Goal: Contribute content: Contribute content

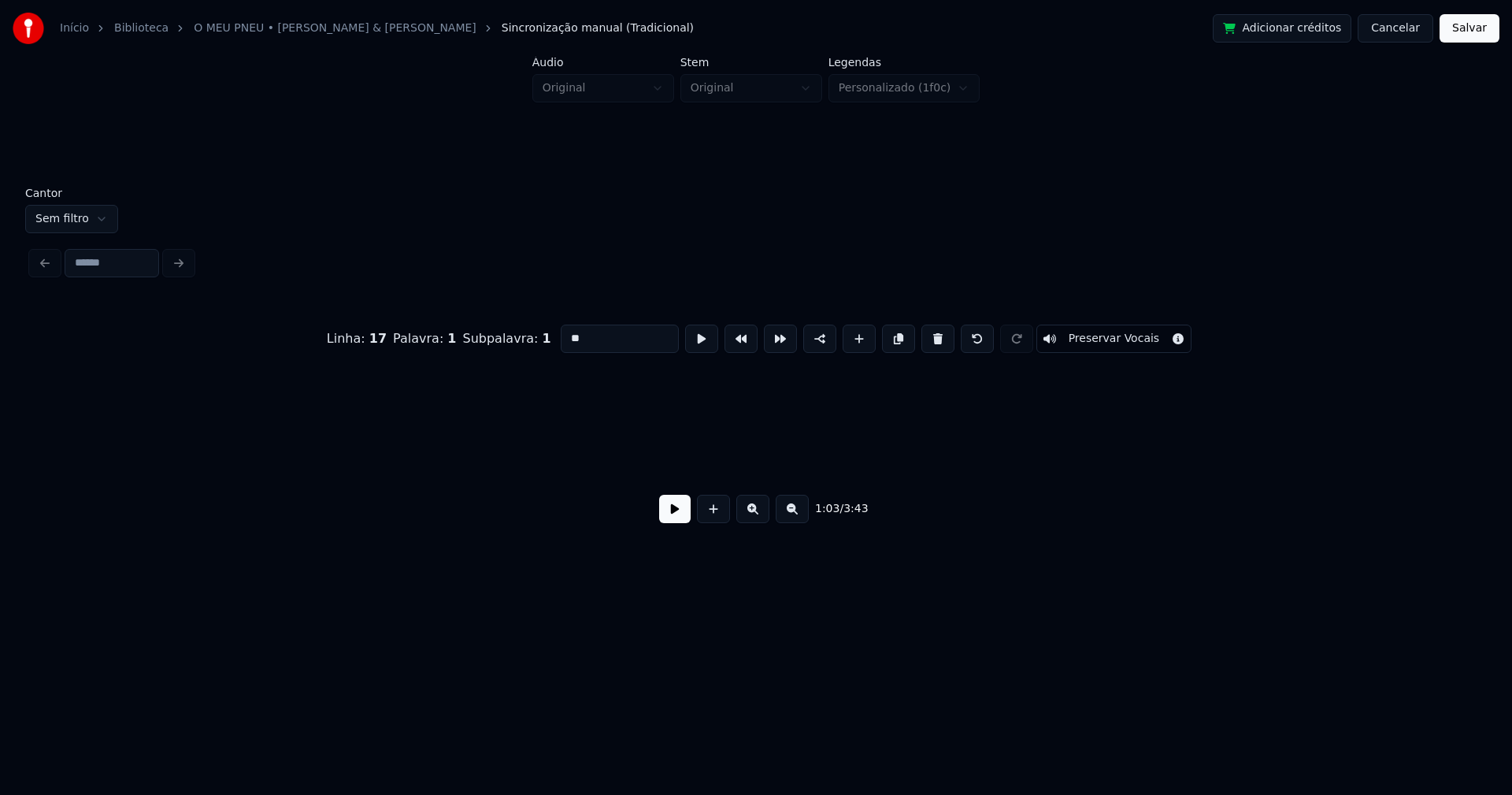
scroll to position [0, 9328]
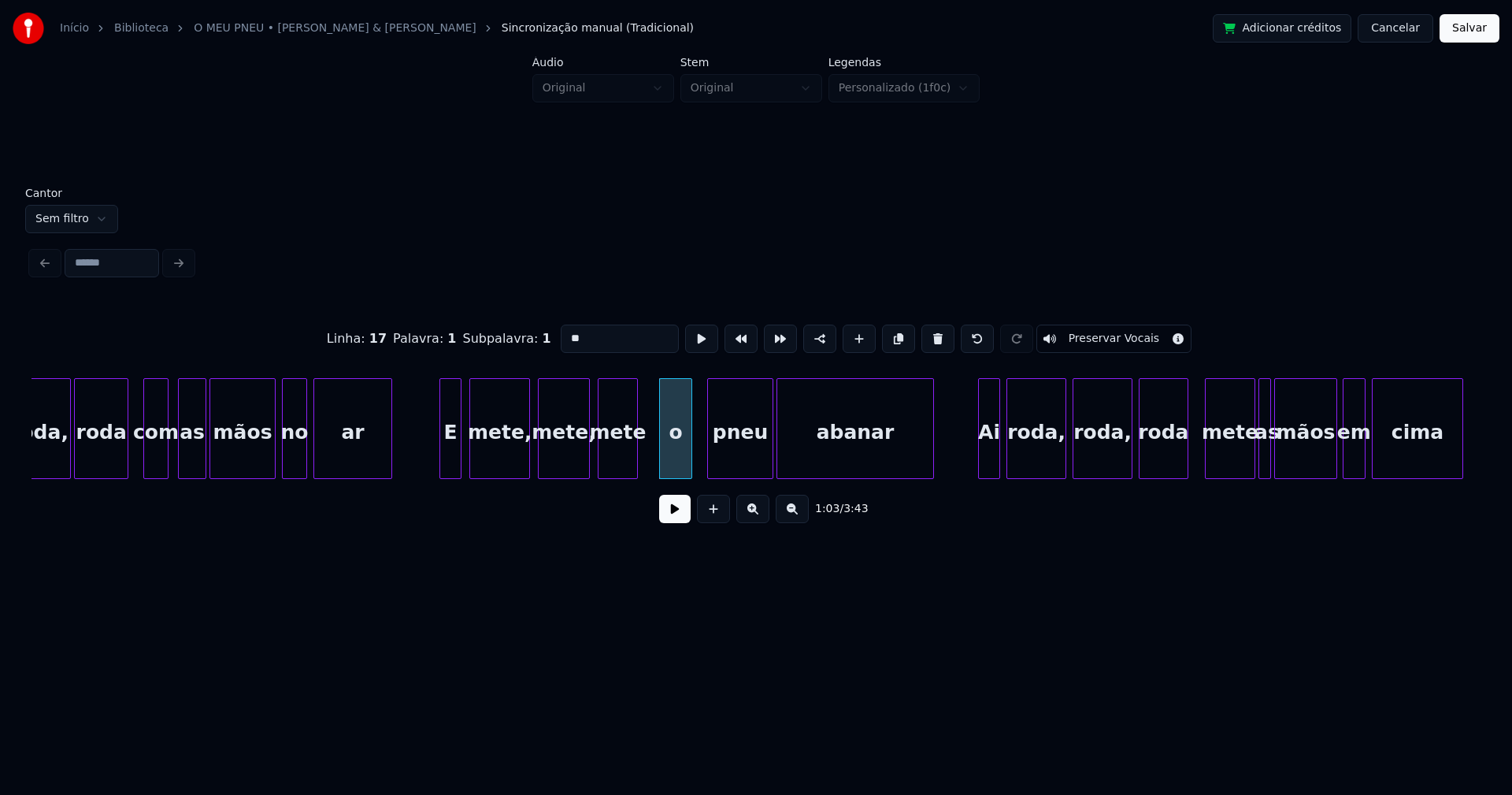
click at [672, 452] on div "o" at bounding box center [676, 433] width 32 height 107
click at [652, 459] on div "o" at bounding box center [668, 429] width 33 height 101
click at [688, 447] on div at bounding box center [688, 429] width 5 height 99
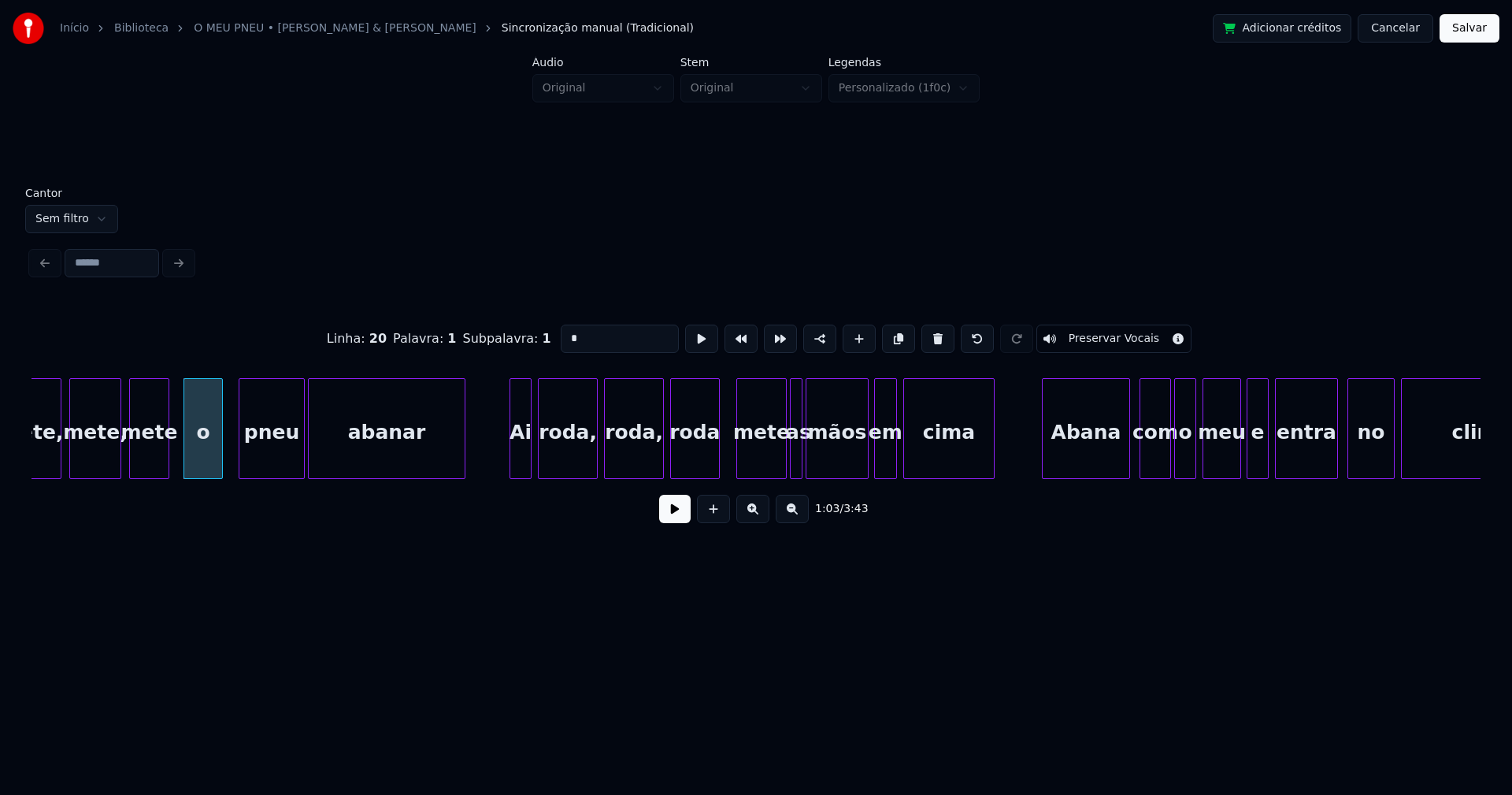
scroll to position [0, 9914]
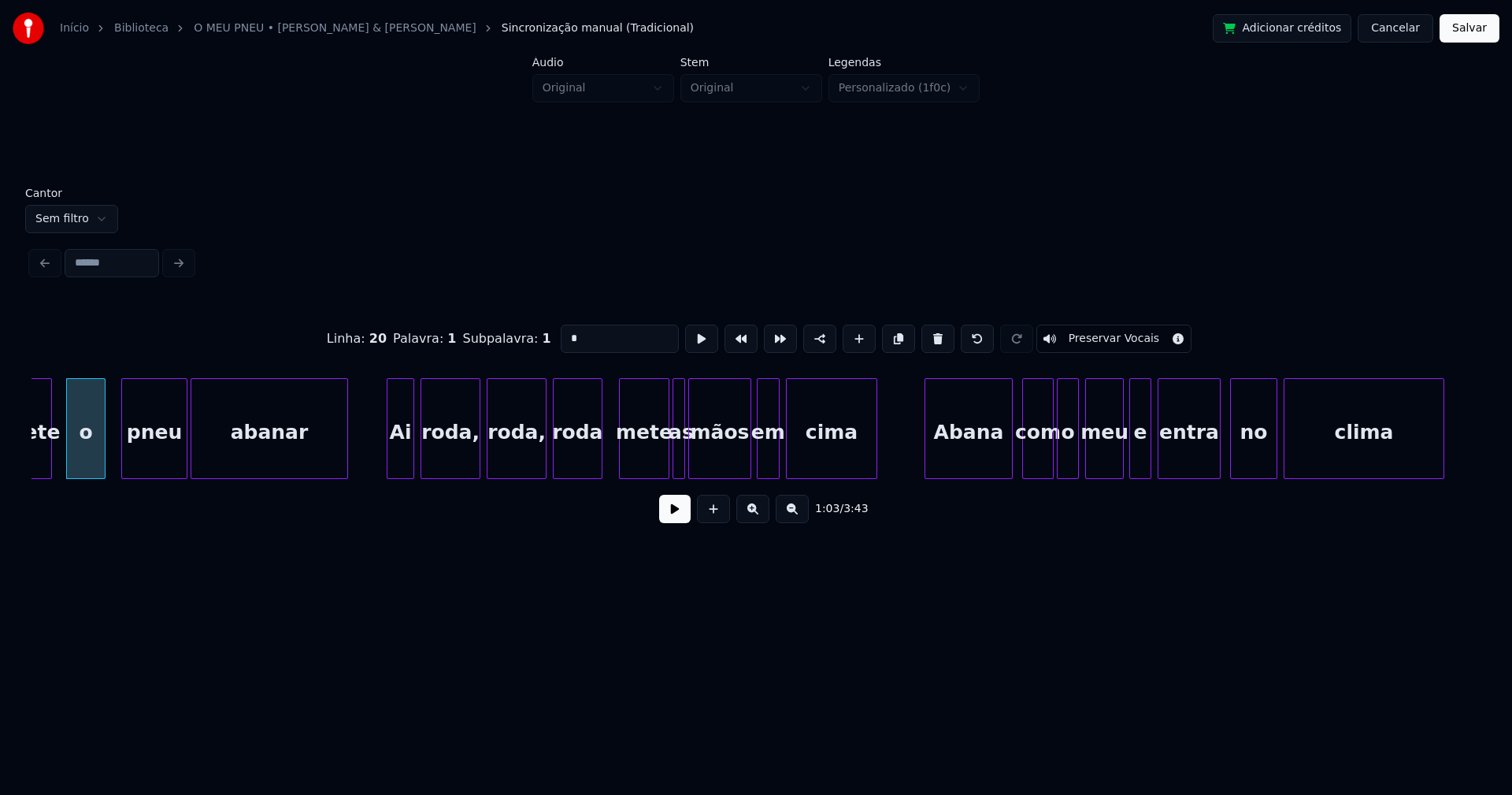
click at [391, 459] on div at bounding box center [390, 429] width 5 height 99
click at [602, 452] on div at bounding box center [602, 429] width 5 height 99
click at [636, 456] on div "mete" at bounding box center [640, 433] width 49 height 107
click at [670, 459] on div at bounding box center [672, 429] width 5 height 99
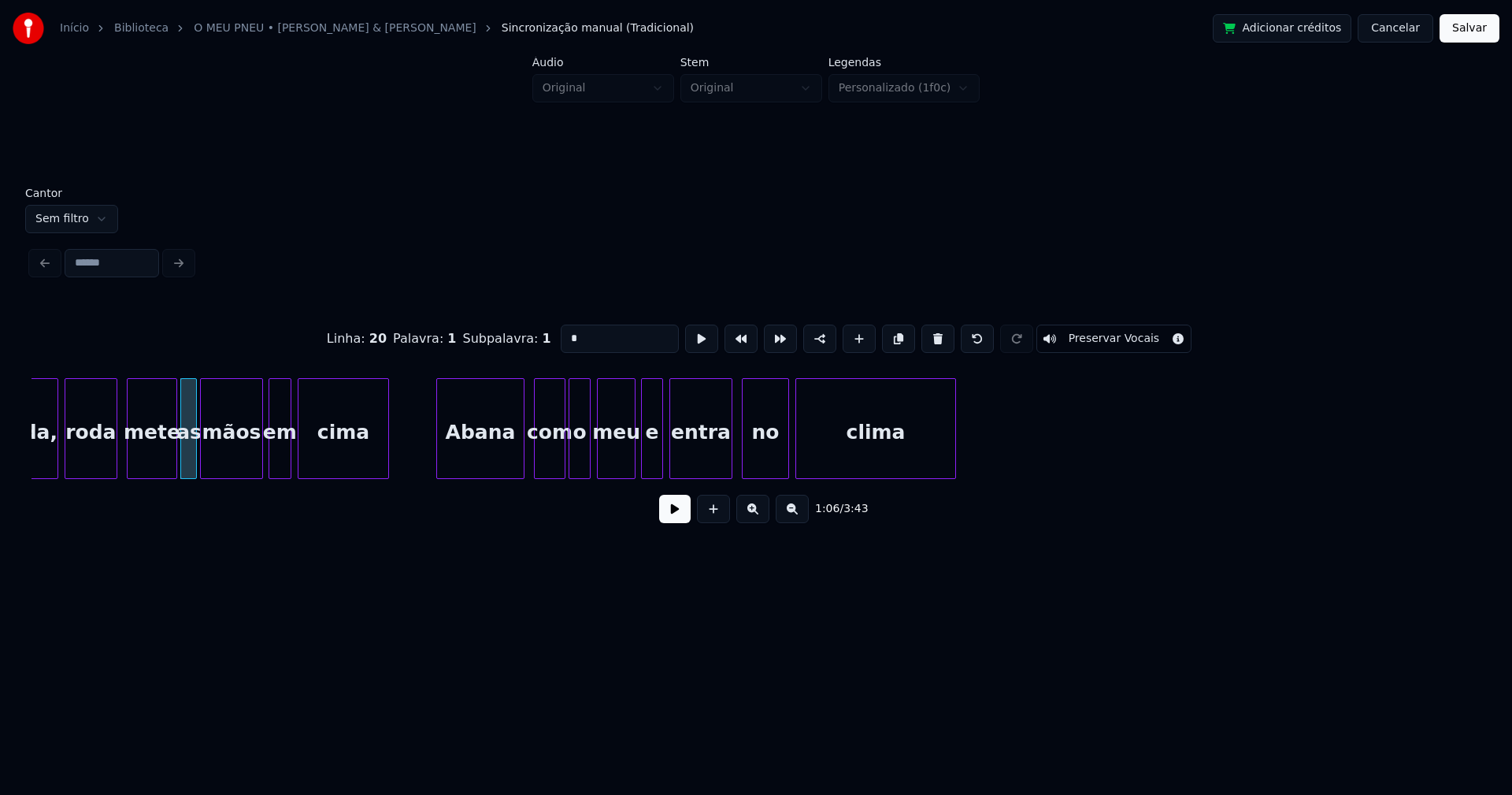
scroll to position [0, 10421]
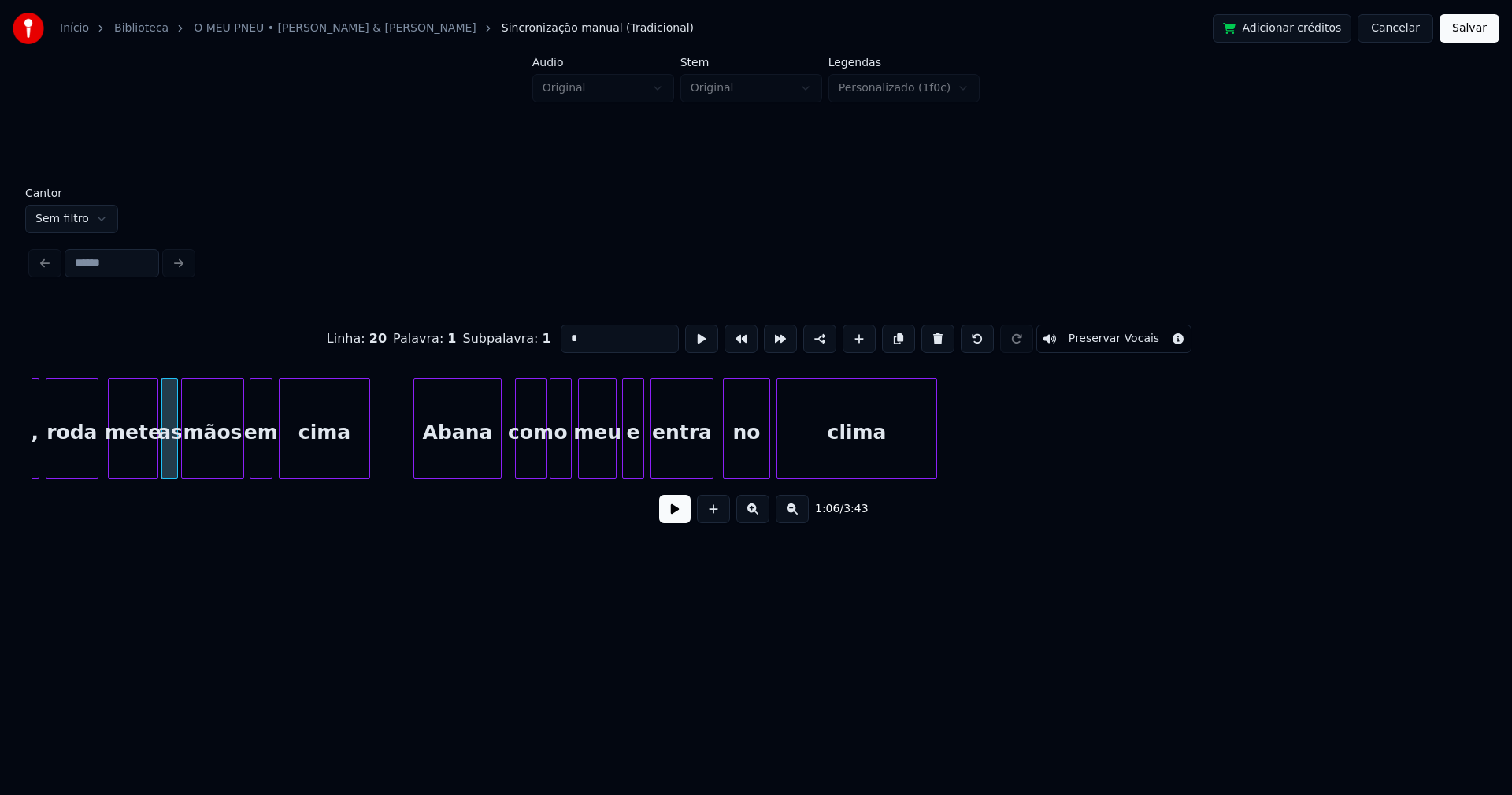
click at [455, 459] on div "Abana" at bounding box center [458, 433] width 87 height 107
click at [607, 463] on div at bounding box center [607, 429] width 5 height 99
click at [622, 463] on div at bounding box center [623, 429] width 5 height 99
click at [604, 459] on div at bounding box center [604, 429] width 5 height 99
click at [619, 457] on div at bounding box center [620, 429] width 5 height 99
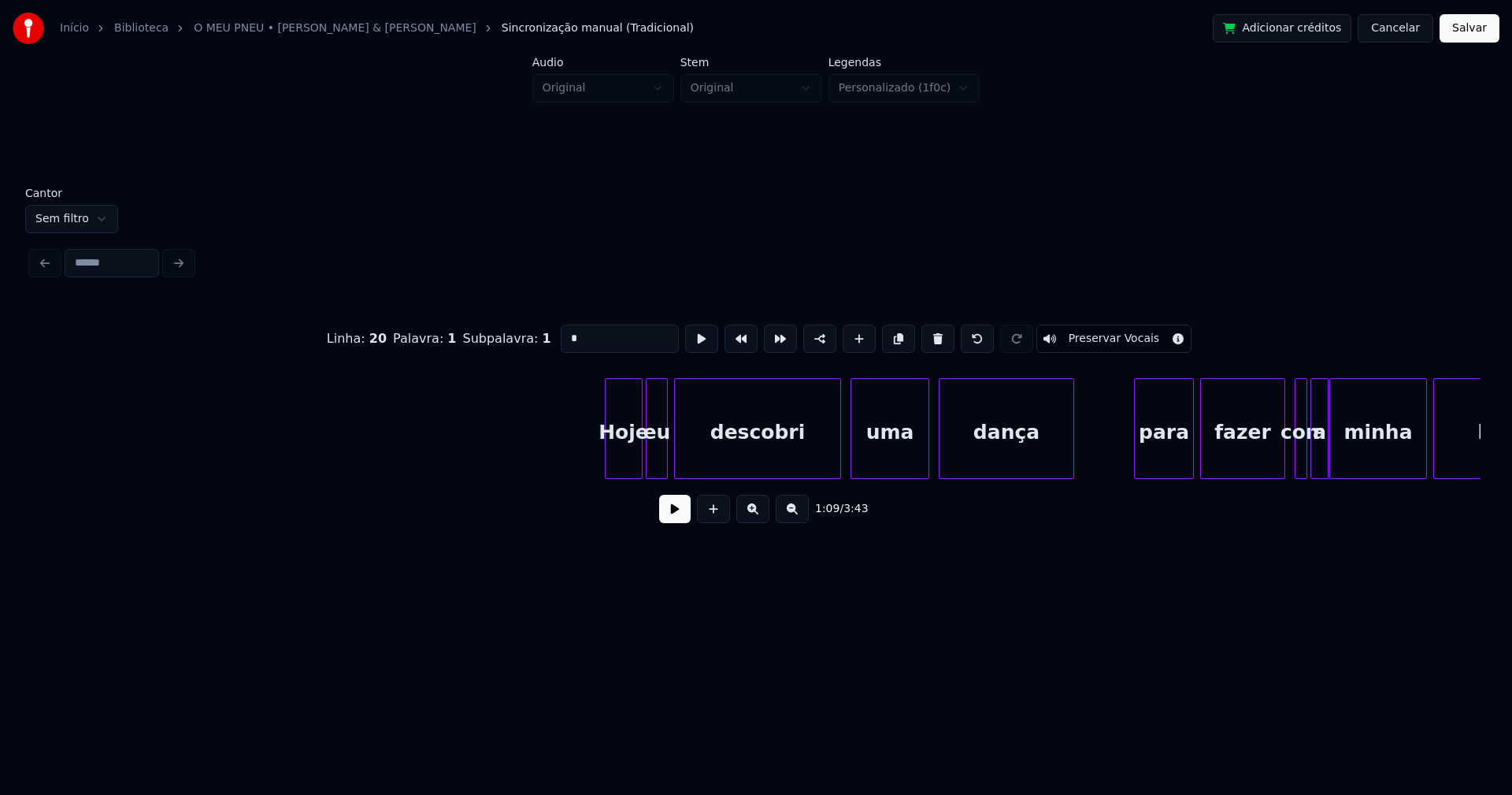
scroll to position [0, 12978]
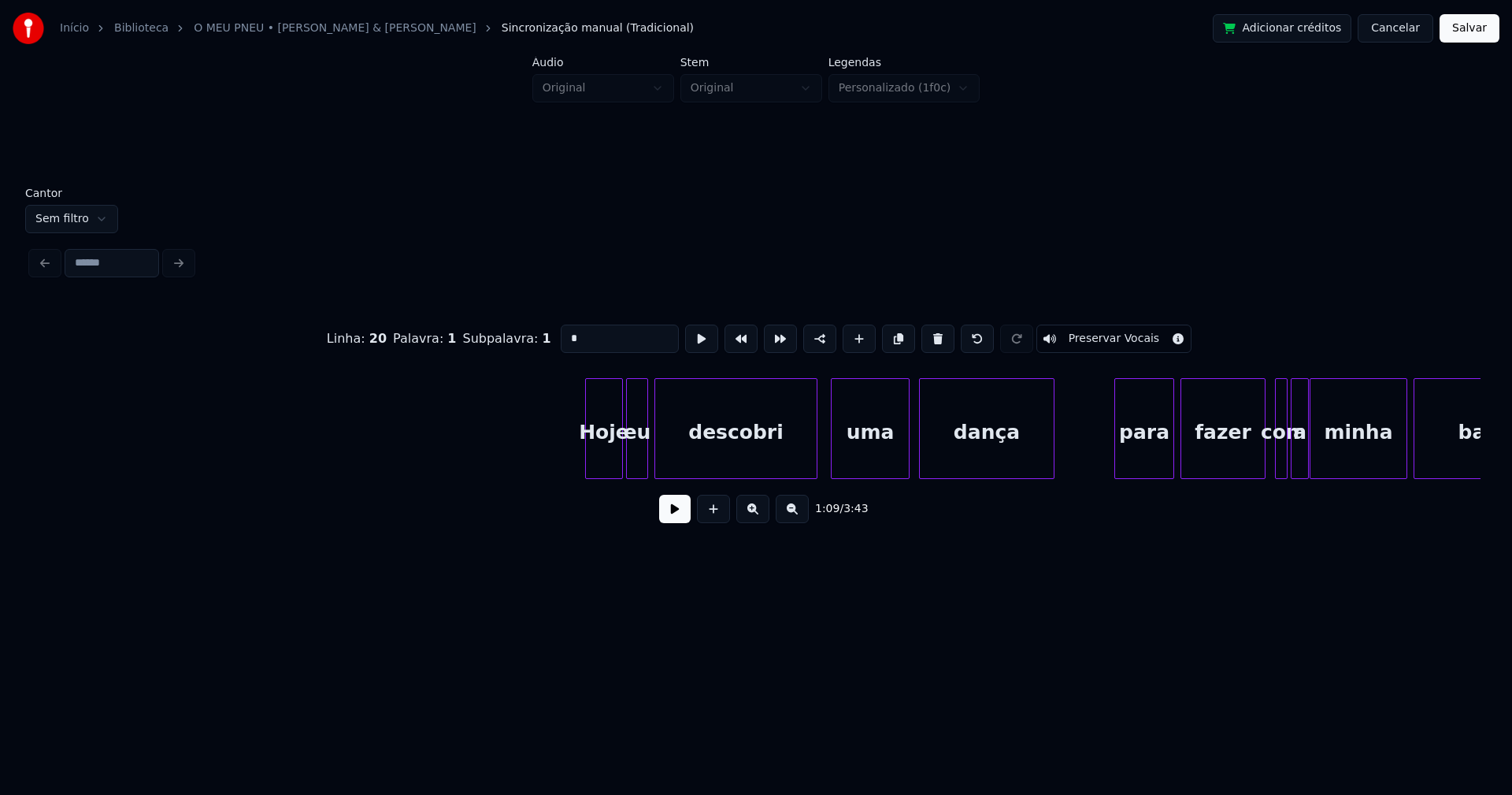
click at [815, 459] on div at bounding box center [814, 429] width 5 height 99
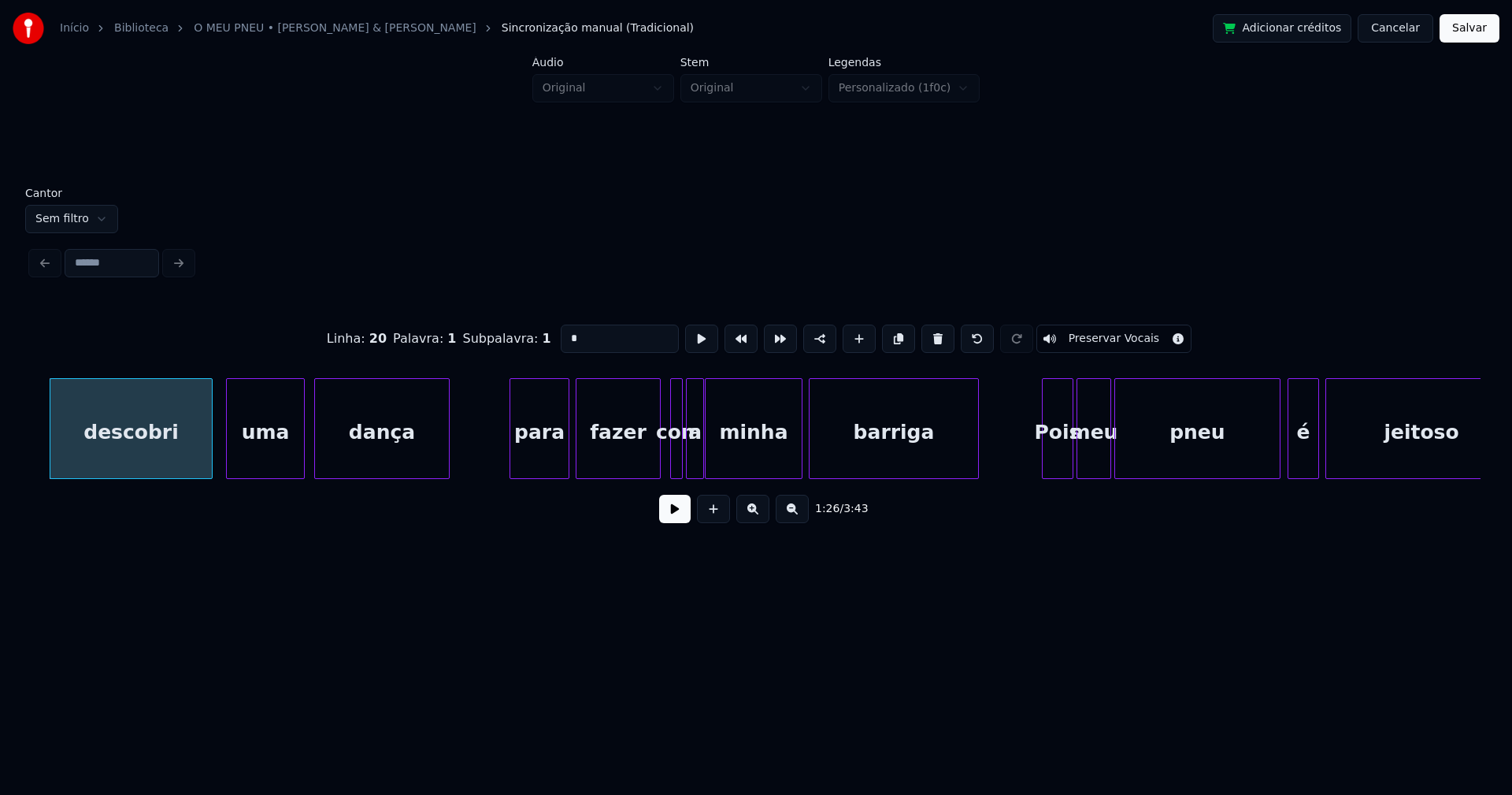
scroll to position [0, 13602]
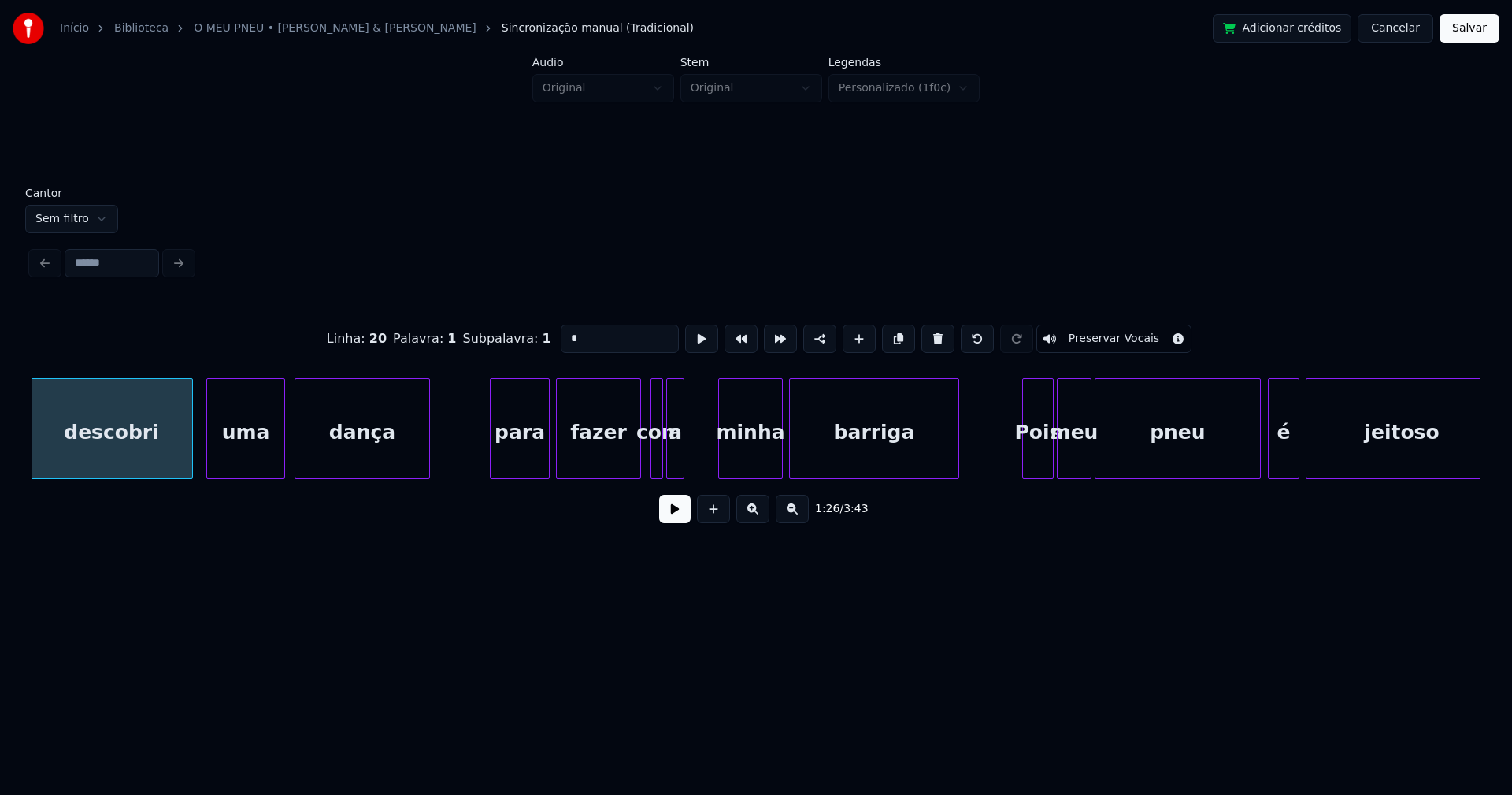
click at [722, 448] on div at bounding box center [721, 429] width 5 height 99
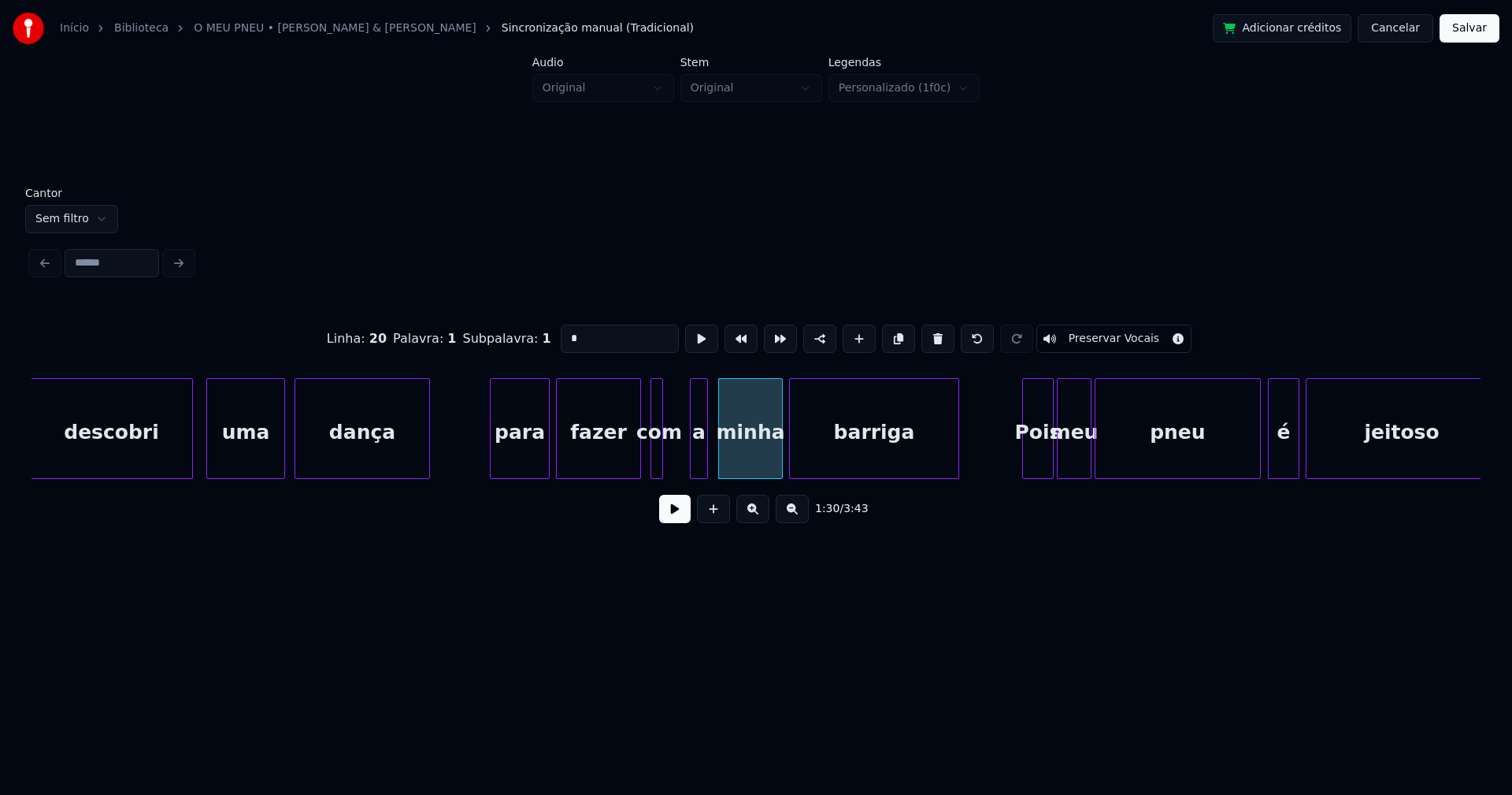
click at [699, 466] on div "a" at bounding box center [698, 433] width 17 height 107
click at [691, 465] on div at bounding box center [690, 429] width 5 height 99
click at [680, 452] on div at bounding box center [679, 429] width 5 height 99
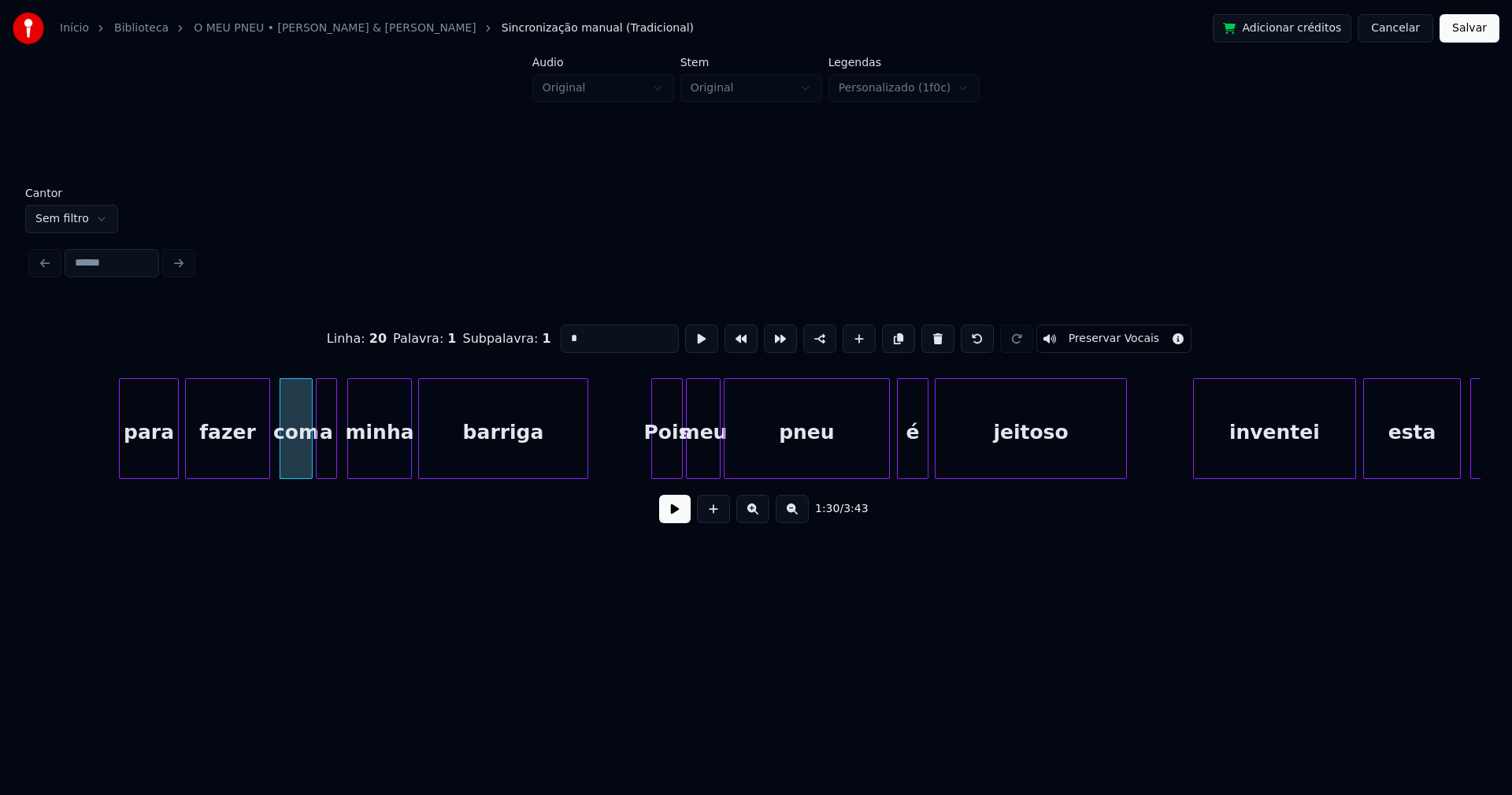
scroll to position [0, 14091]
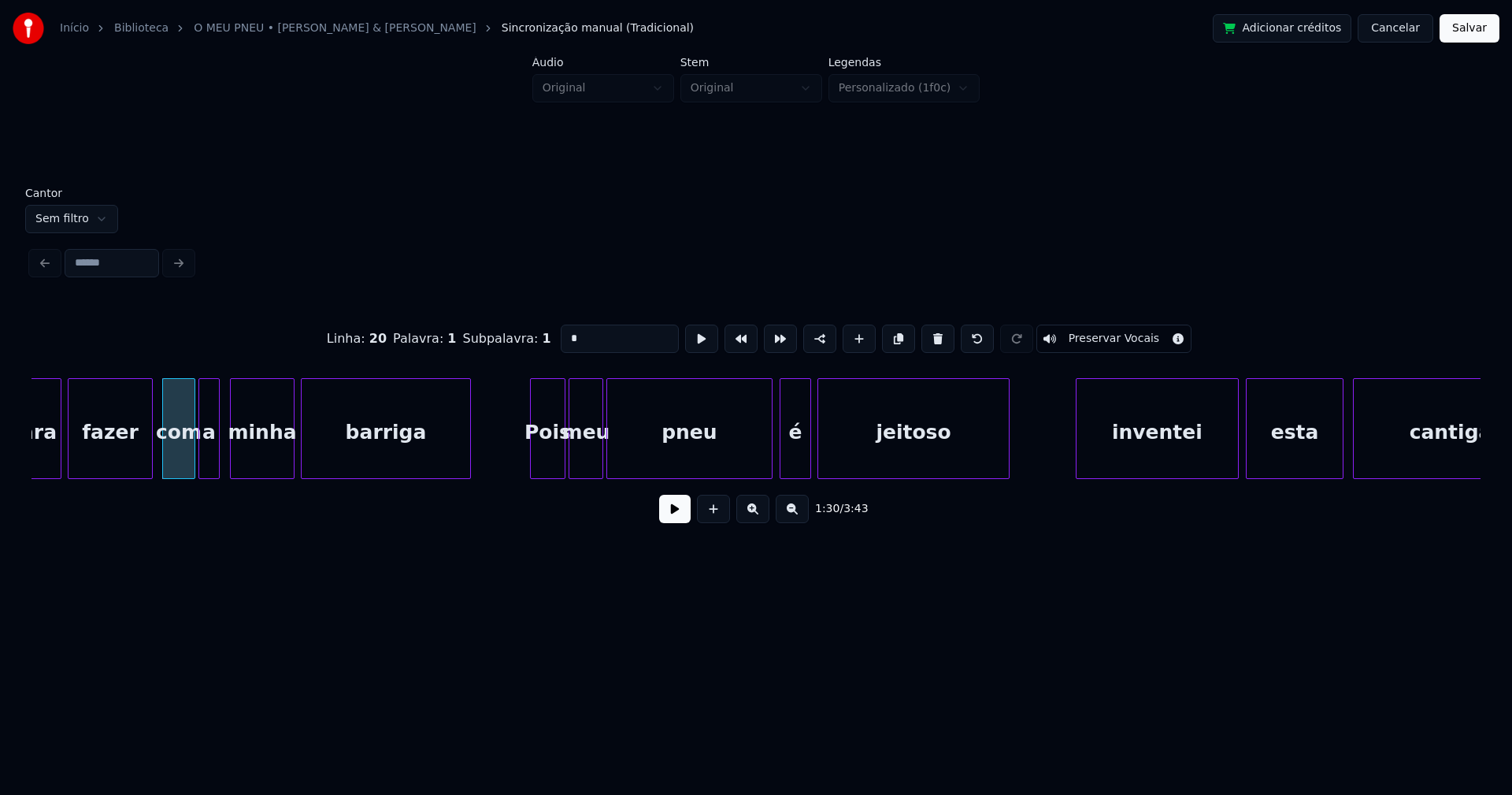
click at [535, 467] on div at bounding box center [533, 429] width 5 height 99
click at [759, 472] on div "pneu" at bounding box center [686, 429] width 159 height 101
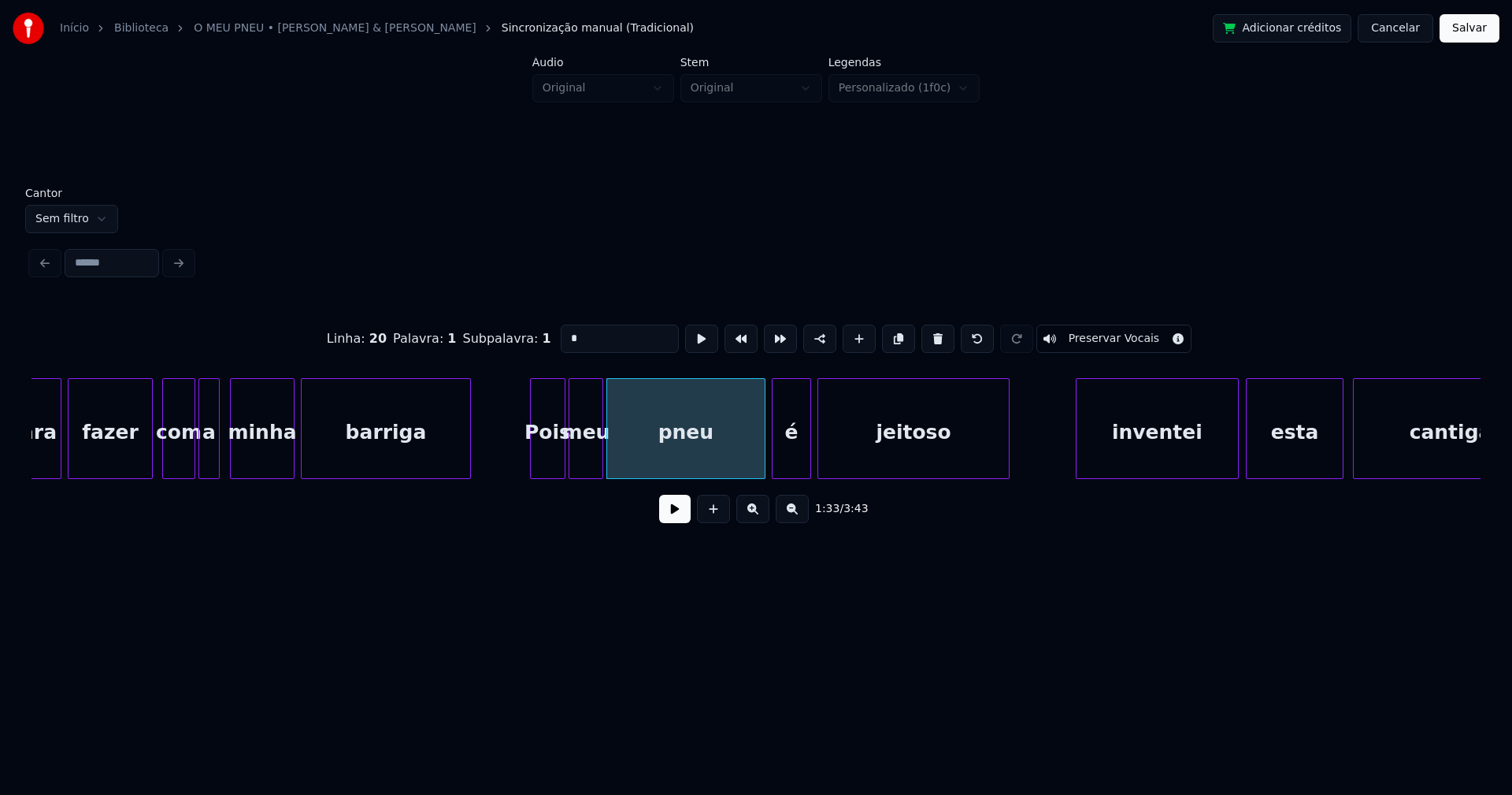
click at [776, 475] on div "para fazer com a minha barriga Pois meu pneu é jeitoso inventei esta cantiga" at bounding box center [756, 429] width 1449 height 101
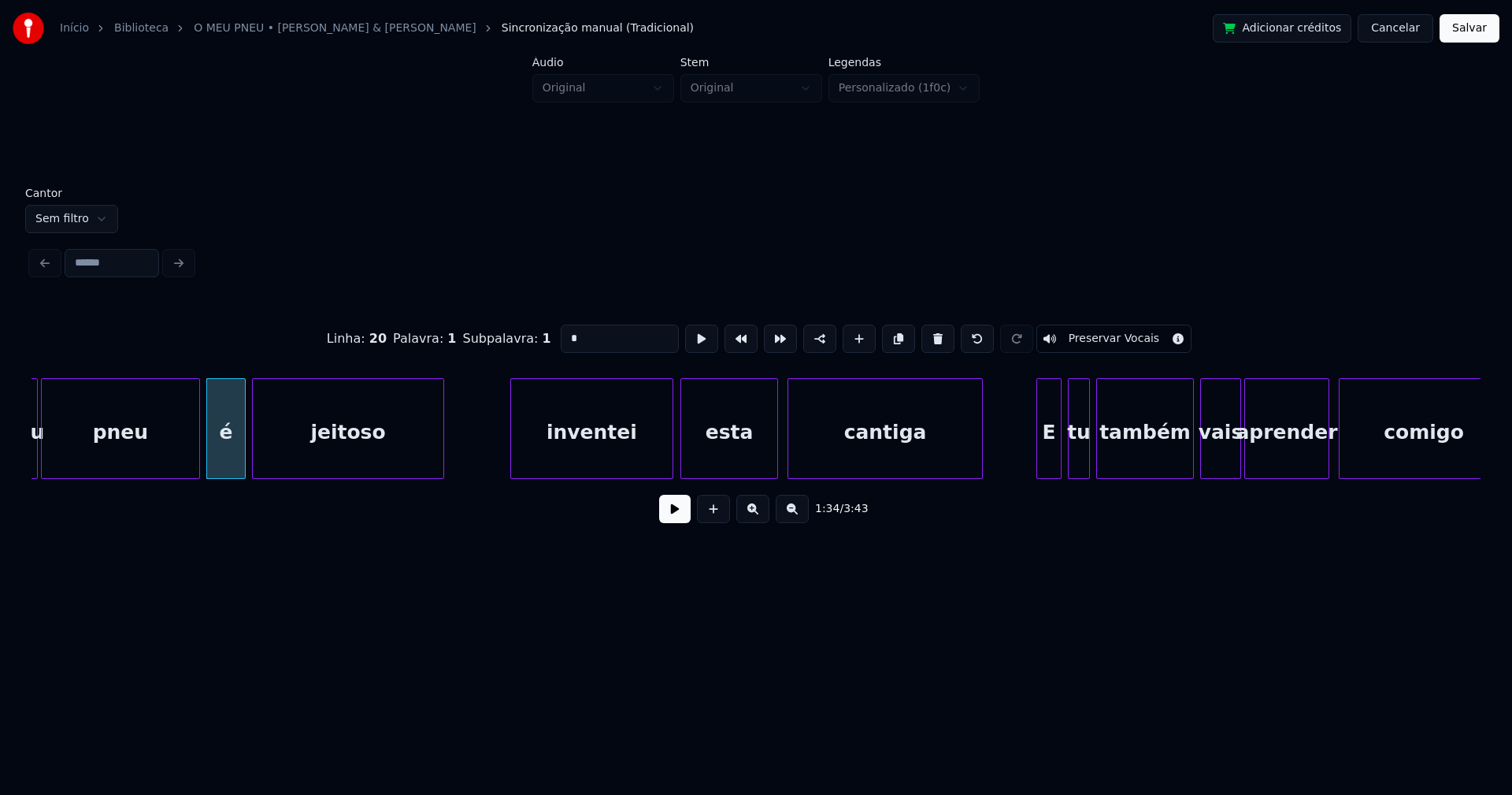
scroll to position [0, 14676]
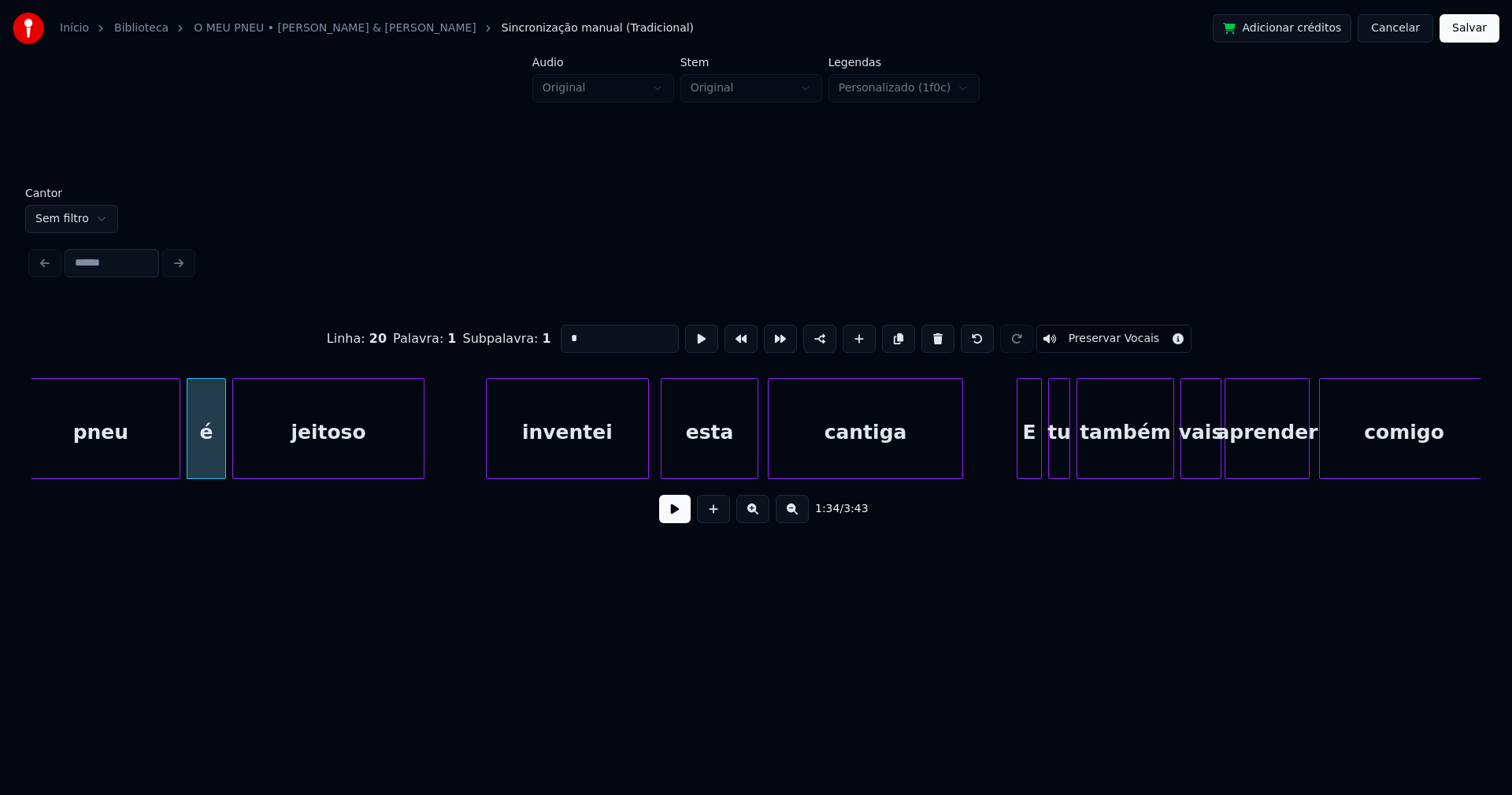
click at [578, 456] on div "inventei" at bounding box center [567, 433] width 162 height 107
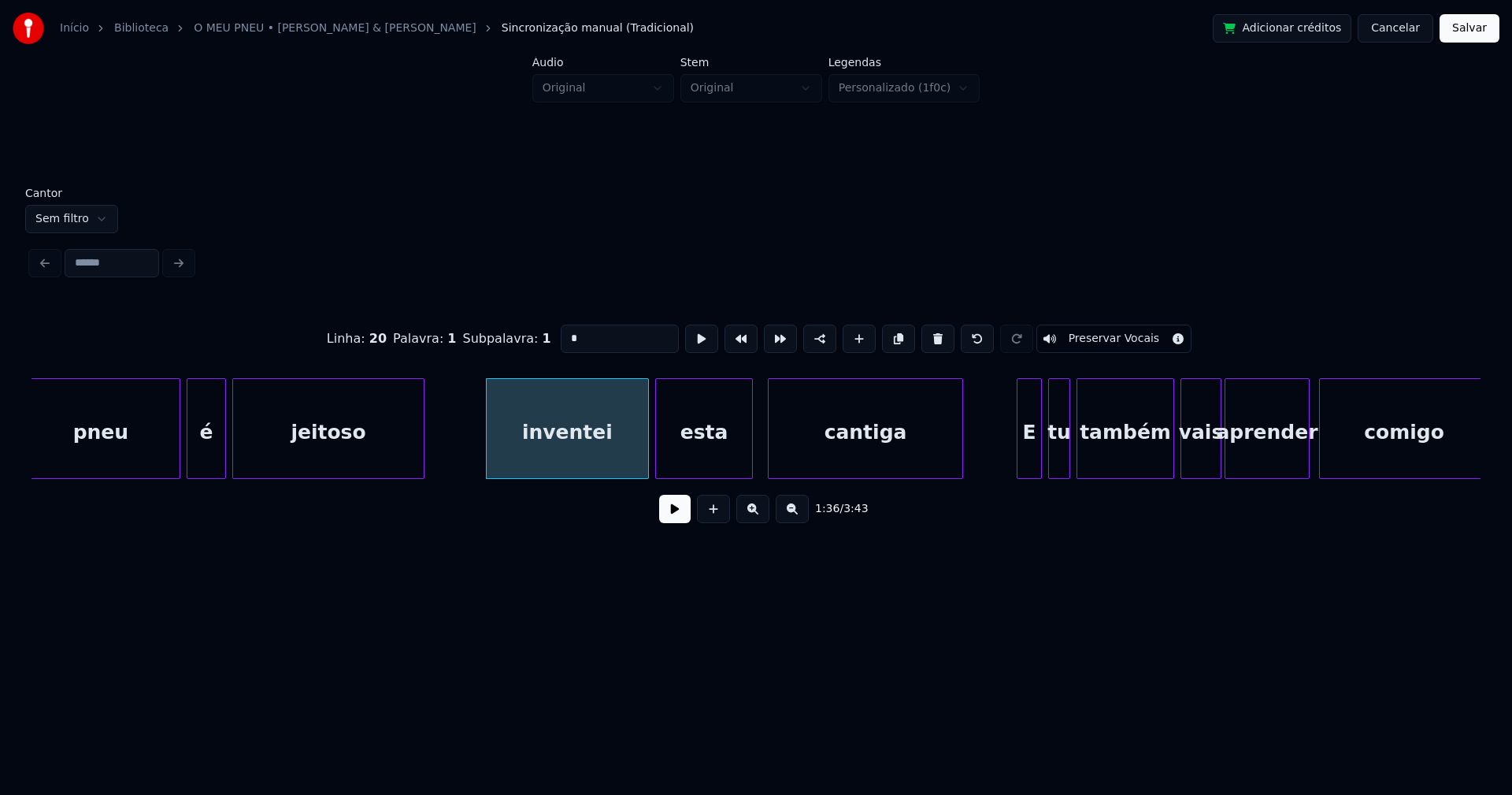
click at [721, 461] on div "esta" at bounding box center [704, 433] width 96 height 107
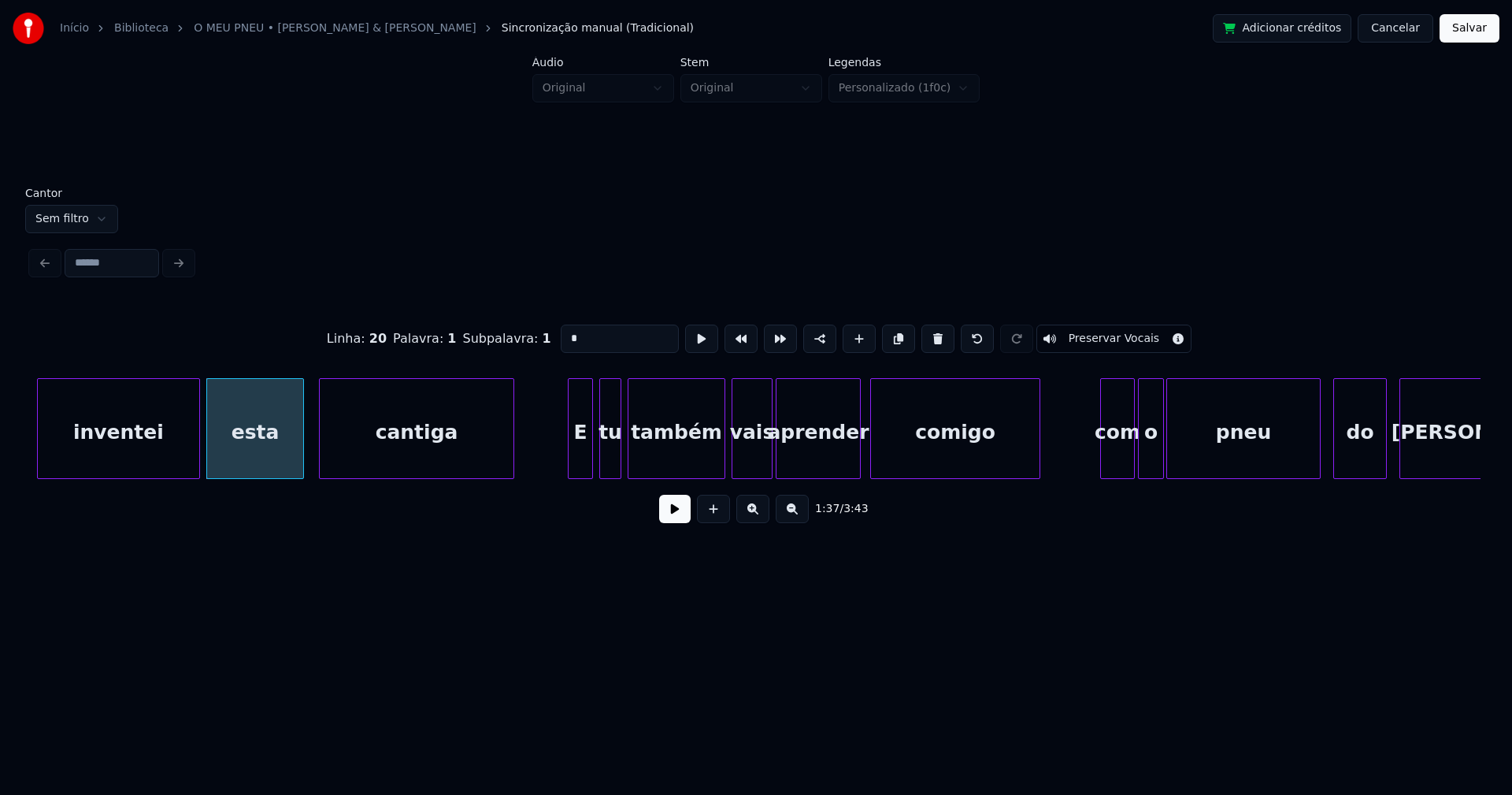
scroll to position [0, 15144]
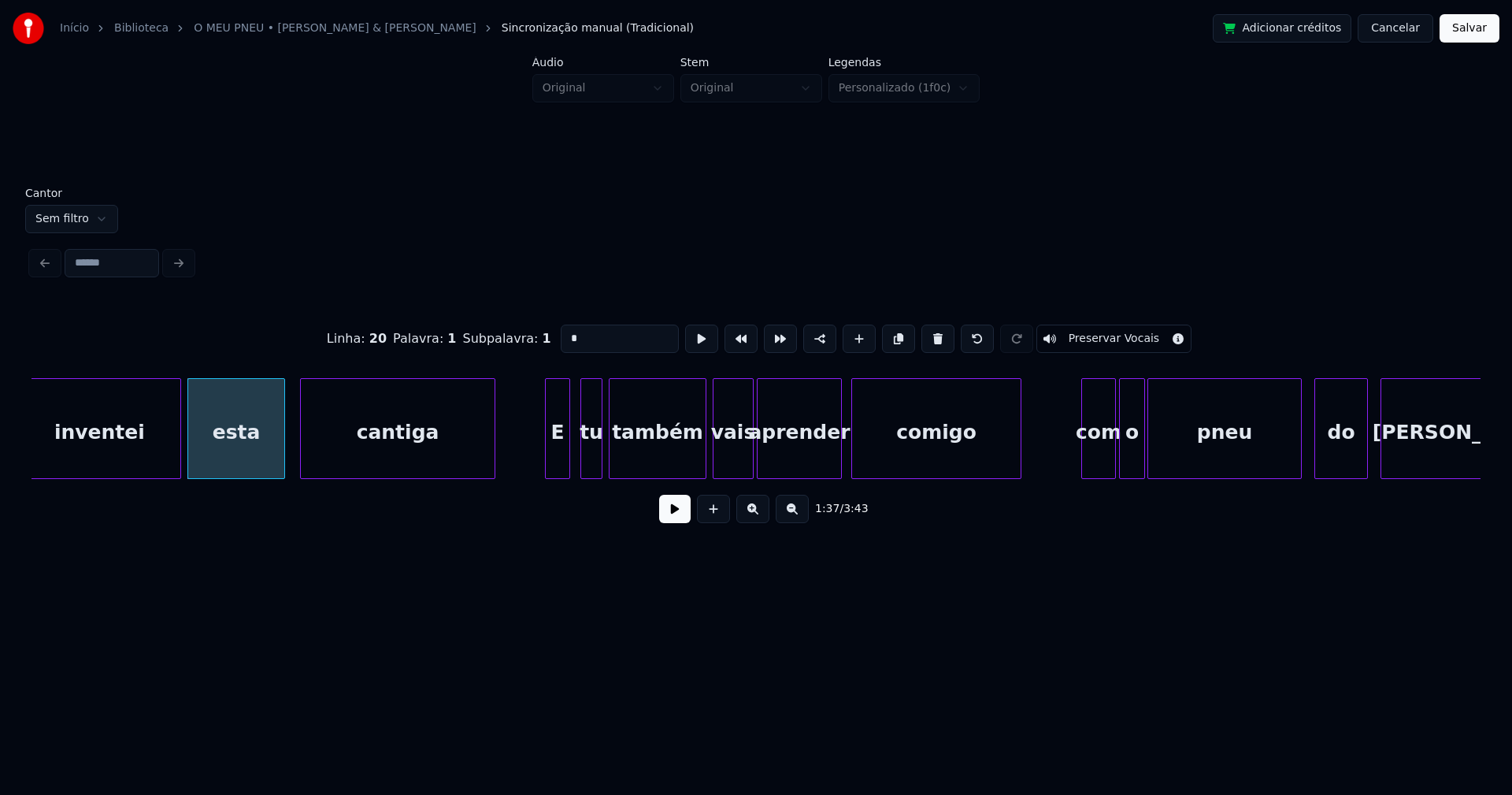
click at [551, 456] on div "E" at bounding box center [558, 433] width 24 height 107
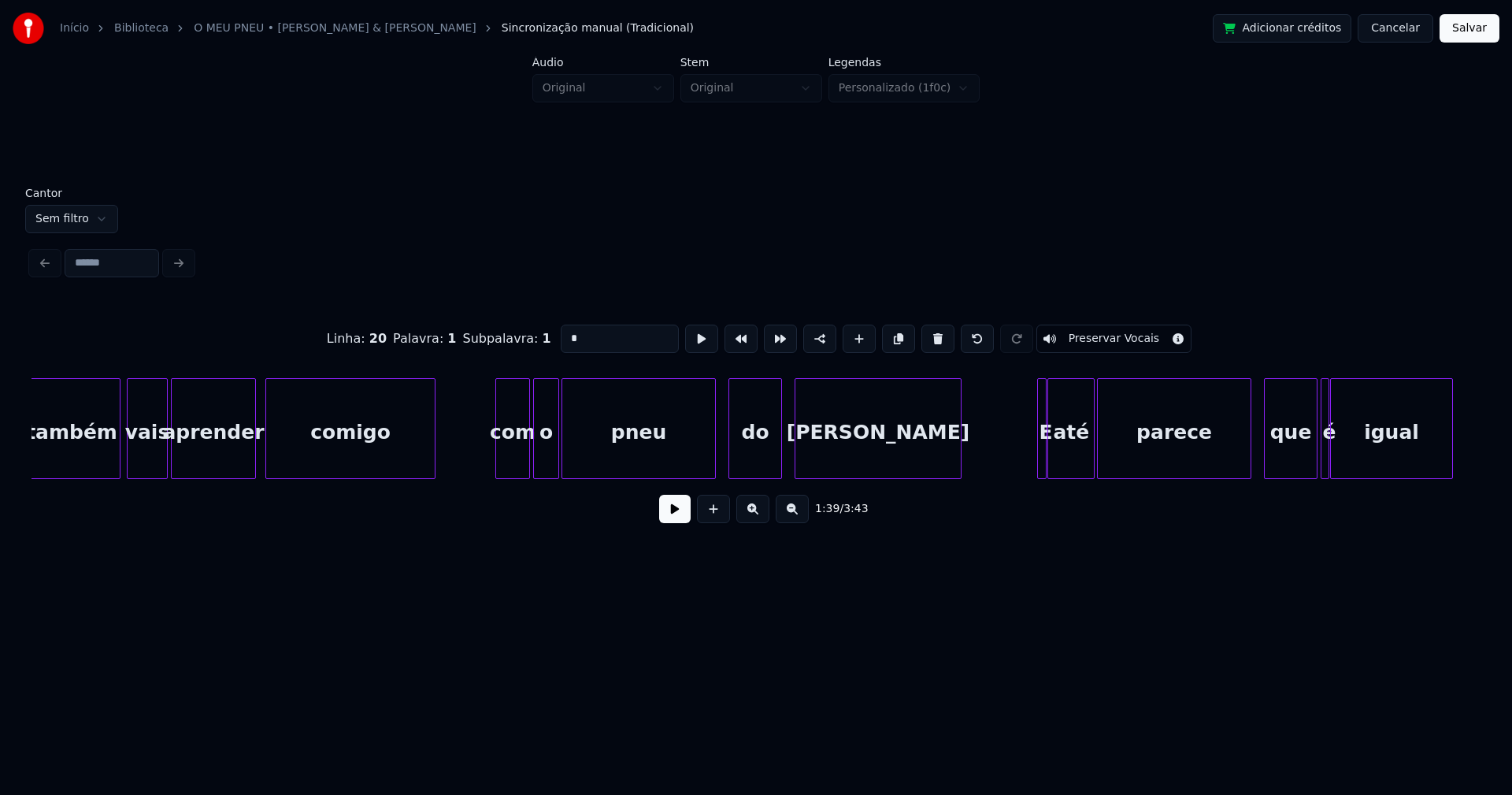
scroll to position [0, 15749]
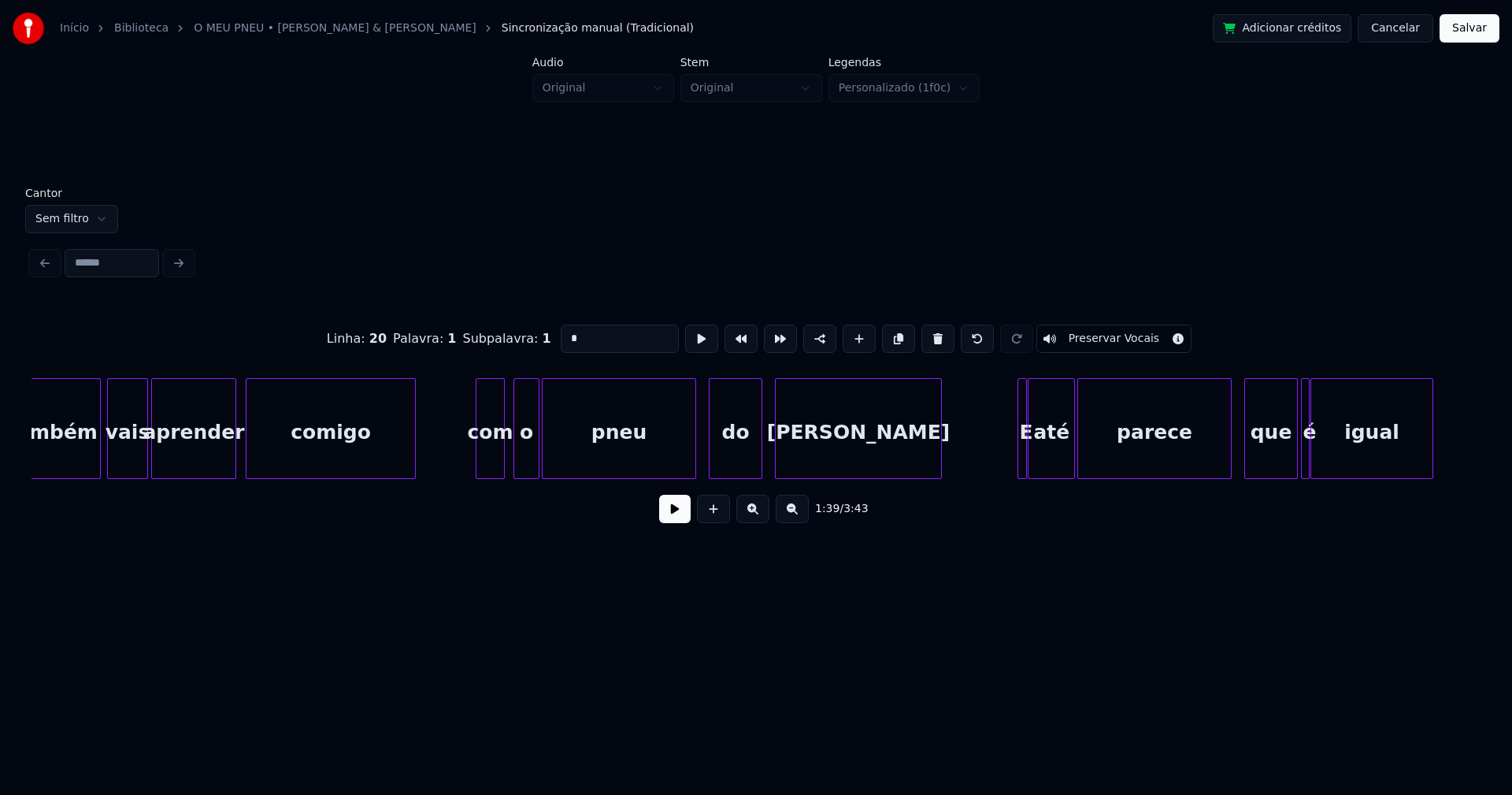
click at [500, 461] on div at bounding box center [502, 429] width 5 height 99
click at [474, 469] on div at bounding box center [473, 429] width 5 height 99
click at [515, 460] on div "o" at bounding box center [519, 433] width 24 height 107
click at [788, 452] on div at bounding box center [788, 429] width 5 height 99
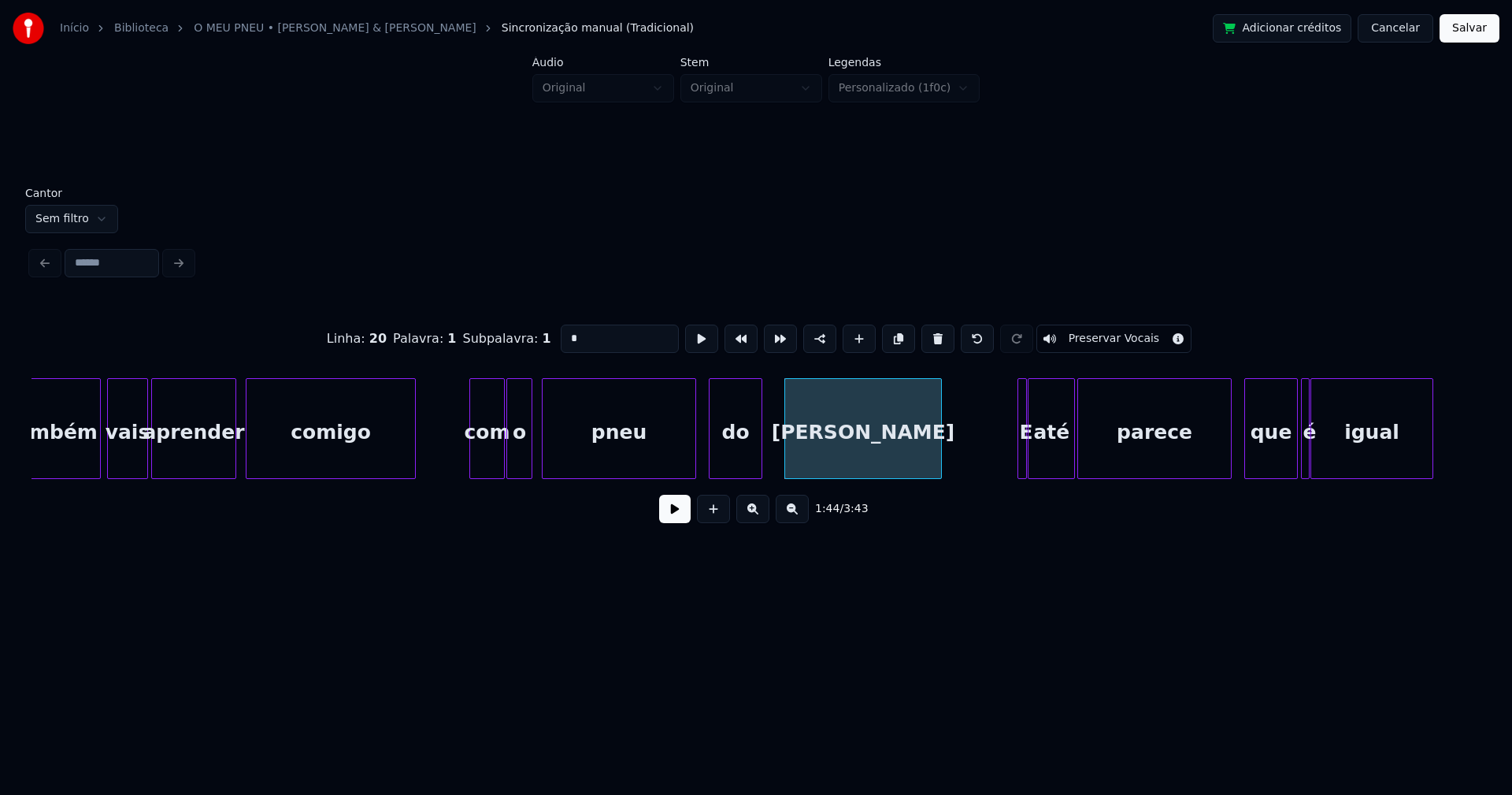
click at [756, 454] on div "do" at bounding box center [735, 433] width 52 height 107
type input "**"
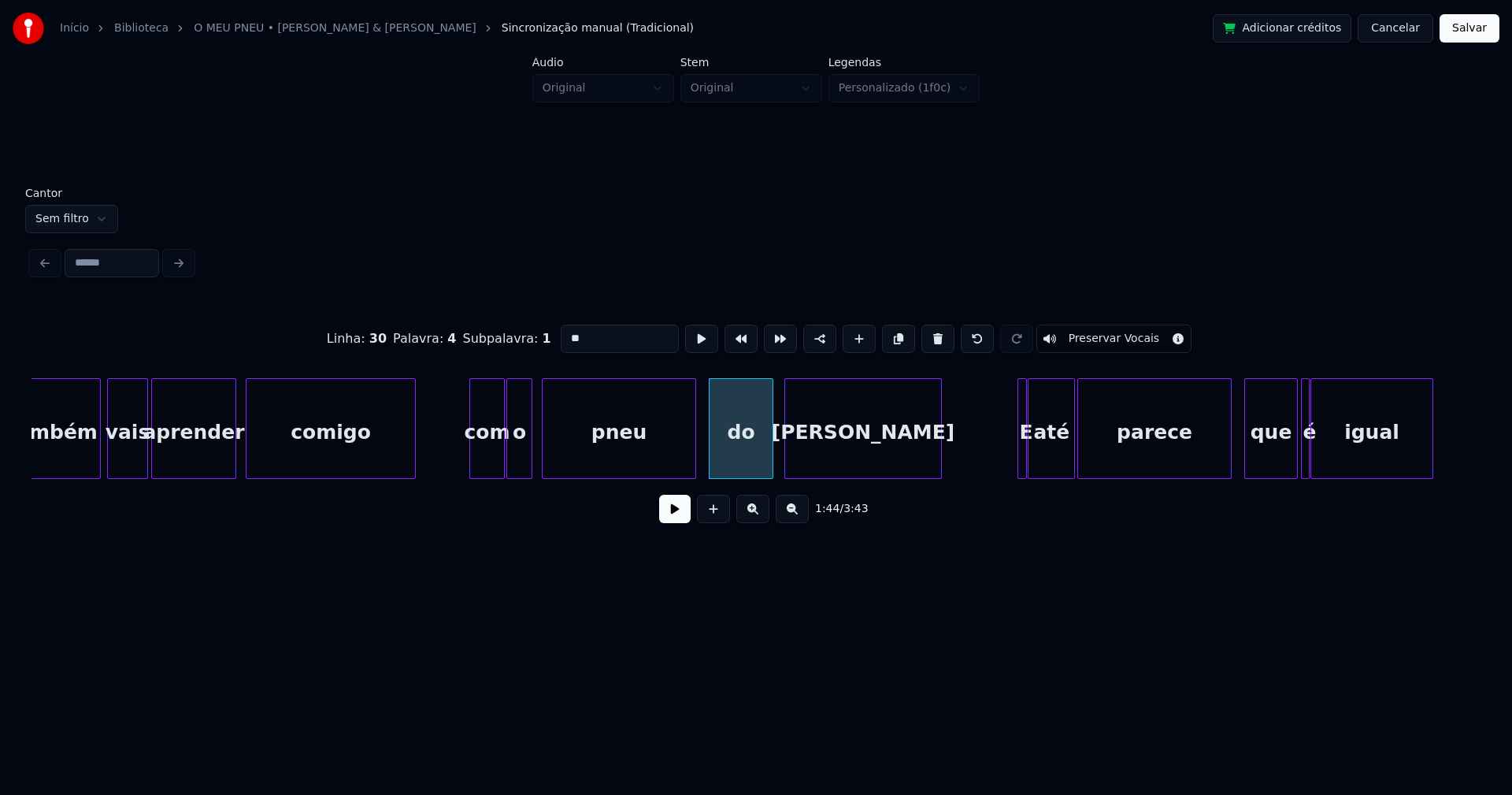
click at [771, 449] on div at bounding box center [770, 429] width 5 height 99
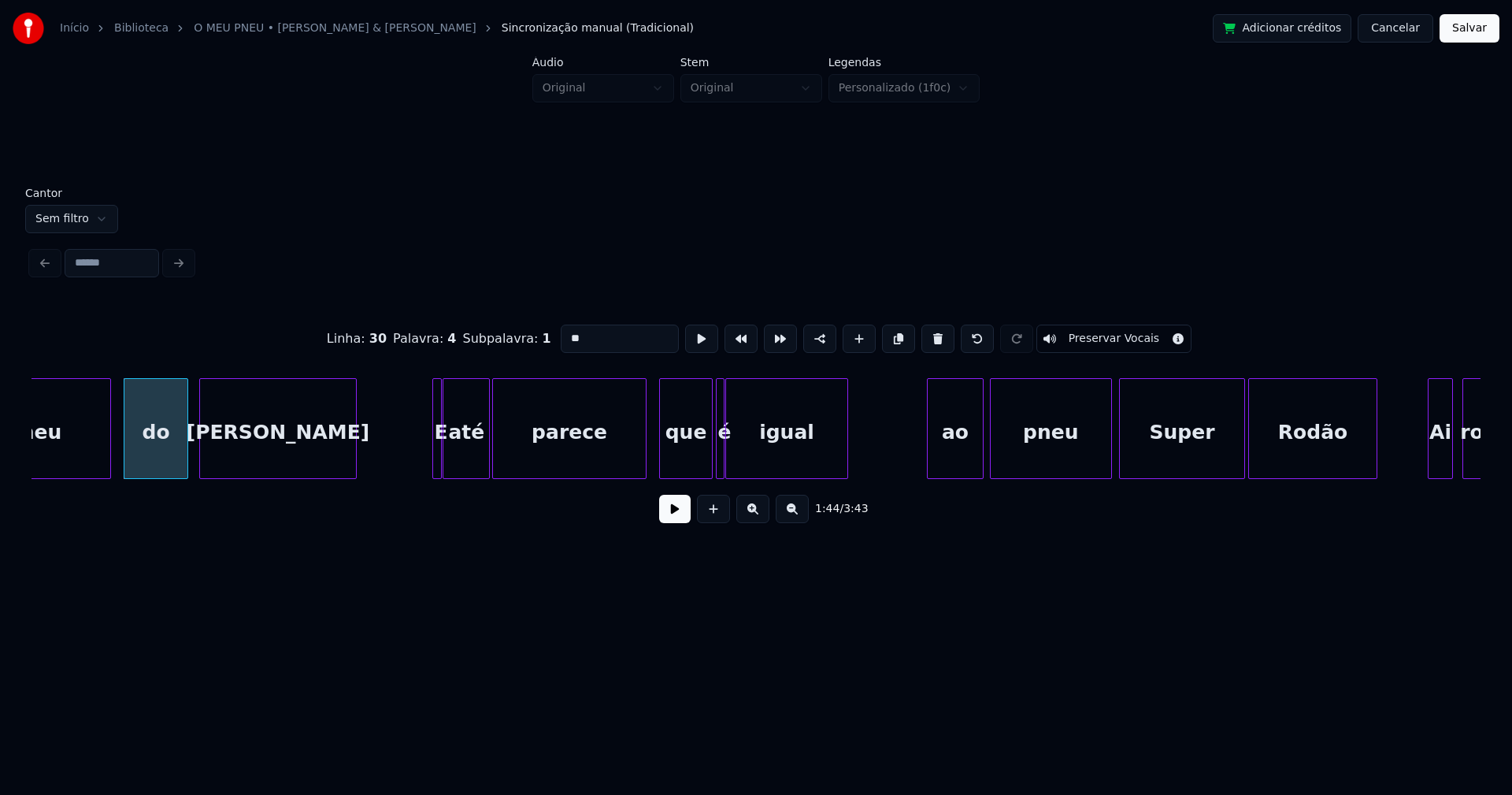
scroll to position [0, 16353]
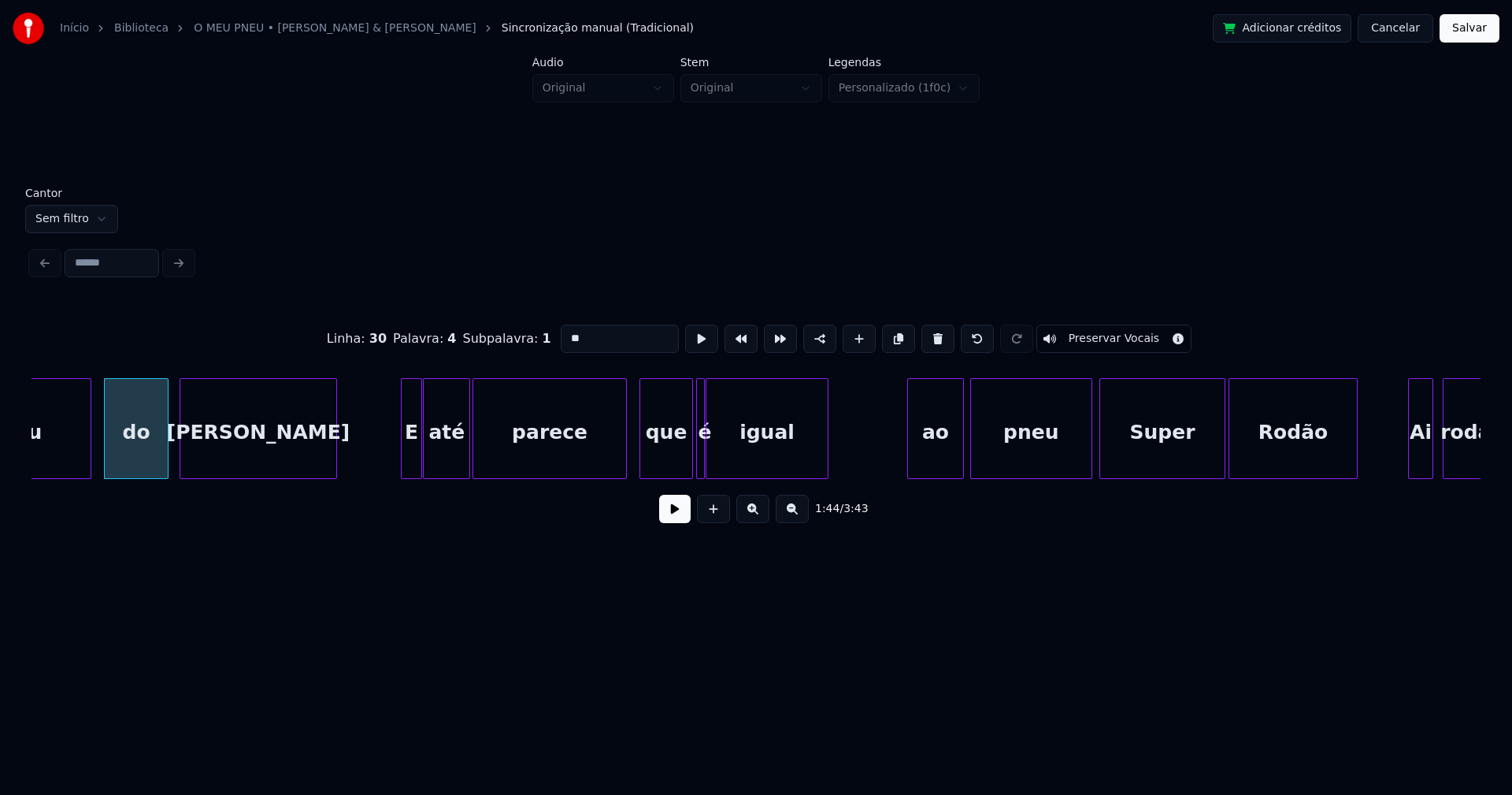
click at [402, 458] on div at bounding box center [404, 429] width 5 height 99
click at [743, 454] on div at bounding box center [740, 429] width 5 height 99
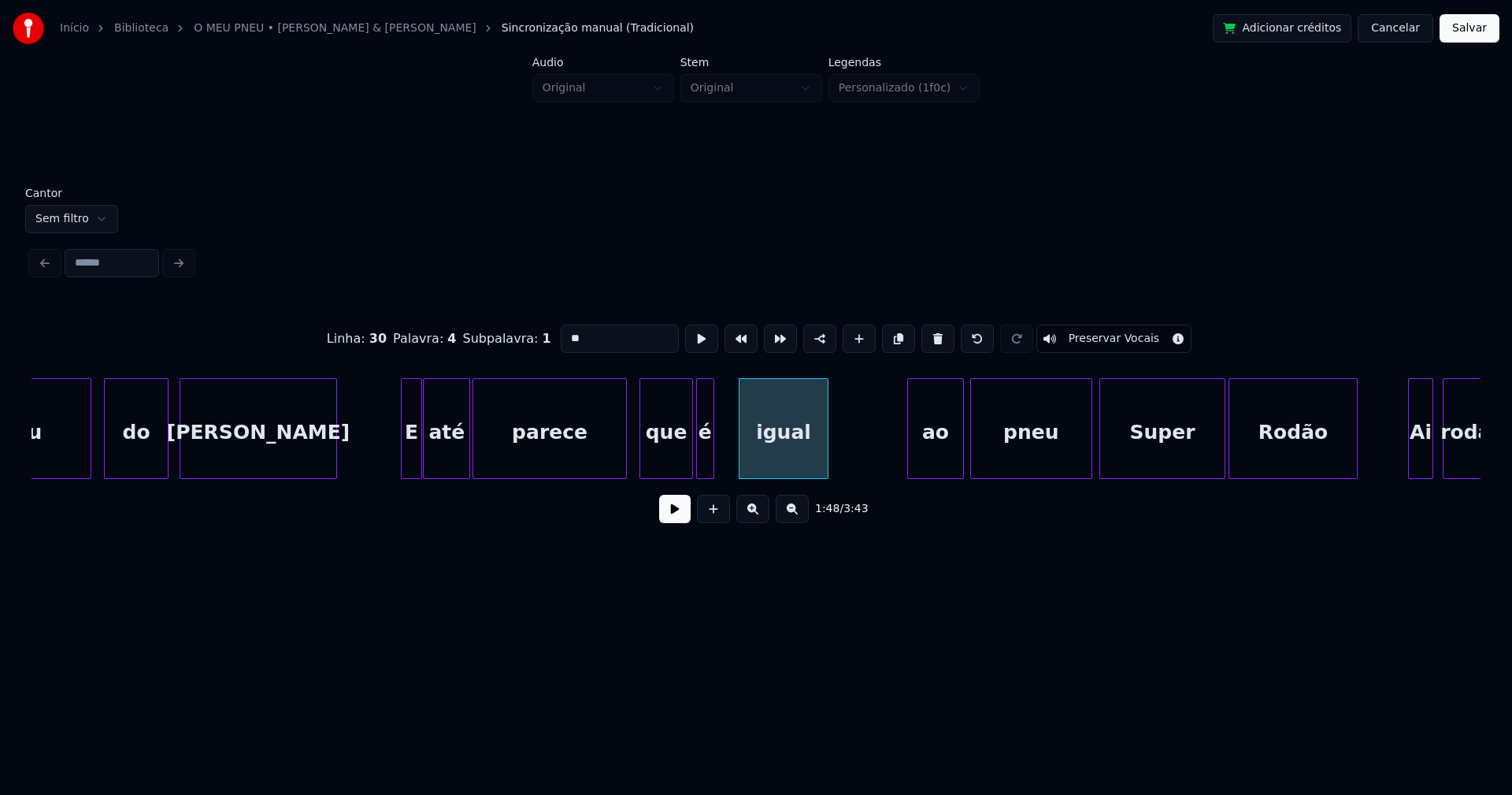
click at [713, 460] on div at bounding box center [711, 429] width 5 height 99
click at [718, 458] on div "é" at bounding box center [720, 433] width 17 height 107
click at [699, 463] on div at bounding box center [701, 429] width 5 height 99
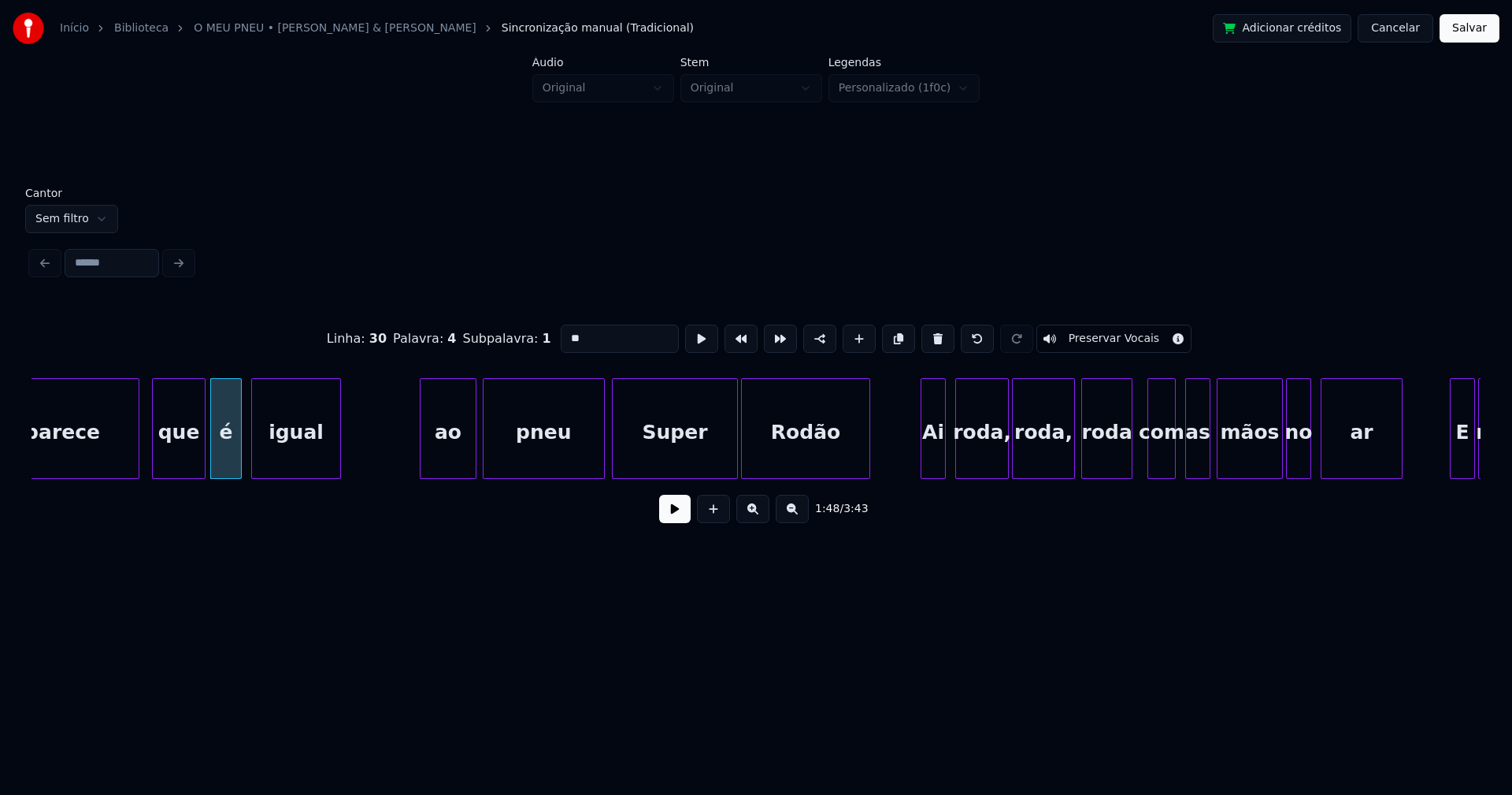
scroll to position [0, 16900]
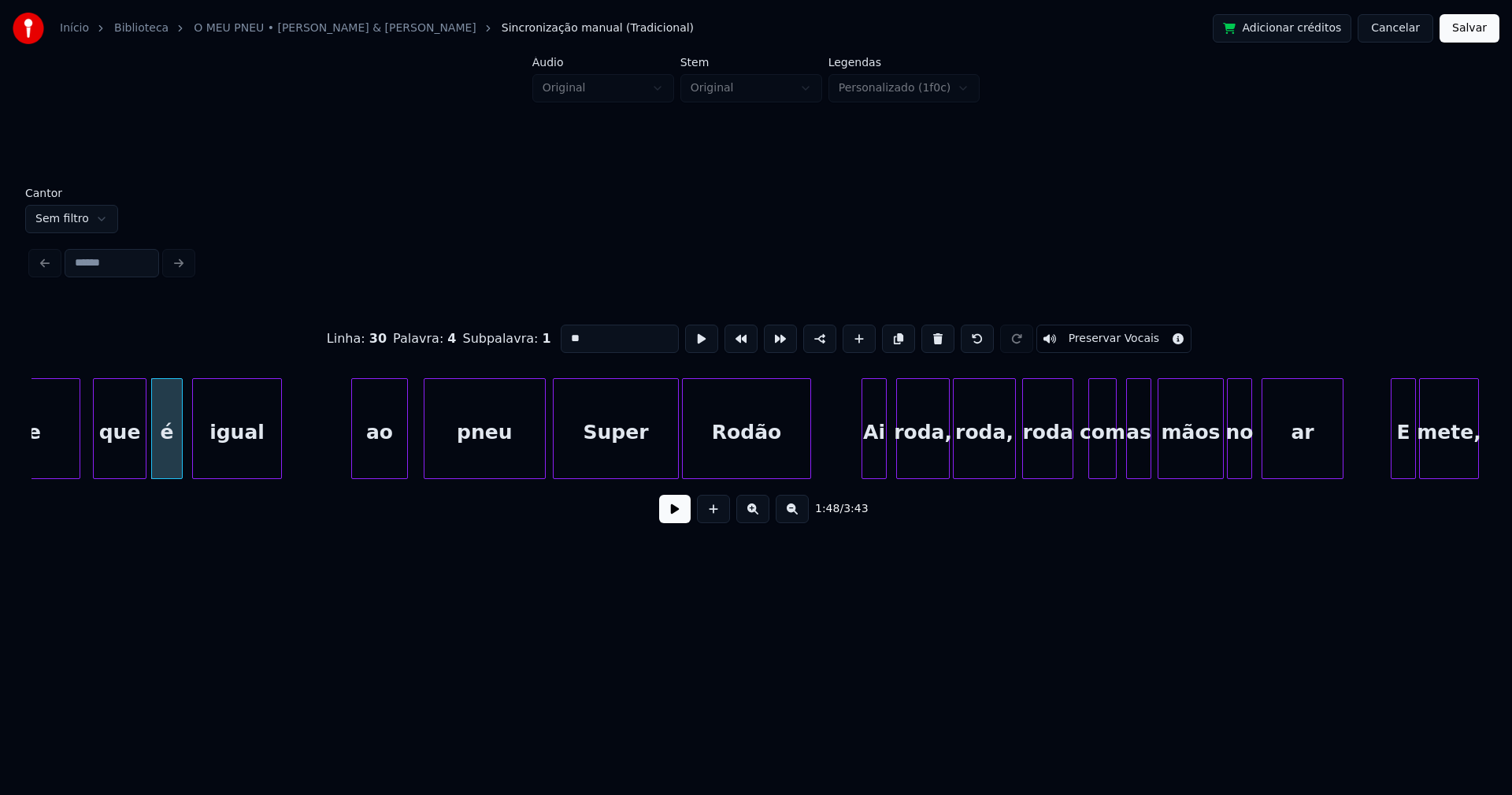
click at [374, 469] on div "ao" at bounding box center [380, 433] width 55 height 107
click at [567, 454] on div at bounding box center [567, 429] width 5 height 99
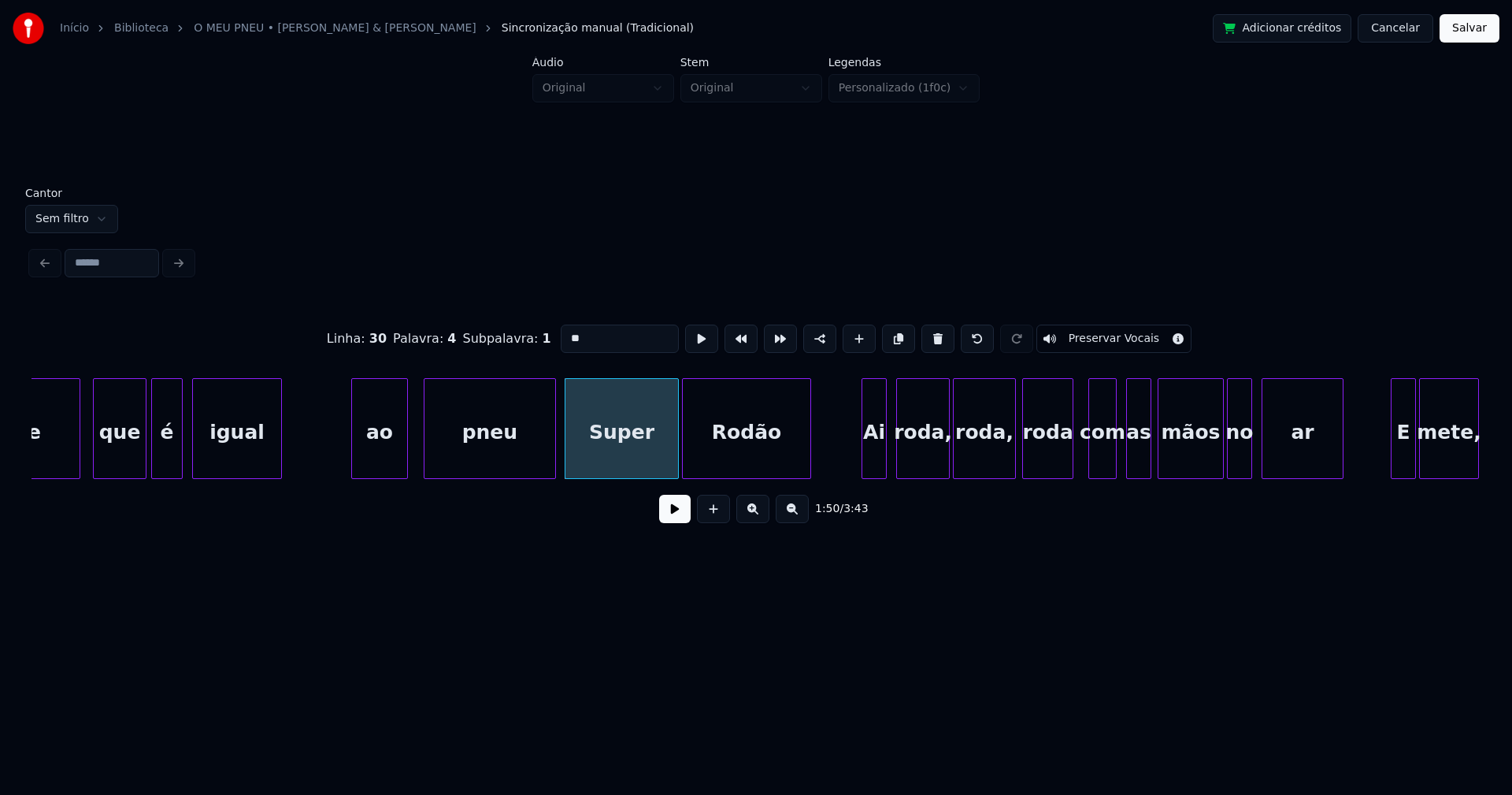
click at [552, 456] on div at bounding box center [553, 429] width 5 height 99
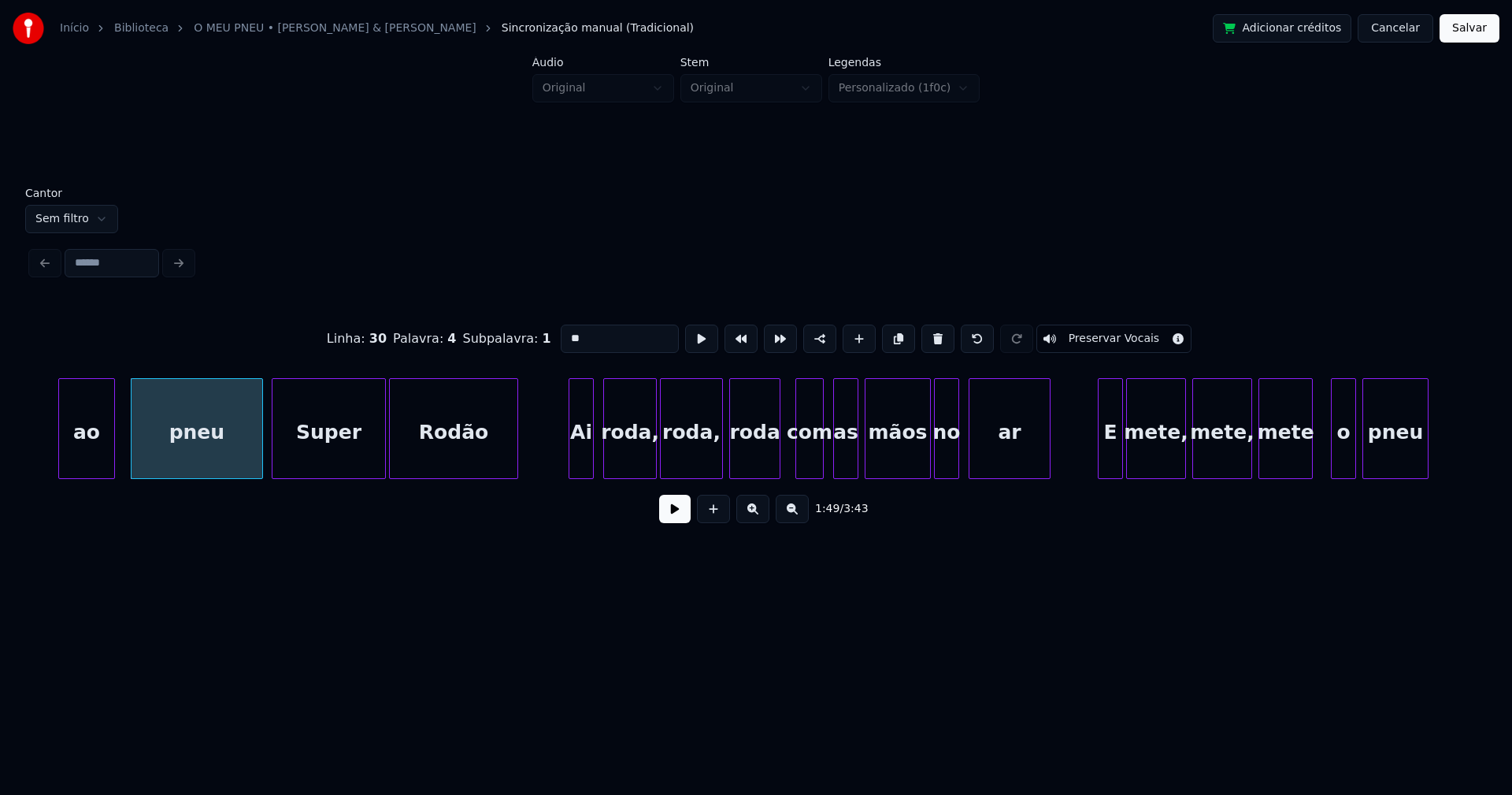
scroll to position [0, 17233]
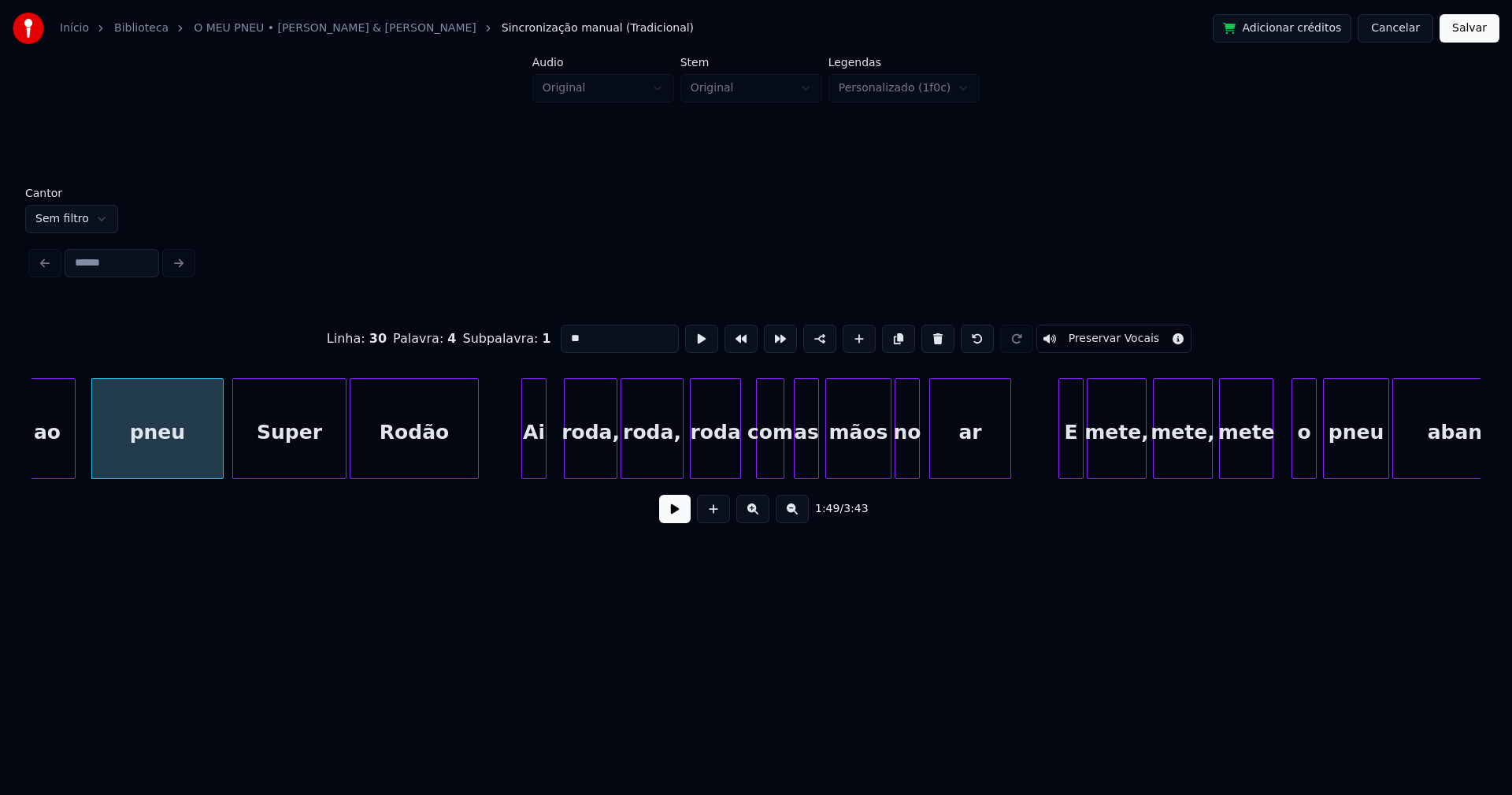
click at [537, 473] on div "ao pneu Super Rodão Ai roda, roda, roda com as mãos no ar E mete, mete, mete o …" at bounding box center [756, 429] width 1449 height 101
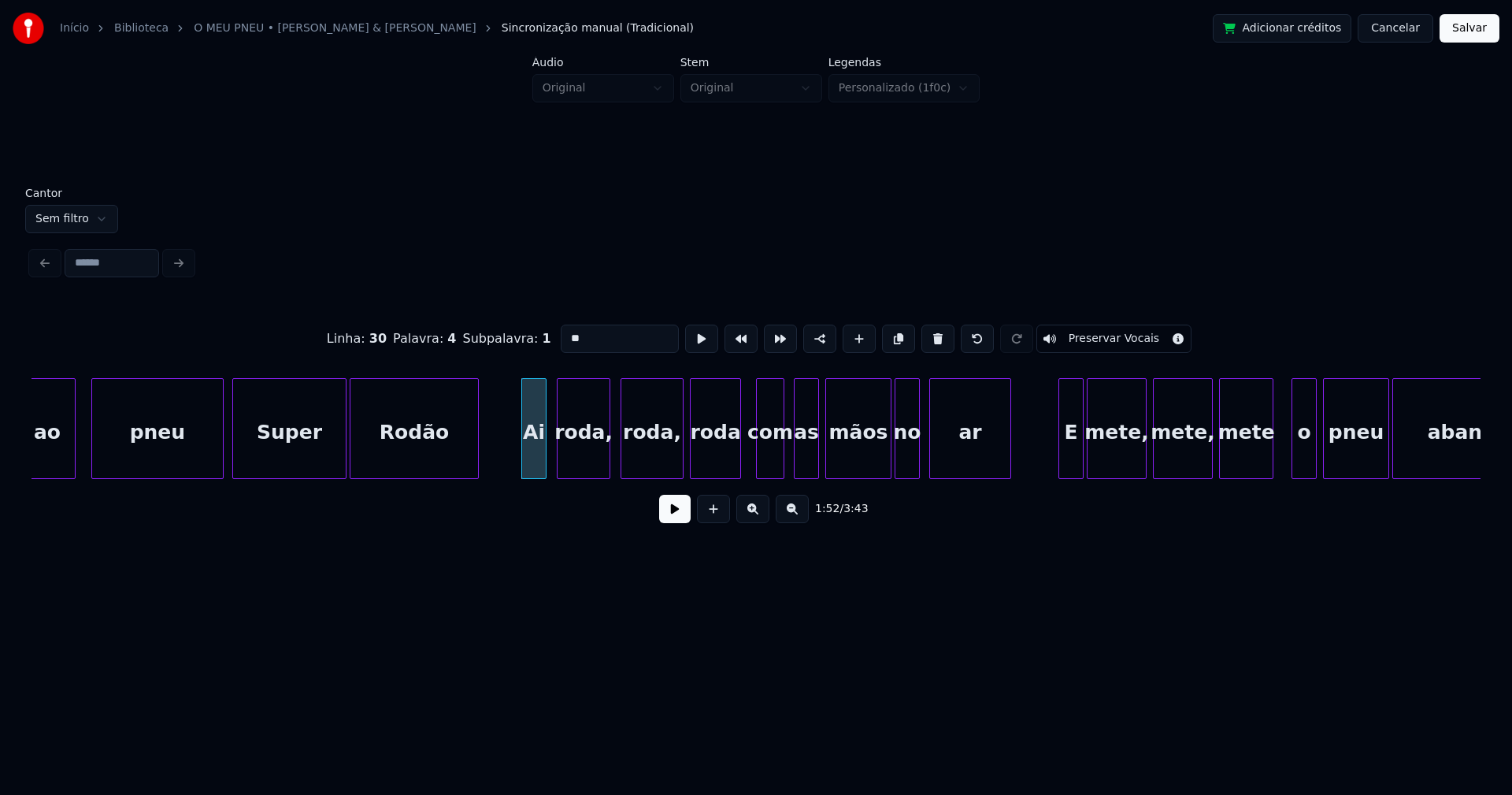
click at [587, 463] on div "roda," at bounding box center [583, 433] width 52 height 107
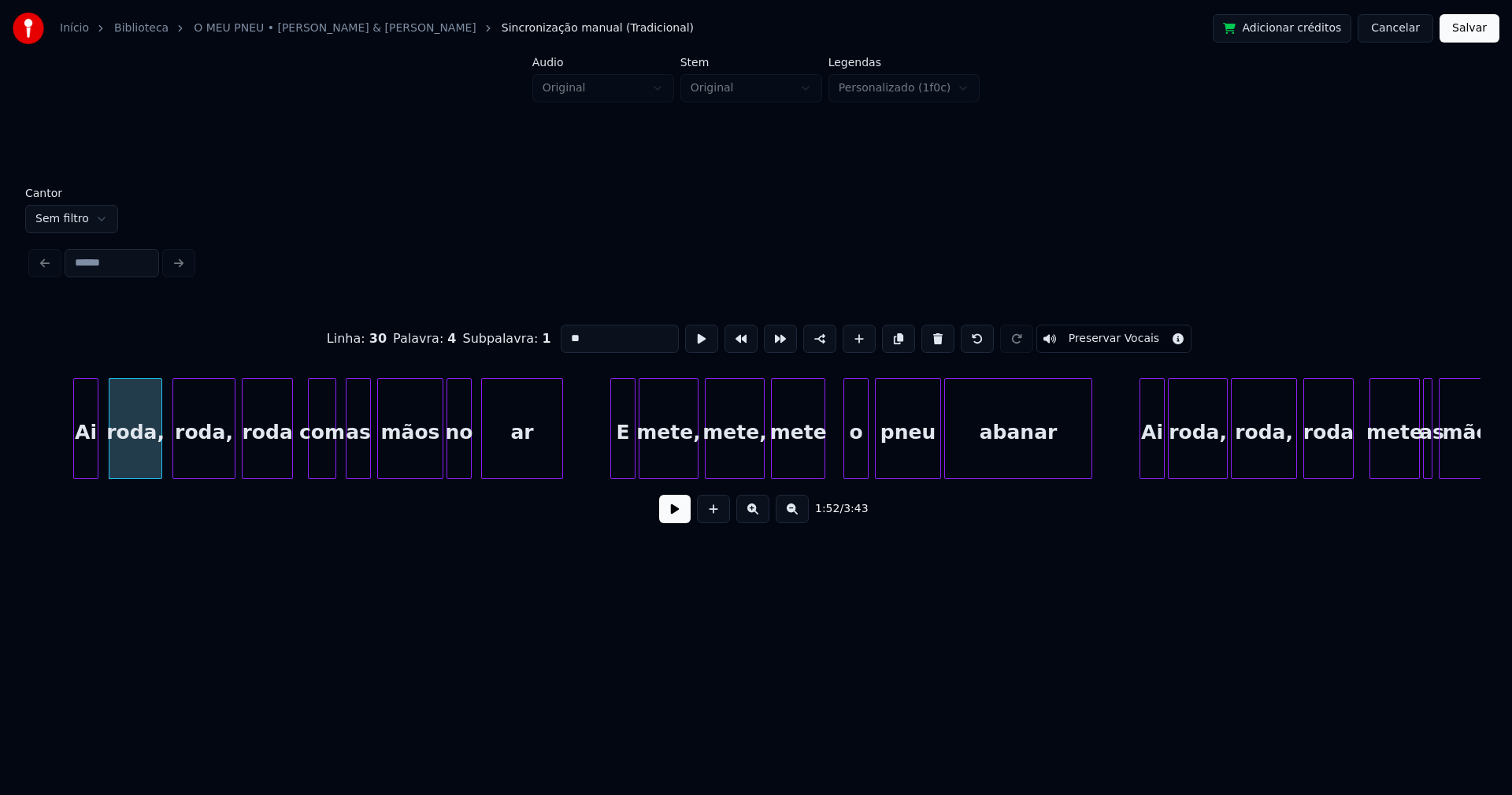
scroll to position [0, 17701]
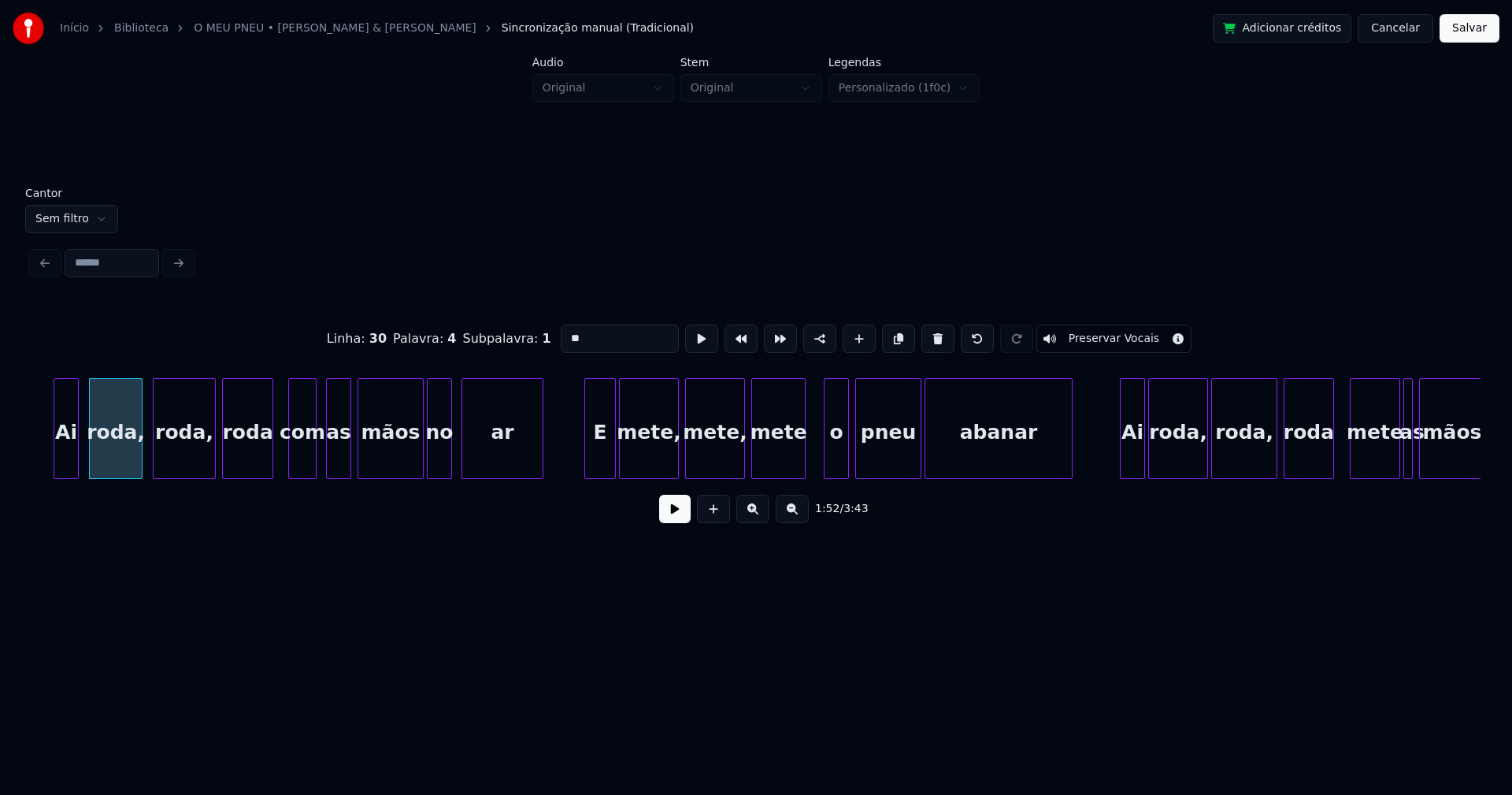
click at [586, 473] on div "Ai roda, roda, roda com as mãos no ar E mete, mete, mete o pneu abanar Ai roda,…" at bounding box center [756, 429] width 1449 height 101
click at [730, 471] on div at bounding box center [728, 429] width 5 height 99
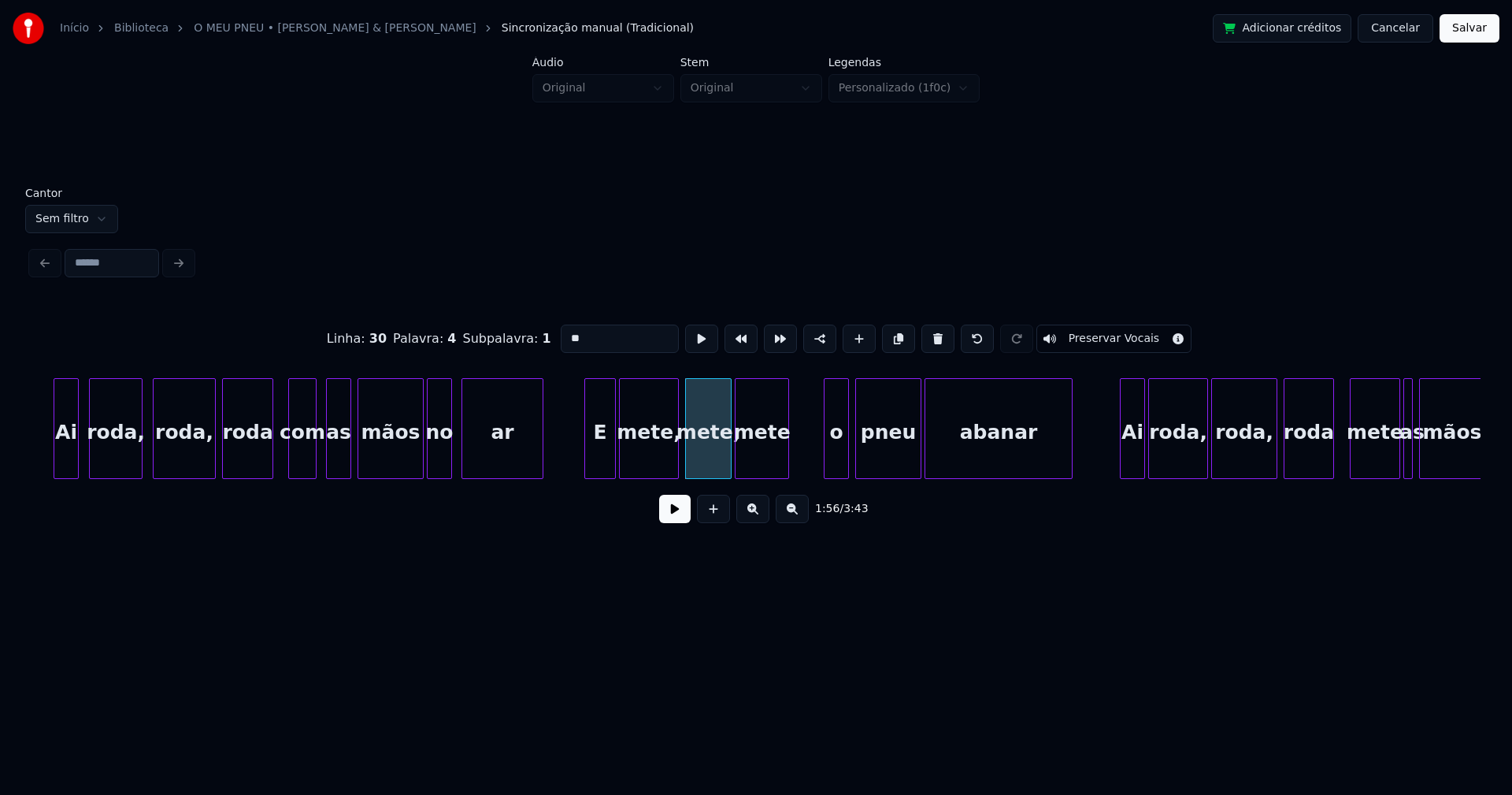
click at [763, 464] on div "mete" at bounding box center [762, 433] width 53 height 107
click at [780, 461] on div at bounding box center [779, 429] width 5 height 99
click at [829, 453] on div "o" at bounding box center [830, 433] width 24 height 107
click at [802, 471] on div at bounding box center [803, 429] width 5 height 99
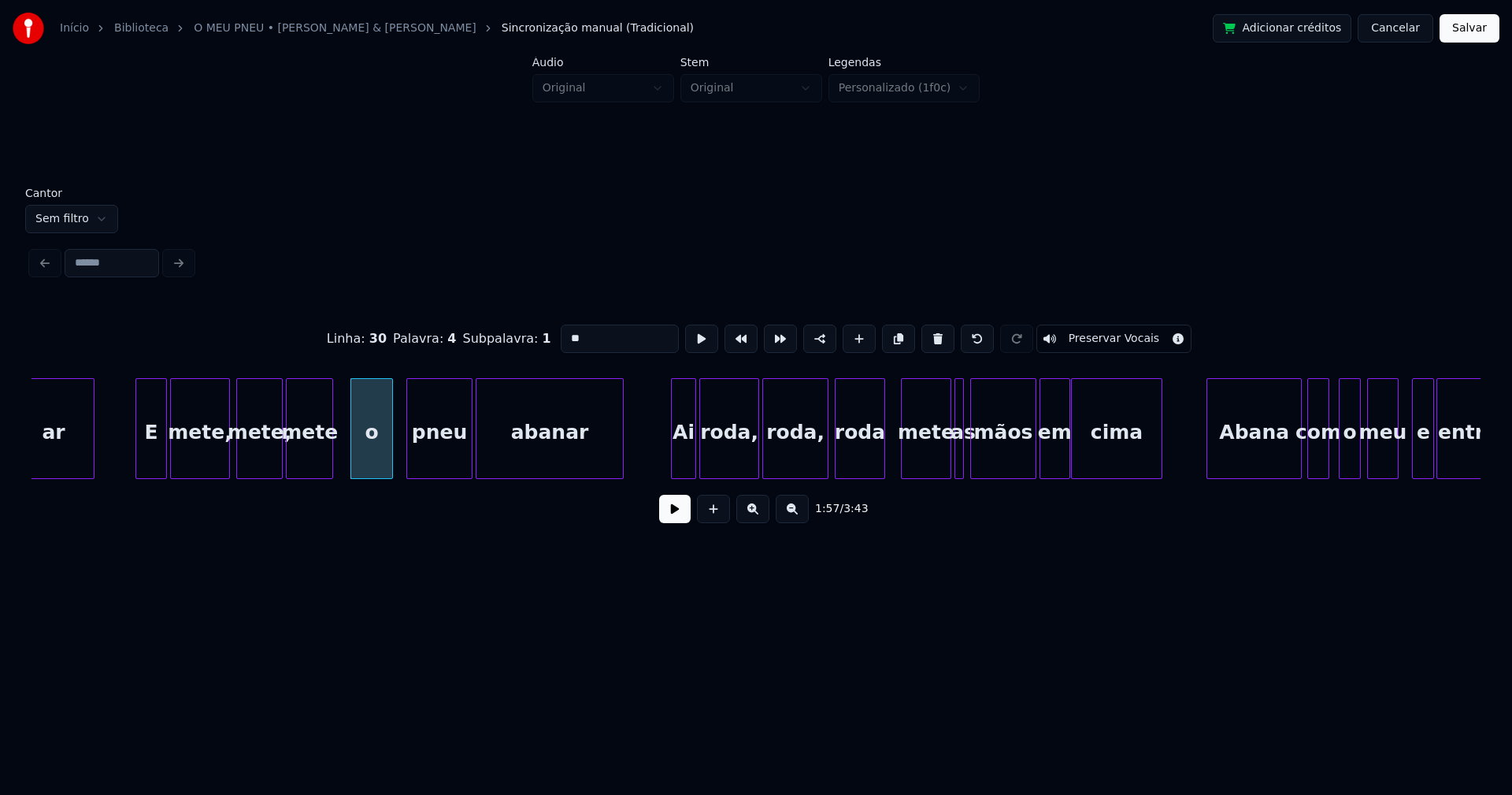
scroll to position [0, 18227]
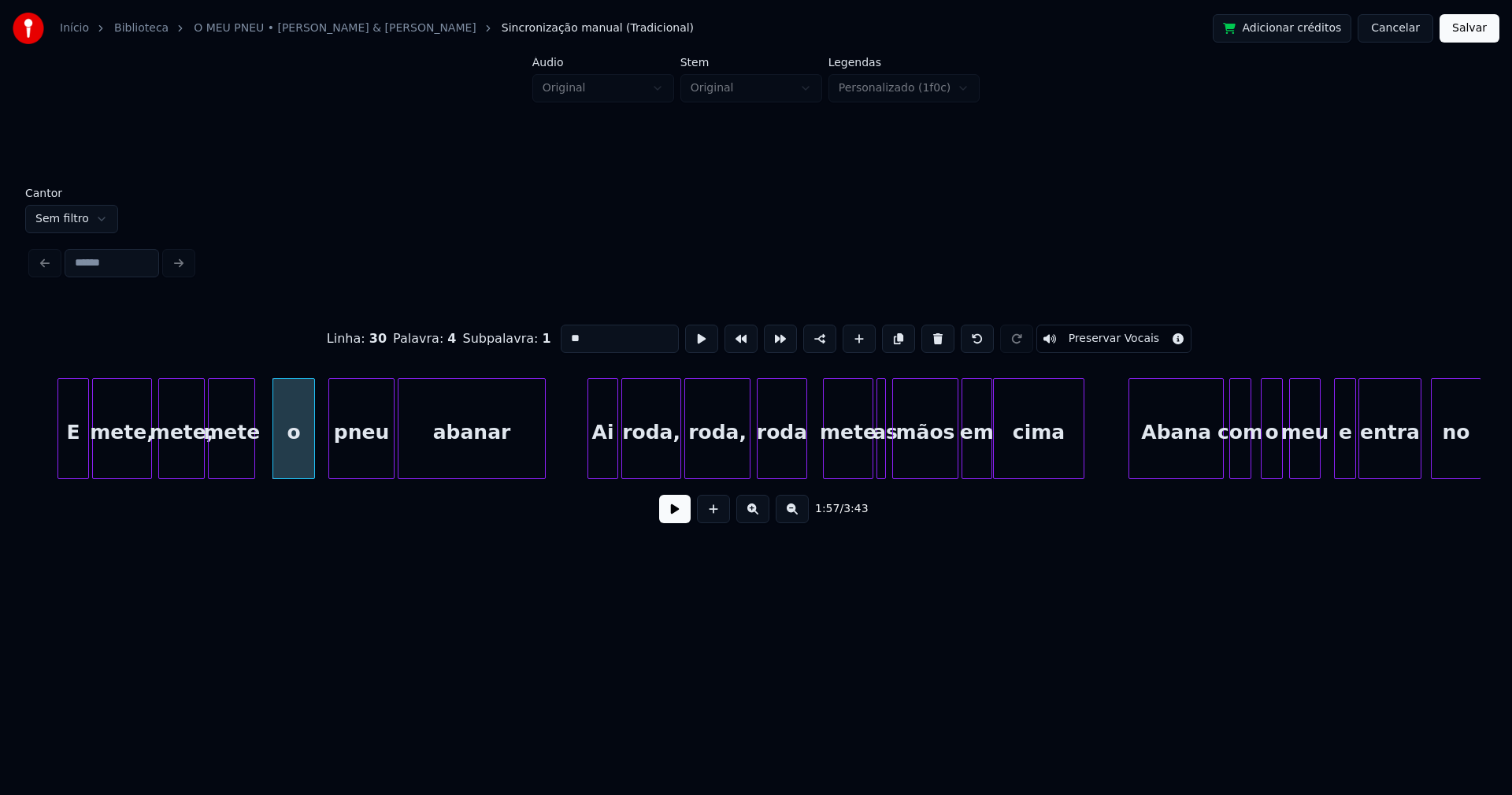
click at [589, 463] on div at bounding box center [590, 429] width 5 height 99
click at [864, 464] on div at bounding box center [865, 429] width 5 height 99
click at [870, 459] on div at bounding box center [873, 429] width 5 height 99
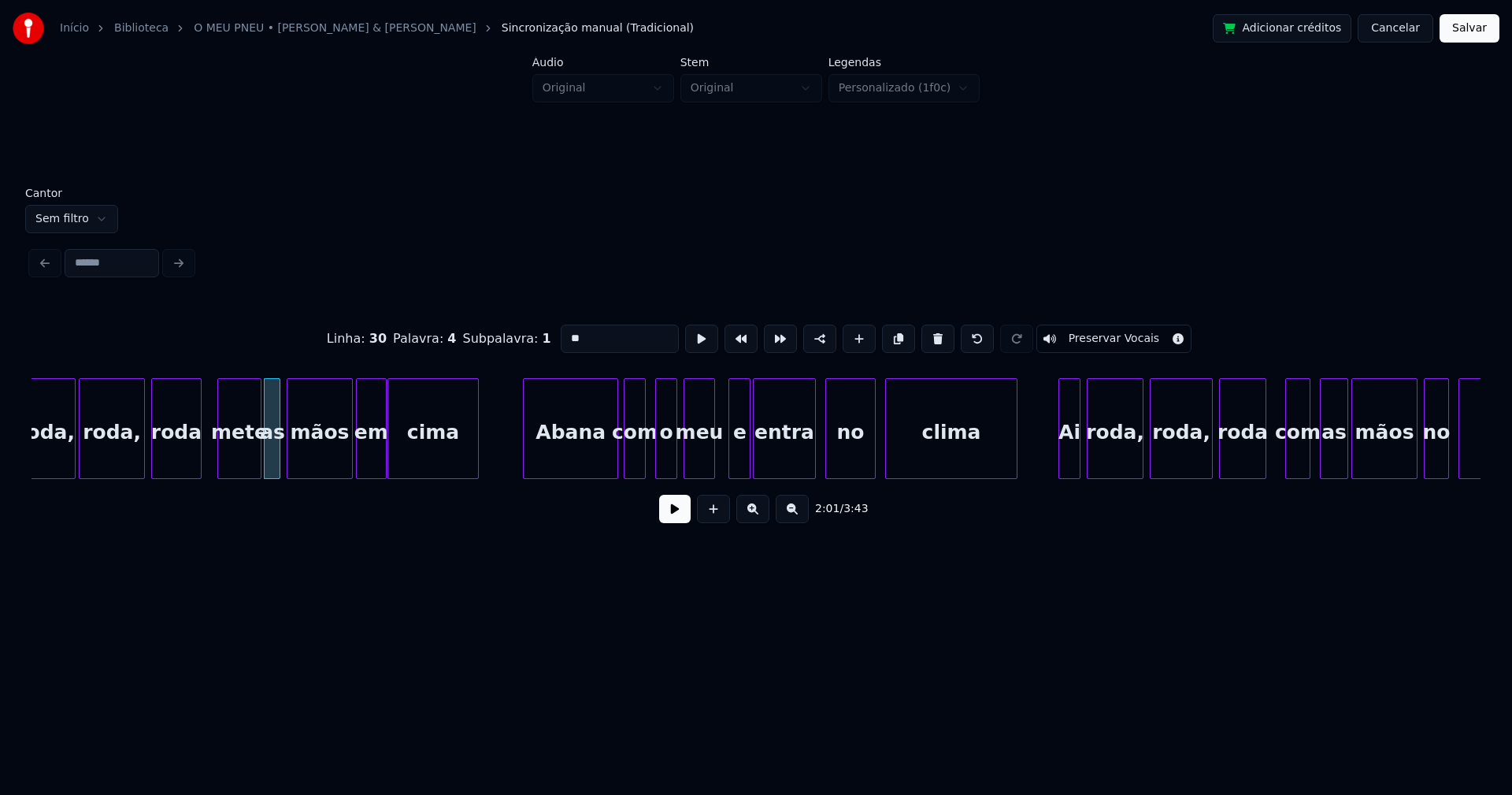
scroll to position [0, 18852]
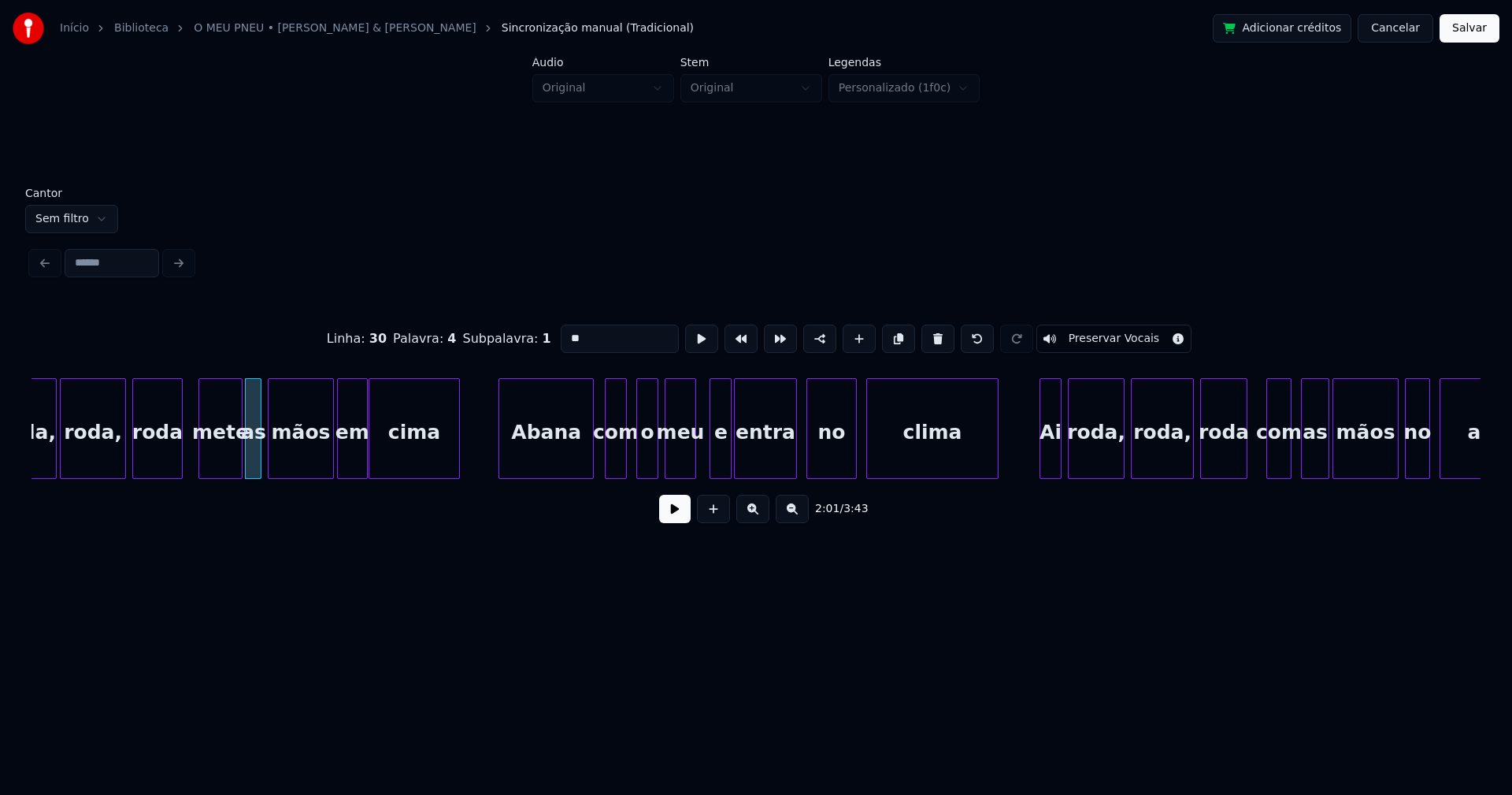
click at [548, 469] on div "Abana" at bounding box center [546, 433] width 94 height 107
click at [599, 456] on div at bounding box center [601, 429] width 5 height 99
click at [642, 465] on div "o" at bounding box center [642, 433] width 21 height 107
click at [680, 462] on div "meu" at bounding box center [677, 433] width 30 height 107
click at [709, 457] on div at bounding box center [709, 429] width 5 height 99
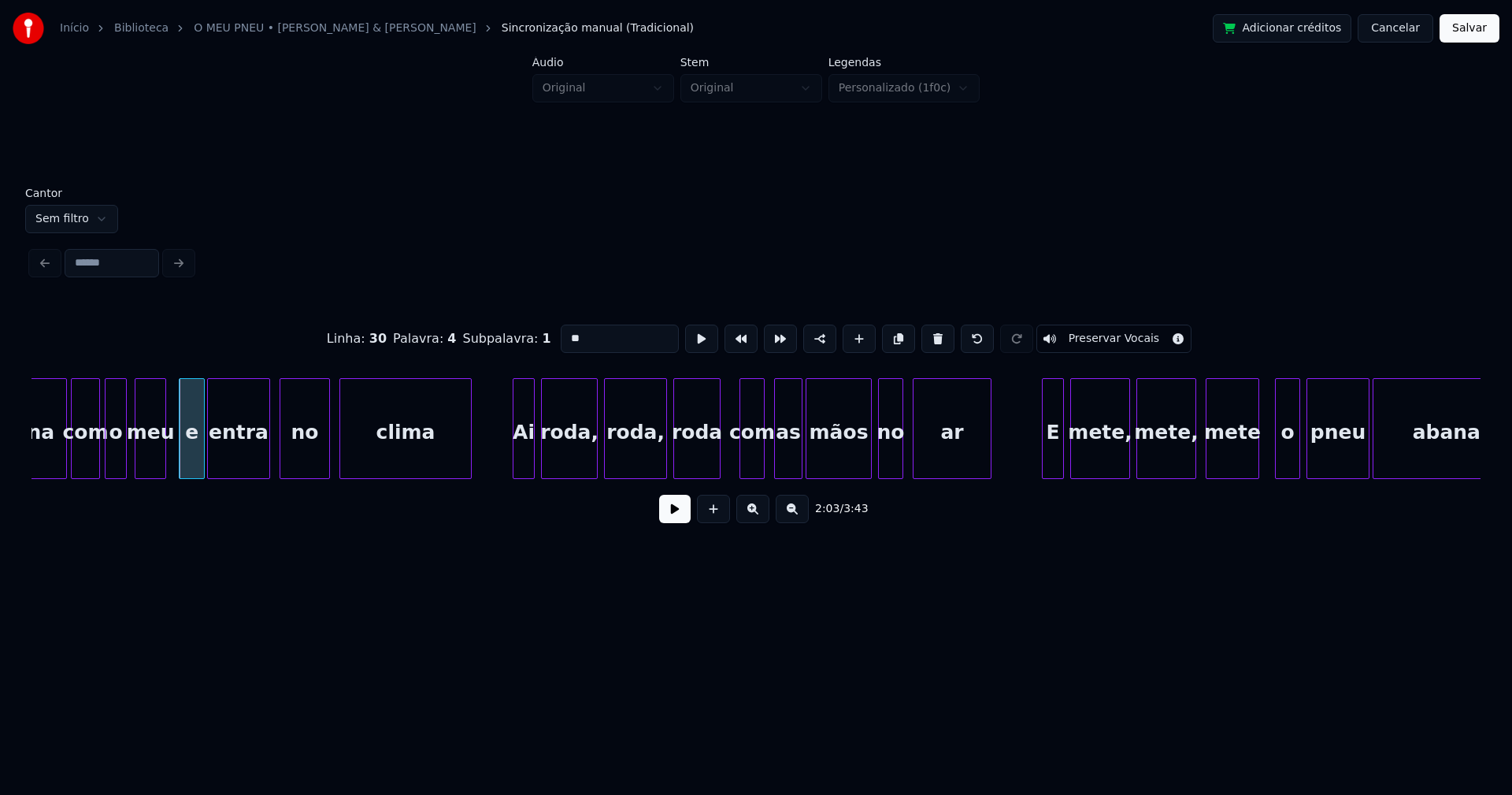
scroll to position [0, 19398]
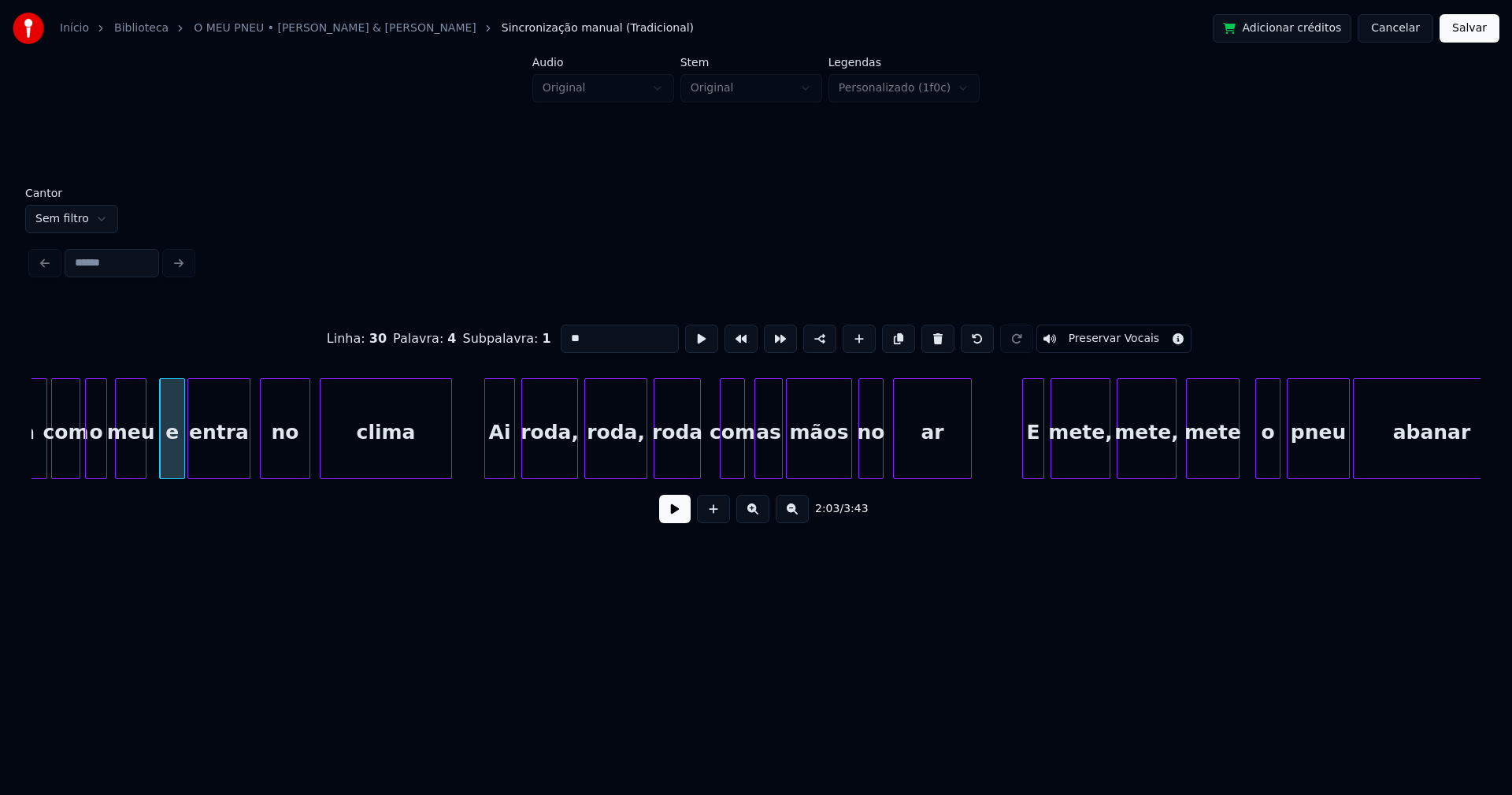
click at [489, 462] on div at bounding box center [488, 429] width 5 height 99
click at [705, 459] on div at bounding box center [702, 429] width 5 height 99
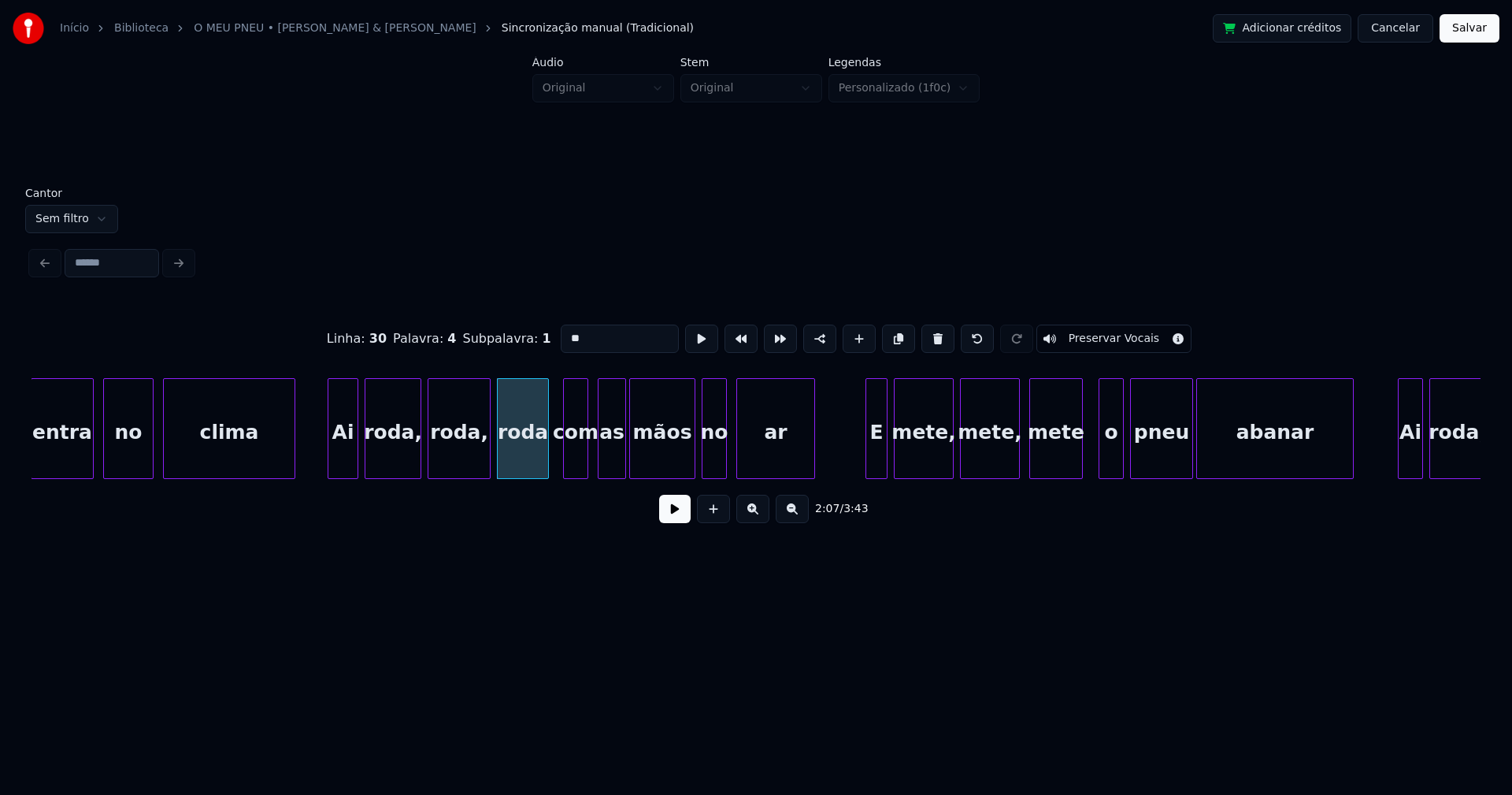
scroll to position [0, 19594]
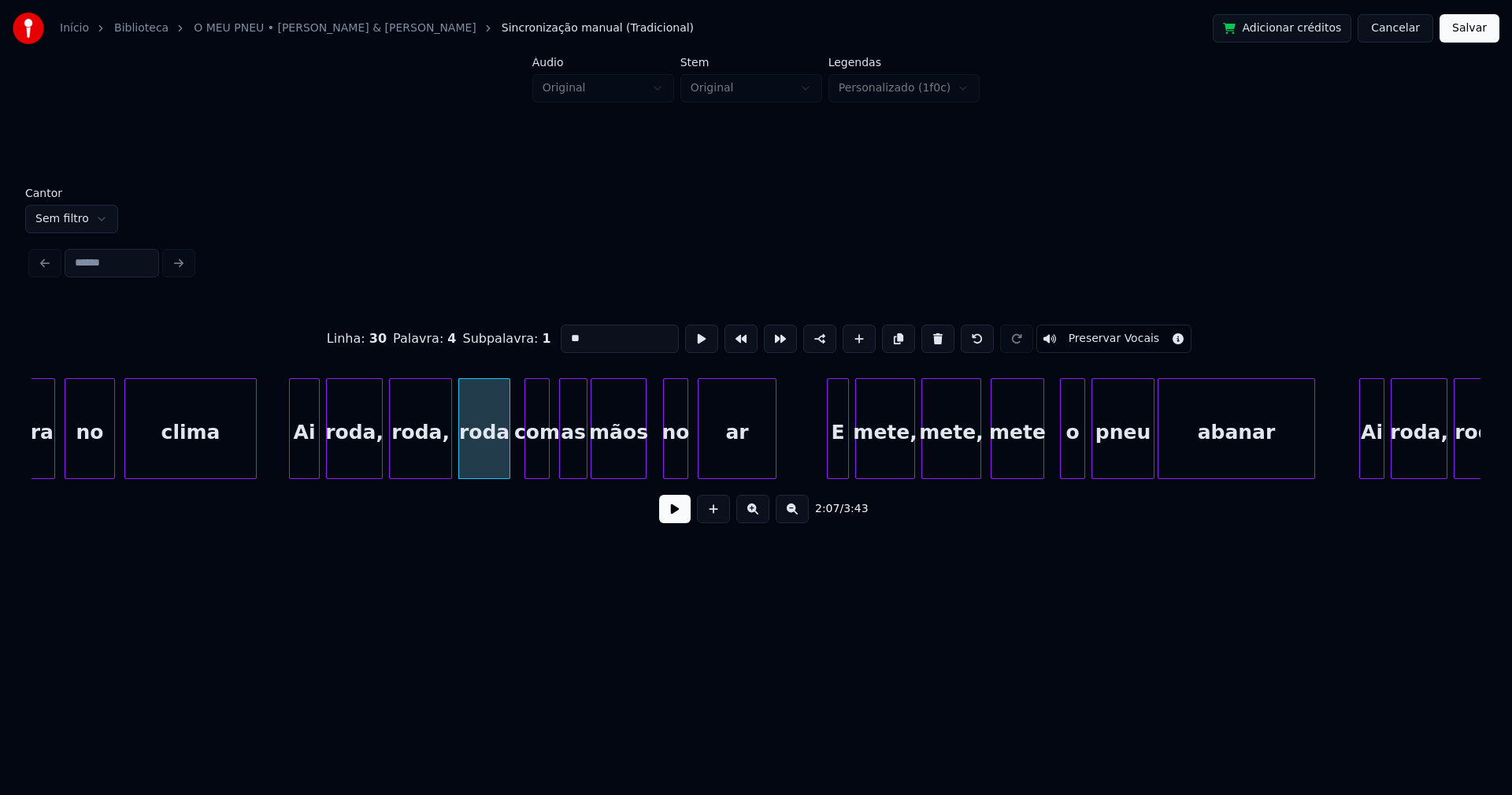
click at [644, 455] on div at bounding box center [643, 429] width 5 height 99
click at [654, 464] on div at bounding box center [654, 429] width 5 height 99
click at [672, 459] on div "no" at bounding box center [664, 433] width 36 height 107
click at [731, 448] on div "ar" at bounding box center [732, 433] width 77 height 107
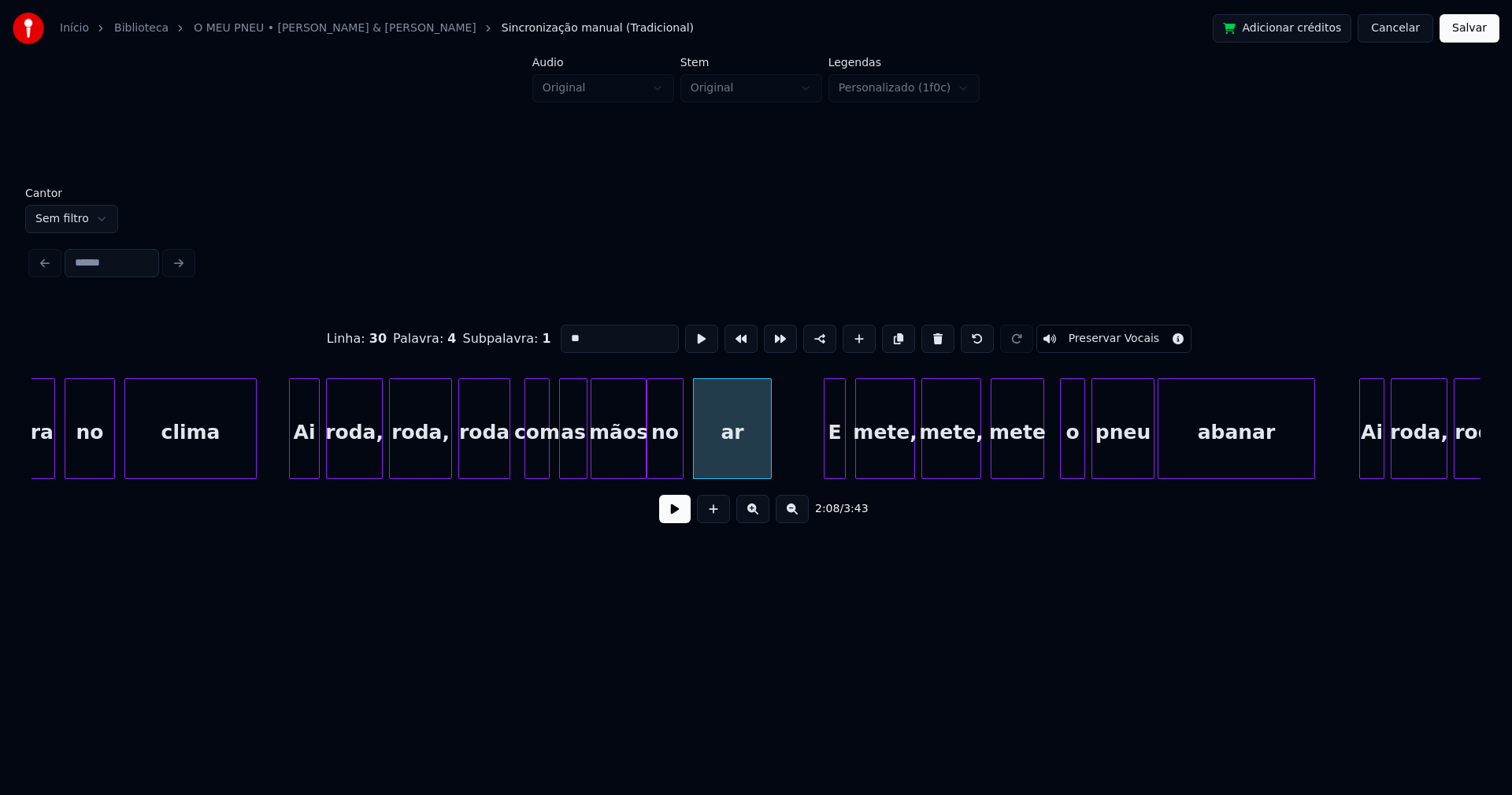
click at [836, 463] on div "E" at bounding box center [835, 433] width 21 height 107
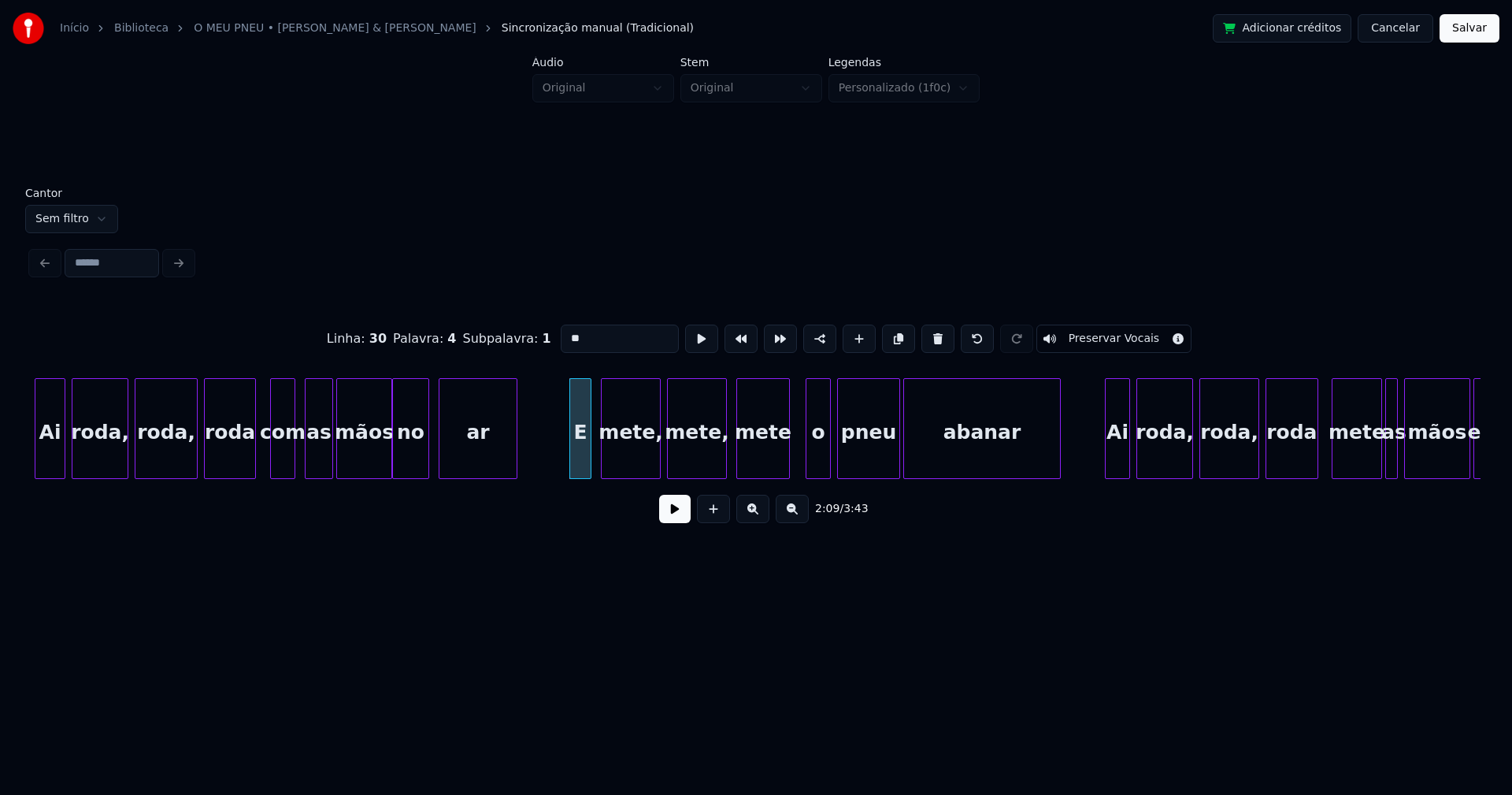
scroll to position [0, 19886]
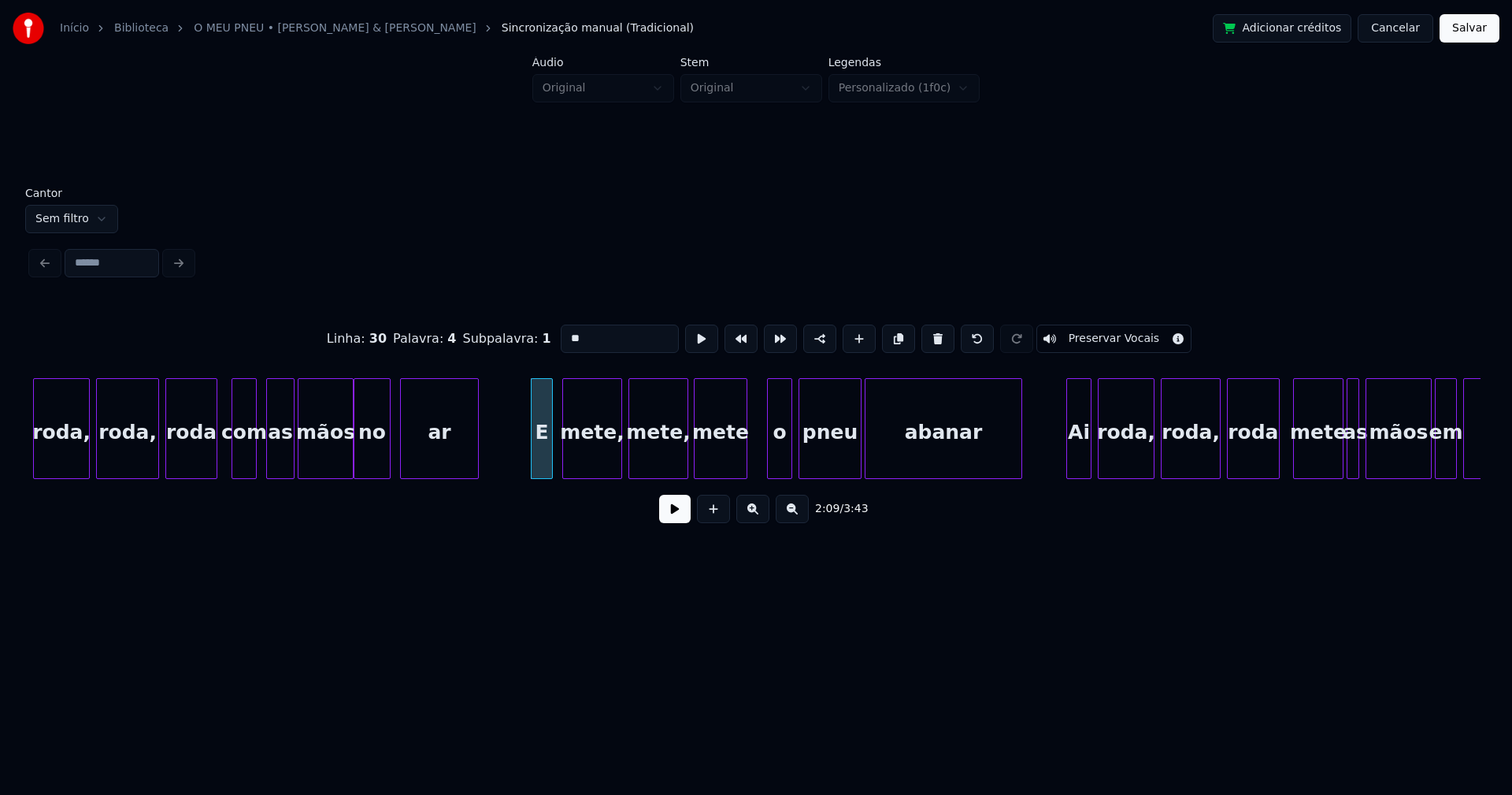
click at [732, 469] on div "mete" at bounding box center [720, 433] width 52 height 107
click at [770, 467] on div "o" at bounding box center [771, 433] width 24 height 107
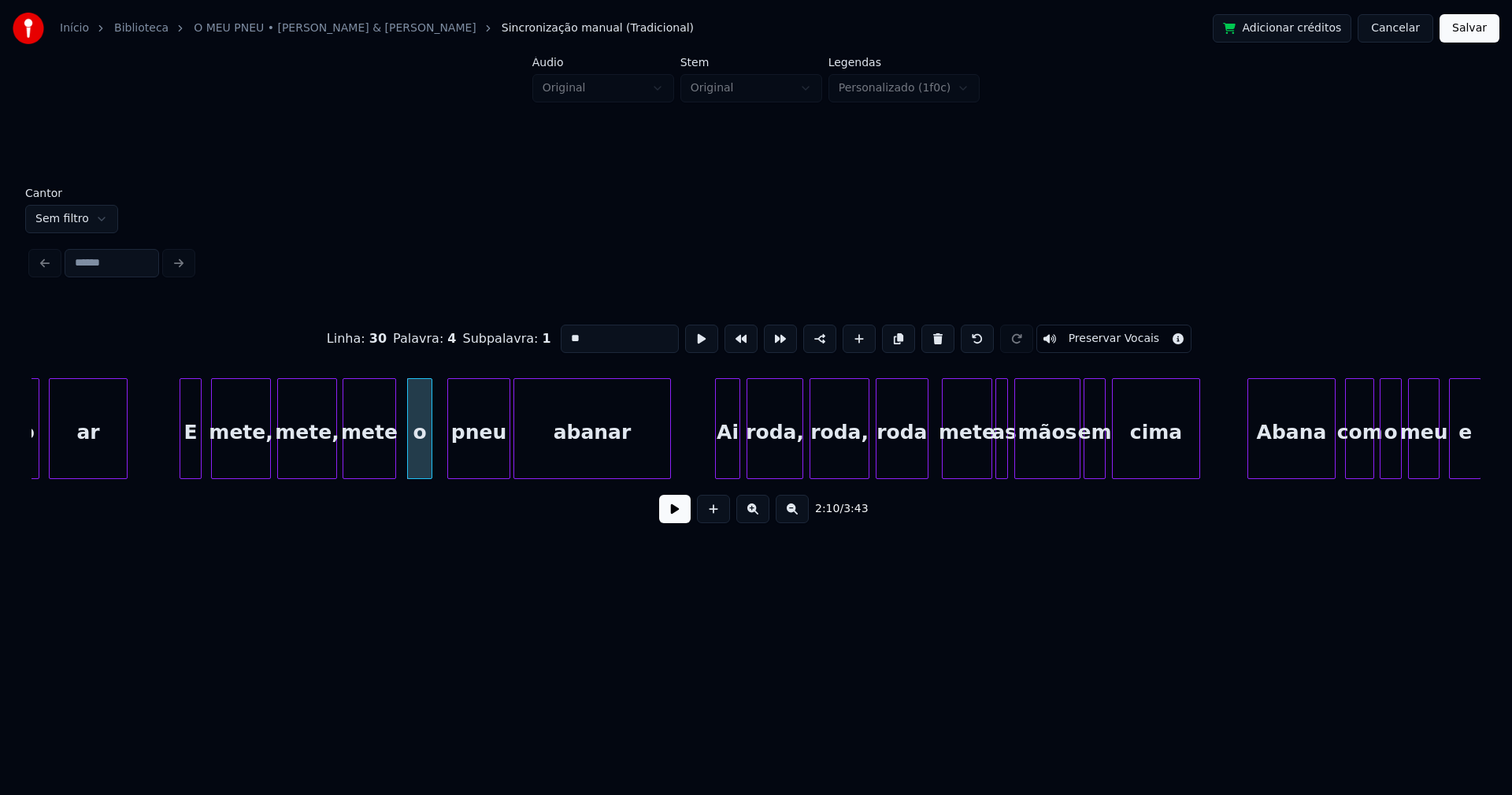
scroll to position [0, 20257]
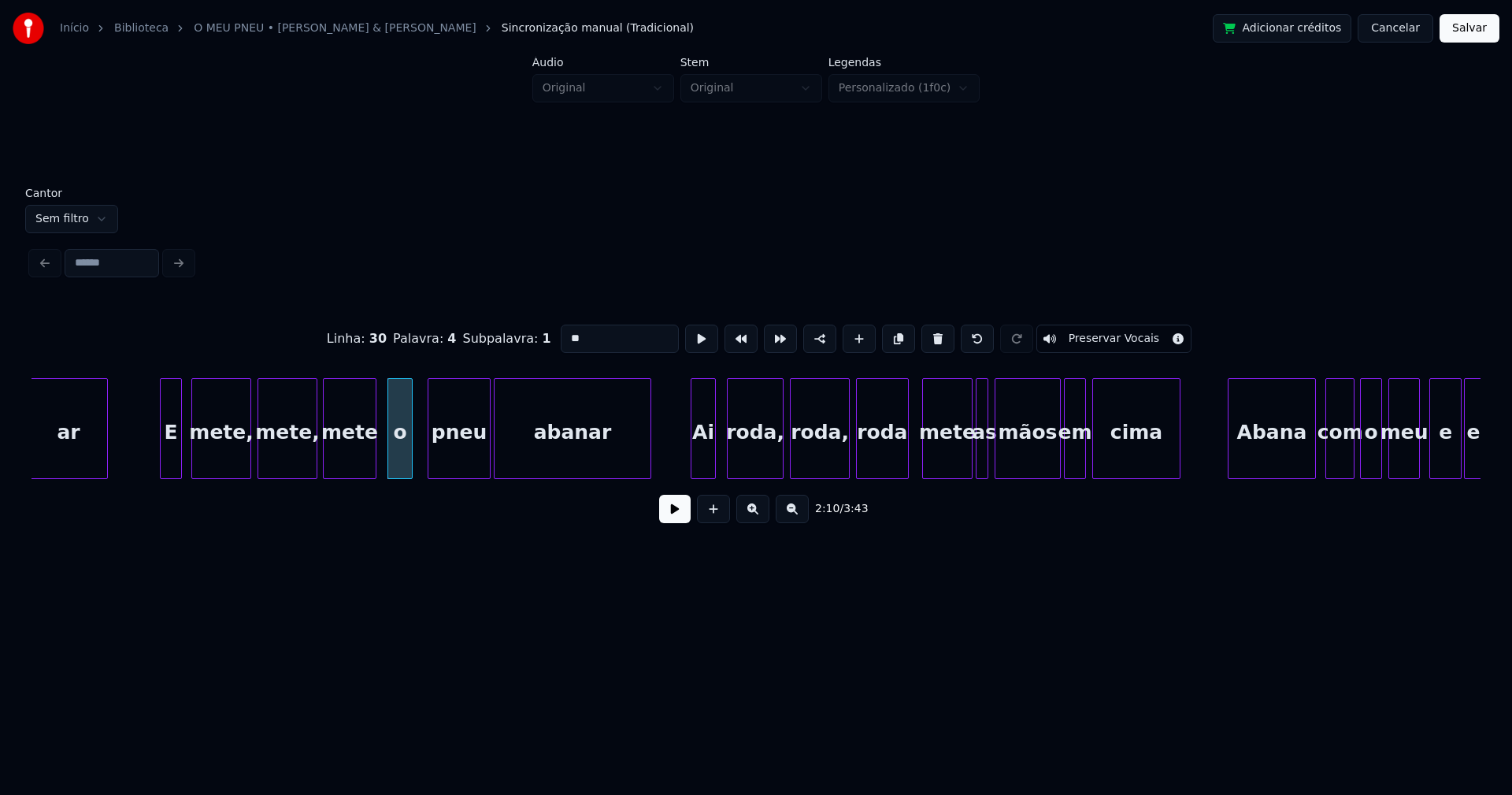
click at [702, 467] on div "Ai" at bounding box center [703, 433] width 24 height 107
click at [962, 459] on div at bounding box center [962, 429] width 5 height 99
click at [968, 459] on div "as" at bounding box center [975, 429] width 13 height 101
click at [986, 451] on div at bounding box center [986, 429] width 5 height 99
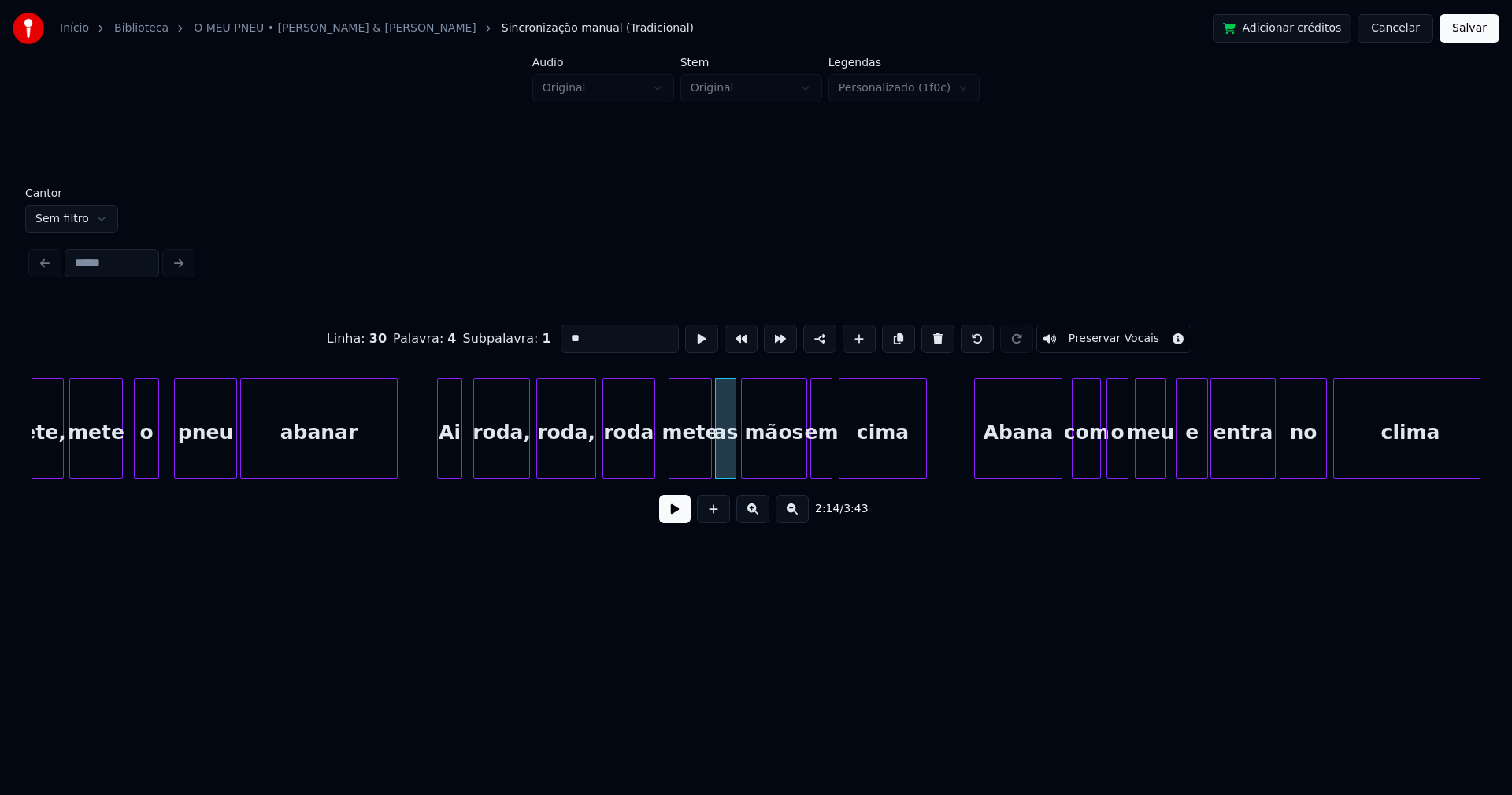
scroll to position [0, 20569]
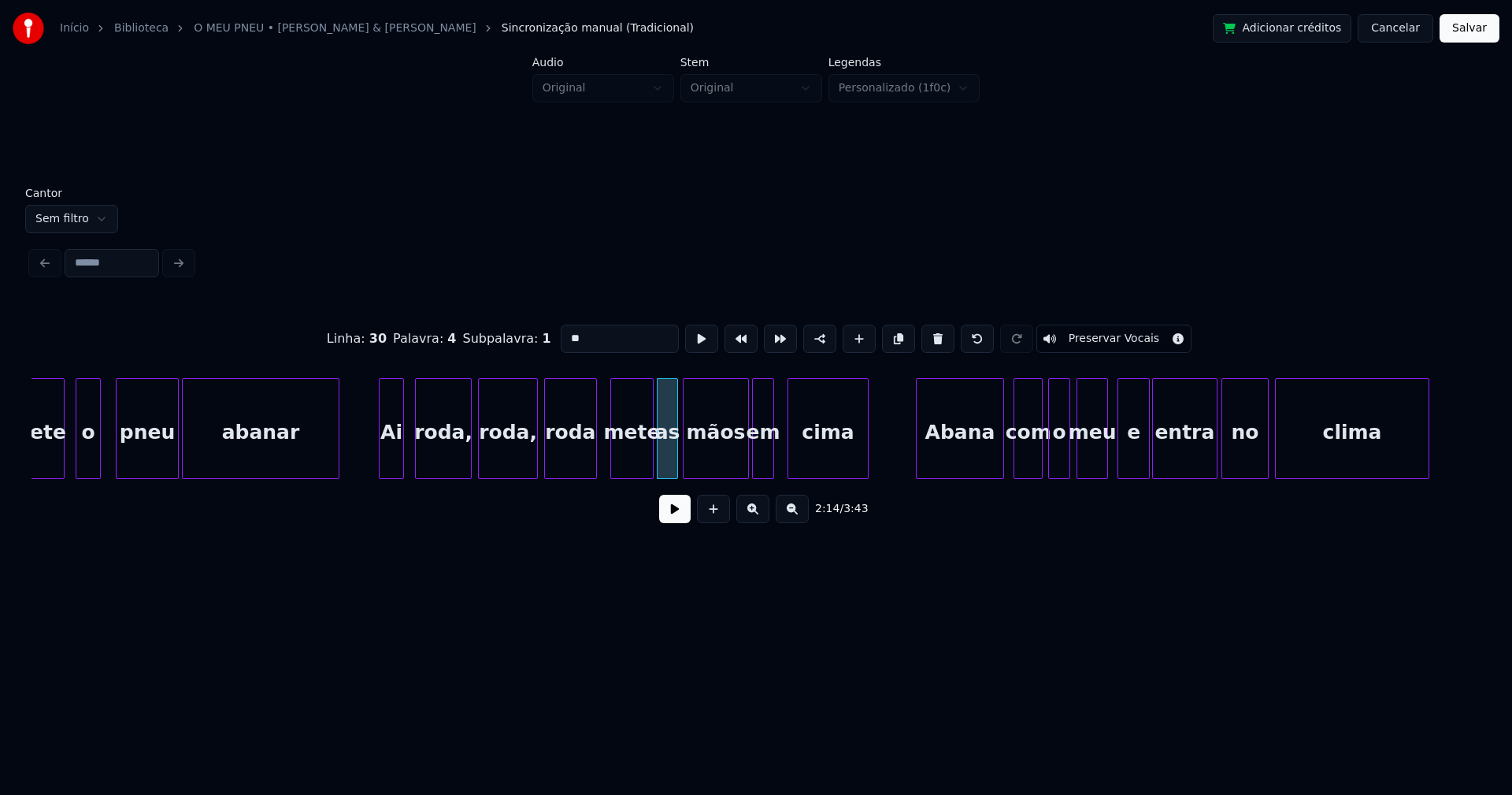
click at [789, 461] on div at bounding box center [791, 429] width 5 height 99
click at [782, 452] on div at bounding box center [780, 429] width 5 height 99
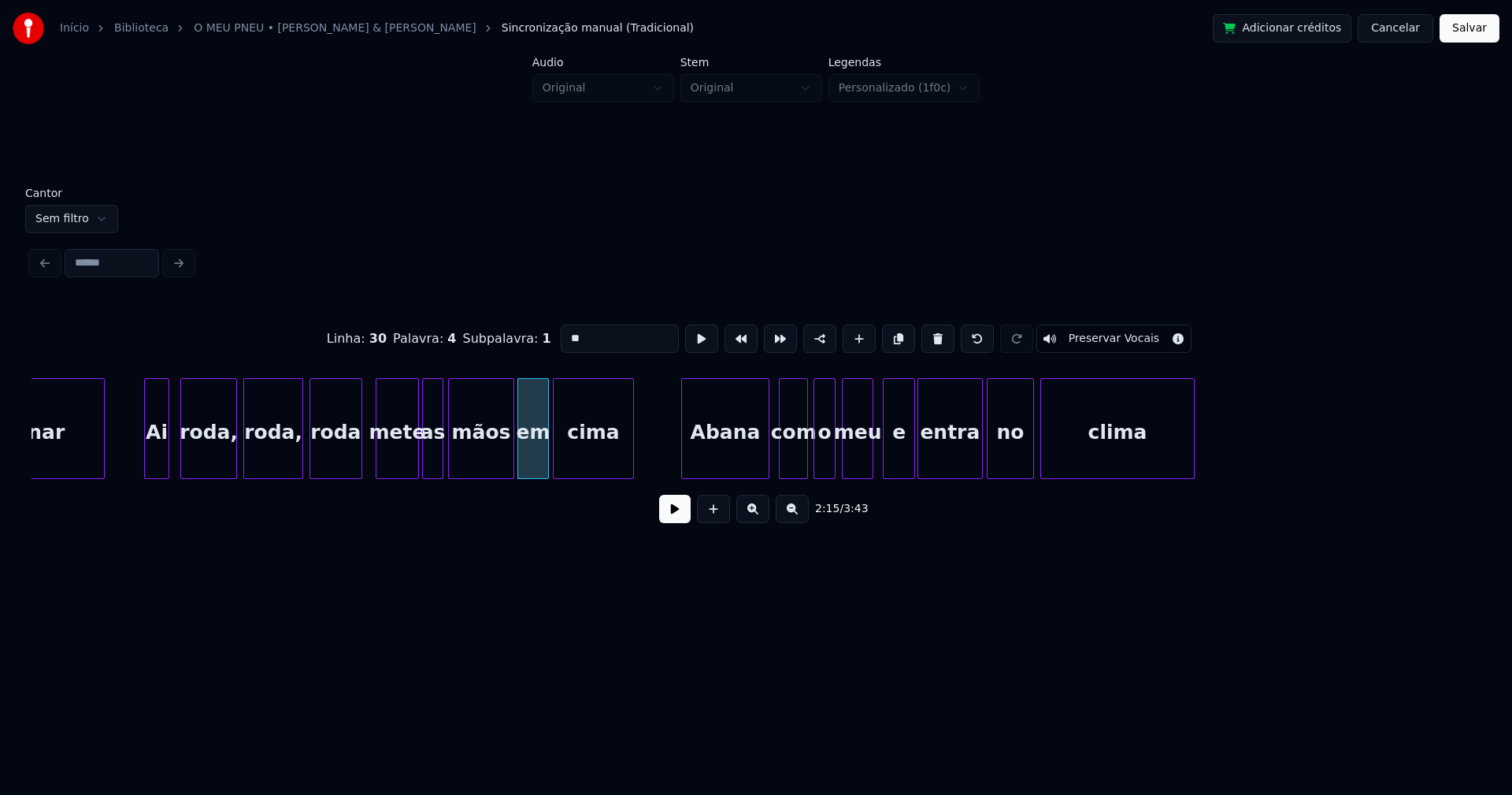
scroll to position [0, 20882]
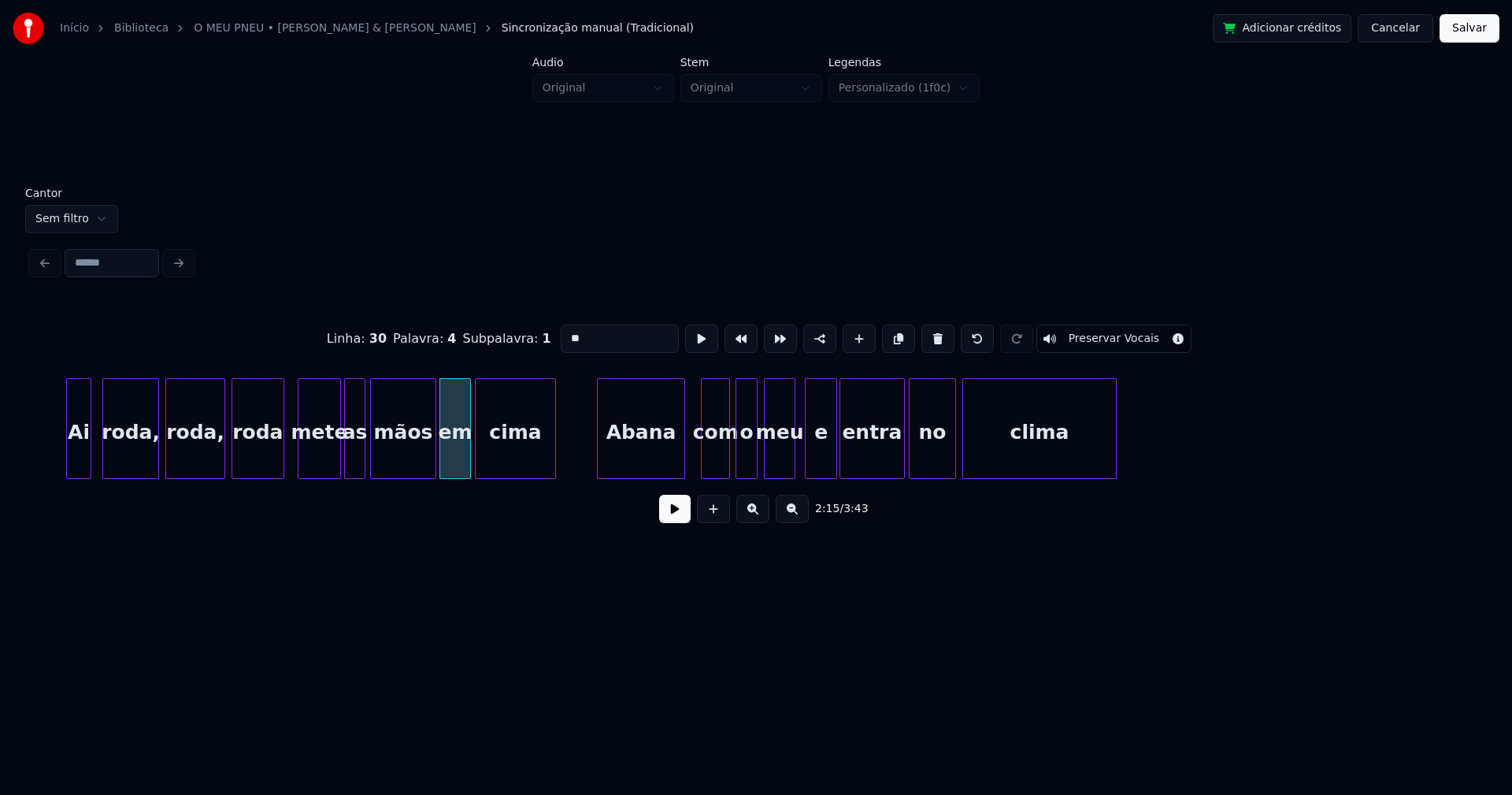
click at [662, 465] on div "Abana" at bounding box center [641, 433] width 87 height 107
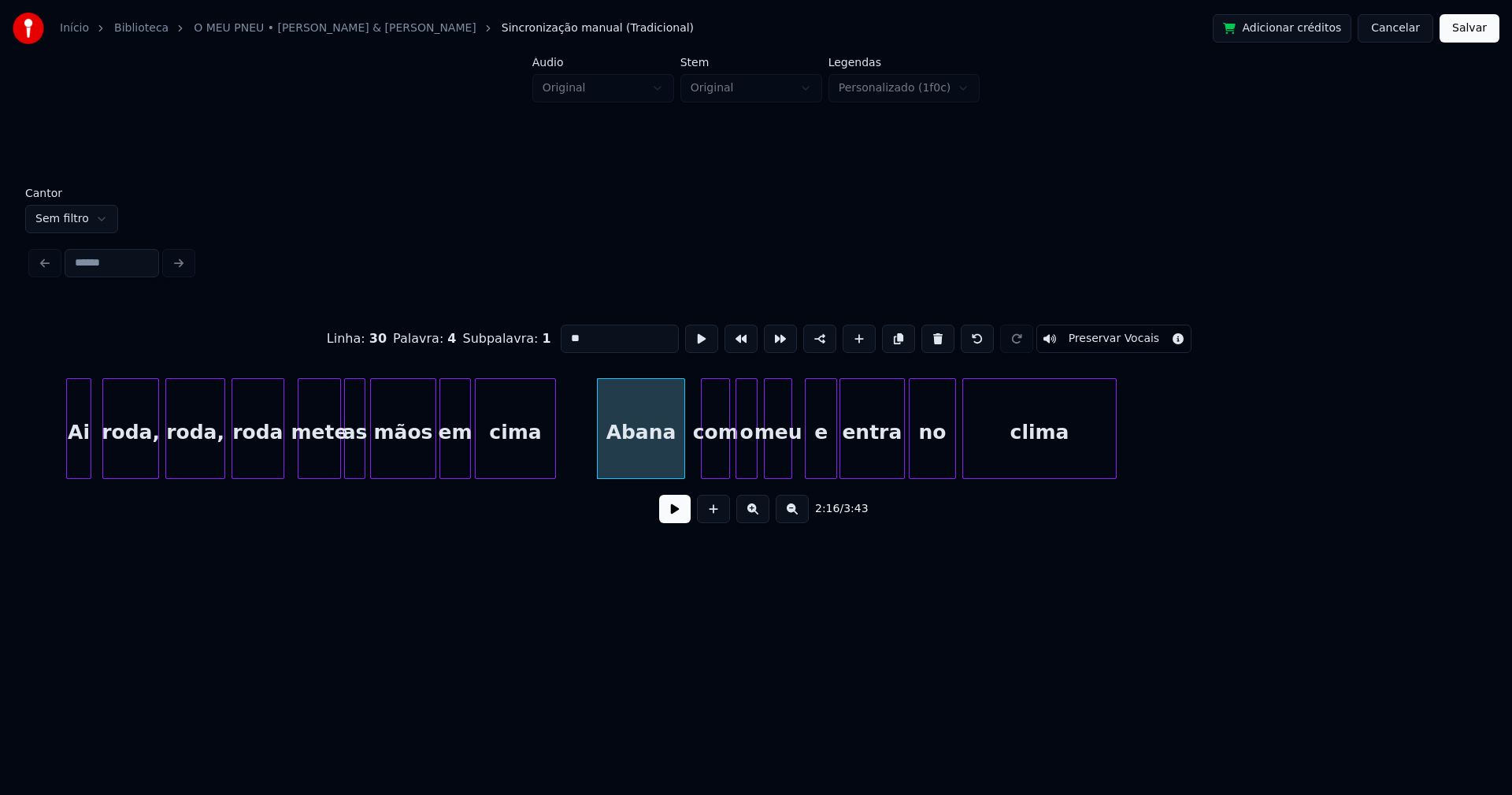
click at [789, 461] on div at bounding box center [789, 429] width 5 height 99
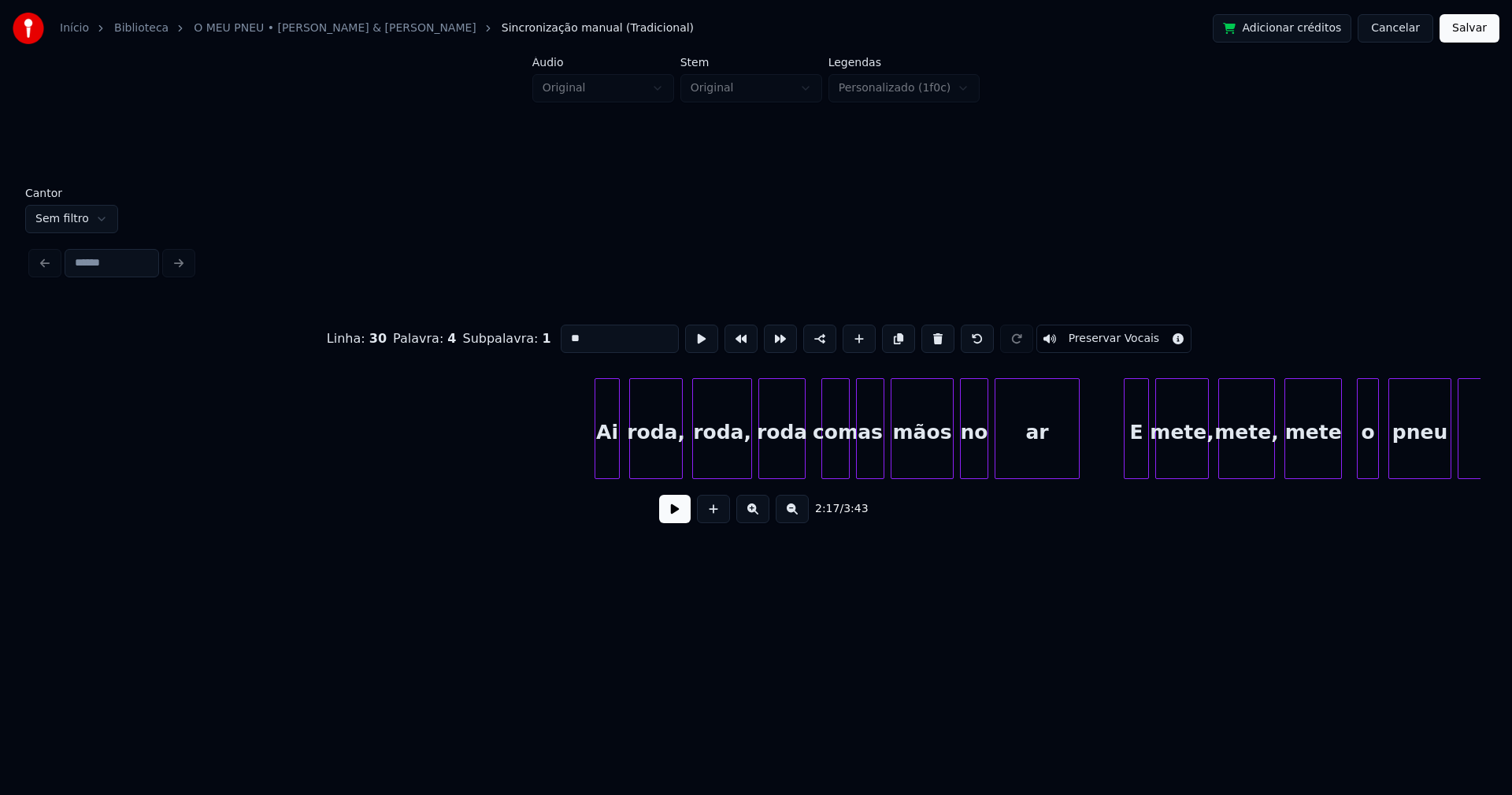
scroll to position [0, 23848]
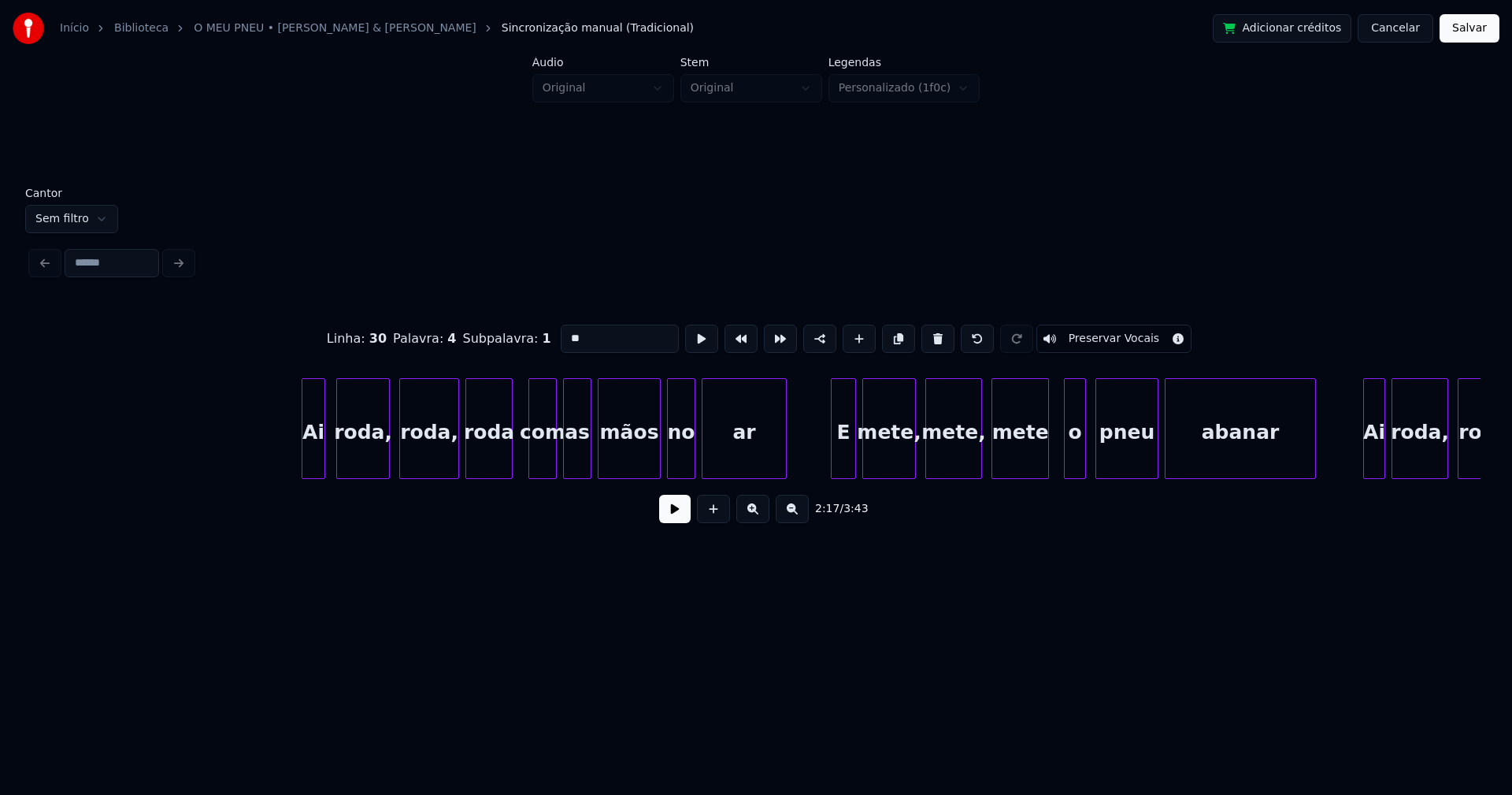
click at [320, 456] on div at bounding box center [322, 429] width 5 height 99
click at [305, 467] on div "Ai" at bounding box center [304, 433] width 22 height 107
click at [324, 444] on div at bounding box center [324, 429] width 5 height 99
click at [840, 465] on div "E" at bounding box center [838, 433] width 24 height 107
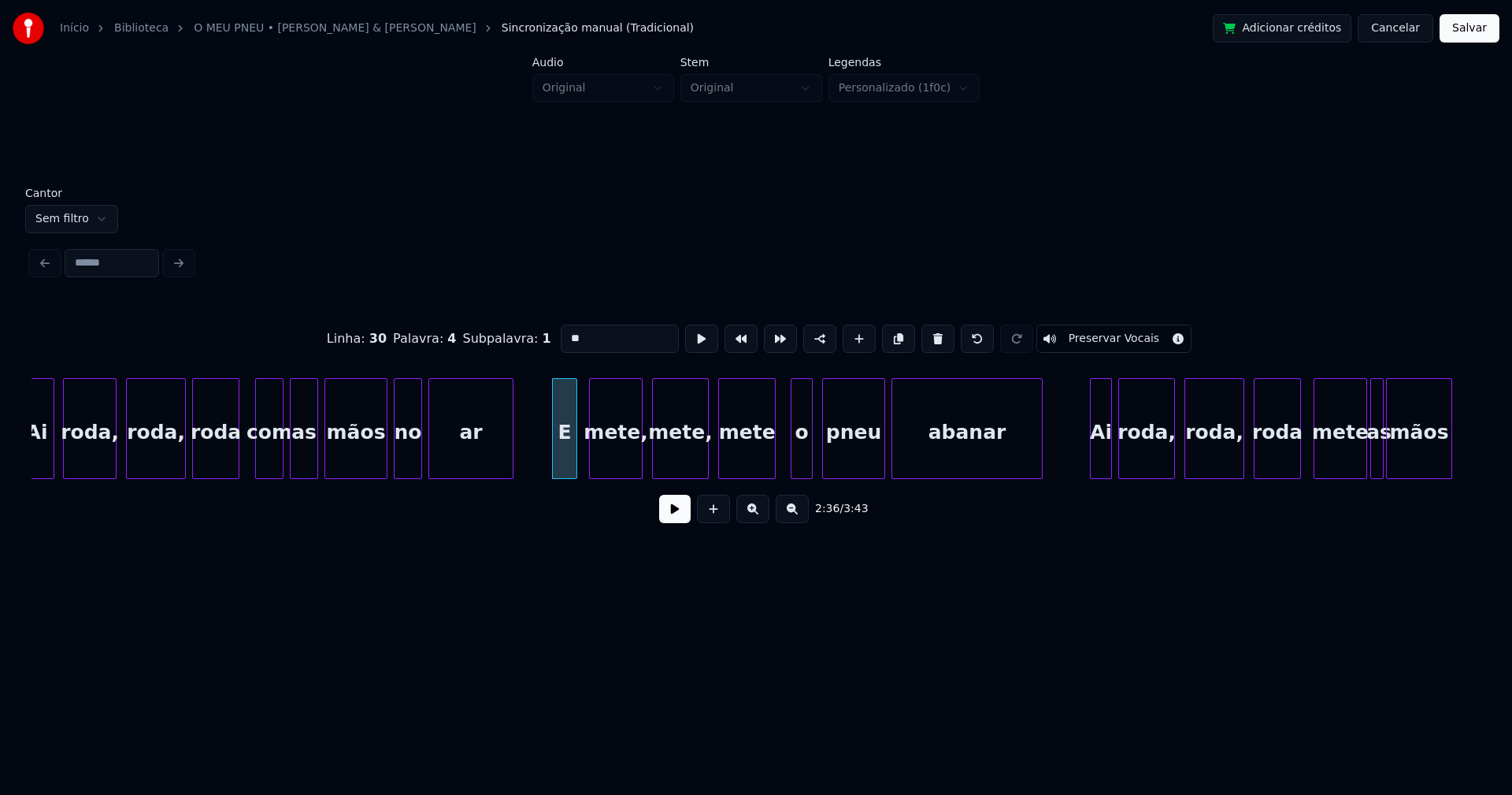
scroll to position [0, 24219]
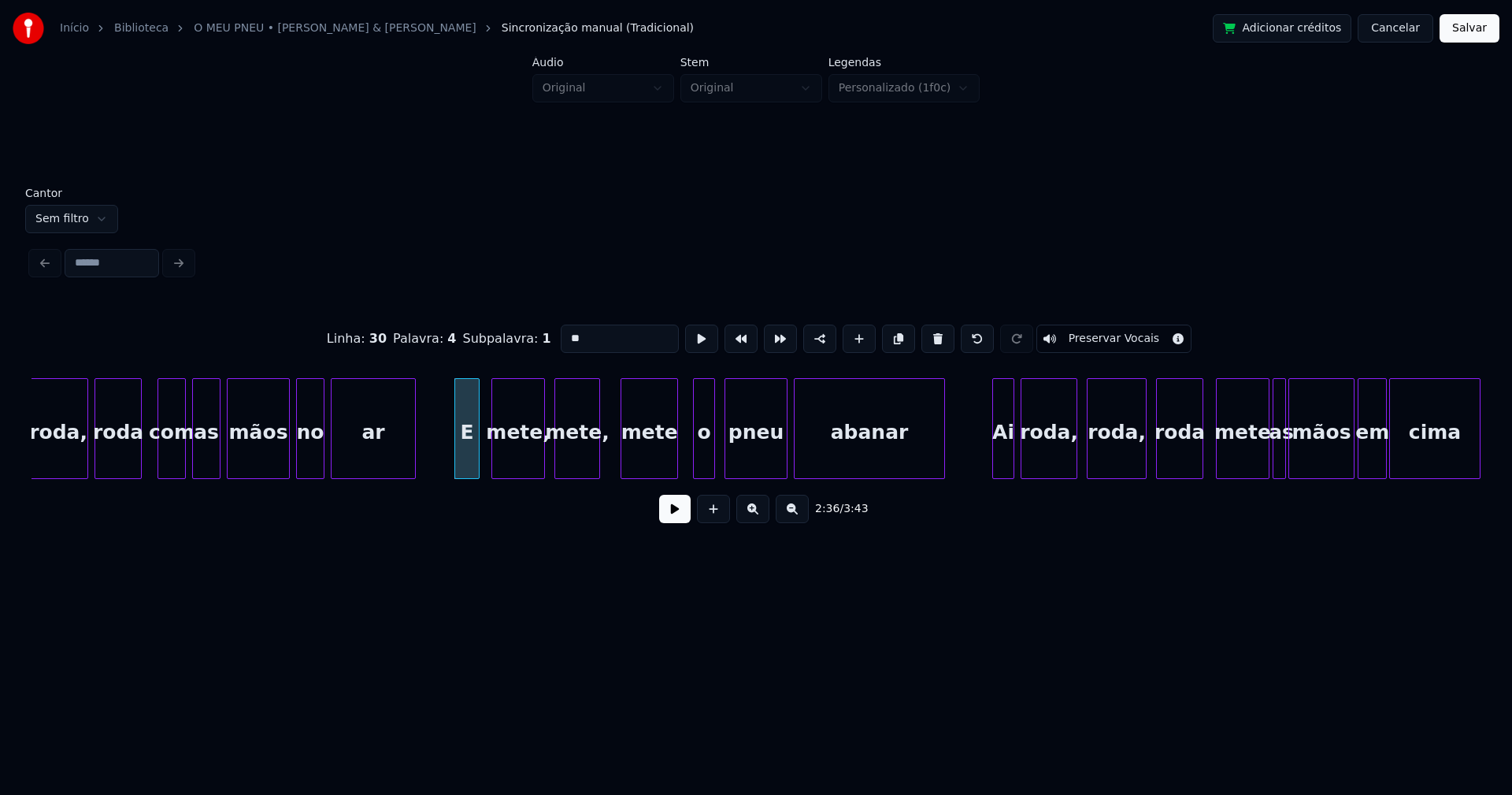
click at [596, 463] on div at bounding box center [597, 429] width 5 height 99
click at [635, 468] on div "mete" at bounding box center [631, 433] width 56 height 107
click at [649, 467] on div at bounding box center [648, 429] width 5 height 99
click at [669, 467] on div at bounding box center [670, 429] width 5 height 99
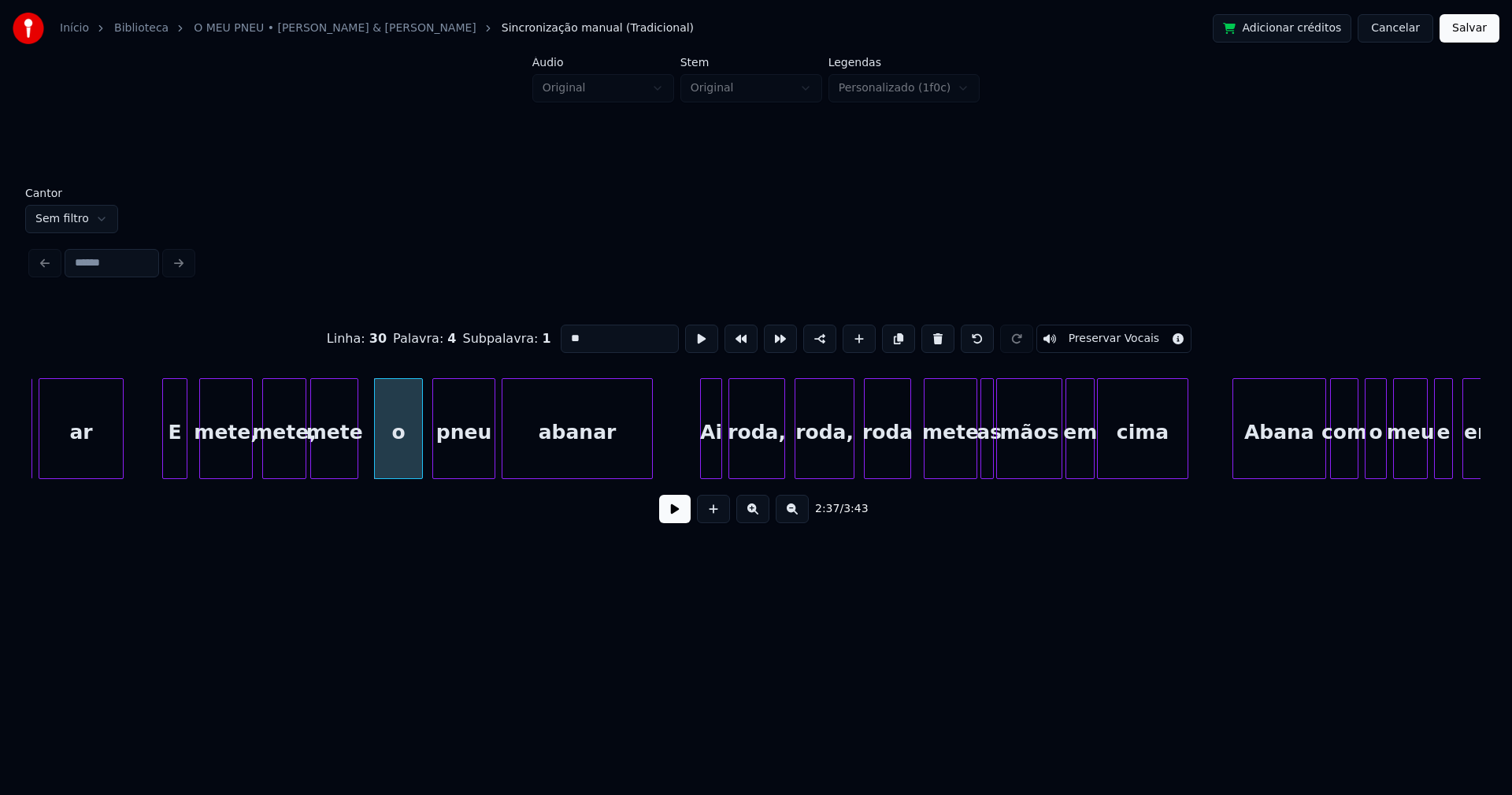
scroll to position [0, 24648]
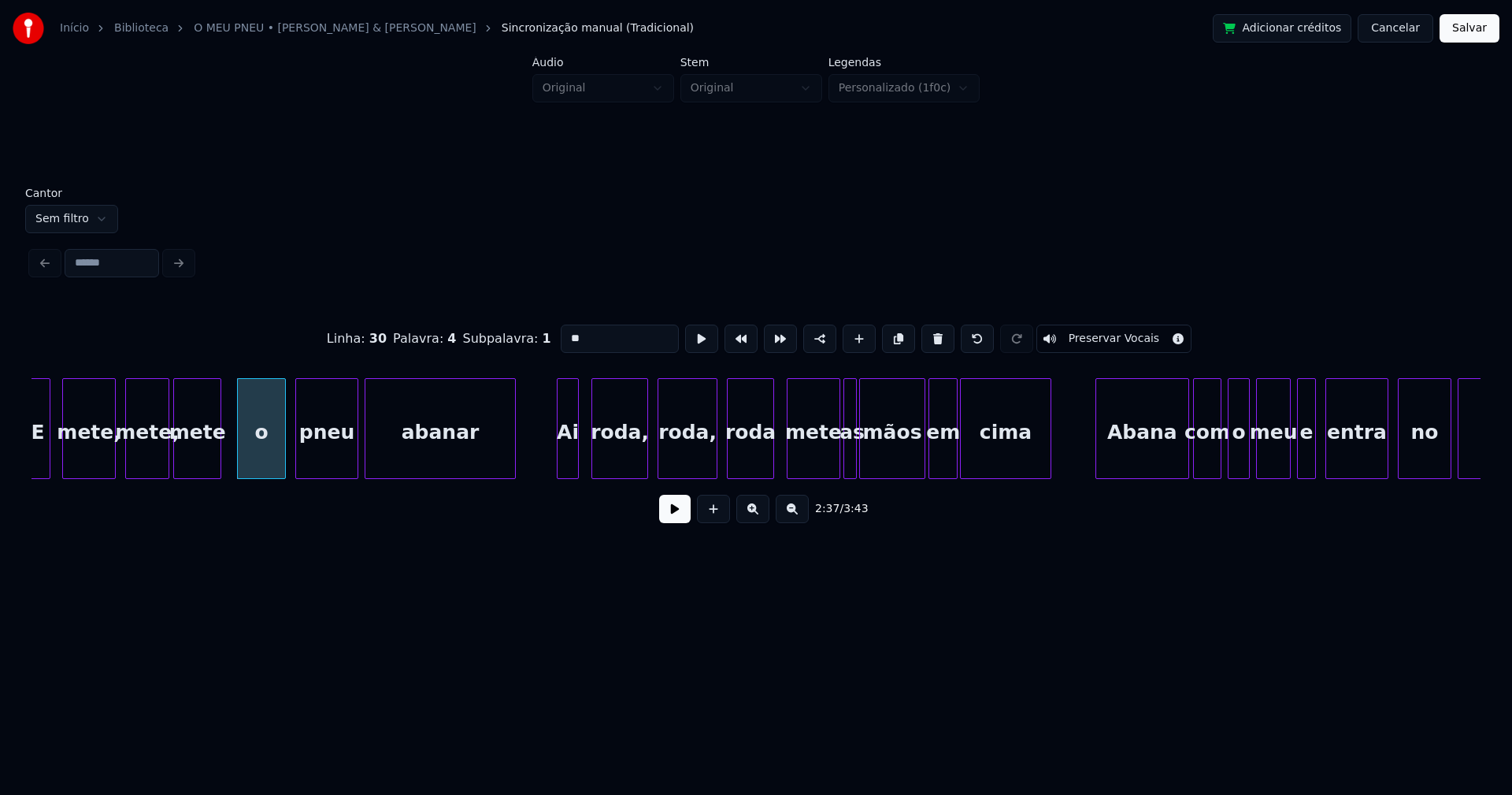
click at [569, 458] on div "Ai" at bounding box center [567, 433] width 21 height 107
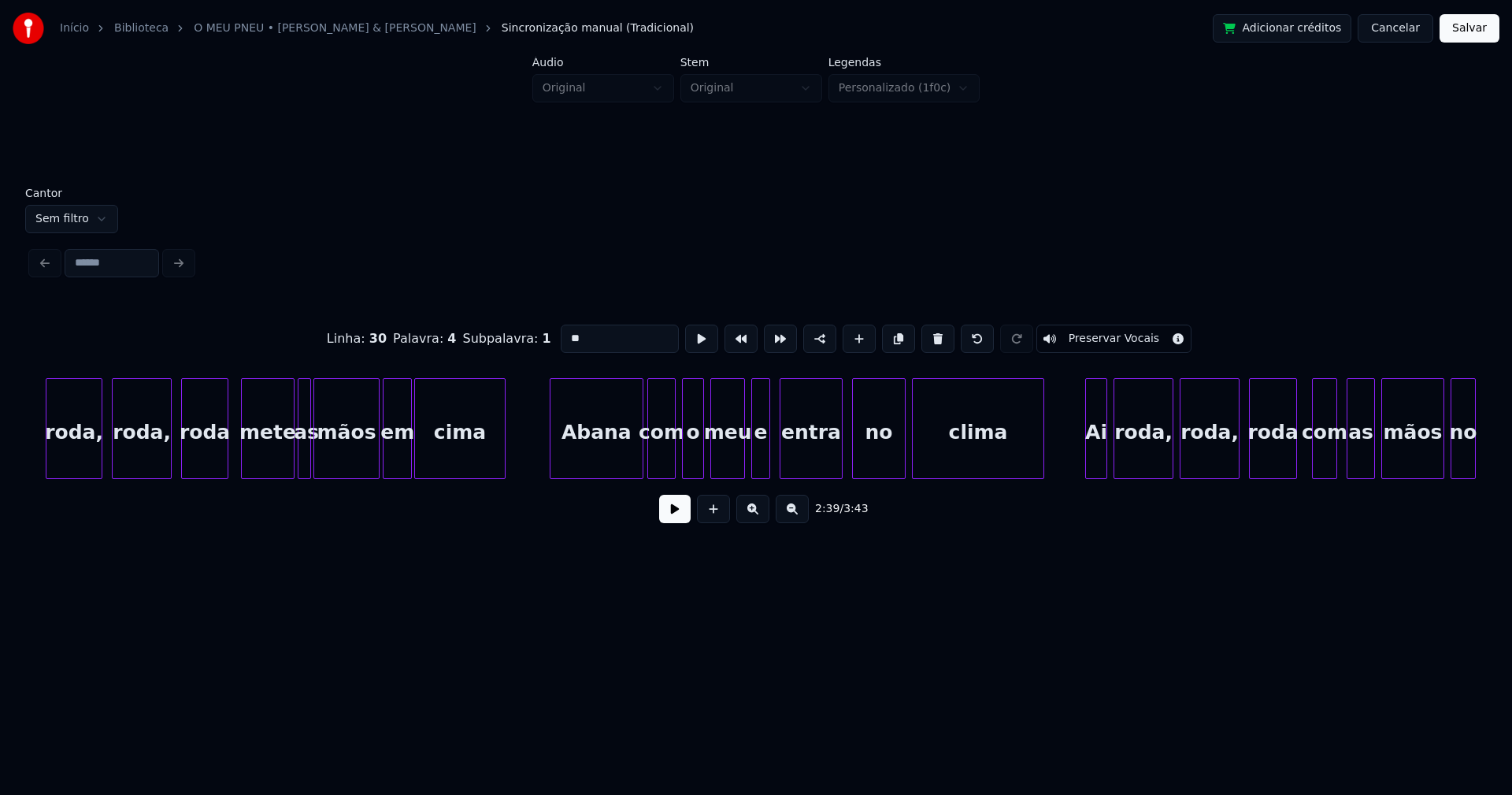
scroll to position [0, 25214]
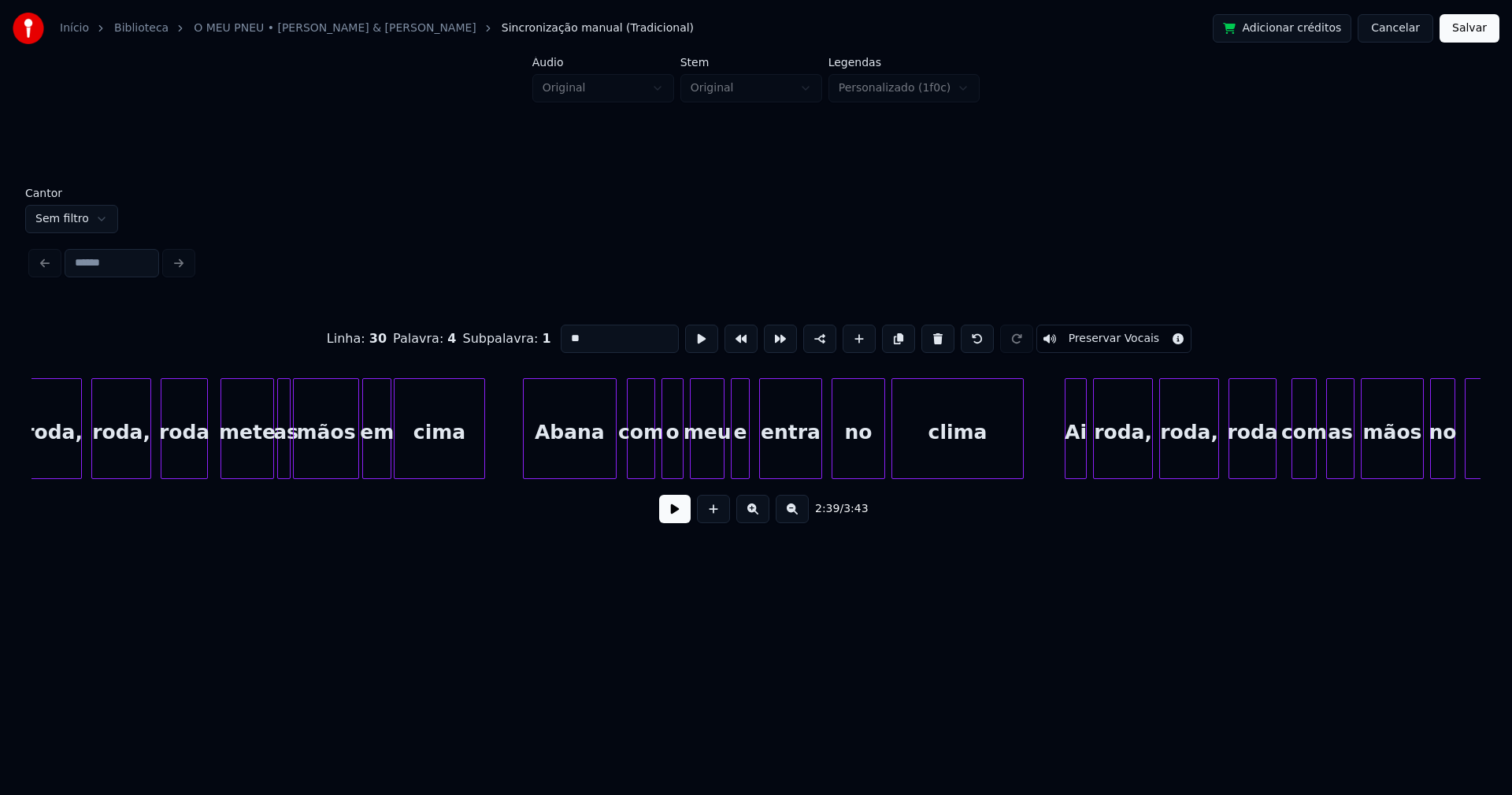
click at [563, 451] on div "Abana" at bounding box center [570, 433] width 92 height 107
click at [784, 444] on div at bounding box center [784, 429] width 5 height 99
click at [755, 446] on div at bounding box center [753, 429] width 5 height 99
click at [756, 466] on div "e" at bounding box center [759, 433] width 25 height 107
click at [720, 456] on div "meu" at bounding box center [709, 433] width 33 height 107
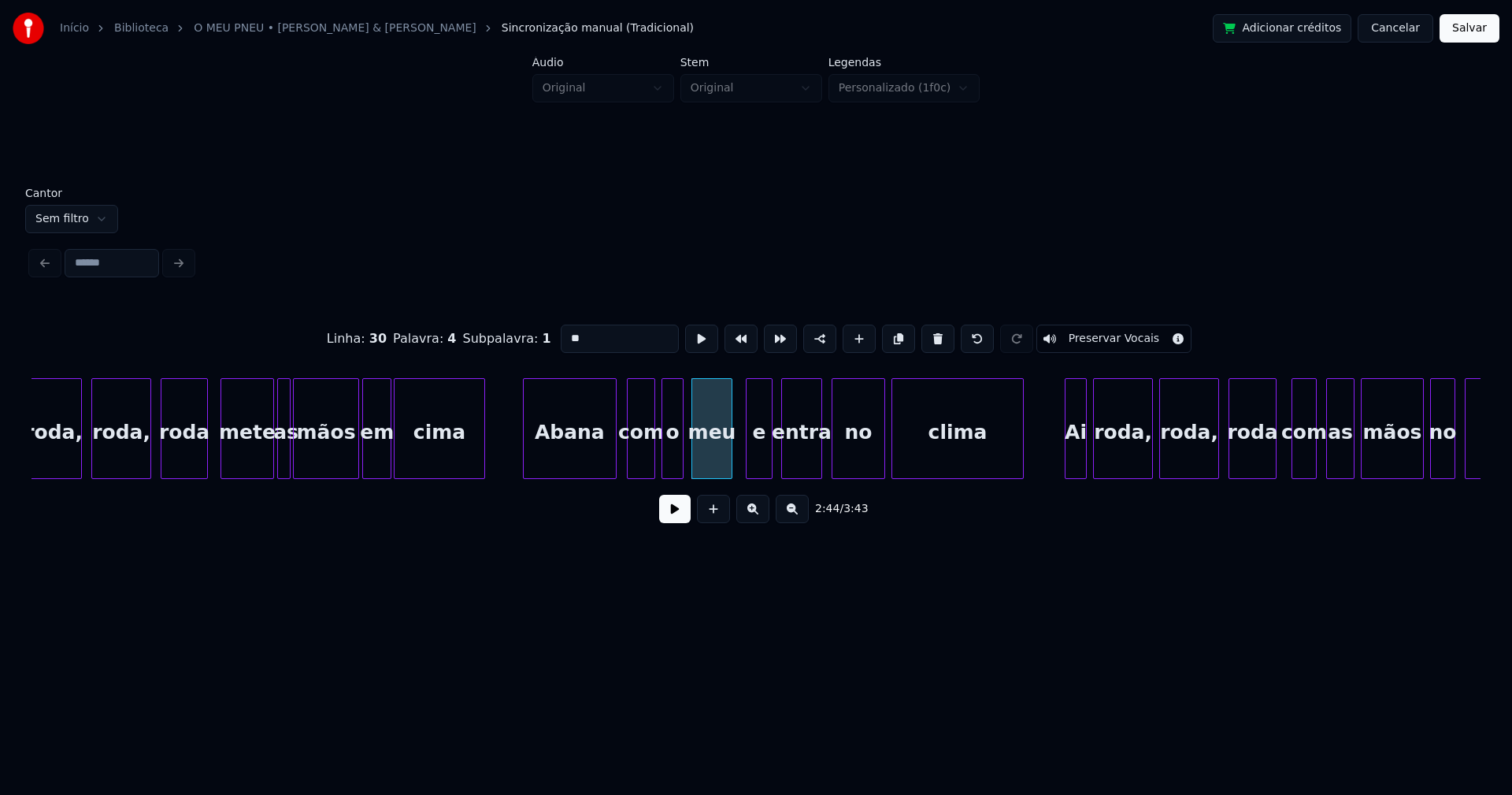
click at [730, 450] on div at bounding box center [729, 429] width 5 height 99
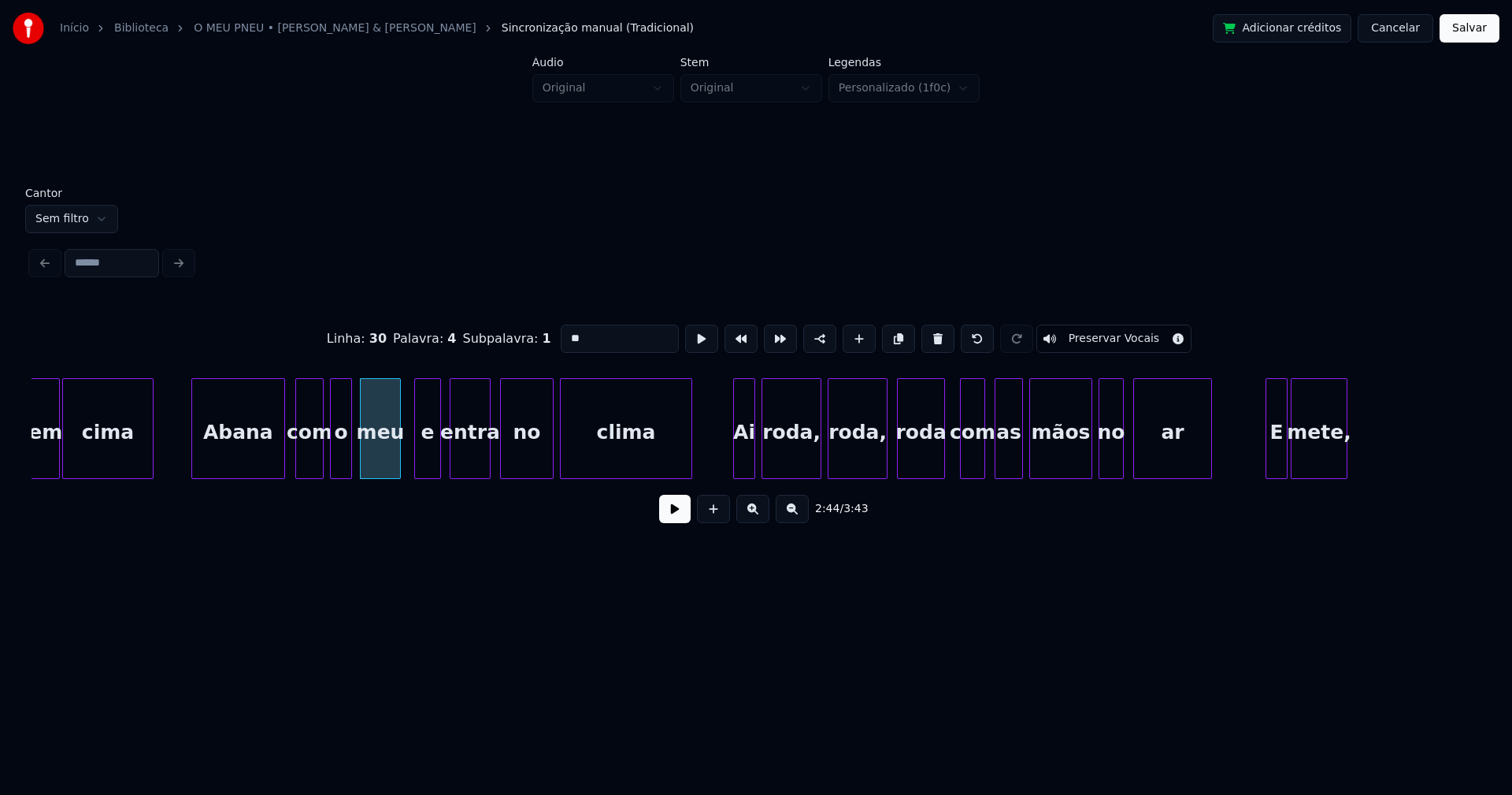
scroll to position [0, 25702]
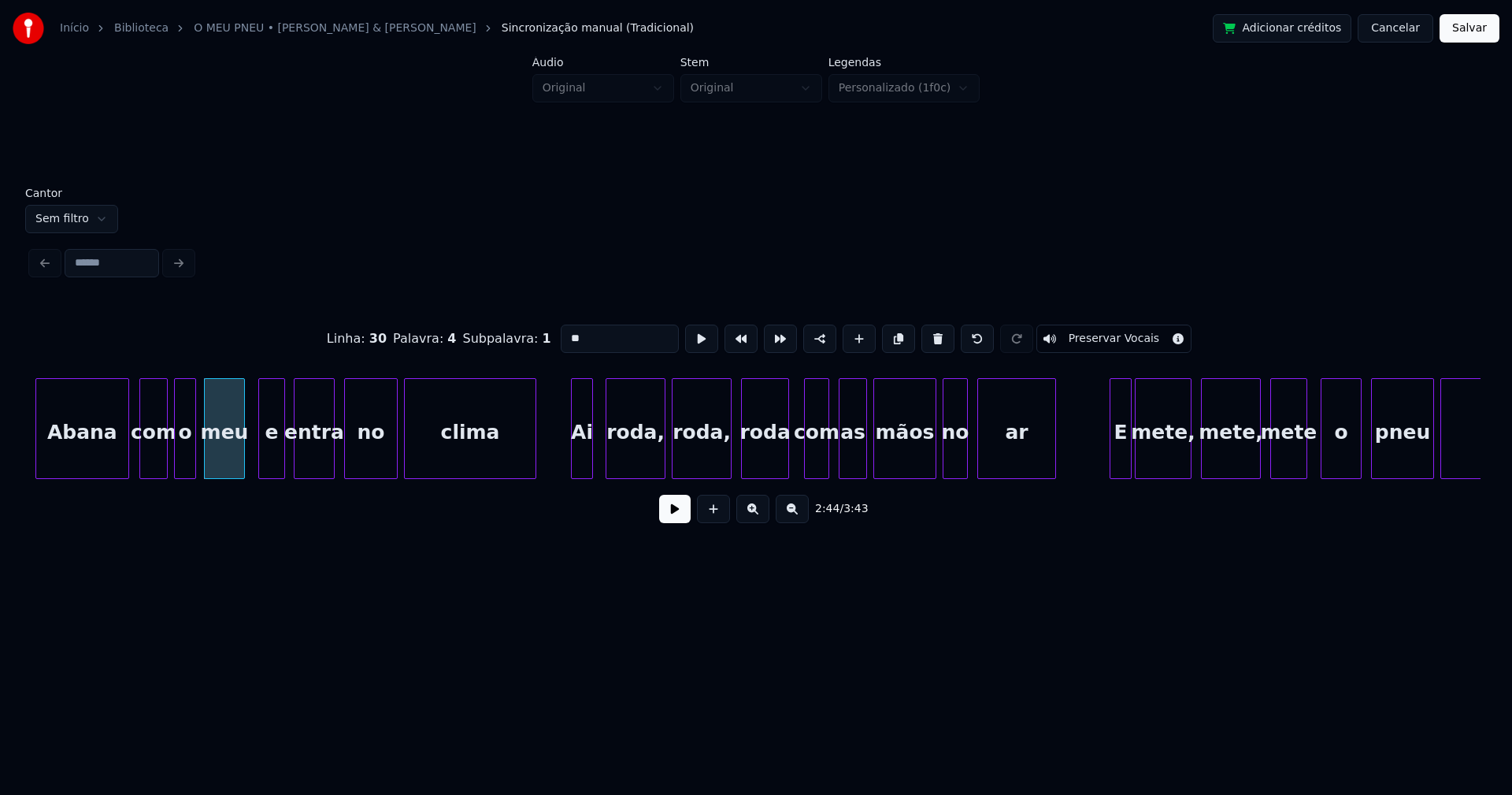
click at [582, 458] on div "Ai" at bounding box center [582, 433] width 21 height 107
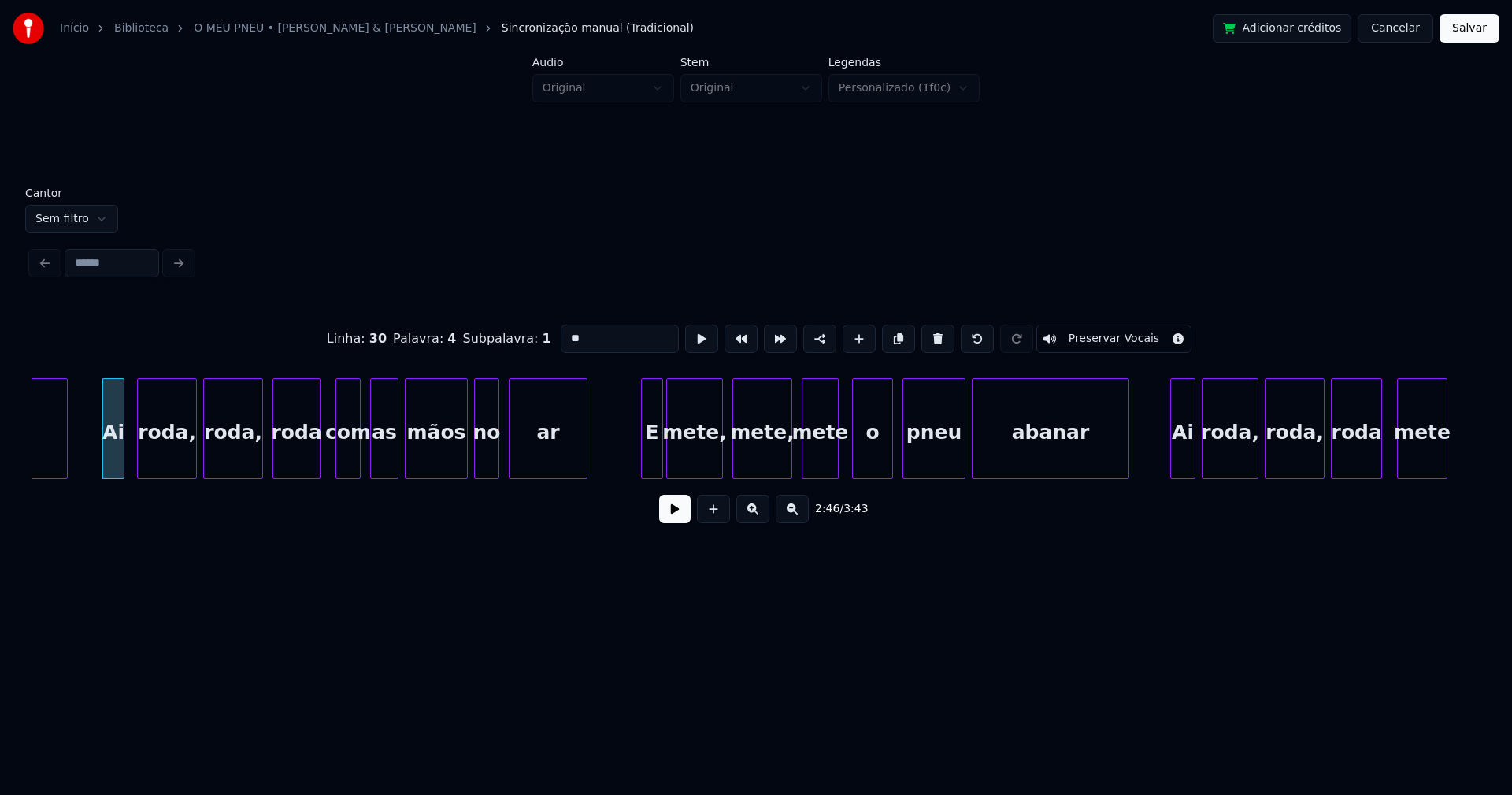
scroll to position [0, 26248]
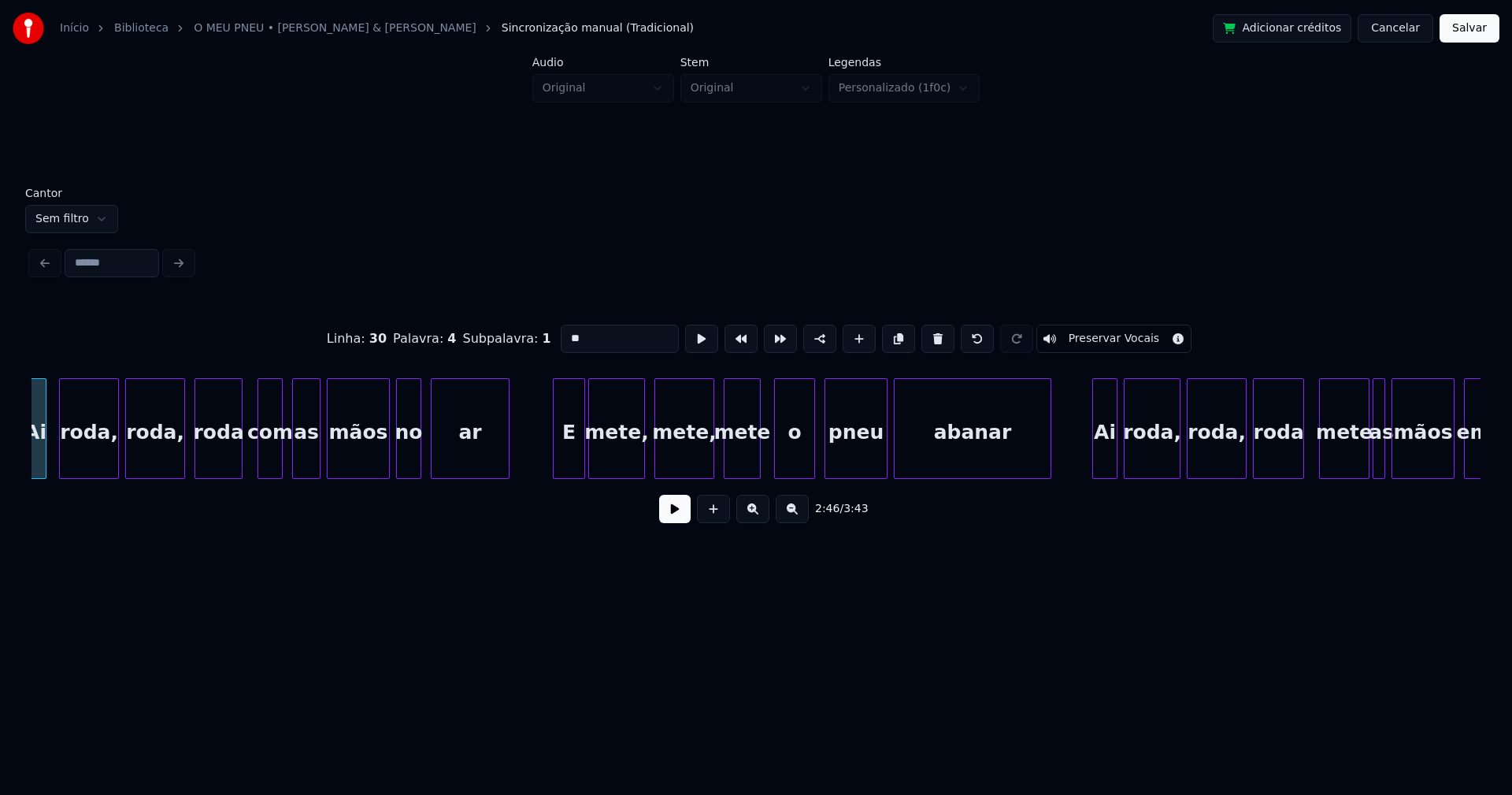
click at [556, 453] on div at bounding box center [556, 429] width 5 height 99
click at [754, 463] on div at bounding box center [752, 429] width 5 height 99
click at [717, 463] on div at bounding box center [719, 429] width 5 height 99
click at [775, 468] on div at bounding box center [773, 429] width 5 height 99
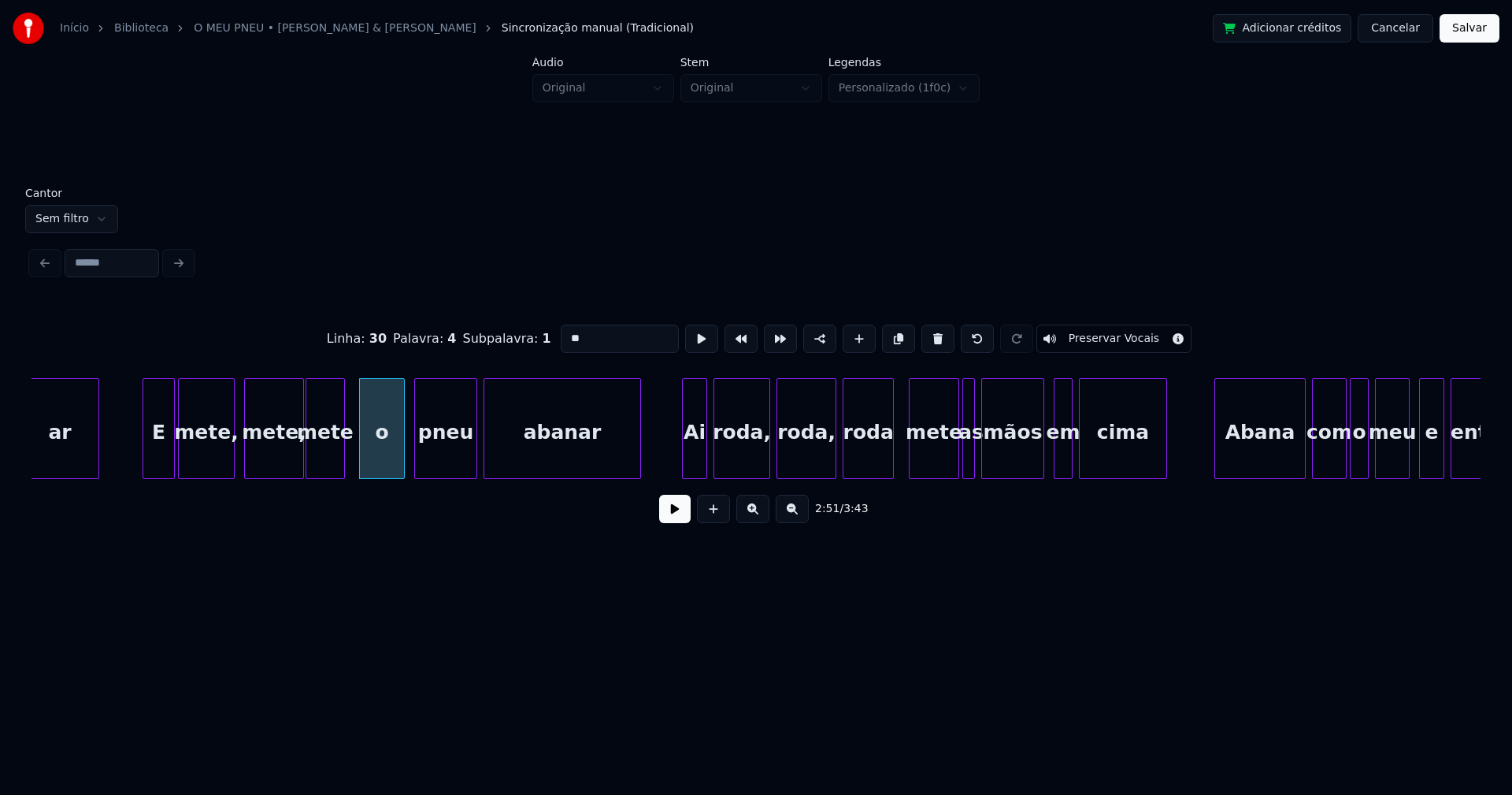
scroll to position [0, 26775]
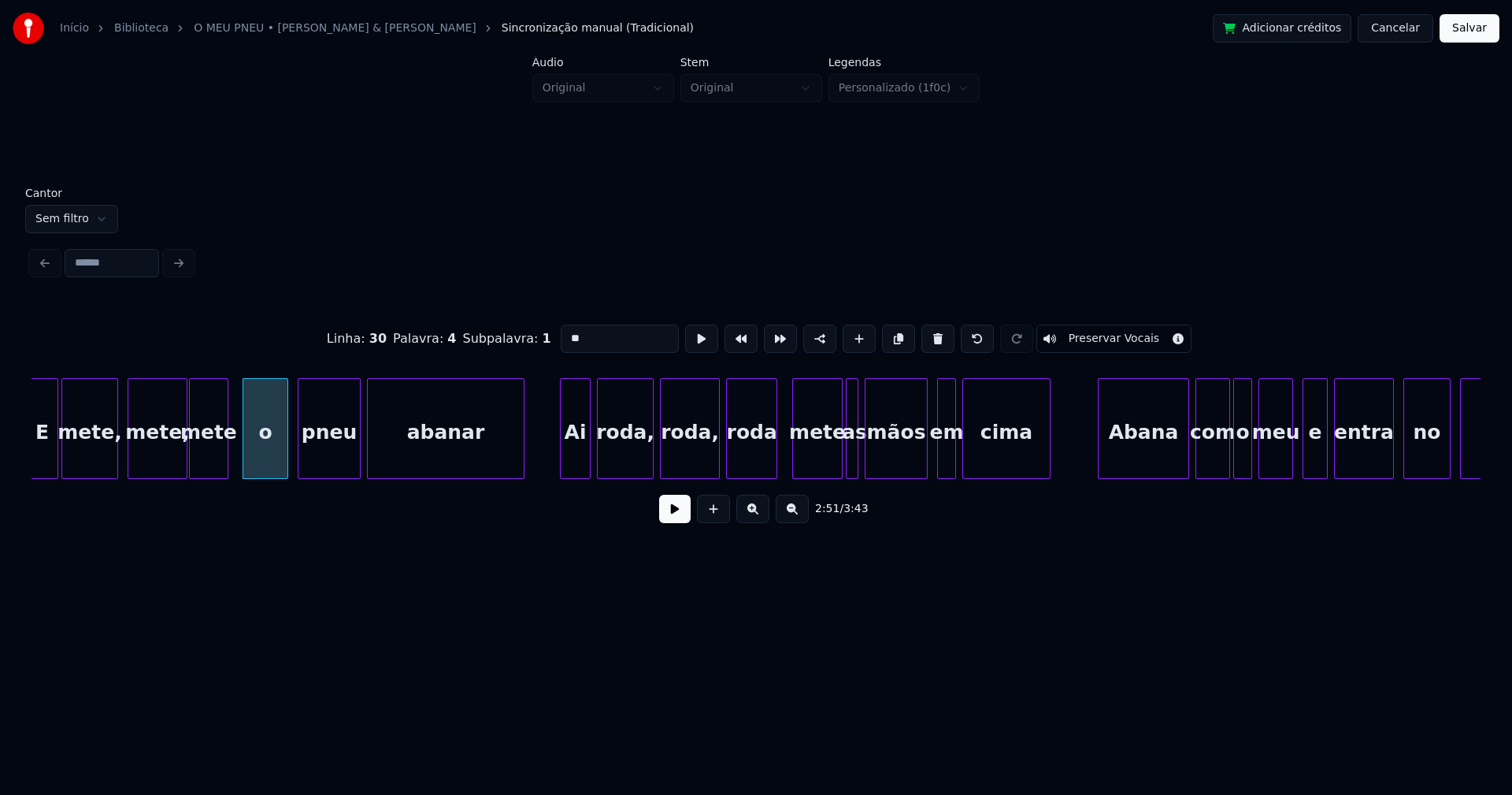
click at [562, 463] on div at bounding box center [563, 429] width 5 height 99
click at [766, 456] on div at bounding box center [767, 429] width 5 height 99
click at [812, 459] on div "mete" at bounding box center [813, 433] width 49 height 107
click at [713, 459] on div at bounding box center [711, 429] width 5 height 99
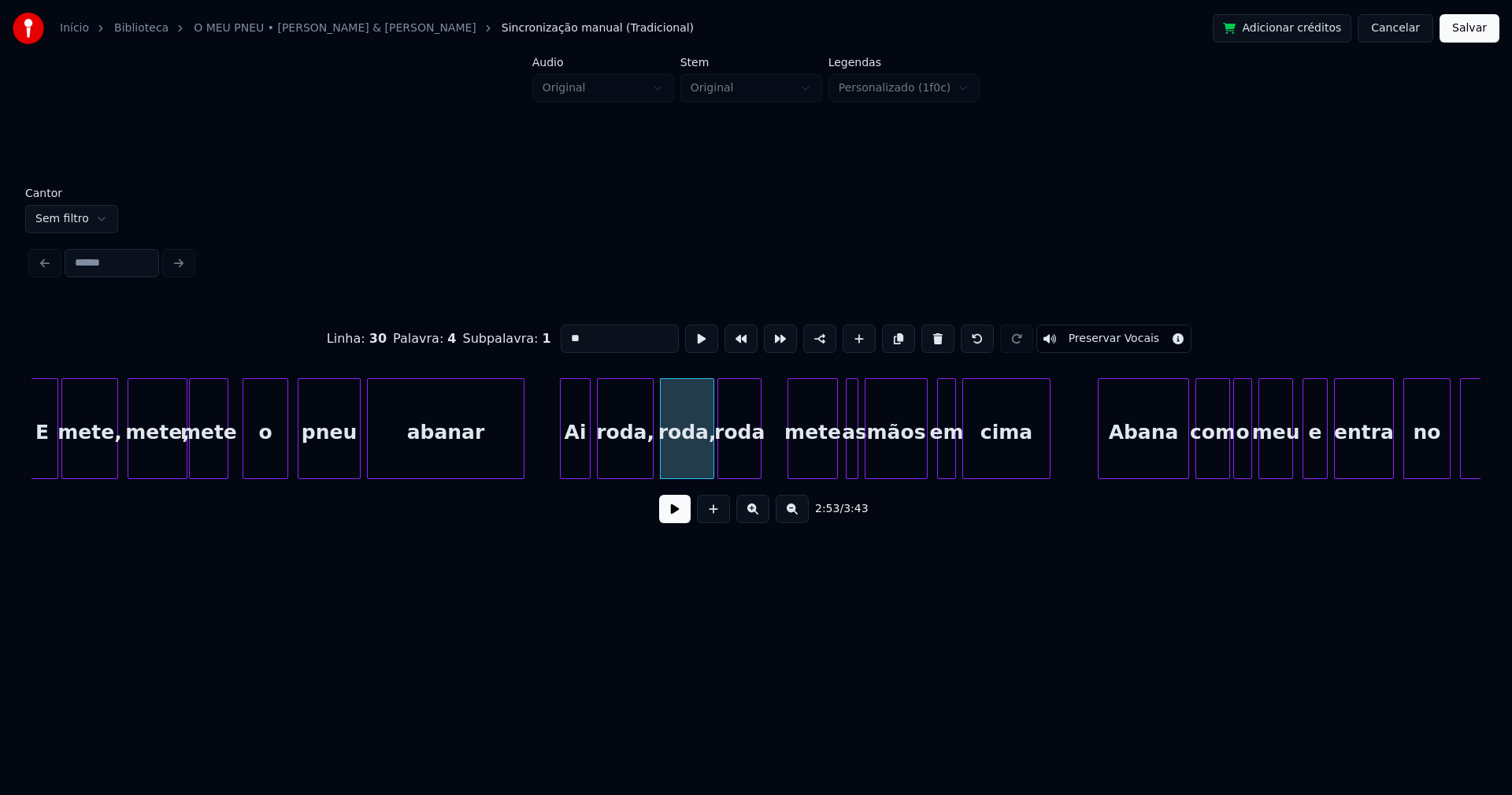
click at [742, 465] on div "roda" at bounding box center [739, 433] width 43 height 107
click at [797, 466] on div "mete" at bounding box center [803, 433] width 49 height 107
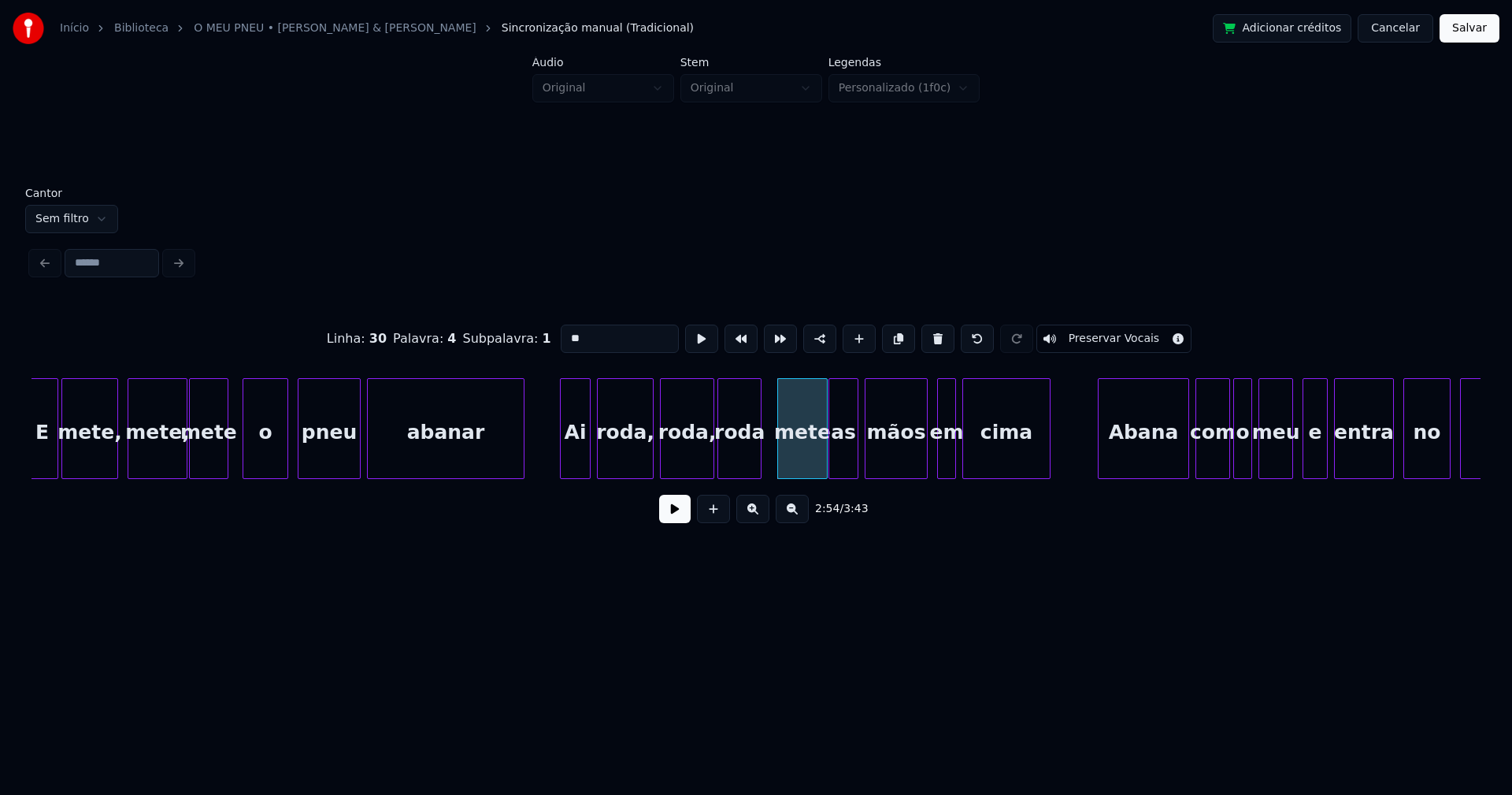
click at [831, 465] on div at bounding box center [832, 429] width 5 height 99
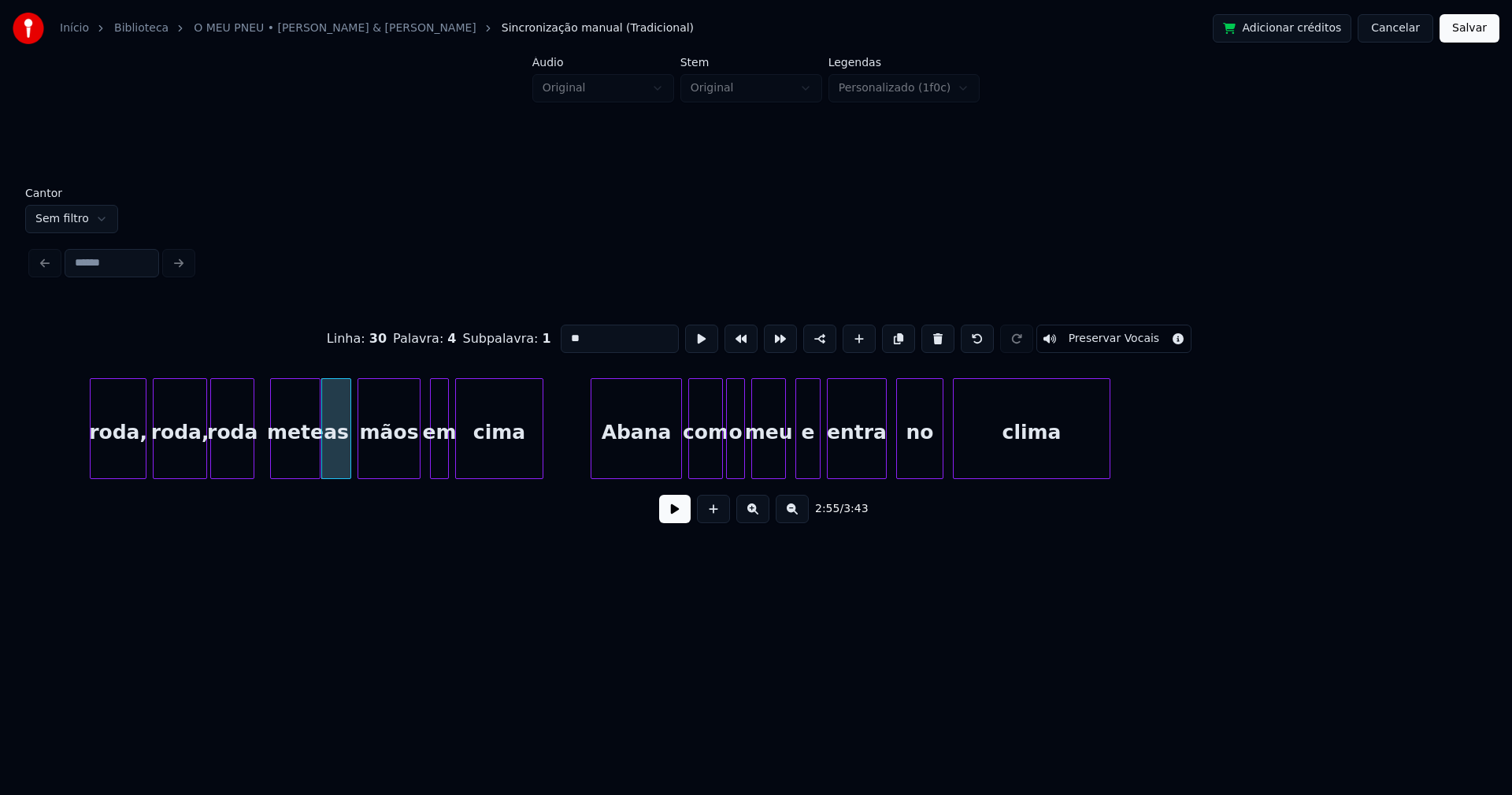
scroll to position [0, 27341]
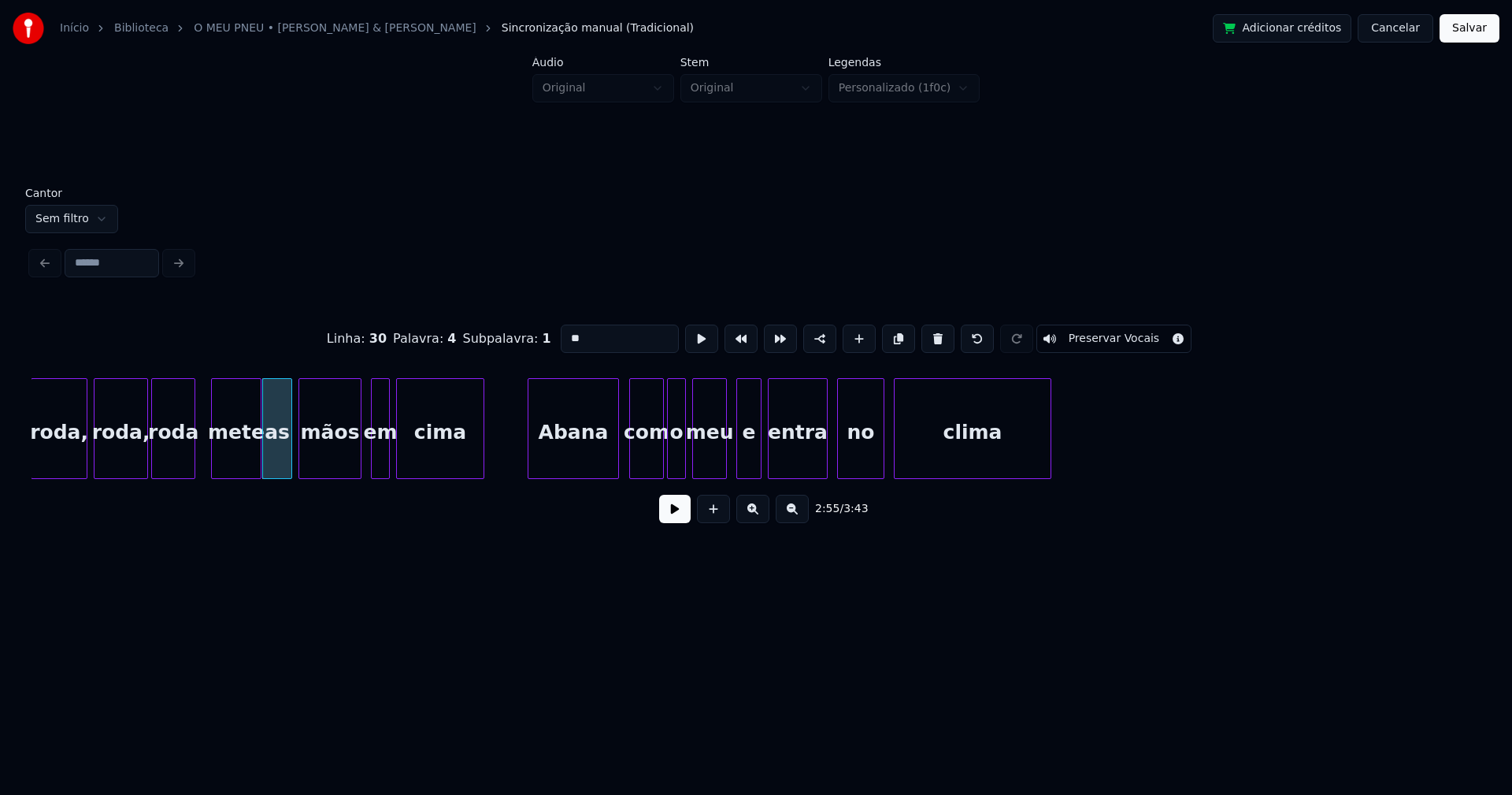
click at [584, 461] on div "Abana" at bounding box center [574, 433] width 90 height 107
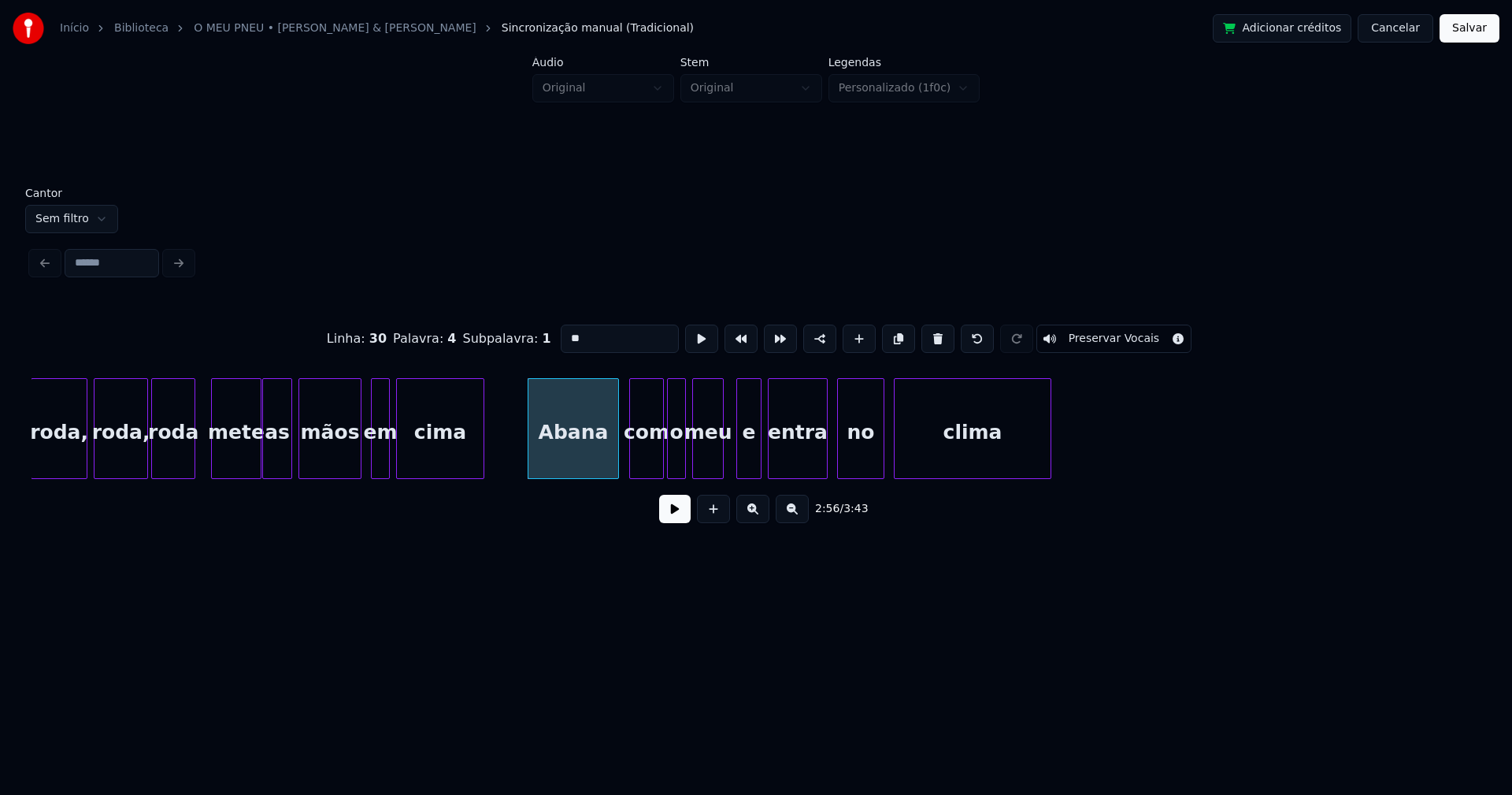
click at [720, 460] on div at bounding box center [720, 429] width 5 height 99
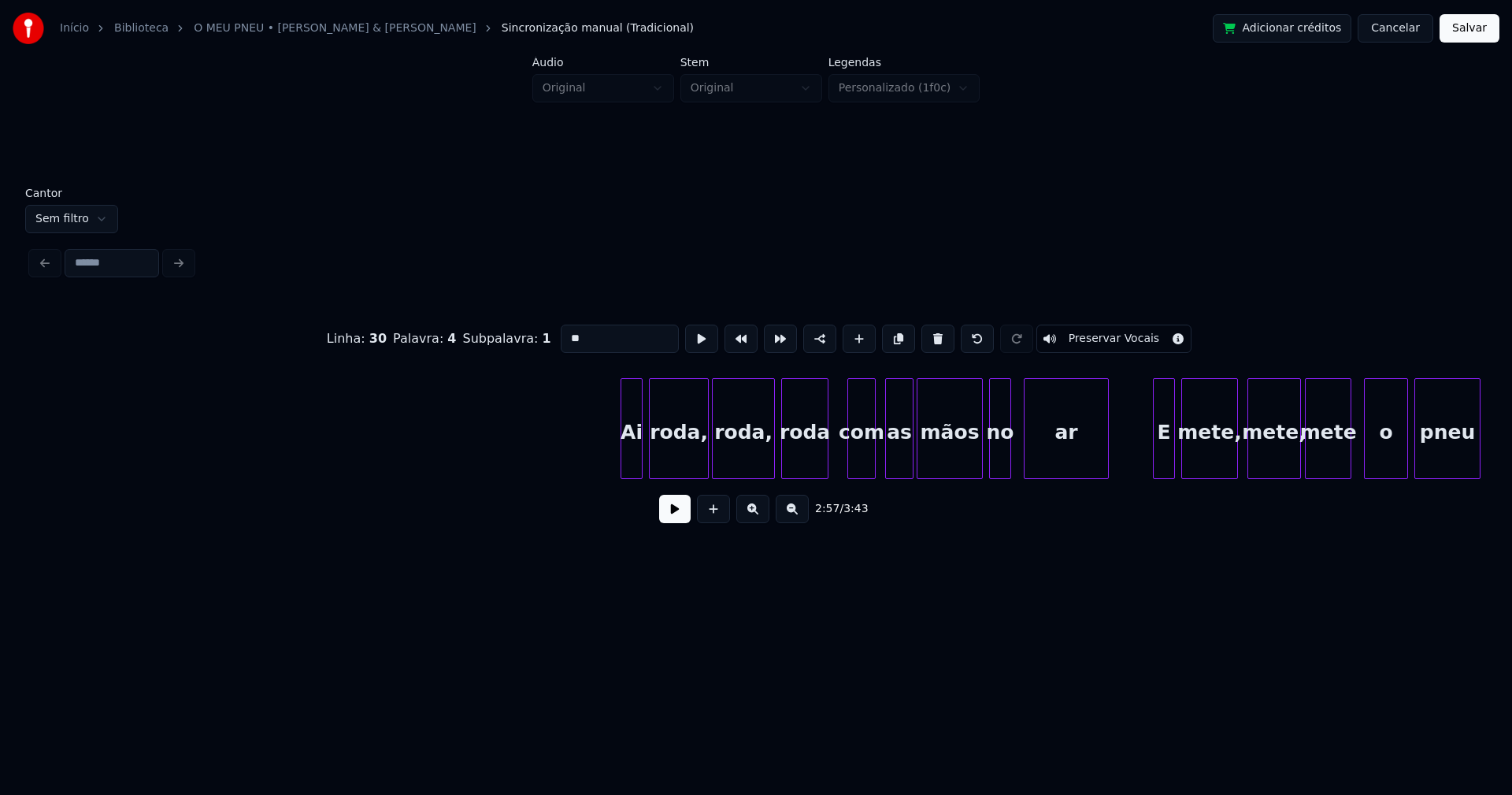
scroll to position [0, 30152]
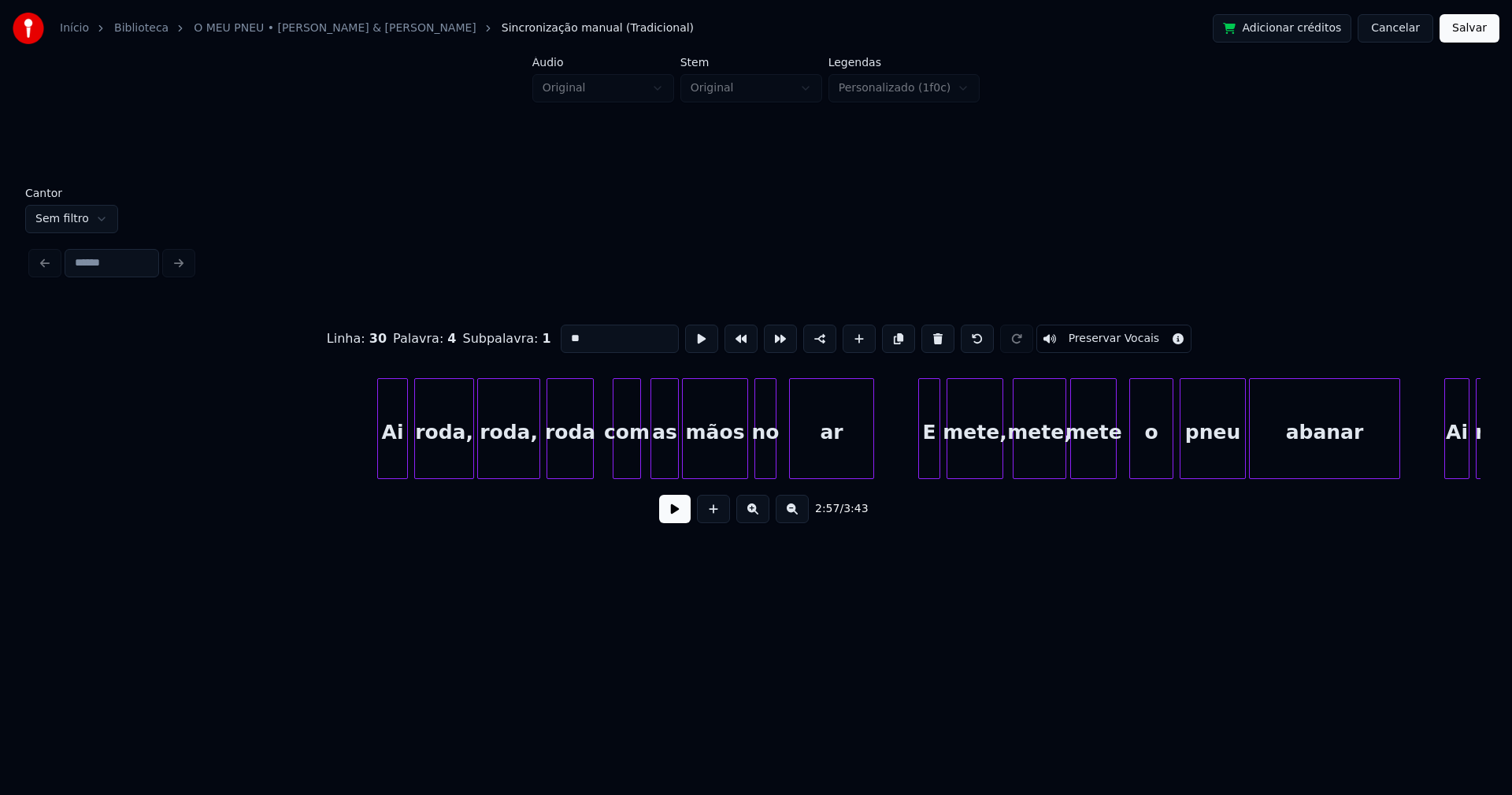
click at [380, 459] on div at bounding box center [380, 429] width 5 height 99
click at [824, 456] on div "ar" at bounding box center [827, 433] width 84 height 107
click at [912, 462] on div at bounding box center [913, 429] width 5 height 99
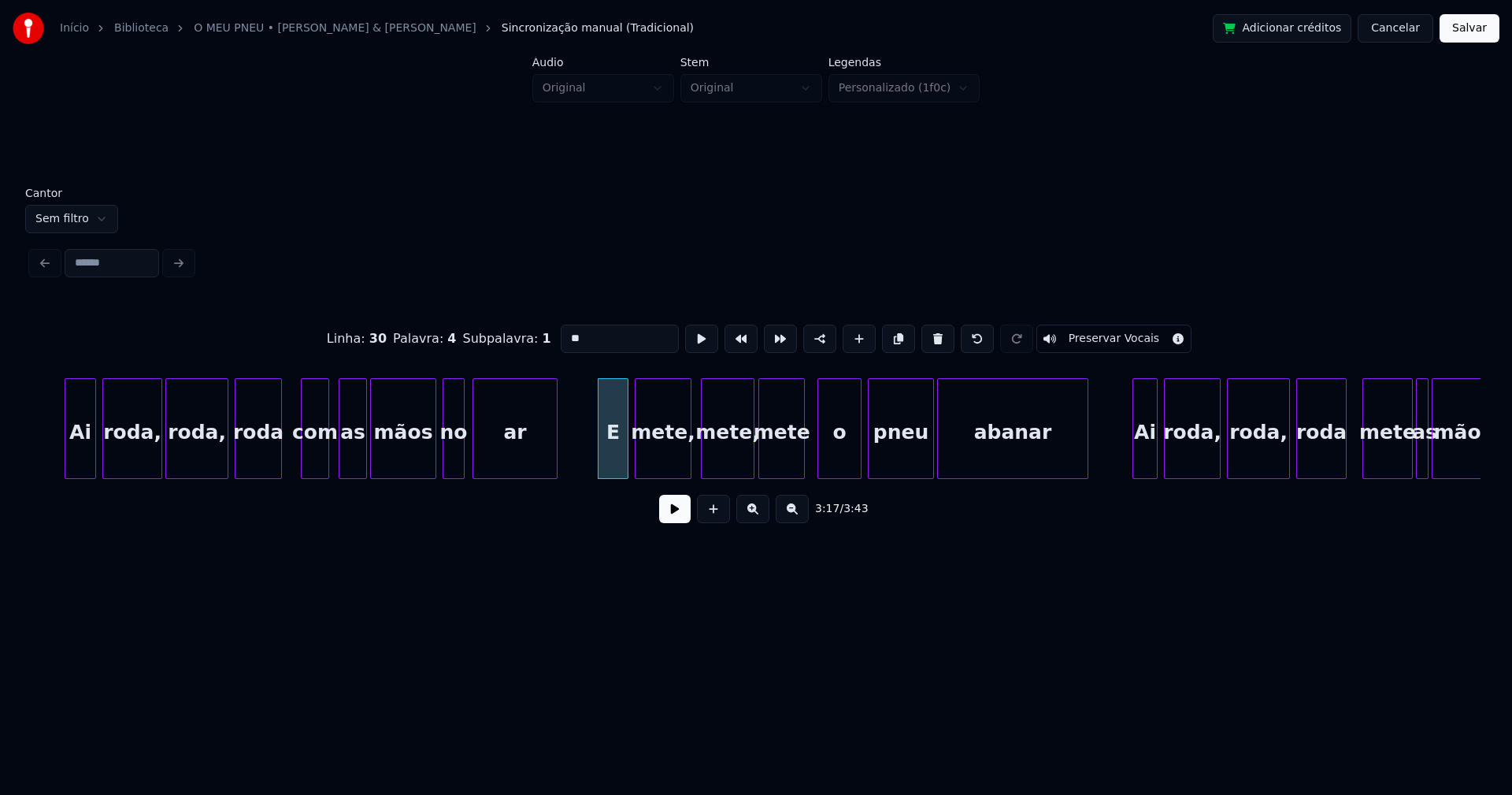
scroll to position [0, 30463]
click at [795, 461] on div at bounding box center [795, 429] width 5 height 99
click at [833, 454] on div "o" at bounding box center [834, 433] width 43 height 107
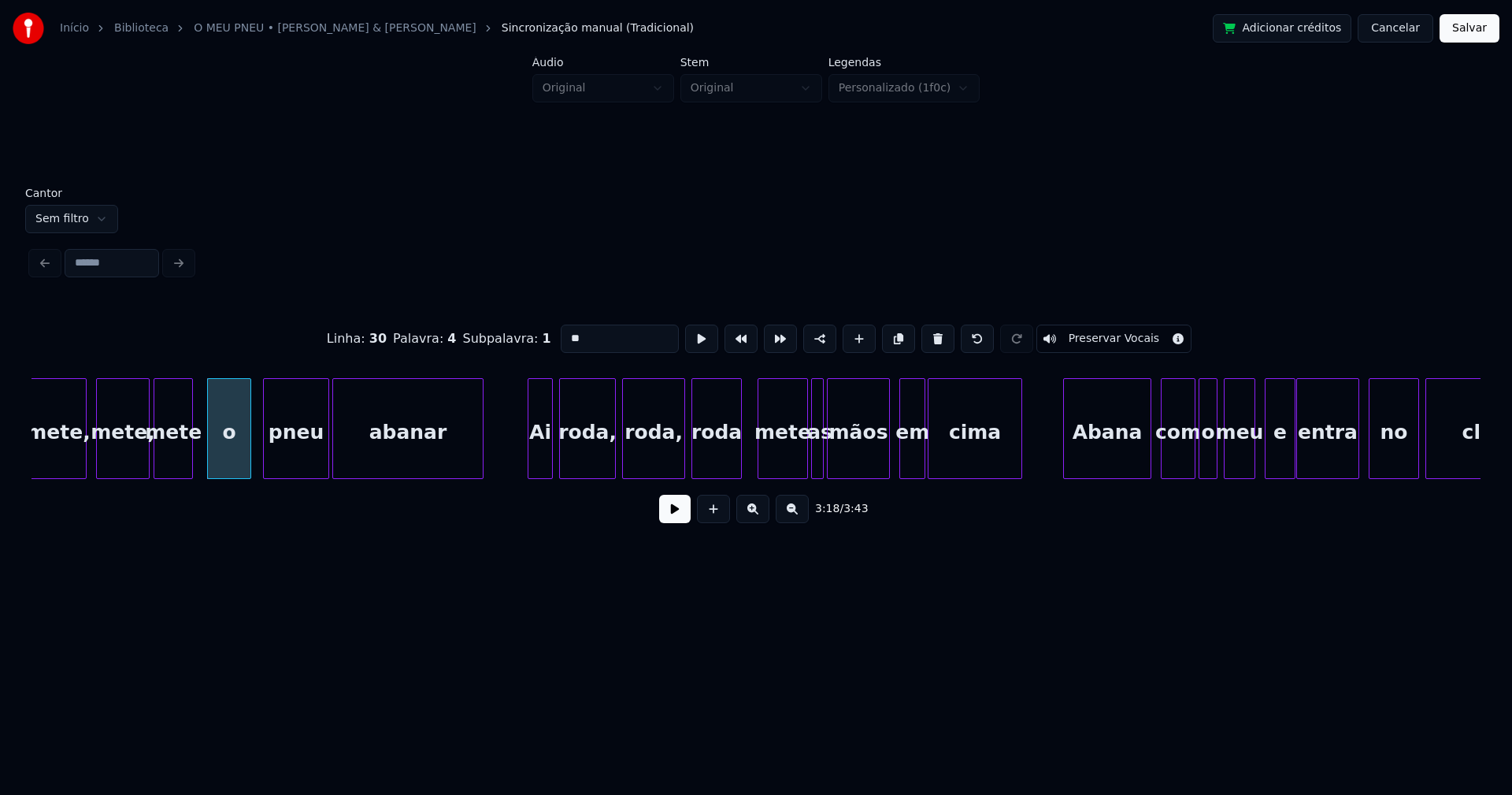
scroll to position [0, 31069]
click at [534, 463] on div "Ai" at bounding box center [537, 433] width 24 height 107
click at [789, 488] on div "Linha : 30 Palavra : 4 Subpalavra : 1 ** Preservar Vocais 3:20 / 3:43" at bounding box center [756, 418] width 1449 height 239
click at [798, 471] on div at bounding box center [799, 429] width 5 height 99
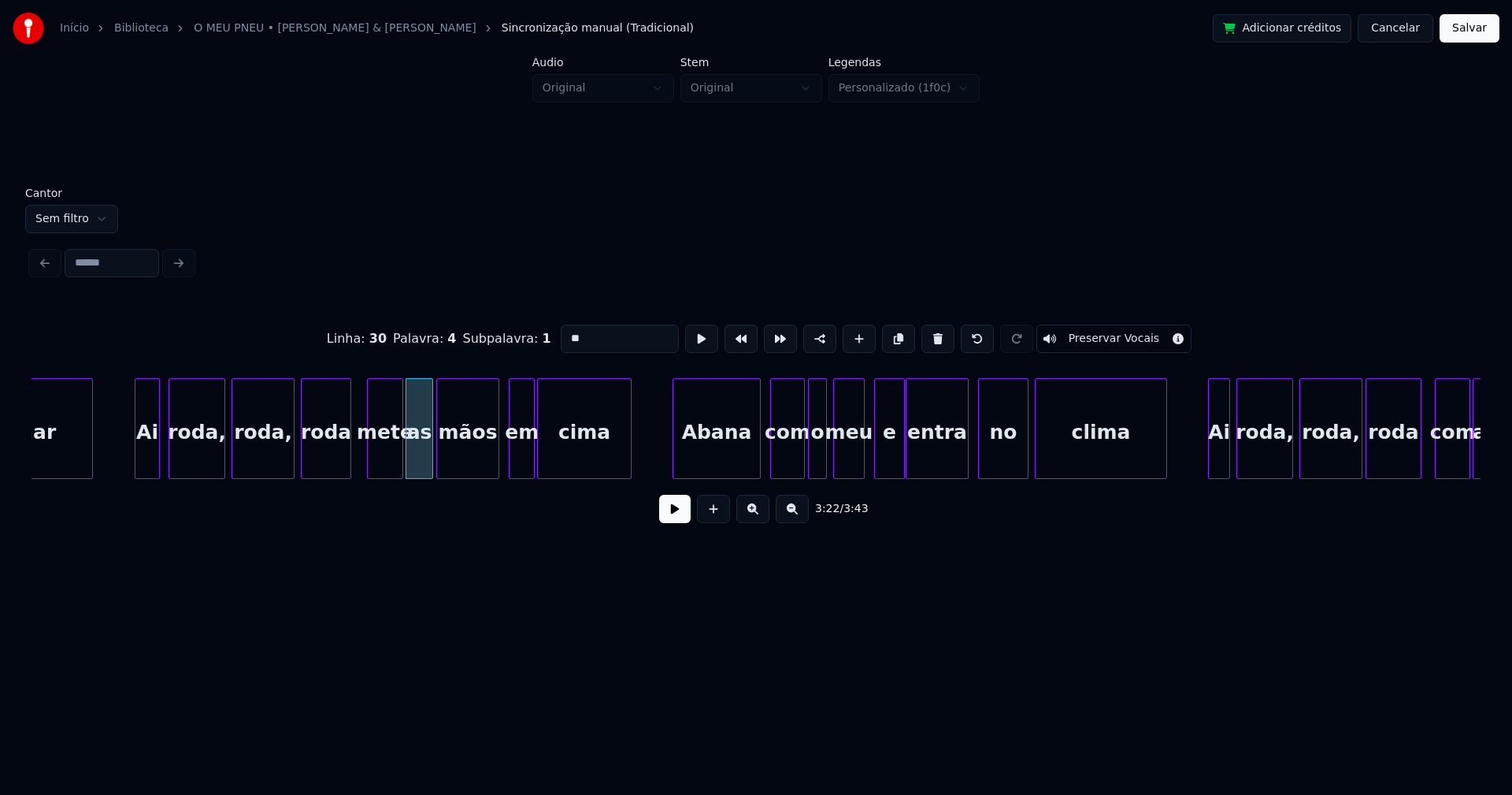
scroll to position [0, 31537]
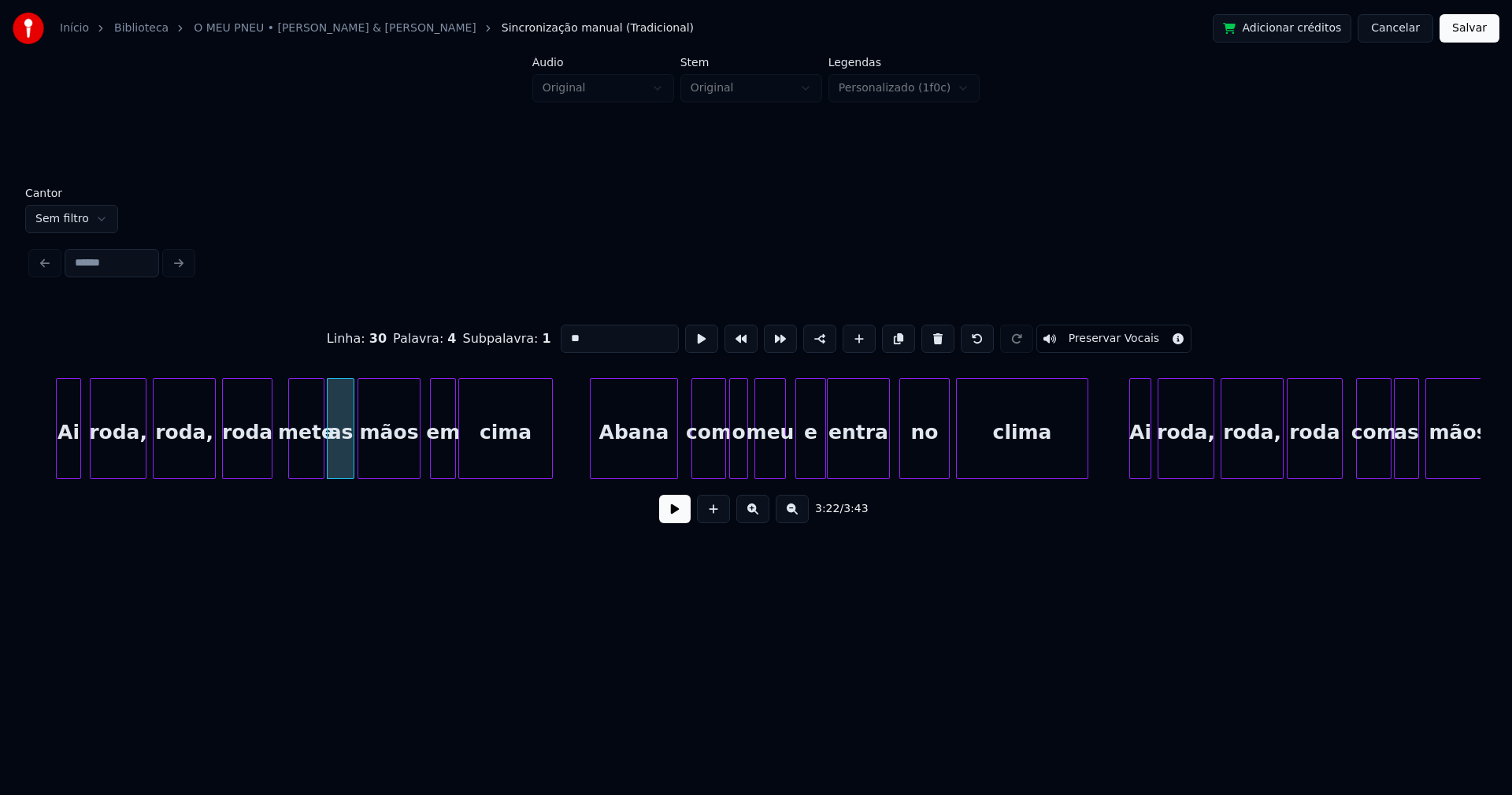
click at [636, 457] on div "Abana" at bounding box center [634, 433] width 87 height 107
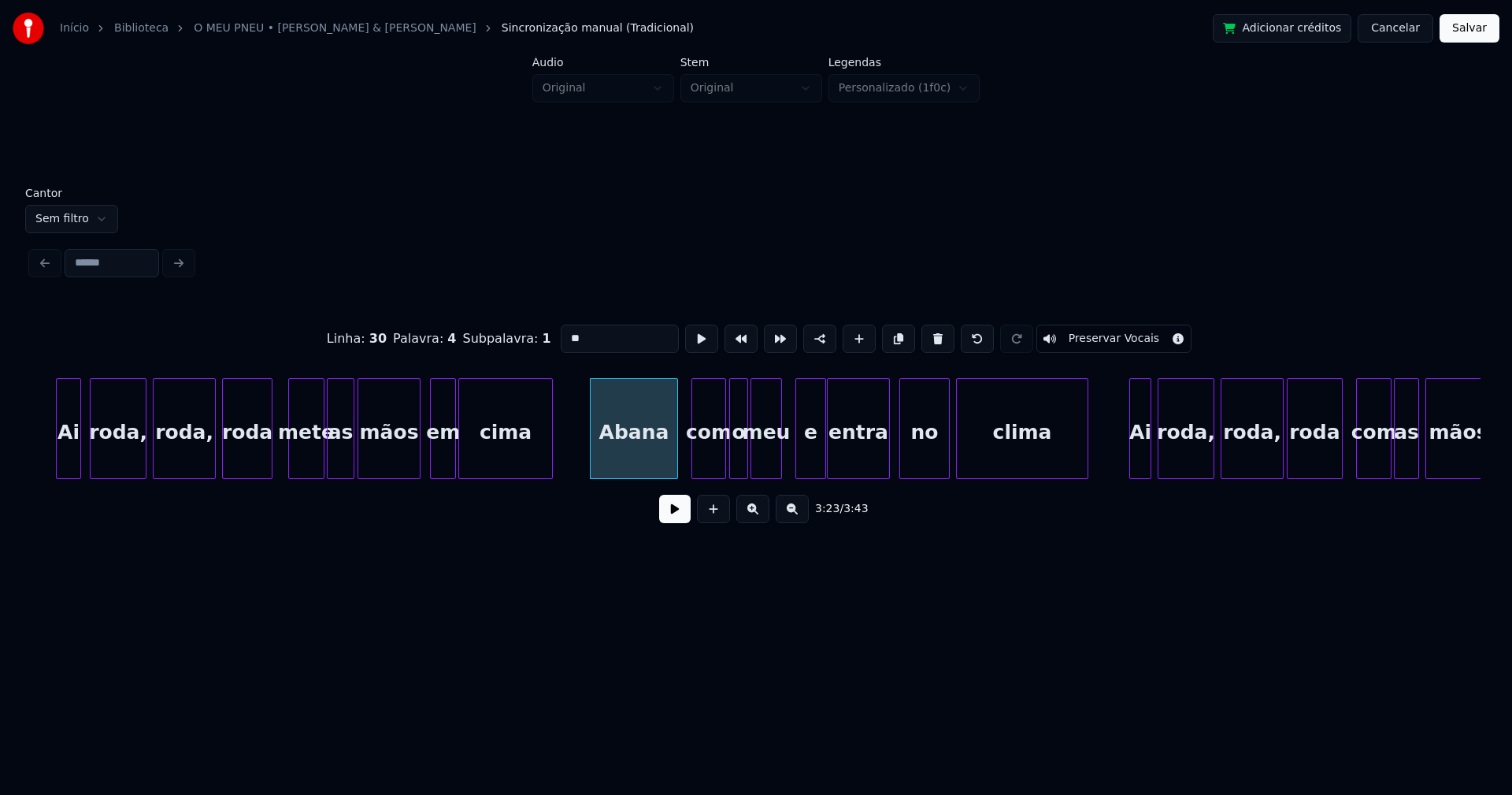
click at [769, 463] on div "meu" at bounding box center [766, 433] width 30 height 107
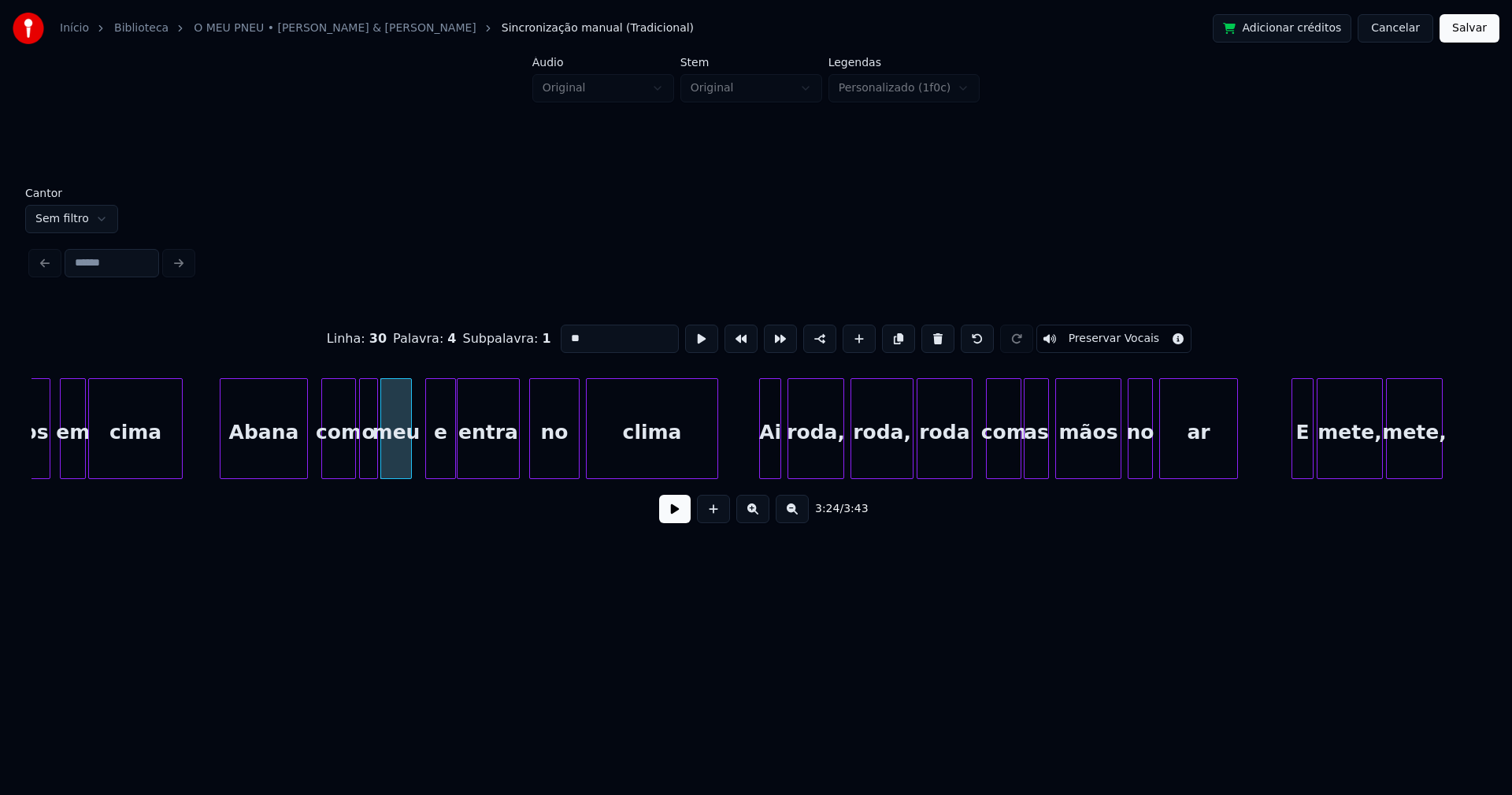
scroll to position [0, 31947]
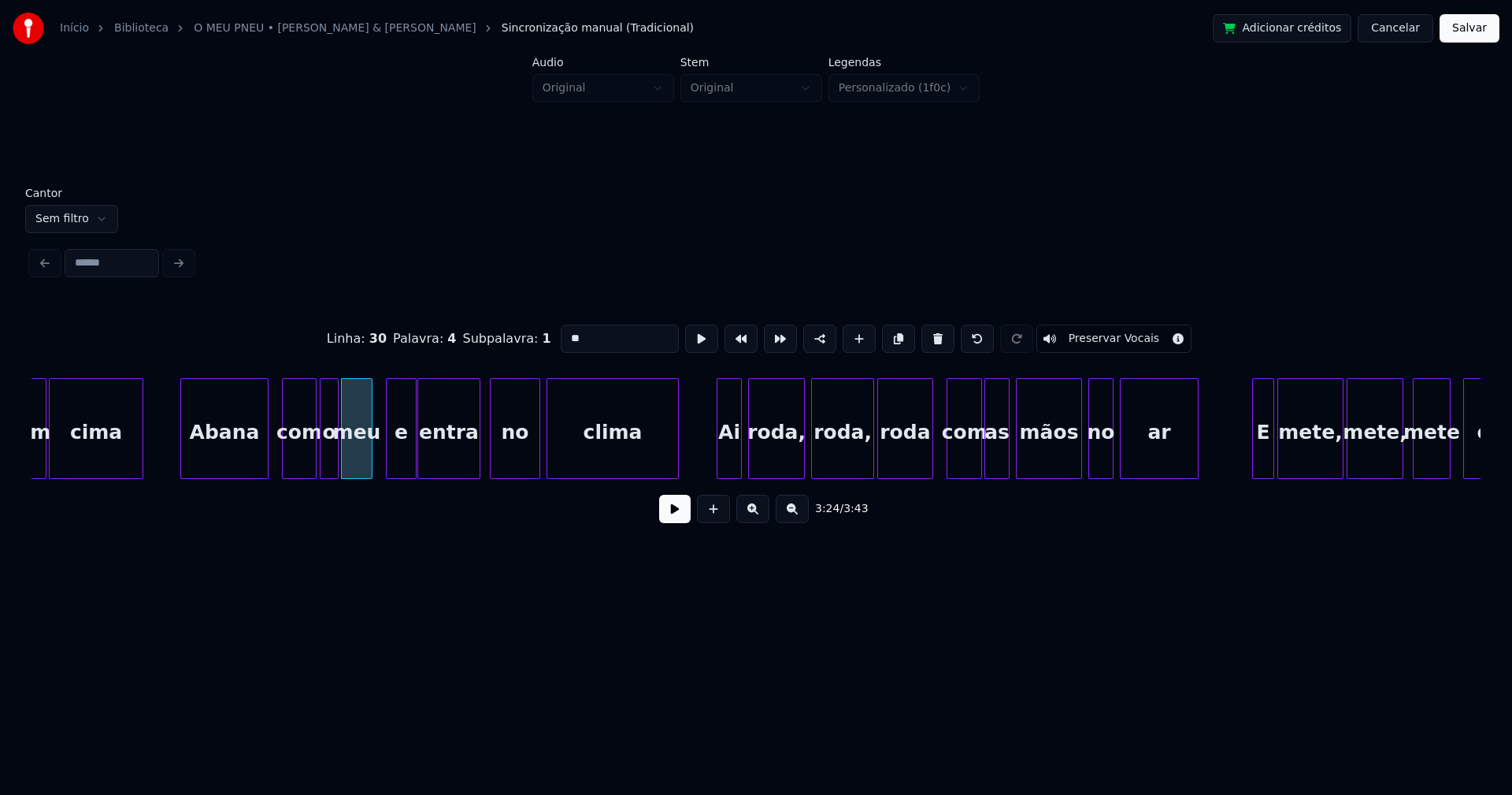
click at [719, 456] on div at bounding box center [720, 429] width 5 height 99
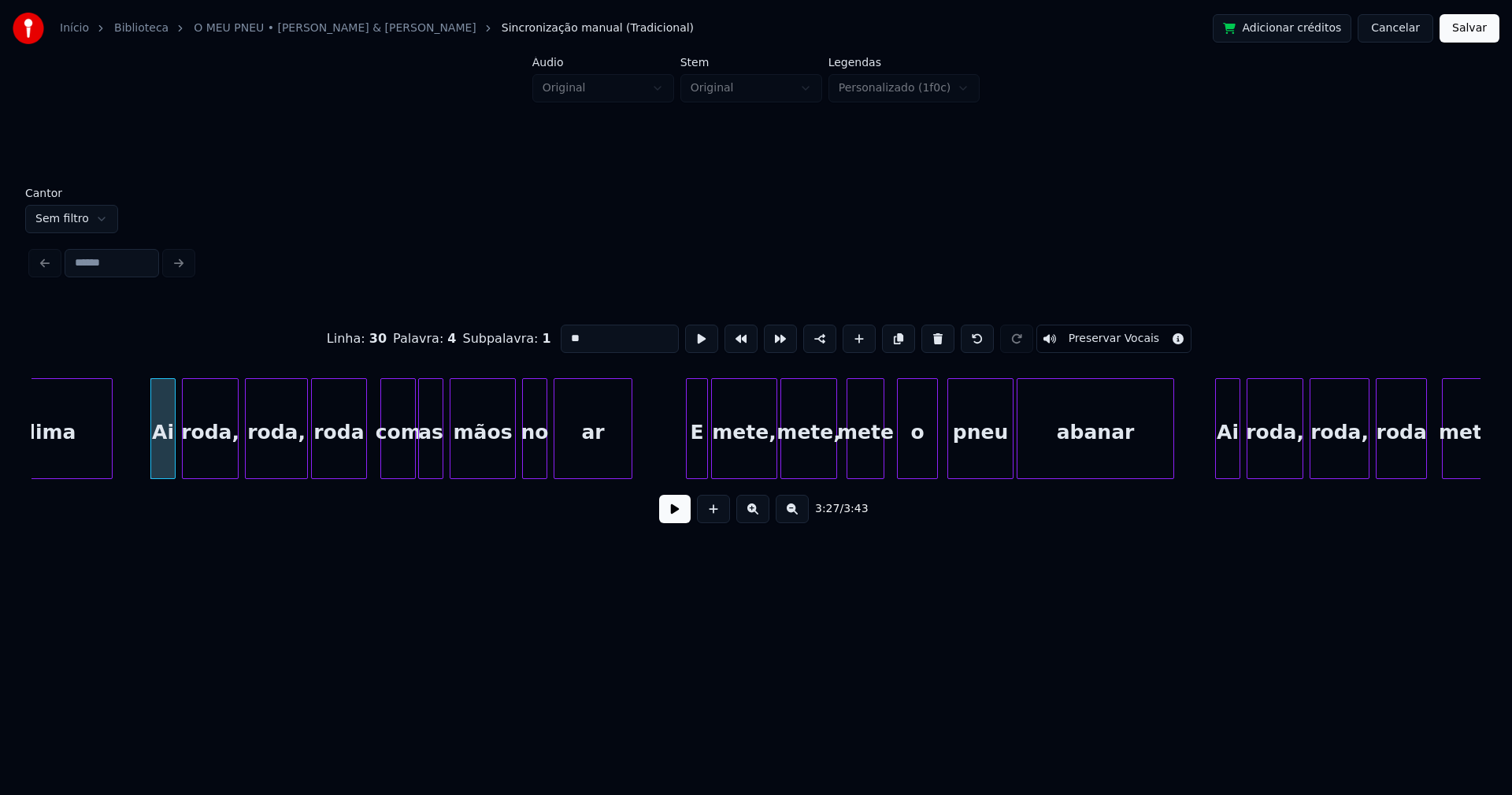
scroll to position [0, 32532]
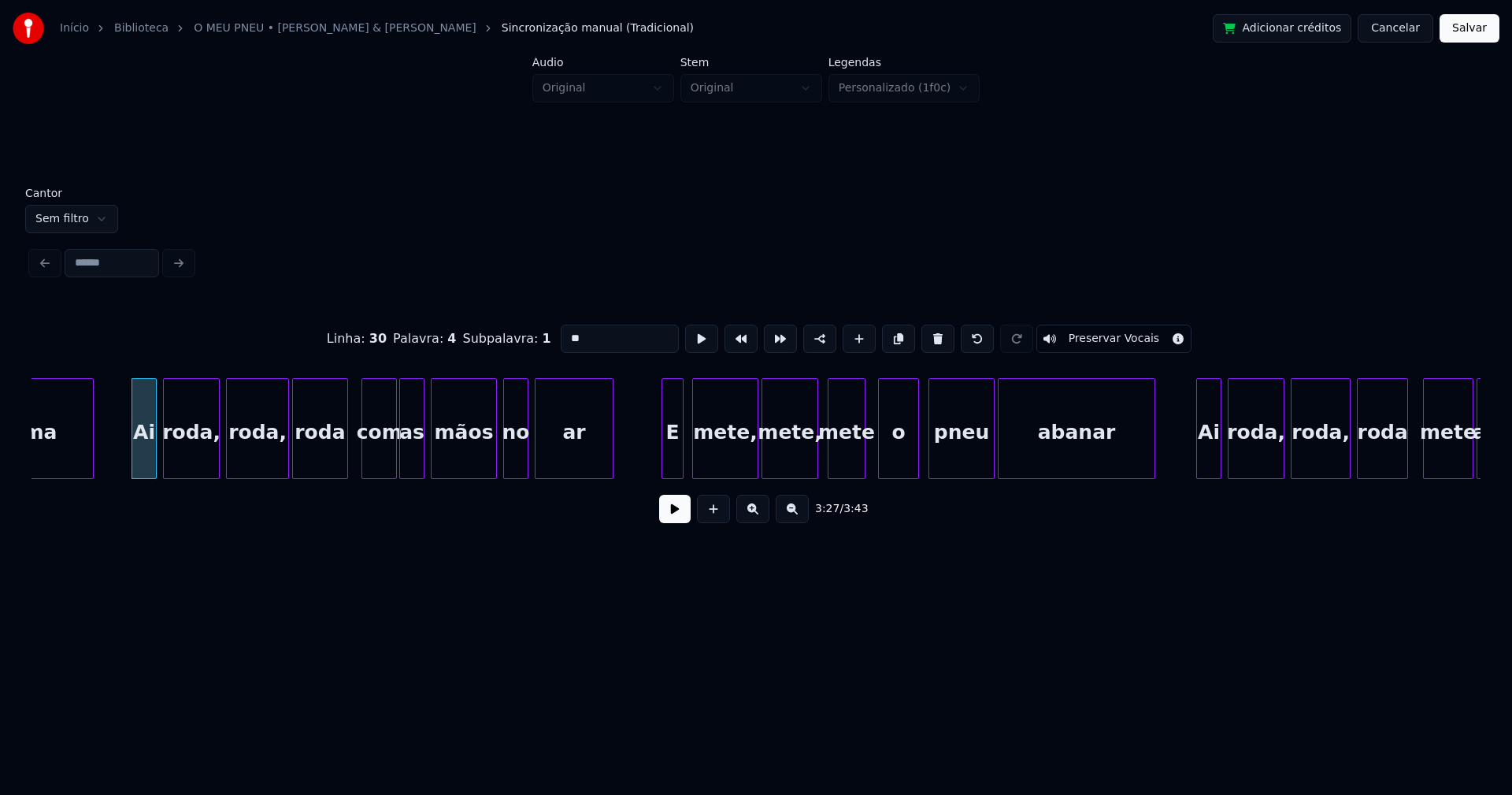
click at [672, 465] on div "E" at bounding box center [672, 433] width 21 height 107
click at [858, 462] on div at bounding box center [856, 429] width 5 height 99
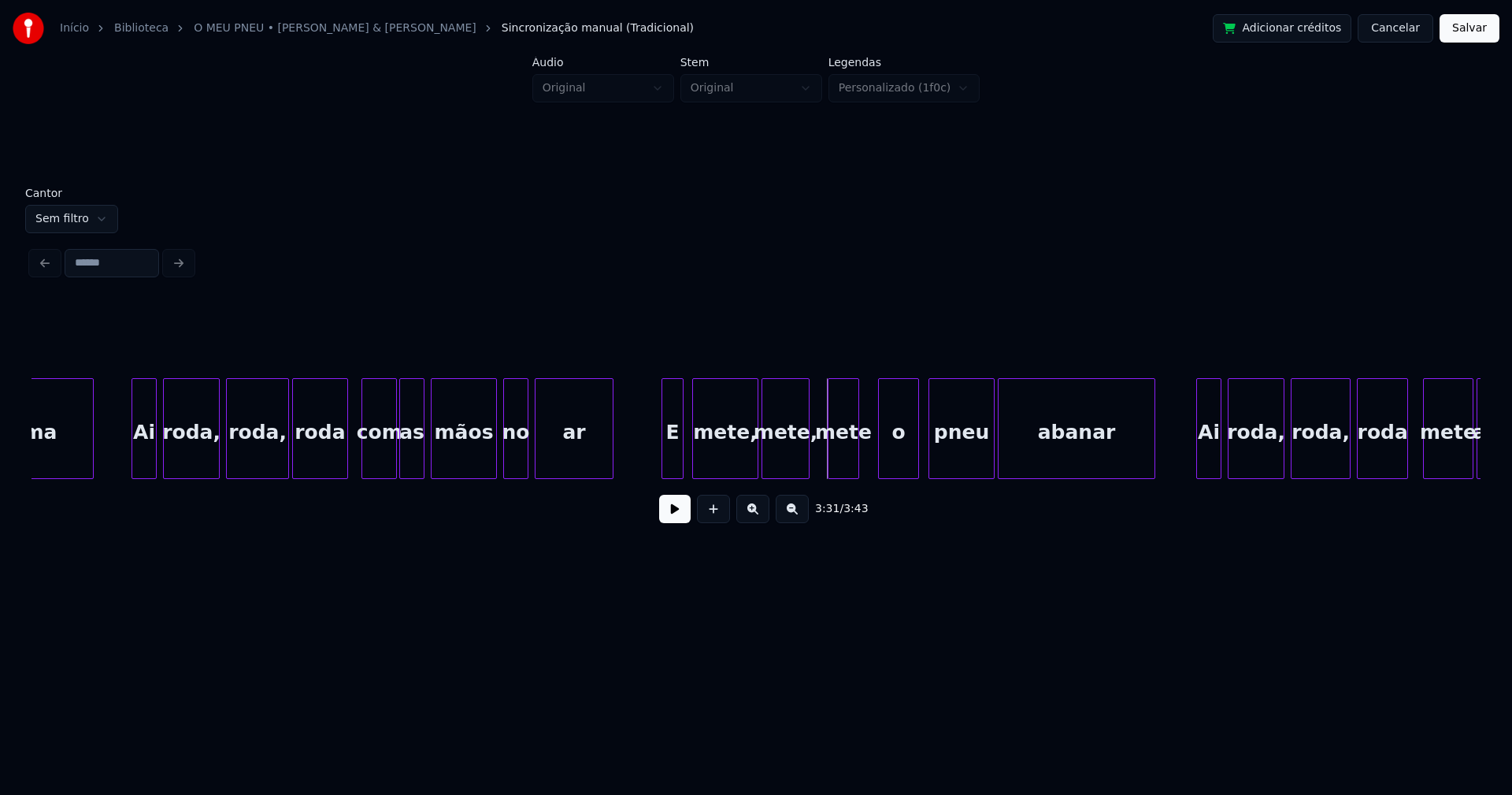
click at [804, 464] on div at bounding box center [807, 429] width 5 height 99
click at [819, 467] on div at bounding box center [818, 429] width 5 height 99
click at [900, 467] on div "o" at bounding box center [894, 433] width 39 height 107
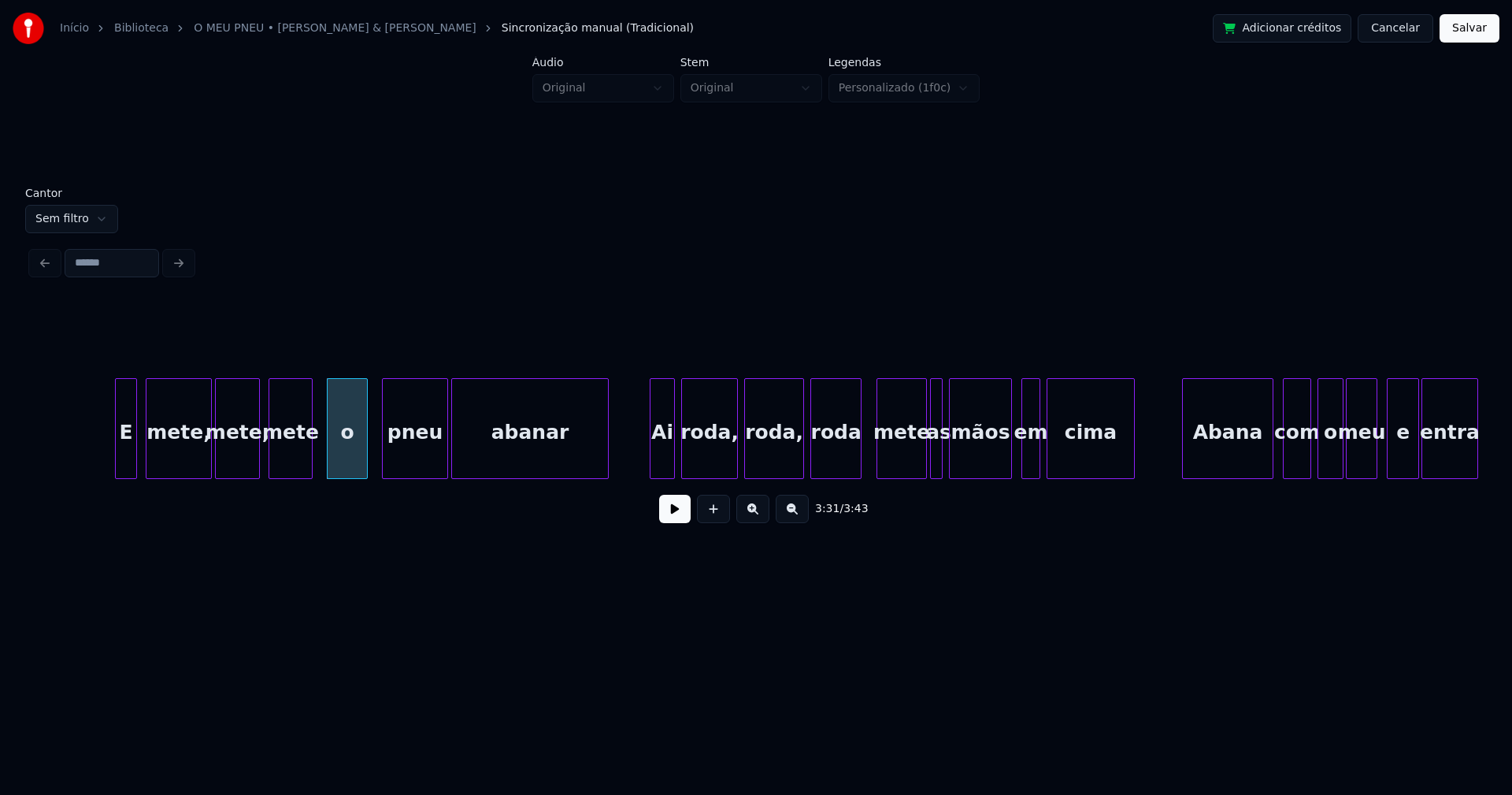
scroll to position [0, 33118]
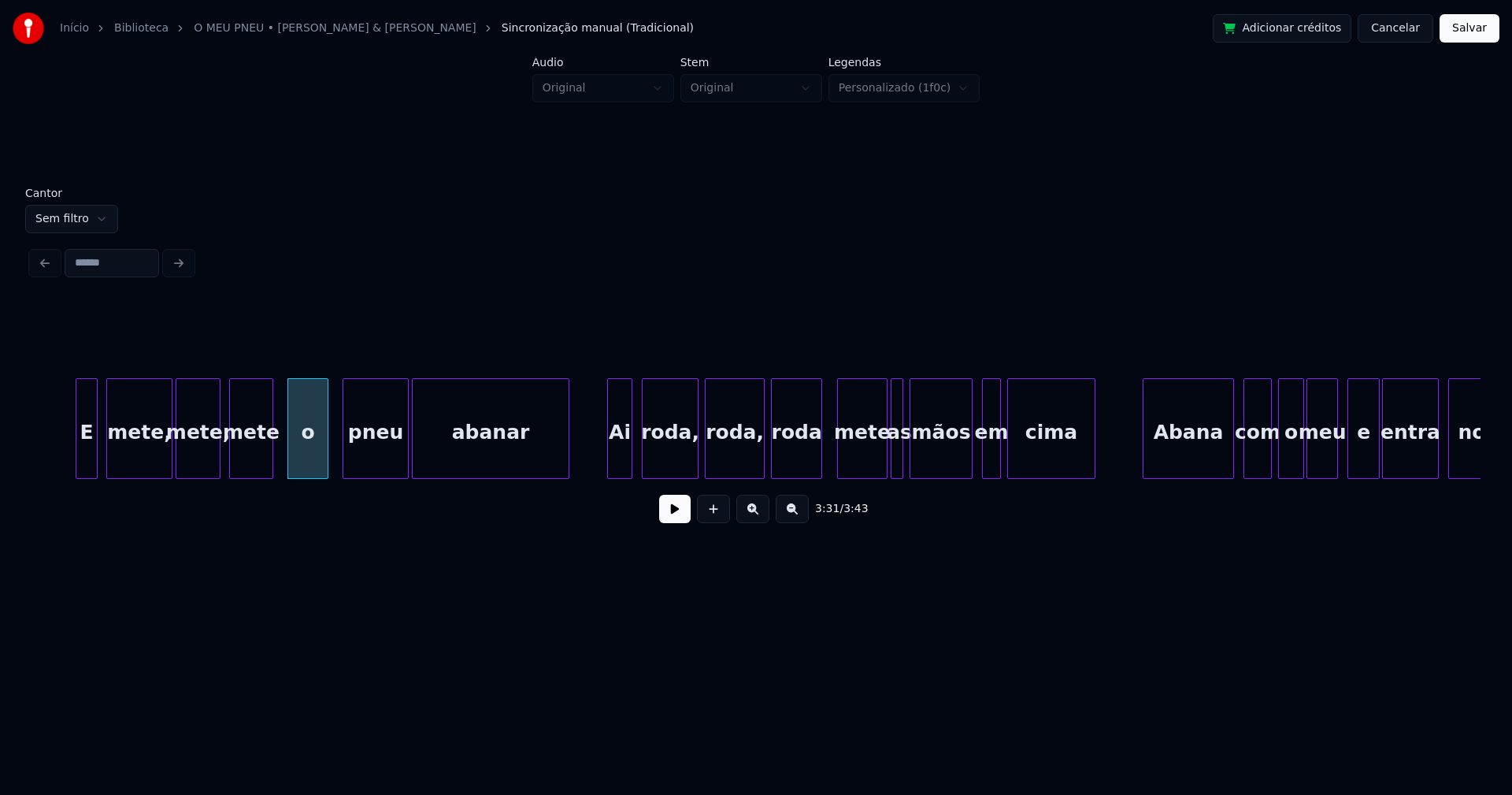
click at [616, 459] on div "Ai" at bounding box center [619, 433] width 24 height 107
click at [872, 474] on div "E mete, mete, mete o pneu abanar Ai roda, roda, roda mete as mãos em cima Abana…" at bounding box center [756, 429] width 1449 height 101
click at [882, 464] on div at bounding box center [885, 429] width 5 height 99
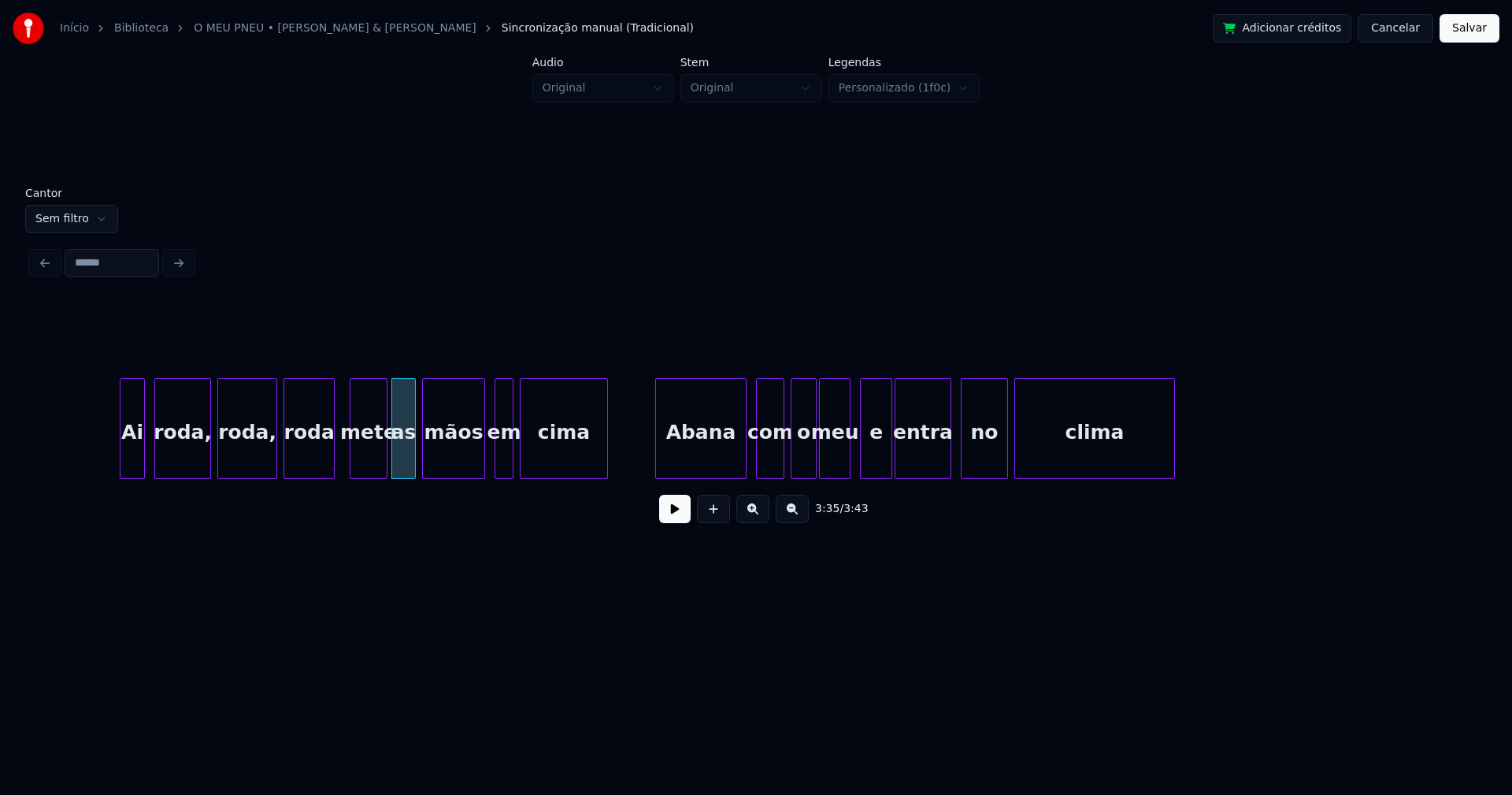
scroll to position [0, 33684]
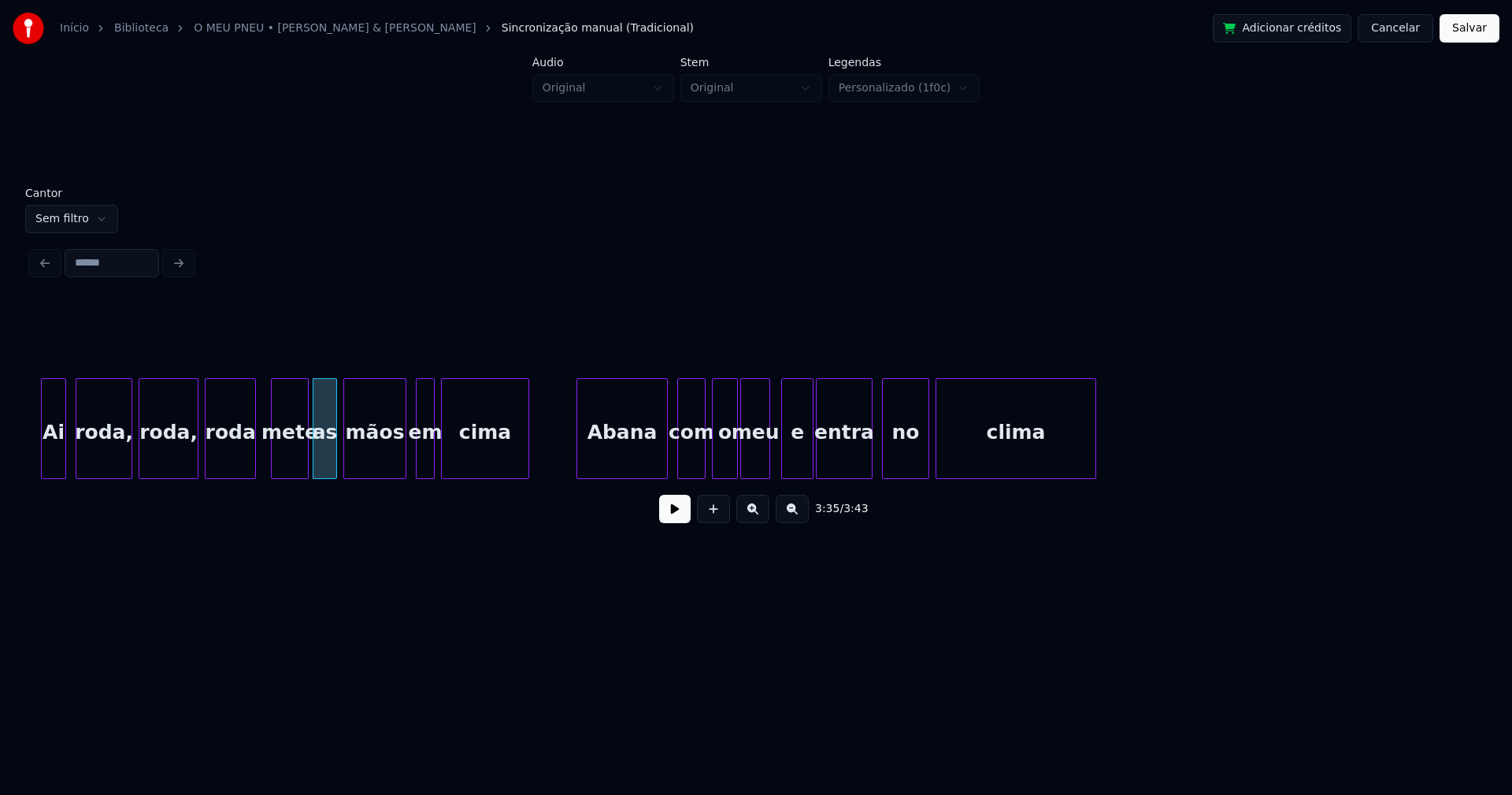
click at [766, 465] on div at bounding box center [767, 429] width 5 height 99
drag, startPoint x: 1479, startPoint y: 30, endPoint x: 1457, endPoint y: 40, distance: 24.2
click at [1479, 24] on button "Salvar" at bounding box center [1469, 28] width 60 height 28
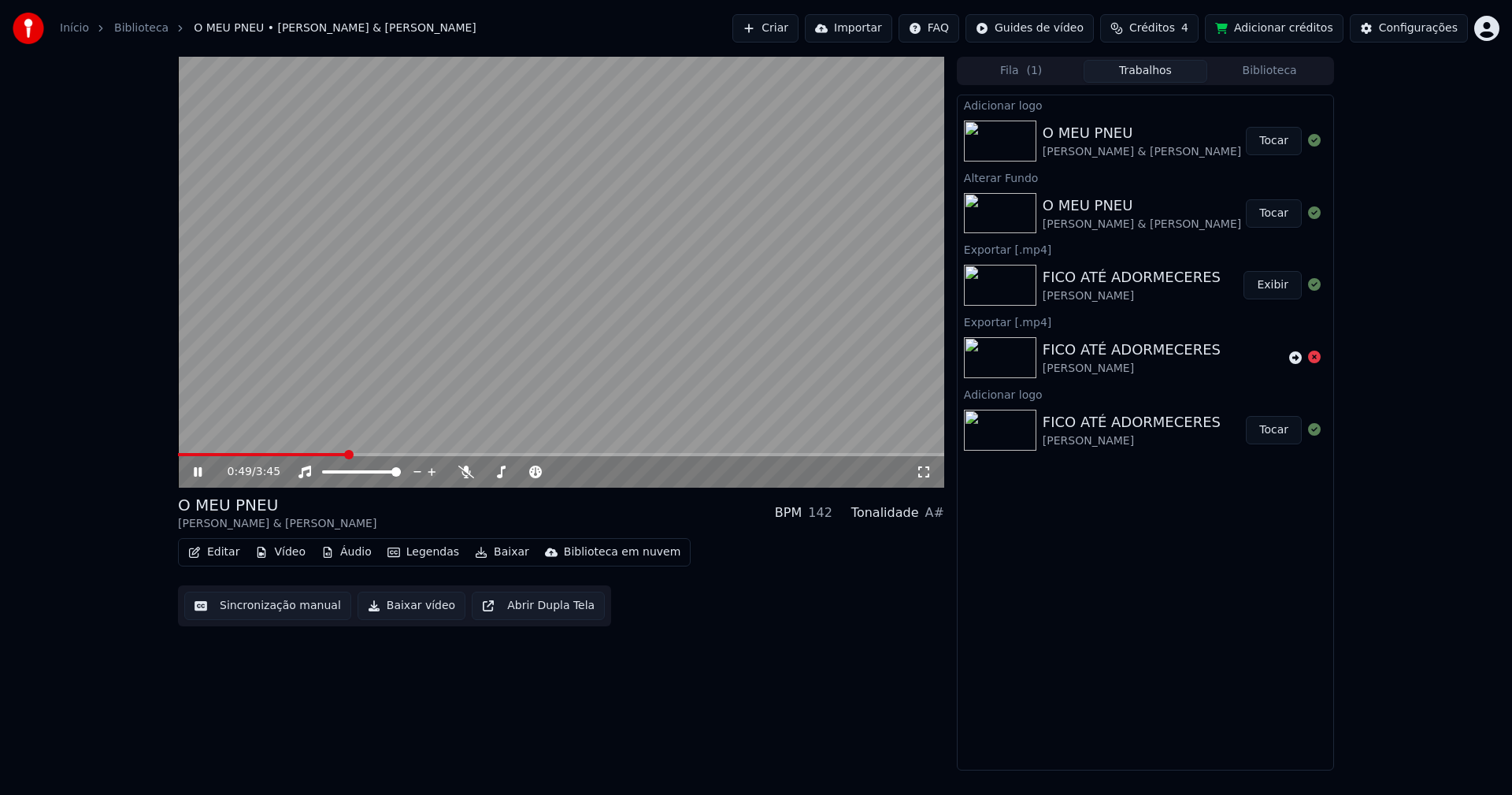
click at [924, 474] on icon at bounding box center [924, 472] width 16 height 13
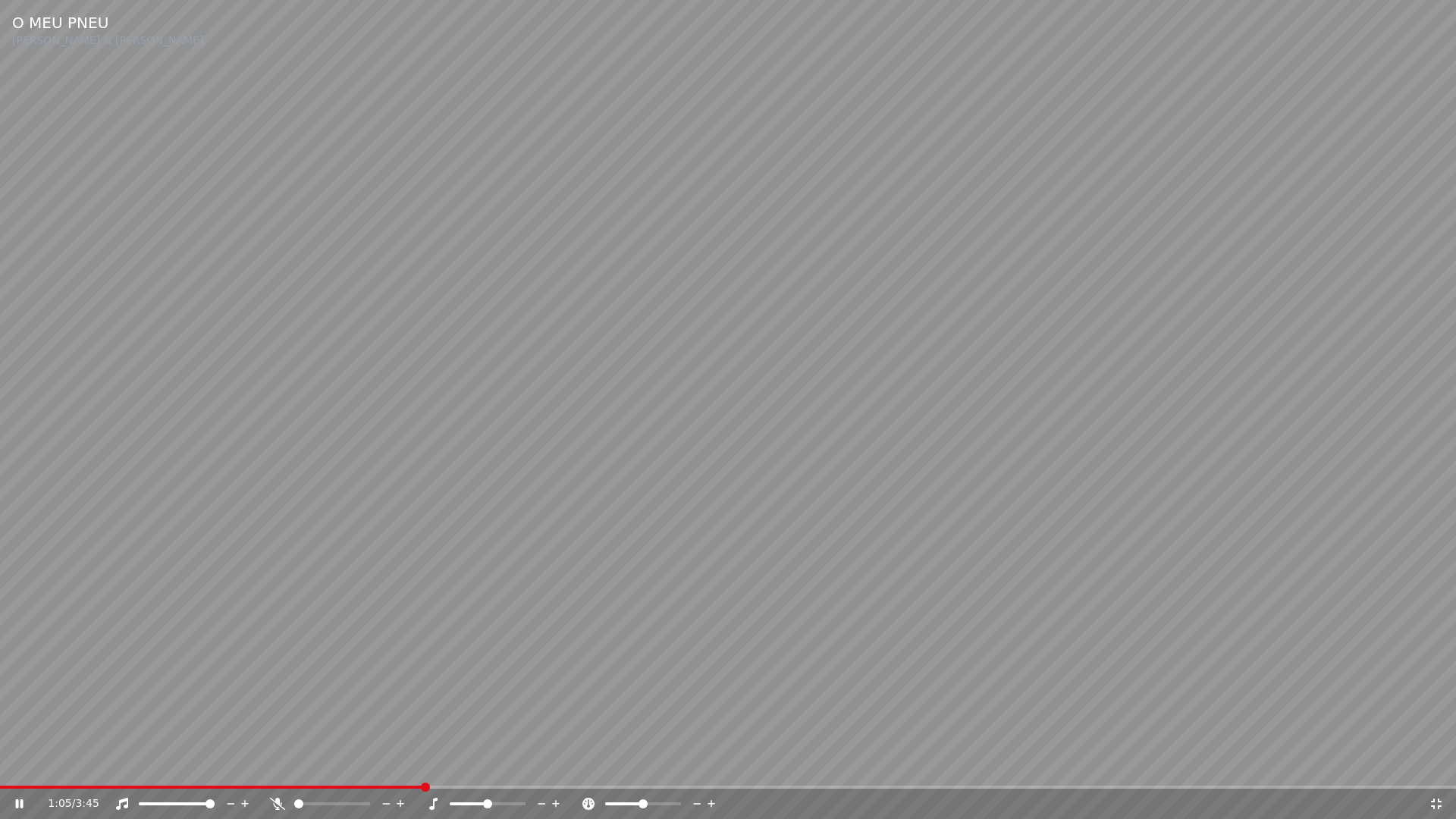
drag, startPoint x: 1432, startPoint y: 804, endPoint x: 1379, endPoint y: 546, distance: 263.4
click at [1434, 764] on icon at bounding box center [1436, 804] width 15 height 12
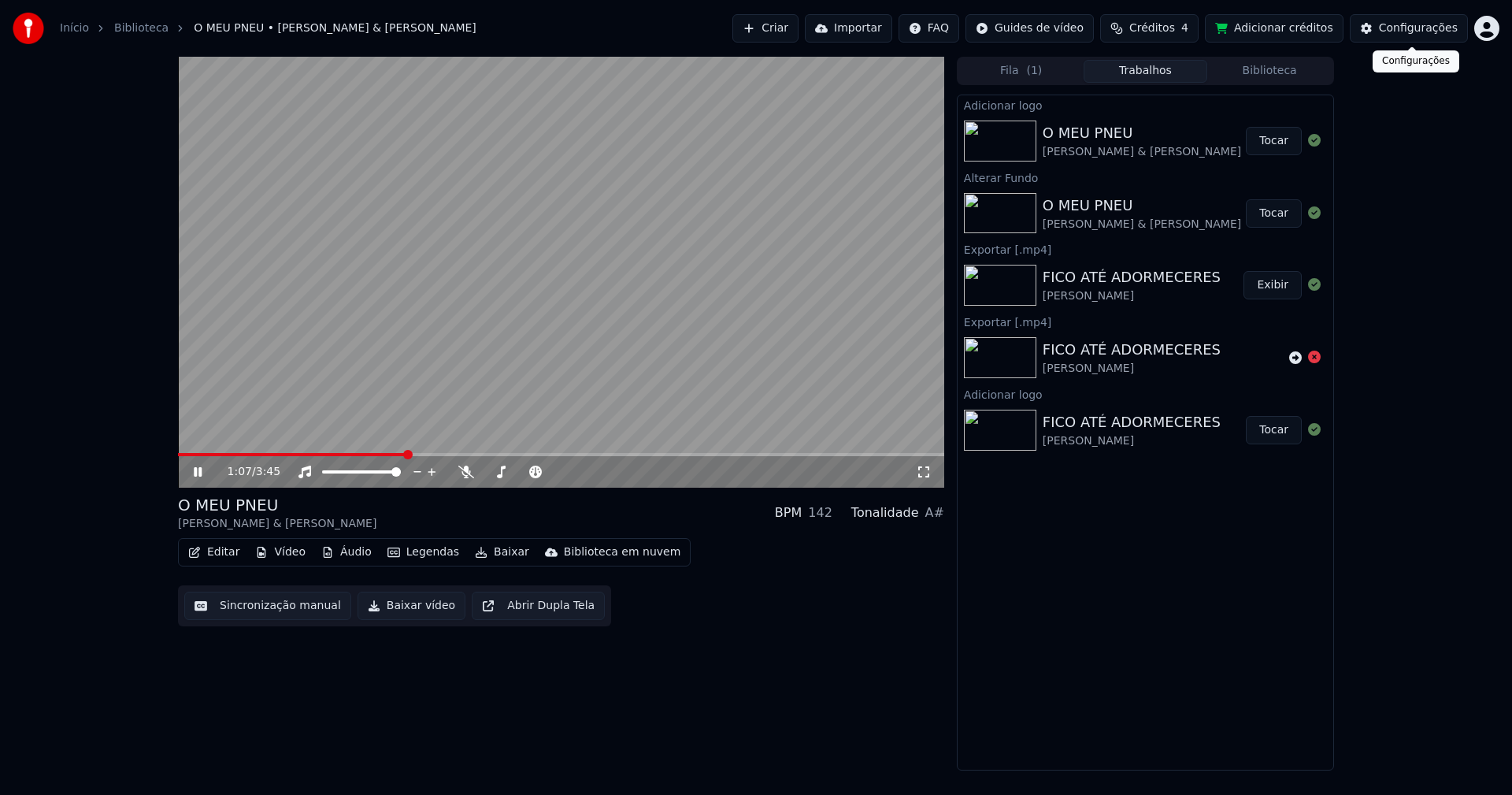
click at [1421, 31] on div "Configurações" at bounding box center [1418, 28] width 79 height 16
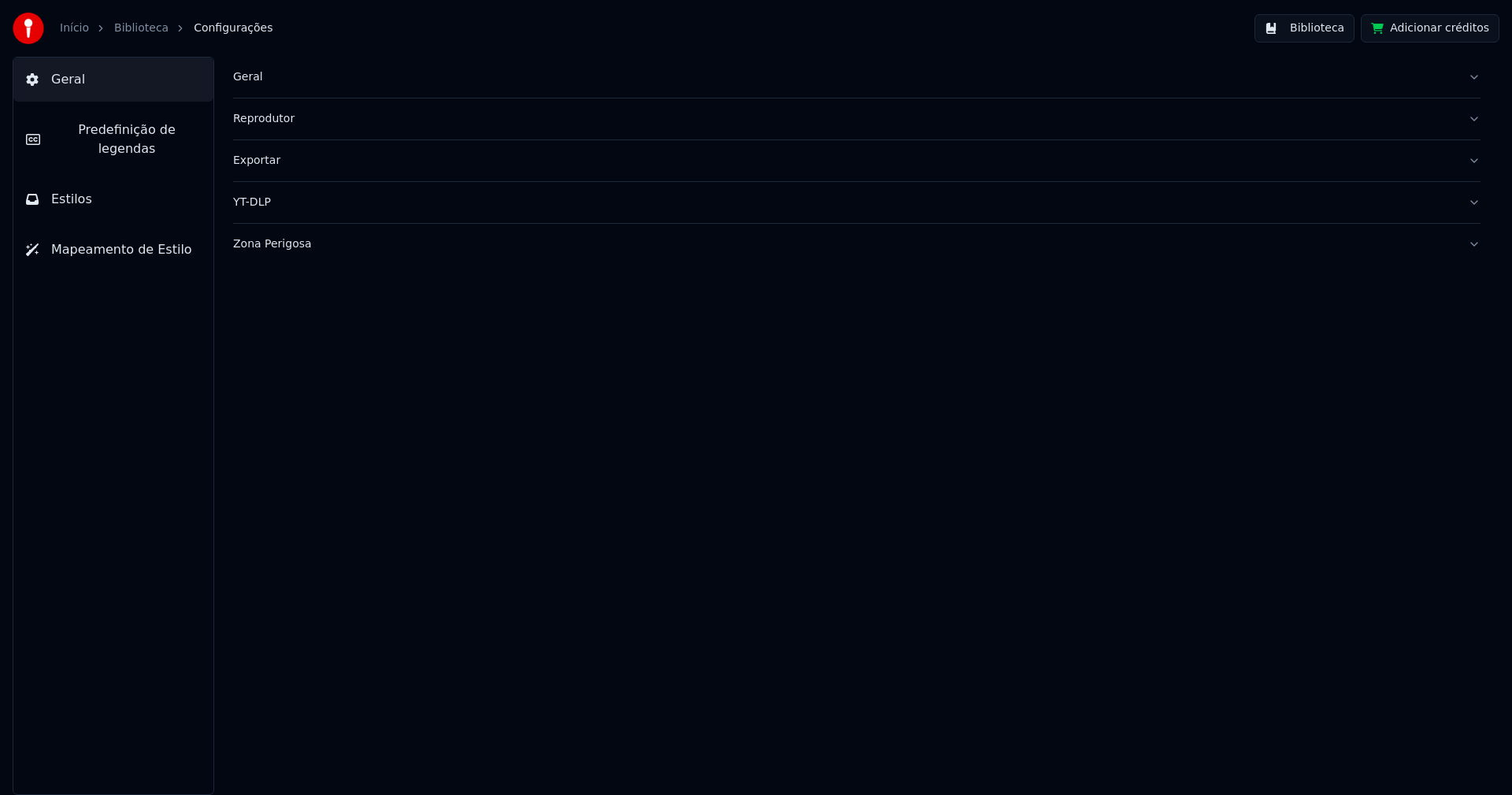
click at [154, 136] on span "Predefinição de legendas" at bounding box center [127, 140] width 148 height 38
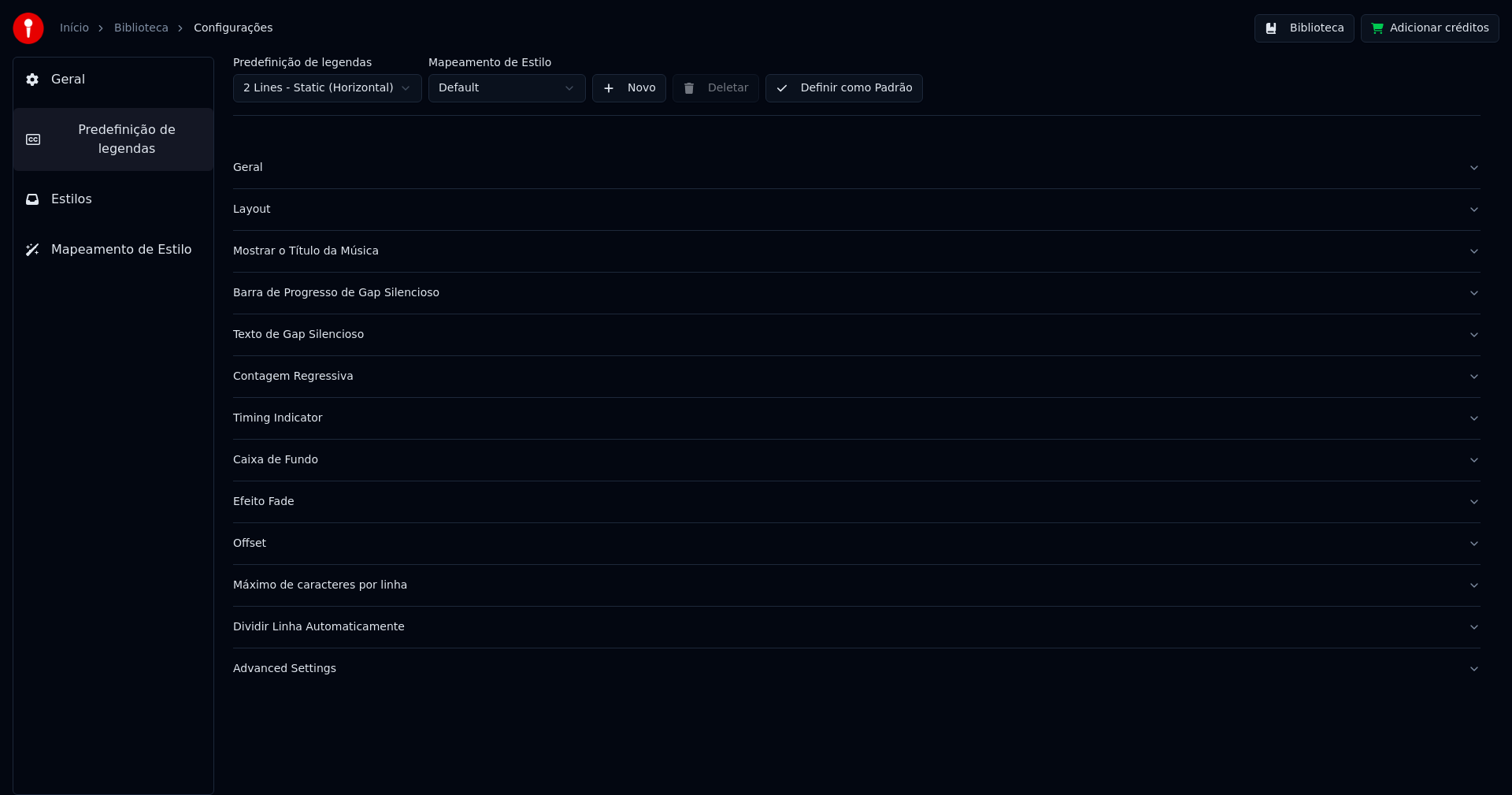
click at [279, 669] on div "Advanced Settings" at bounding box center [844, 669] width 1222 height 16
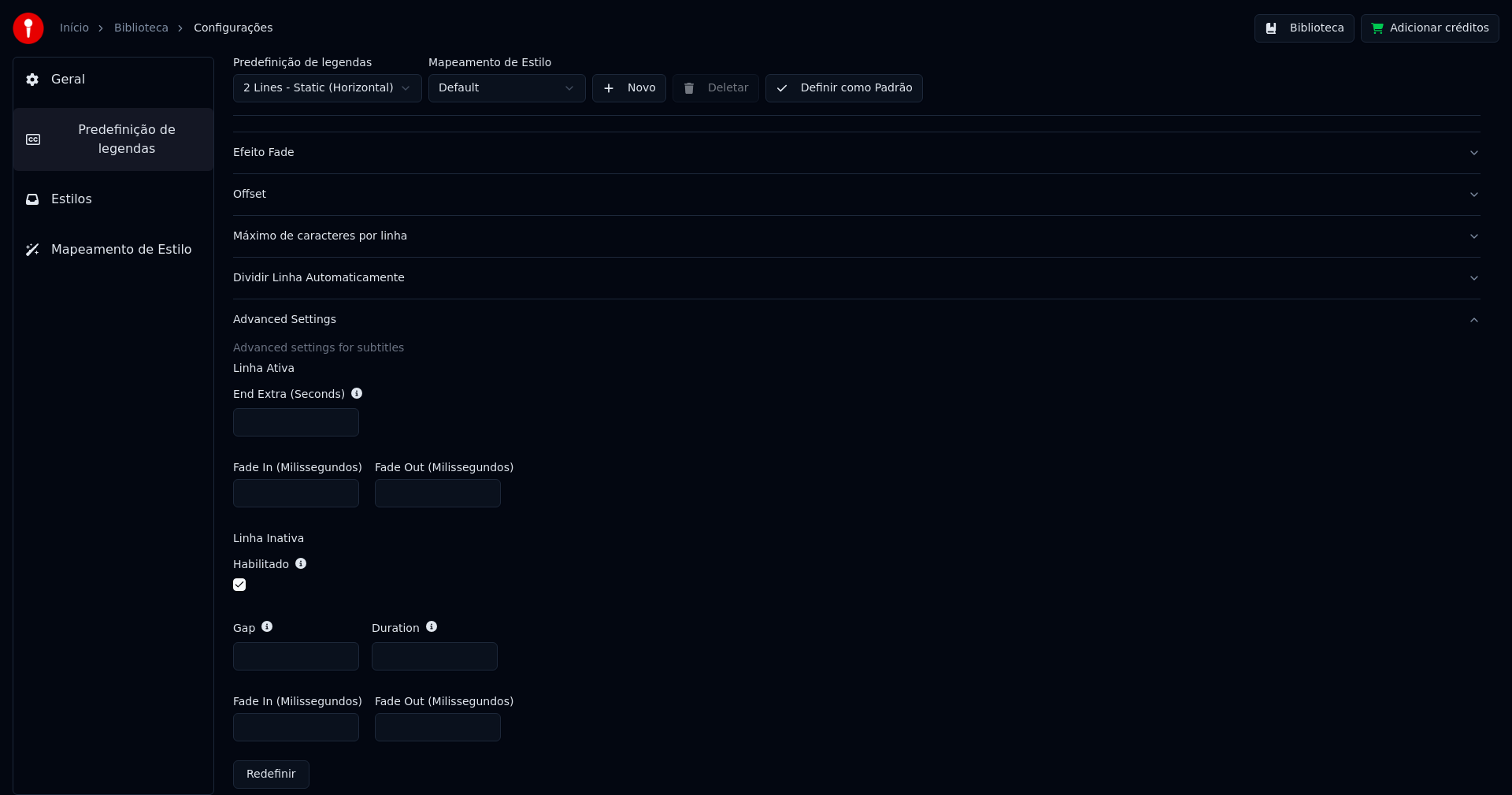
scroll to position [367, 0]
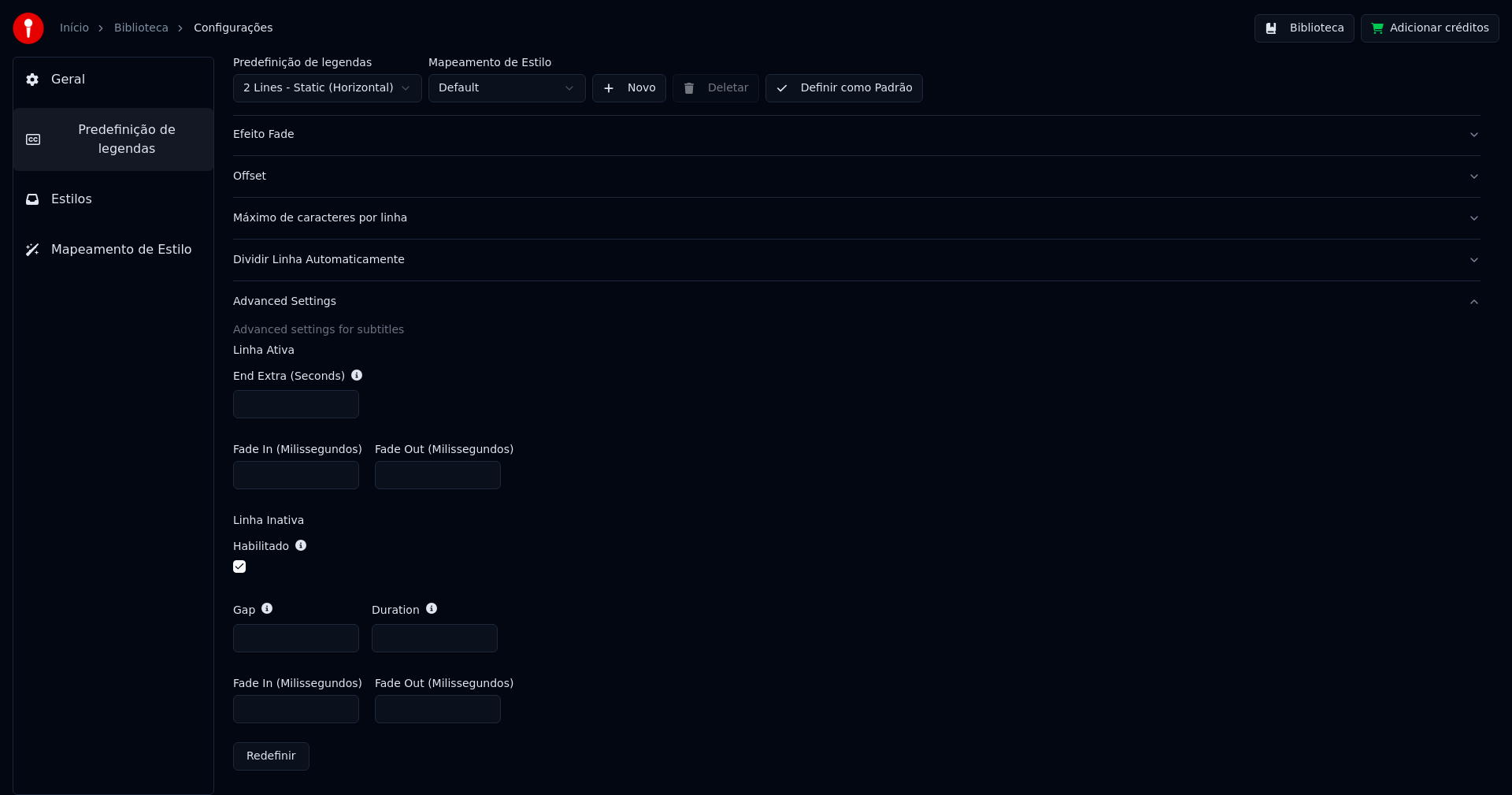
drag, startPoint x: 255, startPoint y: 707, endPoint x: 233, endPoint y: 711, distance: 22.4
click at [233, 711] on input "***" at bounding box center [296, 709] width 126 height 28
type input "***"
drag, startPoint x: 705, startPoint y: 561, endPoint x: 714, endPoint y: 557, distance: 9.8
click at [705, 560] on div "Habilitado" at bounding box center [856, 557] width 1248 height 64
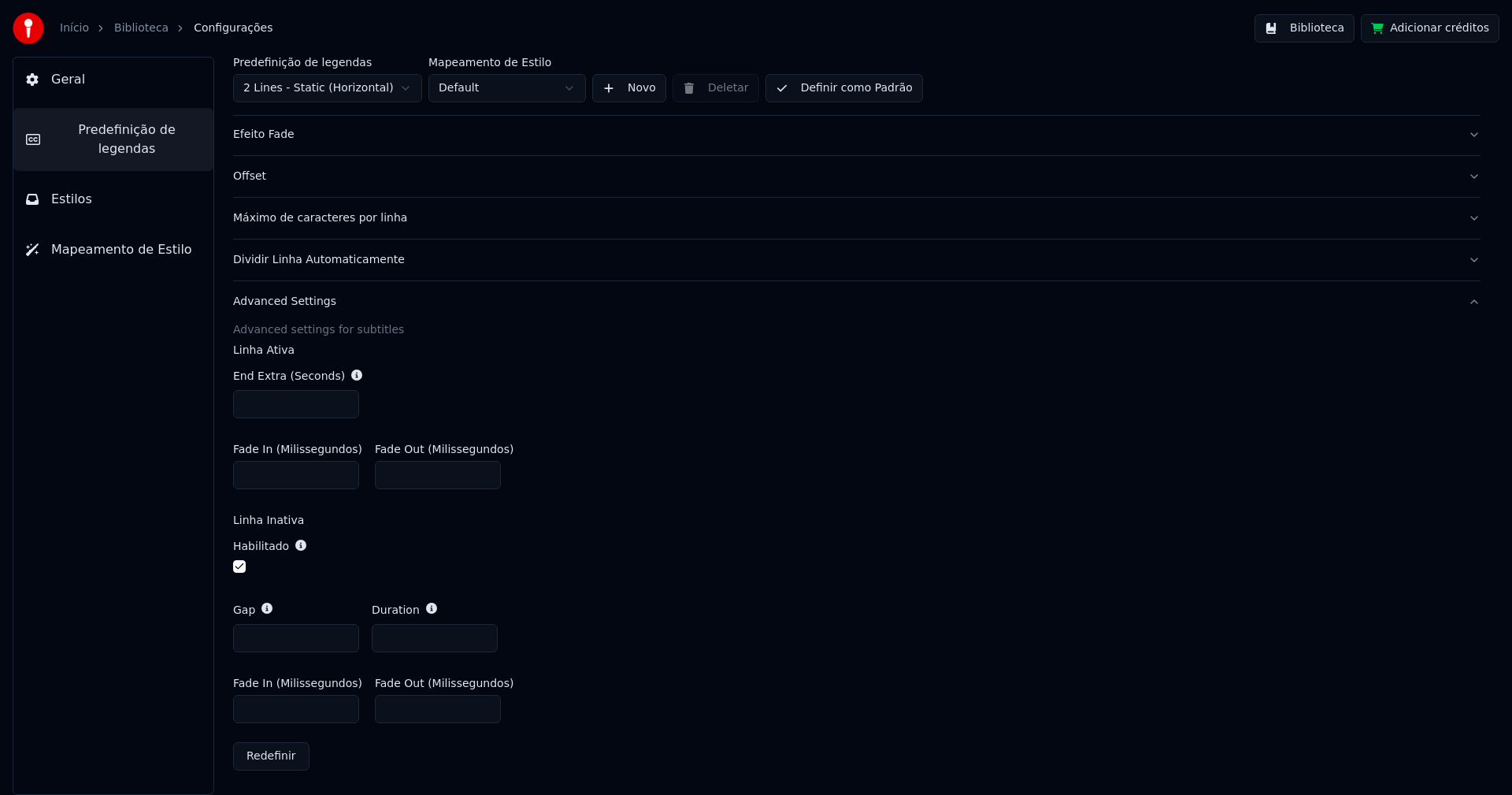
click at [1326, 36] on button "Biblioteca" at bounding box center [1304, 28] width 100 height 28
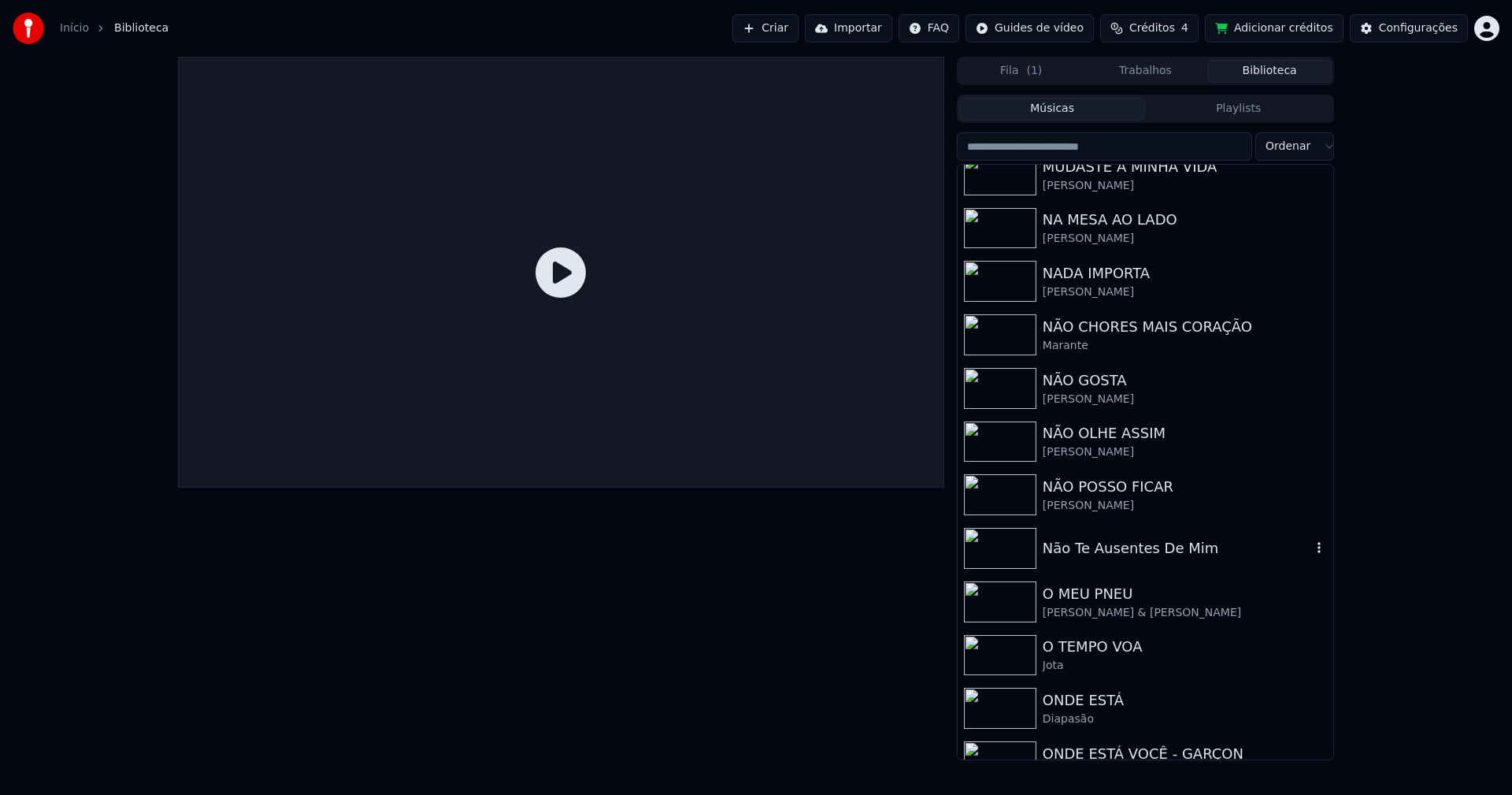
scroll to position [3151, 0]
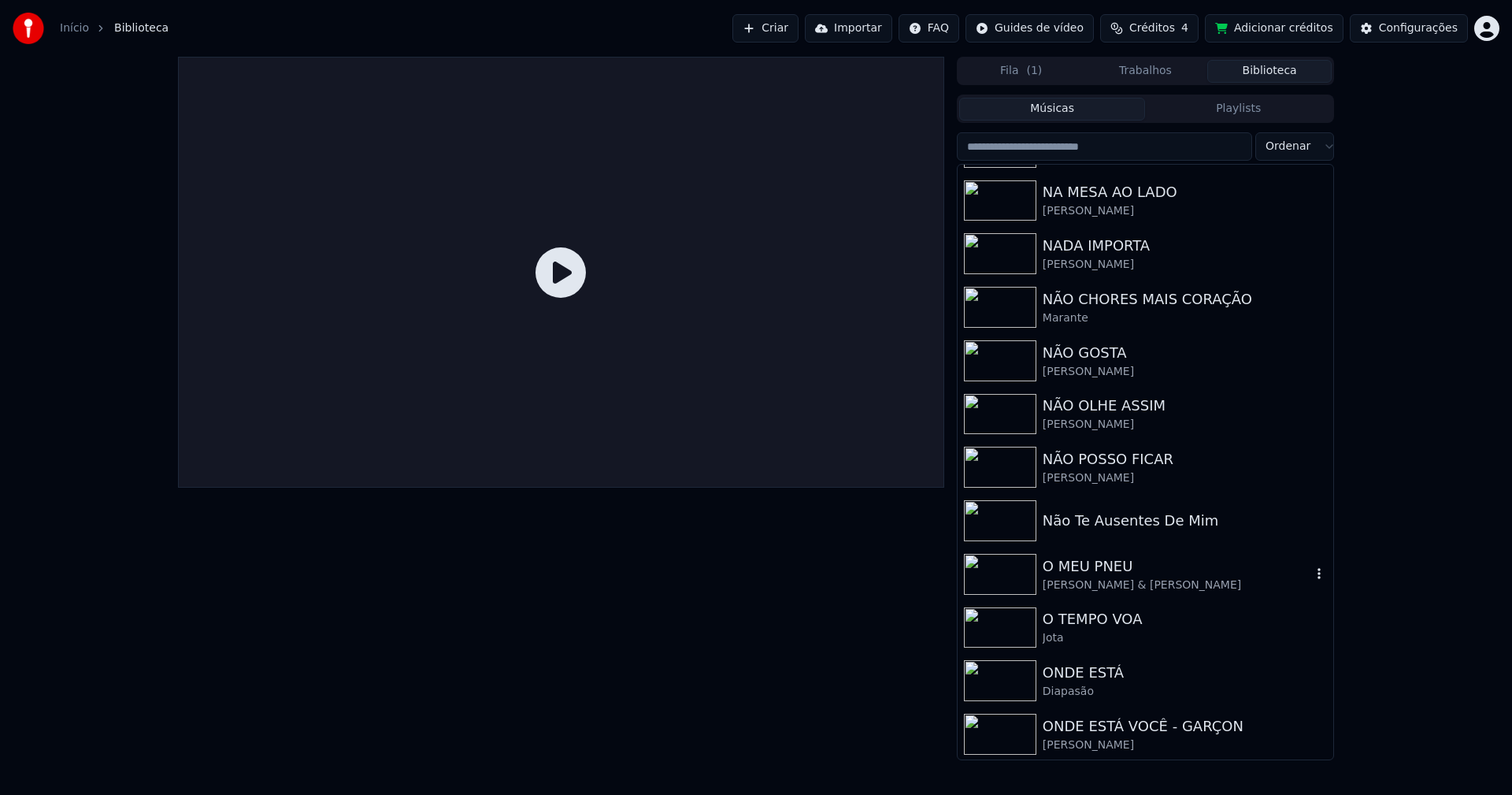
click at [1111, 579] on div "[PERSON_NAME] & [PERSON_NAME]" at bounding box center [1177, 585] width 268 height 16
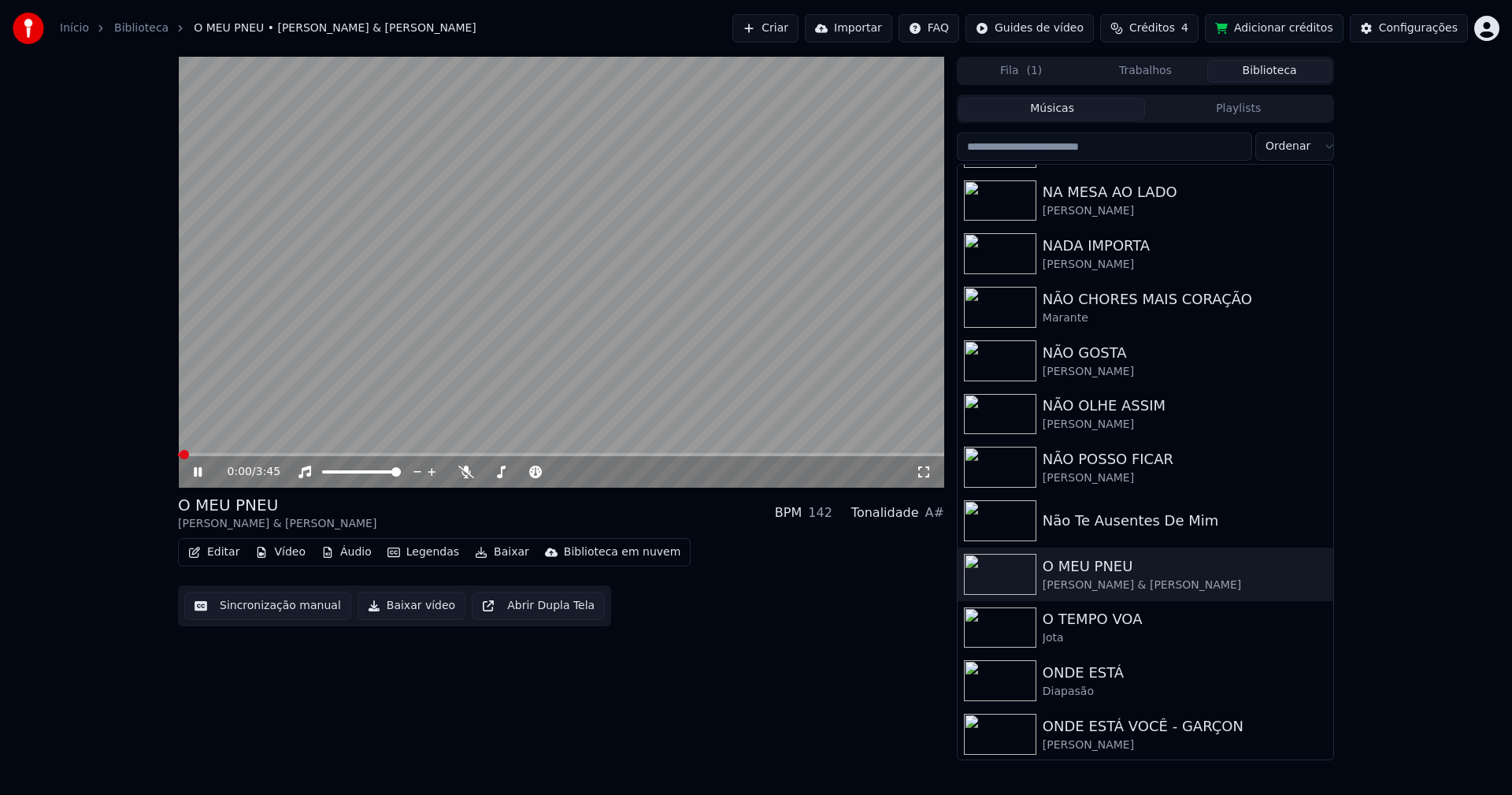
click at [925, 473] on icon at bounding box center [924, 472] width 16 height 13
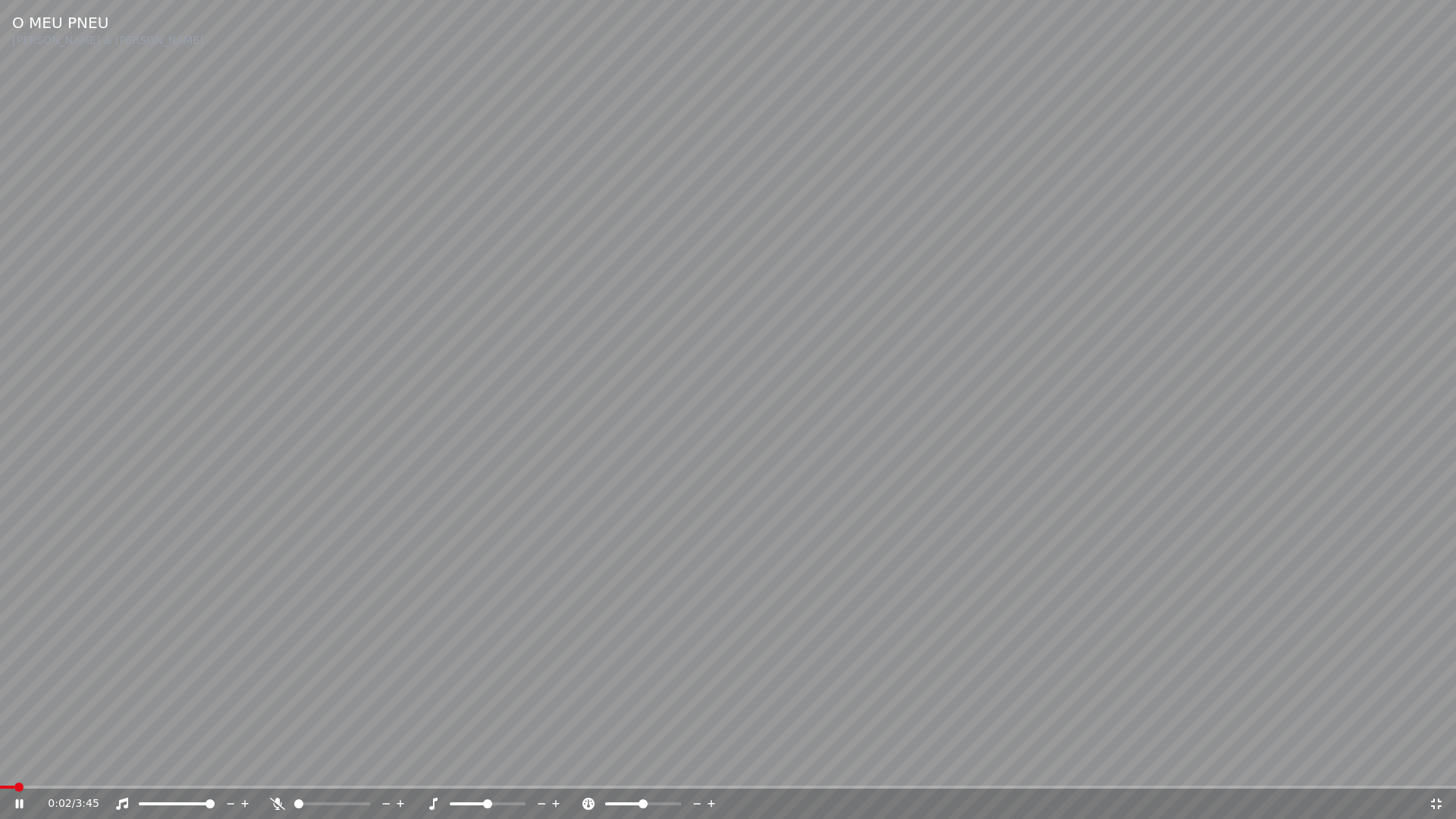
click at [78, 764] on span at bounding box center [728, 787] width 1456 height 3
drag, startPoint x: 1439, startPoint y: 801, endPoint x: 826, endPoint y: 451, distance: 705.9
click at [1439, 764] on icon at bounding box center [1436, 804] width 11 height 11
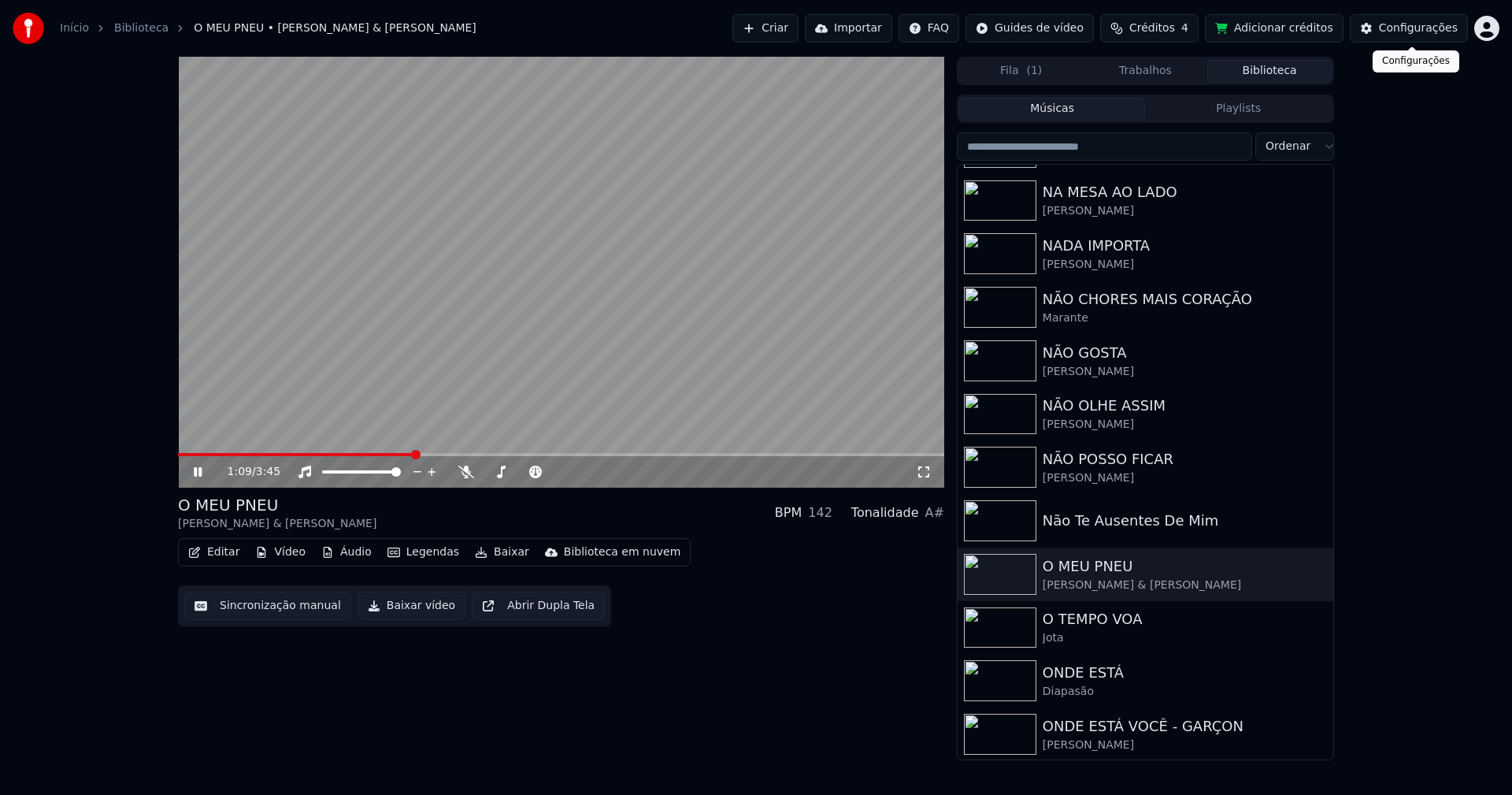
click at [1409, 29] on div "Configurações" at bounding box center [1418, 28] width 79 height 16
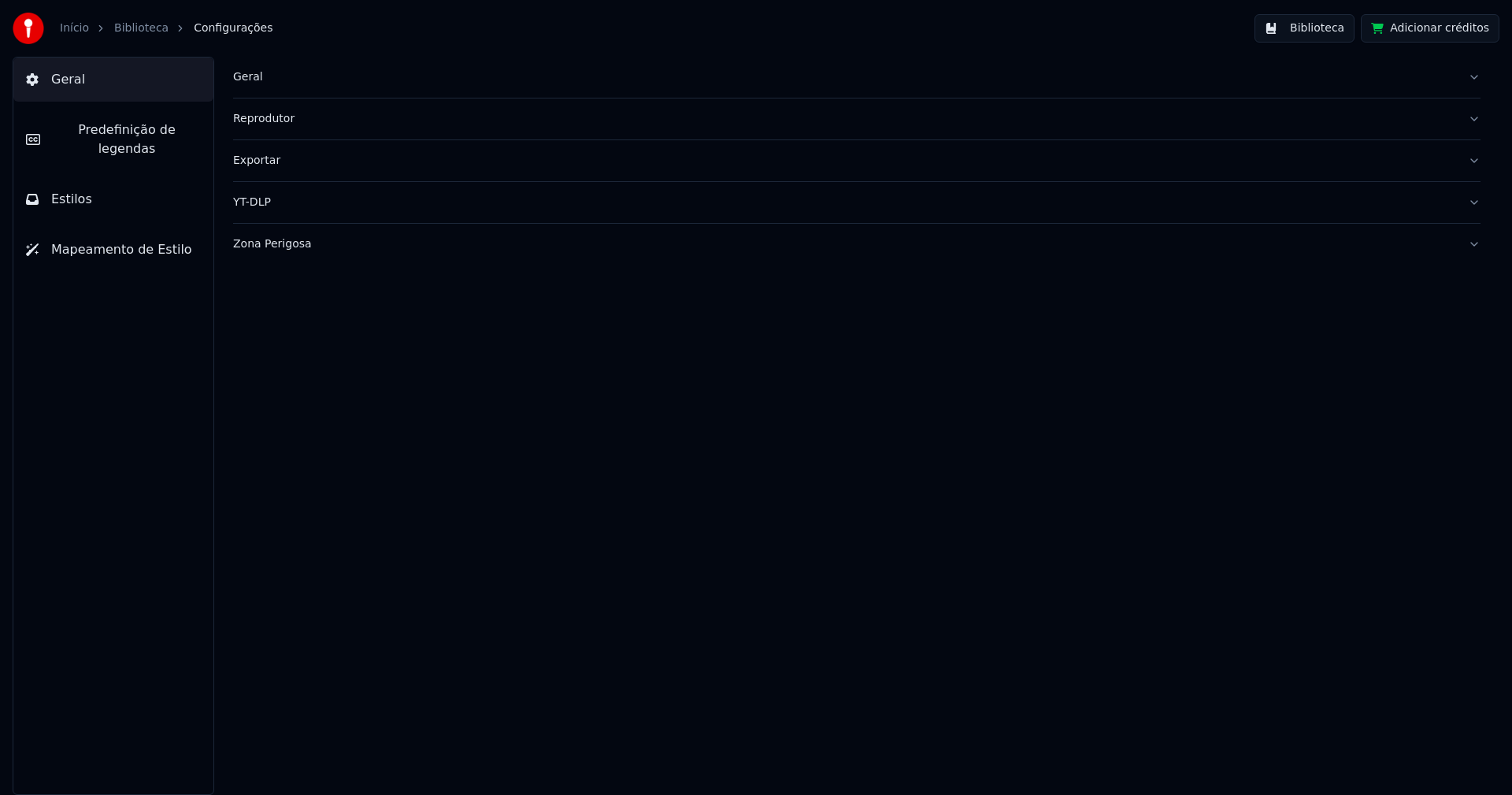
click at [144, 133] on span "Predefinição de legendas" at bounding box center [127, 140] width 148 height 38
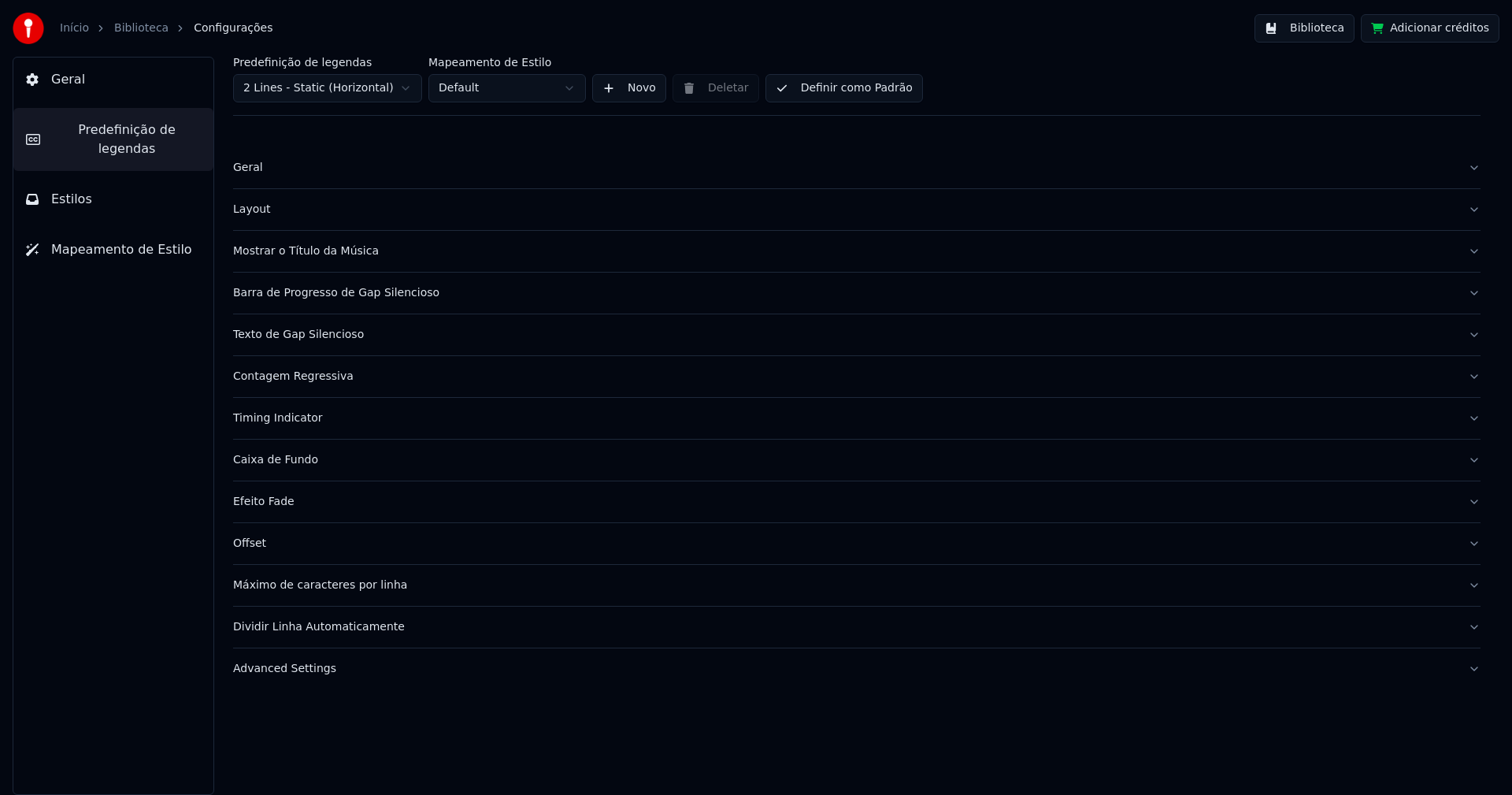
click at [309, 671] on div "Advanced Settings" at bounding box center [844, 669] width 1222 height 16
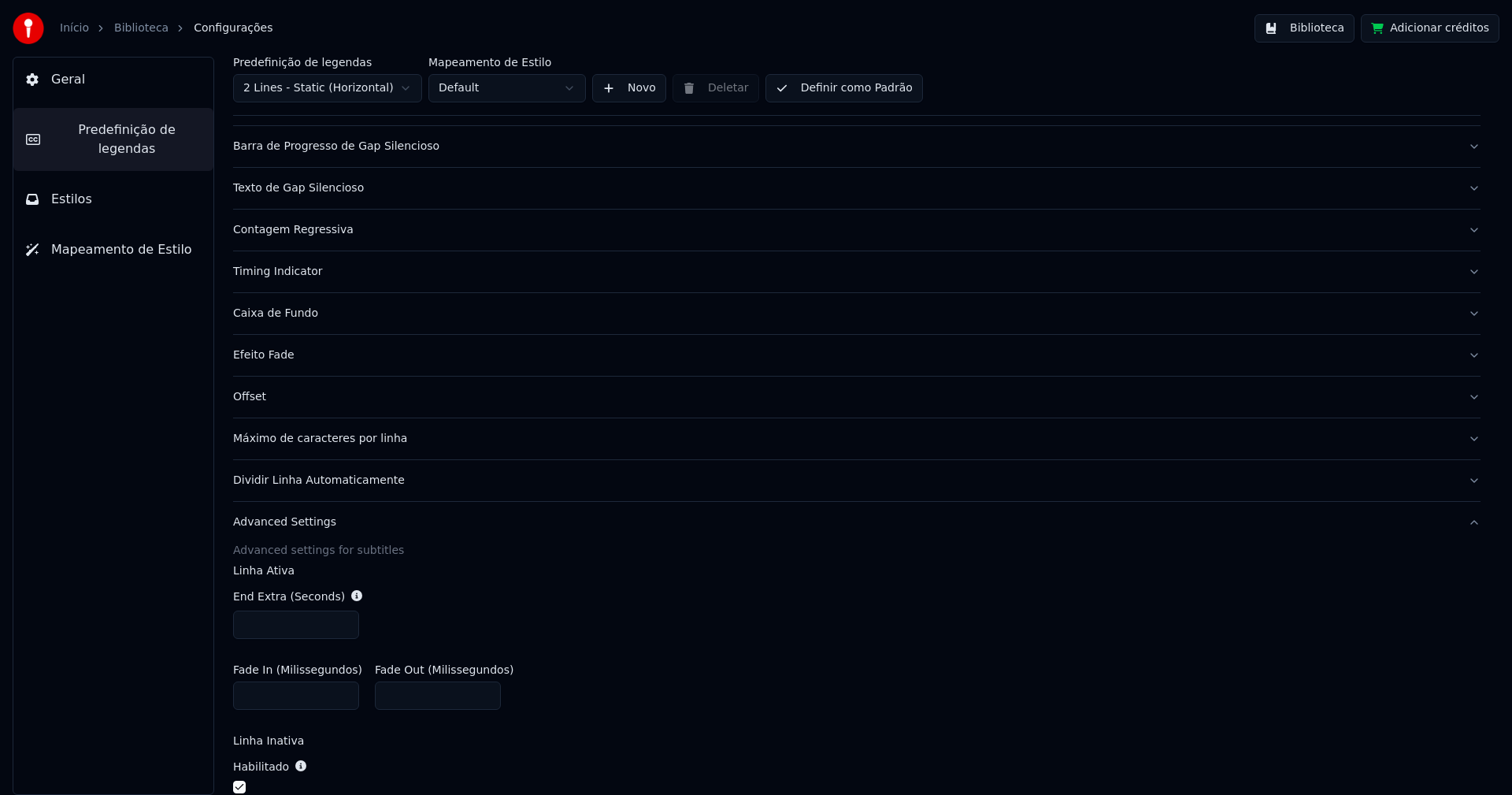
scroll to position [315, 0]
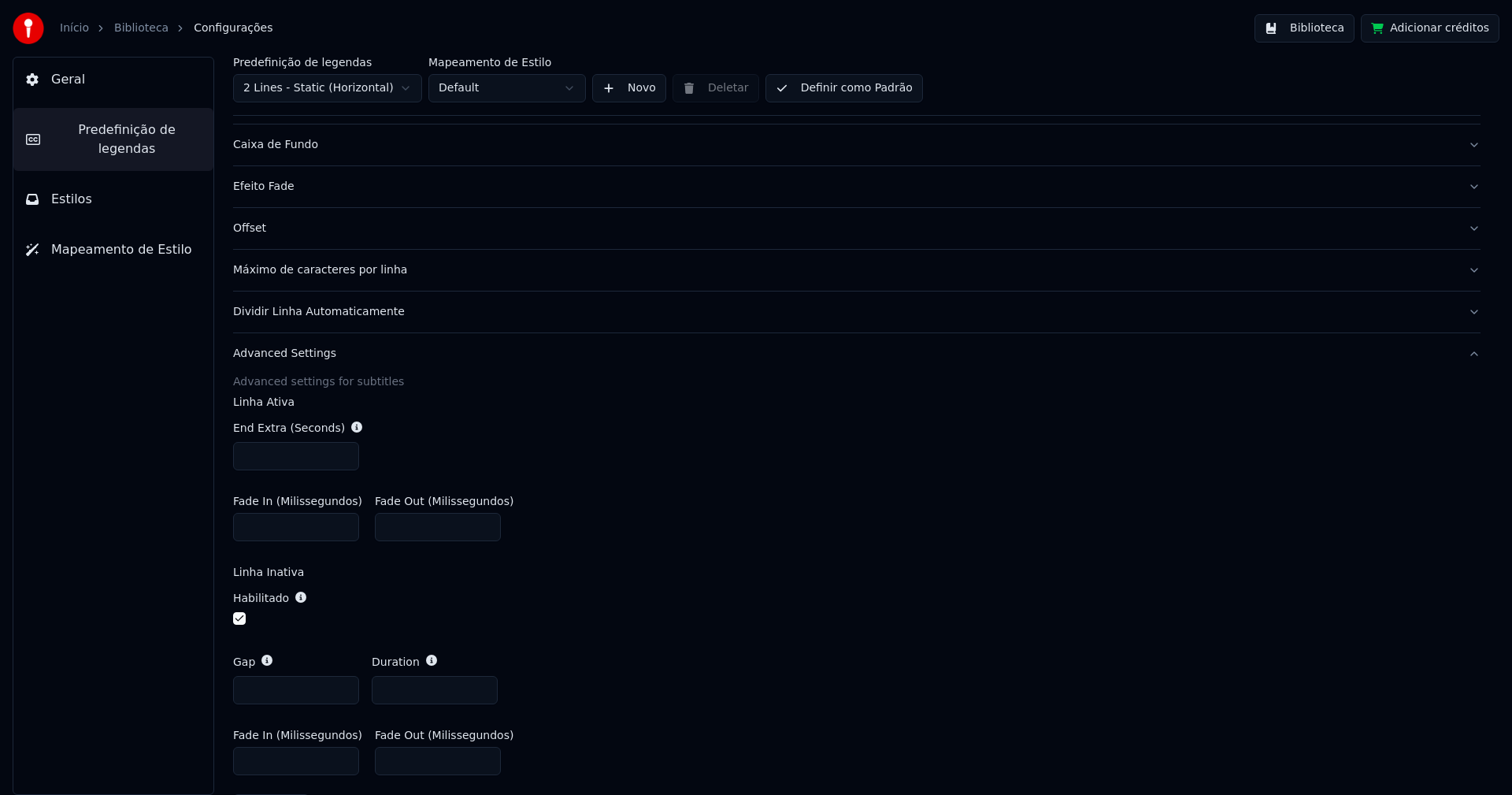
type input "***"
click at [345, 452] on input "***" at bounding box center [296, 456] width 126 height 28
click at [490, 435] on div "End Extra (Seconds) ***" at bounding box center [856, 445] width 1248 height 76
click at [1339, 28] on button "Biblioteca" at bounding box center [1304, 28] width 100 height 28
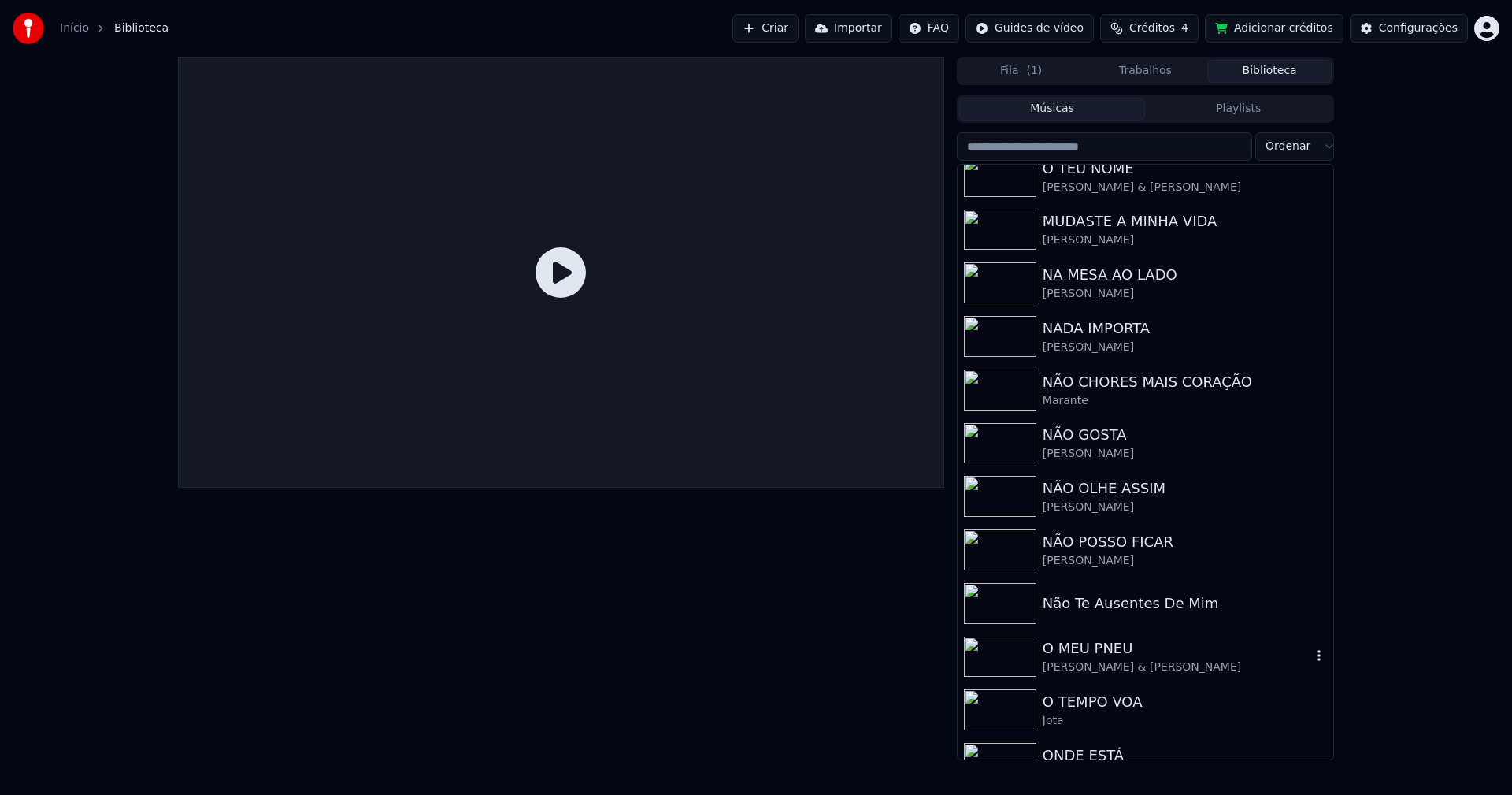
scroll to position [3151, 0]
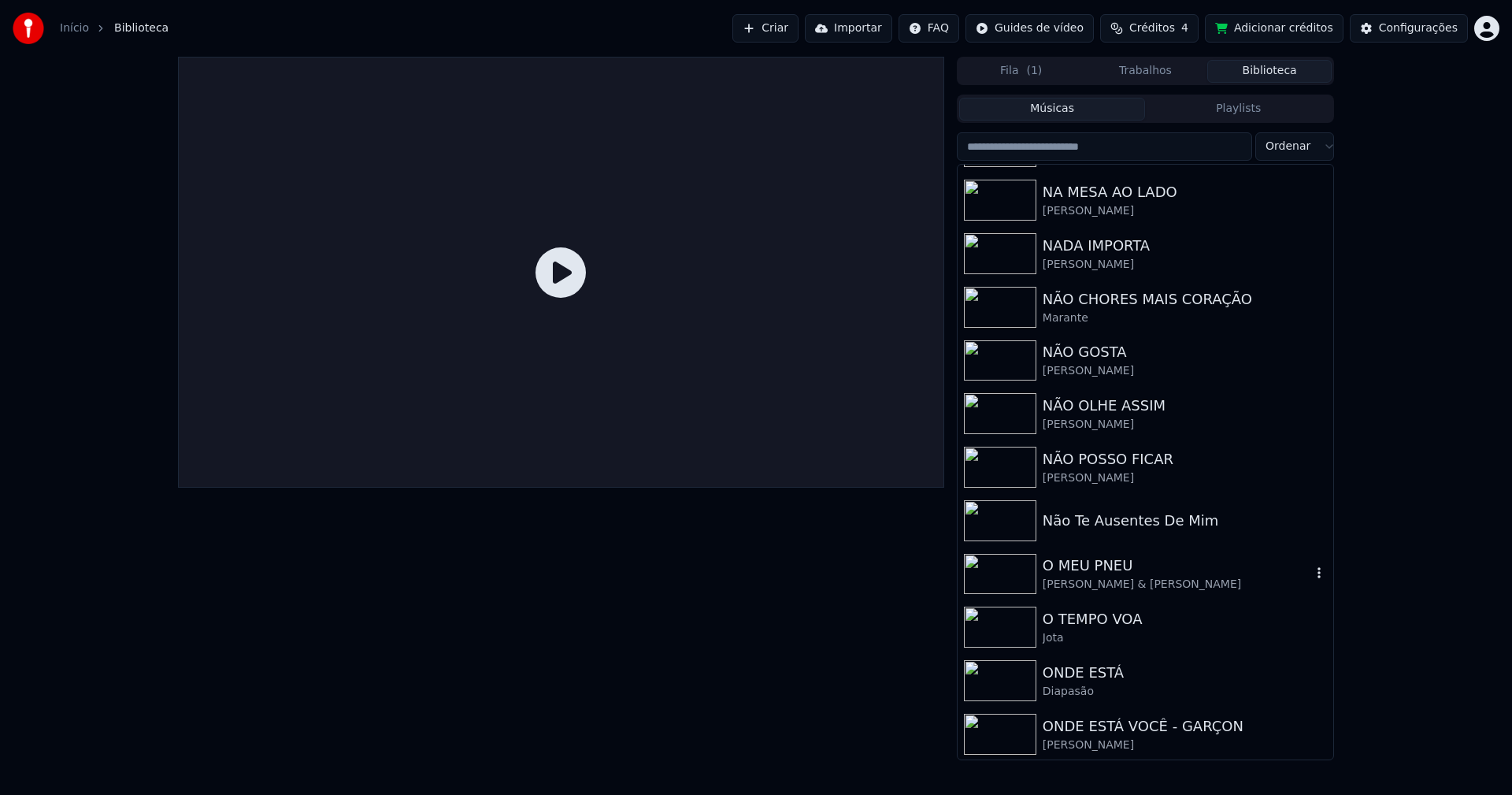
click at [1106, 564] on div "O MEU PNEU" at bounding box center [1177, 565] width 268 height 22
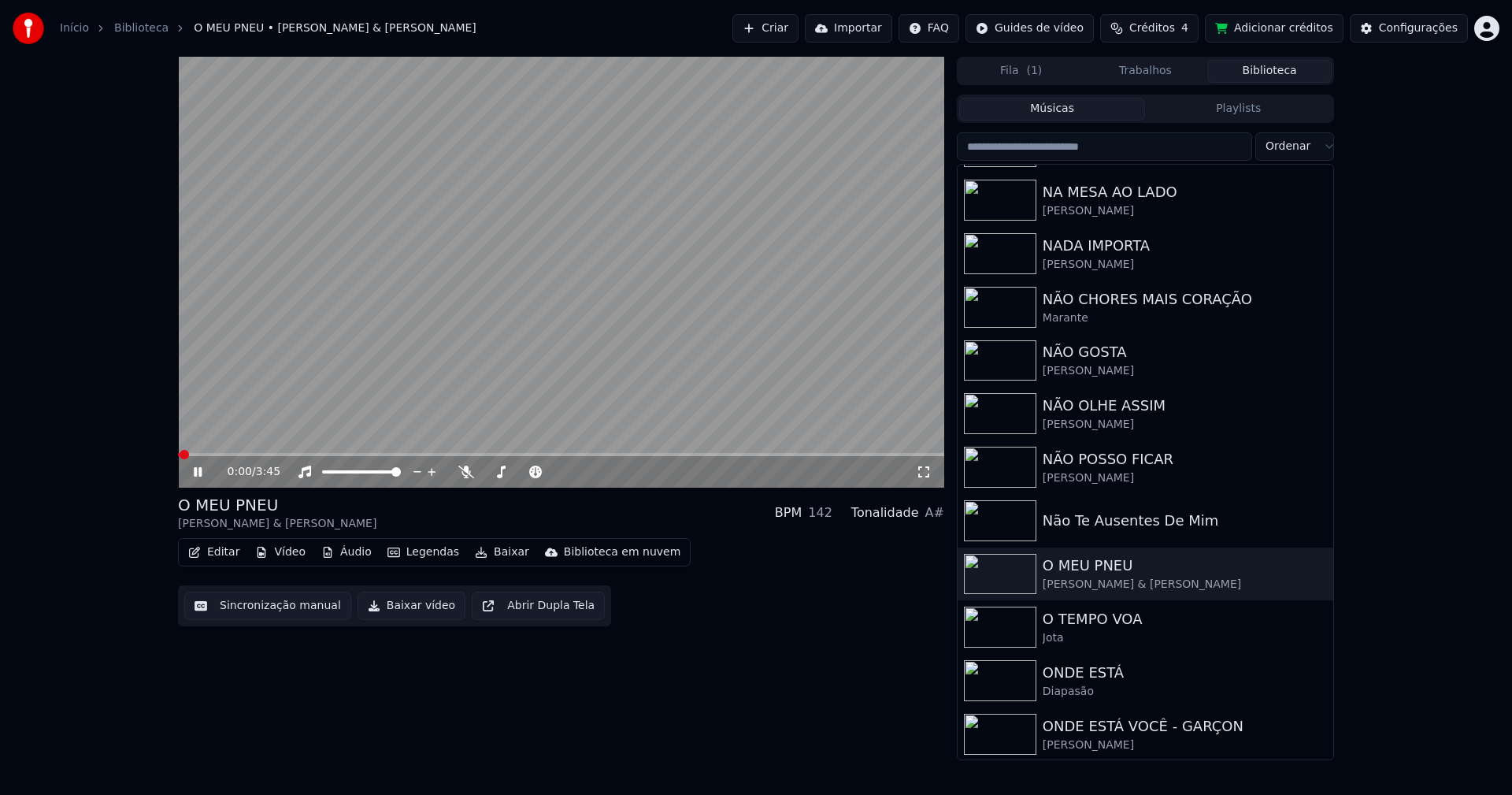
click at [280, 456] on span at bounding box center [561, 455] width 766 height 3
drag, startPoint x: 924, startPoint y: 478, endPoint x: 971, endPoint y: 524, distance: 65.8
click at [926, 478] on icon at bounding box center [924, 472] width 16 height 13
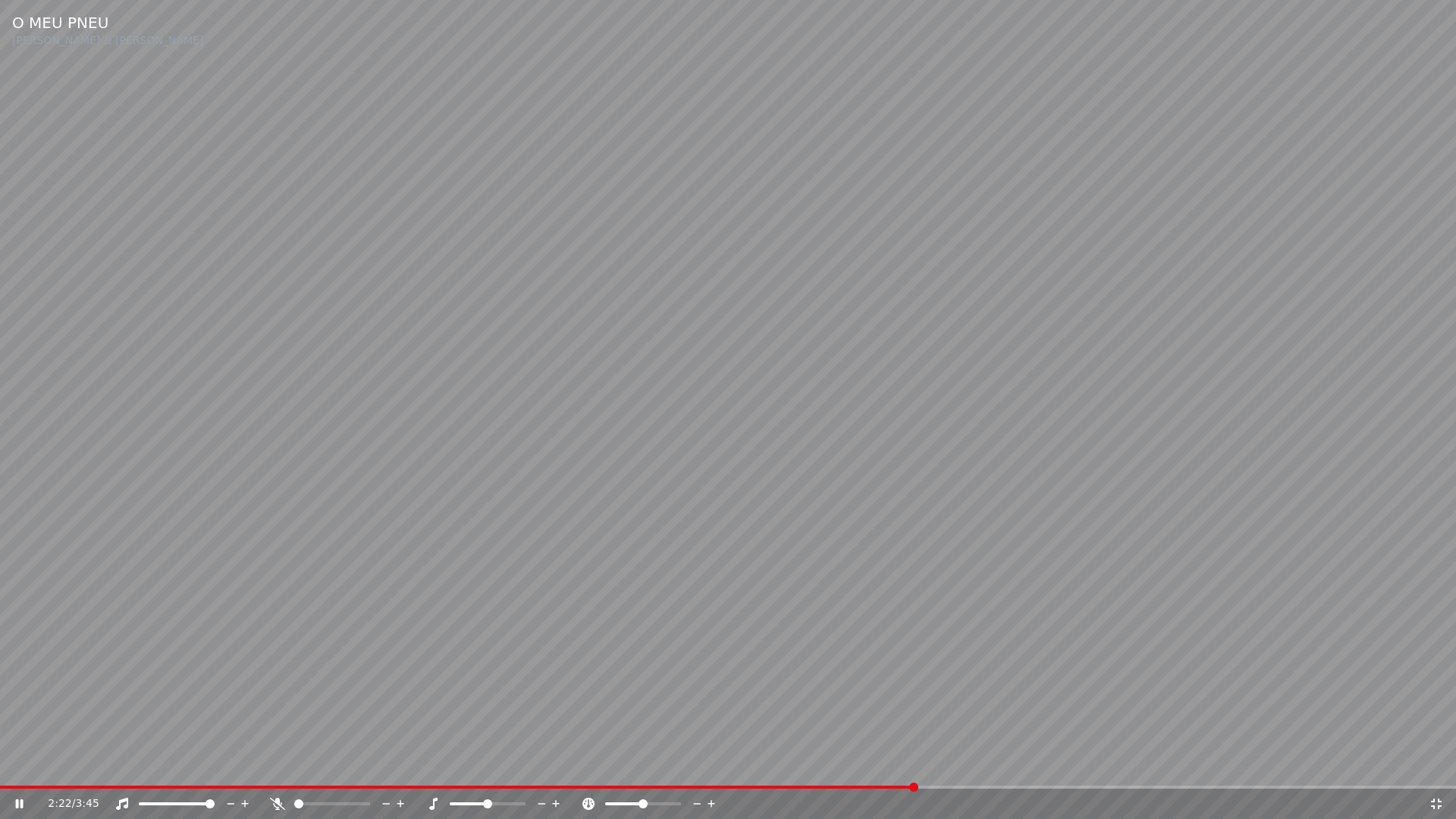
click at [1435, 764] on div "2:22 / 3:45" at bounding box center [728, 804] width 1444 height 15
click at [1435, 764] on icon at bounding box center [1436, 804] width 11 height 11
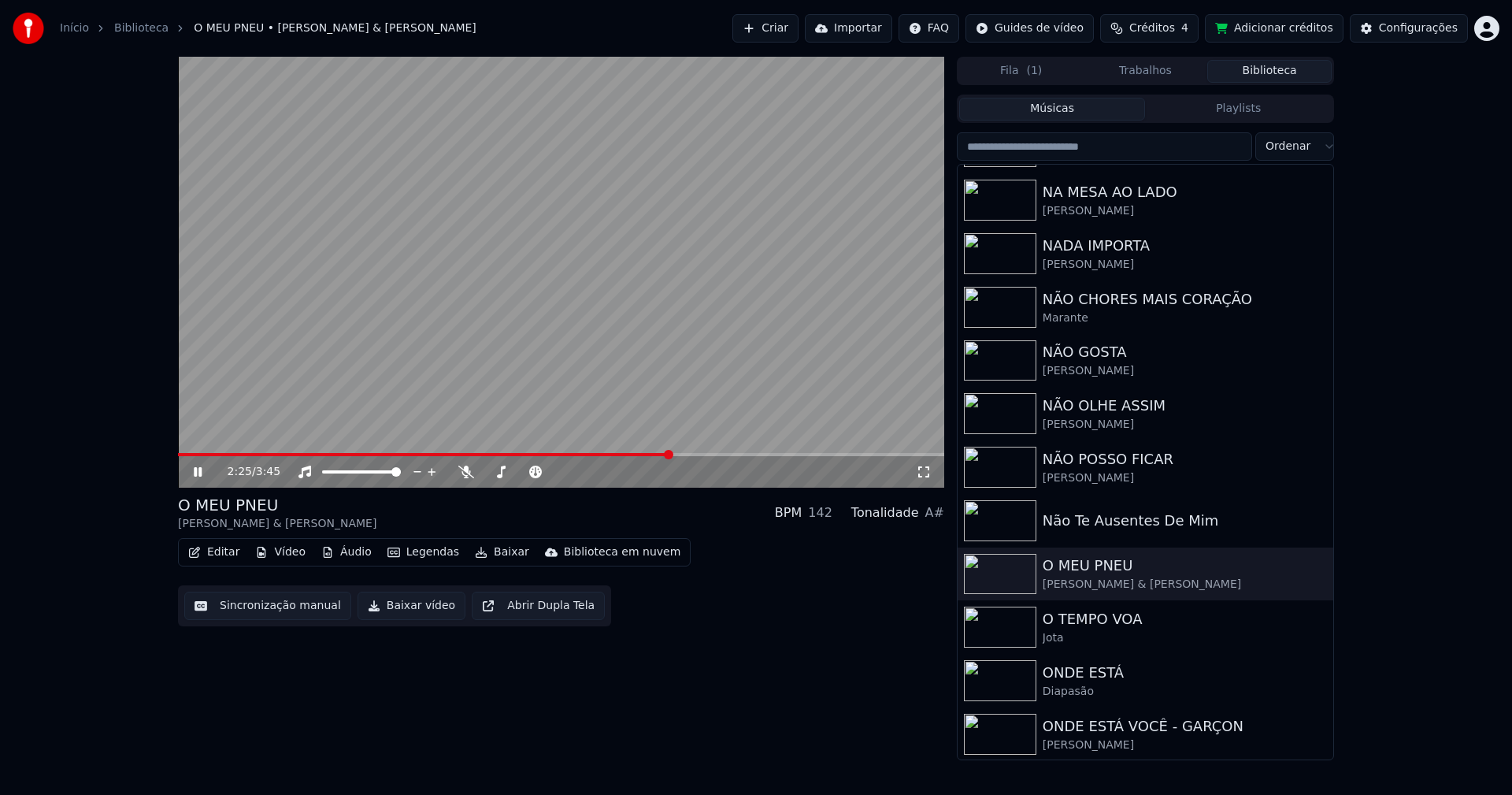
click at [203, 476] on icon at bounding box center [208, 472] width 37 height 13
click at [400, 609] on button "Baixar vídeo" at bounding box center [411, 606] width 108 height 28
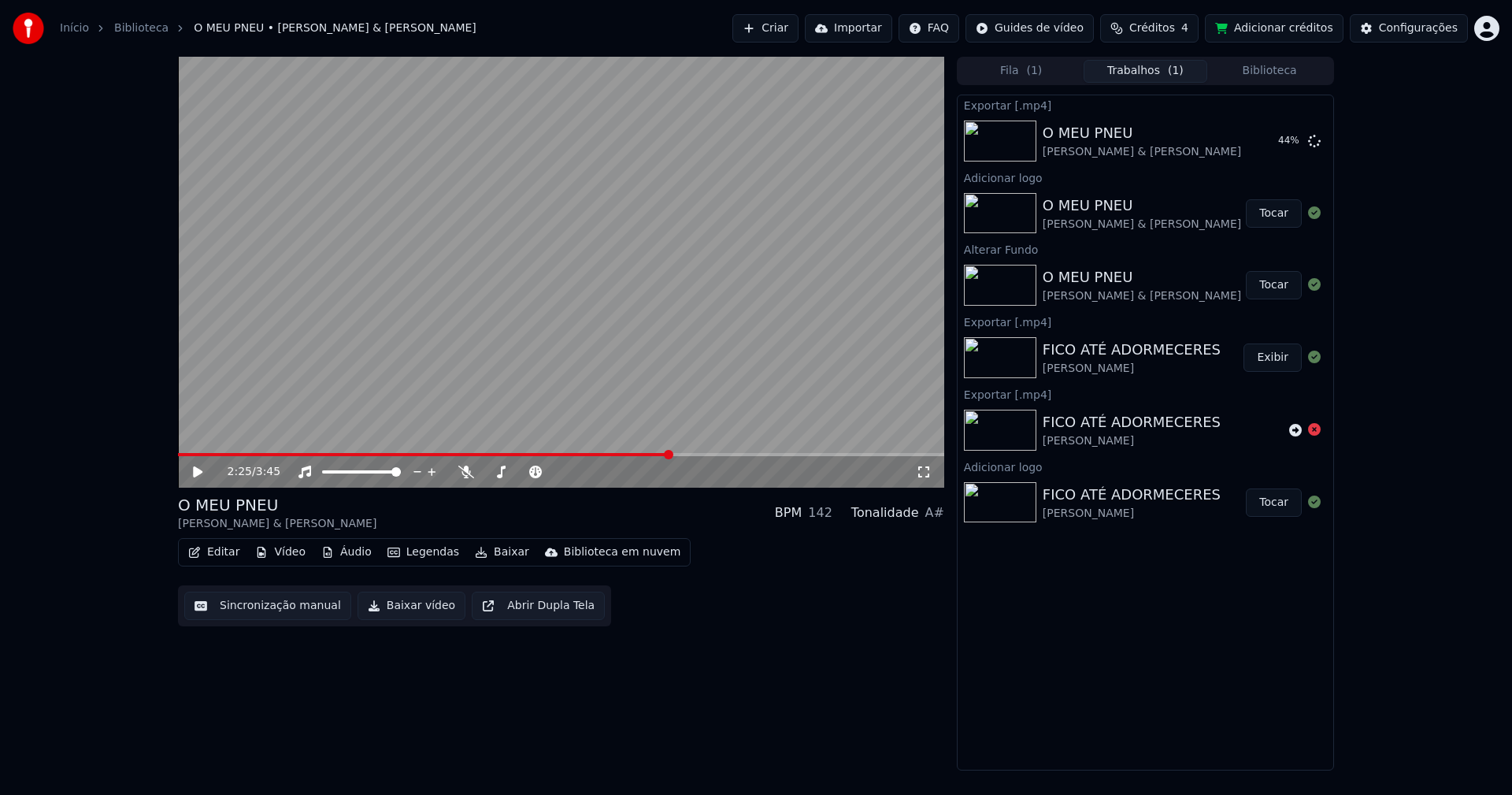
click at [218, 554] on button "Editar" at bounding box center [214, 553] width 64 height 22
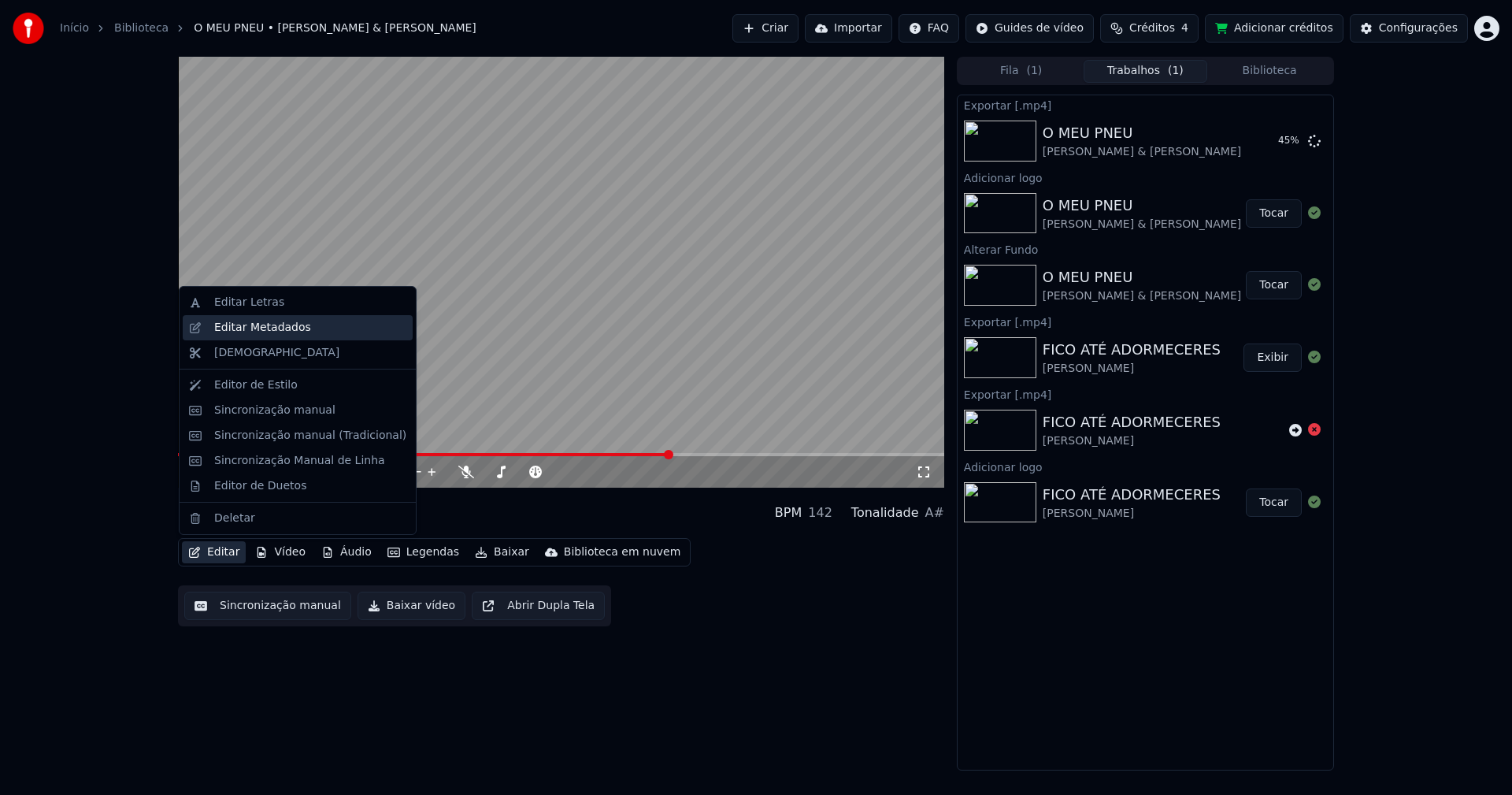
click at [248, 332] on div "Editar Metadados" at bounding box center [262, 328] width 97 height 16
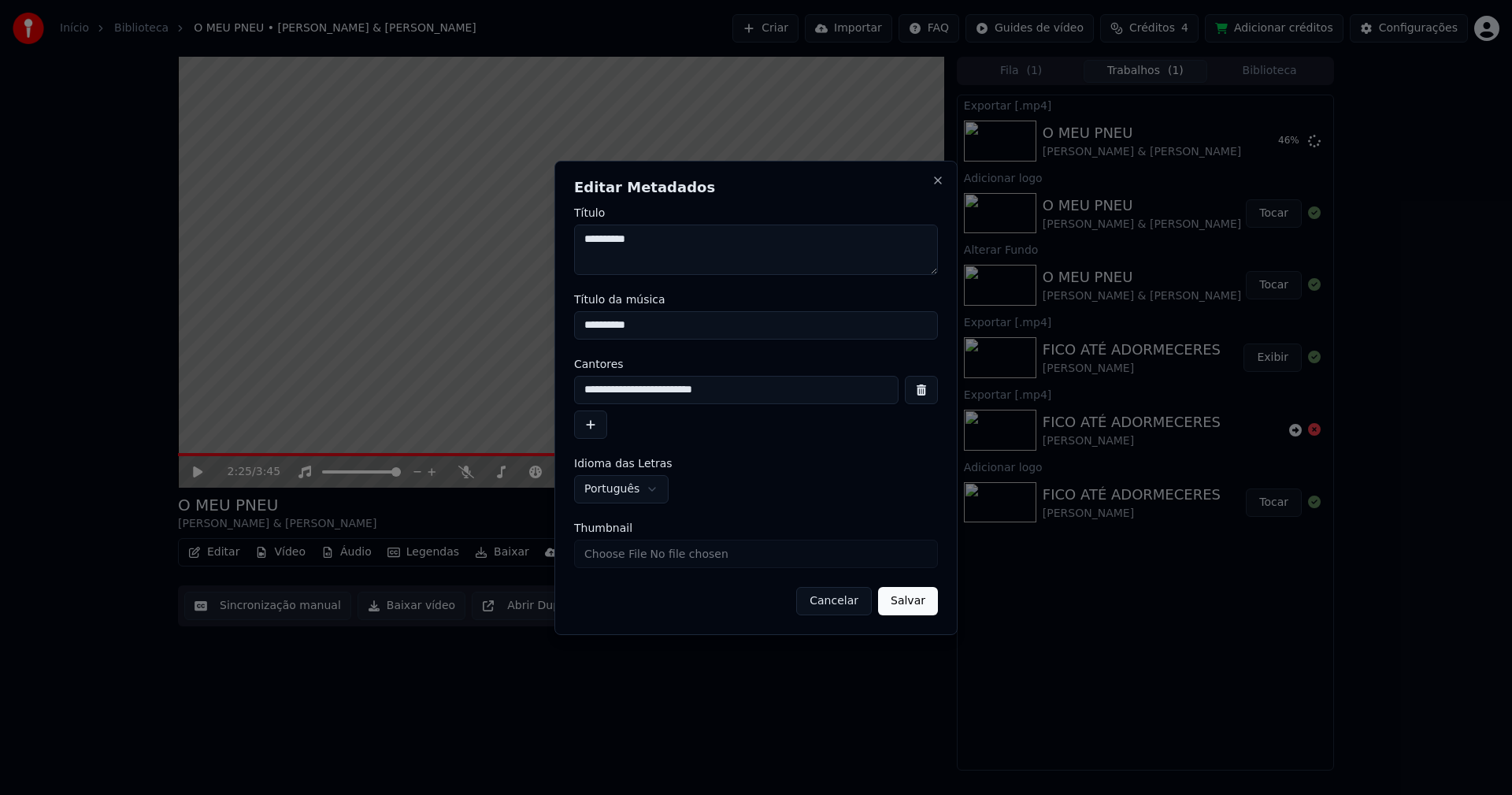
click at [642, 554] on input "Thumbnail" at bounding box center [755, 554] width 364 height 28
type input "**********"
drag, startPoint x: 905, startPoint y: 602, endPoint x: 811, endPoint y: 586, distance: 95.4
click at [906, 602] on button "Salvar" at bounding box center [908, 601] width 60 height 28
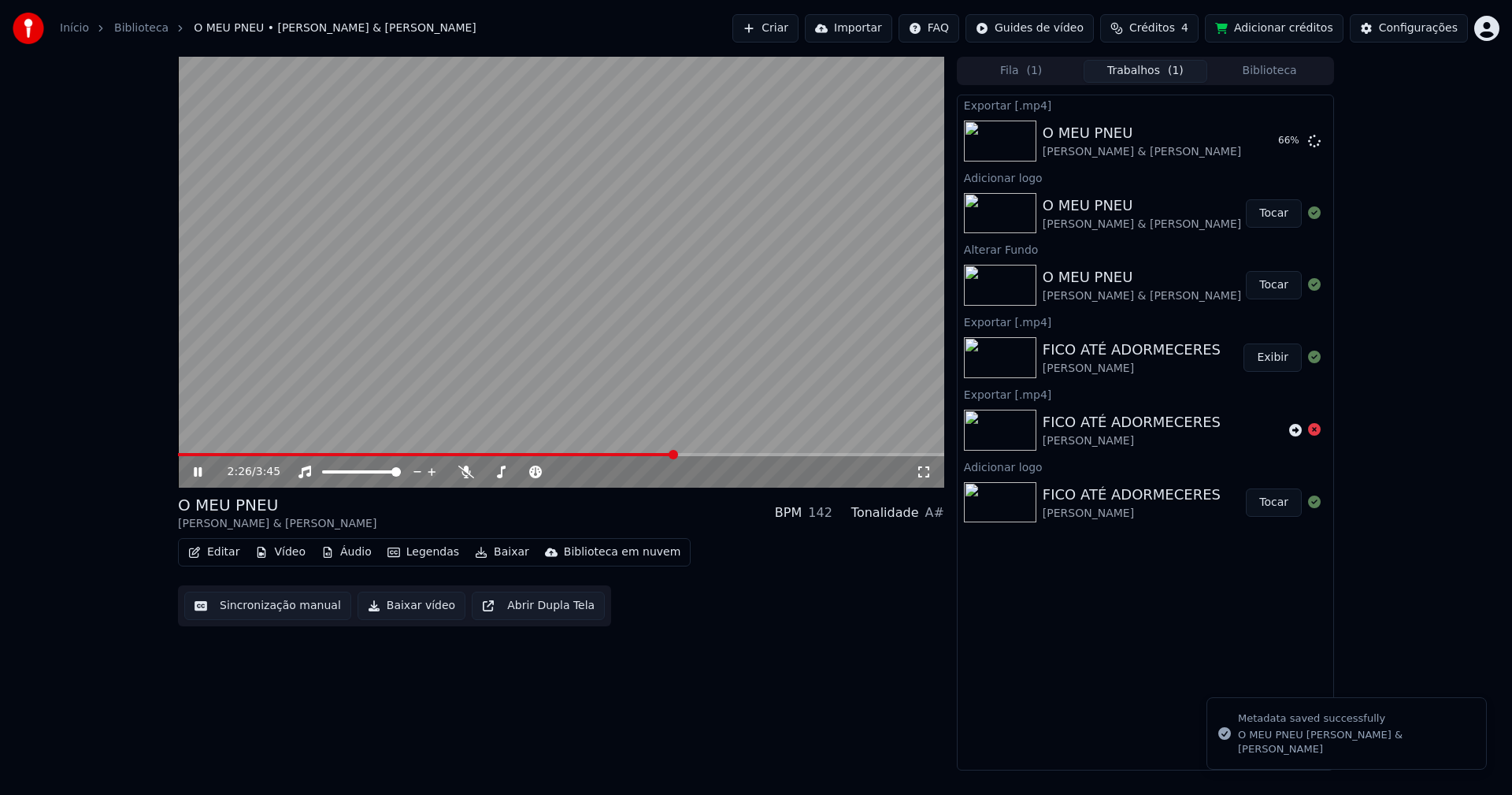
click at [192, 472] on icon at bounding box center [208, 472] width 37 height 13
click at [1286, 73] on button "Biblioteca" at bounding box center [1270, 71] width 125 height 23
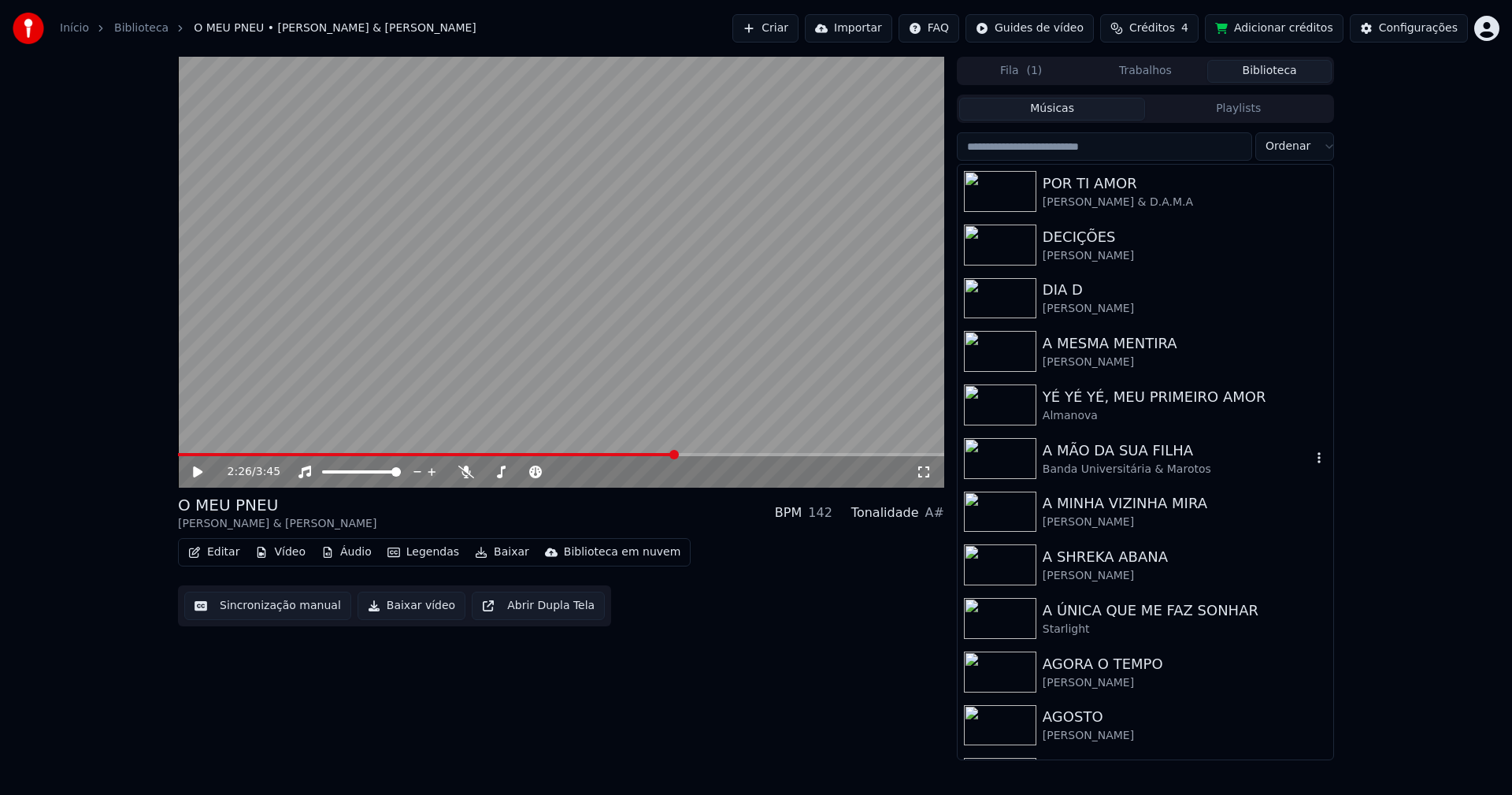
click at [1127, 456] on div "A MÃO DA SUA FILHA" at bounding box center [1177, 451] width 268 height 22
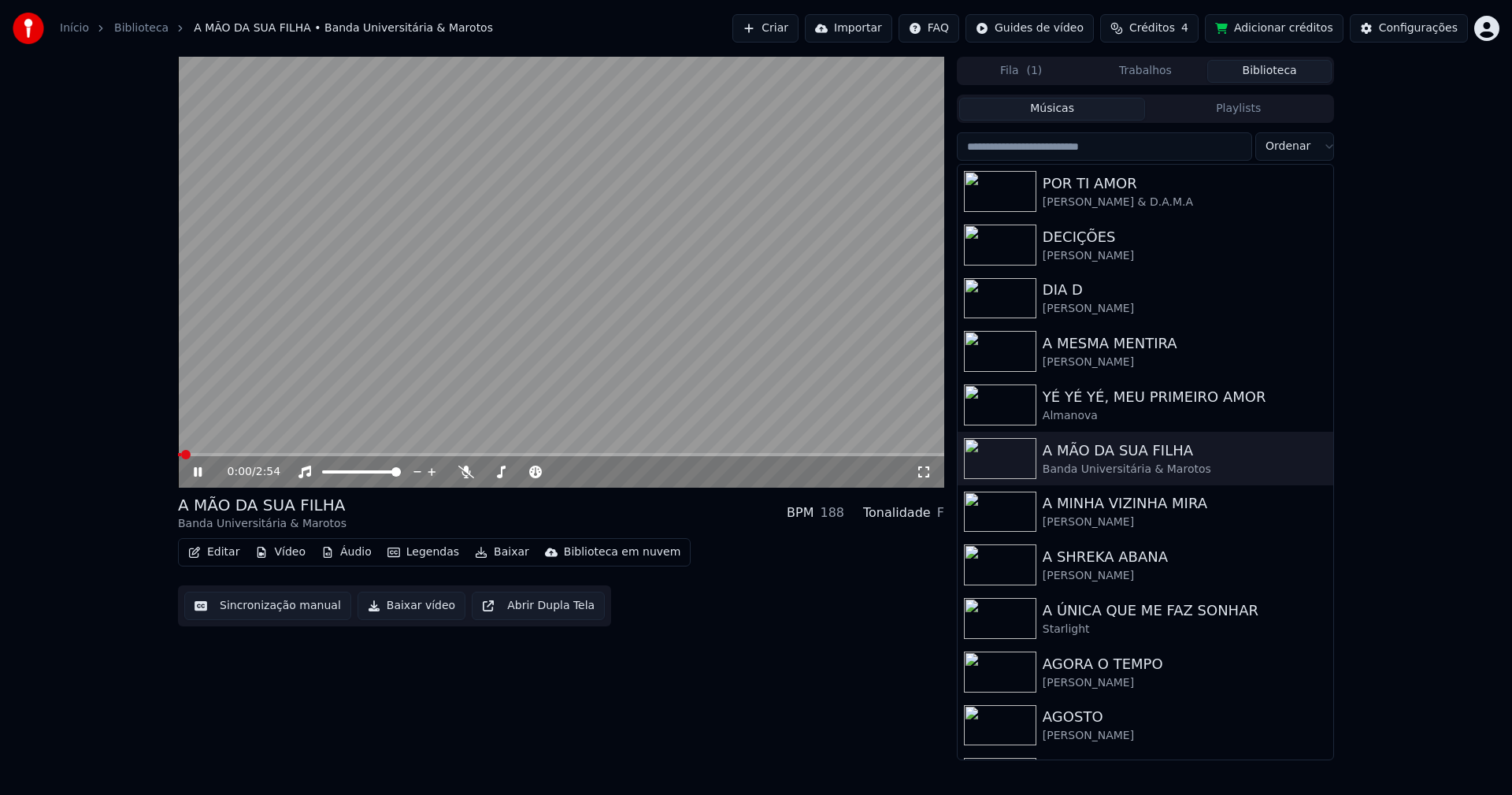
click at [197, 475] on icon at bounding box center [208, 472] width 37 height 13
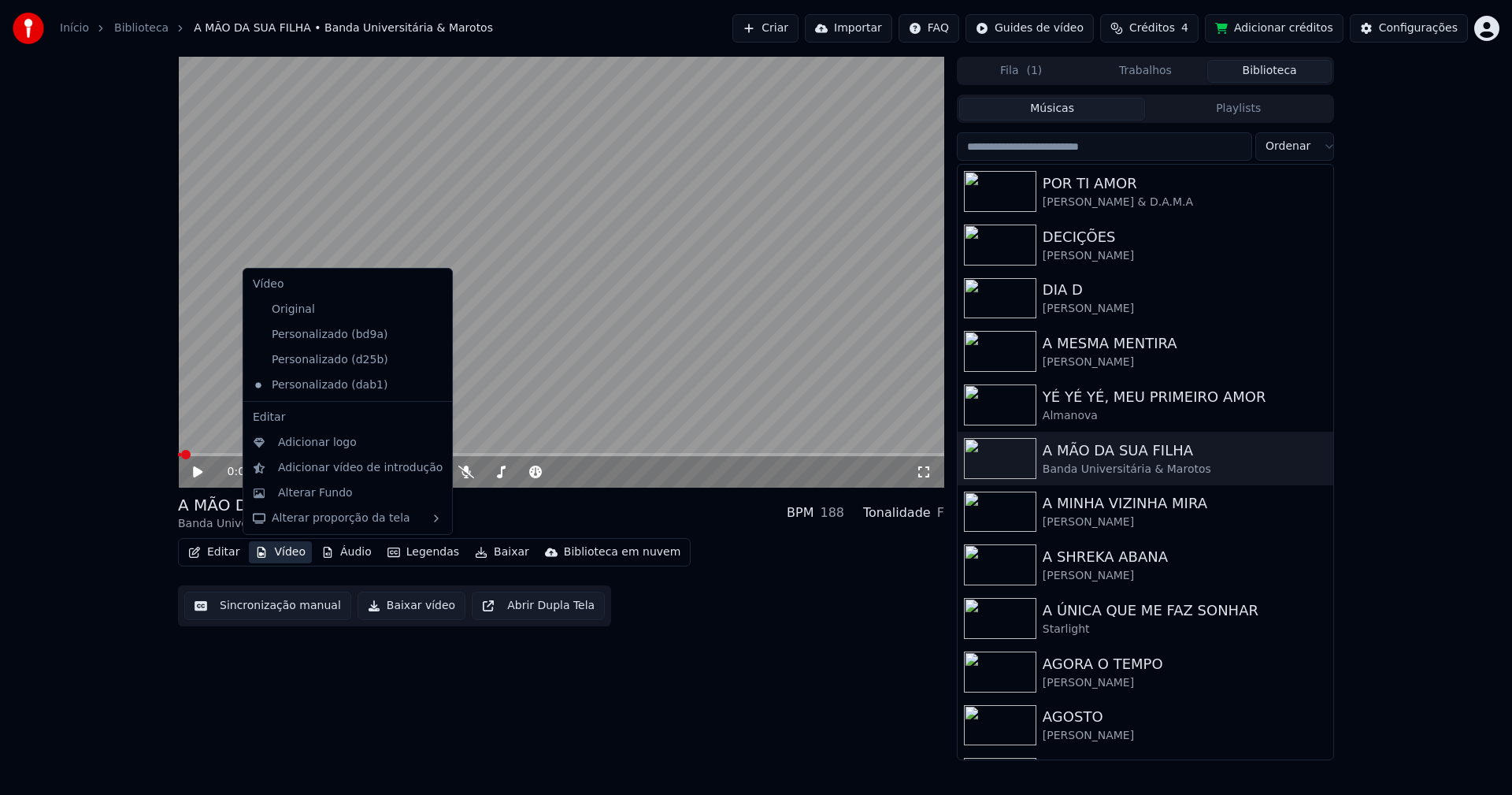
click at [289, 553] on button "Vídeo" at bounding box center [280, 553] width 63 height 22
click at [432, 359] on icon at bounding box center [440, 360] width 17 height 13
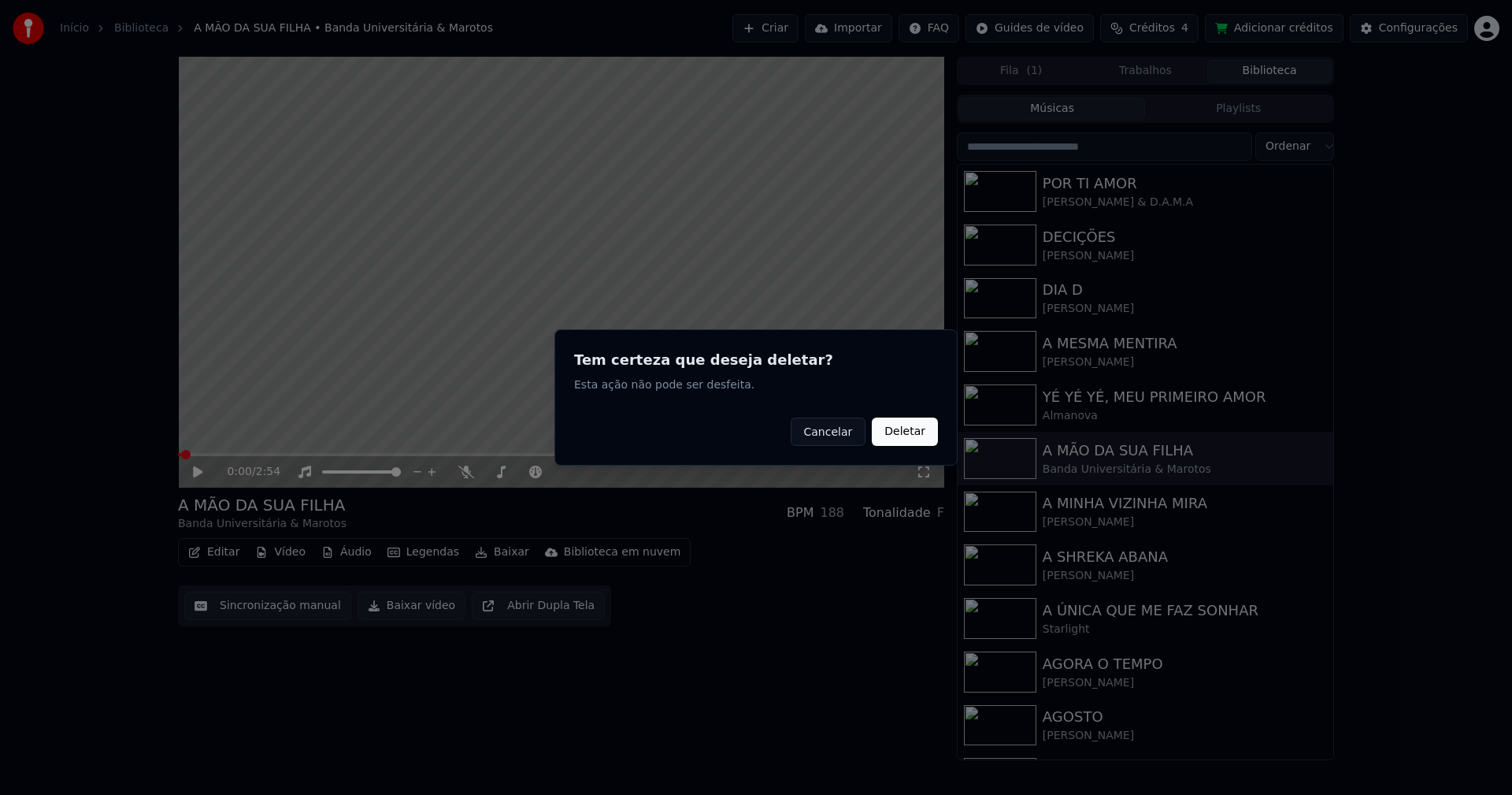
drag, startPoint x: 916, startPoint y: 433, endPoint x: 851, endPoint y: 429, distance: 65.1
click at [912, 433] on button "Deletar" at bounding box center [905, 432] width 66 height 28
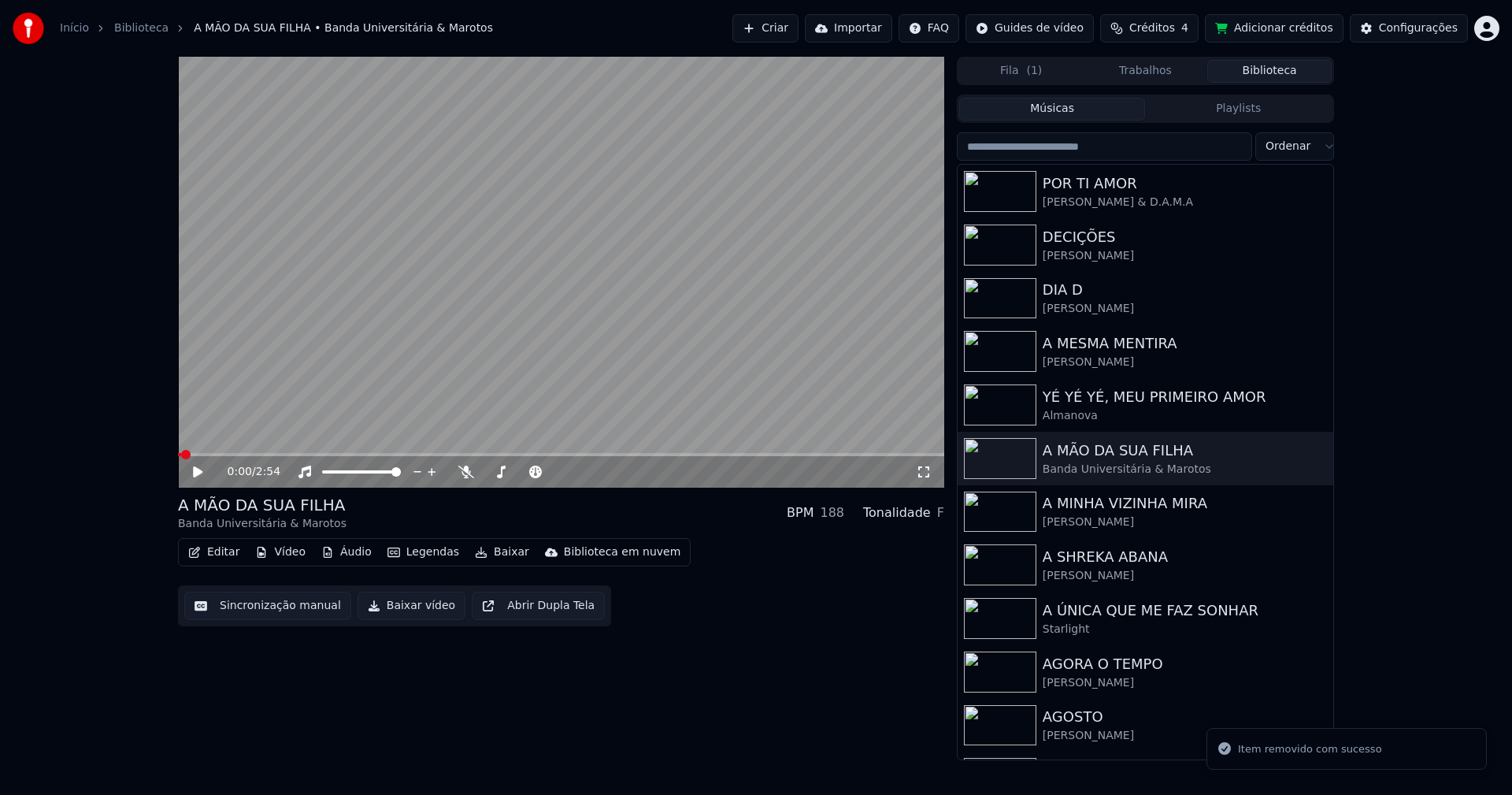
click at [286, 546] on button "Vídeo" at bounding box center [280, 553] width 63 height 22
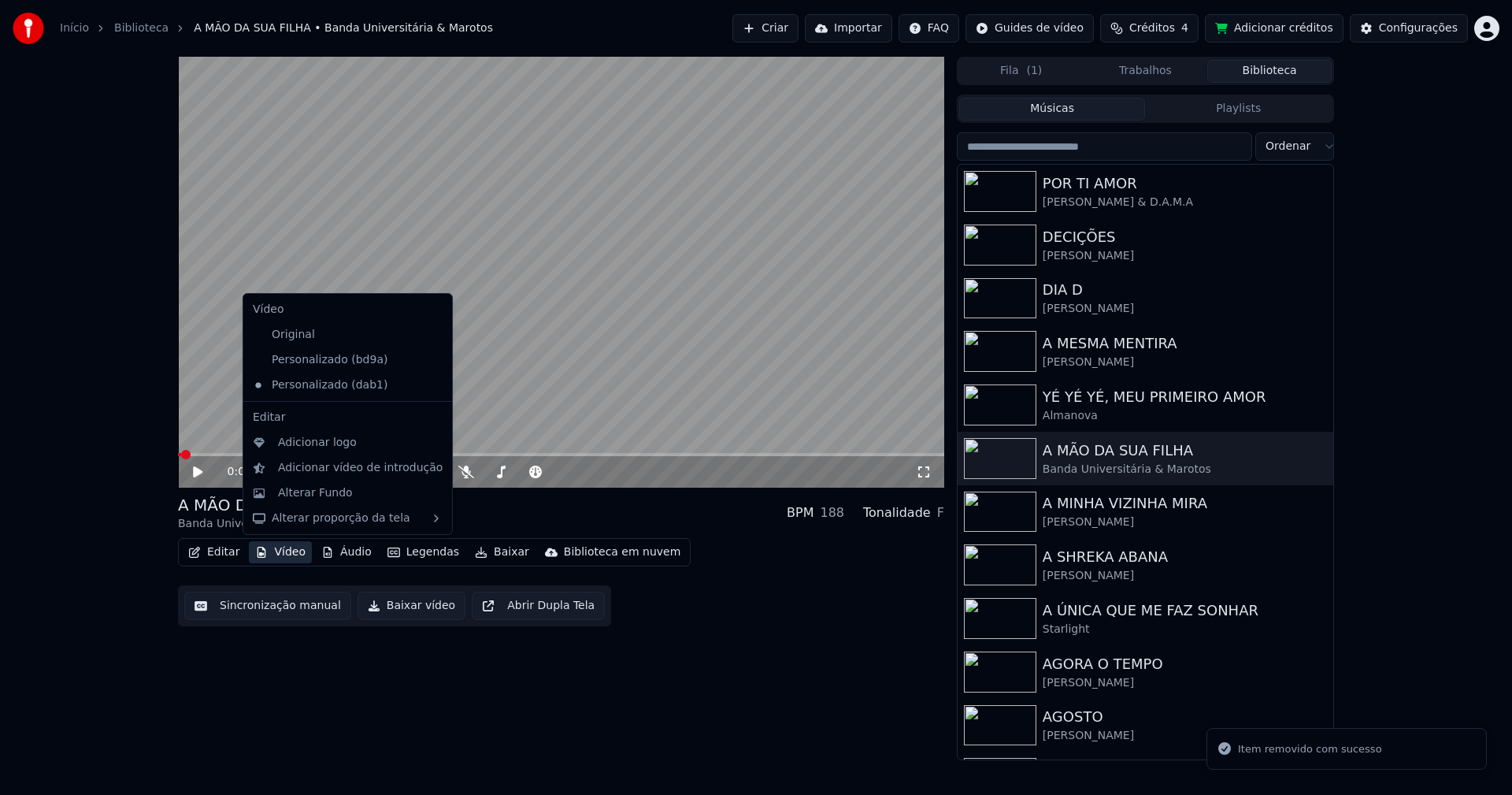
click at [432, 360] on icon at bounding box center [440, 360] width 17 height 13
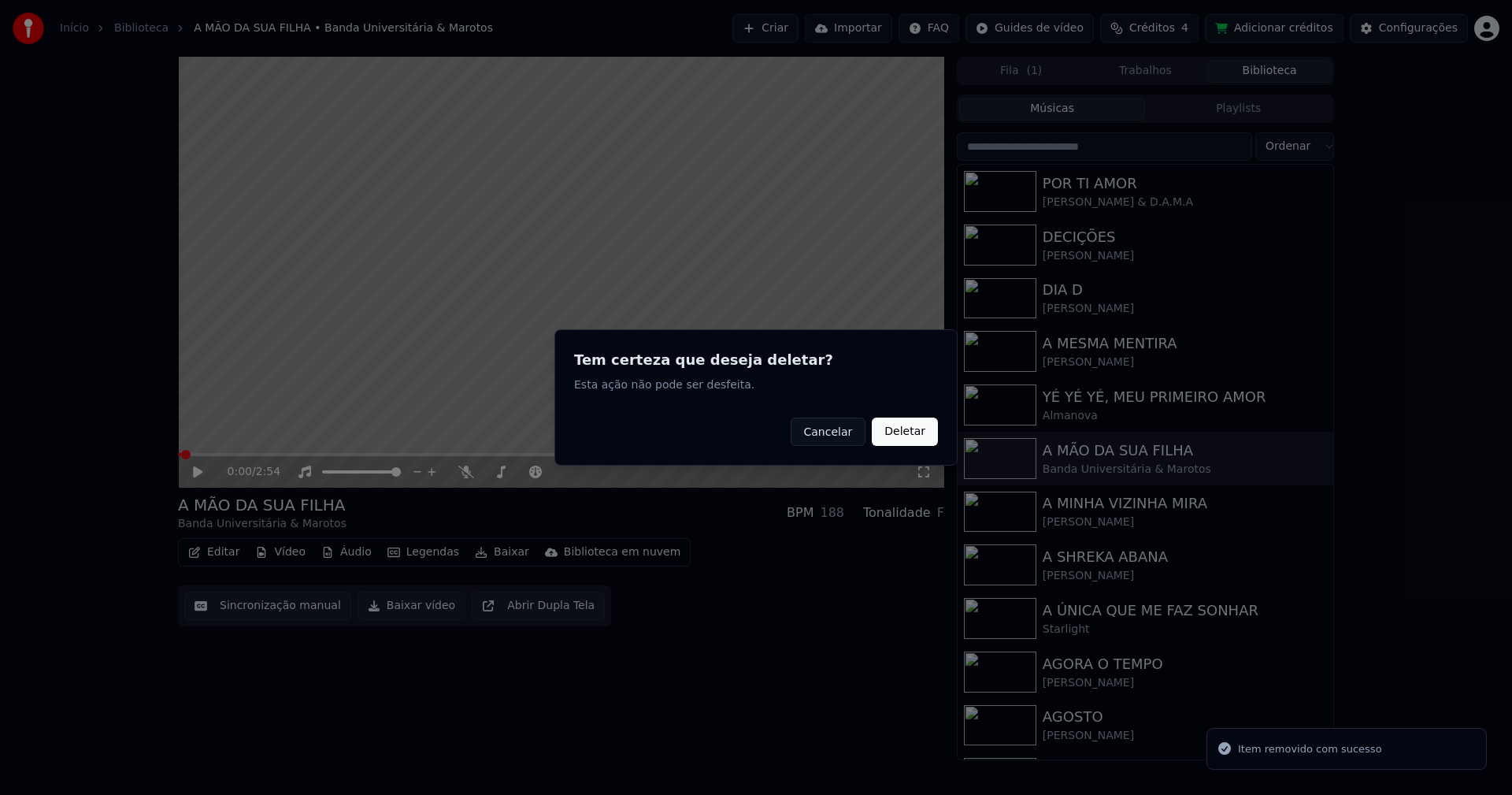
drag, startPoint x: 924, startPoint y: 437, endPoint x: 589, endPoint y: 456, distance: 335.5
click at [923, 437] on button "Deletar" at bounding box center [905, 432] width 66 height 28
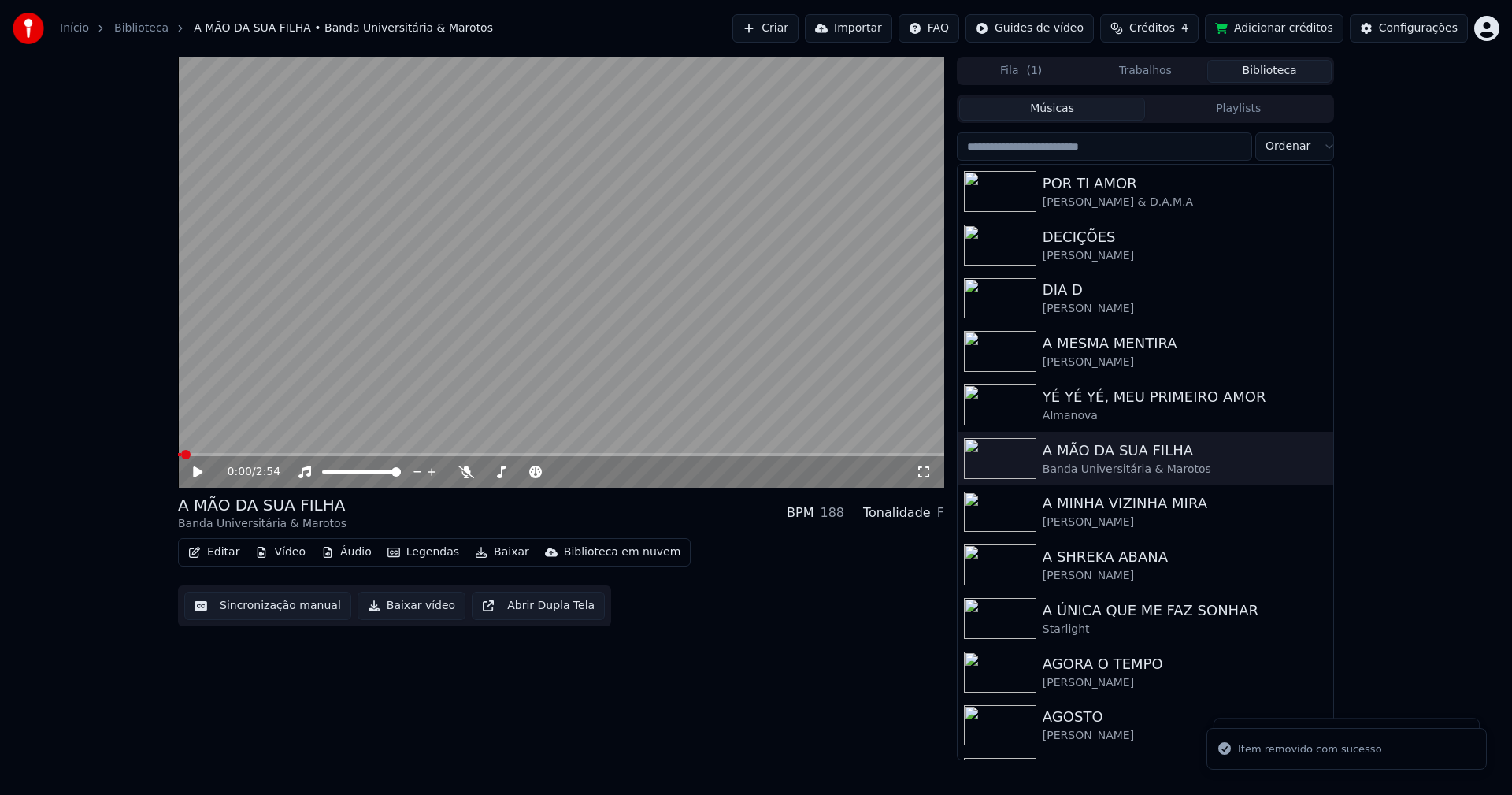
click at [288, 555] on button "Vídeo" at bounding box center [280, 553] width 63 height 22
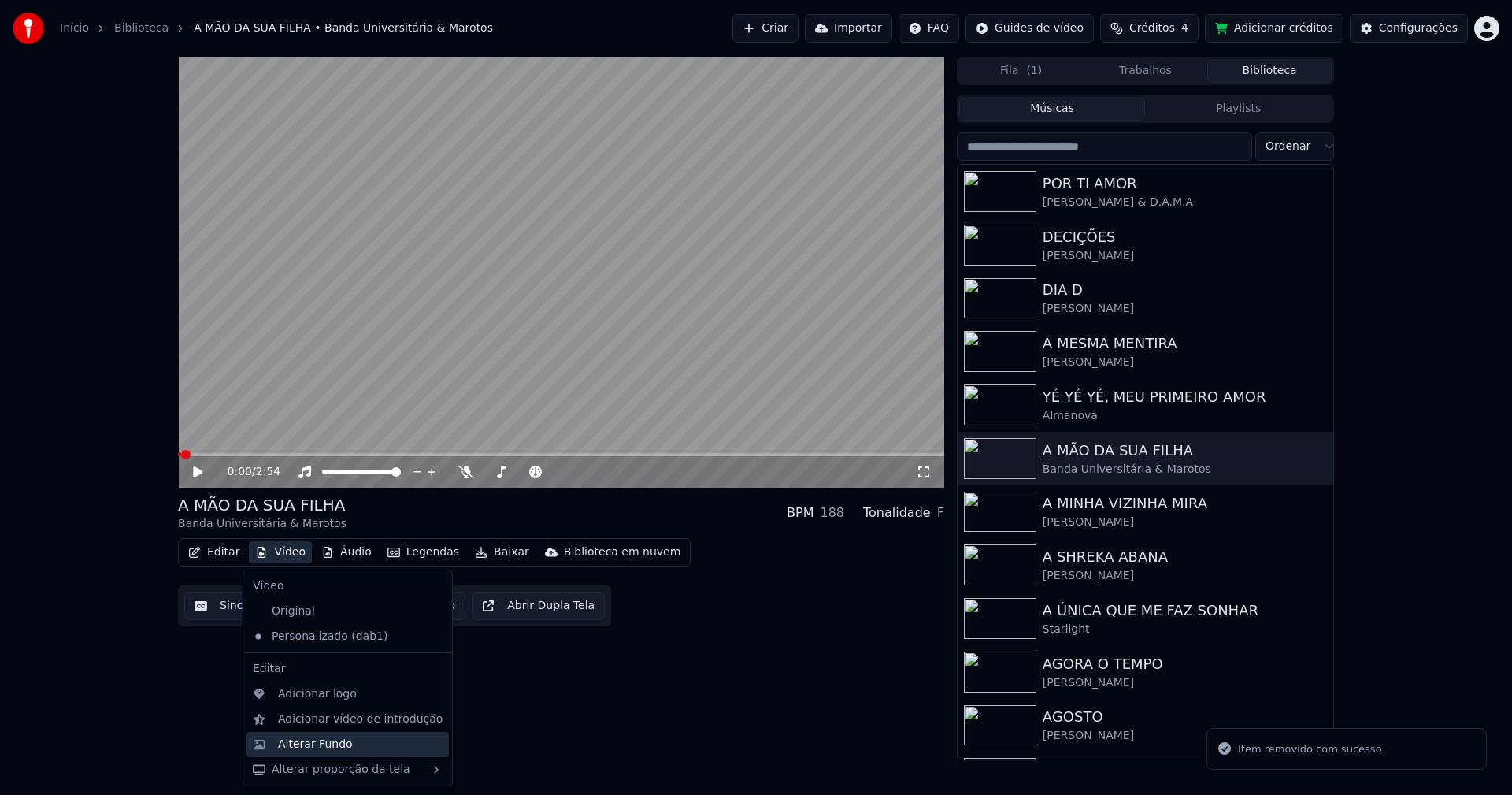
click at [335, 747] on div "Alterar Fundo" at bounding box center [315, 744] width 75 height 16
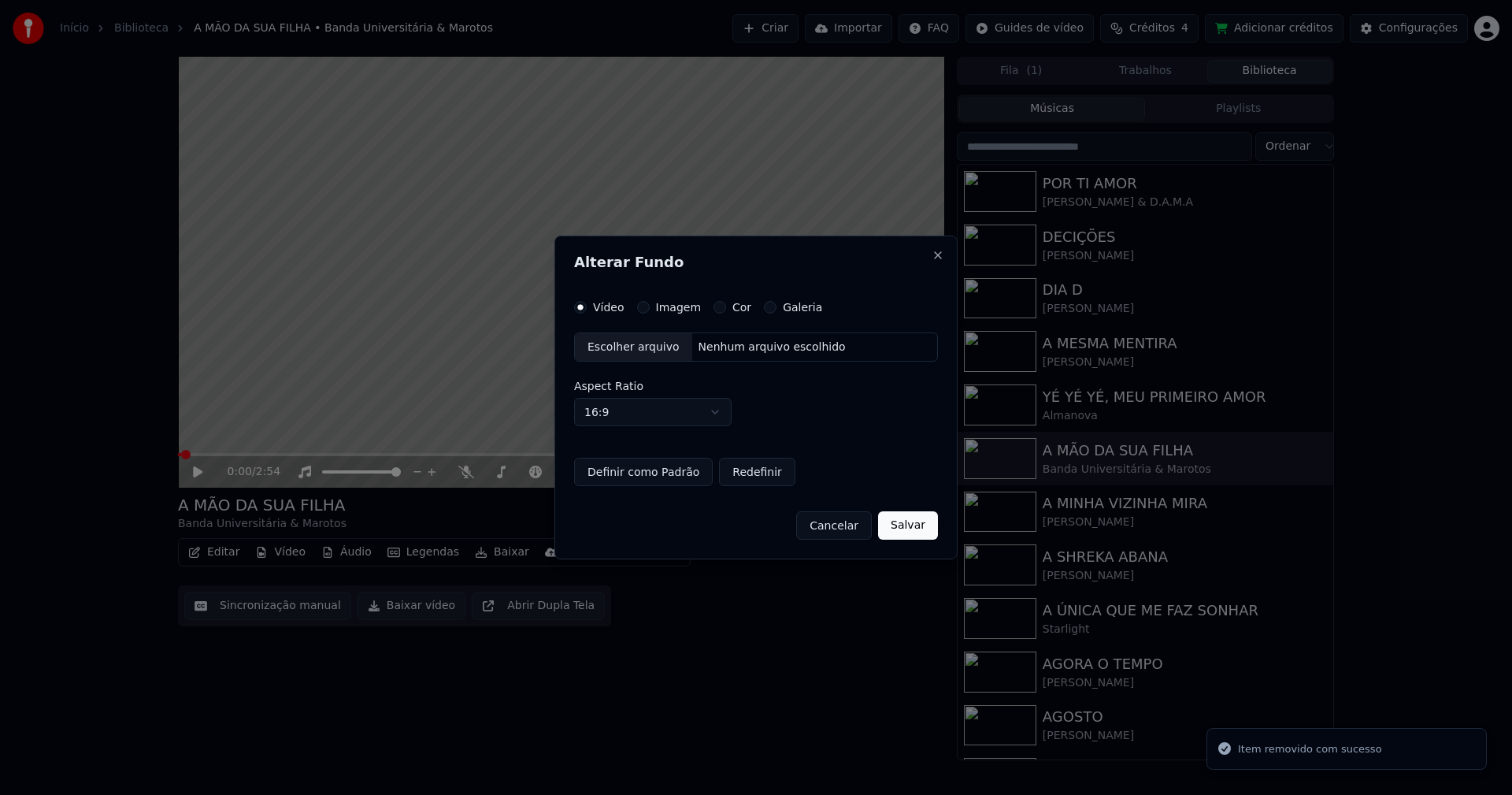
click at [642, 312] on button "Imagem" at bounding box center [643, 307] width 13 height 13
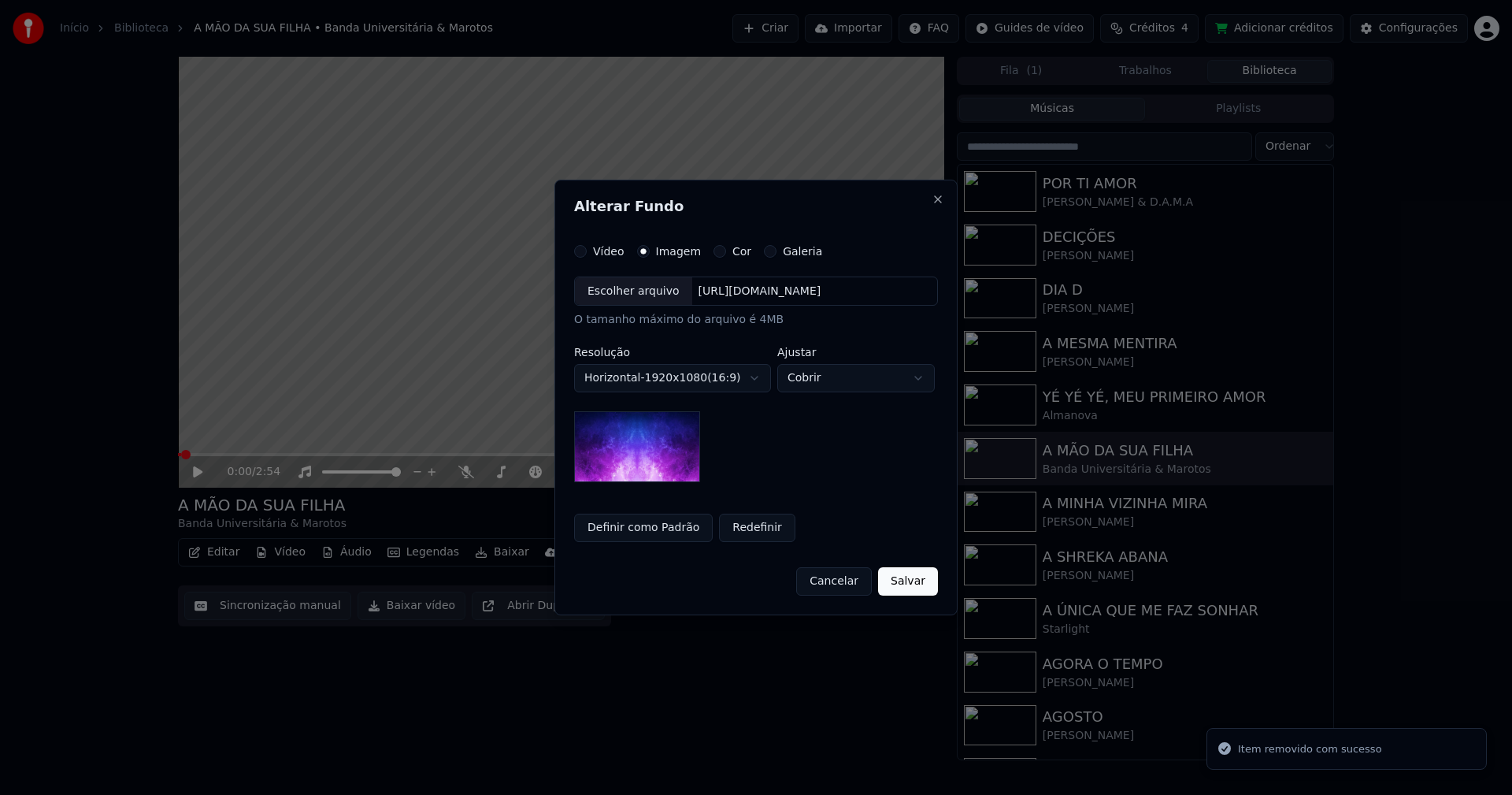
click at [627, 293] on div "Escolher arquivo" at bounding box center [633, 291] width 118 height 28
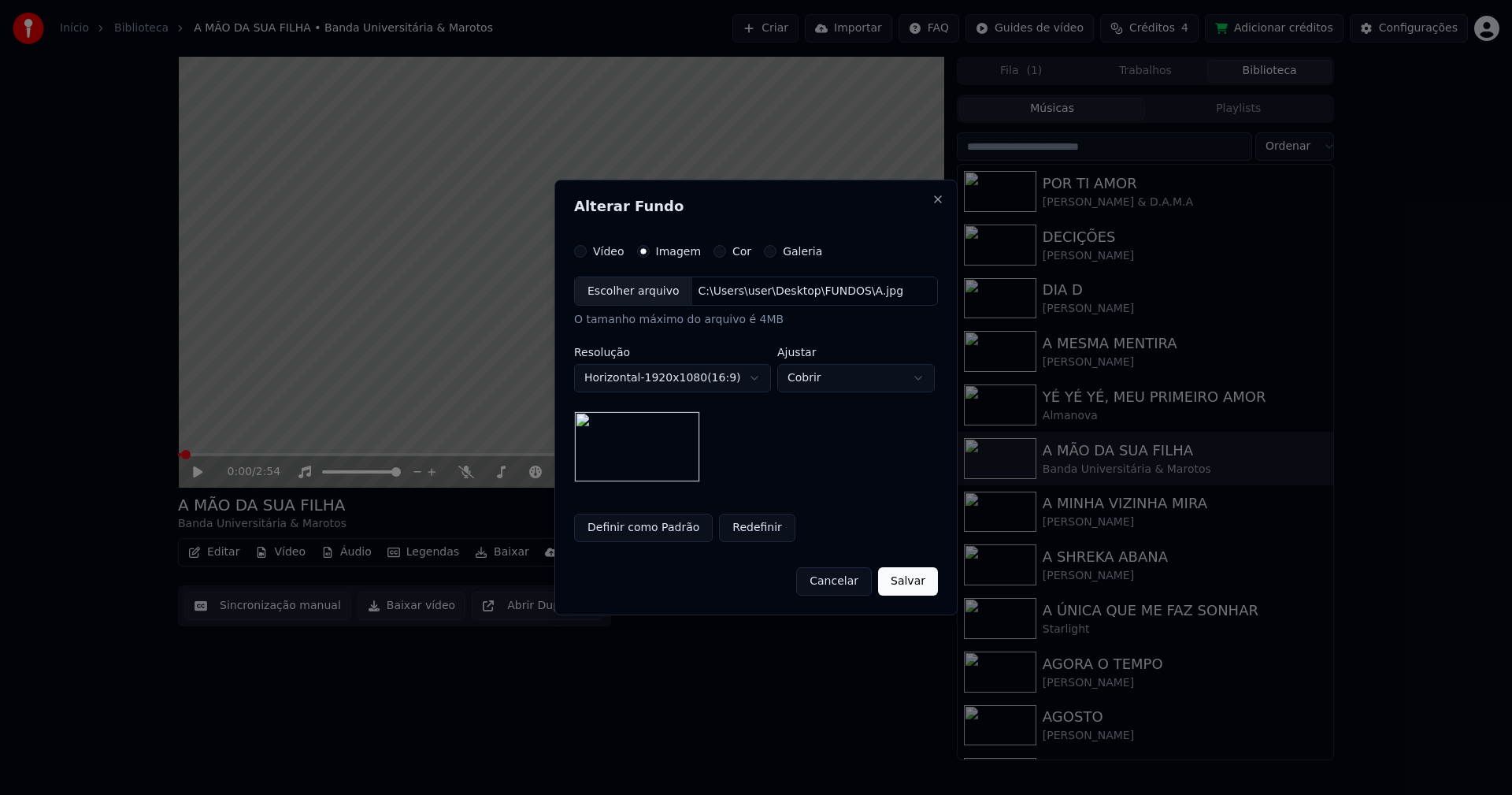
click at [911, 587] on button "Salvar" at bounding box center [908, 581] width 60 height 28
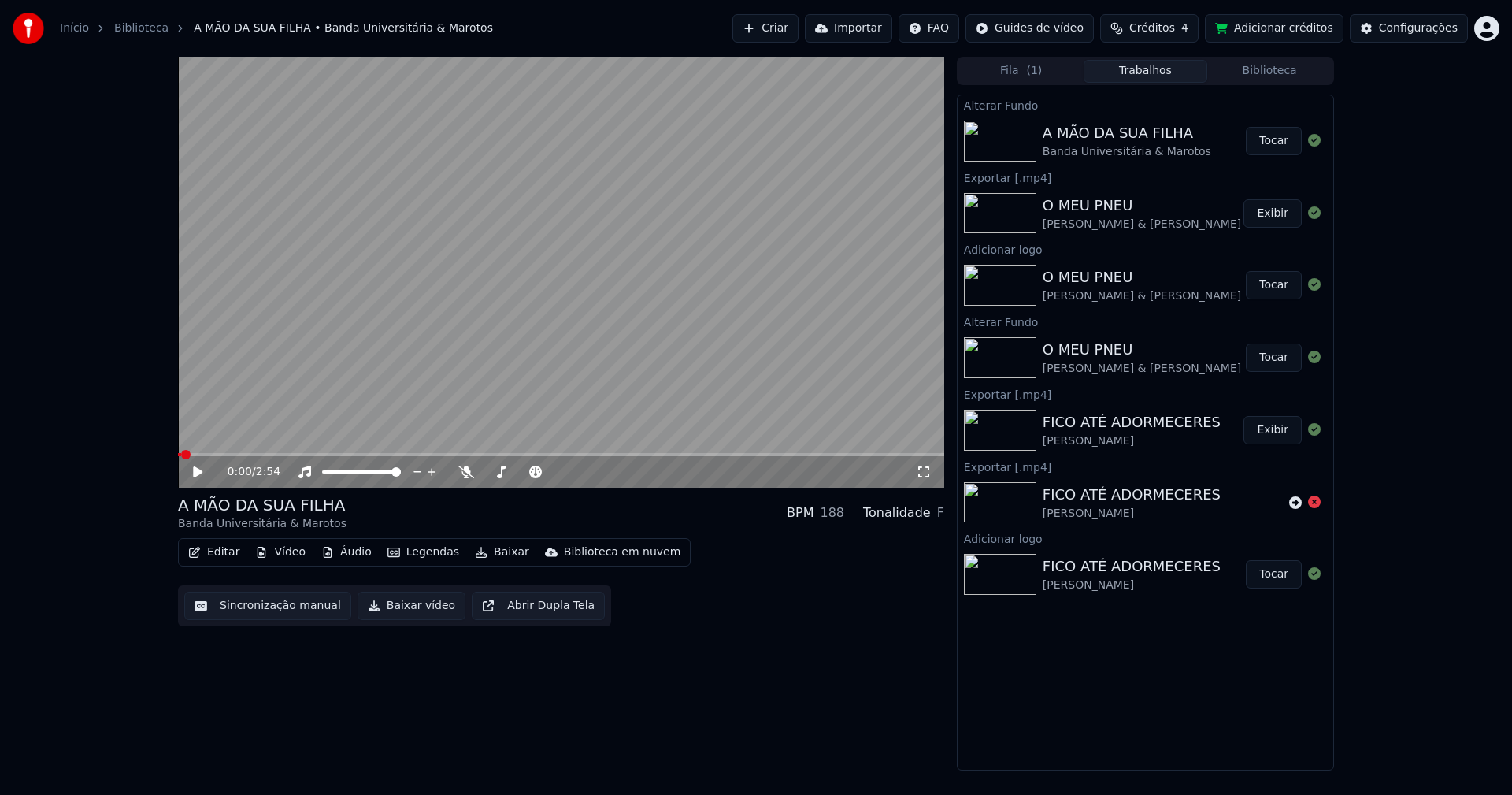
click at [1267, 146] on button "Tocar" at bounding box center [1274, 141] width 56 height 28
click at [196, 471] on icon at bounding box center [197, 472] width 8 height 9
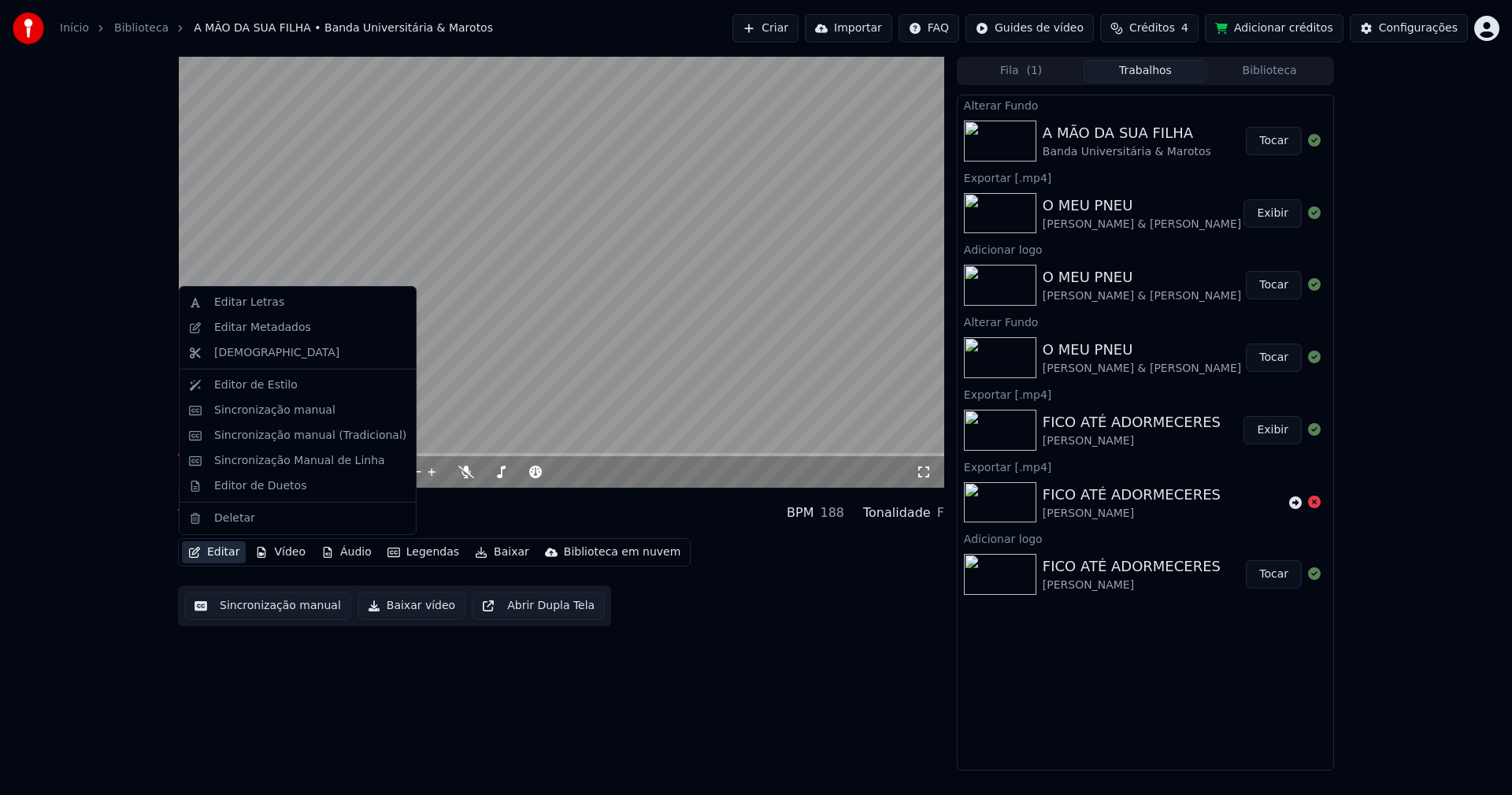
click at [226, 561] on button "Editar" at bounding box center [214, 553] width 64 height 22
click at [272, 329] on div "Editar Metadados" at bounding box center [262, 328] width 97 height 16
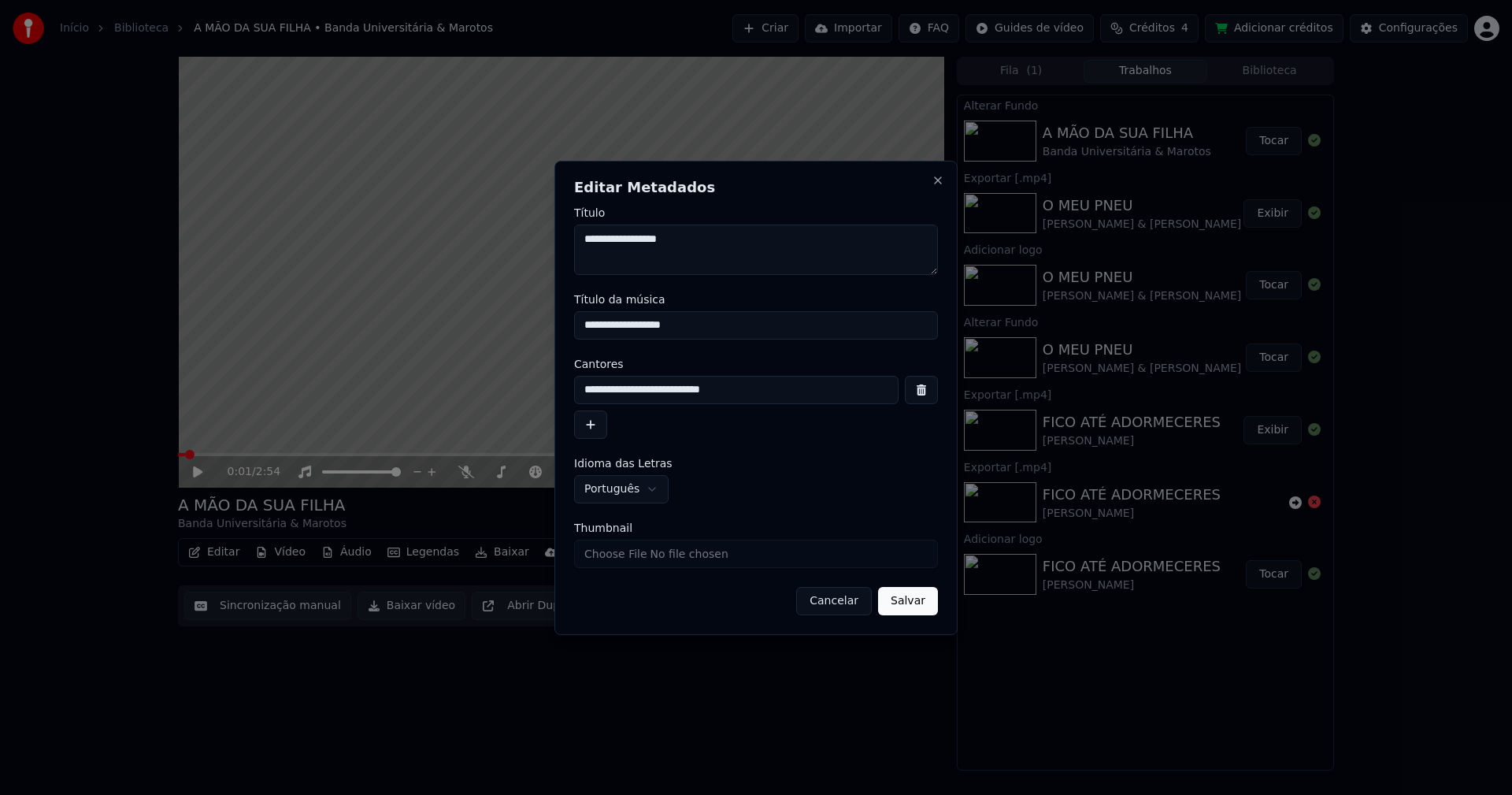
drag, startPoint x: 844, startPoint y: 602, endPoint x: 379, endPoint y: 502, distance: 475.6
click at [840, 599] on button "Cancelar" at bounding box center [834, 601] width 76 height 28
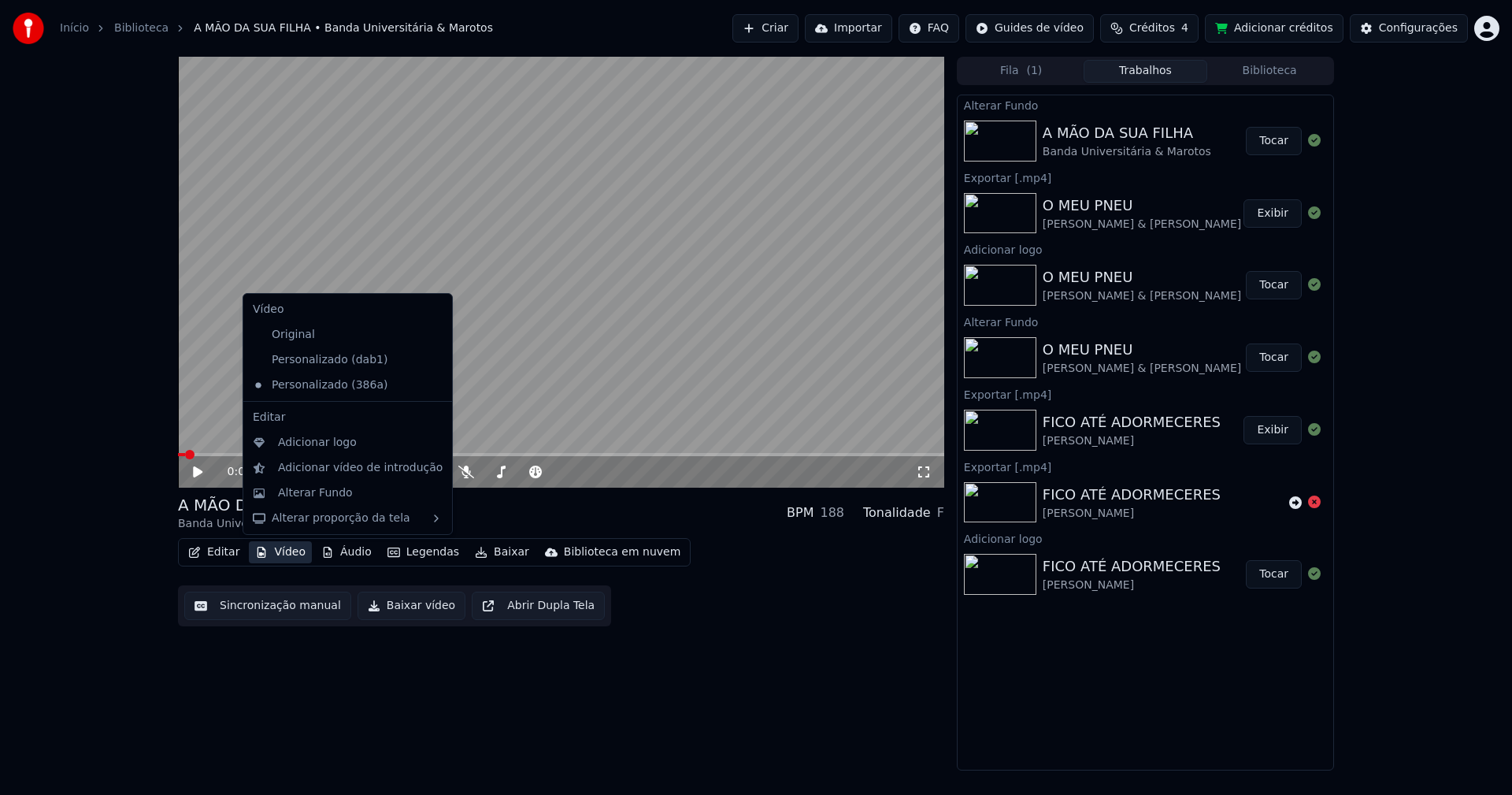
click at [291, 551] on button "Vídeo" at bounding box center [280, 553] width 63 height 22
click at [338, 446] on div "Adicionar logo" at bounding box center [317, 443] width 79 height 16
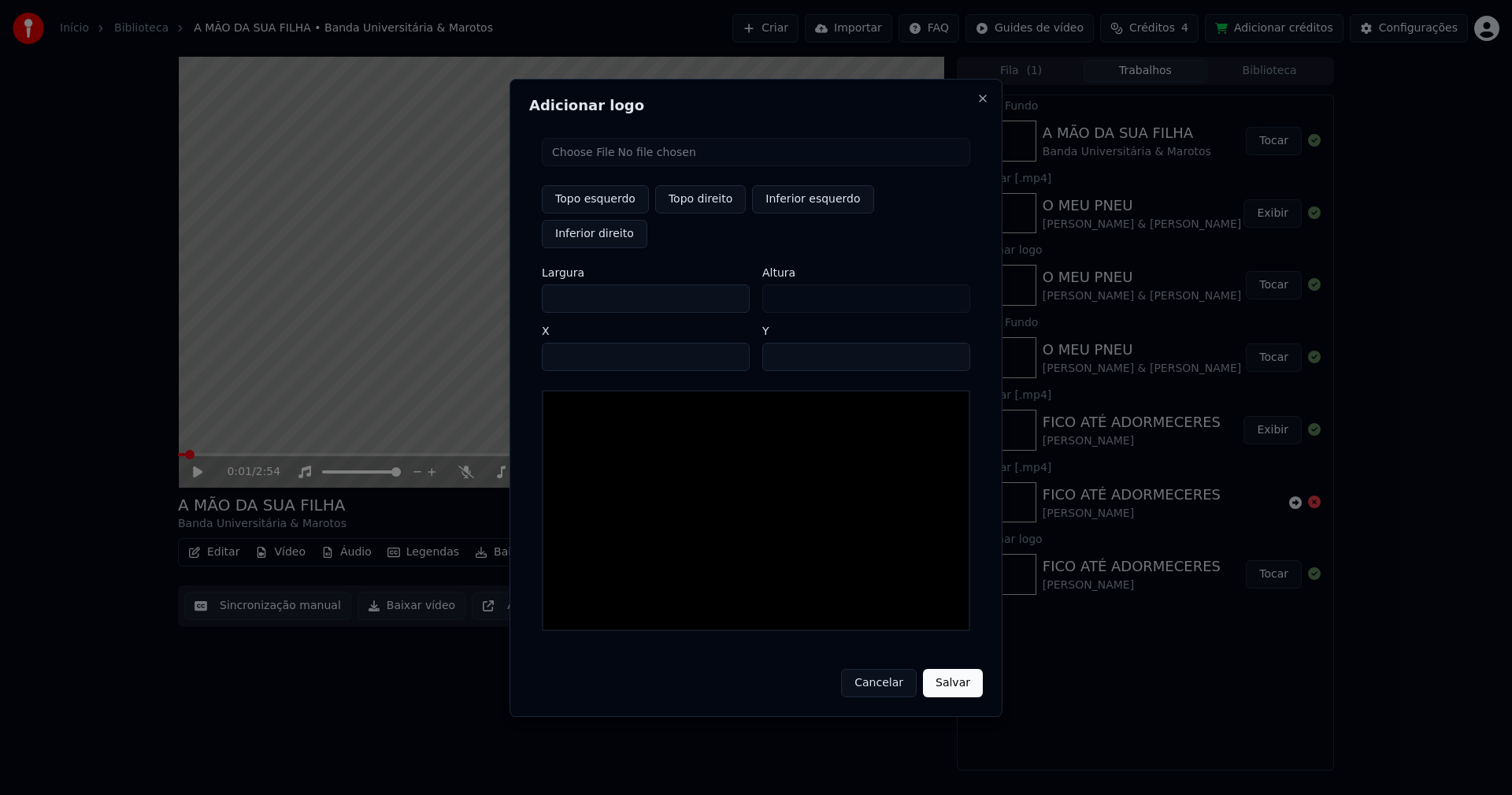
click at [600, 167] on input "file" at bounding box center [756, 152] width 429 height 28
type input "**********"
type input "***"
click at [696, 213] on button "Topo direito" at bounding box center [700, 199] width 91 height 28
type input "****"
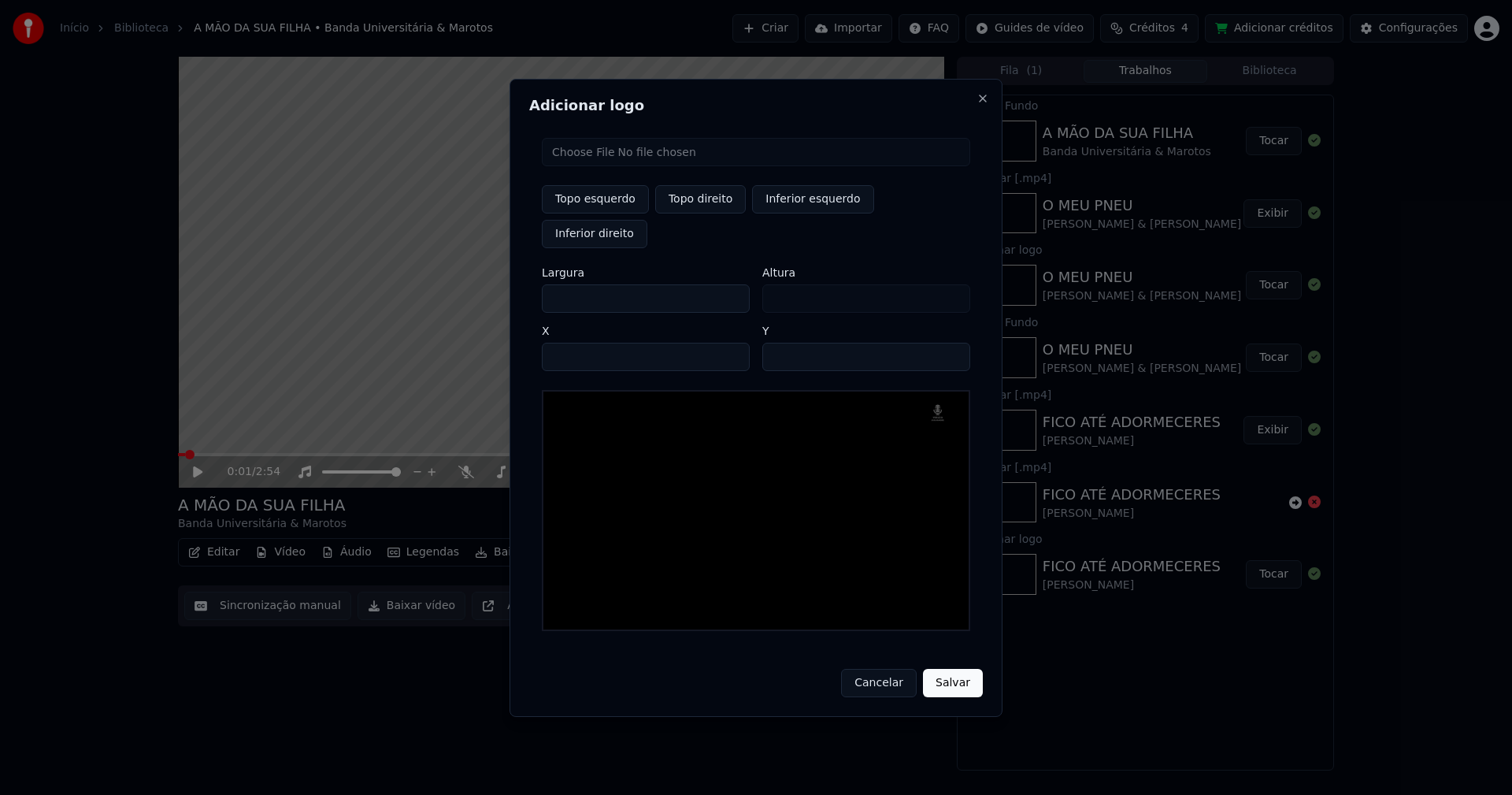
drag, startPoint x: 567, startPoint y: 279, endPoint x: 529, endPoint y: 285, distance: 38.5
click at [529, 285] on div "Adicionar logo Topo esquerdo Topo direito Inferior esquerdo Inferior direito La…" at bounding box center [756, 398] width 493 height 638
type input "**"
type input "***"
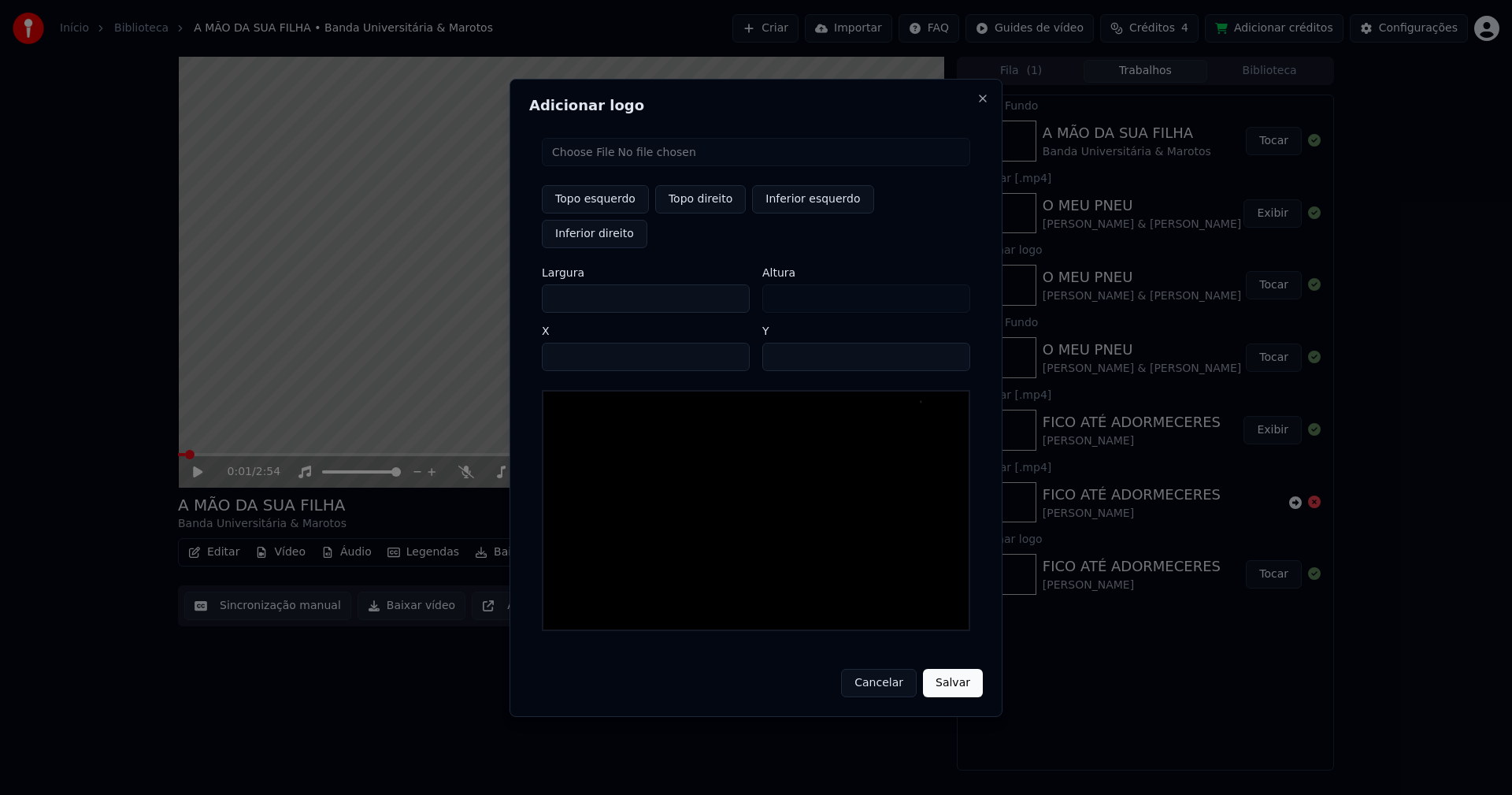
type input "***"
click at [572, 343] on input "****" at bounding box center [646, 357] width 208 height 28
type input "****"
click at [952, 343] on input "**" at bounding box center [866, 357] width 208 height 28
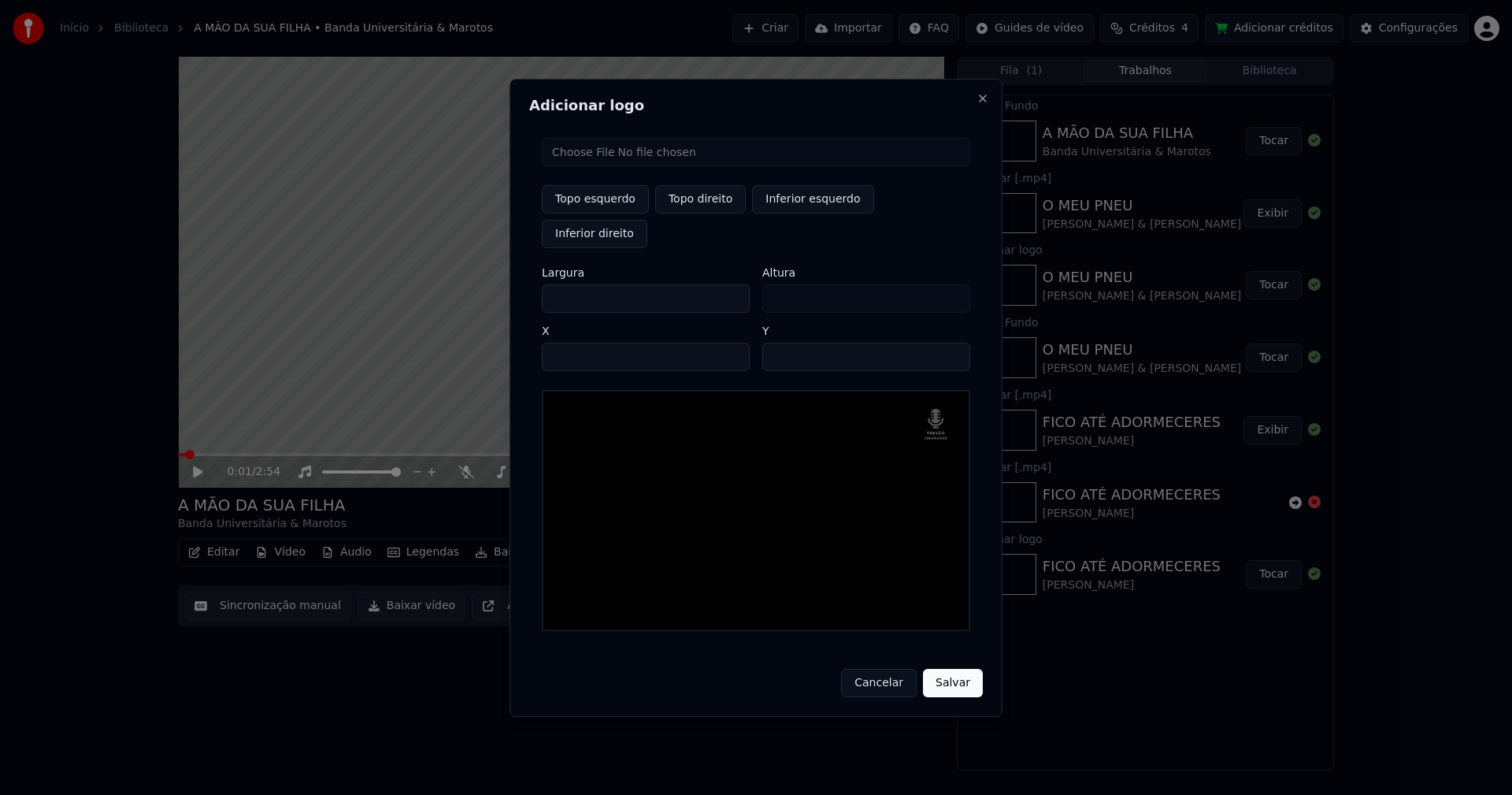
click at [952, 343] on input "**" at bounding box center [866, 357] width 208 height 28
type input "**"
click at [952, 343] on input "**" at bounding box center [866, 357] width 208 height 28
click at [954, 669] on button "Salvar" at bounding box center [952, 683] width 60 height 28
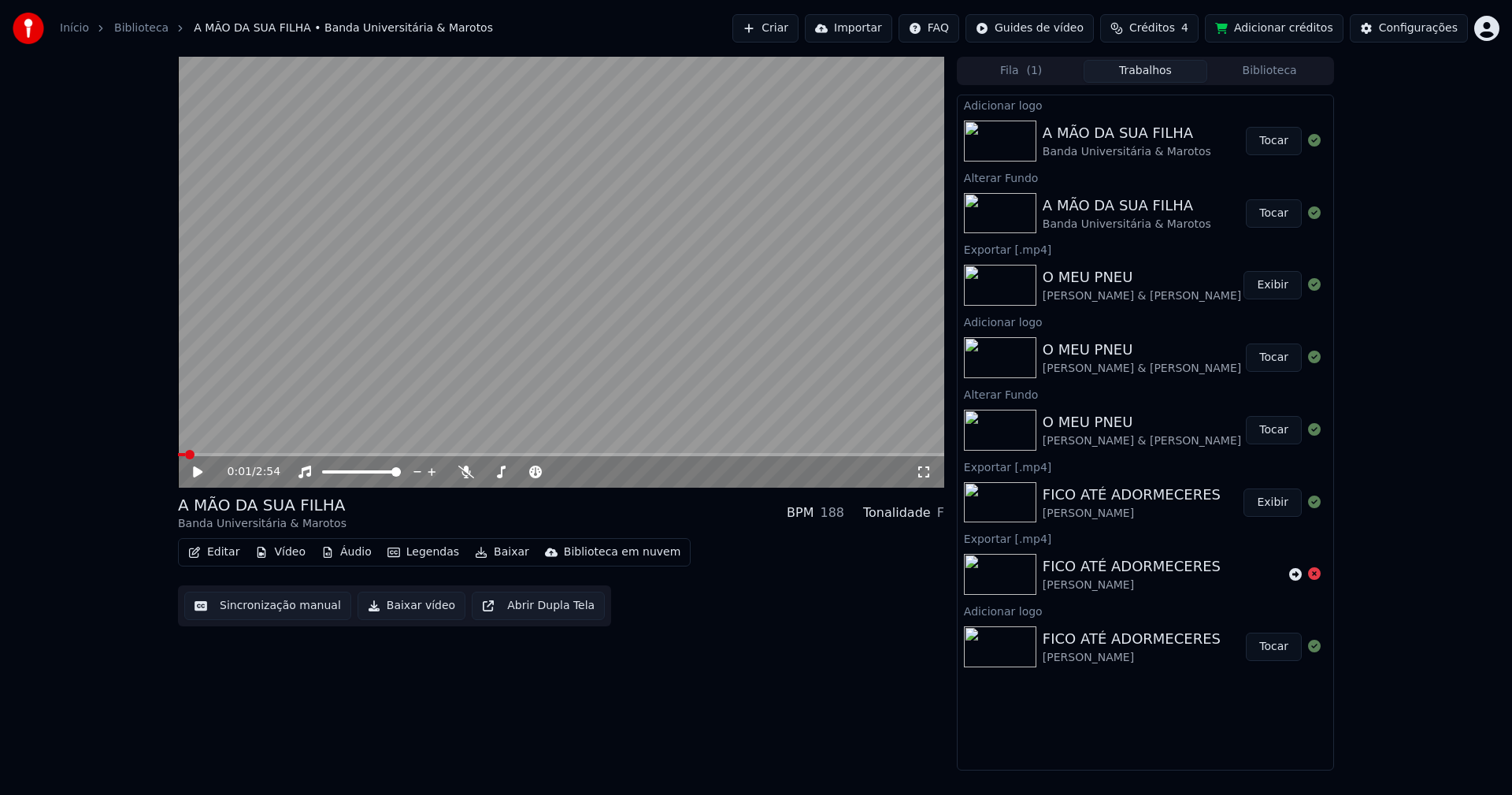
click at [1282, 144] on button "Tocar" at bounding box center [1274, 141] width 56 height 28
click at [199, 471] on icon at bounding box center [197, 472] width 8 height 9
click at [227, 555] on button "Editar" at bounding box center [214, 553] width 64 height 22
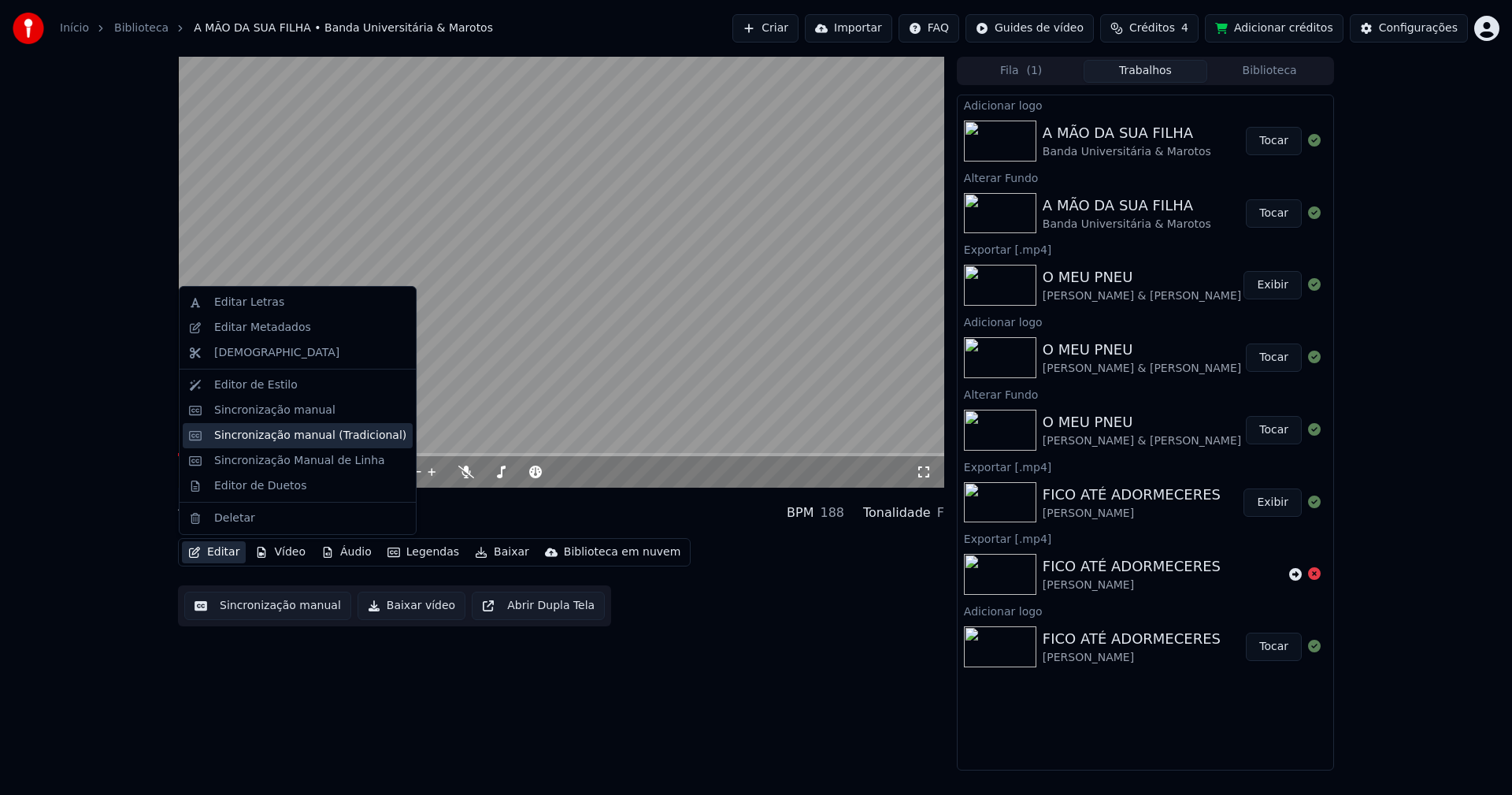
click at [290, 437] on div "Sincronização manual (Tradicional)" at bounding box center [309, 436] width 192 height 16
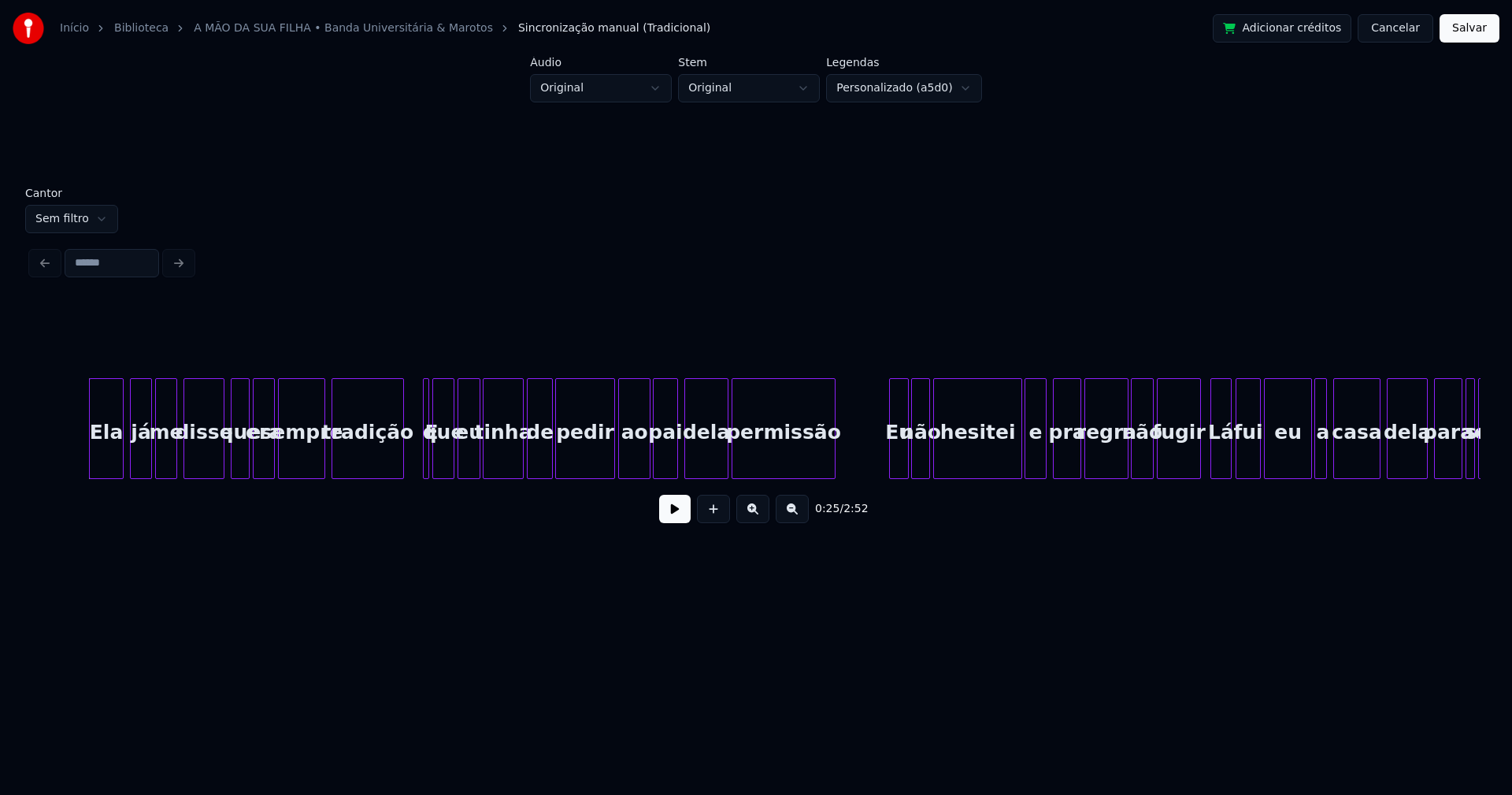
scroll to position [0, 3857]
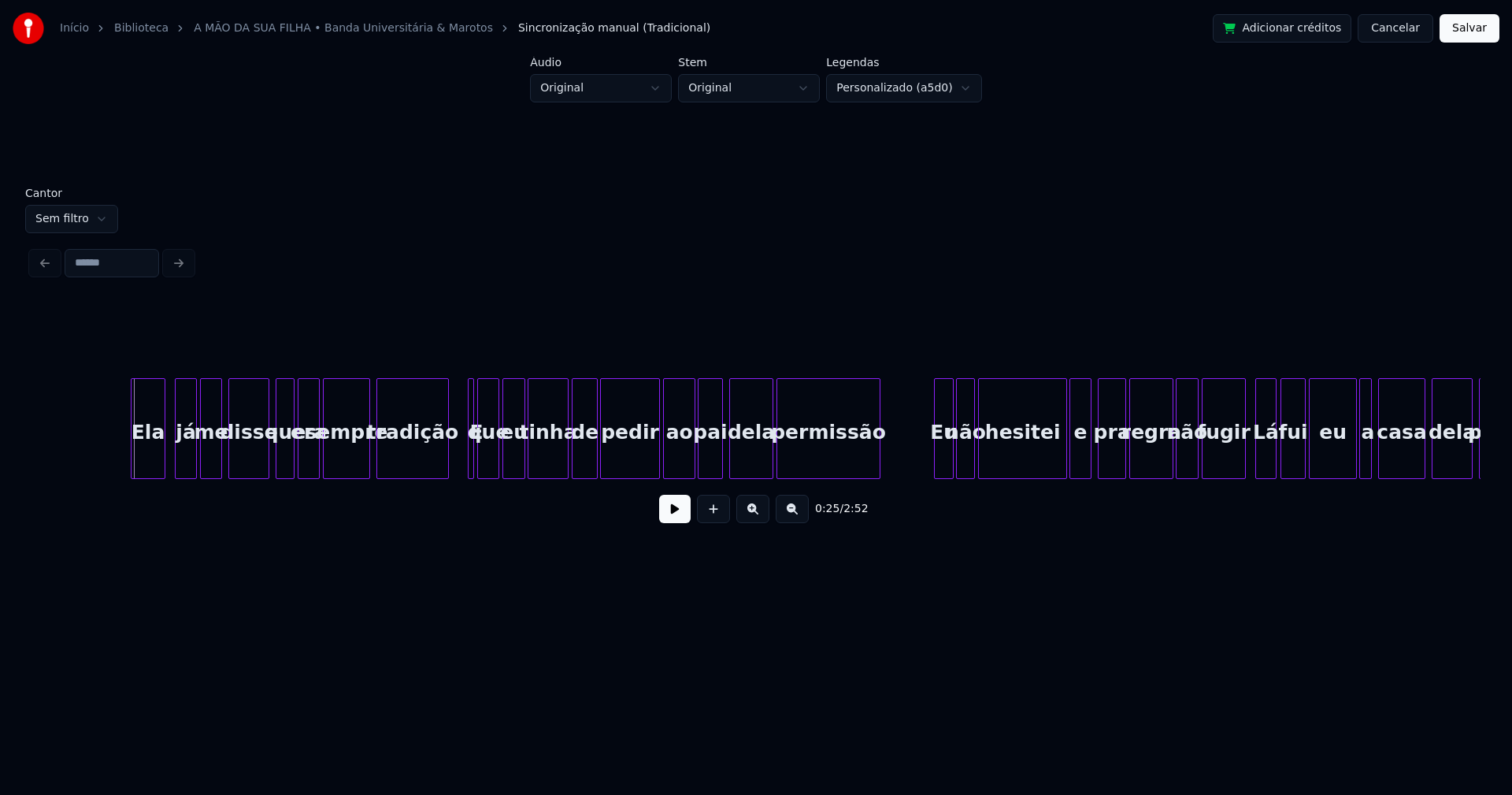
click at [146, 451] on div "Ela" at bounding box center [148, 433] width 33 height 107
click at [944, 451] on div "Eu" at bounding box center [941, 433] width 18 height 107
click at [472, 452] on div at bounding box center [474, 429] width 5 height 99
click at [462, 454] on div at bounding box center [463, 429] width 5 height 99
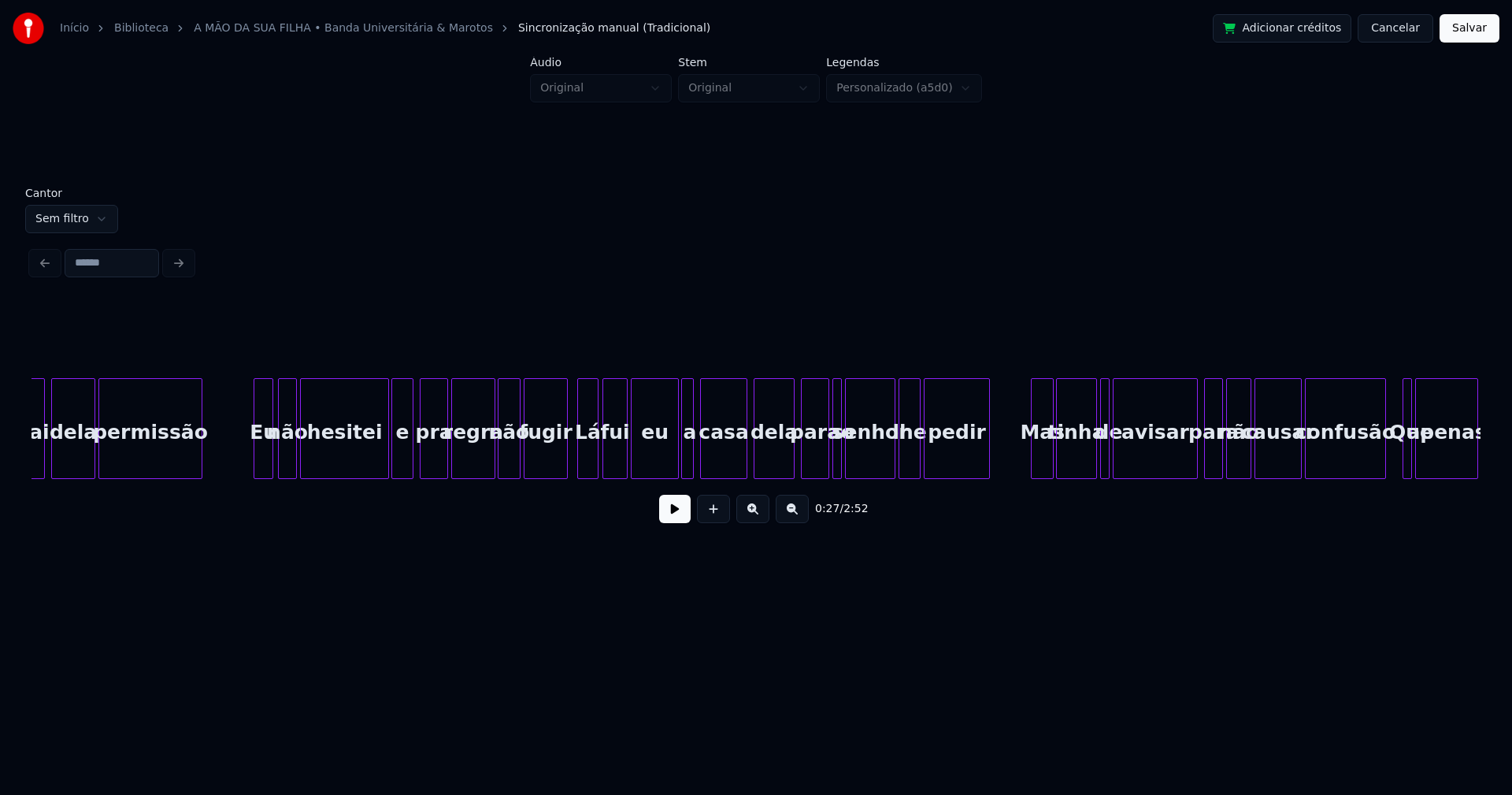
scroll to position [0, 4594]
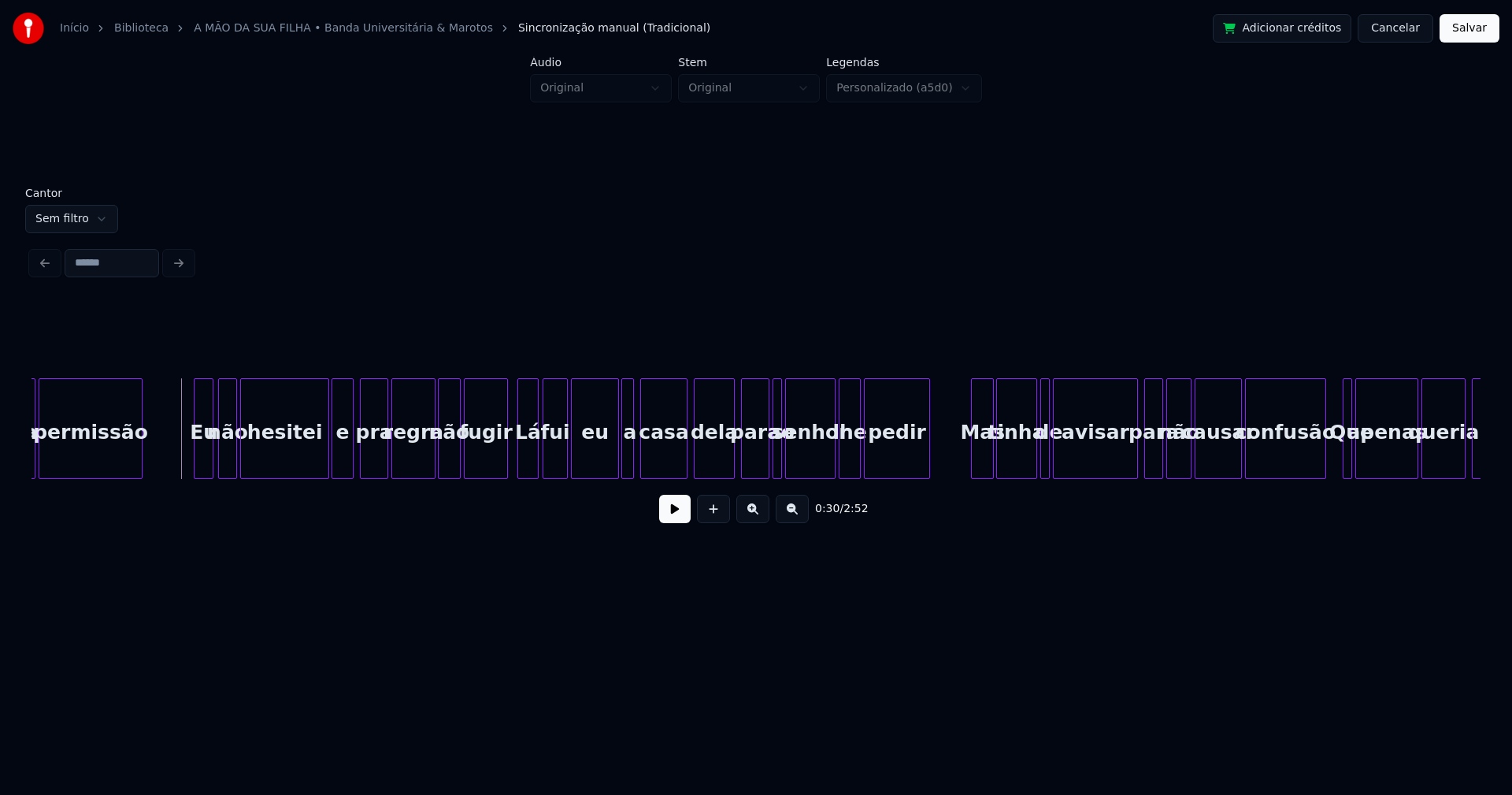
click at [677, 519] on button at bounding box center [675, 509] width 32 height 28
click at [526, 454] on div "Lá" at bounding box center [528, 433] width 20 height 107
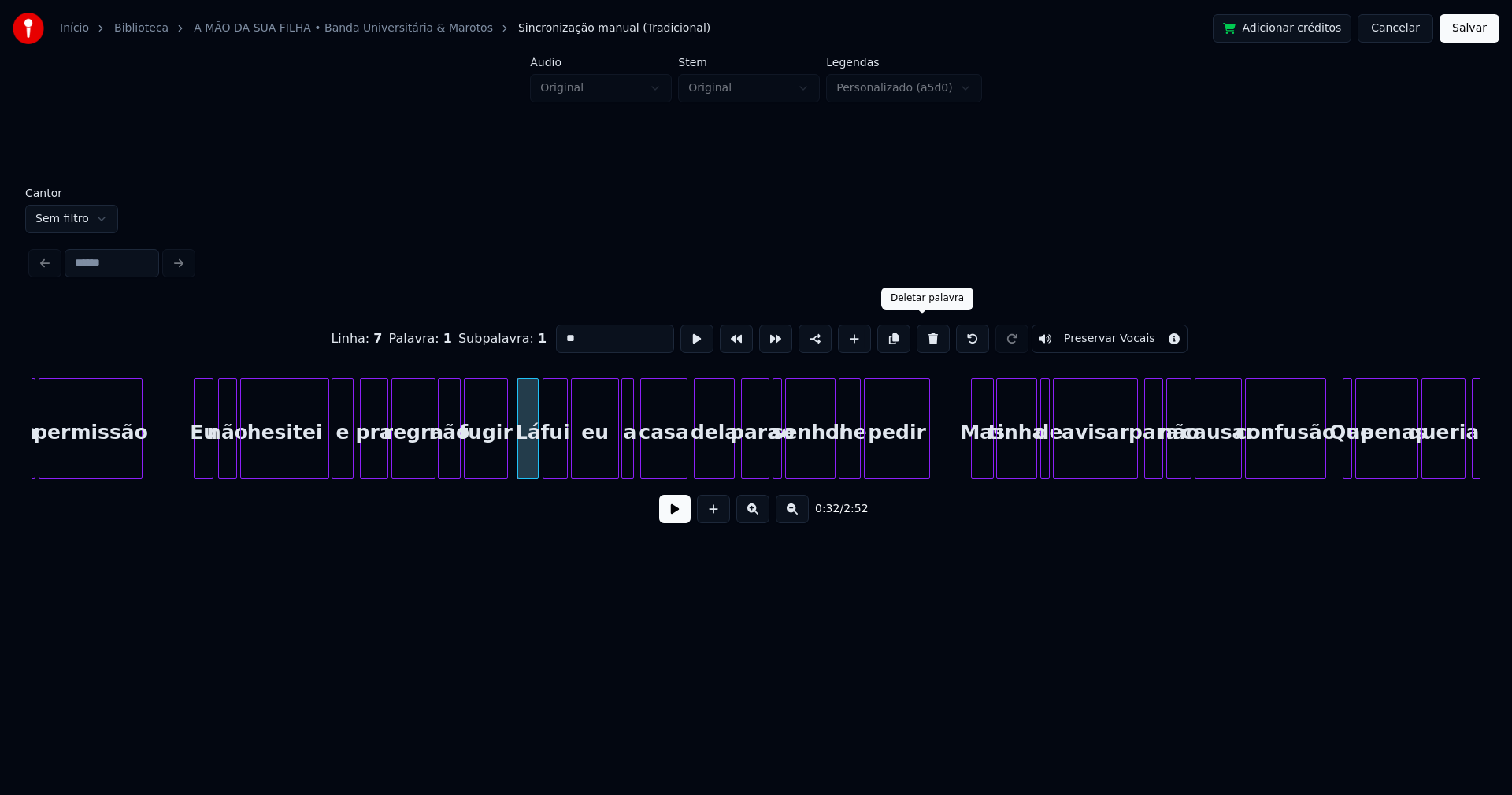
drag, startPoint x: 919, startPoint y: 336, endPoint x: 785, endPoint y: 336, distance: 134.0
click at [919, 336] on button at bounding box center [934, 339] width 33 height 28
type input "*****"
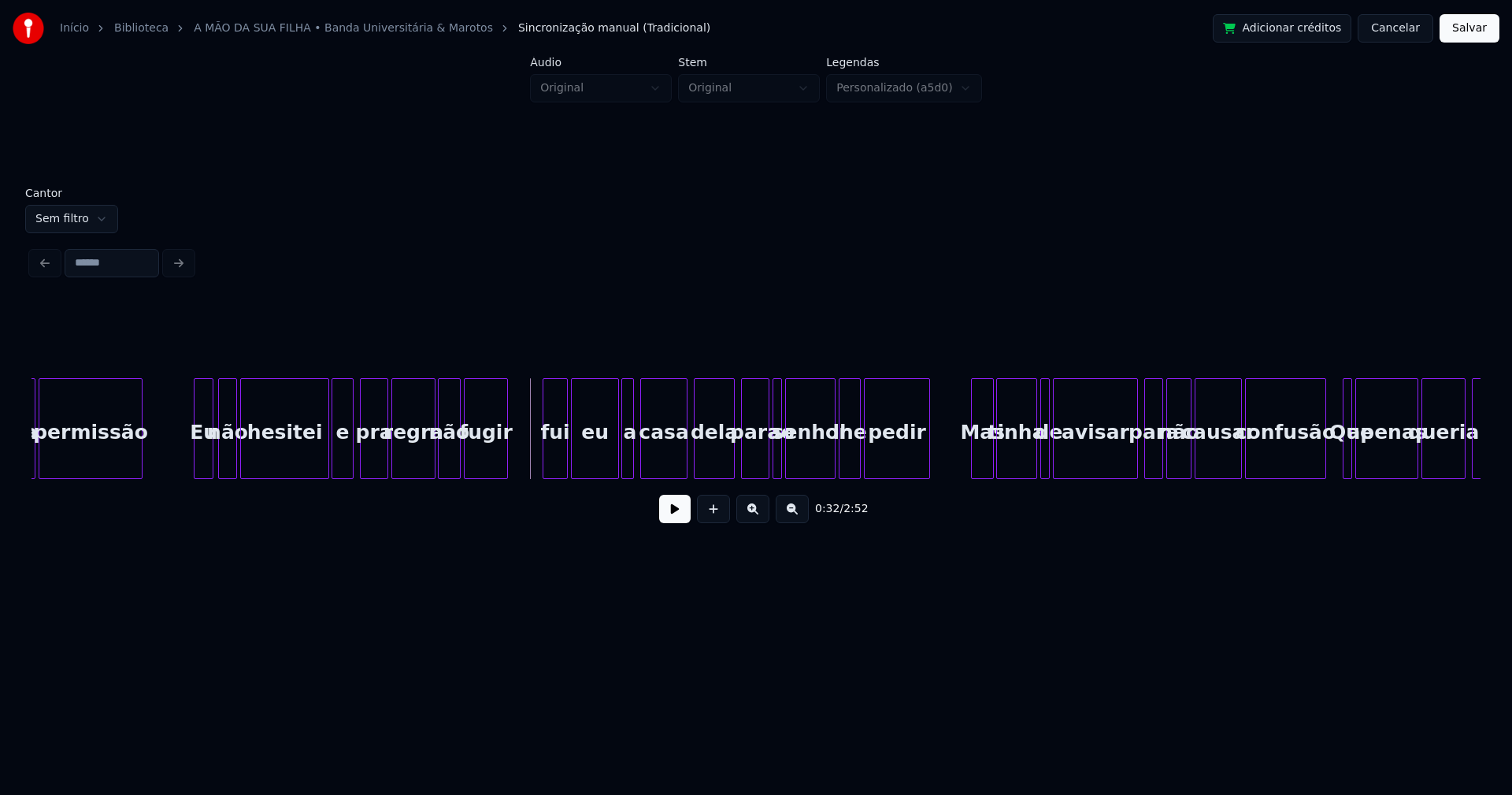
click at [679, 516] on button at bounding box center [675, 509] width 32 height 28
click at [668, 517] on button at bounding box center [675, 509] width 32 height 28
click at [591, 459] on div "eu" at bounding box center [594, 433] width 47 height 107
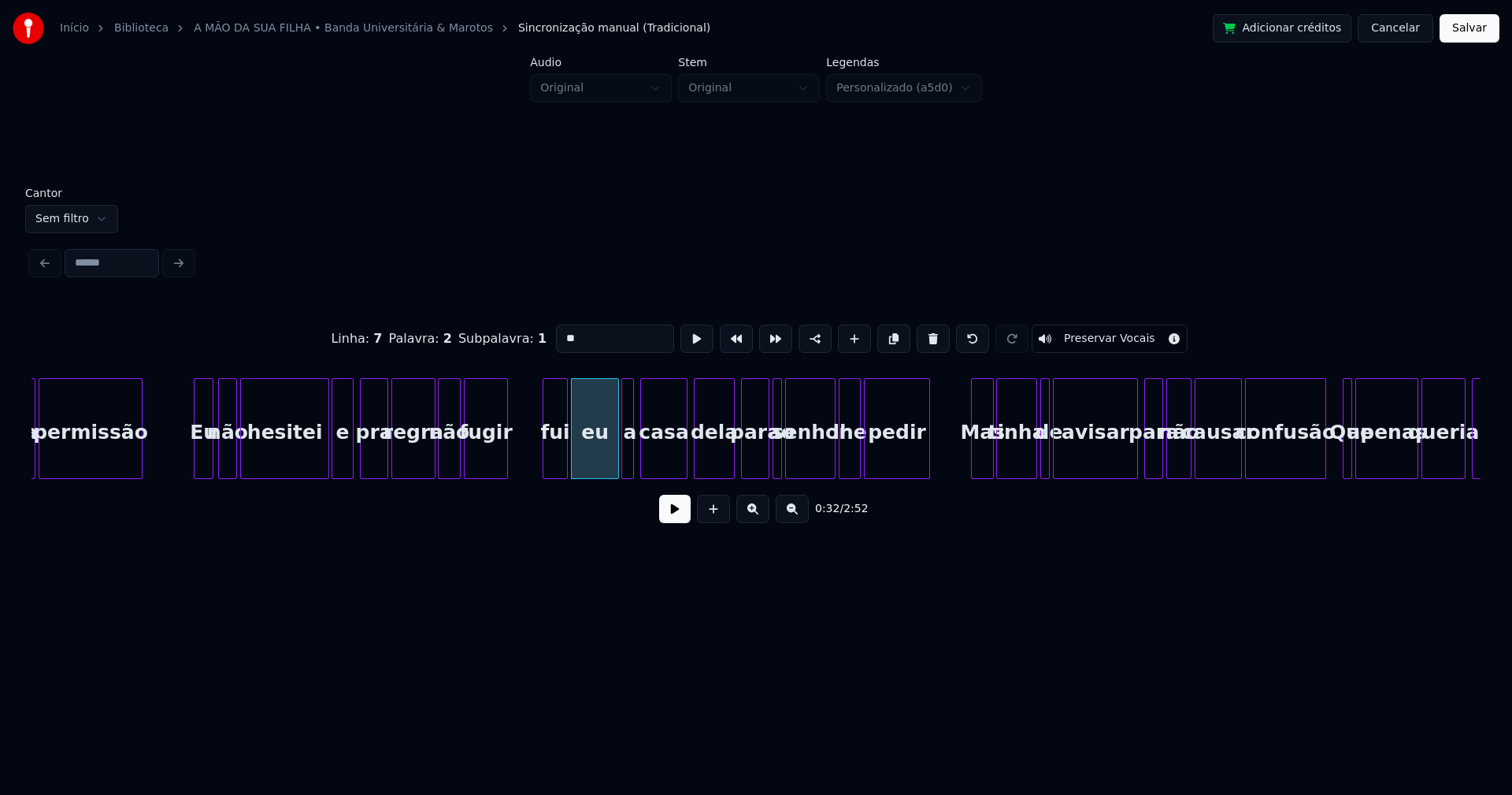
drag, startPoint x: 578, startPoint y: 332, endPoint x: 515, endPoint y: 333, distance: 63.0
click at [515, 333] on div "Linha : 7 Palavra : 2 Subpalavra : 1 ** Preservar Vocais" at bounding box center [756, 339] width 1449 height 79
click at [611, 465] on div at bounding box center [610, 429] width 5 height 99
click at [619, 460] on div at bounding box center [619, 429] width 5 height 99
type input "***"
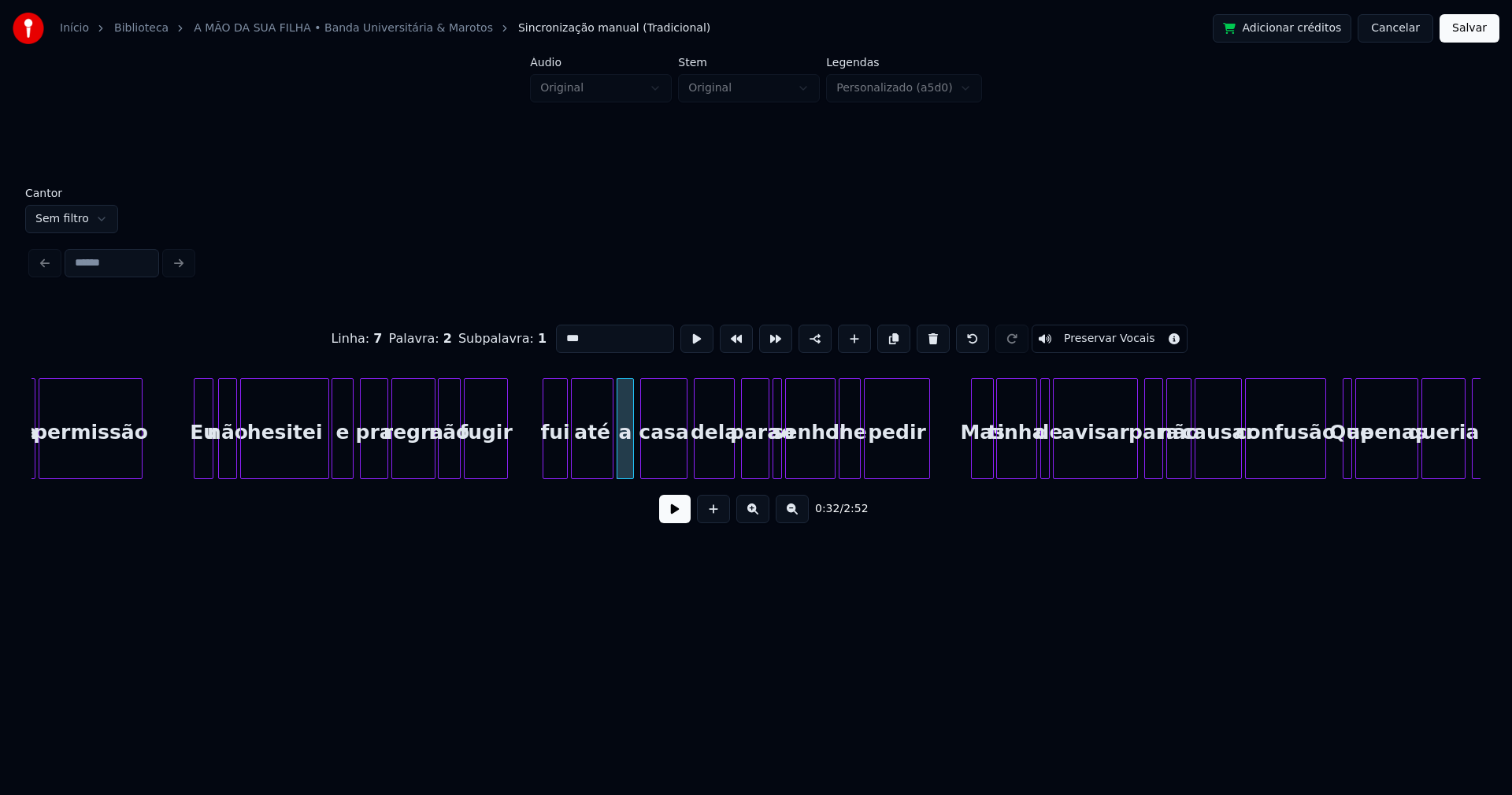
click at [672, 523] on button at bounding box center [675, 509] width 32 height 28
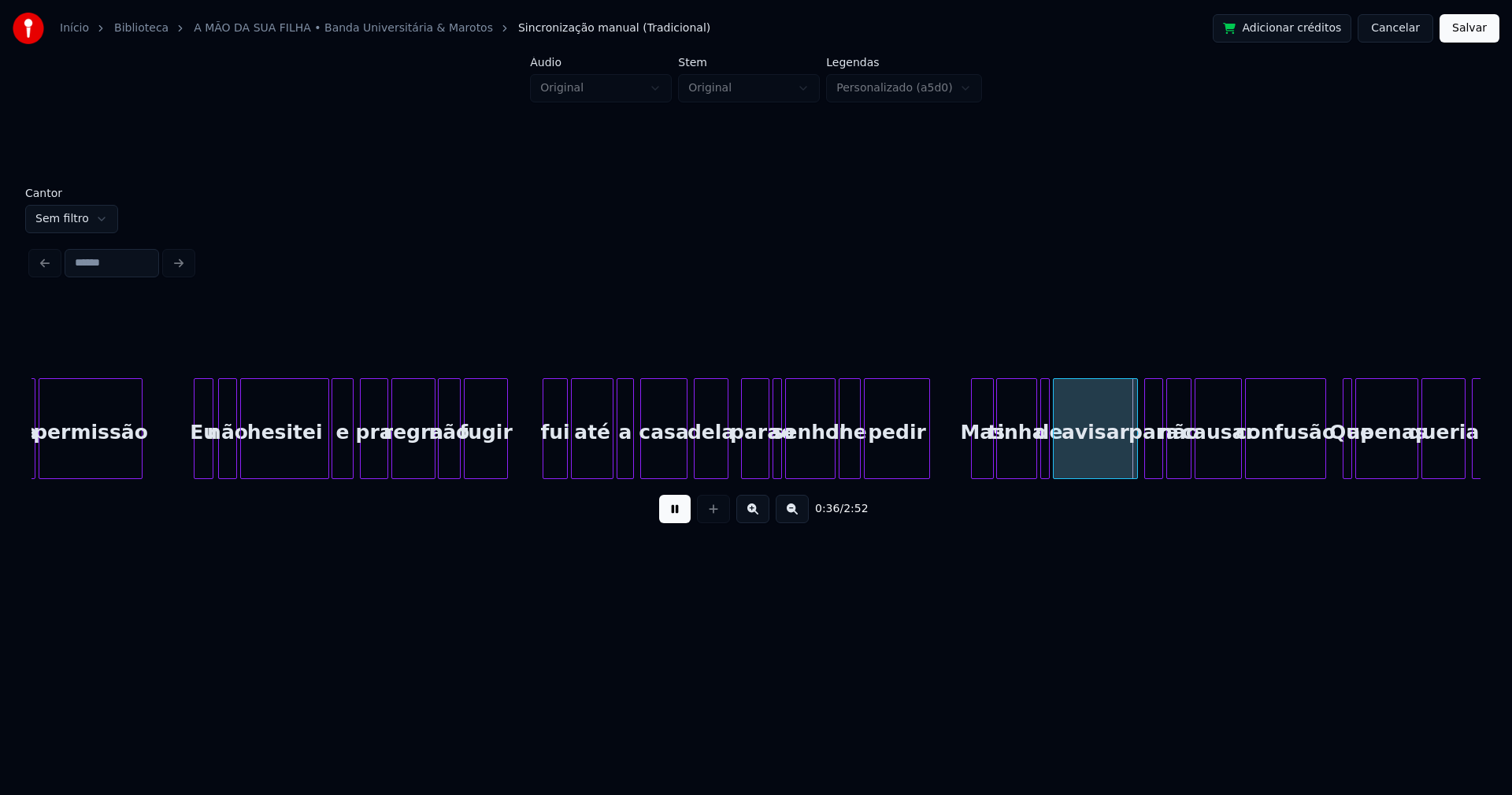
click at [727, 465] on div at bounding box center [725, 429] width 5 height 99
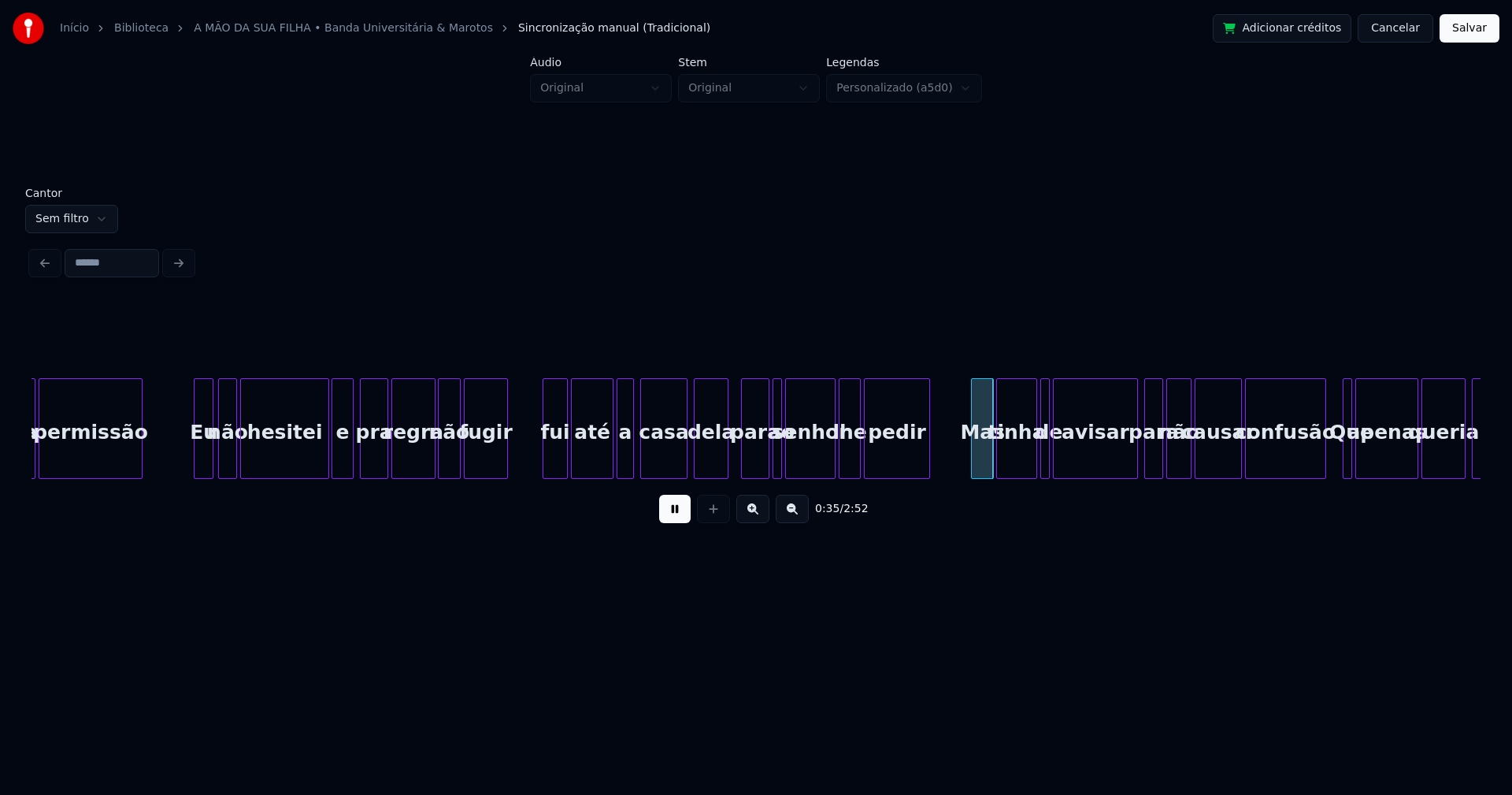
click at [775, 458] on div at bounding box center [776, 429] width 5 height 99
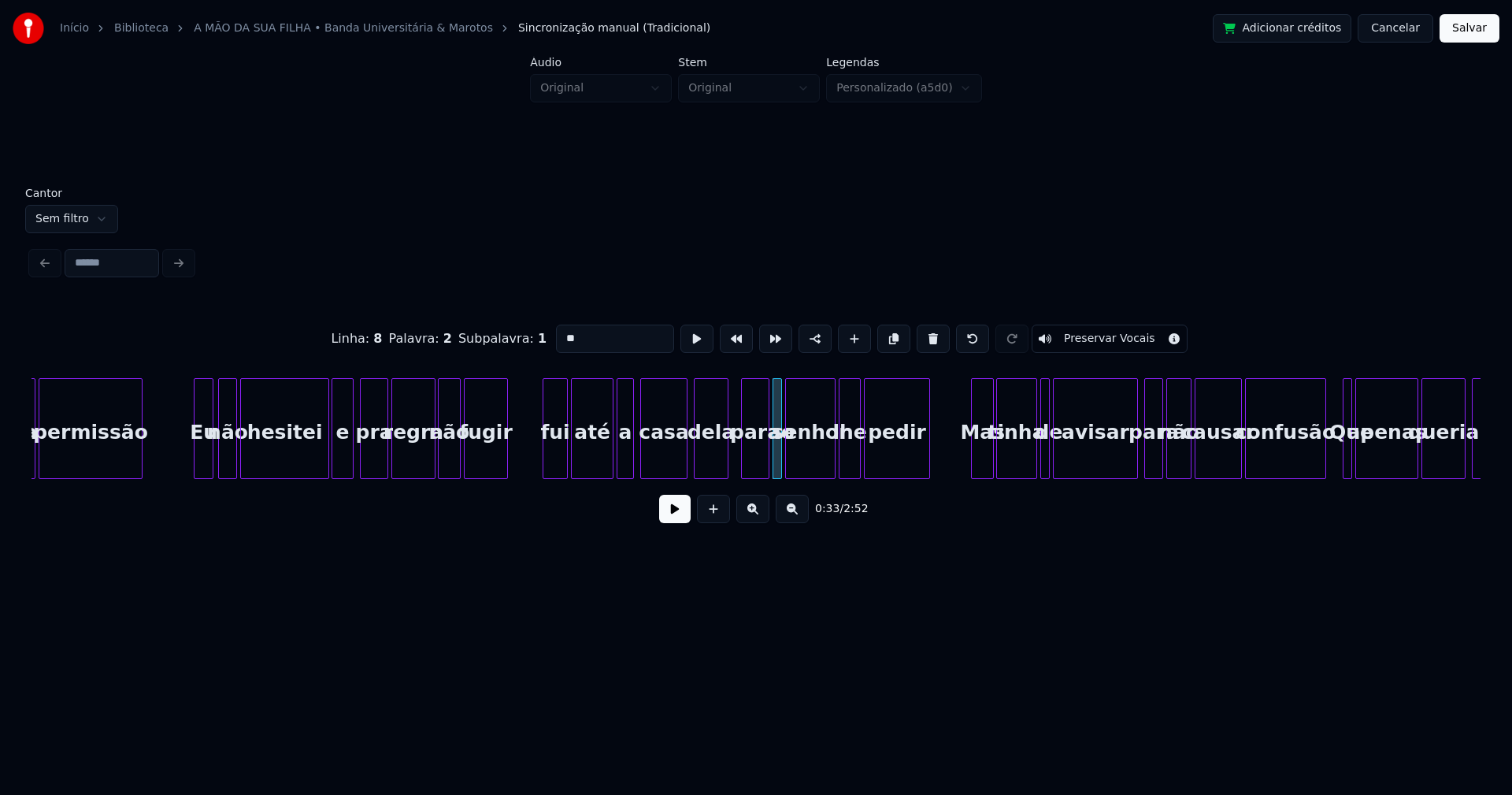
click at [685, 517] on button at bounding box center [675, 509] width 32 height 28
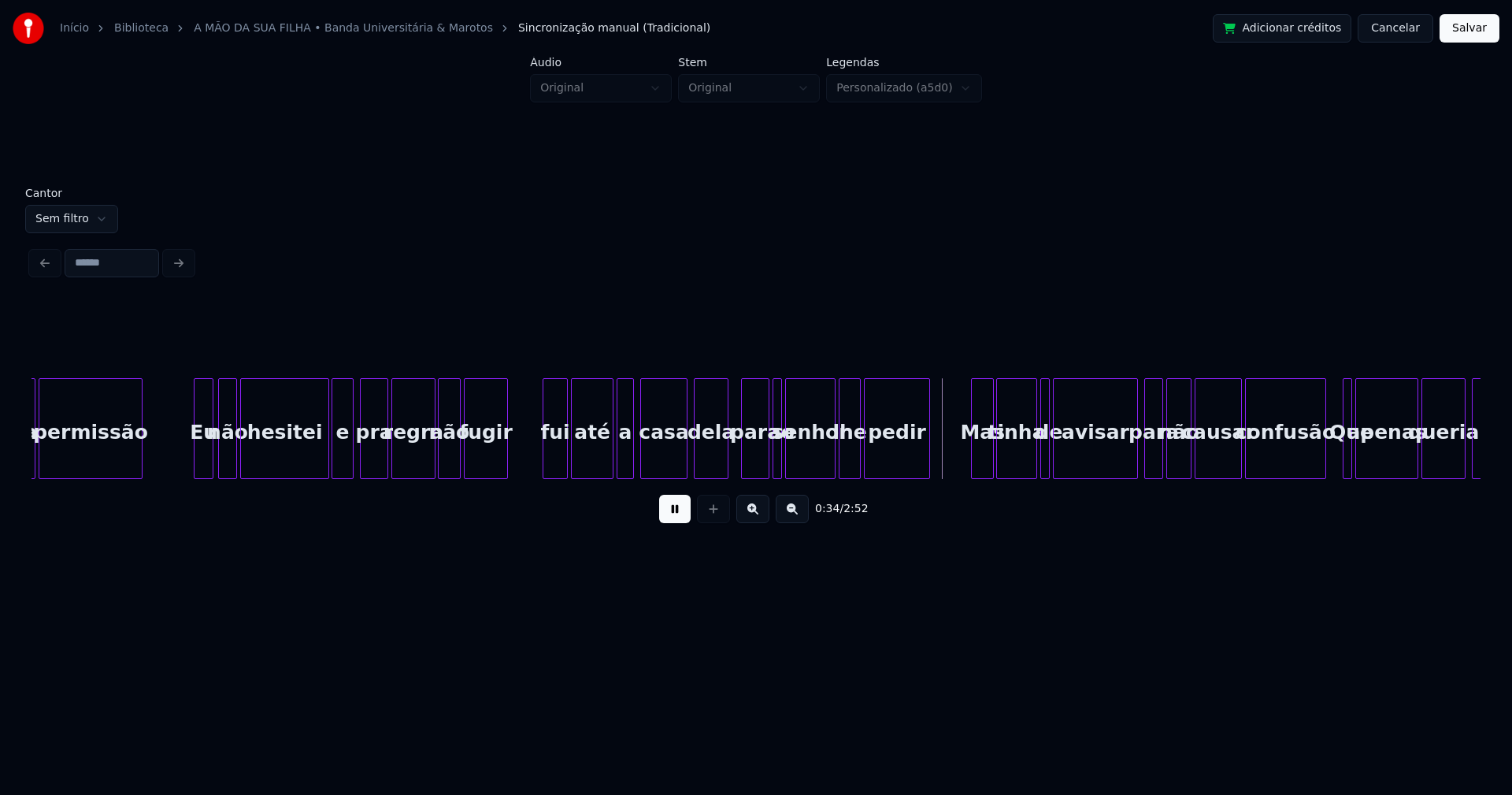
click at [780, 463] on div at bounding box center [779, 429] width 5 height 99
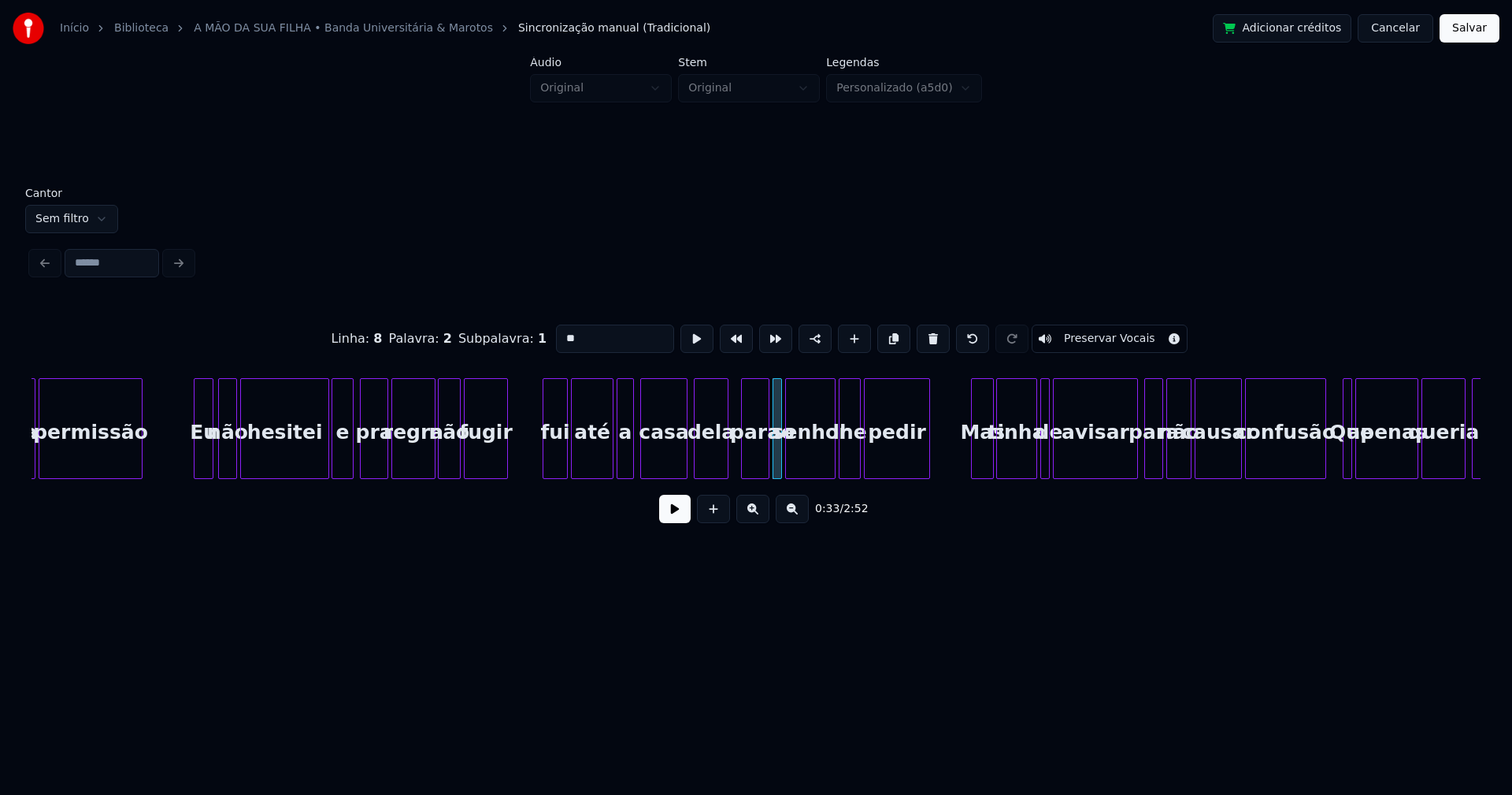
drag, startPoint x: 560, startPoint y: 332, endPoint x: 553, endPoint y: 337, distance: 8.6
click at [556, 337] on input "**" at bounding box center [615, 339] width 118 height 28
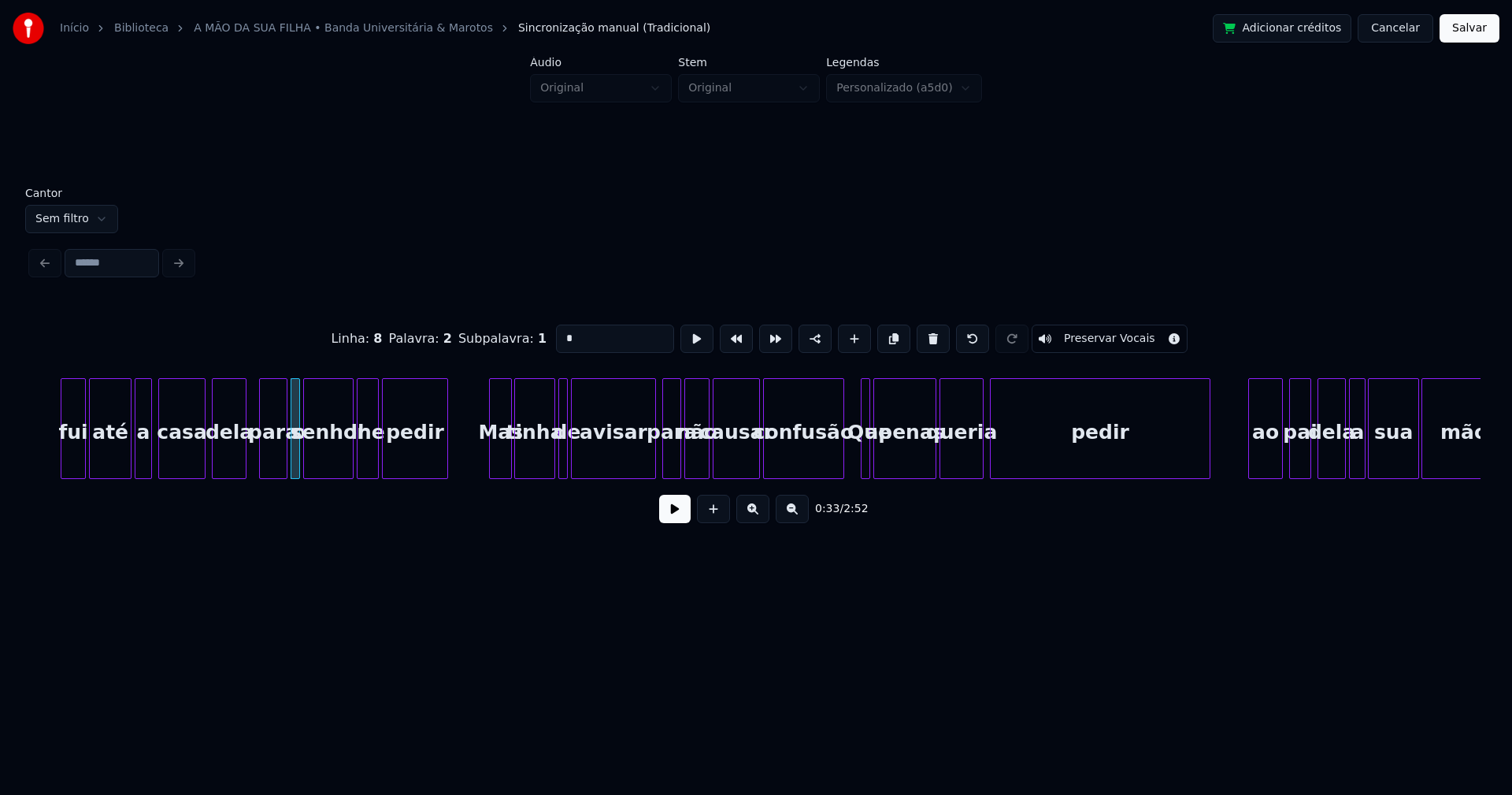
scroll to position [0, 5092]
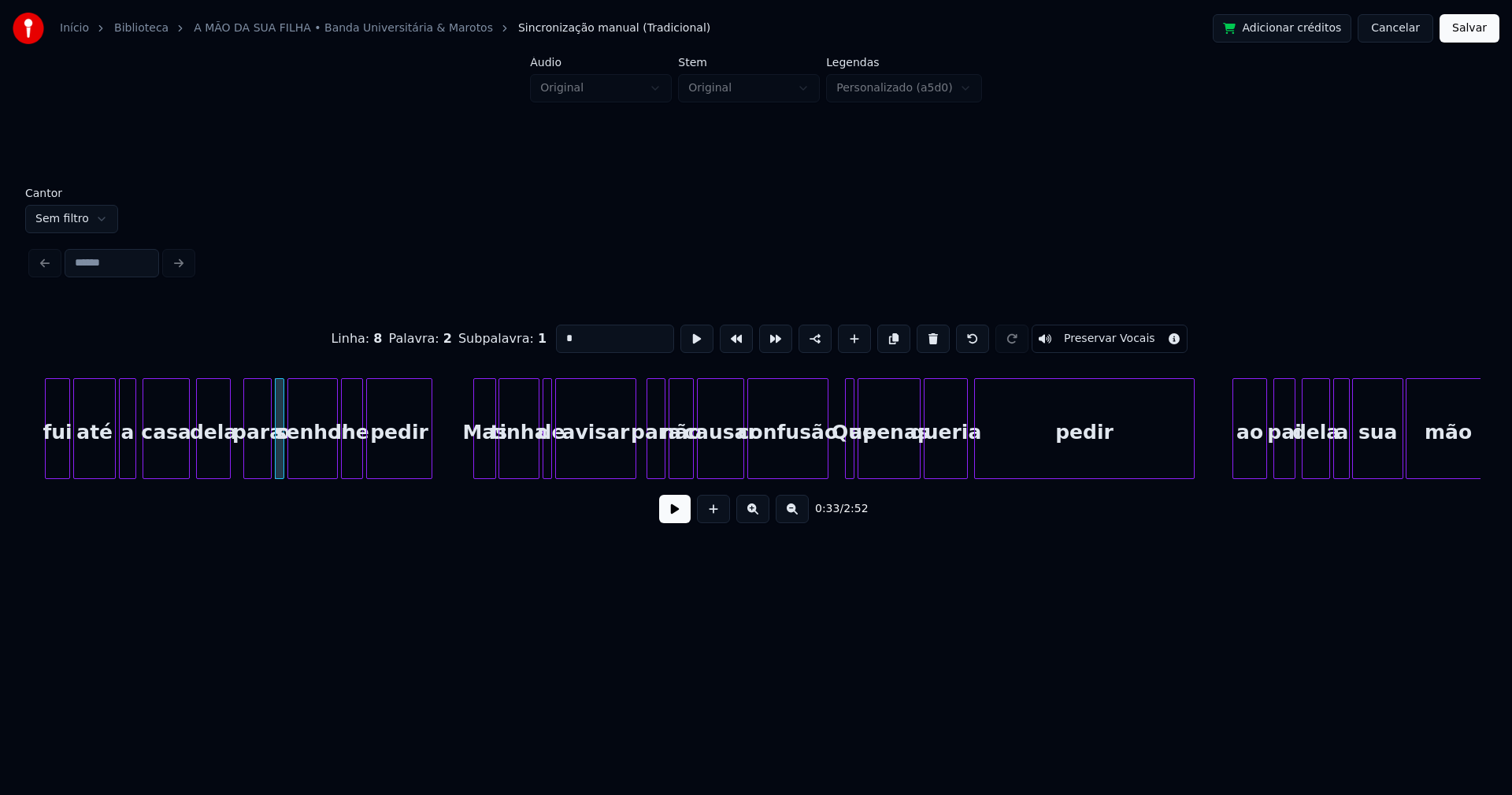
click at [633, 467] on div at bounding box center [633, 429] width 5 height 99
type input "*"
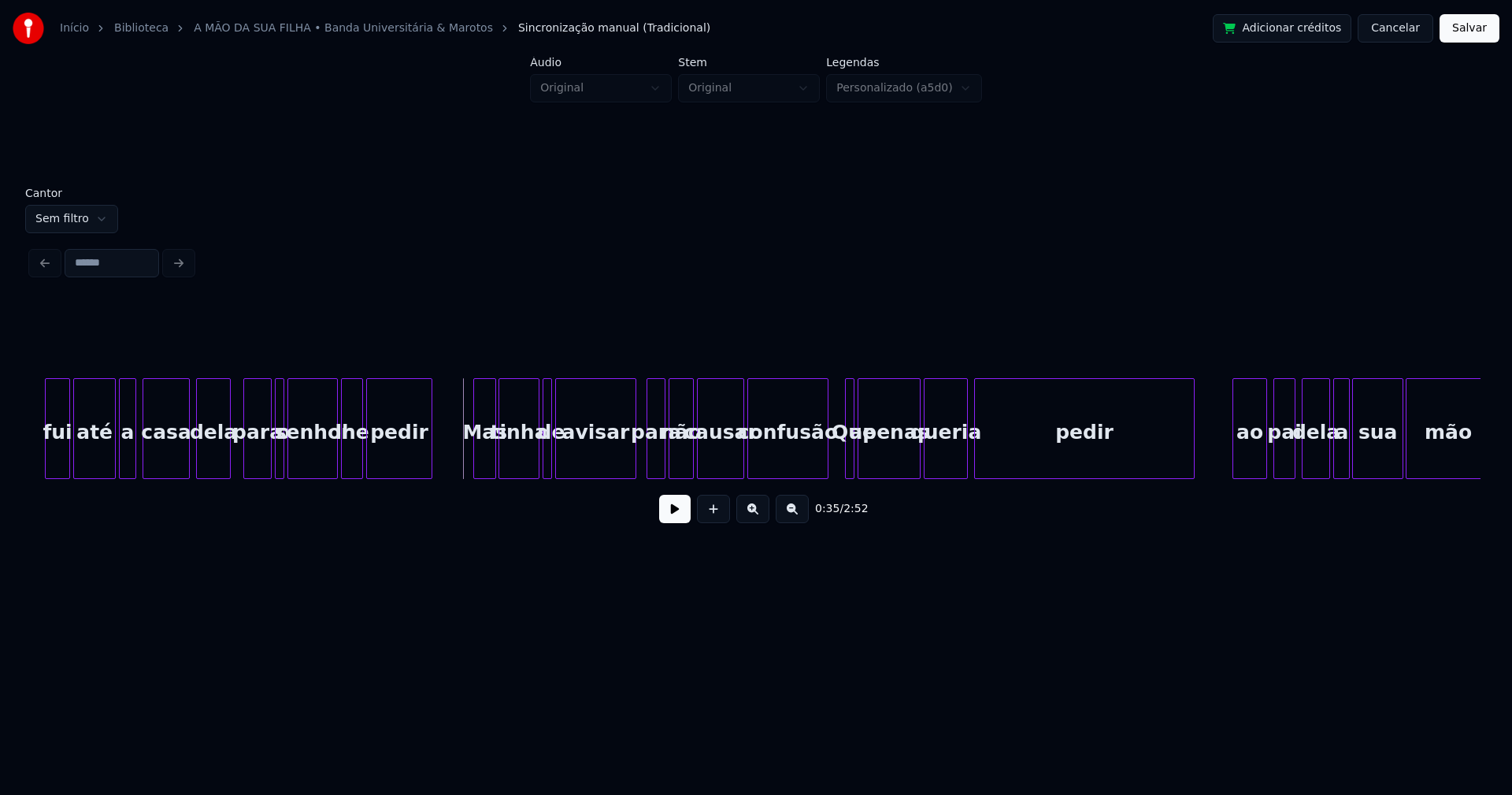
click at [678, 522] on button at bounding box center [675, 509] width 32 height 28
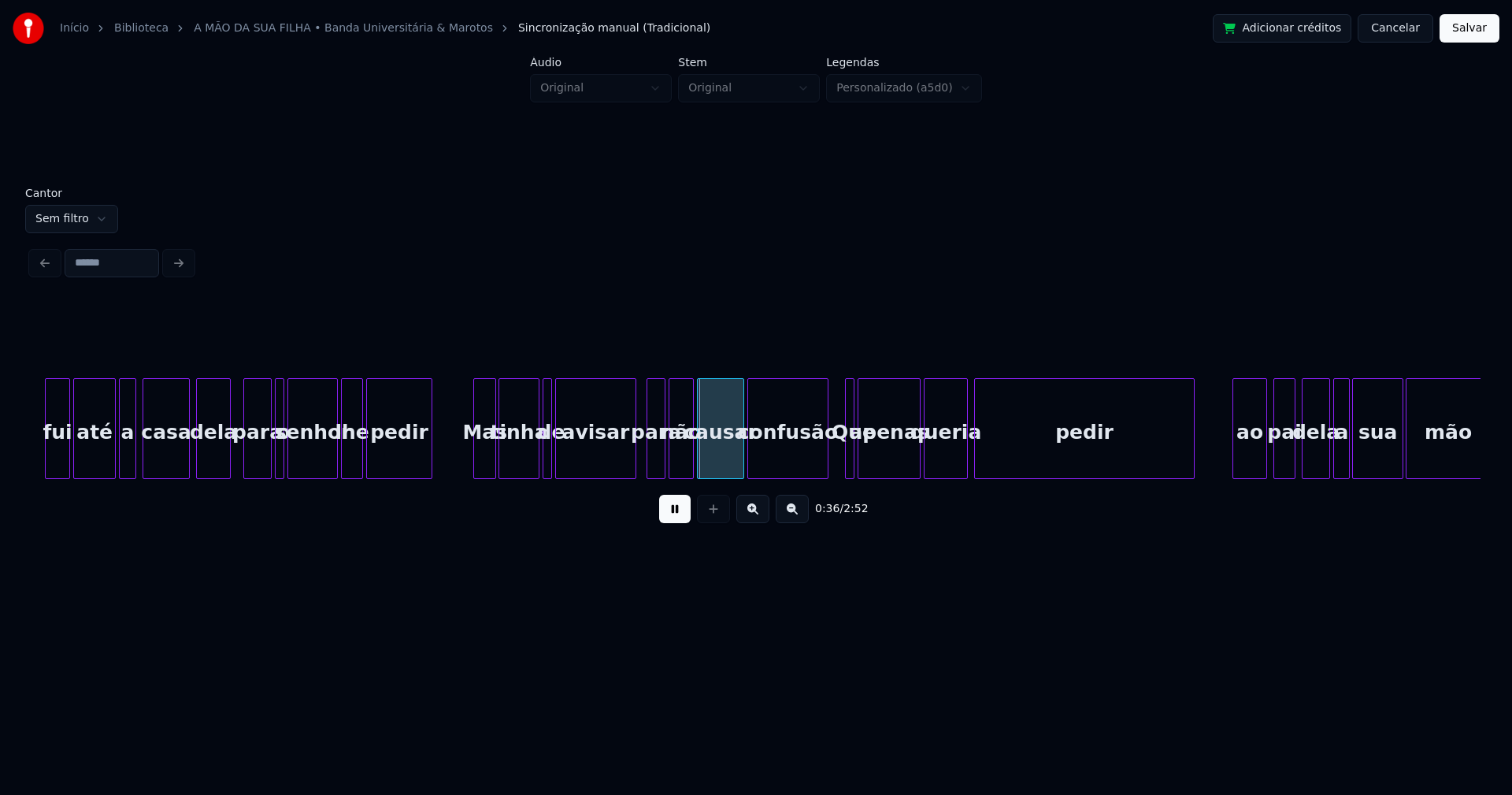
click at [681, 513] on button at bounding box center [675, 509] width 32 height 28
click at [657, 458] on div "para" at bounding box center [656, 433] width 17 height 107
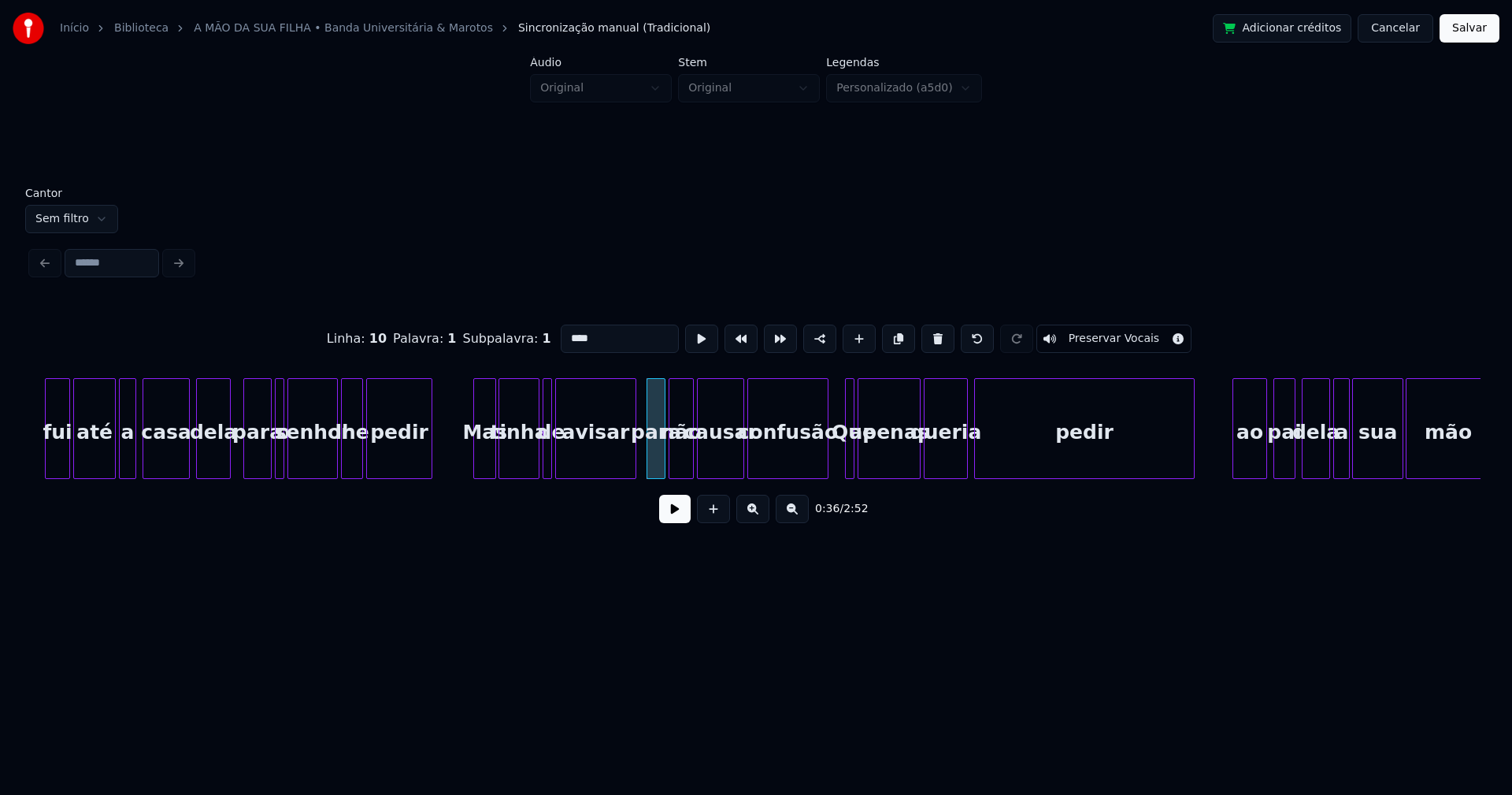
click at [567, 334] on input "****" at bounding box center [619, 339] width 118 height 28
click at [571, 330] on input "****" at bounding box center [619, 339] width 118 height 28
type input "***"
click at [682, 523] on button at bounding box center [675, 509] width 32 height 28
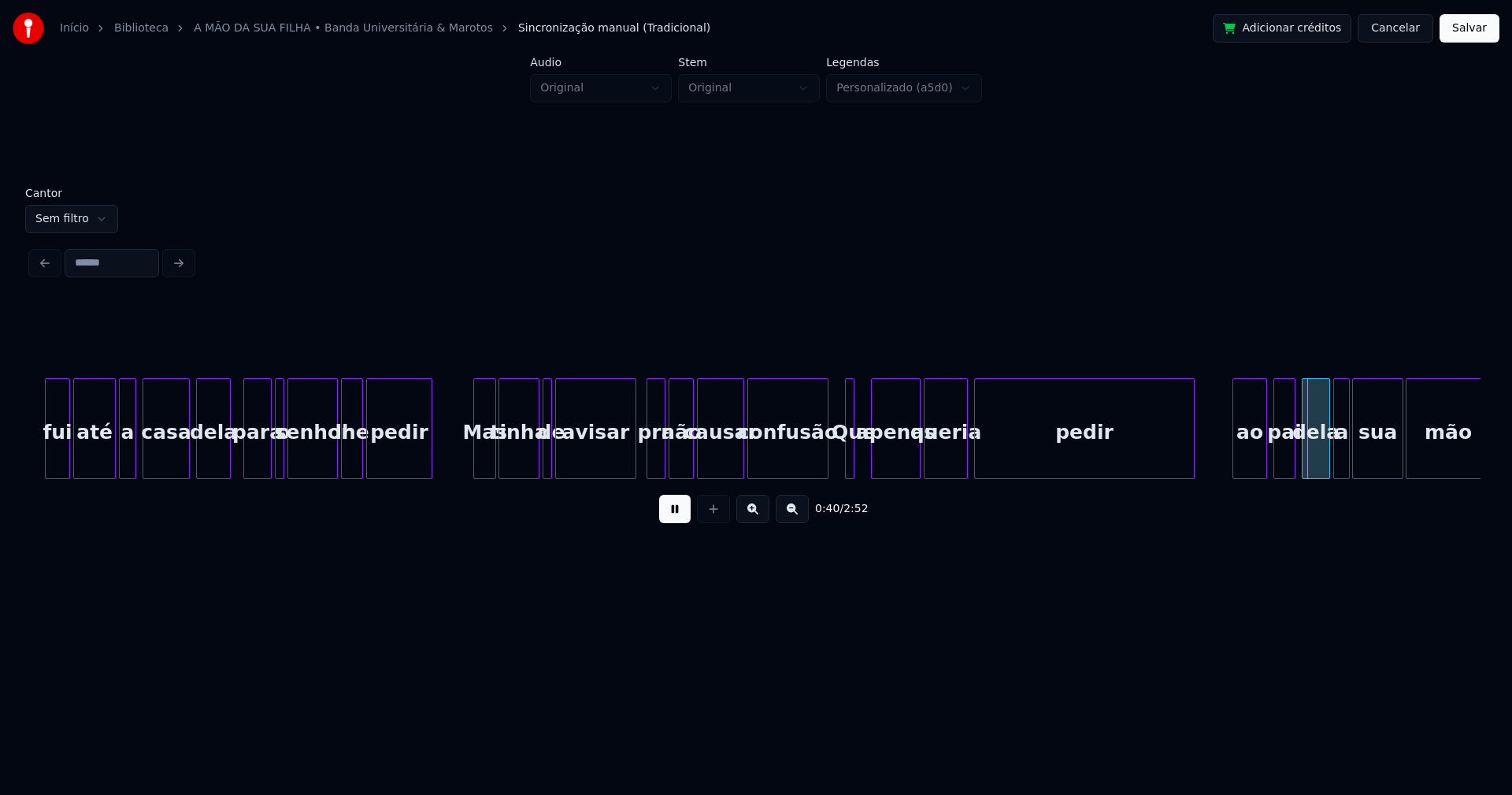
click at [876, 453] on div at bounding box center [874, 429] width 5 height 99
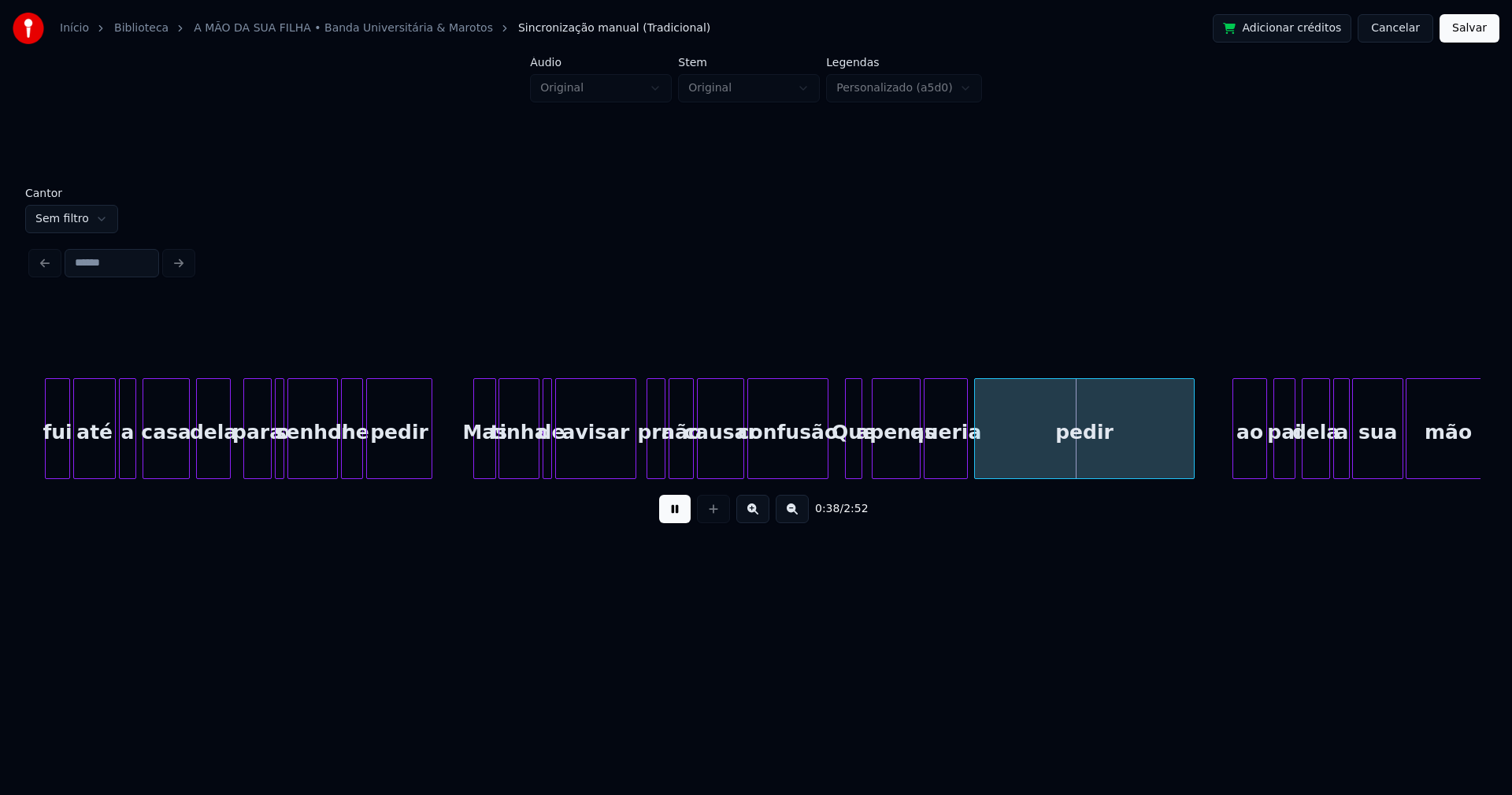
click at [860, 456] on div at bounding box center [859, 429] width 5 height 99
click at [858, 465] on div "Que" at bounding box center [859, 433] width 16 height 107
click at [833, 451] on div at bounding box center [834, 429] width 5 height 99
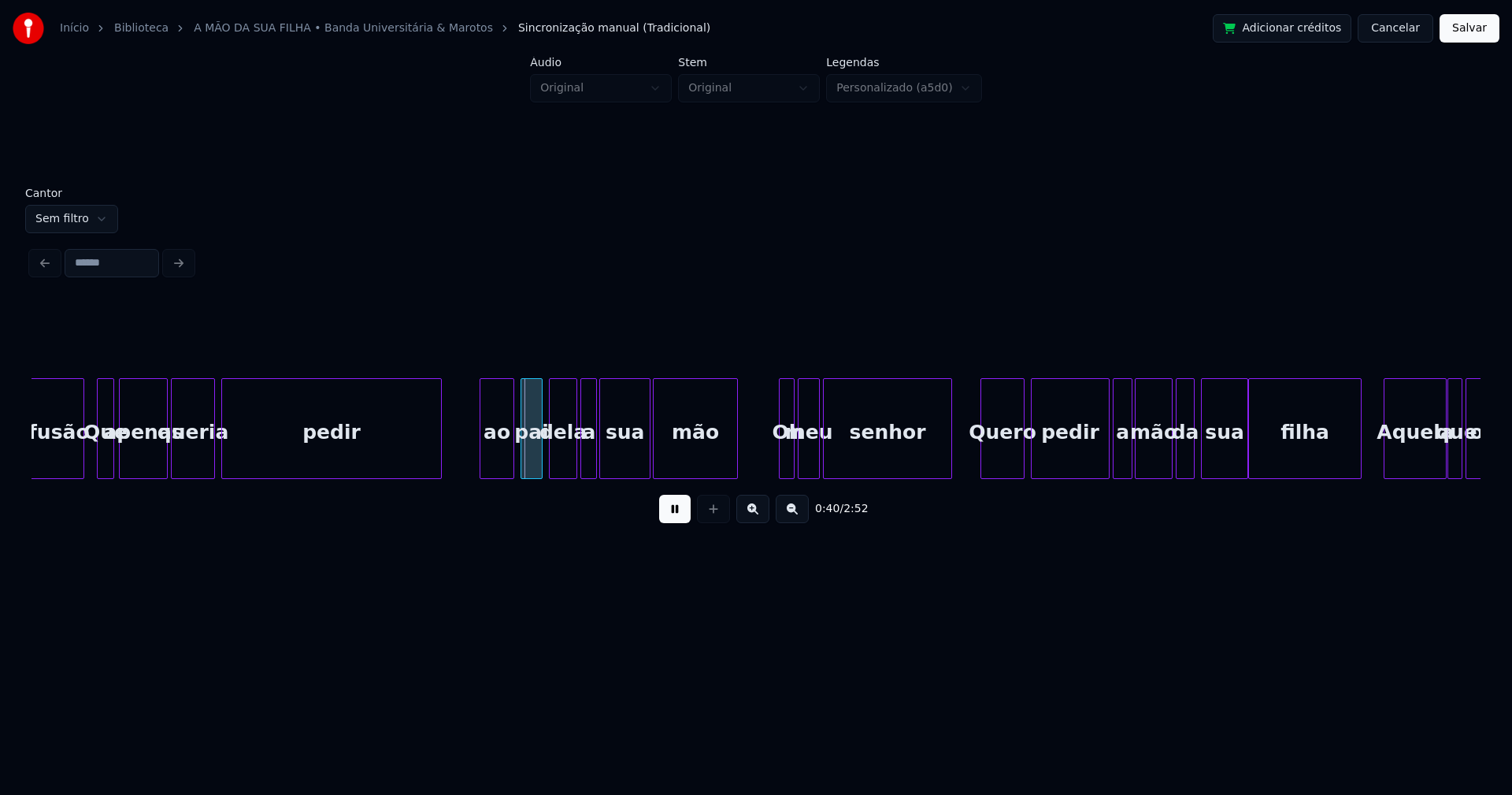
scroll to position [0, 5860]
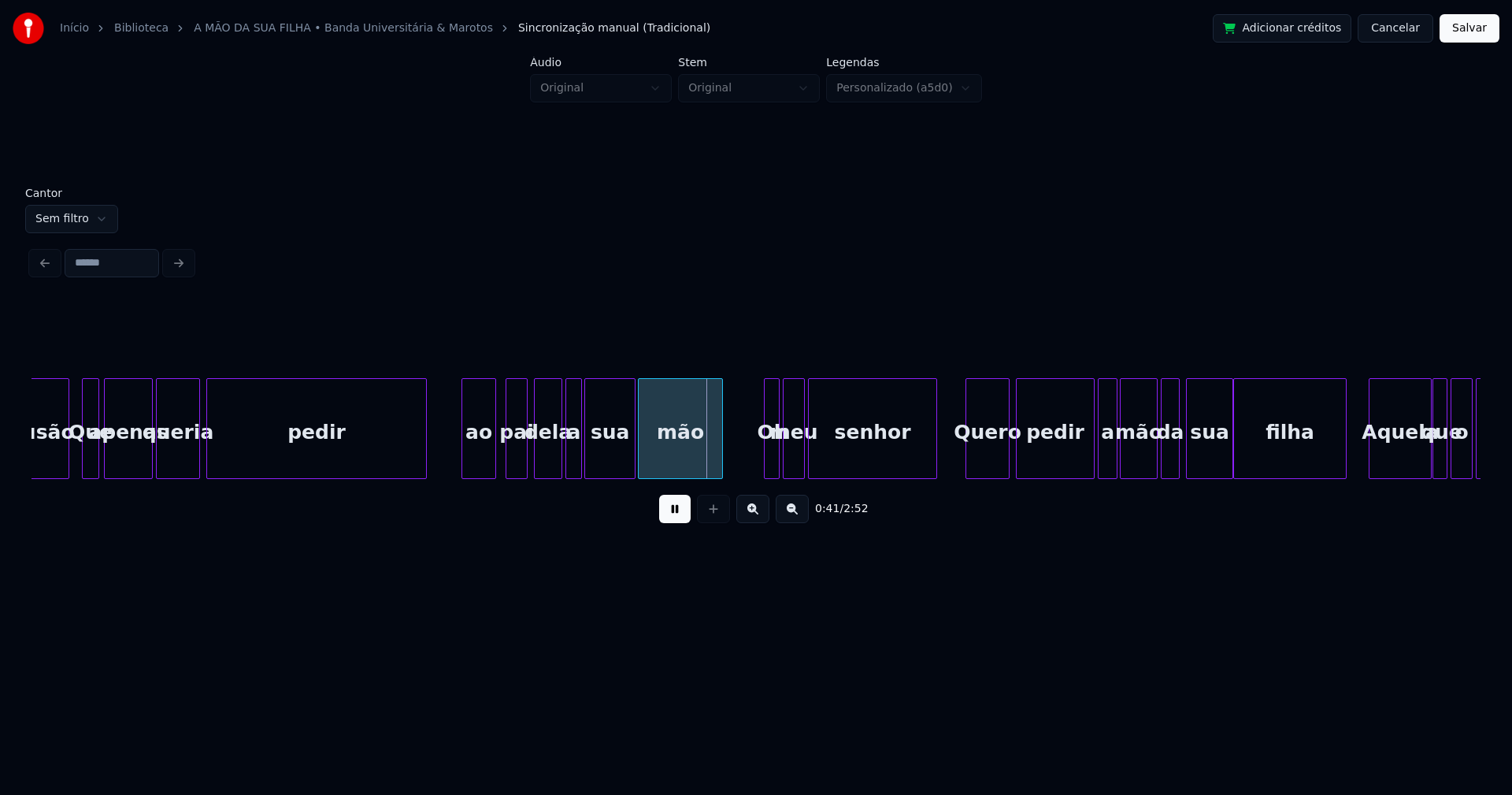
click at [479, 460] on div "ao" at bounding box center [479, 433] width 33 height 107
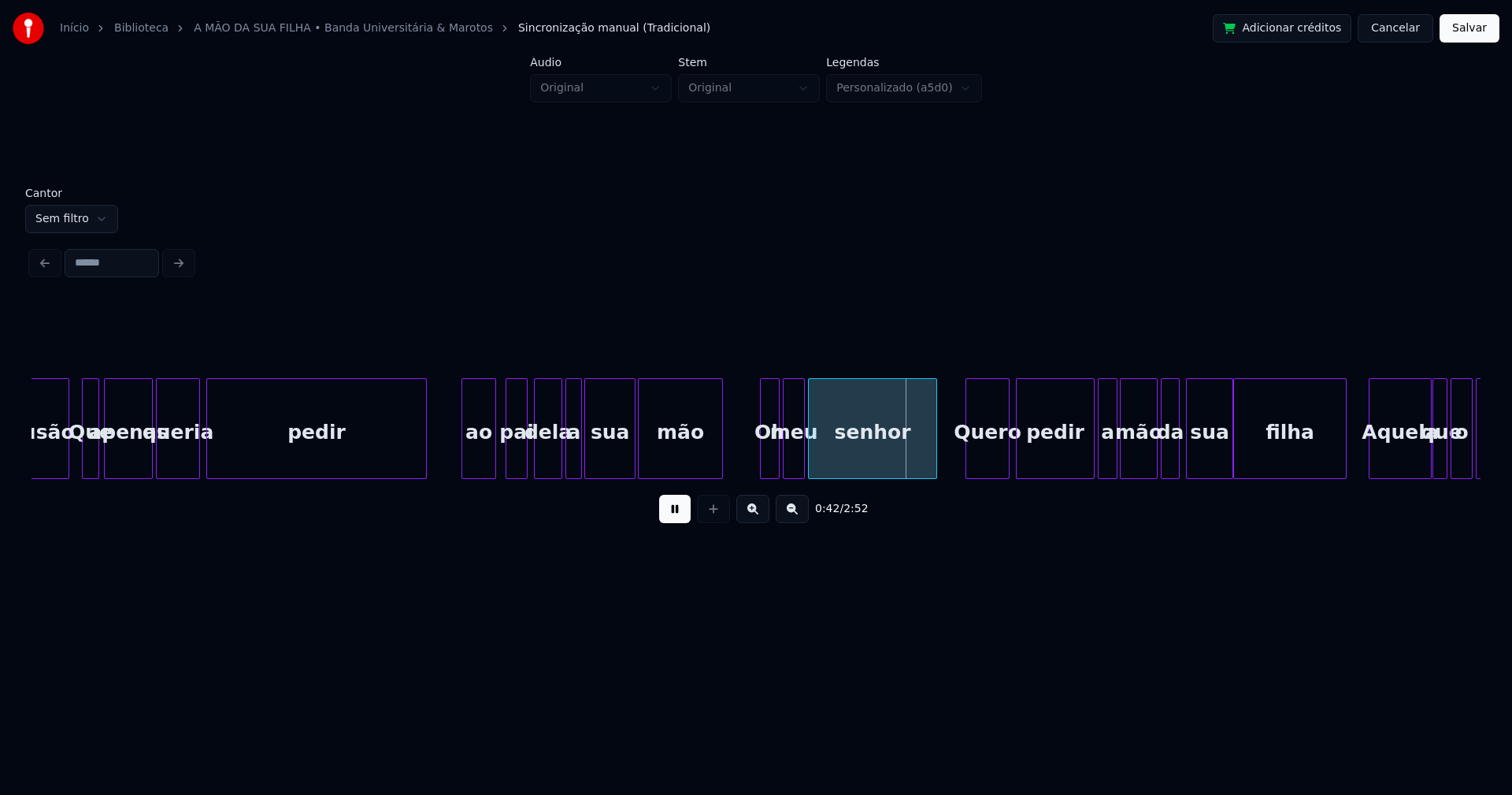
click at [762, 455] on div at bounding box center [763, 429] width 5 height 99
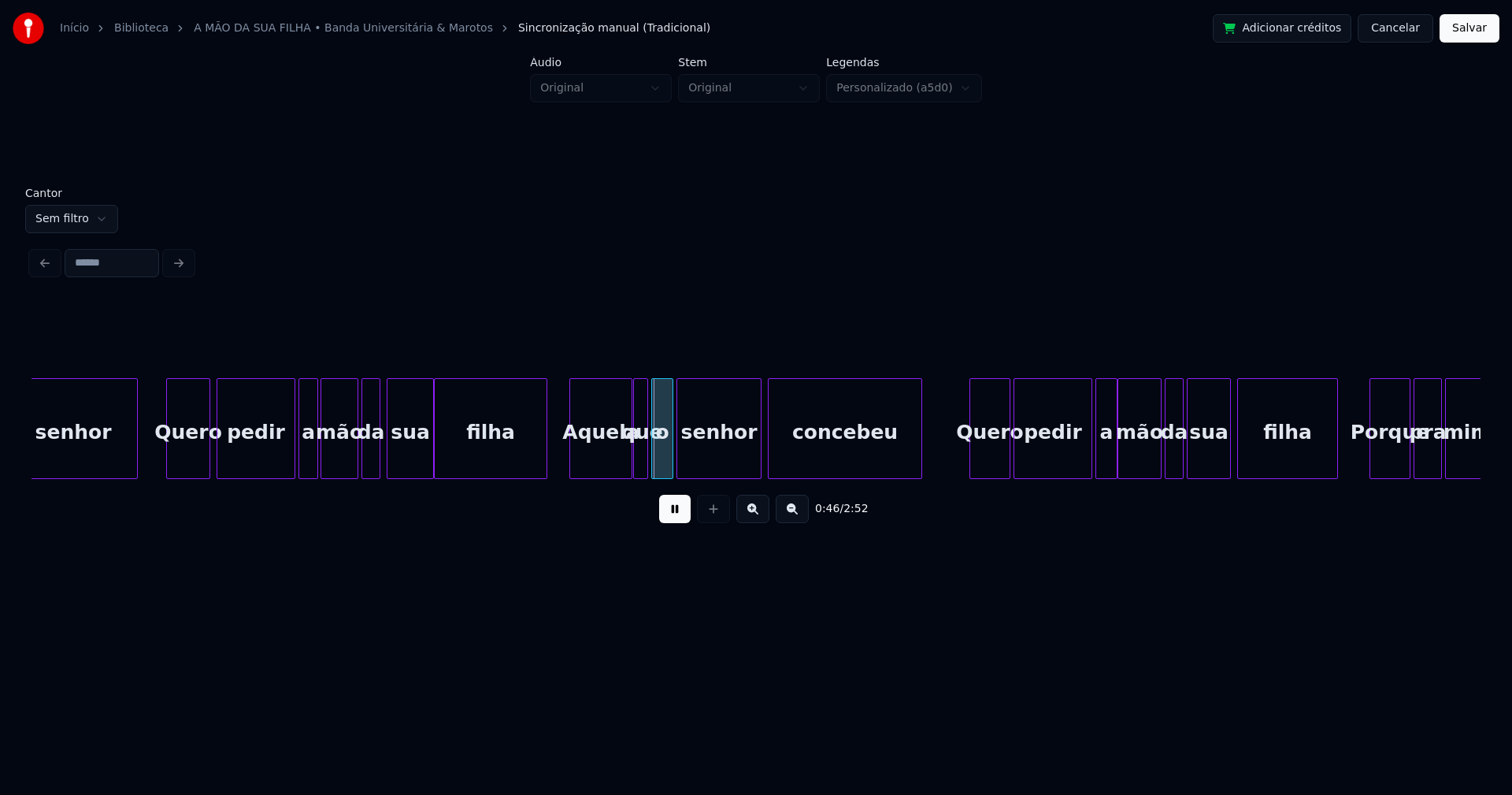
scroll to position [0, 6674]
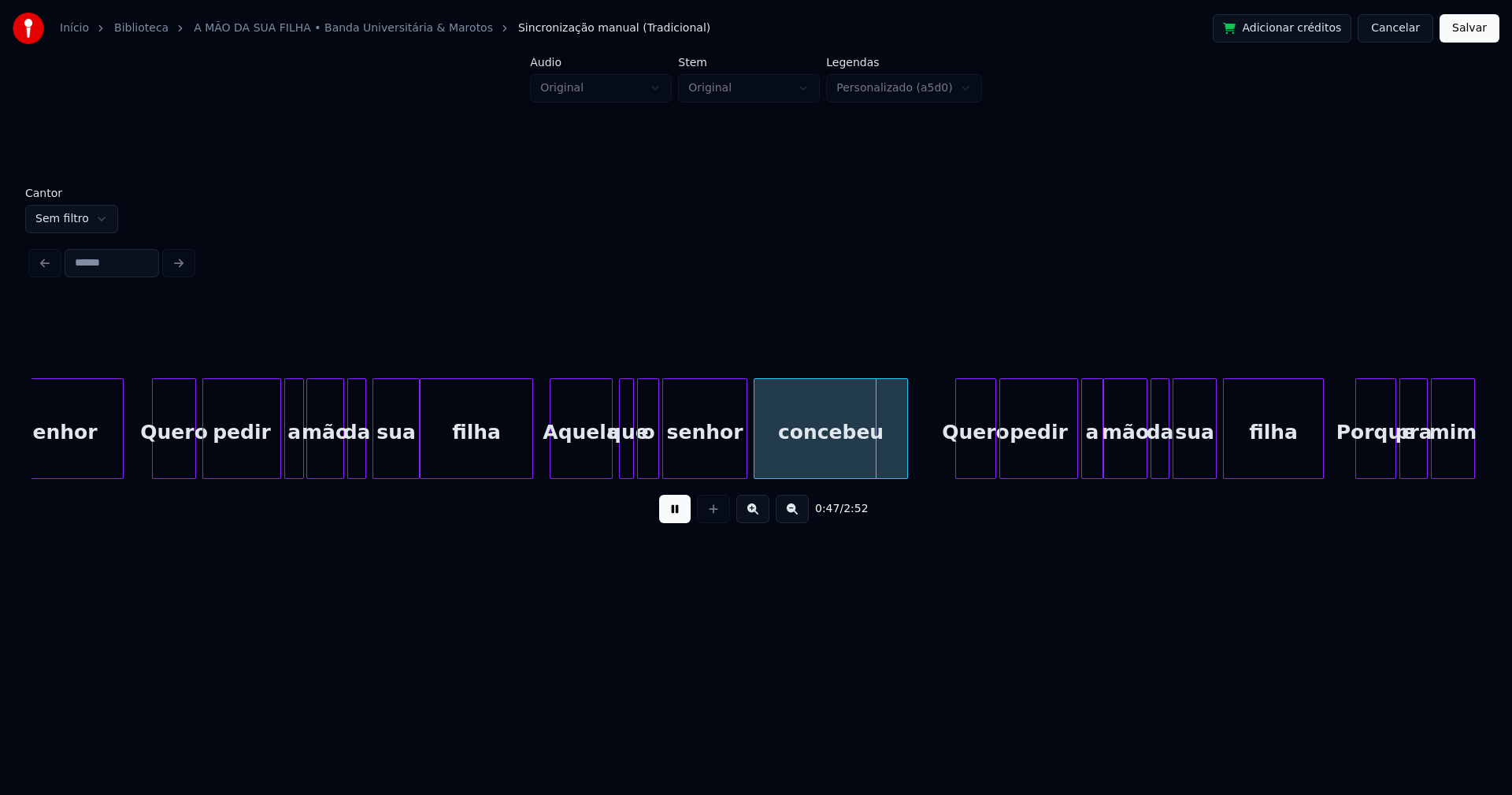
click at [584, 465] on div "Aquela" at bounding box center [582, 433] width 62 height 107
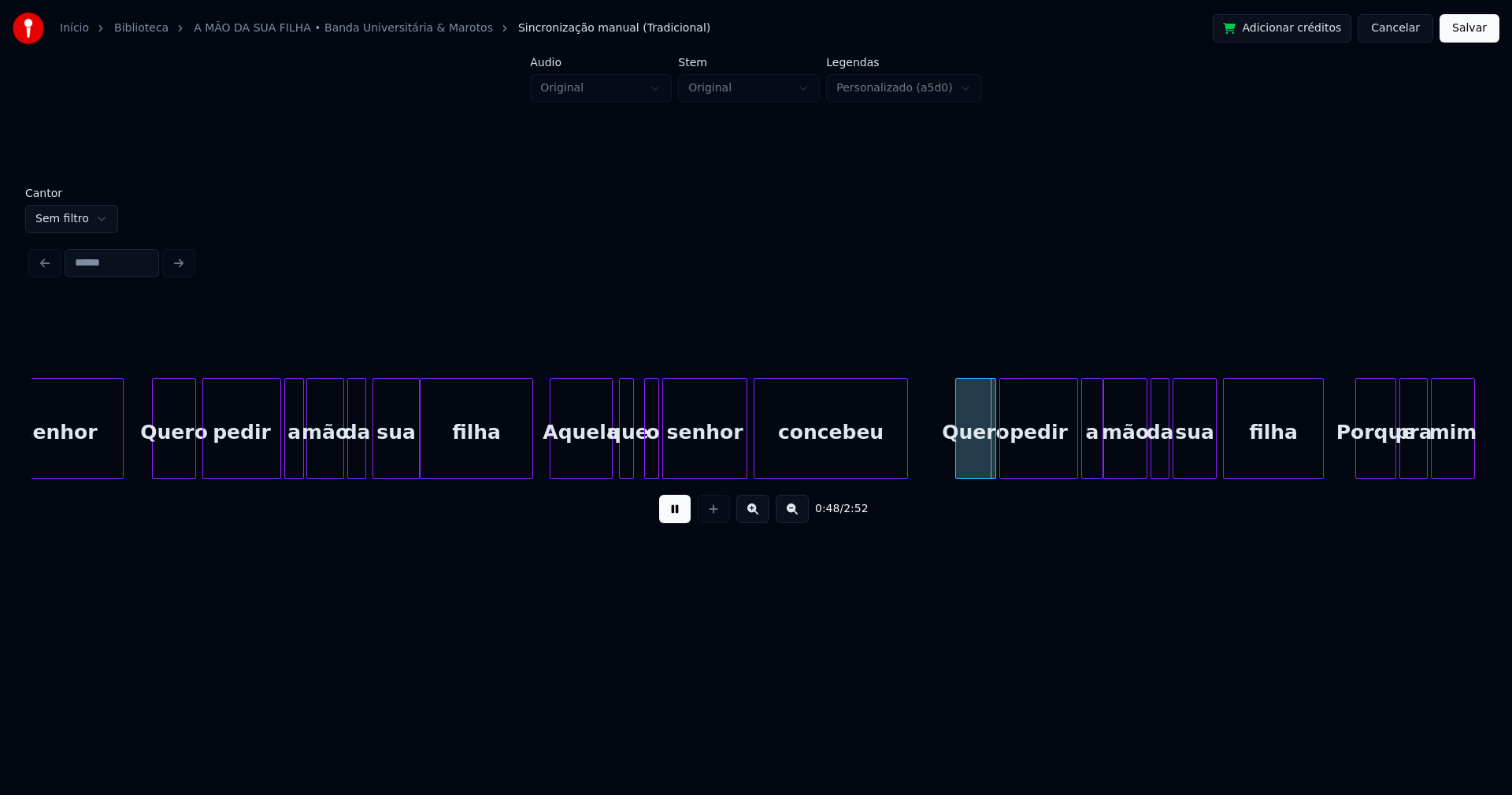
click at [647, 460] on div at bounding box center [647, 429] width 5 height 99
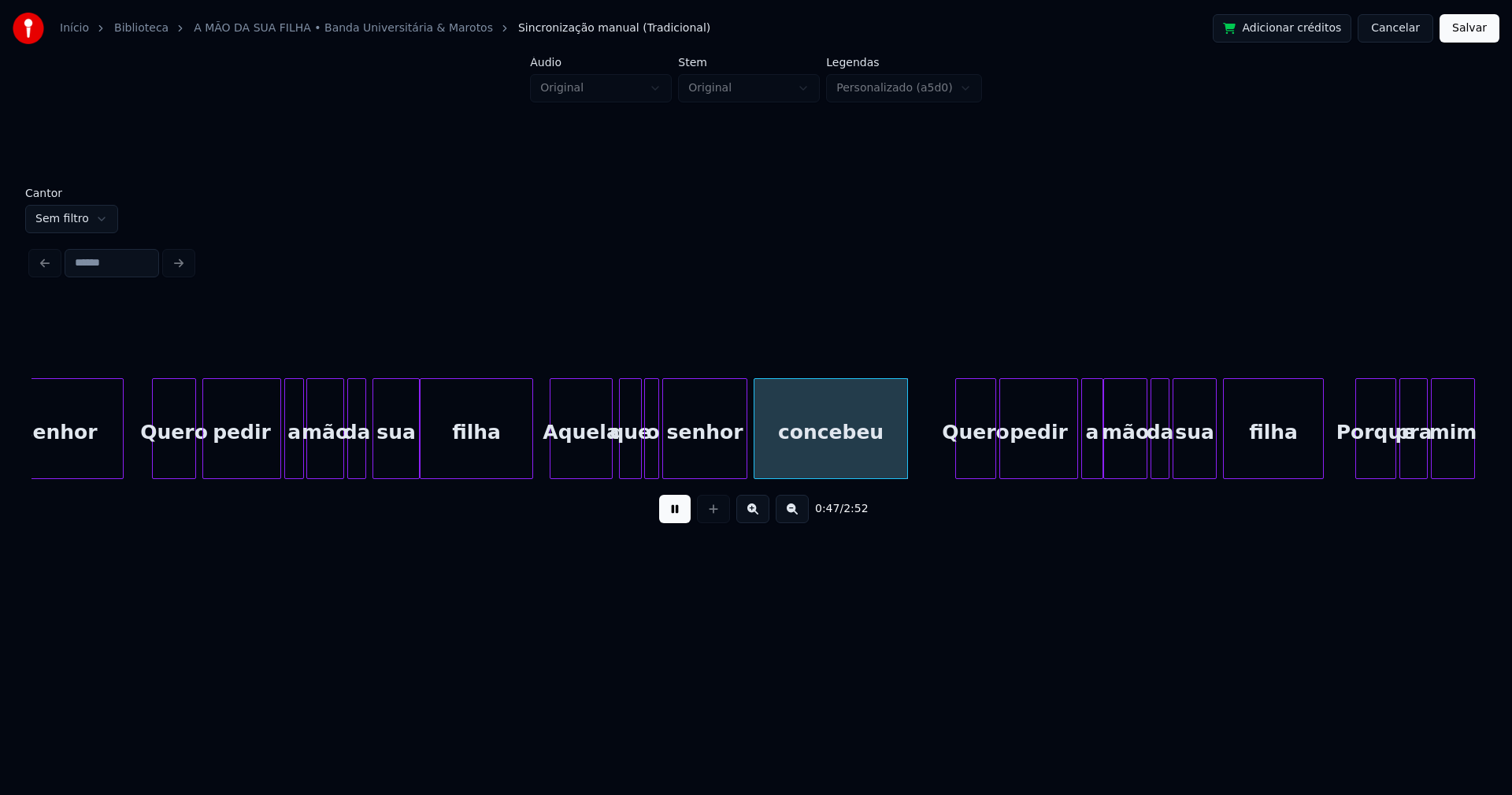
click at [637, 457] on div at bounding box center [638, 429] width 5 height 99
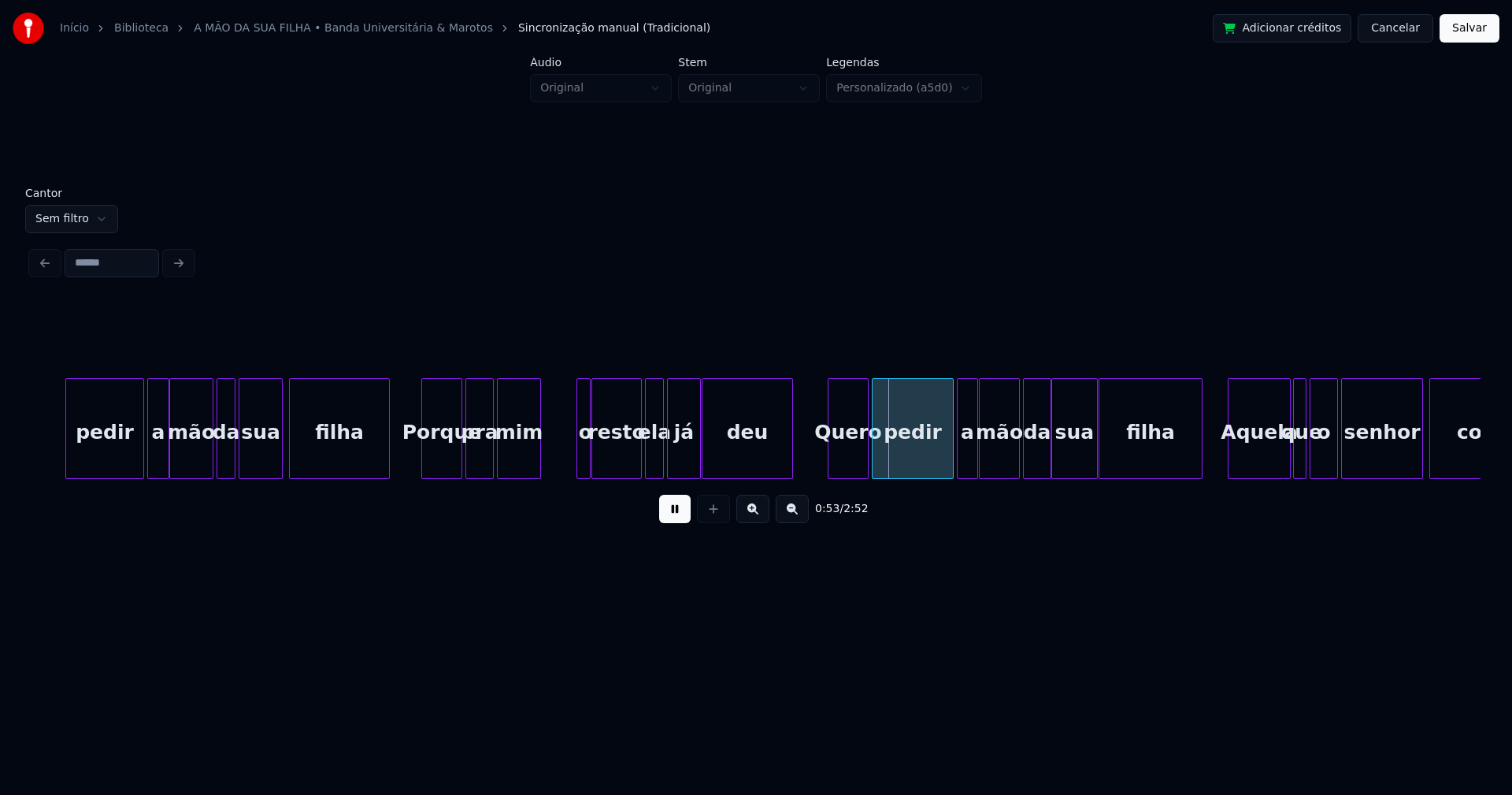
scroll to position [0, 7759]
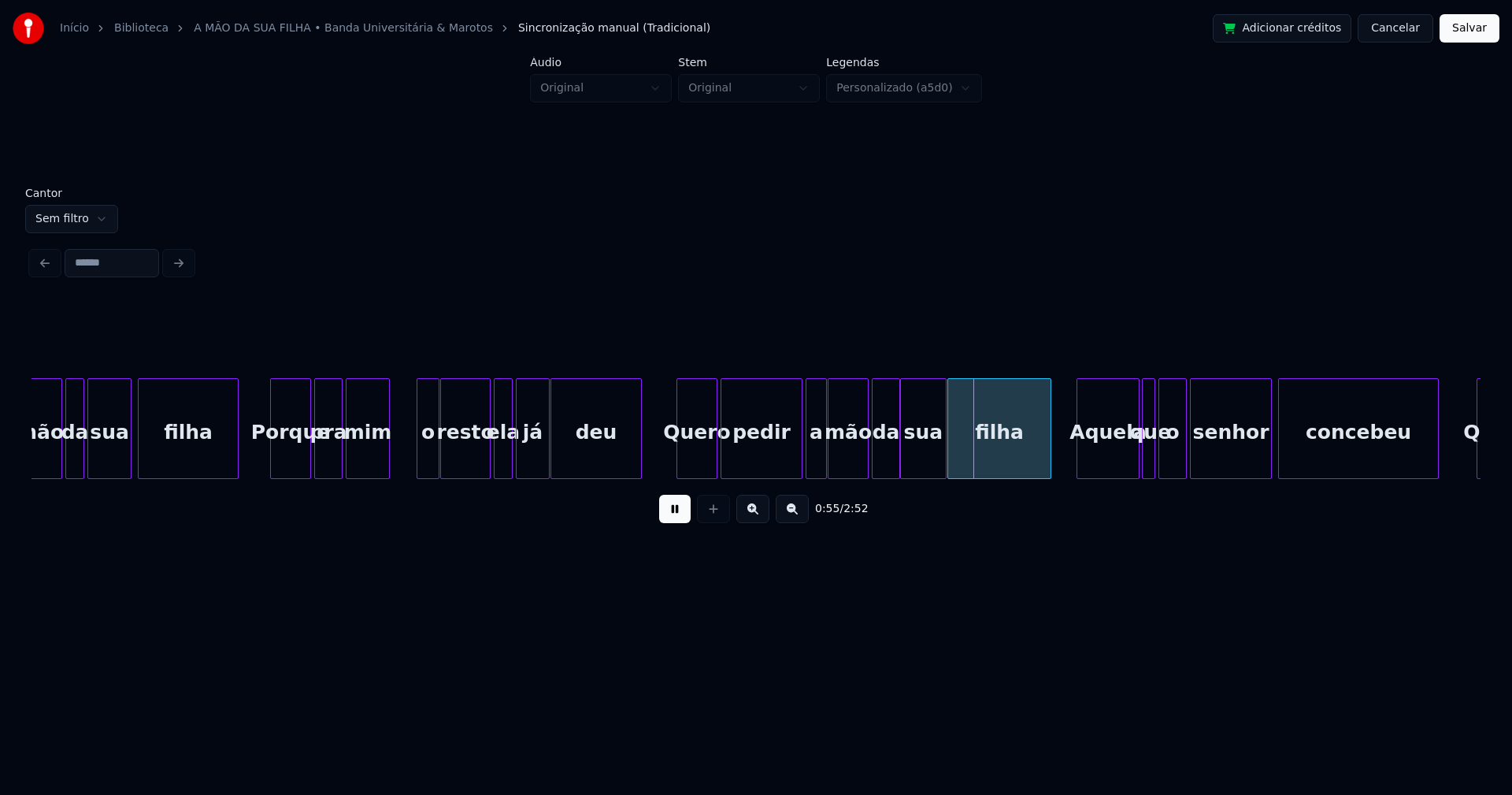
click at [421, 469] on div at bounding box center [420, 429] width 5 height 99
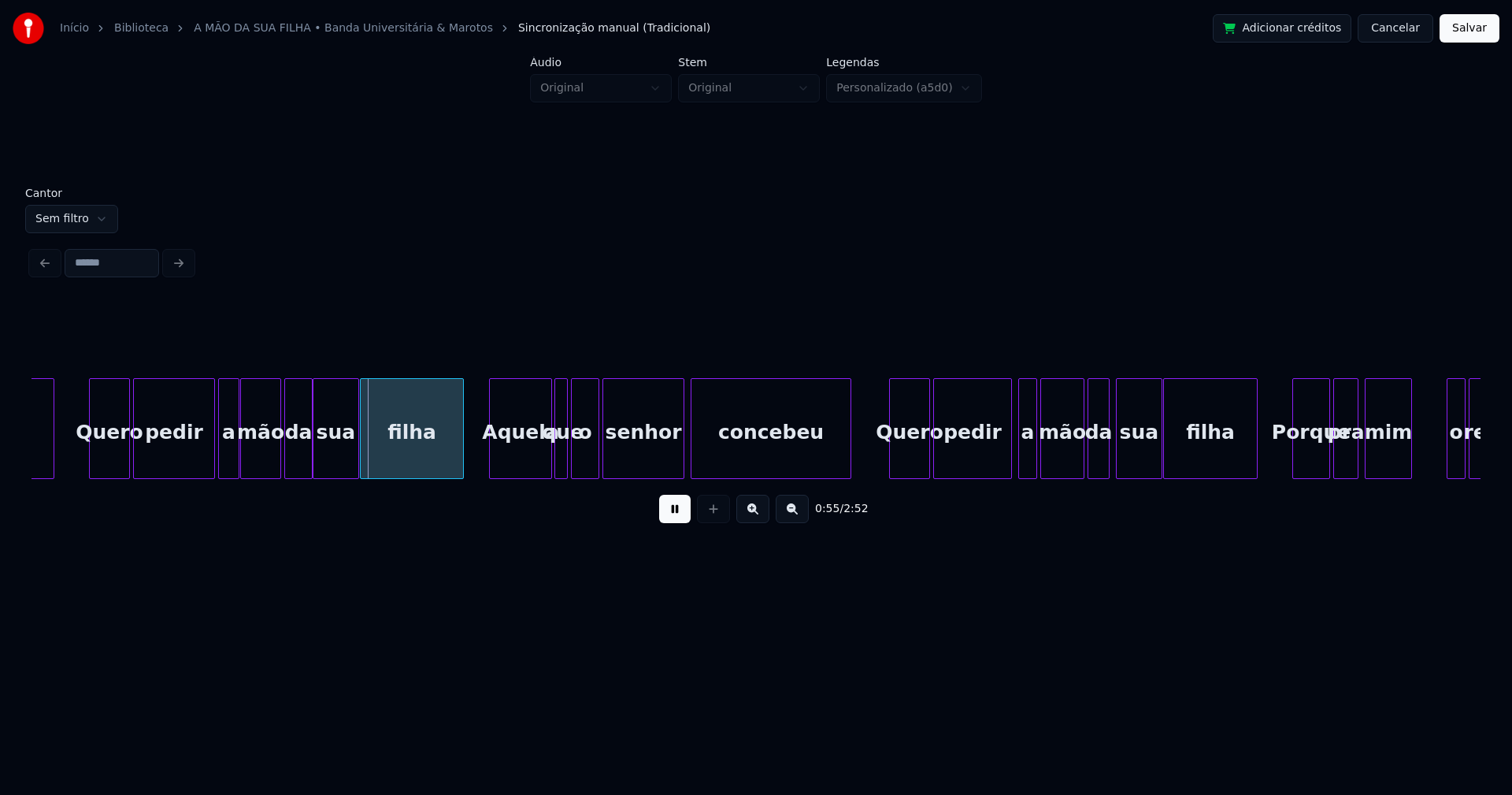
scroll to position [0, 8361]
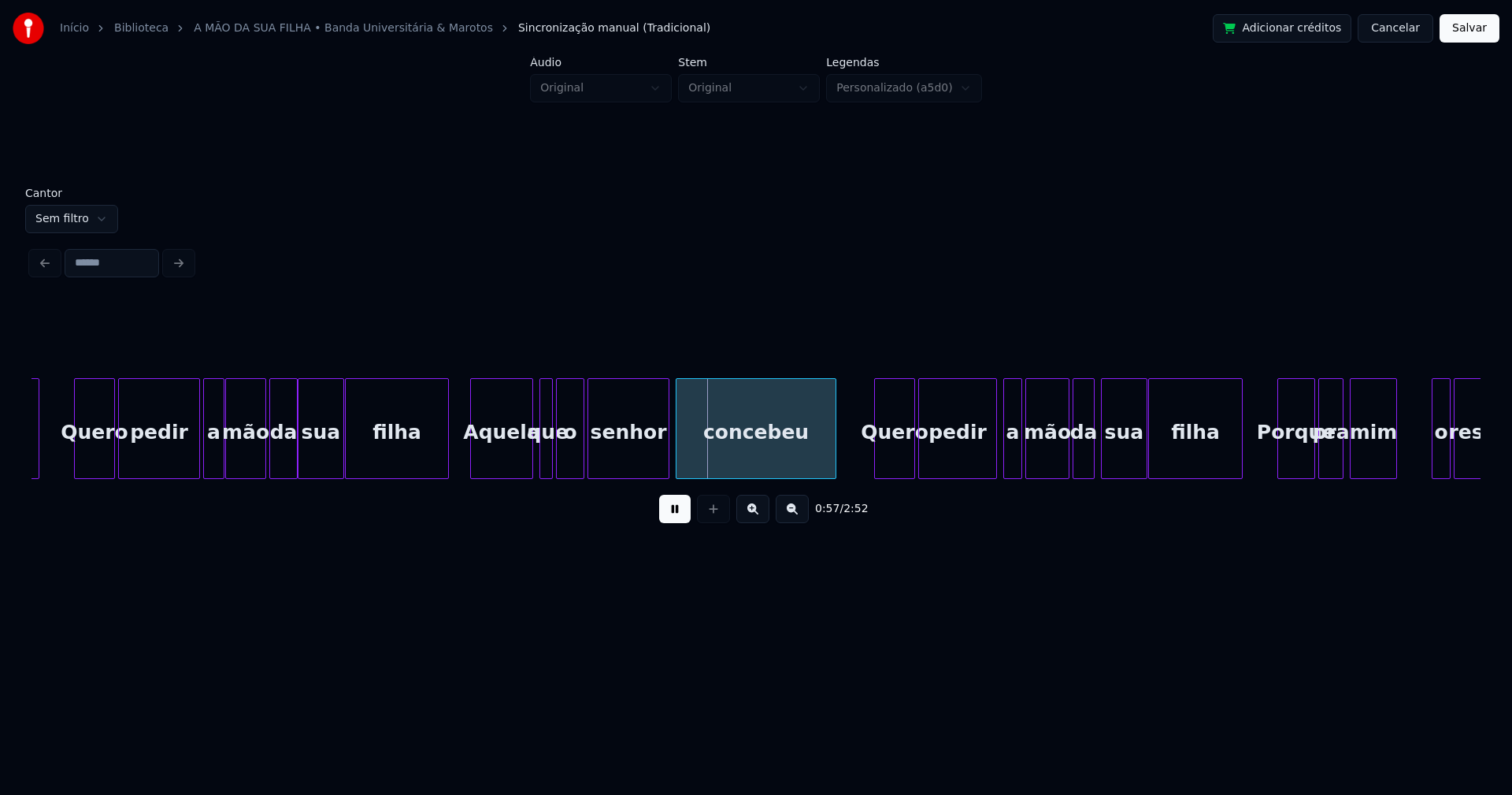
click at [507, 474] on div "deu Quero pedir a mão da sua filha Aquela que o senhor [PERSON_NAME] pedir a mã…" at bounding box center [756, 429] width 1449 height 101
click at [574, 455] on div at bounding box center [572, 429] width 5 height 99
click at [564, 452] on div at bounding box center [562, 429] width 5 height 99
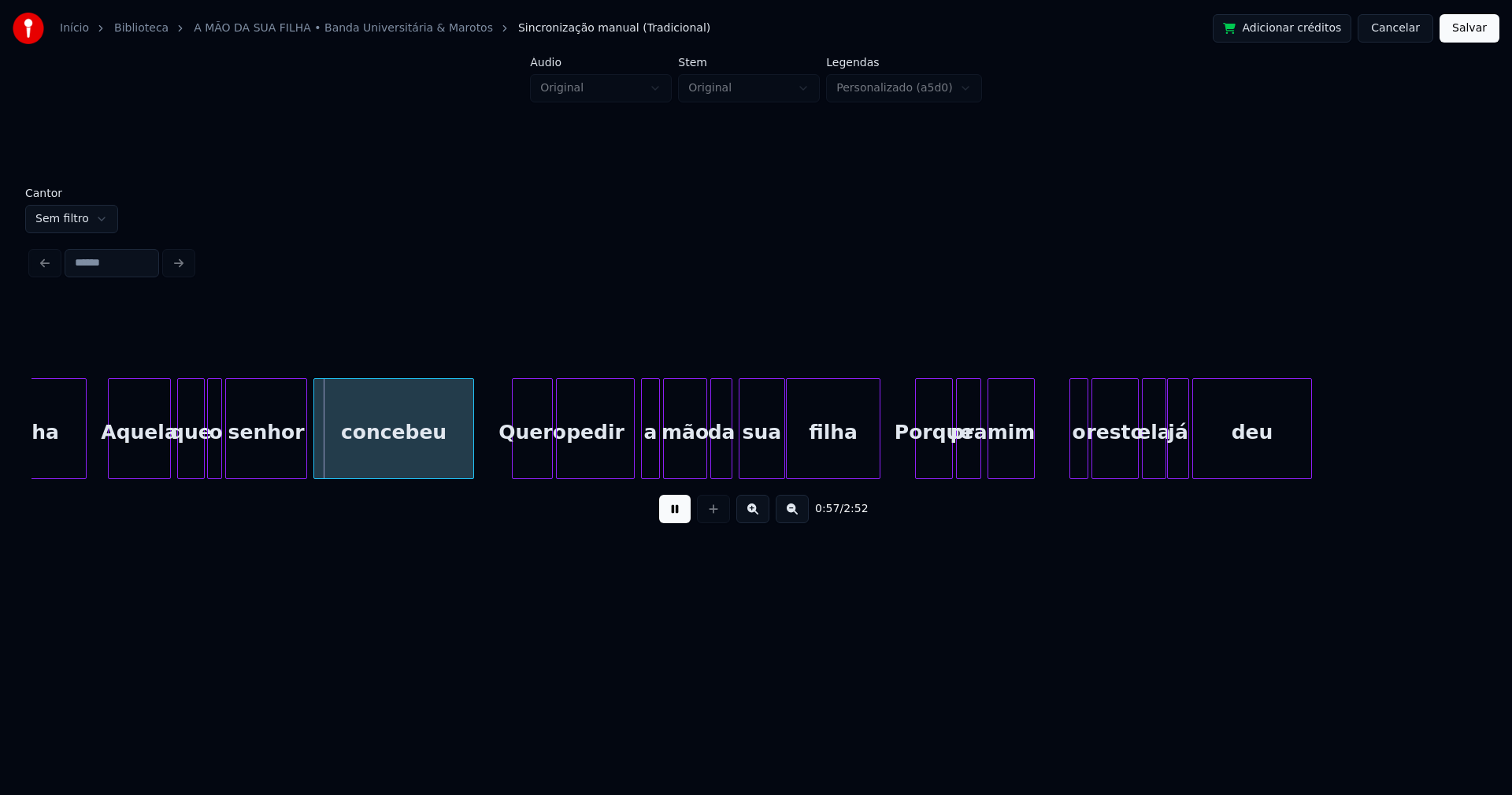
scroll to position [0, 8753]
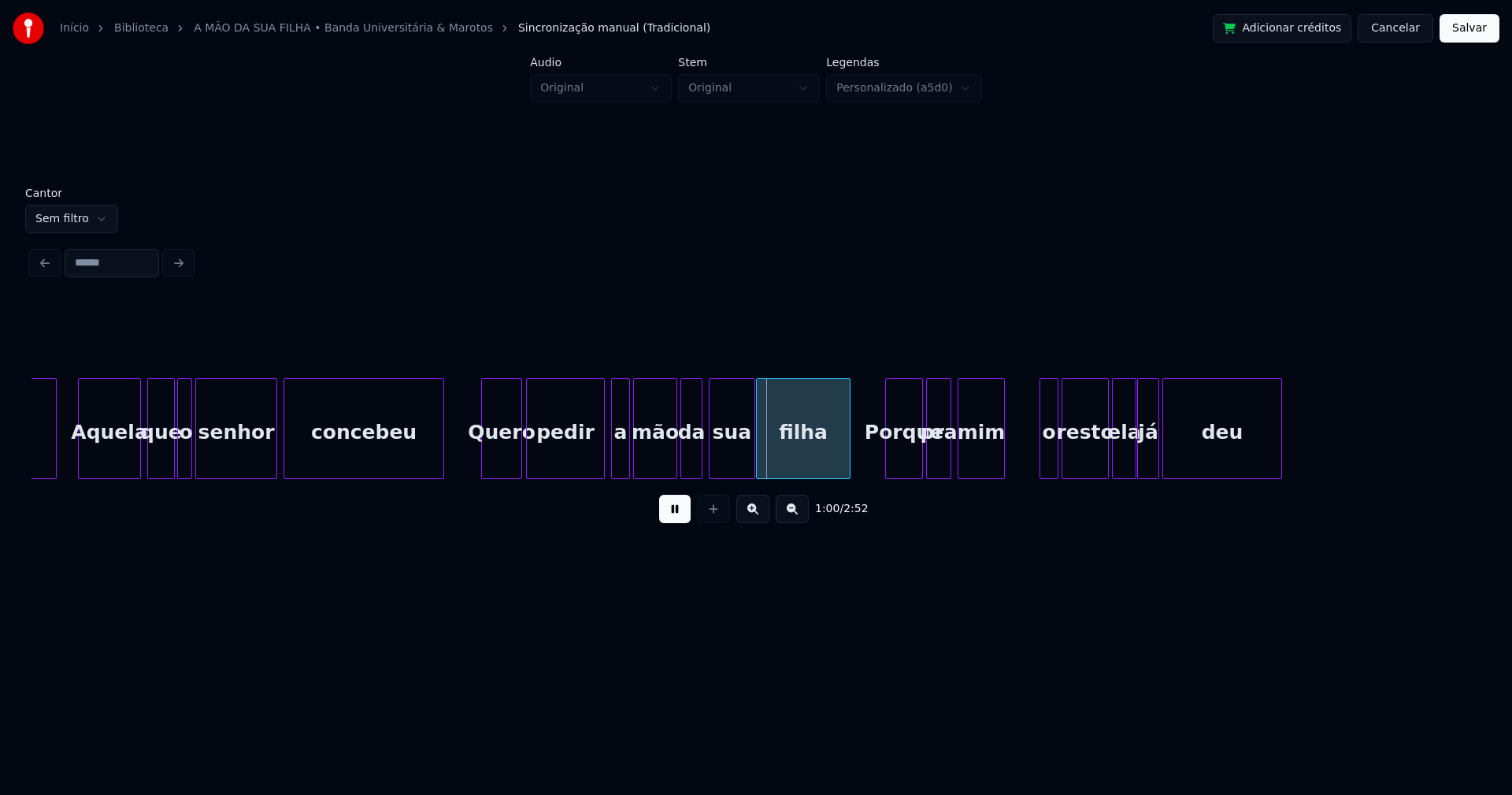
click at [509, 463] on div "Quero" at bounding box center [502, 433] width 39 height 107
click at [904, 463] on div "Porque" at bounding box center [900, 433] width 36 height 107
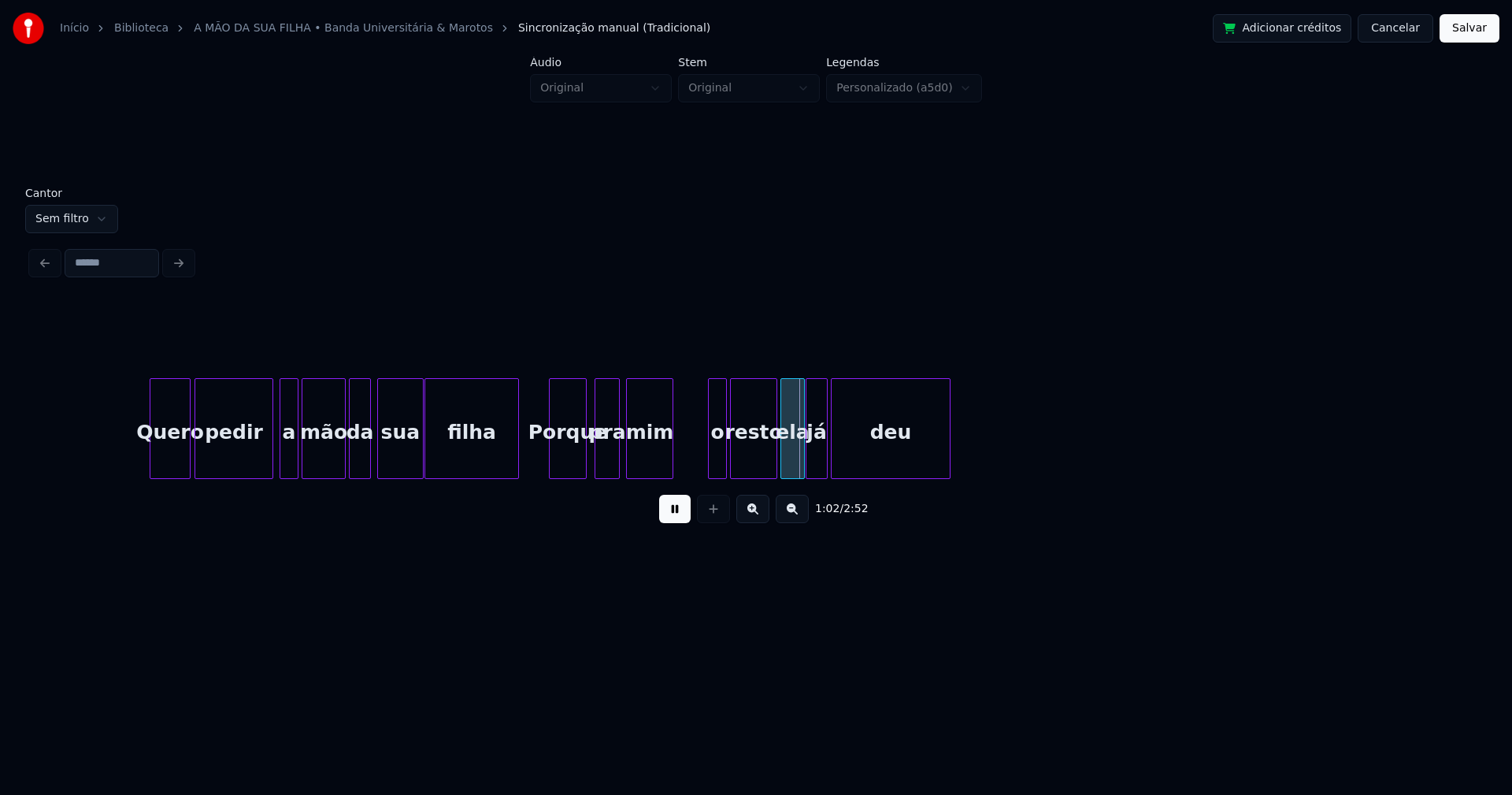
scroll to position [0, 9175]
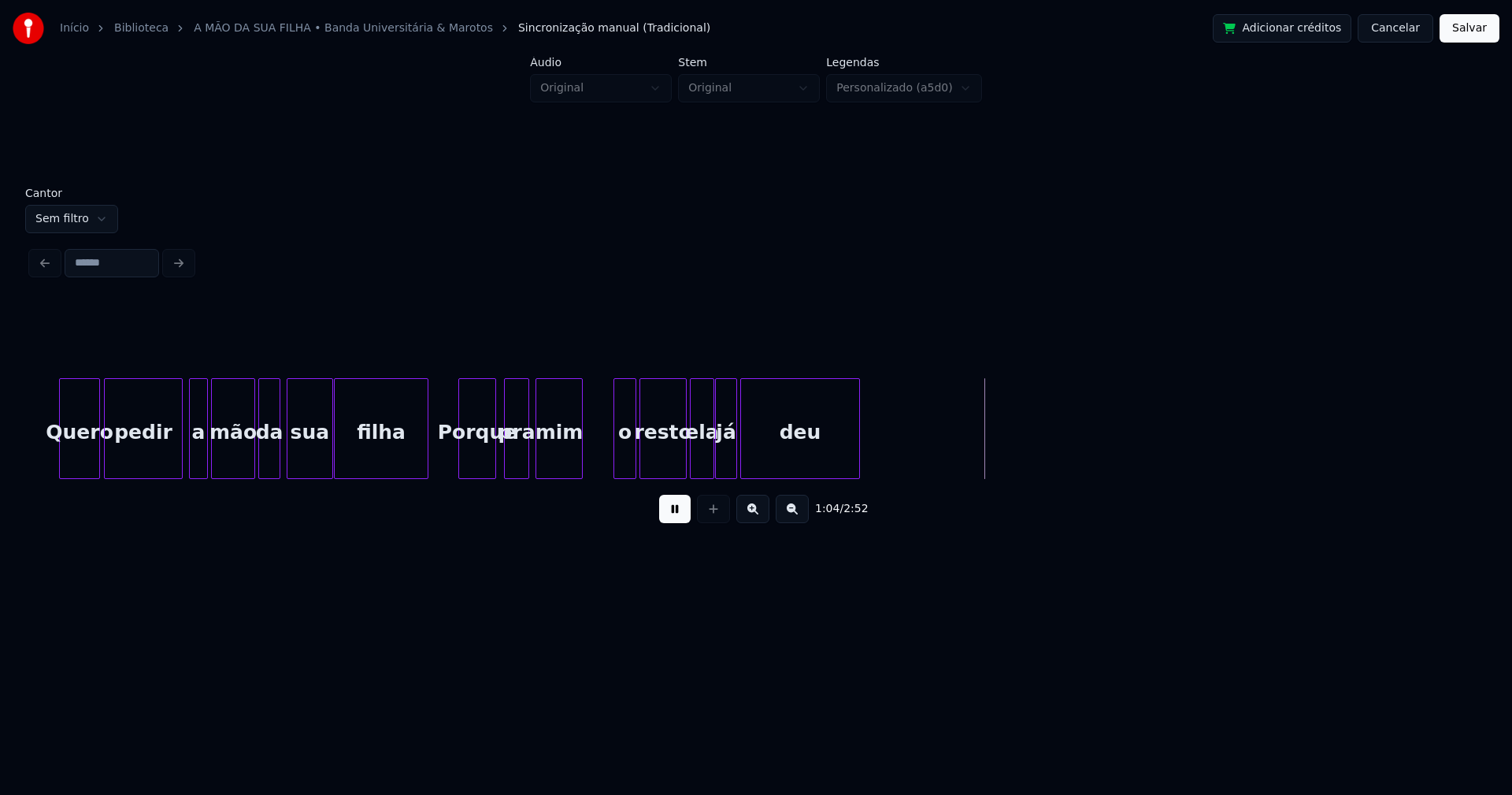
click at [617, 448] on div at bounding box center [616, 429] width 5 height 99
click at [670, 516] on button at bounding box center [675, 509] width 32 height 28
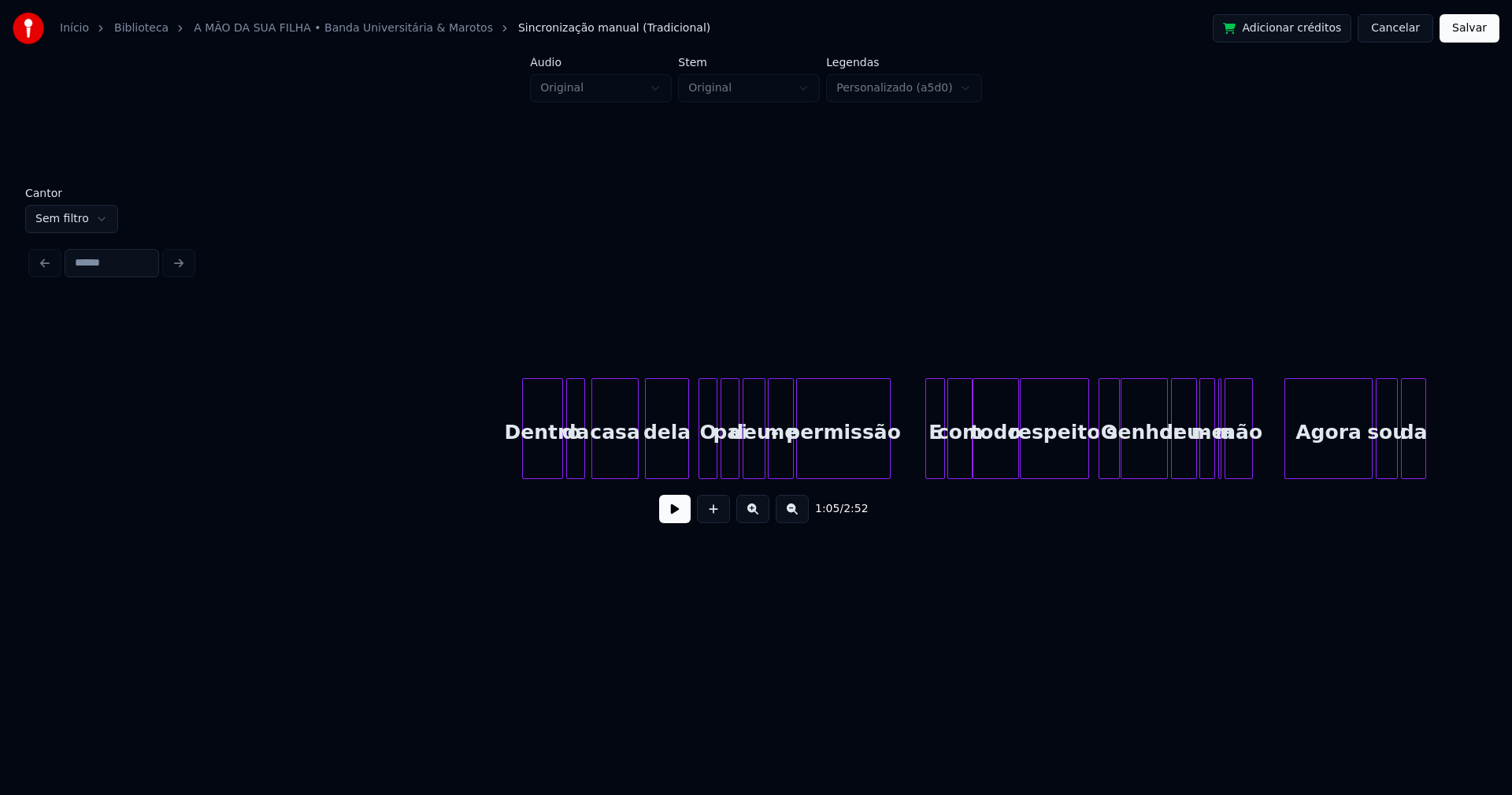
scroll to position [0, 12775]
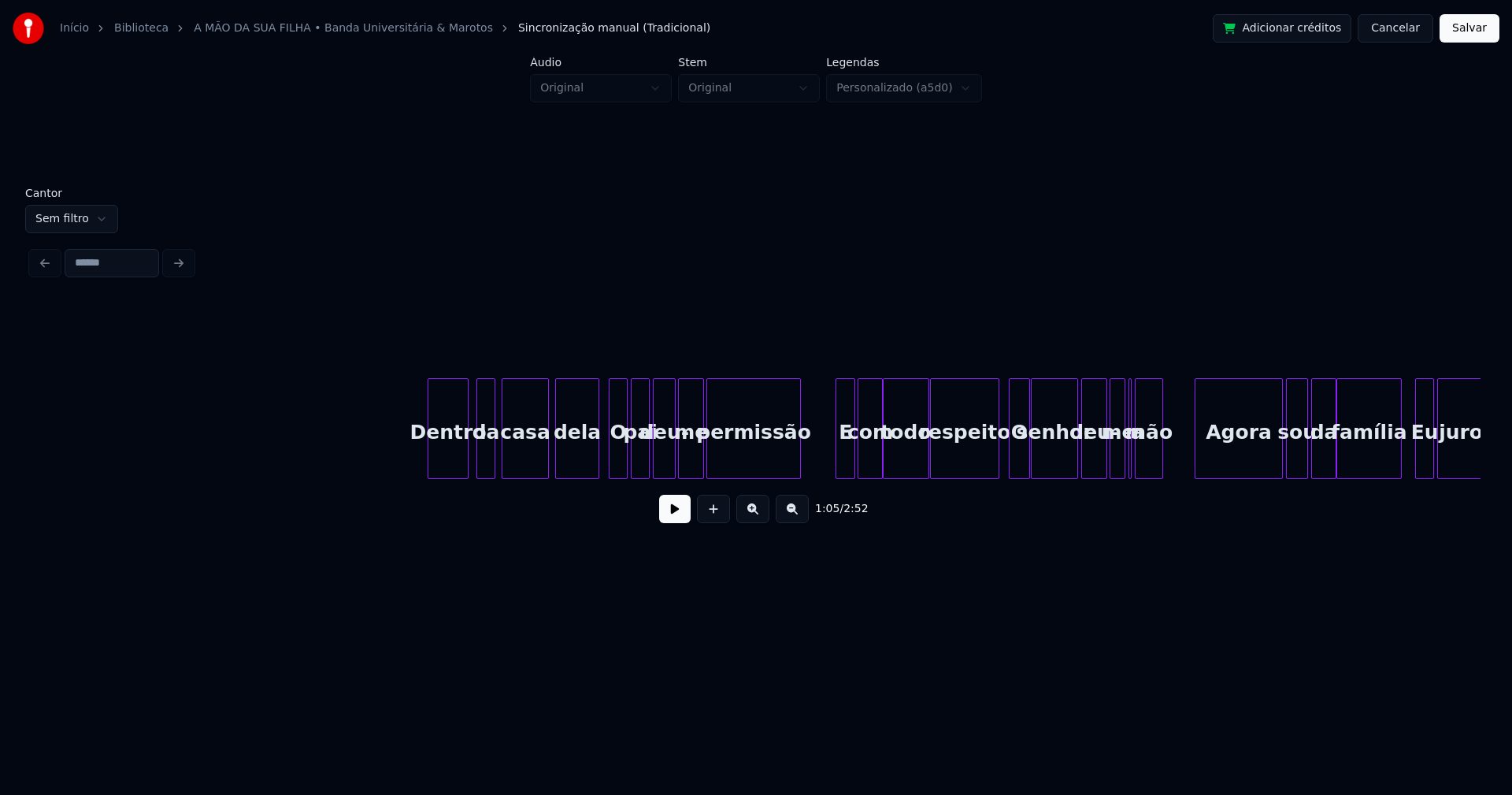
click at [446, 459] on div "Dentro" at bounding box center [448, 433] width 39 height 107
click at [681, 515] on button at bounding box center [675, 509] width 32 height 28
click at [840, 478] on div "Dentro da casa dela O pai deu- me permissão E com todo respeito O senhor deu- m…" at bounding box center [756, 429] width 1449 height 101
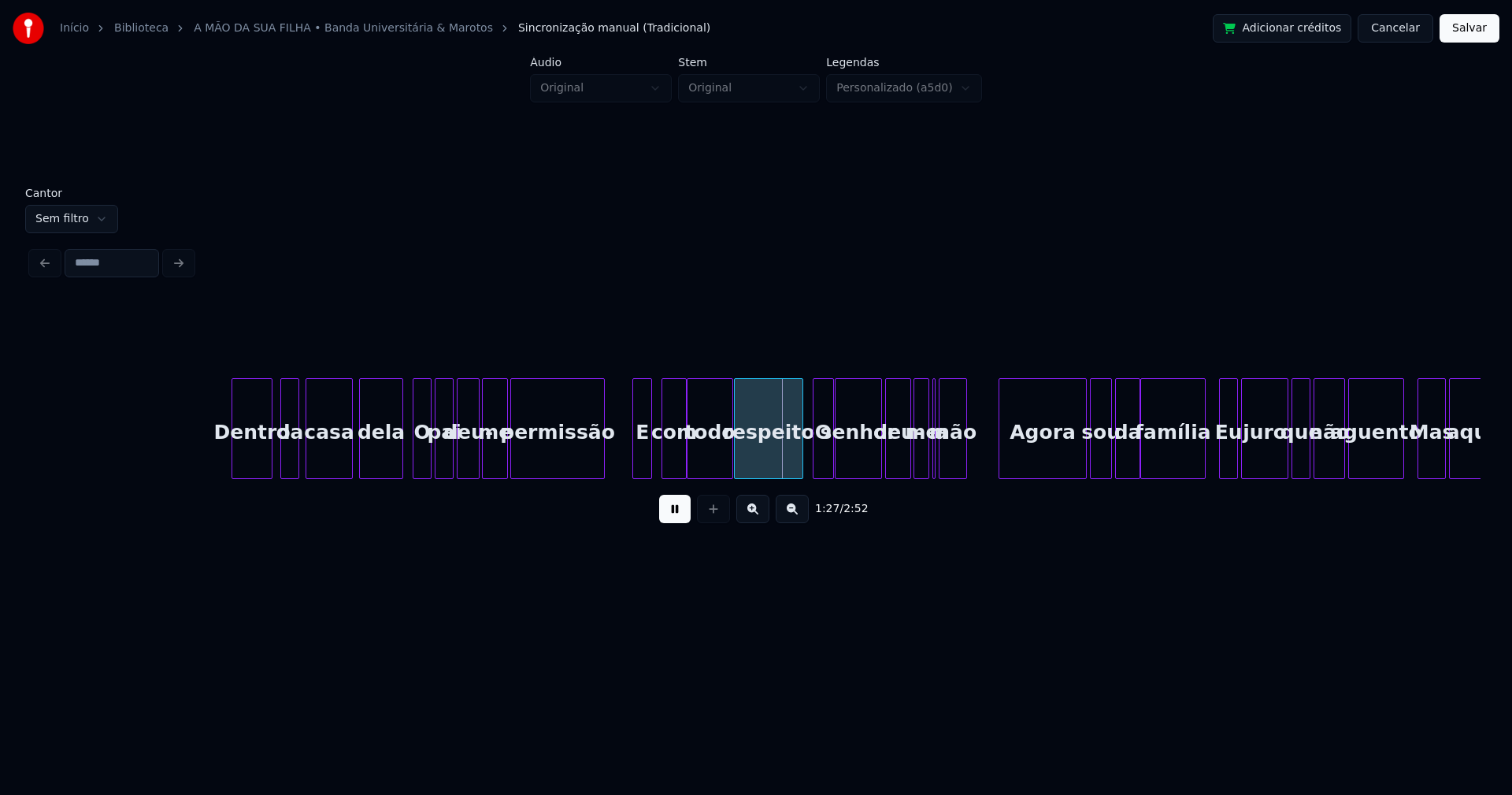
scroll to position [0, 13031]
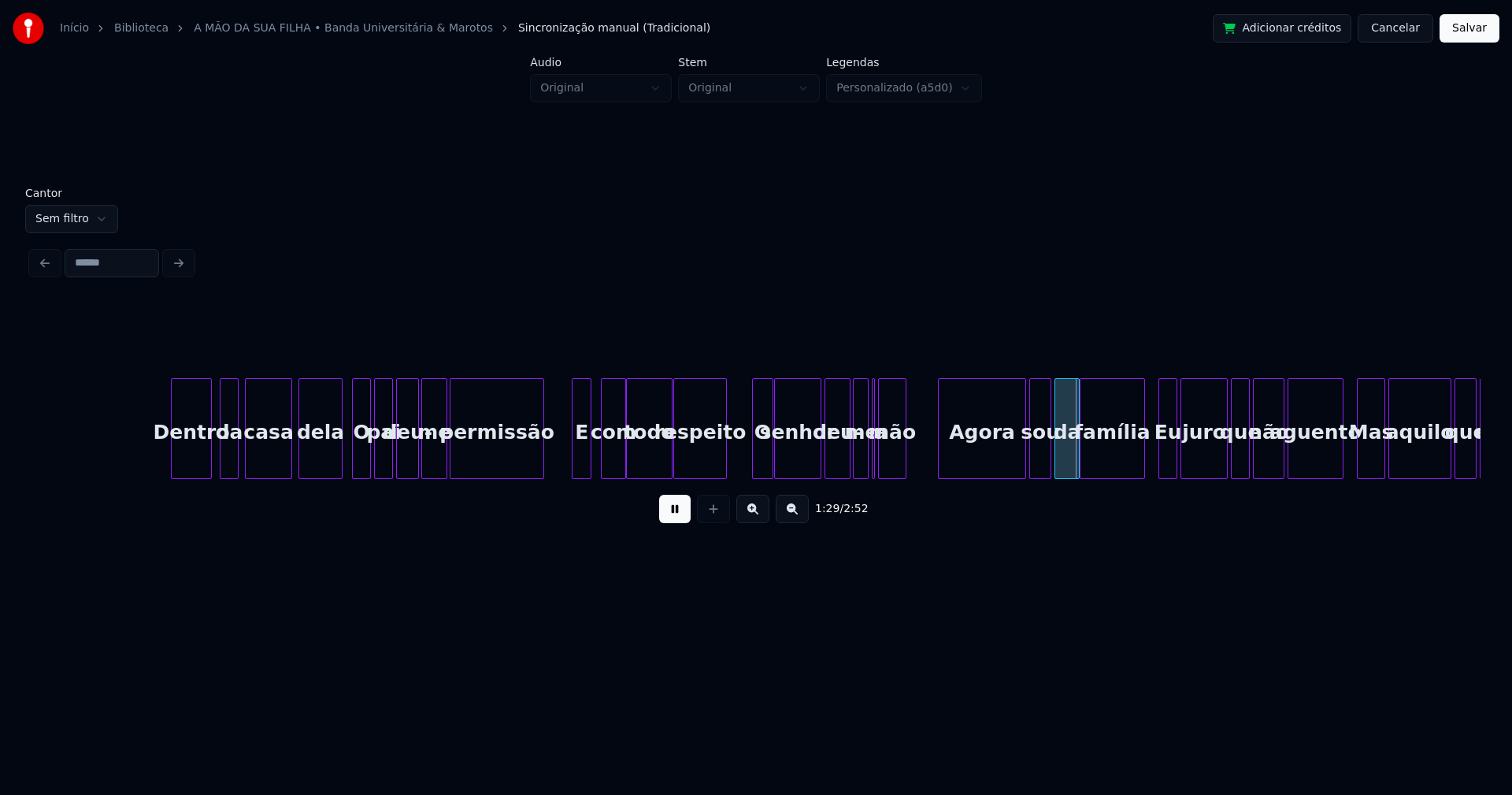
click at [726, 461] on div at bounding box center [724, 429] width 5 height 99
click at [737, 471] on div at bounding box center [736, 429] width 5 height 99
click at [863, 457] on div "me" at bounding box center [862, 433] width 16 height 107
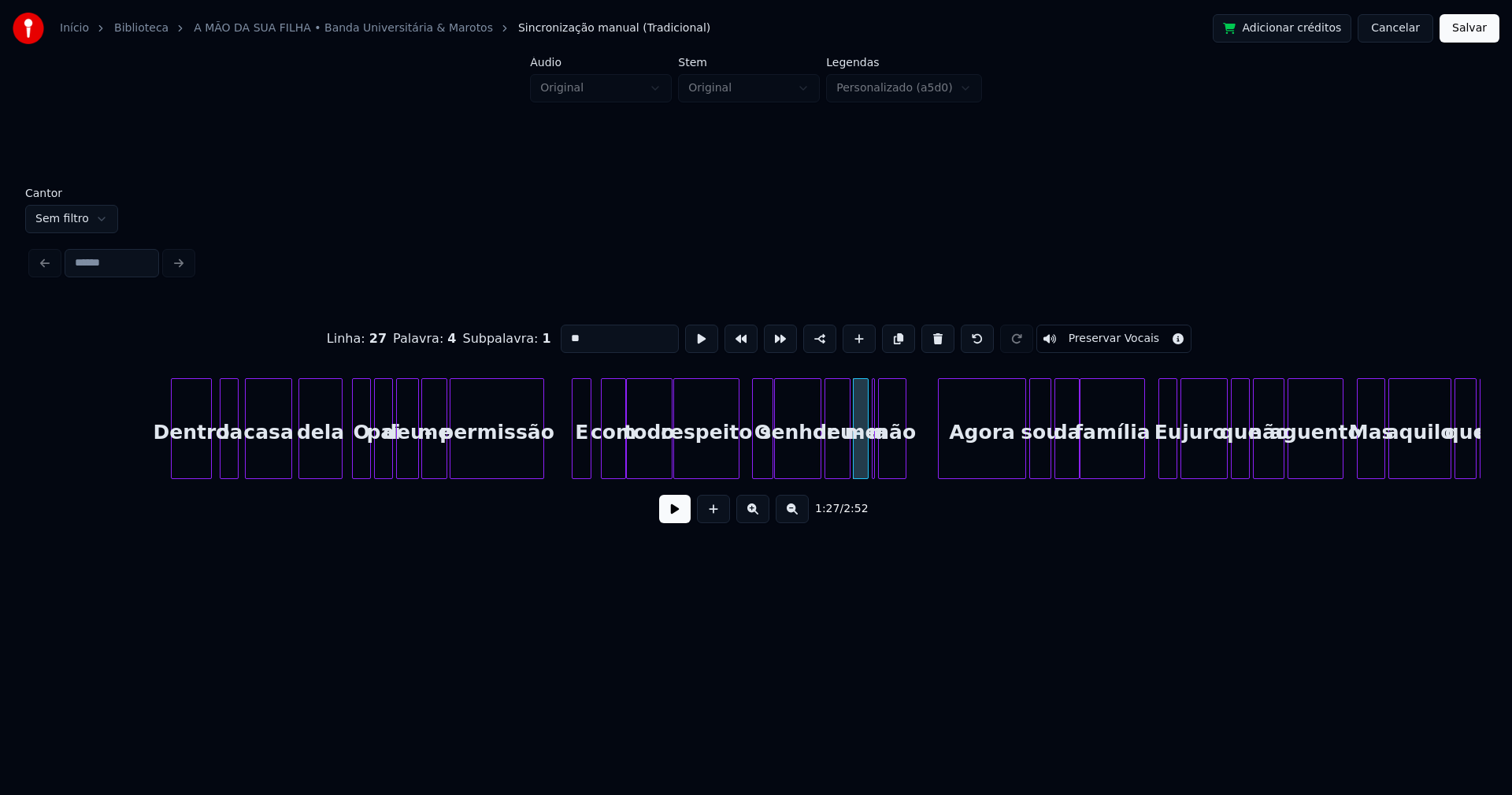
click at [665, 520] on button at bounding box center [675, 509] width 32 height 28
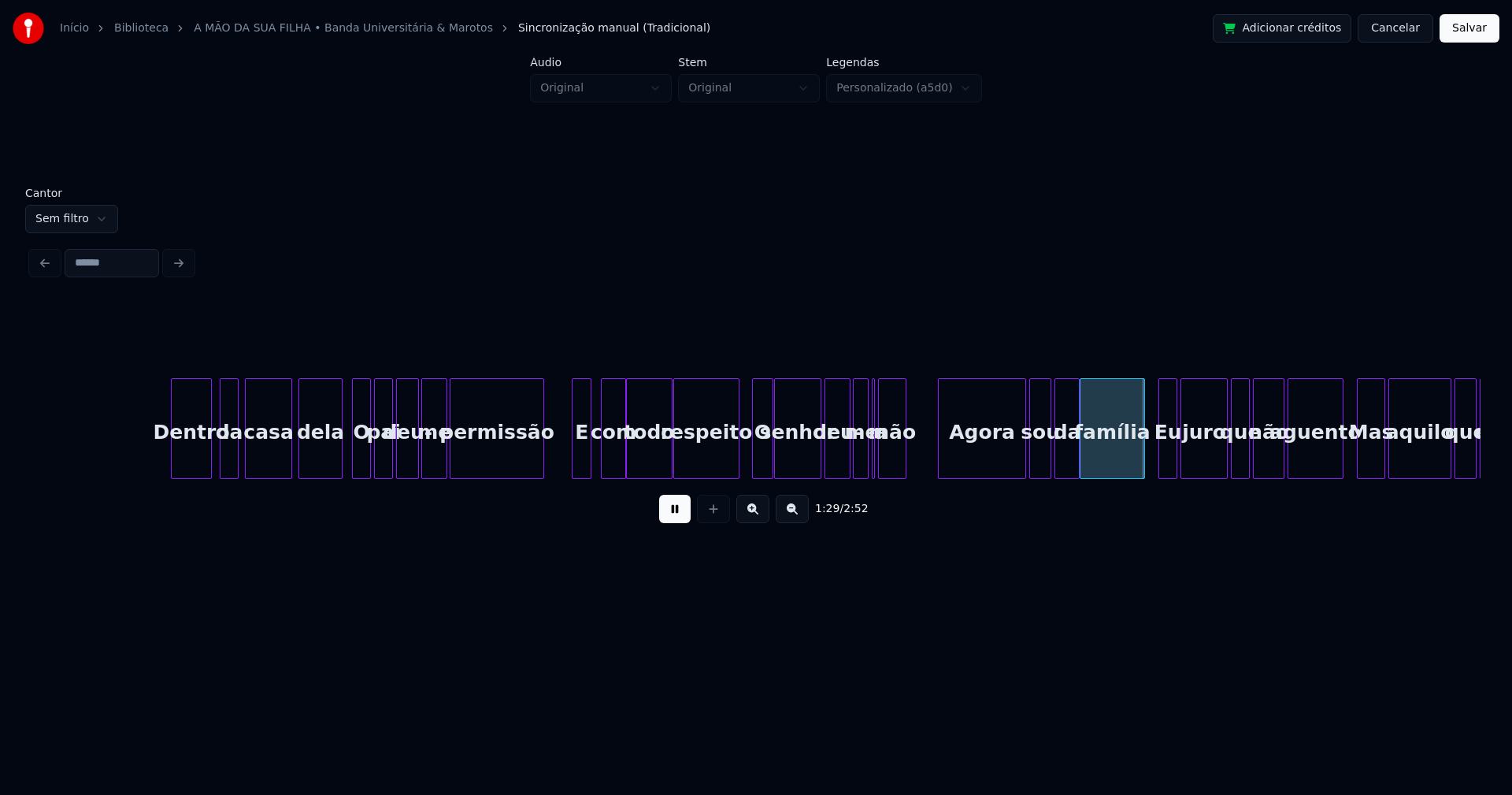
click at [749, 453] on div "Dentro da casa dela O pai deu- me permissão E com todo respeito O senhor deu- m…" at bounding box center [604, 429] width 27210 height 101
click at [679, 518] on button at bounding box center [675, 509] width 32 height 28
click at [875, 467] on div at bounding box center [876, 429] width 5 height 99
click at [990, 447] on div "Agora" at bounding box center [975, 433] width 87 height 107
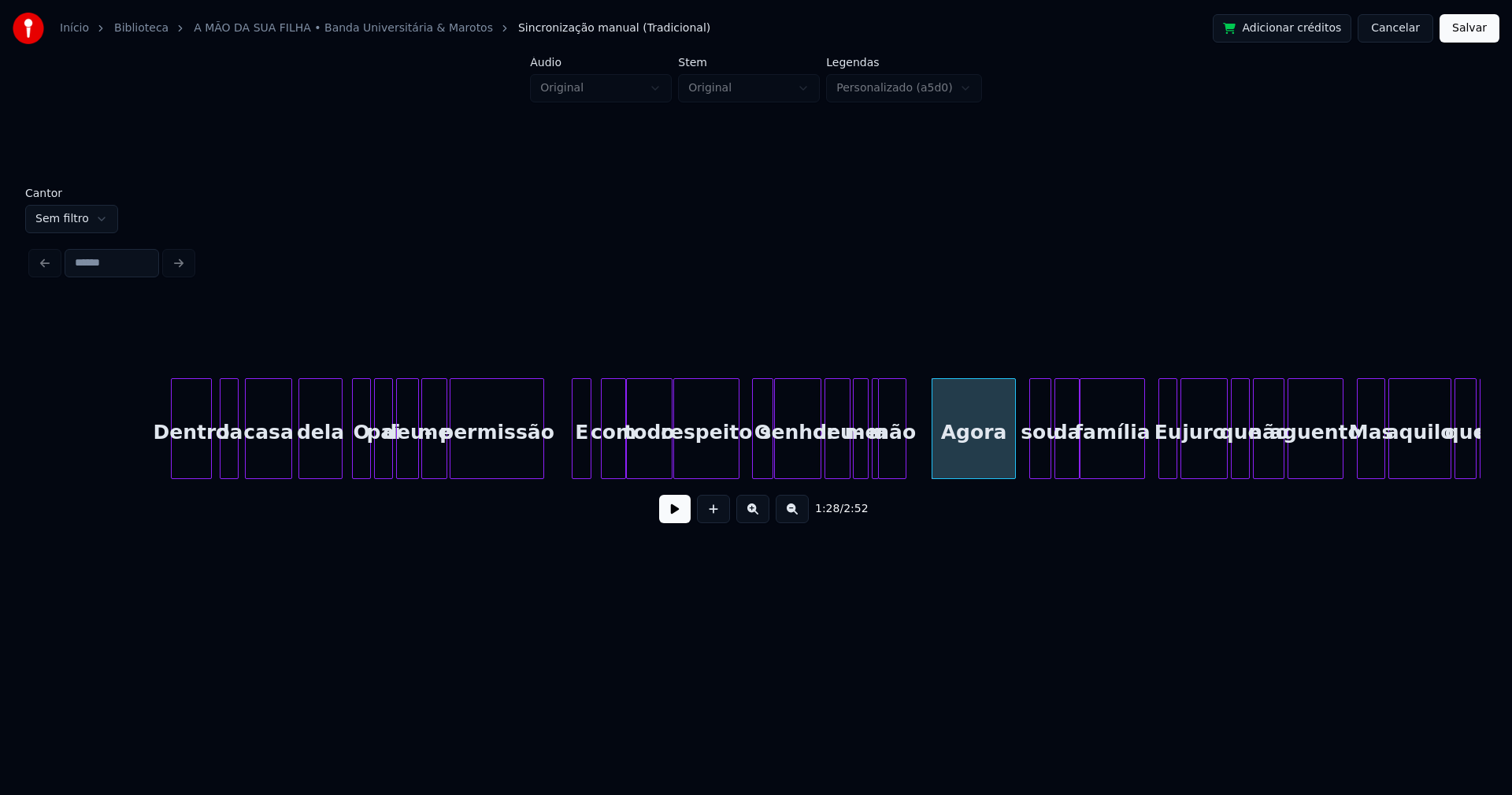
click at [1012, 458] on div at bounding box center [1012, 429] width 5 height 99
click at [1032, 463] on div "sou" at bounding box center [1032, 433] width 21 height 107
click at [1164, 461] on div "Eu" at bounding box center [1164, 433] width 17 height 107
click at [1140, 463] on div at bounding box center [1140, 429] width 5 height 99
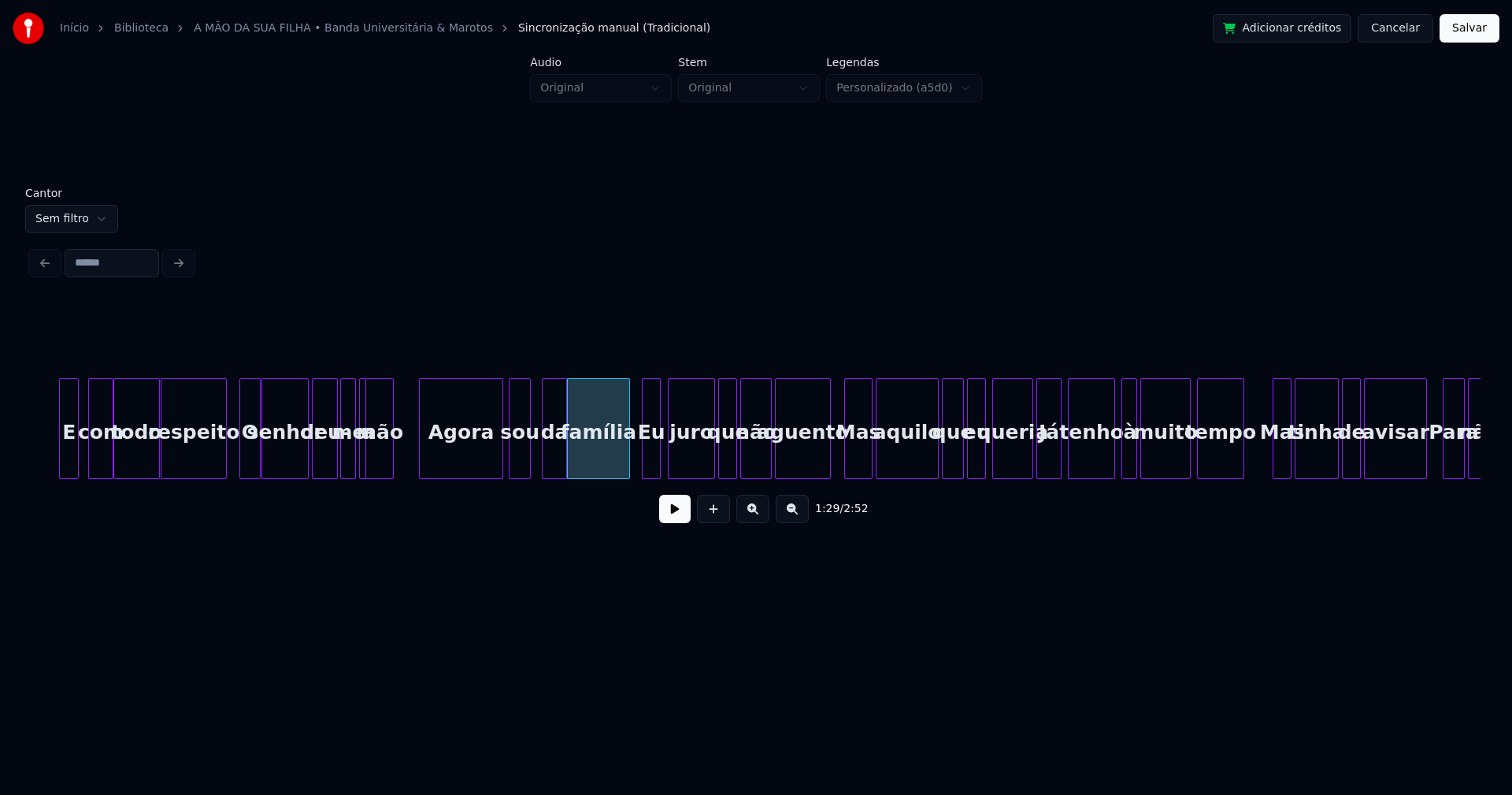
scroll to position [0, 13604]
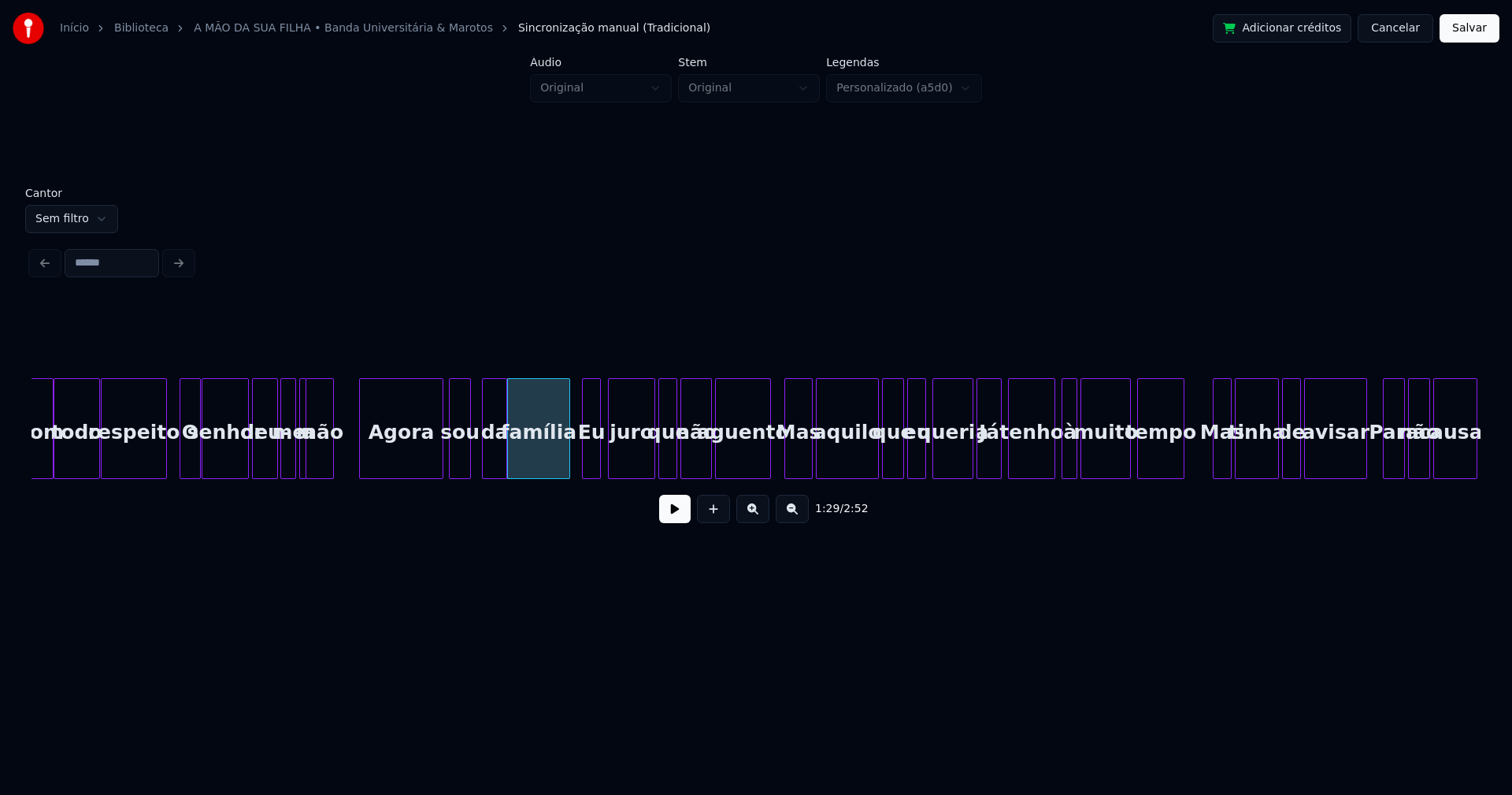
click at [667, 519] on button at bounding box center [675, 509] width 32 height 28
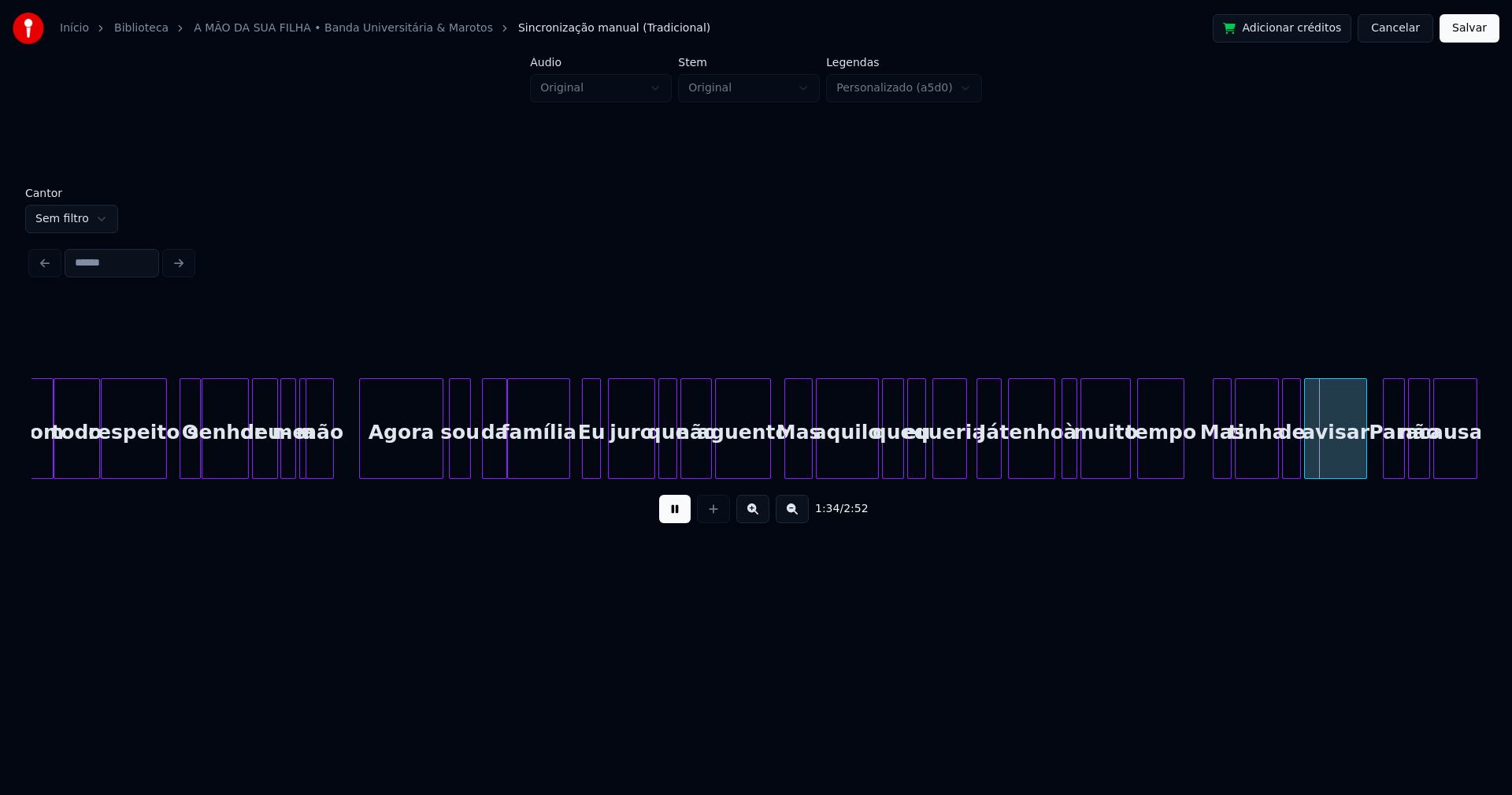
click at [964, 471] on div at bounding box center [964, 429] width 5 height 99
click at [667, 516] on button at bounding box center [675, 509] width 32 height 28
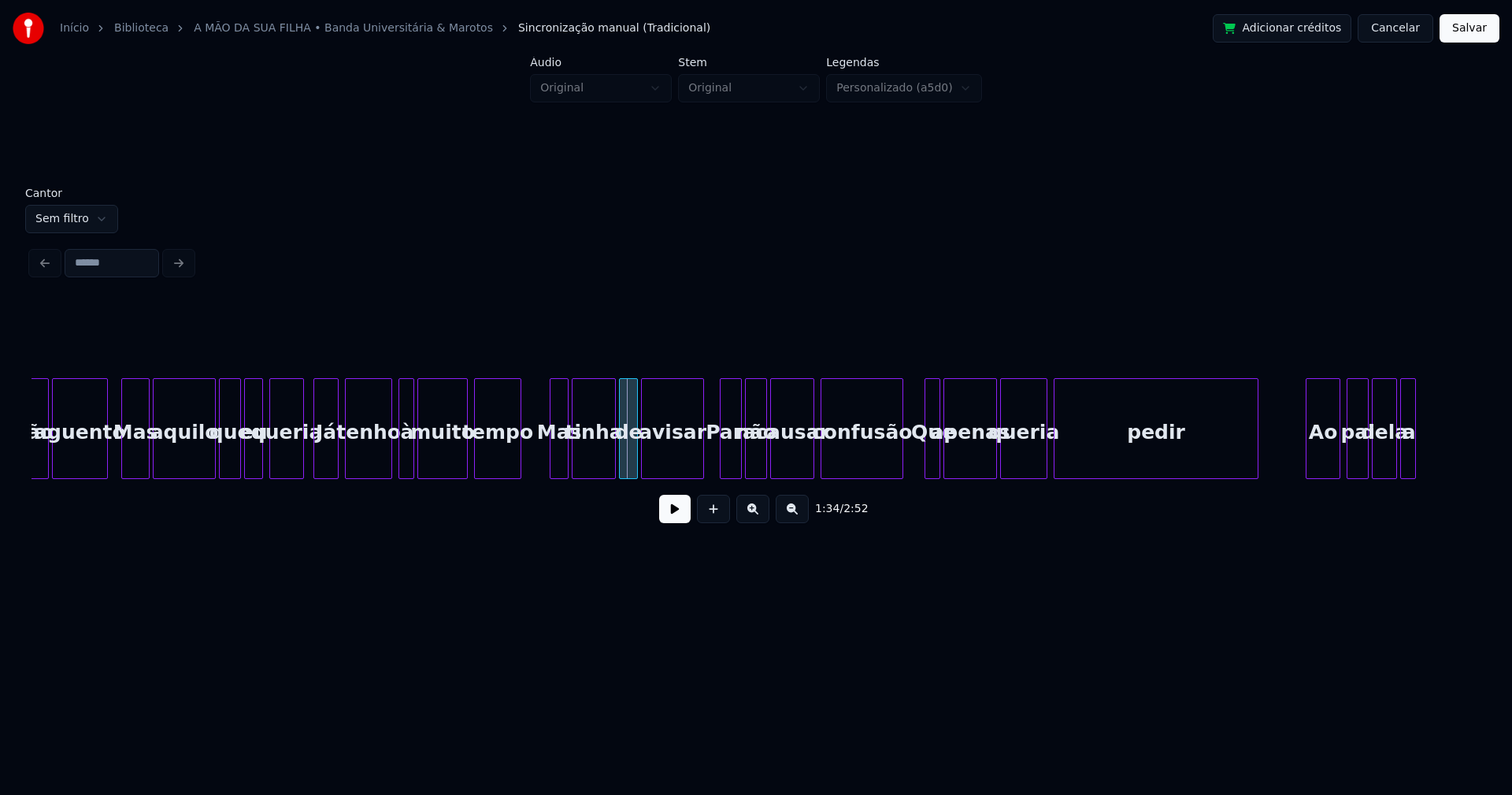
scroll to position [0, 14312]
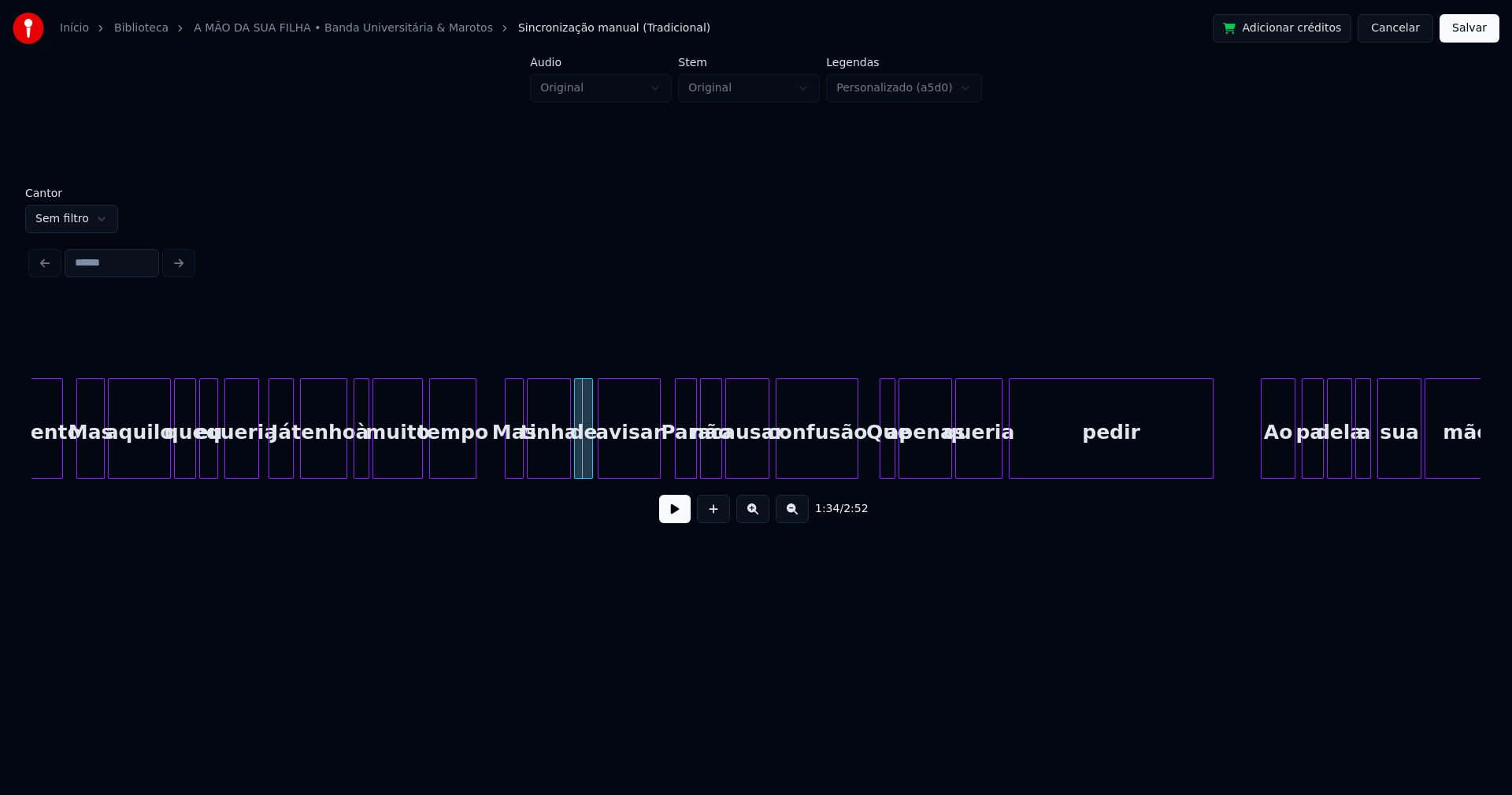
click at [661, 466] on div "avisar" at bounding box center [629, 429] width 63 height 101
click at [650, 474] on div "aguento Mas aquilo que eu queria Já tenho à muito tempo Mas tinha de avisar Par…" at bounding box center [756, 429] width 1449 height 101
click at [671, 519] on button at bounding box center [675, 509] width 32 height 28
drag, startPoint x: 671, startPoint y: 519, endPoint x: 679, endPoint y: 494, distance: 26.2
click at [672, 516] on button at bounding box center [675, 509] width 32 height 28
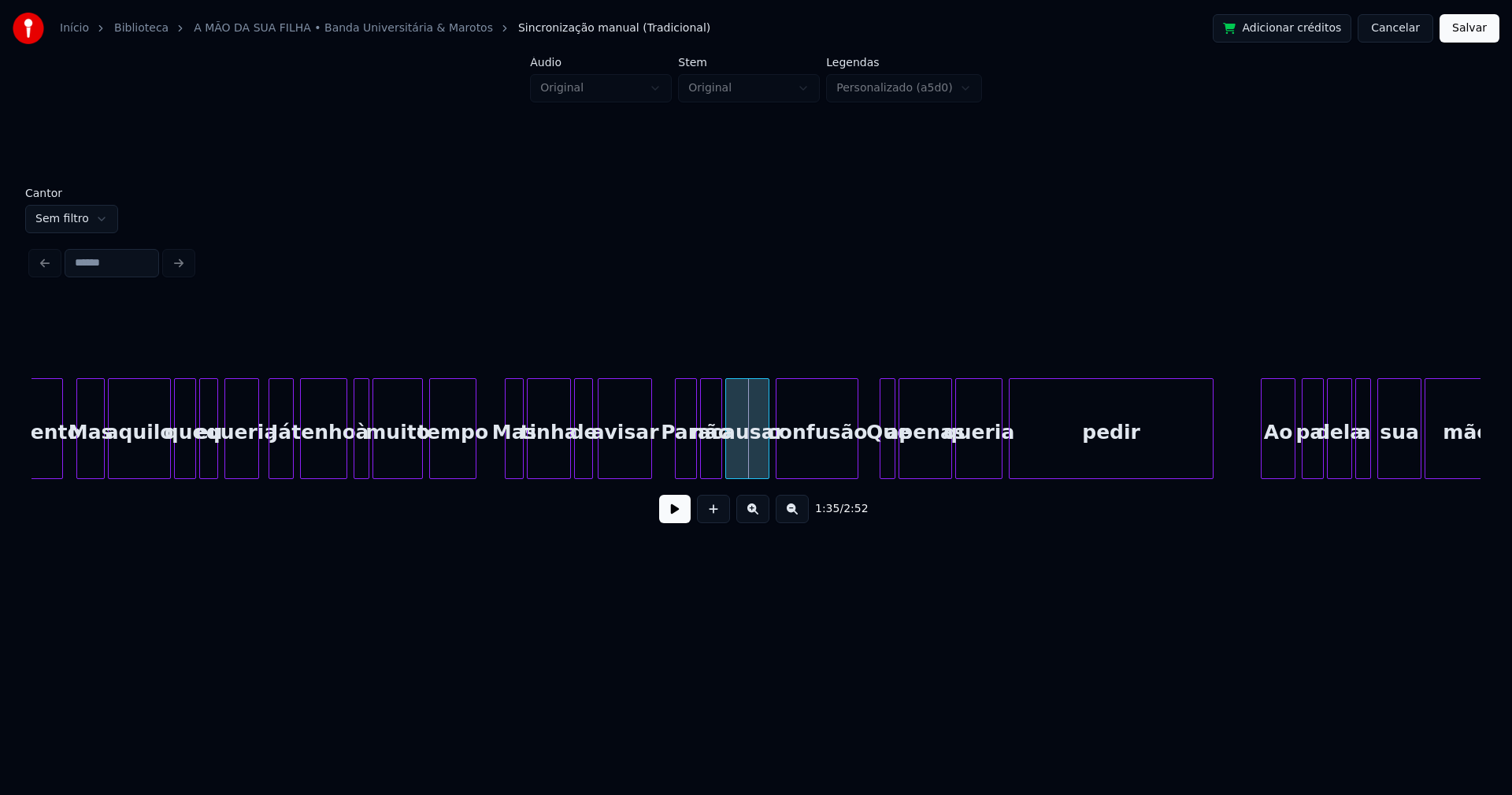
click at [686, 455] on div "Para" at bounding box center [686, 433] width 21 height 107
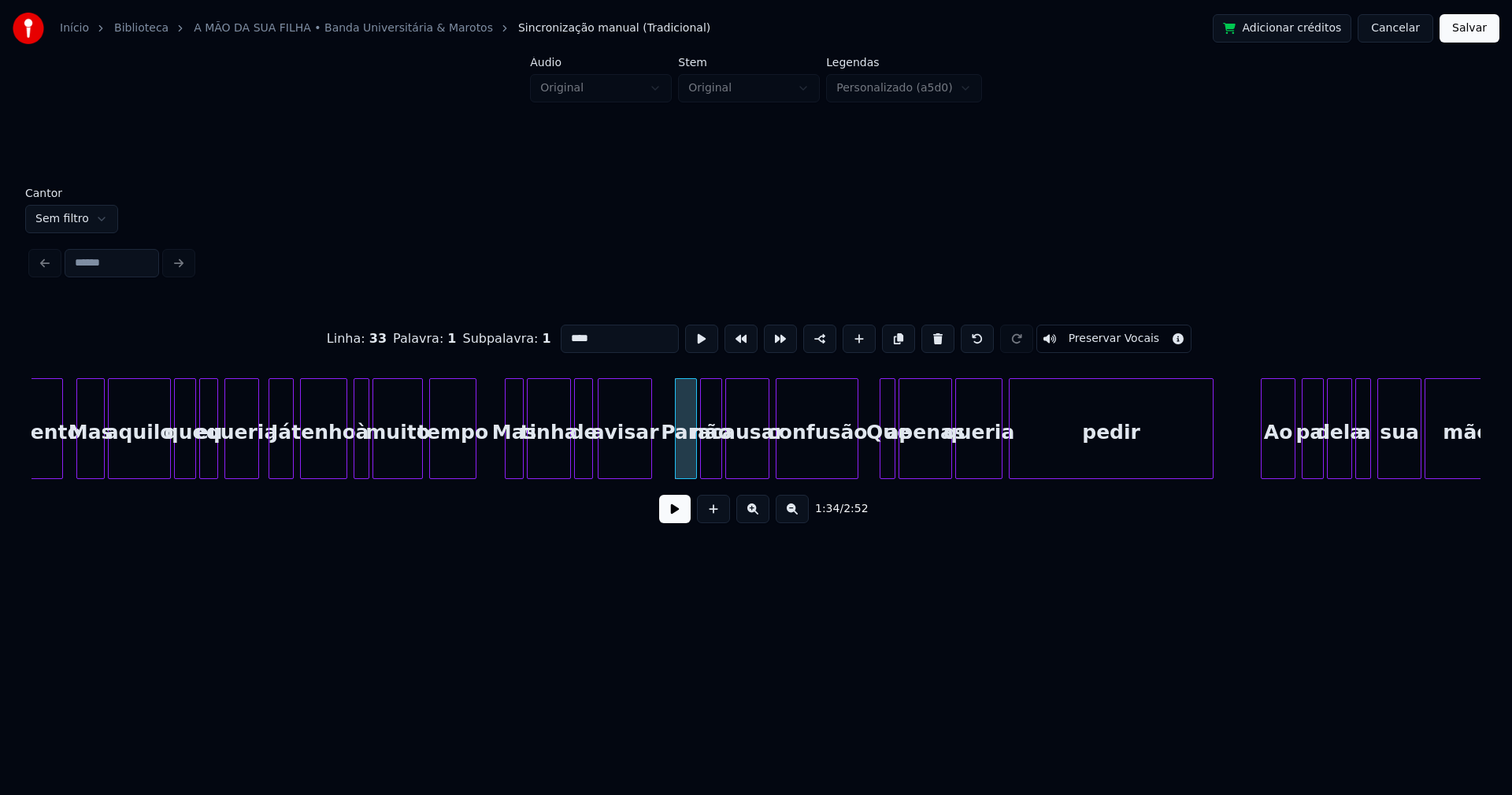
click at [570, 328] on input "****" at bounding box center [619, 339] width 118 height 28
type input "***"
click at [680, 523] on button at bounding box center [675, 509] width 32 height 28
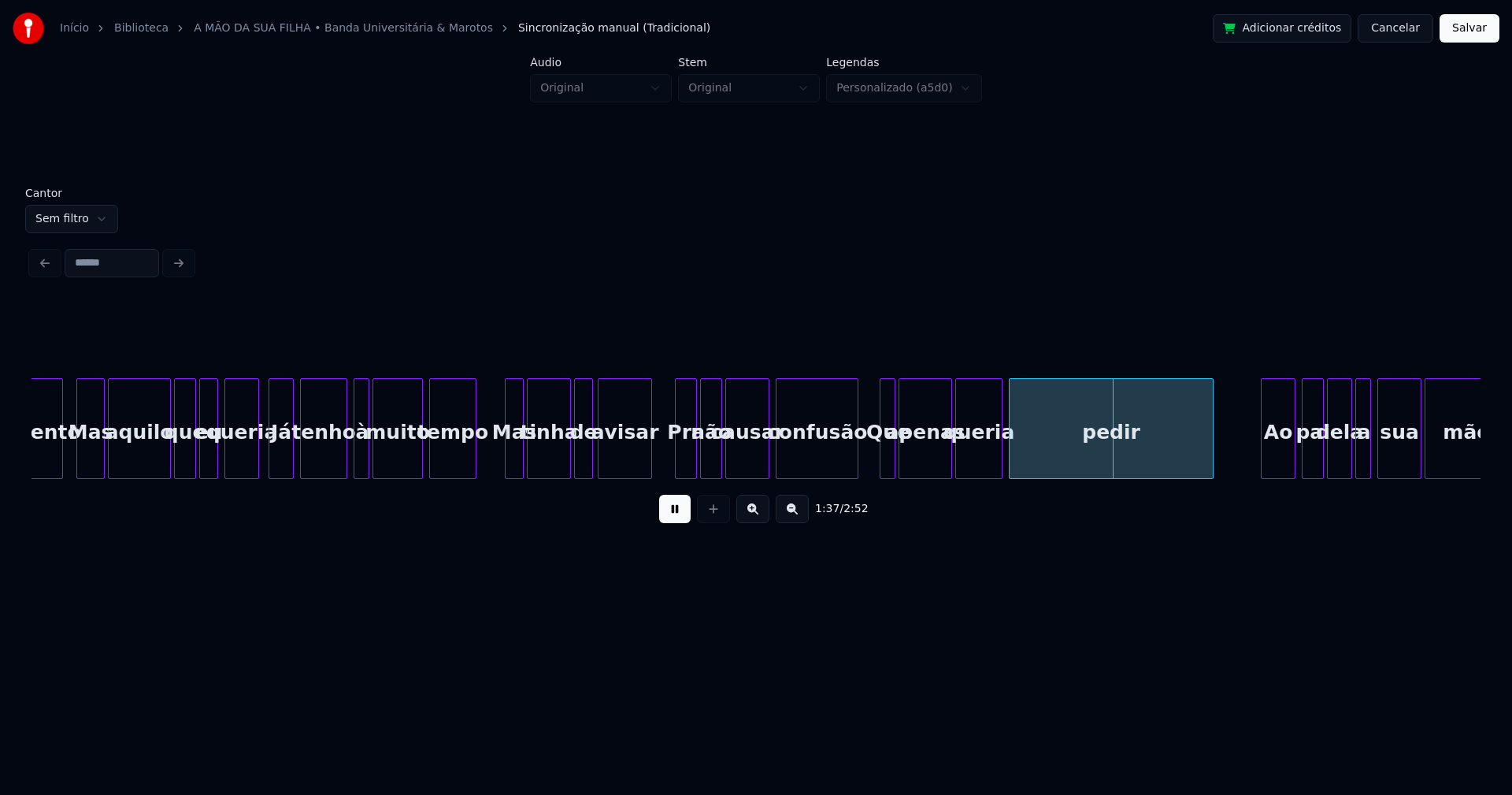
click at [683, 520] on button at bounding box center [675, 509] width 32 height 28
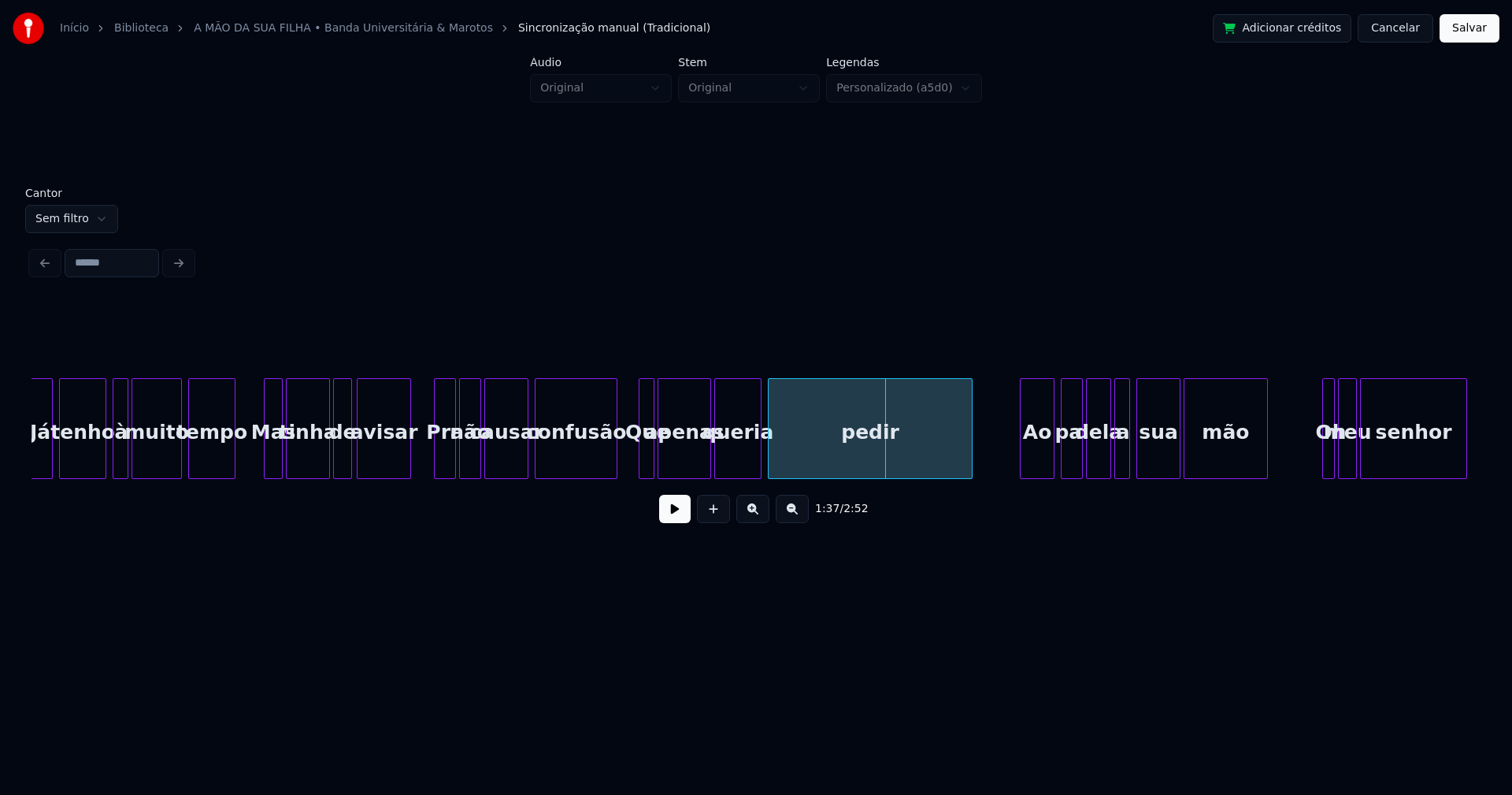
scroll to position [0, 14613]
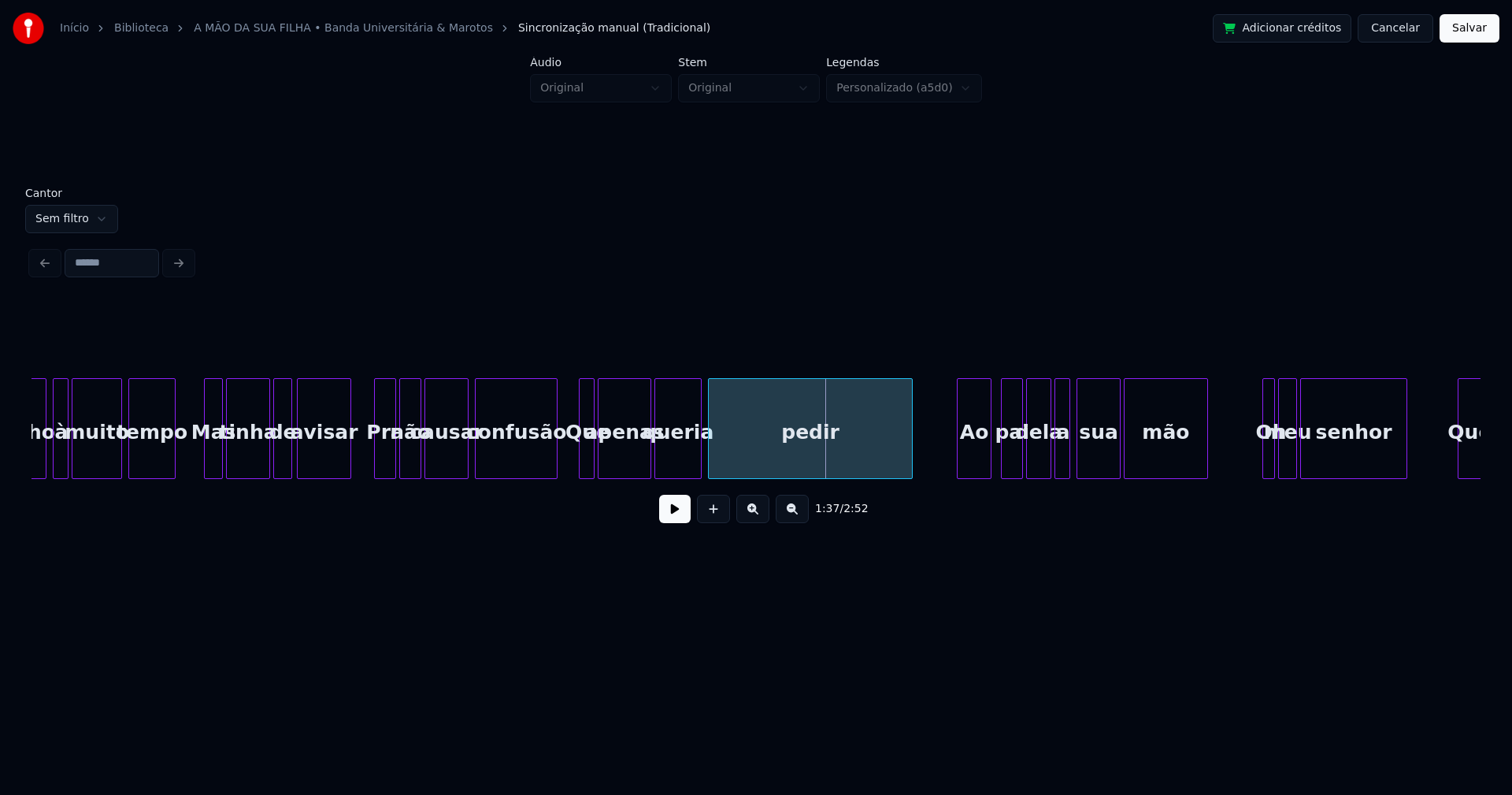
click at [983, 462] on div "Ao" at bounding box center [974, 433] width 33 height 107
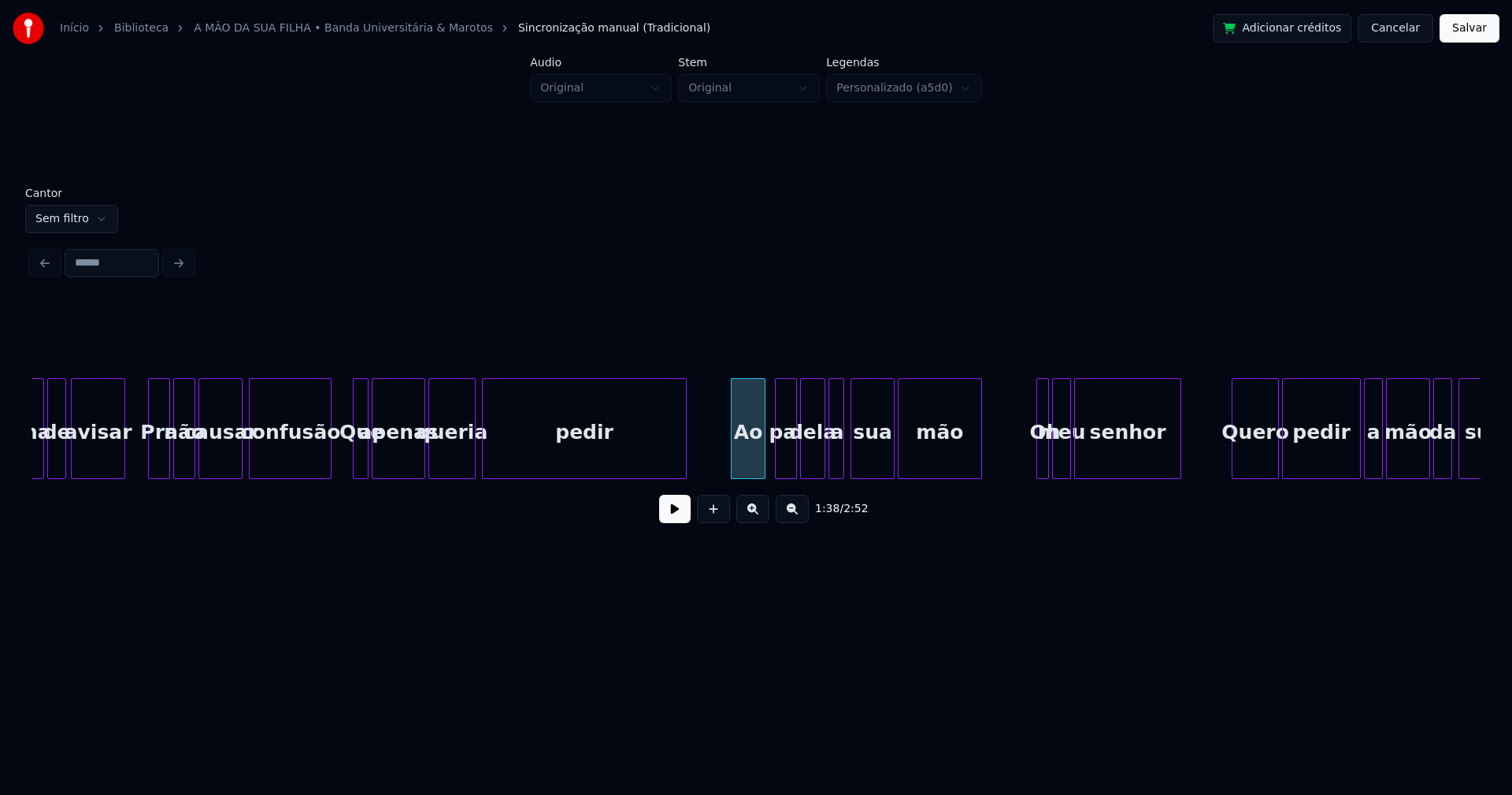
scroll to position [0, 14990]
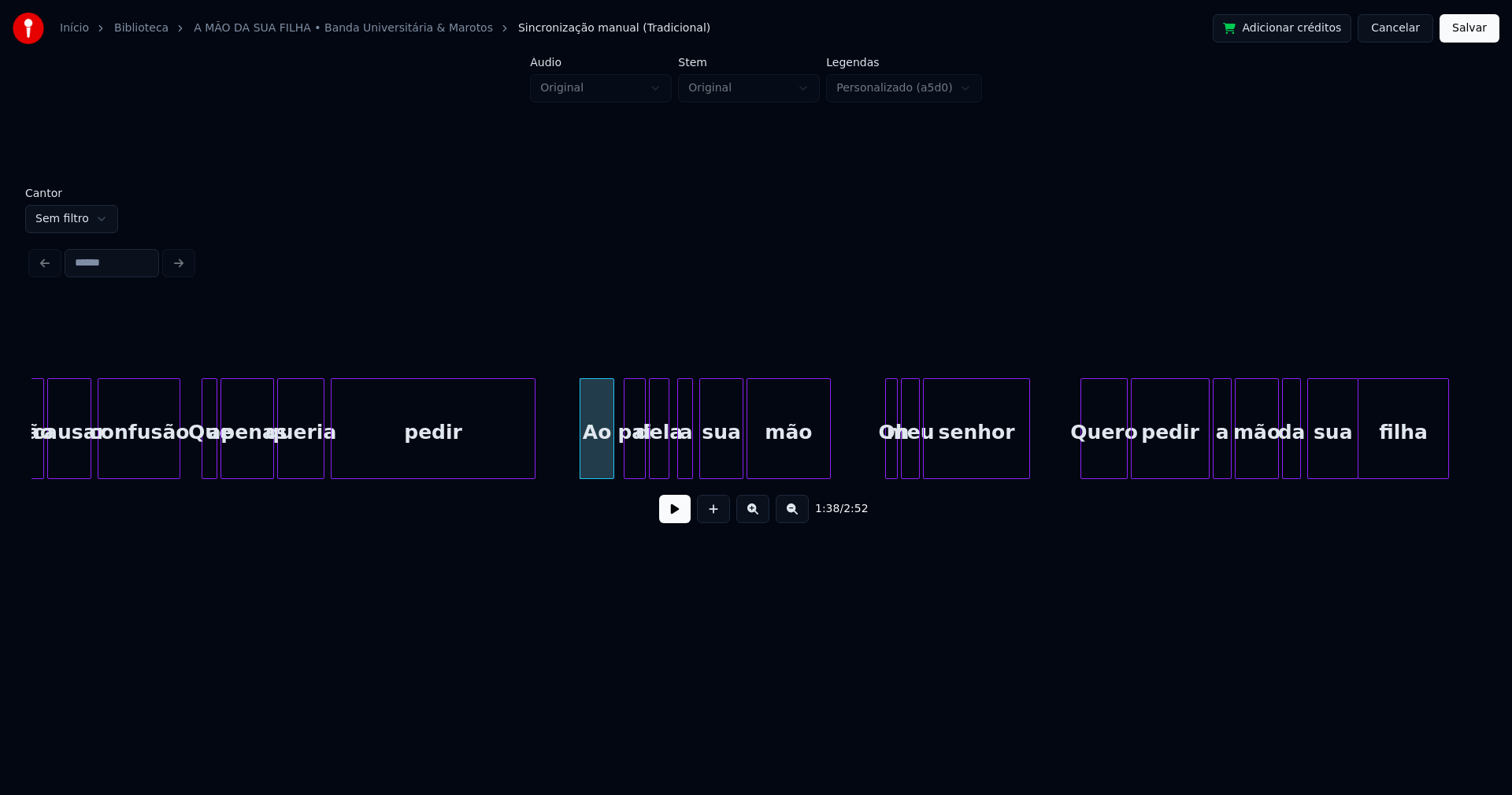
click at [667, 472] on div "dela" at bounding box center [659, 429] width 21 height 101
click at [677, 467] on div at bounding box center [676, 429] width 5 height 99
click at [881, 463] on div at bounding box center [881, 429] width 5 height 99
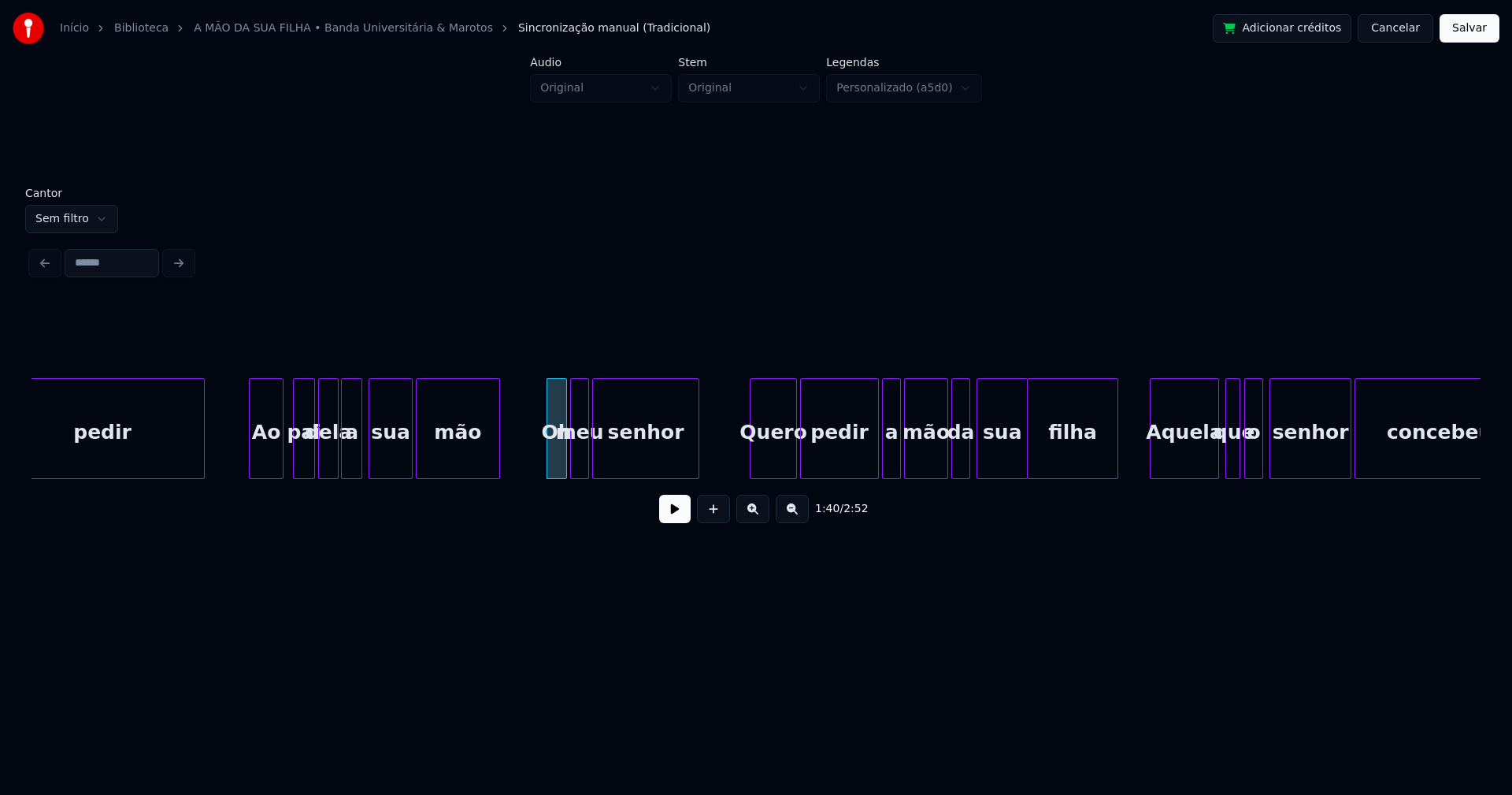
scroll to position [0, 15336]
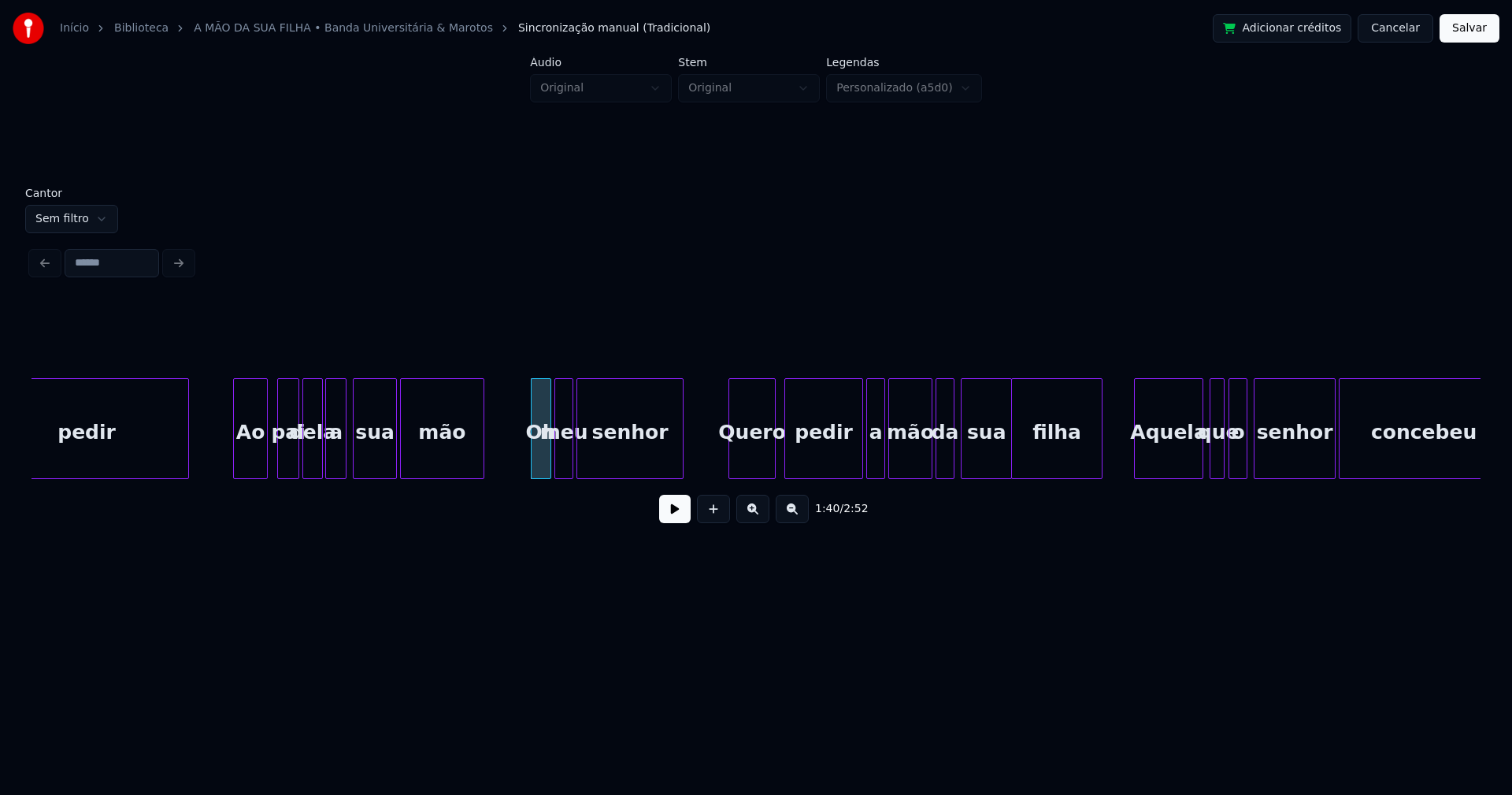
click at [759, 461] on div "Quero" at bounding box center [752, 433] width 46 height 107
click at [925, 466] on div at bounding box center [924, 429] width 5 height 99
click at [938, 469] on div "da" at bounding box center [939, 433] width 17 height 107
click at [954, 467] on div at bounding box center [956, 429] width 5 height 99
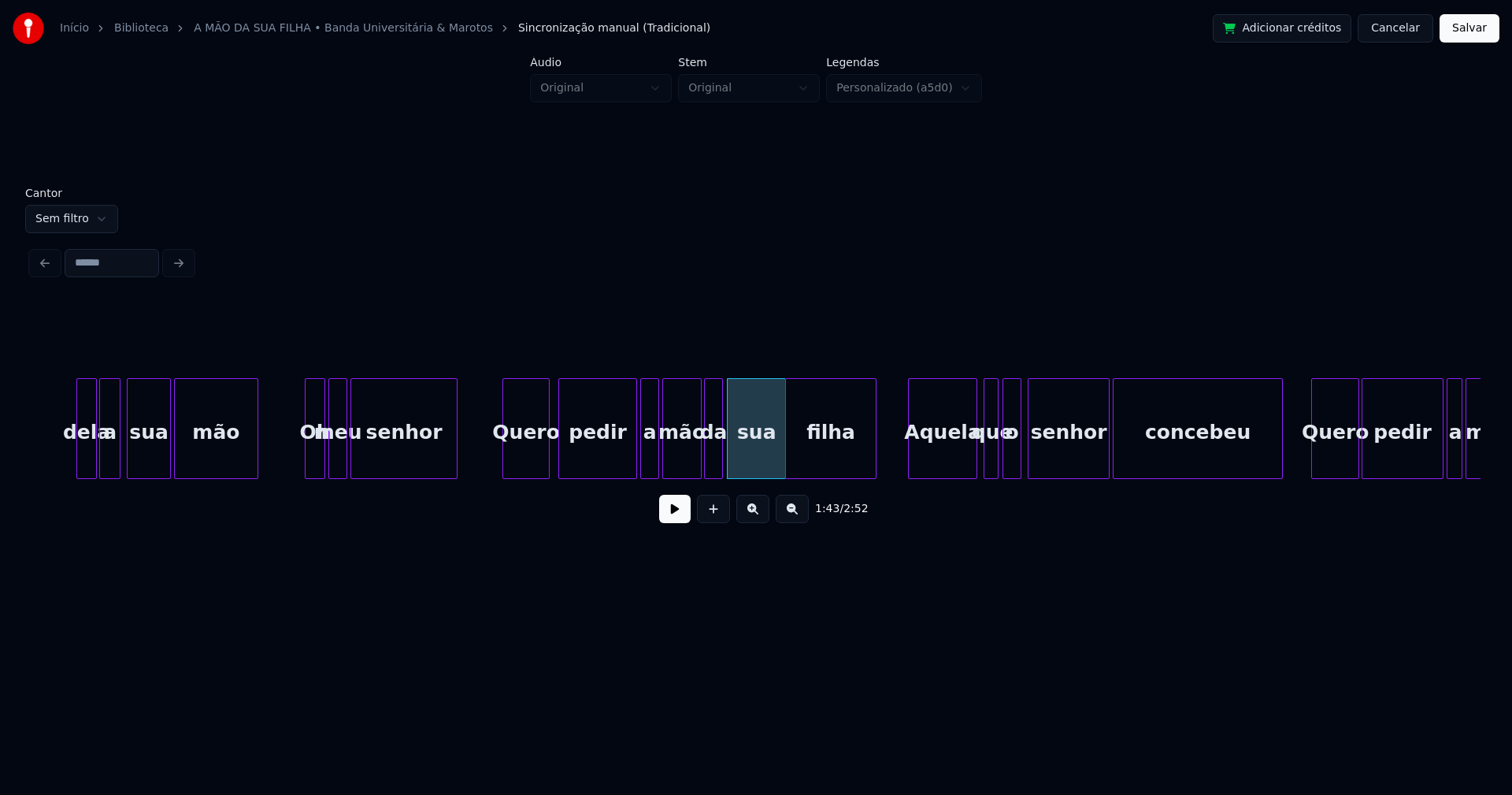
scroll to position [0, 15713]
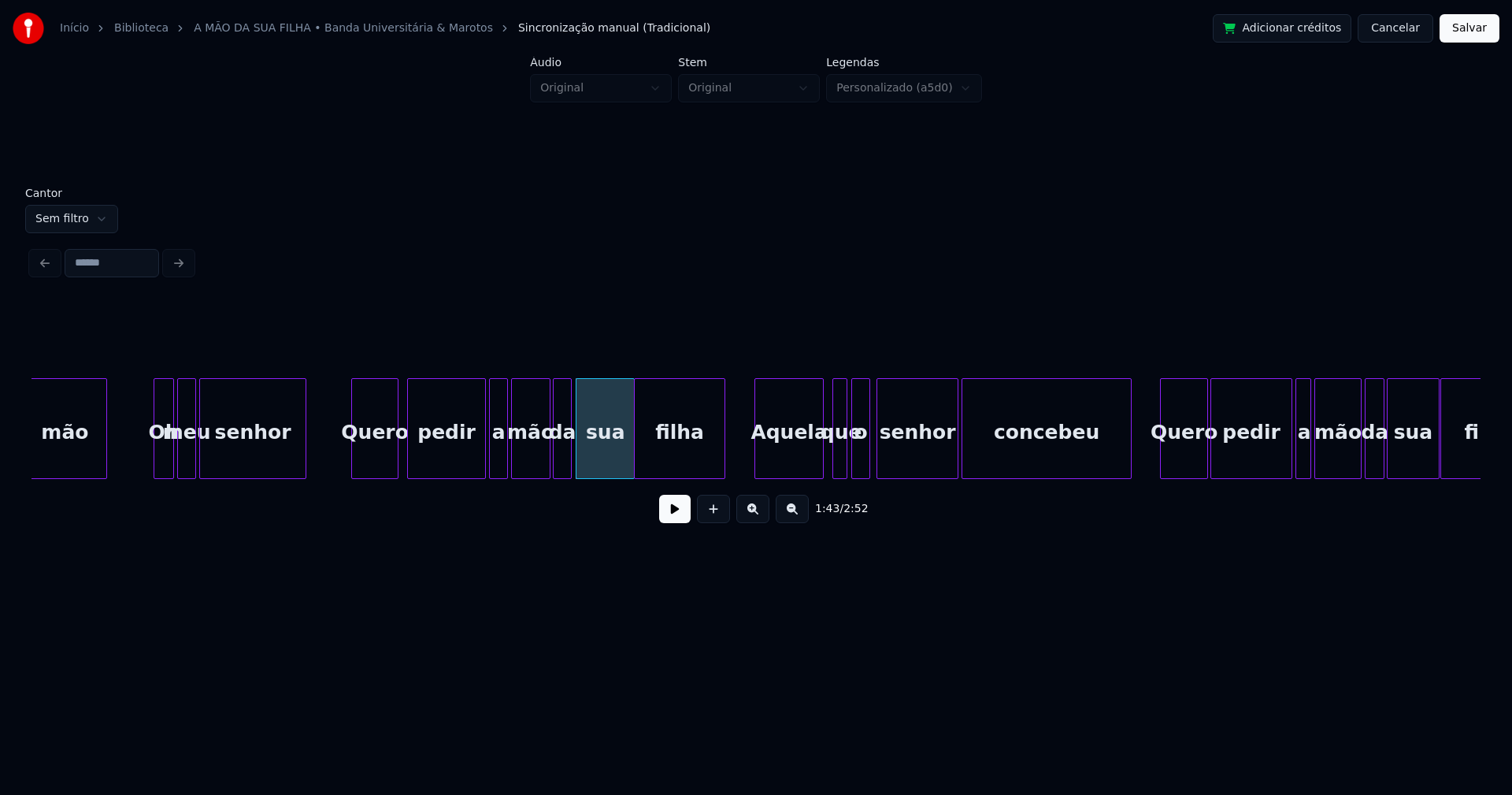
click at [800, 459] on div "Aquela" at bounding box center [789, 433] width 68 height 107
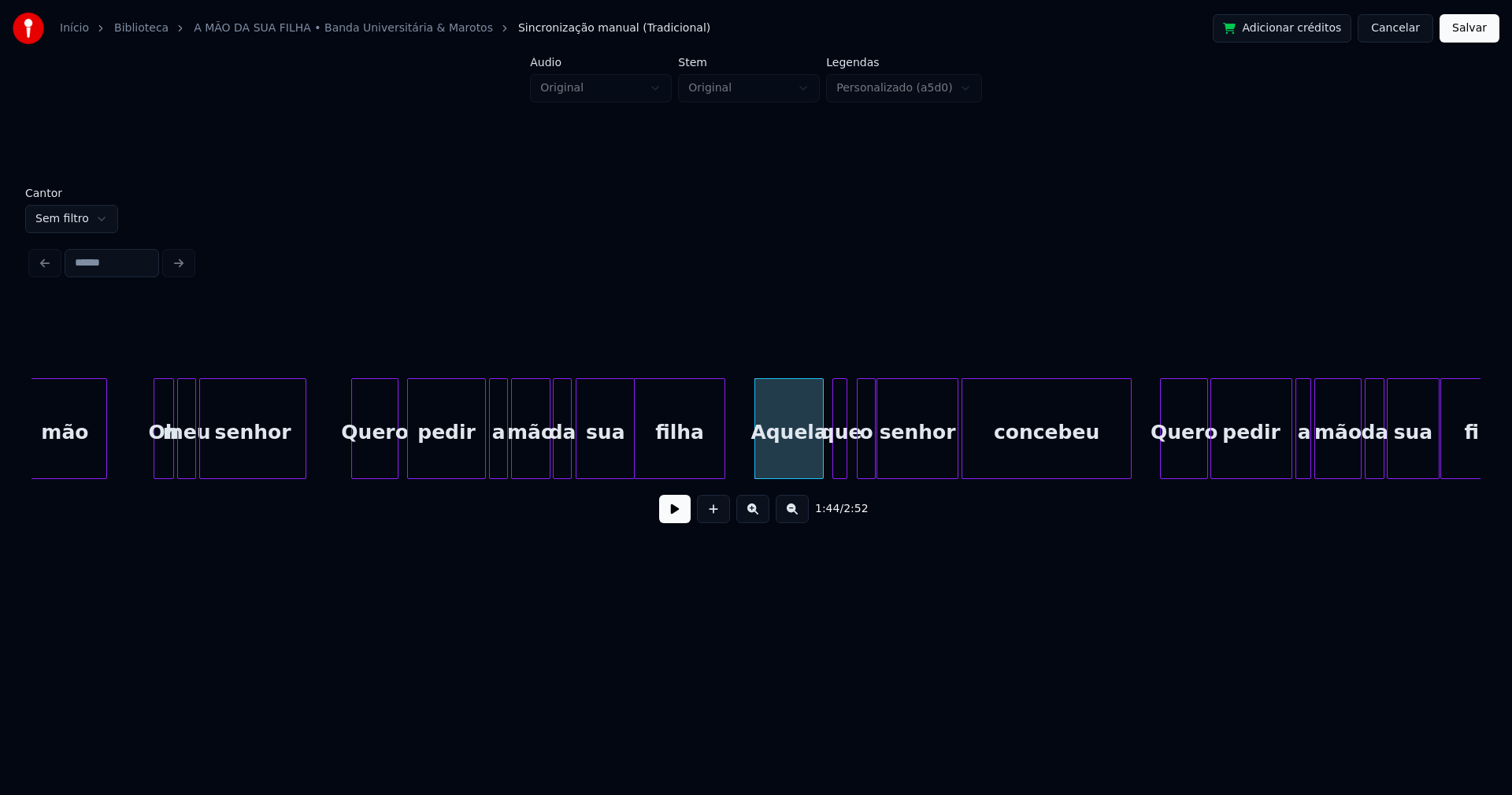
click at [868, 470] on div "o" at bounding box center [866, 433] width 17 height 107
click at [853, 470] on div at bounding box center [851, 429] width 5 height 99
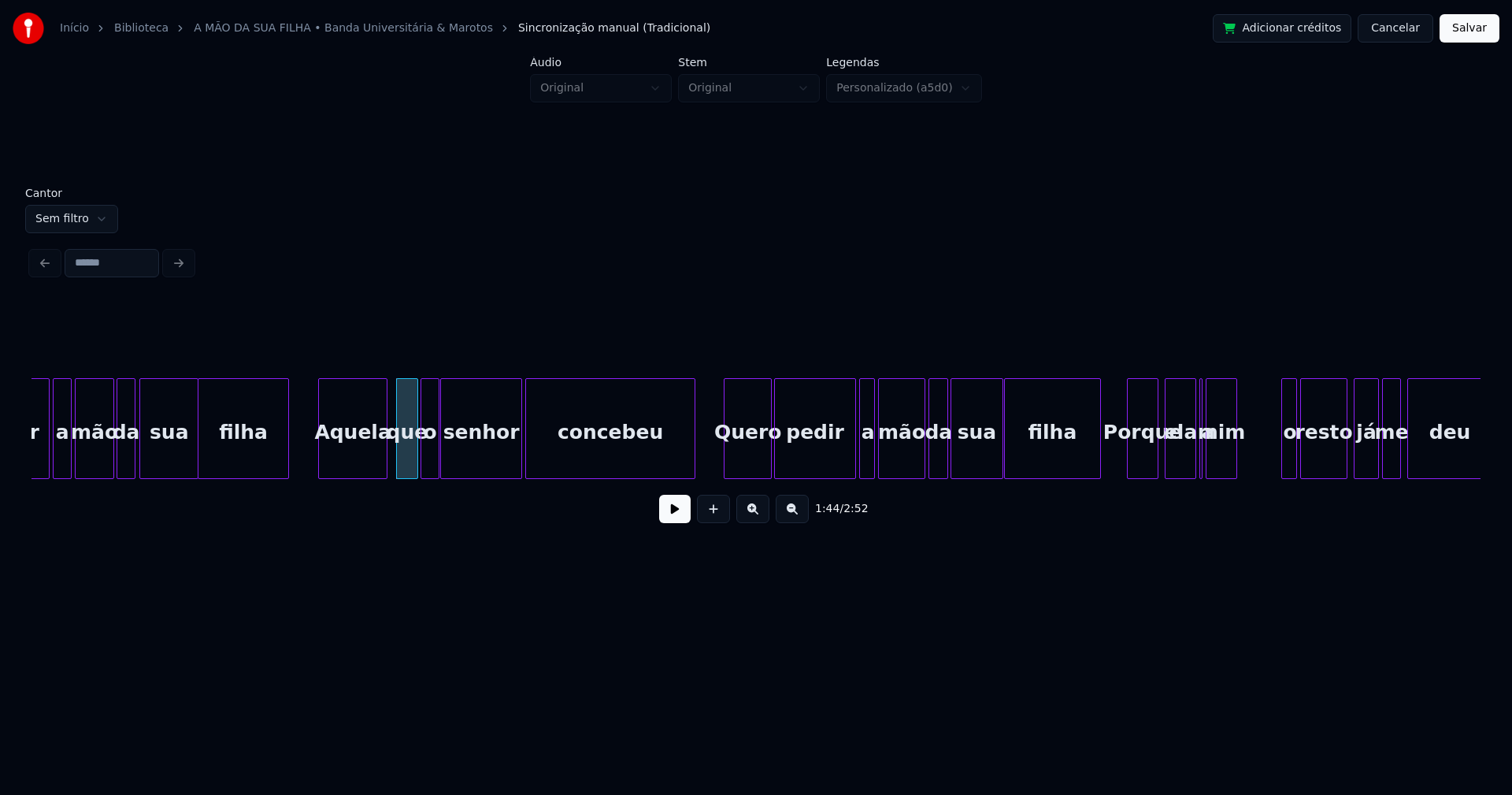
scroll to position [0, 16166]
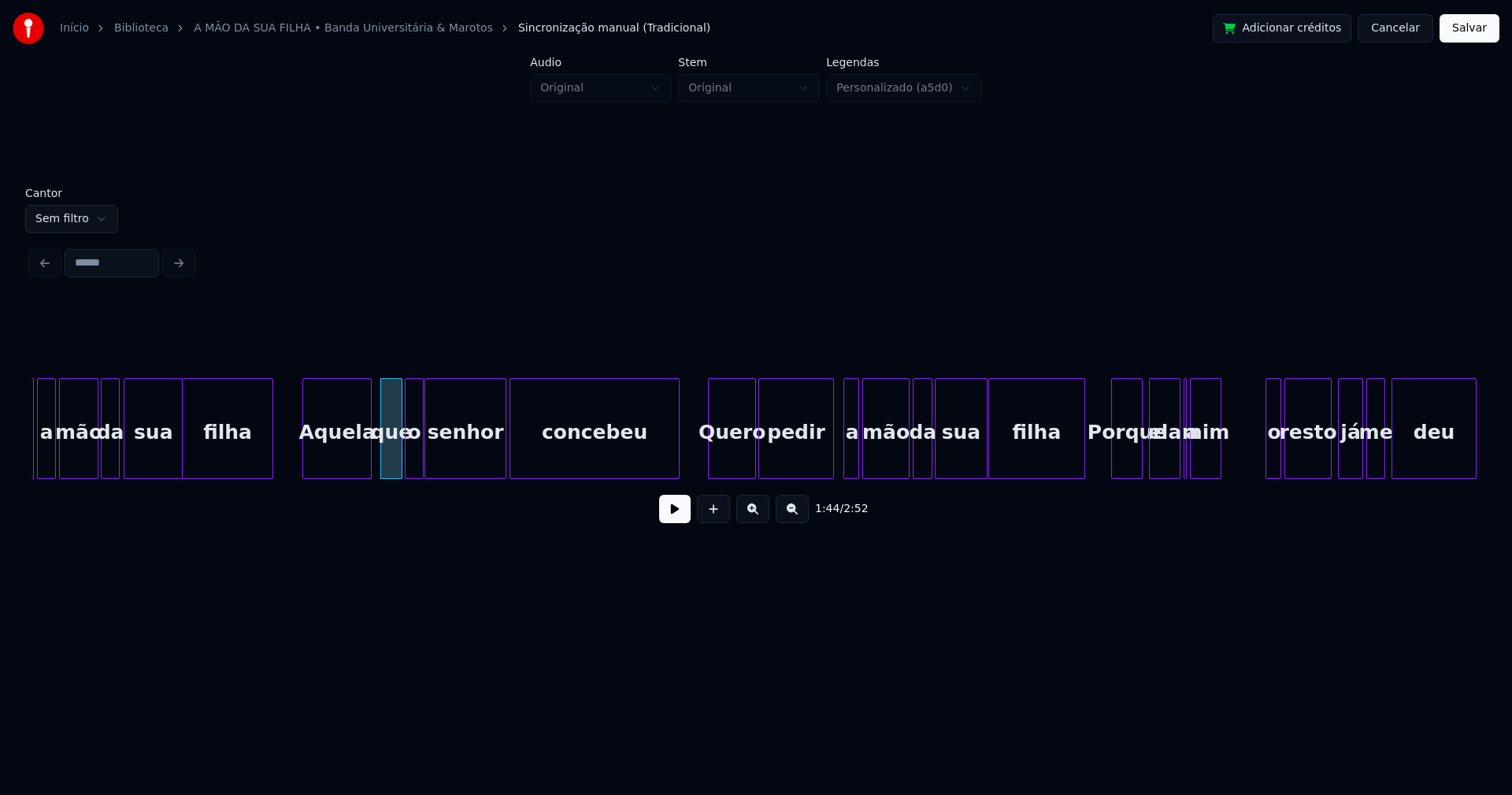
click at [831, 473] on div "pedir a mão da sua filha Aquela que o senhor [PERSON_NAME] pedir a mão da sua f…" at bounding box center [756, 429] width 1449 height 101
click at [847, 465] on div "a" at bounding box center [848, 433] width 16 height 107
click at [900, 467] on div at bounding box center [900, 429] width 5 height 99
click at [915, 467] on div "da" at bounding box center [917, 433] width 18 height 107
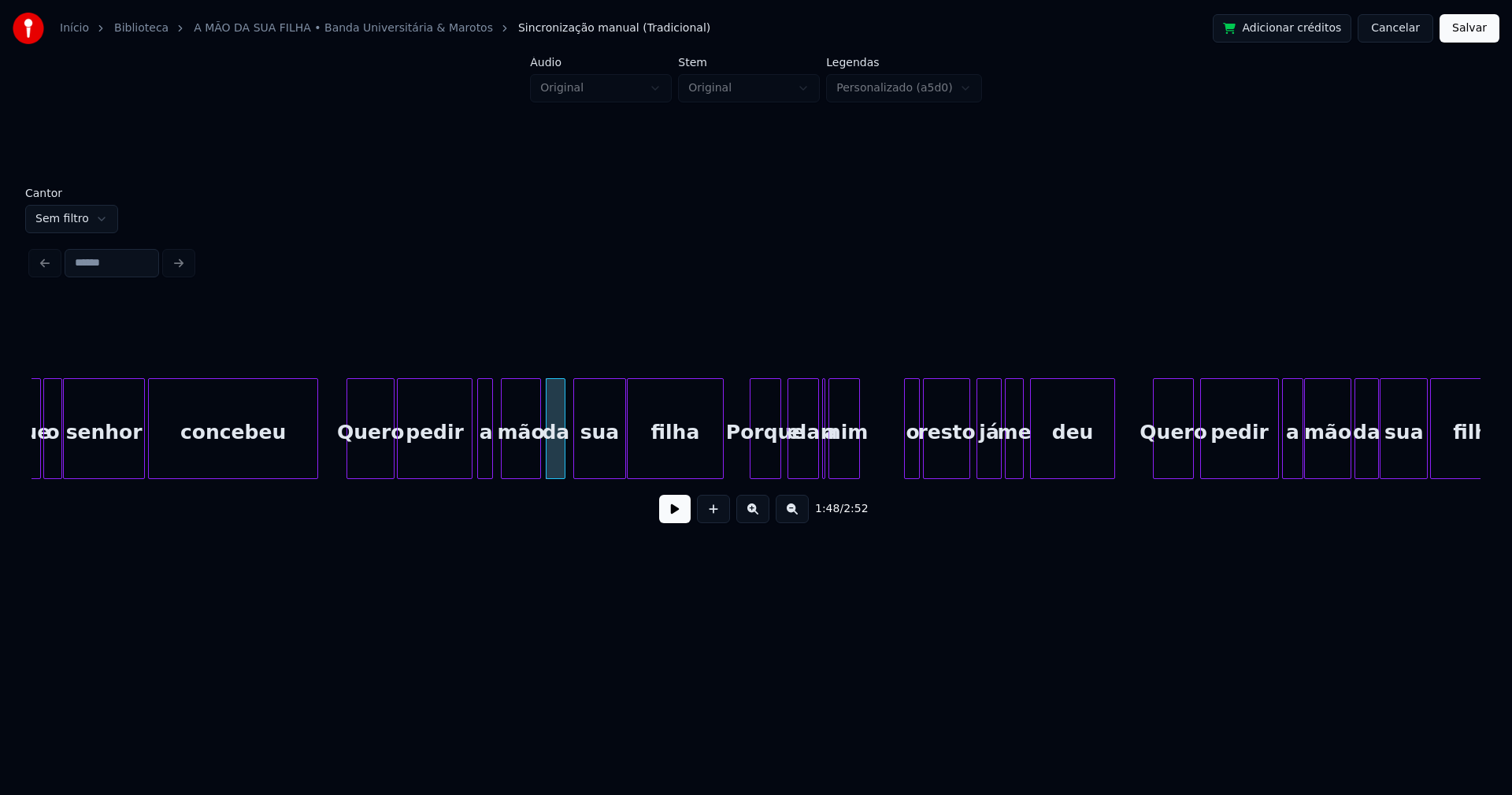
scroll to position [0, 16587]
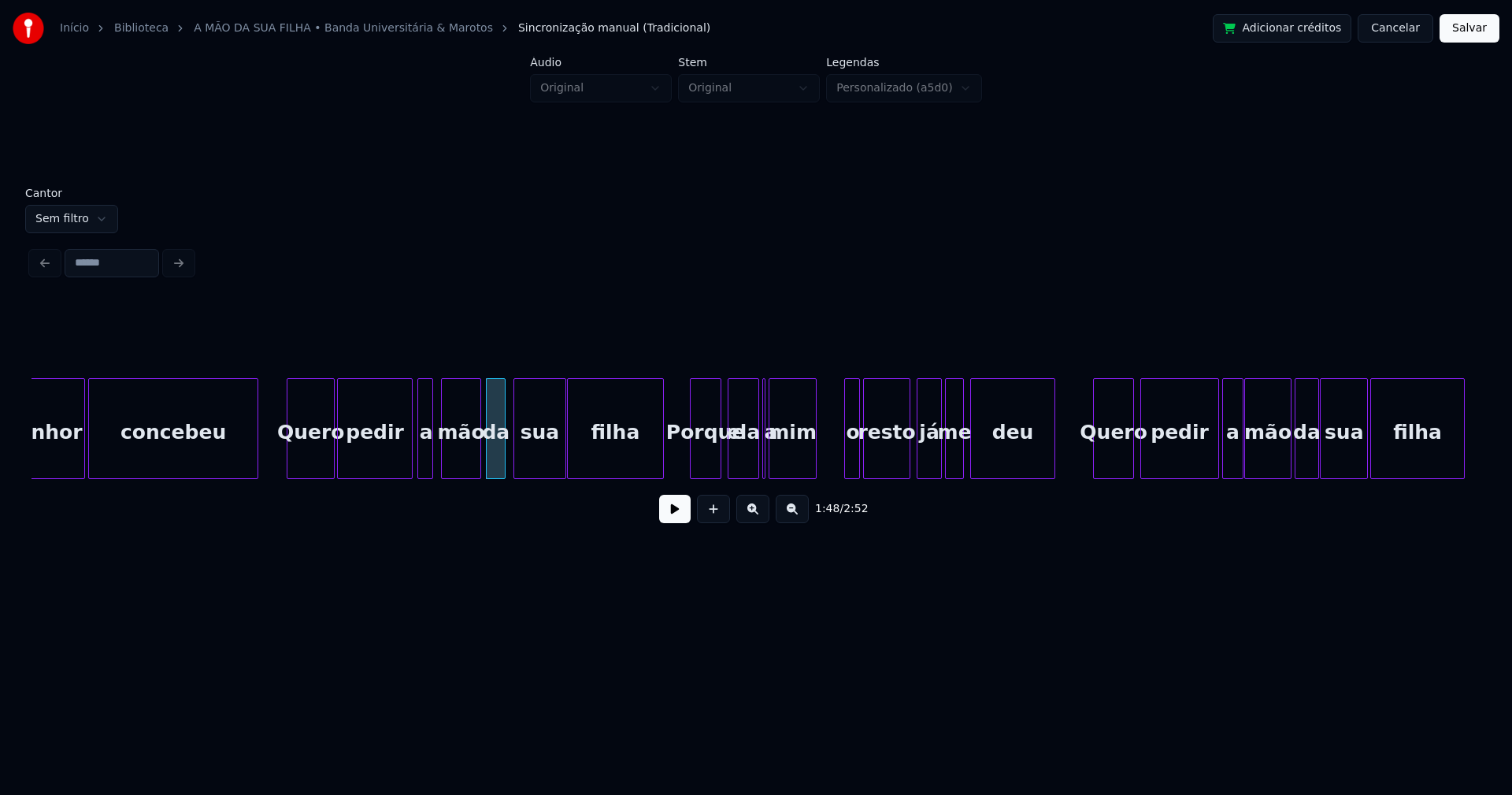
click at [813, 448] on div at bounding box center [814, 429] width 5 height 99
click at [787, 465] on div "mim" at bounding box center [796, 433] width 47 height 107
click at [770, 473] on div "senhor [PERSON_NAME] pedir a mão da sua filha [PERSON_NAME] ela a mim o resto j…" at bounding box center [756, 429] width 1449 height 101
click at [838, 477] on div "senhor [PERSON_NAME] pedir a mão da sua filha [PERSON_NAME] ela a mim o resto j…" at bounding box center [756, 429] width 1449 height 101
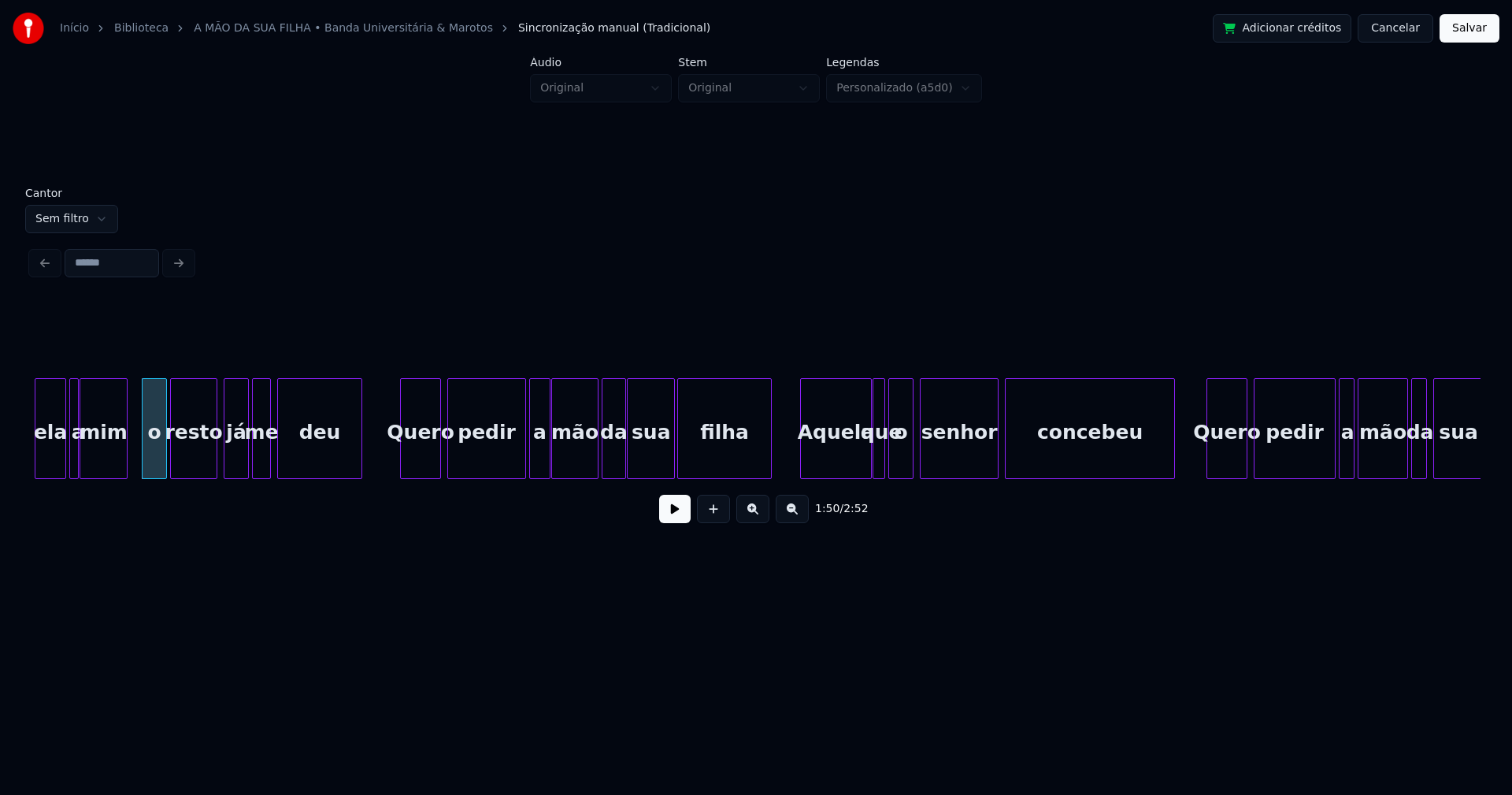
scroll to position [0, 17356]
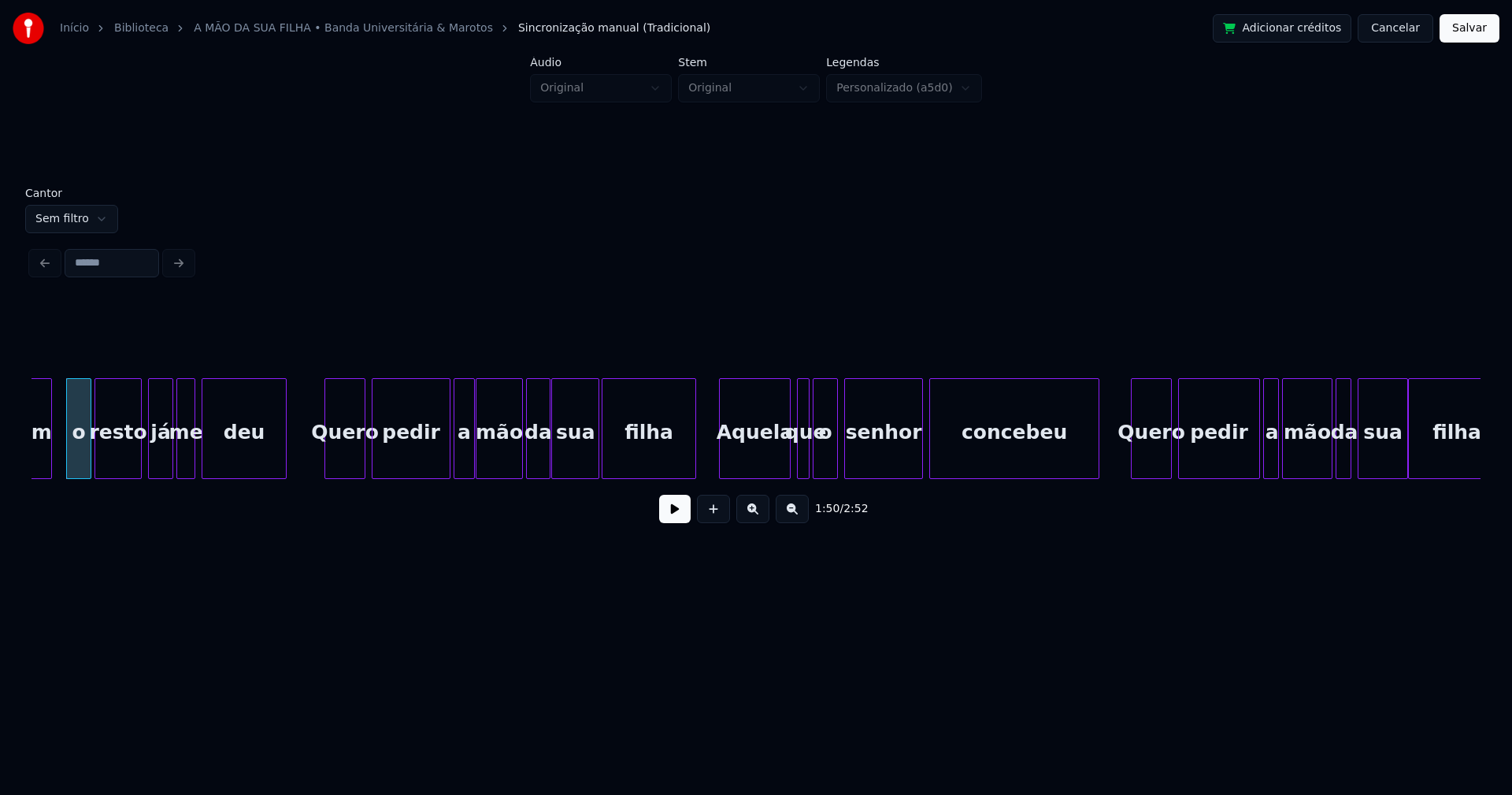
click at [757, 468] on div "Aquela" at bounding box center [754, 433] width 70 height 107
click at [794, 463] on div at bounding box center [796, 429] width 5 height 99
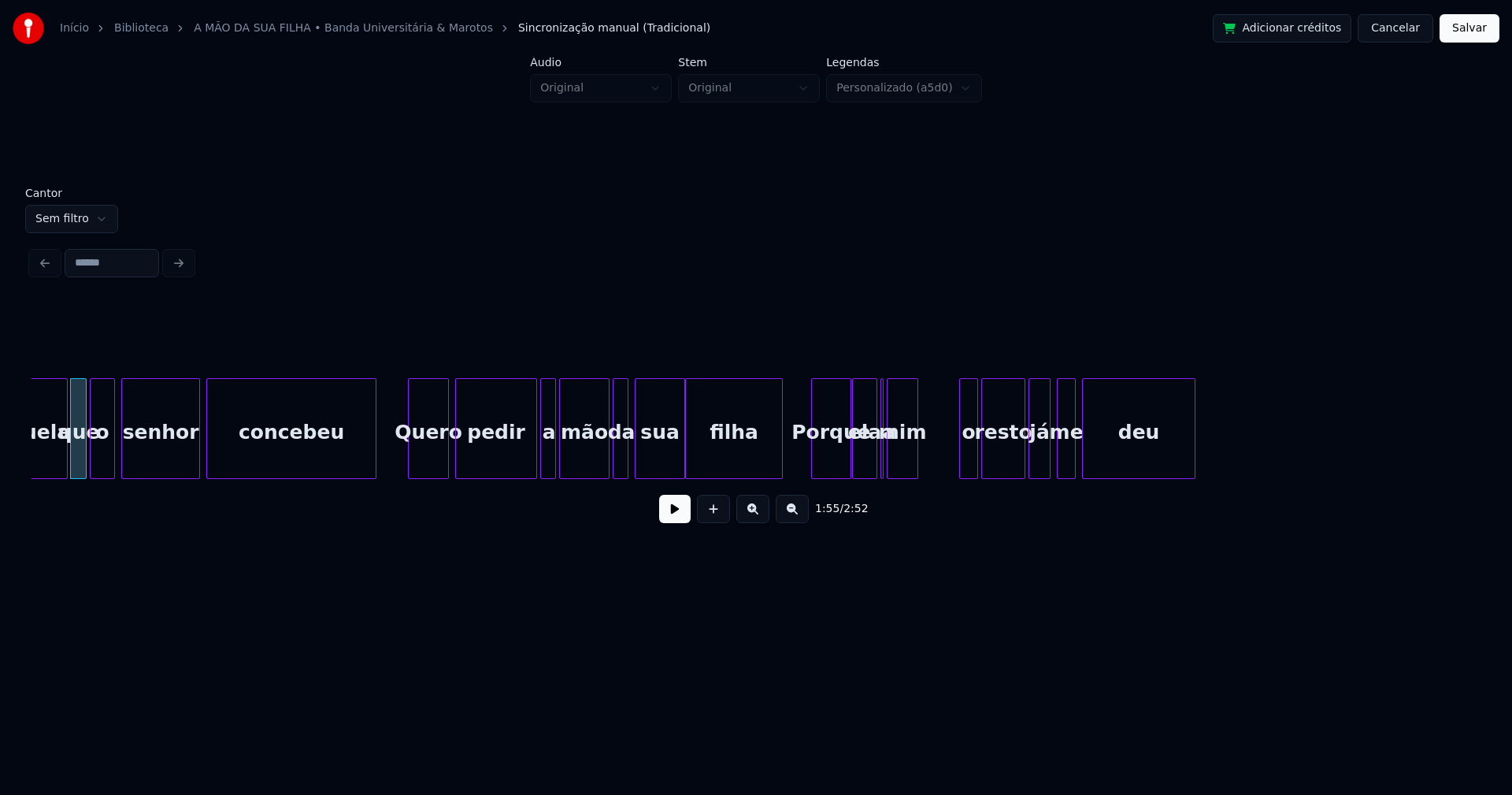
scroll to position [0, 18093]
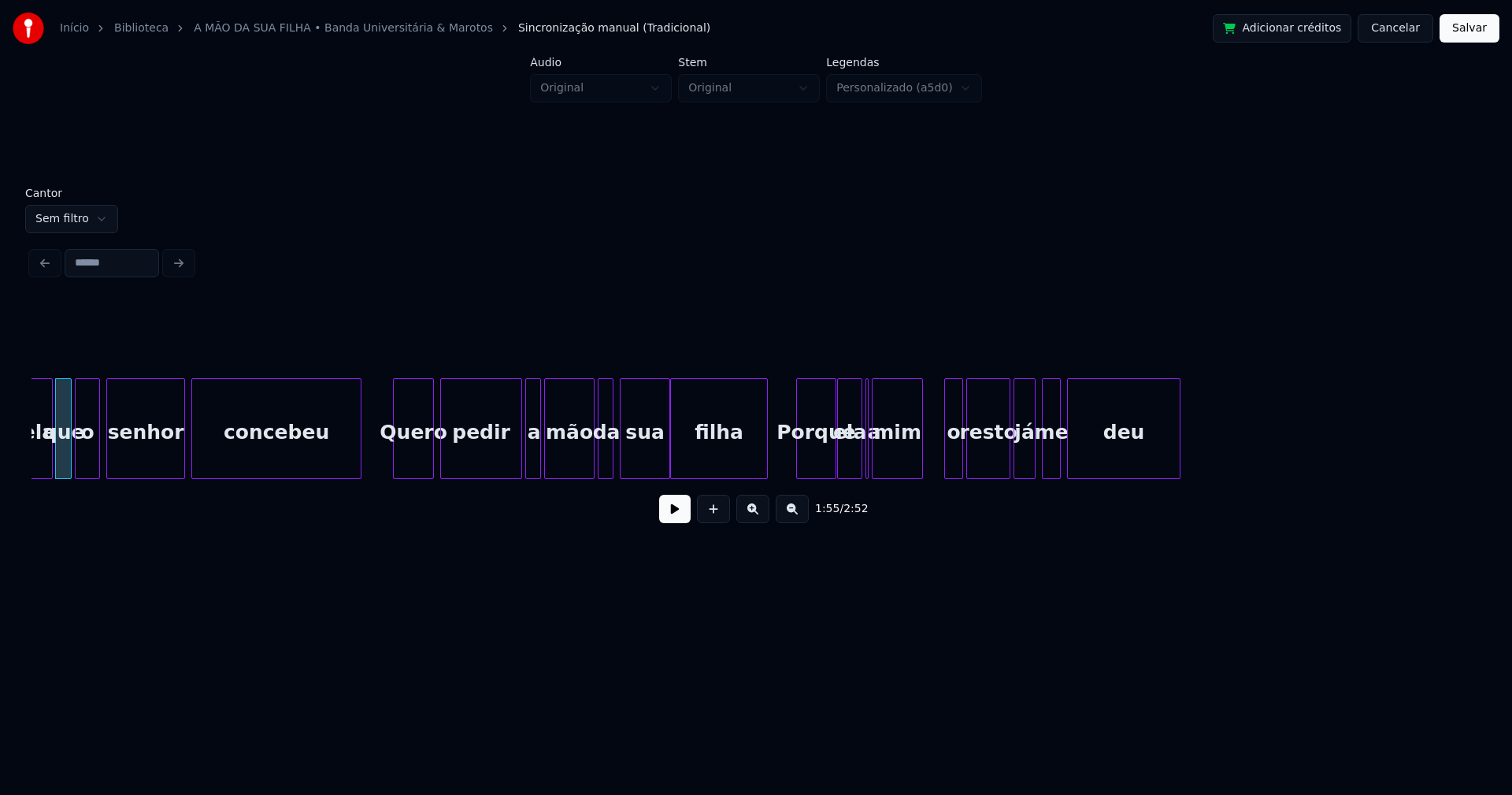
click at [920, 452] on div at bounding box center [920, 429] width 5 height 99
click at [881, 456] on div at bounding box center [882, 429] width 5 height 99
click at [874, 459] on div at bounding box center [875, 429] width 5 height 99
click at [938, 456] on div at bounding box center [939, 429] width 5 height 99
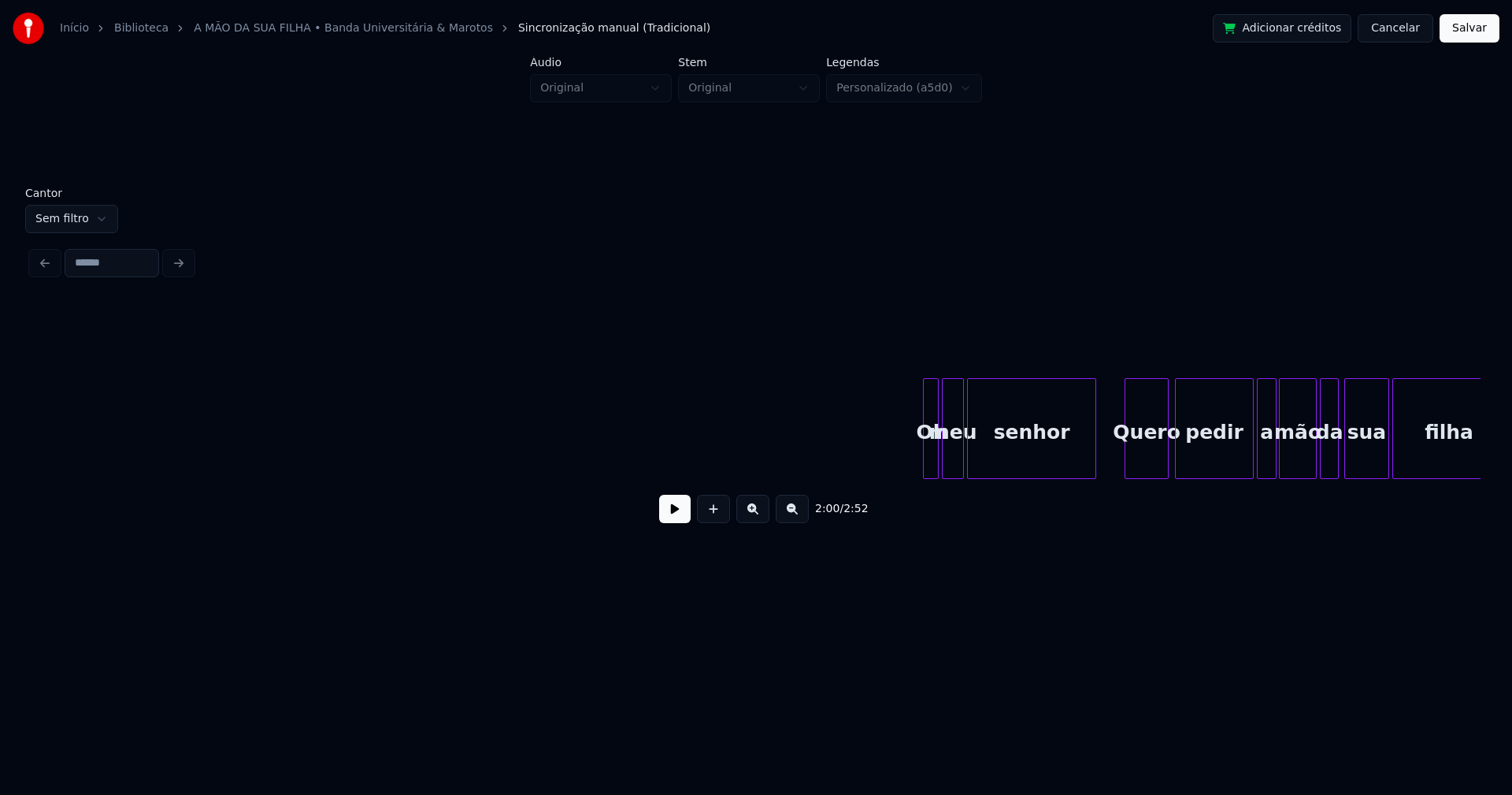
scroll to position [0, 20036]
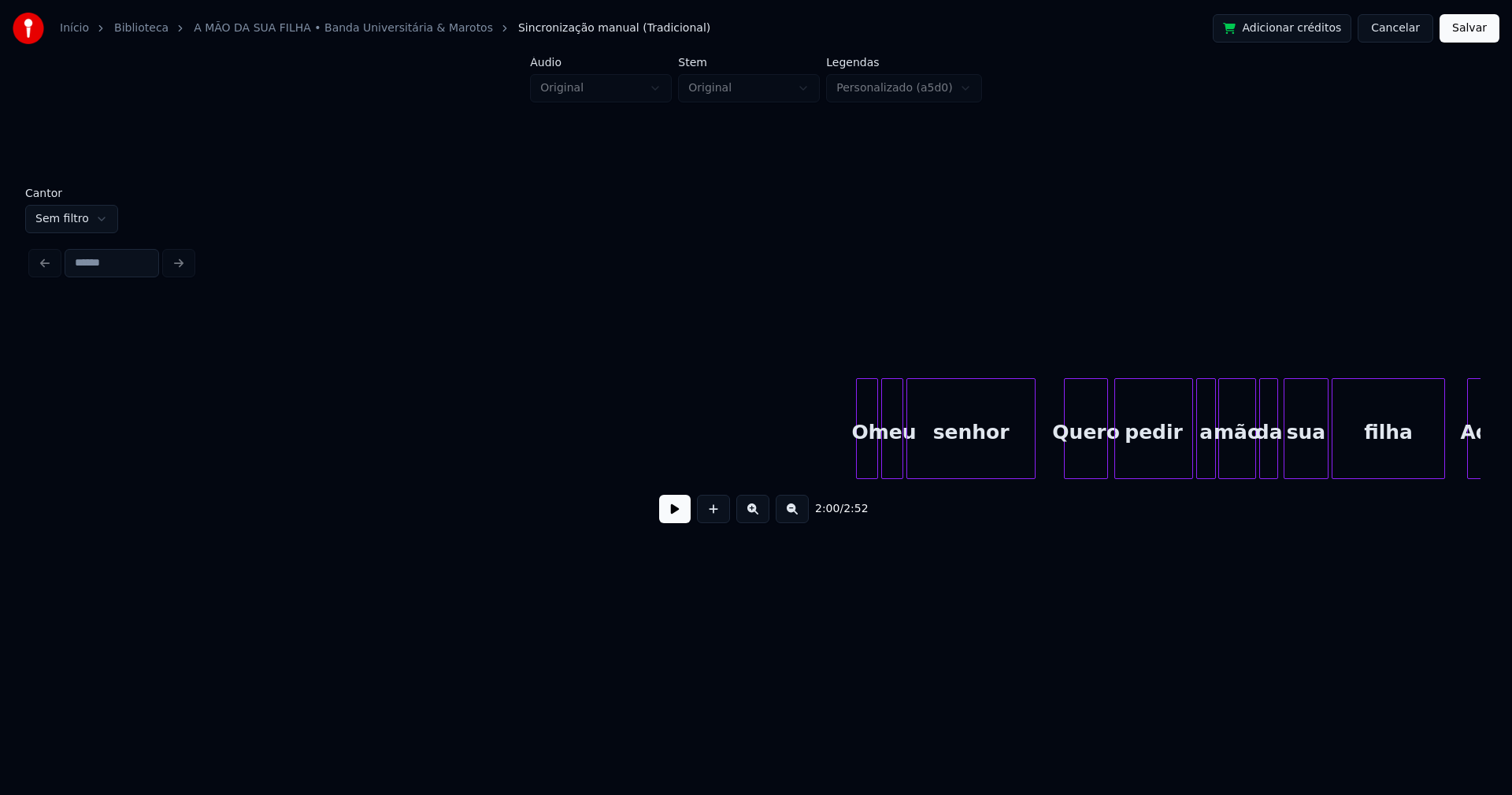
click at [859, 462] on div at bounding box center [859, 429] width 5 height 99
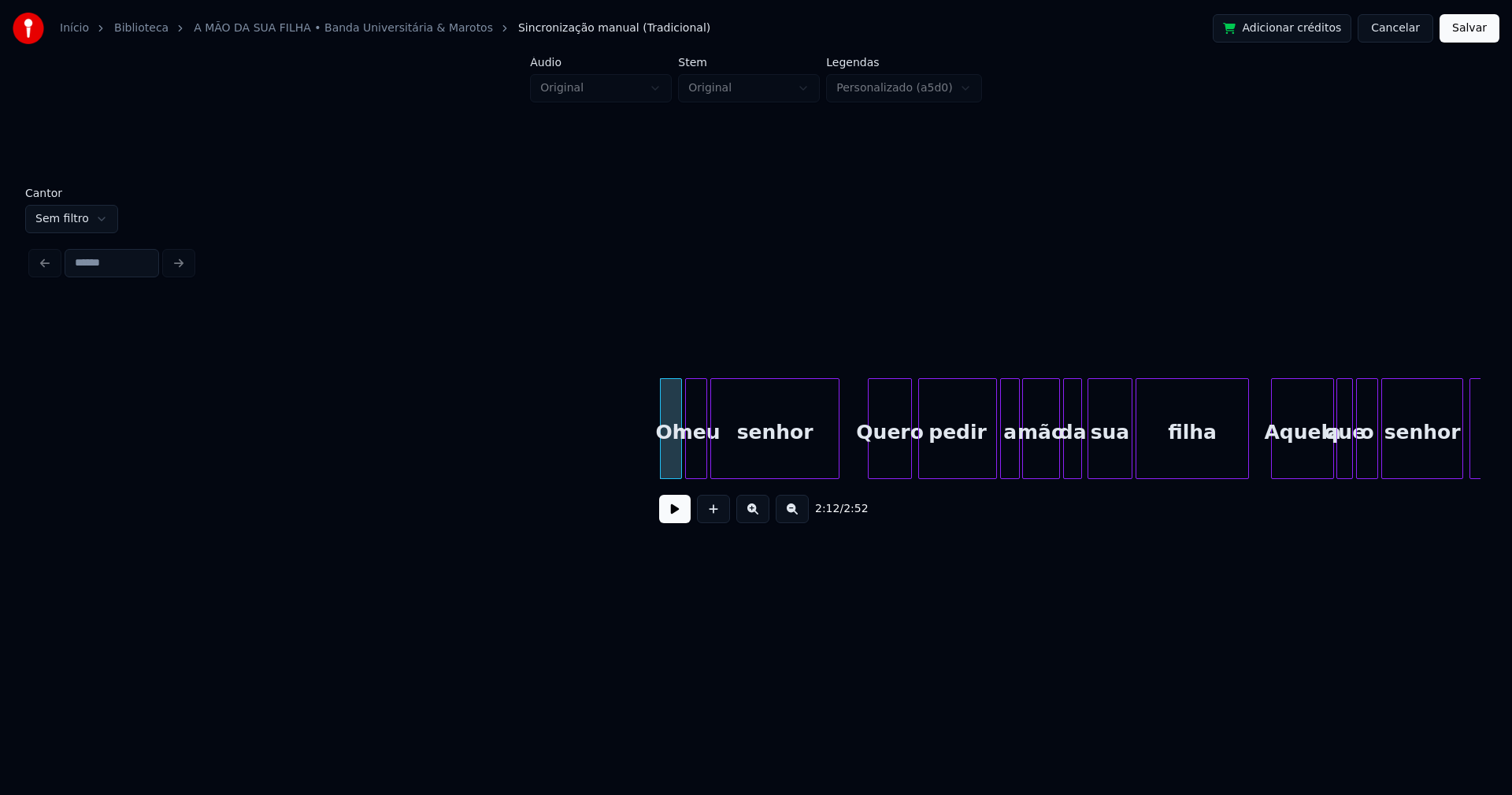
scroll to position [0, 20429]
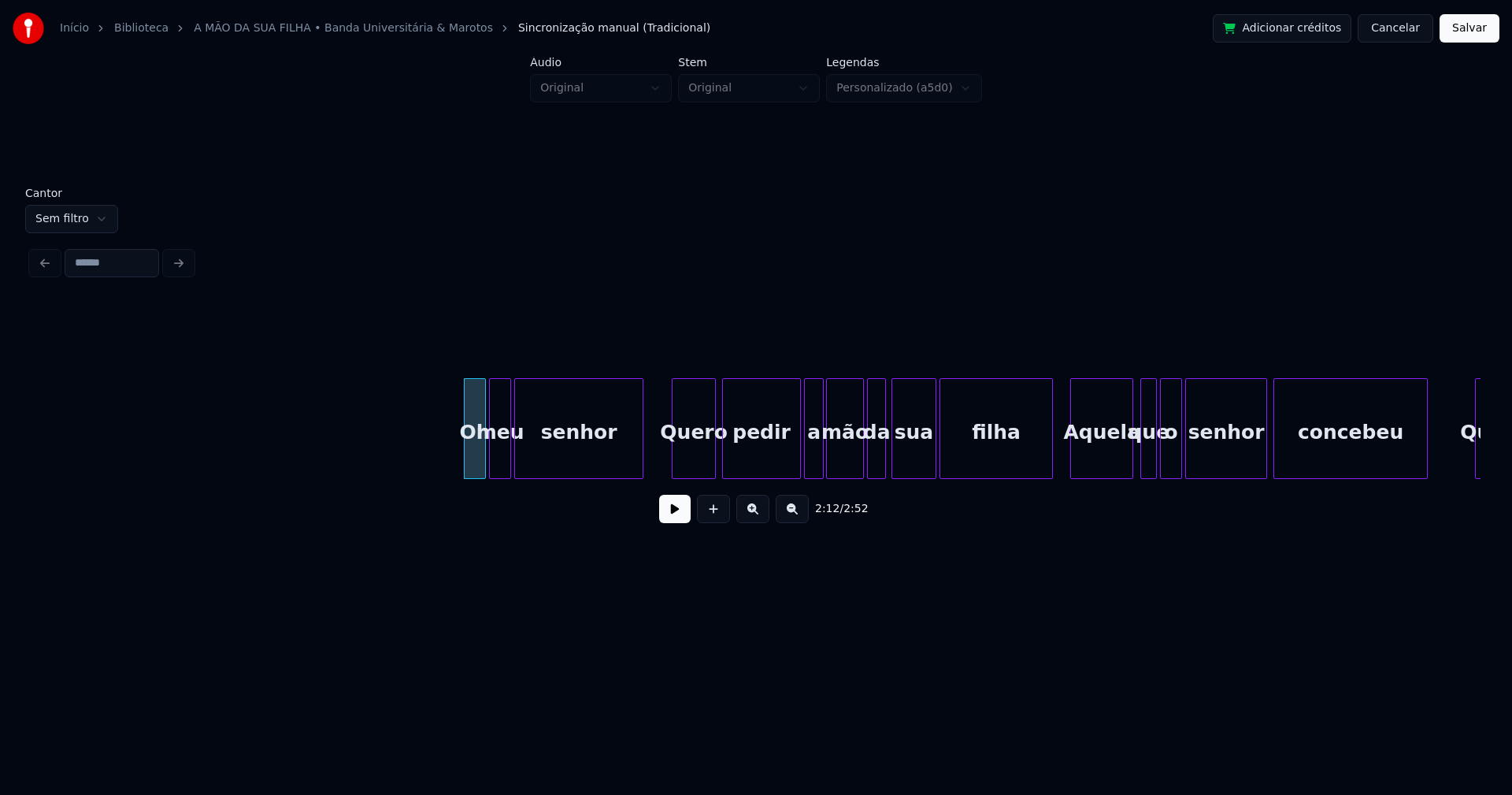
click at [1118, 454] on div "Aquela" at bounding box center [1102, 433] width 62 height 107
click at [1196, 448] on div at bounding box center [1196, 429] width 5 height 99
click at [1178, 462] on div "o" at bounding box center [1179, 433] width 21 height 107
click at [1162, 457] on div at bounding box center [1162, 429] width 5 height 99
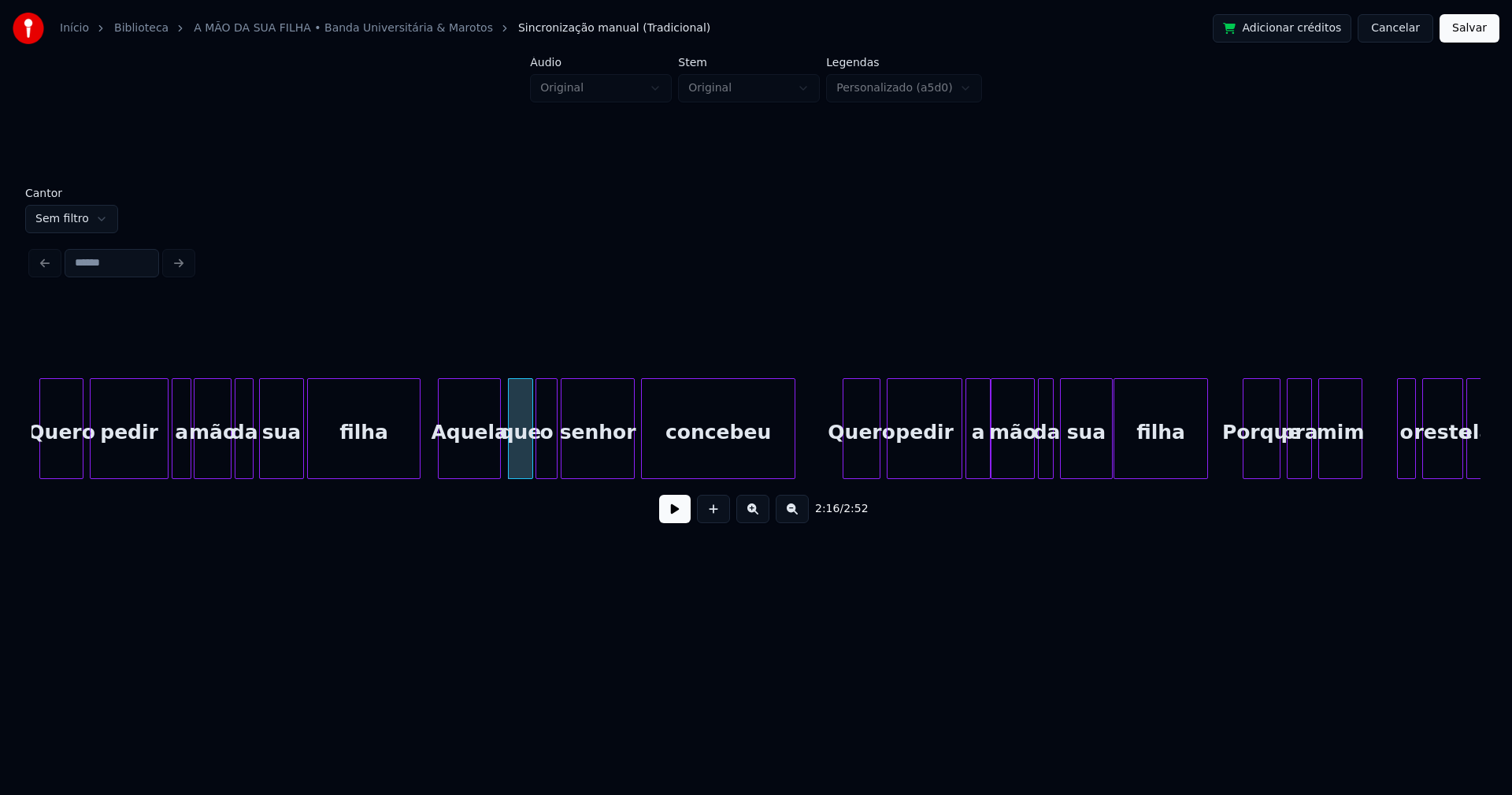
scroll to position [0, 21166]
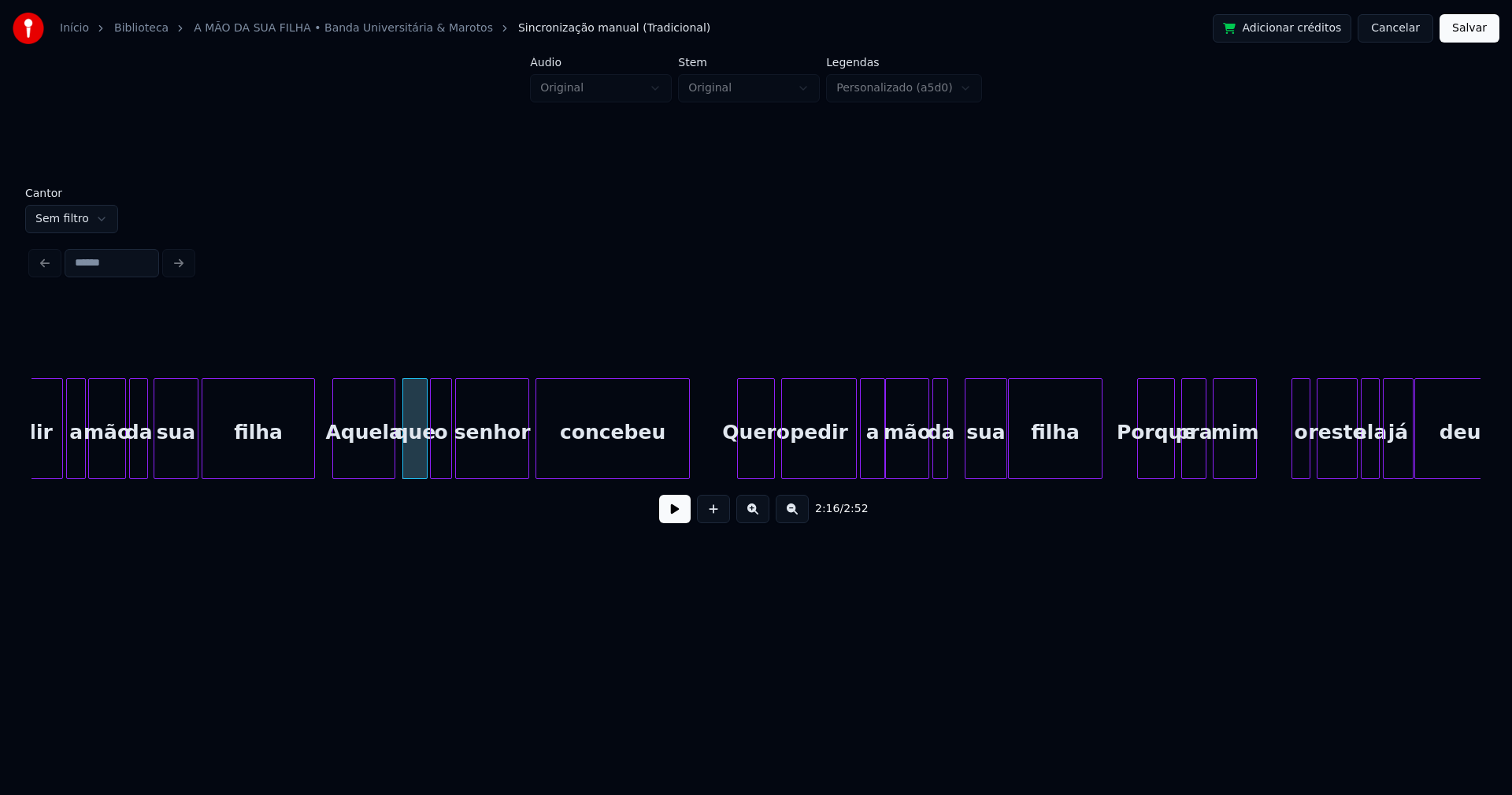
click at [968, 451] on div at bounding box center [967, 429] width 5 height 99
click at [955, 448] on div at bounding box center [956, 429] width 5 height 99
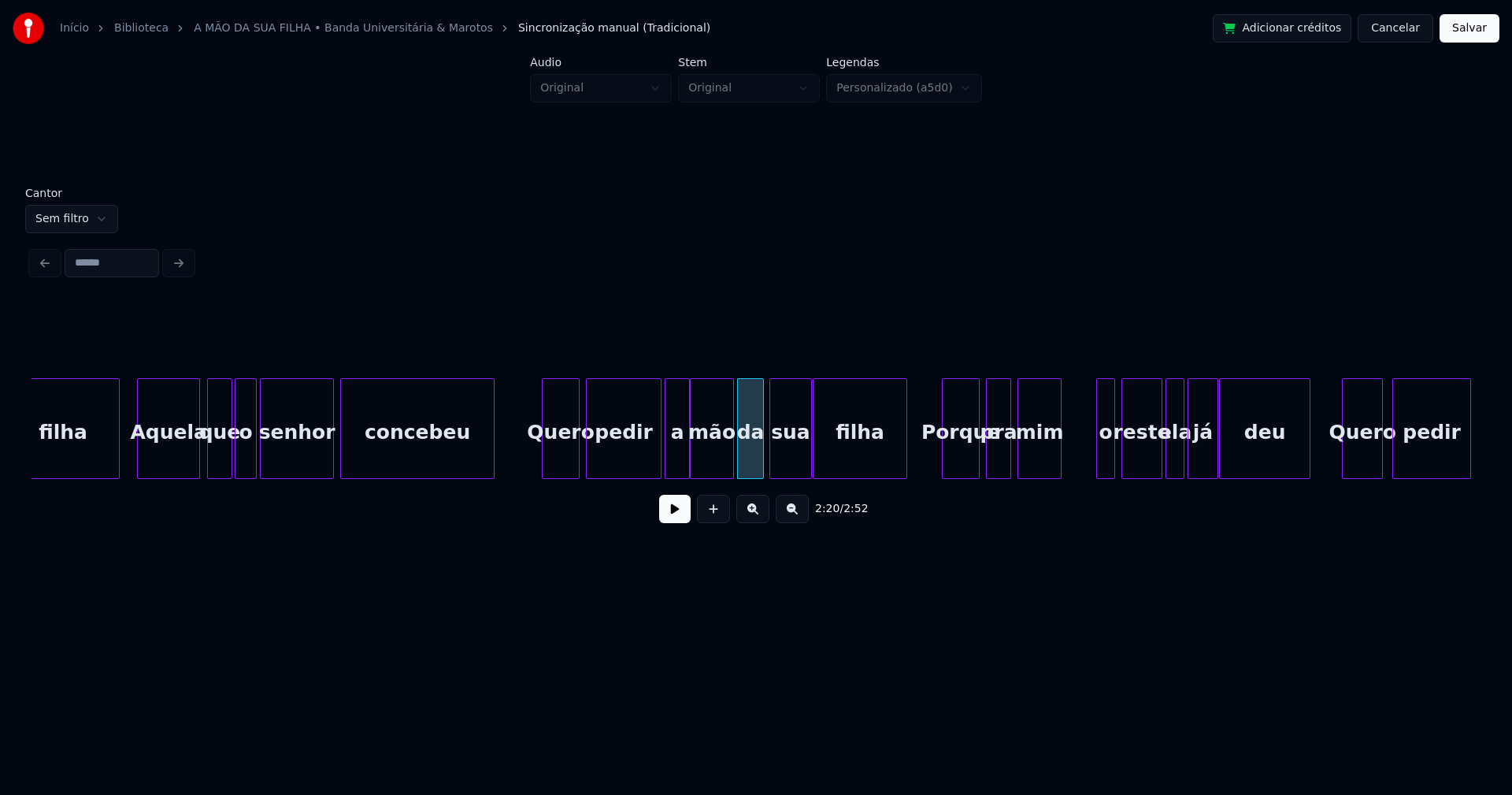
scroll to position [0, 21363]
click at [941, 452] on div at bounding box center [941, 429] width 5 height 99
click at [1093, 456] on div at bounding box center [1094, 429] width 5 height 99
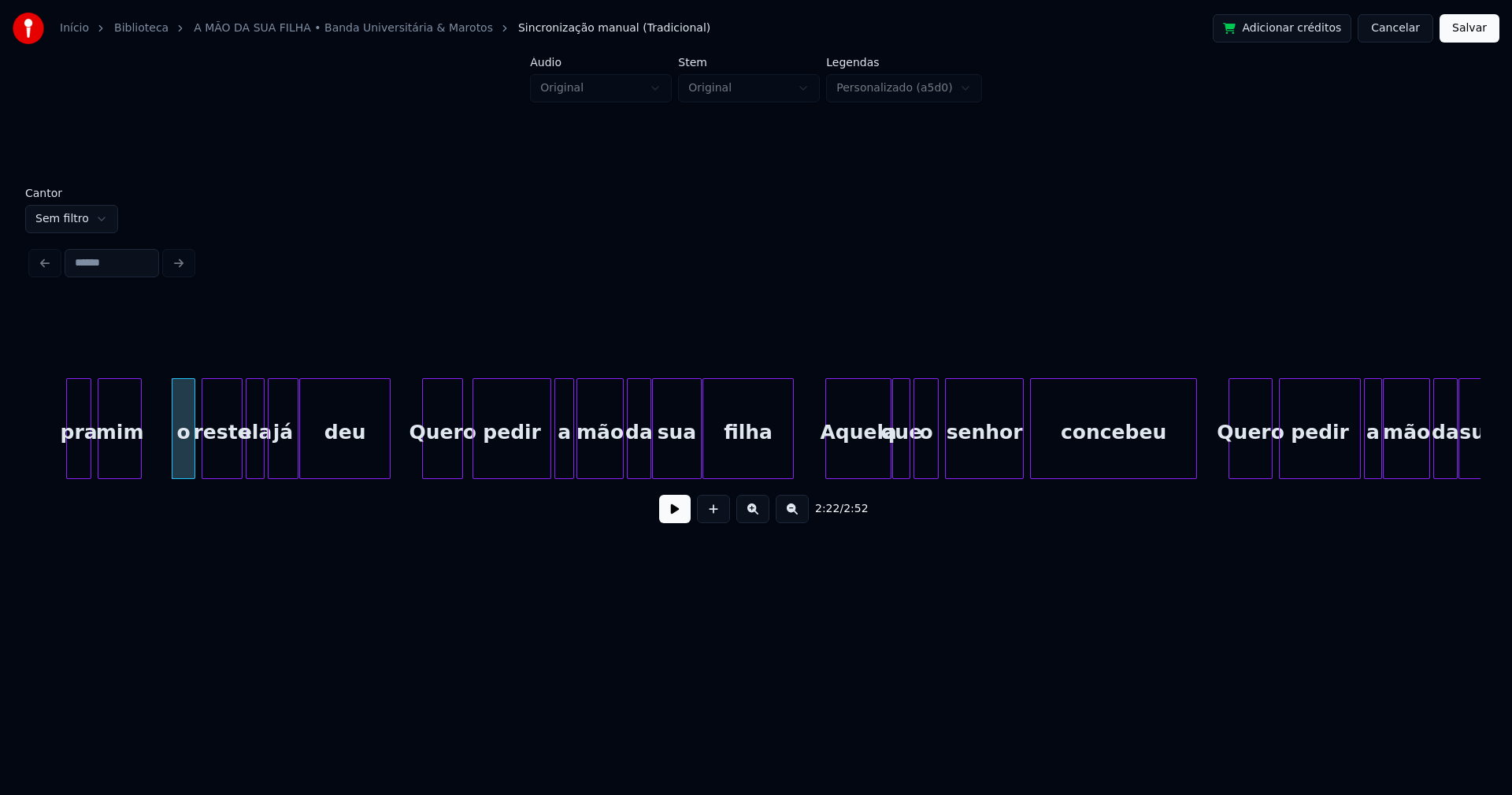
scroll to position [0, 22357]
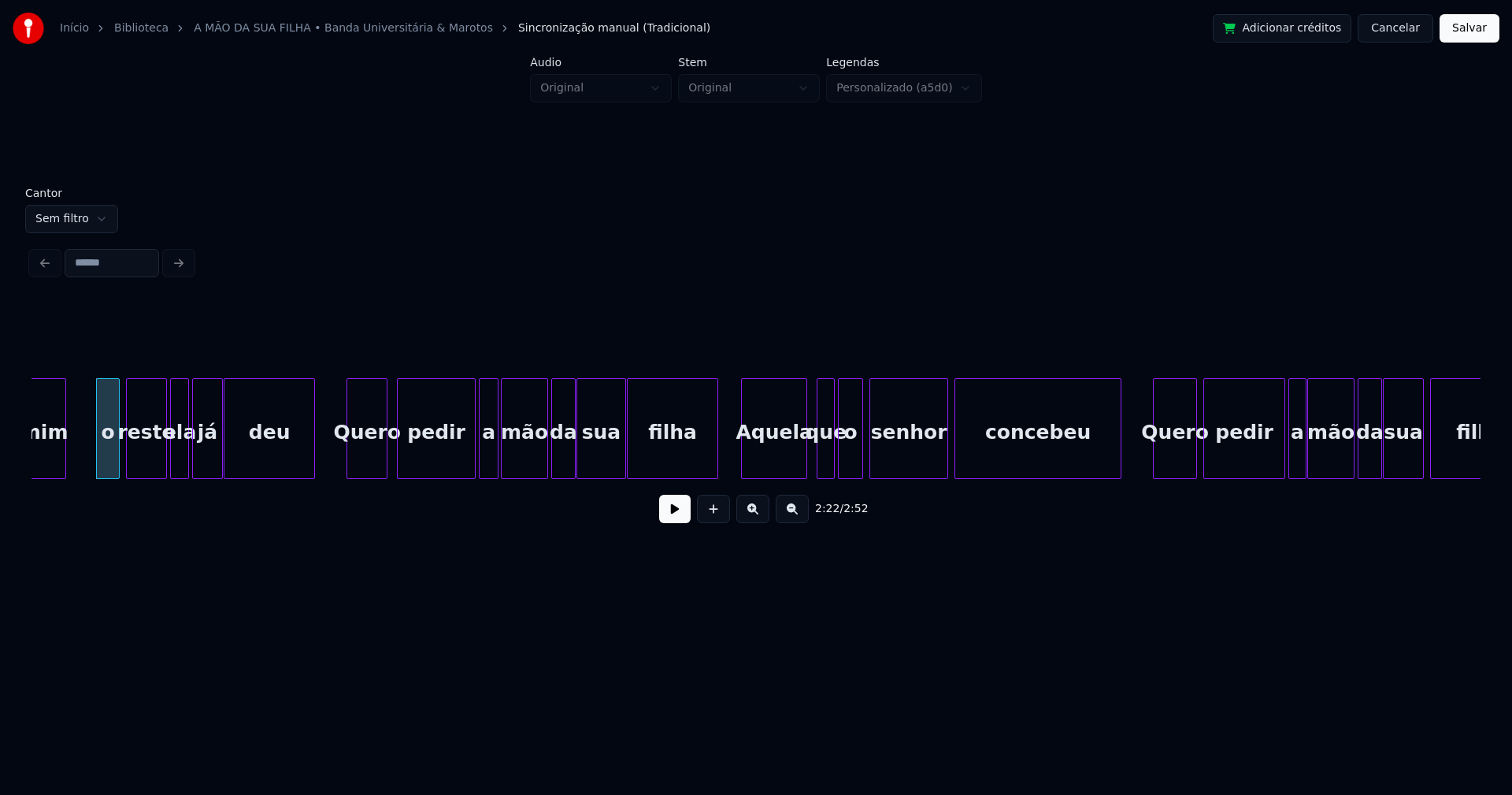
click at [765, 463] on div "Aquela" at bounding box center [774, 433] width 65 height 107
click at [884, 460] on div at bounding box center [881, 429] width 5 height 99
click at [863, 463] on div "o" at bounding box center [863, 433] width 24 height 107
click at [845, 464] on div at bounding box center [844, 429] width 5 height 99
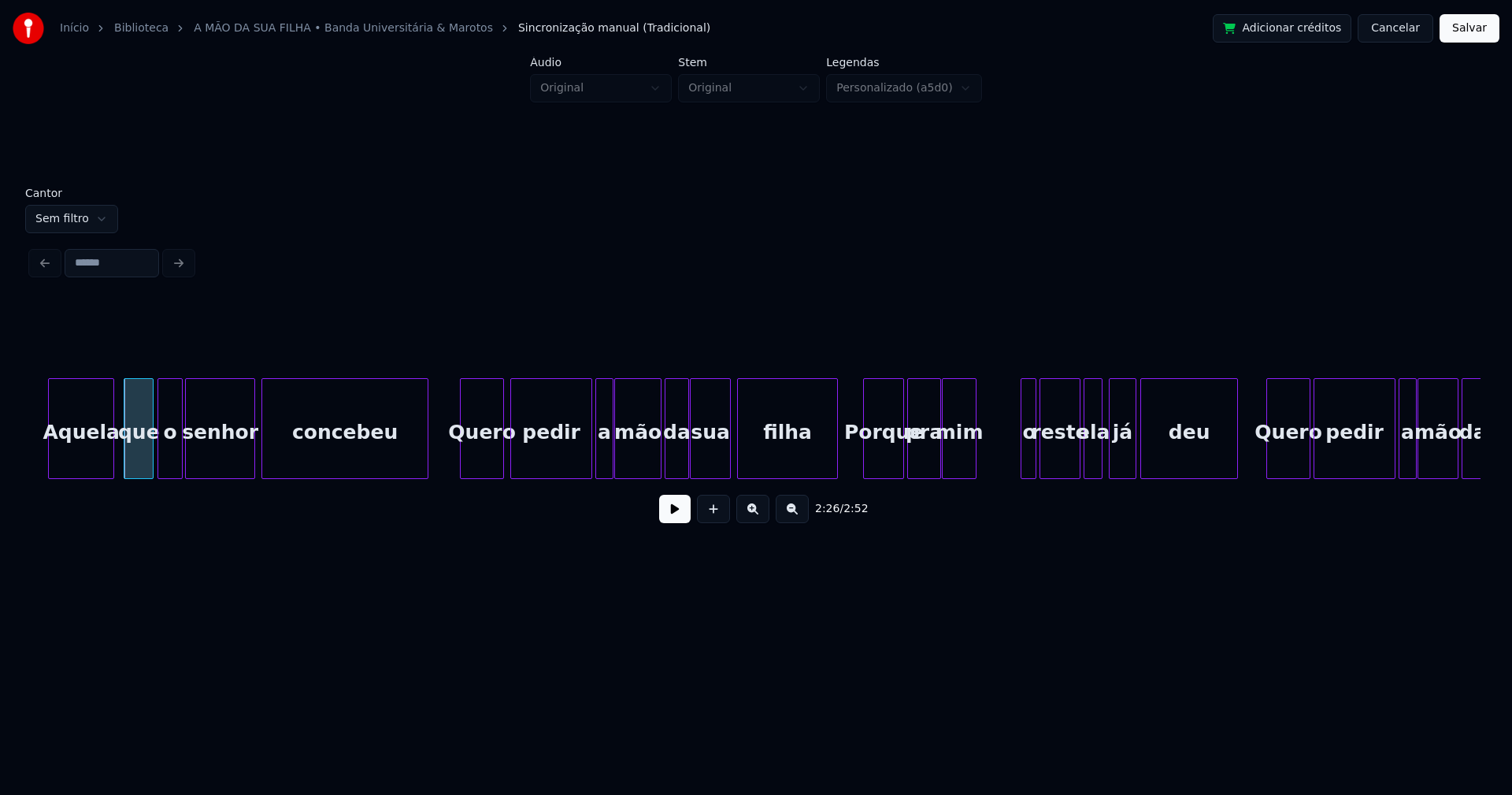
scroll to position [0, 23064]
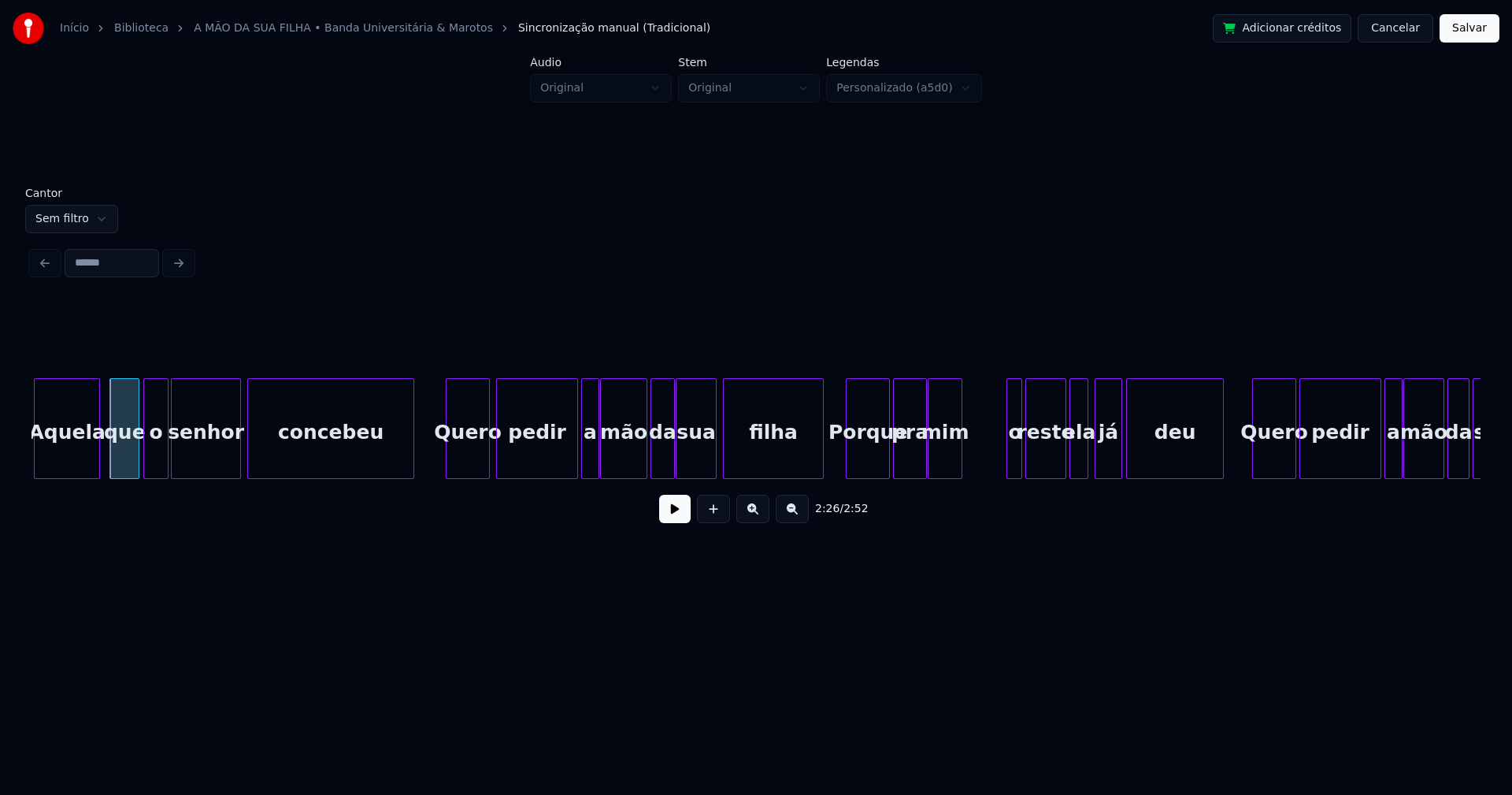
click at [850, 468] on div at bounding box center [849, 429] width 5 height 99
click at [1001, 469] on div at bounding box center [1001, 429] width 5 height 99
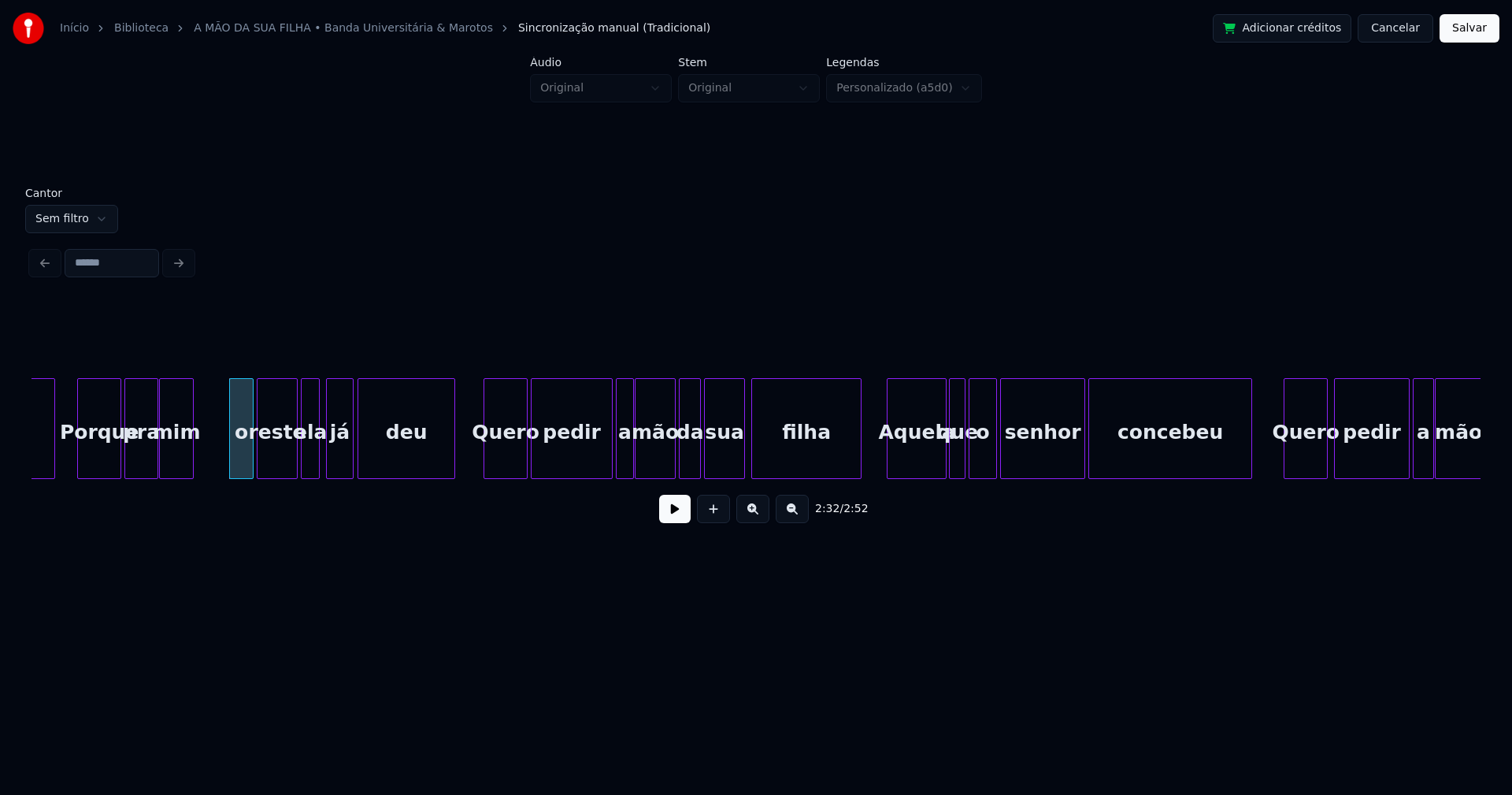
scroll to position [0, 23879]
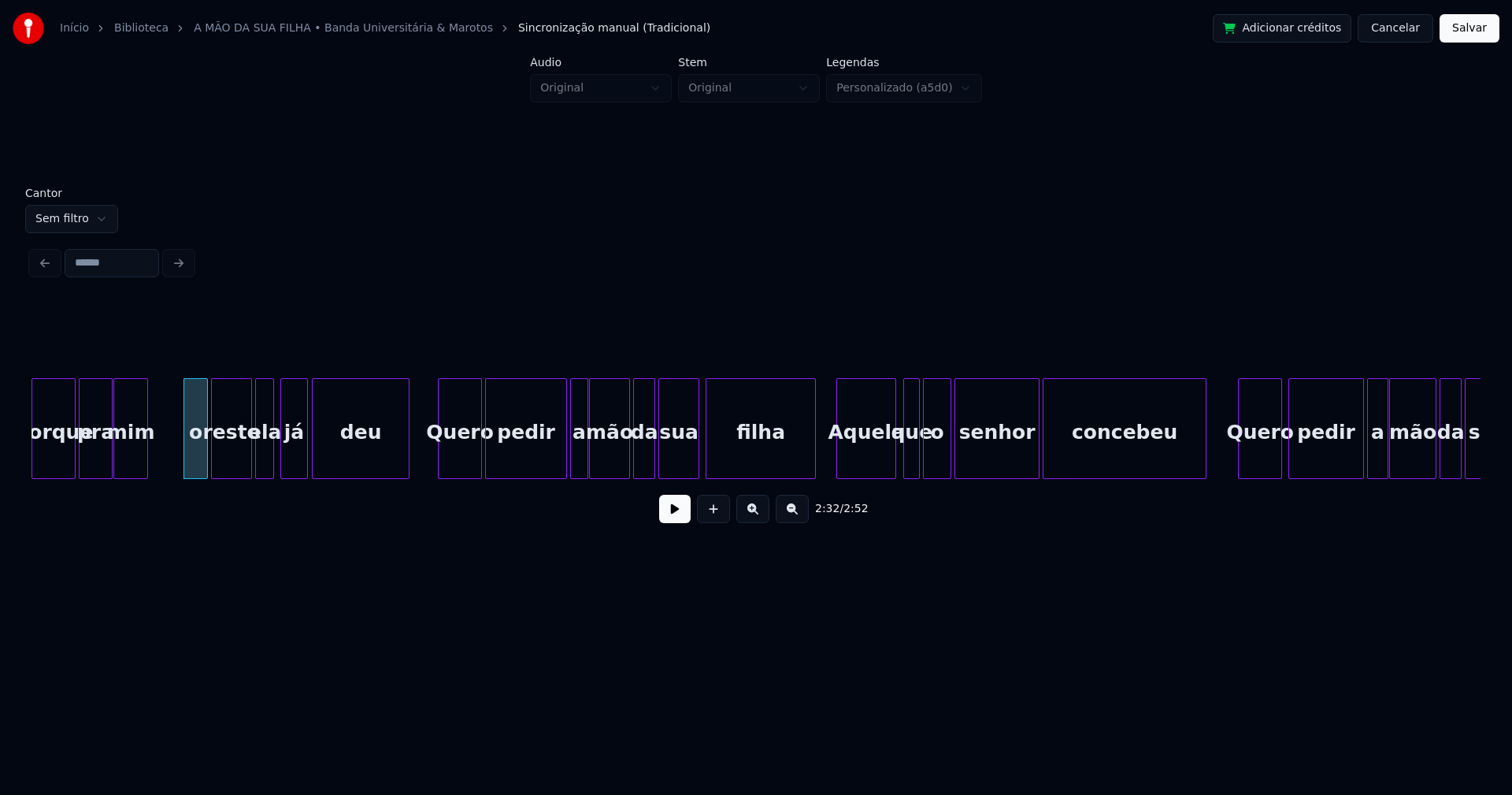
click at [874, 462] on div "Aquela" at bounding box center [866, 433] width 58 height 107
click at [965, 451] on div at bounding box center [967, 429] width 5 height 99
click at [945, 463] on div "o" at bounding box center [948, 433] width 27 height 107
click at [930, 457] on div at bounding box center [928, 429] width 5 height 99
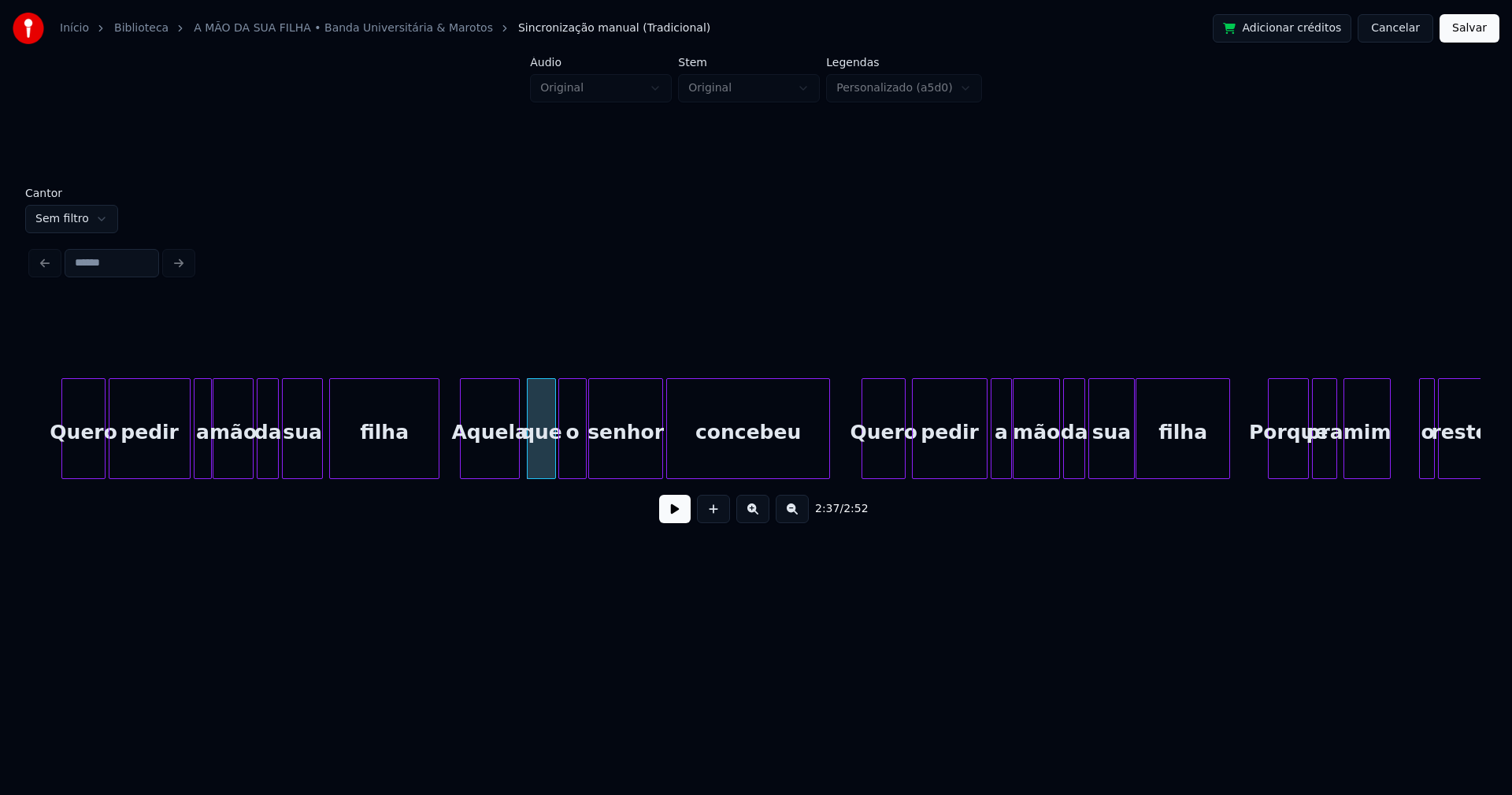
scroll to position [0, 24270]
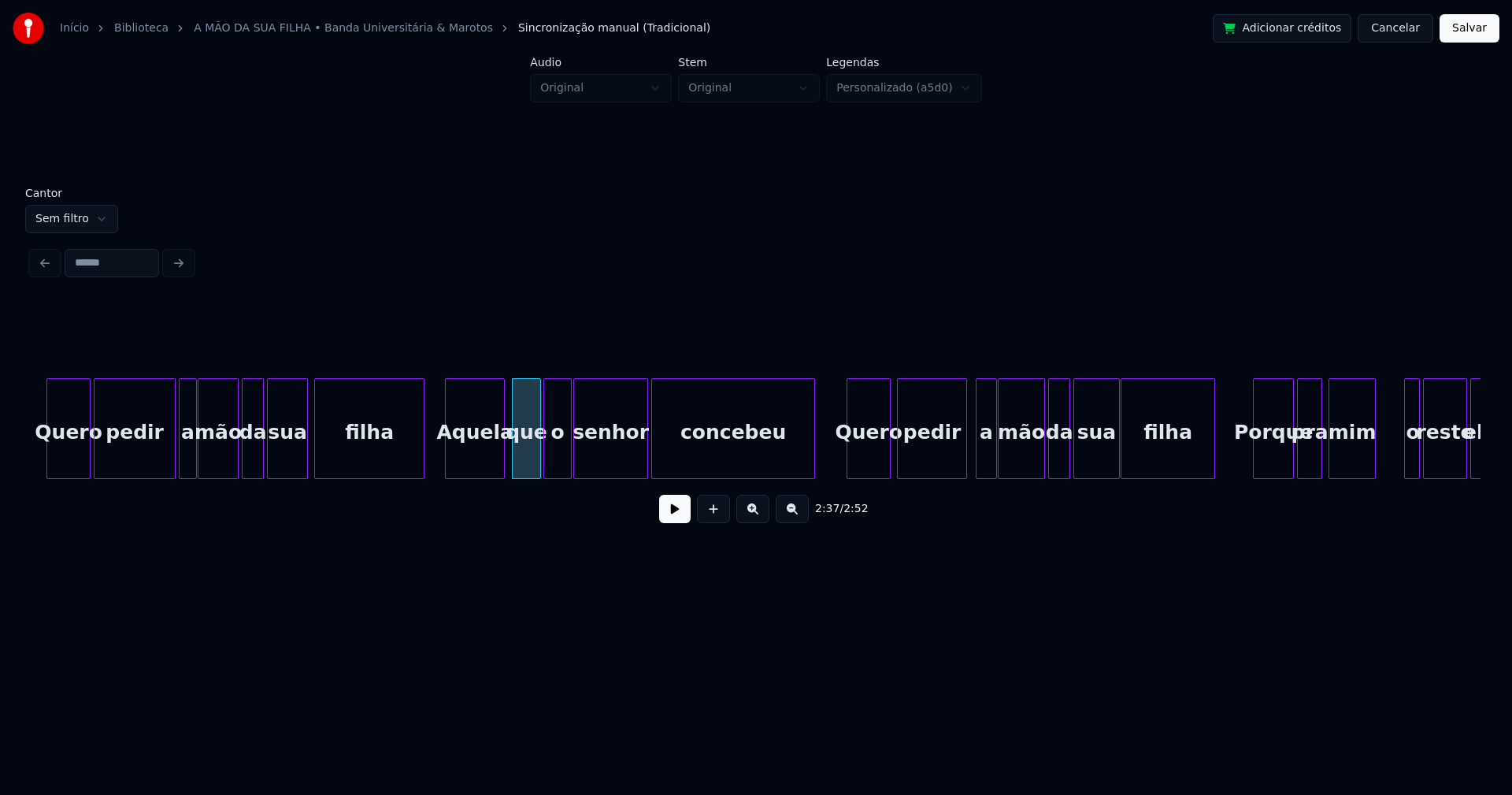
click at [962, 468] on div at bounding box center [964, 429] width 5 height 99
click at [982, 455] on div "a" at bounding box center [986, 433] width 20 height 107
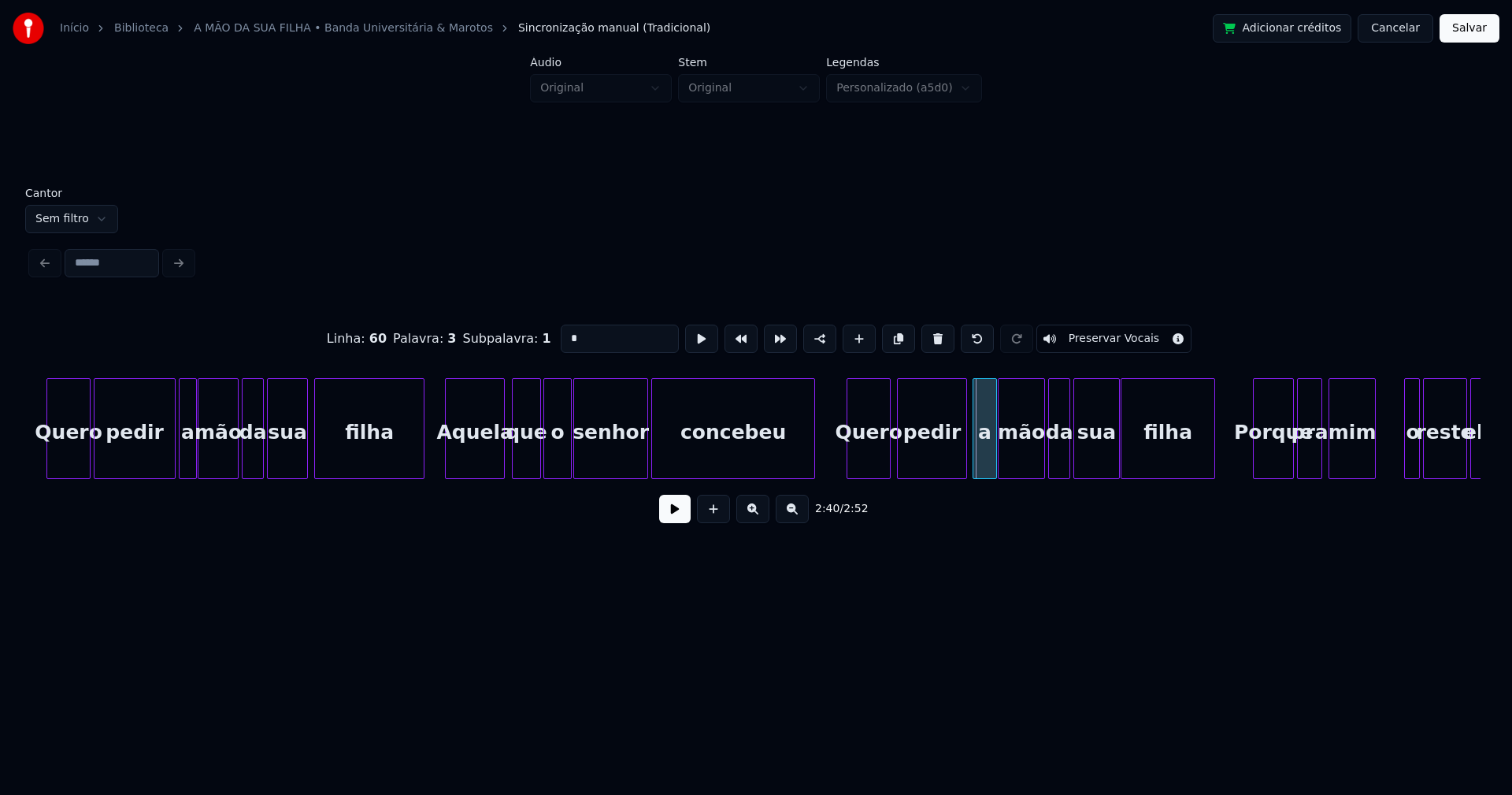
click at [976, 463] on div at bounding box center [975, 429] width 5 height 99
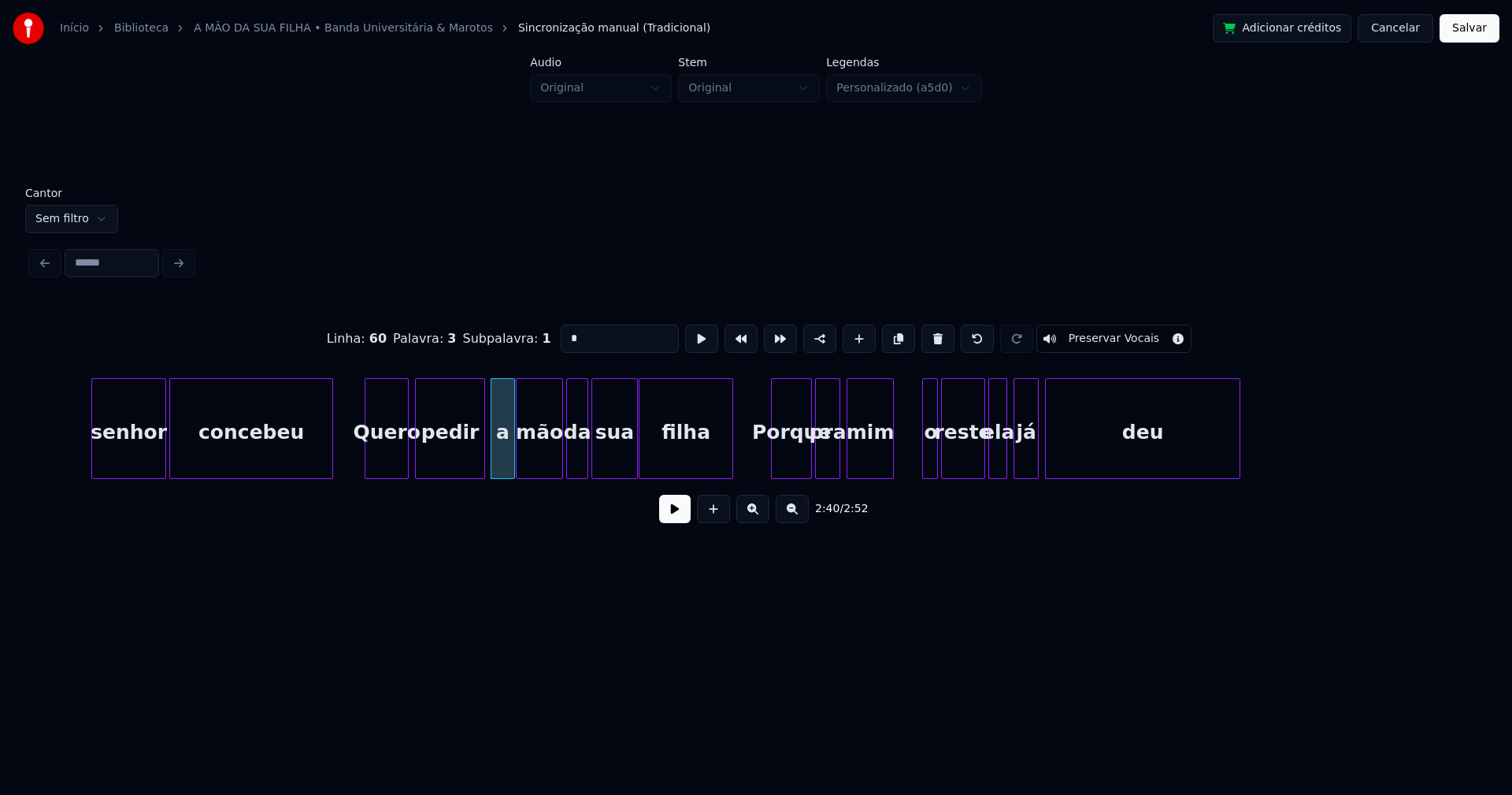
scroll to position [0, 24812]
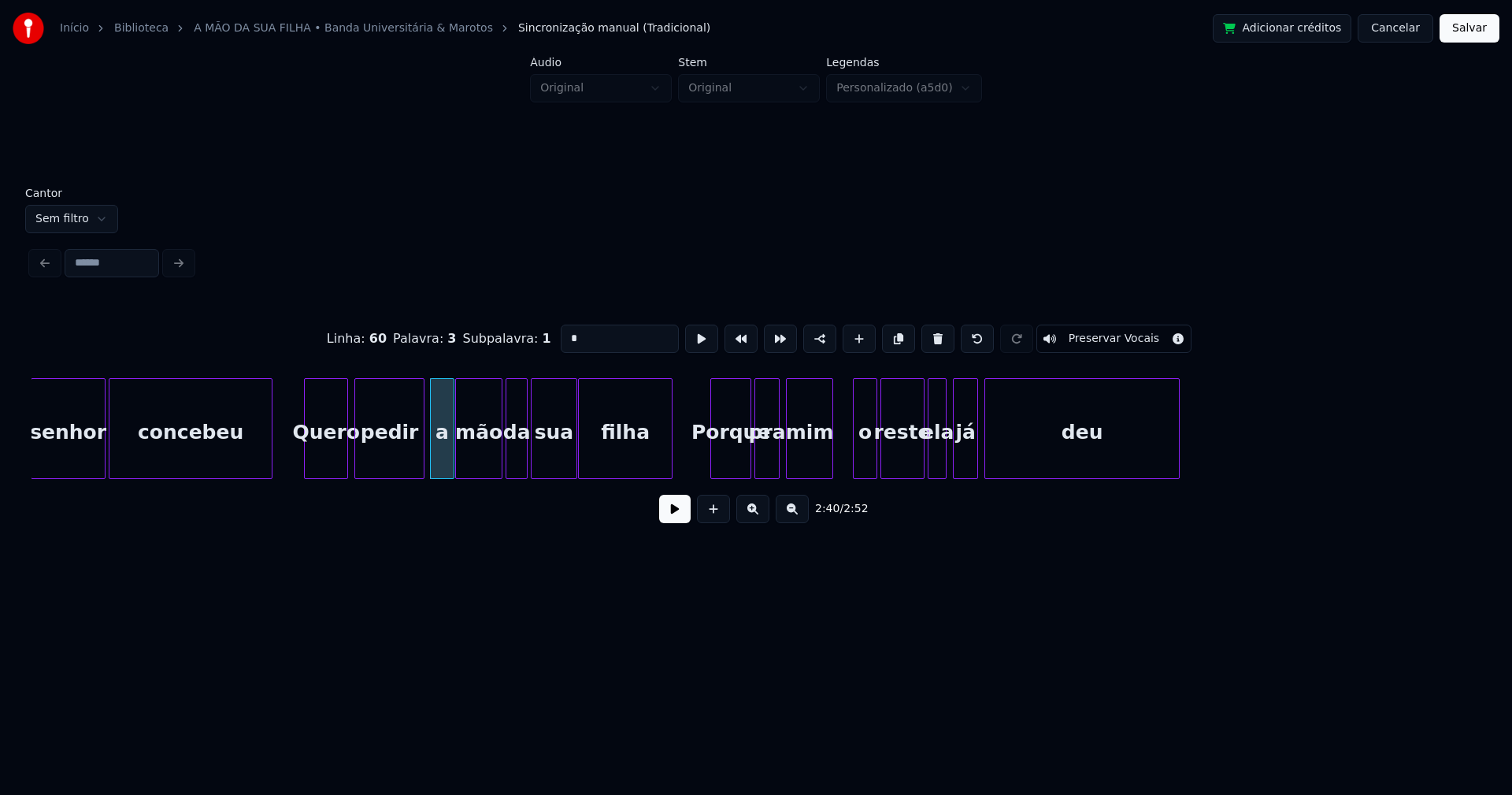
click at [855, 464] on div at bounding box center [856, 429] width 5 height 99
click at [1461, 30] on button "Salvar" at bounding box center [1469, 28] width 60 height 28
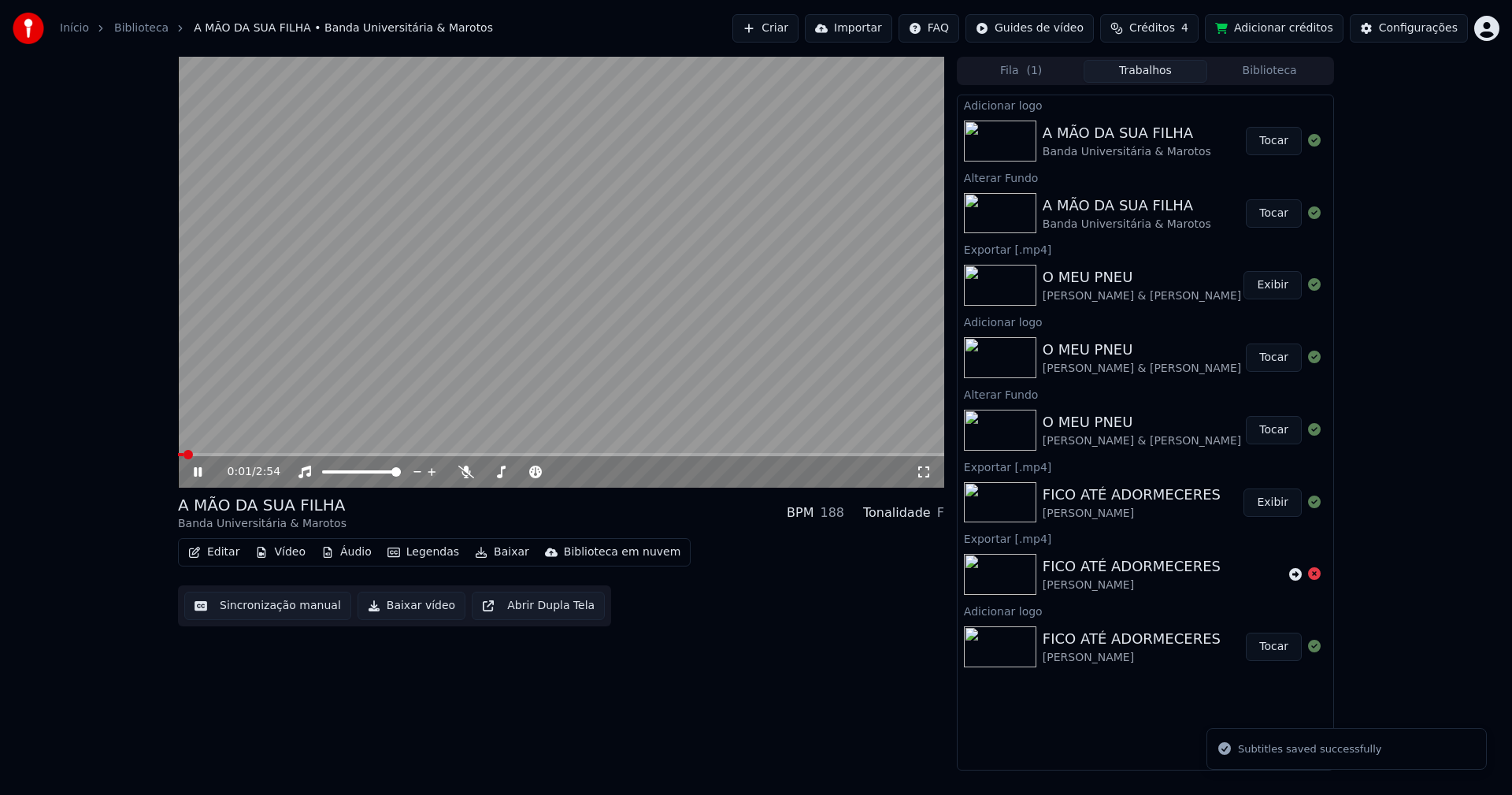
click at [191, 473] on icon at bounding box center [208, 472] width 37 height 13
click at [1417, 40] on button "Configurações" at bounding box center [1409, 28] width 118 height 28
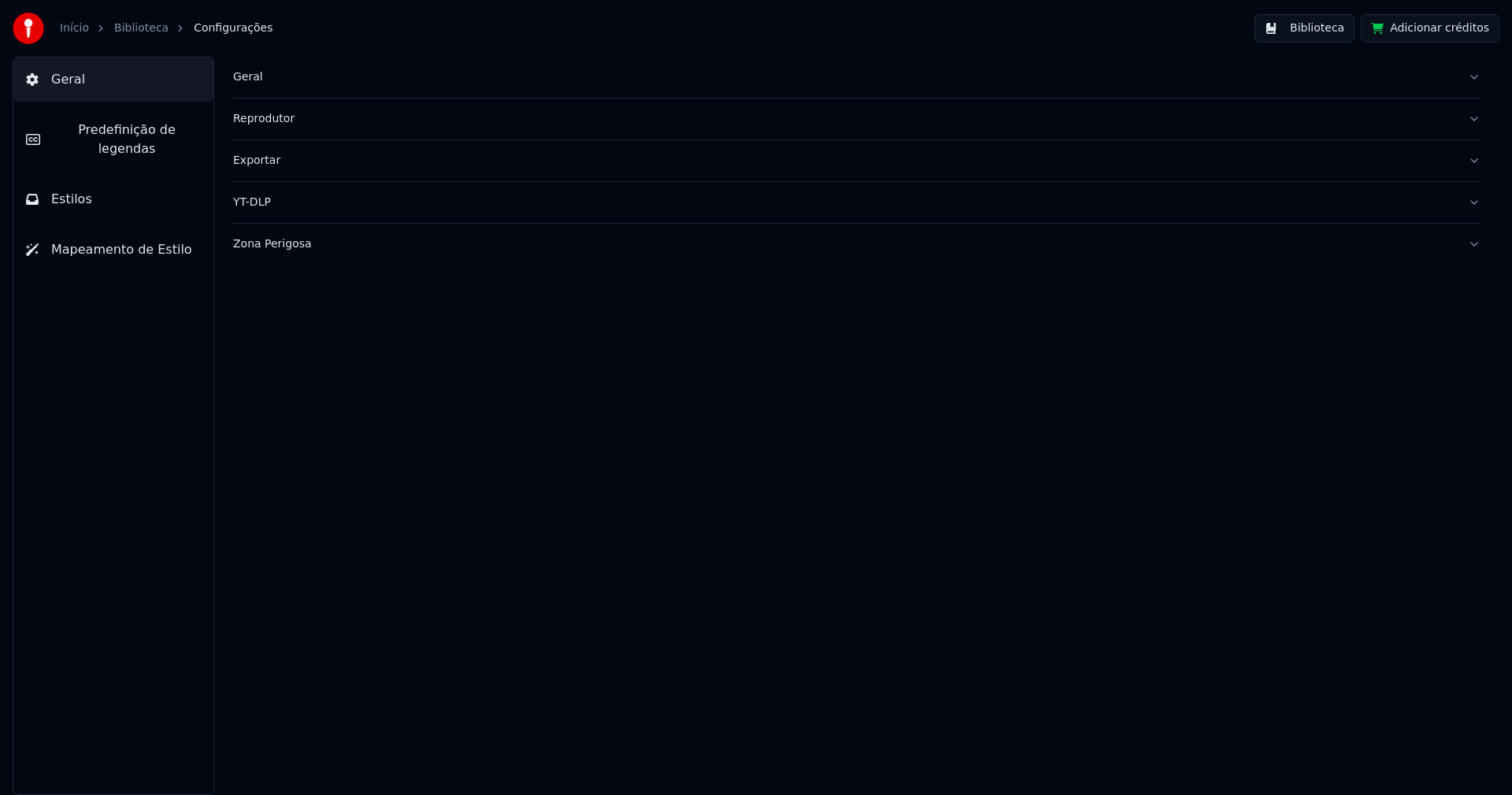
click at [90, 180] on button "Estilos" at bounding box center [113, 200] width 200 height 44
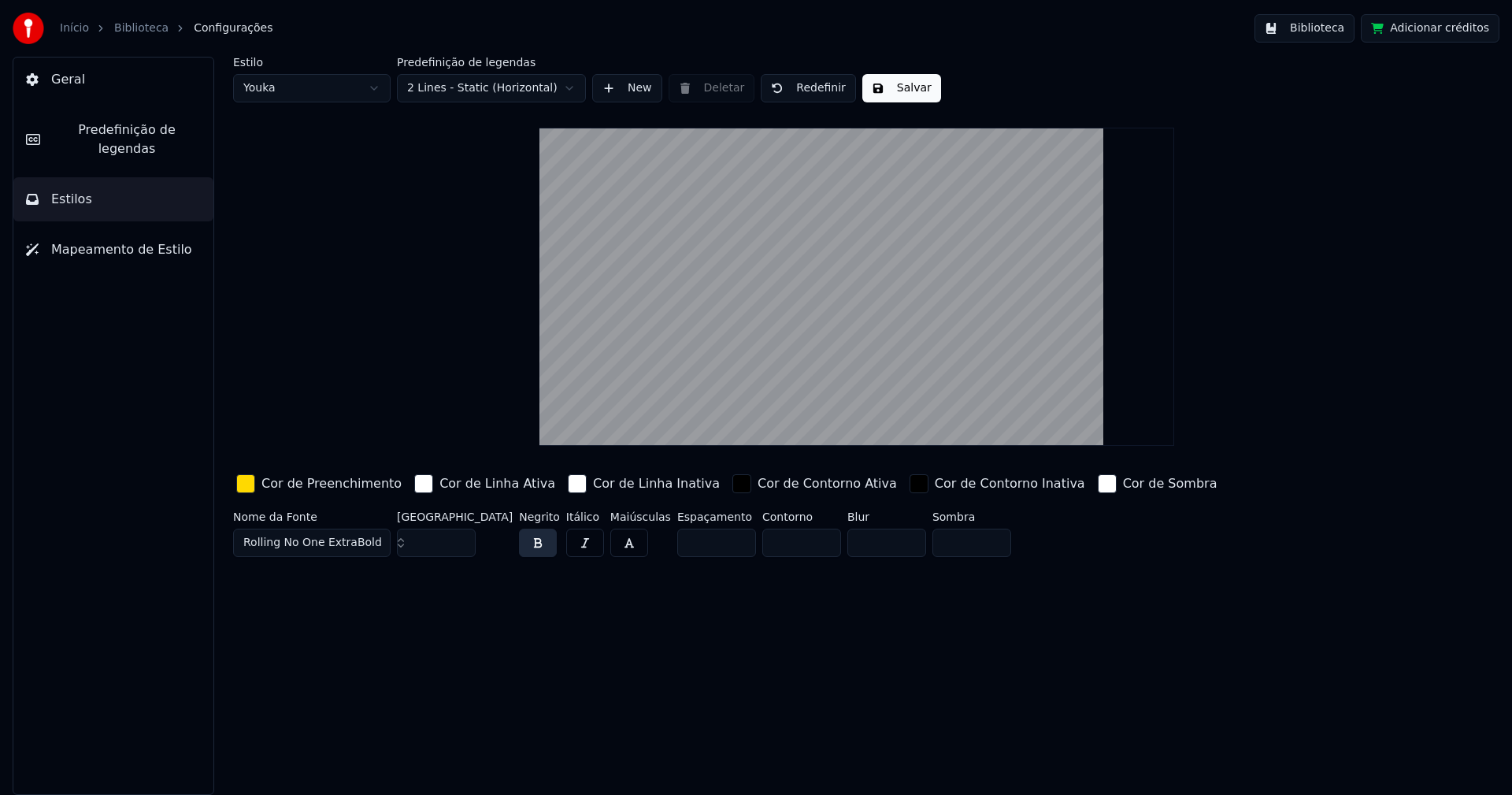
click at [342, 84] on html "Início Biblioteca Configurações Biblioteca Adicionar créditos Geral Predefiniçã…" at bounding box center [756, 397] width 1512 height 795
type input "***"
click at [458, 538] on input "***" at bounding box center [436, 543] width 79 height 28
drag, startPoint x: 887, startPoint y: 95, endPoint x: 941, endPoint y: 77, distance: 56.9
click at [891, 94] on button "Salvar" at bounding box center [902, 88] width 79 height 28
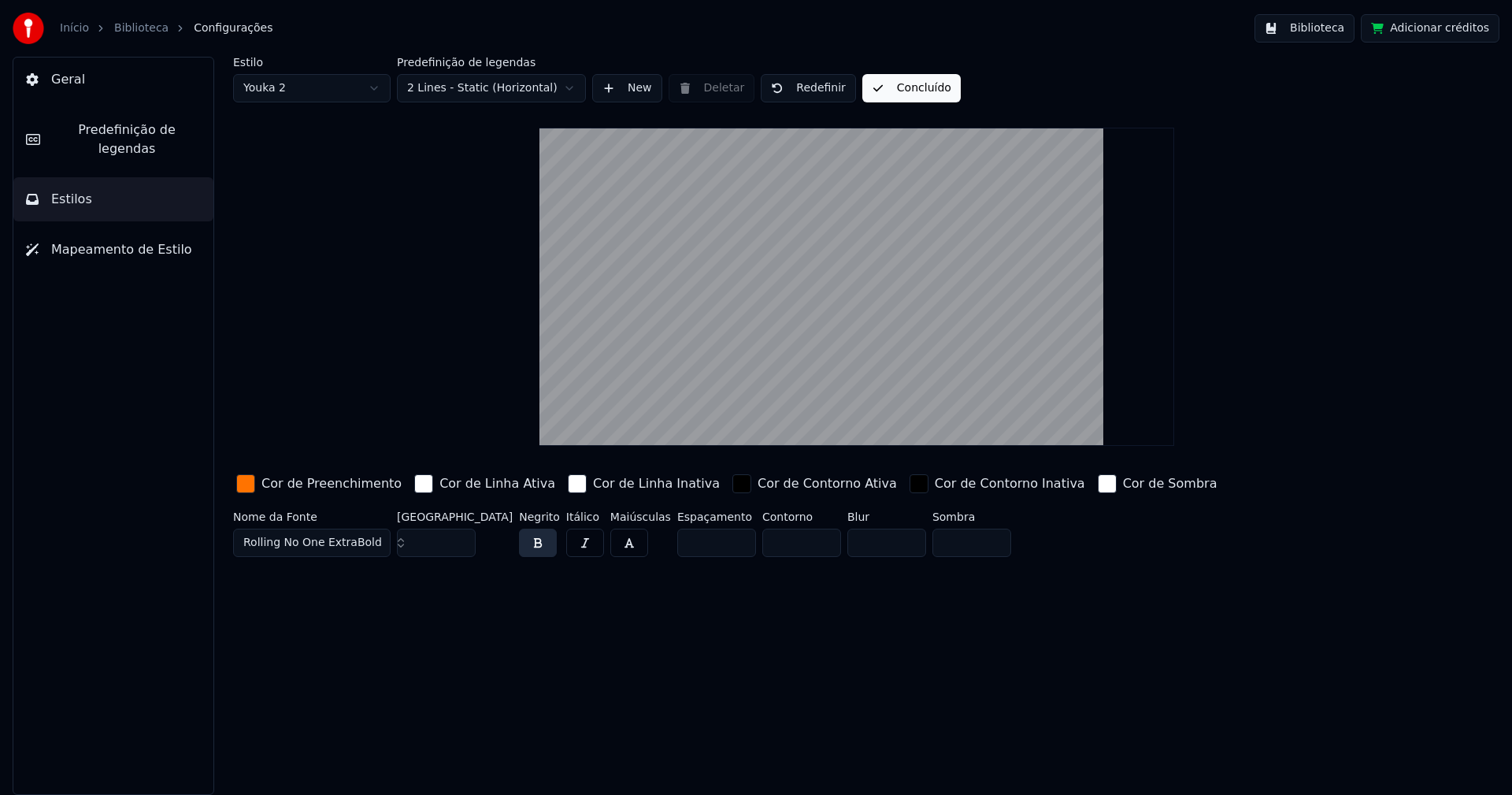
click at [1319, 27] on button "Biblioteca" at bounding box center [1304, 28] width 100 height 28
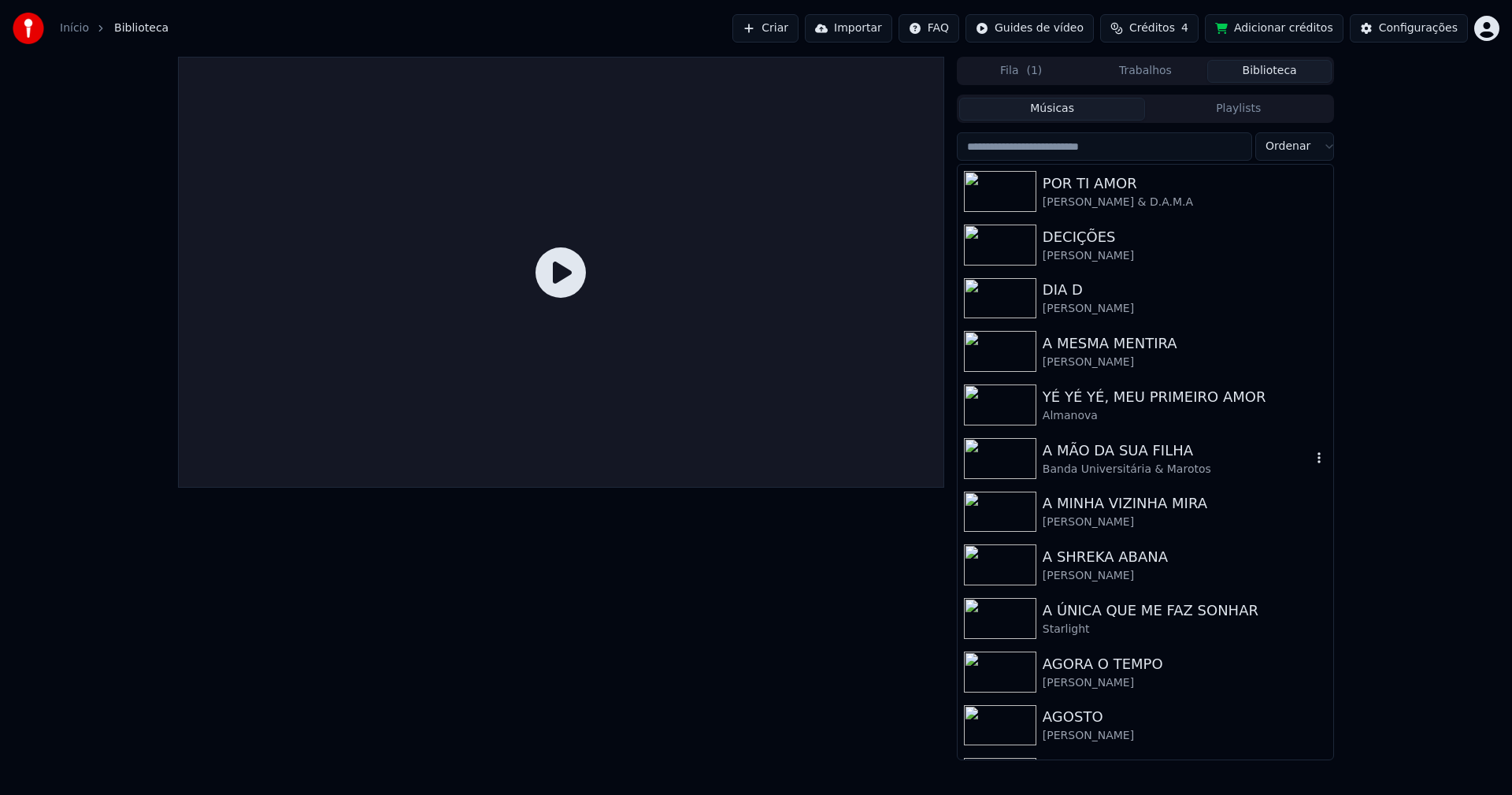
click at [1129, 457] on div "A MÃO DA SUA FILHA" at bounding box center [1177, 451] width 268 height 22
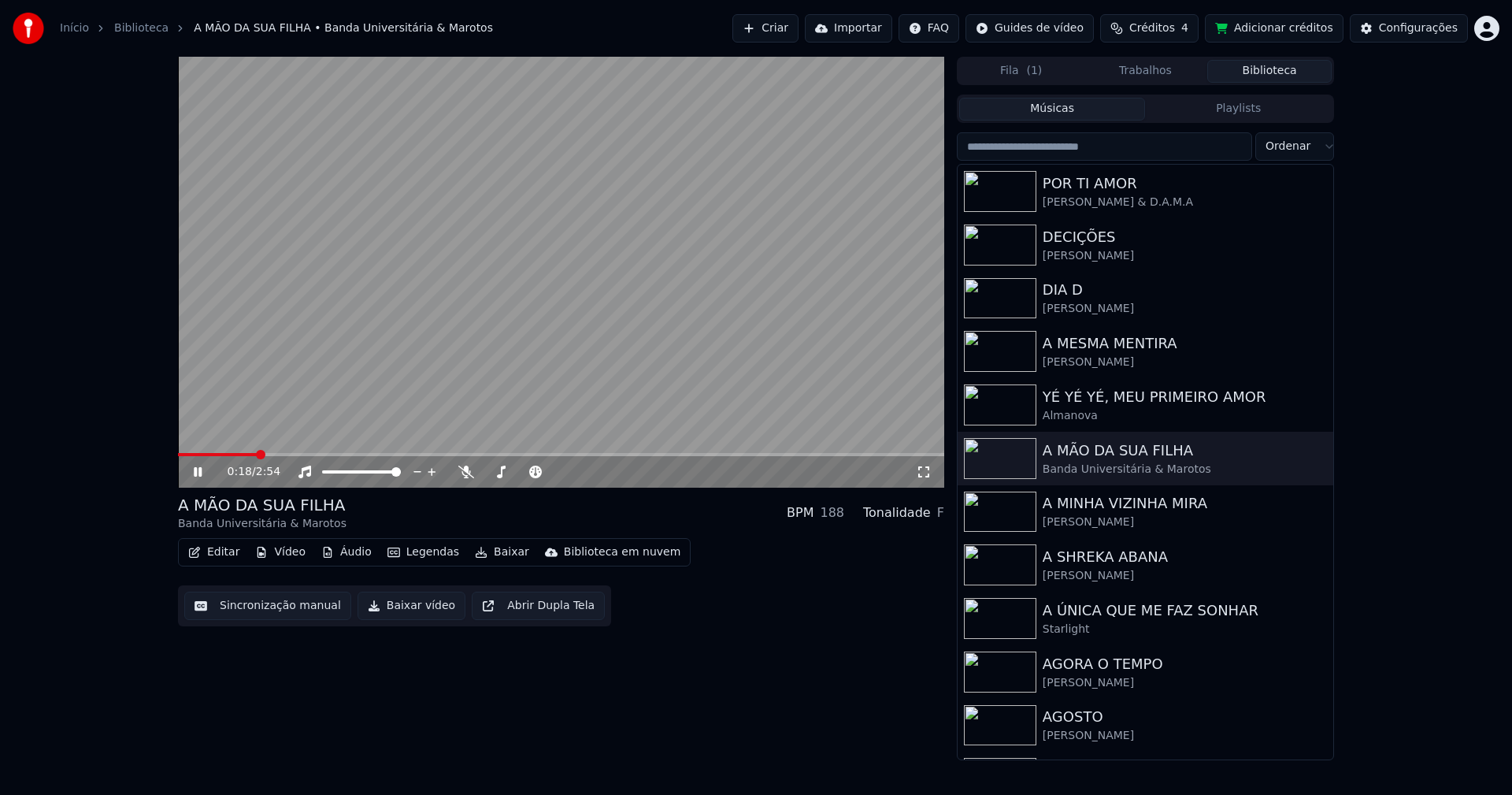
drag, startPoint x: 920, startPoint y: 472, endPoint x: 916, endPoint y: 481, distance: 9.8
click at [921, 472] on icon at bounding box center [924, 472] width 16 height 13
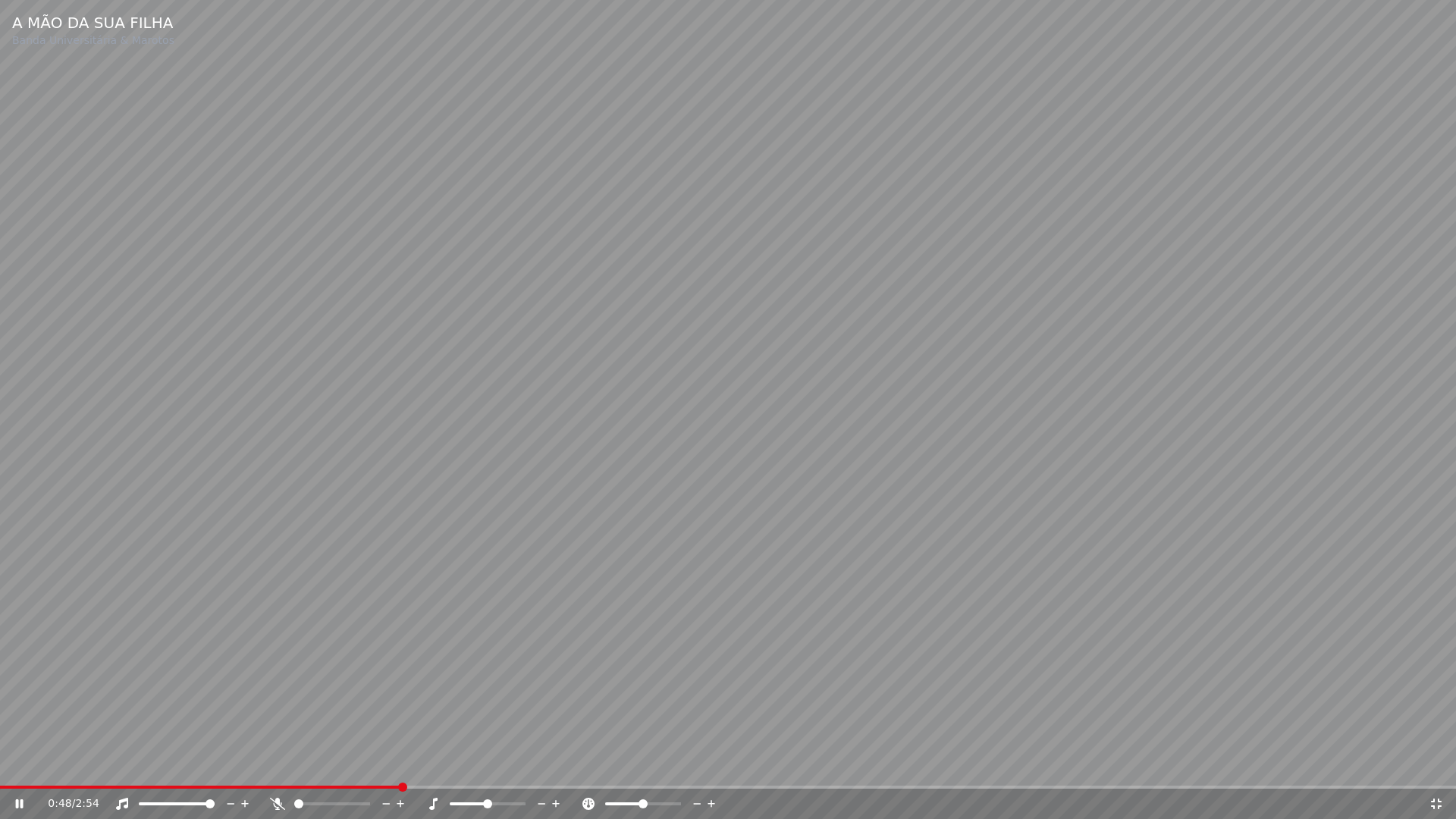
click at [1435, 764] on icon at bounding box center [1436, 804] width 15 height 12
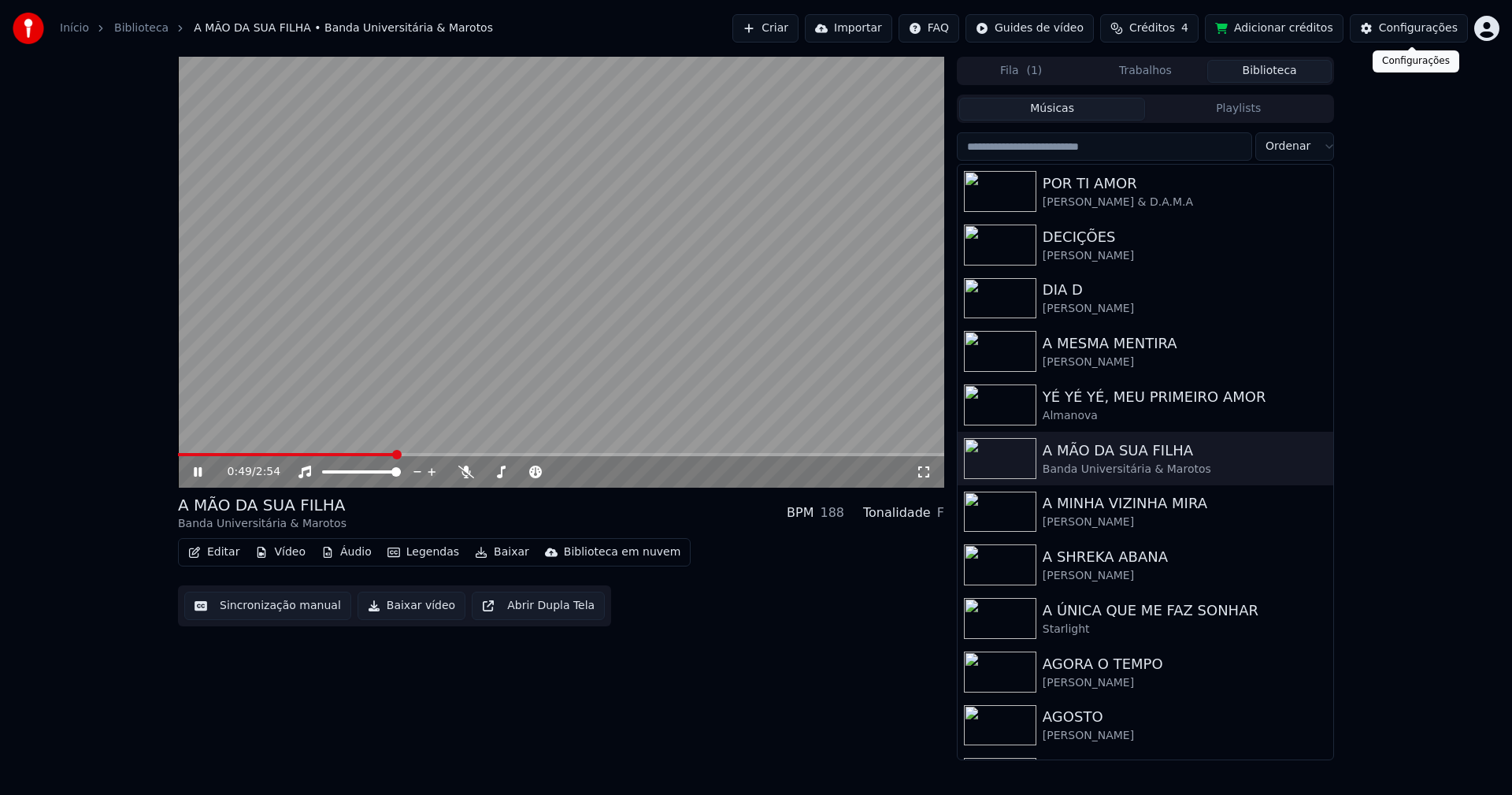
click at [1418, 30] on div "Configurações" at bounding box center [1418, 28] width 79 height 16
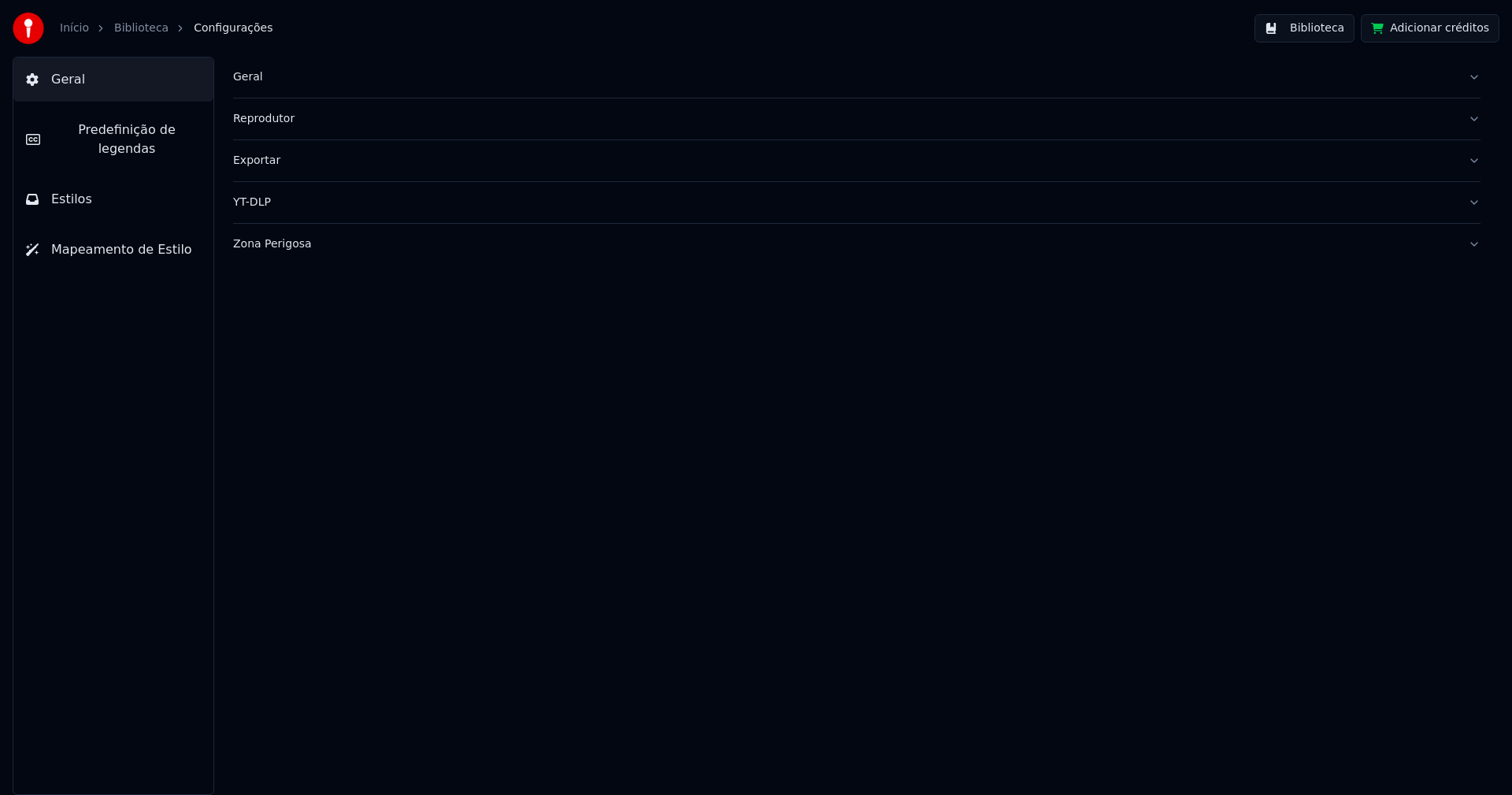
click at [98, 132] on span "Predefinição de legendas" at bounding box center [127, 140] width 148 height 38
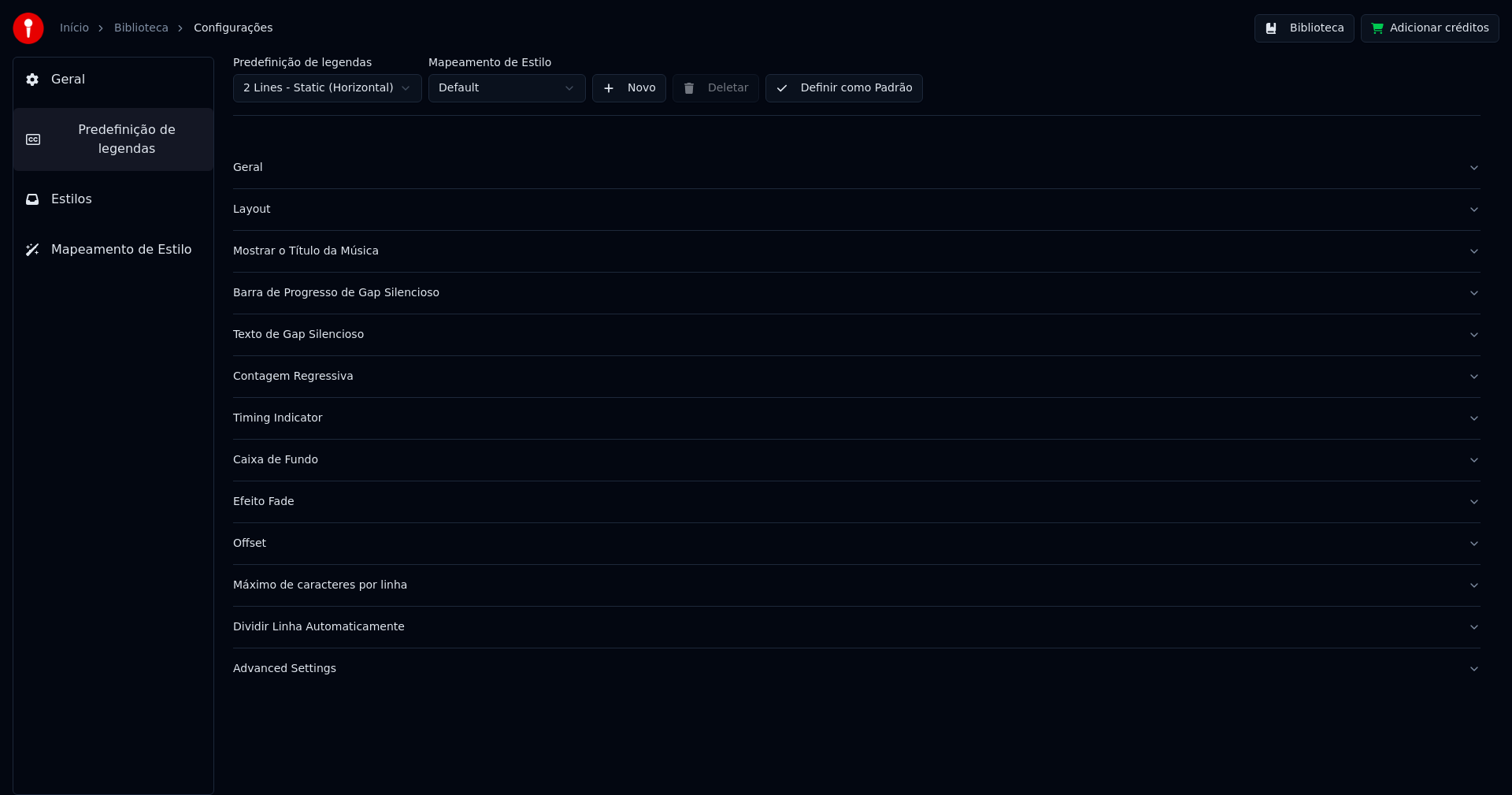
click at [312, 670] on div "Advanced Settings" at bounding box center [844, 669] width 1222 height 16
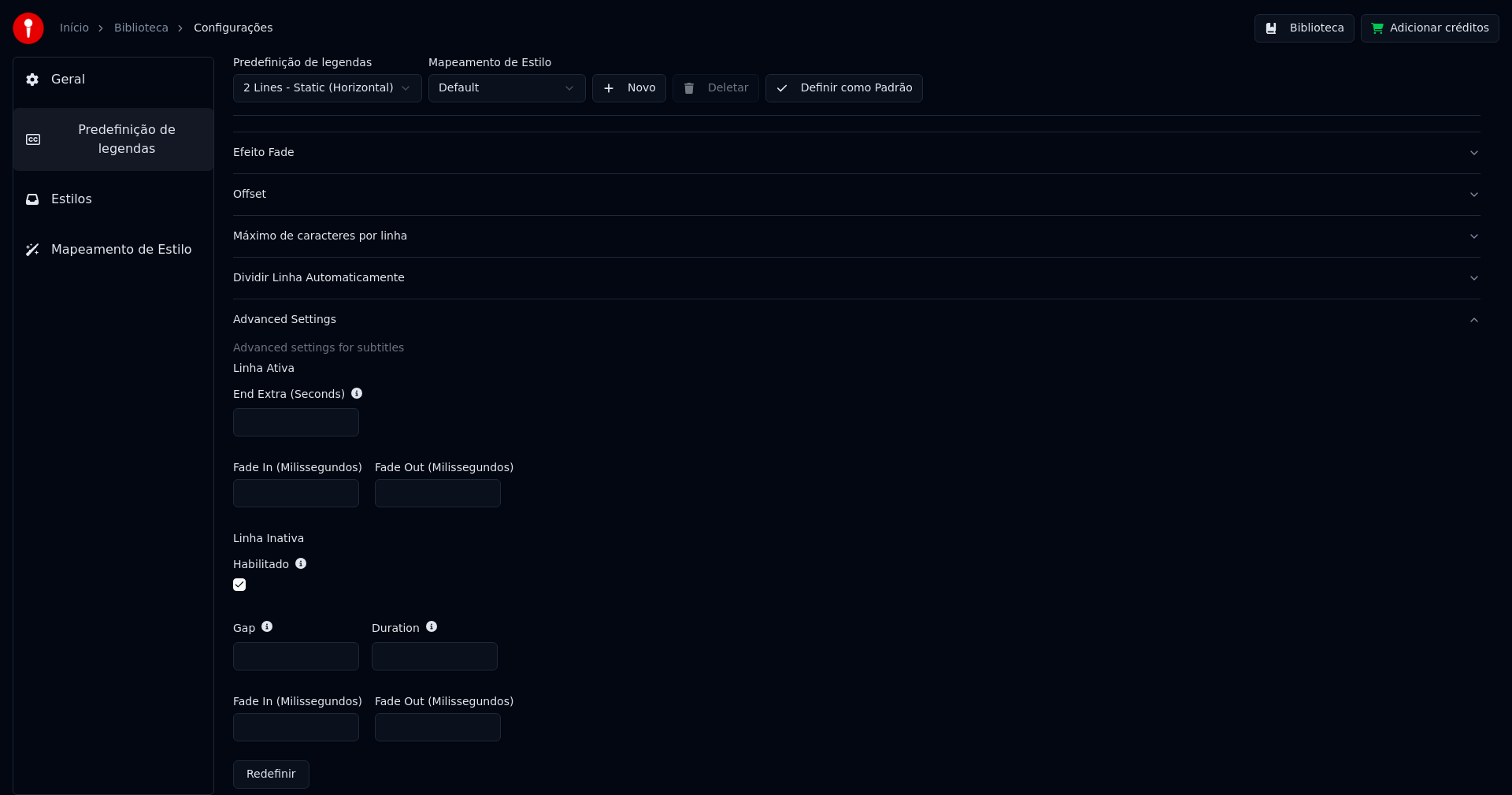
scroll to position [367, 0]
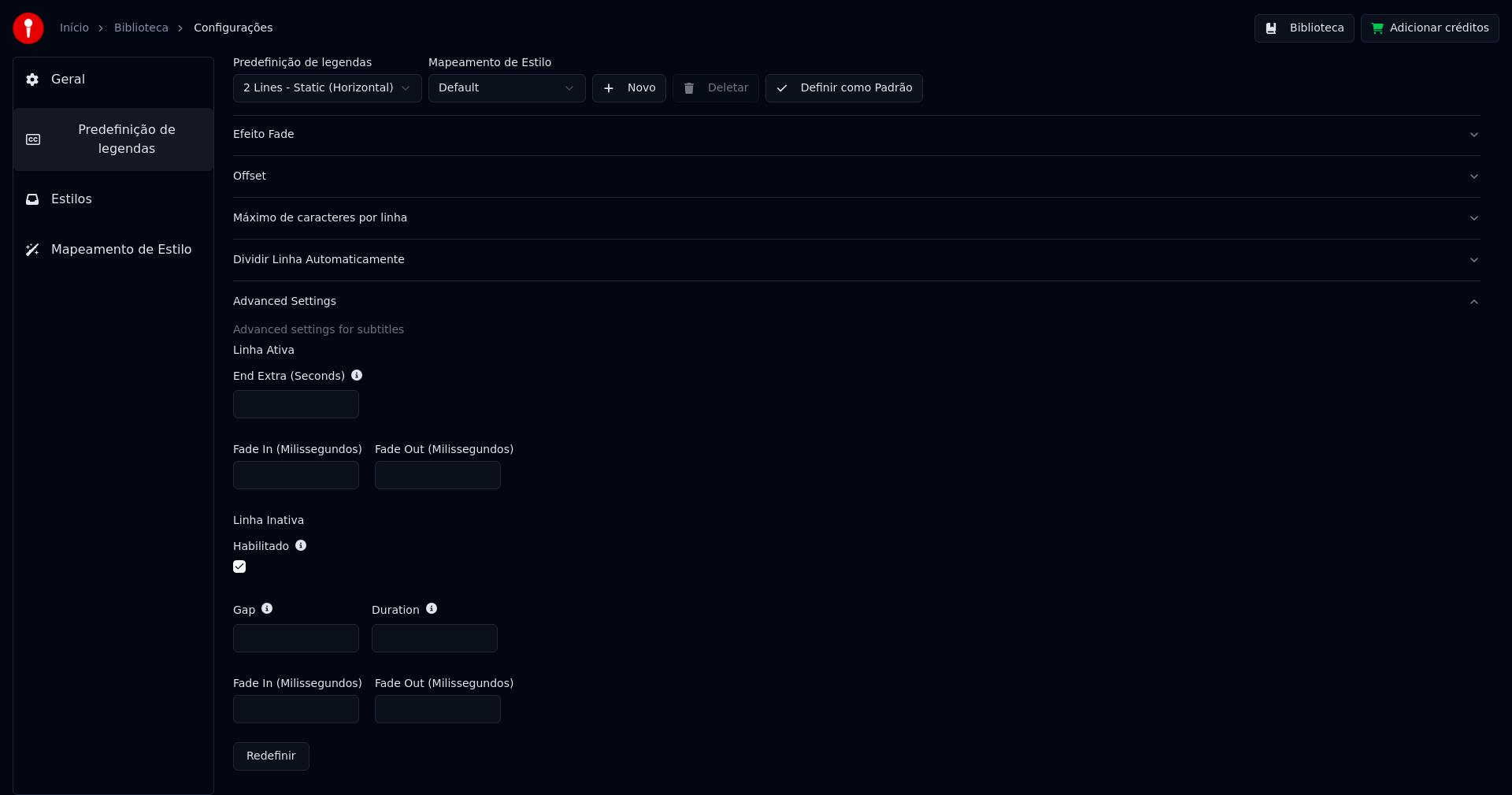
click at [249, 704] on input "***" at bounding box center [296, 709] width 126 height 28
type input "***"
click at [881, 577] on div "Habilitado" at bounding box center [856, 557] width 1248 height 64
click at [1327, 32] on button "Biblioteca" at bounding box center [1304, 28] width 100 height 28
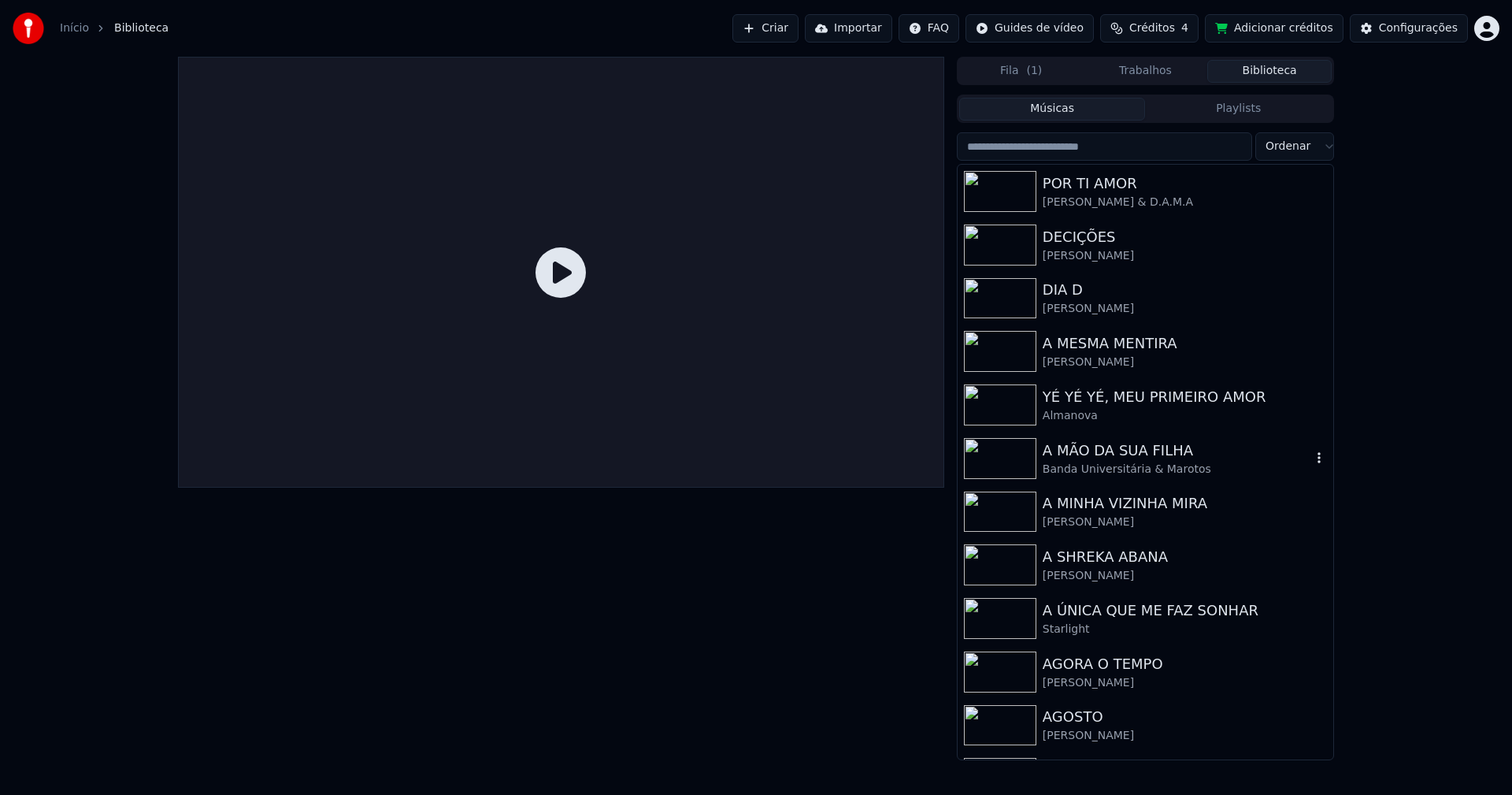
click at [1092, 463] on div "Banda Universitária & Marotos" at bounding box center [1177, 470] width 268 height 16
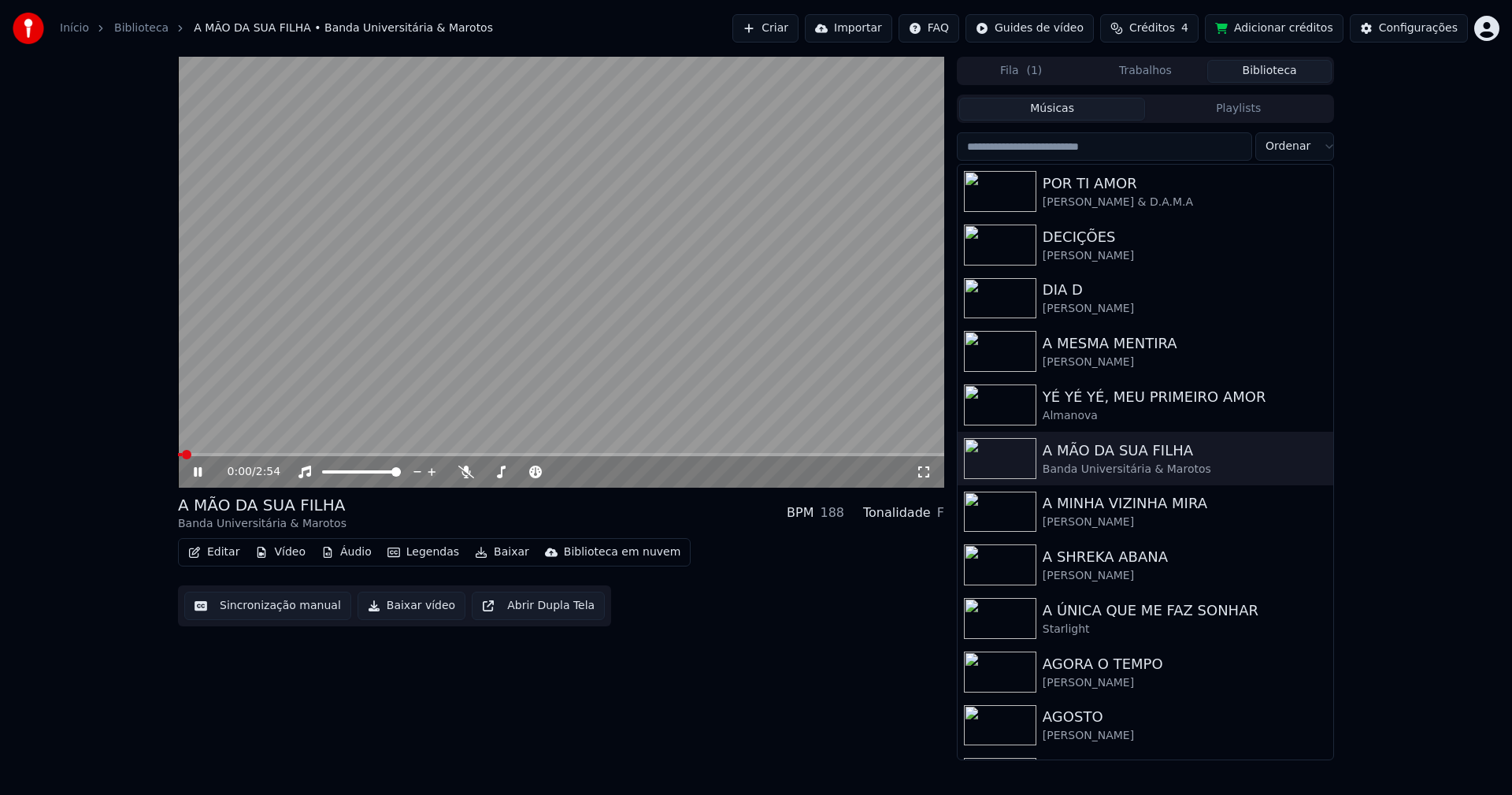
click at [928, 474] on icon at bounding box center [924, 472] width 16 height 13
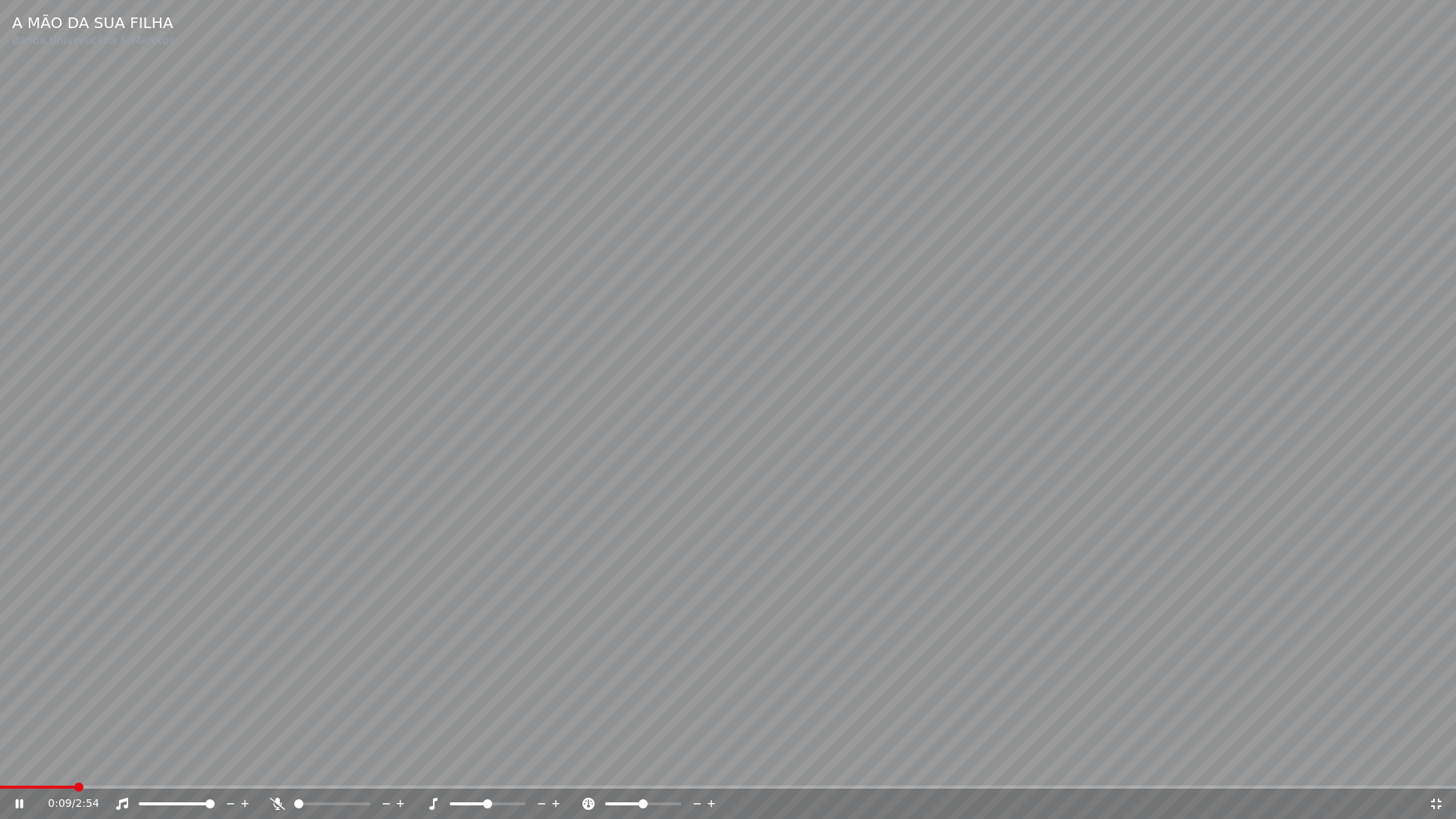
click at [72, 764] on span at bounding box center [728, 787] width 1456 height 3
click at [1430, 764] on icon at bounding box center [1436, 804] width 15 height 12
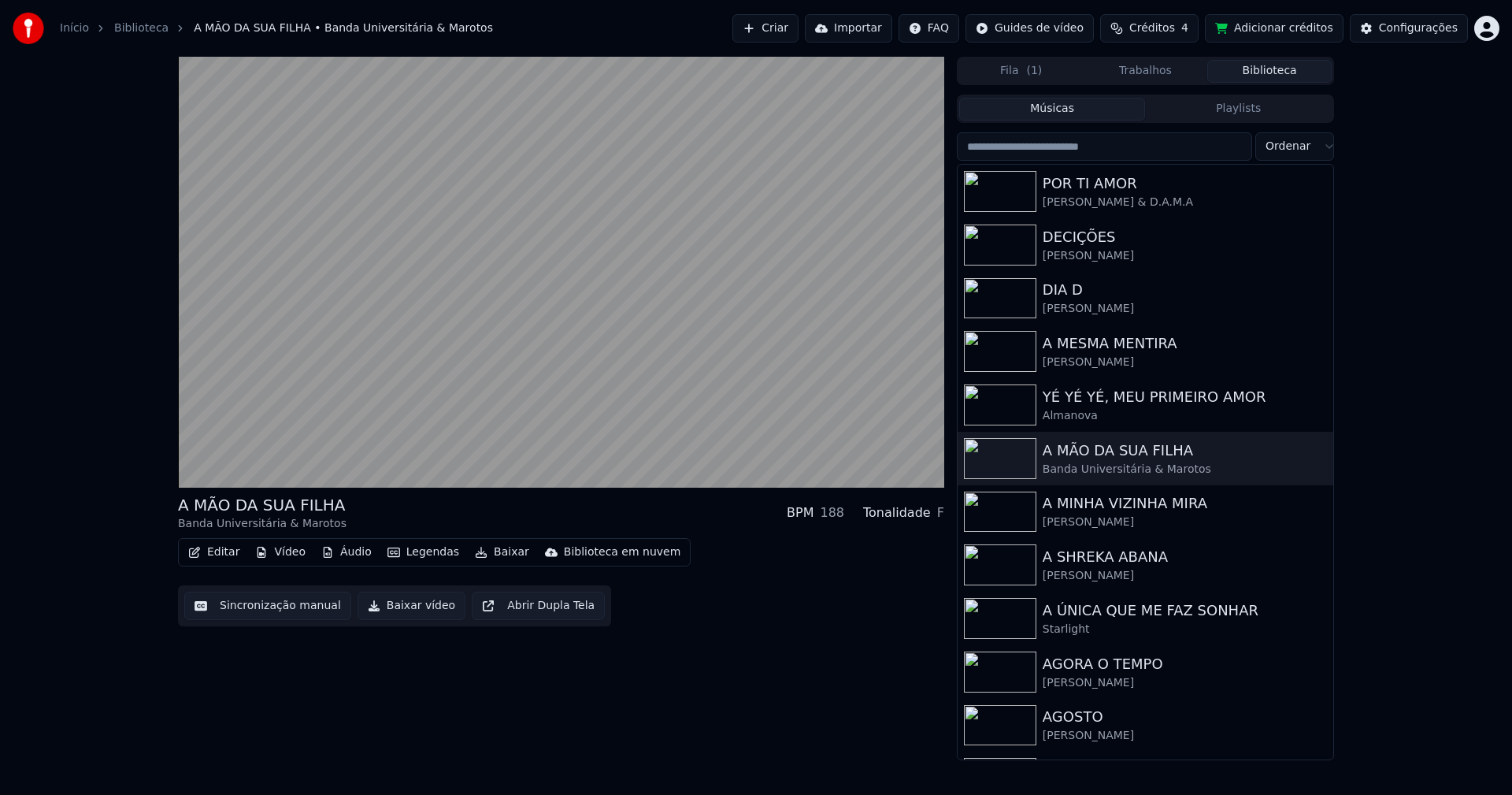
click at [1398, 31] on div "Configurações" at bounding box center [1418, 28] width 79 height 16
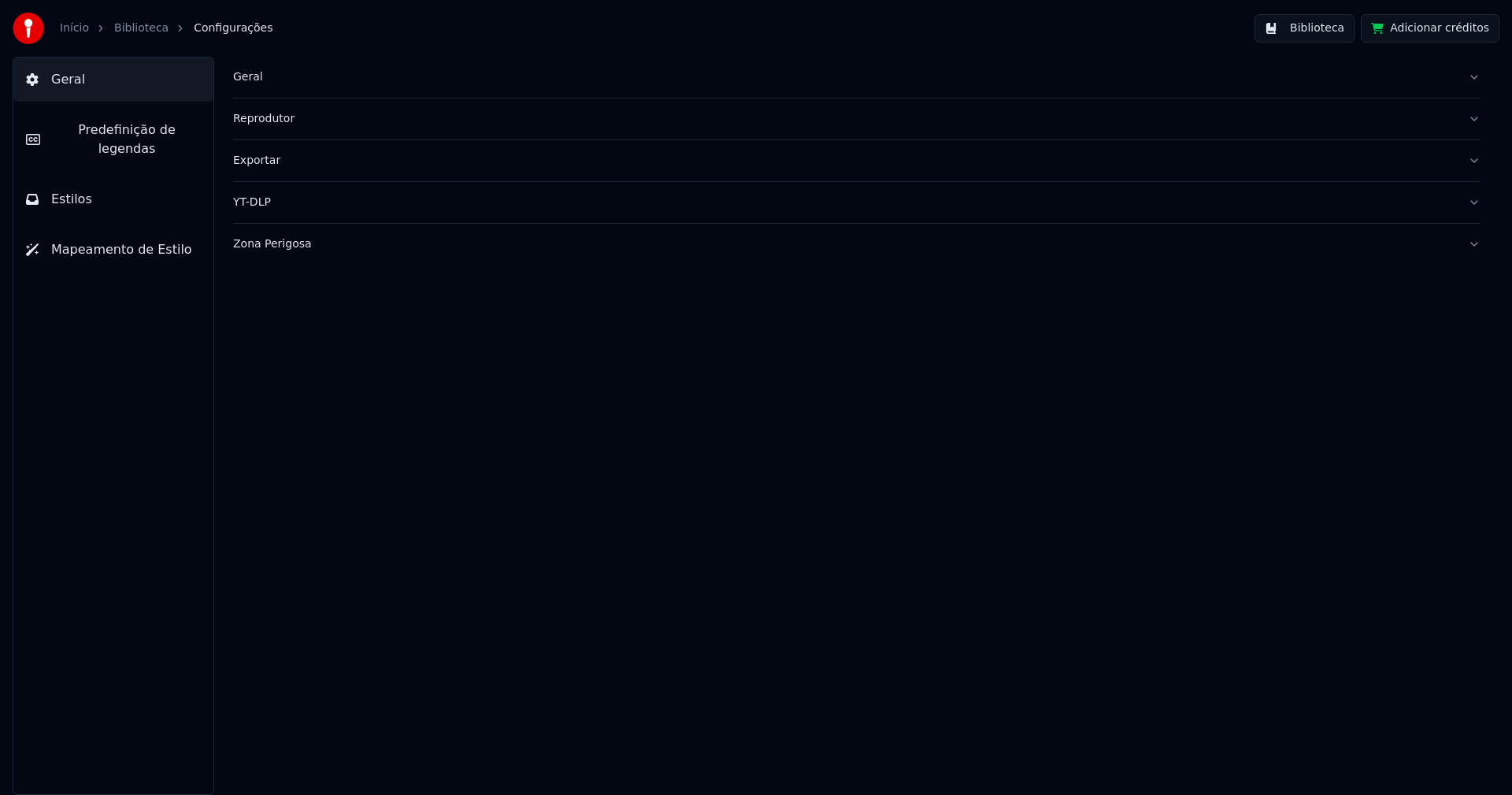
click at [138, 129] on span "Predefinição de legendas" at bounding box center [127, 140] width 148 height 38
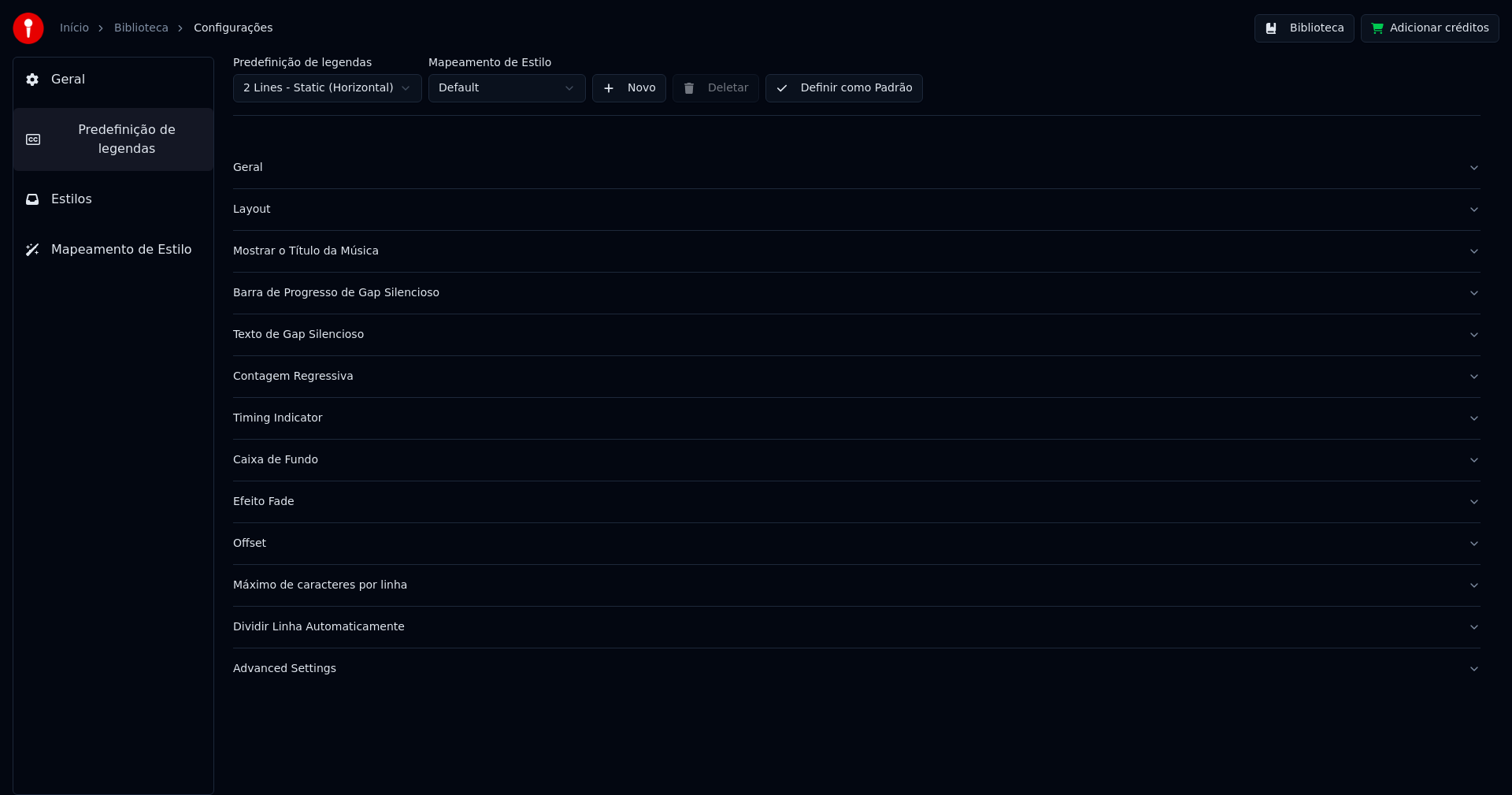
drag, startPoint x: 312, startPoint y: 671, endPoint x: 352, endPoint y: 655, distance: 43.1
click at [313, 669] on div "Advanced Settings" at bounding box center [844, 669] width 1222 height 16
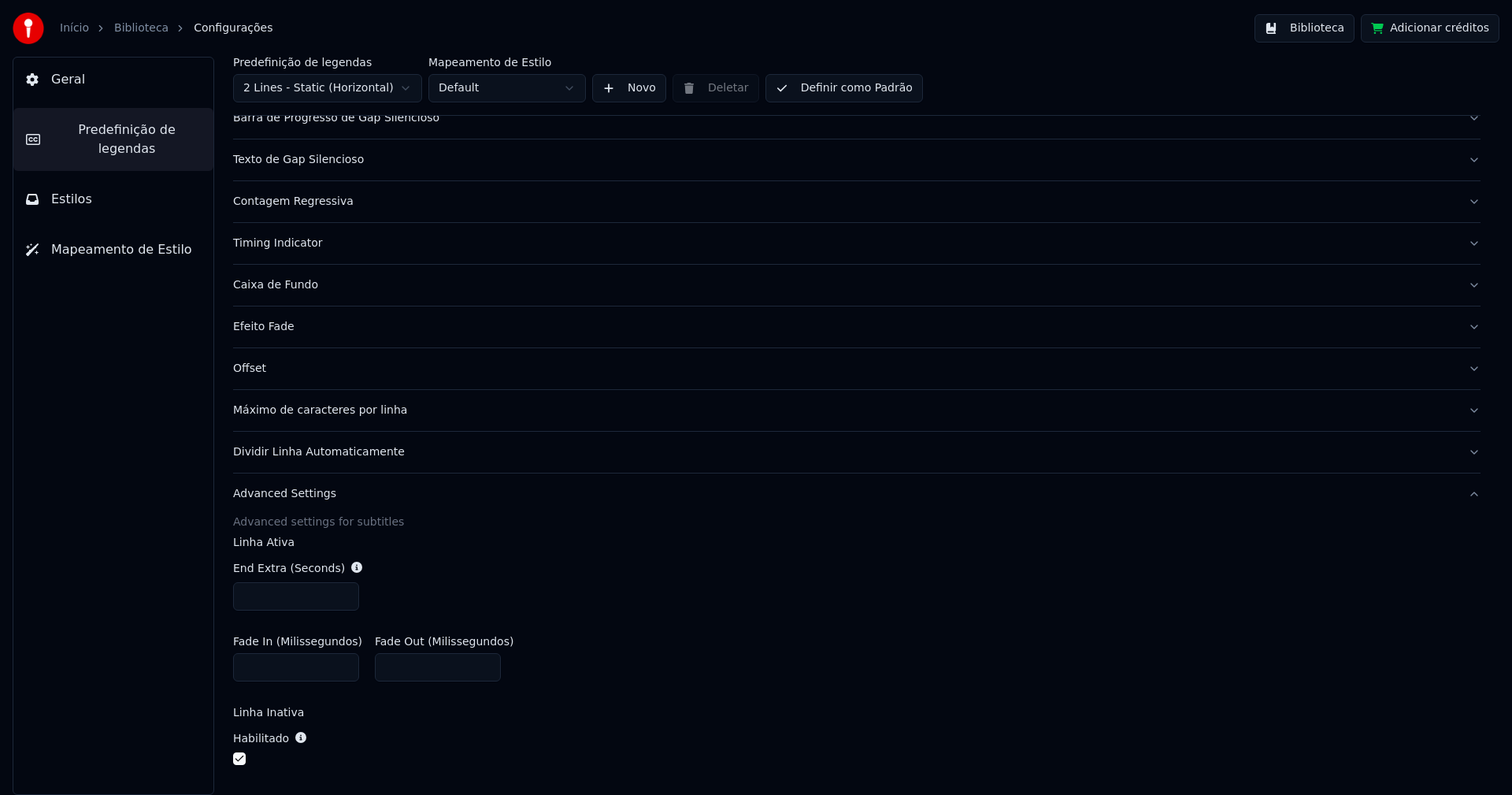
scroll to position [367, 0]
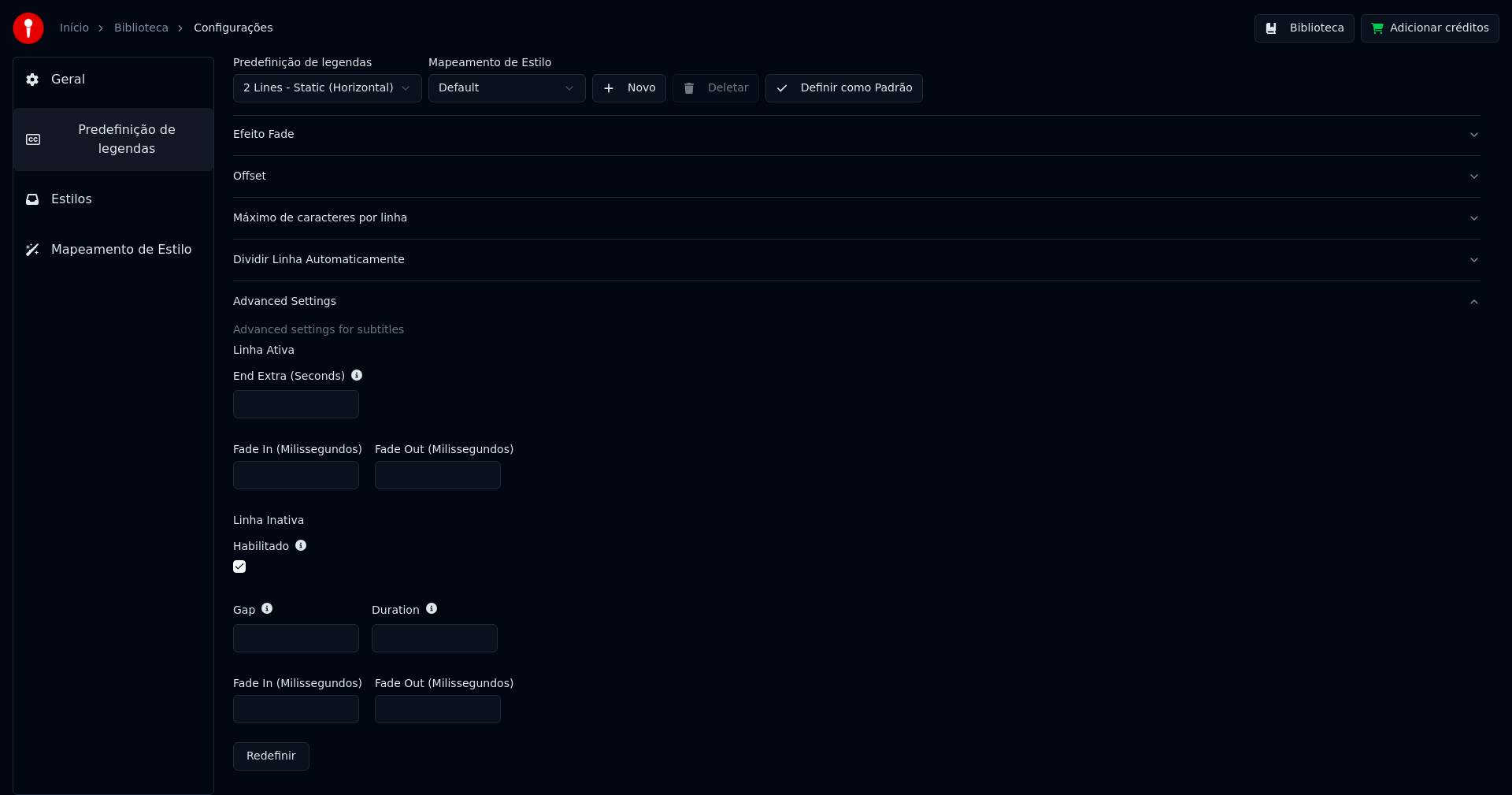
click at [242, 708] on input "***" at bounding box center [296, 709] width 126 height 28
type input "***"
click at [685, 575] on div "Habilitado" at bounding box center [856, 557] width 1248 height 64
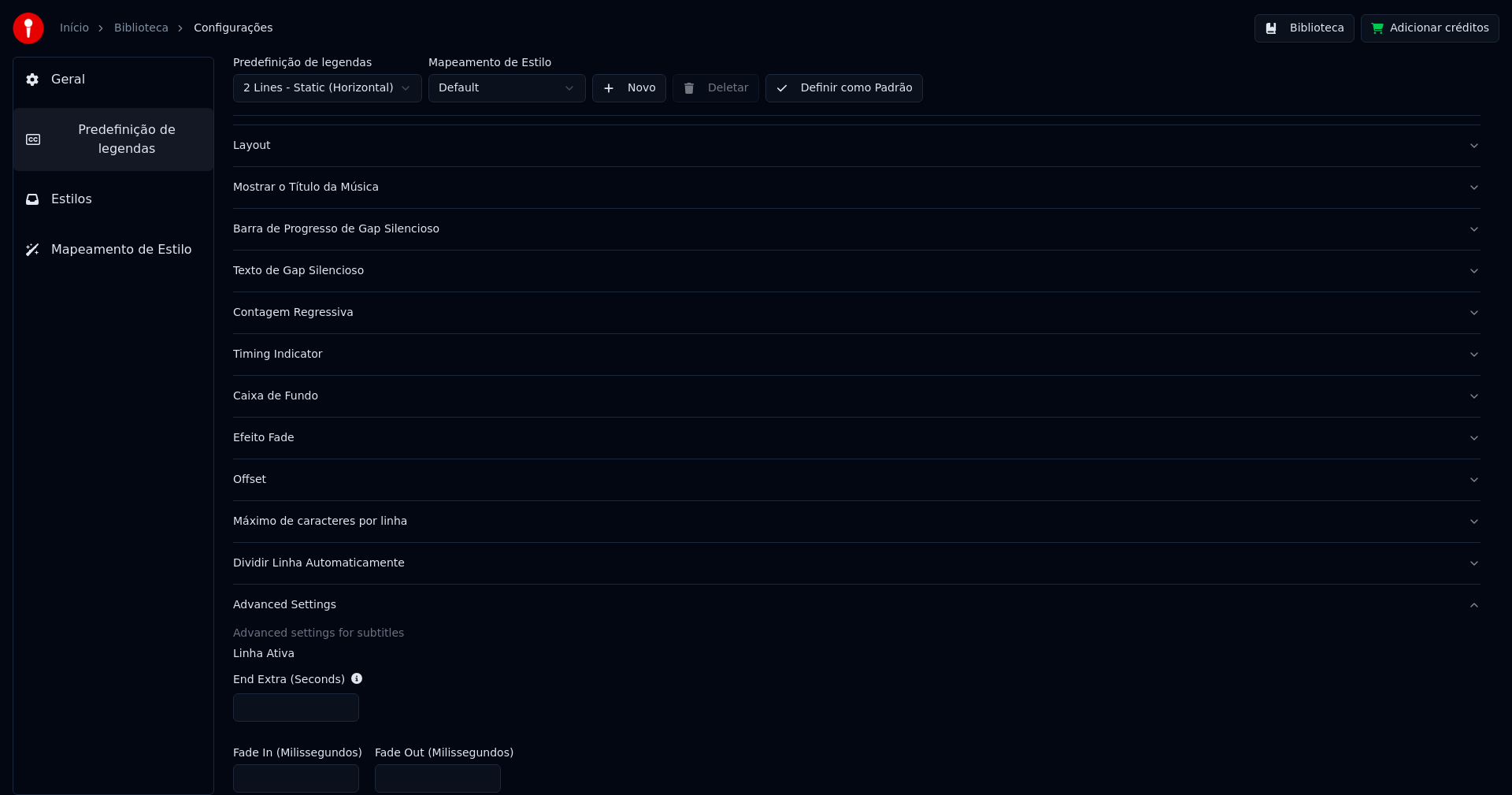
scroll to position [0, 0]
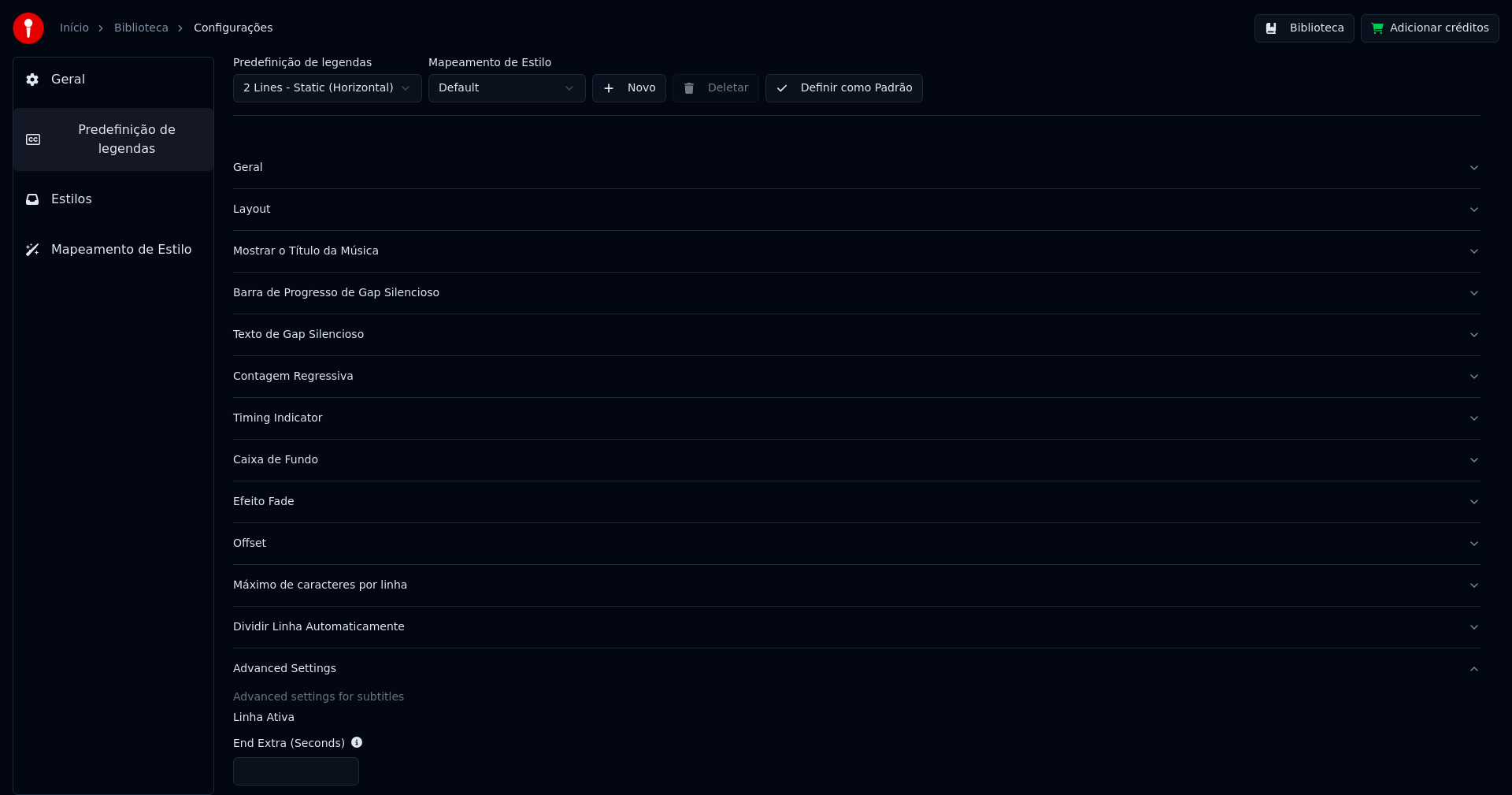
click at [395, 297] on div "Barra de Progresso de Gap Silencioso" at bounding box center [844, 293] width 1222 height 16
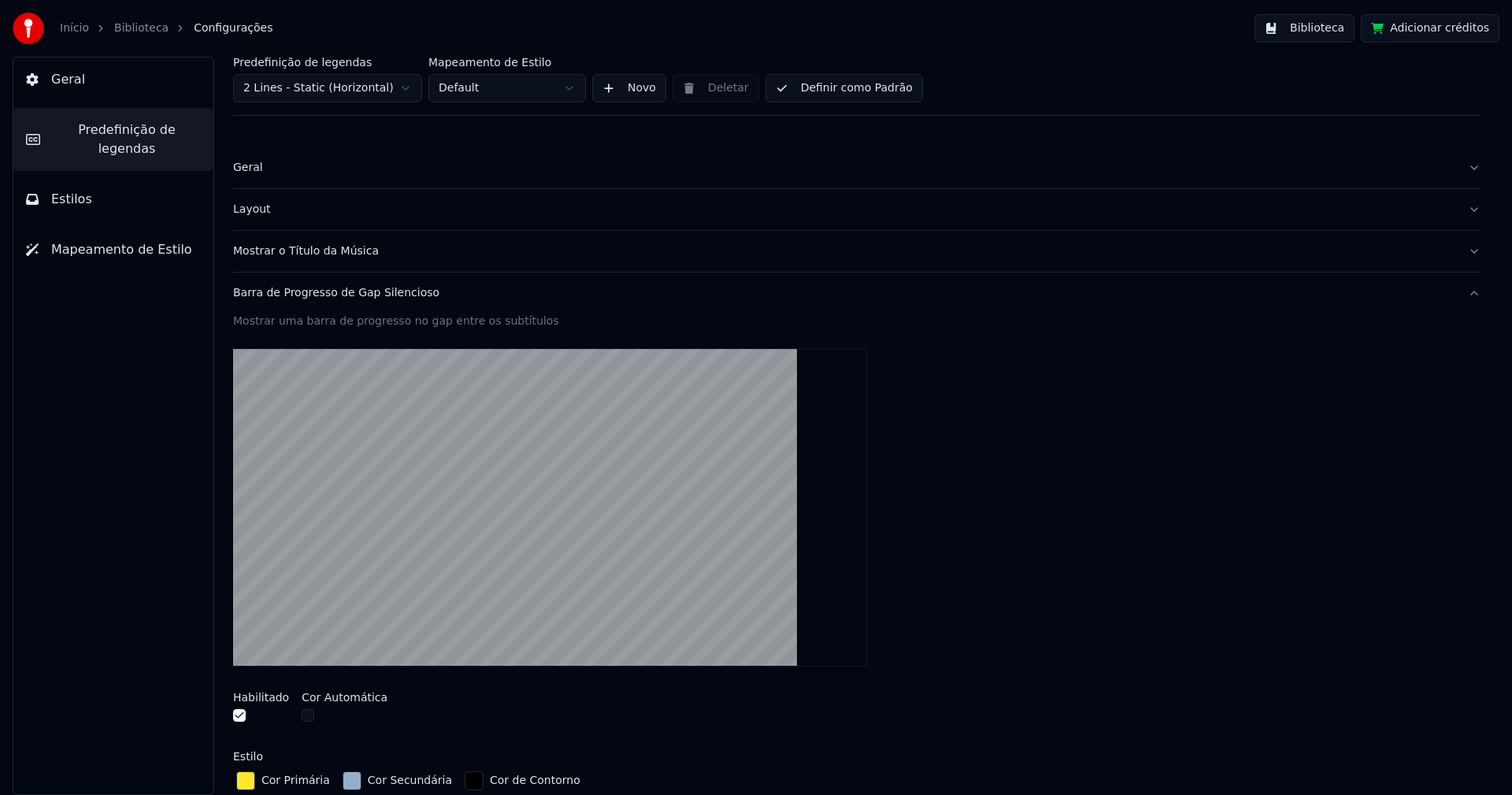
scroll to position [236, 0]
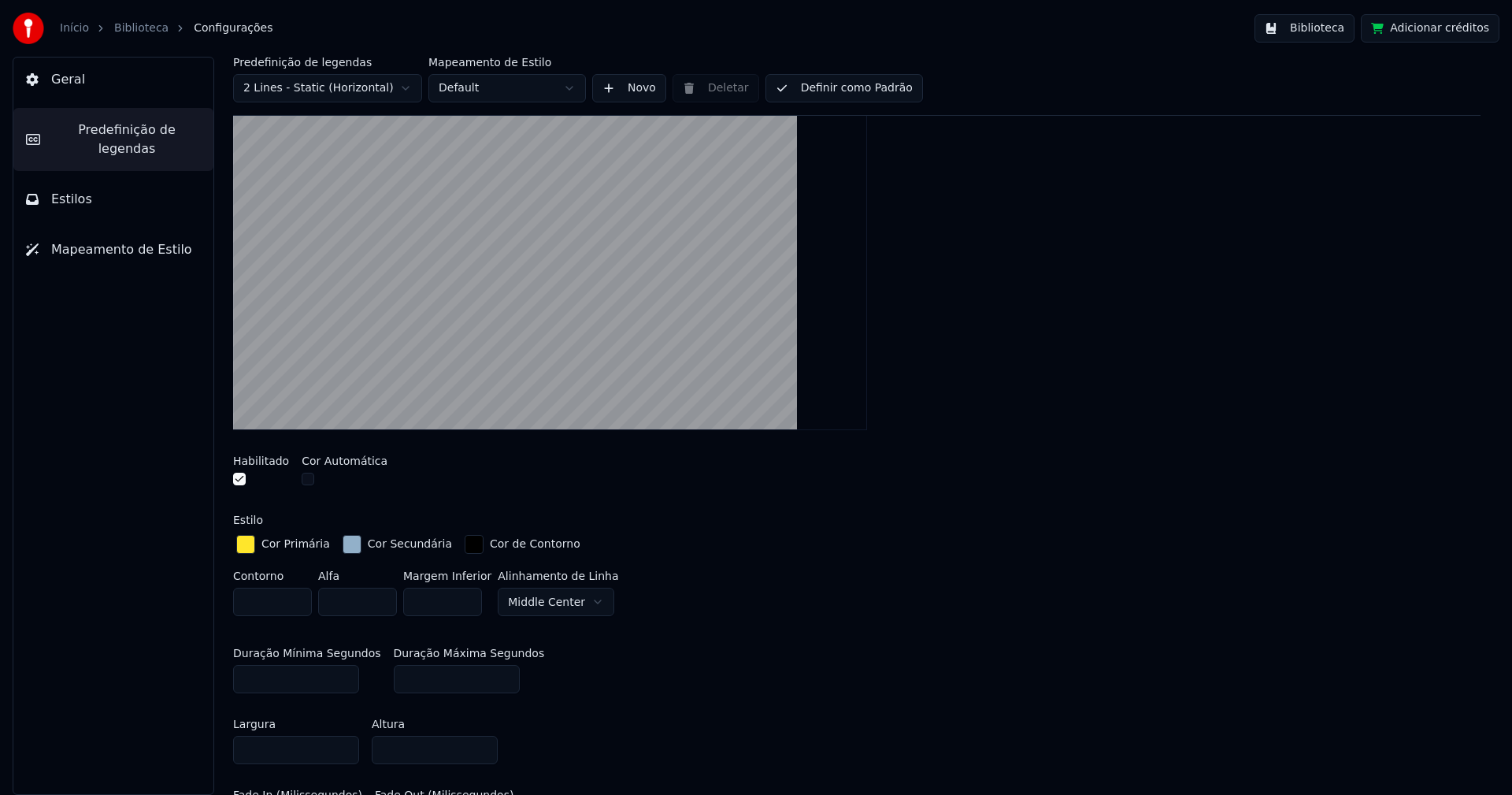
type input "*"
click at [297, 597] on input "*" at bounding box center [272, 602] width 79 height 28
drag, startPoint x: 789, startPoint y: 561, endPoint x: 802, endPoint y: 538, distance: 26.4
click at [790, 561] on div "Cor Primária Cor Secundária Cor de Contorno Contorno * Alfa * Margem Inferior *…" at bounding box center [856, 578] width 1248 height 92
click at [1324, 29] on button "Biblioteca" at bounding box center [1304, 28] width 100 height 28
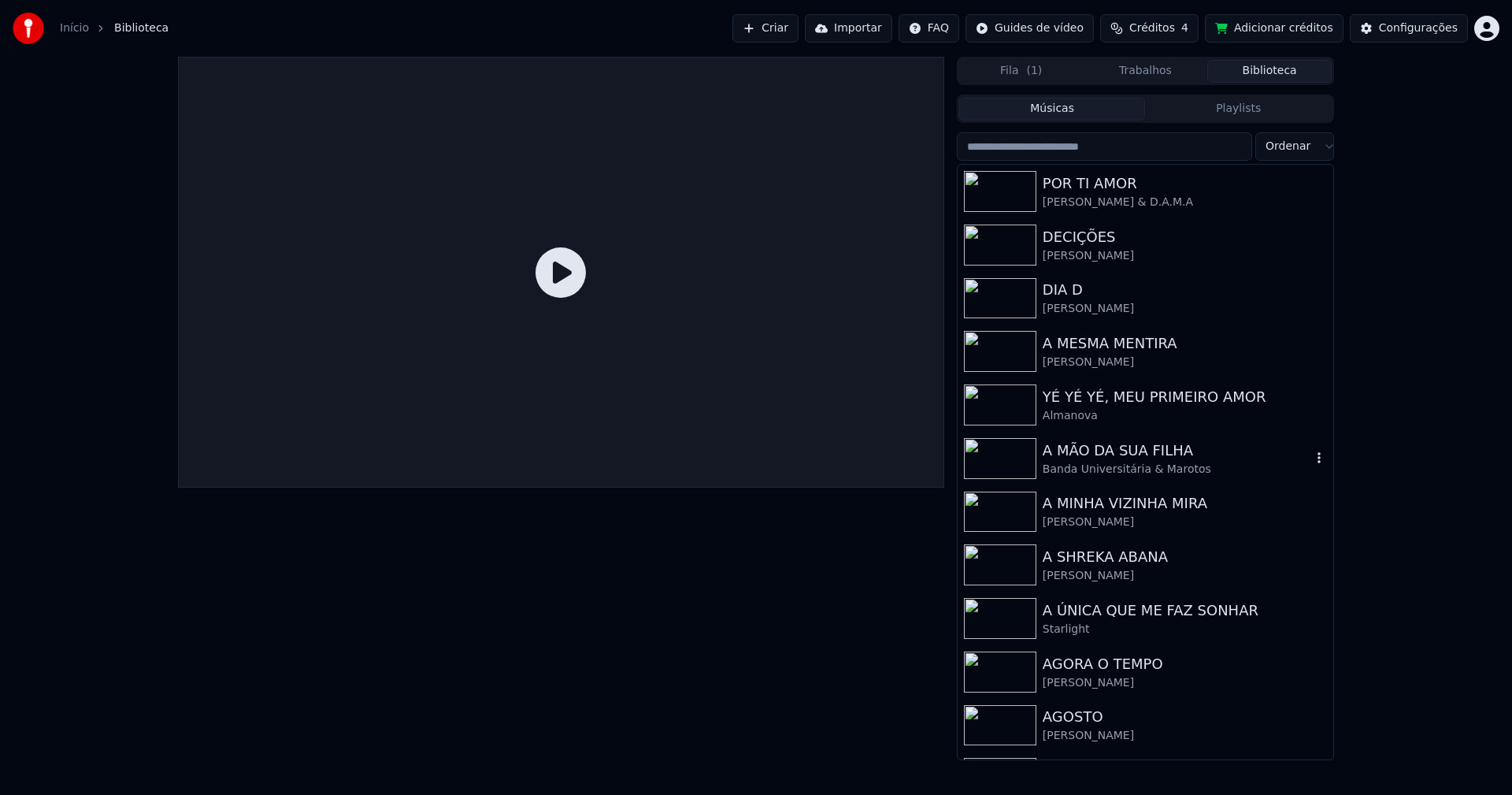
click at [1133, 455] on div "A MÃO DA SUA FILHA" at bounding box center [1177, 451] width 268 height 22
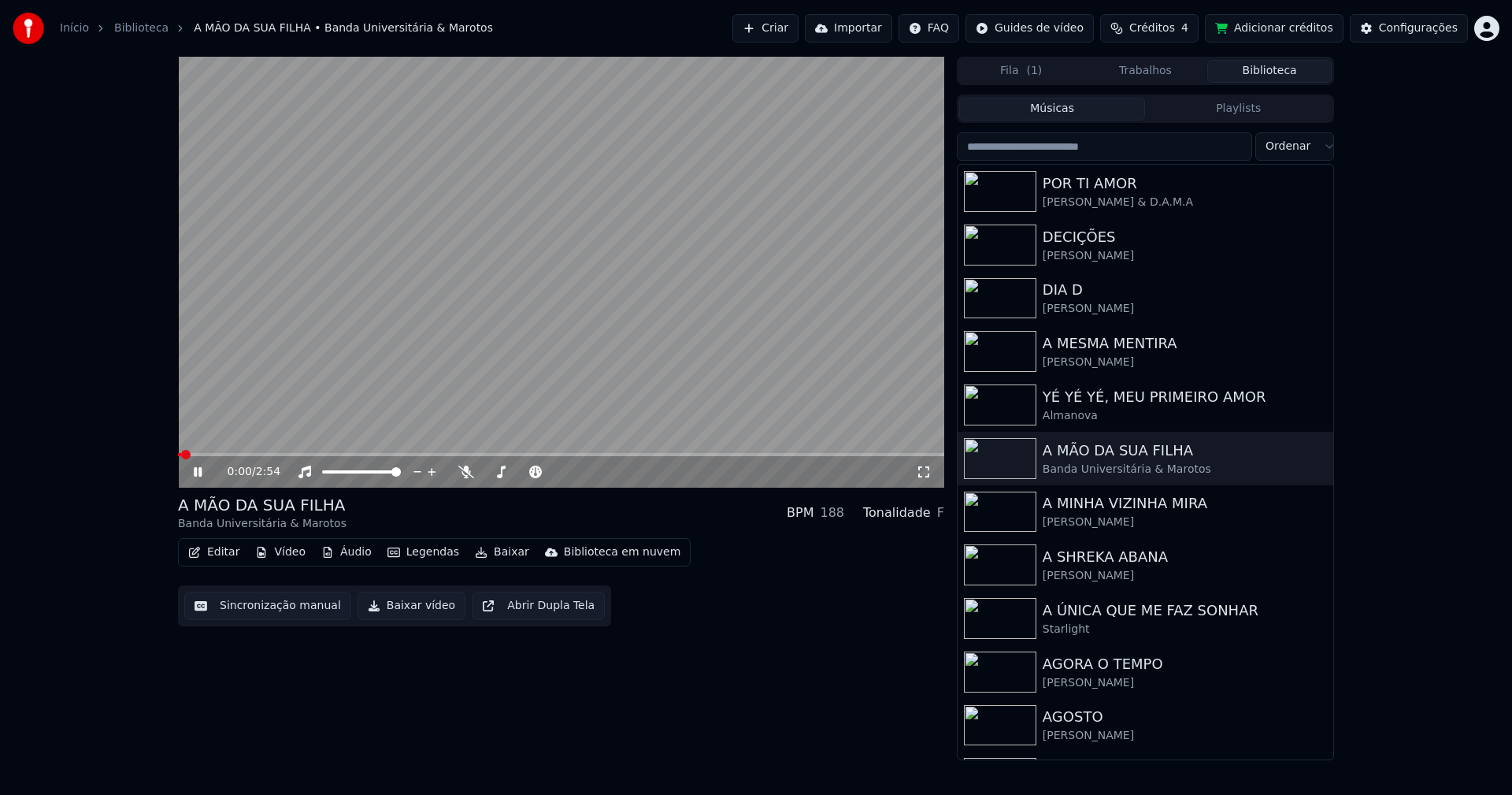
click at [926, 475] on icon at bounding box center [924, 472] width 16 height 13
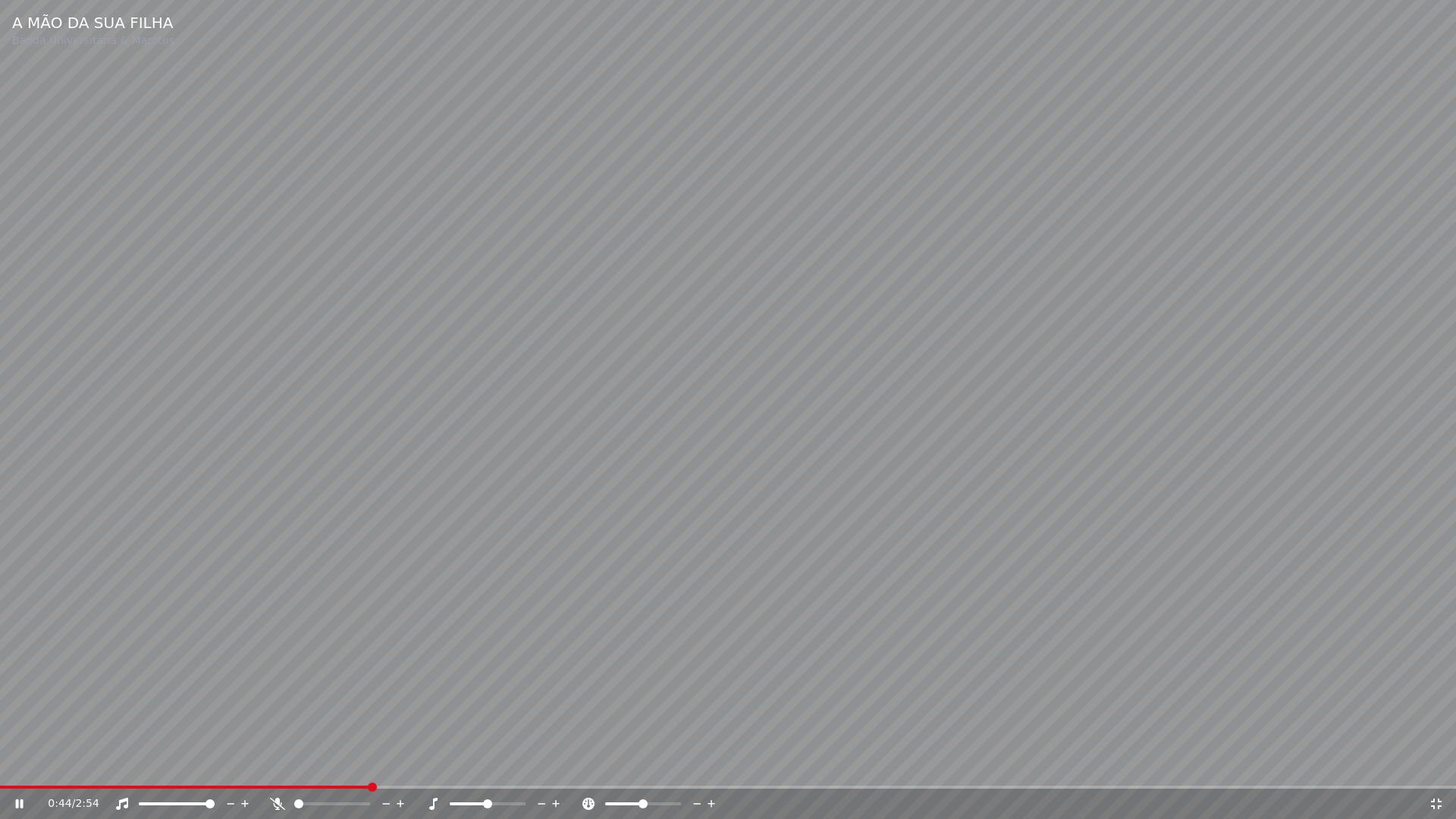
click at [1436, 764] on icon at bounding box center [1436, 804] width 15 height 12
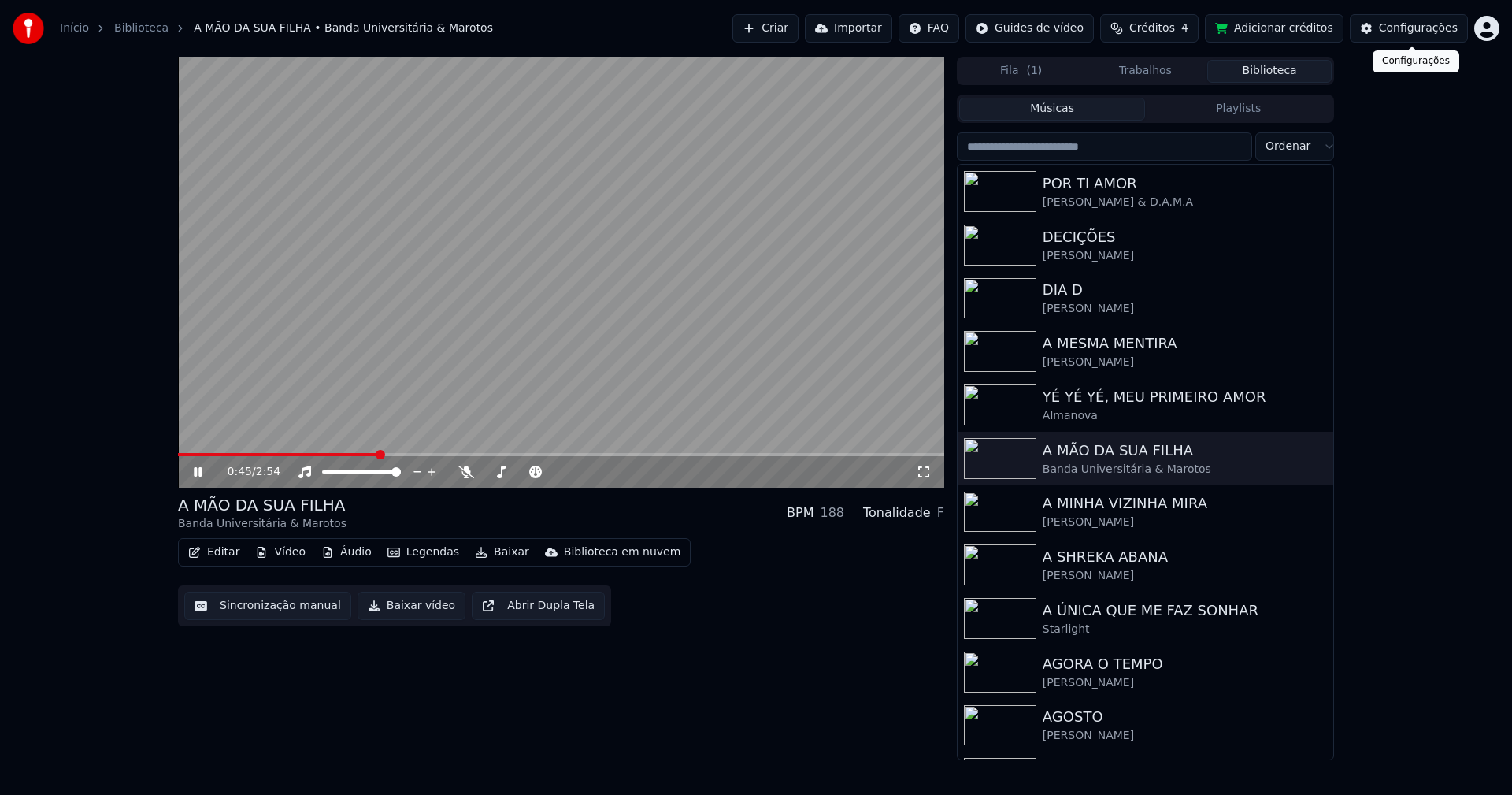
click at [1446, 22] on div "Configurações" at bounding box center [1418, 28] width 79 height 16
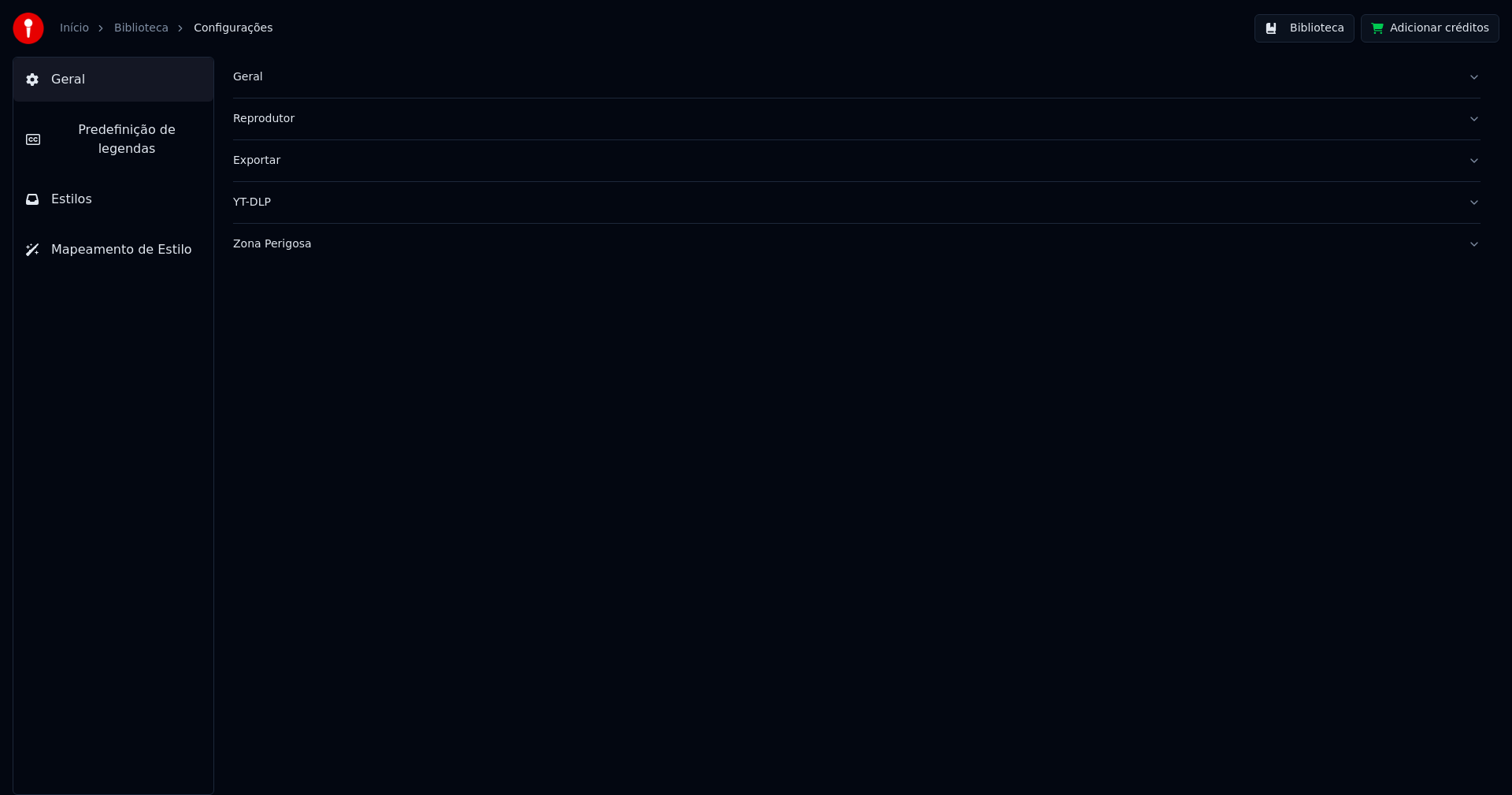
click at [122, 126] on span "Predefinição de legendas" at bounding box center [127, 140] width 148 height 38
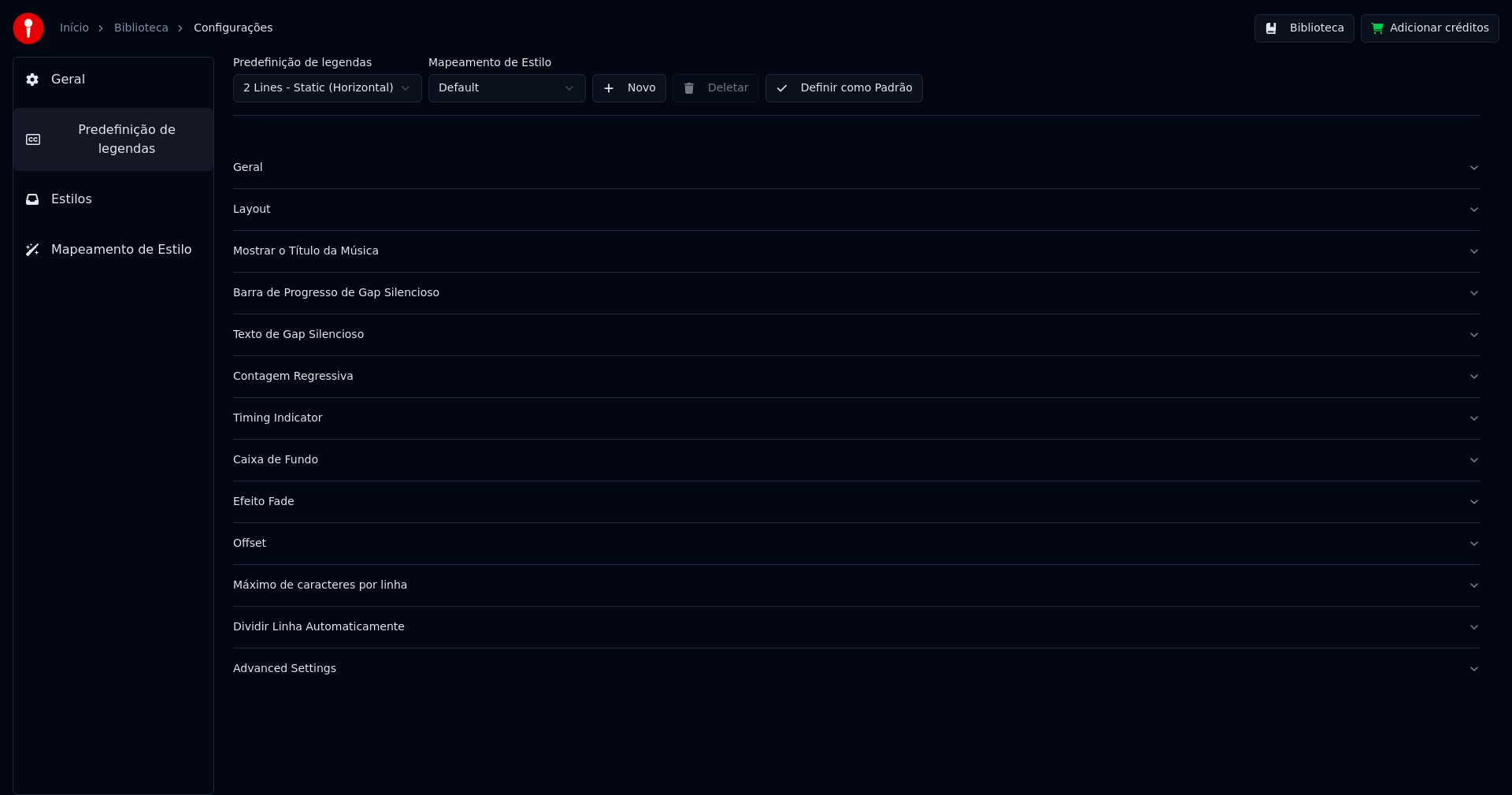
drag, startPoint x: 310, startPoint y: 294, endPoint x: 305, endPoint y: 276, distance: 18.7
click at [311, 294] on div "Barra de Progresso de Gap Silencioso" at bounding box center [844, 293] width 1222 height 16
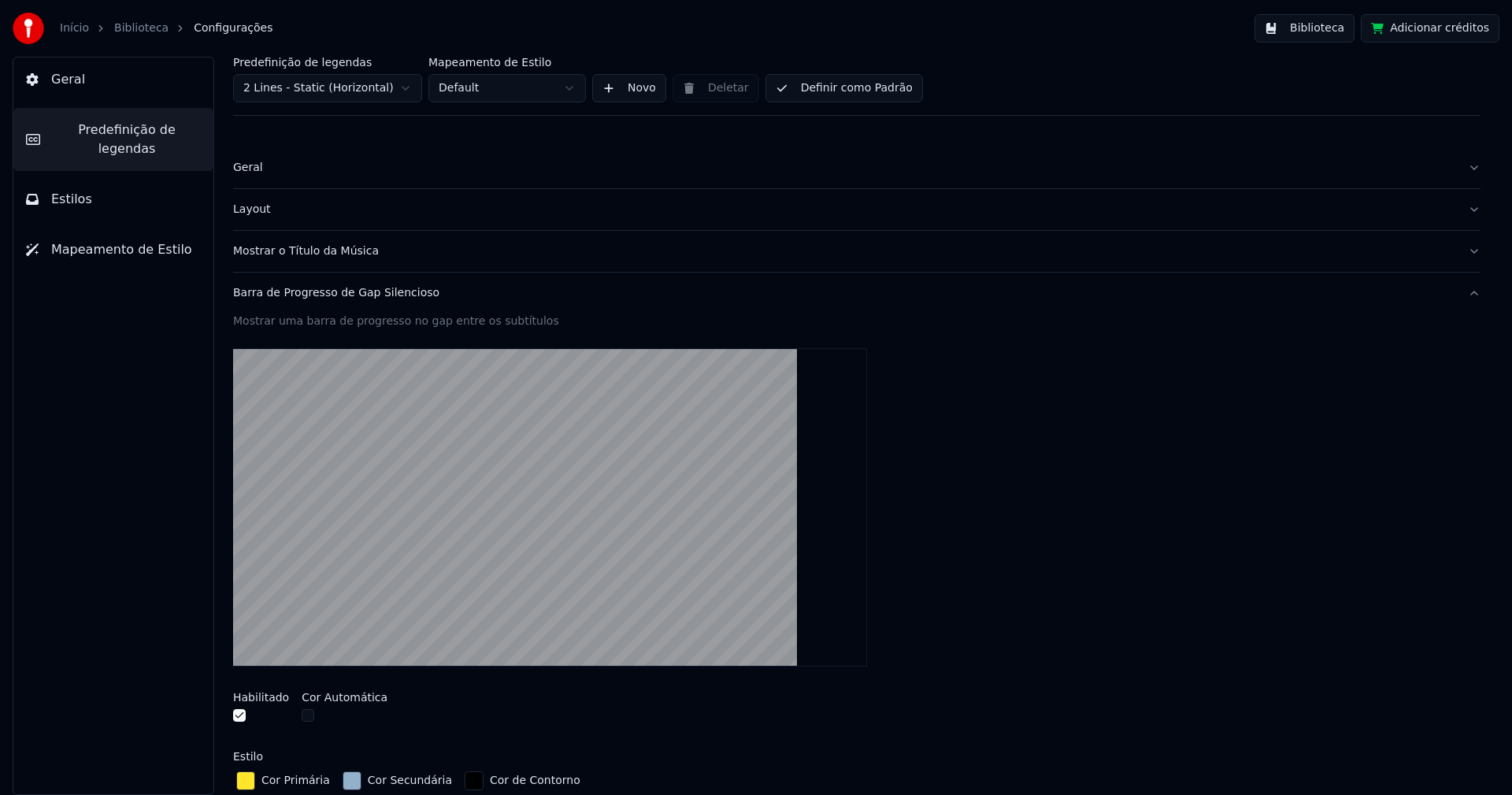
scroll to position [315, 0]
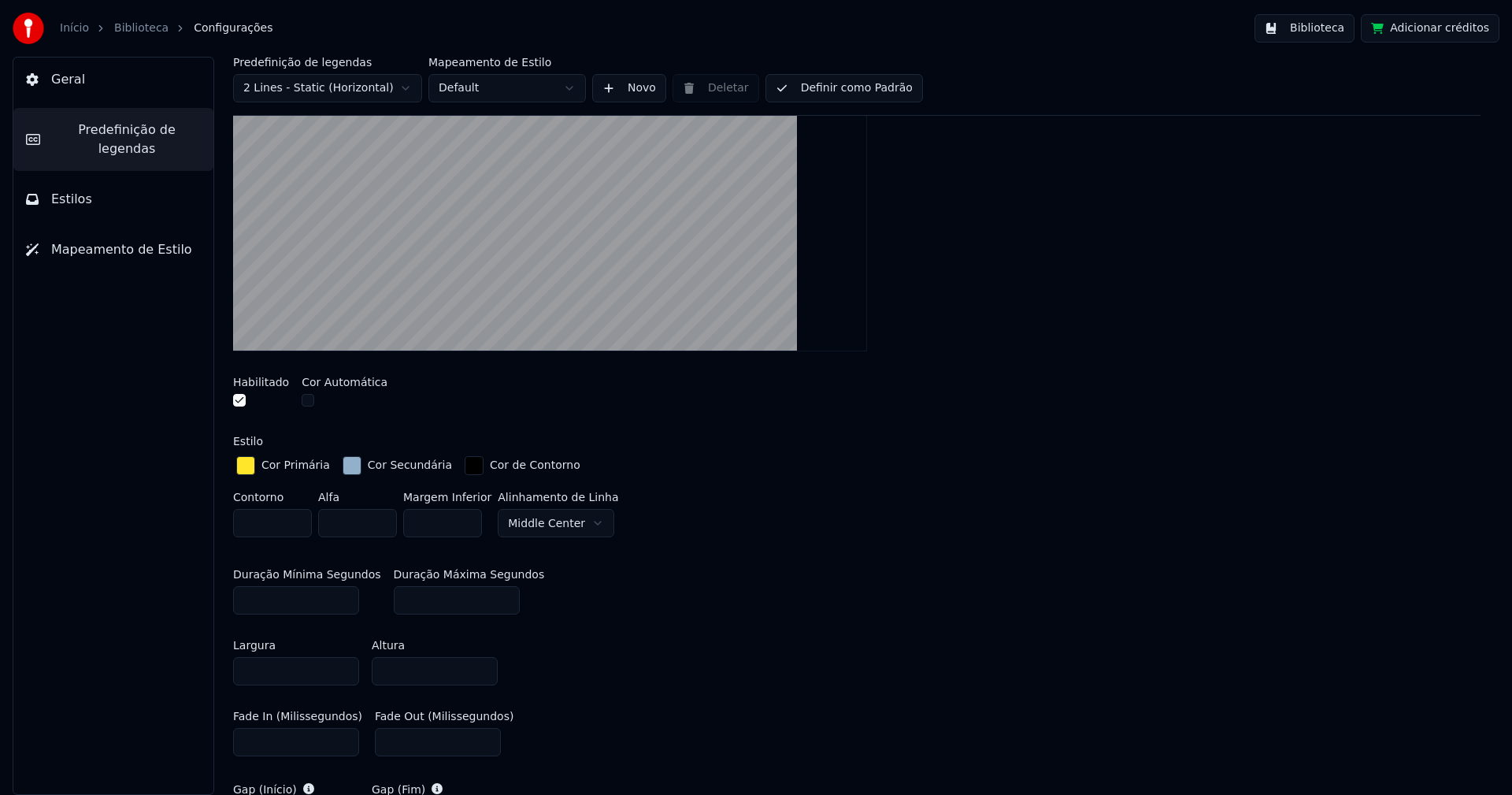
type input "*"
click at [297, 527] on input "*" at bounding box center [272, 523] width 79 height 28
click at [713, 590] on div "Duração Mínima Segundos * Duração [PERSON_NAME] ***" at bounding box center [856, 591] width 1248 height 71
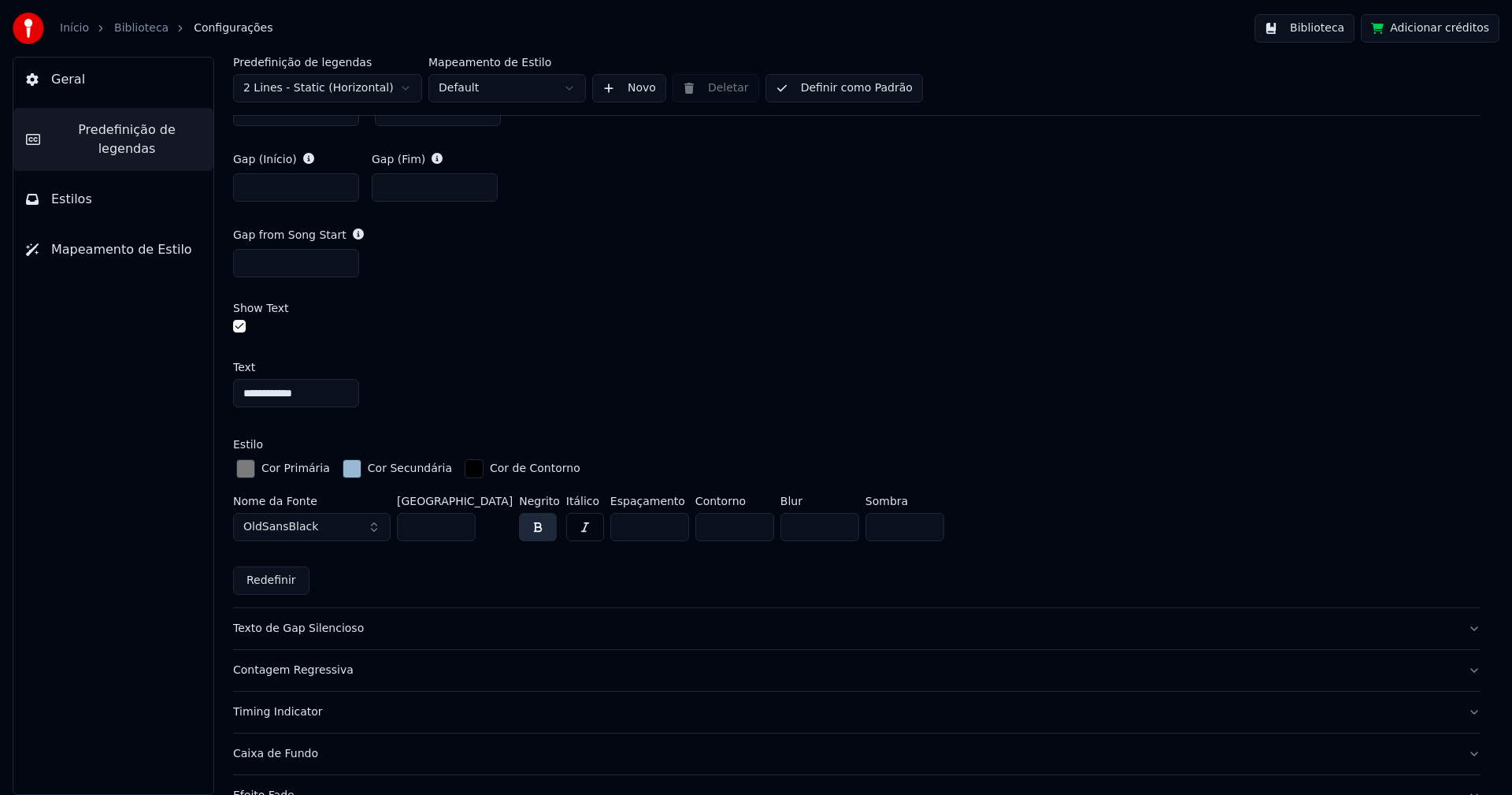
scroll to position [1143, 0]
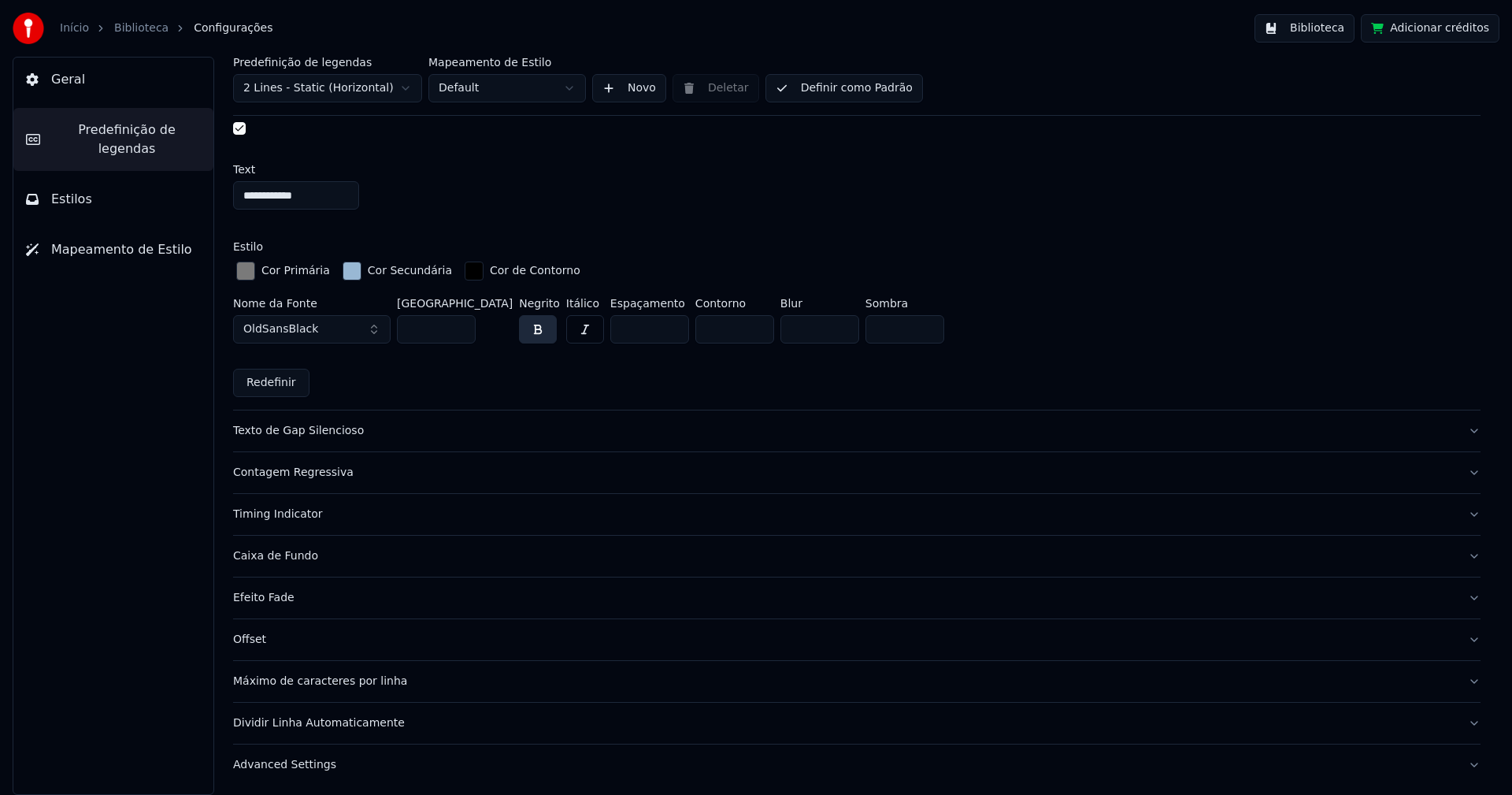
drag, startPoint x: 316, startPoint y: 767, endPoint x: 321, endPoint y: 756, distance: 12.1
click at [317, 764] on div "Advanced Settings" at bounding box center [844, 765] width 1222 height 16
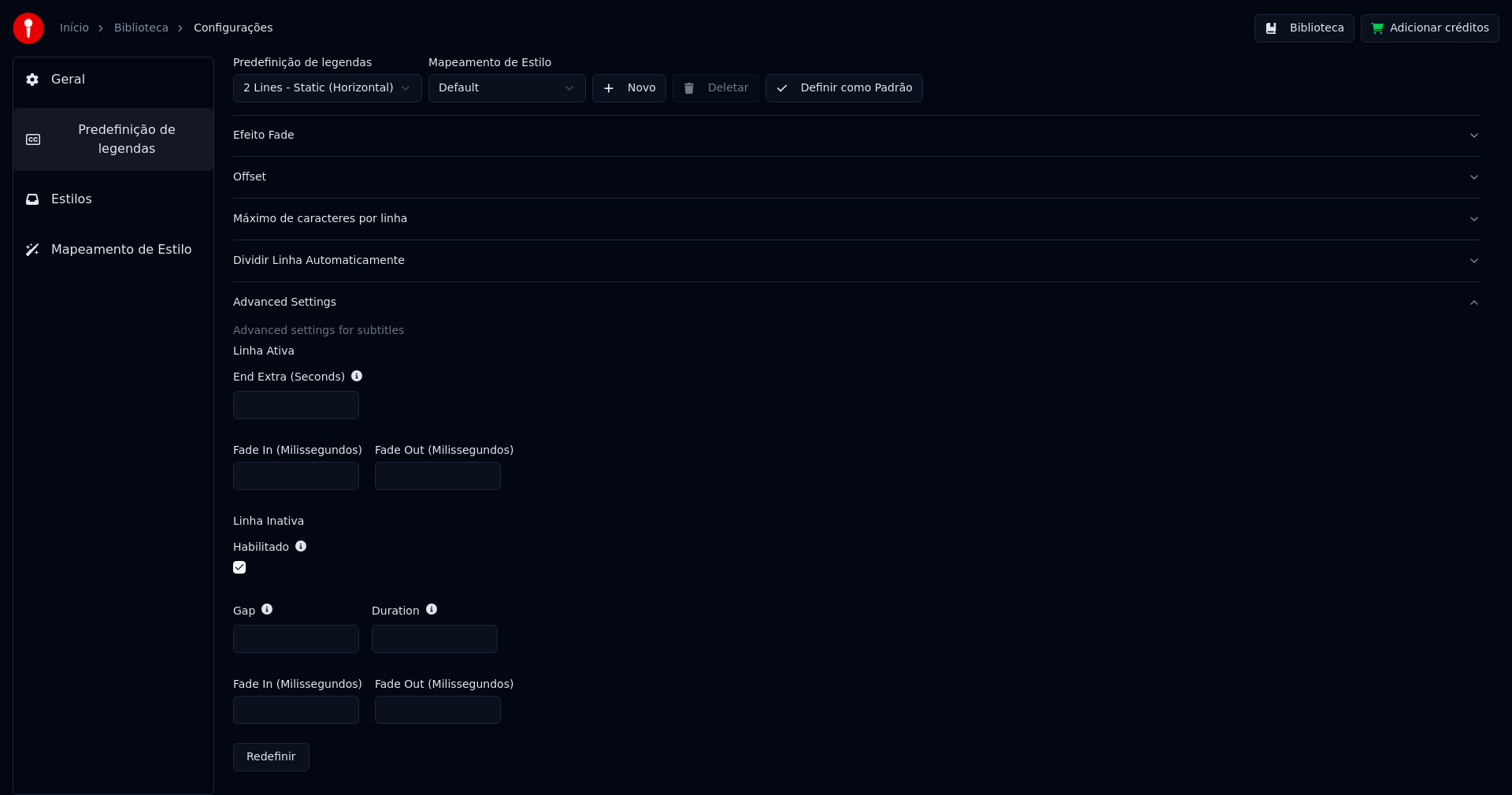
scroll to position [367, 0]
drag, startPoint x: 249, startPoint y: 704, endPoint x: 237, endPoint y: 707, distance: 12.4
click at [237, 707] on input "***" at bounding box center [296, 709] width 126 height 28
type input "***"
click at [619, 582] on div "Habilitado" at bounding box center [856, 557] width 1248 height 64
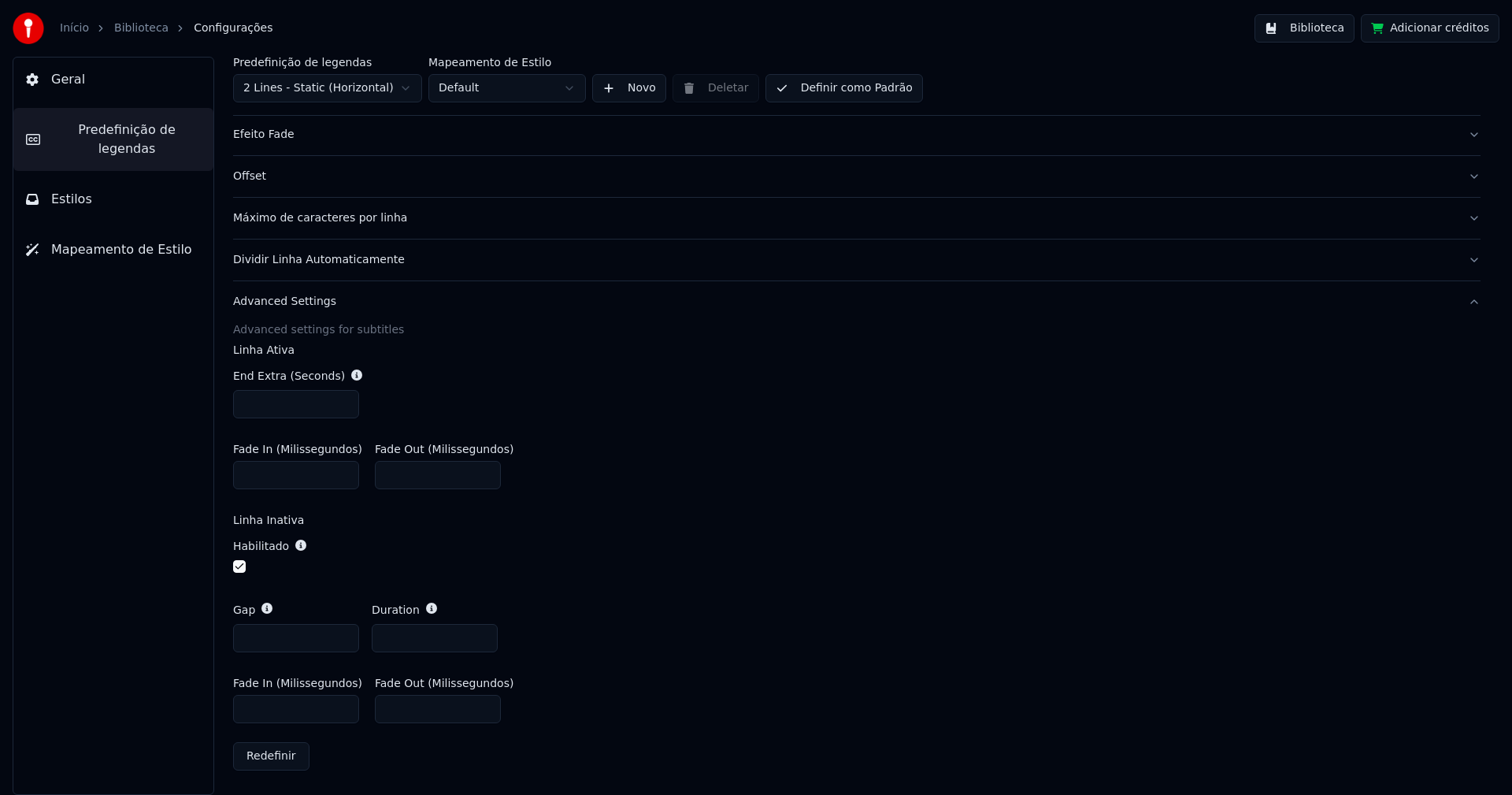
click at [1316, 32] on button "Biblioteca" at bounding box center [1304, 28] width 100 height 28
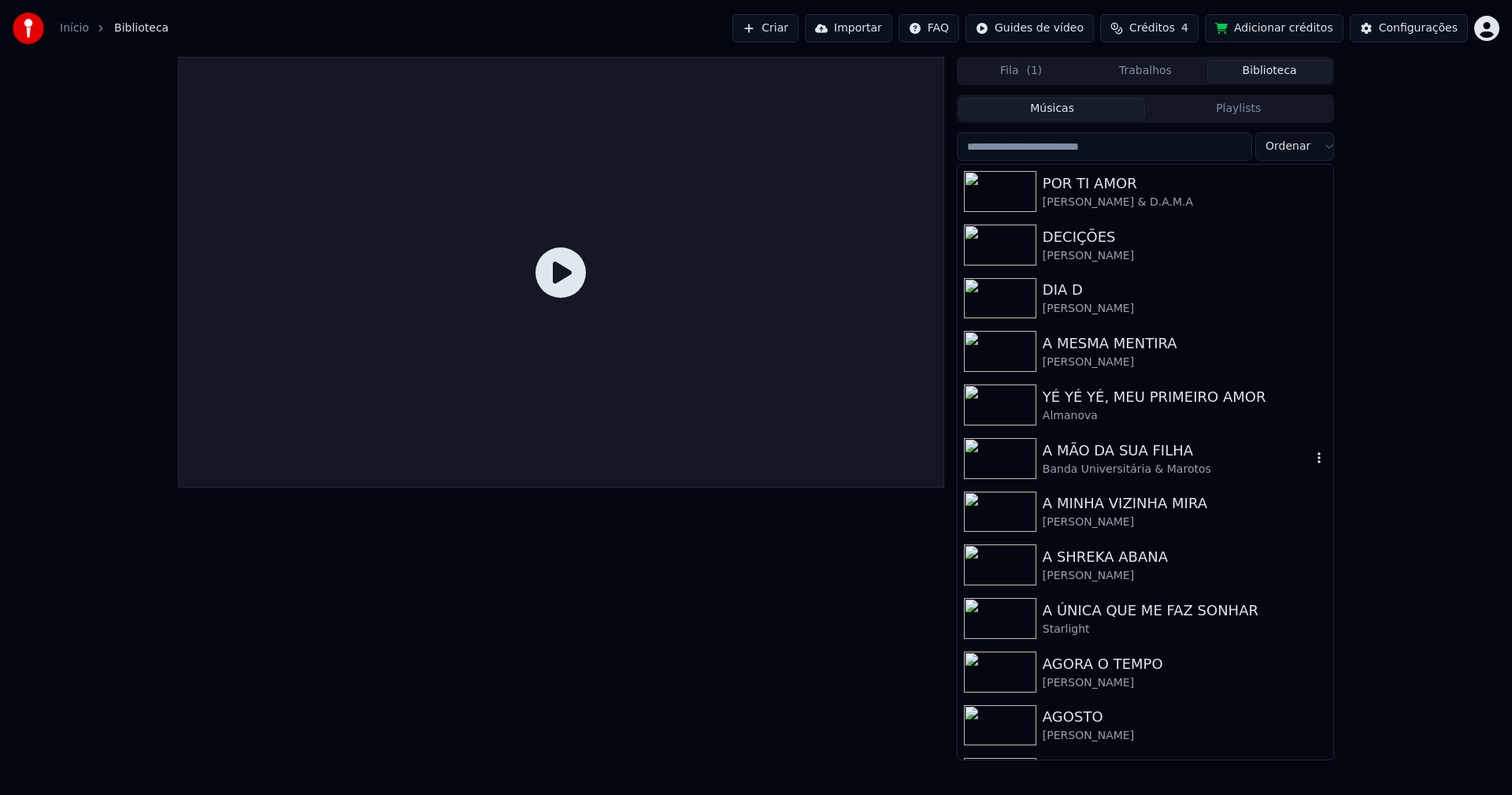
click at [1102, 457] on div "A MÃO DA SUA FILHA" at bounding box center [1177, 451] width 268 height 22
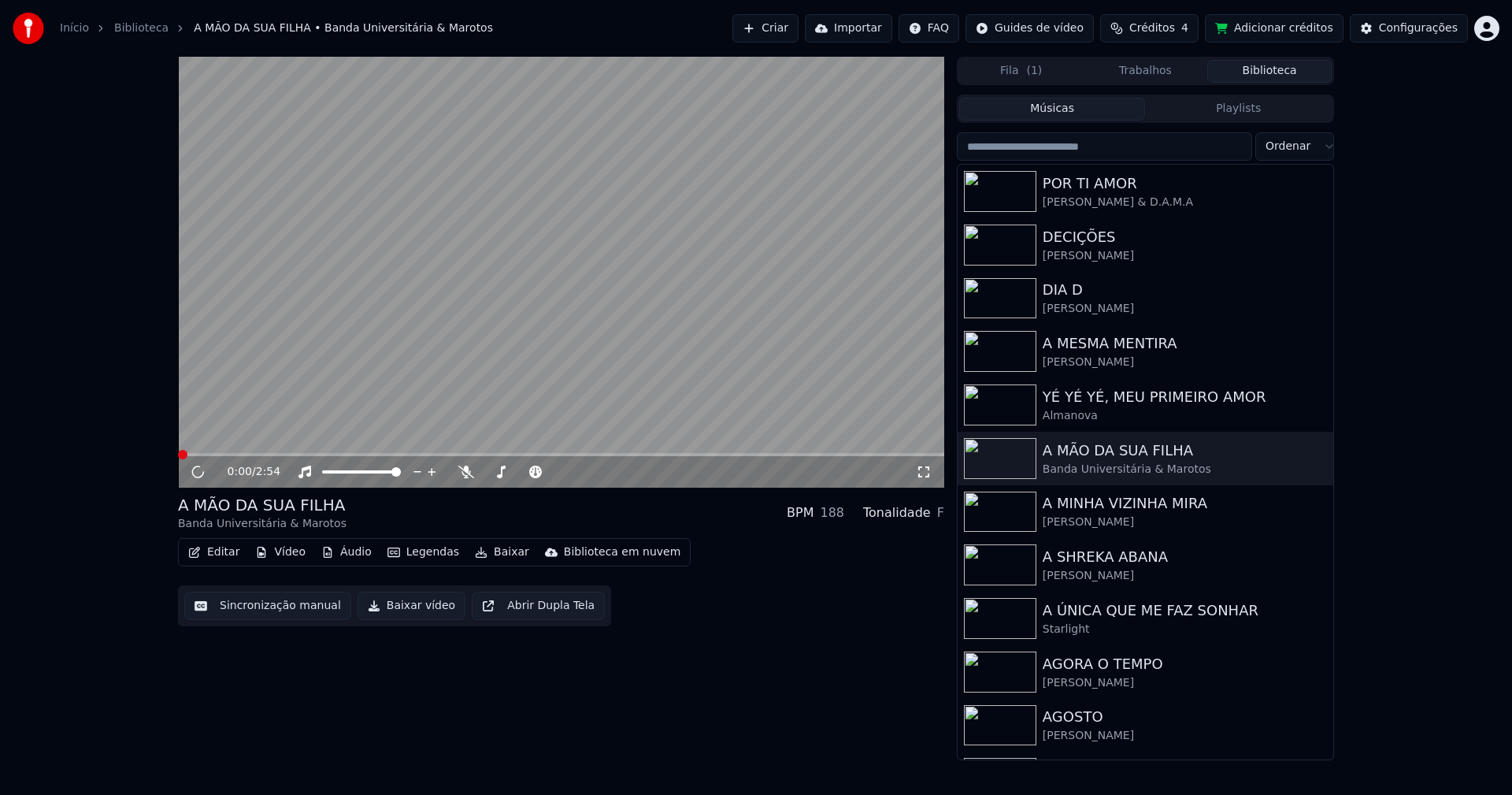
click at [922, 472] on icon at bounding box center [924, 472] width 16 height 13
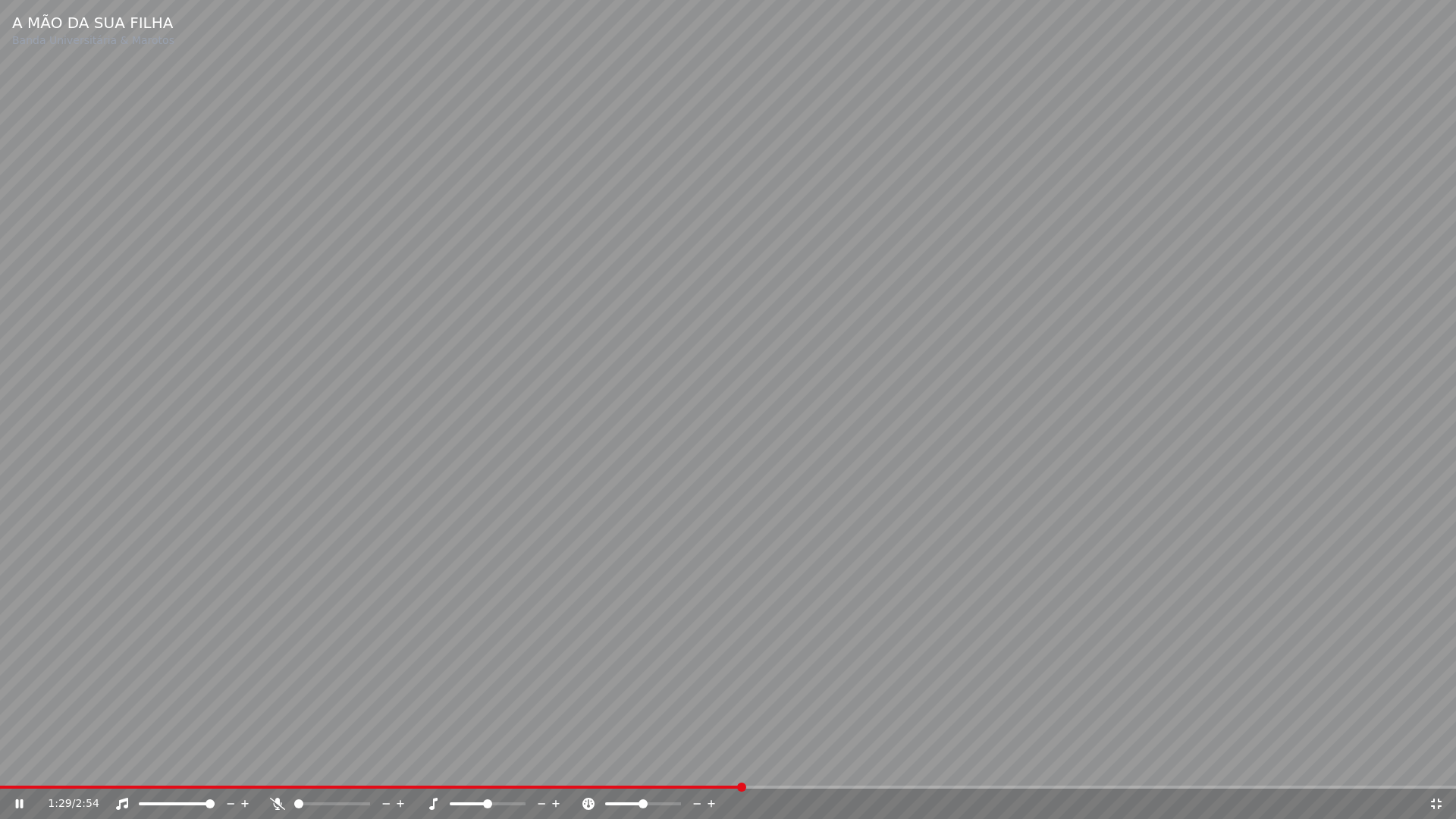
click at [1430, 764] on div "1:29 / 2:54" at bounding box center [728, 804] width 1456 height 30
drag, startPoint x: 1439, startPoint y: 806, endPoint x: 1282, endPoint y: 236, distance: 591.2
click at [1439, 764] on icon at bounding box center [1436, 804] width 15 height 12
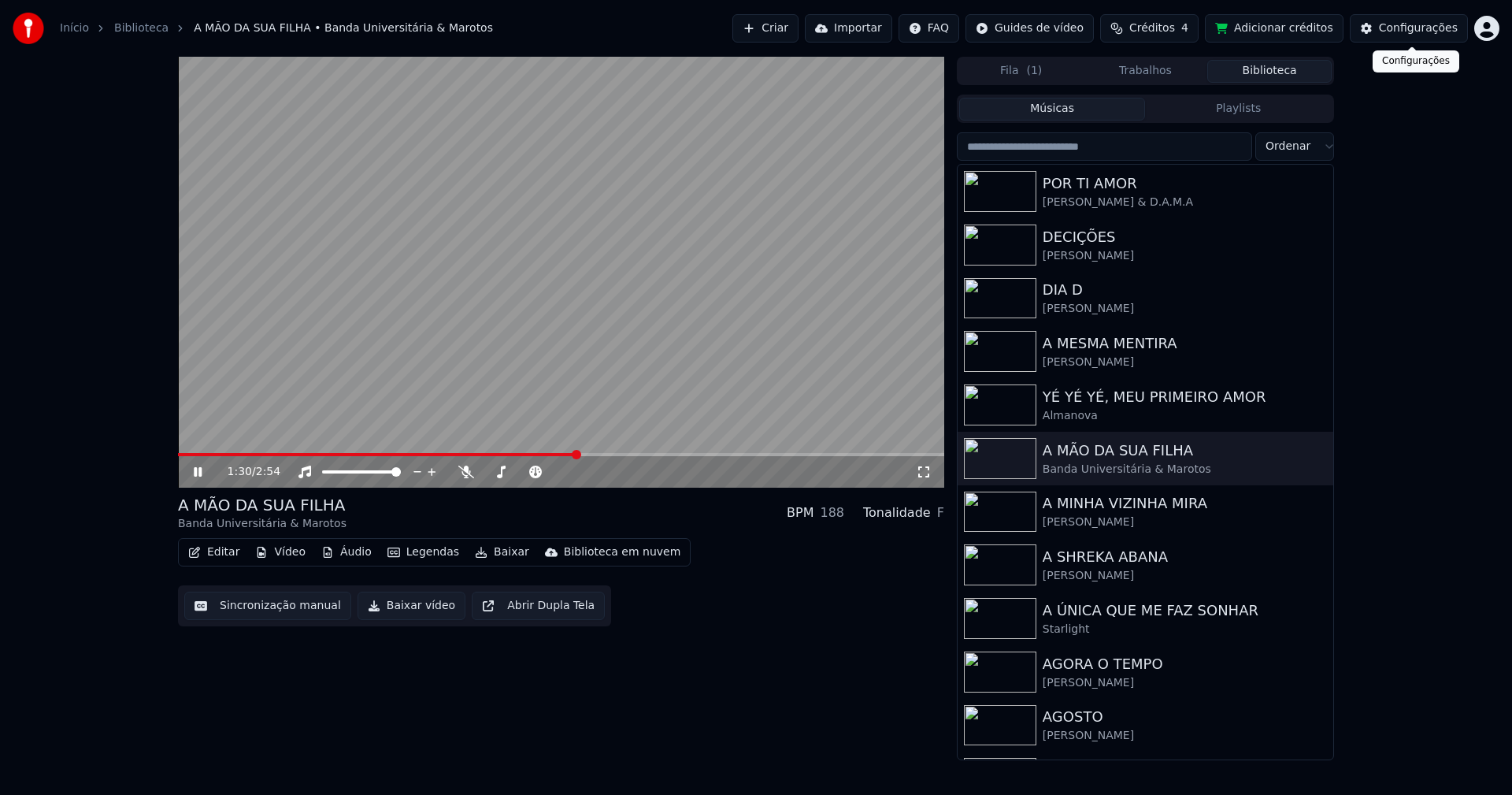
click at [1413, 24] on div "Configurações" at bounding box center [1418, 28] width 79 height 16
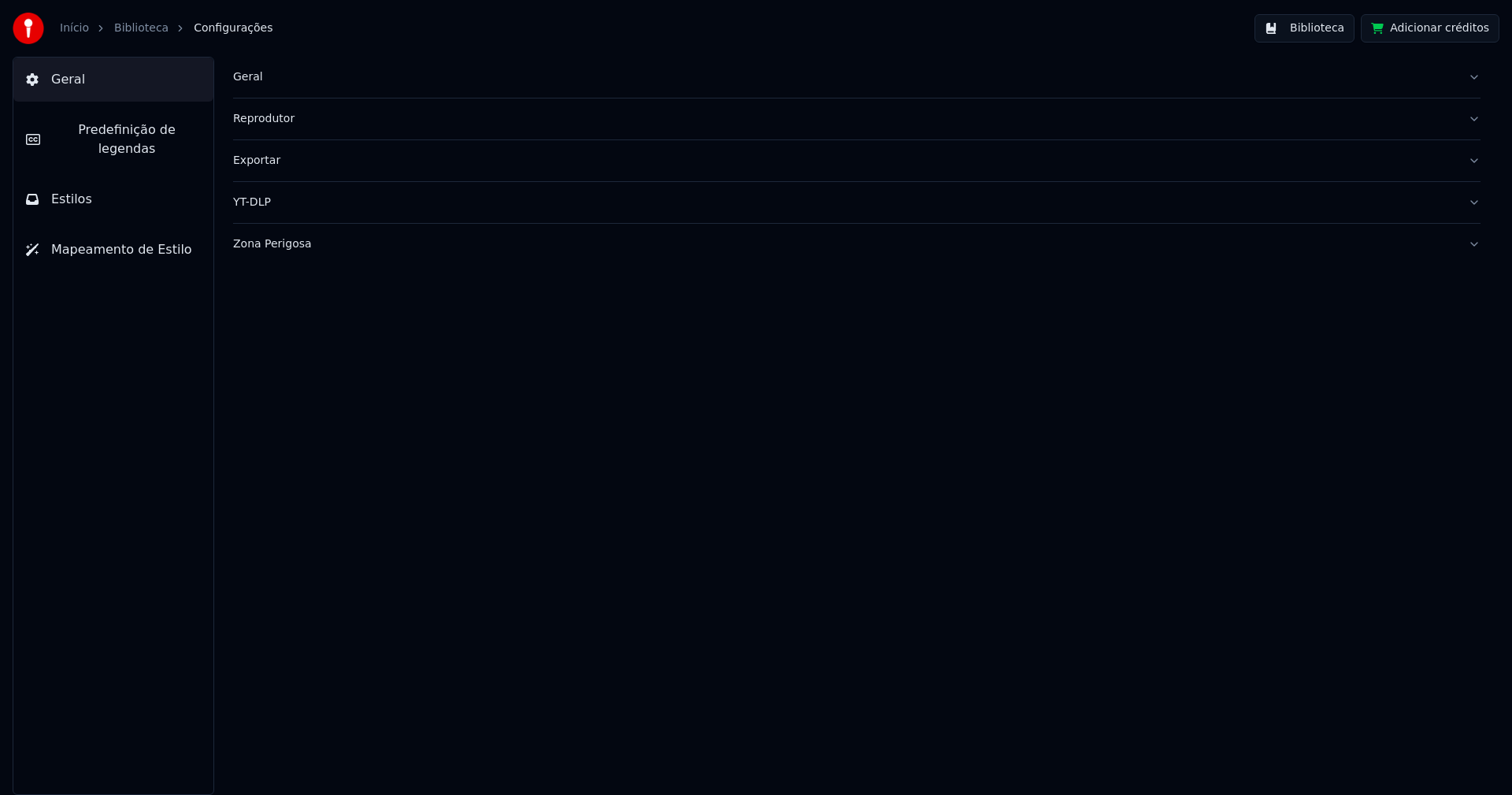
click at [145, 132] on span "Predefinição de legendas" at bounding box center [127, 140] width 148 height 38
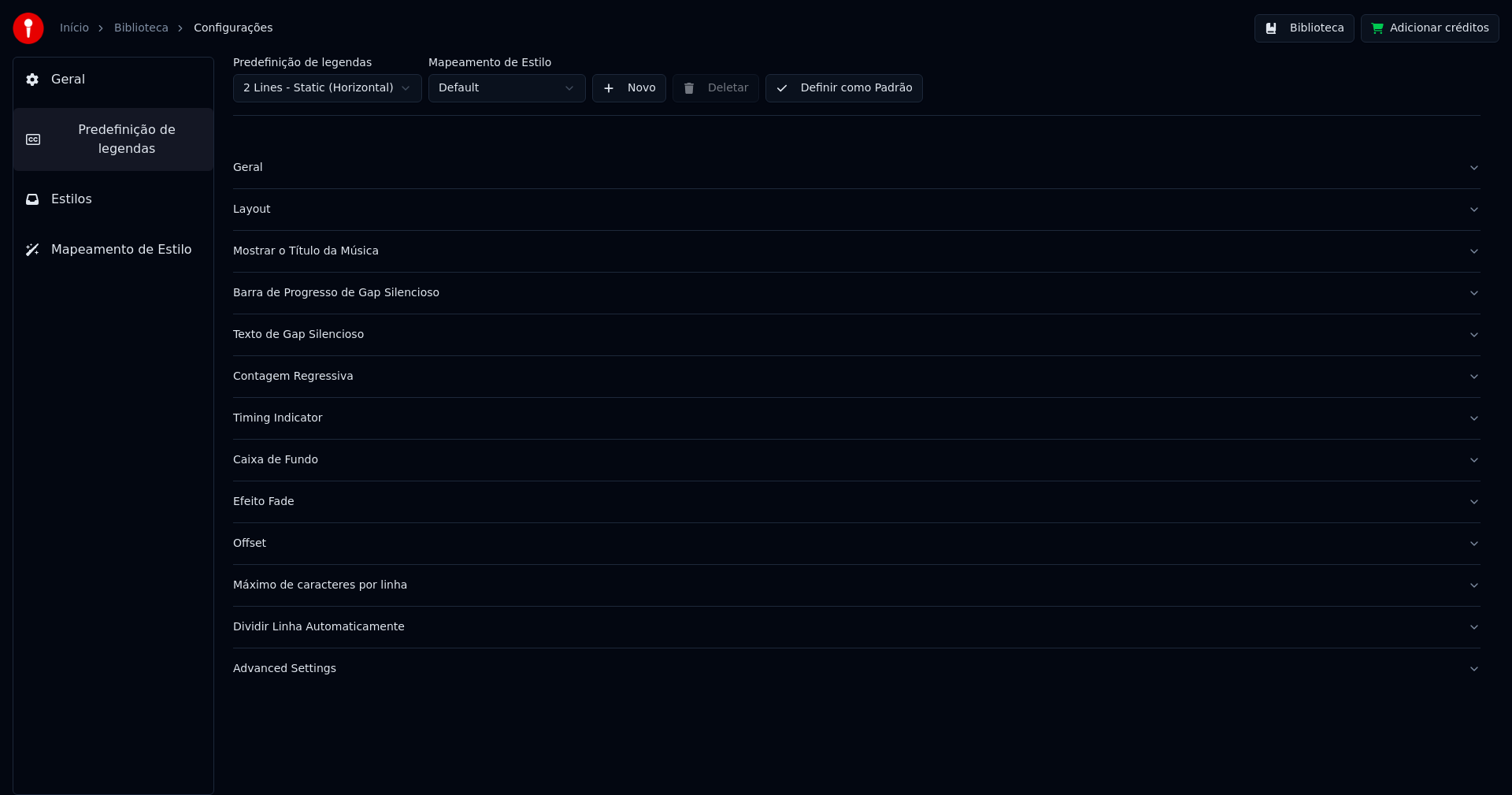
click at [268, 677] on button "Advanced Settings" at bounding box center [856, 669] width 1248 height 41
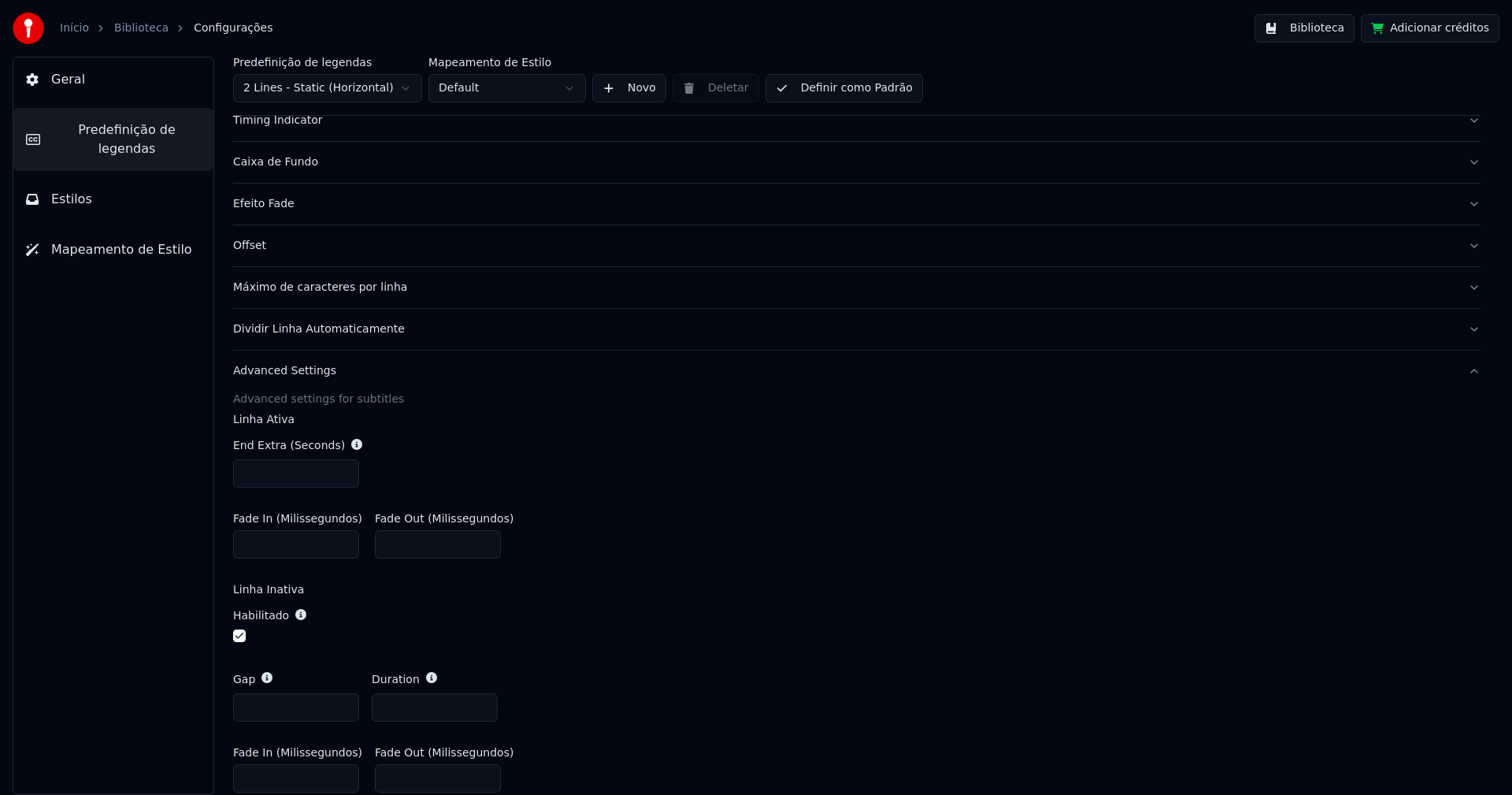
scroll to position [367, 0]
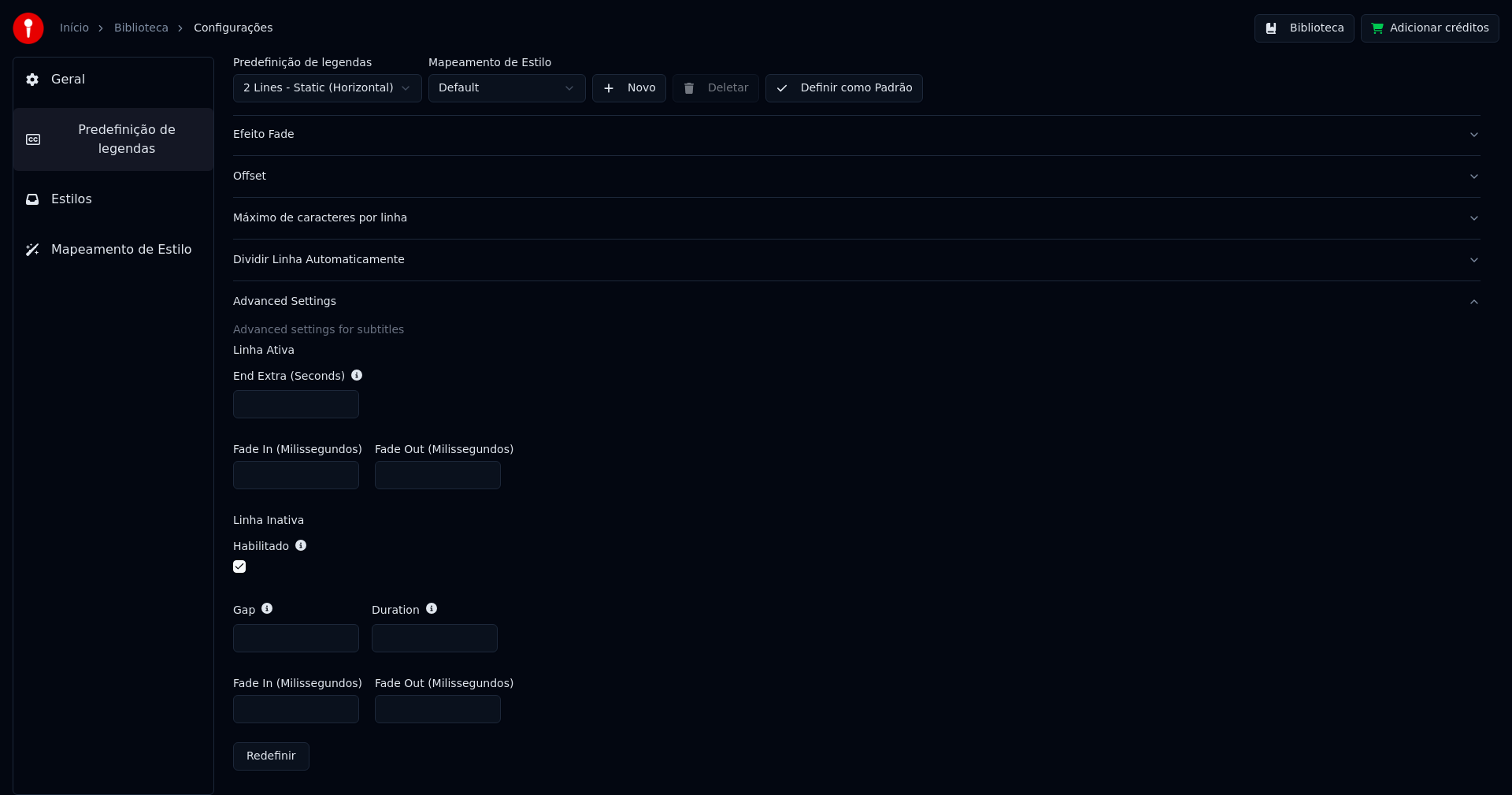
drag, startPoint x: 248, startPoint y: 704, endPoint x: 230, endPoint y: 705, distance: 18.0
click at [230, 705] on div "Predefinição de legendas 2 Lines - Static (Horizontal) Mapeamento de Estilo Def…" at bounding box center [856, 426] width 1310 height 738
type input "***"
click at [662, 488] on div "Fade In (Milissegundos) * Fade Out (Milissegundos) ***" at bounding box center [856, 467] width 1248 height 71
click at [1330, 27] on button "Biblioteca" at bounding box center [1304, 28] width 100 height 28
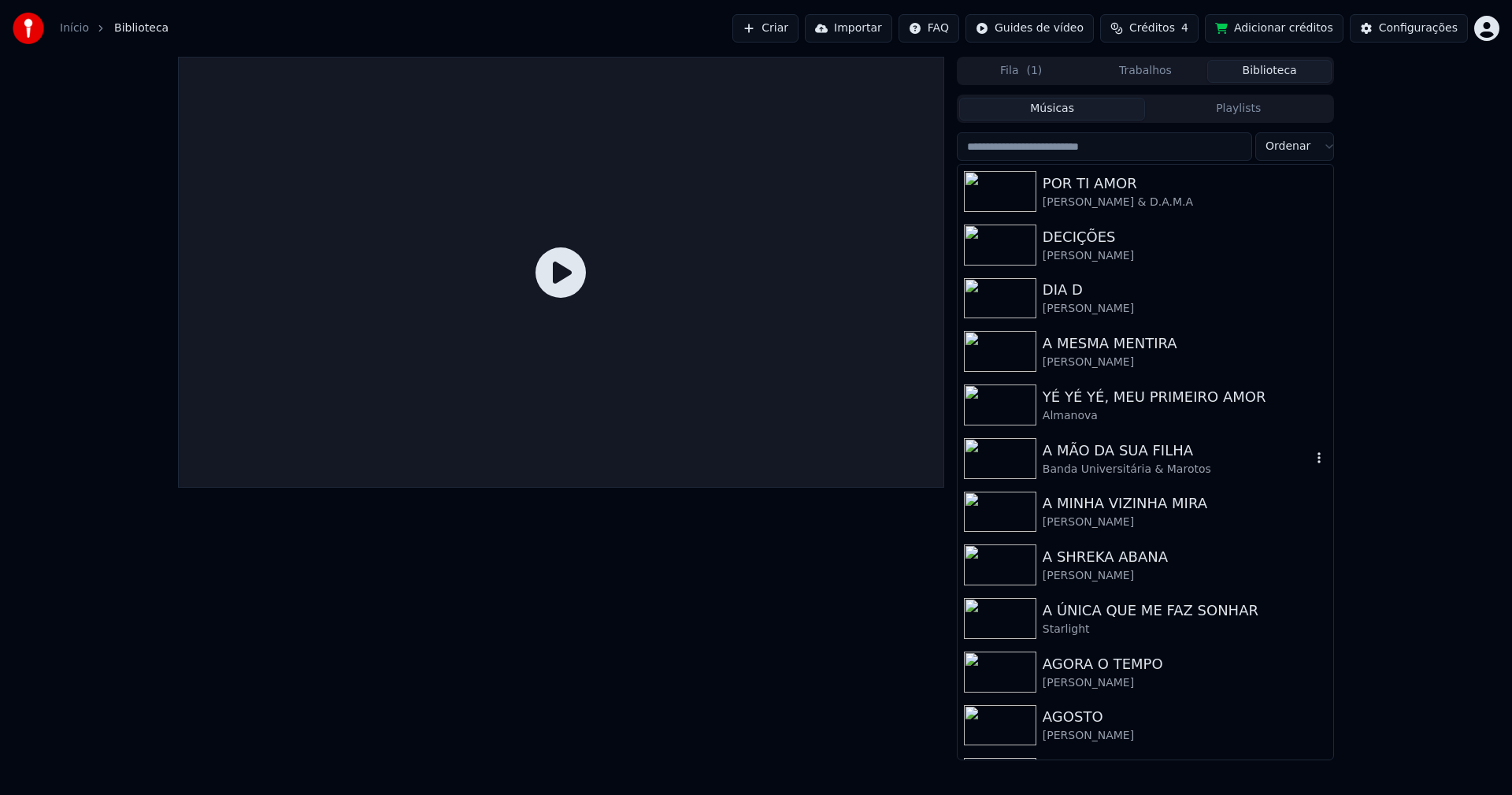
click at [1075, 458] on div "A MÃO DA SUA FILHA" at bounding box center [1177, 451] width 268 height 22
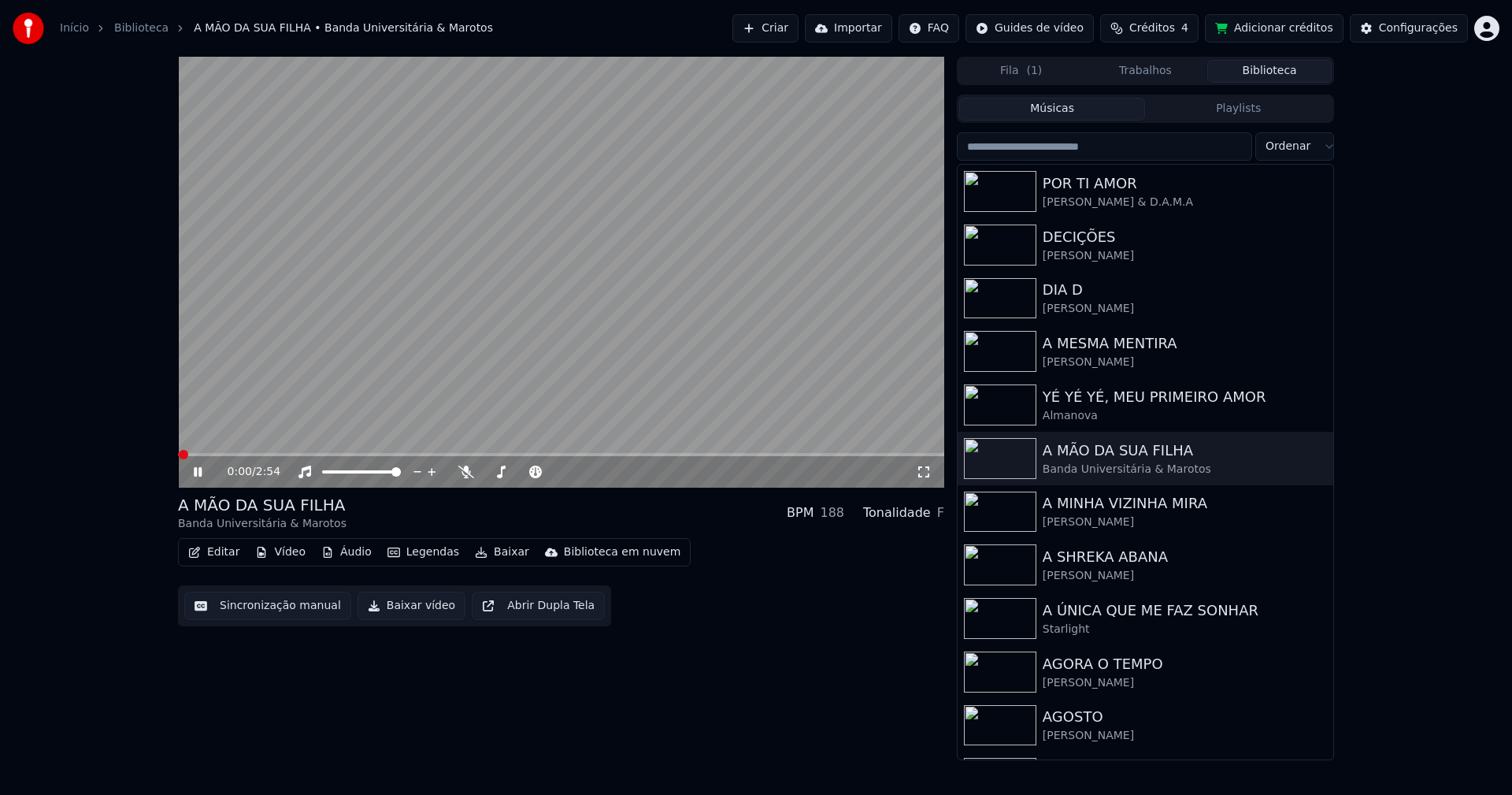
click at [927, 471] on icon at bounding box center [924, 472] width 16 height 13
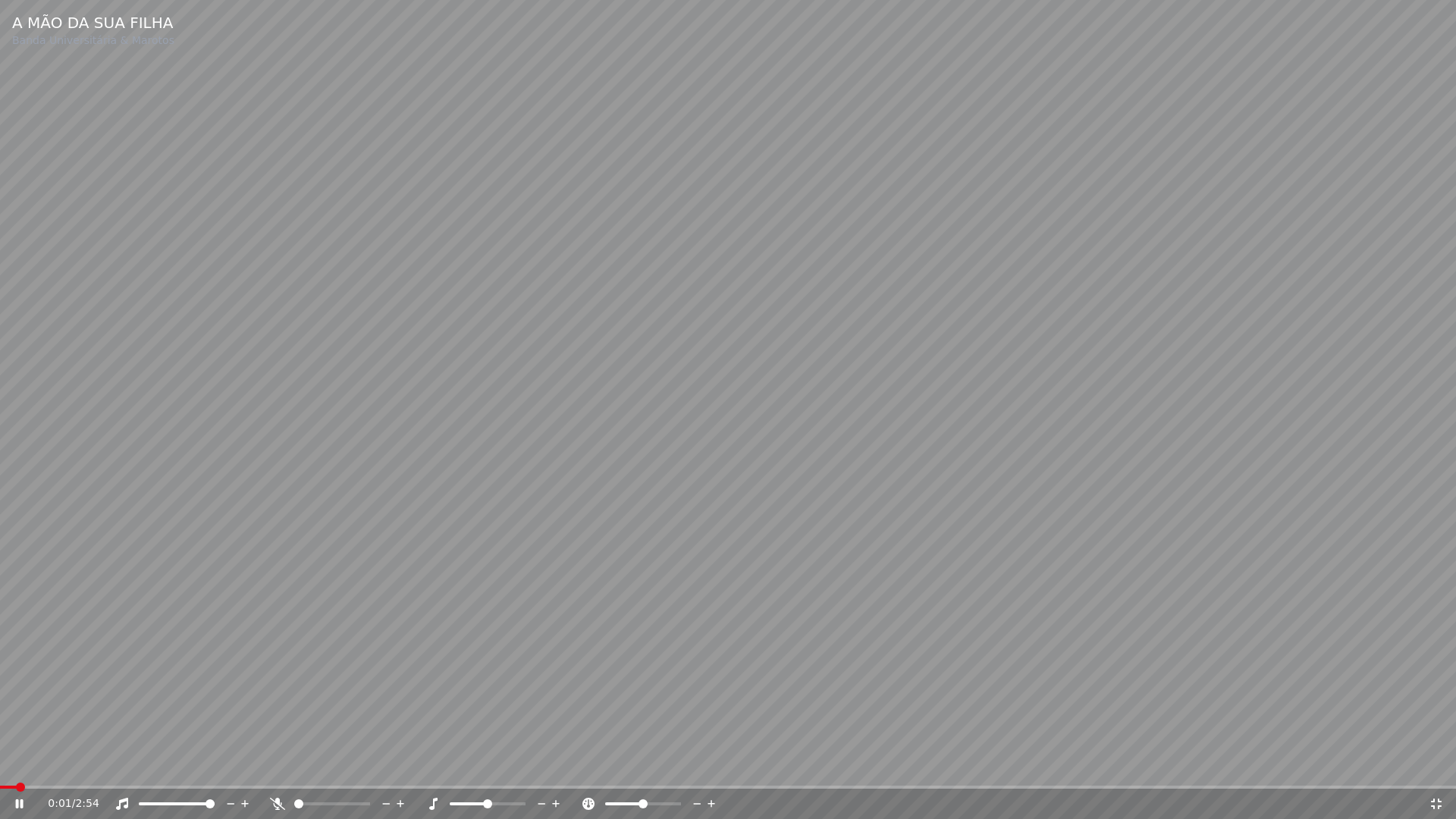
click at [97, 764] on span at bounding box center [728, 787] width 1456 height 3
click at [181, 764] on span at bounding box center [728, 787] width 1456 height 3
click at [1442, 764] on icon at bounding box center [1436, 804] width 11 height 11
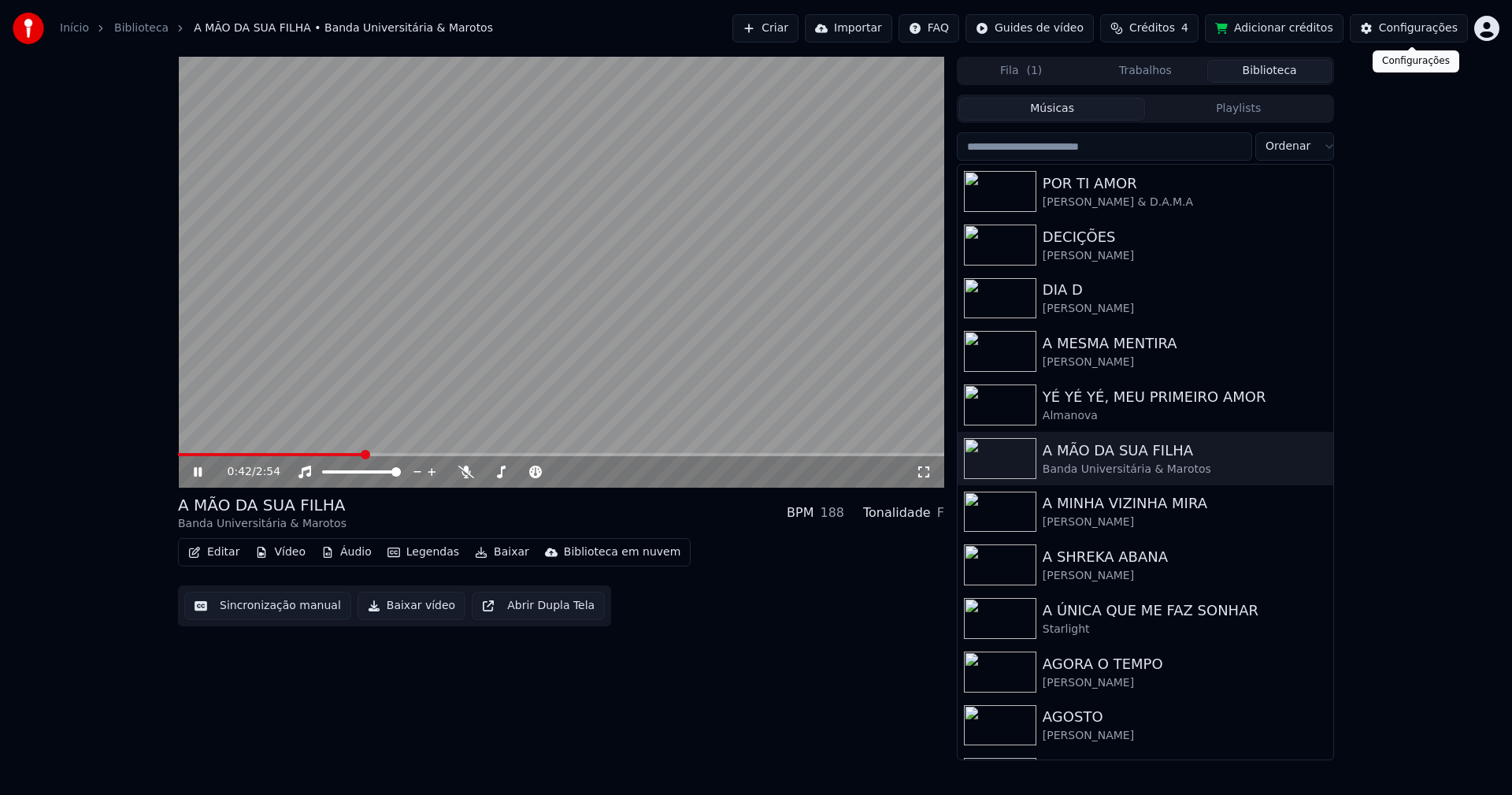
click at [1417, 19] on button "Configurações" at bounding box center [1409, 28] width 118 height 28
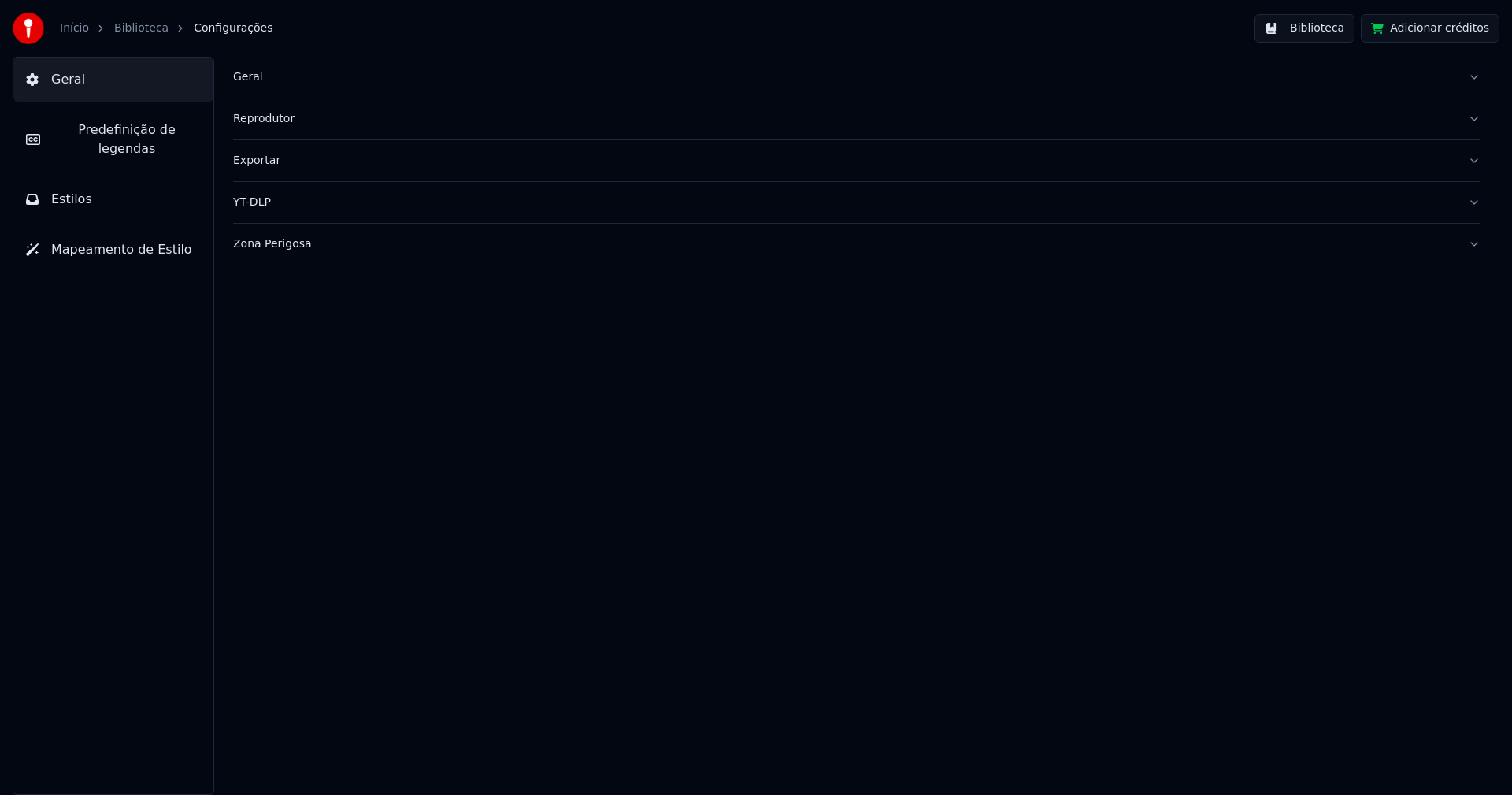
click at [118, 126] on span "Predefinição de legendas" at bounding box center [127, 140] width 148 height 38
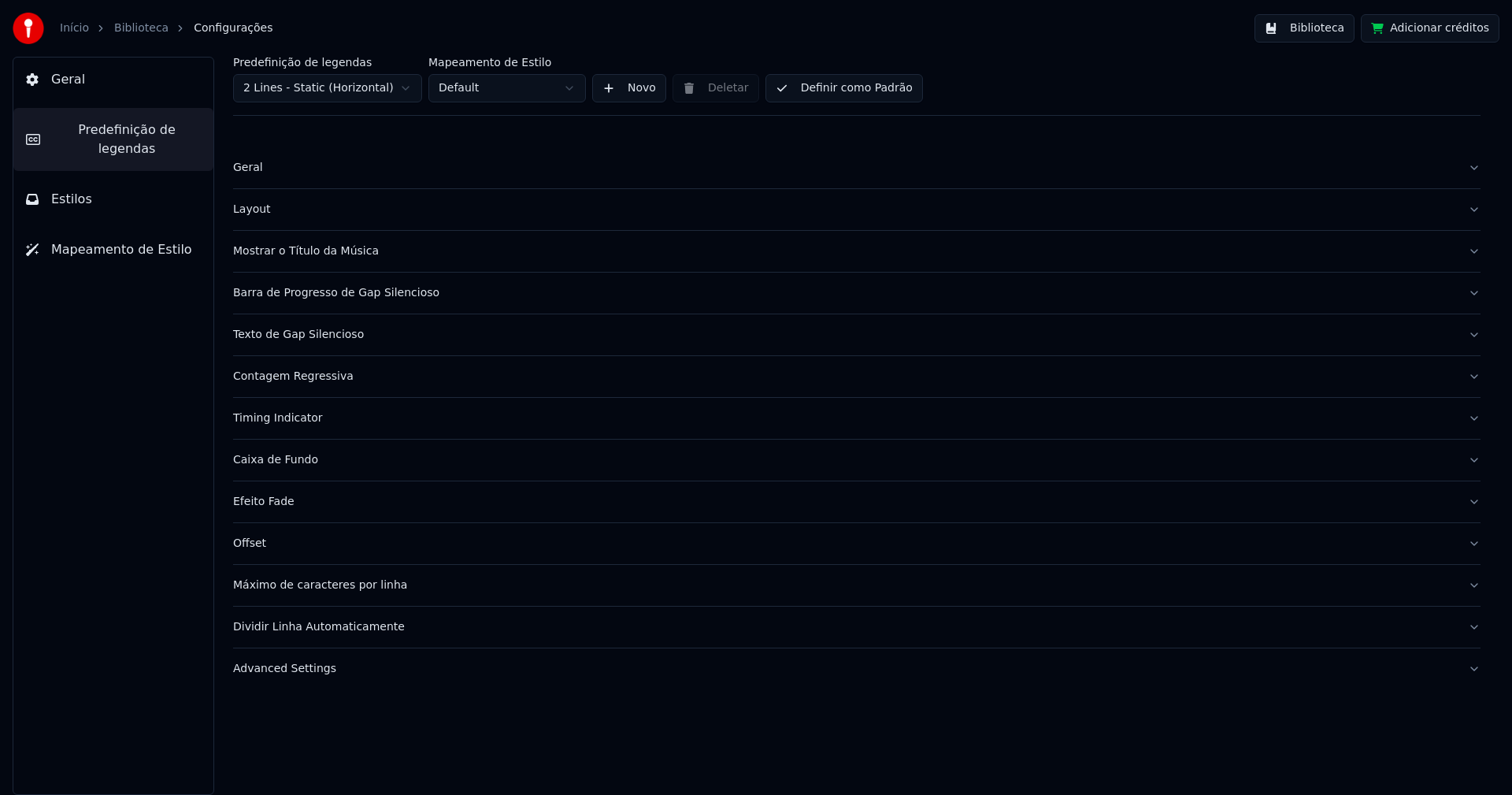
click at [309, 678] on button "Advanced Settings" at bounding box center [856, 669] width 1248 height 41
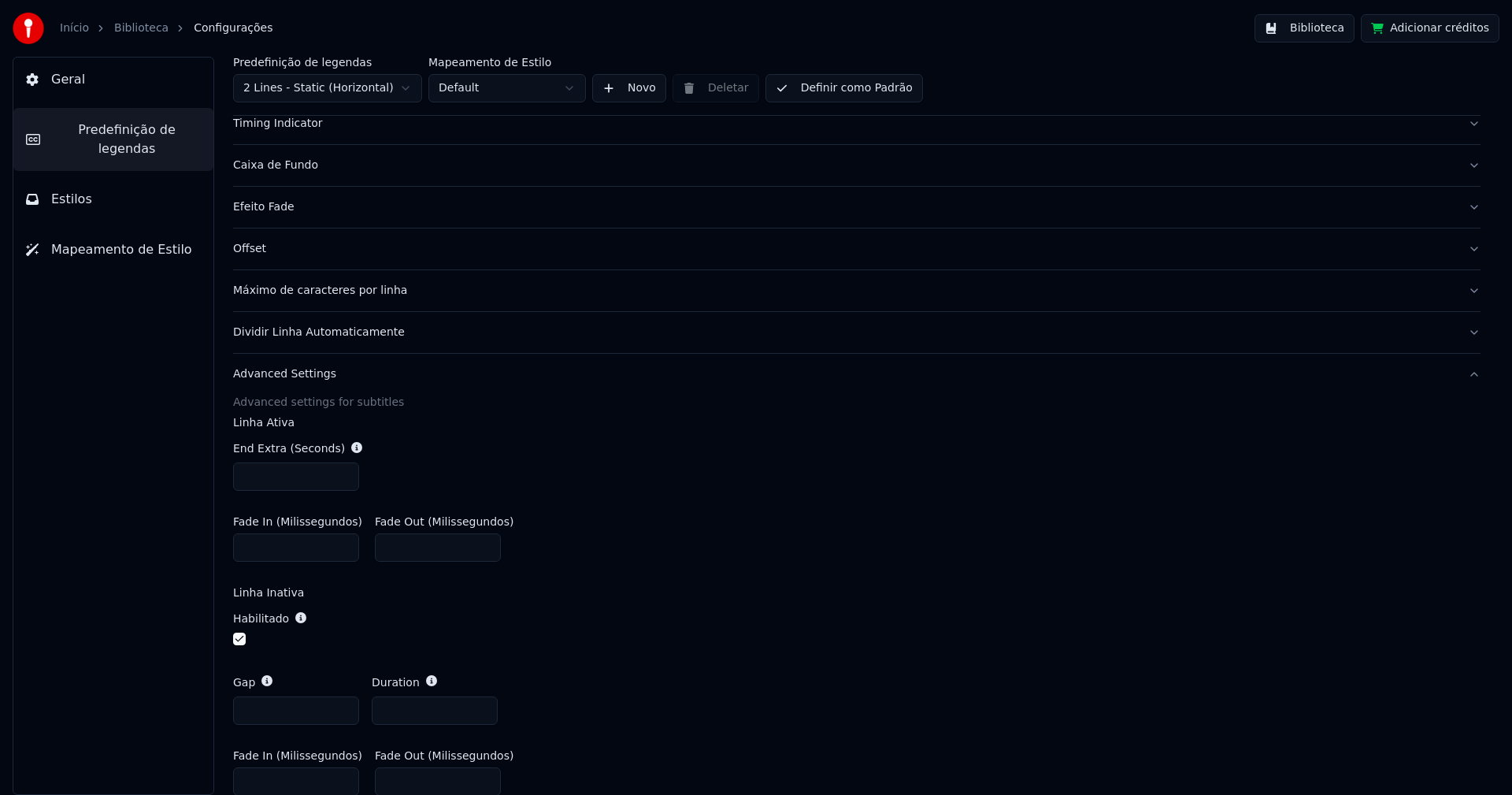
scroll to position [367, 0]
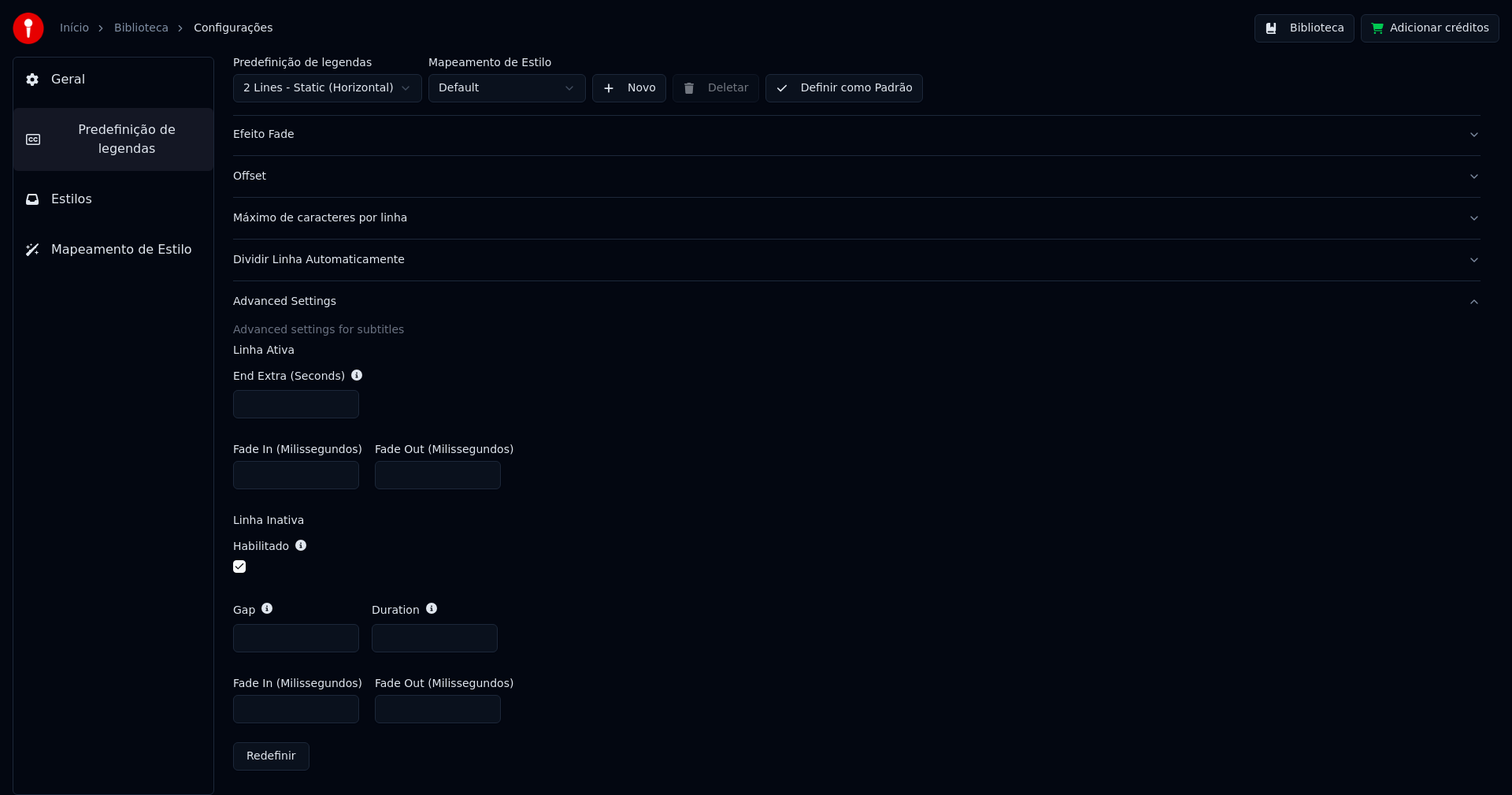
click at [342, 714] on input "***" at bounding box center [296, 709] width 126 height 28
click at [342, 713] on input "***" at bounding box center [296, 709] width 126 height 28
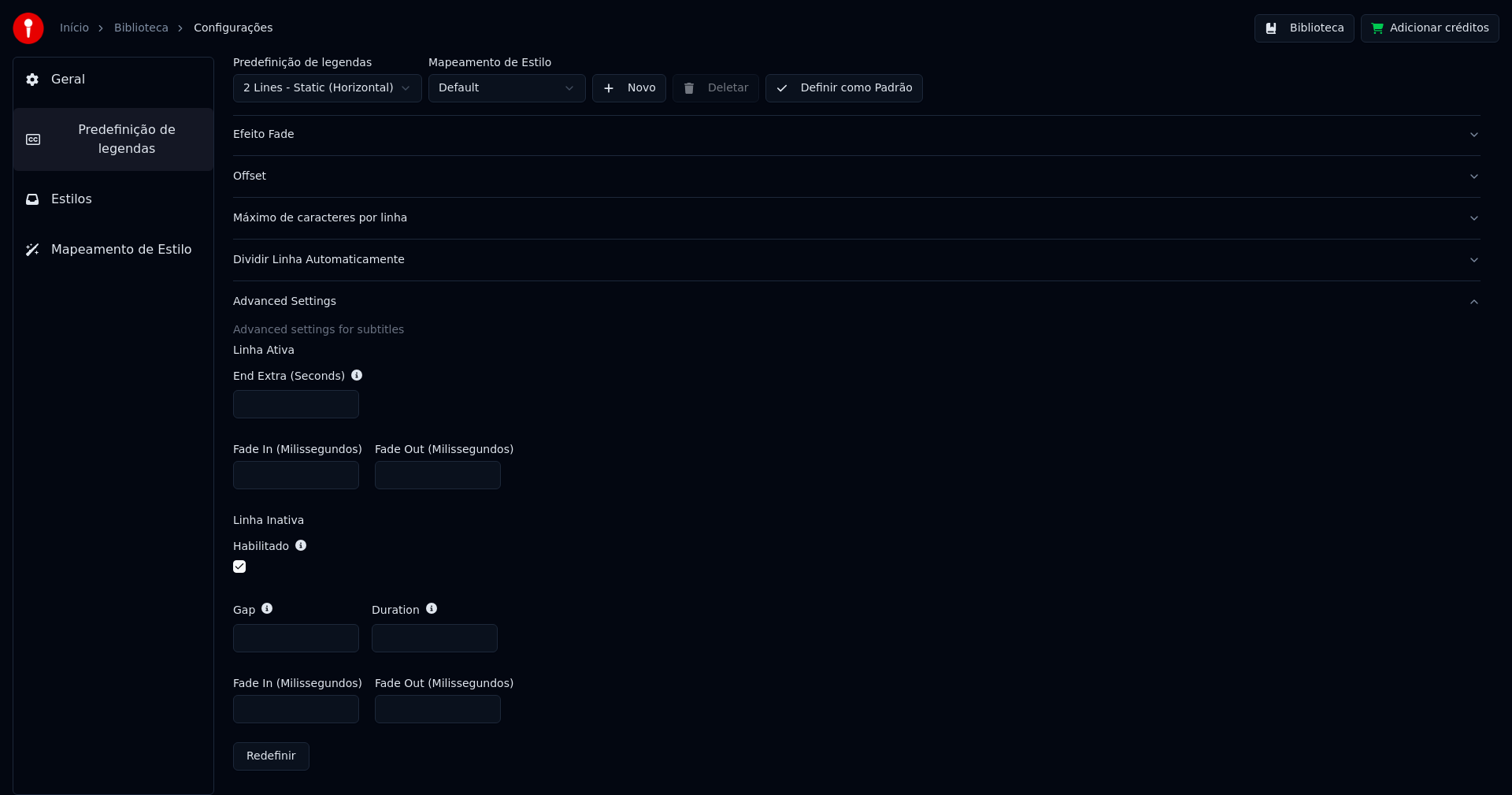
type input "***"
click at [342, 713] on input "***" at bounding box center [296, 709] width 126 height 28
click at [773, 540] on div "Habilitado" at bounding box center [856, 557] width 1248 height 64
click at [1311, 29] on button "Biblioteca" at bounding box center [1304, 28] width 100 height 28
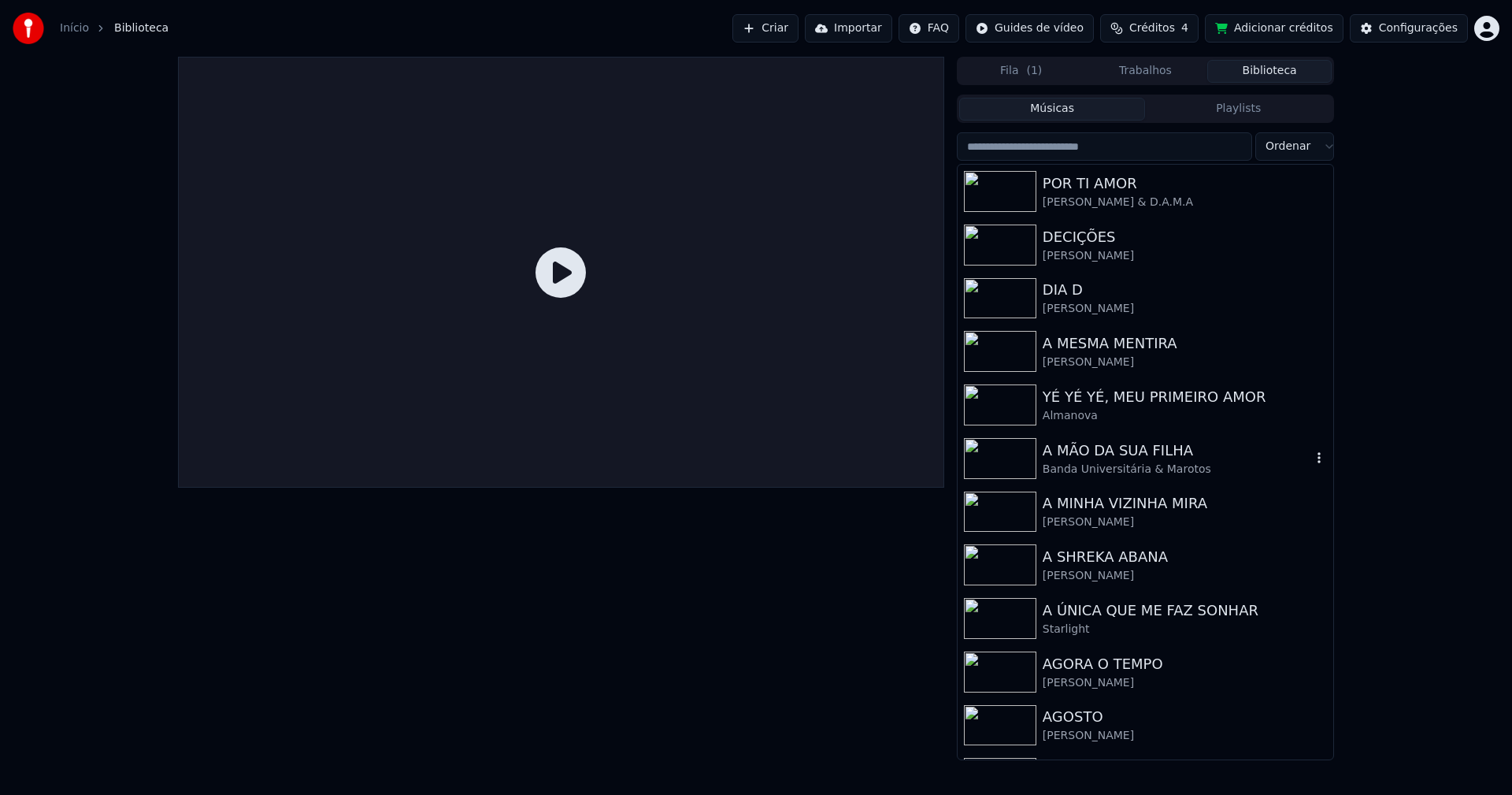
drag, startPoint x: 1102, startPoint y: 460, endPoint x: 1058, endPoint y: 440, distance: 48.3
click at [1102, 459] on div "A MÃO DA SUA FILHA" at bounding box center [1177, 451] width 268 height 22
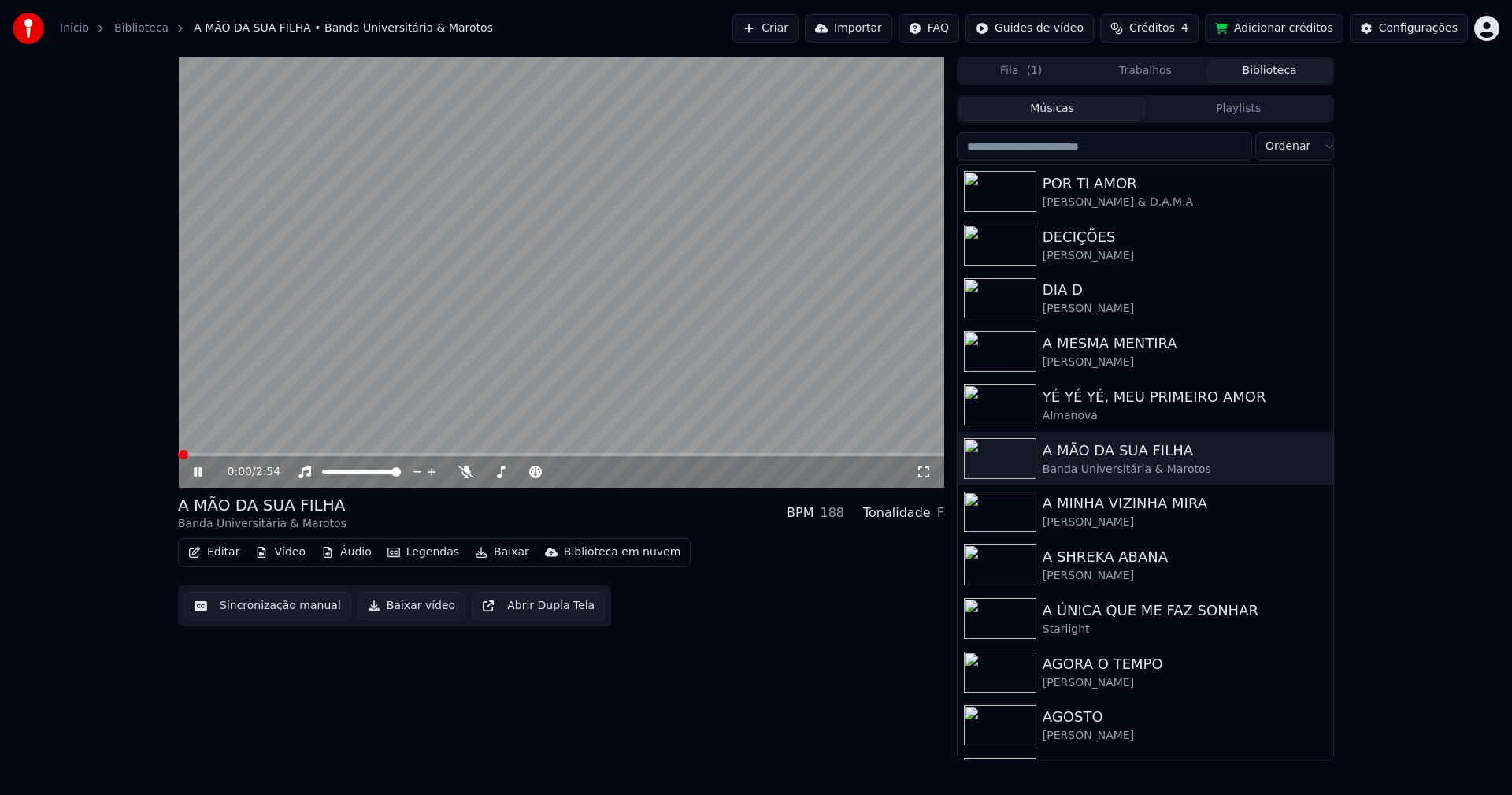
click at [923, 474] on icon at bounding box center [924, 472] width 16 height 13
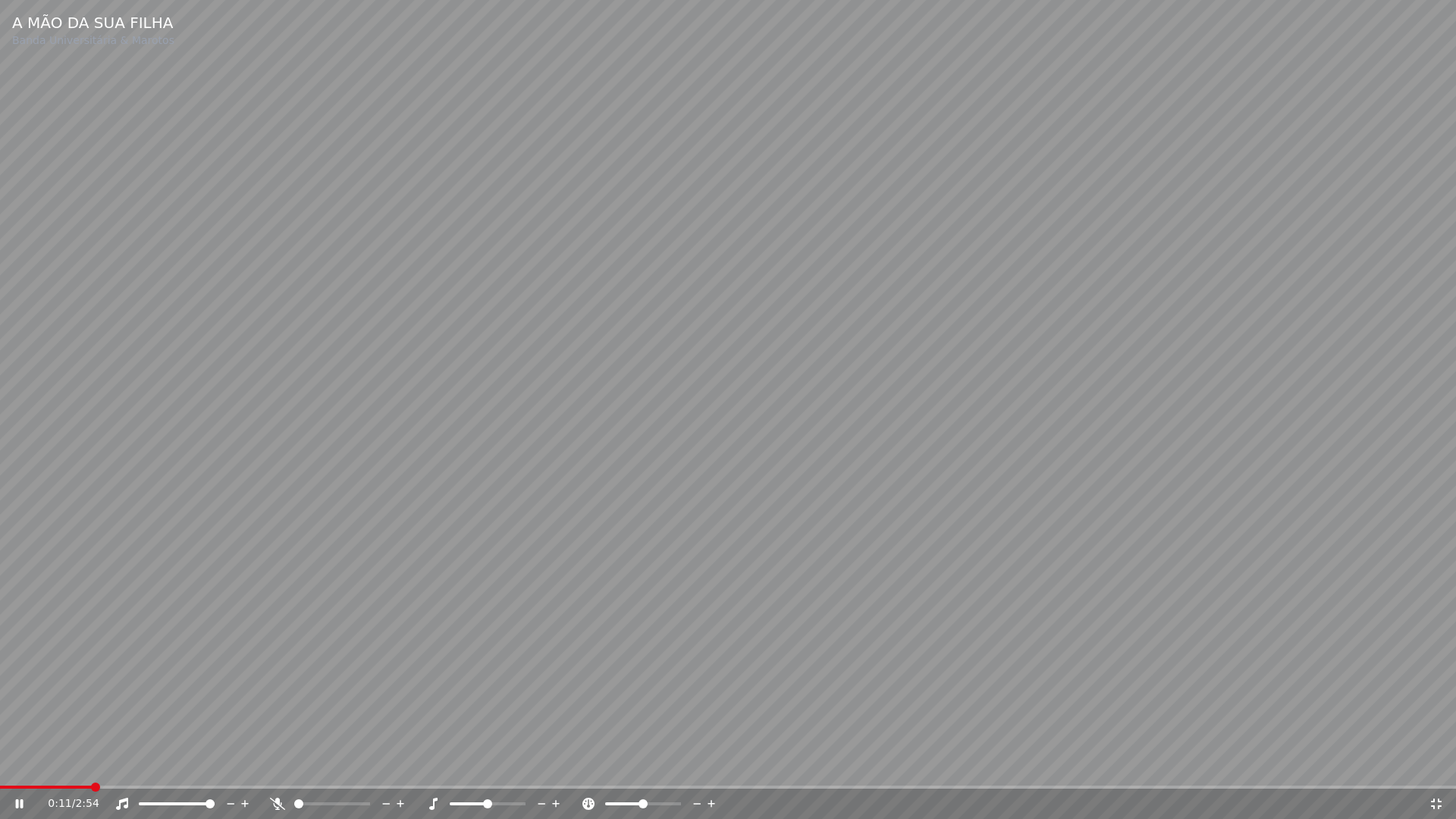
click at [93, 764] on span at bounding box center [728, 787] width 1456 height 3
click at [173, 764] on span at bounding box center [728, 787] width 1456 height 3
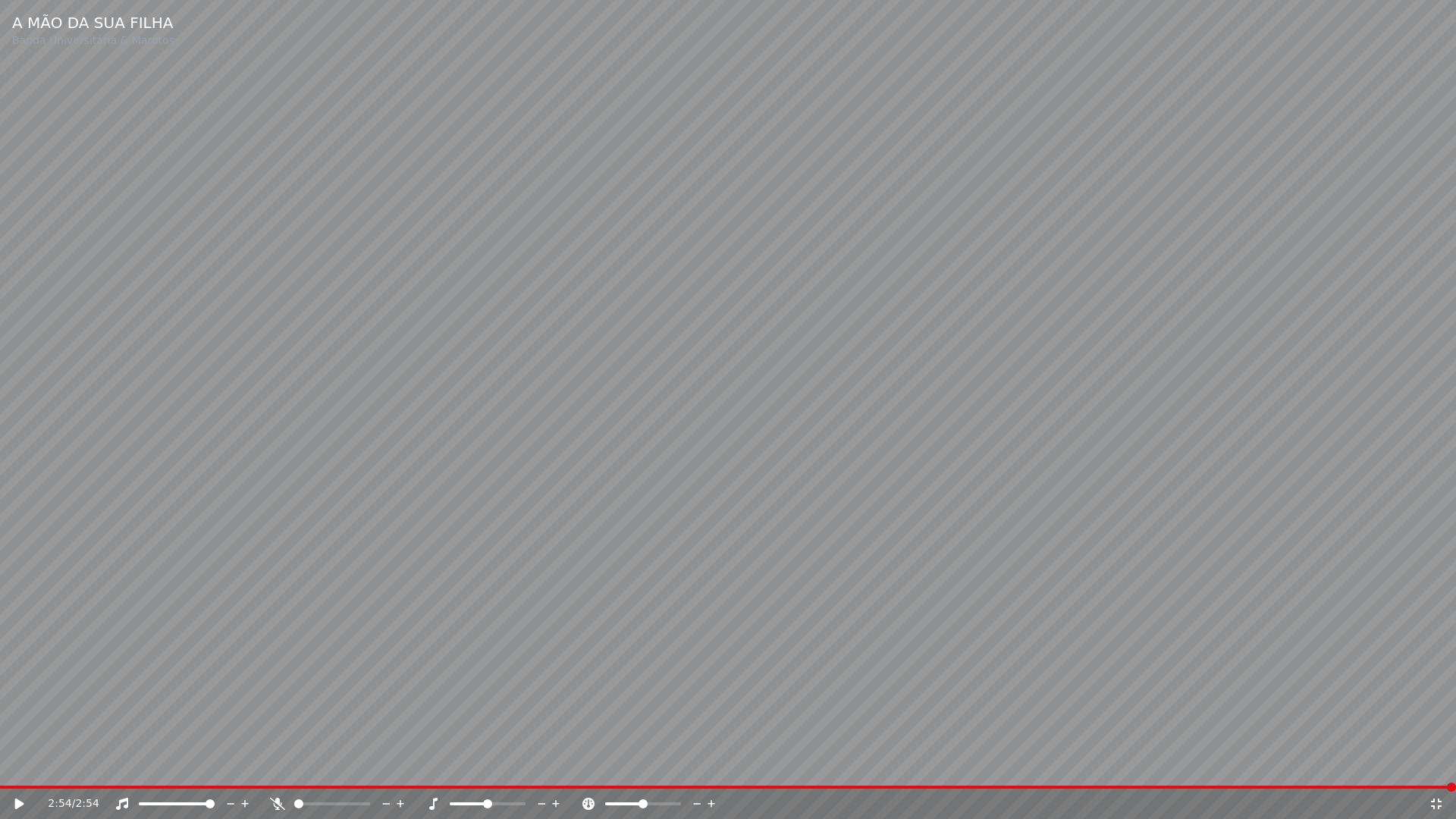
click at [1439, 764] on icon at bounding box center [1436, 804] width 11 height 11
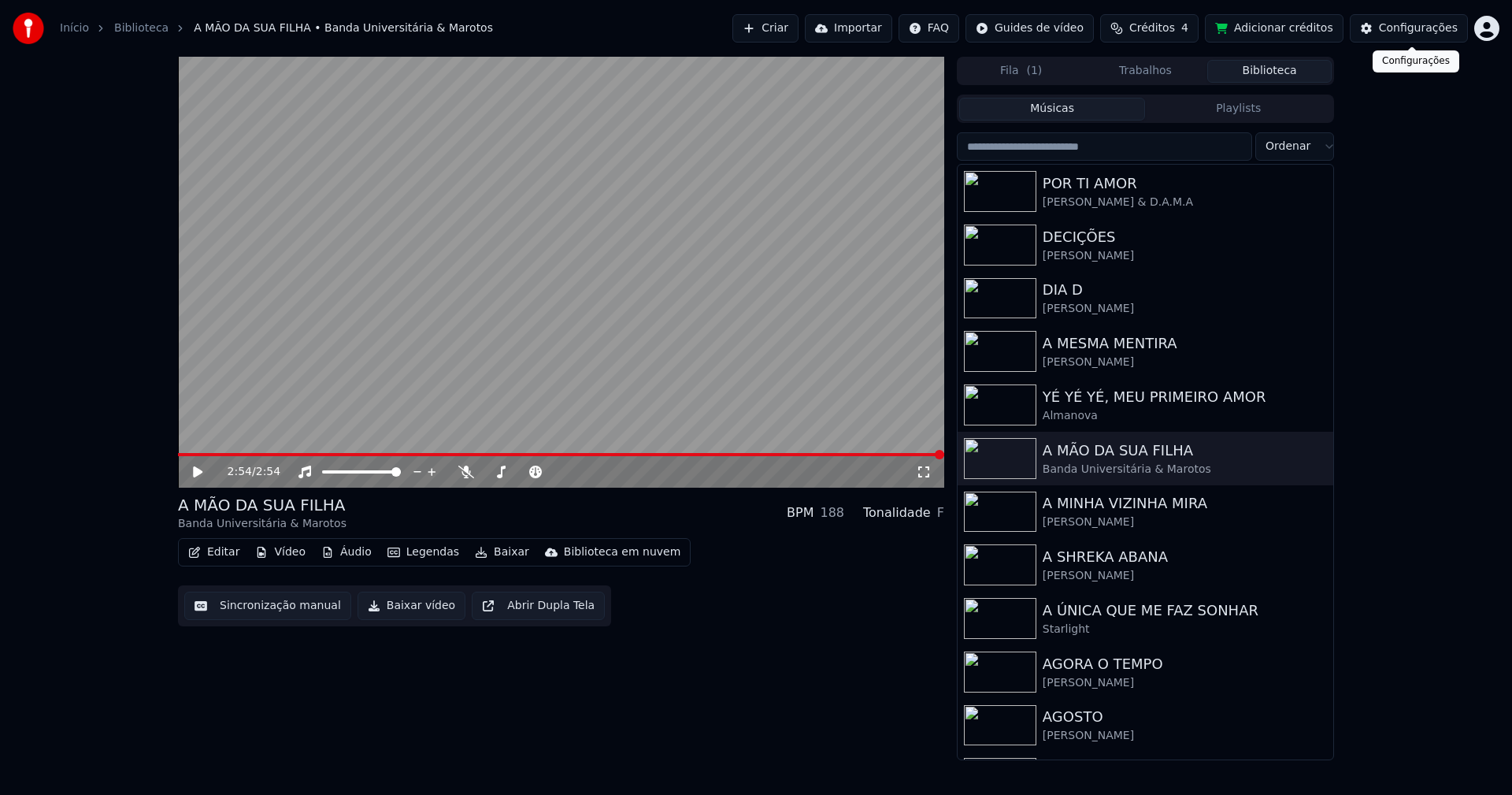
click at [1413, 32] on div "Configurações" at bounding box center [1418, 28] width 79 height 16
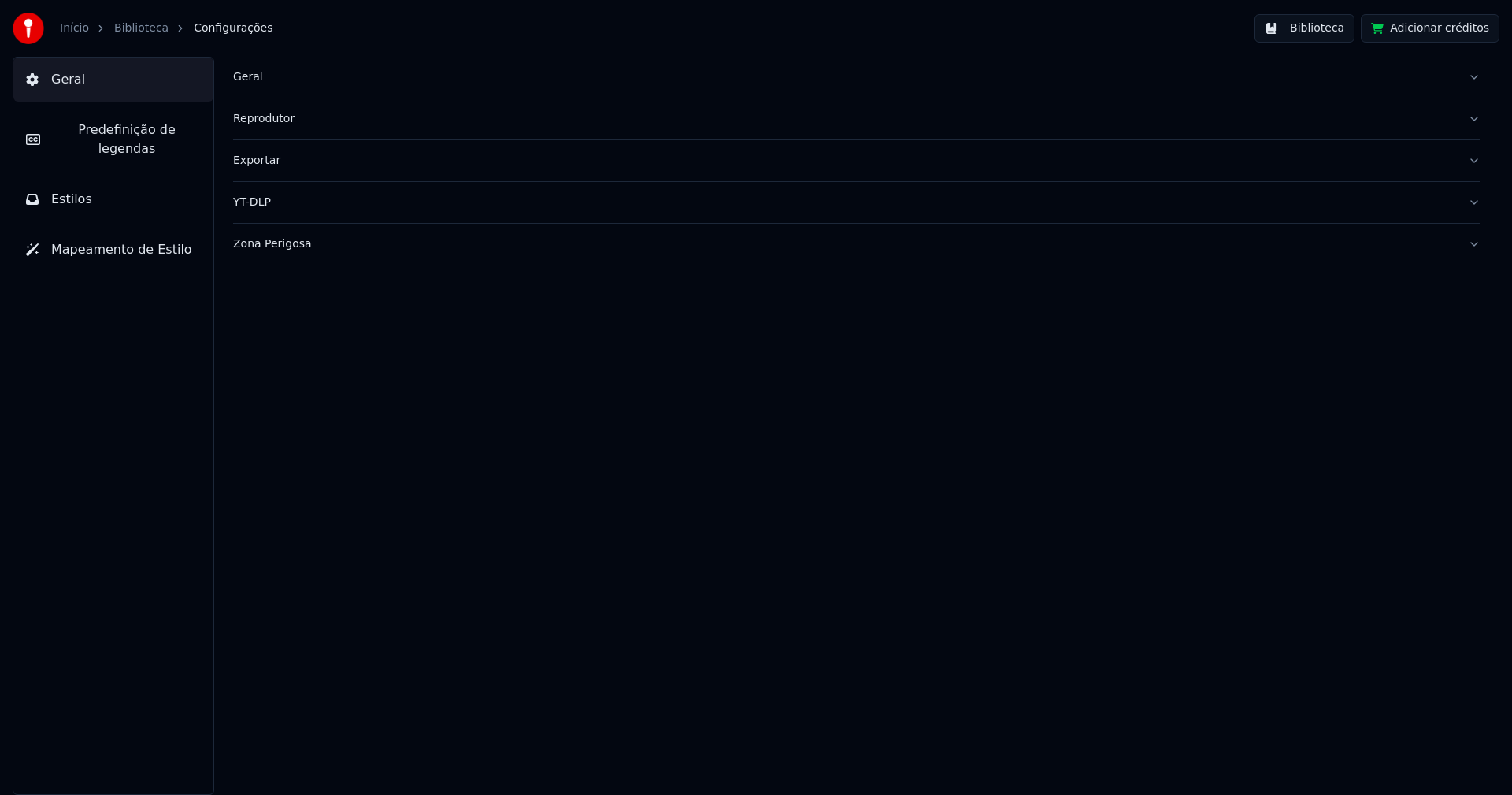
click at [89, 183] on button "Estilos" at bounding box center [113, 200] width 200 height 44
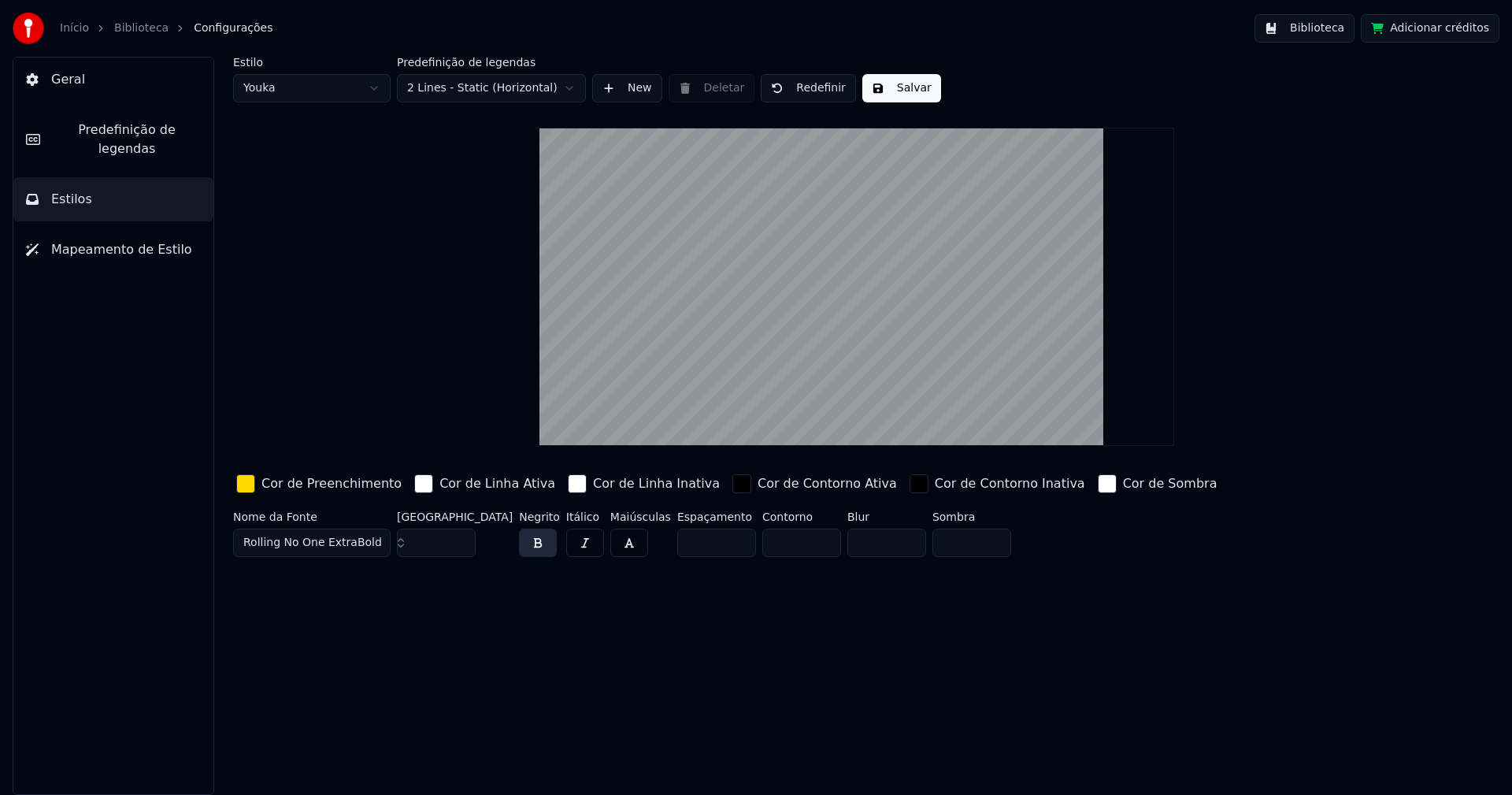
click at [461, 548] on input "***" at bounding box center [436, 543] width 79 height 28
click at [905, 88] on button "Salvar" at bounding box center [902, 88] width 79 height 28
click at [320, 96] on html "Início Biblioteca Configurações Biblioteca Adicionar créditos Geral Predefiniçã…" at bounding box center [756, 397] width 1512 height 795
click at [461, 545] on input "***" at bounding box center [436, 543] width 79 height 28
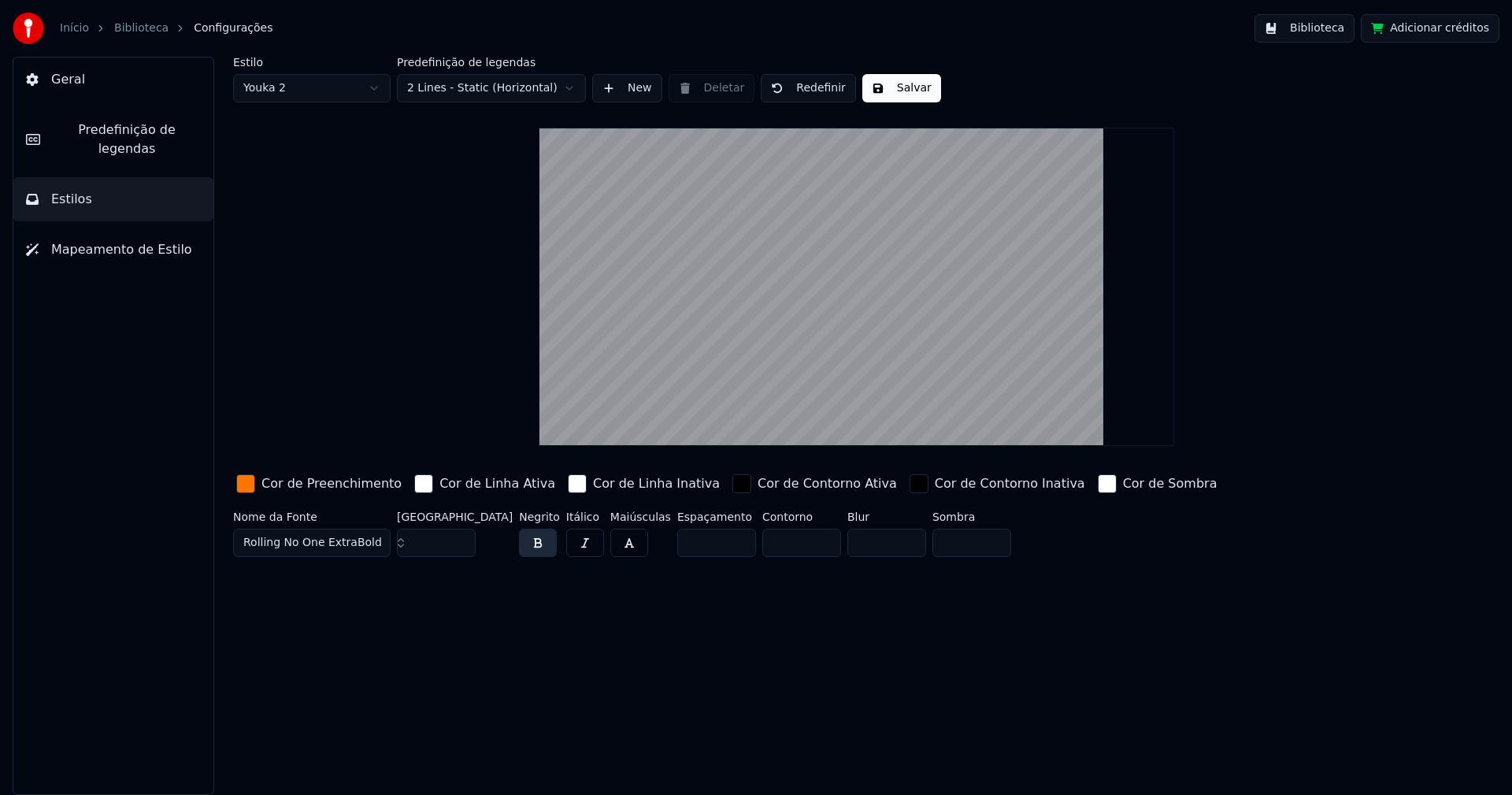
type input "***"
click at [461, 545] on input "***" at bounding box center [436, 543] width 79 height 28
click at [895, 86] on button "Salvar" at bounding box center [902, 88] width 79 height 28
click at [1304, 34] on button "Biblioteca" at bounding box center [1304, 28] width 100 height 28
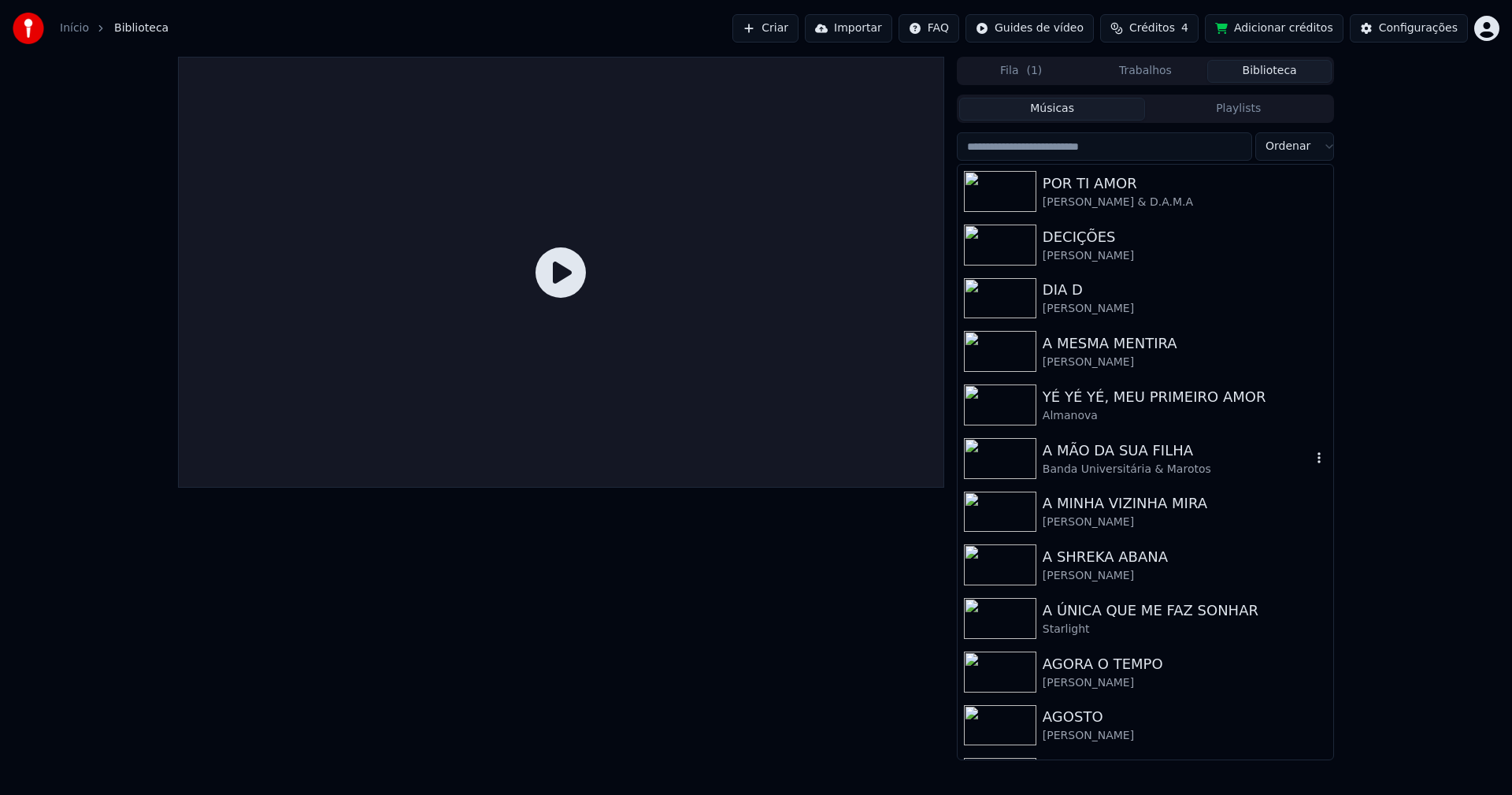
click at [1083, 473] on div "Banda Universitária & Marotos" at bounding box center [1177, 470] width 268 height 16
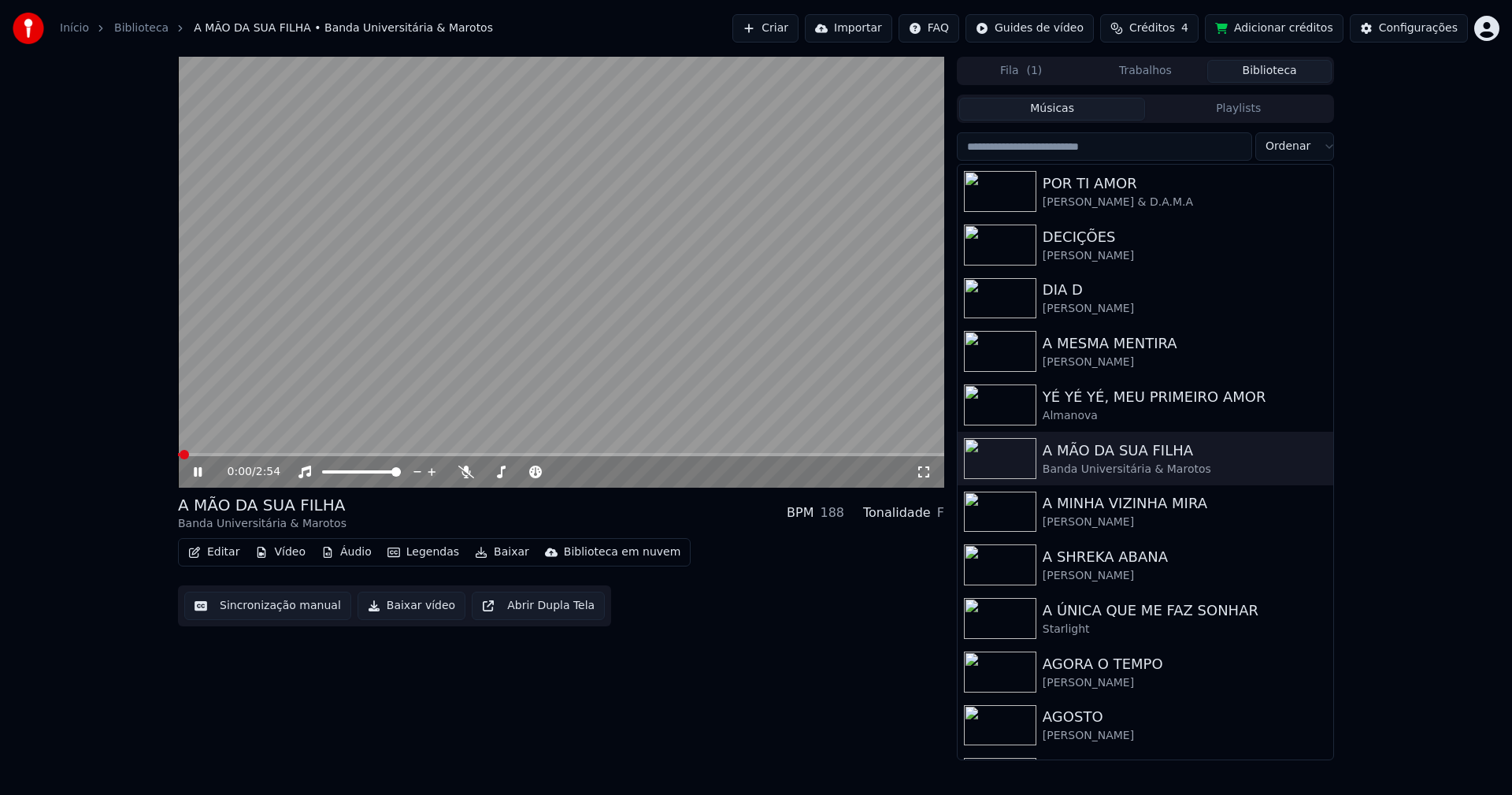
click at [922, 475] on icon at bounding box center [924, 472] width 16 height 13
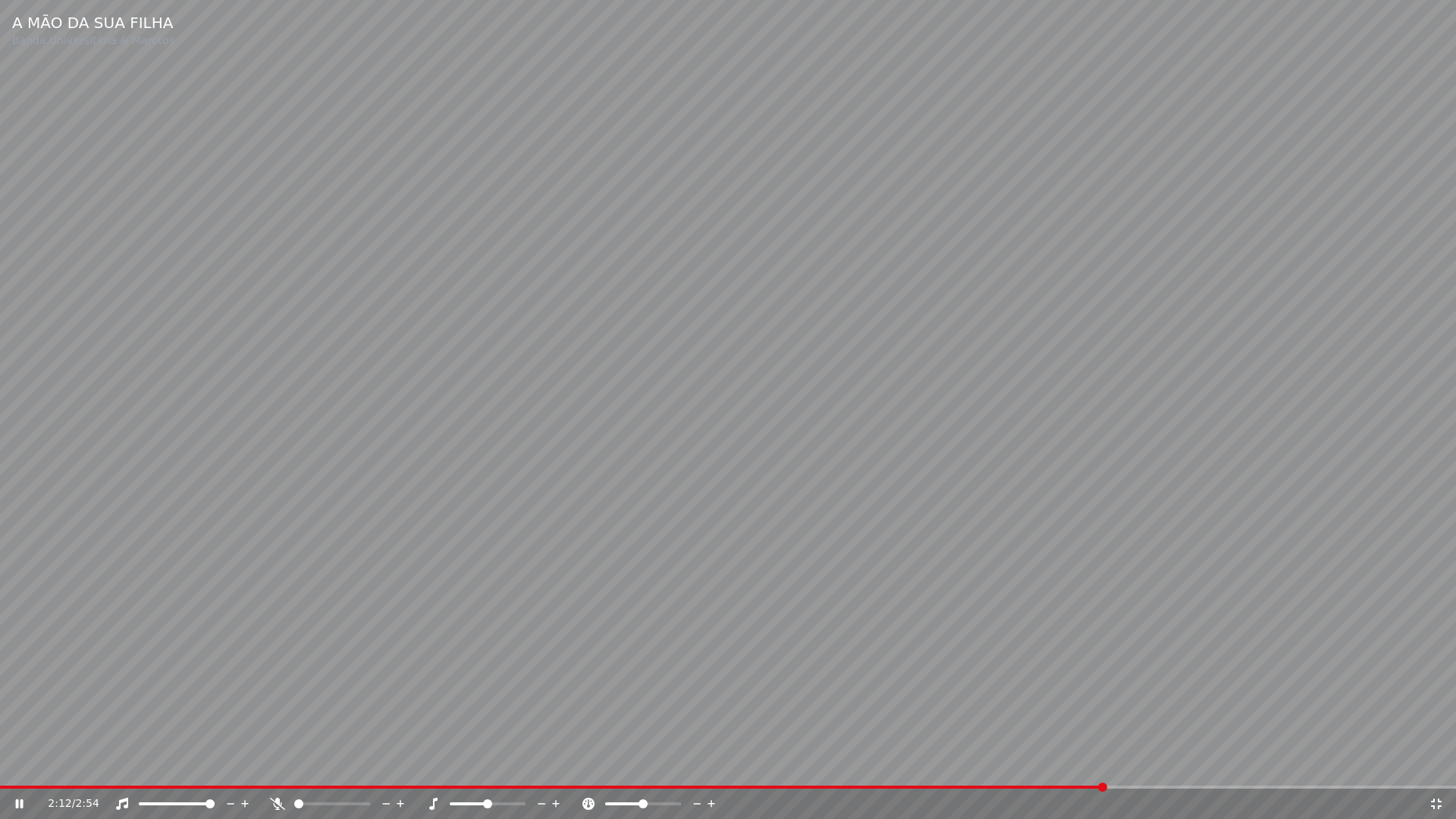
click at [23, 764] on icon at bounding box center [20, 804] width 8 height 9
drag, startPoint x: 14, startPoint y: 805, endPoint x: 277, endPoint y: 743, distance: 270.2
click at [15, 764] on icon at bounding box center [30, 804] width 36 height 12
click at [1437, 764] on icon at bounding box center [1436, 804] width 15 height 12
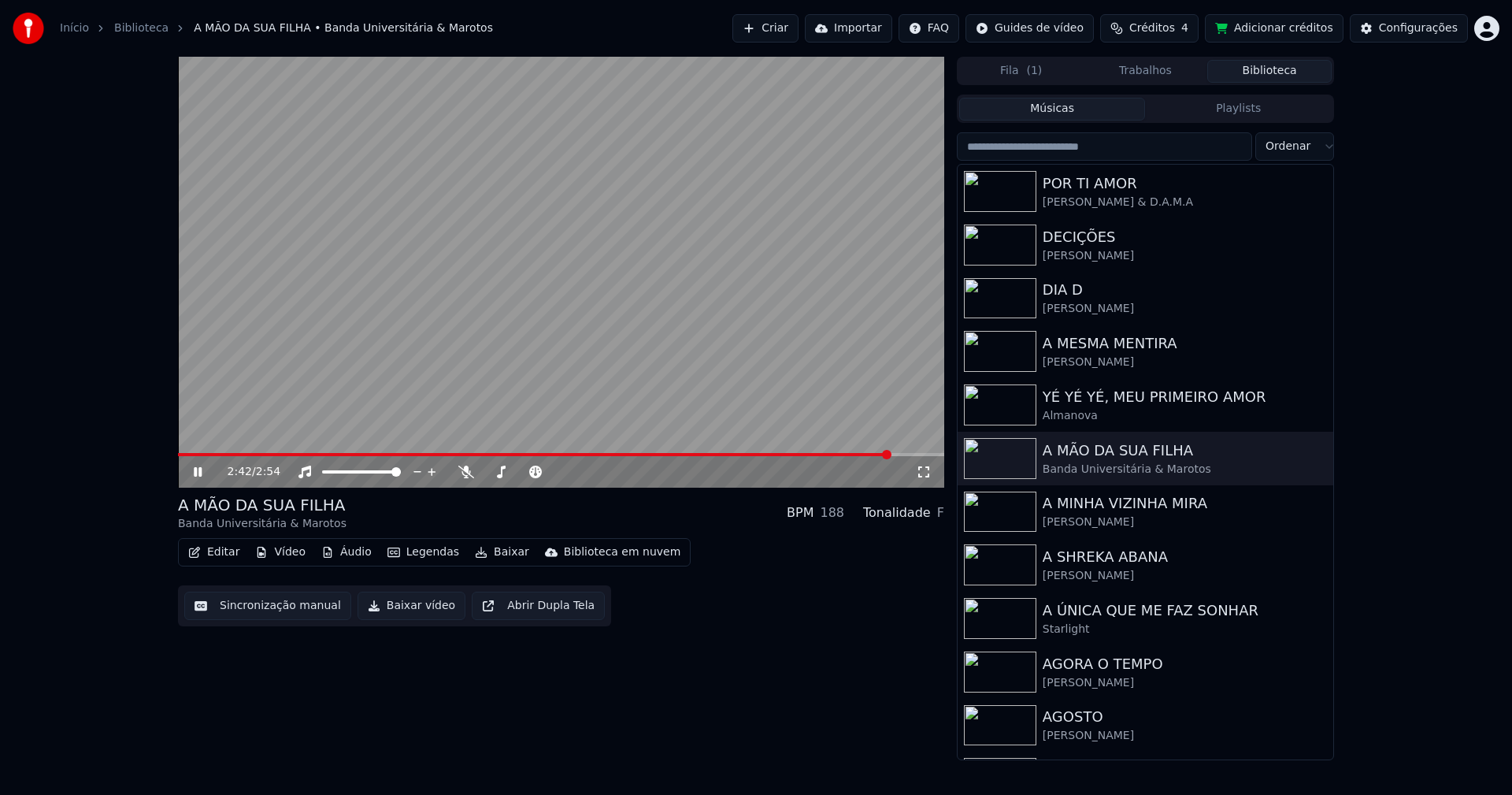
click at [1417, 31] on div "Configurações" at bounding box center [1418, 28] width 79 height 16
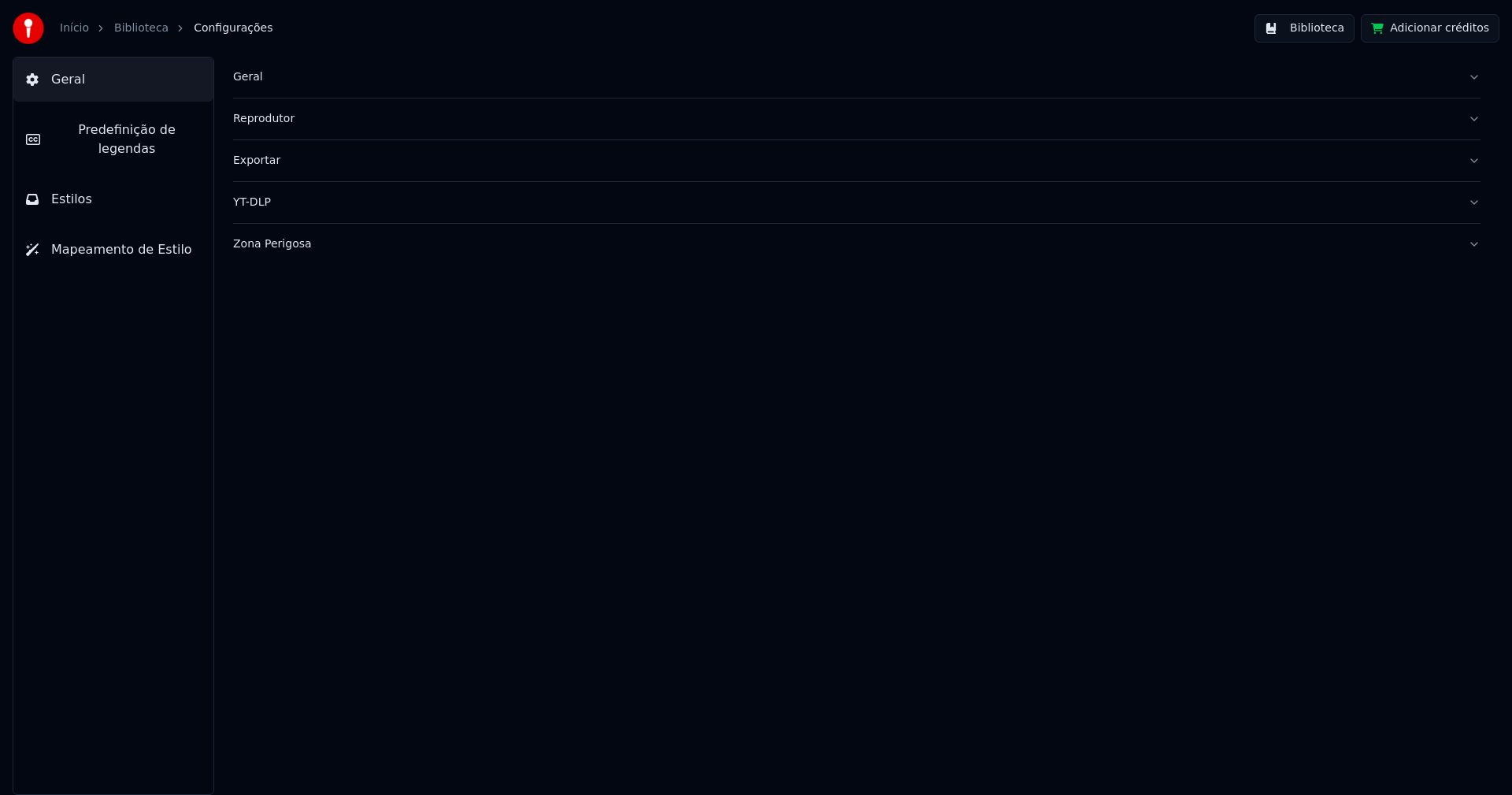
click at [149, 136] on span "Predefinição de legendas" at bounding box center [127, 140] width 148 height 38
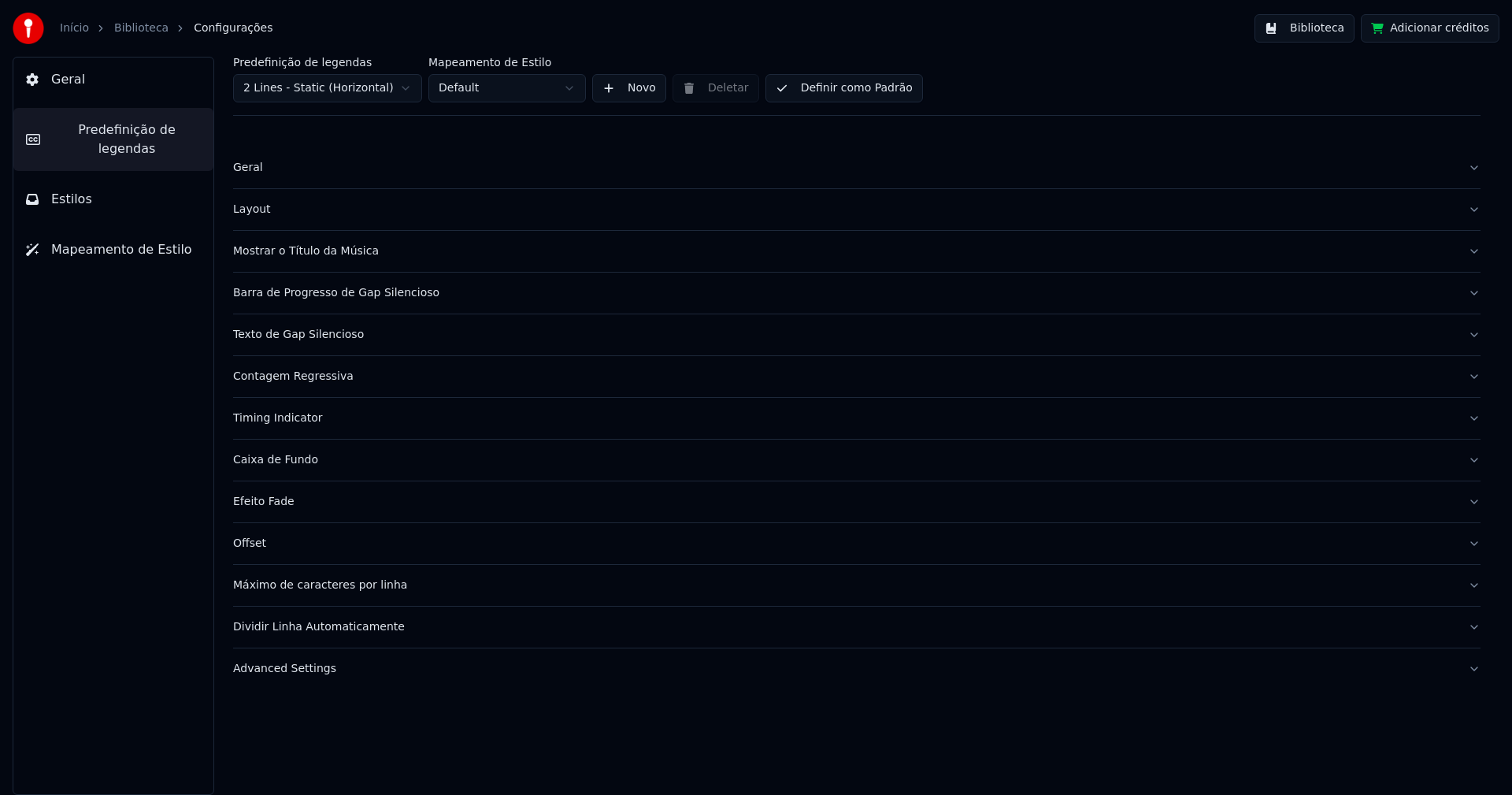
click at [298, 669] on div "Advanced Settings" at bounding box center [844, 669] width 1222 height 16
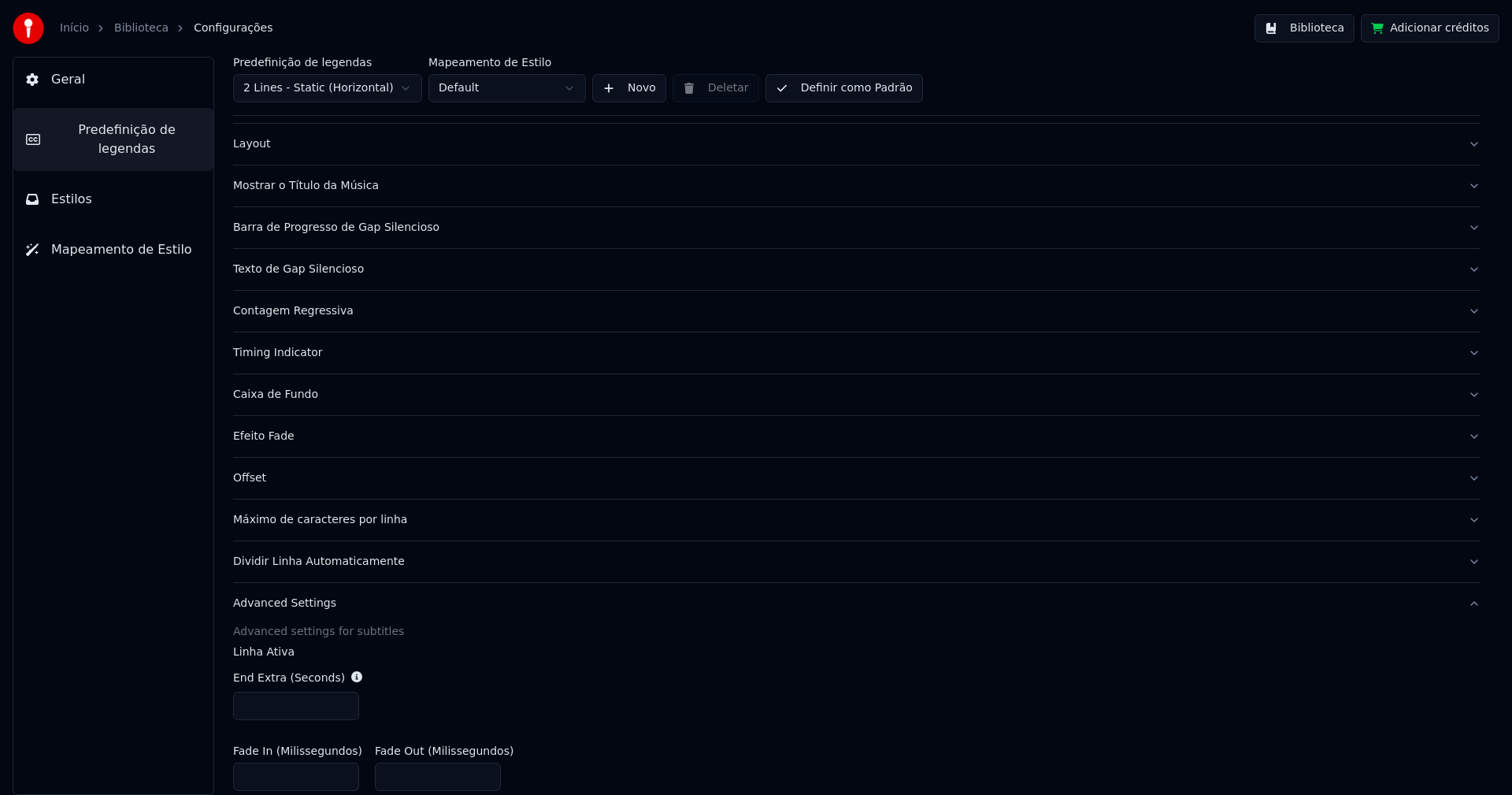
scroll to position [158, 0]
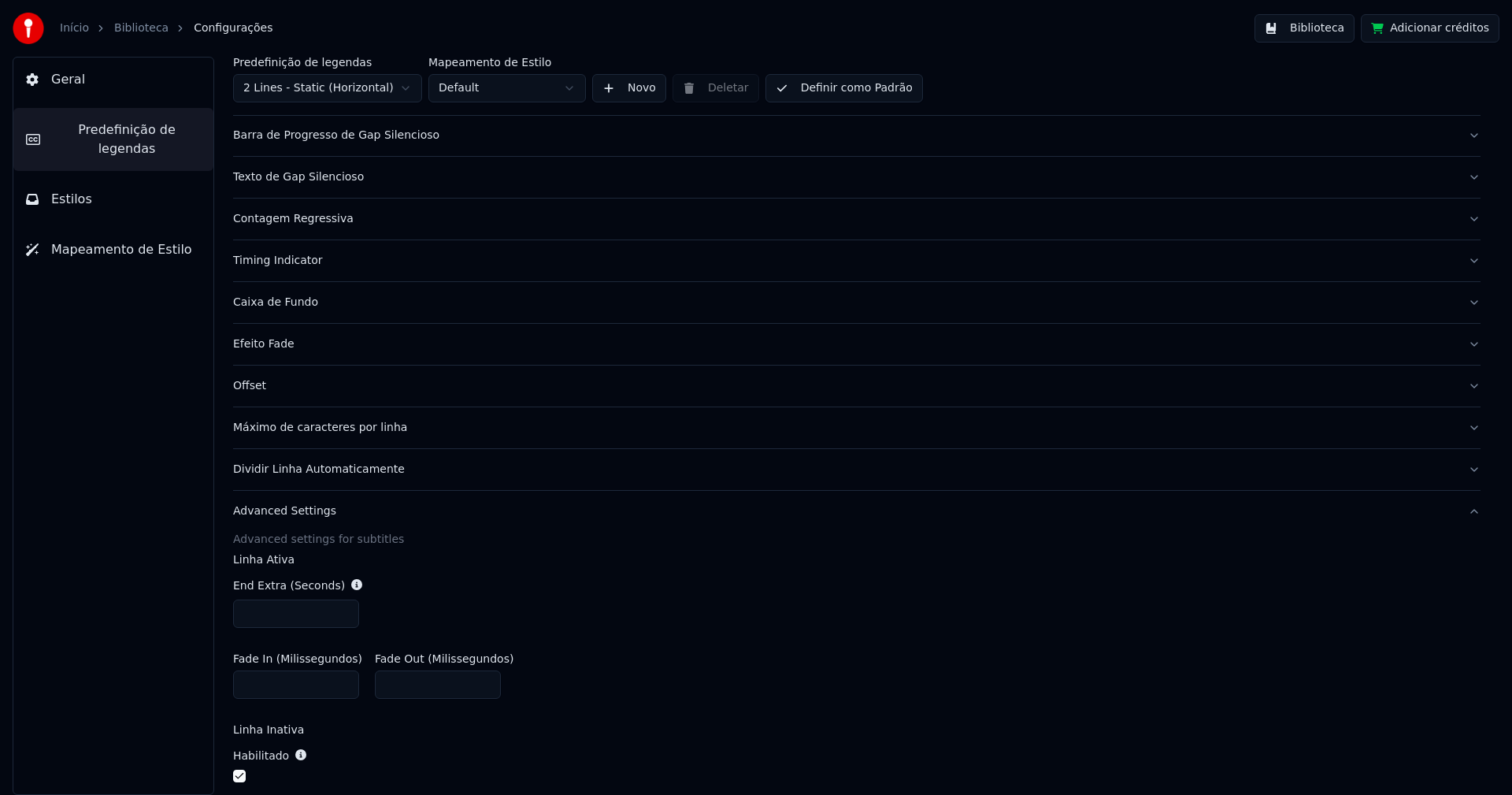
type input "***"
click at [342, 609] on input "***" at bounding box center [296, 613] width 126 height 28
click at [526, 609] on div "End Extra (Seconds) ***" at bounding box center [856, 602] width 1248 height 76
click at [1330, 30] on button "Biblioteca" at bounding box center [1304, 28] width 100 height 28
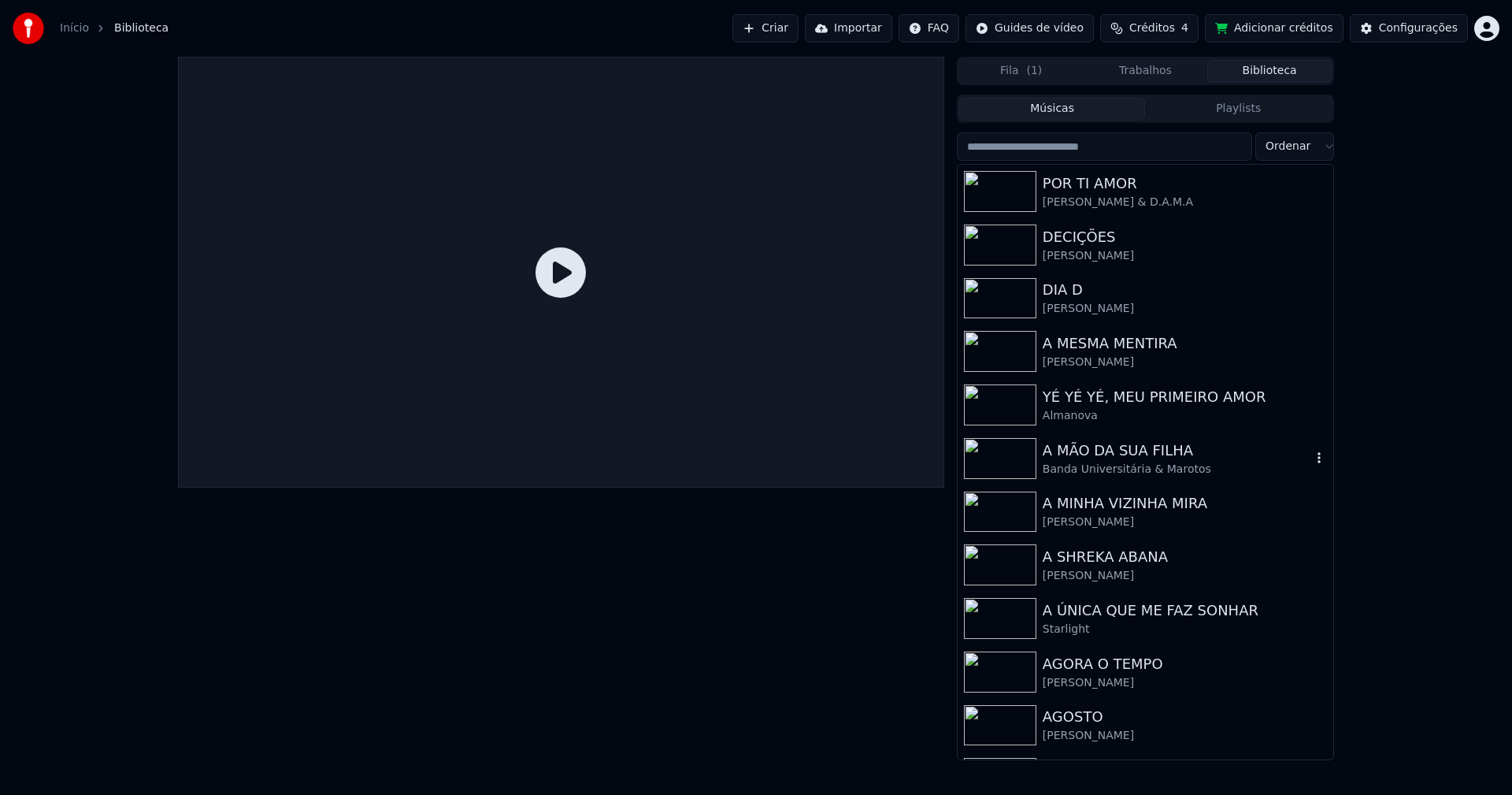
click at [1098, 452] on div "A MÃO DA SUA FILHA" at bounding box center [1177, 451] width 268 height 22
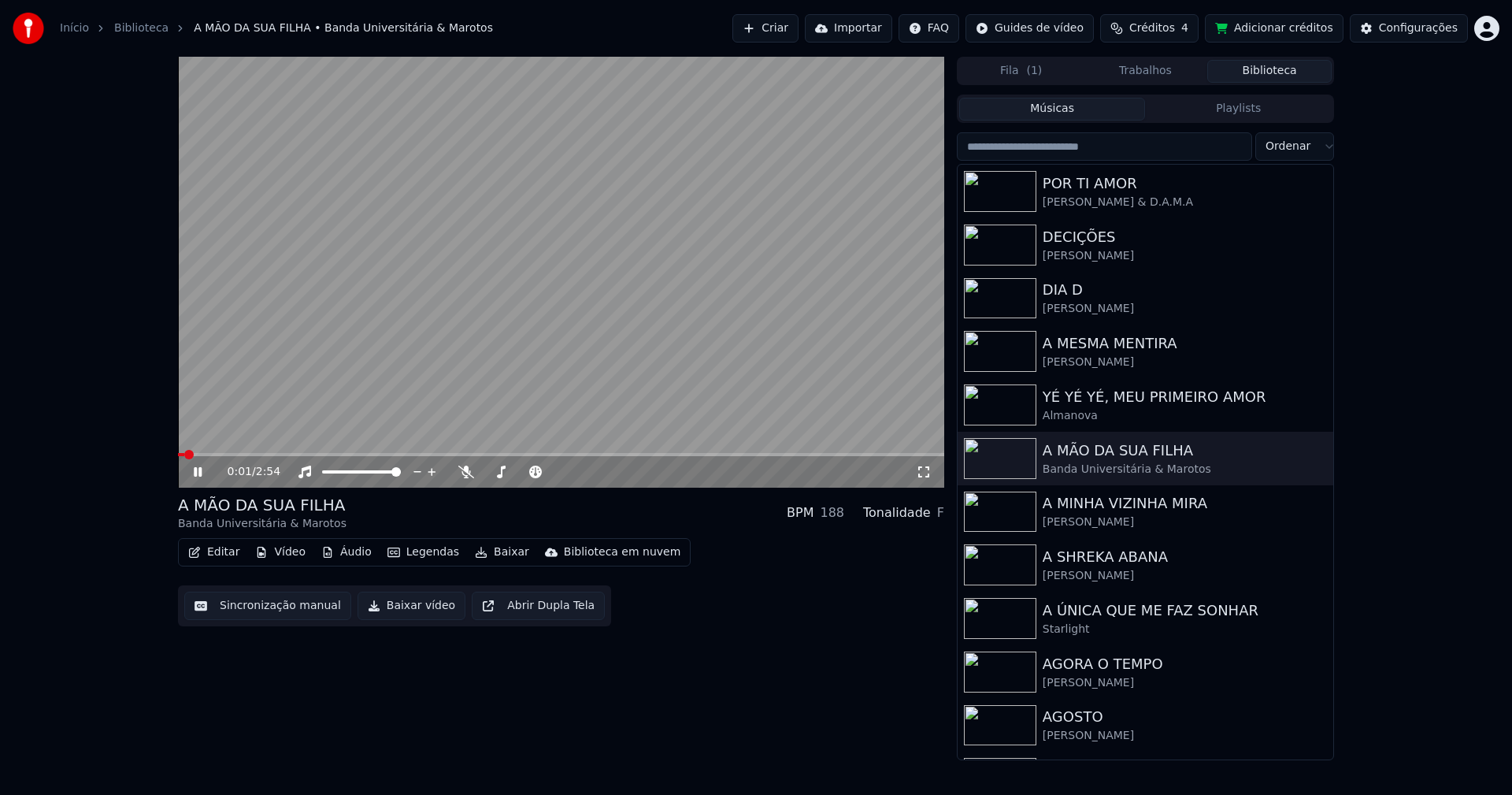
click at [269, 456] on span at bounding box center [561, 455] width 766 height 3
click at [922, 467] on icon at bounding box center [924, 472] width 16 height 13
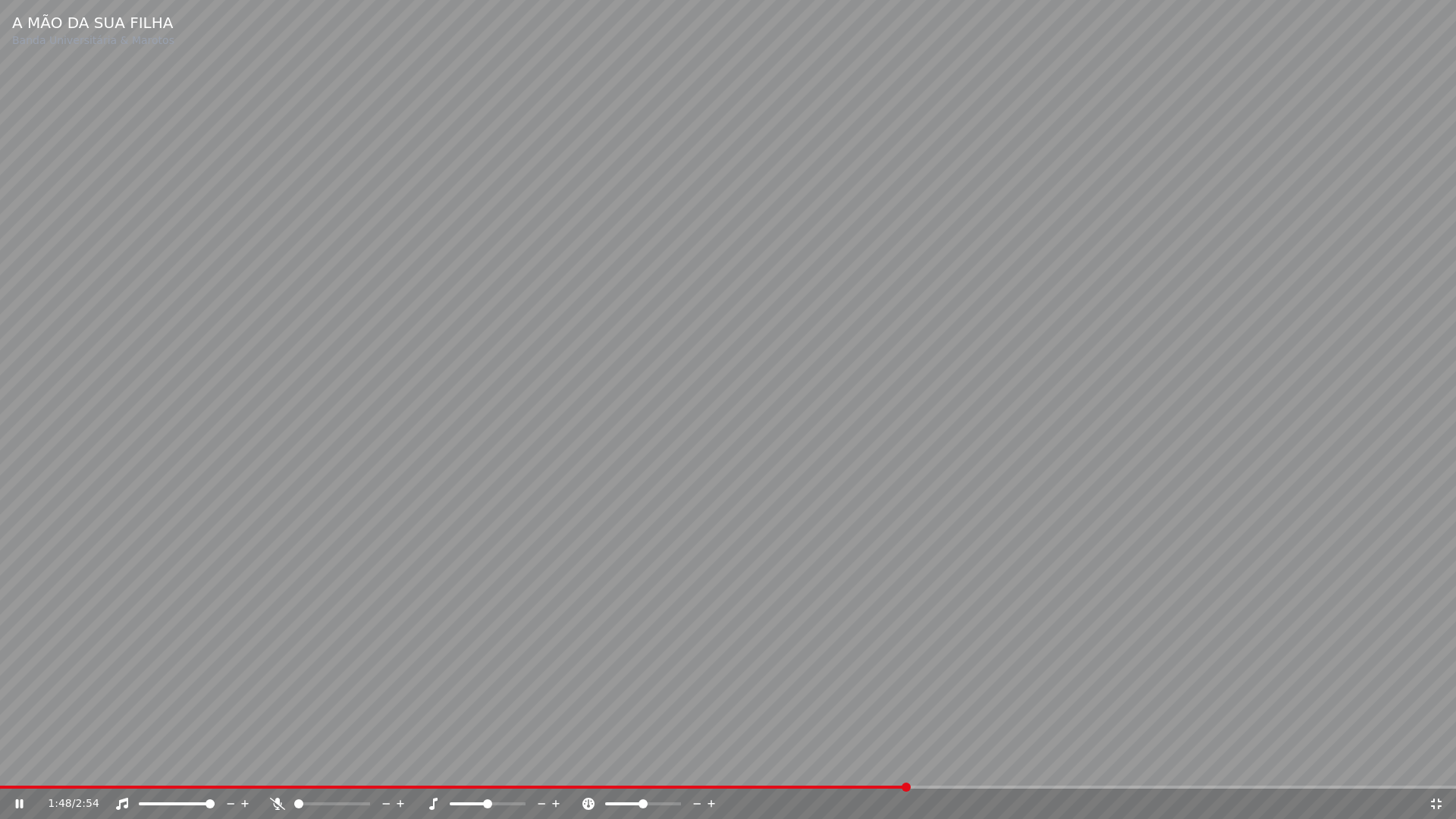
click at [1437, 764] on icon at bounding box center [1436, 804] width 15 height 12
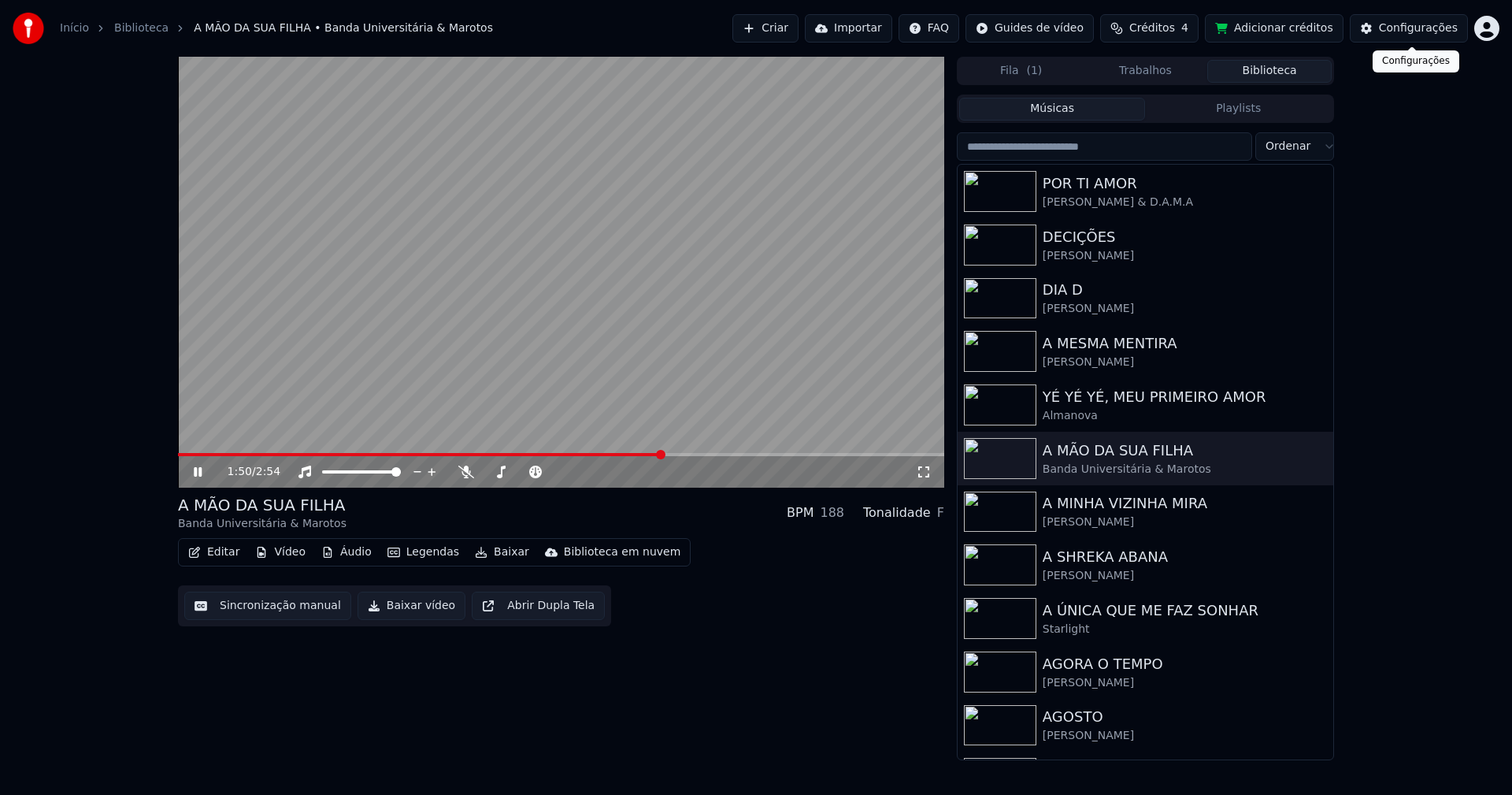
click at [1418, 30] on div "Configurações" at bounding box center [1418, 28] width 79 height 16
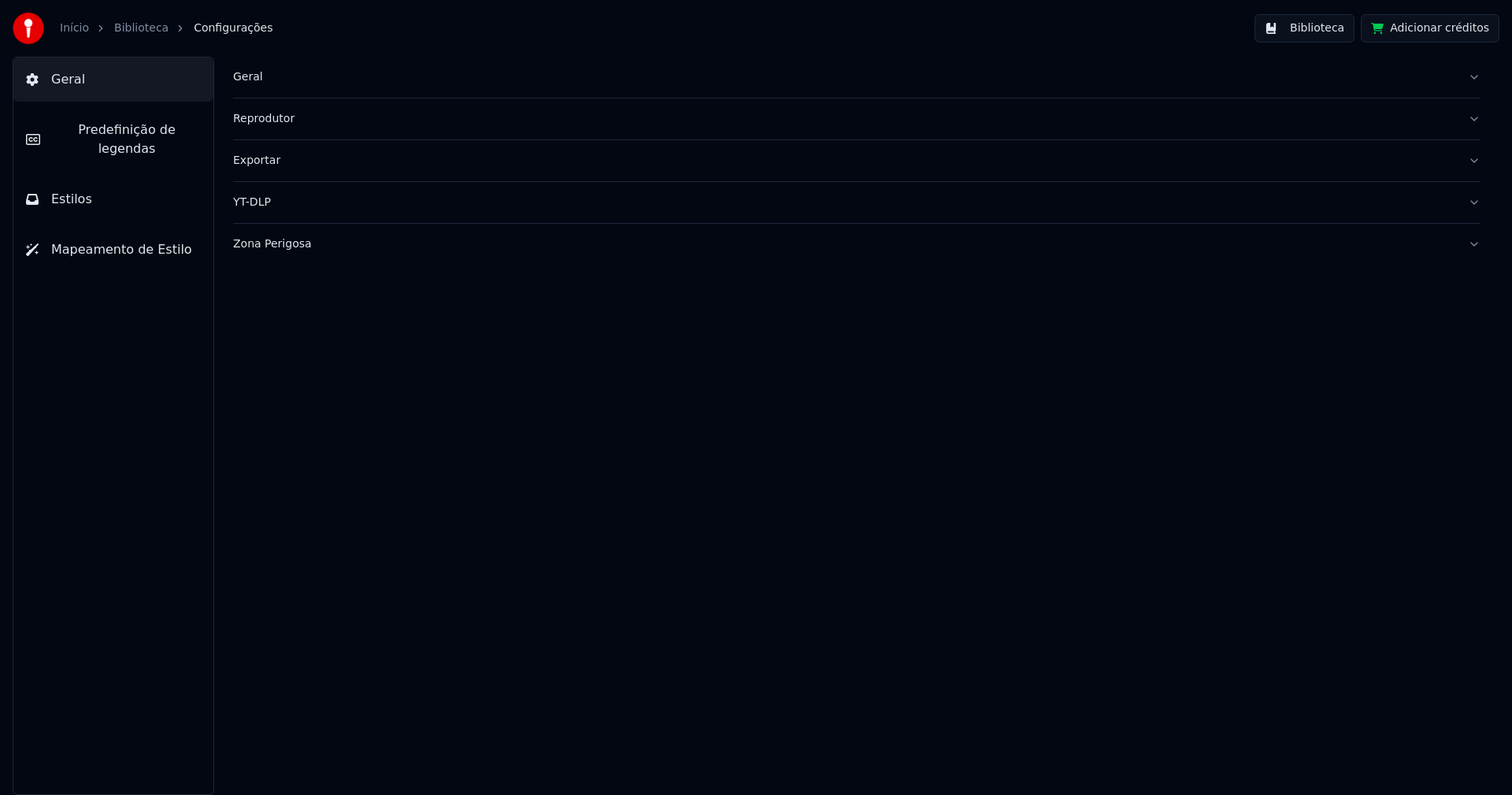
click at [145, 135] on span "Predefinição de legendas" at bounding box center [127, 140] width 148 height 38
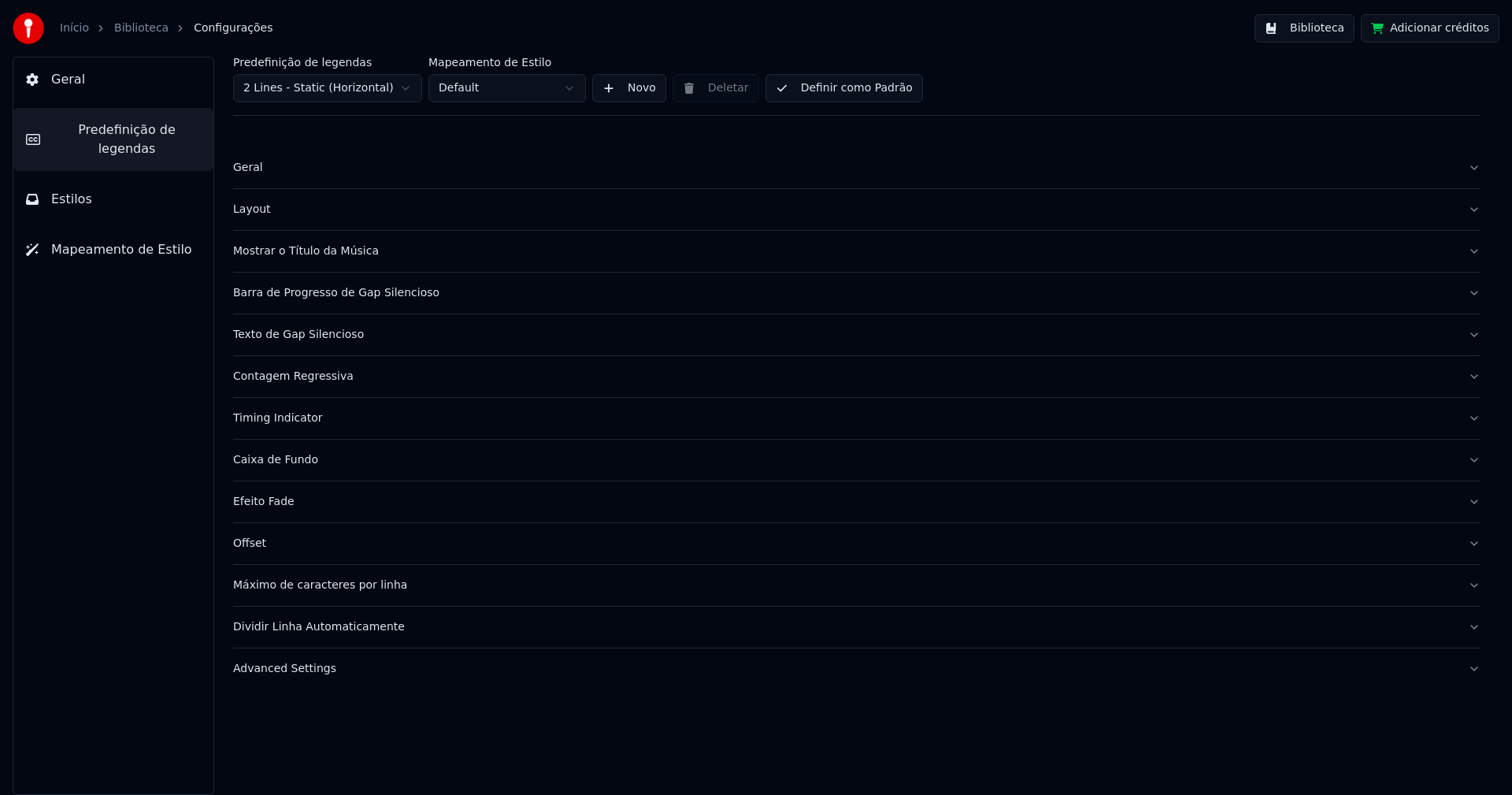
click at [304, 670] on div "Advanced Settings" at bounding box center [844, 669] width 1222 height 16
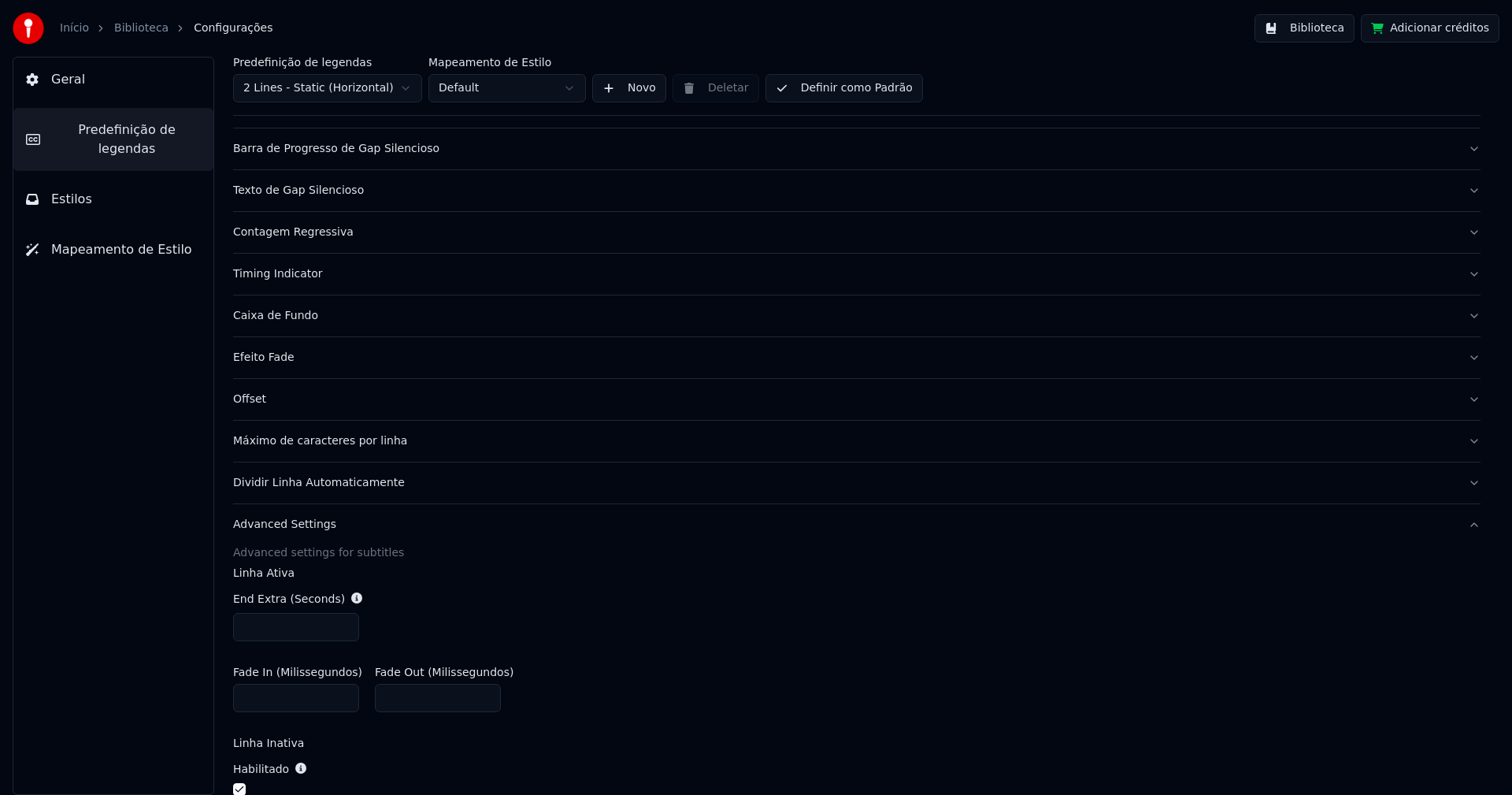
scroll to position [158, 0]
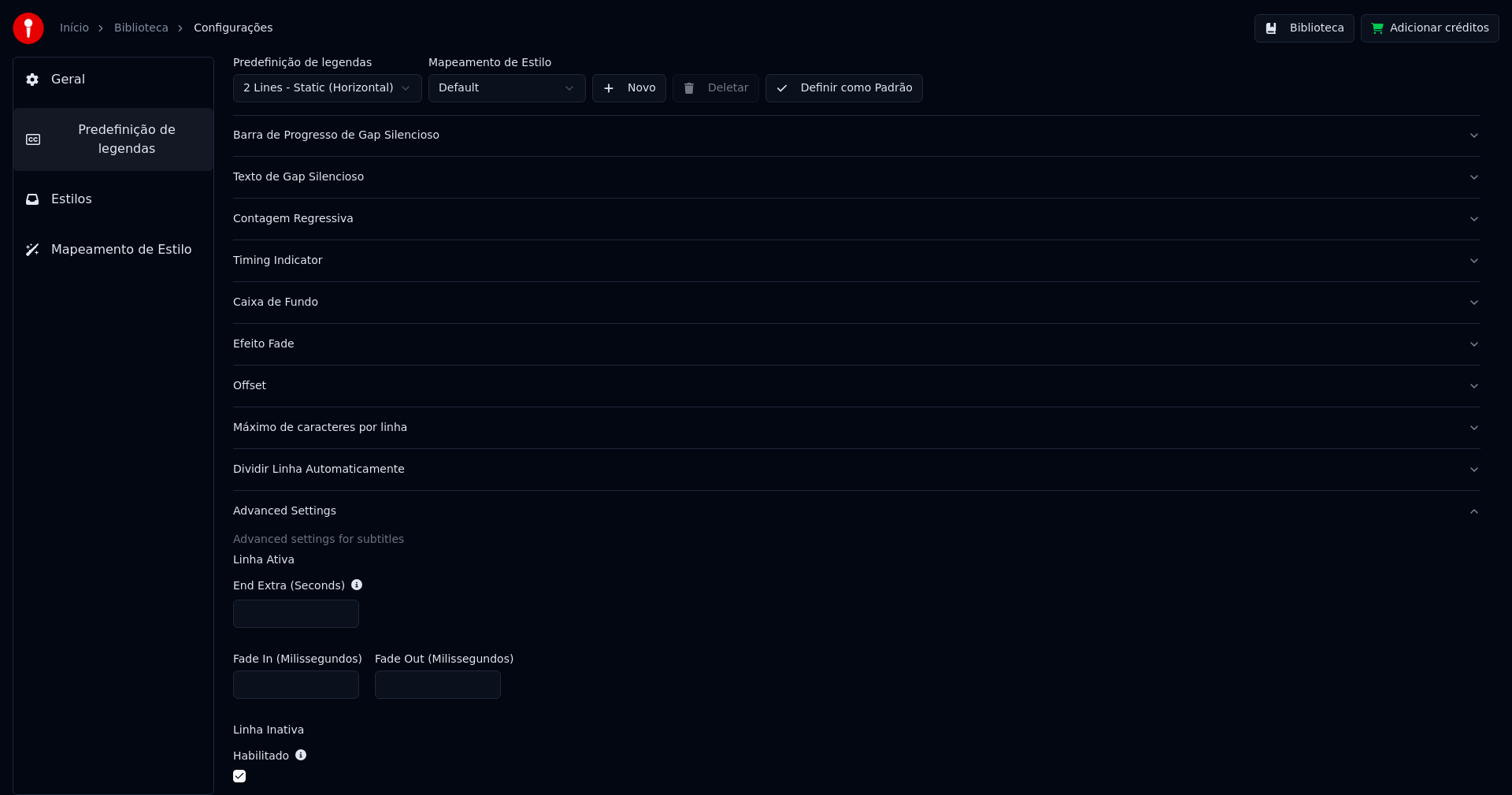
type input "***"
click at [340, 615] on input "***" at bounding box center [296, 613] width 126 height 28
click at [698, 598] on div "End Extra (Seconds) ***" at bounding box center [856, 602] width 1248 height 76
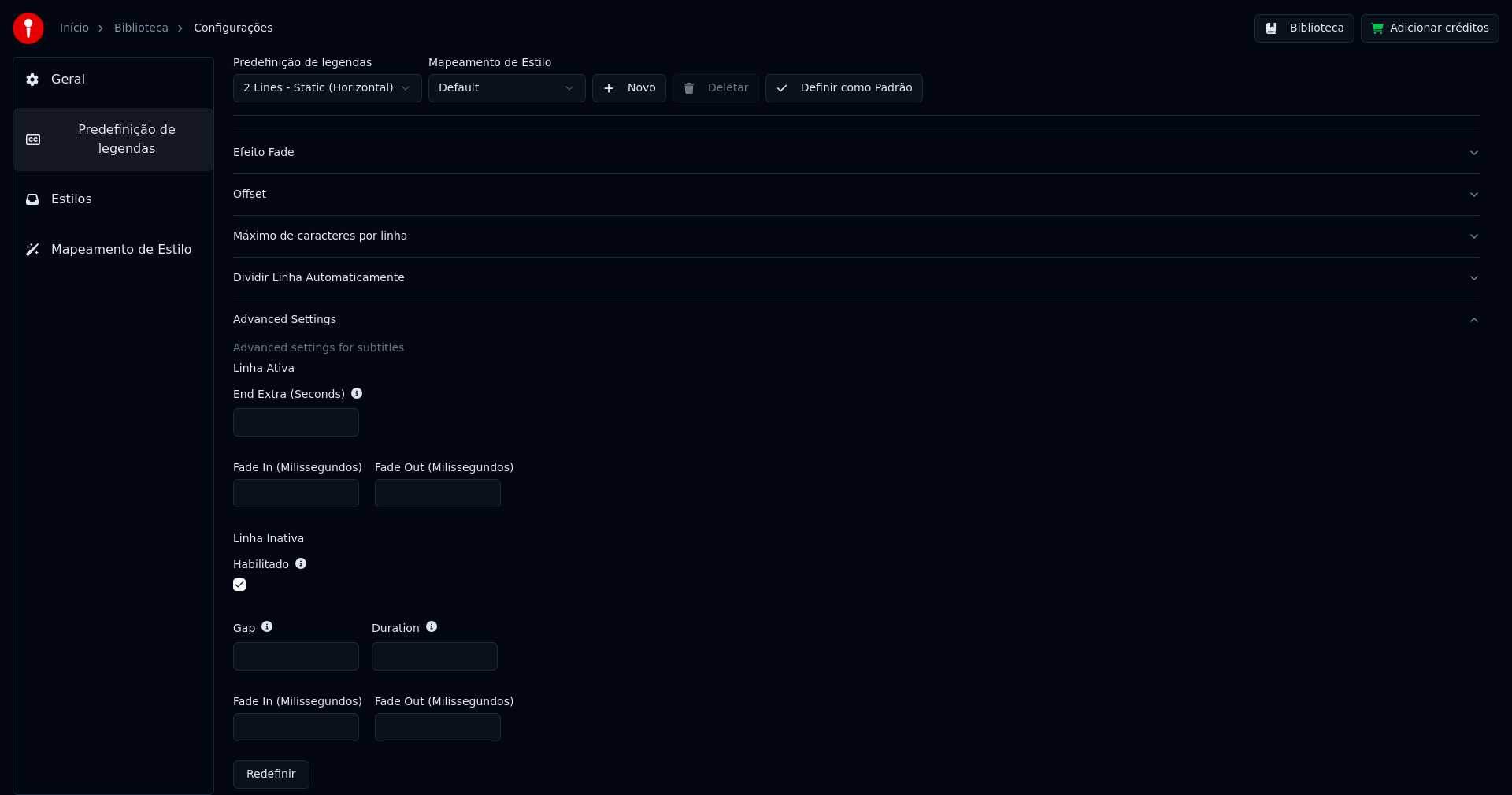
scroll to position [367, 0]
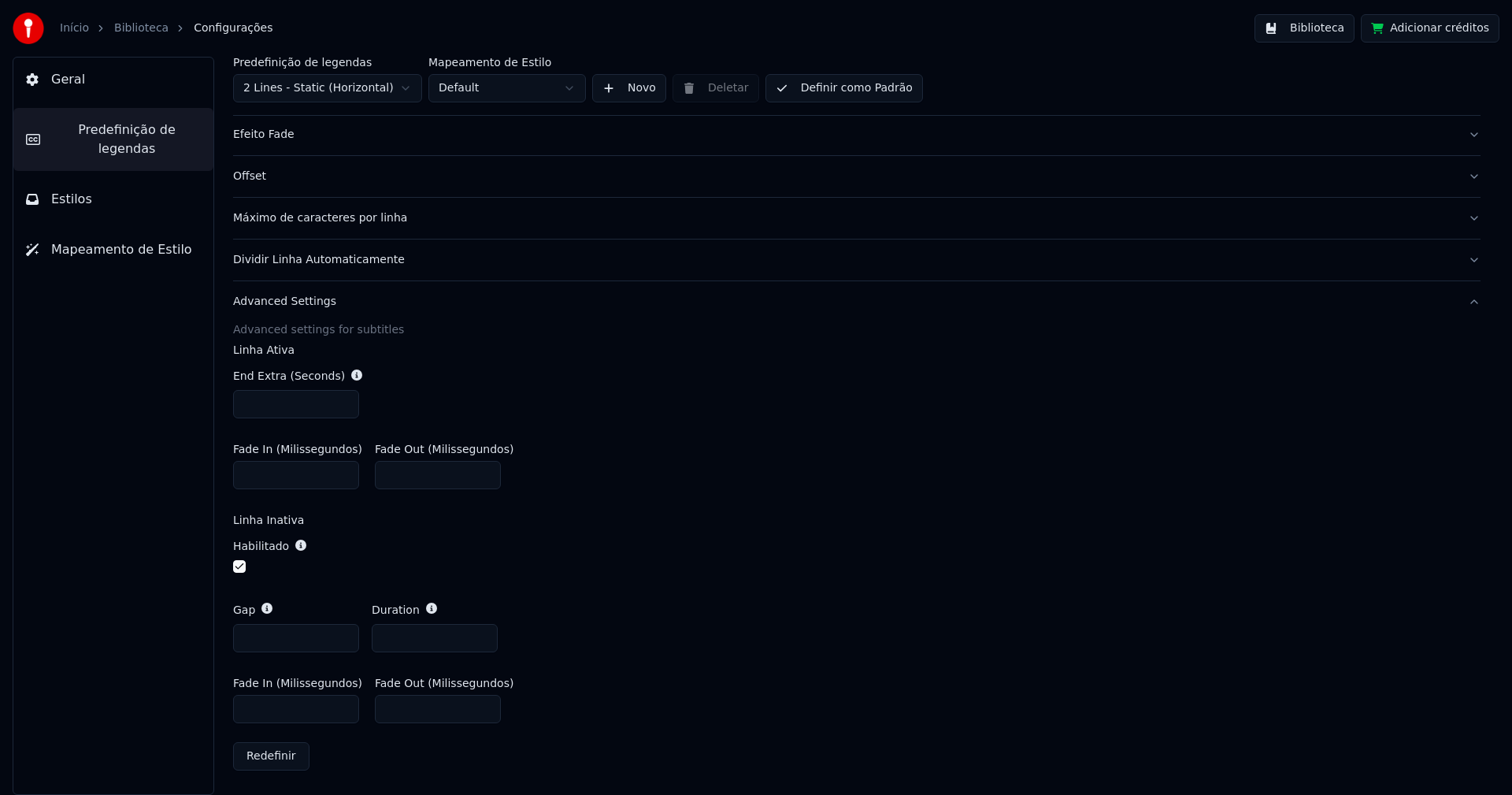
type input "*"
click at [342, 642] on input "*" at bounding box center [296, 638] width 126 height 28
click at [867, 450] on div "Fade In (Milissegundos) * Fade Out (Milissegundos) ***" at bounding box center [856, 467] width 1248 height 71
click at [1322, 31] on button "Biblioteca" at bounding box center [1304, 28] width 100 height 28
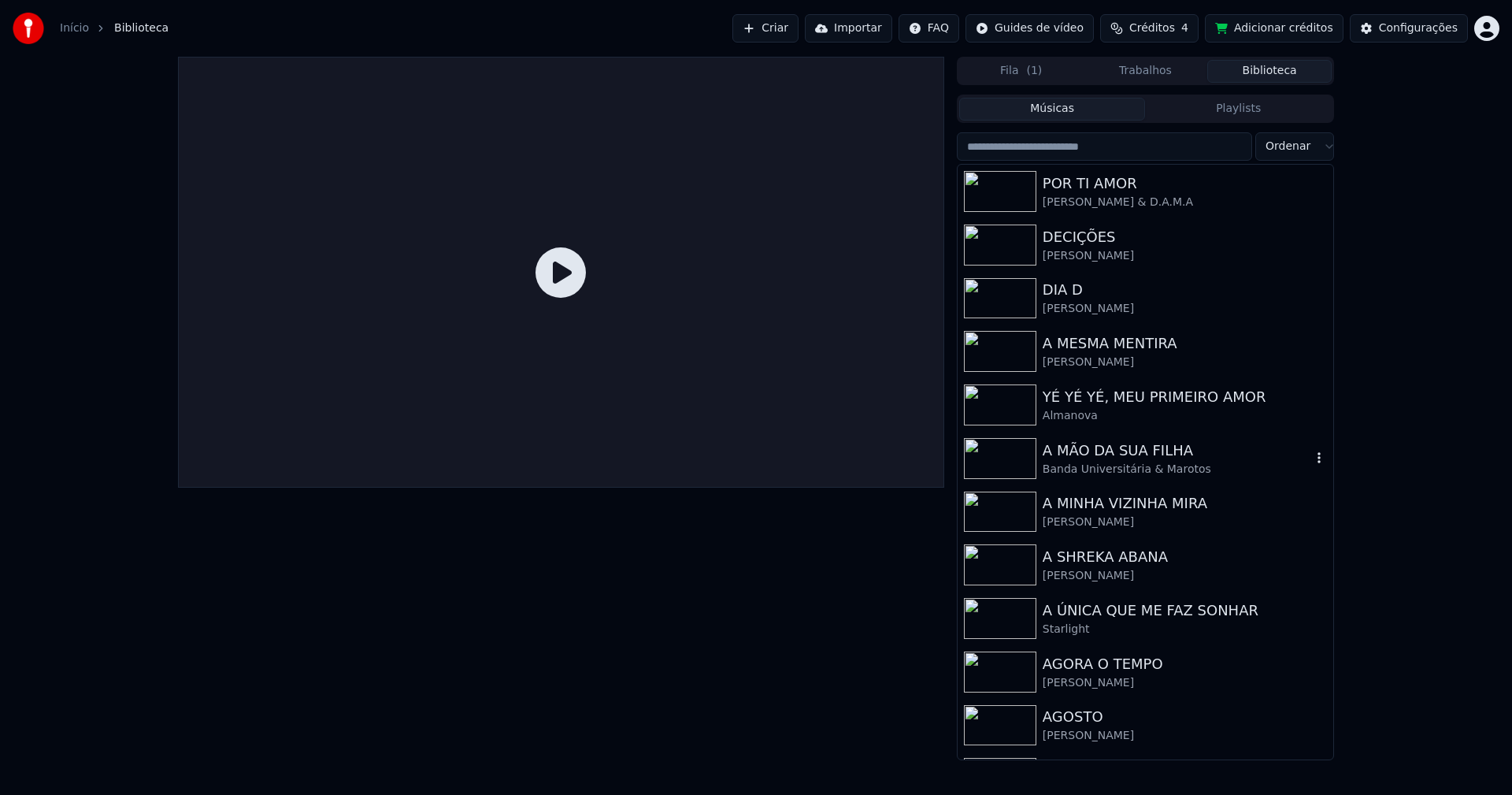
drag, startPoint x: 1105, startPoint y: 453, endPoint x: 1102, endPoint y: 429, distance: 24.2
click at [1106, 453] on div "A MÃO DA SUA FILHA" at bounding box center [1177, 451] width 268 height 22
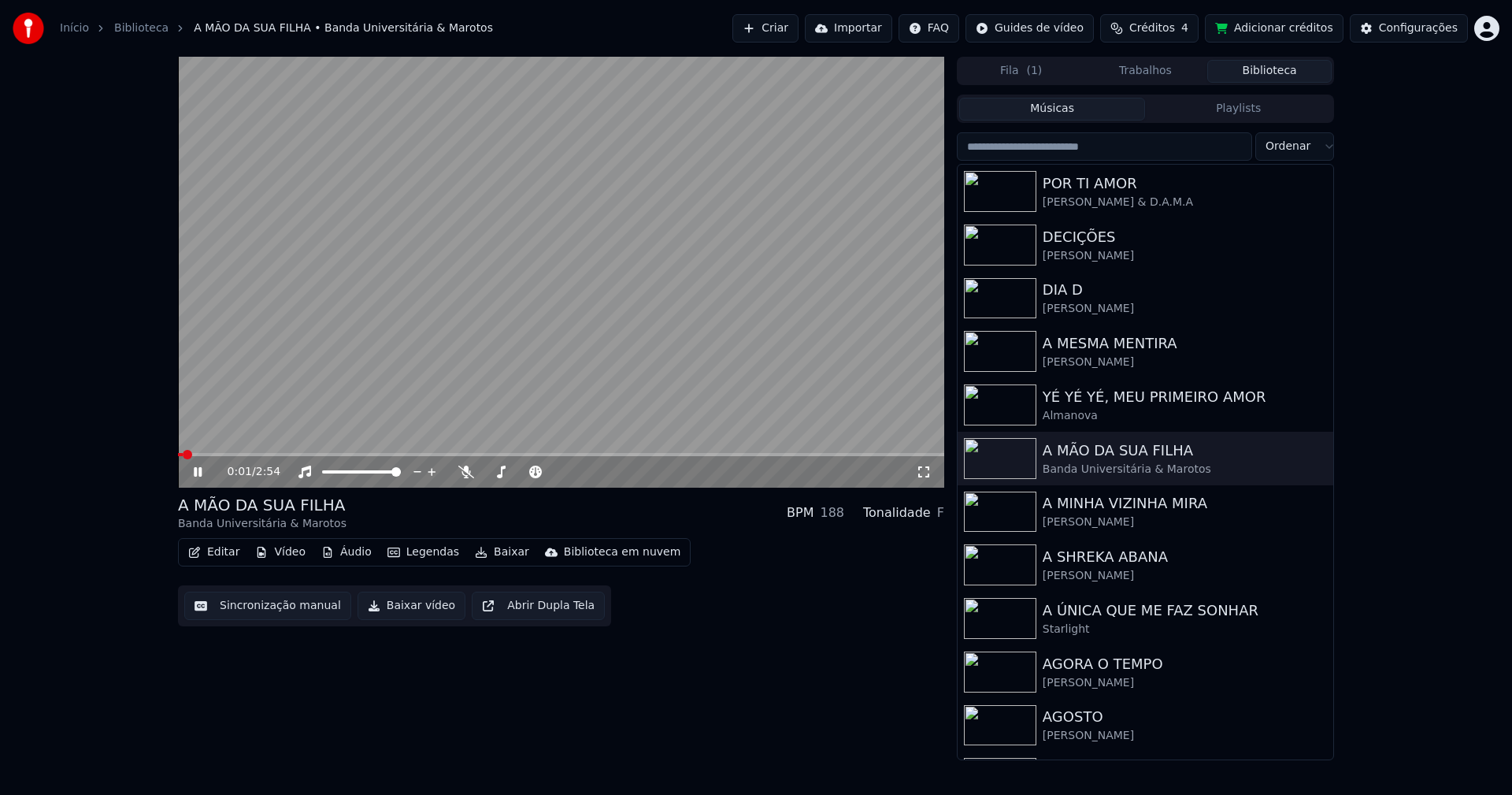
click at [253, 456] on span at bounding box center [561, 455] width 766 height 3
click at [926, 468] on icon at bounding box center [923, 472] width 11 height 11
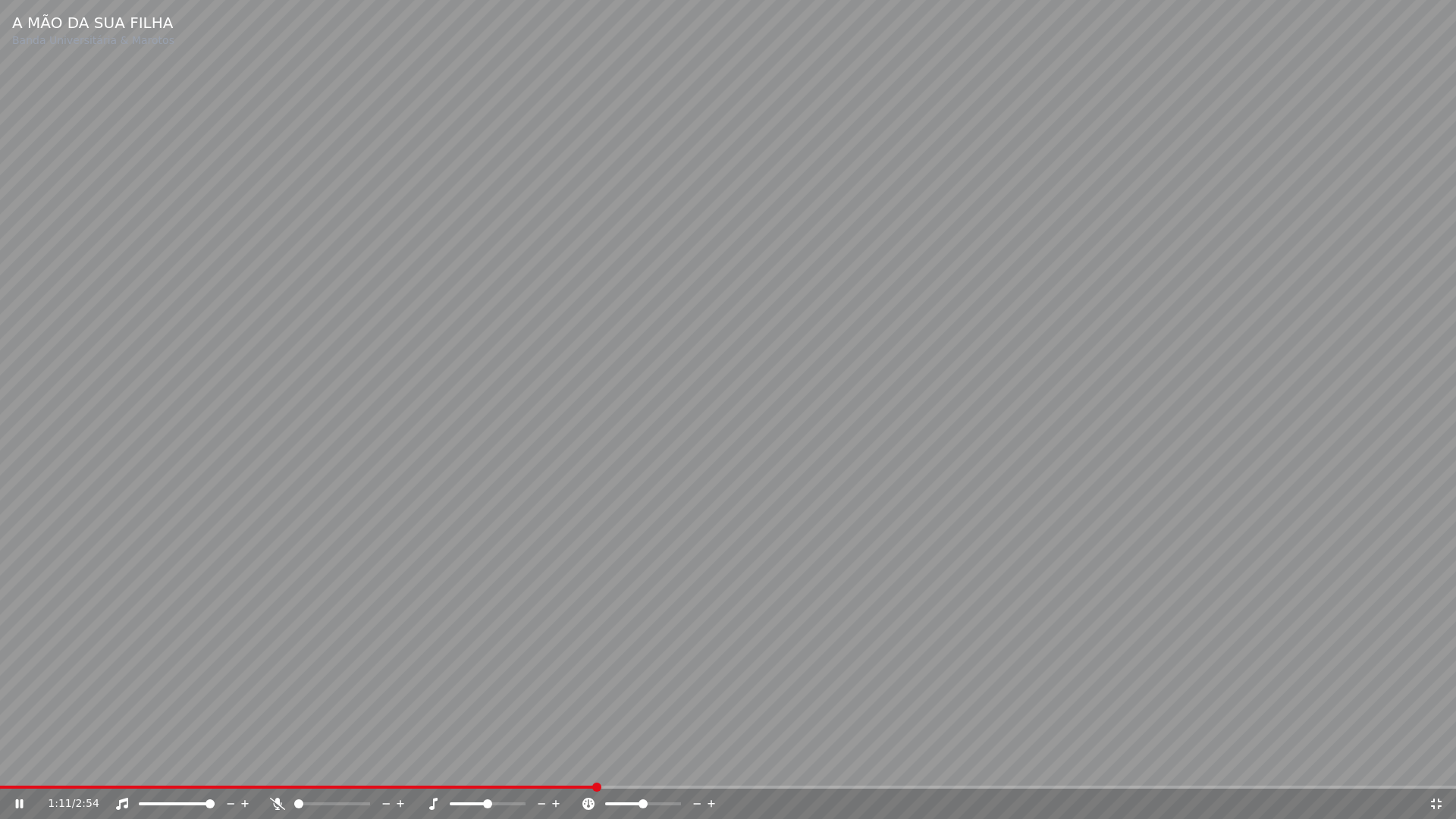
click at [110, 764] on span at bounding box center [298, 787] width 596 height 3
click at [177, 764] on div "0:15 / 2:54" at bounding box center [728, 804] width 1456 height 30
click at [176, 764] on span at bounding box center [728, 787] width 1456 height 3
click at [1438, 764] on icon at bounding box center [1436, 804] width 15 height 12
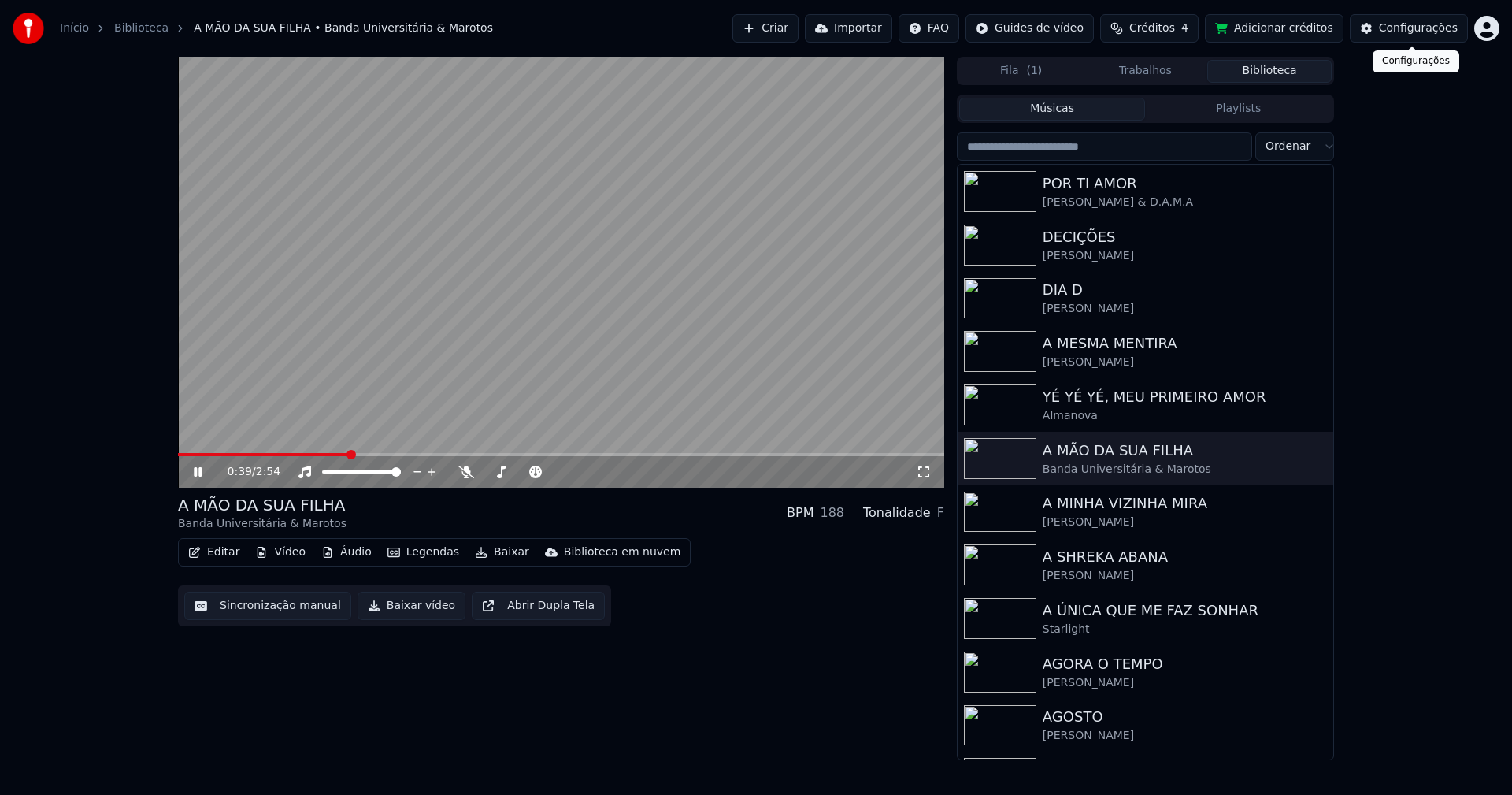
click at [1407, 28] on div "Configurações" at bounding box center [1418, 28] width 79 height 16
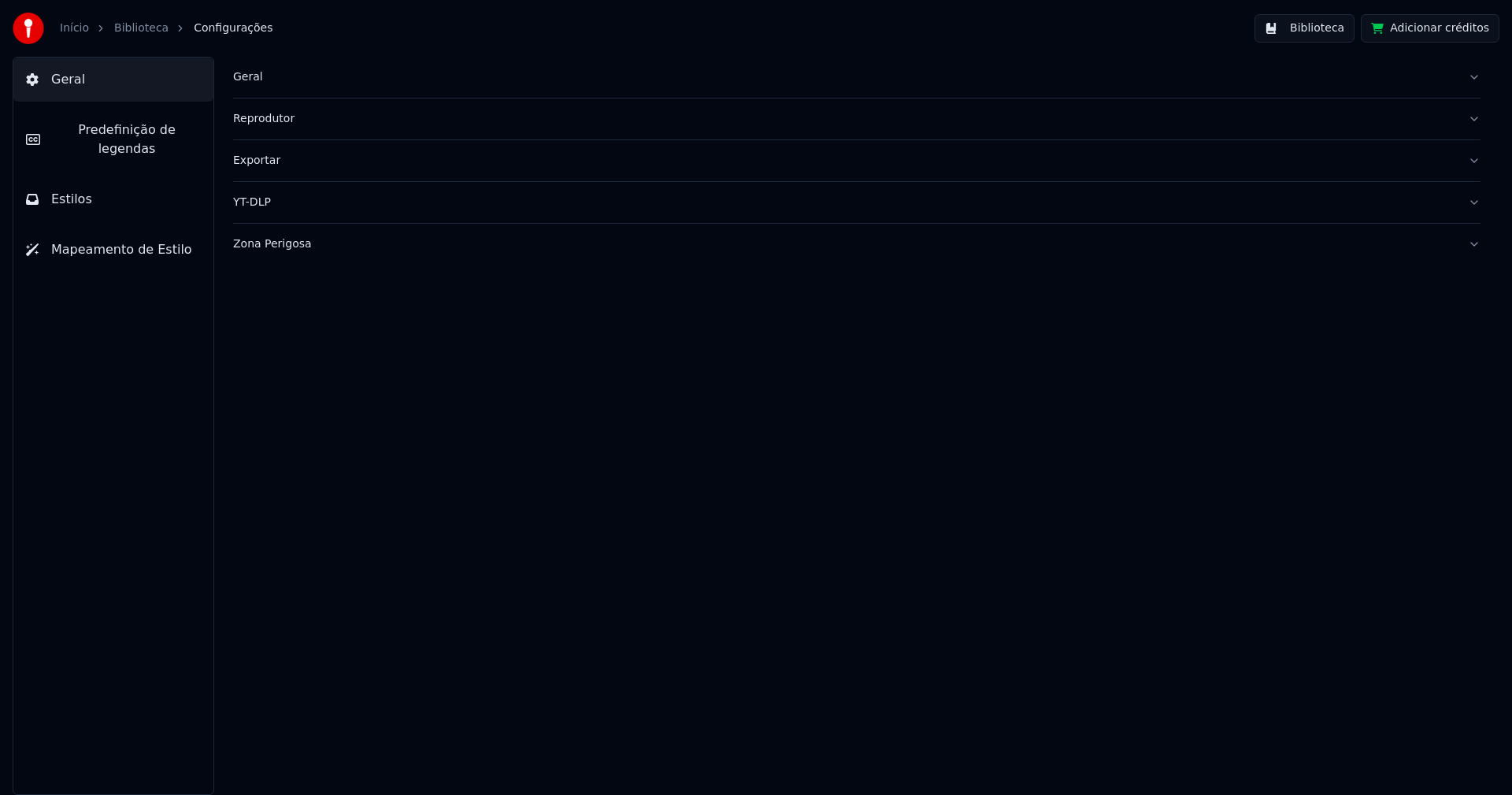
click at [162, 139] on span "Predefinição de legendas" at bounding box center [127, 140] width 148 height 38
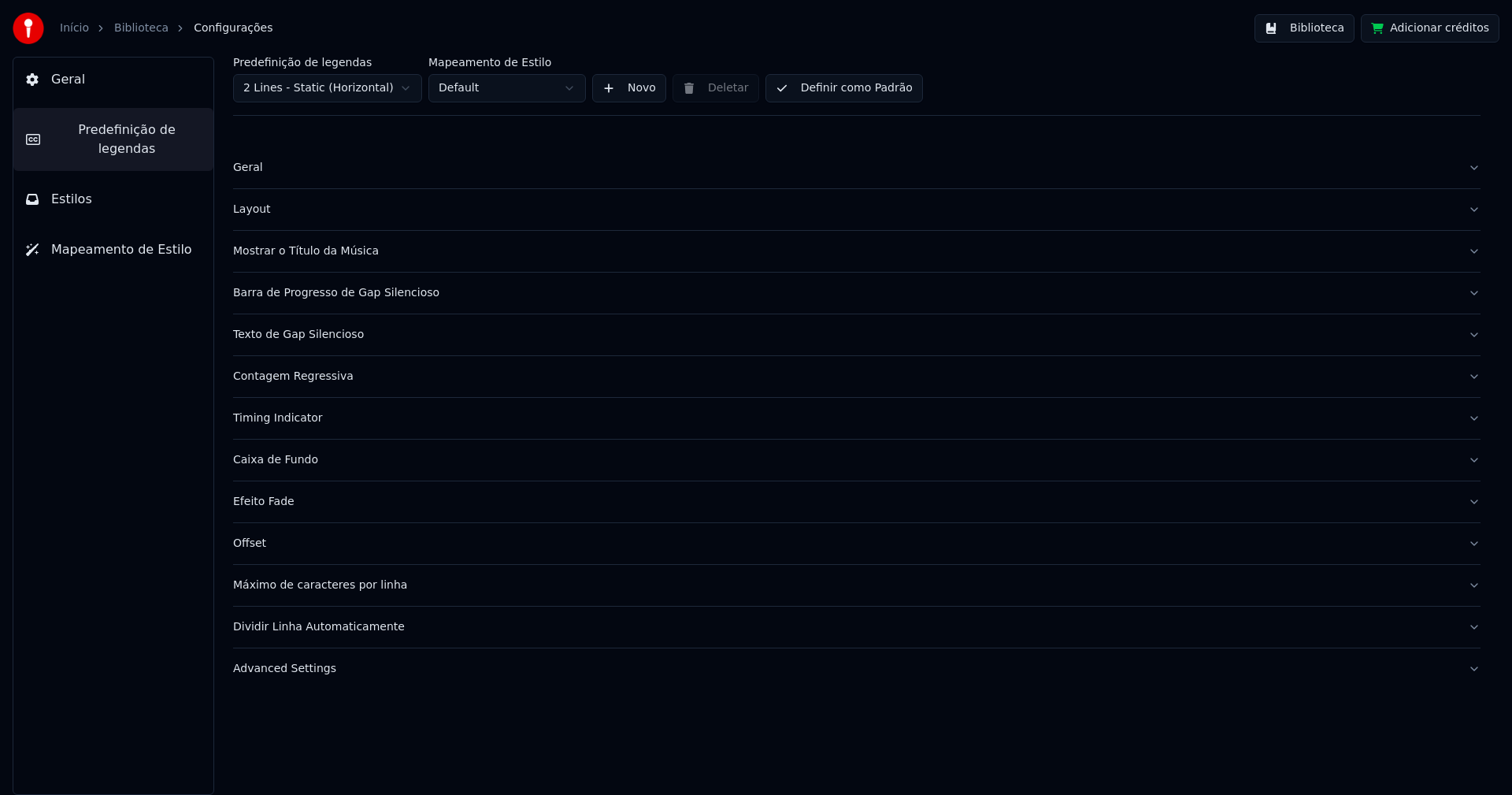
click at [289, 671] on div "Advanced Settings" at bounding box center [844, 669] width 1222 height 16
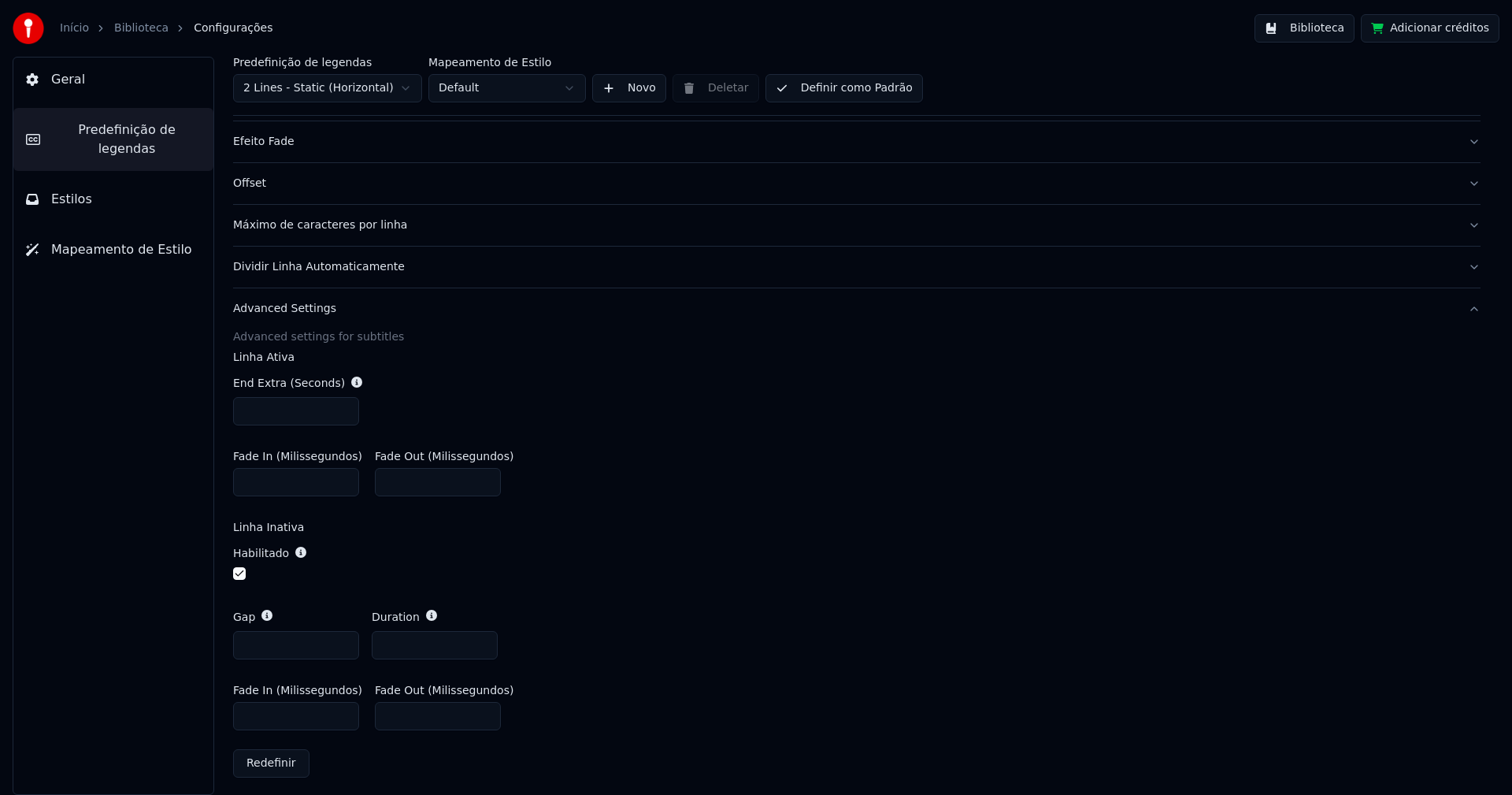
scroll to position [367, 0]
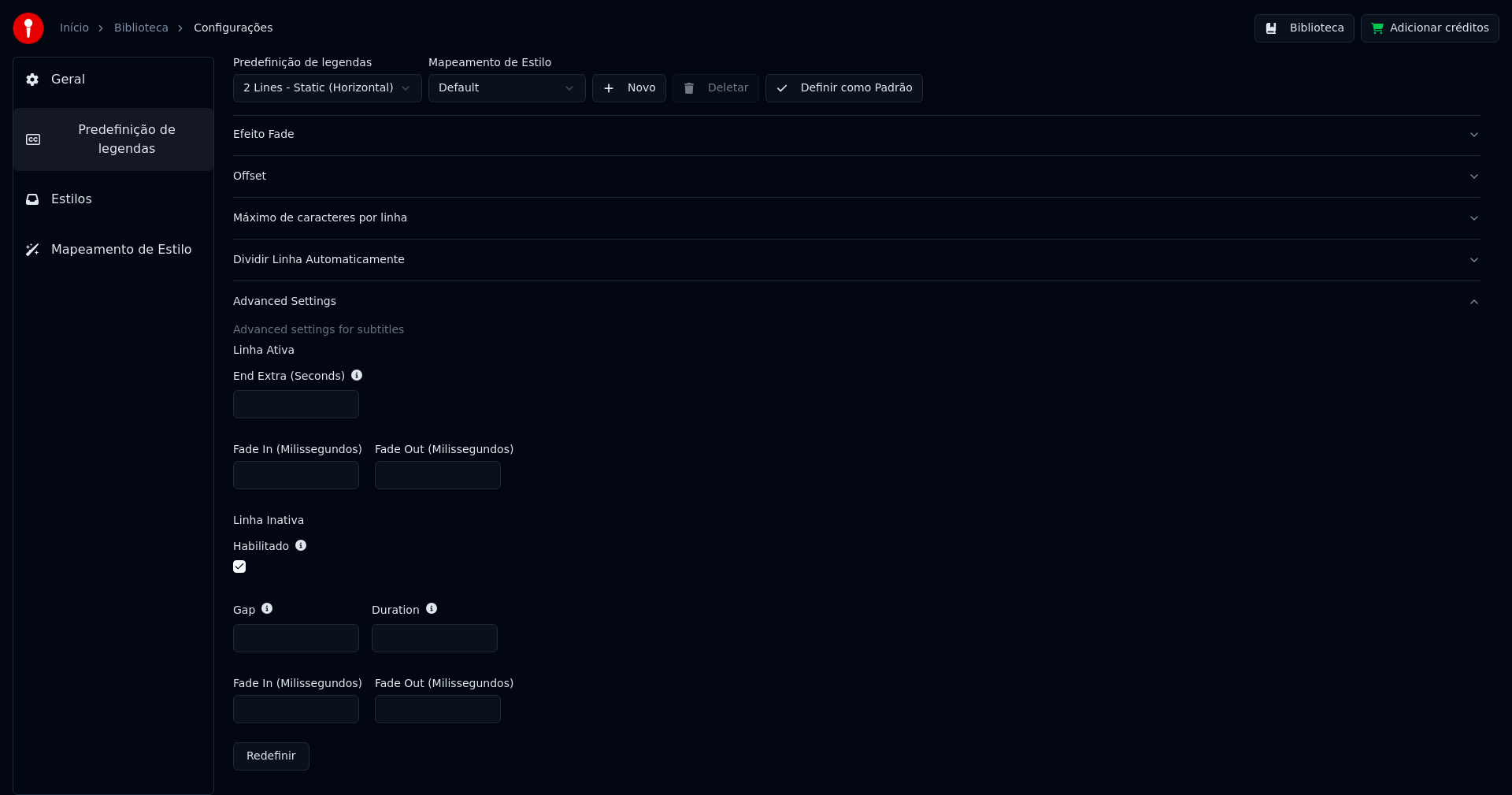
click at [343, 632] on input "*" at bounding box center [296, 638] width 126 height 28
type input "*"
click at [342, 632] on input "*" at bounding box center [296, 638] width 126 height 28
click at [688, 541] on div "Habilitado" at bounding box center [856, 557] width 1248 height 64
click at [1327, 22] on button "Biblioteca" at bounding box center [1304, 28] width 100 height 28
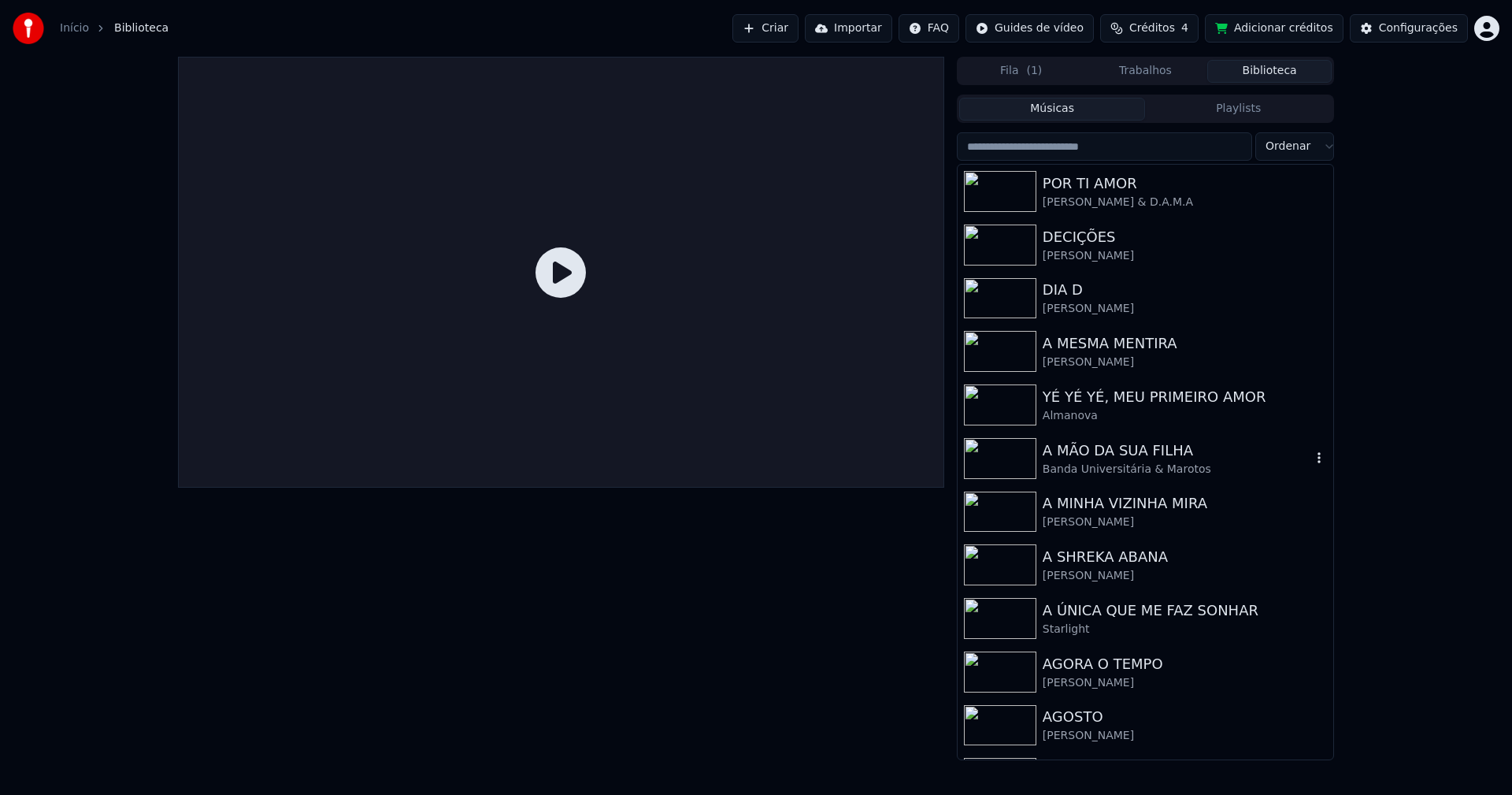
click at [1108, 452] on div "A MÃO DA SUA FILHA" at bounding box center [1177, 451] width 268 height 22
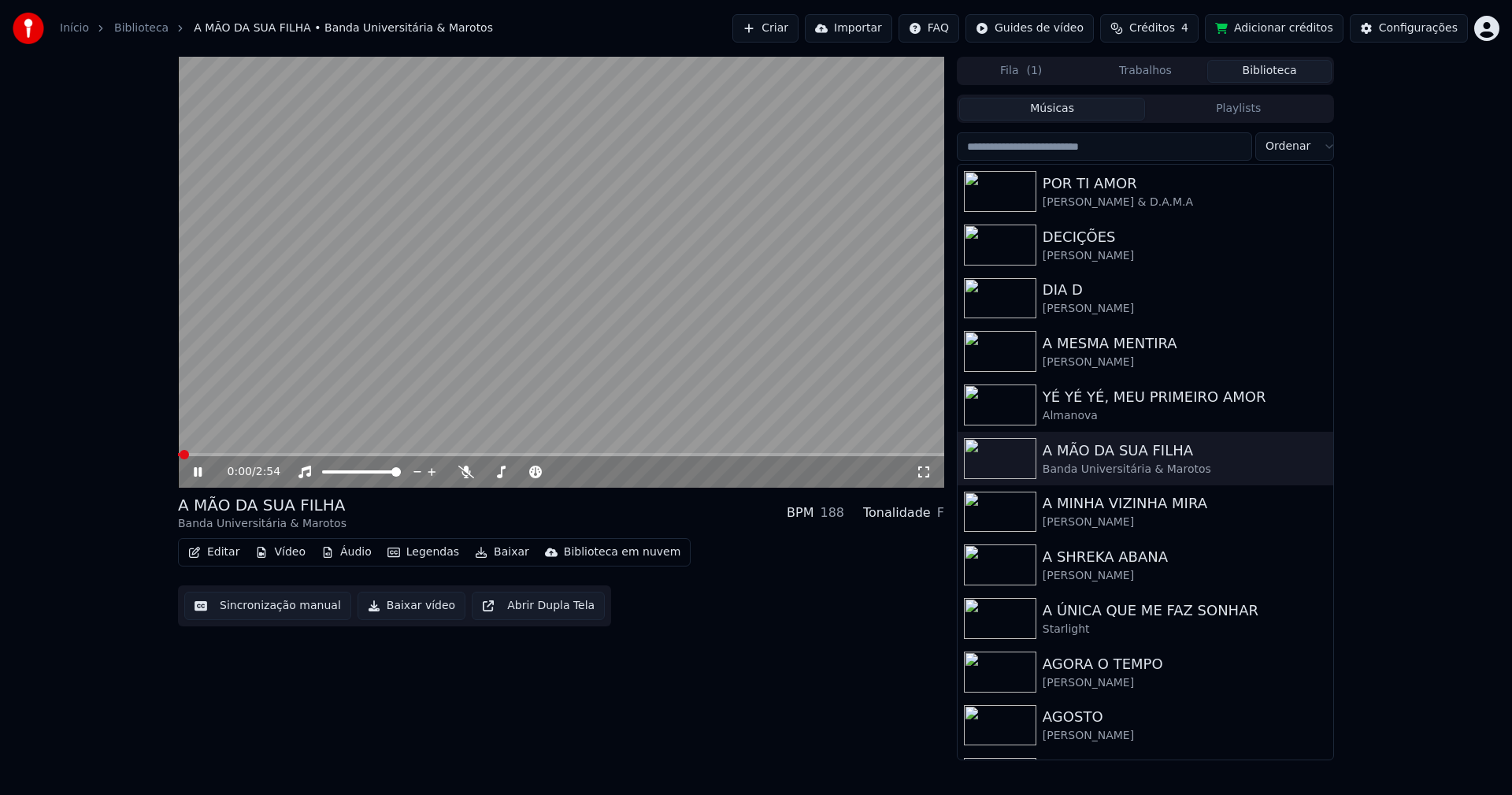
click at [923, 475] on icon at bounding box center [924, 472] width 16 height 13
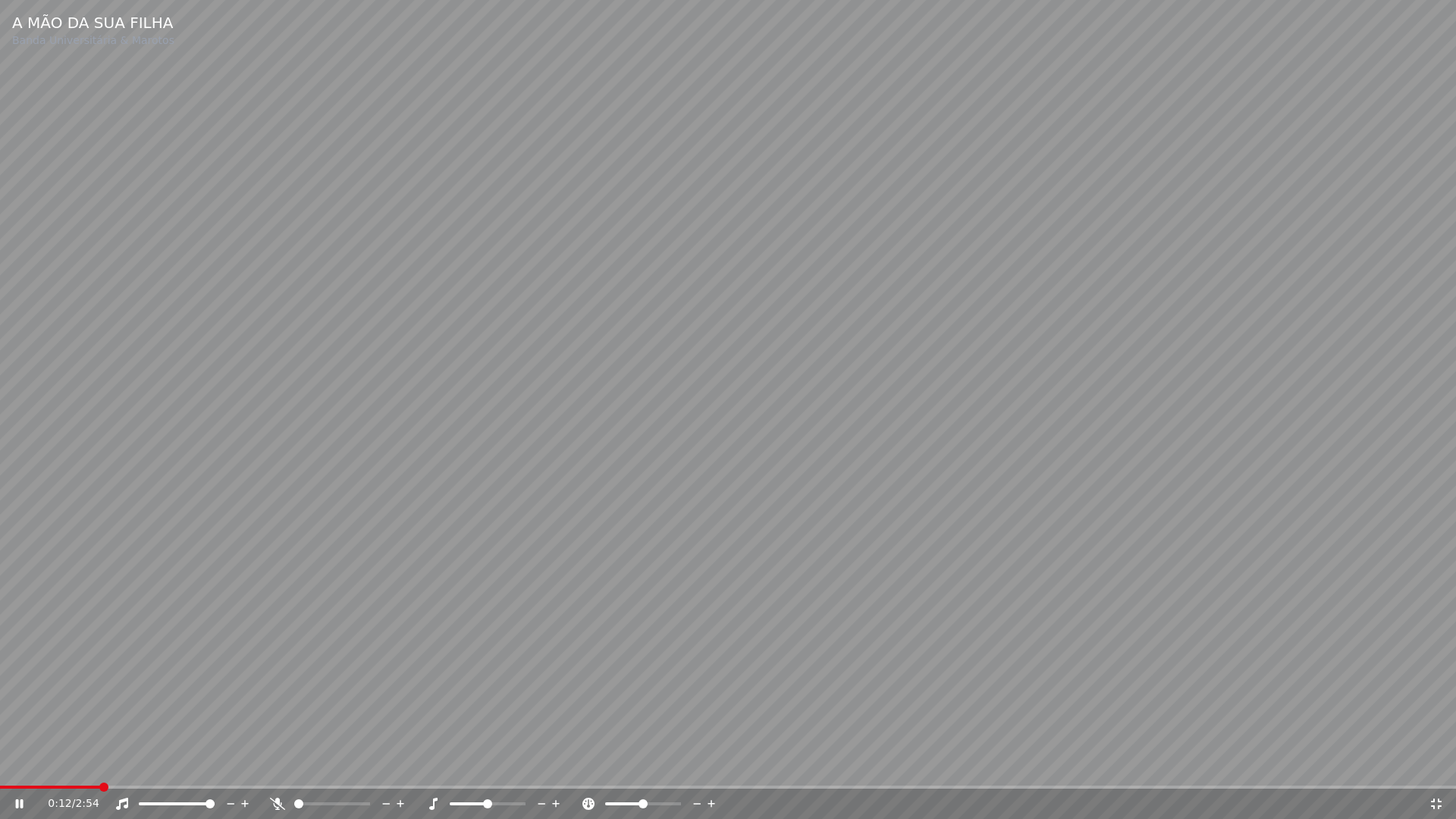
click at [98, 764] on span at bounding box center [728, 787] width 1456 height 3
click at [168, 764] on span at bounding box center [728, 787] width 1456 height 3
click at [1438, 764] on icon at bounding box center [1436, 804] width 15 height 12
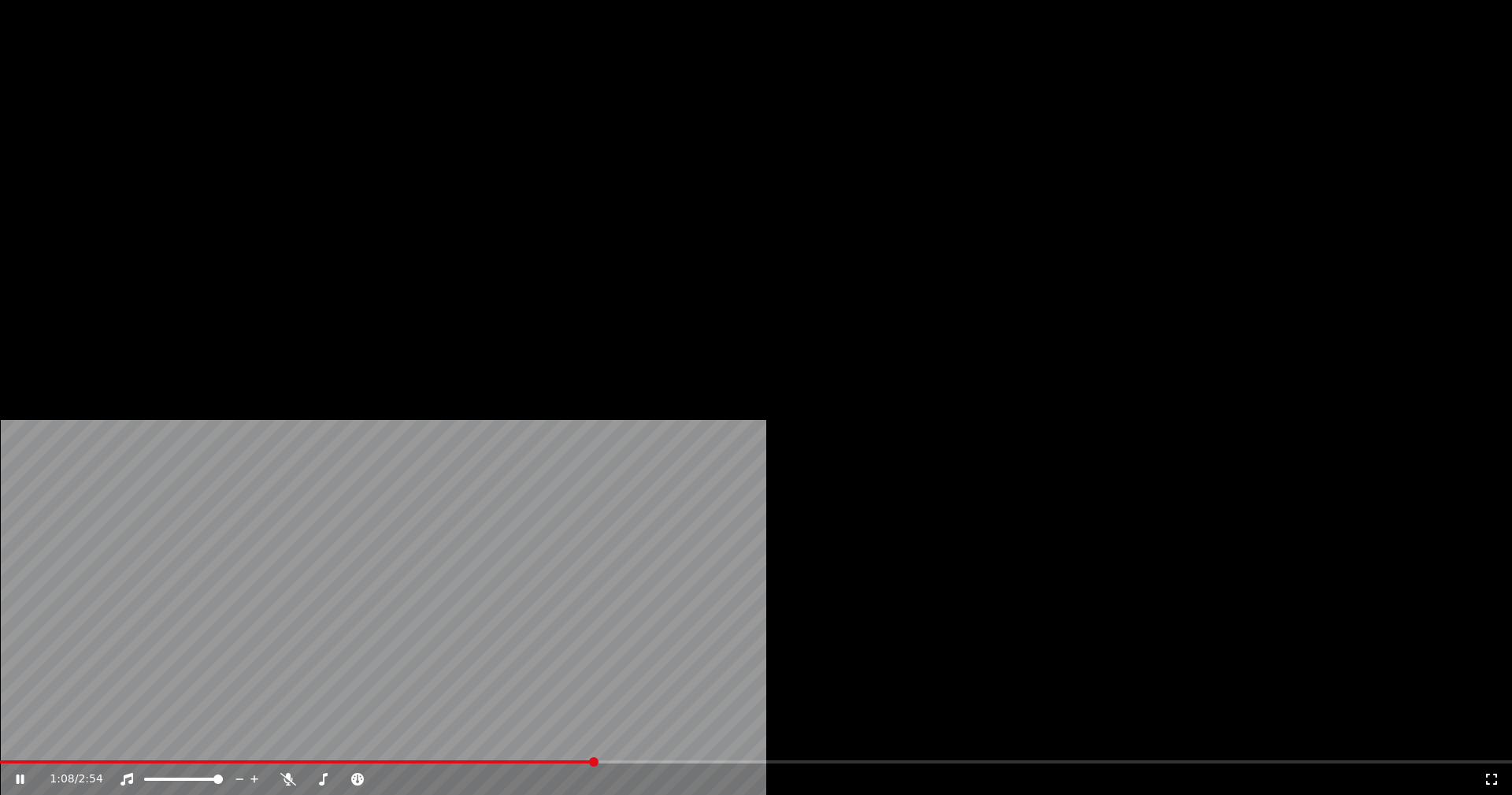
click at [227, 133] on button "Editar" at bounding box center [214, 122] width 64 height 22
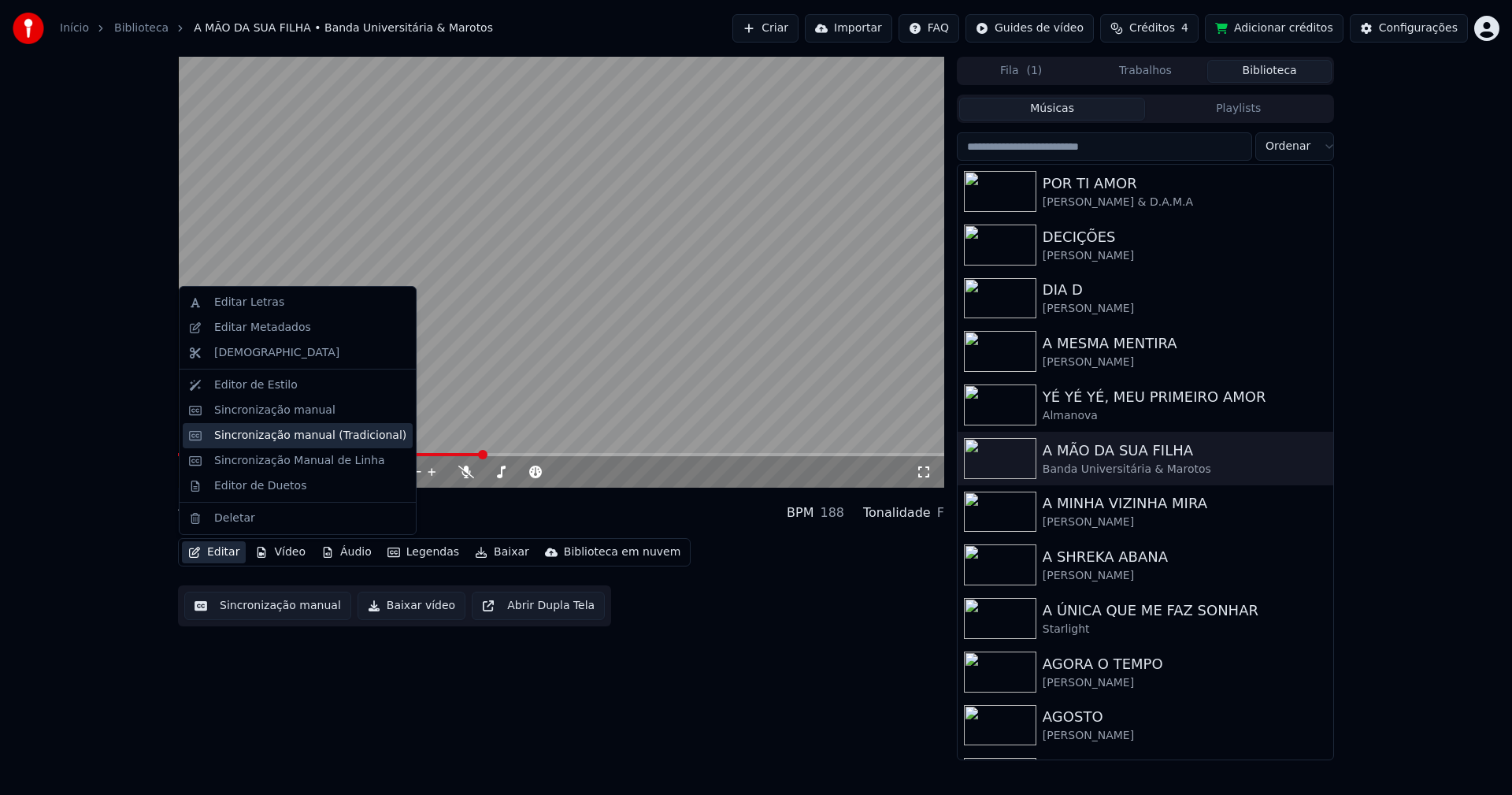
click at [301, 437] on div "Sincronização manual (Tradicional)" at bounding box center [309, 436] width 192 height 16
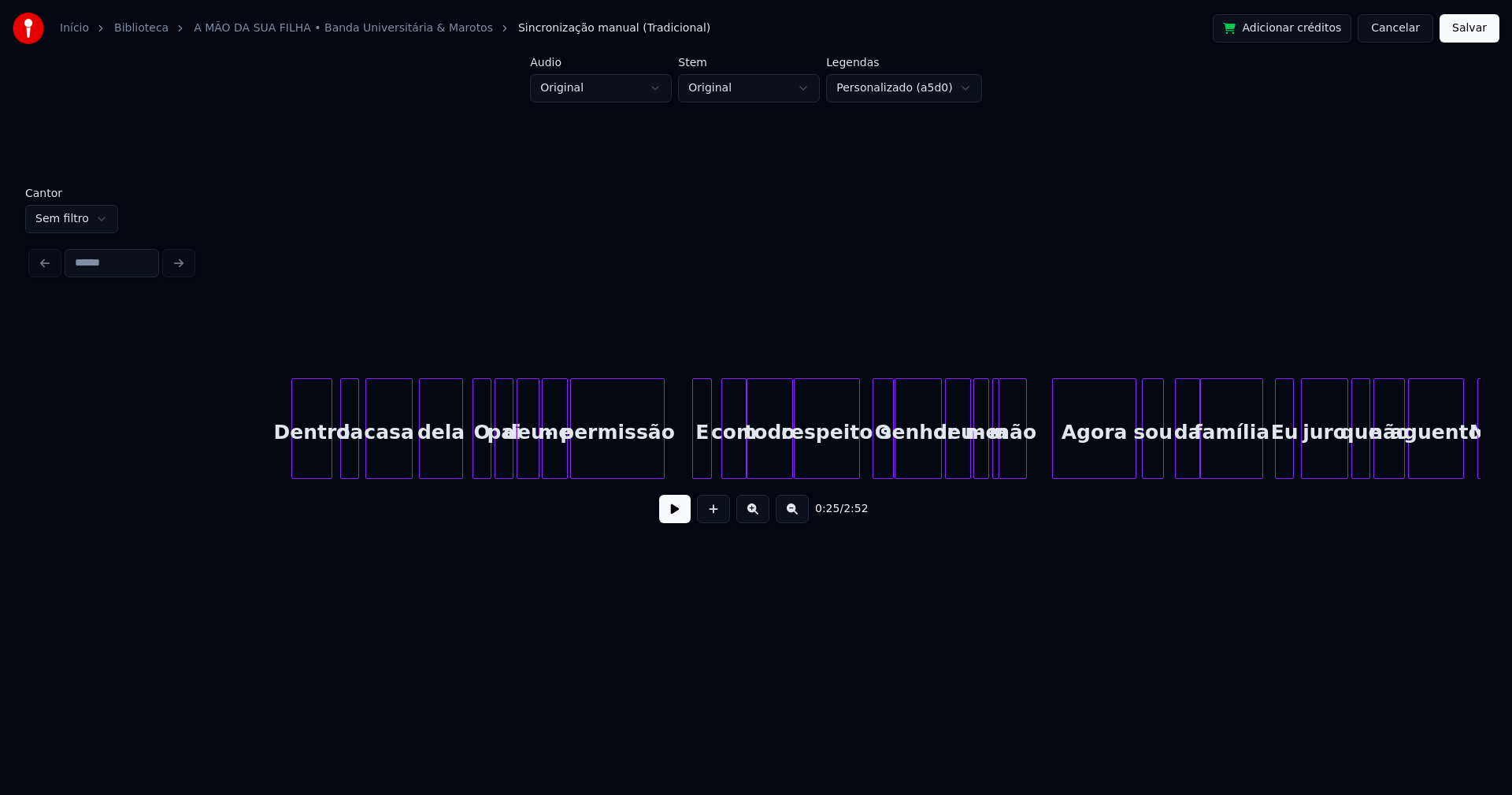
scroll to position [0, 13061]
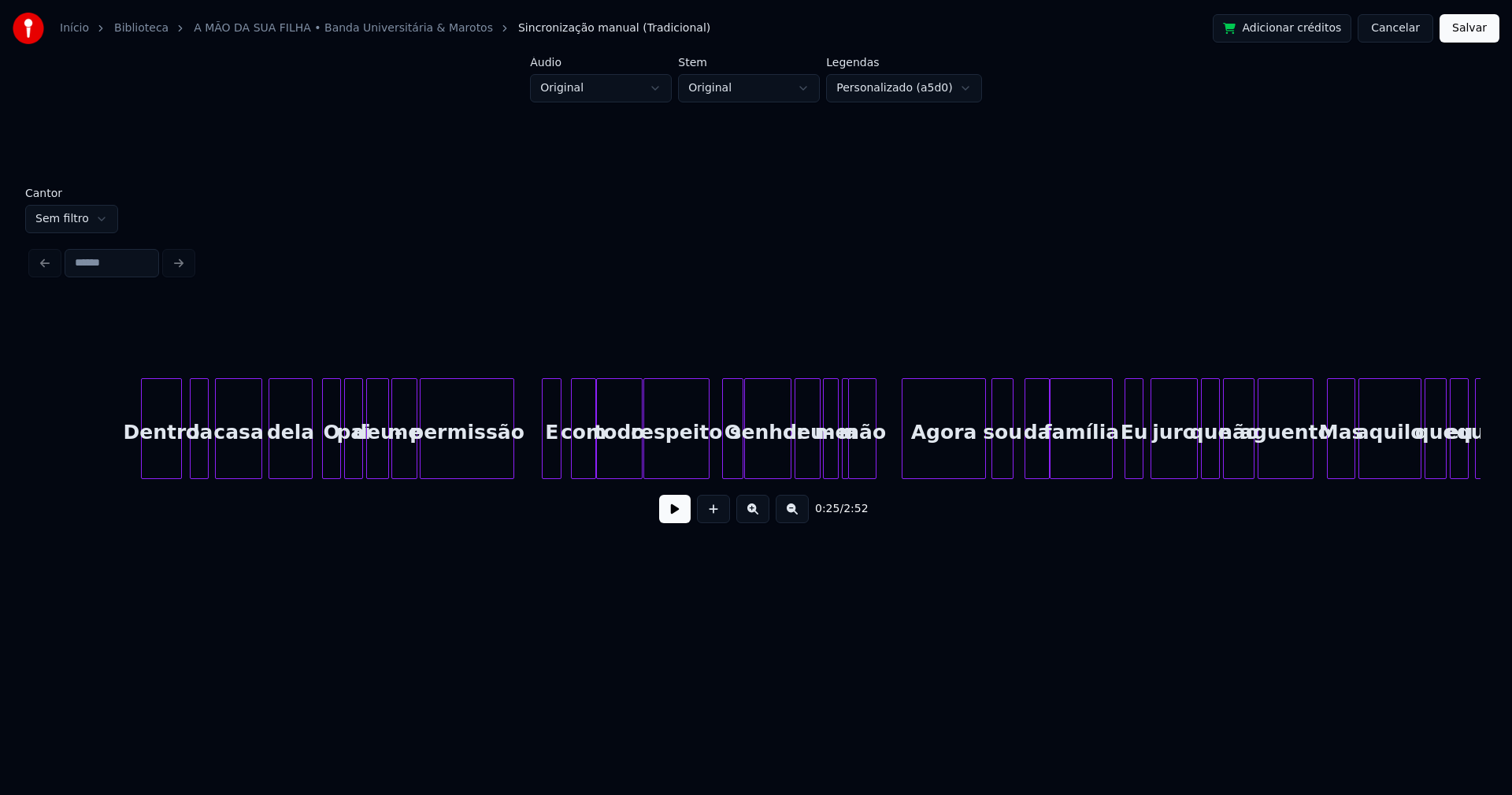
click at [329, 458] on div "O" at bounding box center [331, 433] width 17 height 107
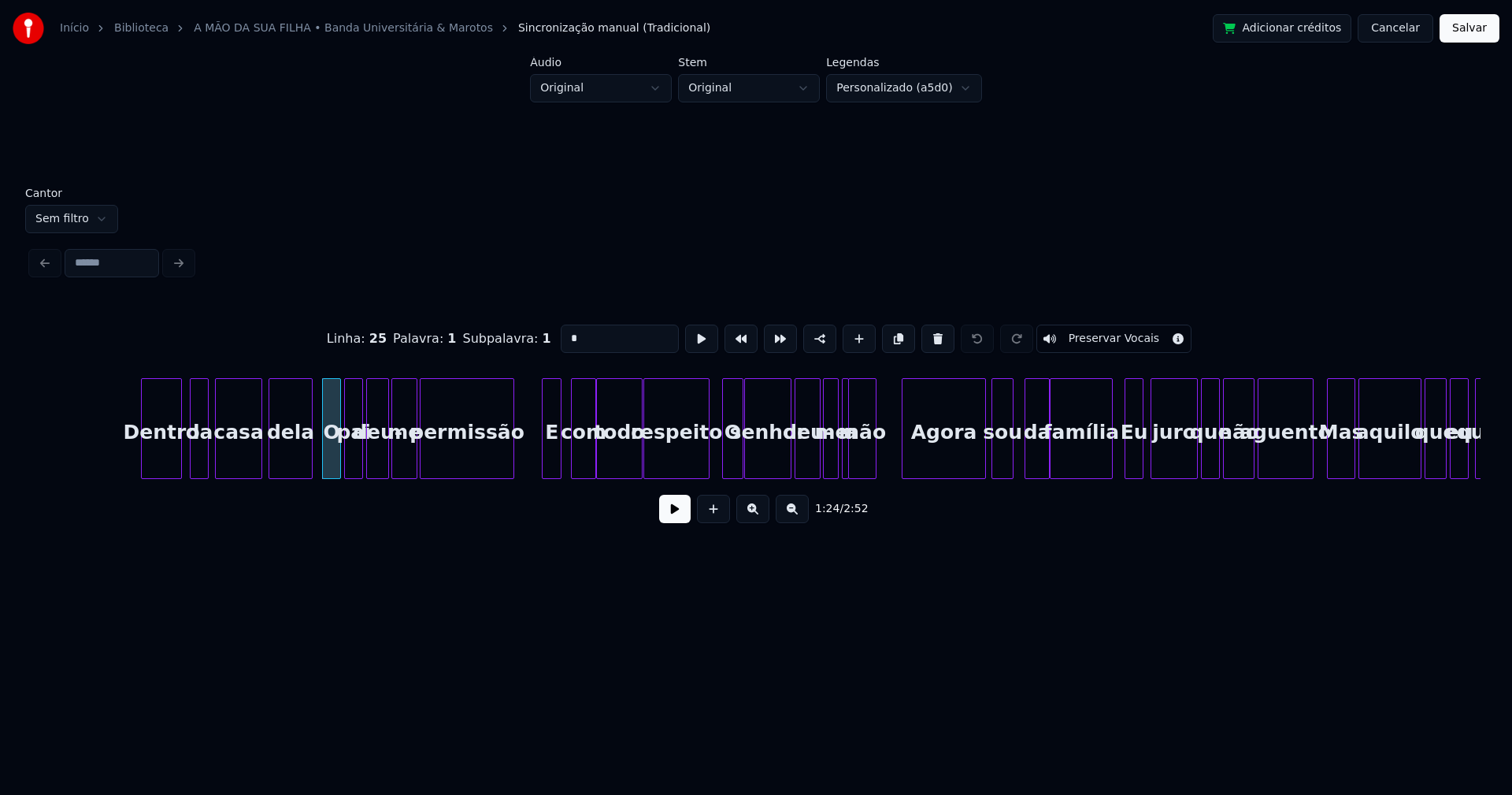
drag, startPoint x: 574, startPoint y: 331, endPoint x: 504, endPoint y: 336, distance: 70.2
click at [504, 336] on div "Linha : 25 Palavra : 1 Subpalavra : 1 * Preservar Vocais" at bounding box center [756, 339] width 1449 height 79
click at [732, 461] on div "O" at bounding box center [732, 433] width 20 height 107
drag, startPoint x: 572, startPoint y: 332, endPoint x: 540, endPoint y: 332, distance: 32.0
click at [540, 332] on div "Linha : 27 [GEOGRAPHIC_DATA] : 1 Subpalavra : 1 * Preservar Vocais" at bounding box center [756, 339] width 1449 height 79
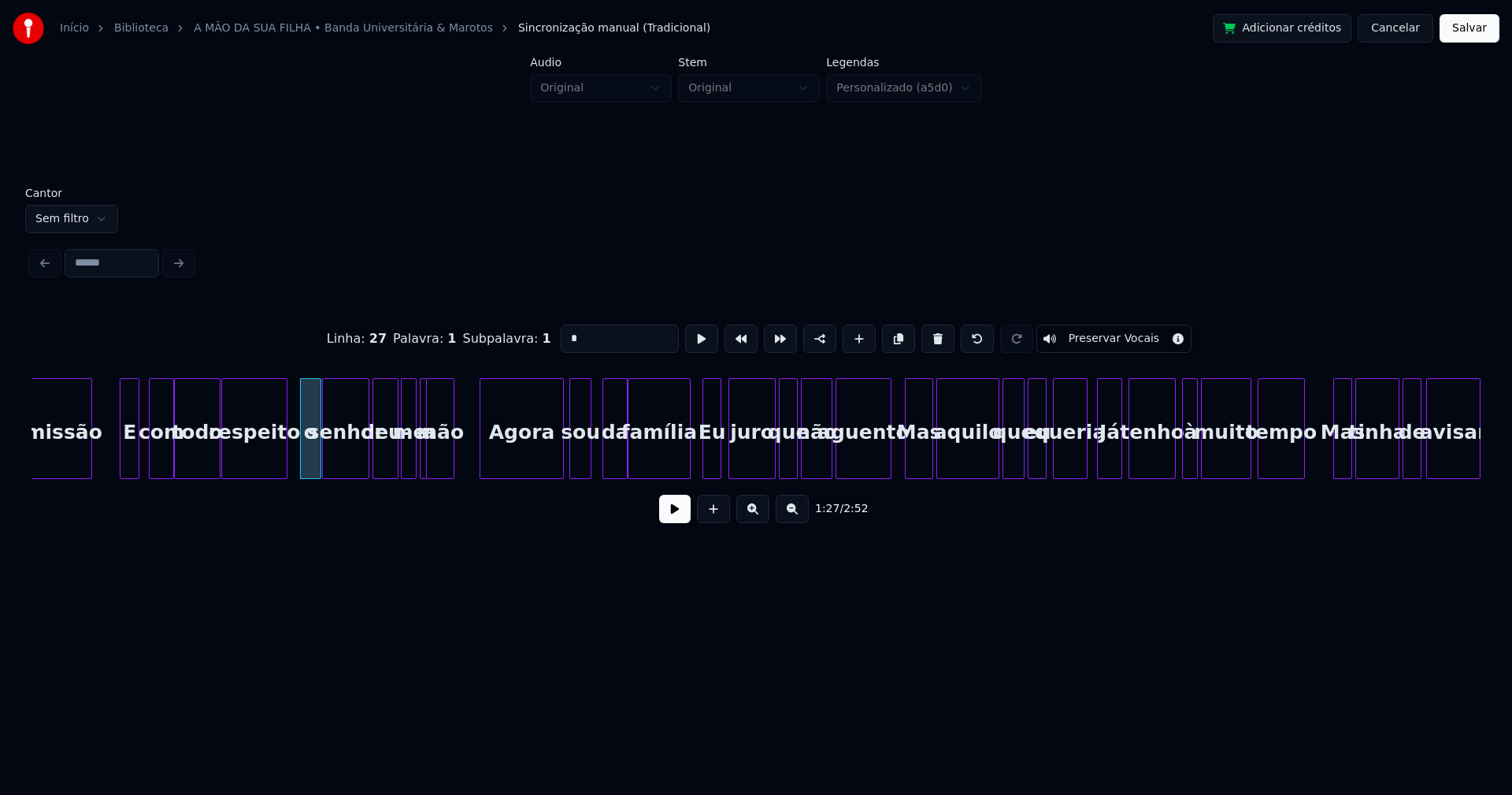
scroll to position [0, 13498]
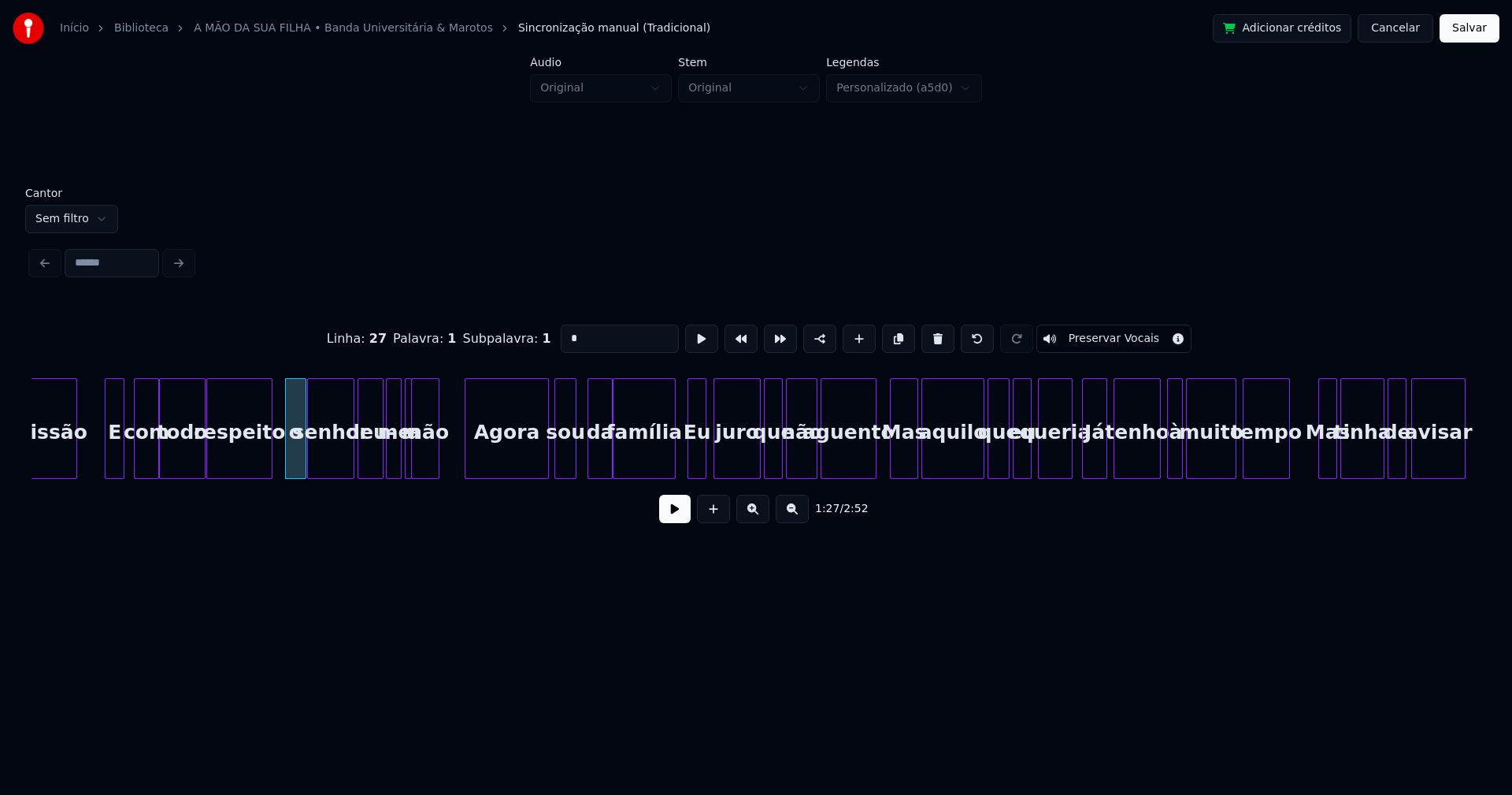
click at [704, 457] on div at bounding box center [703, 429] width 5 height 99
drag, startPoint x: 564, startPoint y: 329, endPoint x: 532, endPoint y: 336, distance: 32.8
click at [532, 336] on div "Linha : 29 [GEOGRAPHIC_DATA] : 1 Subpalavra : 1 ** Preservar Vocais" at bounding box center [756, 339] width 1449 height 79
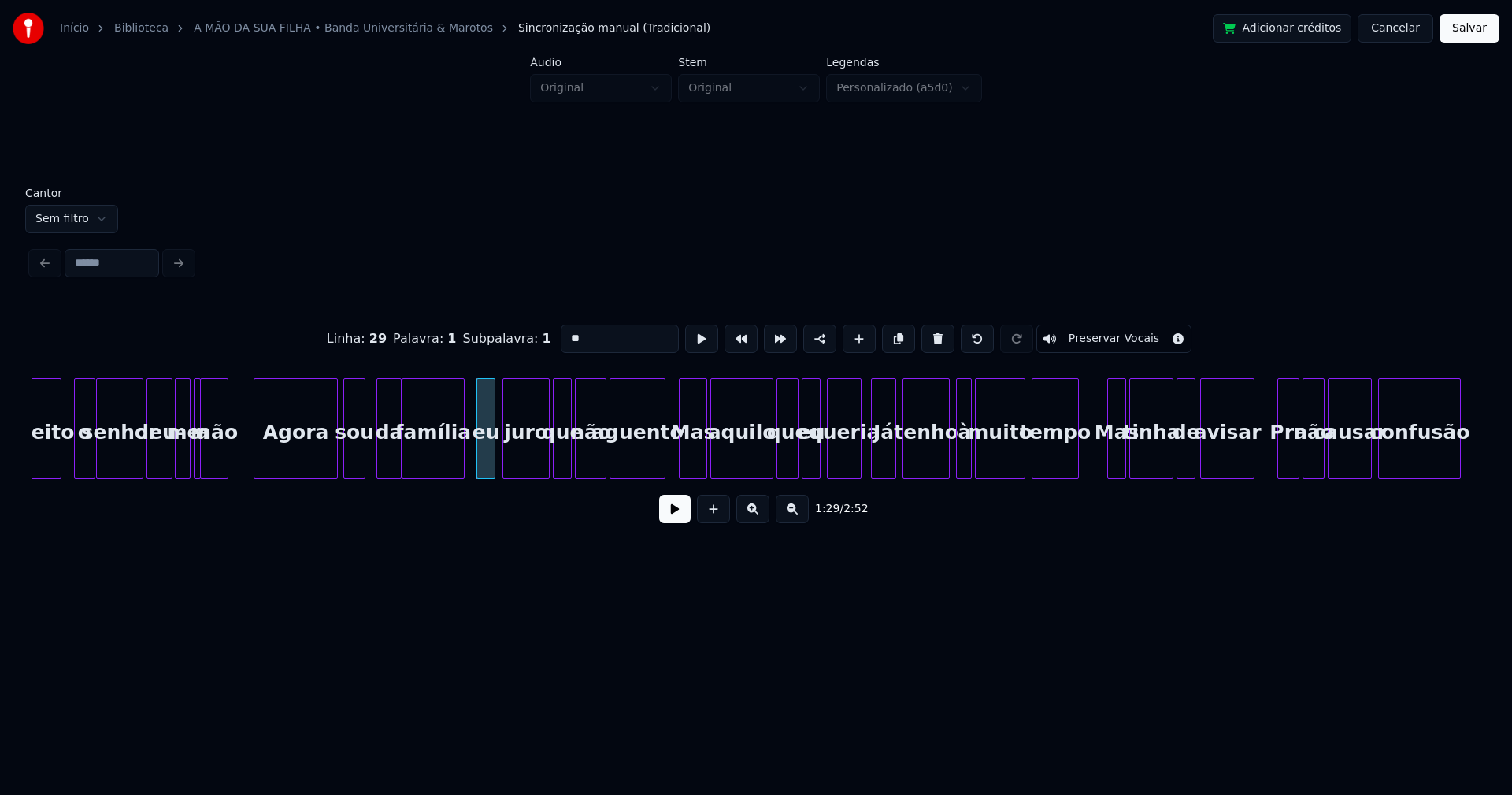
scroll to position [0, 13740]
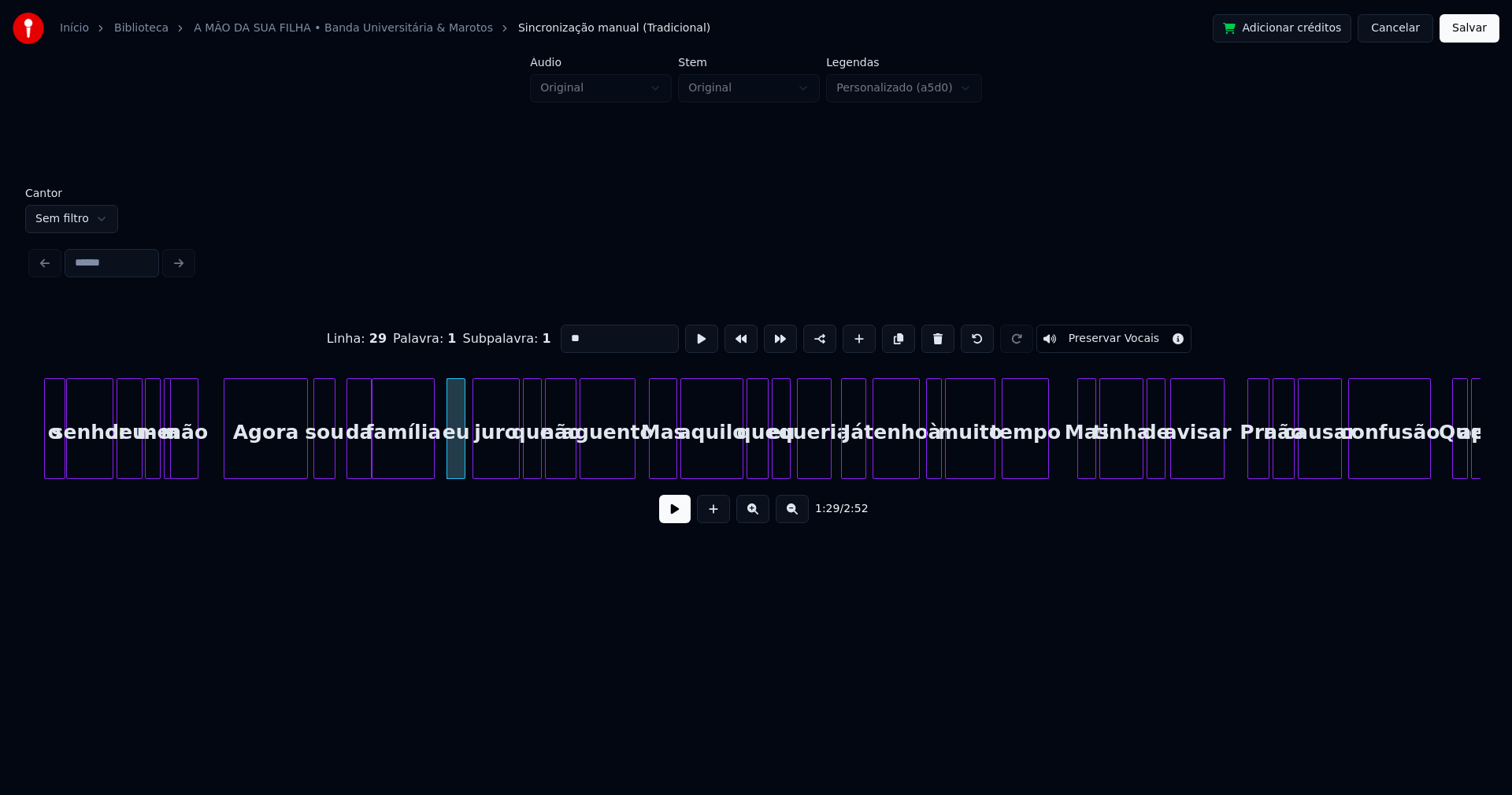
click at [846, 458] on div at bounding box center [844, 429] width 5 height 99
drag, startPoint x: 561, startPoint y: 330, endPoint x: 548, endPoint y: 339, distance: 15.8
click at [560, 339] on input "**" at bounding box center [619, 339] width 118 height 28
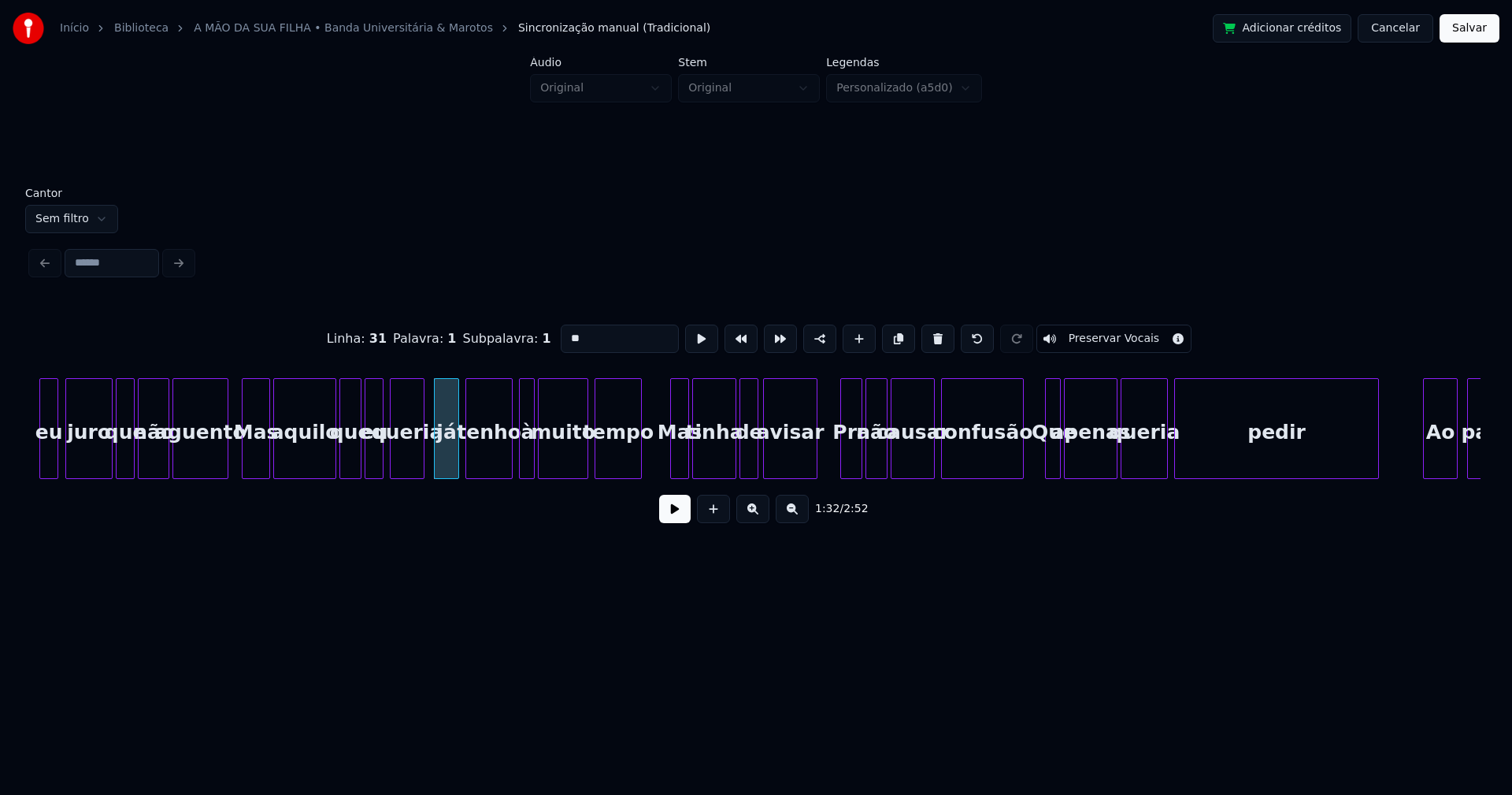
scroll to position [0, 14176]
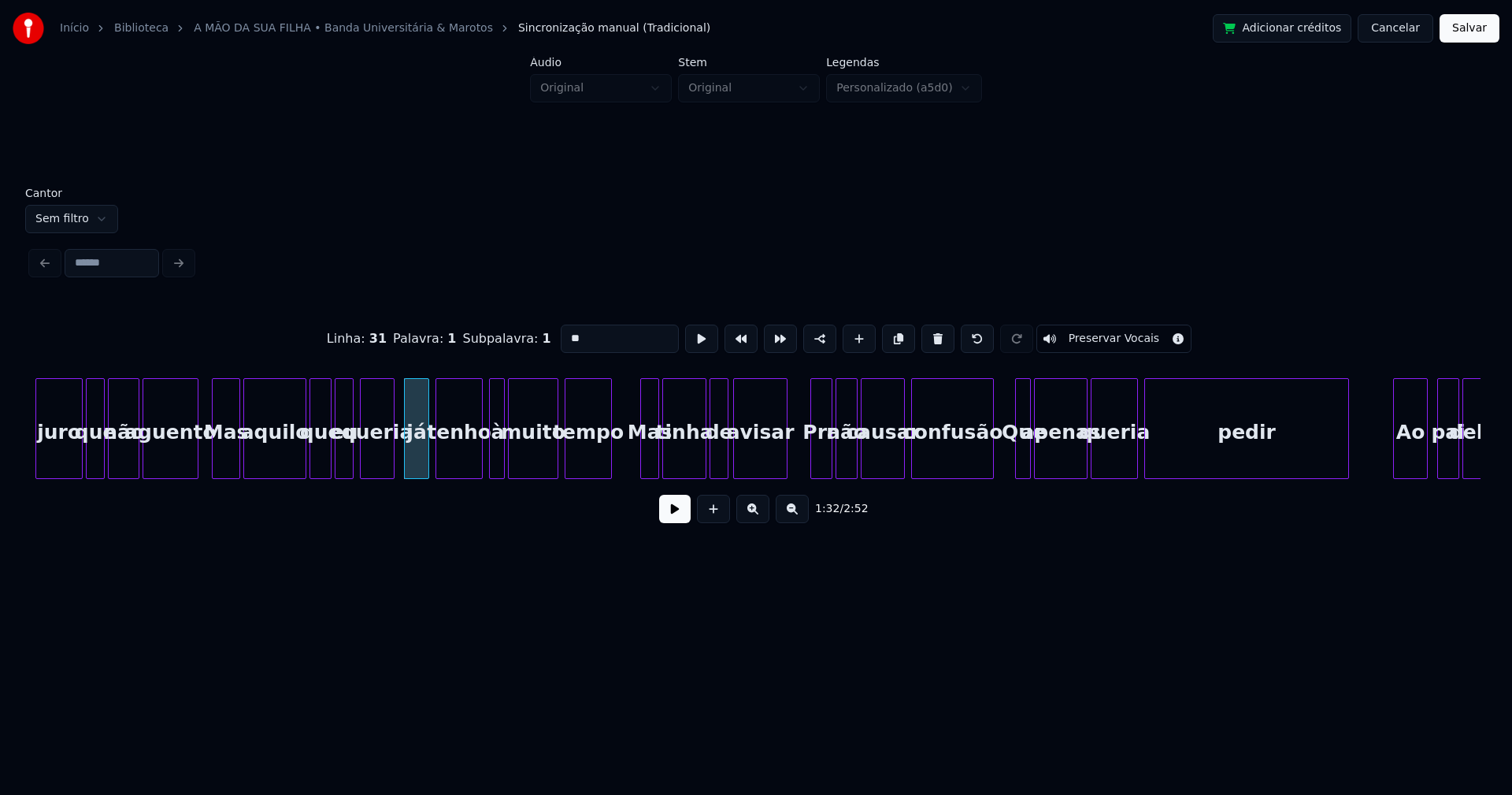
click at [821, 456] on div "Pra" at bounding box center [821, 433] width 21 height 107
click at [564, 331] on input "***" at bounding box center [619, 339] width 118 height 28
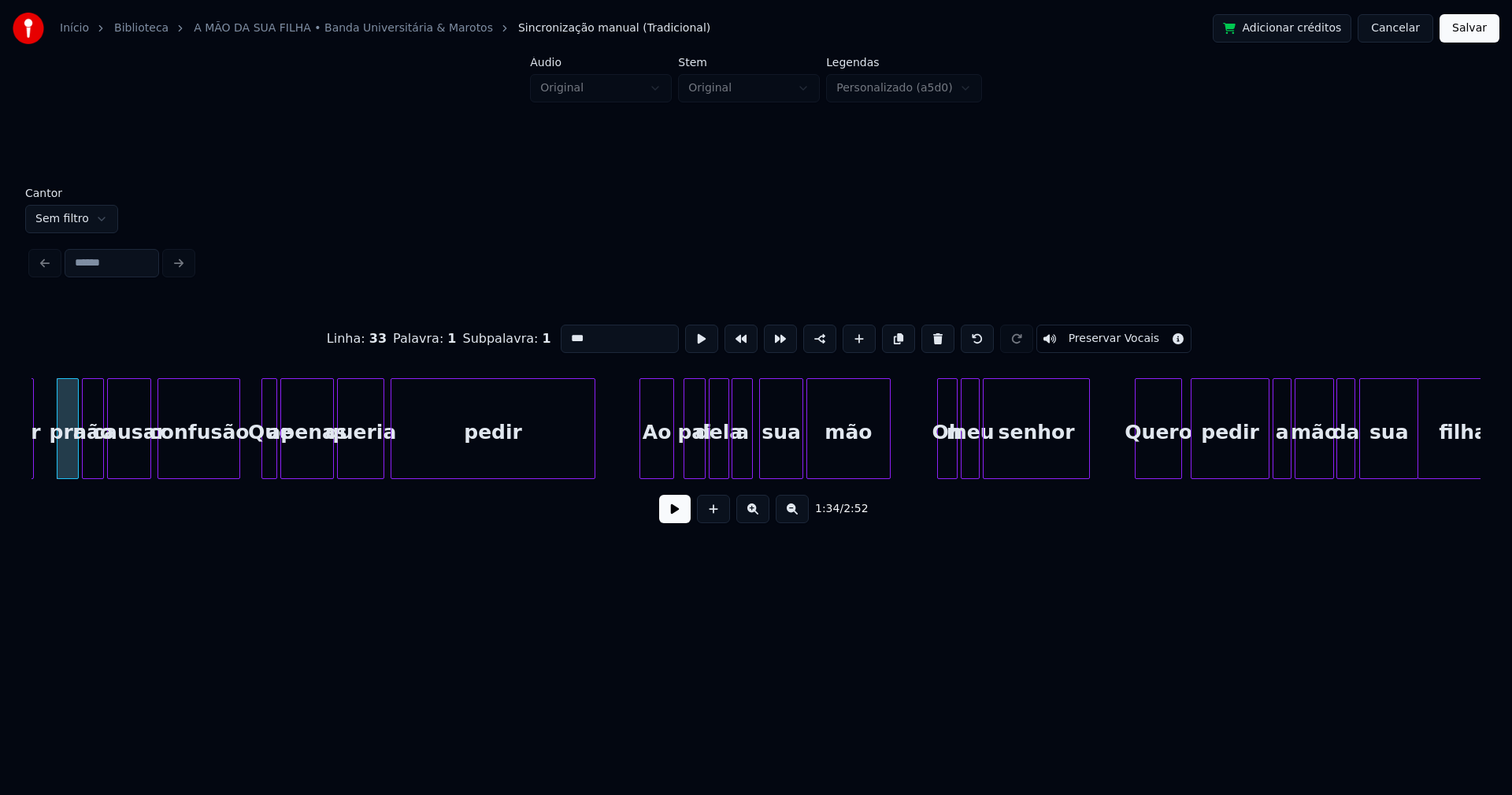
scroll to position [0, 14945]
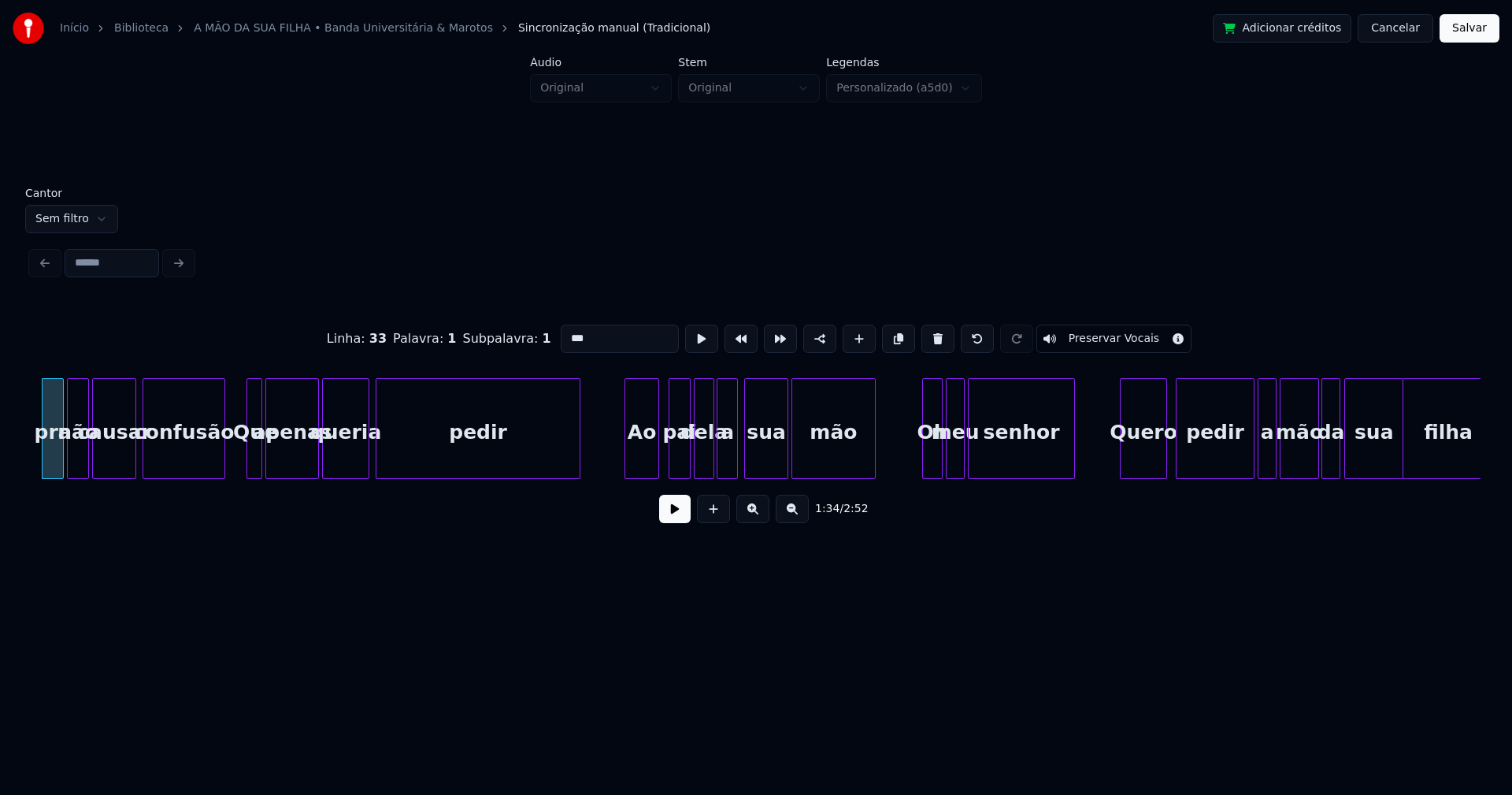
click at [648, 459] on div "Ao" at bounding box center [642, 433] width 33 height 107
drag, startPoint x: 564, startPoint y: 331, endPoint x: 548, endPoint y: 340, distance: 18.4
click at [560, 336] on input "**" at bounding box center [619, 339] width 118 height 28
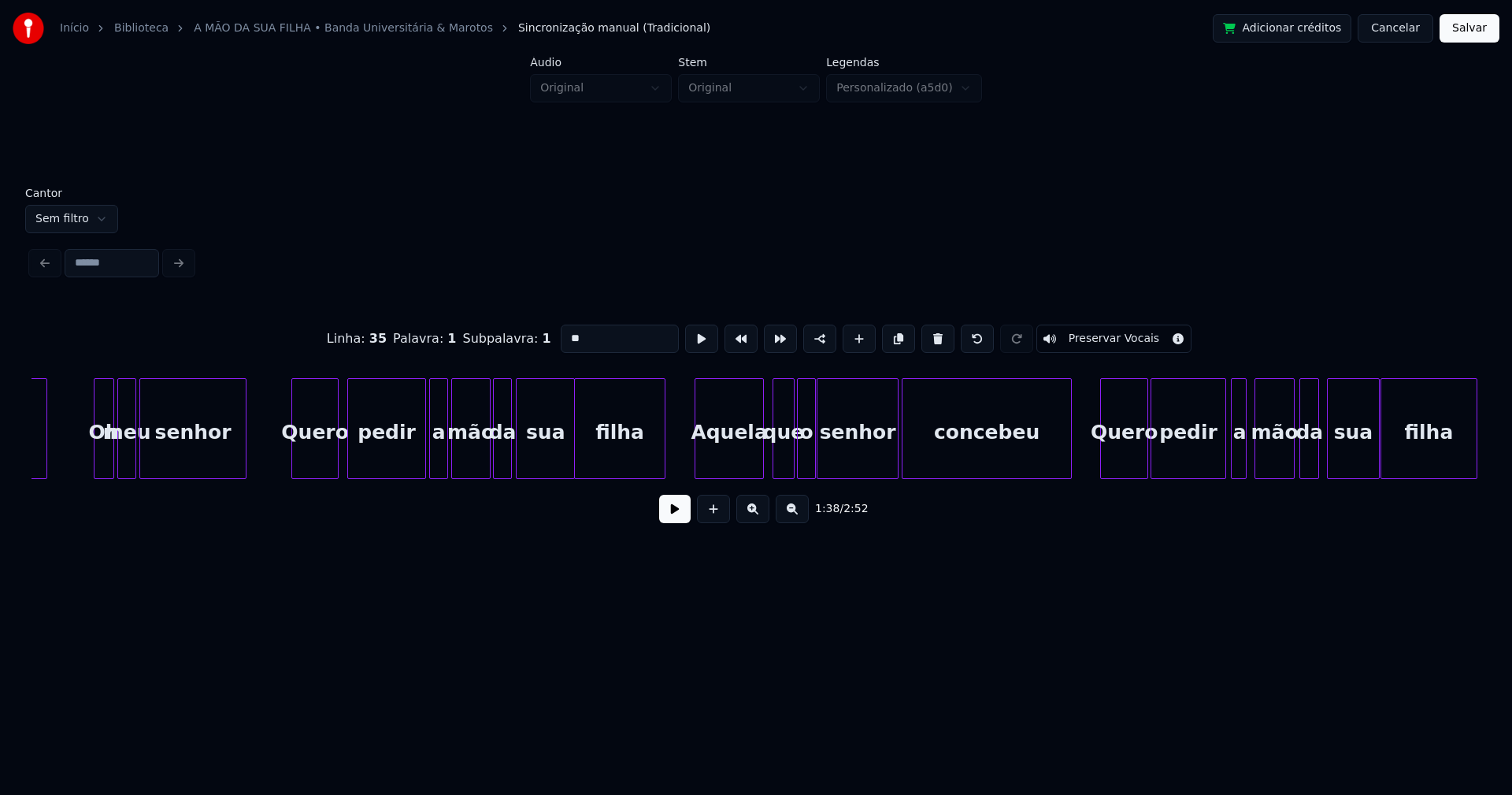
scroll to position [0, 15834]
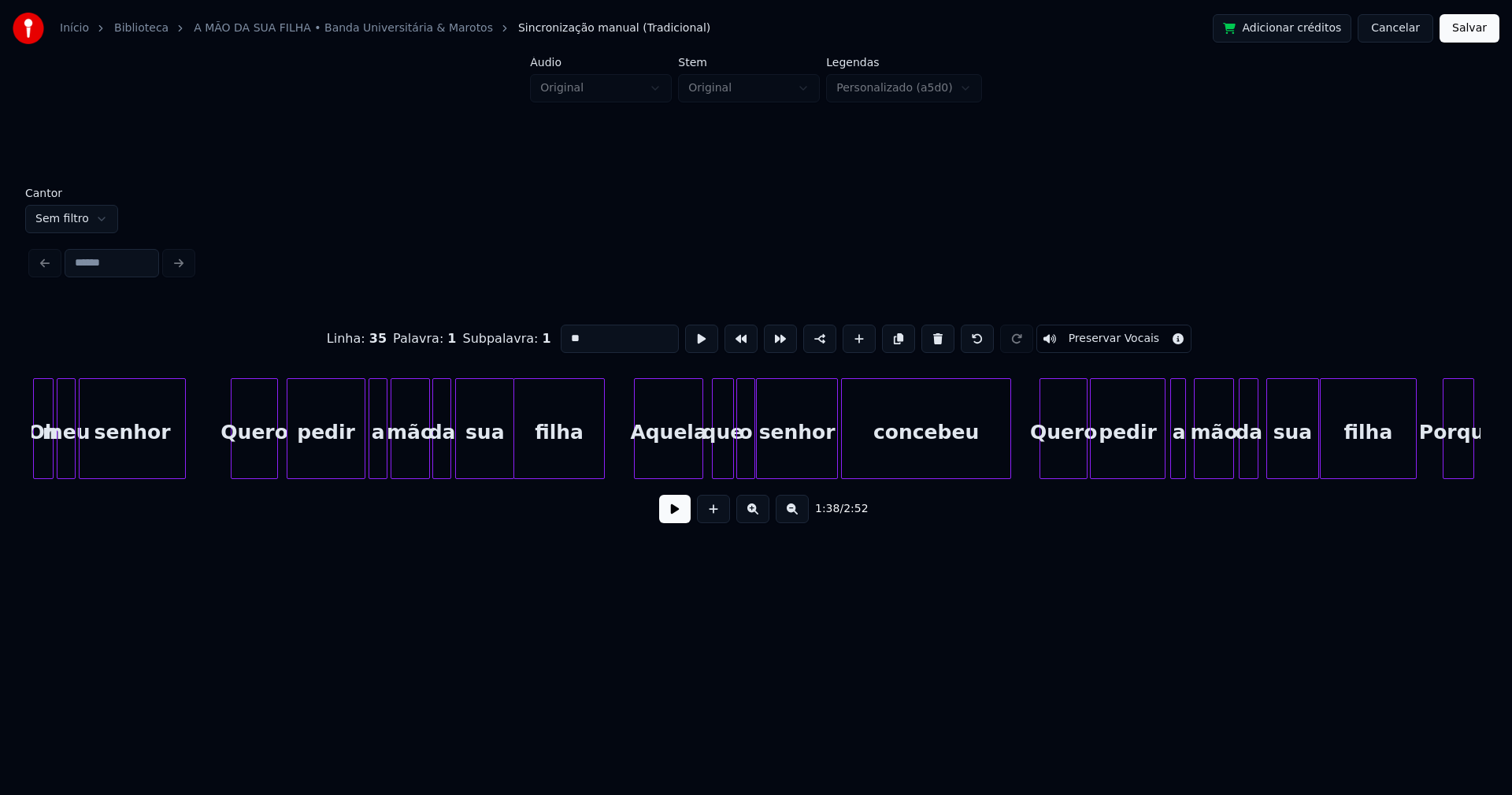
click at [674, 463] on div "Aquela" at bounding box center [668, 433] width 68 height 107
drag, startPoint x: 565, startPoint y: 331, endPoint x: 530, endPoint y: 343, distance: 37.0
click at [531, 343] on div "Linha : 38 Palavra : 1 Subpalavra : 1 ****** Preservar Vocais" at bounding box center [756, 339] width 1449 height 79
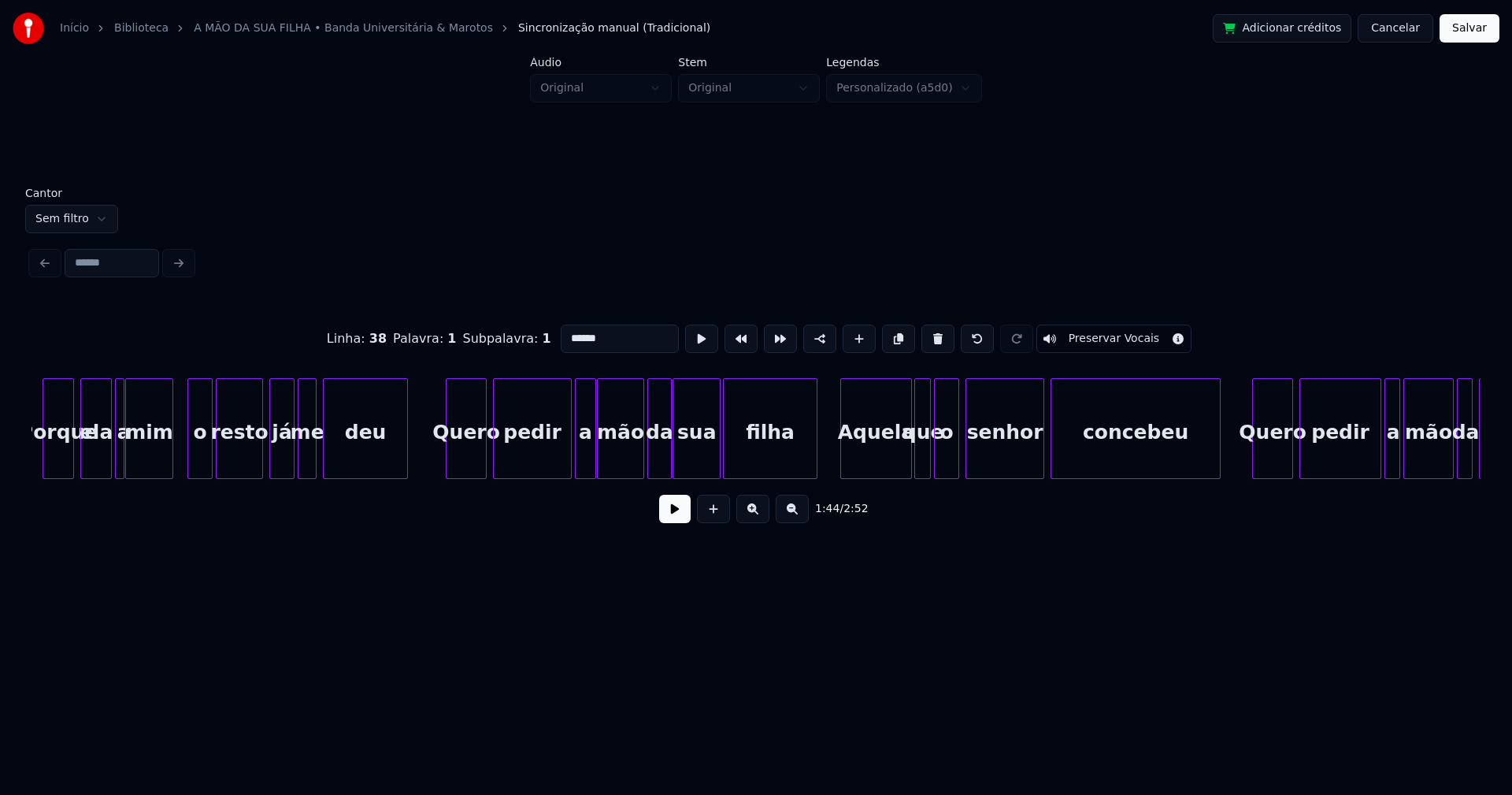
scroll to position [0, 17250]
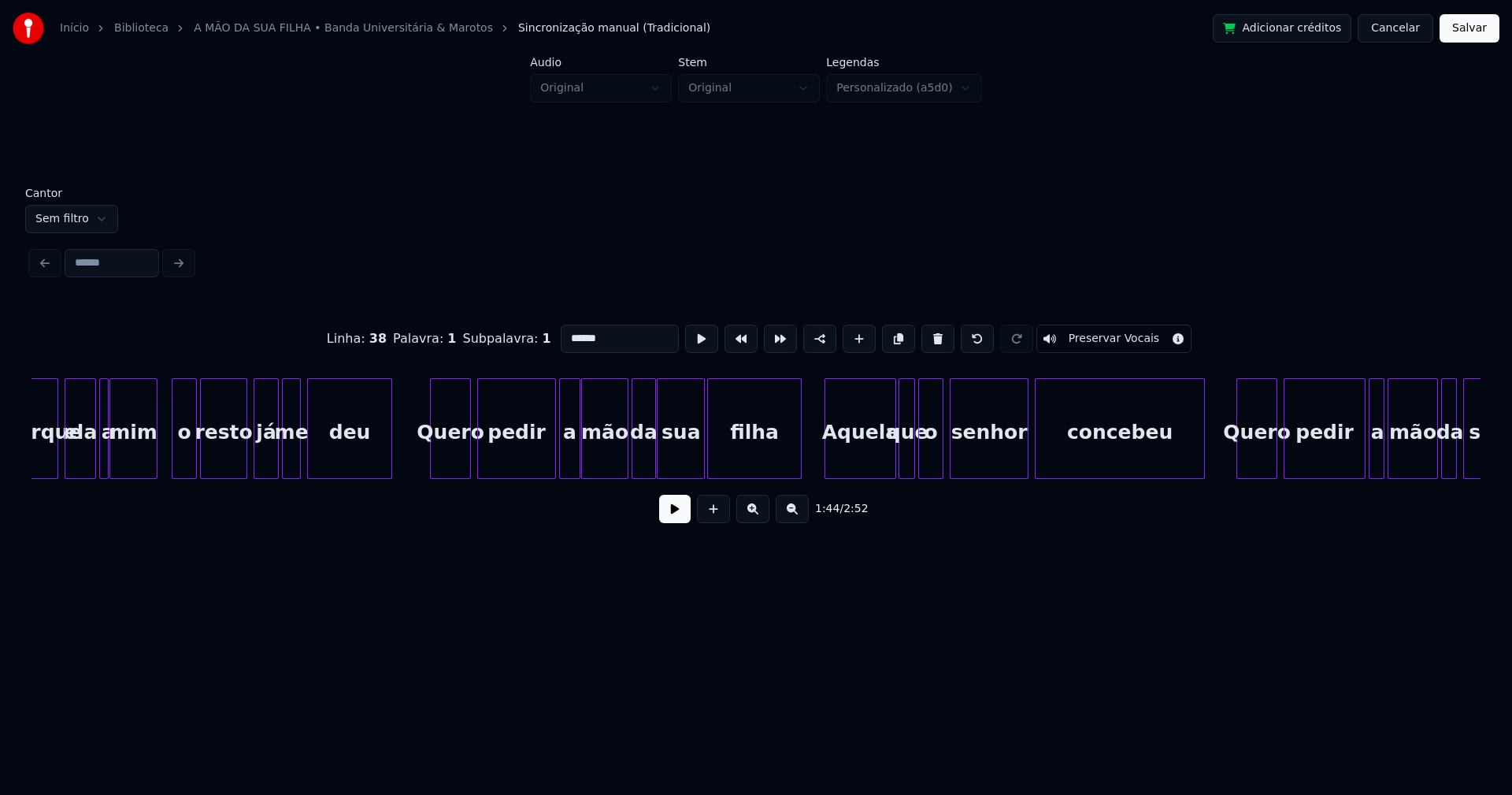
click at [863, 463] on div "Aquela" at bounding box center [860, 433] width 70 height 107
drag, startPoint x: 564, startPoint y: 330, endPoint x: 542, endPoint y: 343, distance: 25.6
click at [542, 343] on div "Linha : 43 [GEOGRAPHIC_DATA] : 1 Subpalavra : 1 ****** Preservar Vocais" at bounding box center [756, 339] width 1449 height 79
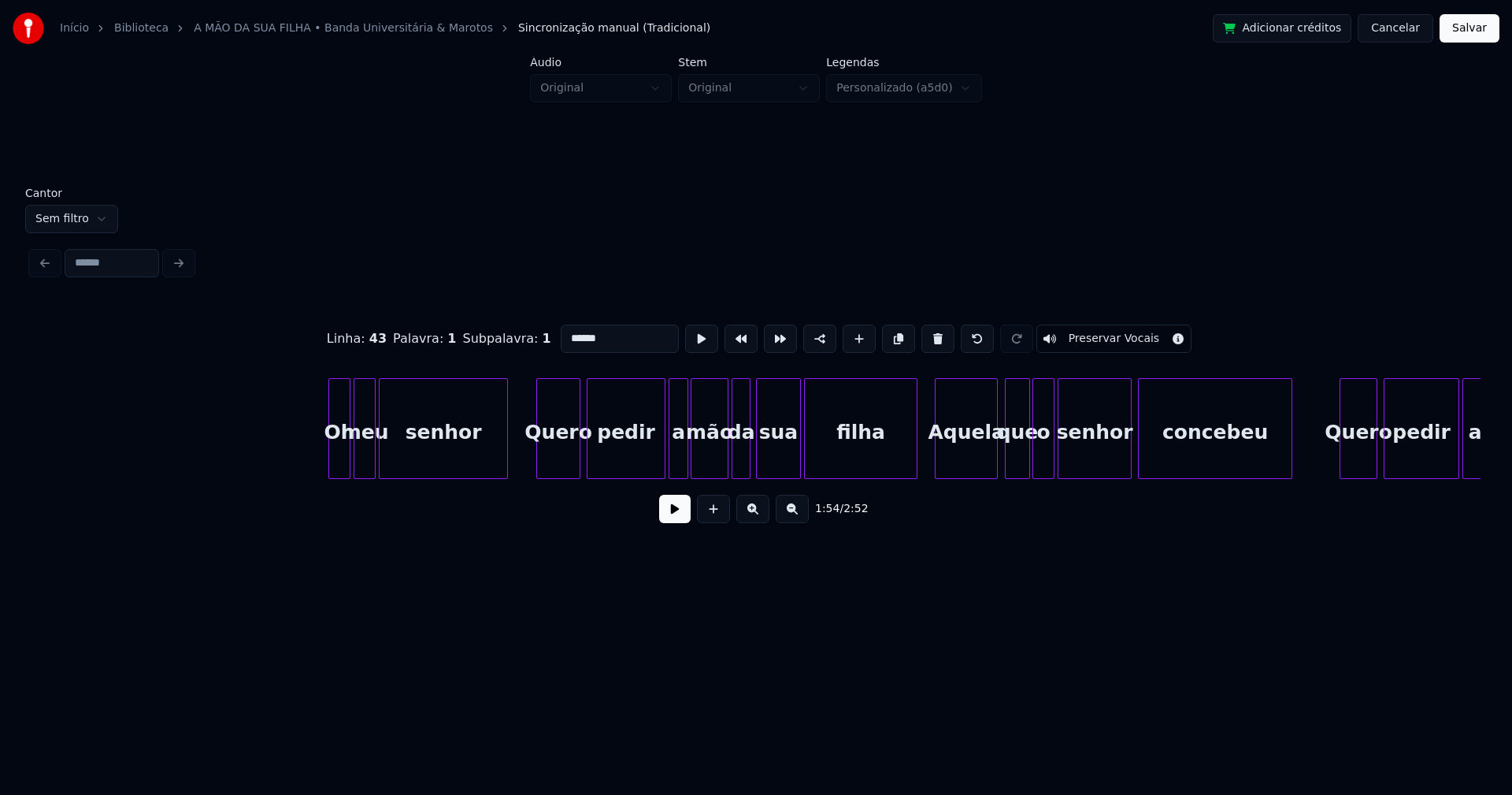
scroll to position [0, 20579]
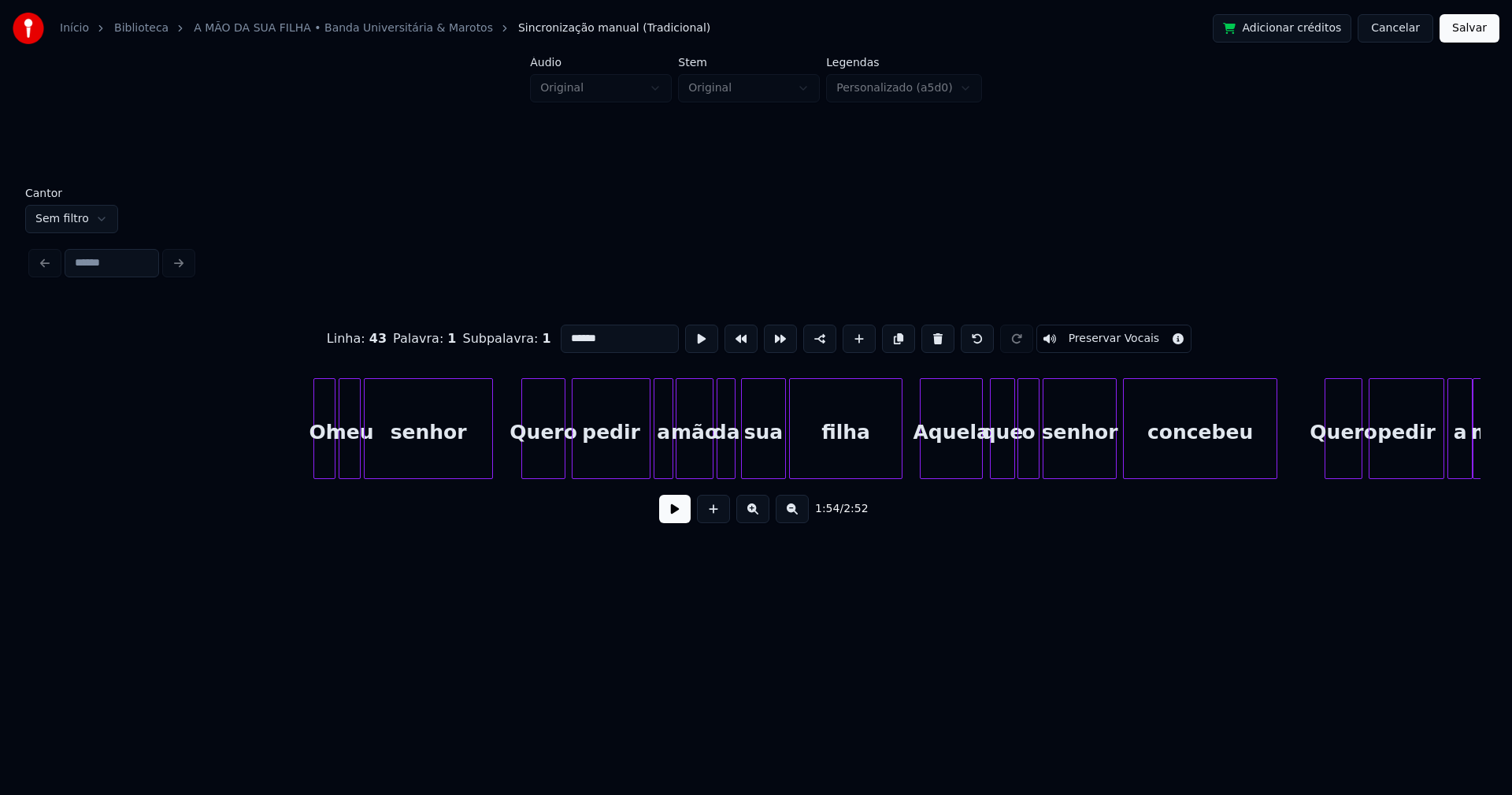
click at [959, 465] on div "Aquela" at bounding box center [951, 433] width 62 height 107
click at [565, 332] on input "******" at bounding box center [619, 339] width 118 height 28
click at [564, 333] on input "*******" at bounding box center [619, 339] width 118 height 28
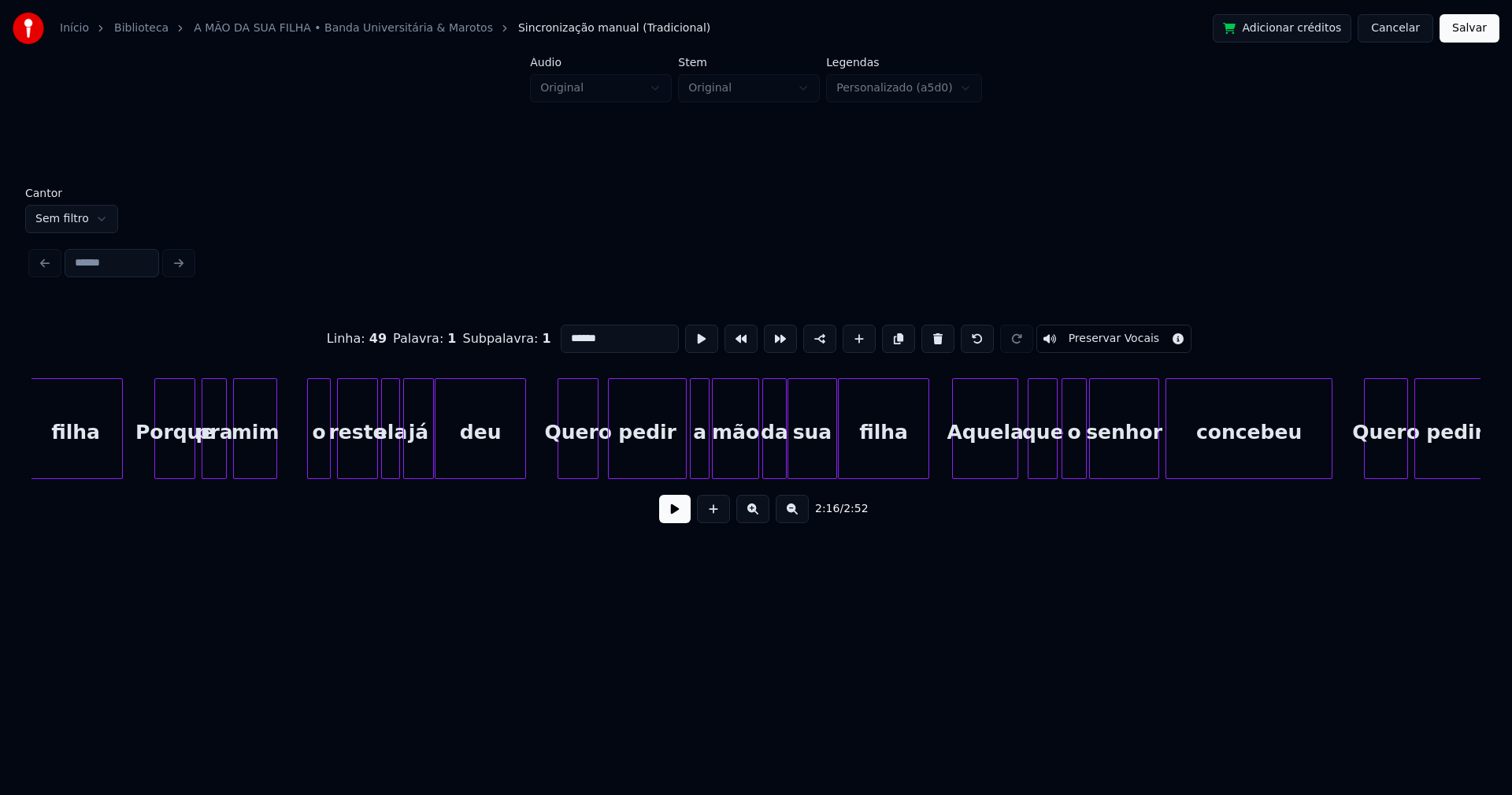
scroll to position [0, 22281]
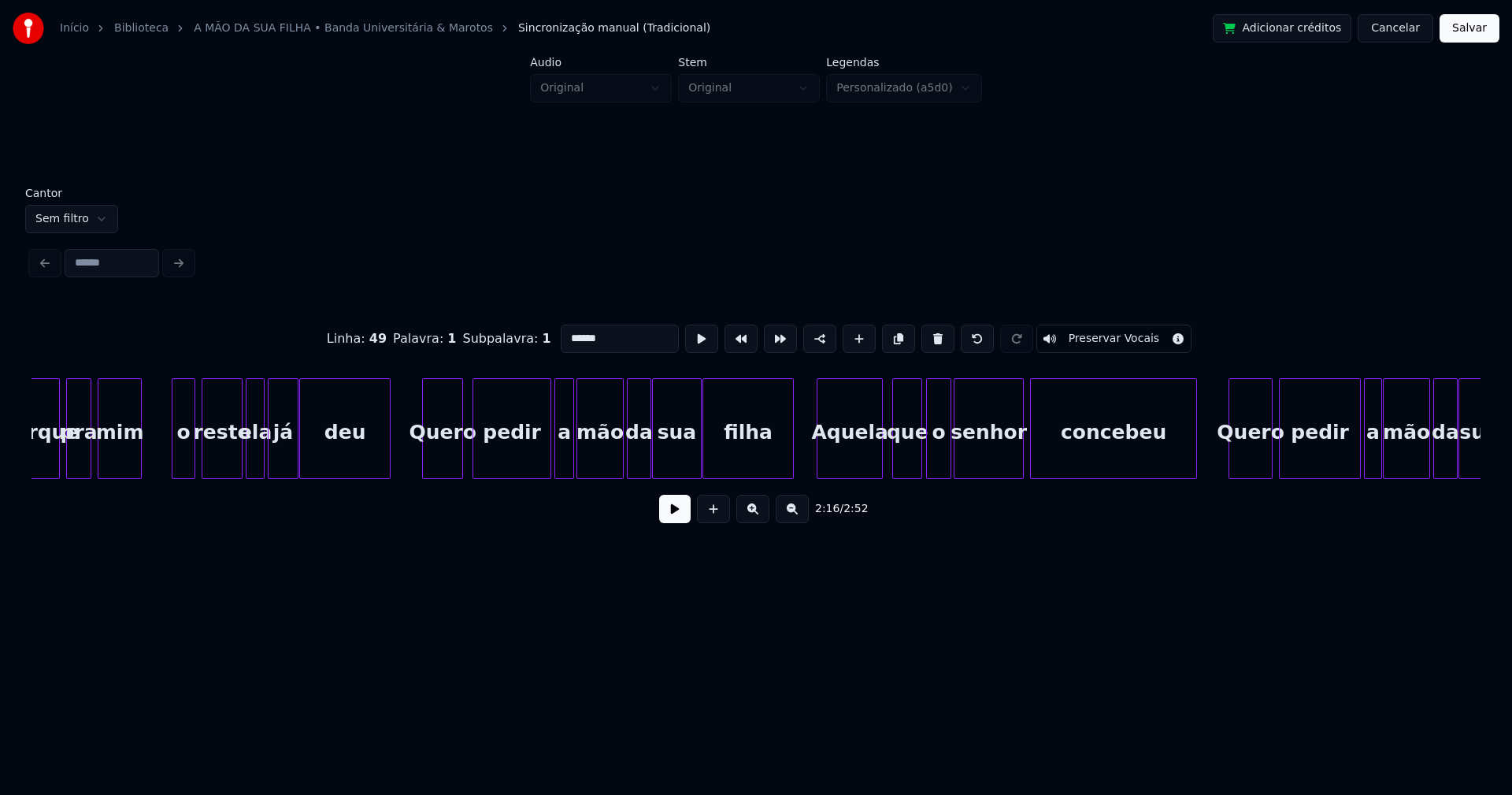
click at [846, 449] on div "Aquela" at bounding box center [850, 433] width 65 height 107
drag, startPoint x: 564, startPoint y: 331, endPoint x: 545, endPoint y: 337, distance: 19.9
click at [545, 337] on div "Linha : 54 [GEOGRAPHIC_DATA] : 1 Subpalavra : 1 ****** Preservar Vocais" at bounding box center [756, 339] width 1449 height 79
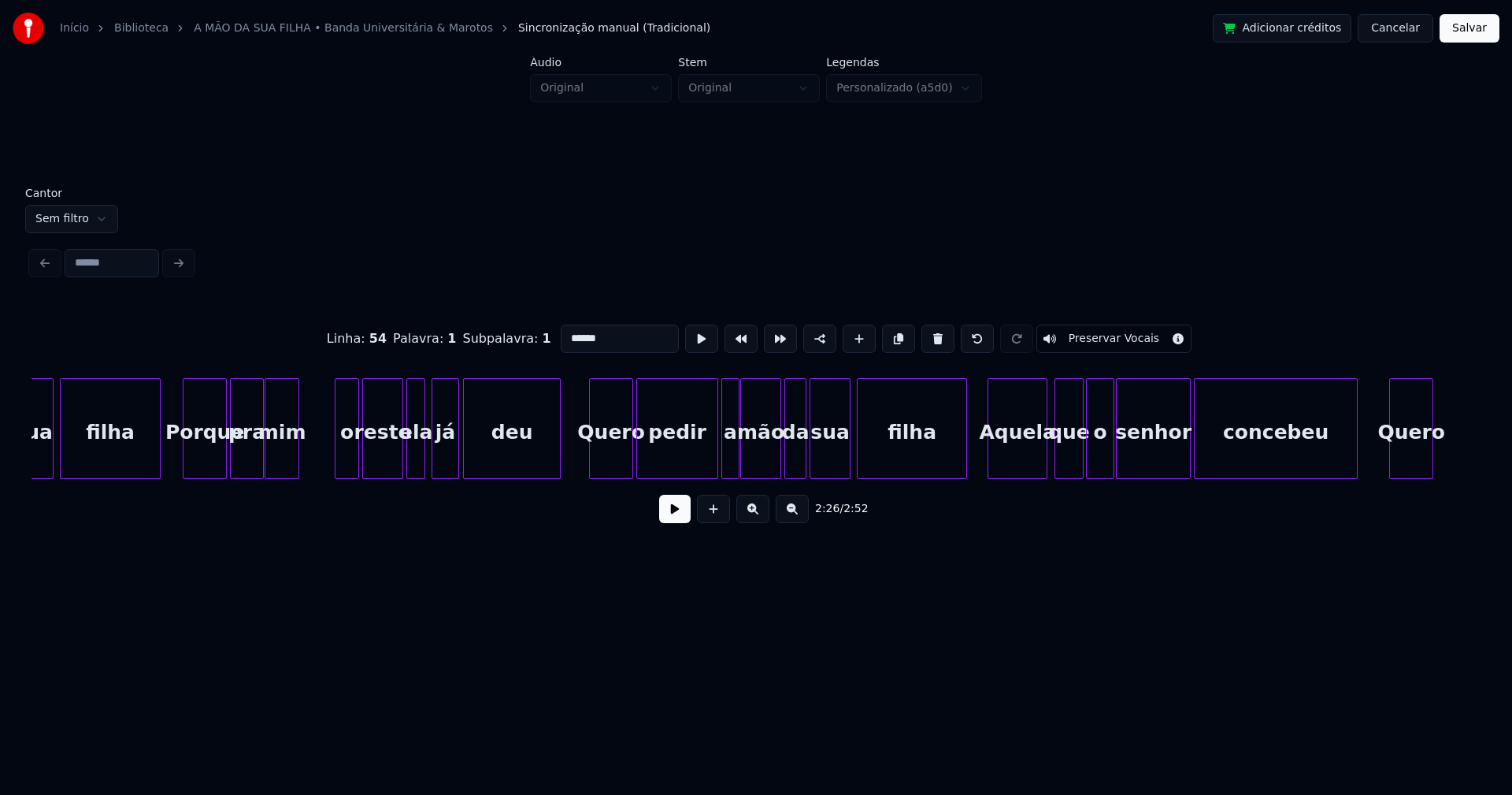
scroll to position [0, 23773]
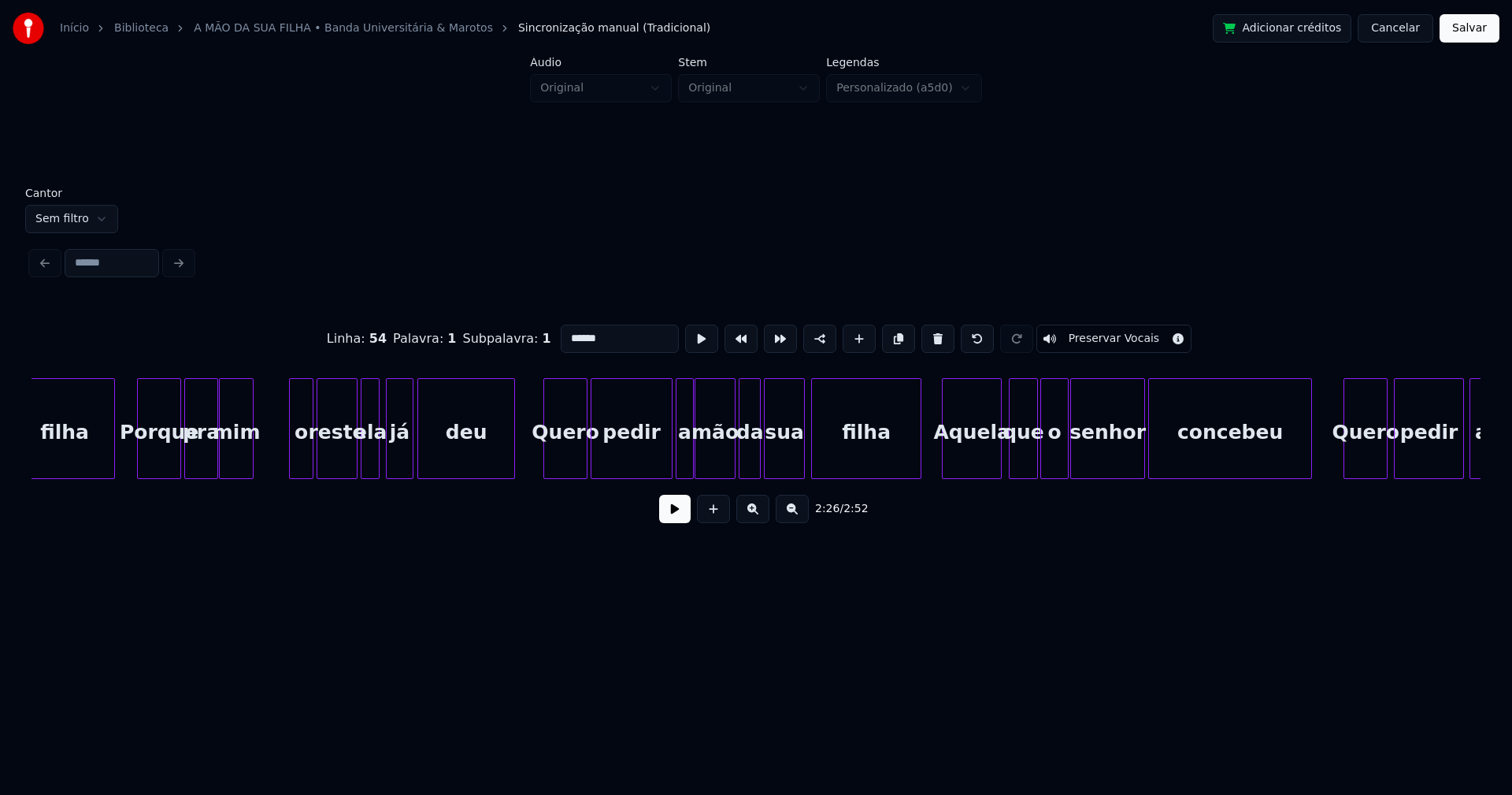
click at [982, 460] on div "Aquela" at bounding box center [971, 433] width 58 height 107
drag, startPoint x: 563, startPoint y: 330, endPoint x: 545, endPoint y: 335, distance: 18.7
click at [545, 335] on div "Linha : 59 [GEOGRAPHIC_DATA] : 1 Subpalavra : 1 ****** Preservar Vocais" at bounding box center [756, 339] width 1449 height 79
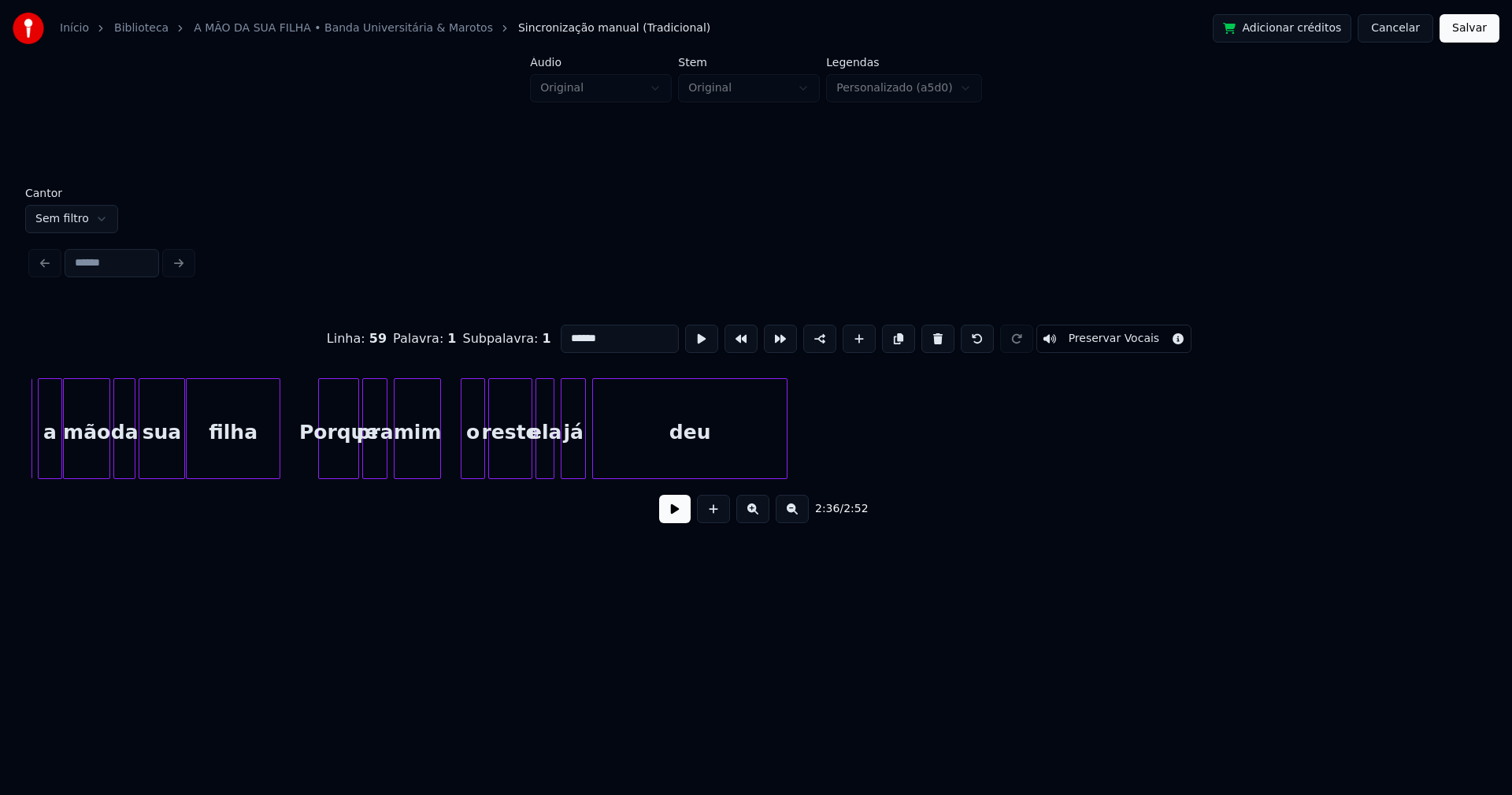
scroll to position [0, 25219]
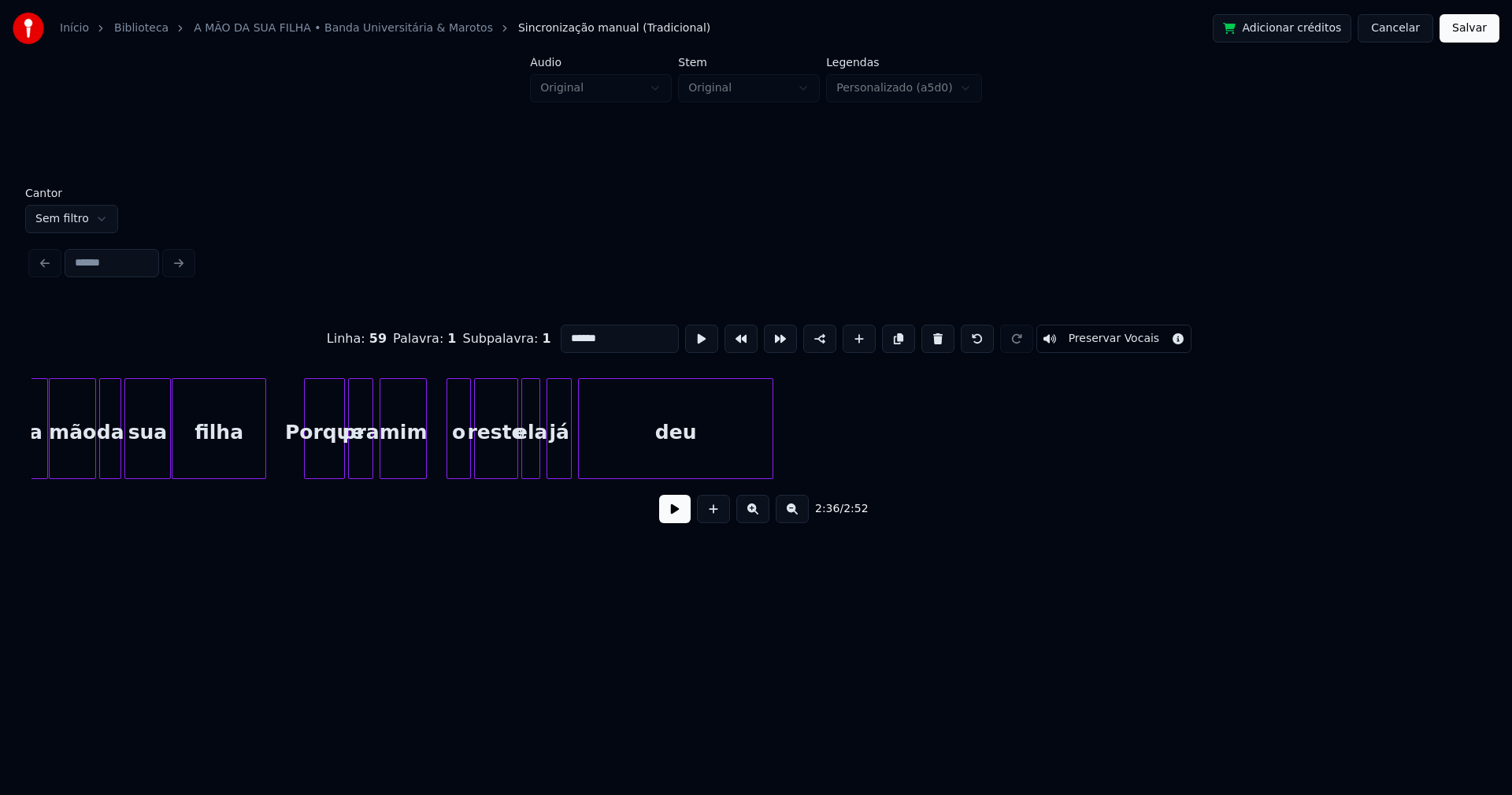
type input "******"
click at [1466, 36] on button "Salvar" at bounding box center [1469, 28] width 60 height 28
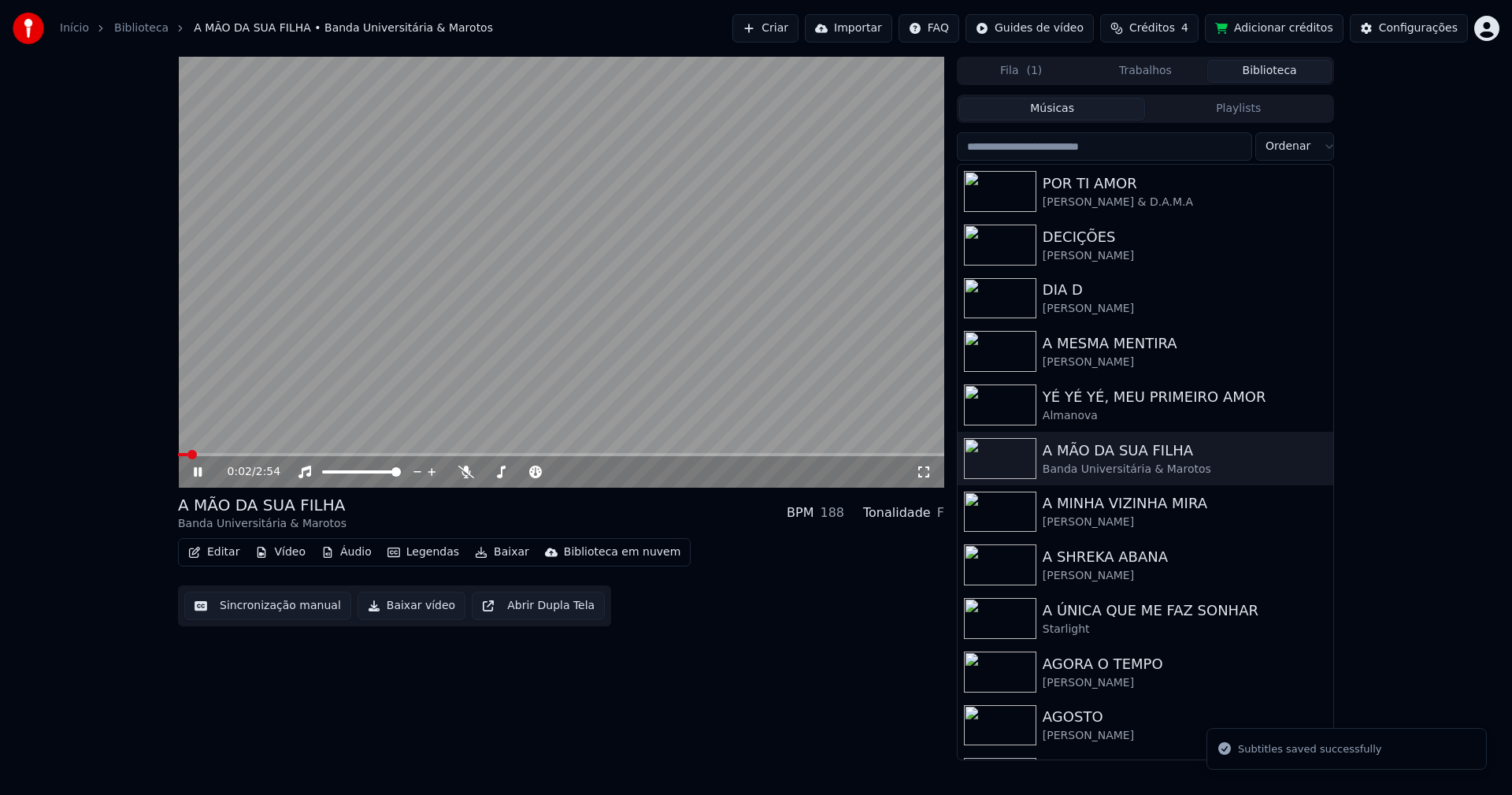
click at [1413, 203] on div "0:02 / 2:54 A MÃO DA SUA FILHA Banda Universitária & Marotos BPM 188 Tonalidade…" at bounding box center [756, 408] width 1512 height 703
click at [921, 470] on icon at bounding box center [924, 472] width 16 height 13
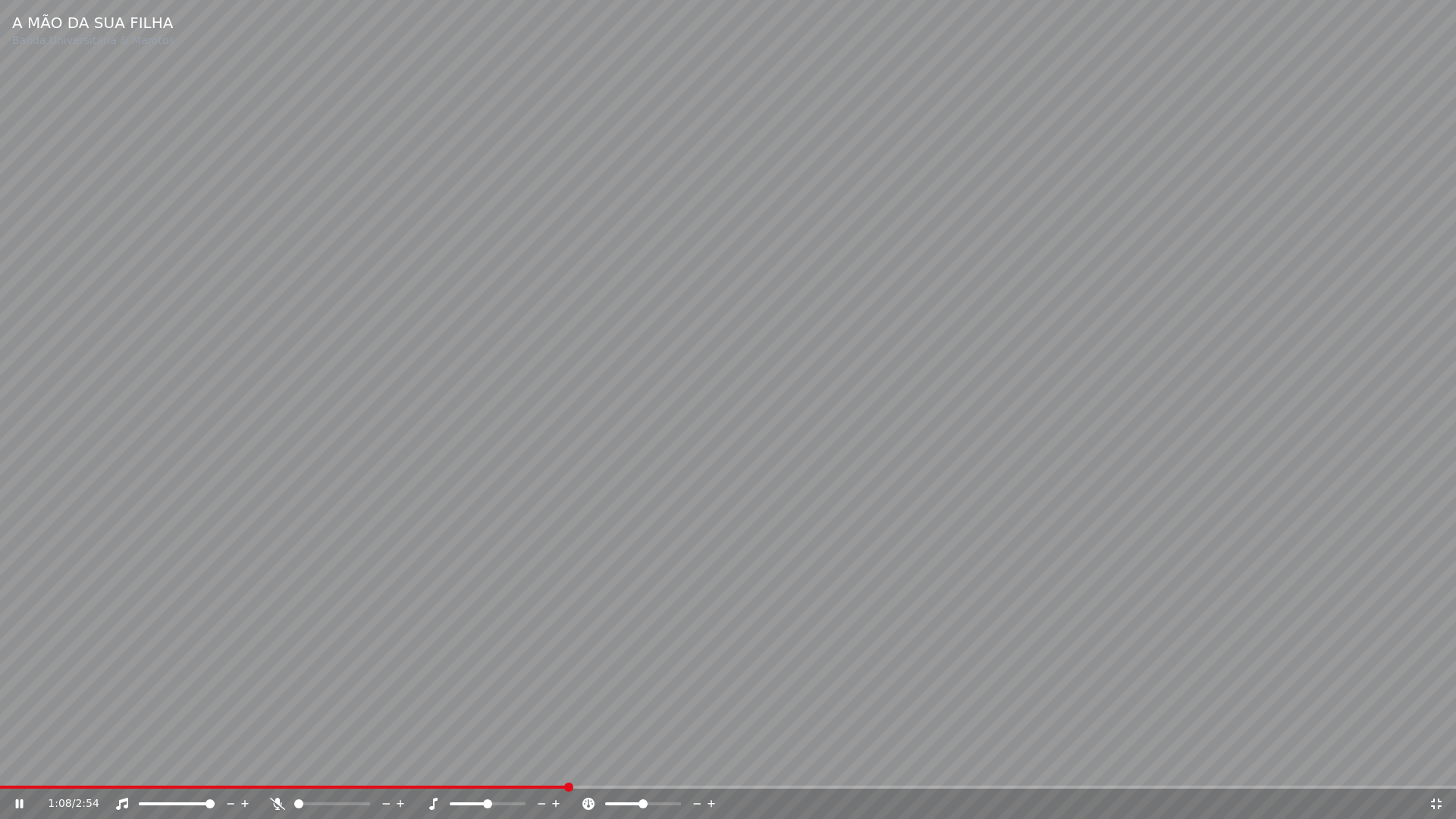
click at [1435, 764] on icon at bounding box center [1436, 804] width 11 height 11
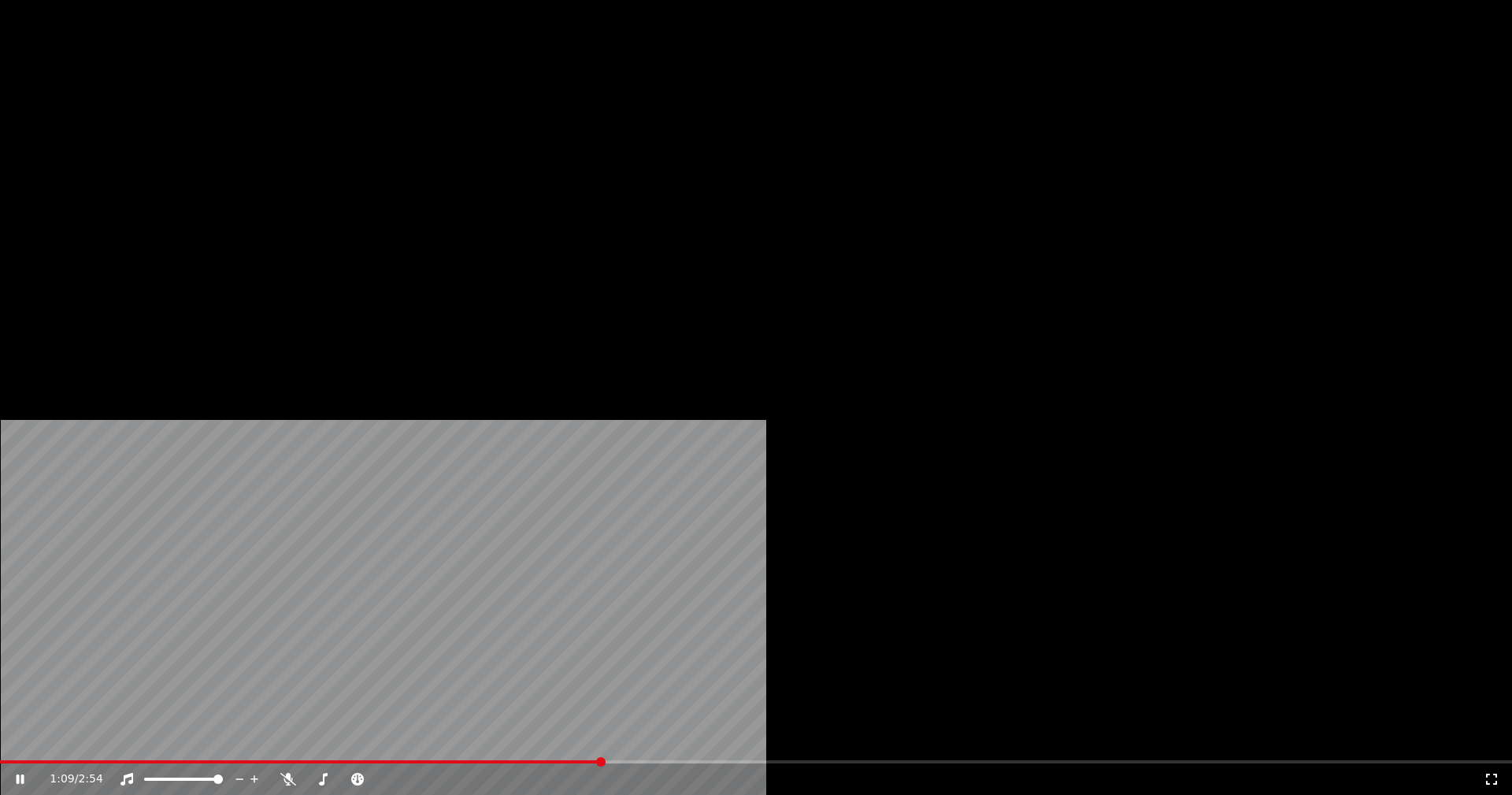
click at [224, 133] on button "Editar" at bounding box center [214, 122] width 64 height 22
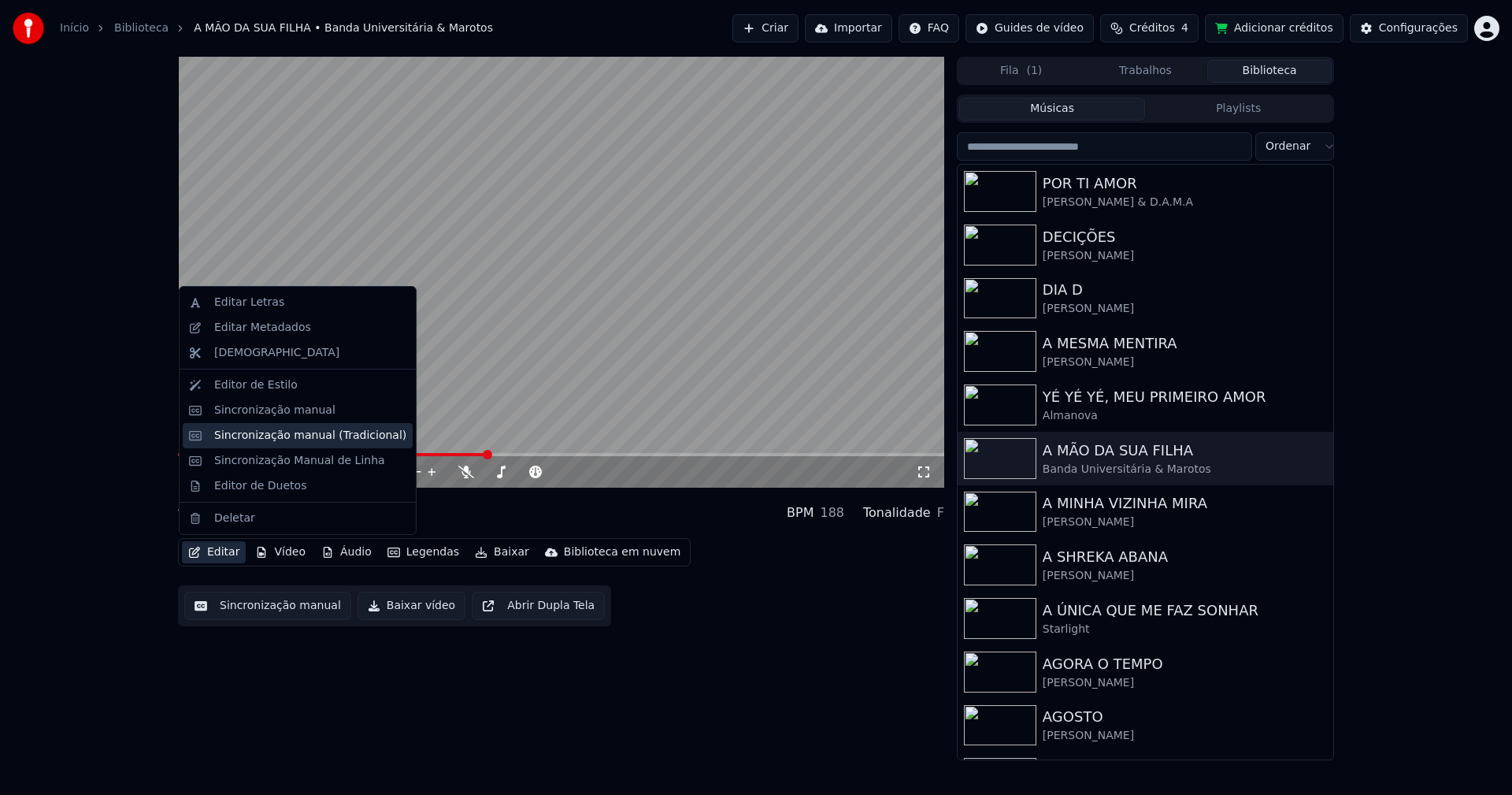
click at [309, 437] on div "Sincronização manual (Tradicional)" at bounding box center [309, 436] width 192 height 16
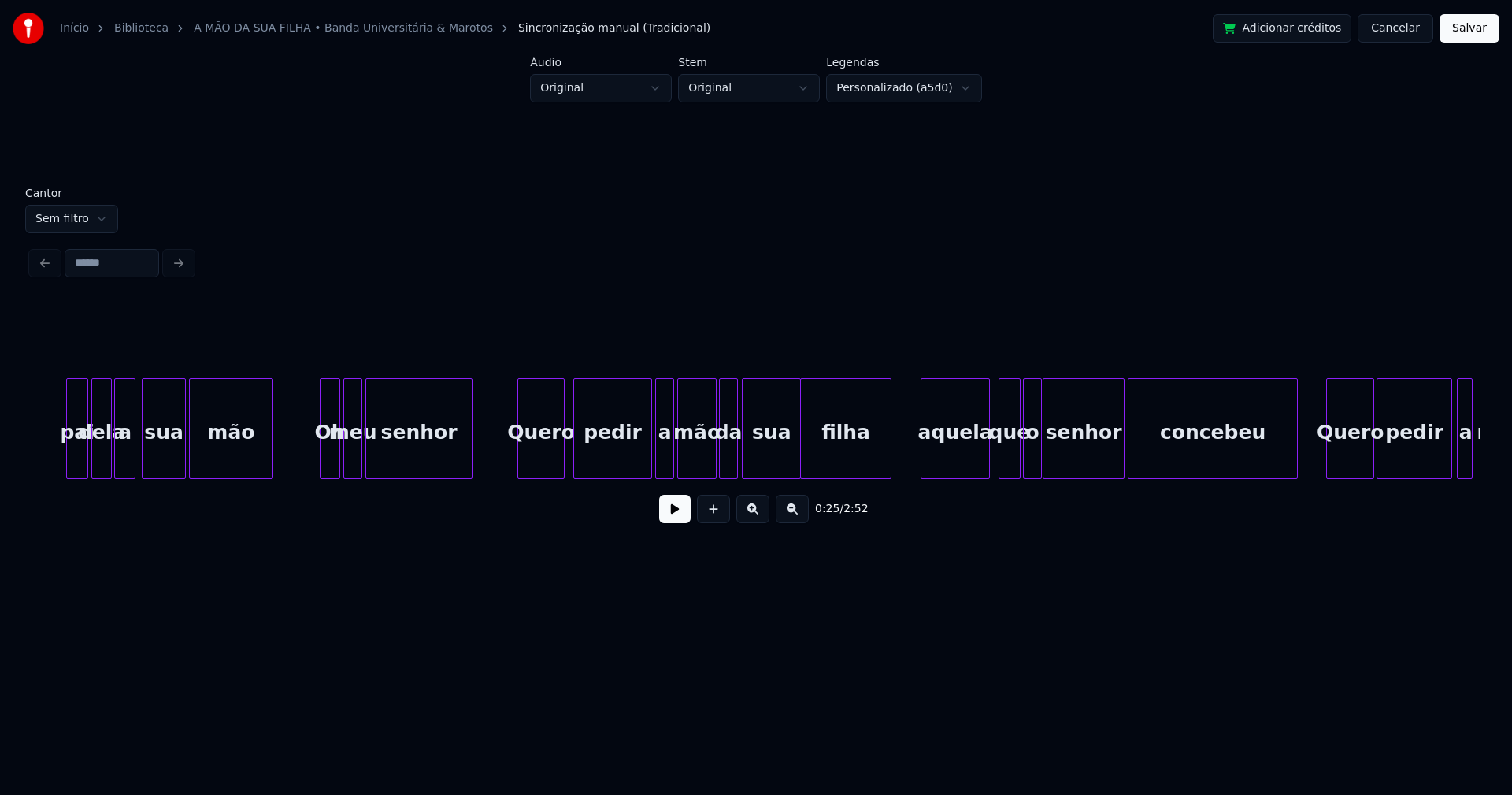
scroll to position [0, 15578]
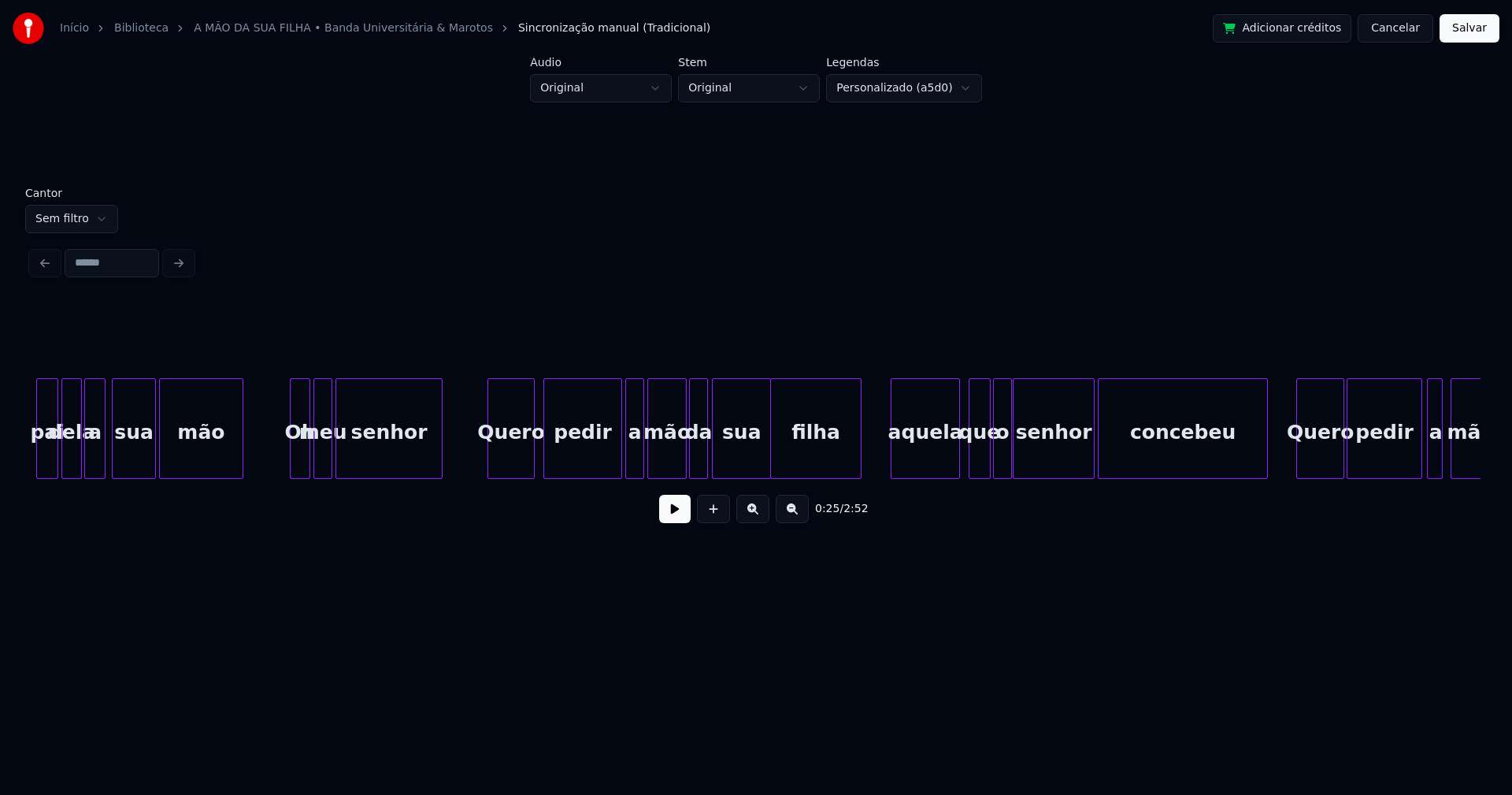
click at [918, 452] on div "aquela" at bounding box center [926, 433] width 68 height 107
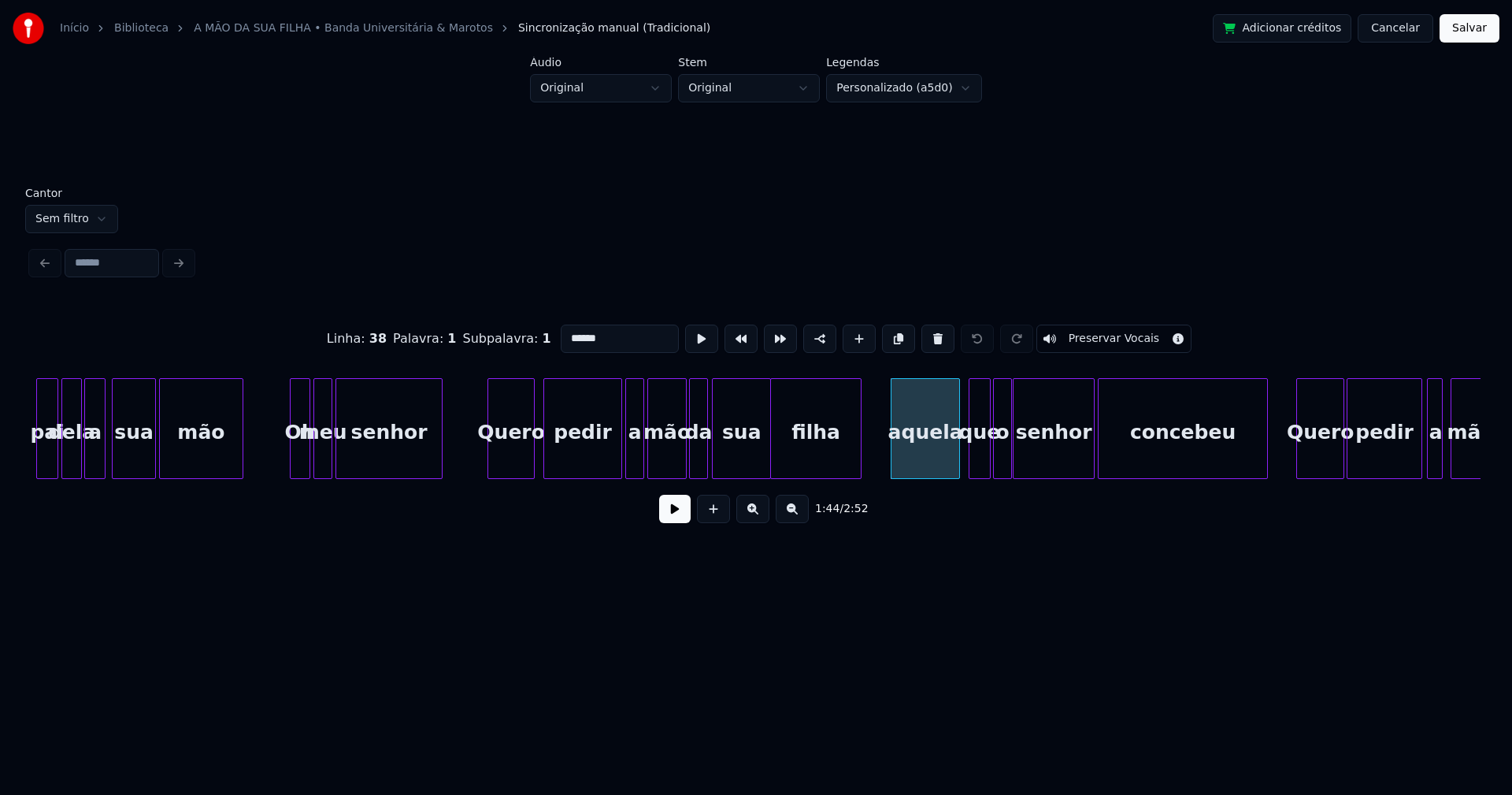
drag, startPoint x: 565, startPoint y: 331, endPoint x: 509, endPoint y: 337, distance: 56.3
click at [509, 337] on div "Linha : 38 Palavra : 1 Subpalavra : 1 ****** Preservar Vocais" at bounding box center [756, 339] width 1449 height 79
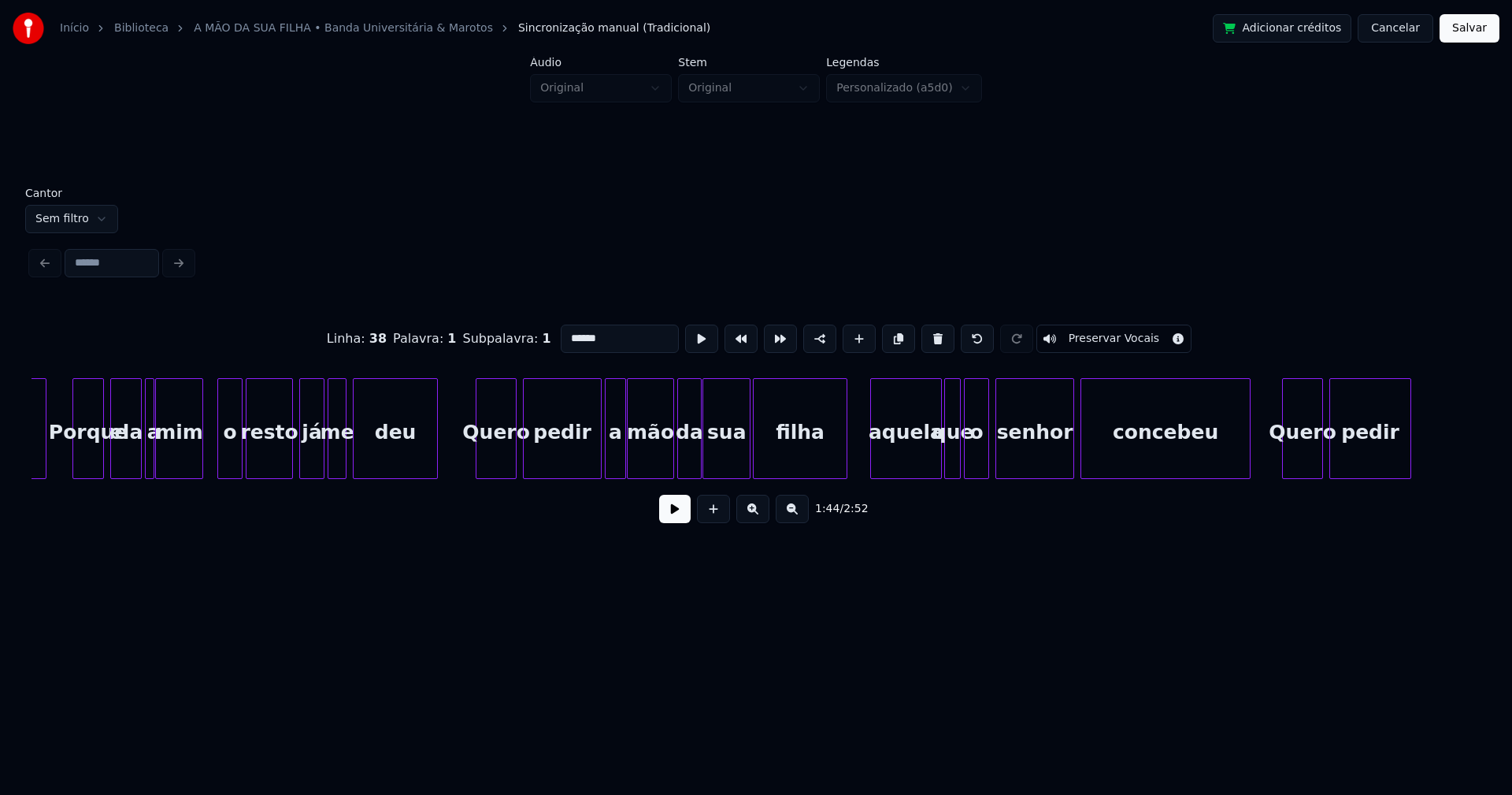
scroll to position [0, 17235]
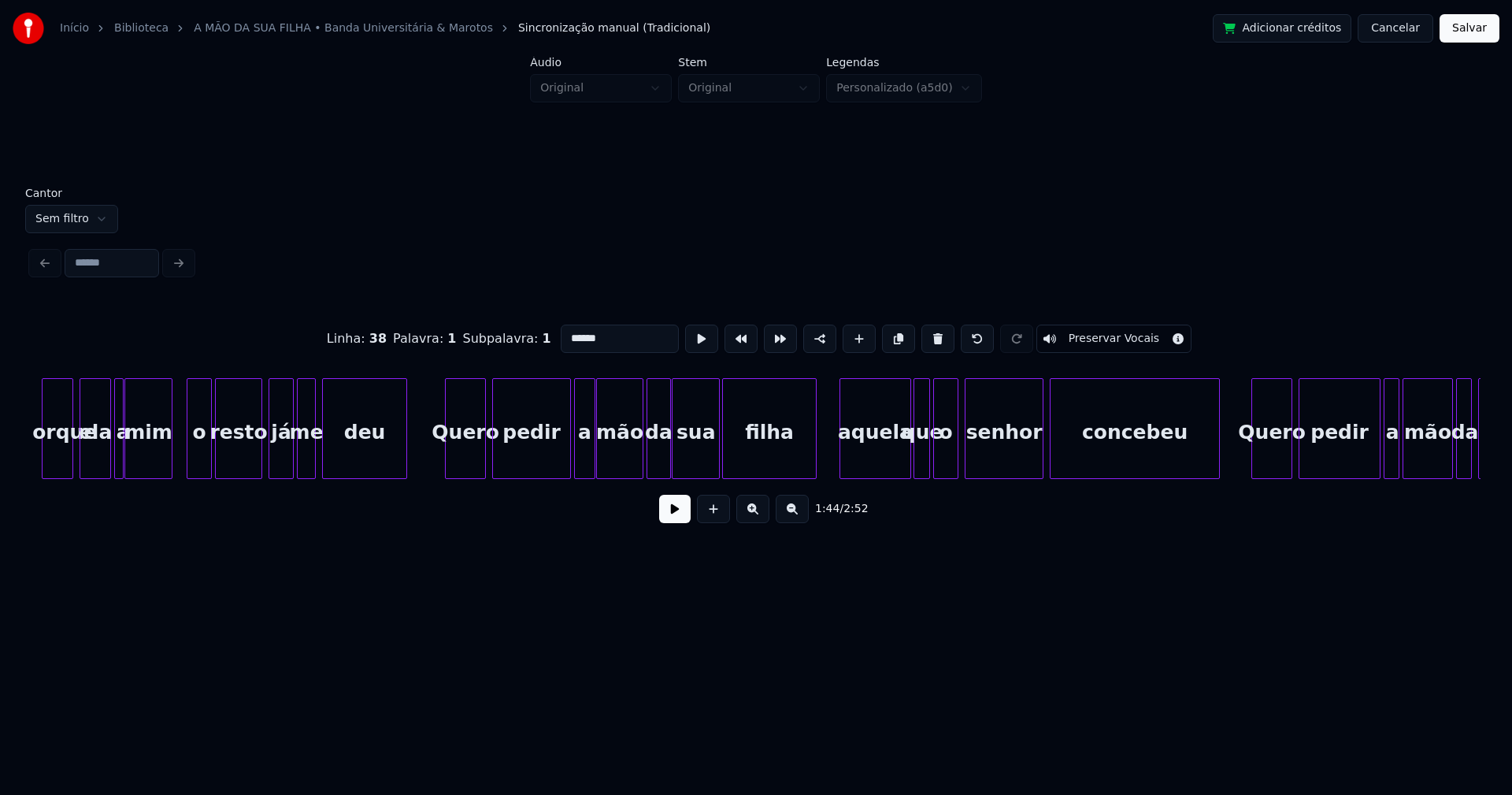
click at [878, 459] on div "aquela" at bounding box center [875, 433] width 70 height 107
drag, startPoint x: 565, startPoint y: 332, endPoint x: 541, endPoint y: 338, distance: 24.7
click at [541, 338] on div "Linha : 43 [GEOGRAPHIC_DATA] : 1 Subpalavra : 1 ****** Preservar Vocais" at bounding box center [756, 339] width 1449 height 79
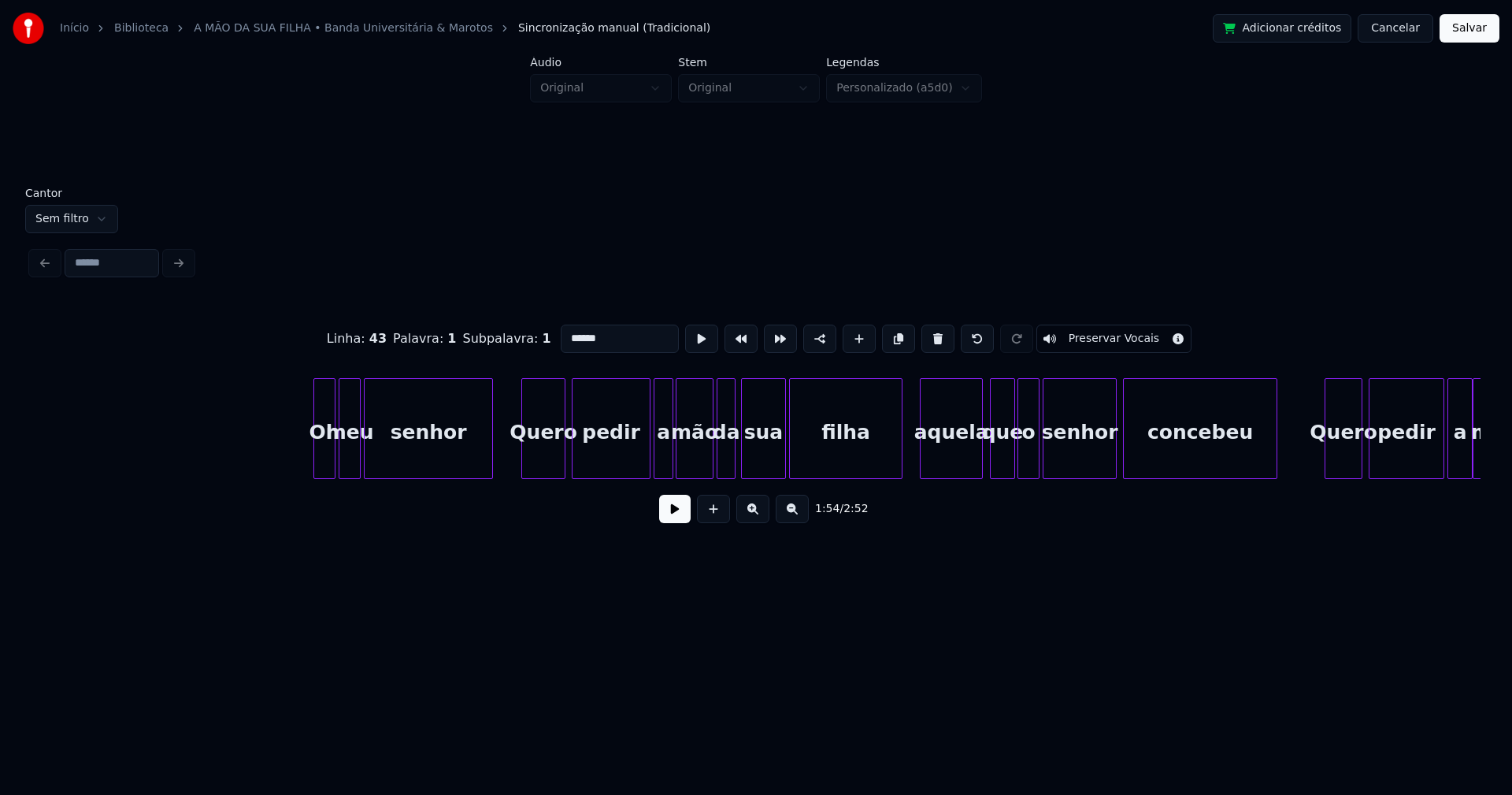
scroll to position [0, 20594]
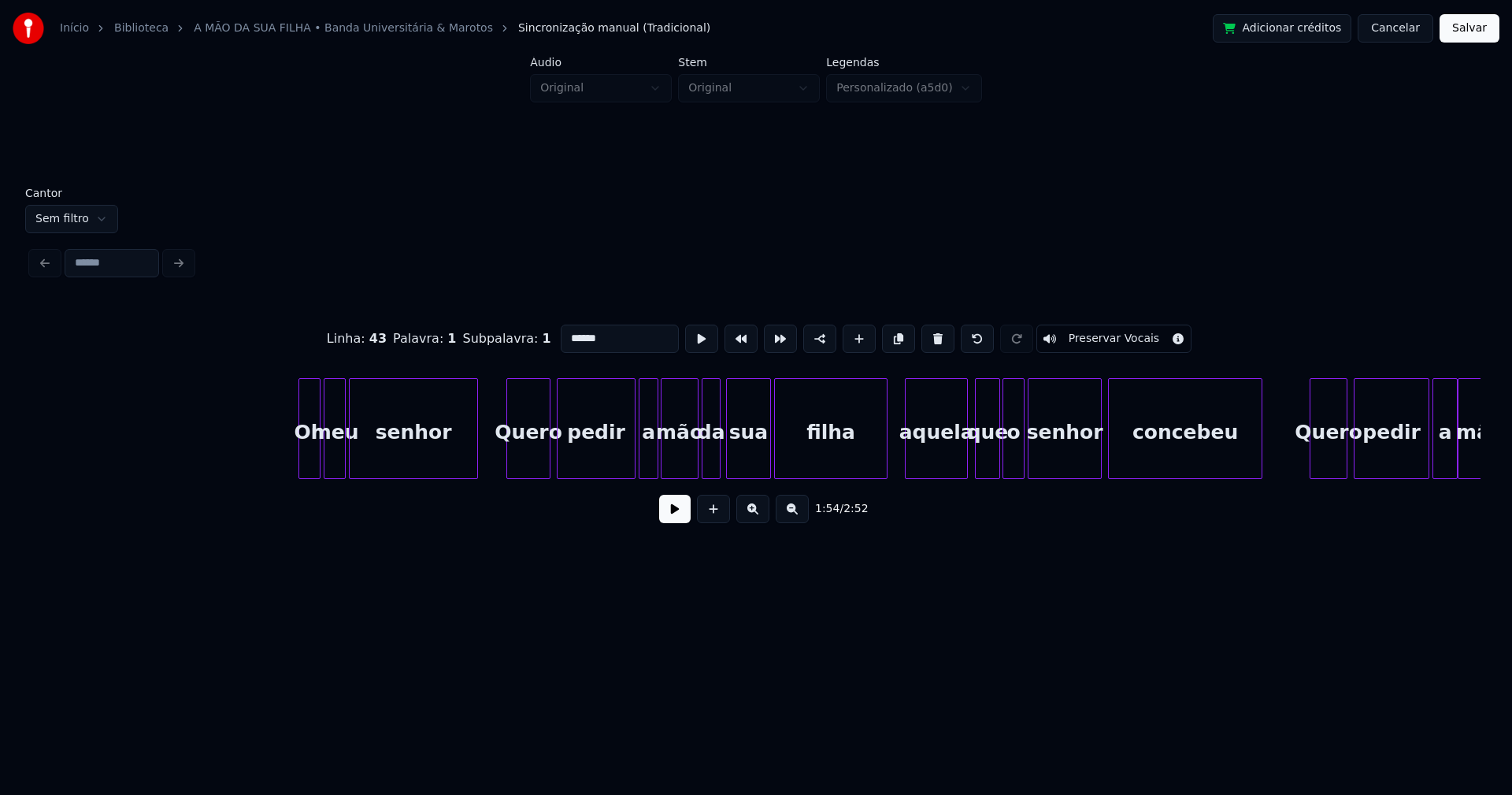
click at [939, 461] on div "aquela" at bounding box center [937, 433] width 62 height 107
drag, startPoint x: 564, startPoint y: 331, endPoint x: 556, endPoint y: 335, distance: 8.9
click at [560, 335] on input "******" at bounding box center [619, 339] width 118 height 28
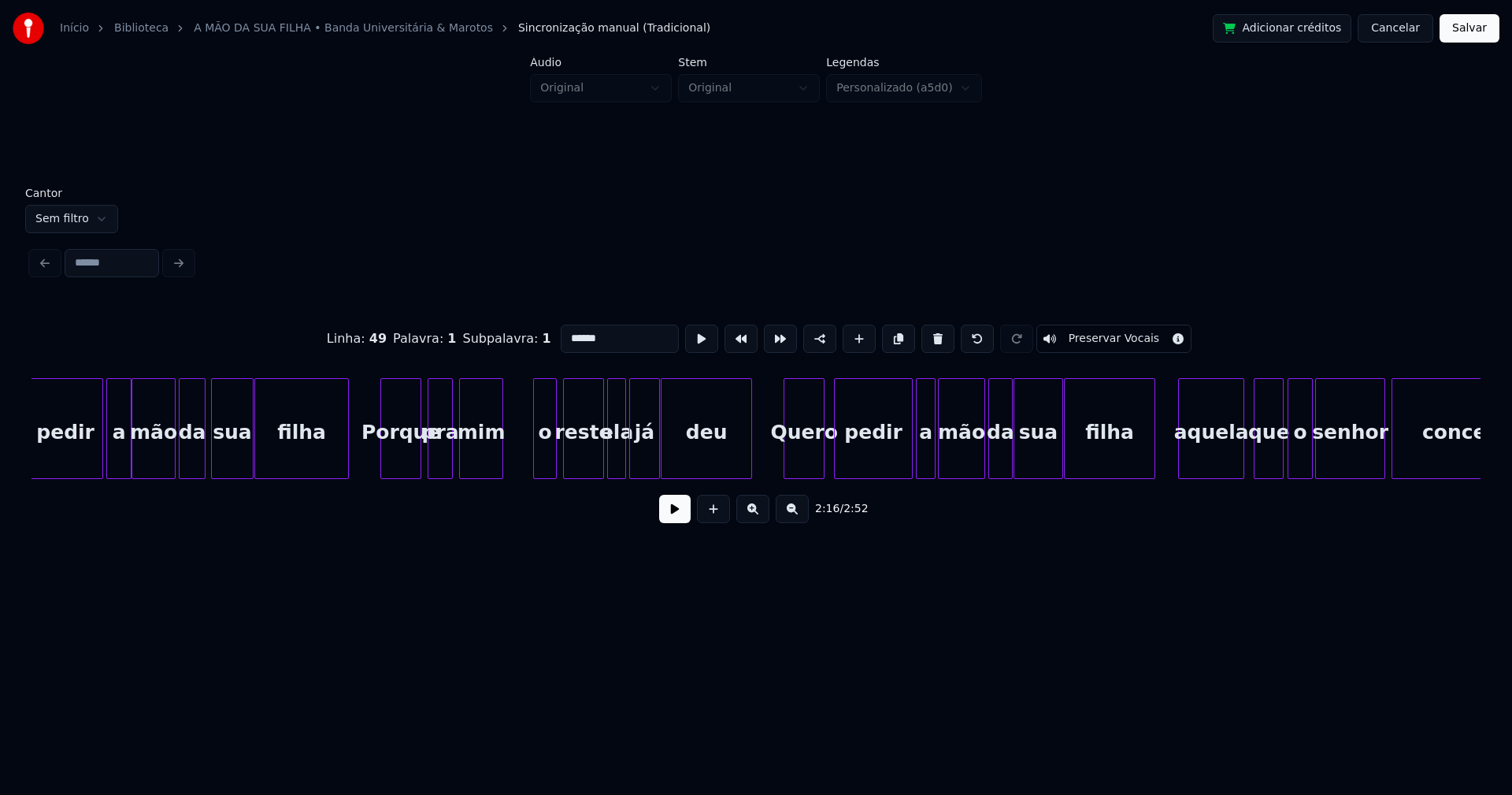
scroll to position [0, 22086]
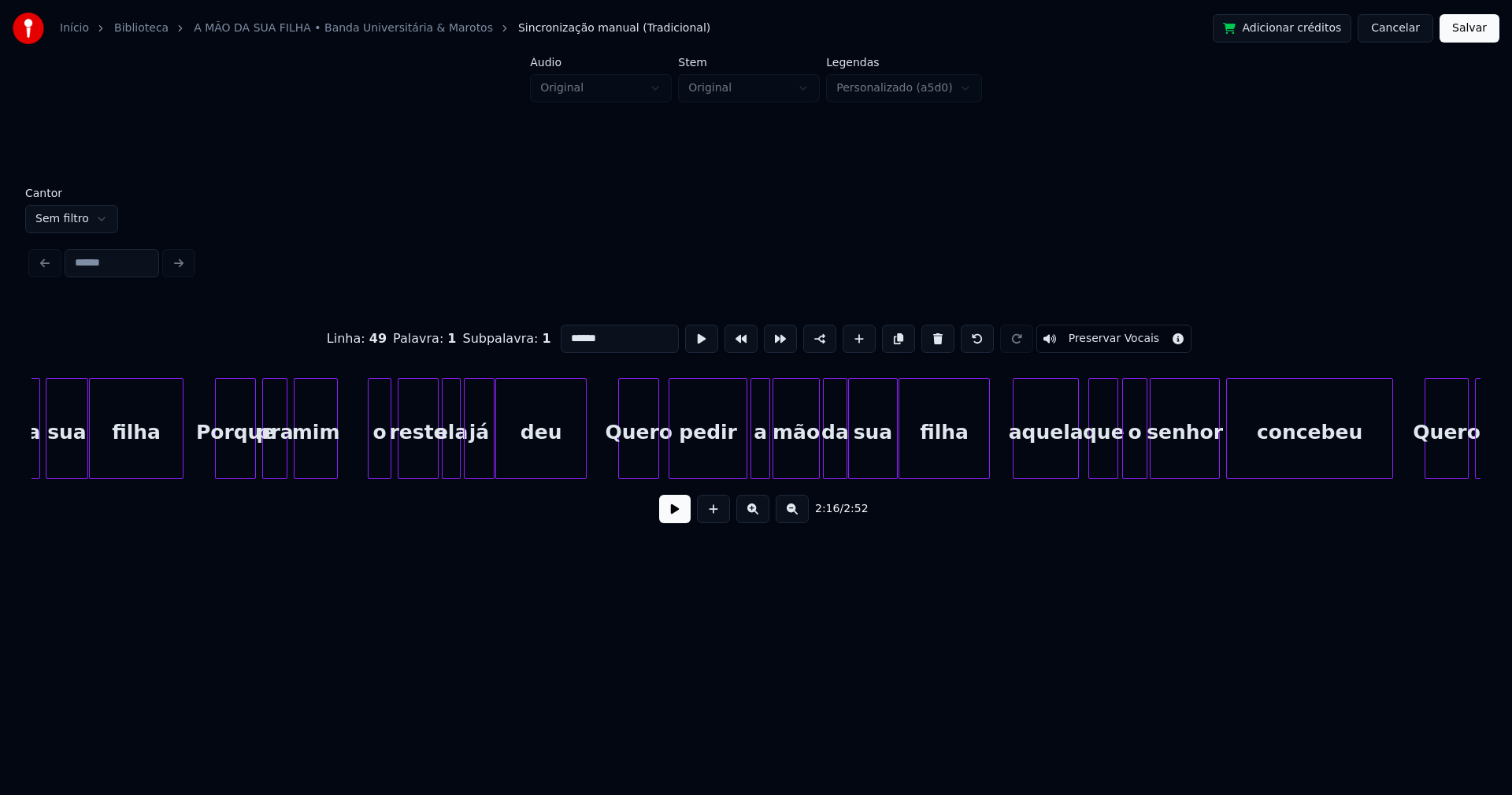
click at [1045, 459] on div "aquela" at bounding box center [1046, 433] width 65 height 107
drag, startPoint x: 563, startPoint y: 332, endPoint x: 547, endPoint y: 337, distance: 16.8
click at [547, 337] on div "Linha : 54 [GEOGRAPHIC_DATA] : 1 Subpalavra : 1 ****** Preservar Vocais" at bounding box center [756, 339] width 1449 height 79
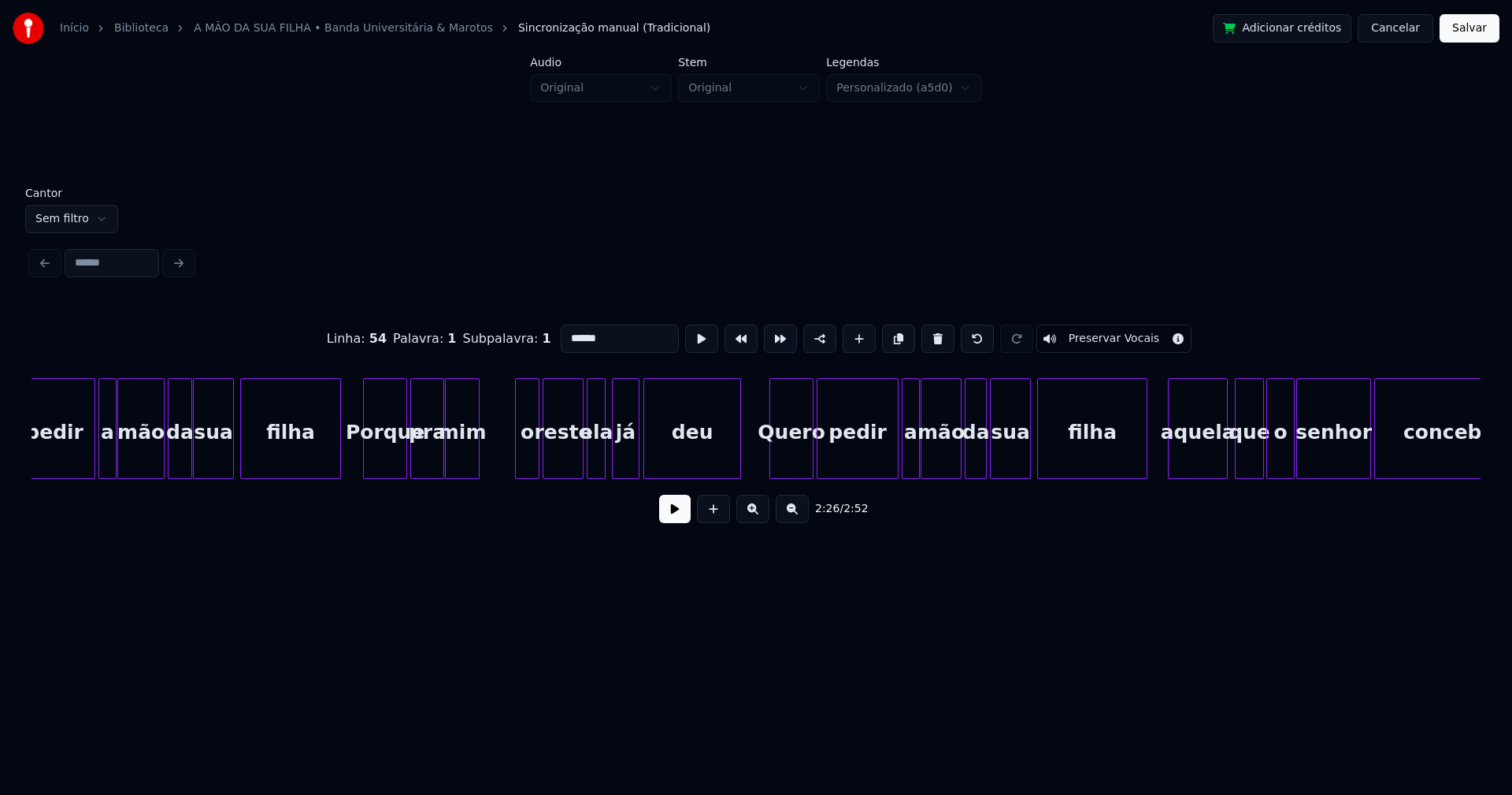
scroll to position [0, 23562]
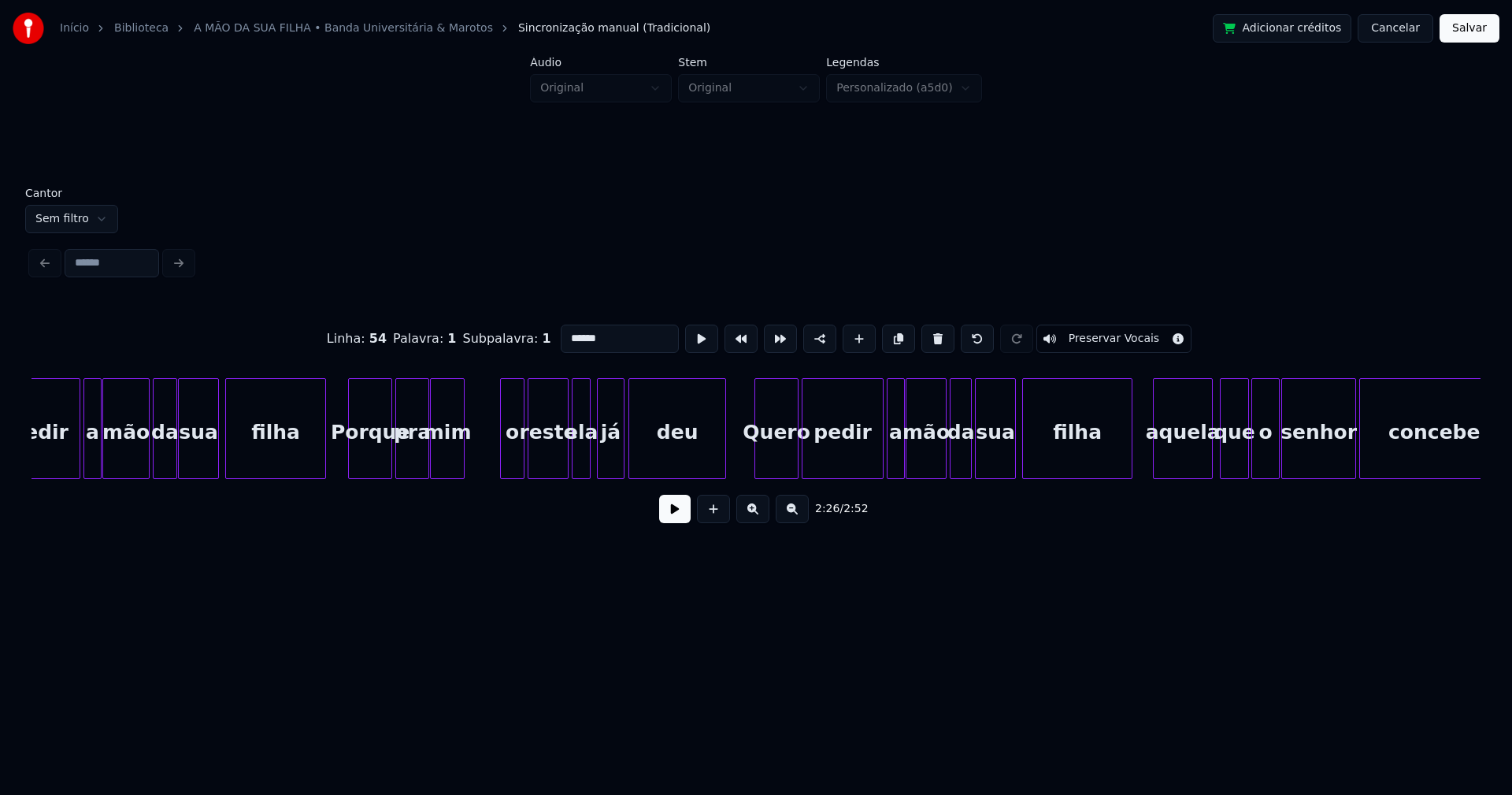
click at [1181, 456] on div "aquela" at bounding box center [1183, 433] width 58 height 107
drag, startPoint x: 565, startPoint y: 332, endPoint x: 504, endPoint y: 337, distance: 61.2
click at [505, 337] on div "Linha : 59 [GEOGRAPHIC_DATA] : 1 Subpalavra : 1 ****** Preservar Vocais" at bounding box center [756, 339] width 1449 height 79
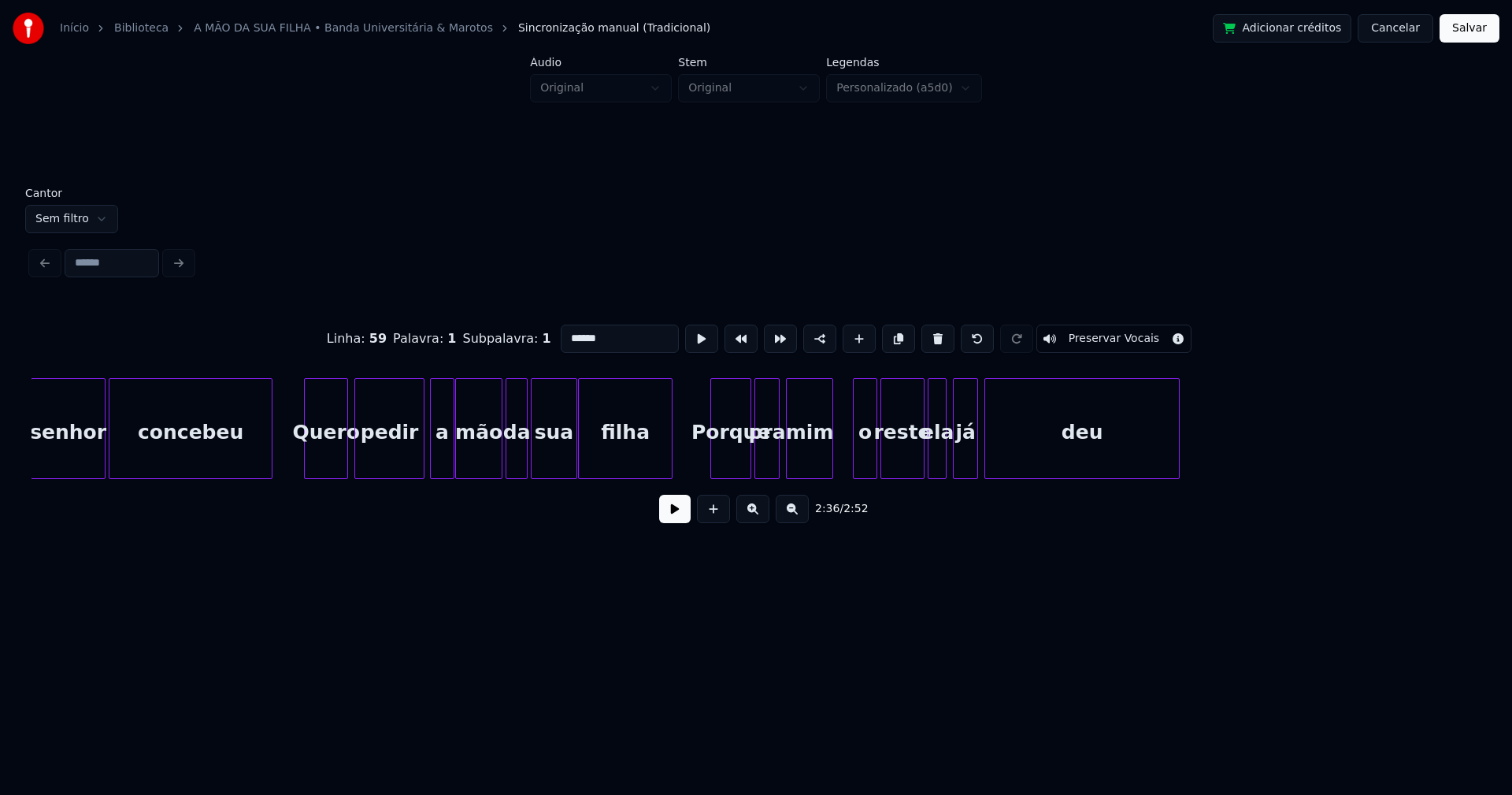
scroll to position [0, 24842]
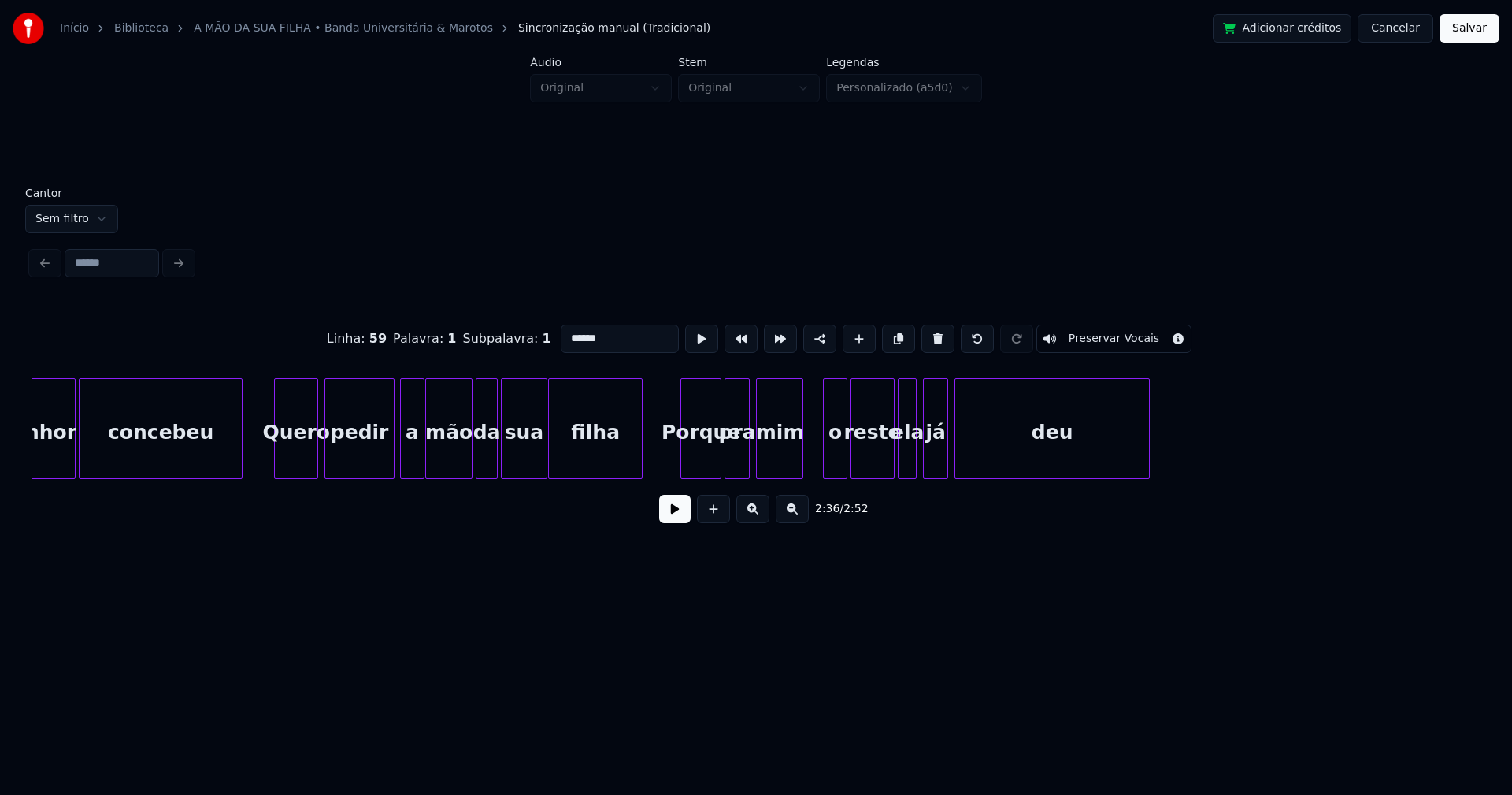
type input "******"
click at [1465, 32] on button "Salvar" at bounding box center [1469, 28] width 60 height 28
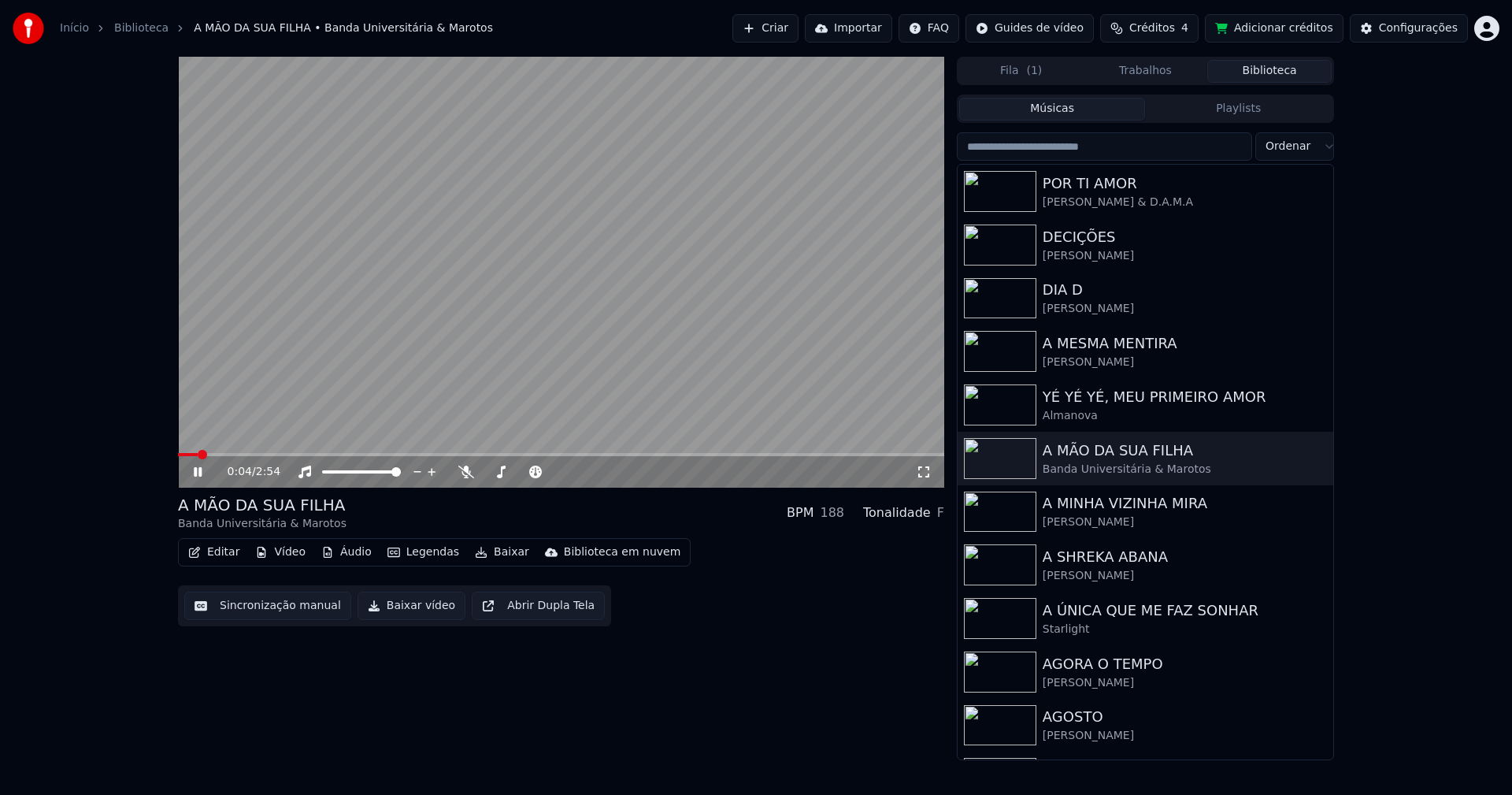
click at [923, 473] on icon at bounding box center [924, 472] width 16 height 13
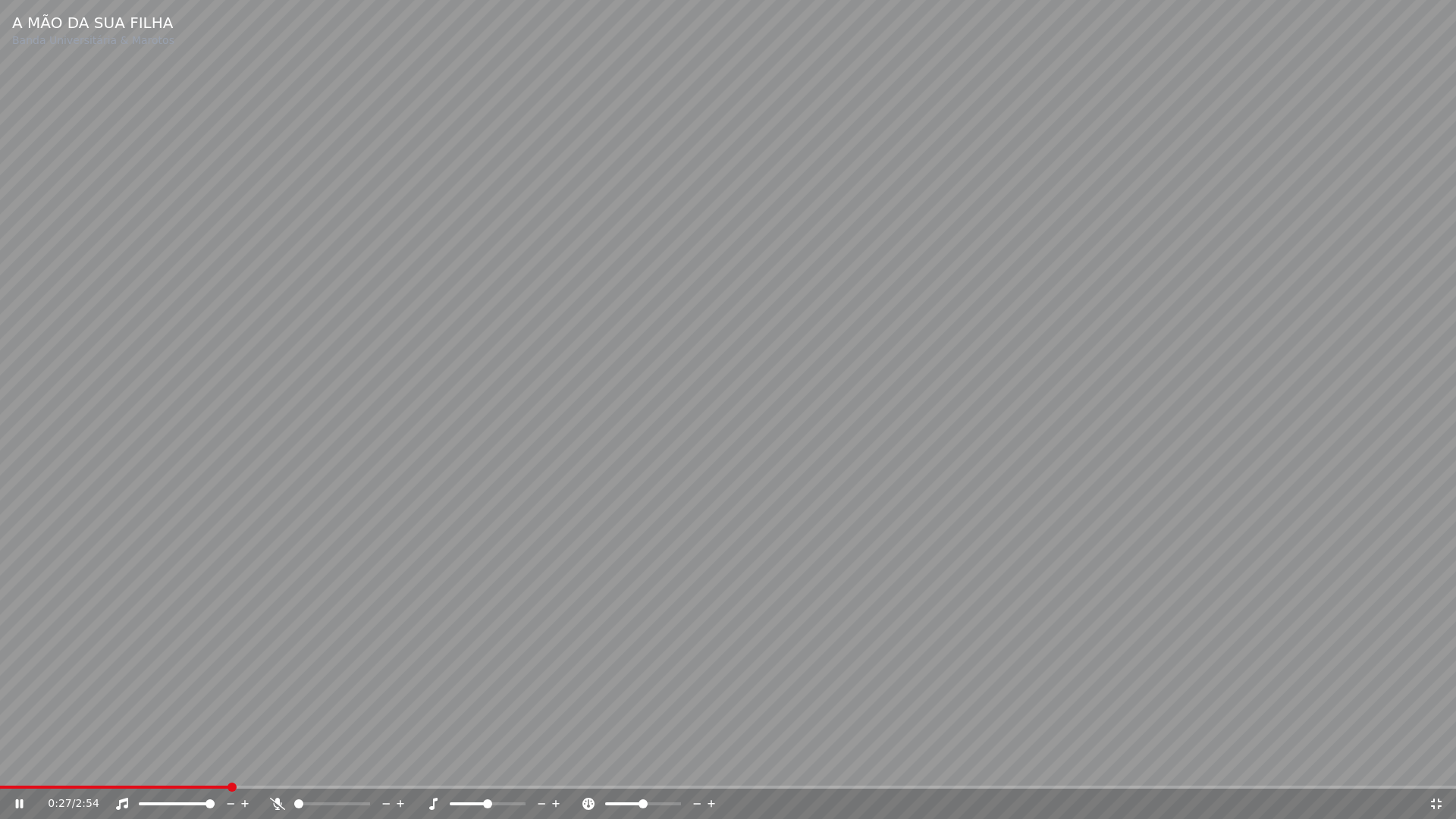
click at [186, 764] on span at bounding box center [114, 787] width 229 height 3
click at [1439, 764] on icon at bounding box center [1436, 804] width 11 height 11
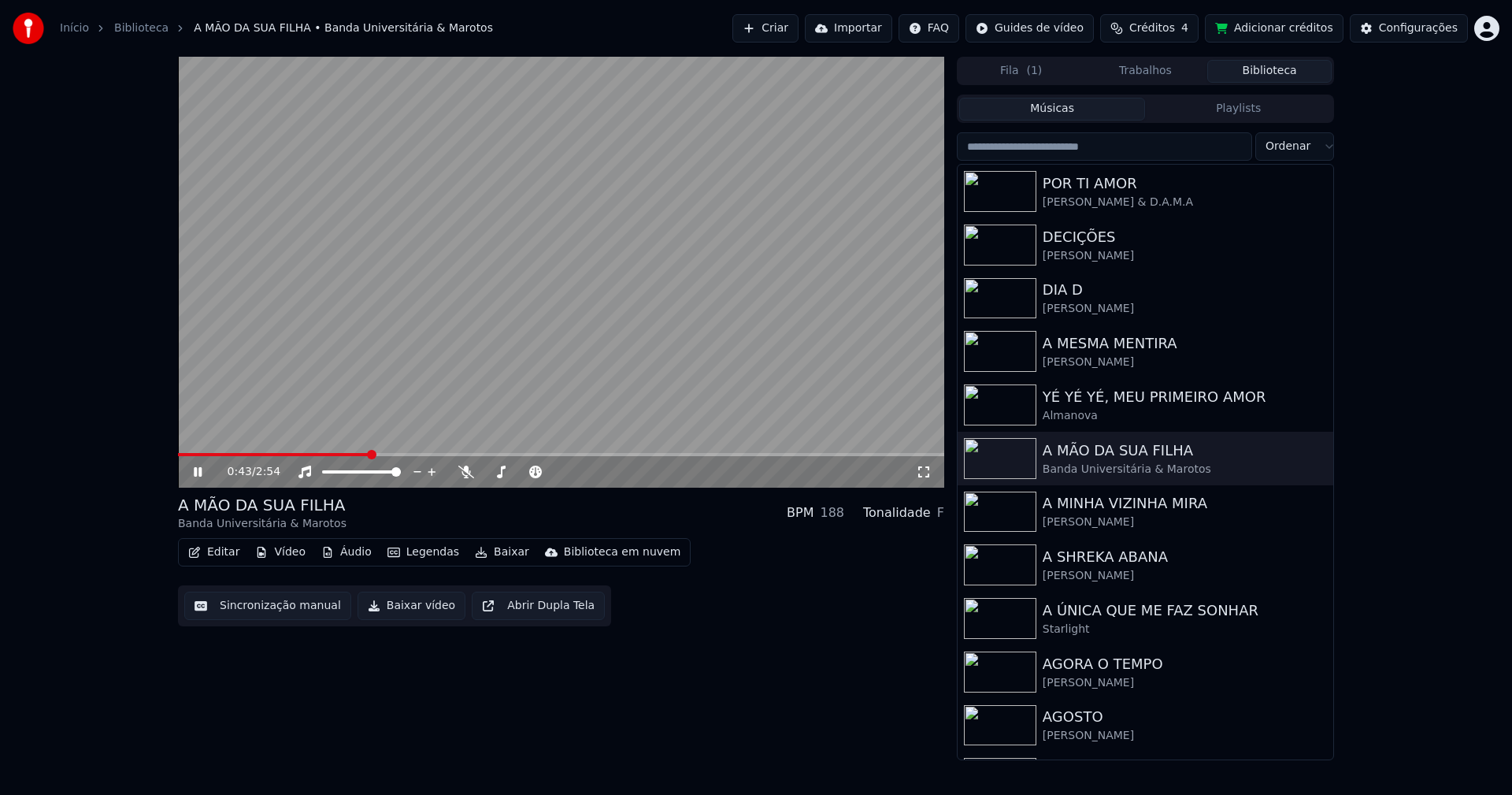
click at [199, 472] on icon at bounding box center [197, 472] width 8 height 9
click at [414, 611] on button "Baixar vídeo" at bounding box center [411, 606] width 108 height 28
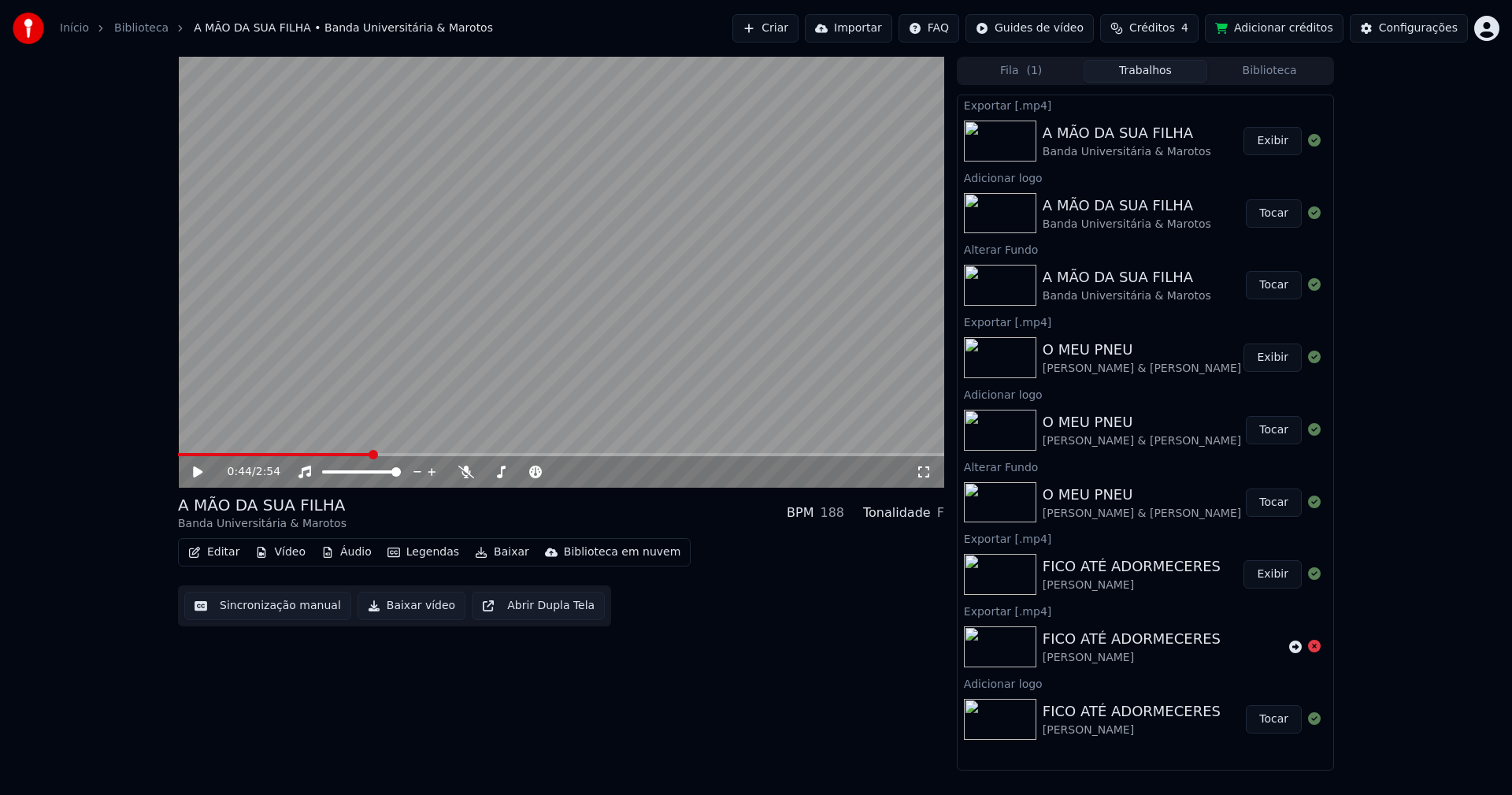
click at [213, 553] on button "Editar" at bounding box center [214, 553] width 64 height 22
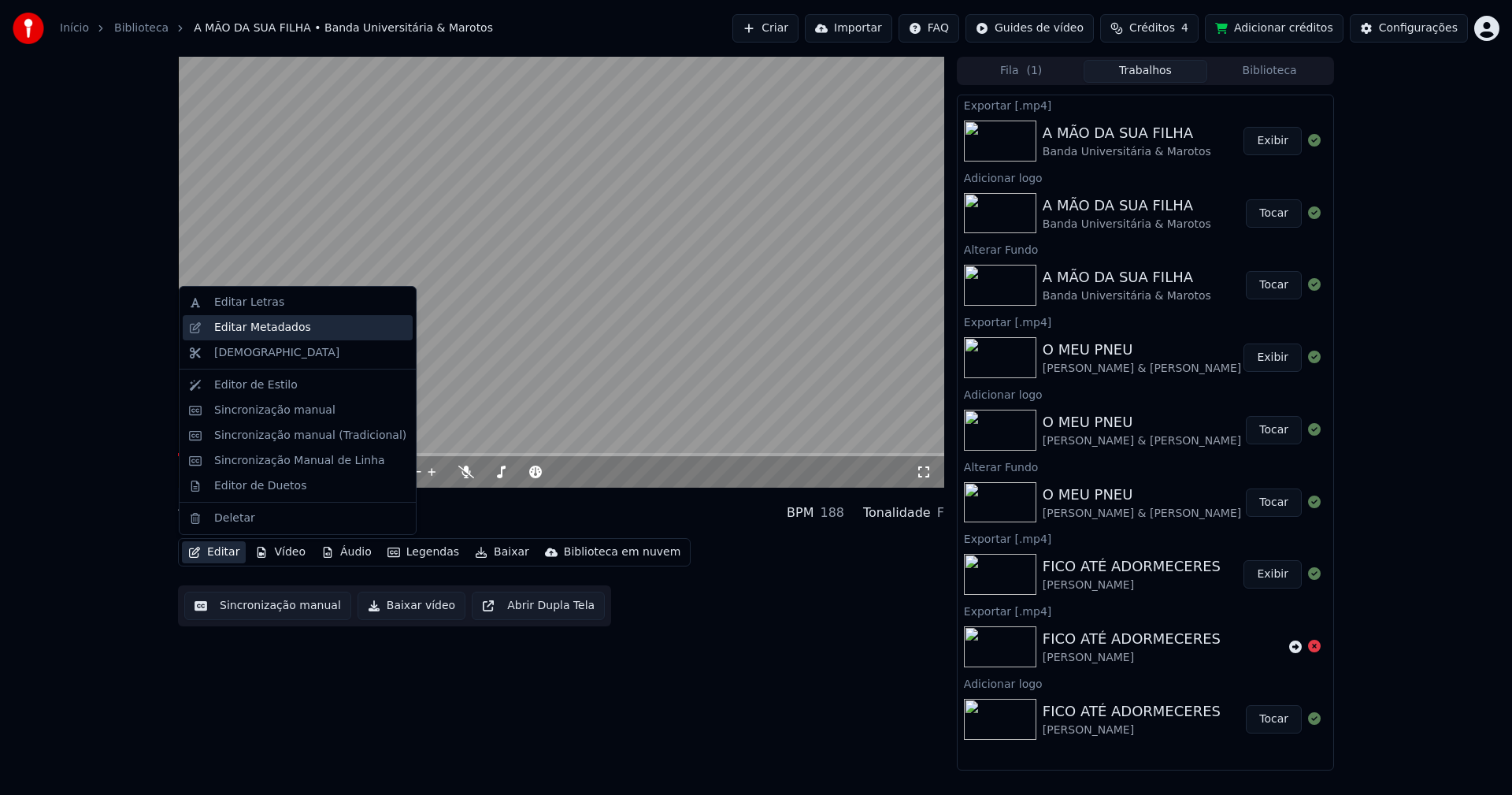
click at [262, 328] on div "Editar Metadados" at bounding box center [262, 328] width 97 height 16
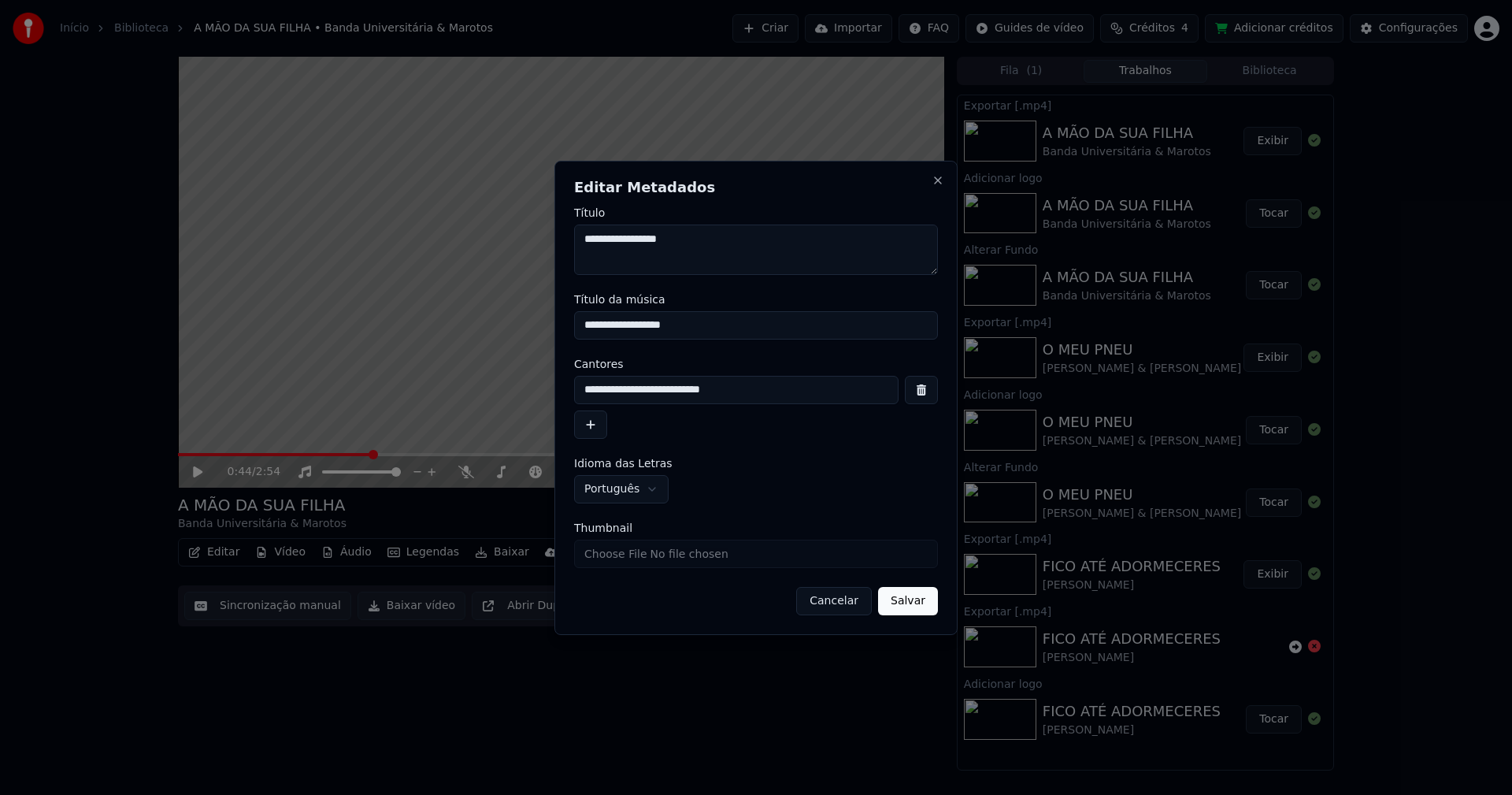
click at [638, 553] on input "Thumbnail" at bounding box center [755, 554] width 364 height 28
type input "**********"
drag, startPoint x: 911, startPoint y: 606, endPoint x: 723, endPoint y: 565, distance: 192.4
click at [913, 606] on button "Salvar" at bounding box center [908, 601] width 60 height 28
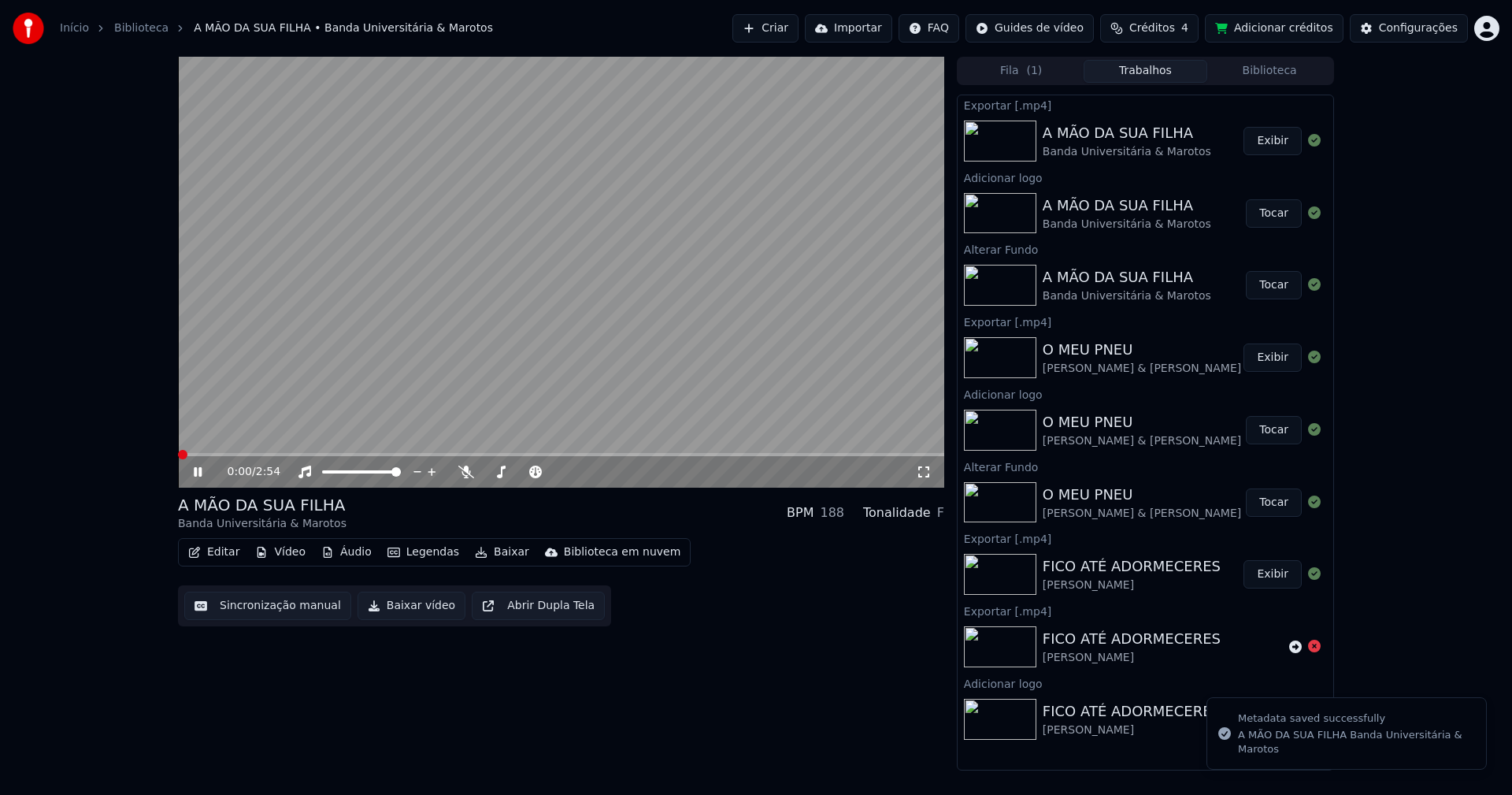
click at [204, 474] on icon at bounding box center [208, 472] width 37 height 13
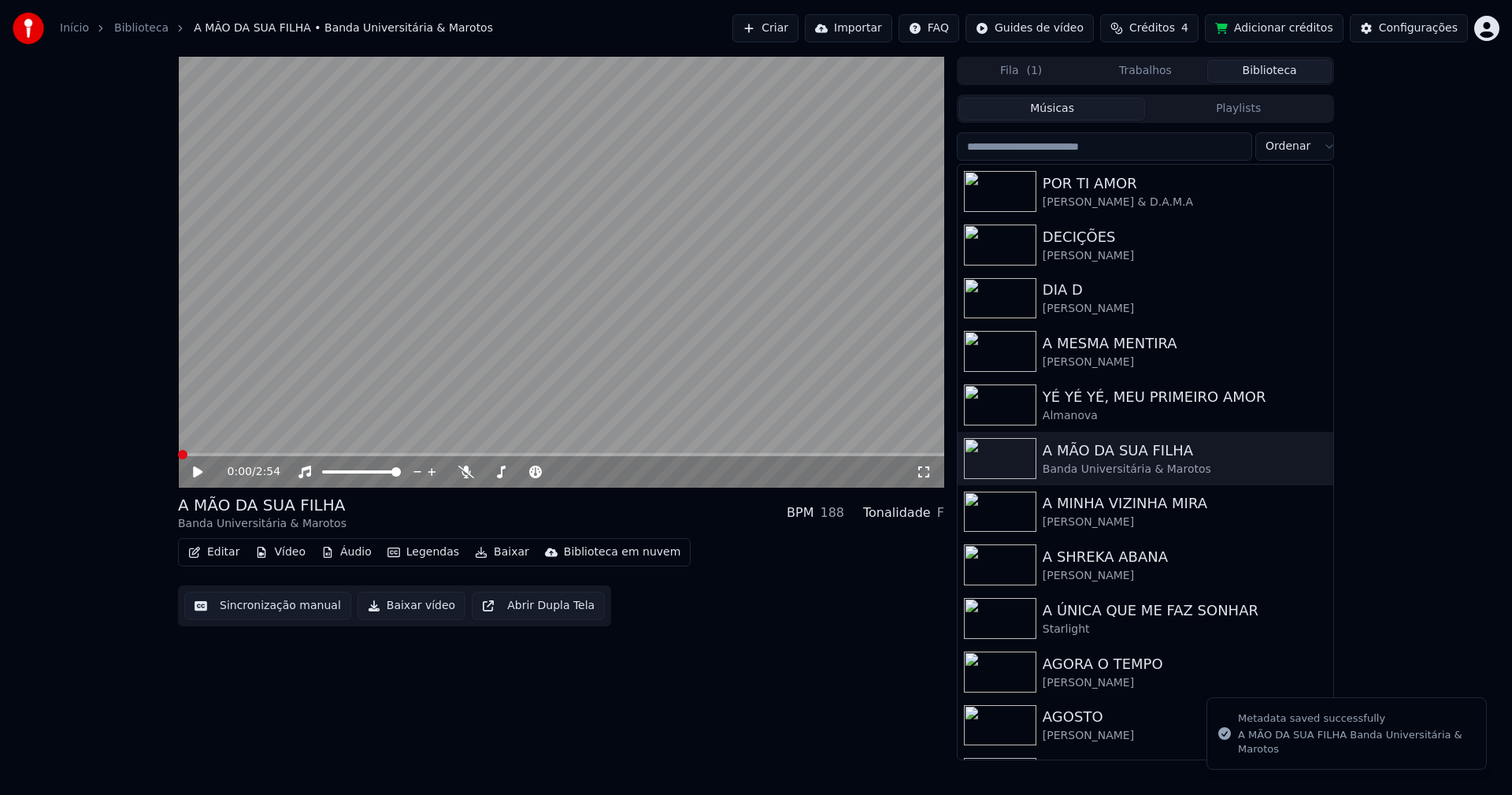
drag, startPoint x: 1278, startPoint y: 79, endPoint x: 1250, endPoint y: 56, distance: 36.2
click at [1280, 79] on button "Biblioteca" at bounding box center [1270, 71] width 125 height 23
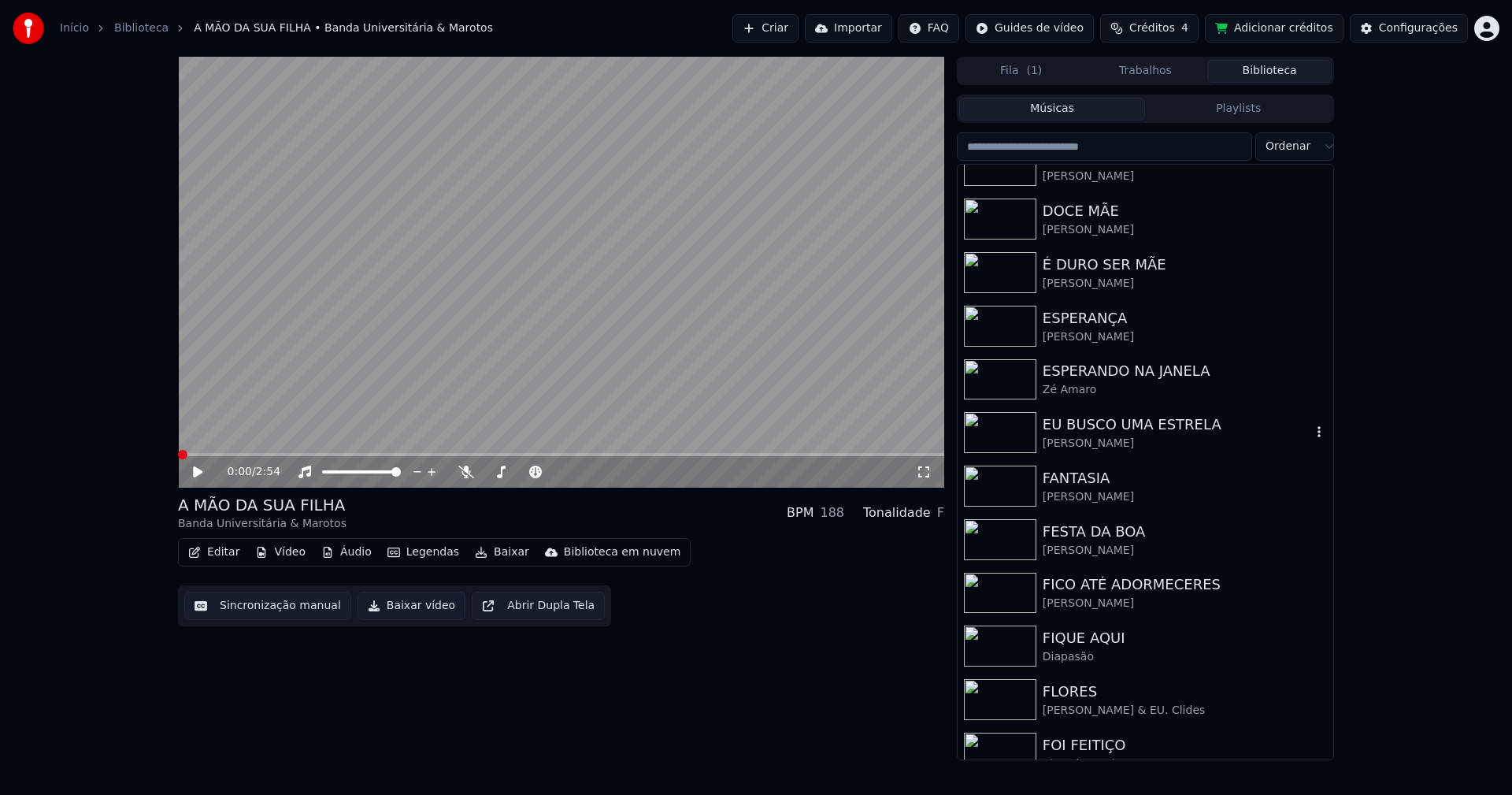
scroll to position [1891, 0]
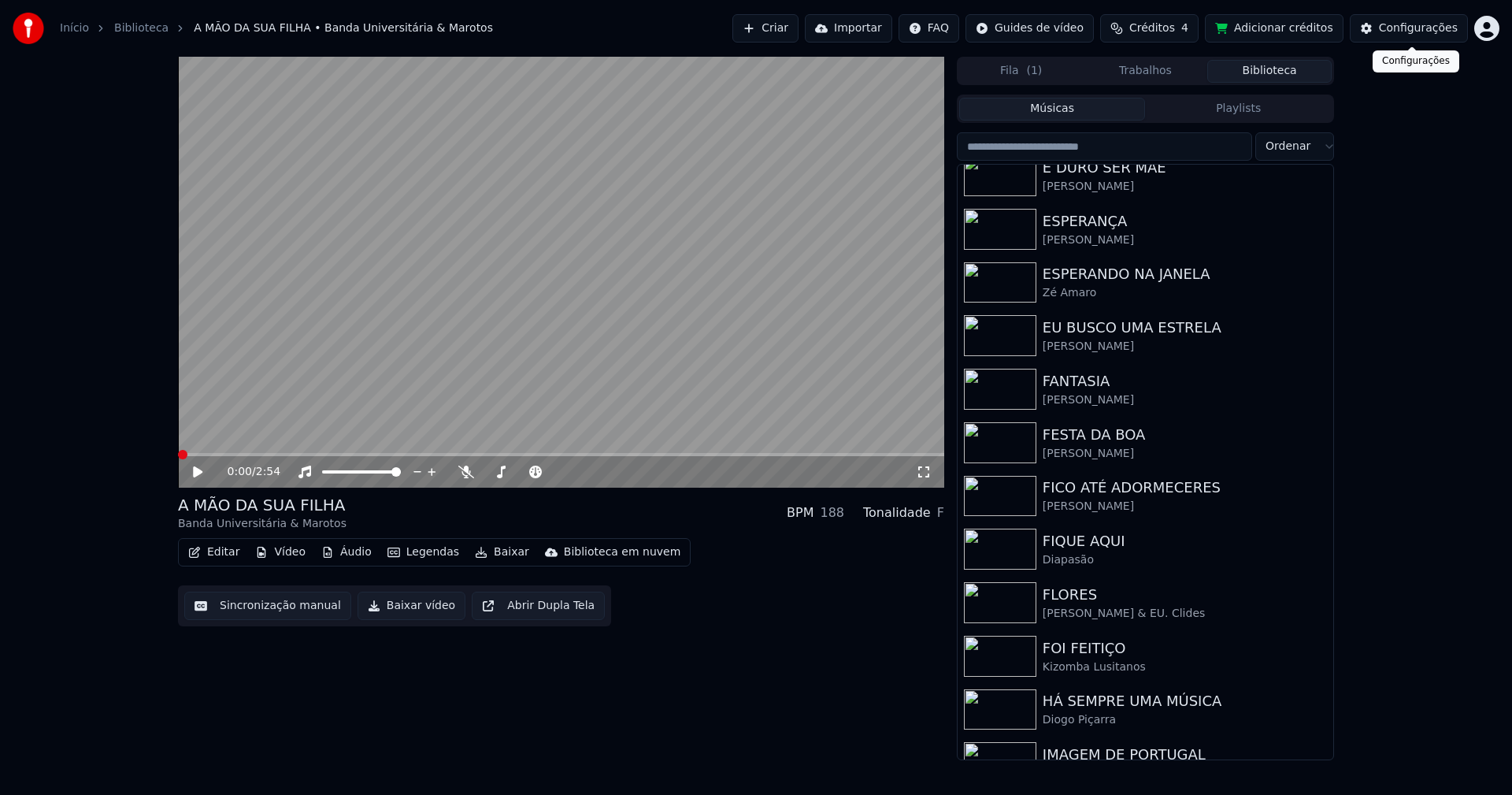
click at [1426, 25] on div "Configurações" at bounding box center [1418, 28] width 79 height 16
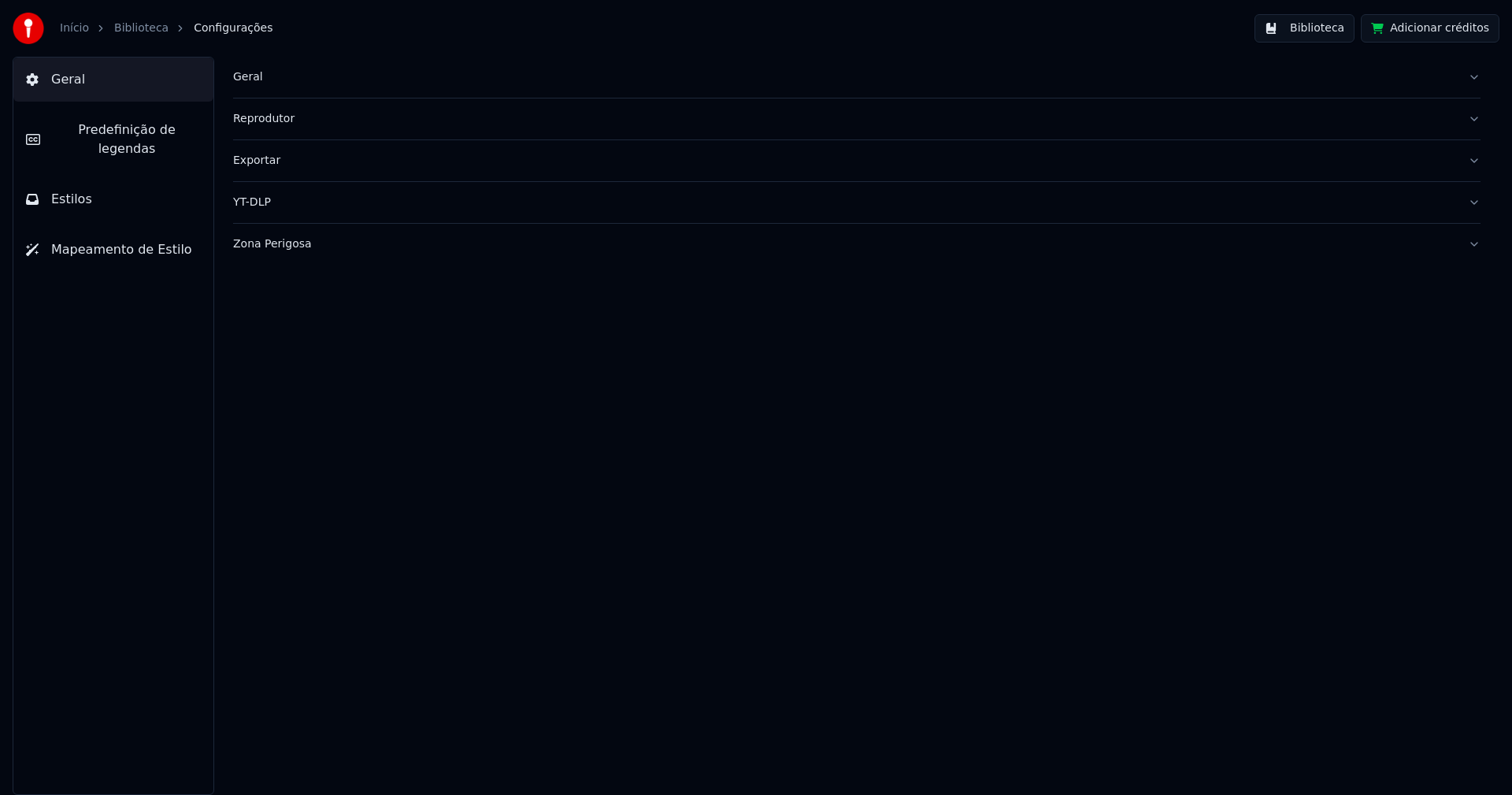
click at [258, 244] on div "Zona Perigosa" at bounding box center [844, 244] width 1222 height 16
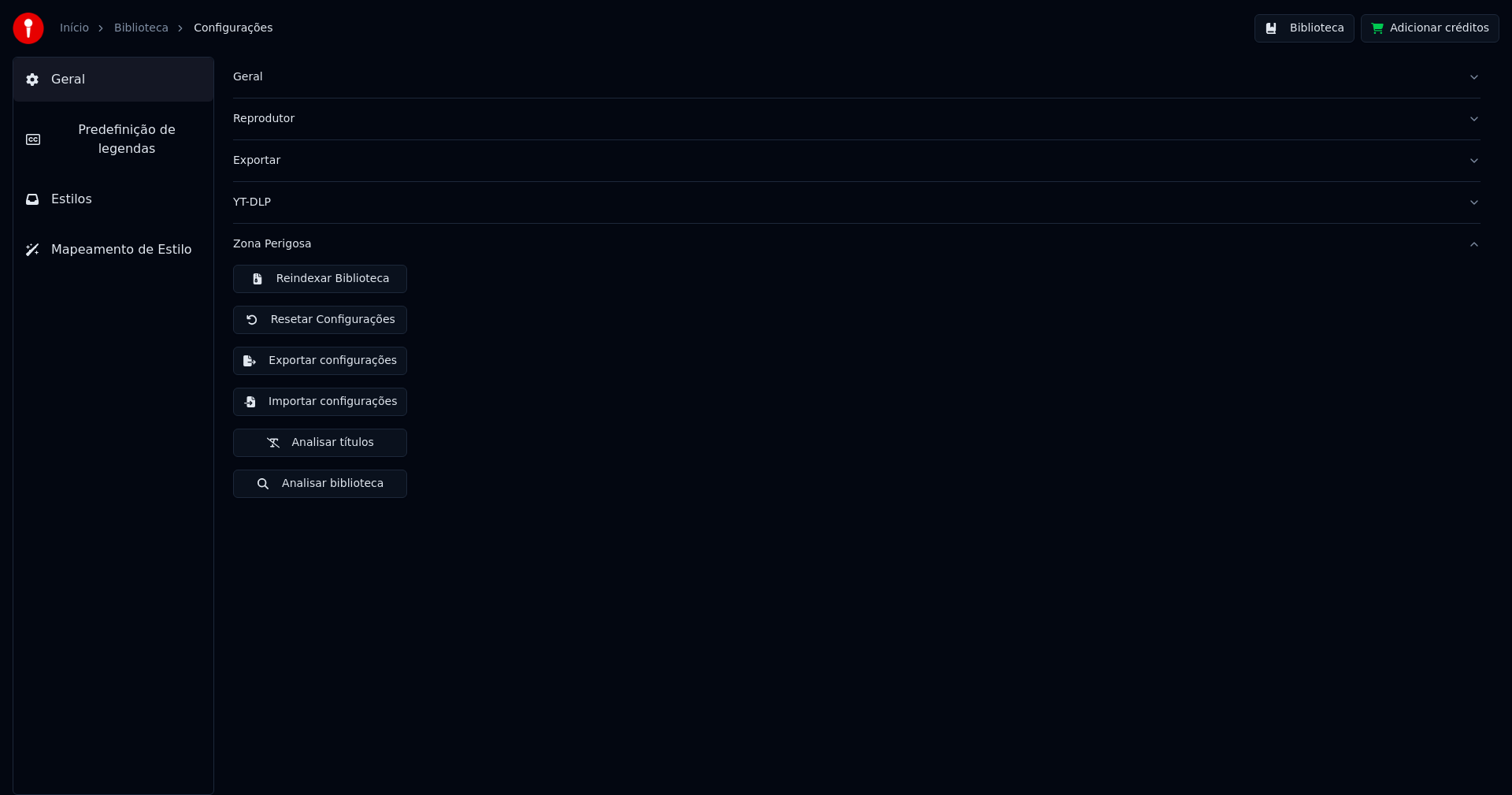
click at [340, 364] on button "Exportar configurações" at bounding box center [320, 361] width 174 height 28
click at [1323, 27] on button "Biblioteca" at bounding box center [1304, 28] width 100 height 28
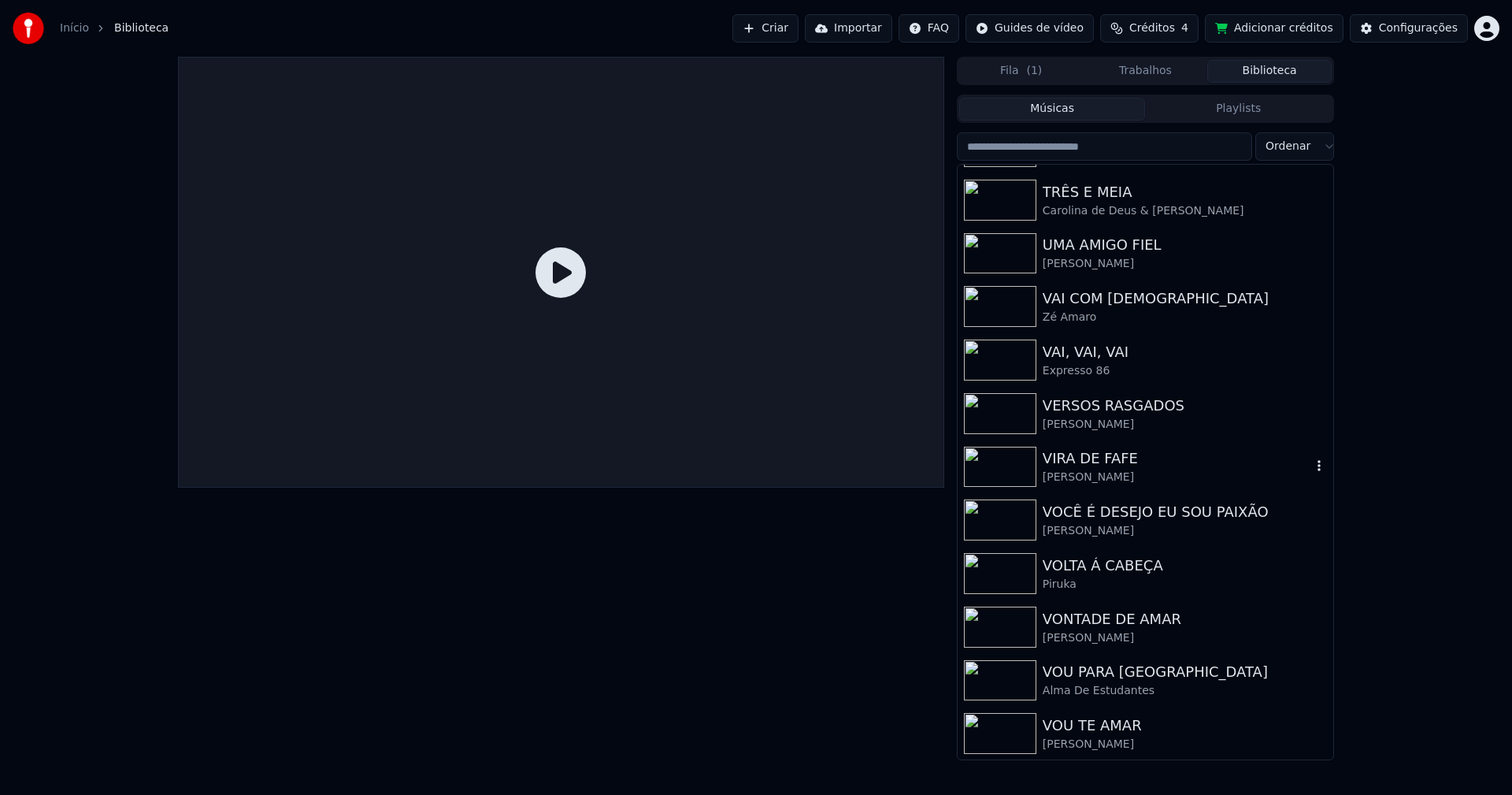
scroll to position [4546, 0]
click at [1411, 32] on div "Configurações" at bounding box center [1418, 28] width 79 height 16
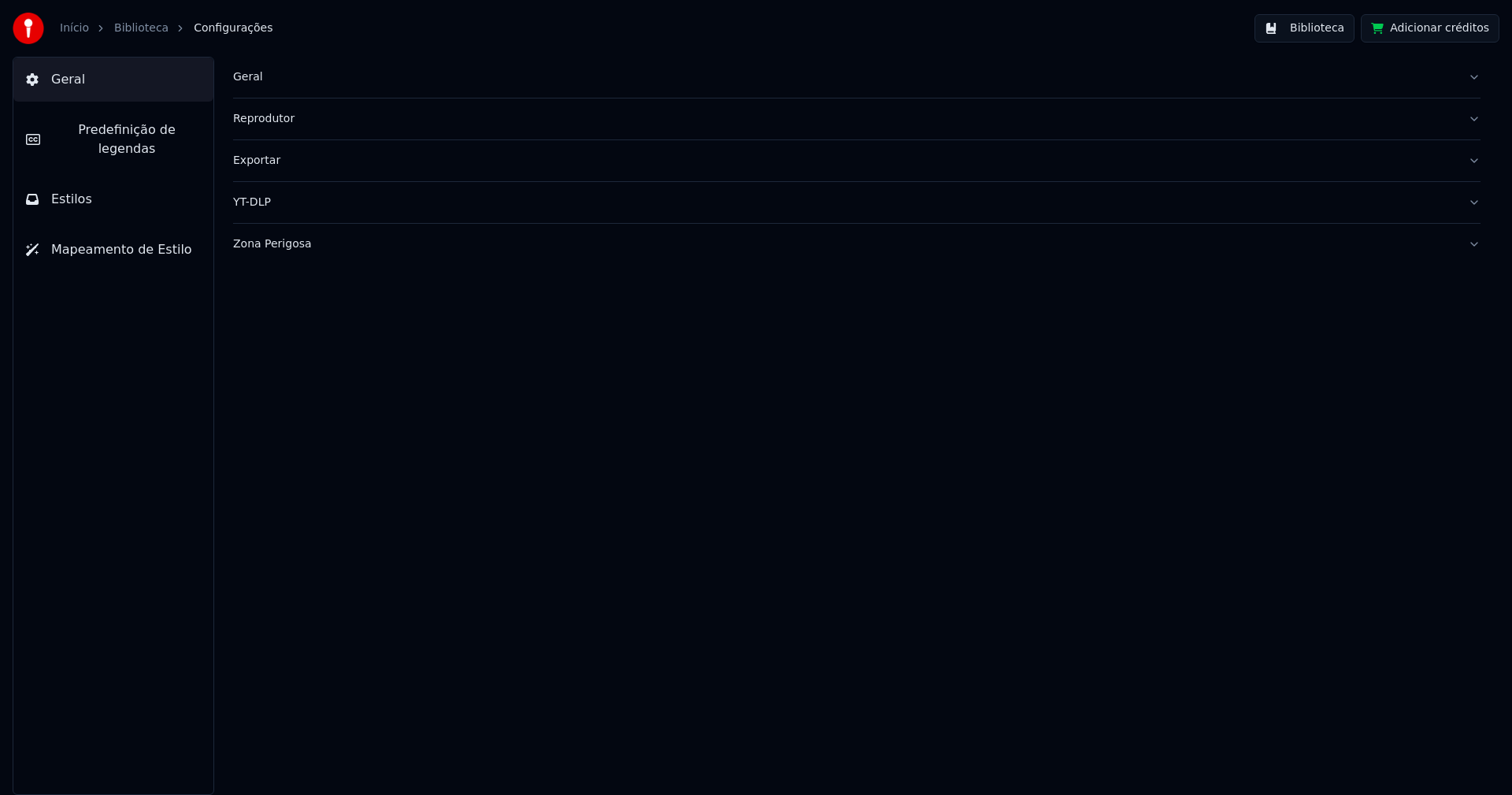
click at [253, 81] on div "Geral" at bounding box center [844, 77] width 1222 height 16
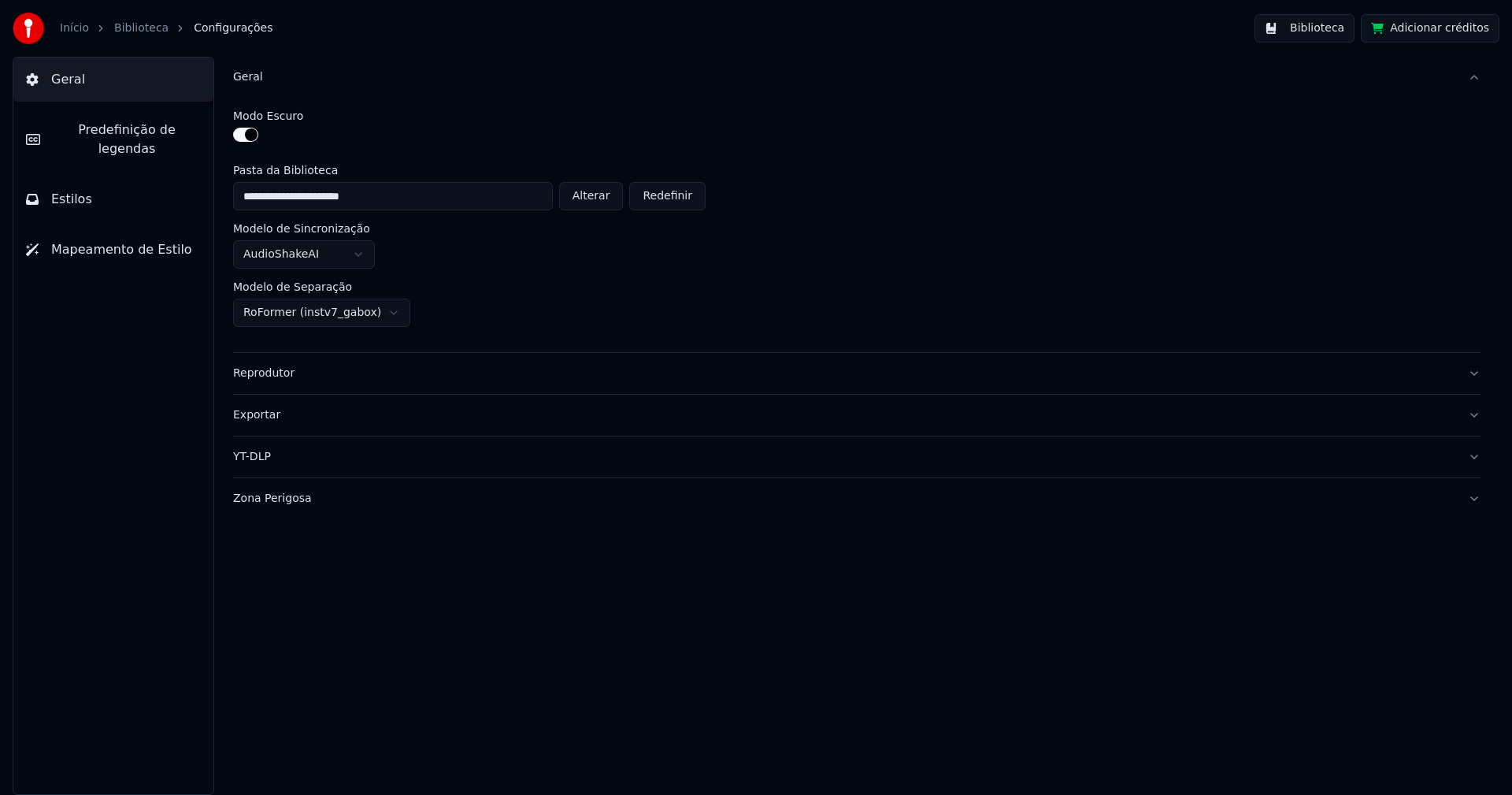
click at [601, 191] on button "Alterar" at bounding box center [591, 197] width 65 height 28
type input "**********"
click at [1323, 29] on button "Biblioteca" at bounding box center [1304, 28] width 100 height 28
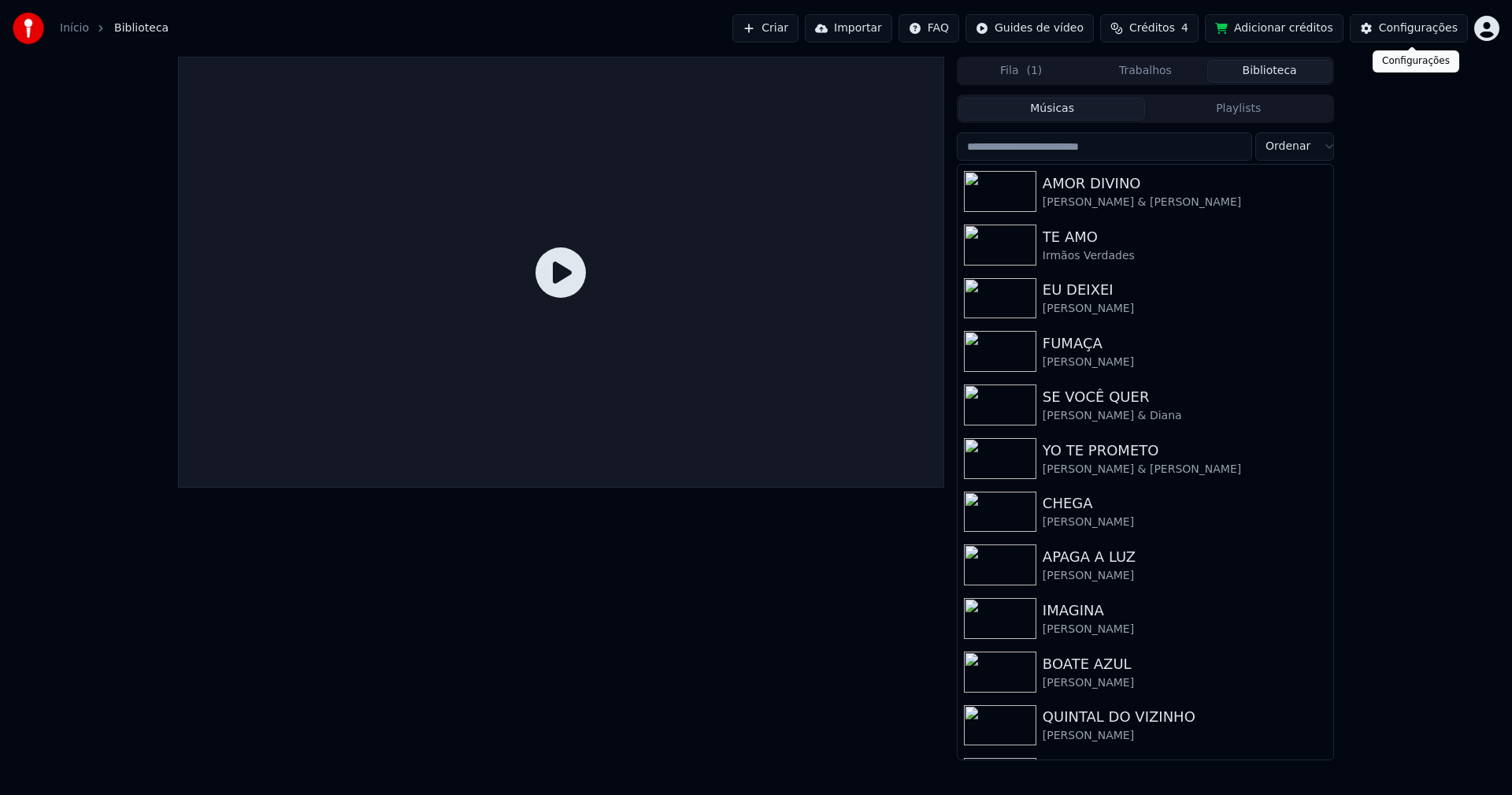
click at [1447, 32] on div "Configurações" at bounding box center [1418, 28] width 79 height 16
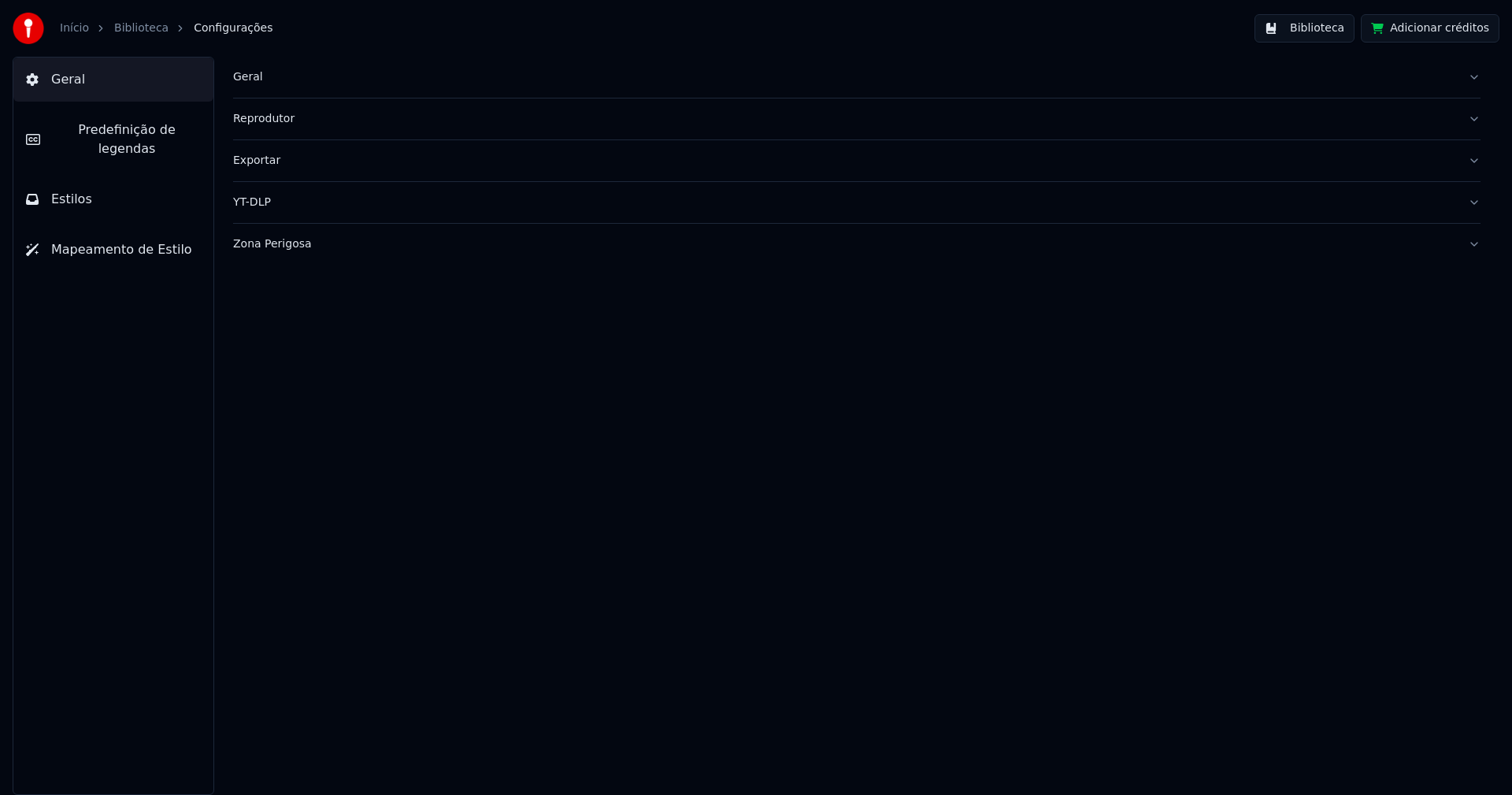
click at [241, 75] on div "Geral" at bounding box center [844, 77] width 1222 height 16
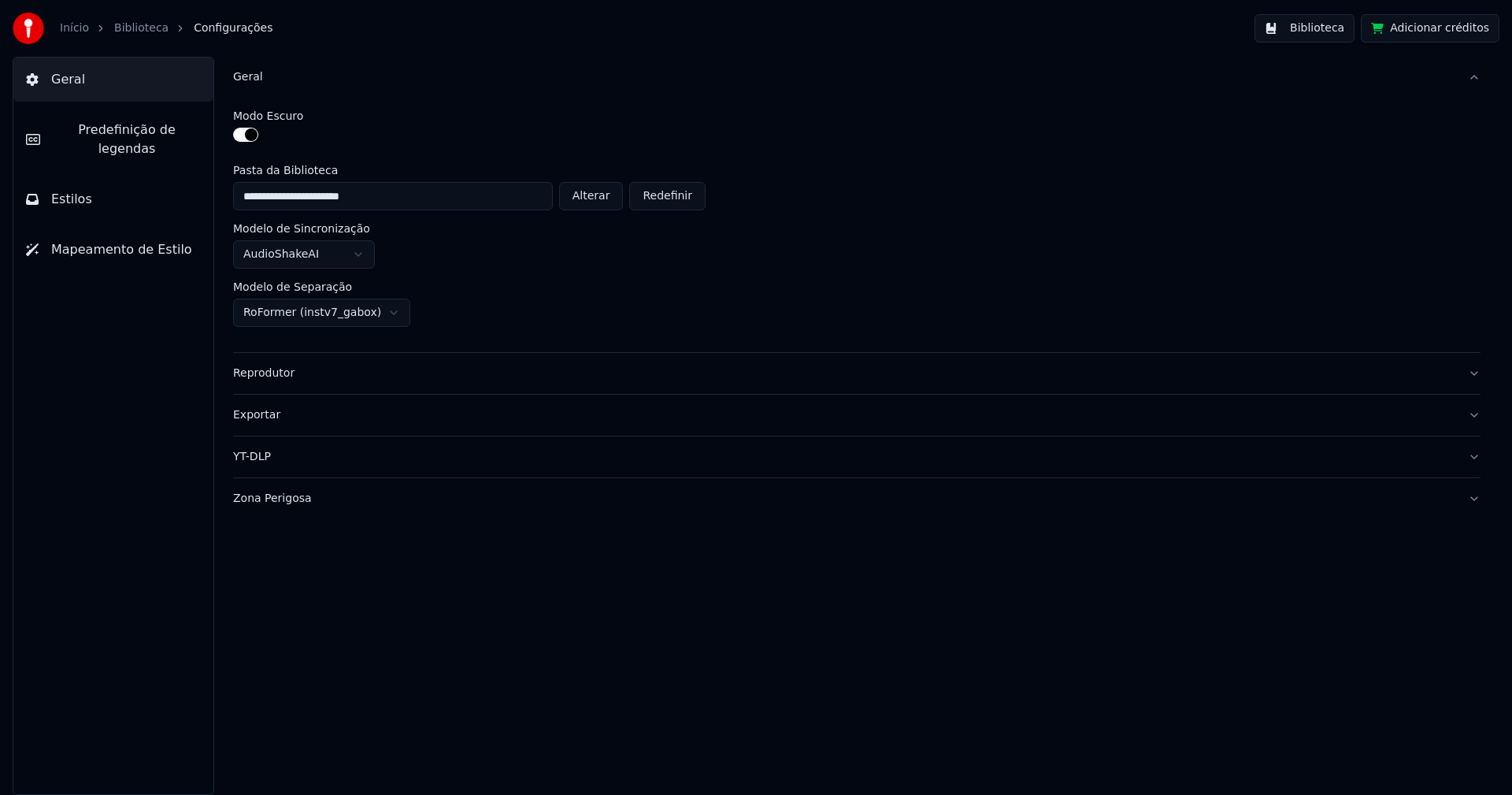
click at [603, 197] on button "Alterar" at bounding box center [591, 197] width 65 height 28
type input "**********"
click at [1322, 31] on button "Biblioteca" at bounding box center [1304, 28] width 100 height 28
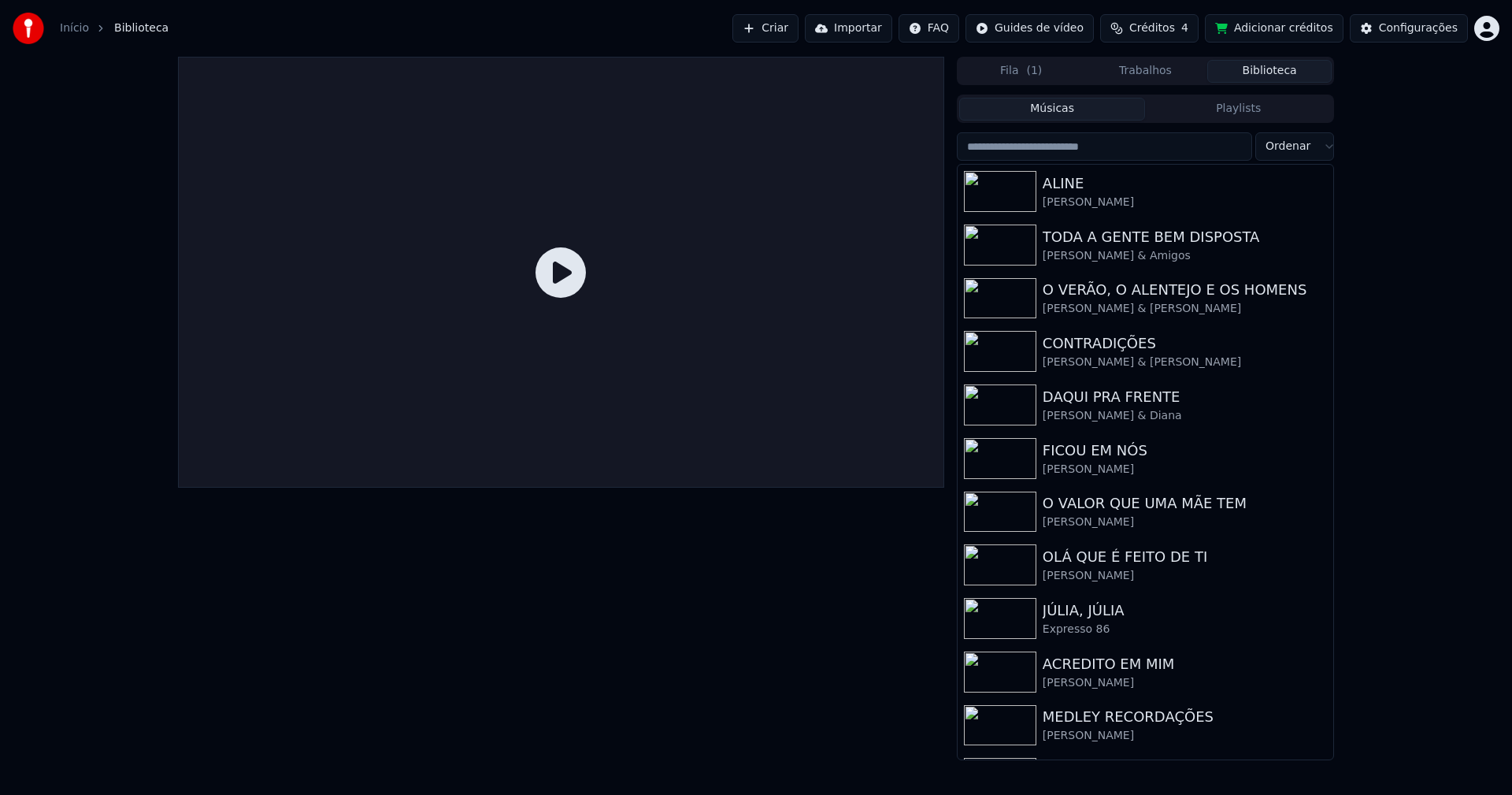
click at [77, 36] on div "Início Biblioteca" at bounding box center [91, 28] width 156 height 32
click at [76, 28] on link "Início" at bounding box center [74, 28] width 29 height 16
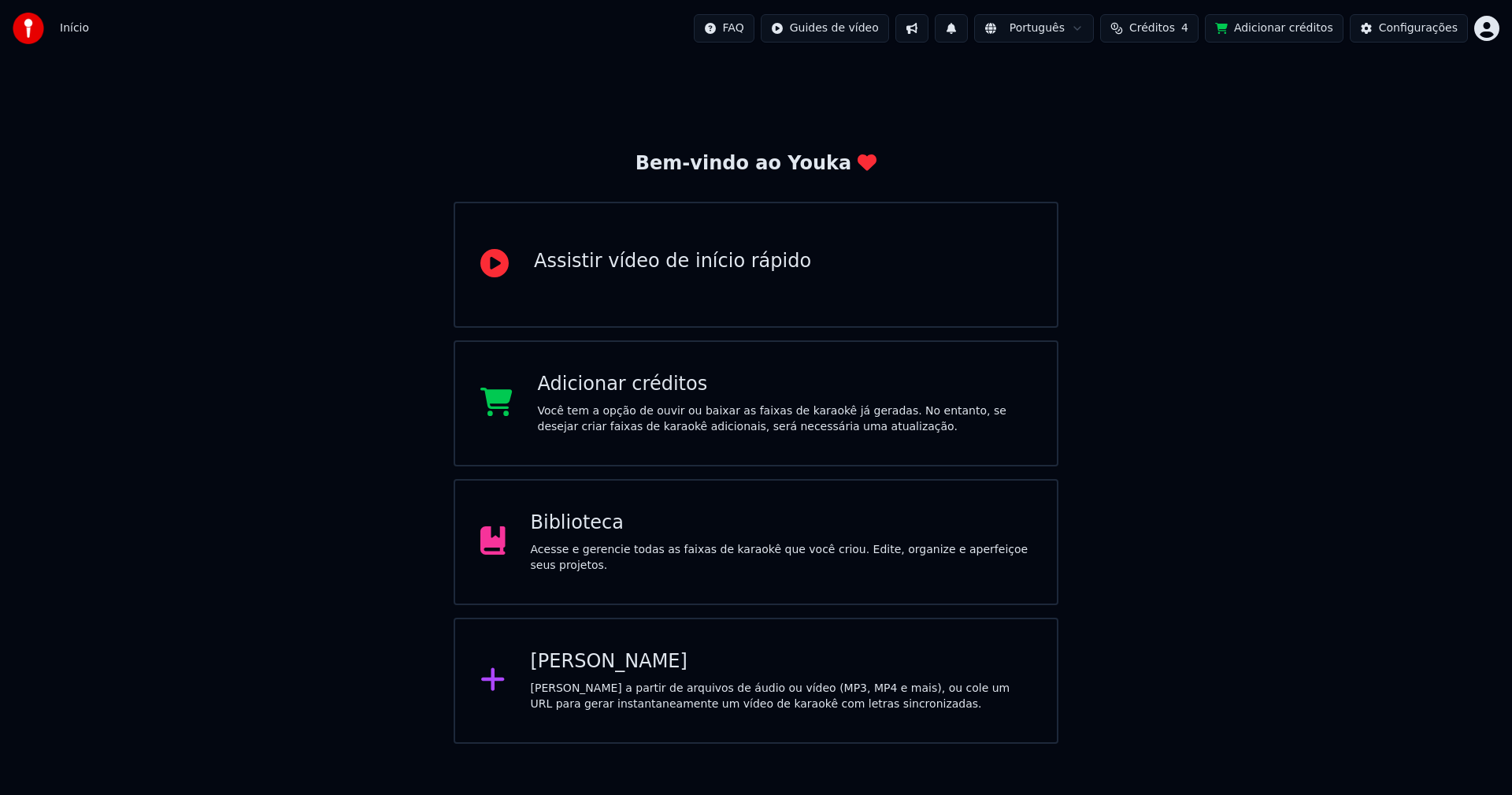
click at [601, 663] on div "[PERSON_NAME]" at bounding box center [782, 662] width 502 height 25
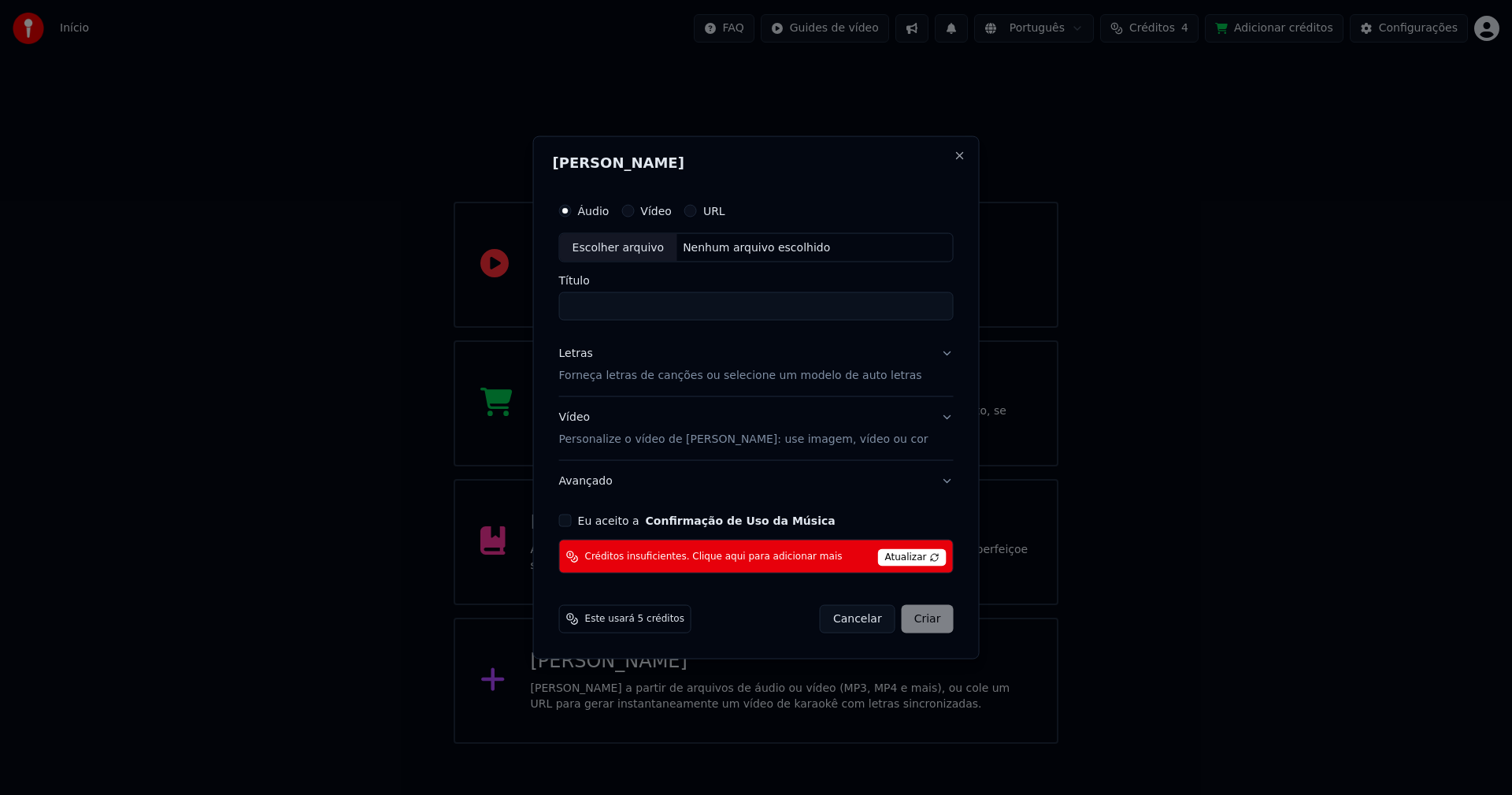
click at [638, 243] on div "Escolher arquivo" at bounding box center [618, 247] width 118 height 28
type input "**********"
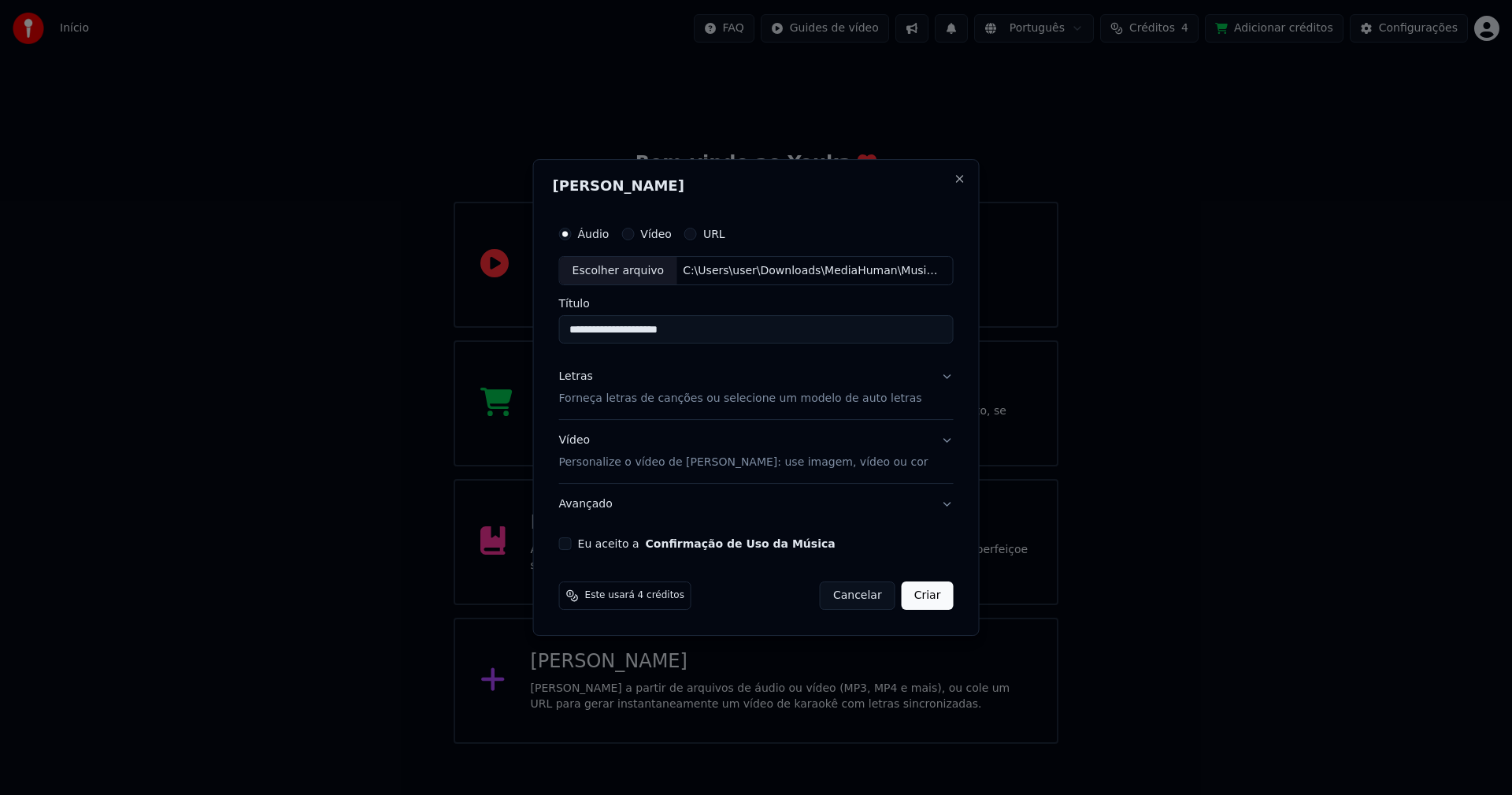
click at [586, 378] on div "Letras" at bounding box center [575, 377] width 34 height 16
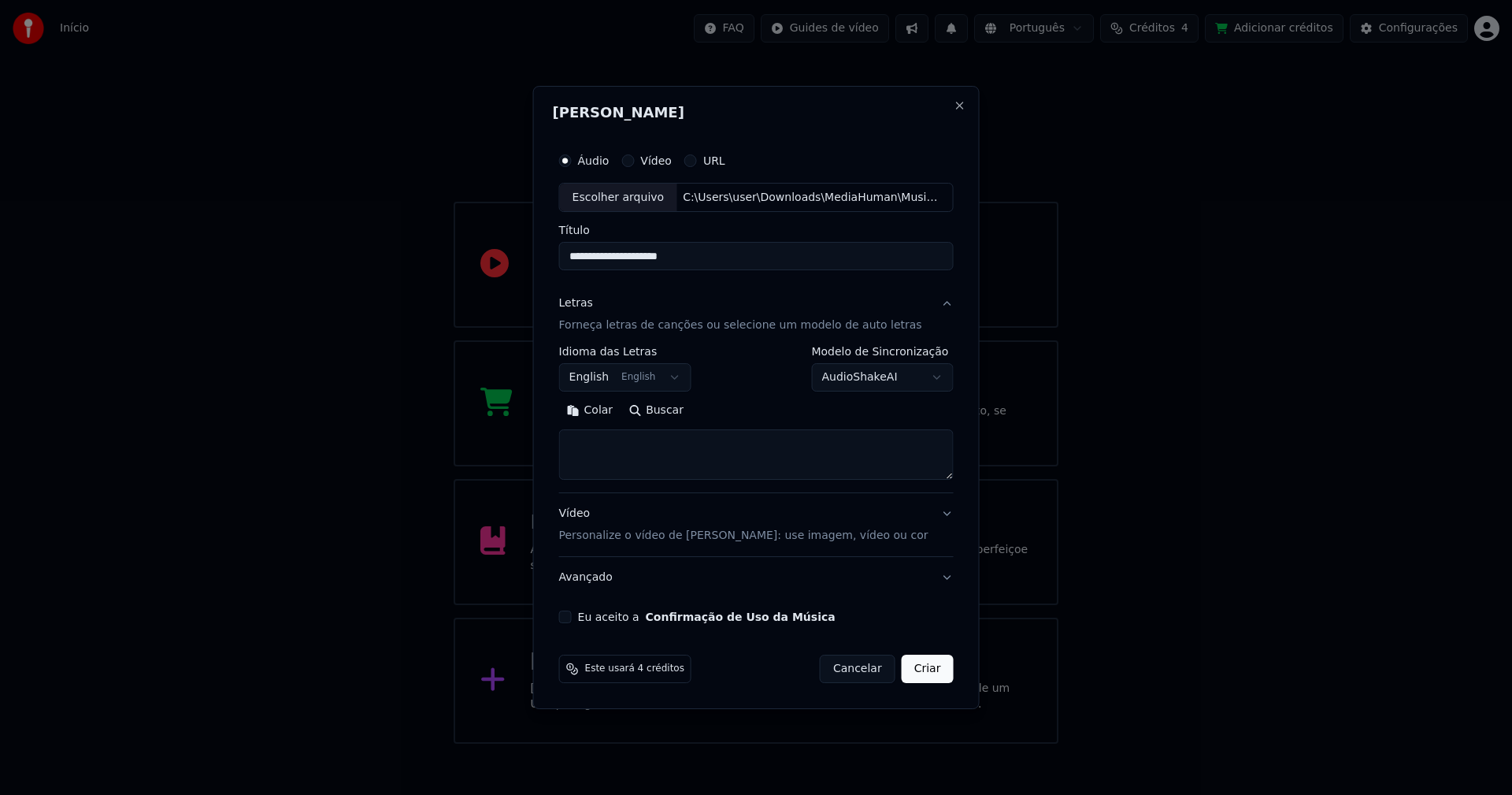
click at [607, 381] on body "**********" at bounding box center [756, 372] width 1512 height 744
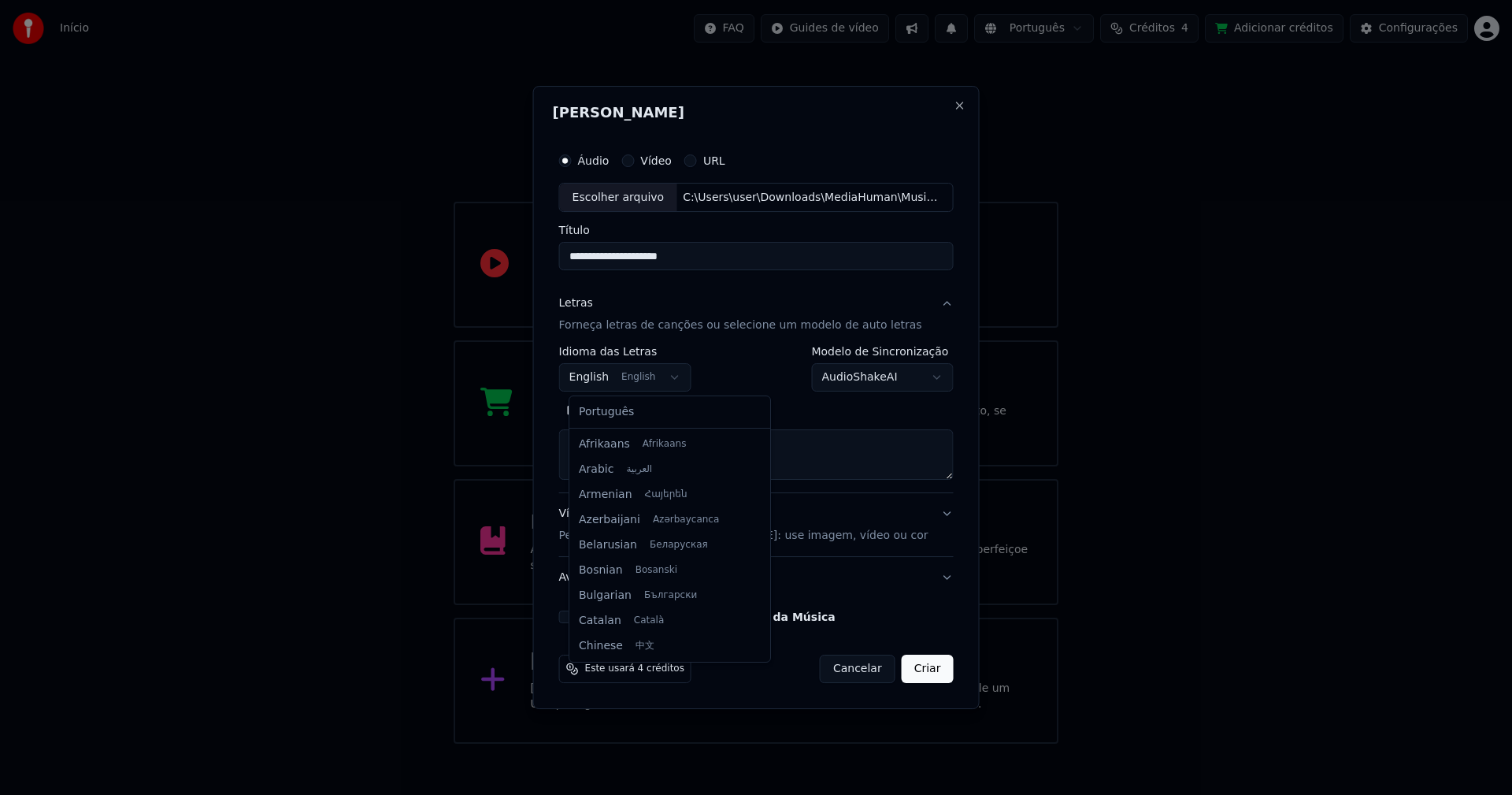
scroll to position [126, 0]
select select "**"
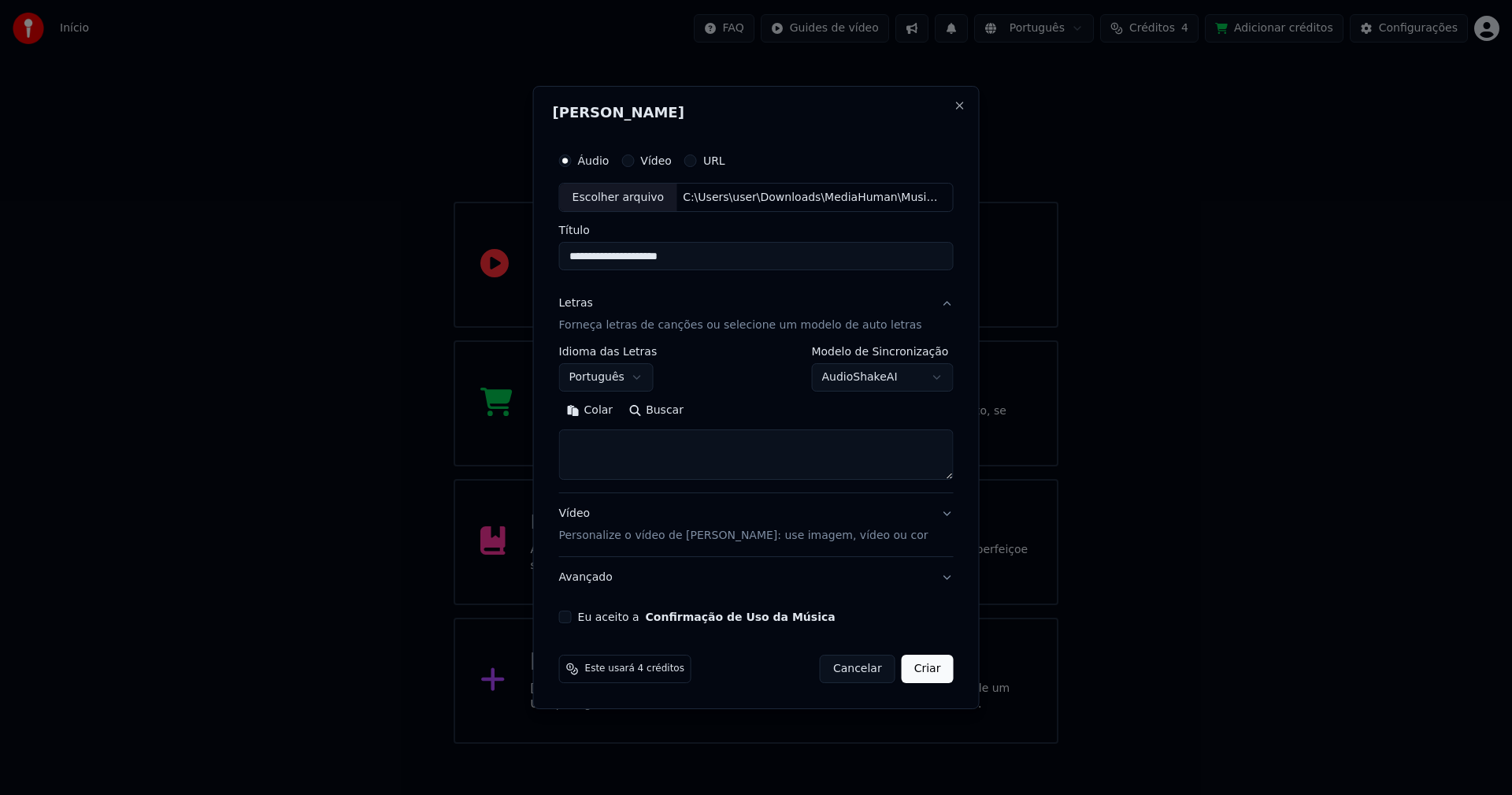
click at [607, 407] on button "Colar" at bounding box center [589, 411] width 62 height 25
click at [571, 619] on button "Eu aceito a Confirmação de Uso da Música" at bounding box center [565, 617] width 13 height 13
click at [920, 673] on button "Criar" at bounding box center [928, 669] width 52 height 28
type textarea "**********"
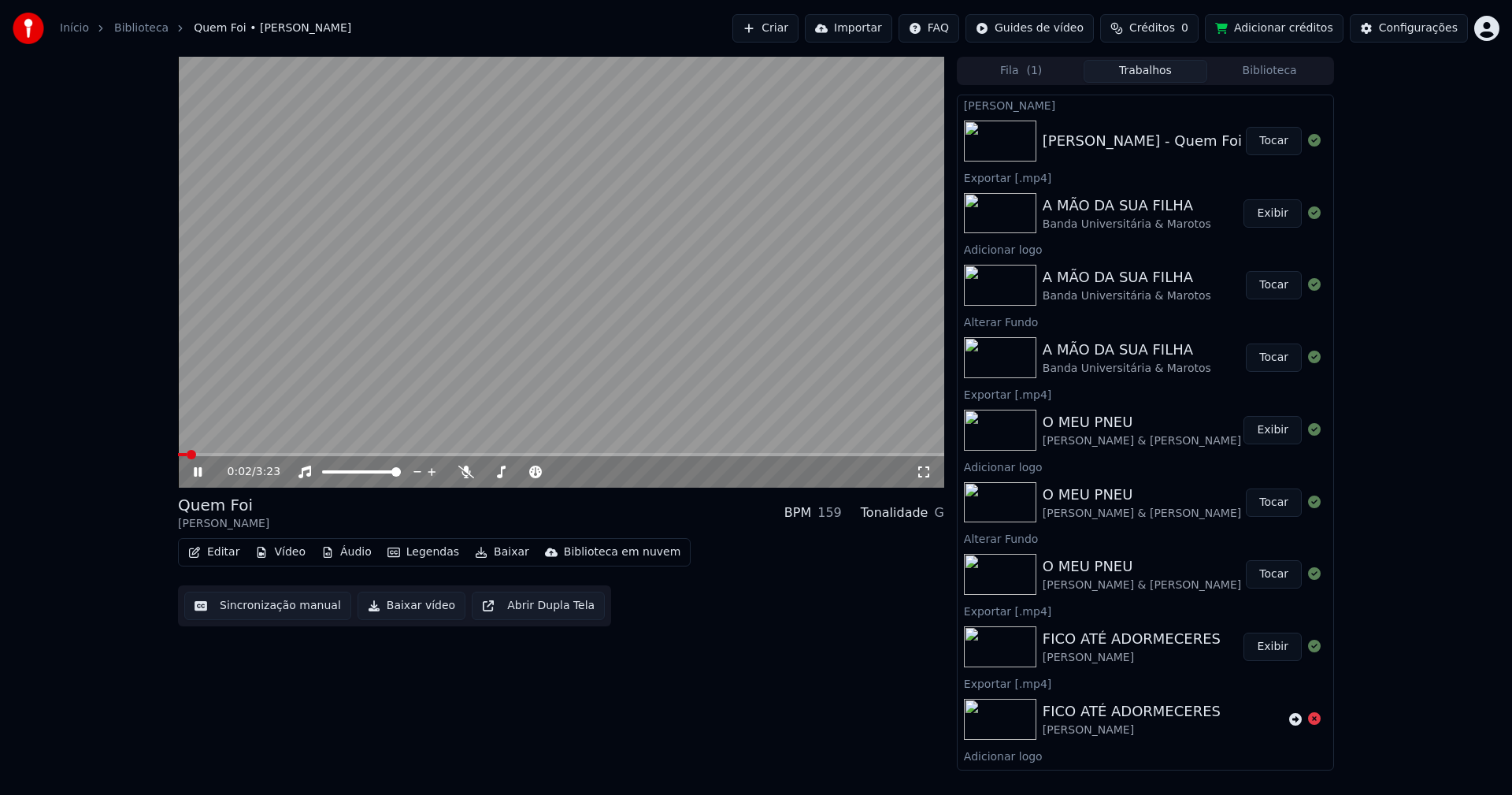
click at [197, 472] on icon at bounding box center [208, 472] width 37 height 13
click at [223, 555] on button "Editar" at bounding box center [214, 553] width 64 height 22
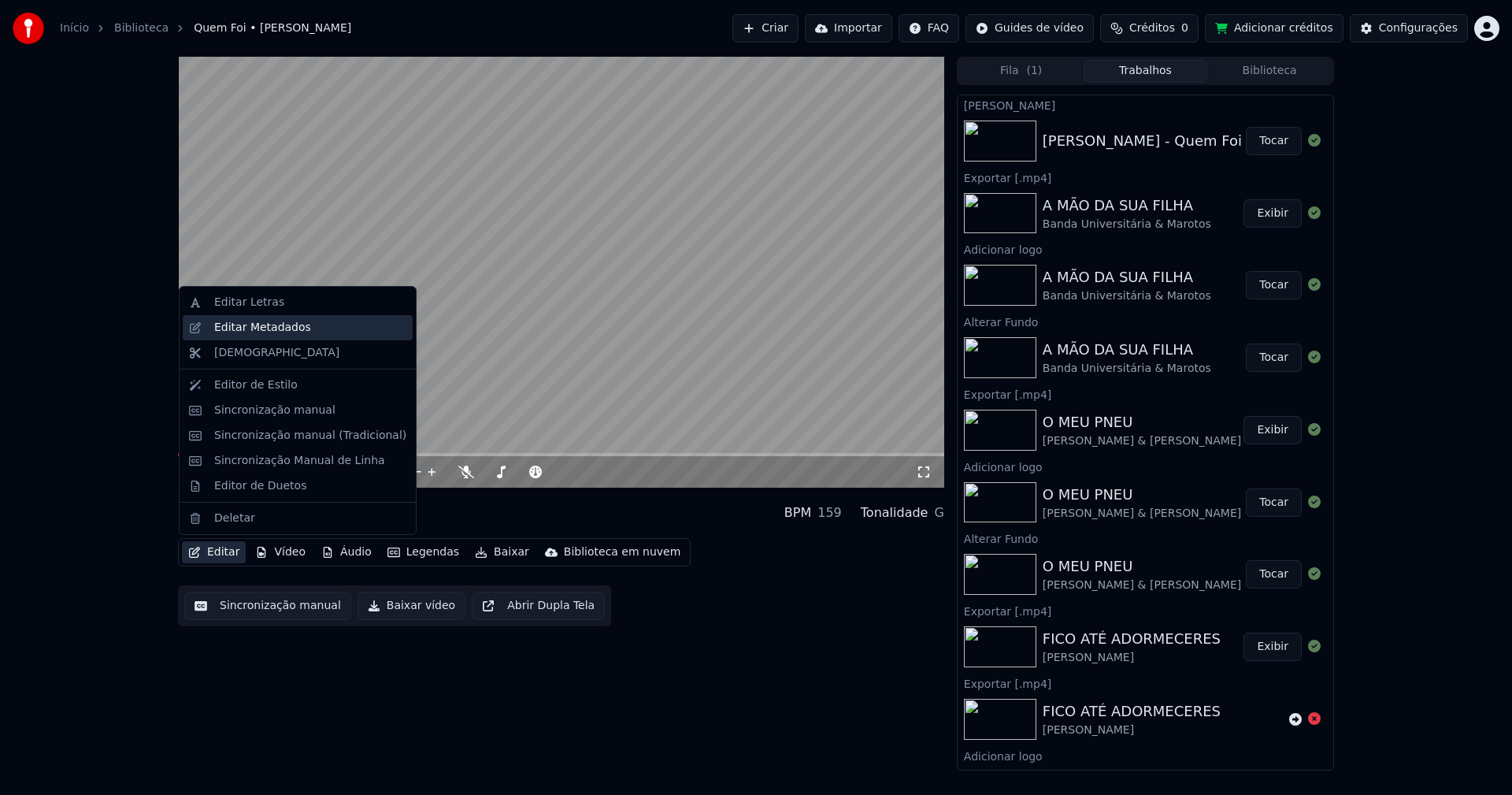
click at [273, 328] on div "Editar Metadados" at bounding box center [262, 328] width 97 height 16
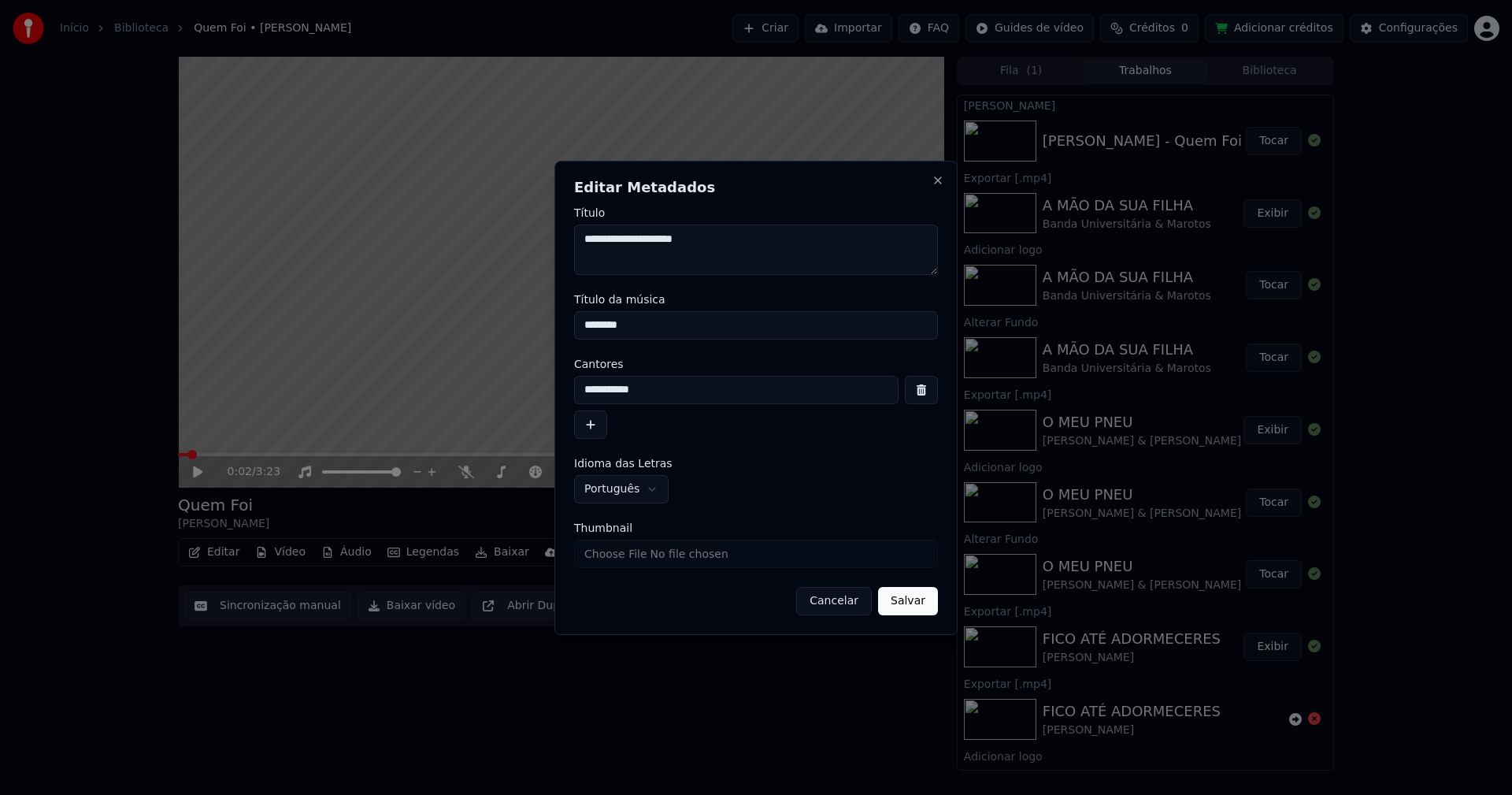
drag, startPoint x: 600, startPoint y: 325, endPoint x: 480, endPoint y: 325, distance: 120.0
click at [491, 325] on body "**********" at bounding box center [756, 397] width 1512 height 795
type input "********"
click at [621, 559] on input "Thumbnail" at bounding box center [755, 554] width 364 height 28
type input "**********"
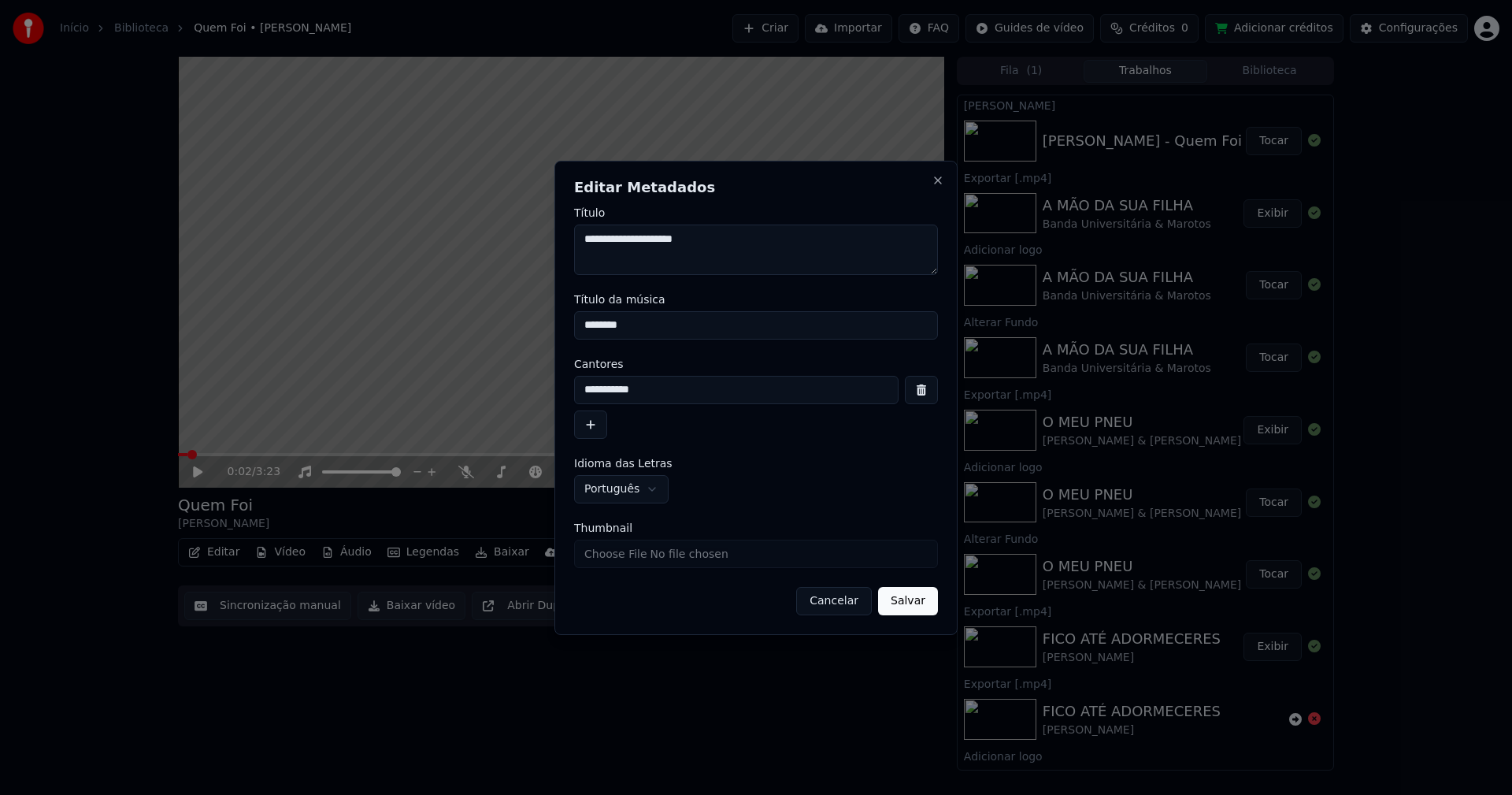
click at [918, 603] on button "Salvar" at bounding box center [908, 601] width 60 height 28
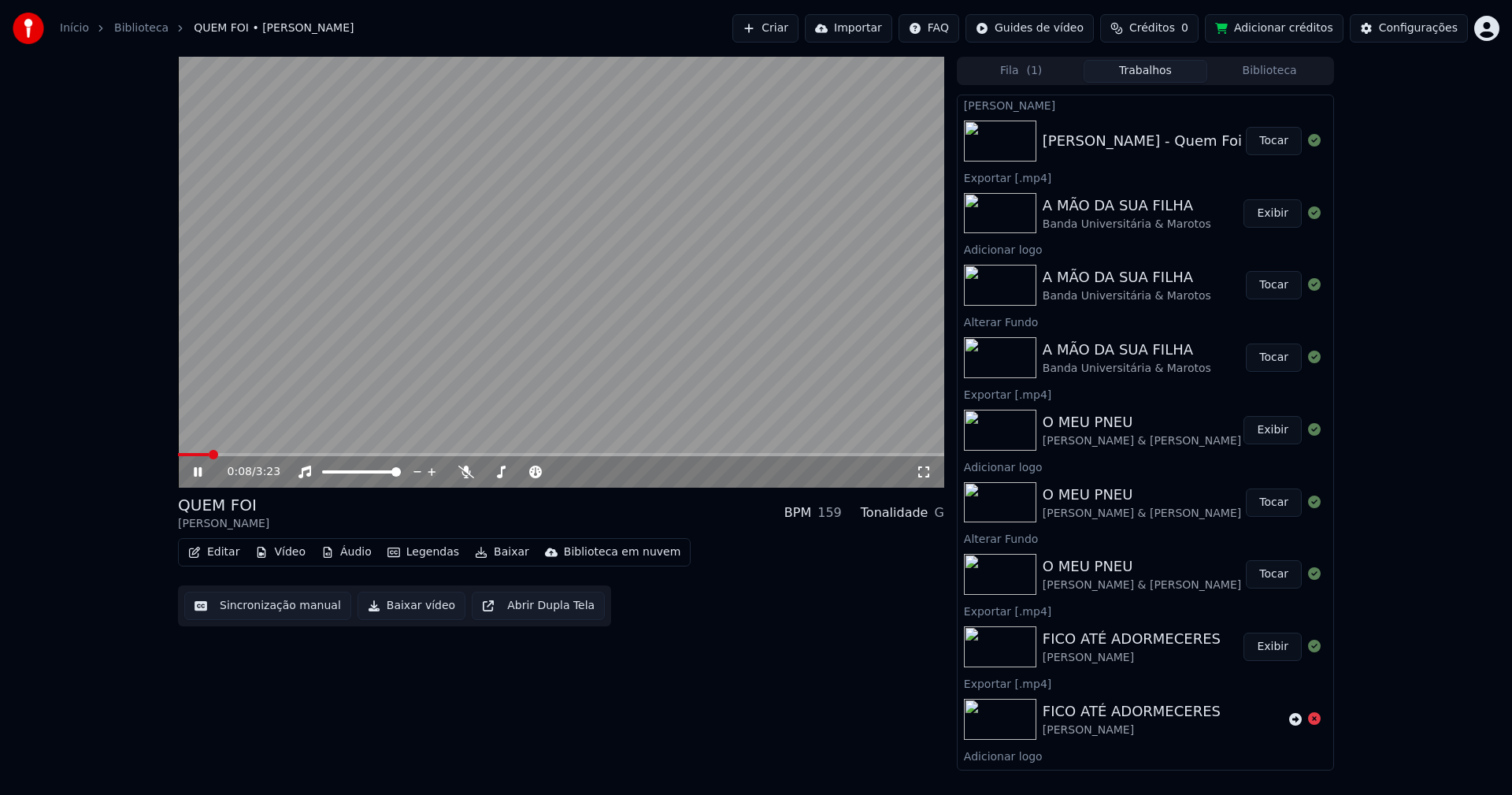
click at [179, 454] on span at bounding box center [193, 455] width 31 height 3
click at [227, 550] on button "Editar" at bounding box center [214, 553] width 64 height 22
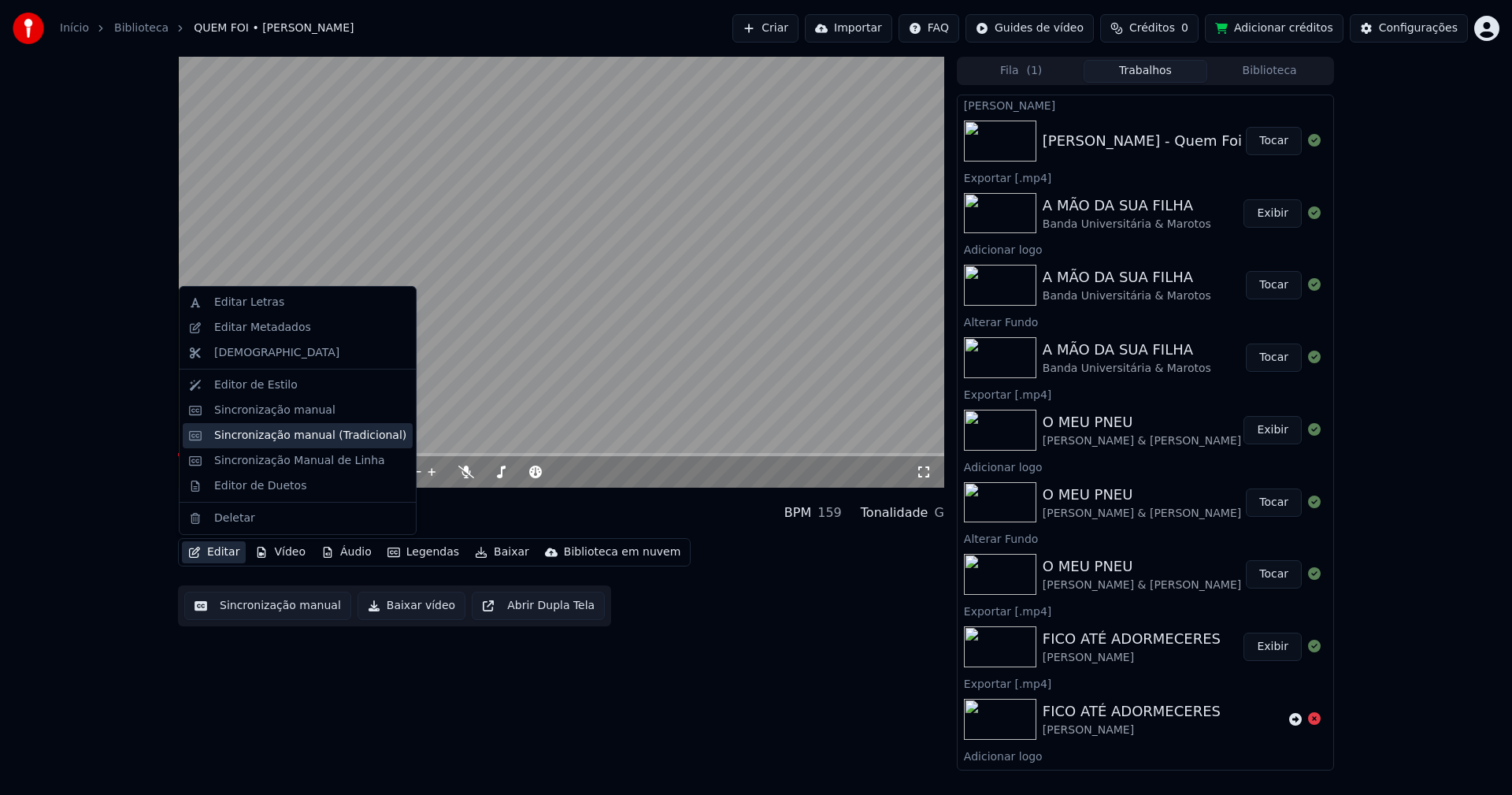
click at [301, 437] on div "Sincronização manual (Tradicional)" at bounding box center [309, 436] width 192 height 16
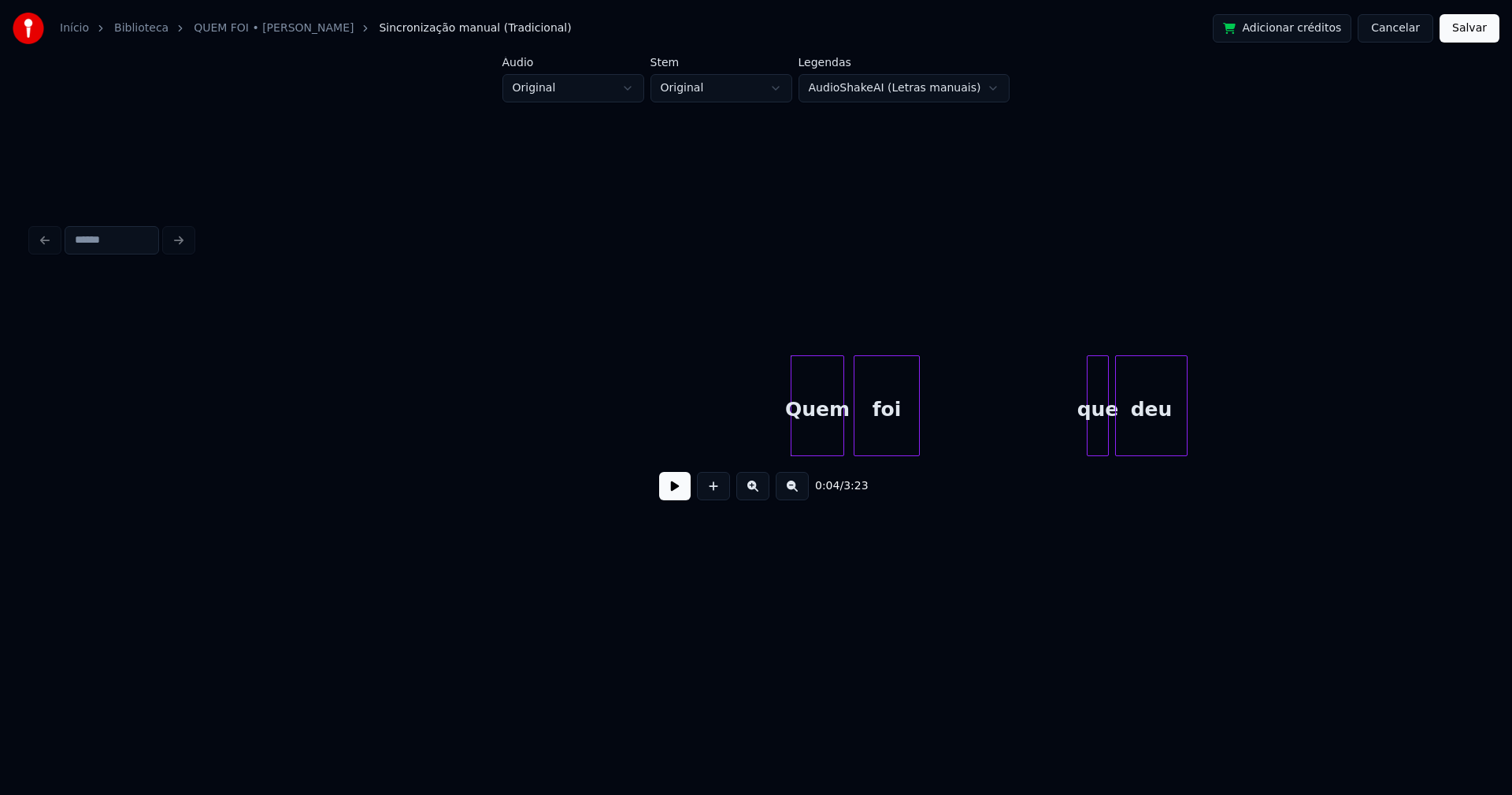
click at [668, 499] on button at bounding box center [675, 486] width 32 height 28
click at [680, 497] on button at bounding box center [675, 486] width 32 height 28
click at [763, 441] on div at bounding box center [763, 406] width 5 height 99
click at [783, 433] on div "Quem" at bounding box center [802, 410] width 83 height 107
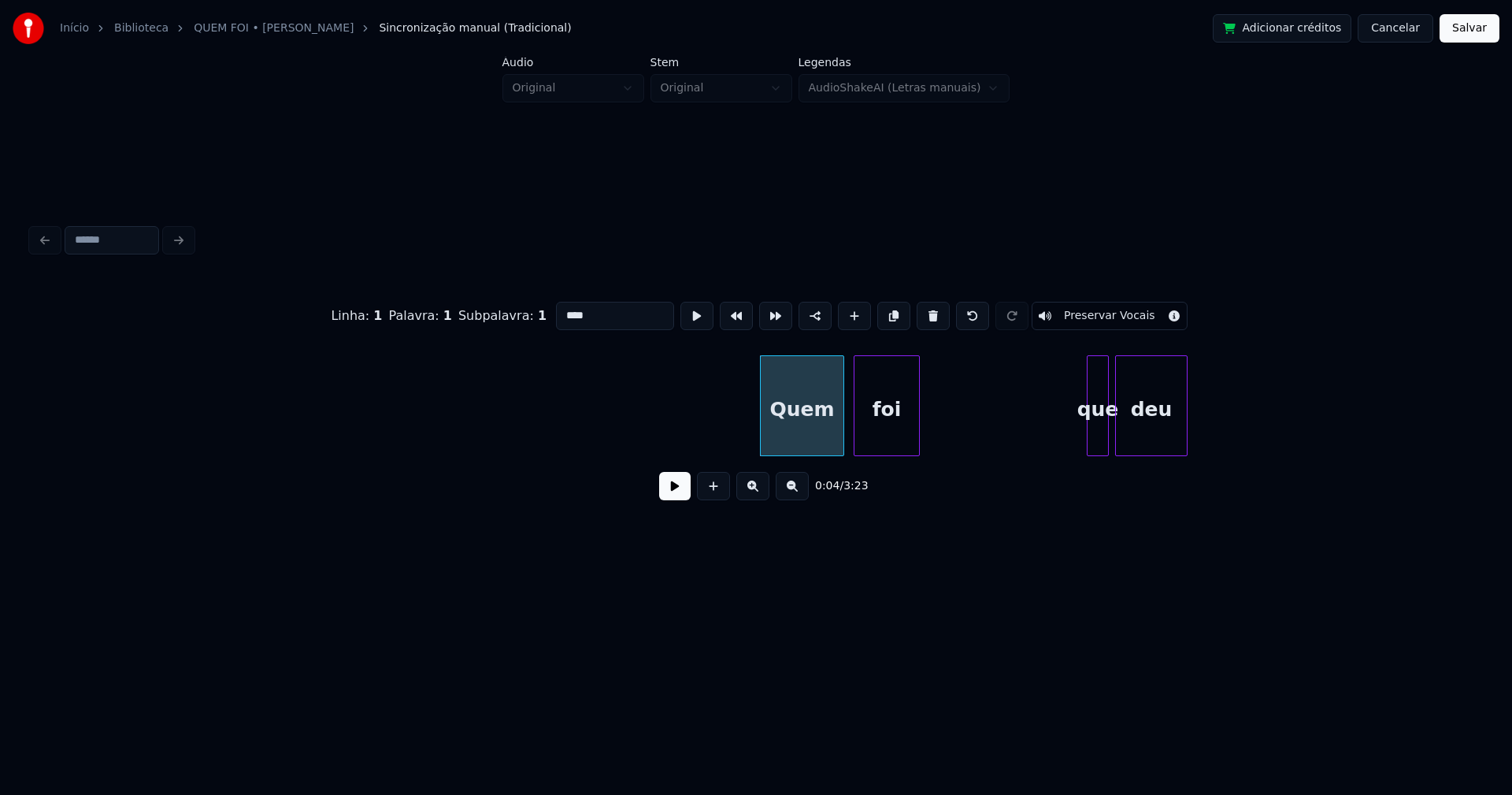
click at [563, 307] on input "****" at bounding box center [615, 316] width 118 height 28
type input "******"
click at [678, 499] on button at bounding box center [675, 486] width 32 height 28
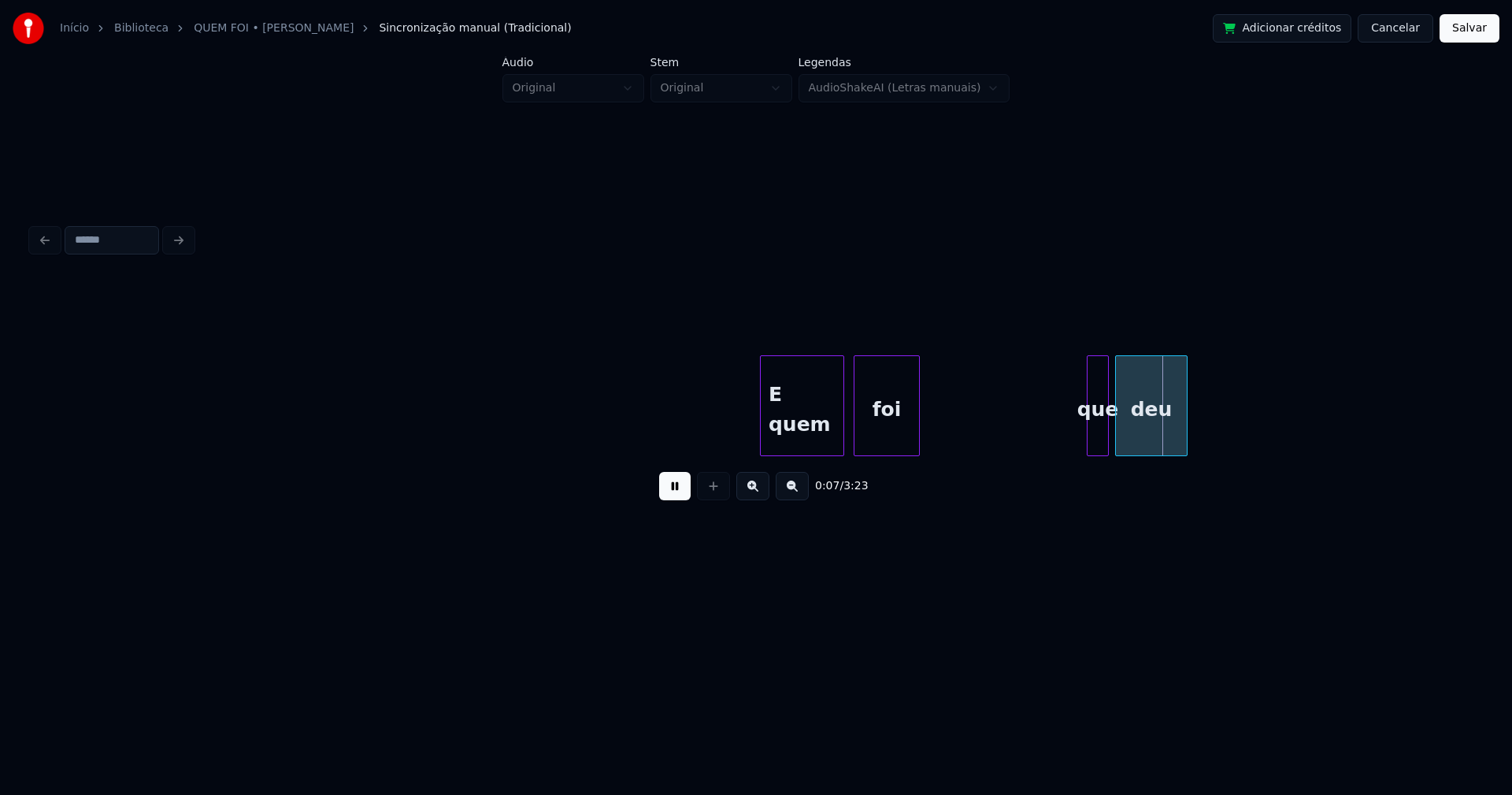
click at [682, 501] on button at bounding box center [675, 486] width 32 height 28
click at [1101, 428] on div "que" at bounding box center [1098, 410] width 21 height 107
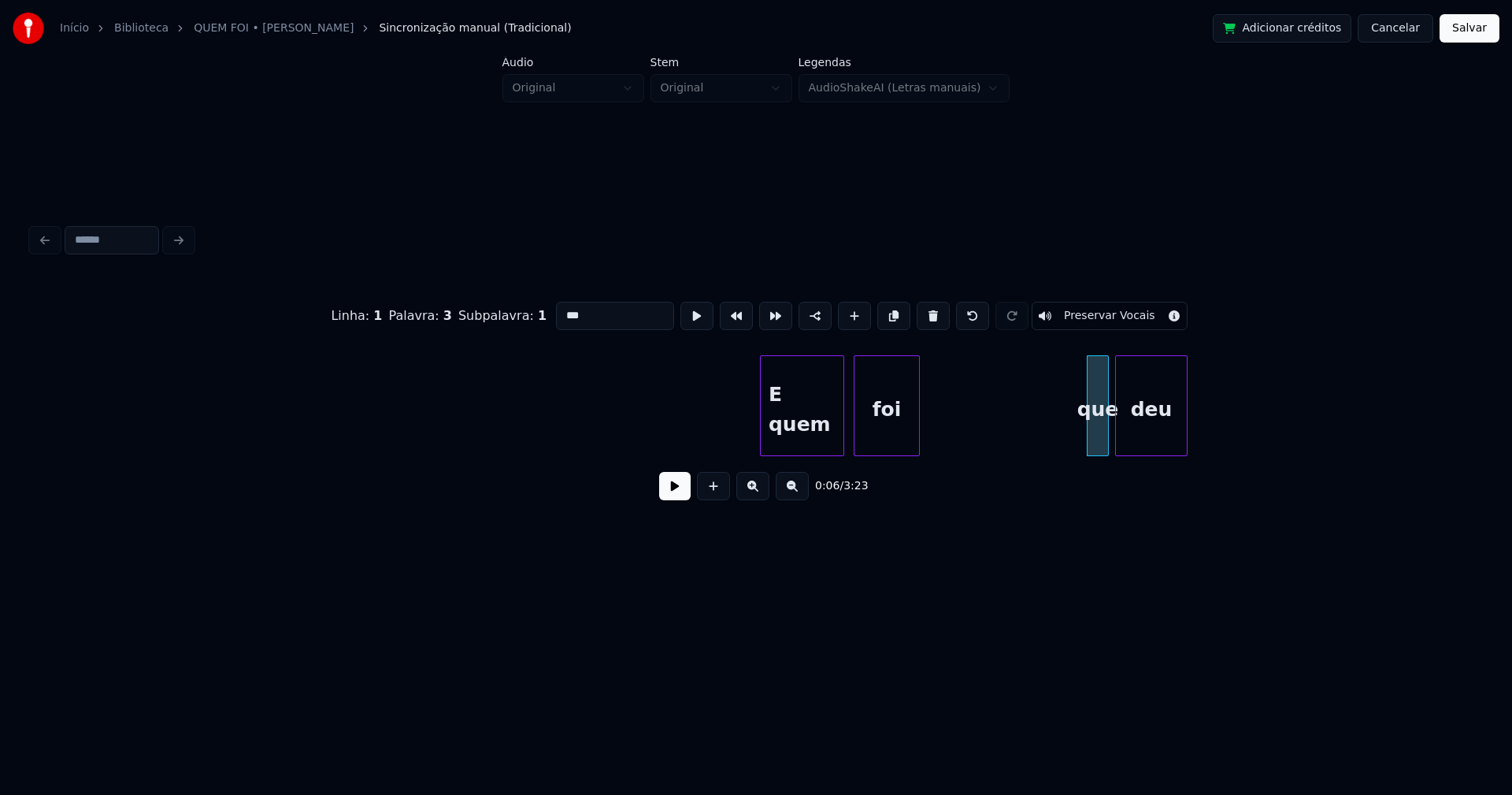
click at [560, 309] on input "***" at bounding box center [615, 316] width 118 height 28
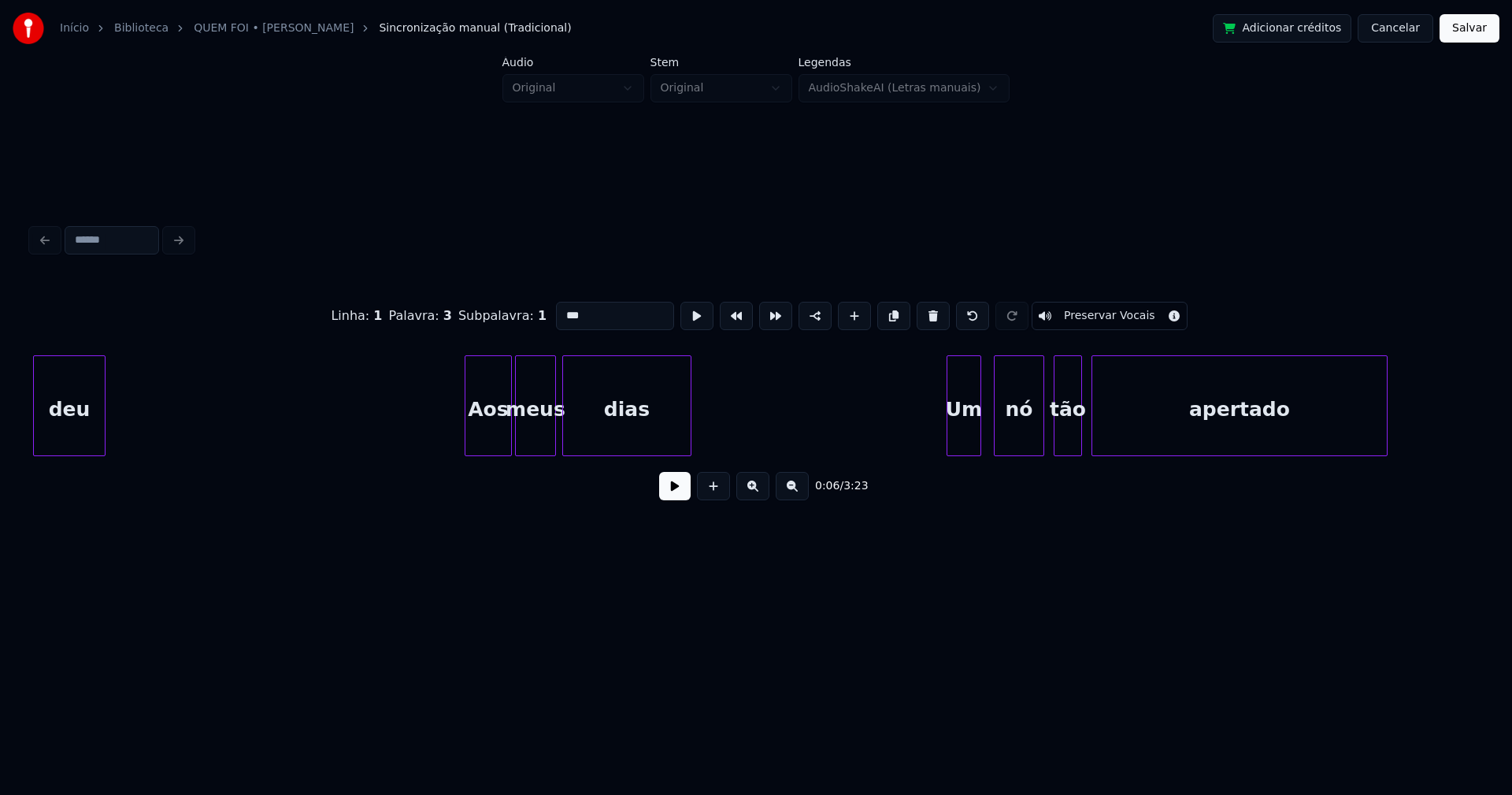
scroll to position [0, 1099]
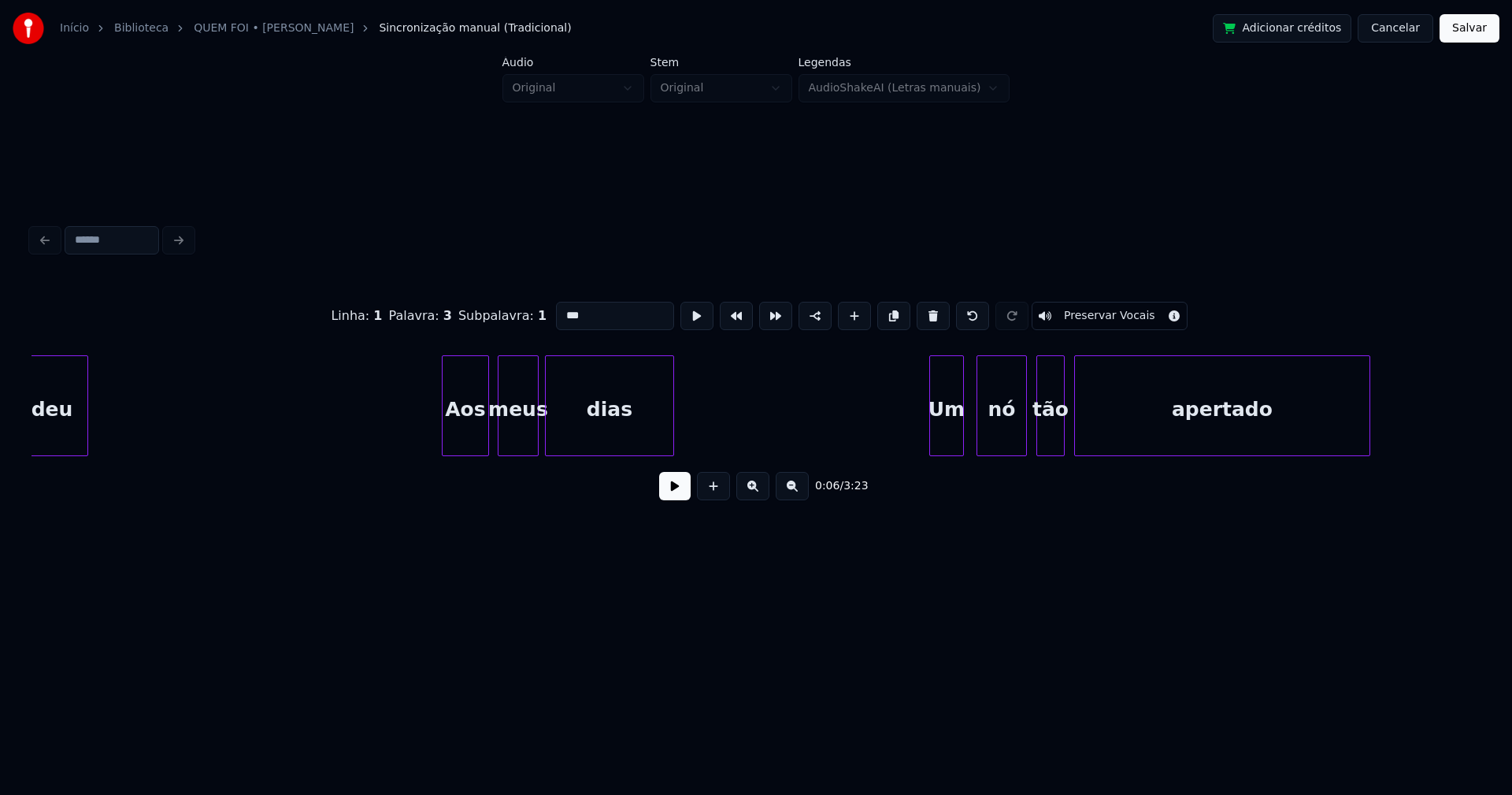
click at [470, 435] on div "Aos" at bounding box center [466, 410] width 46 height 107
type input "***"
click at [685, 500] on button at bounding box center [675, 486] width 32 height 28
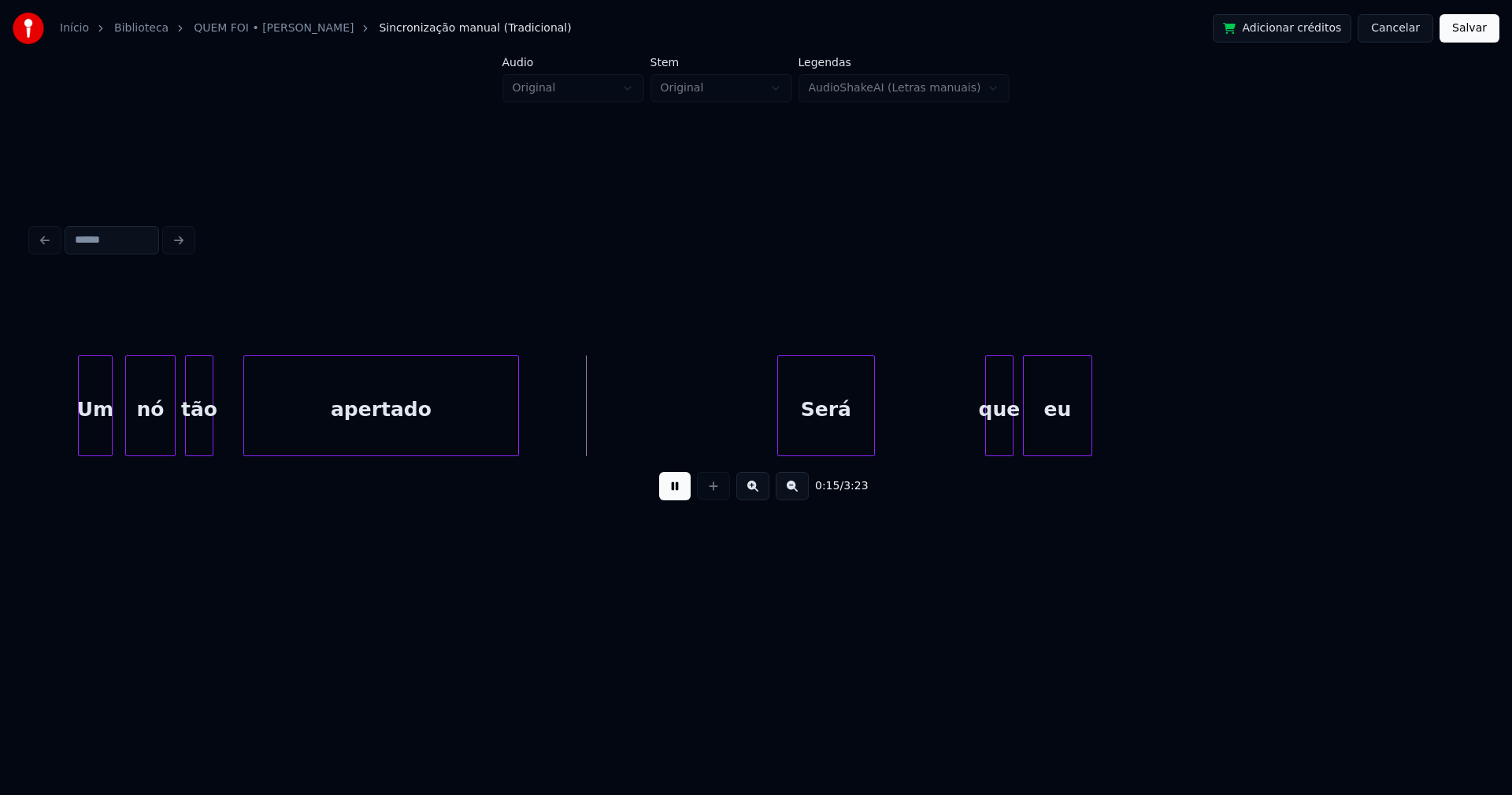
scroll to position [0, 1791]
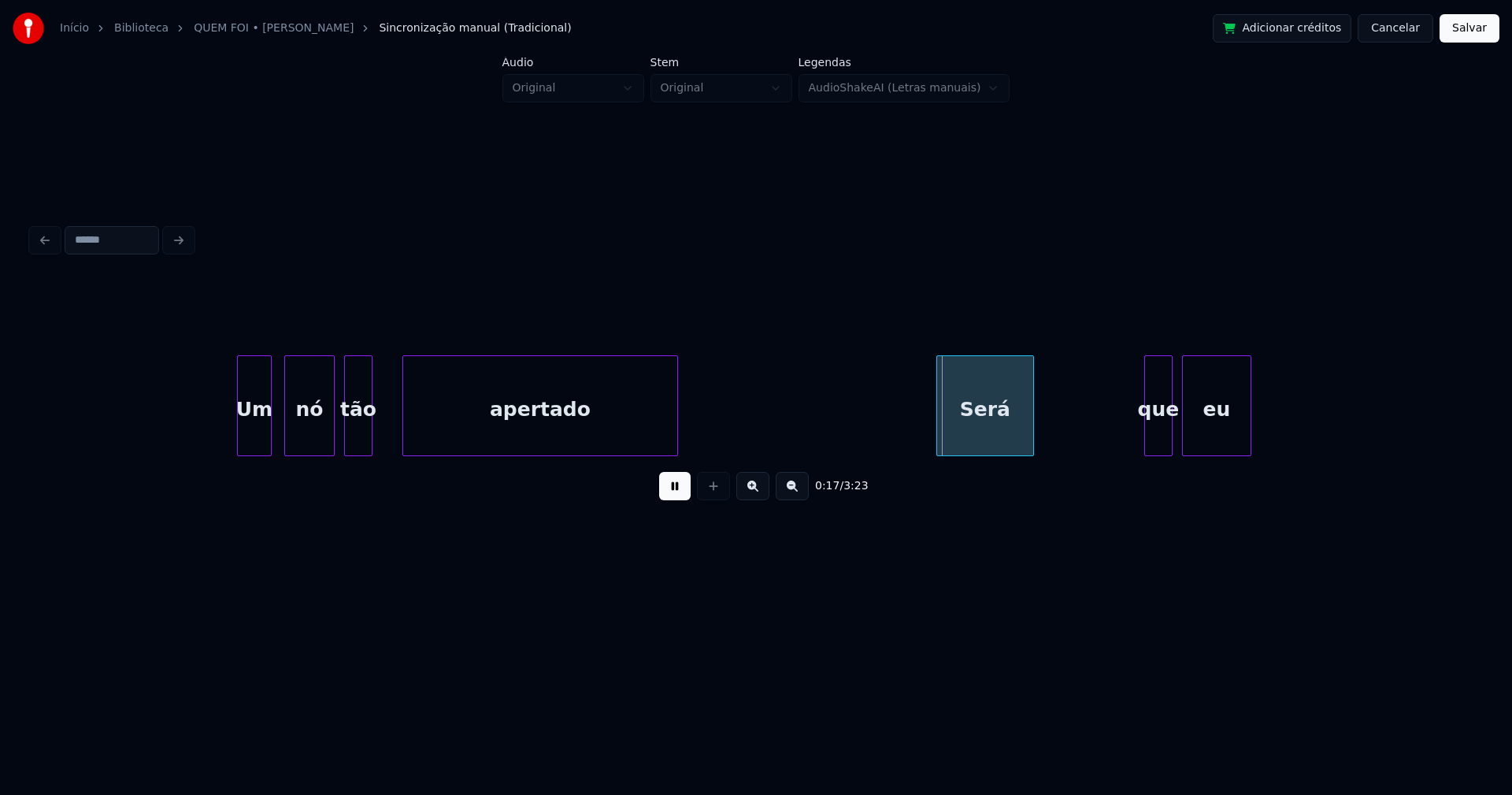
click at [390, 422] on div at bounding box center [390, 406] width 5 height 99
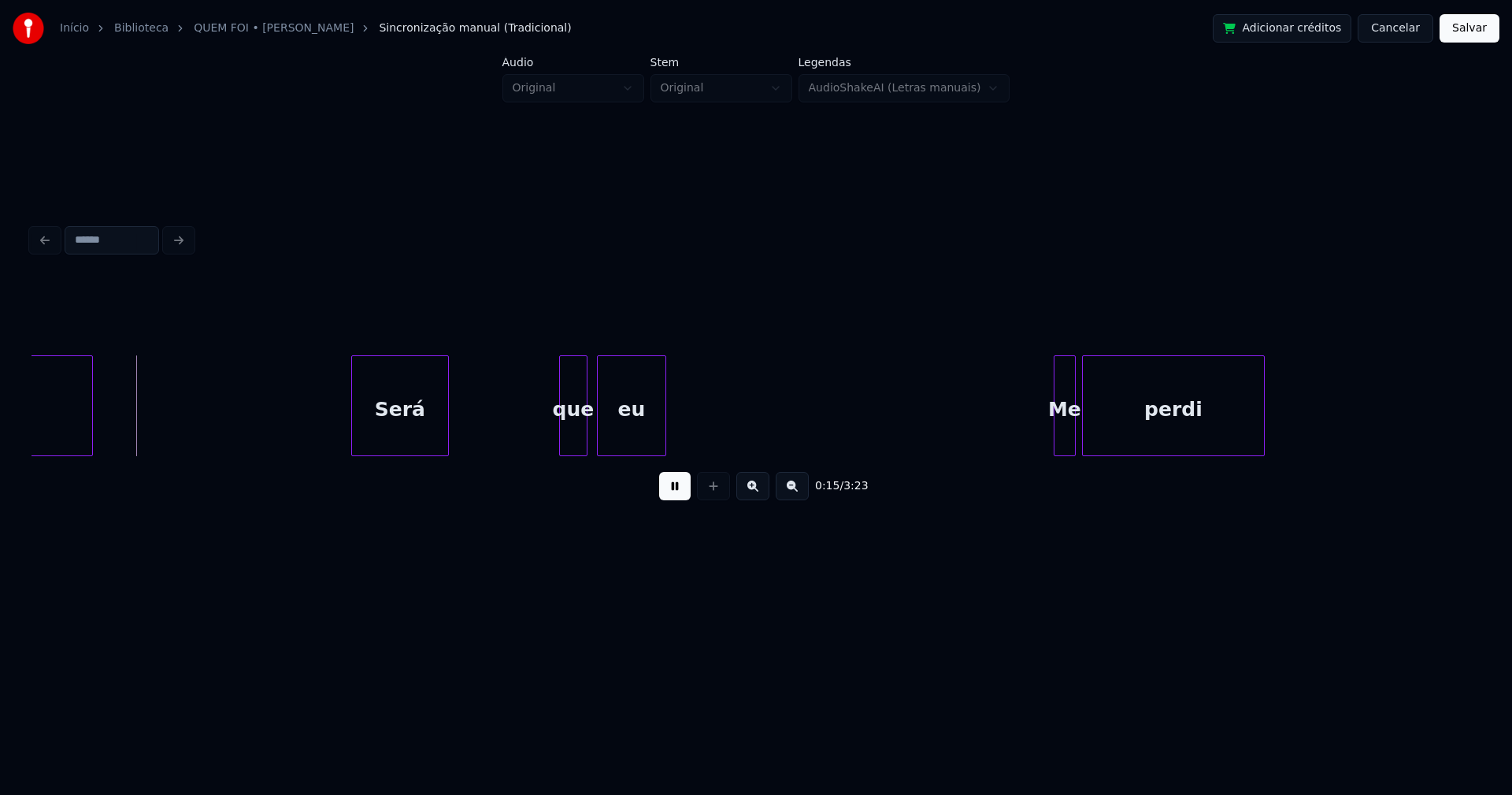
scroll to position [0, 2412]
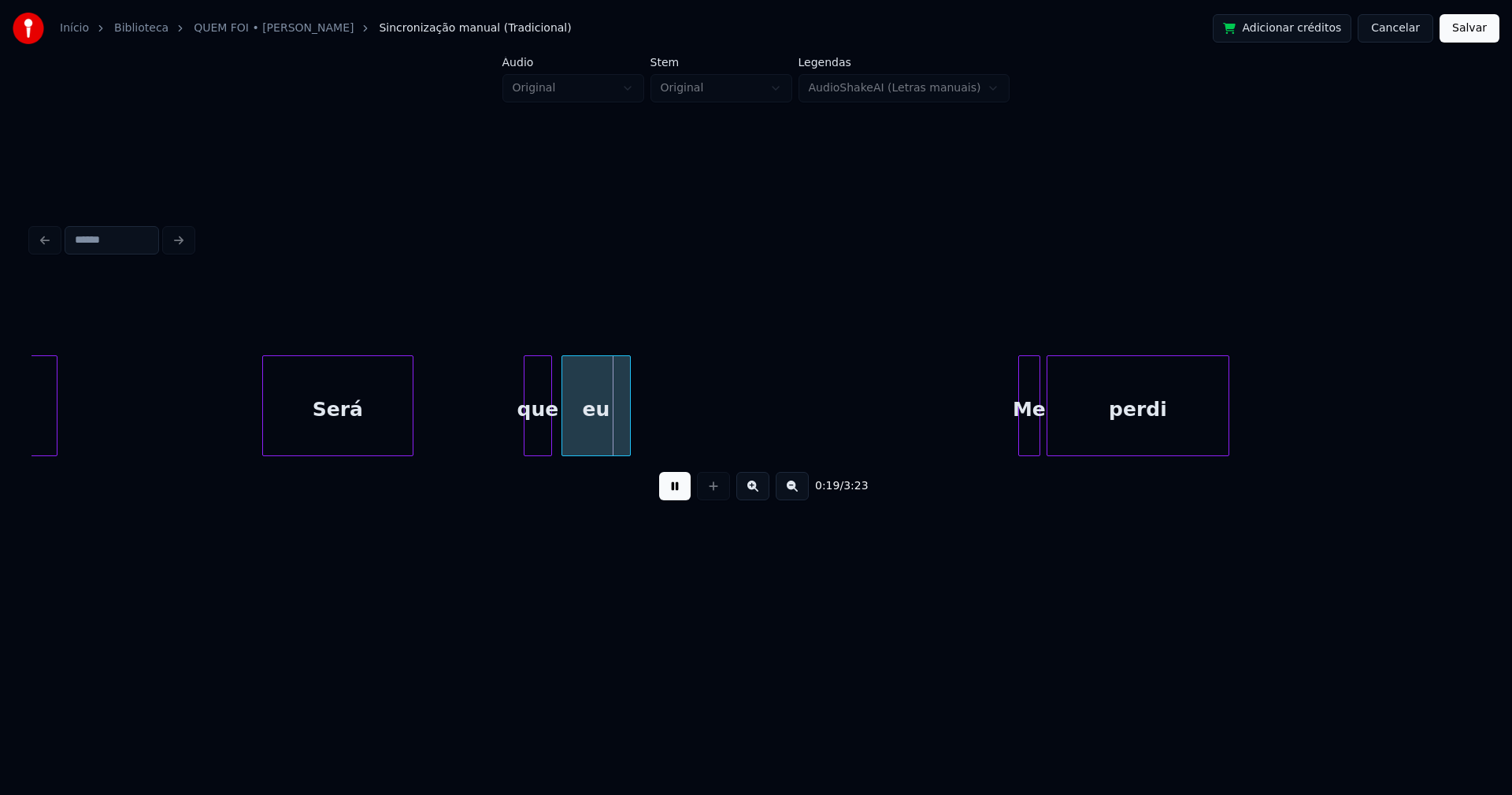
click at [267, 426] on div at bounding box center [265, 406] width 5 height 99
click at [490, 441] on div at bounding box center [489, 406] width 5 height 99
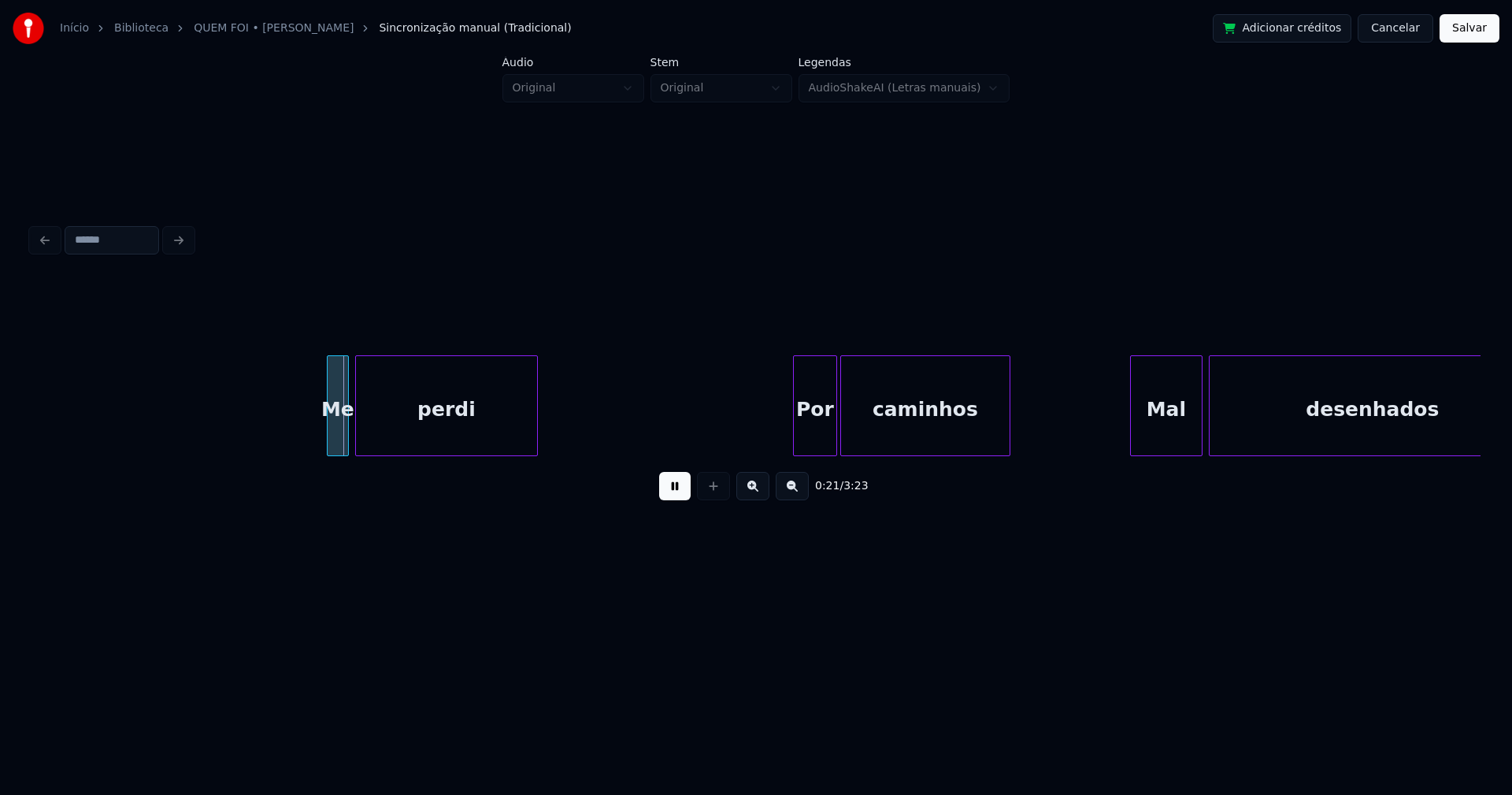
scroll to position [0, 3121]
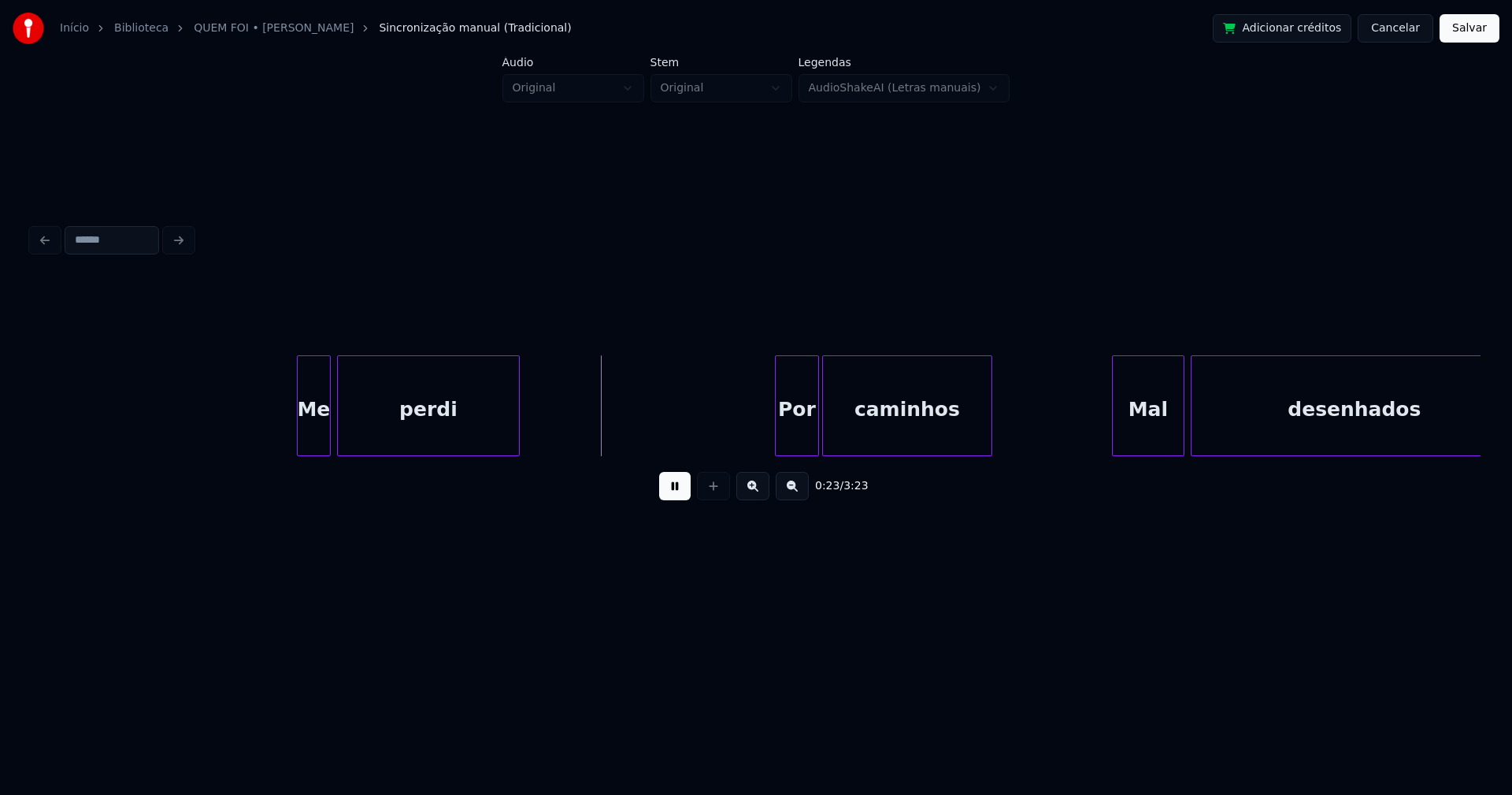
click at [298, 437] on div at bounding box center [300, 406] width 5 height 99
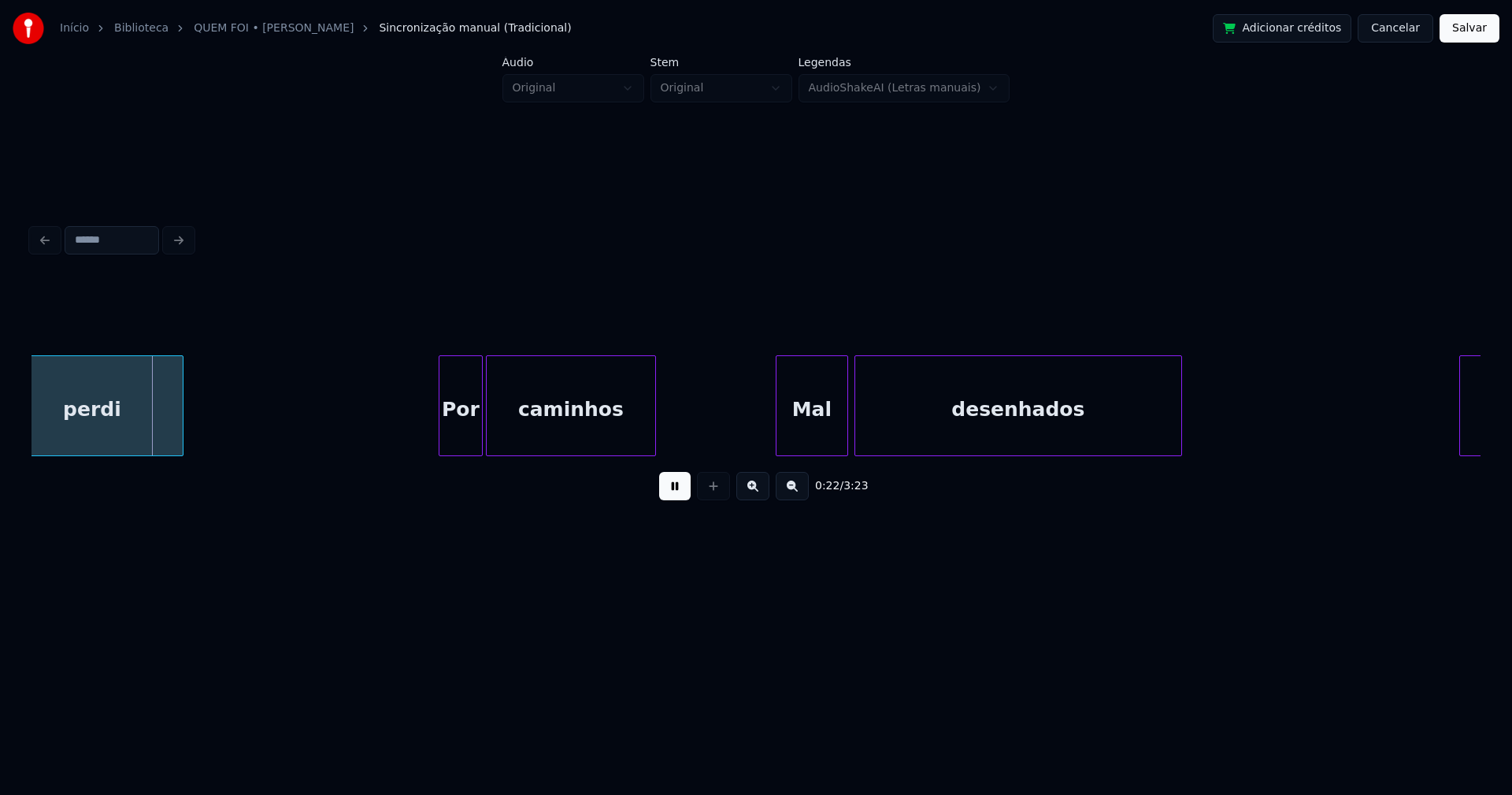
scroll to position [0, 3582]
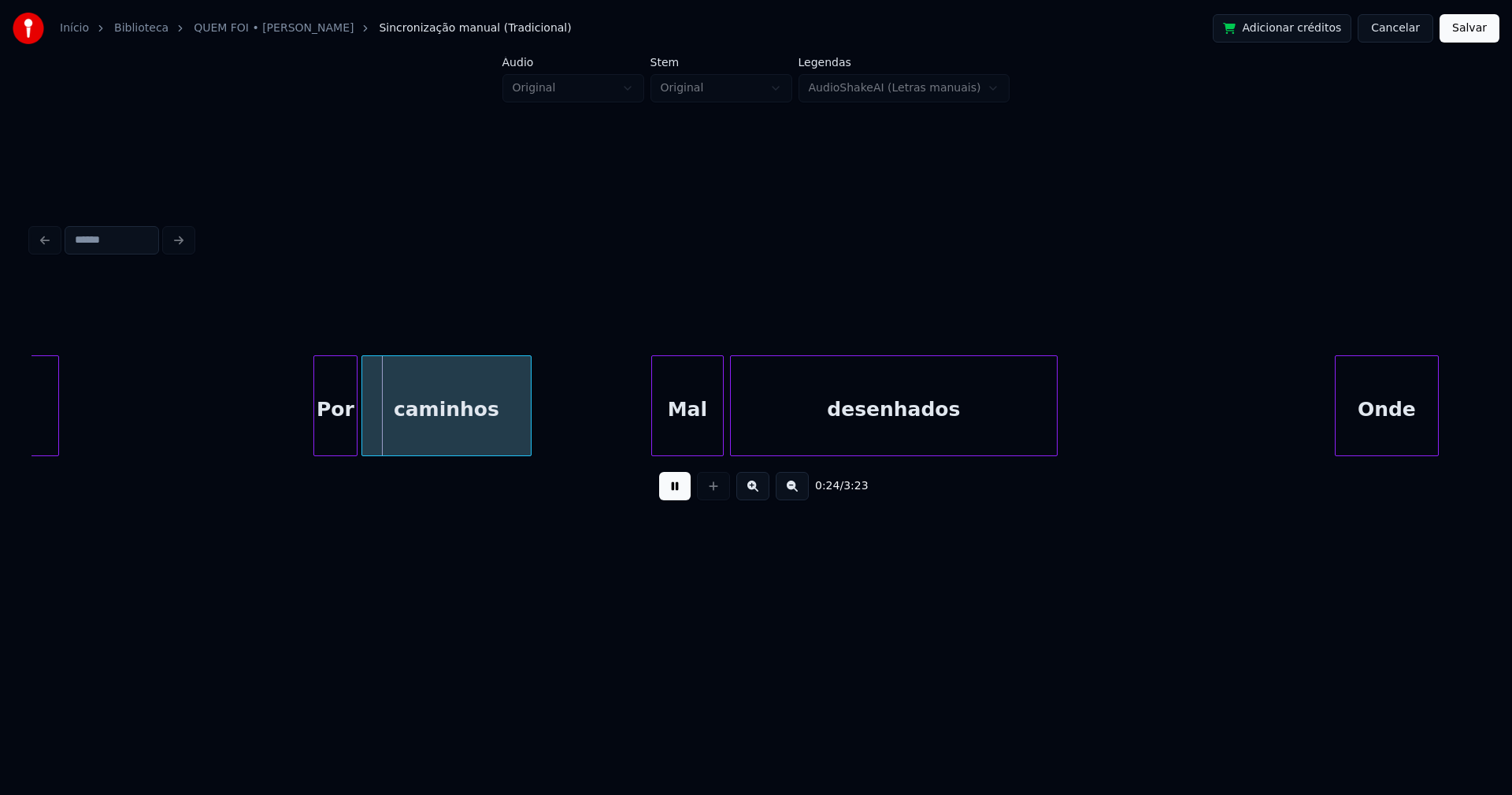
click at [338, 446] on div "Por" at bounding box center [335, 410] width 43 height 107
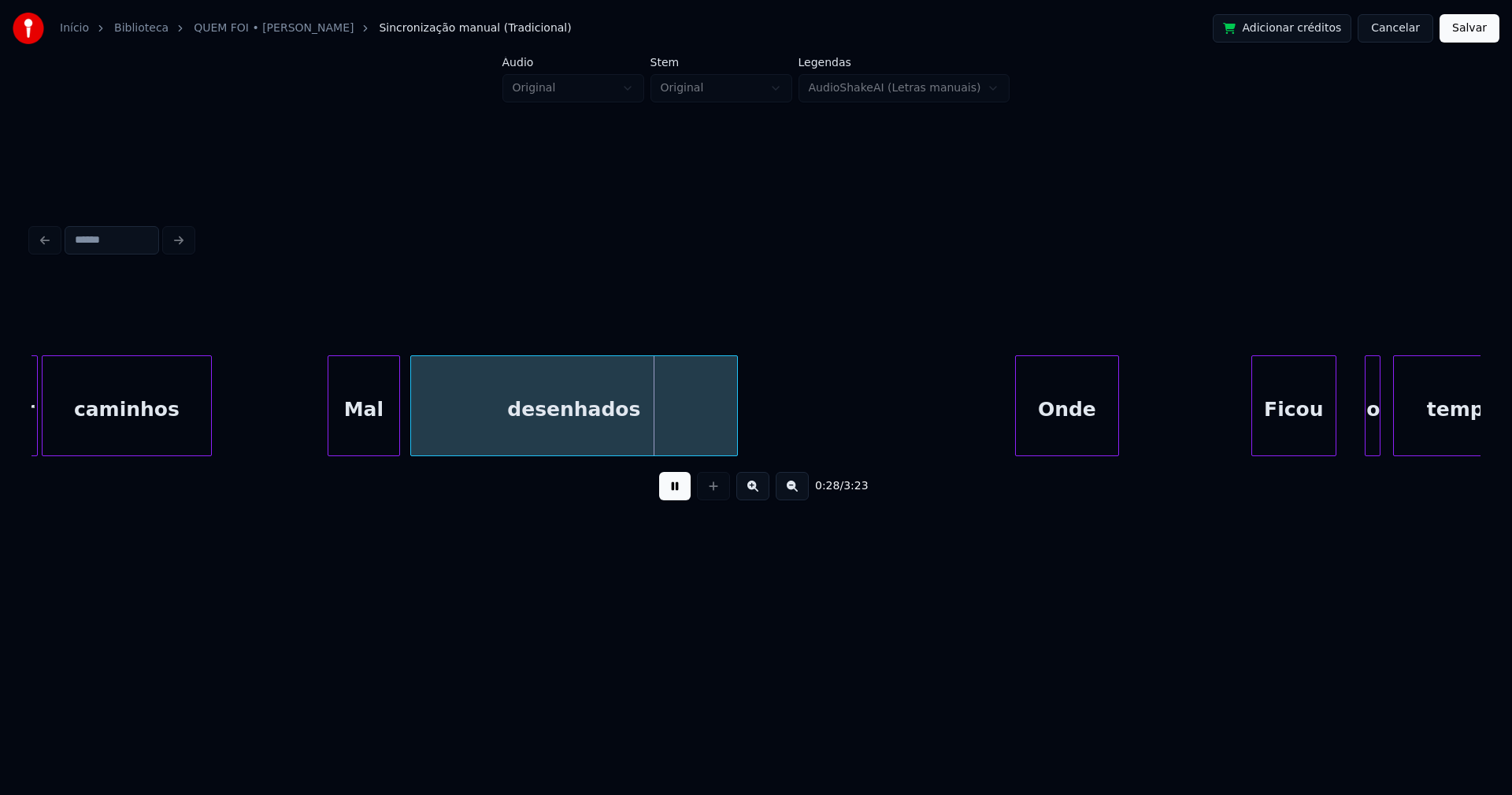
click at [347, 441] on div "Mal" at bounding box center [364, 410] width 71 height 107
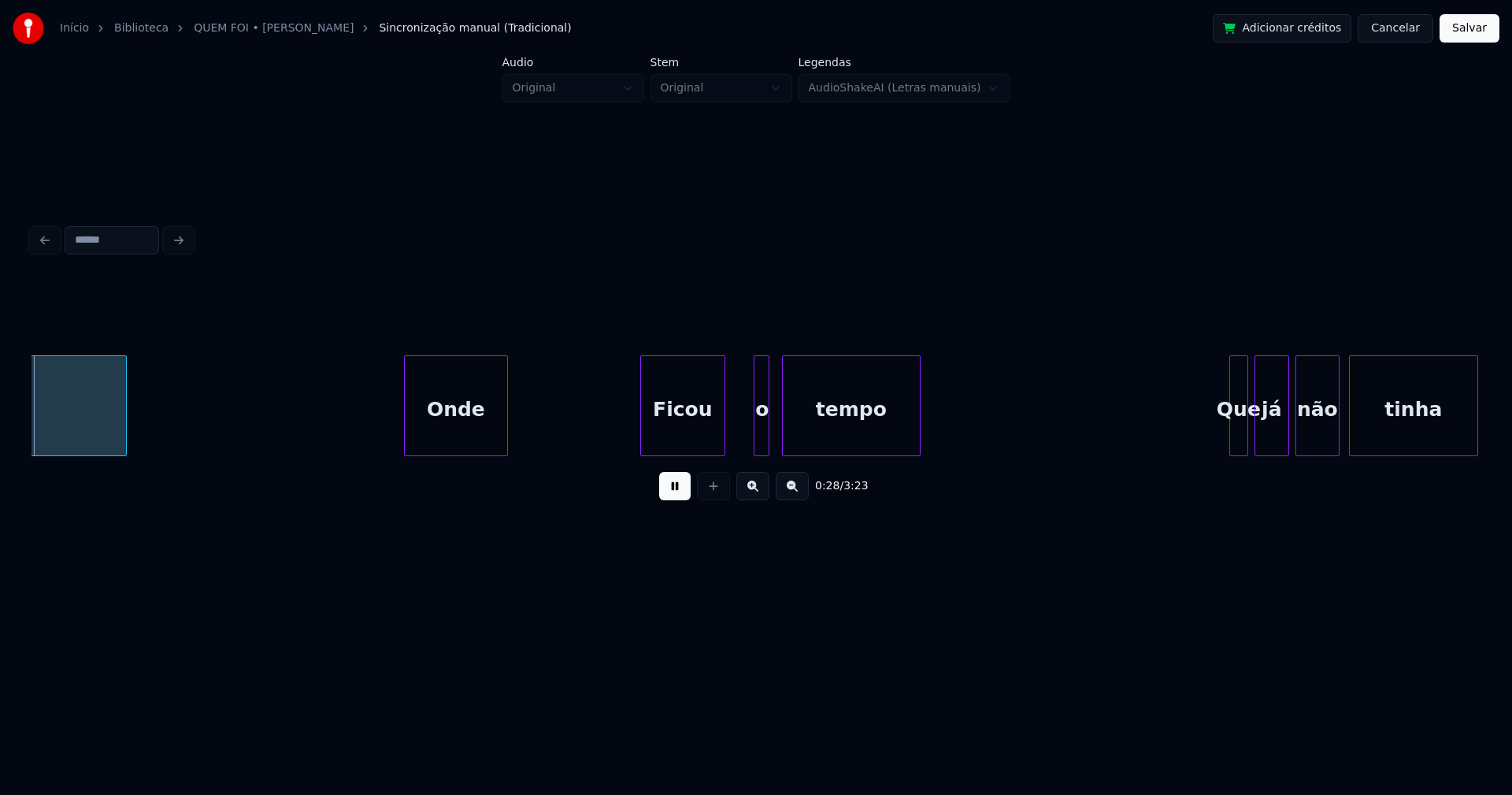
scroll to position [0, 4518]
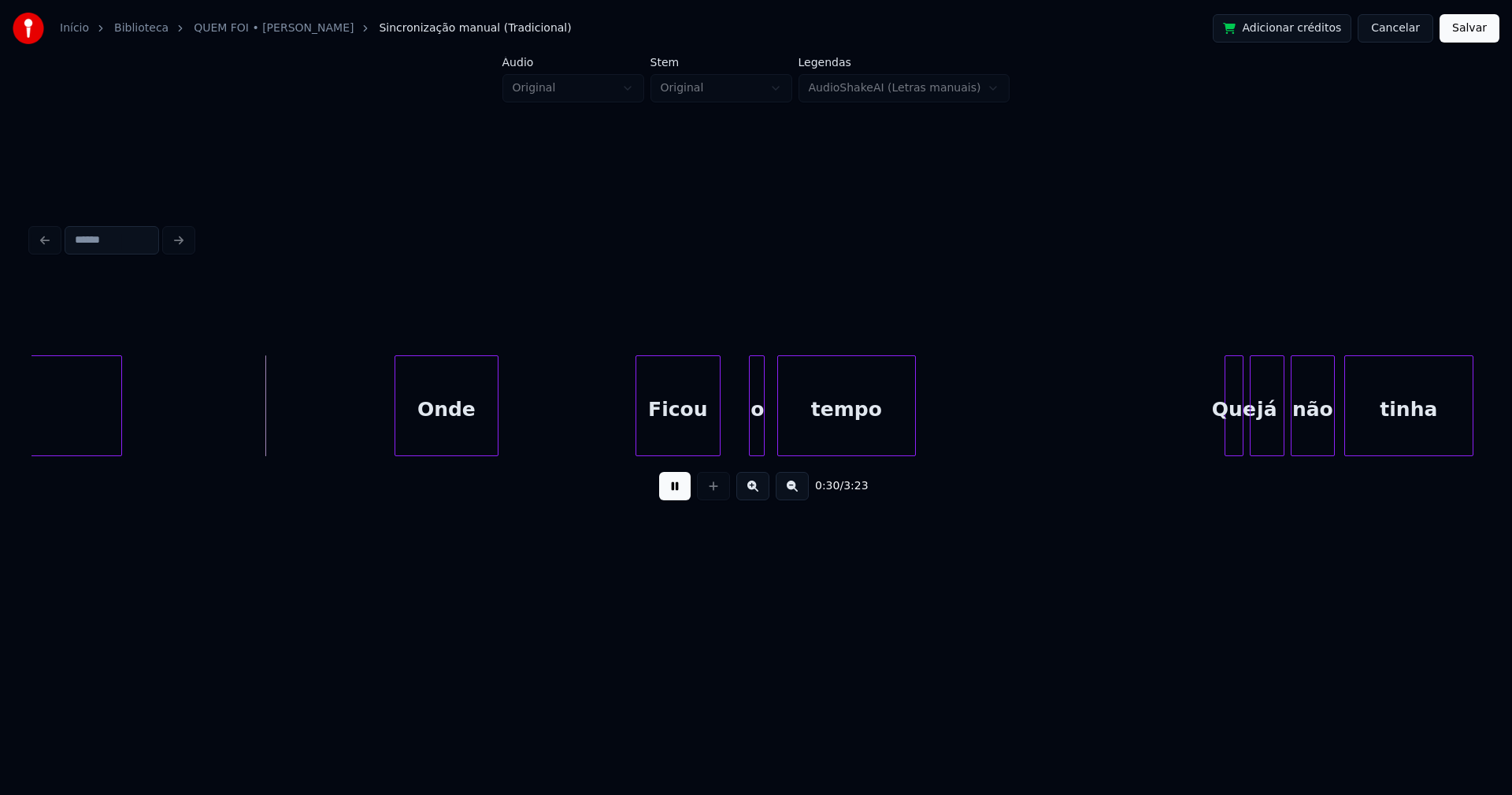
click at [433, 434] on div "Onde" at bounding box center [447, 410] width 103 height 107
click at [681, 487] on button at bounding box center [675, 486] width 32 height 28
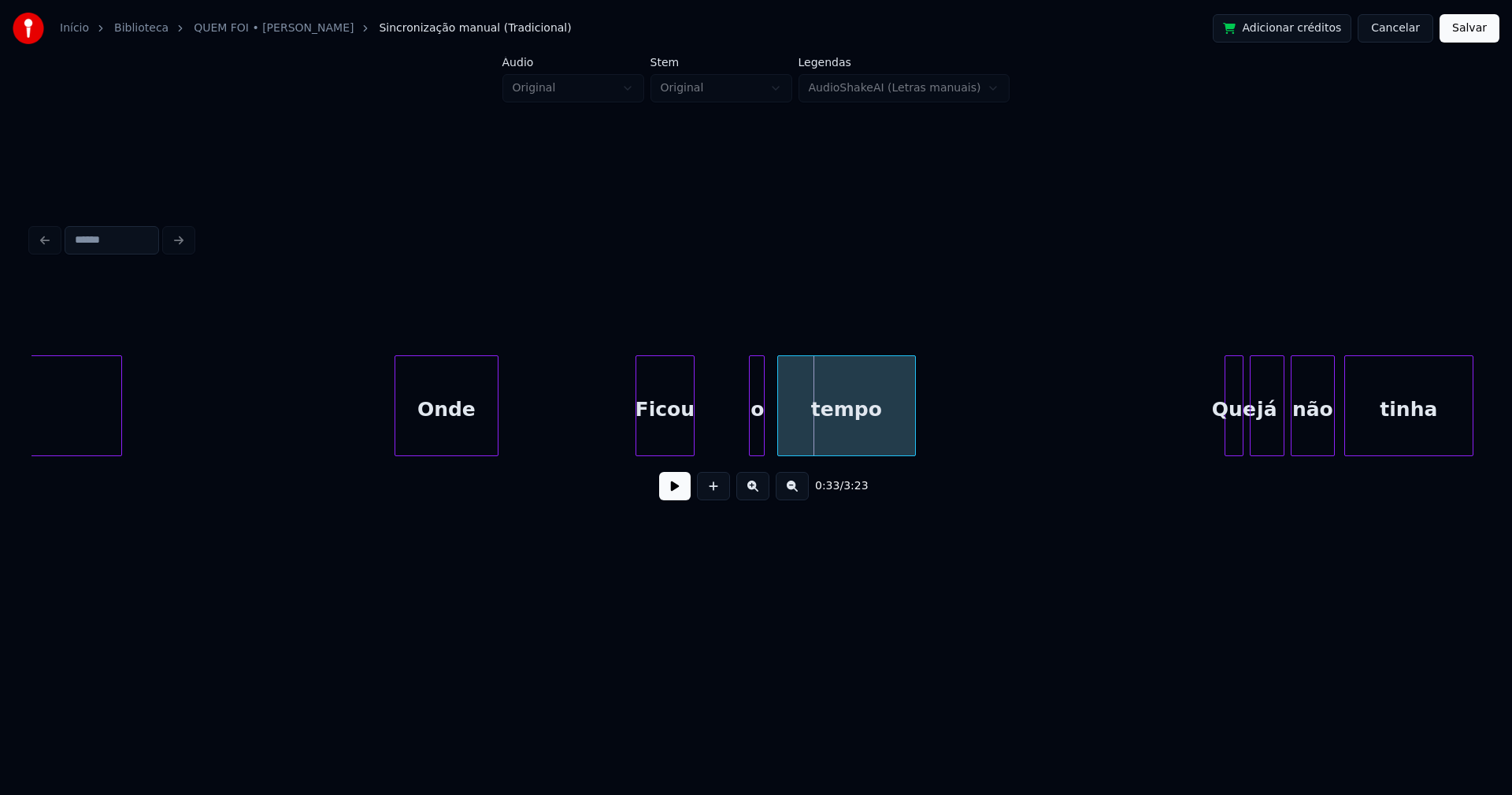
click at [693, 448] on div "Ficou" at bounding box center [664, 406] width 59 height 101
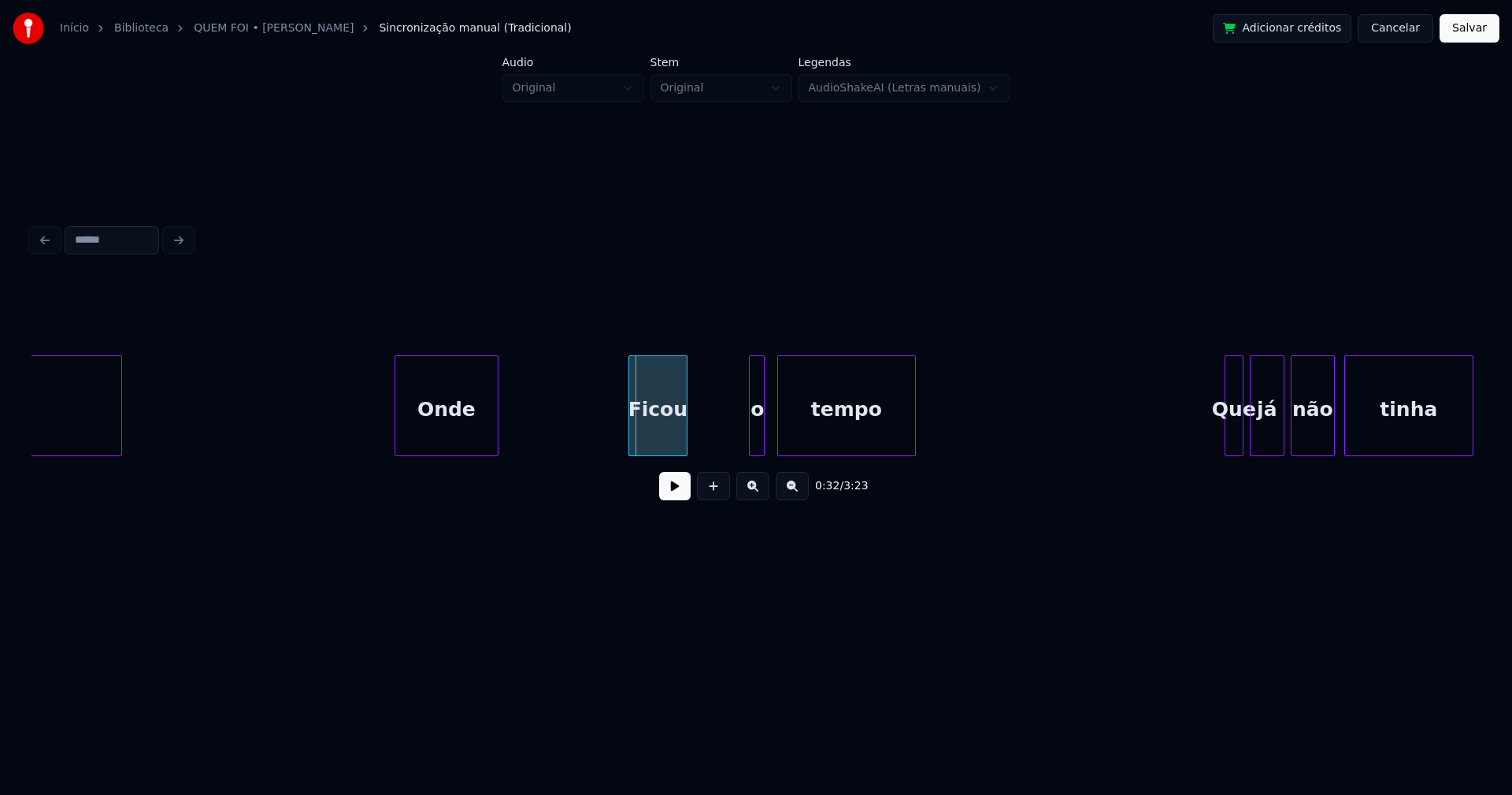
click at [653, 441] on div "Ficou" at bounding box center [657, 410] width 58 height 107
click at [700, 446] on div at bounding box center [701, 406] width 5 height 99
click at [672, 500] on button at bounding box center [675, 486] width 32 height 28
click at [836, 451] on div "desenhados Onde Ficou o tempo Que já não tinha" at bounding box center [756, 406] width 1449 height 101
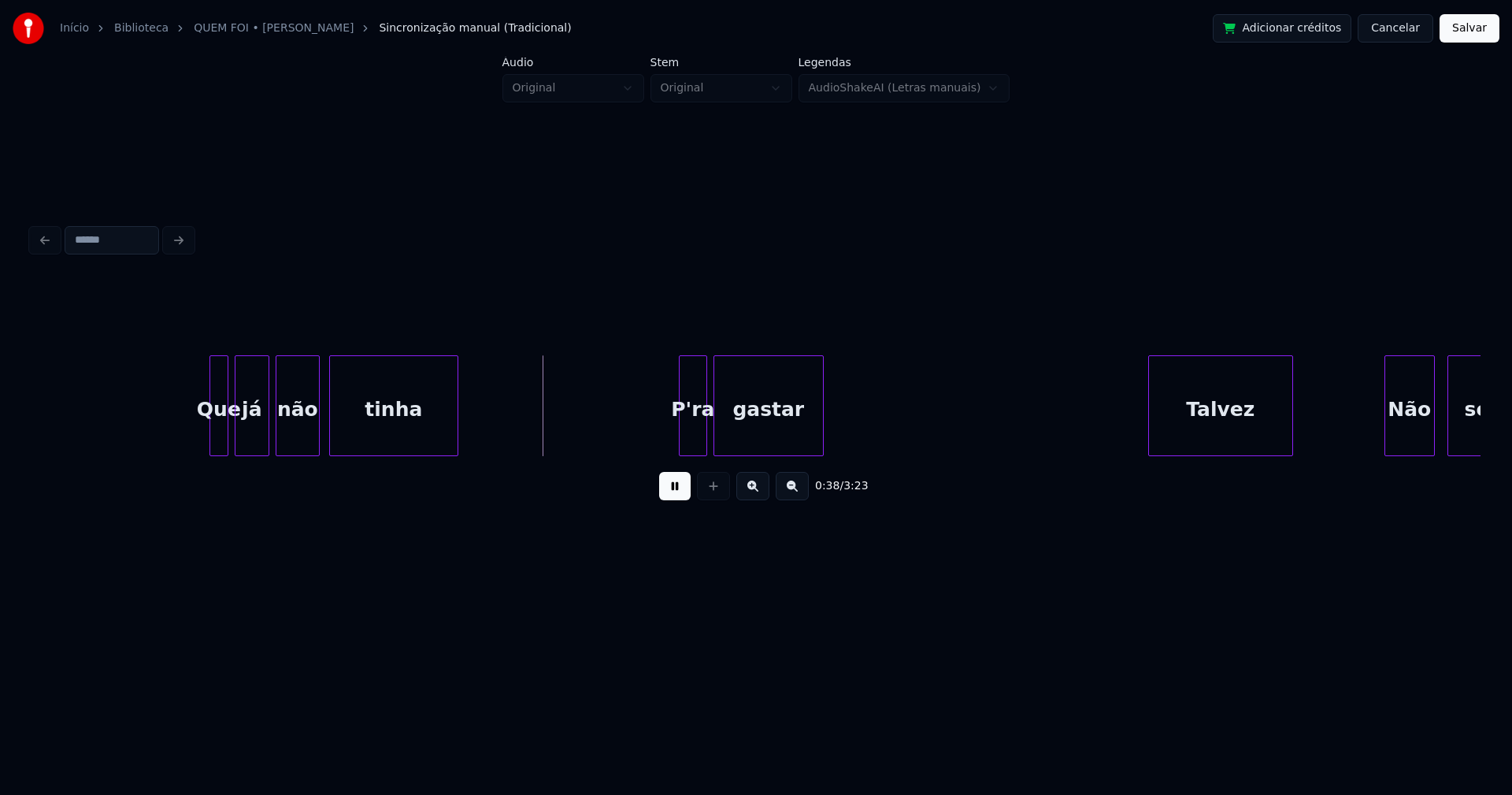
scroll to position [0, 5604]
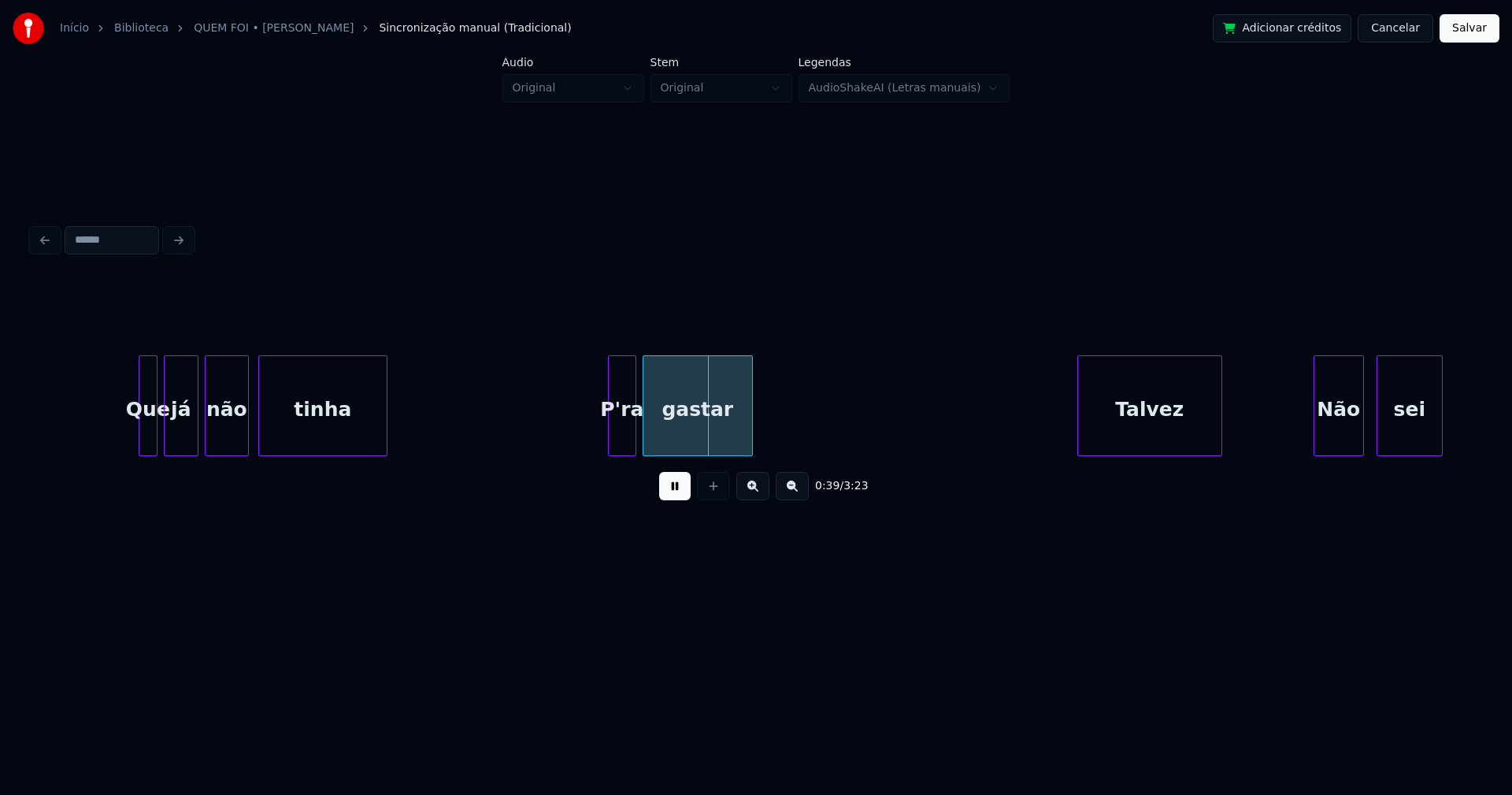
click at [605, 434] on div at bounding box center [604, 406] width 5 height 99
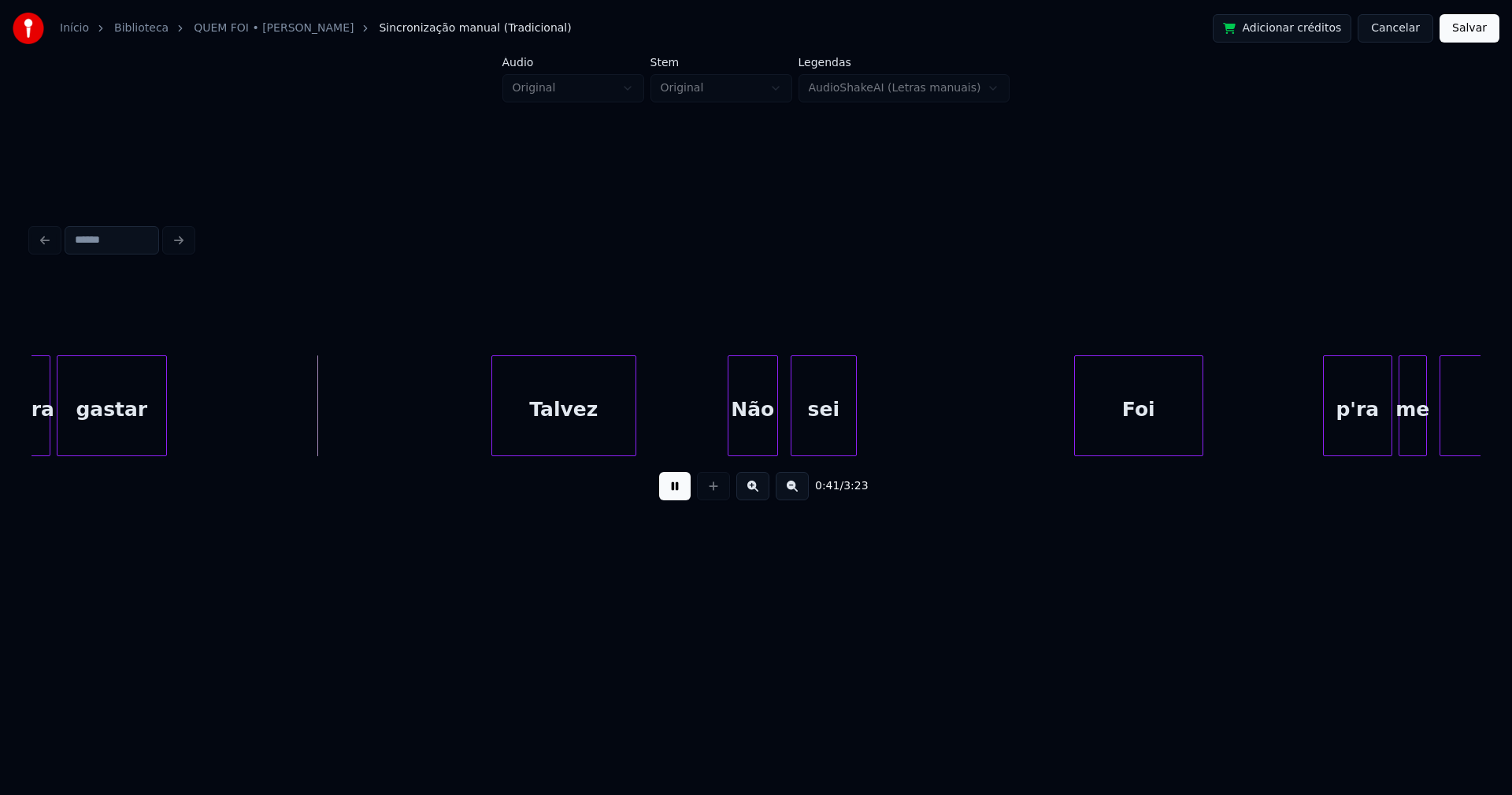
scroll to position [0, 6224]
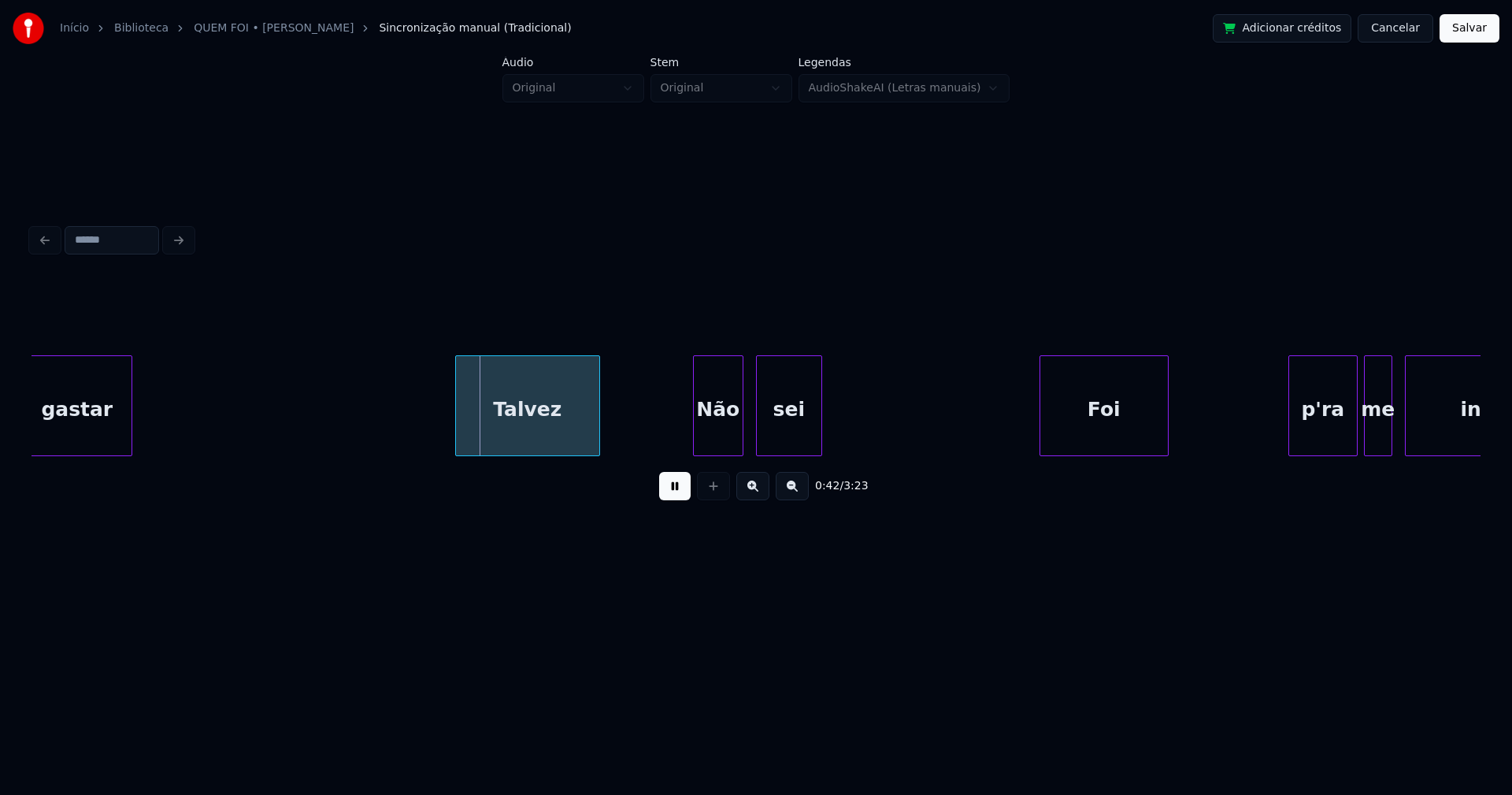
click at [556, 426] on div "Talvez" at bounding box center [528, 410] width 144 height 107
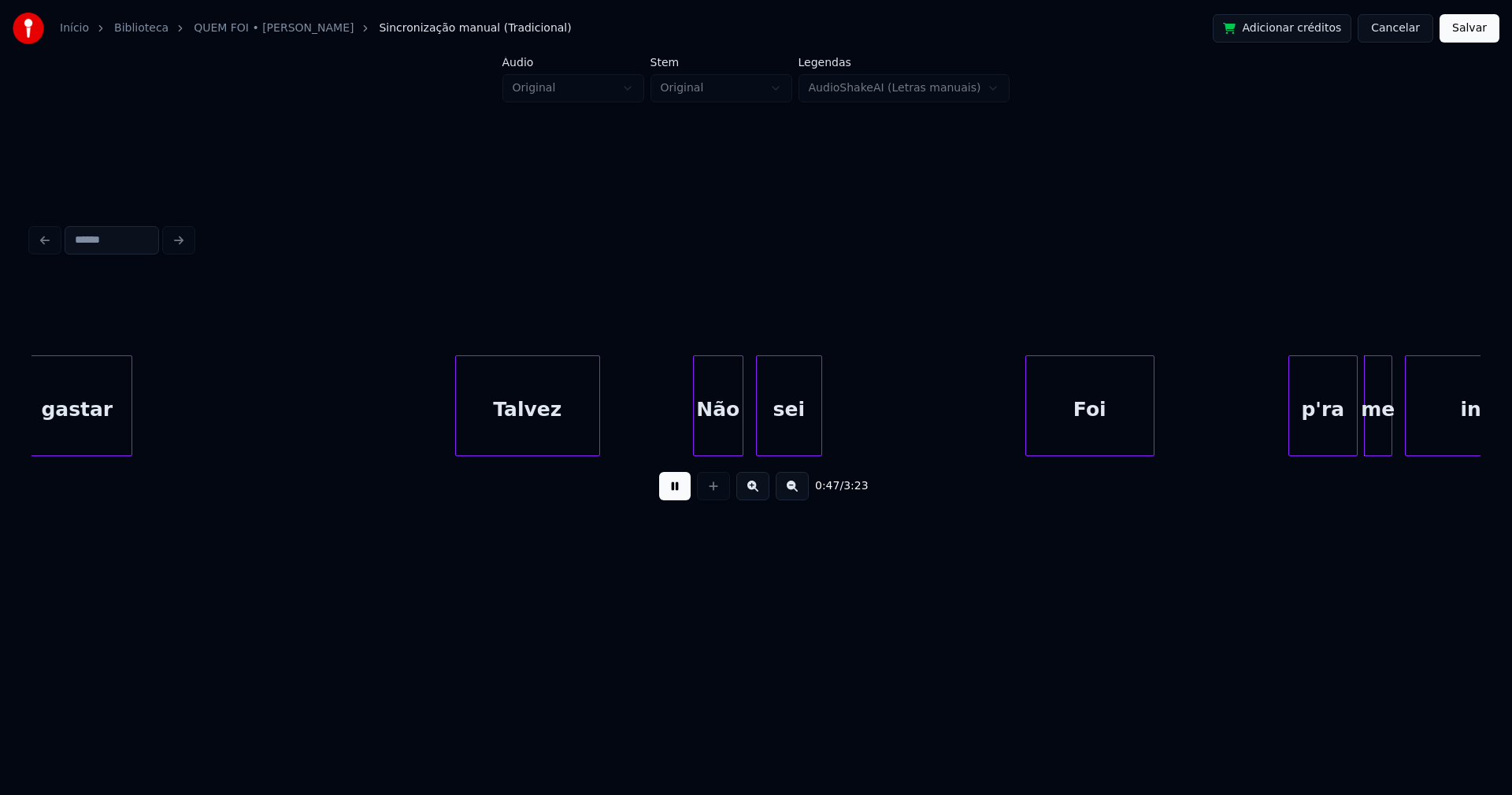
click at [1075, 451] on div "gastar [PERSON_NAME] Não sei Foi p'ra me inventar" at bounding box center [756, 406] width 1449 height 101
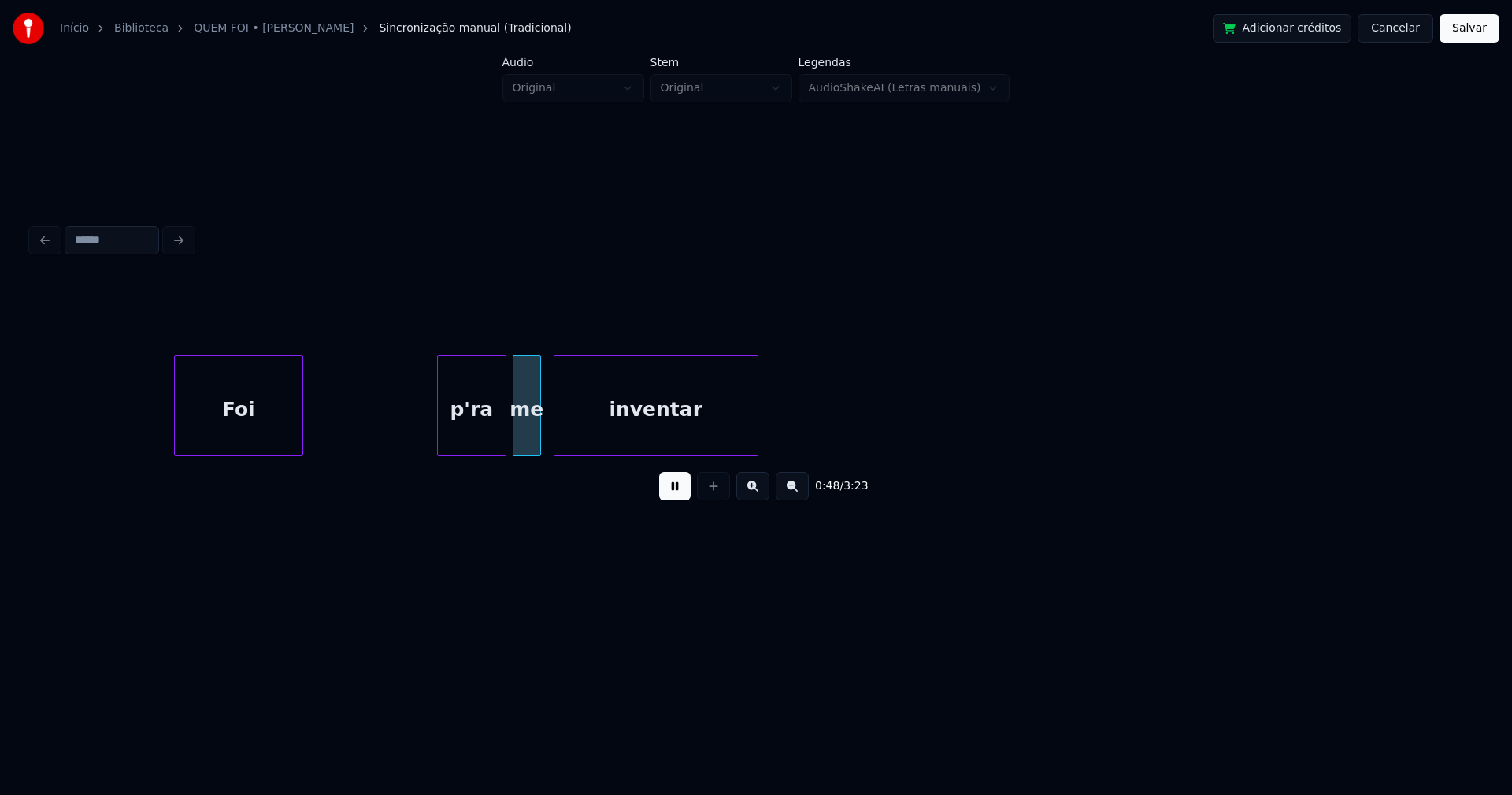
scroll to position [0, 7253]
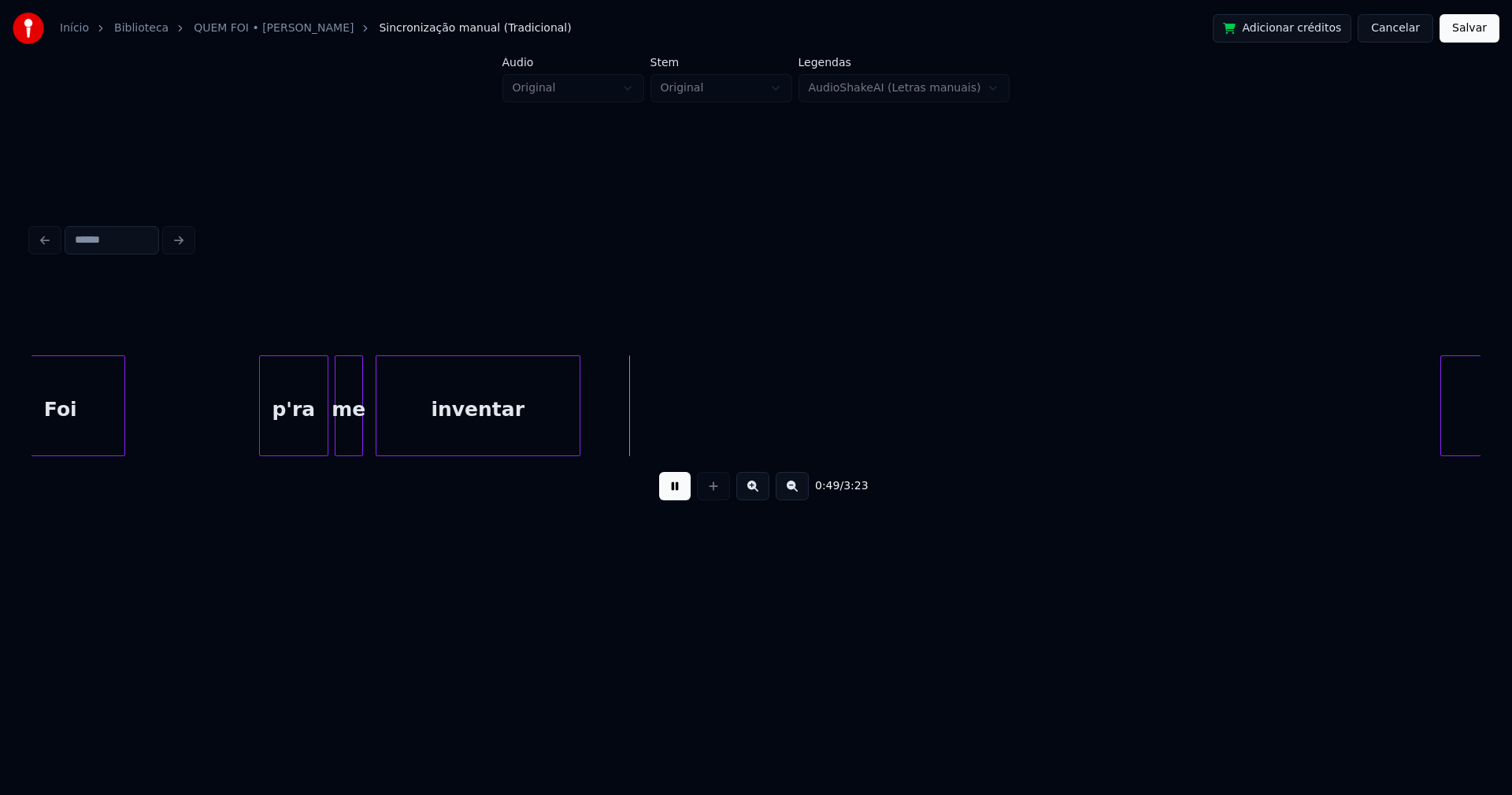
click at [305, 437] on div "p'ra" at bounding box center [294, 410] width 68 height 107
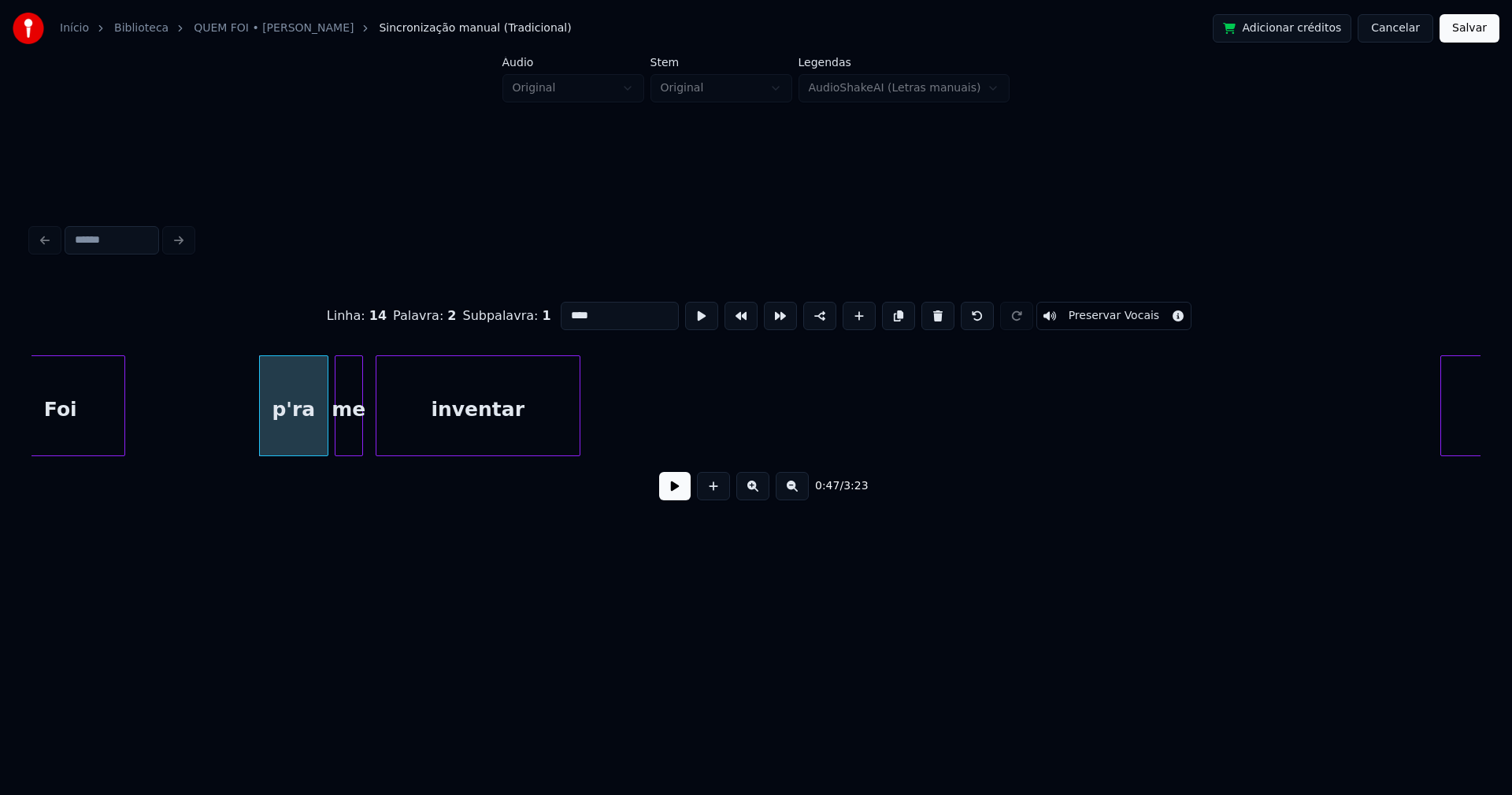
click at [563, 308] on input "****" at bounding box center [619, 316] width 118 height 28
type input "****"
click at [681, 493] on button at bounding box center [675, 486] width 32 height 28
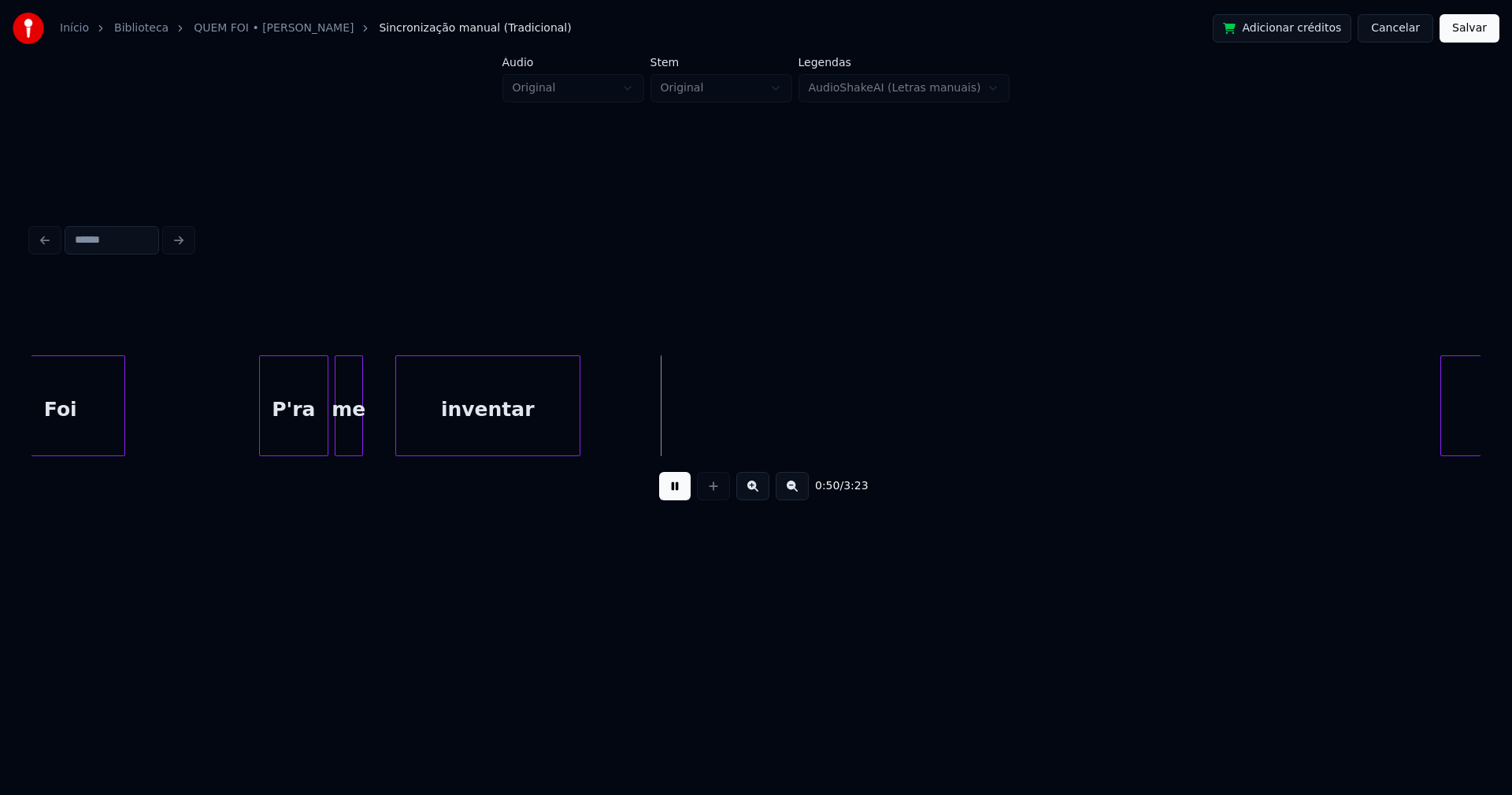
click at [399, 430] on div at bounding box center [399, 406] width 5 height 99
click at [387, 419] on div at bounding box center [387, 406] width 5 height 99
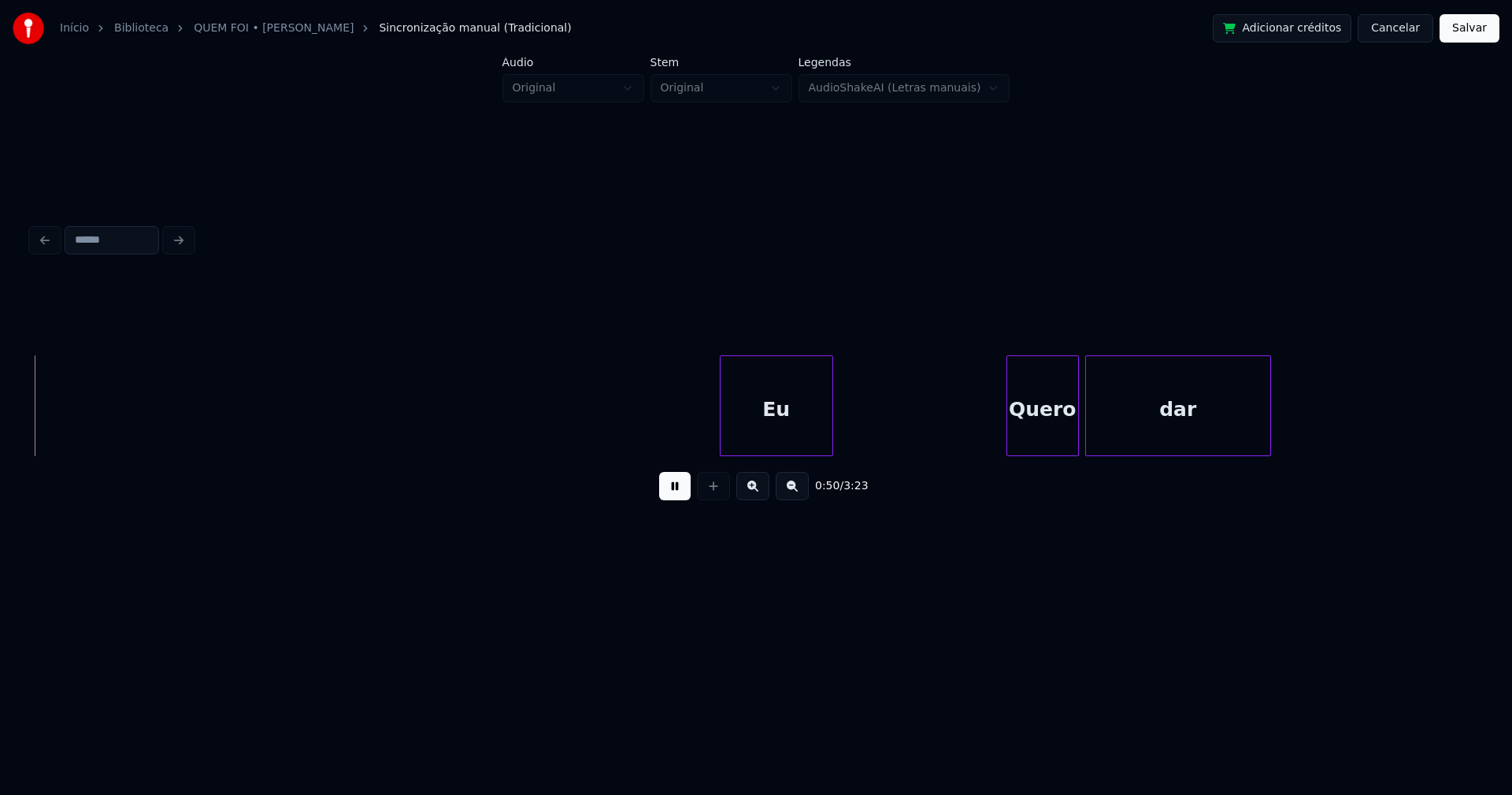
scroll to position [0, 7979]
click at [786, 439] on div "Eu" at bounding box center [762, 410] width 112 height 107
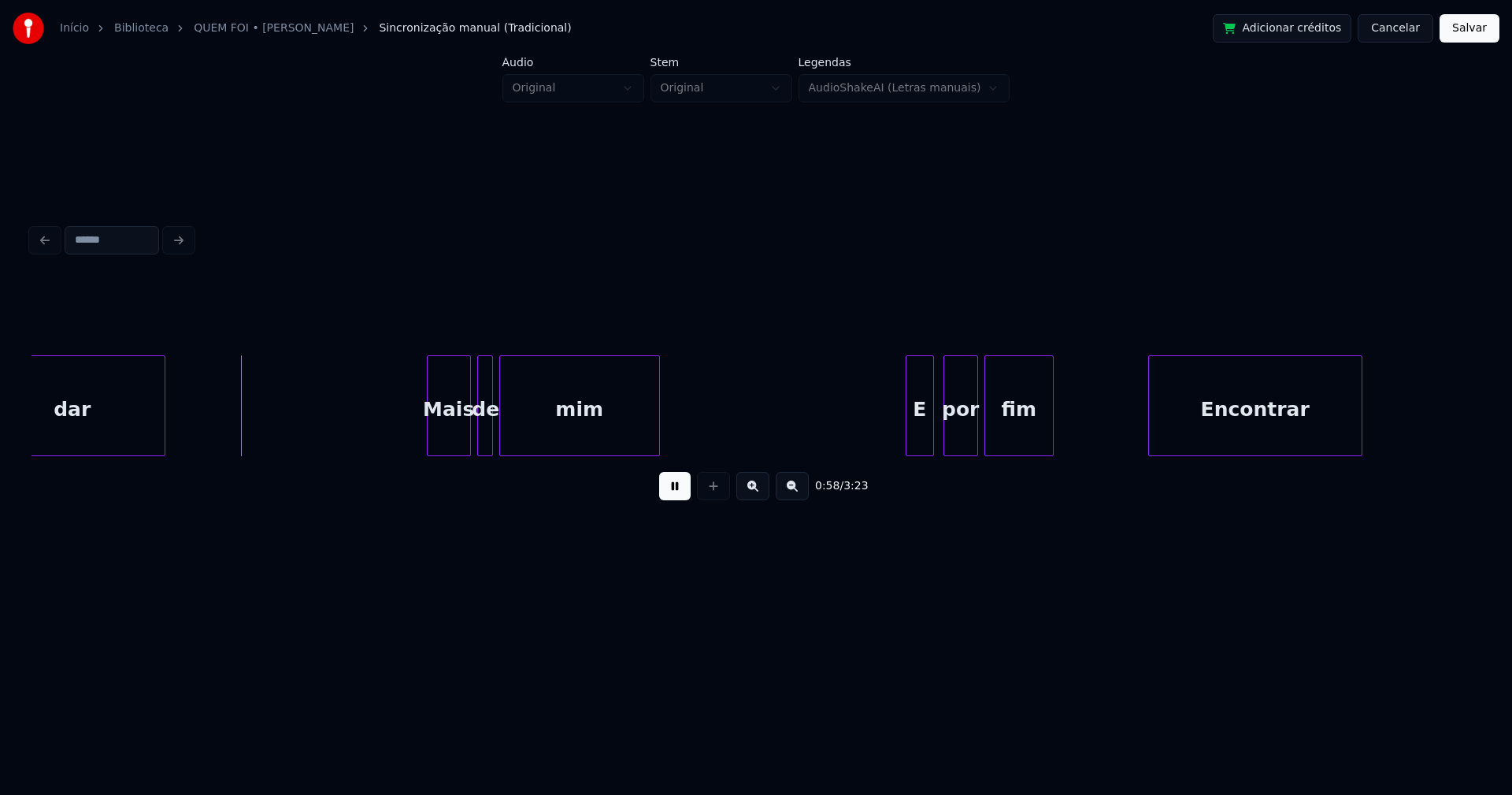
scroll to position [0, 9115]
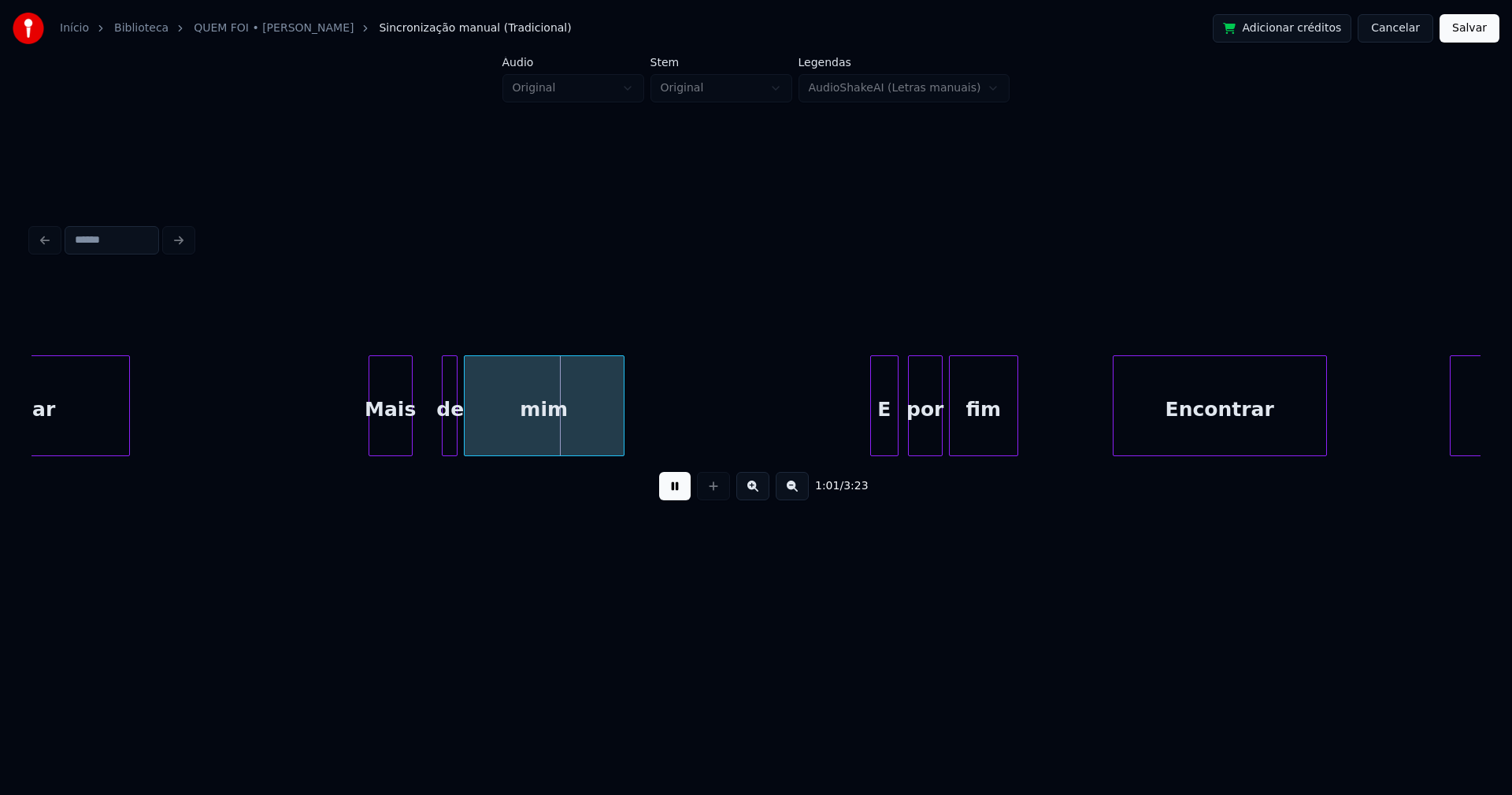
click at [382, 442] on div "Mais" at bounding box center [391, 410] width 43 height 107
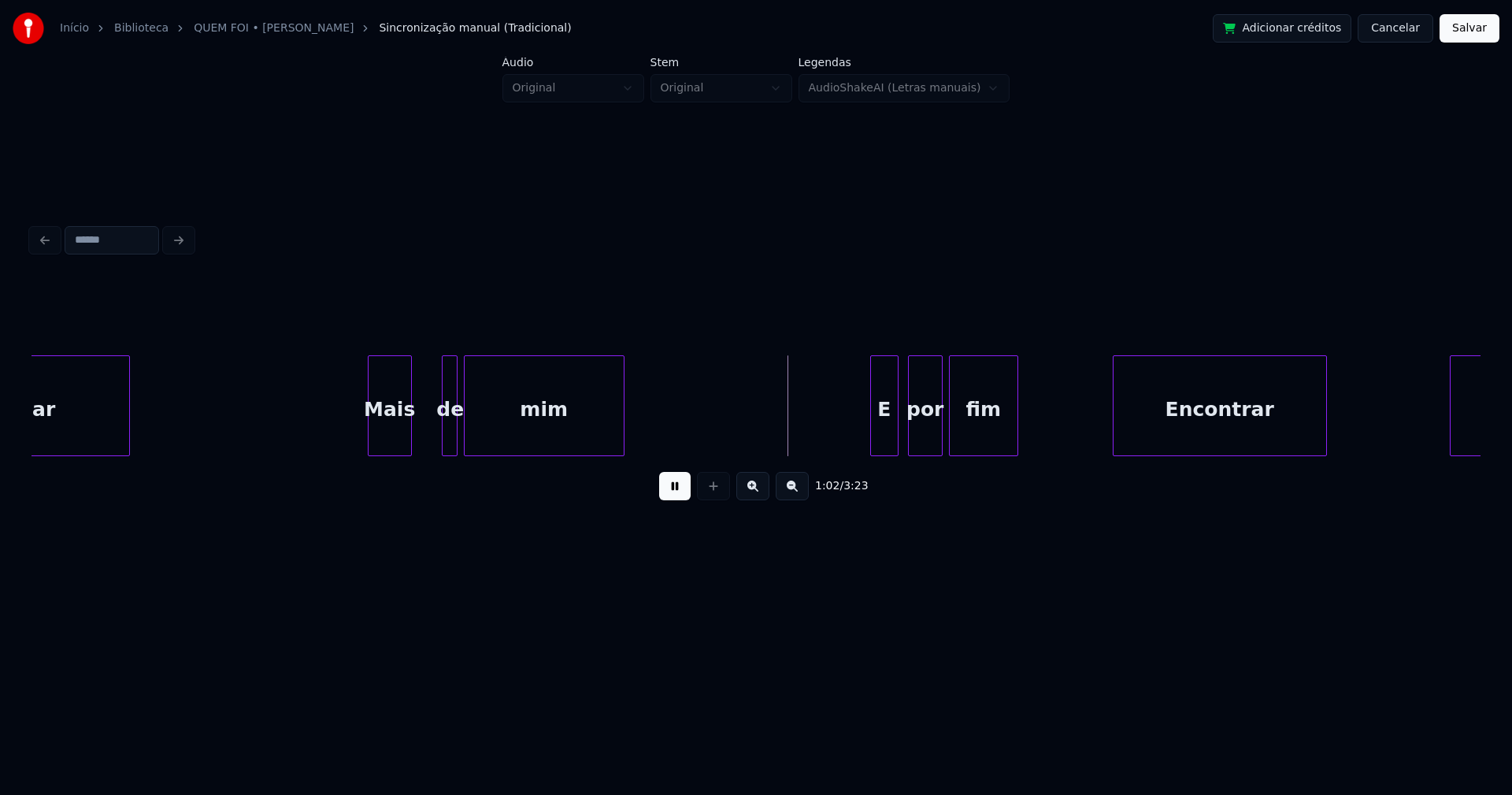
click at [411, 437] on div "Mais" at bounding box center [390, 406] width 44 height 101
click at [429, 422] on div at bounding box center [429, 406] width 5 height 99
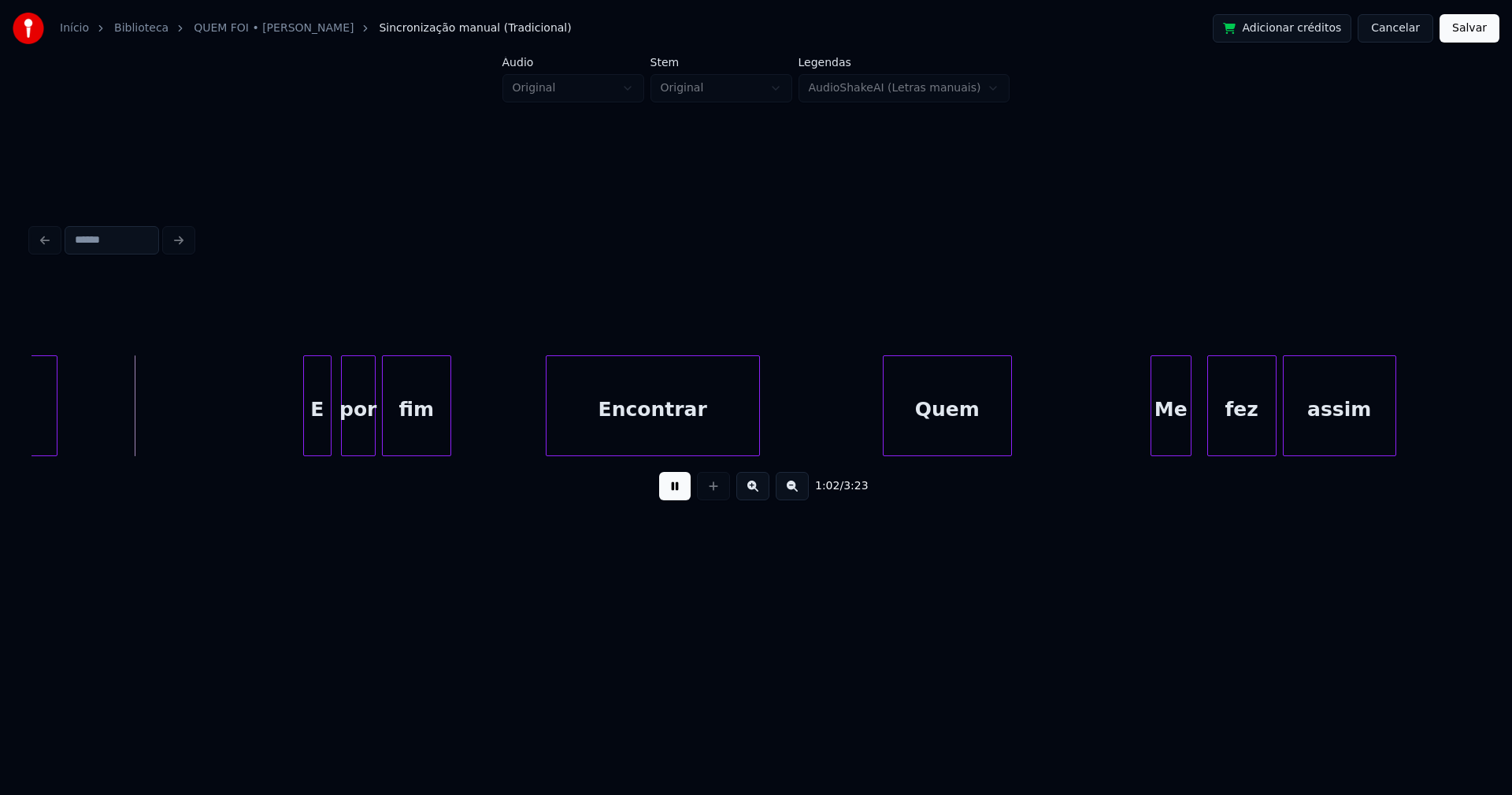
scroll to position [0, 9700]
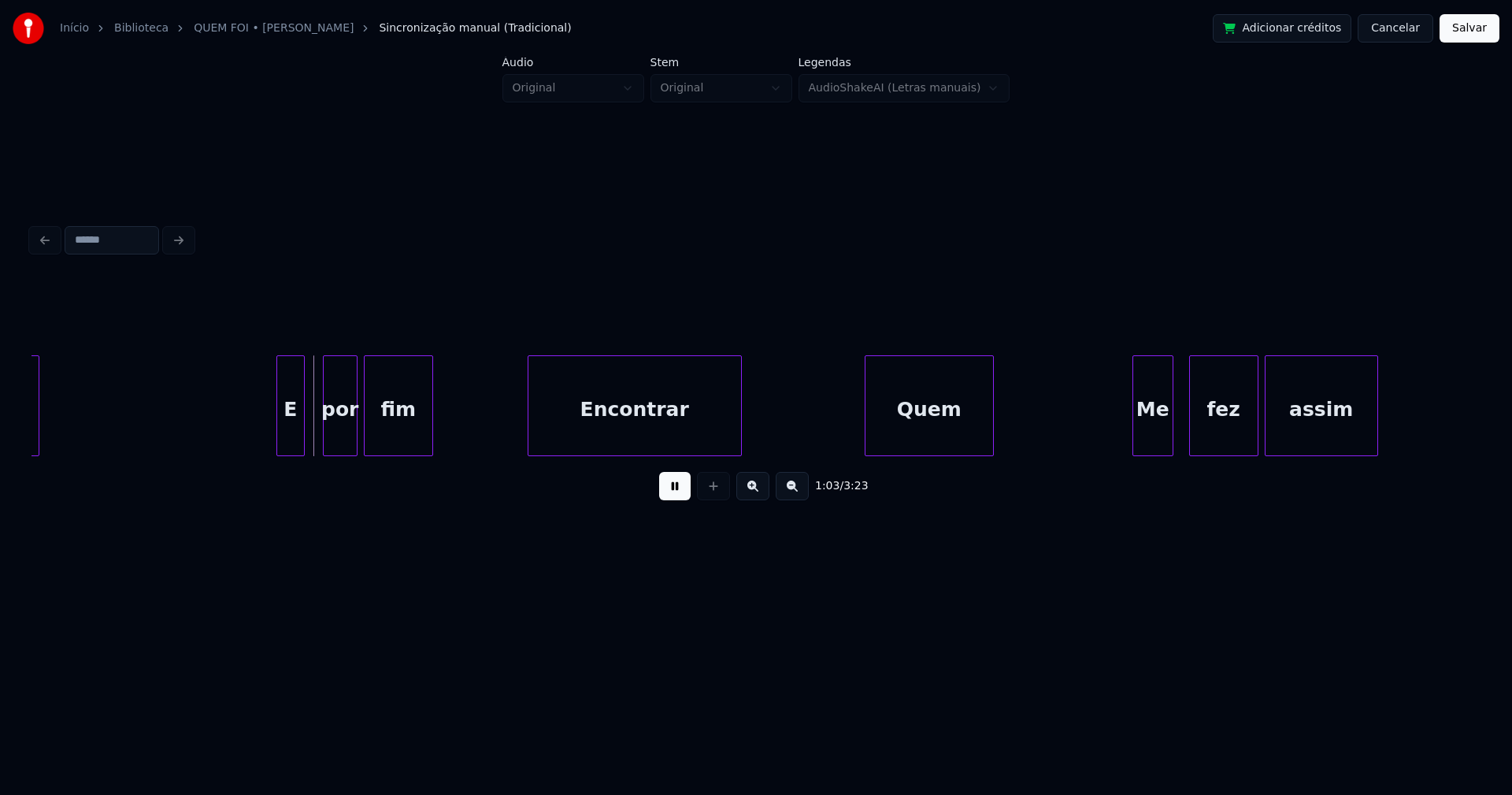
click at [288, 439] on div "E" at bounding box center [290, 410] width 27 height 107
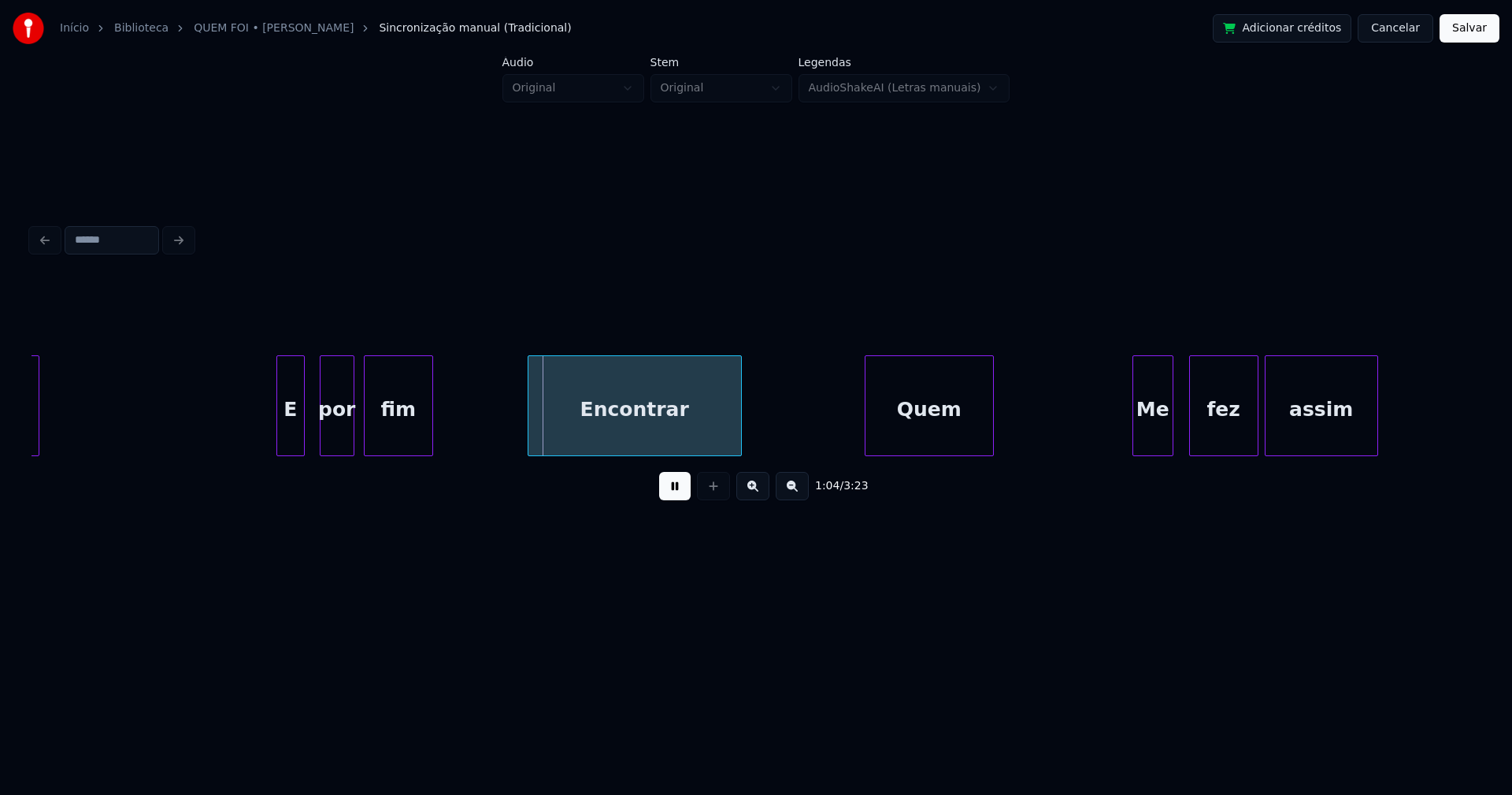
click at [336, 436] on div "por" at bounding box center [337, 410] width 33 height 107
click at [610, 433] on div "Encontrar" at bounding box center [627, 410] width 212 height 107
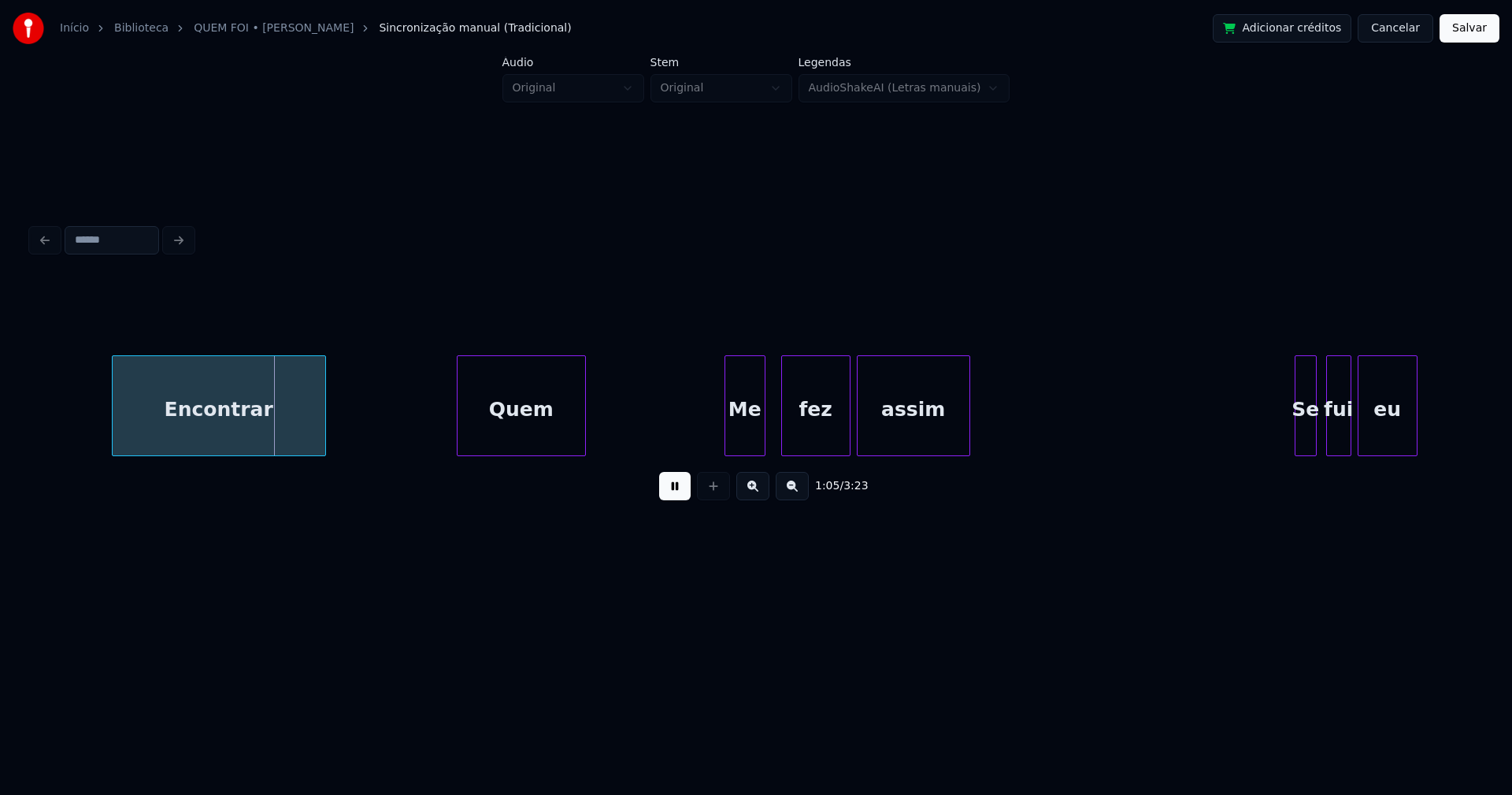
scroll to position [0, 10249]
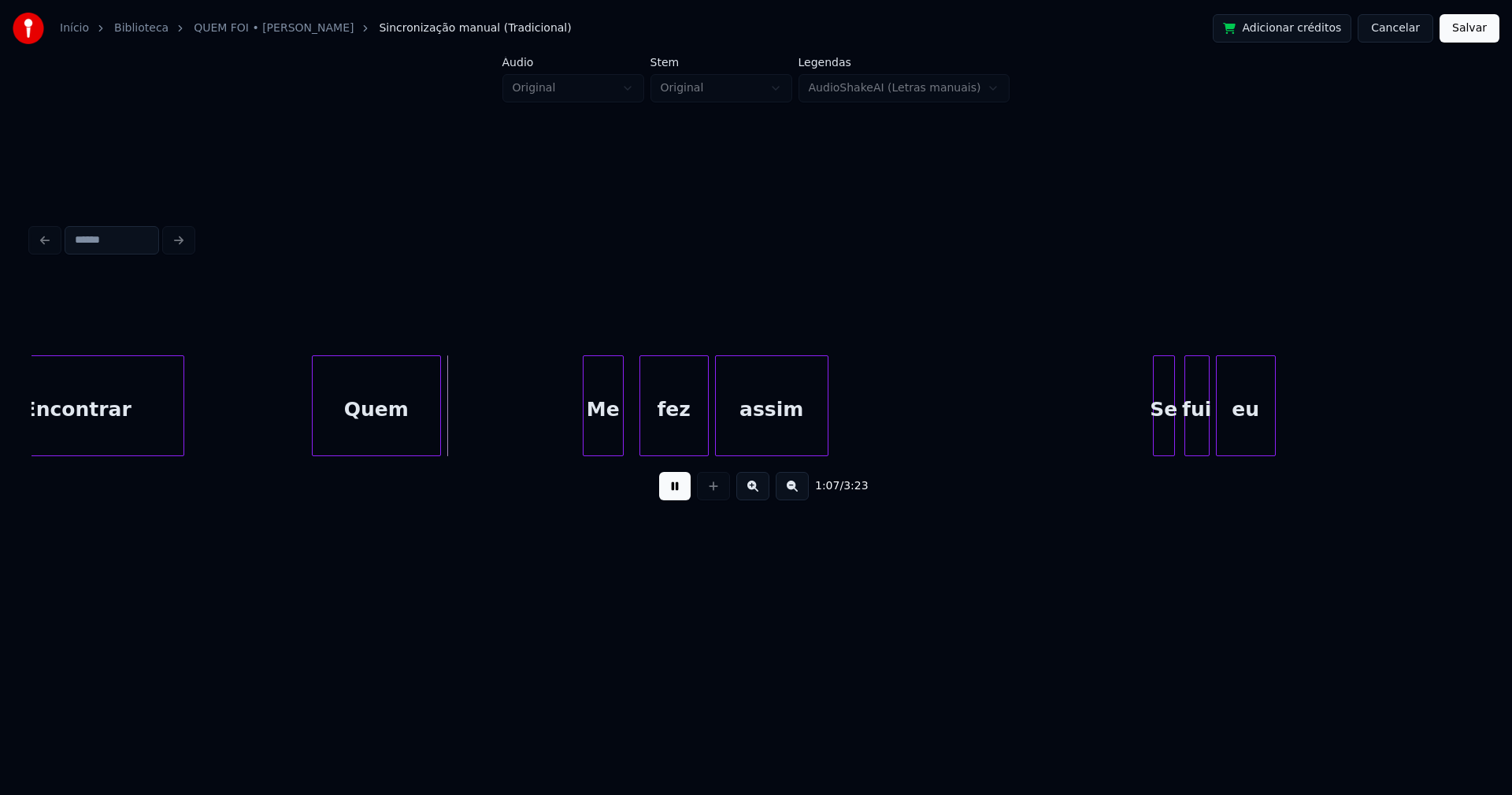
click at [389, 441] on div "Quem" at bounding box center [376, 410] width 128 height 107
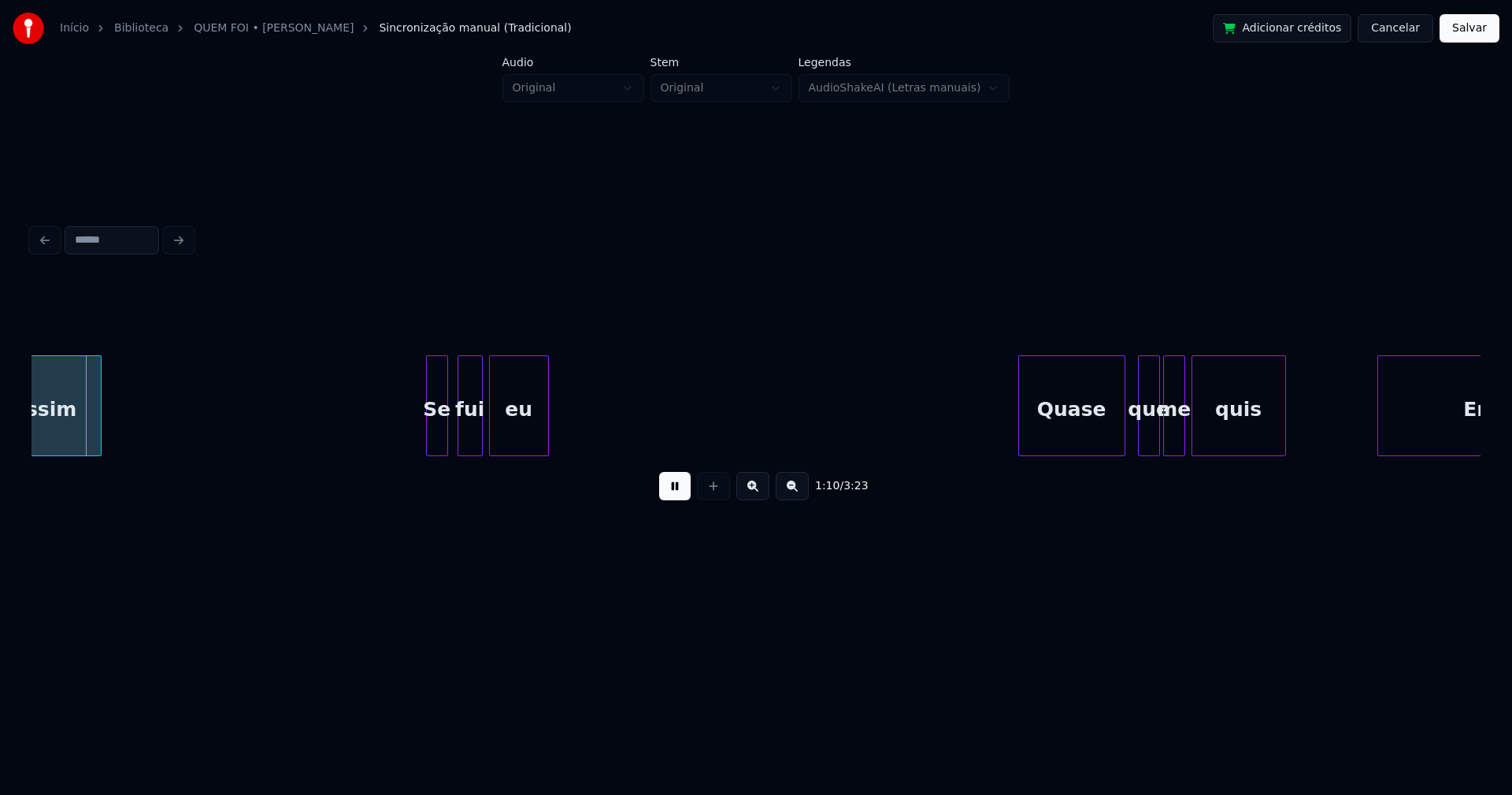
scroll to position [0, 10994]
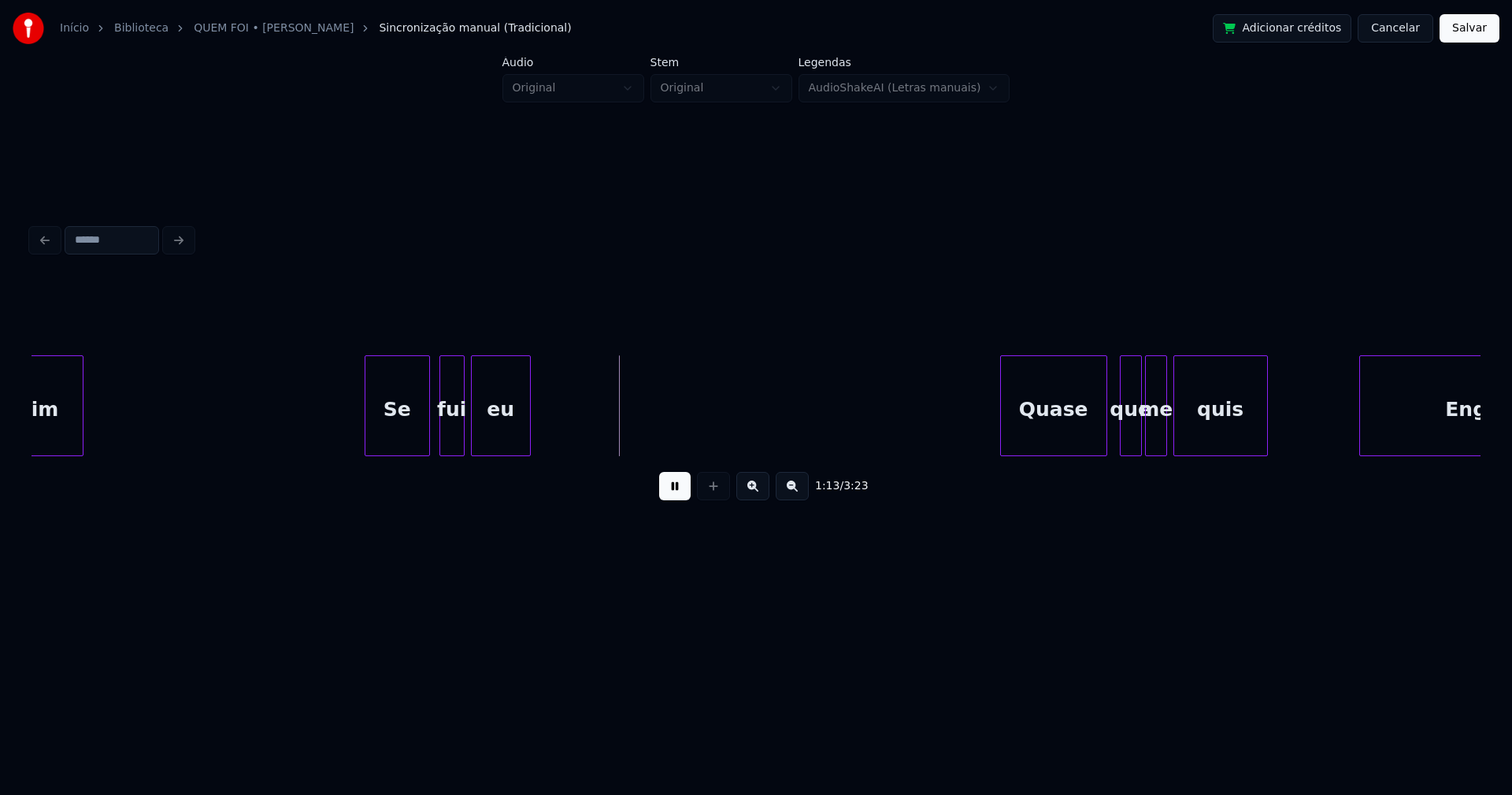
click at [369, 451] on div "assim Se fui eu Quase que me quis Enganar" at bounding box center [756, 406] width 1449 height 101
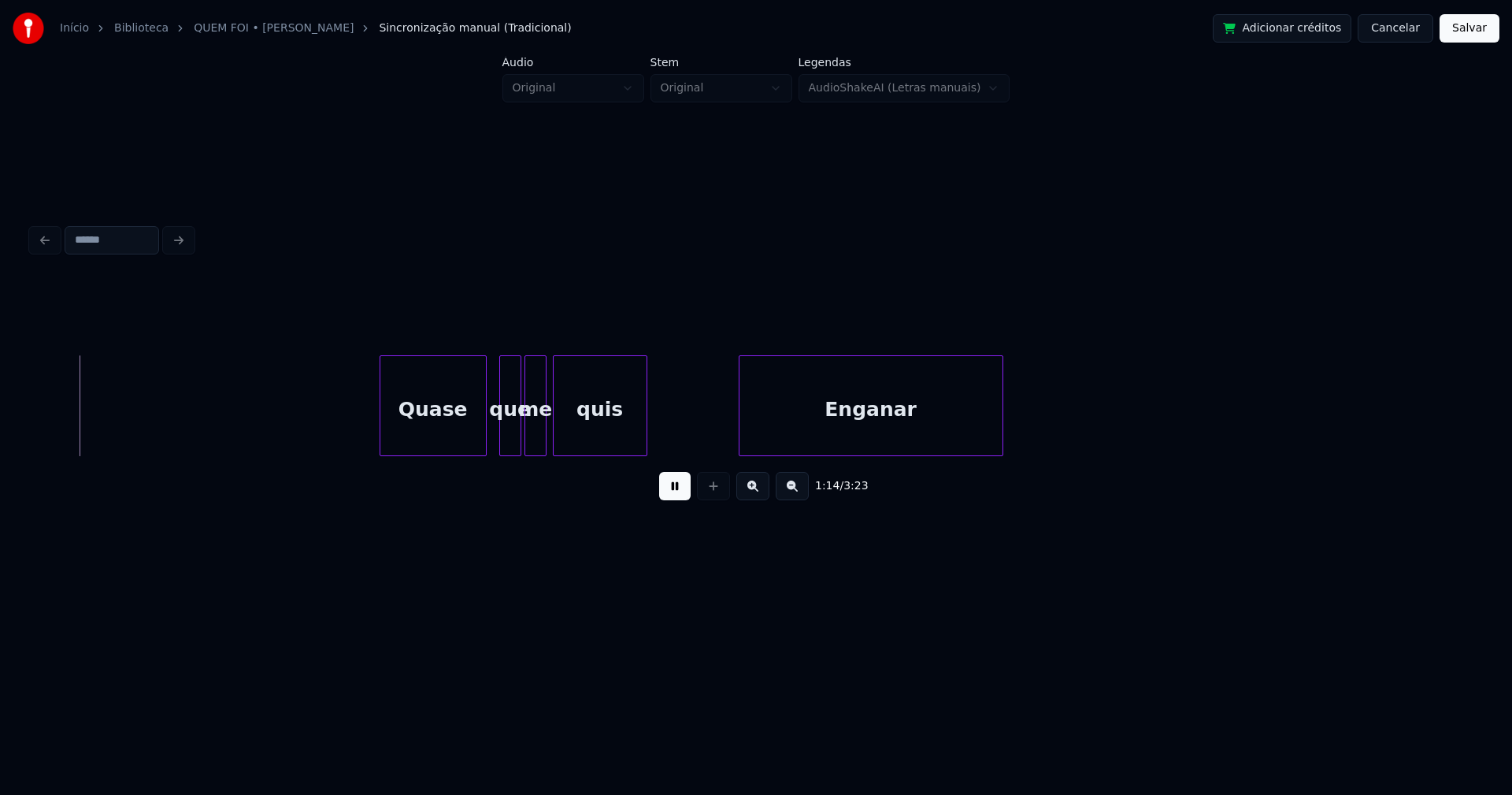
scroll to position [0, 11633]
click at [409, 438] on div "Quase" at bounding box center [410, 410] width 106 height 107
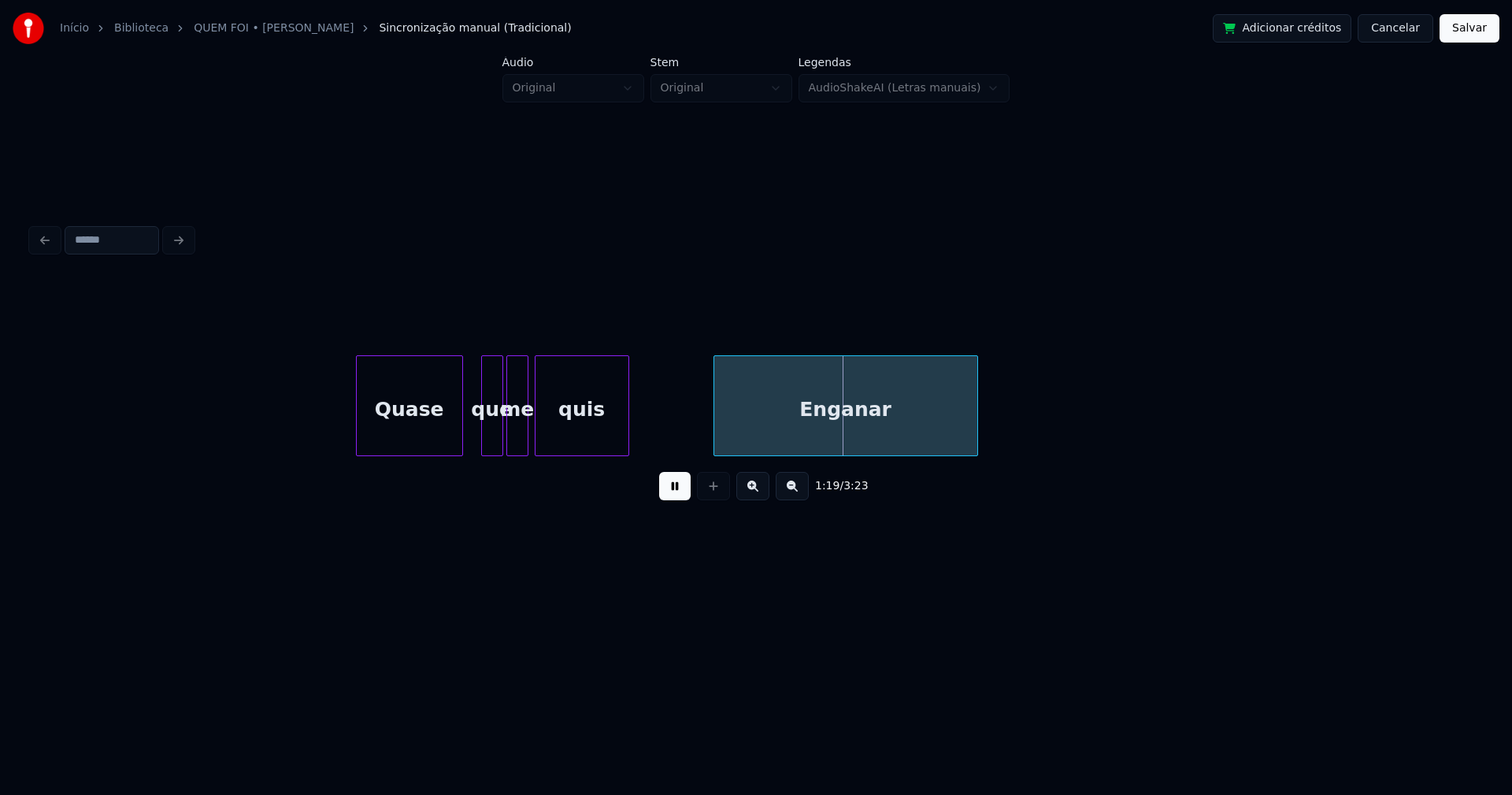
click at [770, 444] on div "Enganar" at bounding box center [845, 410] width 263 height 107
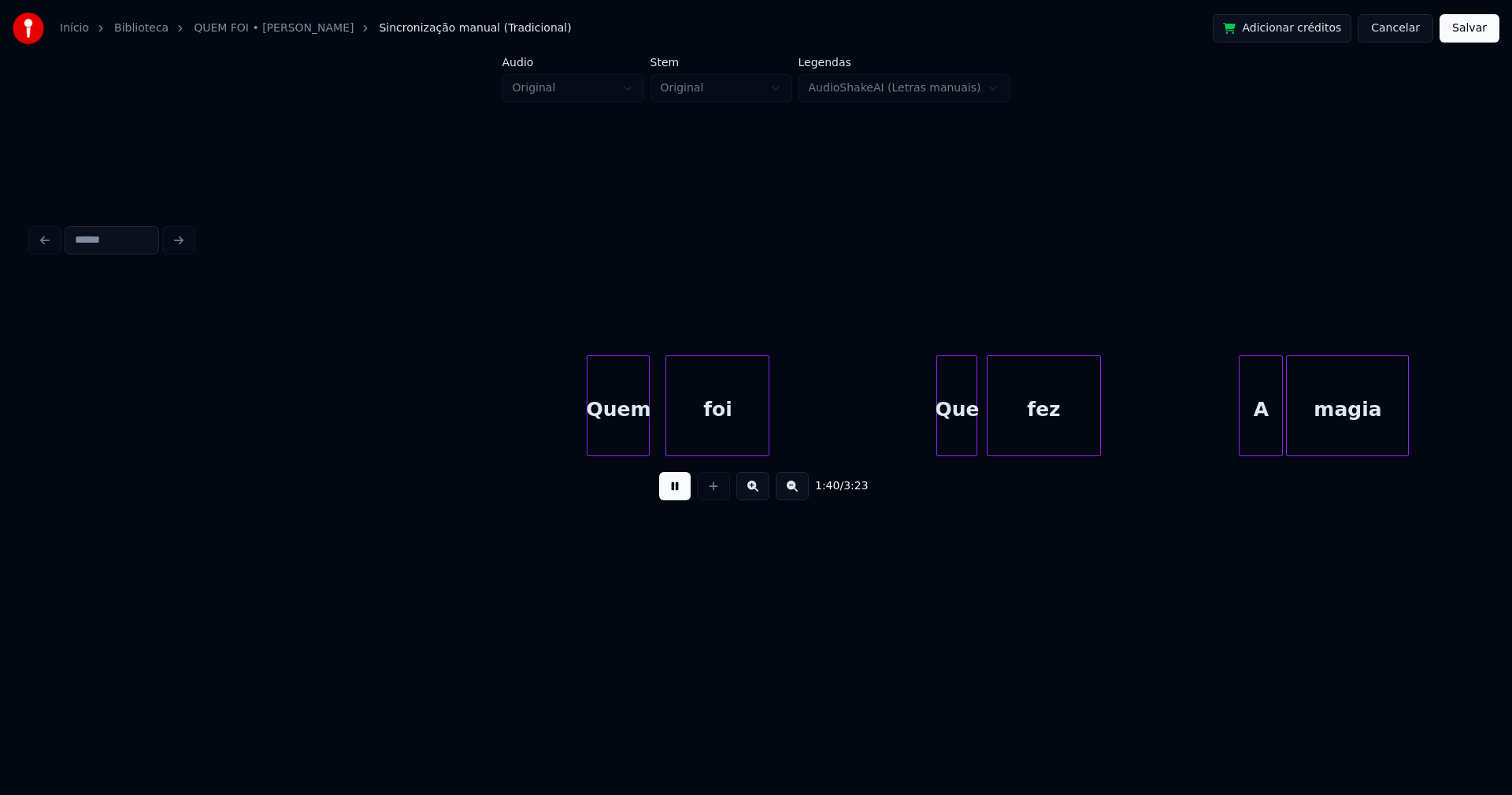
scroll to position [0, 15907]
click at [612, 439] on div "Quem" at bounding box center [605, 410] width 62 height 107
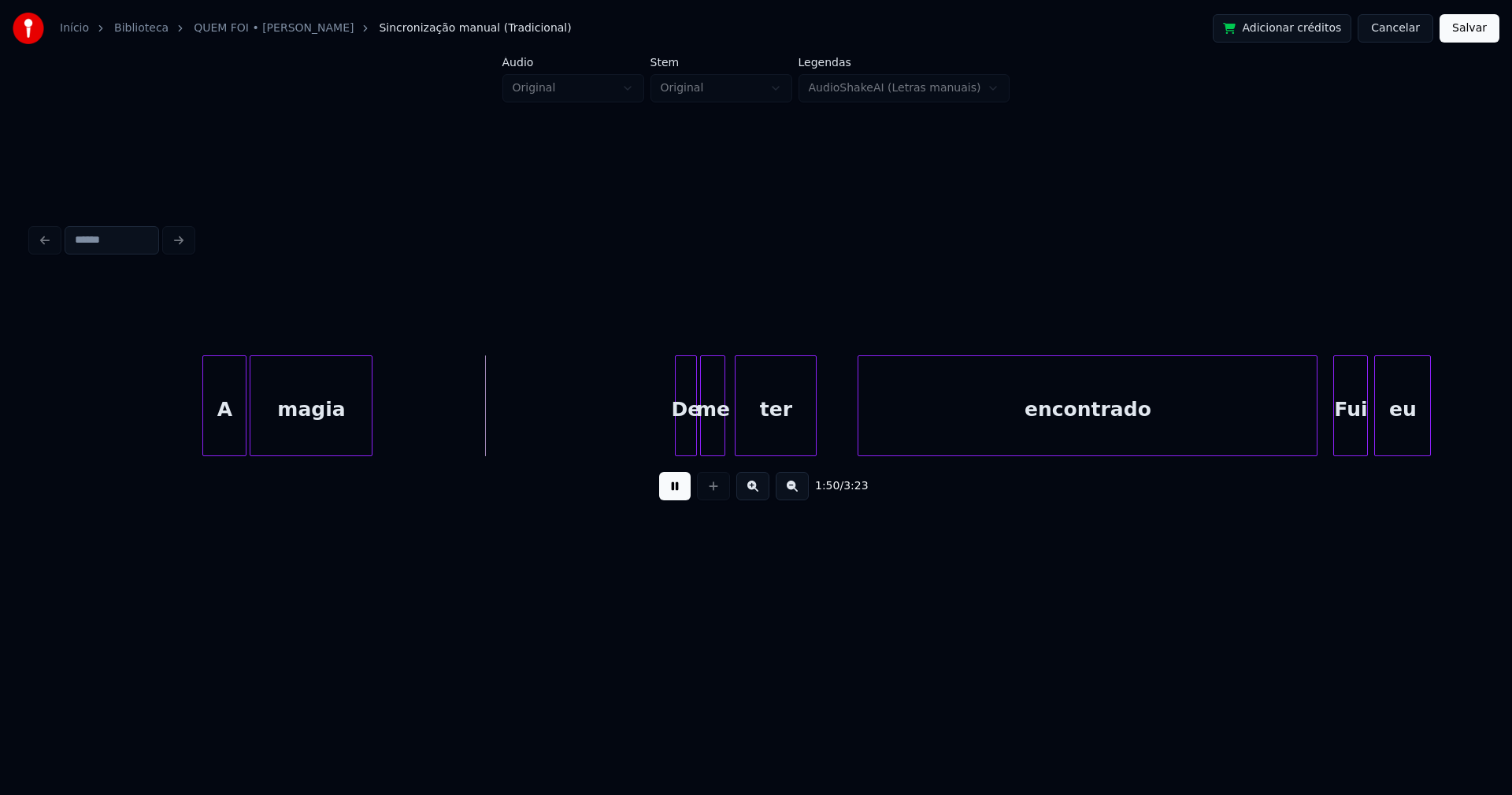
scroll to position [0, 17094]
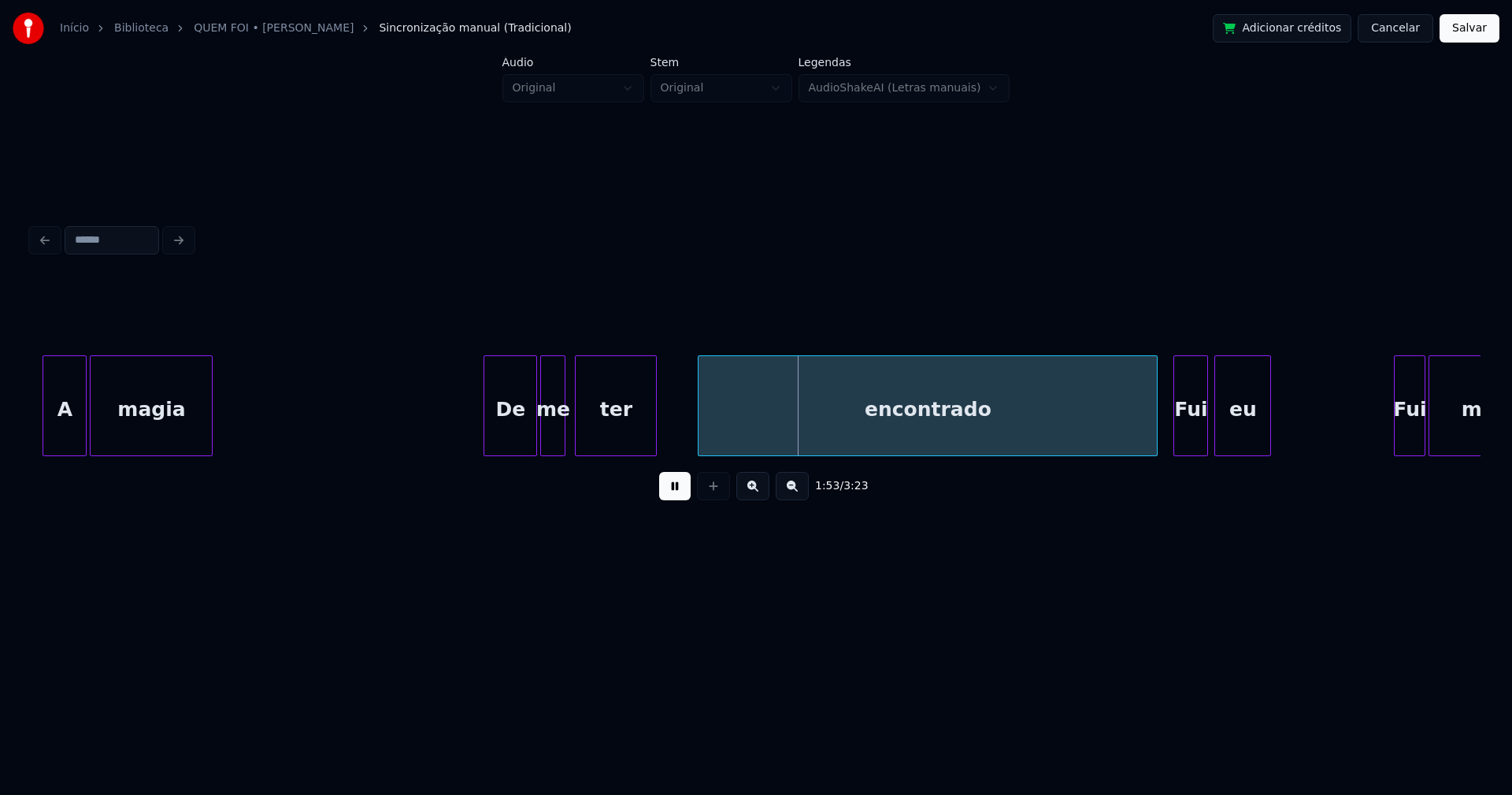
click at [485, 436] on div at bounding box center [487, 406] width 5 height 99
click at [646, 441] on div at bounding box center [646, 406] width 5 height 99
click at [757, 448] on div "encontrado" at bounding box center [882, 410] width 458 height 107
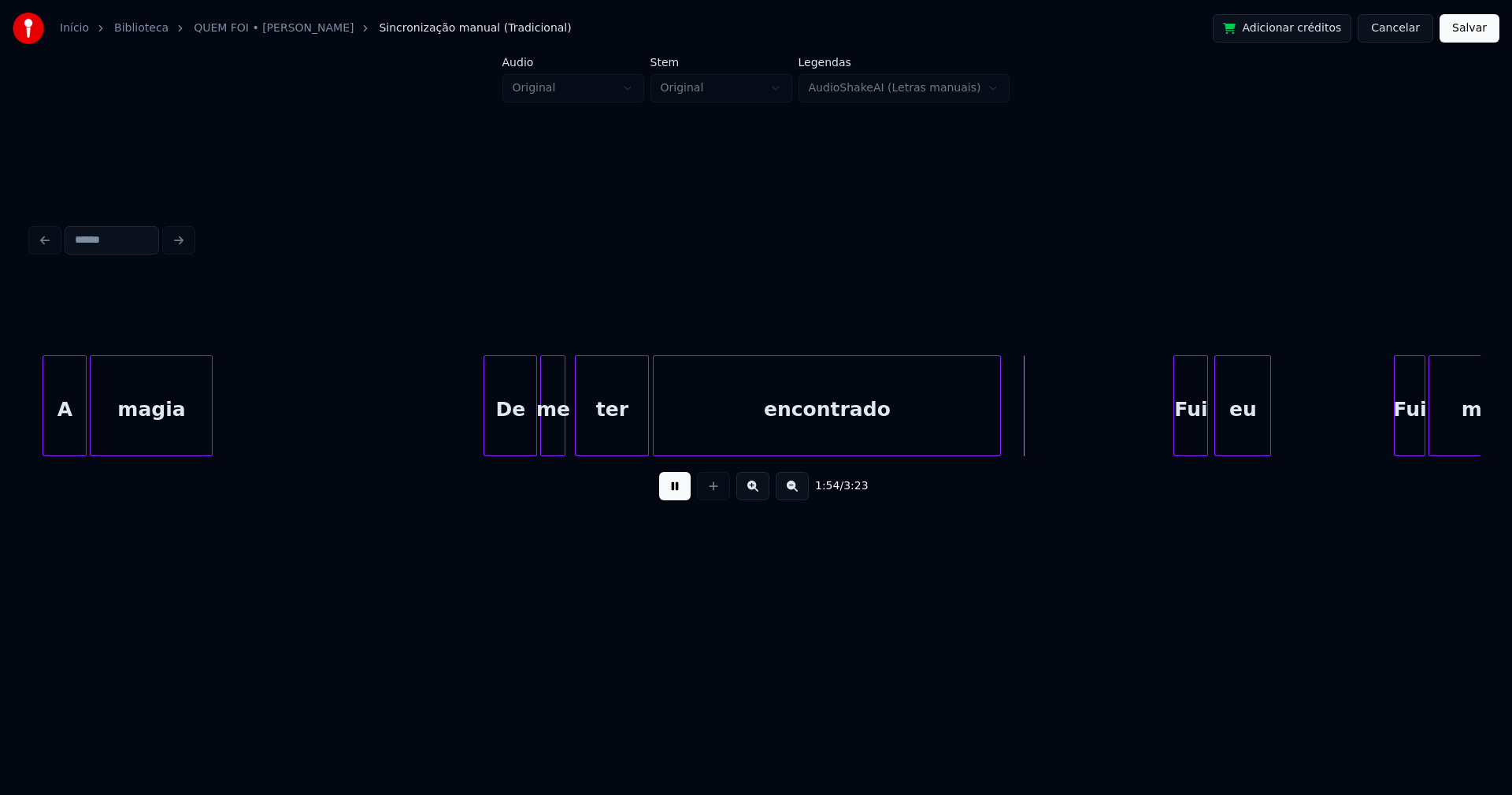
click at [998, 438] on div at bounding box center [997, 406] width 5 height 99
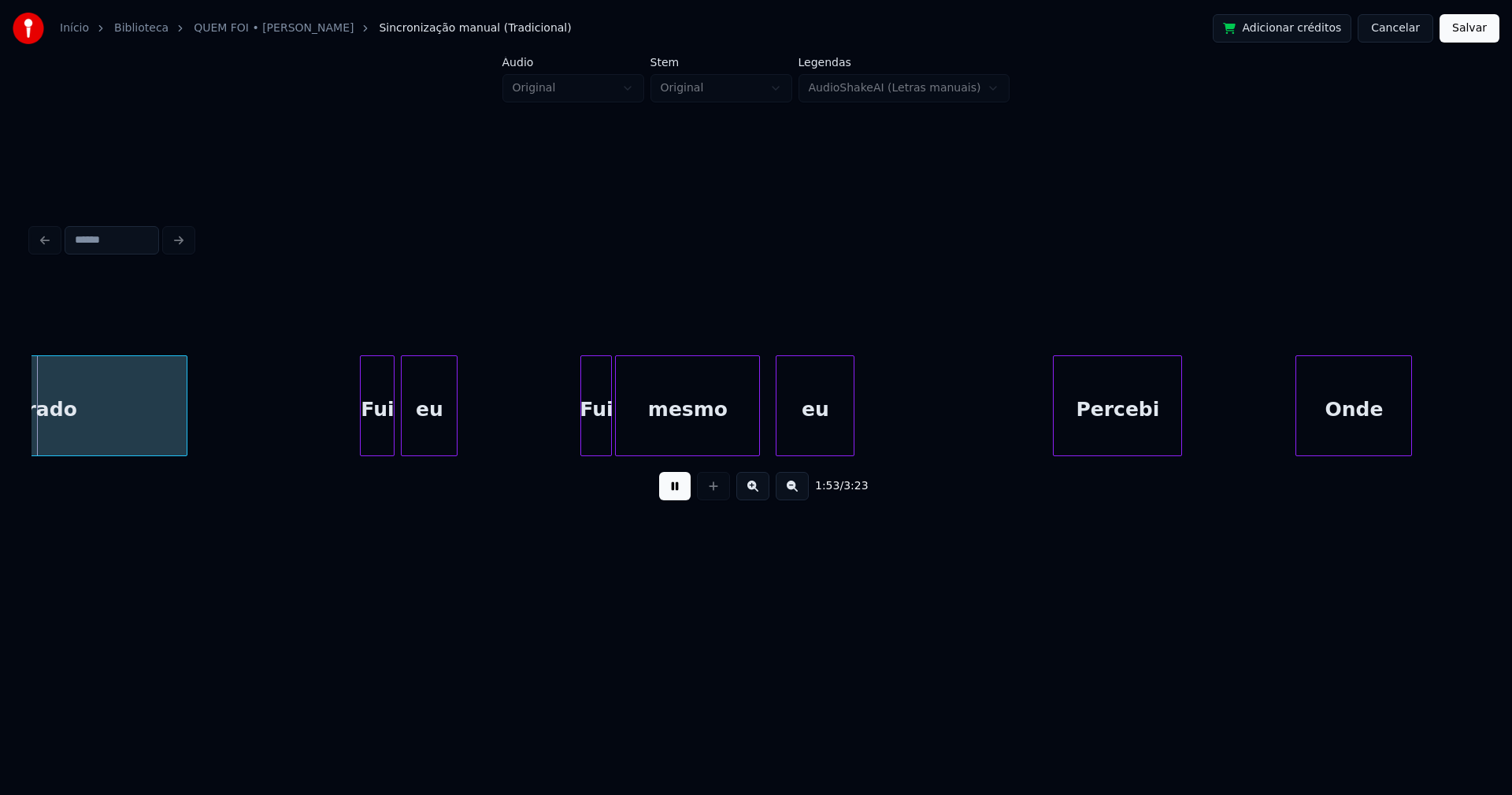
scroll to position [0, 17921]
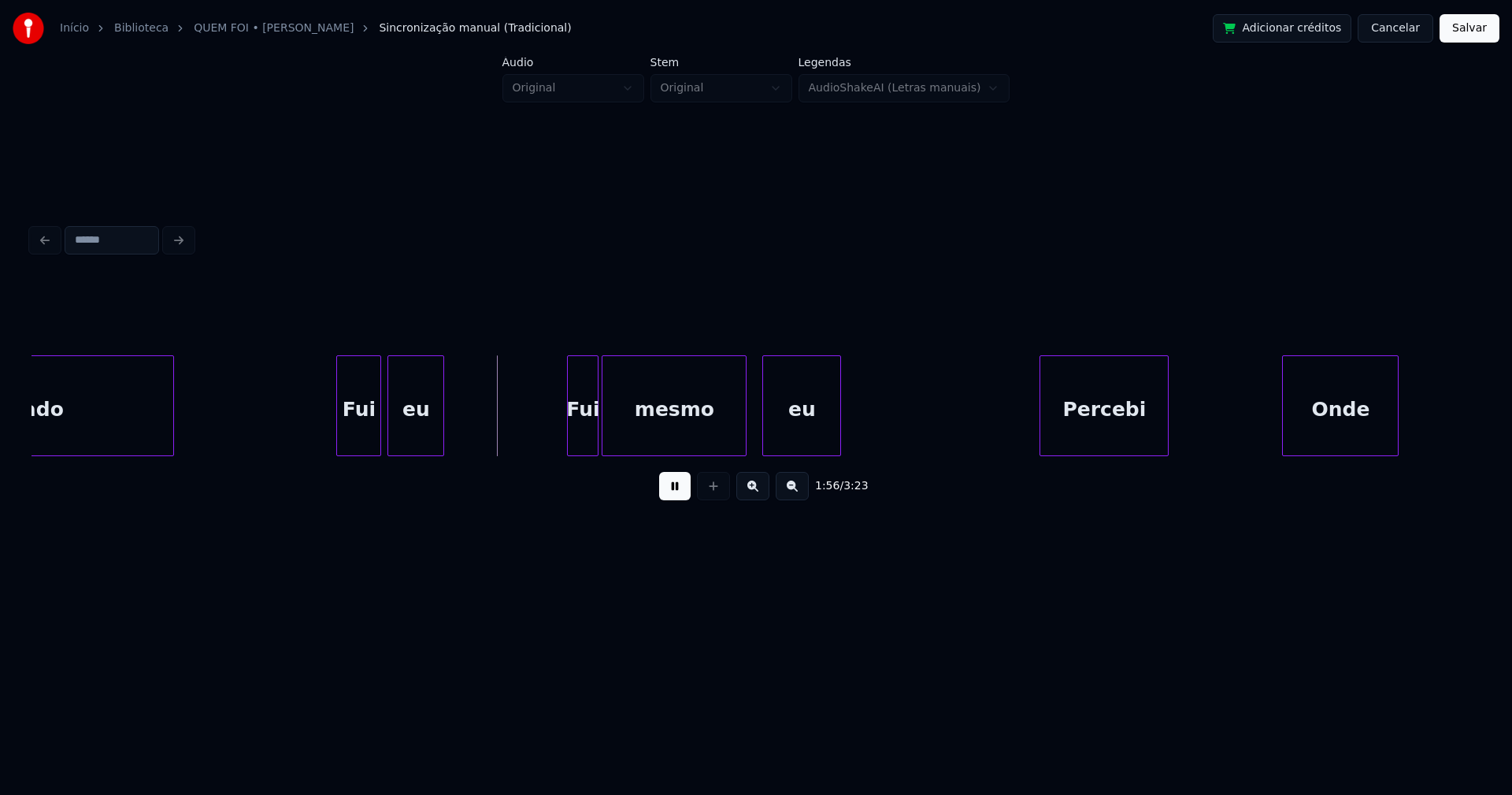
click at [337, 437] on div at bounding box center [339, 406] width 5 height 99
click at [526, 441] on div at bounding box center [526, 406] width 5 height 99
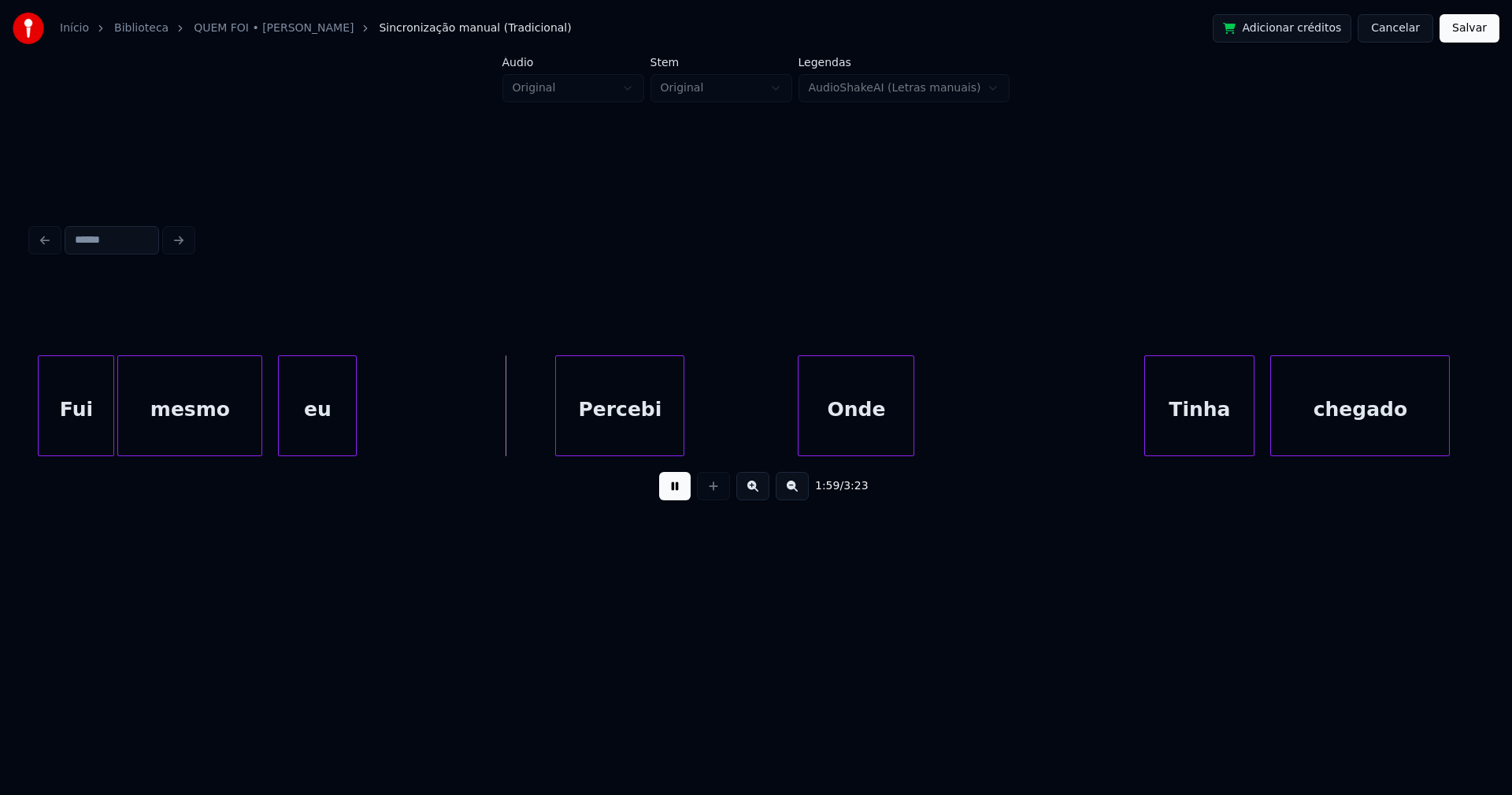
scroll to position [0, 18425]
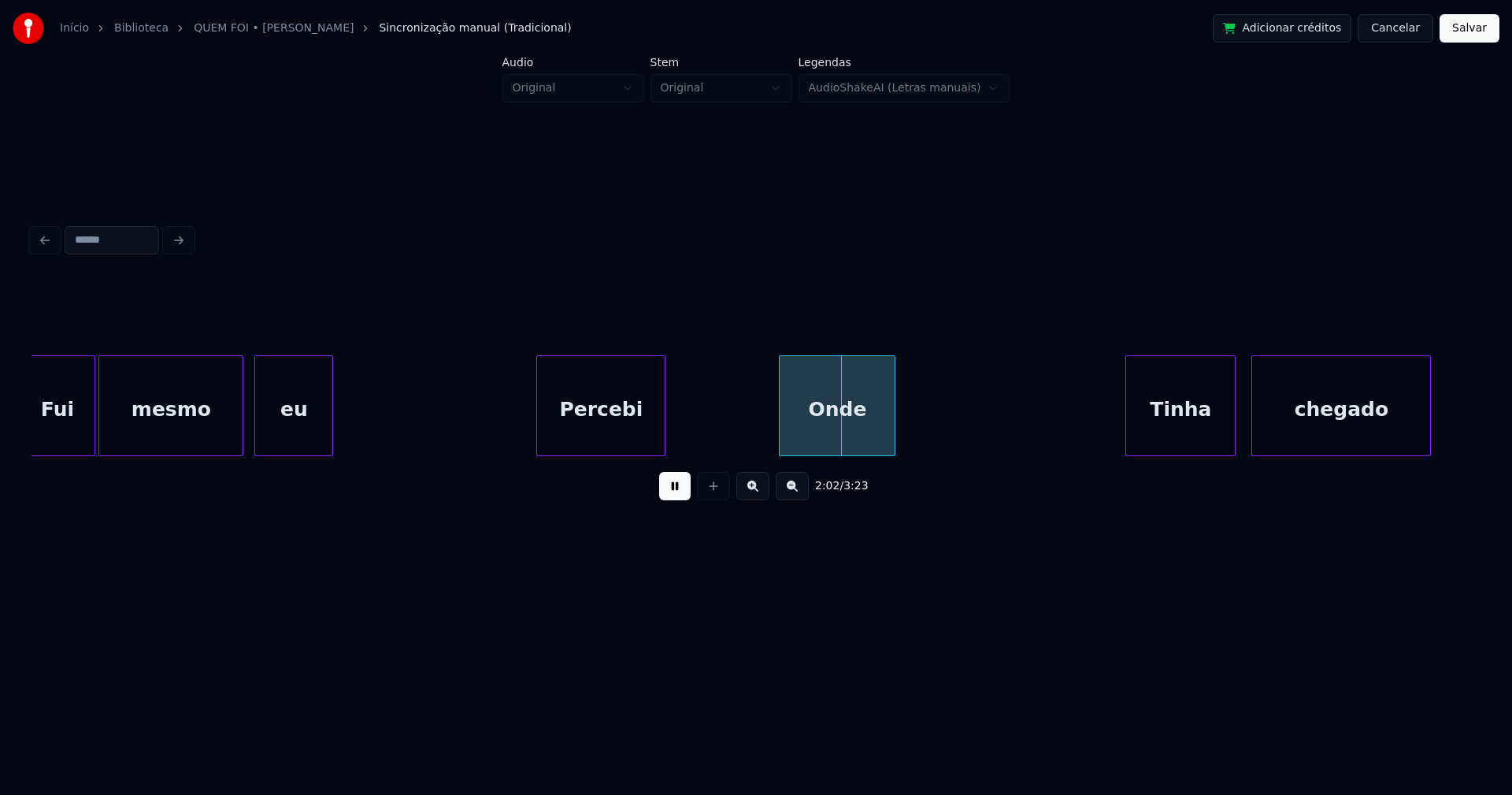
click at [279, 429] on div "eu" at bounding box center [294, 410] width 77 height 107
click at [631, 441] on div "Percebi" at bounding box center [598, 410] width 128 height 107
click at [832, 430] on div "Onde" at bounding box center [833, 410] width 115 height 107
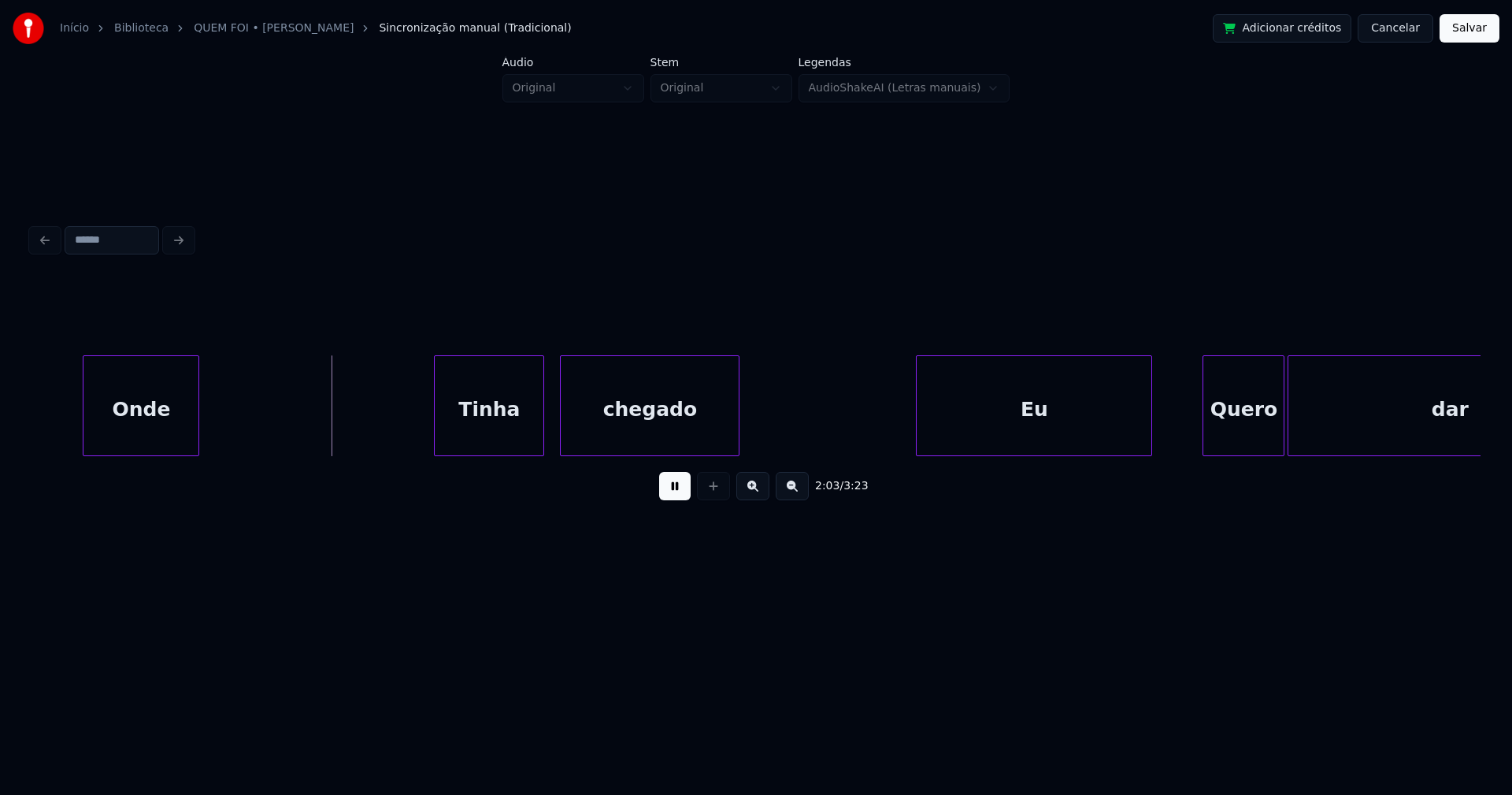
scroll to position [0, 19134]
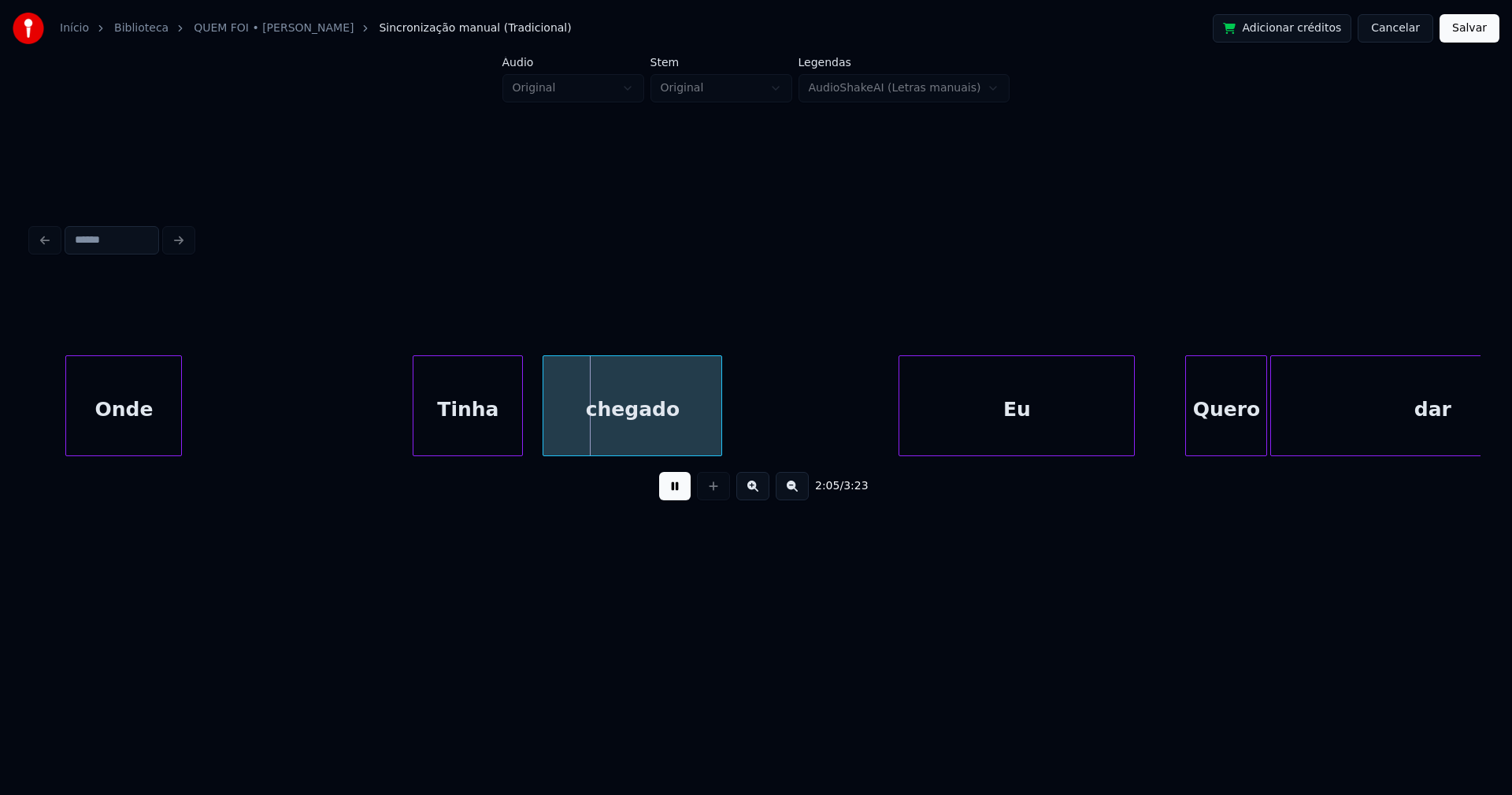
click at [459, 419] on div "Tinha" at bounding box center [468, 410] width 109 height 107
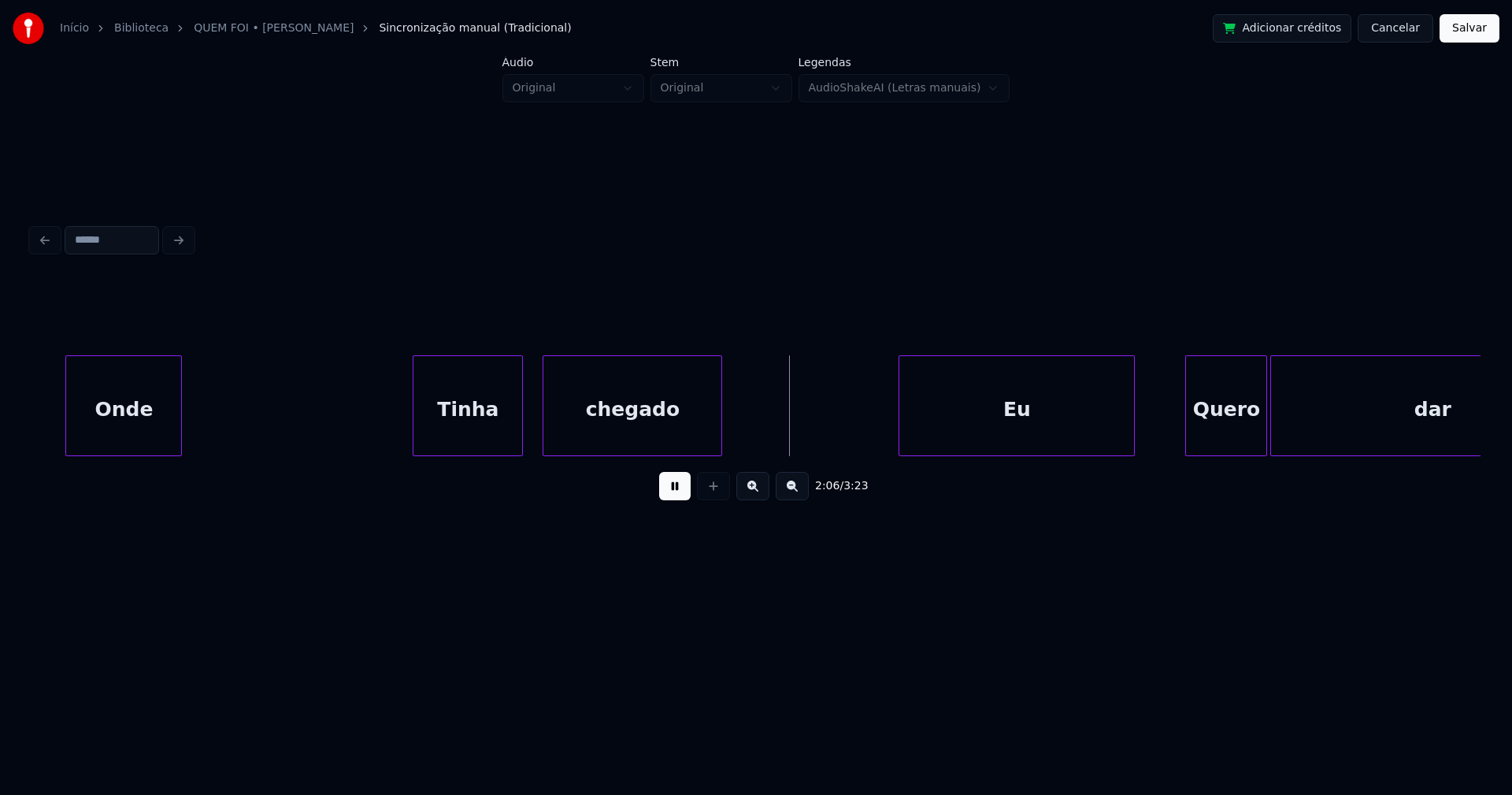
click at [521, 433] on div at bounding box center [520, 406] width 5 height 99
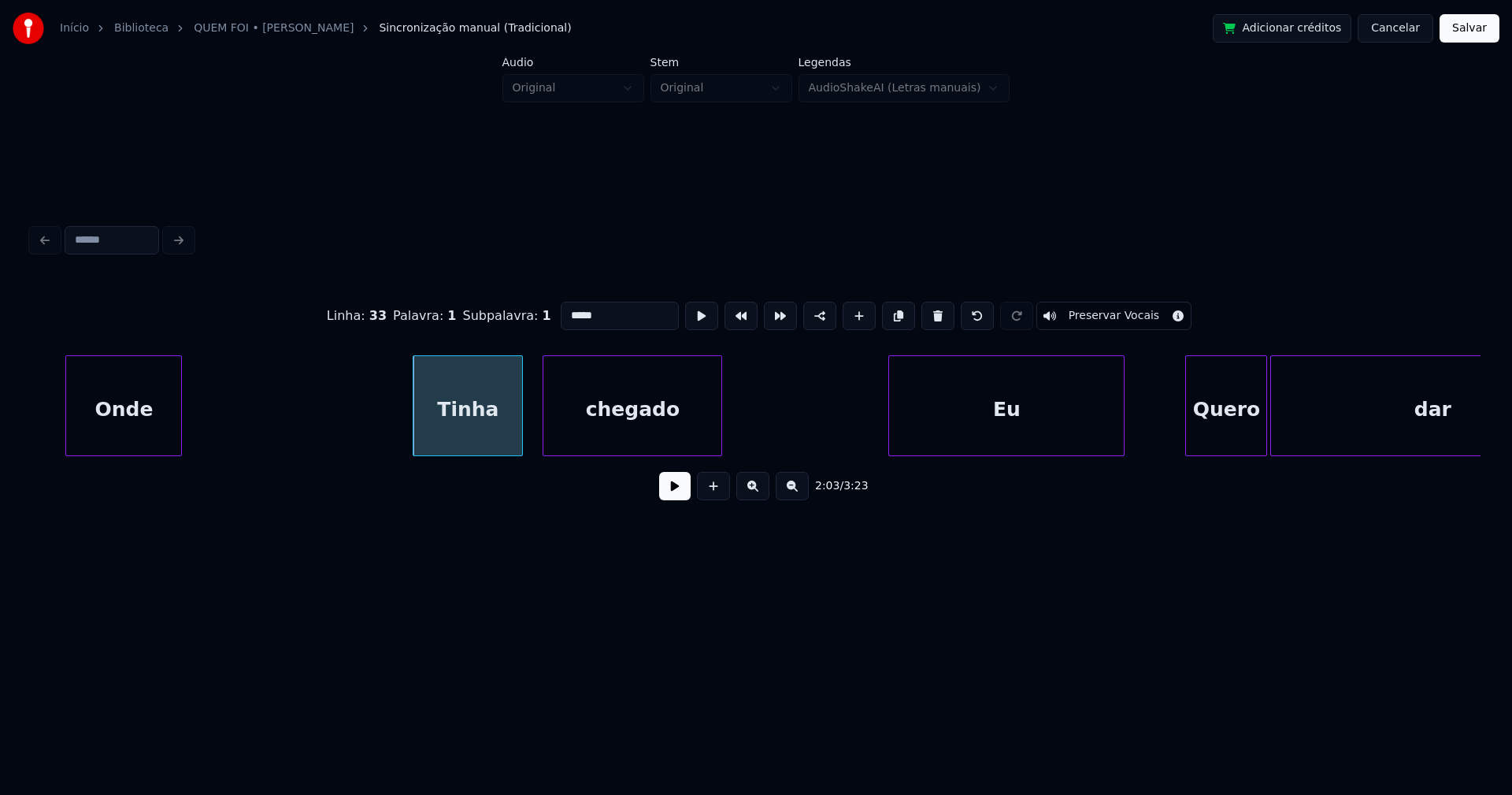
click at [956, 433] on div "Eu" at bounding box center [1006, 410] width 234 height 107
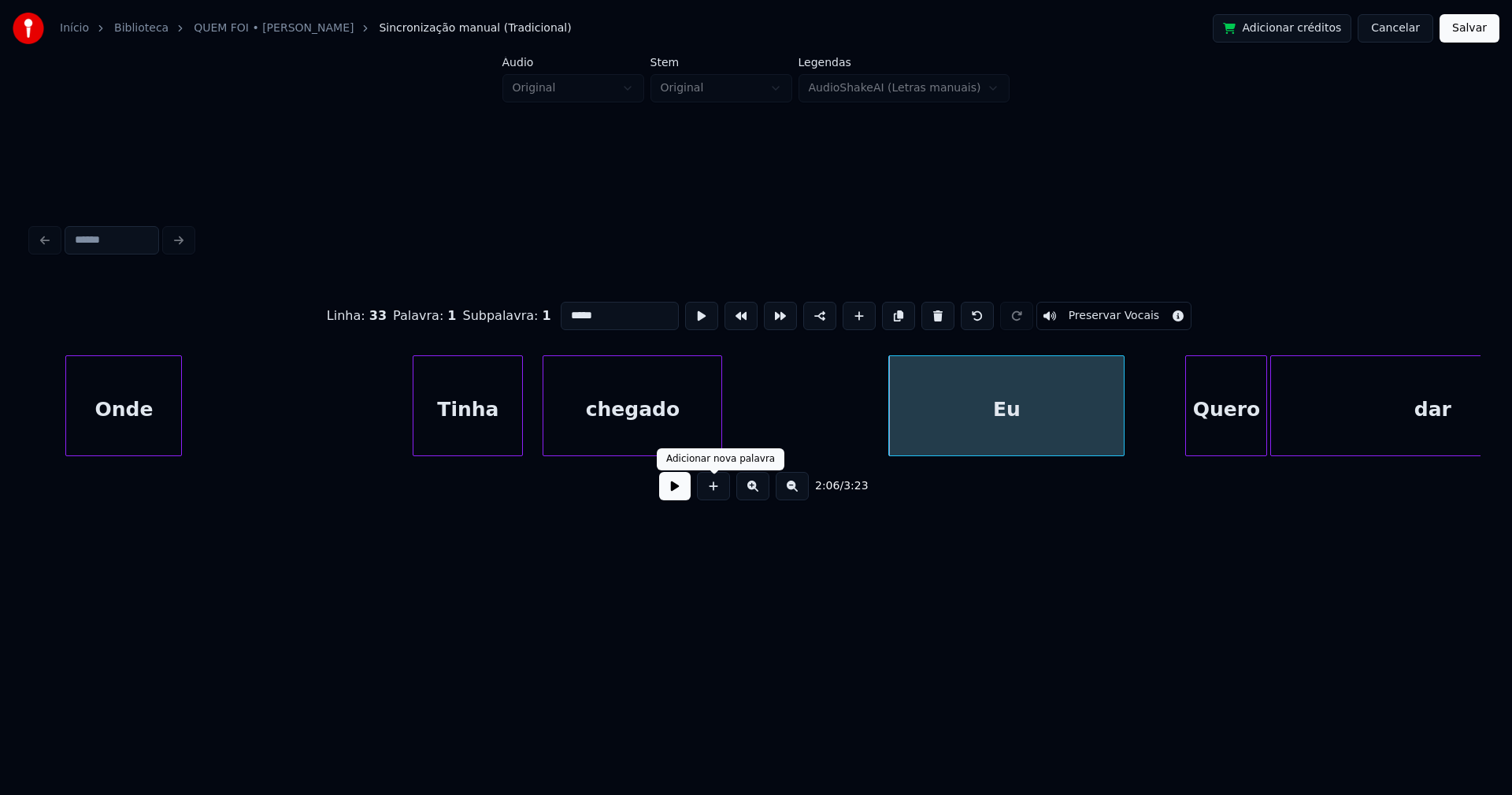
click at [672, 486] on button at bounding box center [675, 486] width 32 height 28
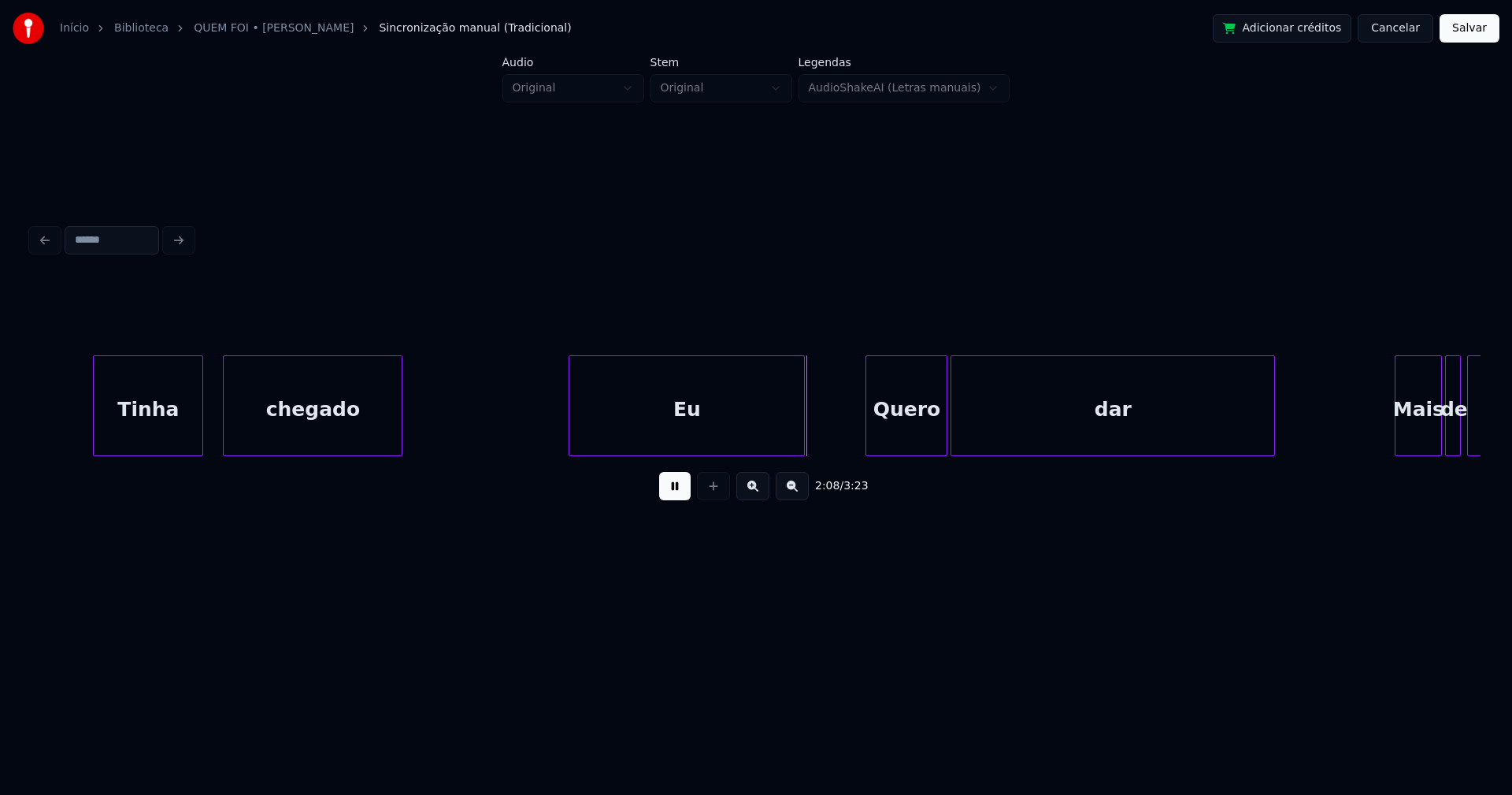
scroll to position [0, 19471]
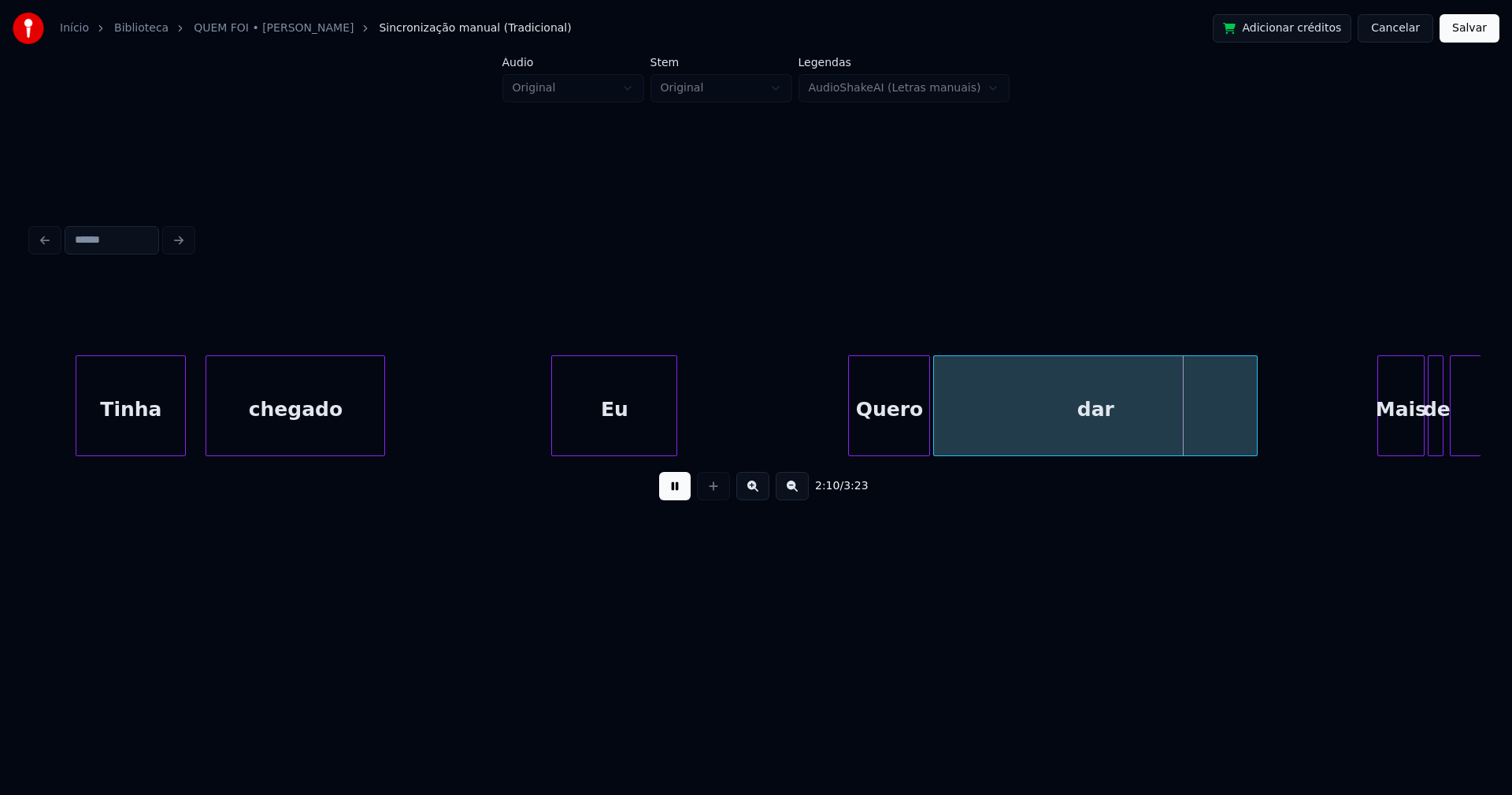
click at [674, 444] on div at bounding box center [674, 406] width 5 height 99
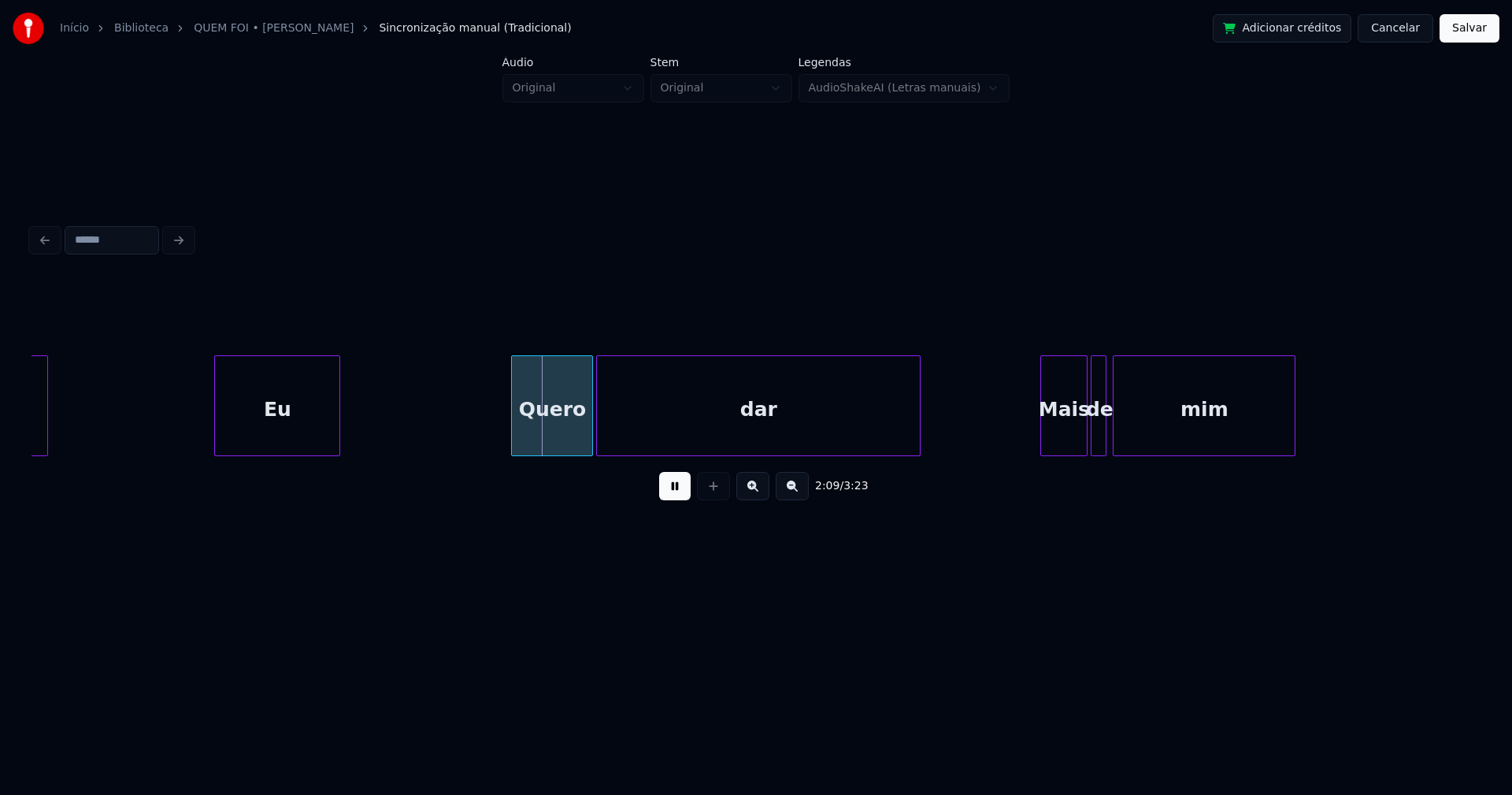
scroll to position [0, 19986]
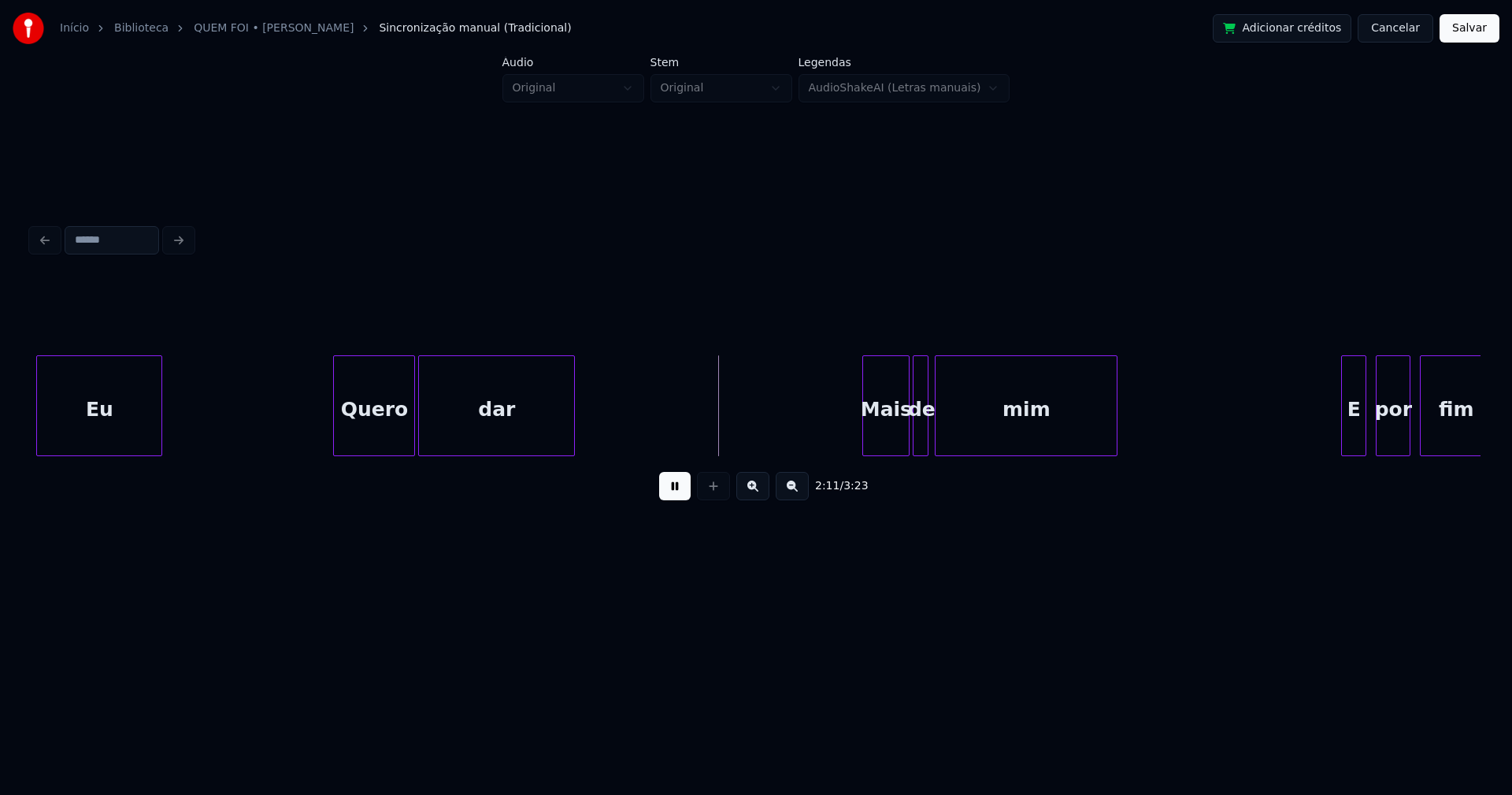
click at [571, 441] on div at bounding box center [571, 406] width 5 height 99
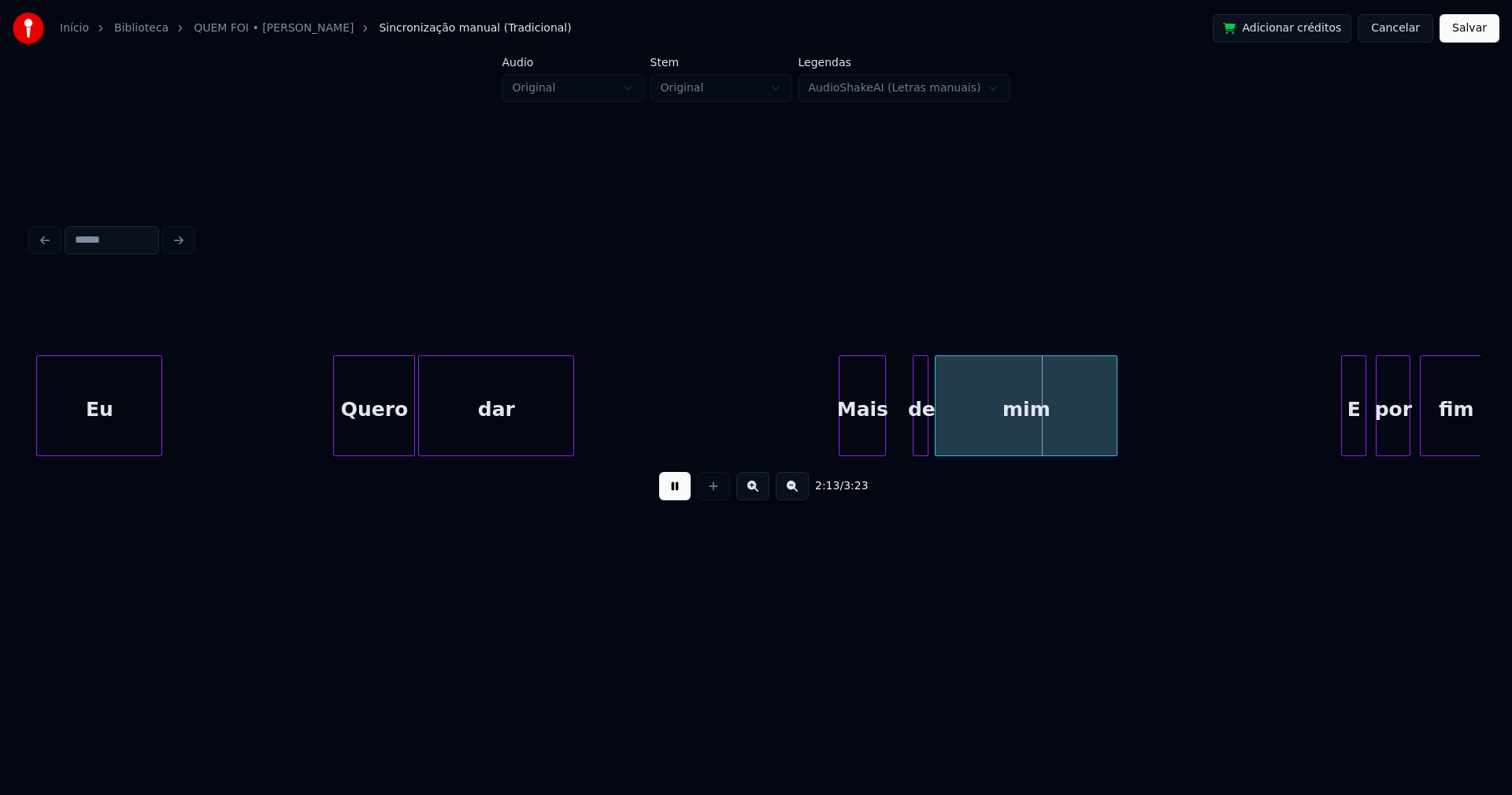
click at [863, 443] on div "Mais" at bounding box center [863, 410] width 46 height 107
click at [886, 433] on div "Mais" at bounding box center [863, 406] width 47 height 101
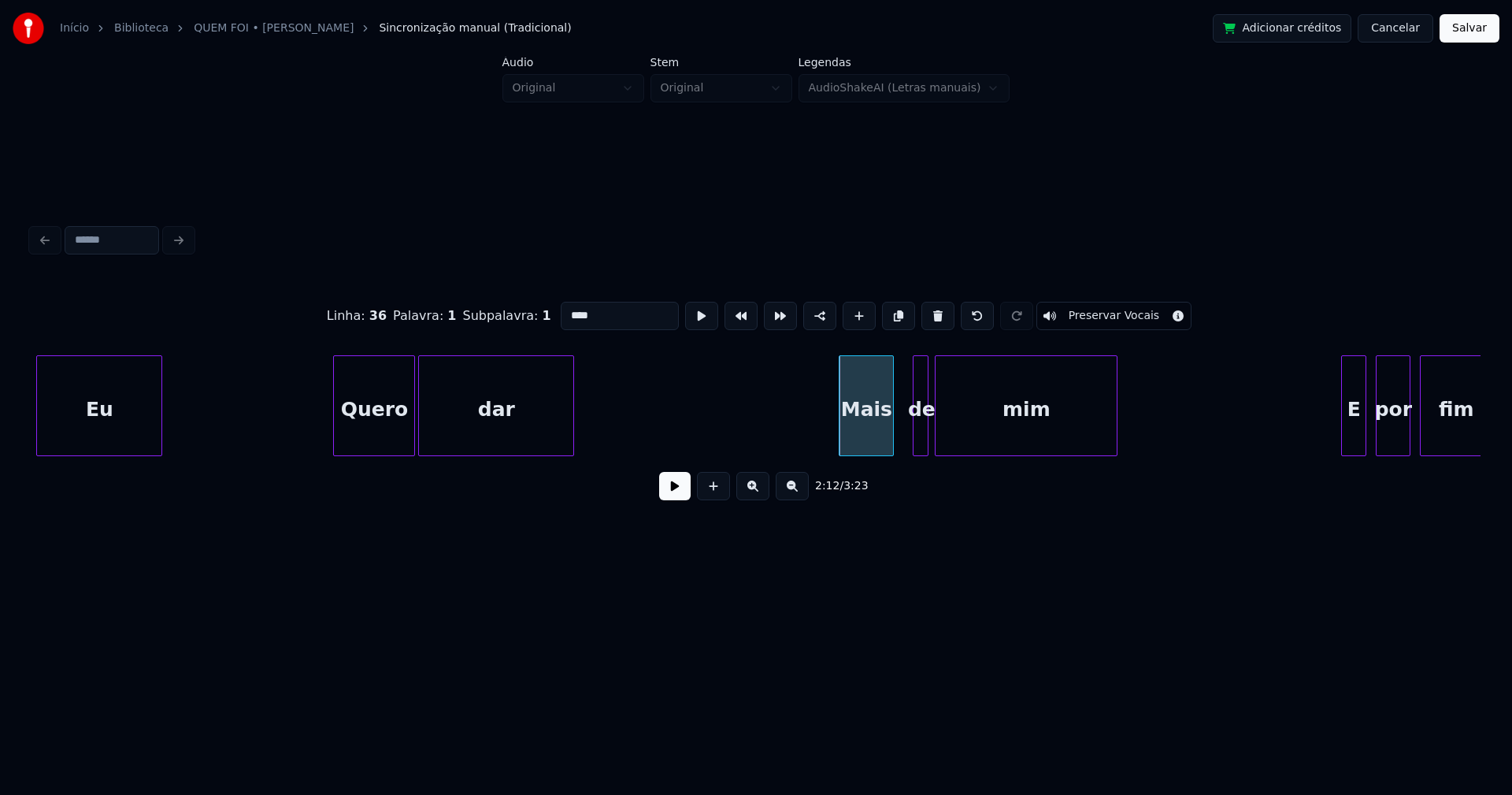
click at [892, 429] on div at bounding box center [891, 406] width 5 height 99
click at [901, 446] on div at bounding box center [902, 406] width 5 height 99
click at [683, 494] on button at bounding box center [675, 486] width 32 height 28
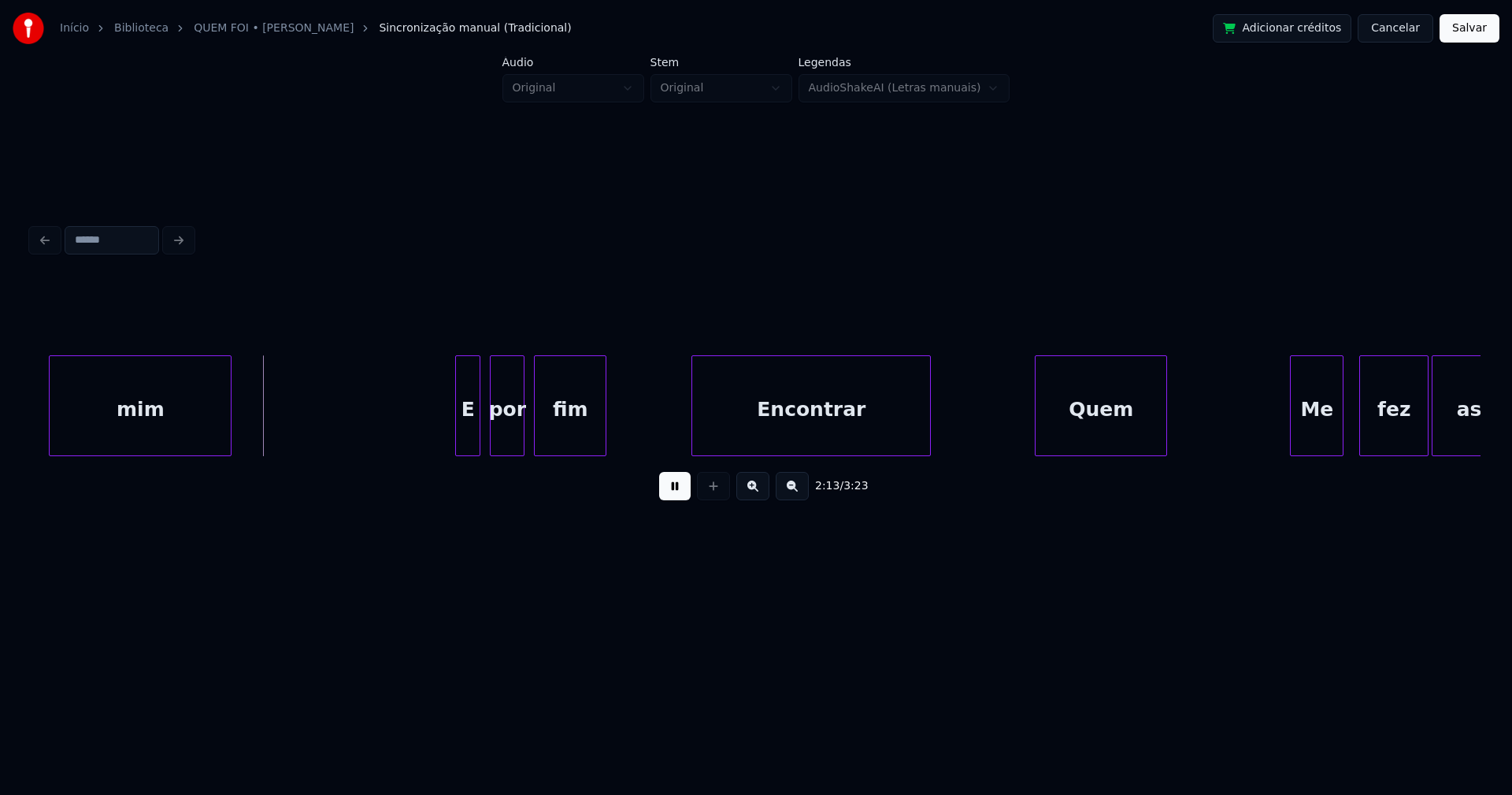
scroll to position [0, 20960]
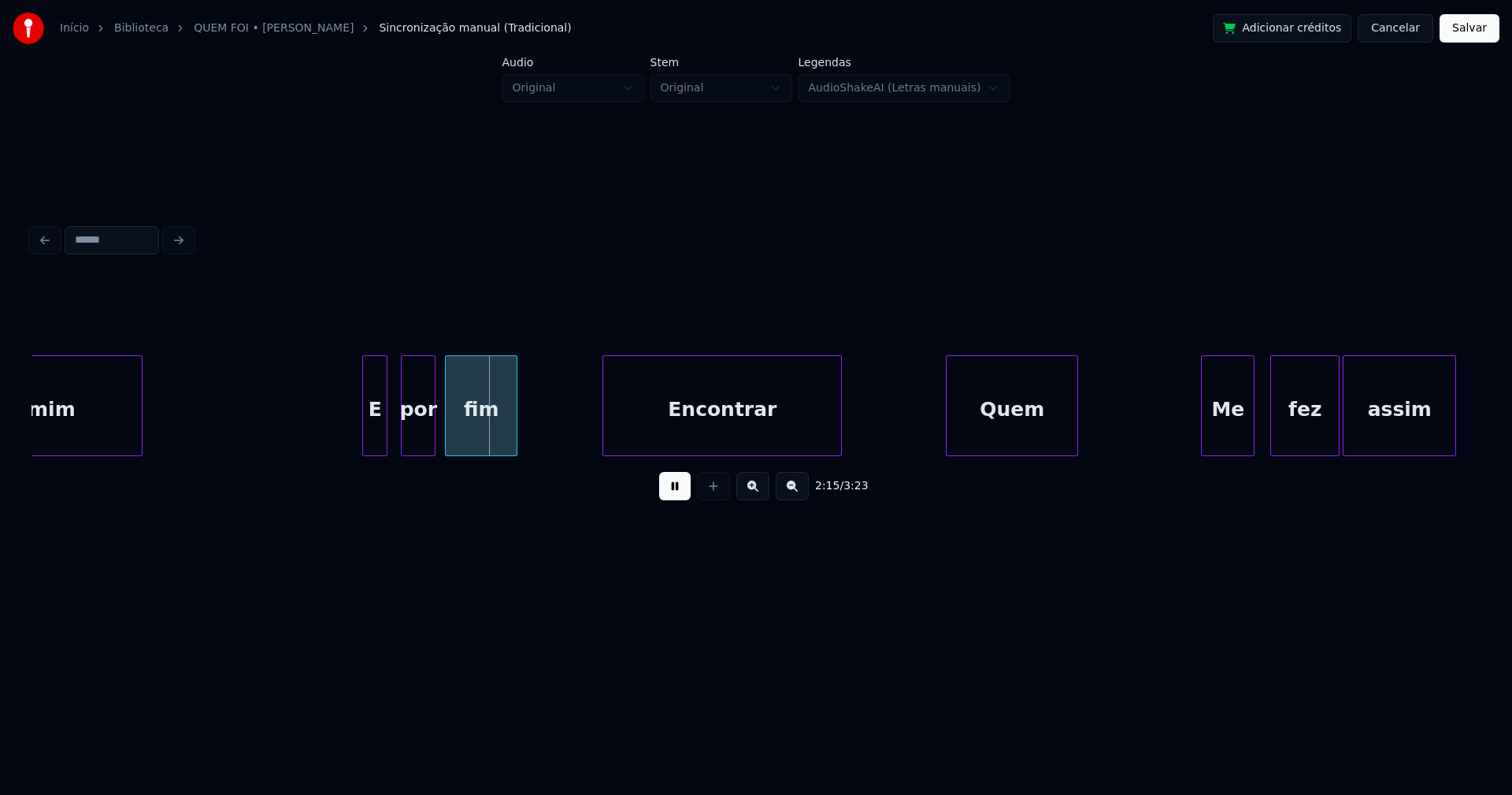
click at [376, 443] on div "E" at bounding box center [375, 410] width 24 height 107
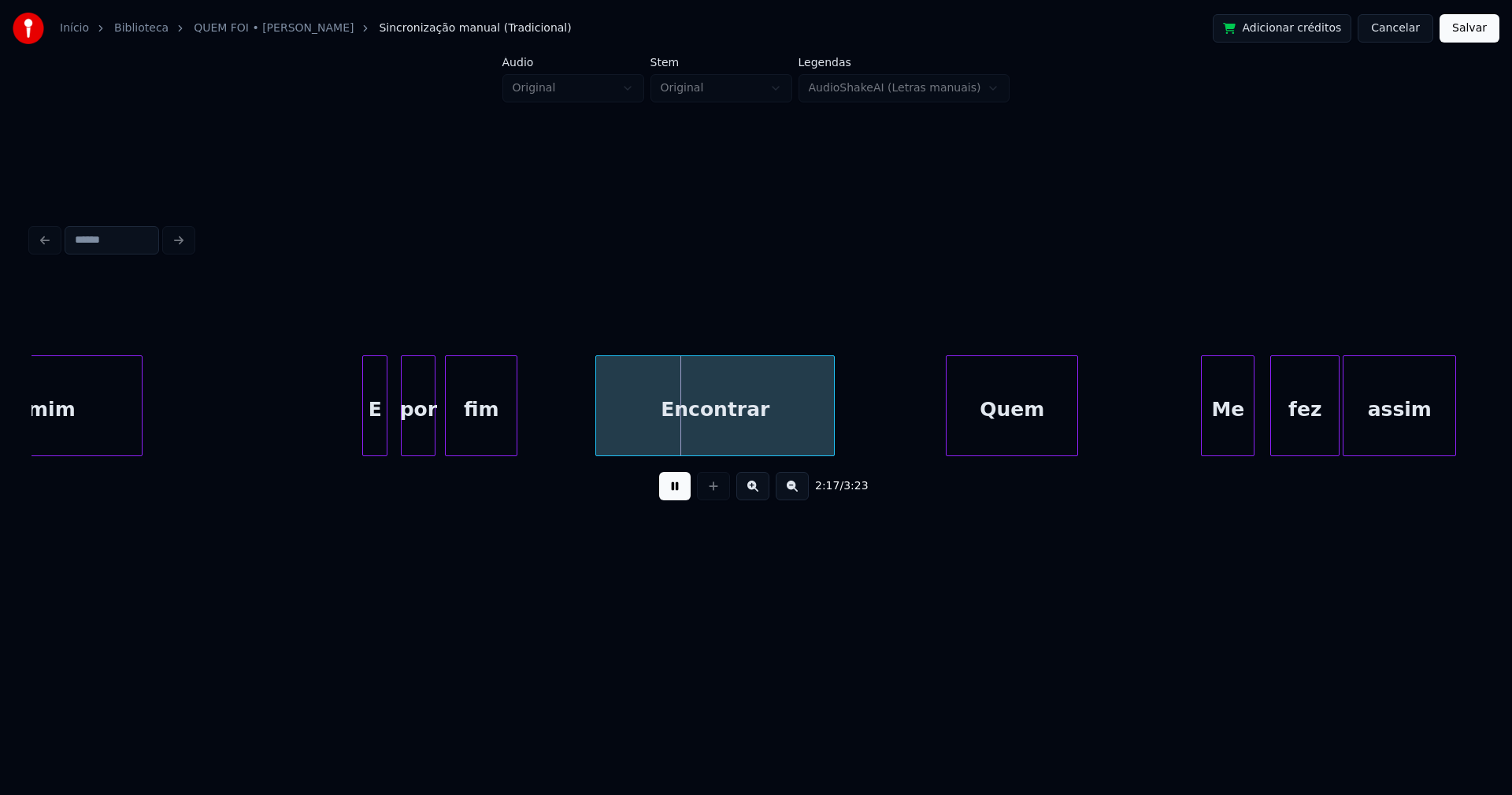
click at [693, 438] on div "Encontrar" at bounding box center [714, 410] width 238 height 107
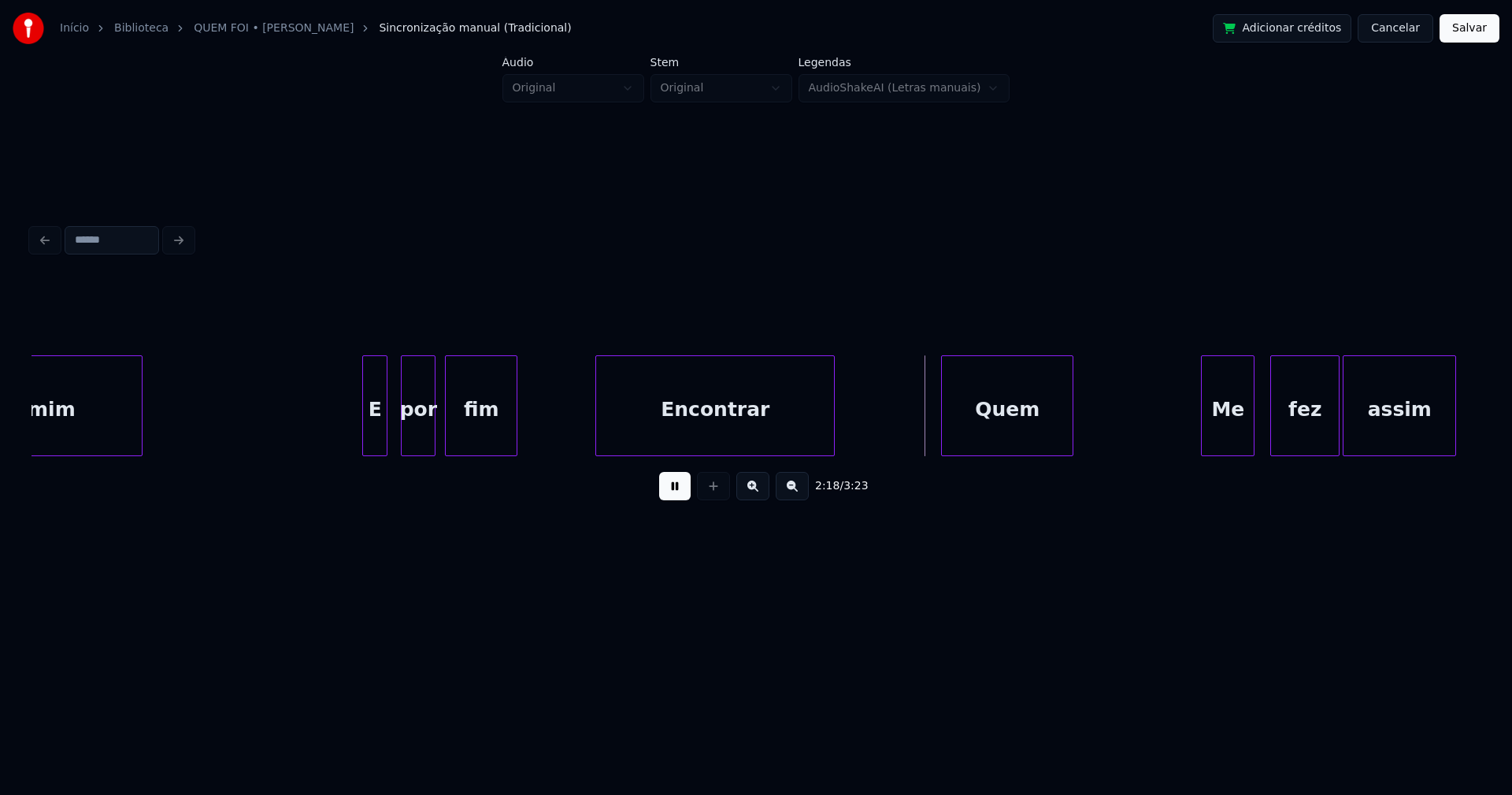
click at [1001, 437] on div "Quem" at bounding box center [1007, 410] width 131 height 107
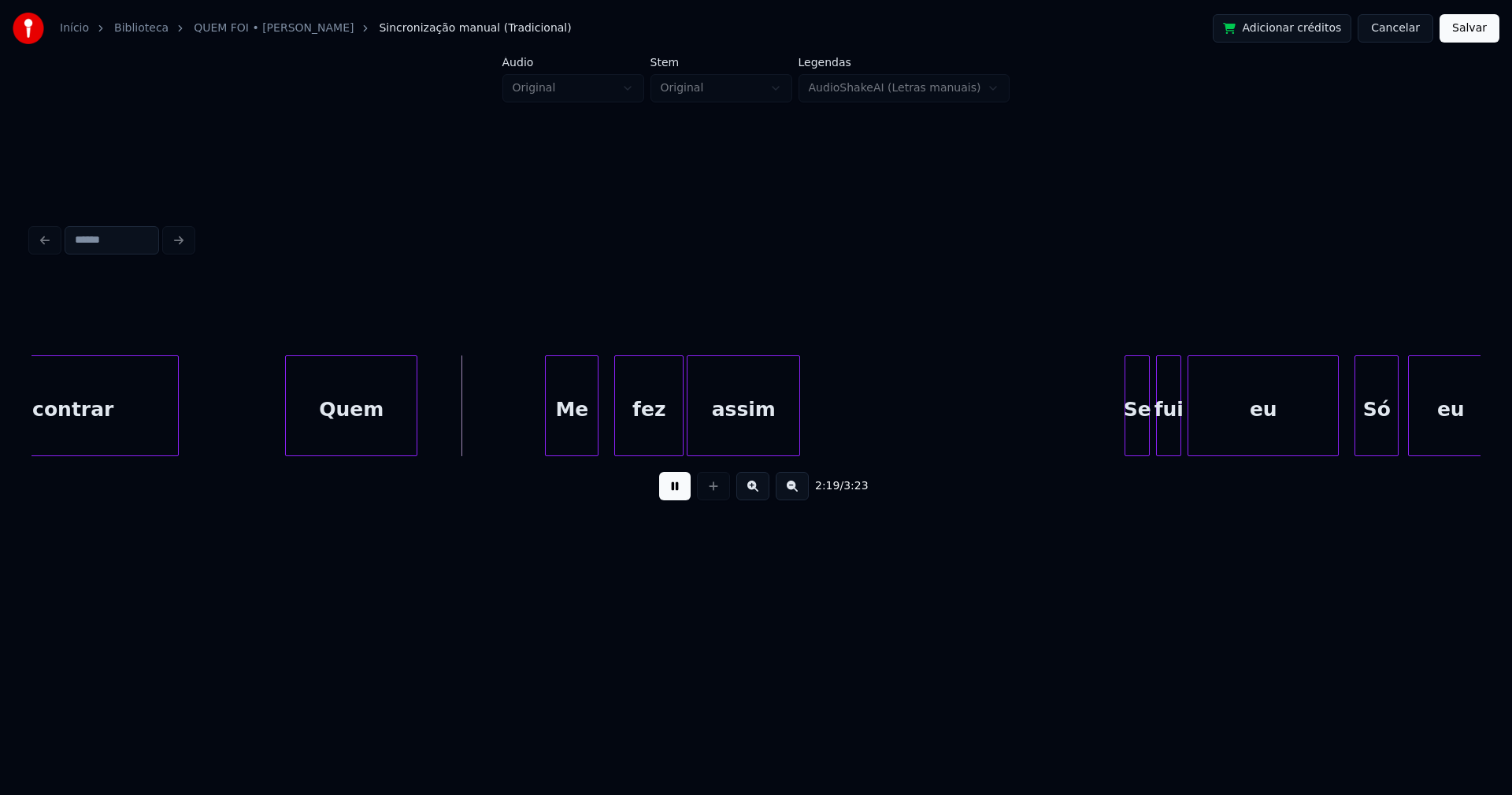
scroll to position [0, 21687]
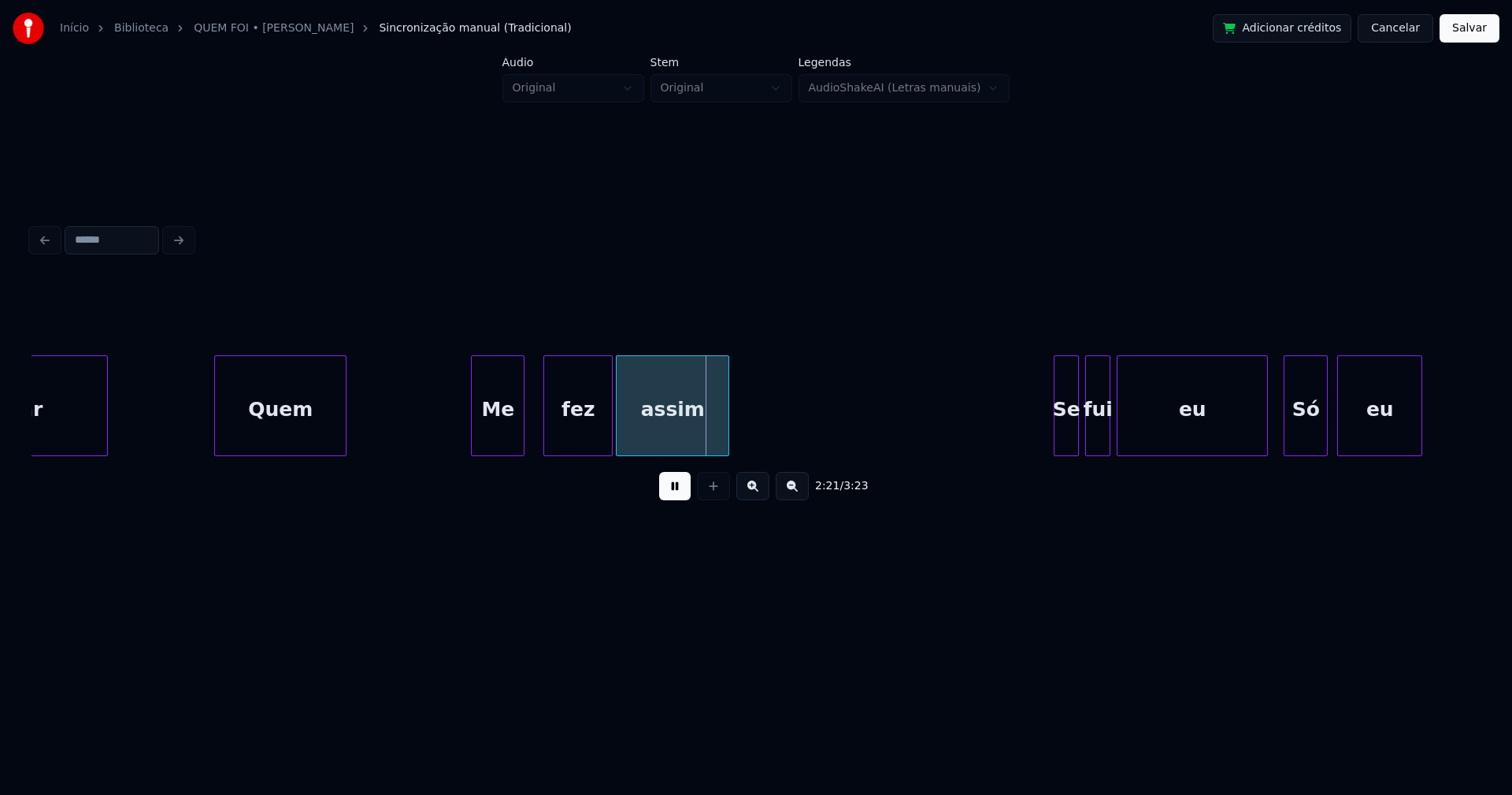
click at [494, 442] on div "Me" at bounding box center [498, 410] width 52 height 107
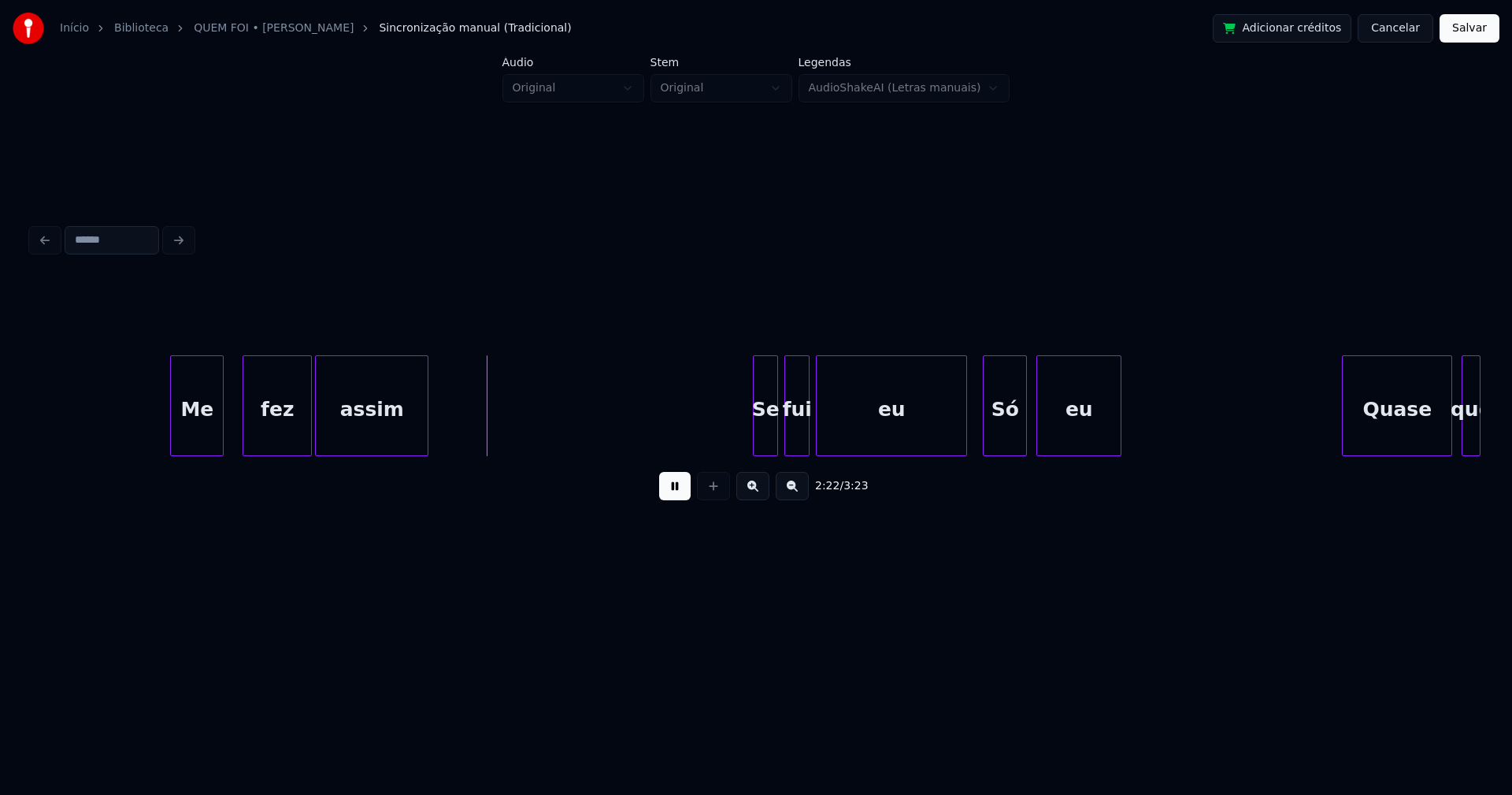
scroll to position [0, 22113]
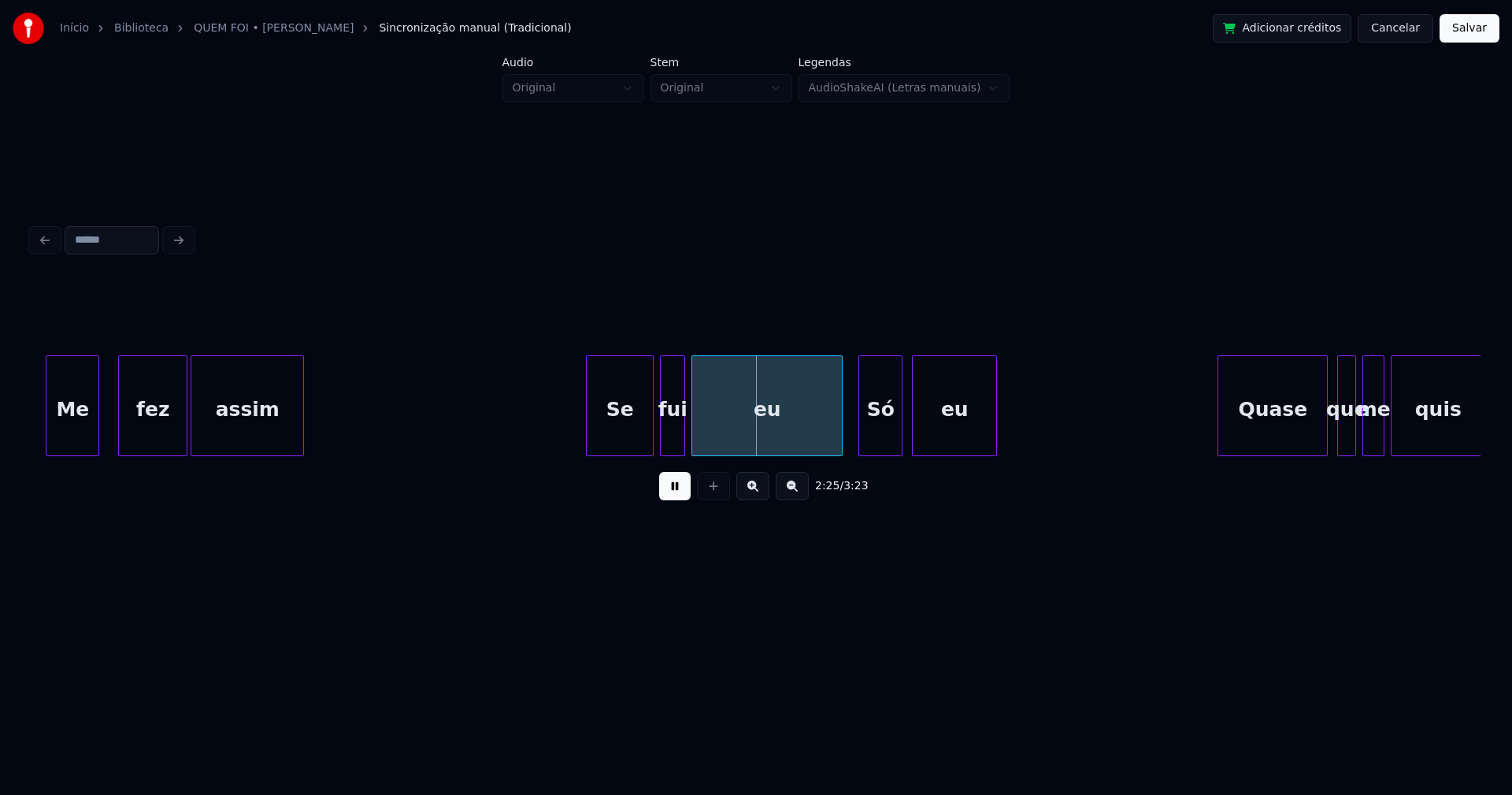
click at [590, 440] on div at bounding box center [589, 406] width 5 height 99
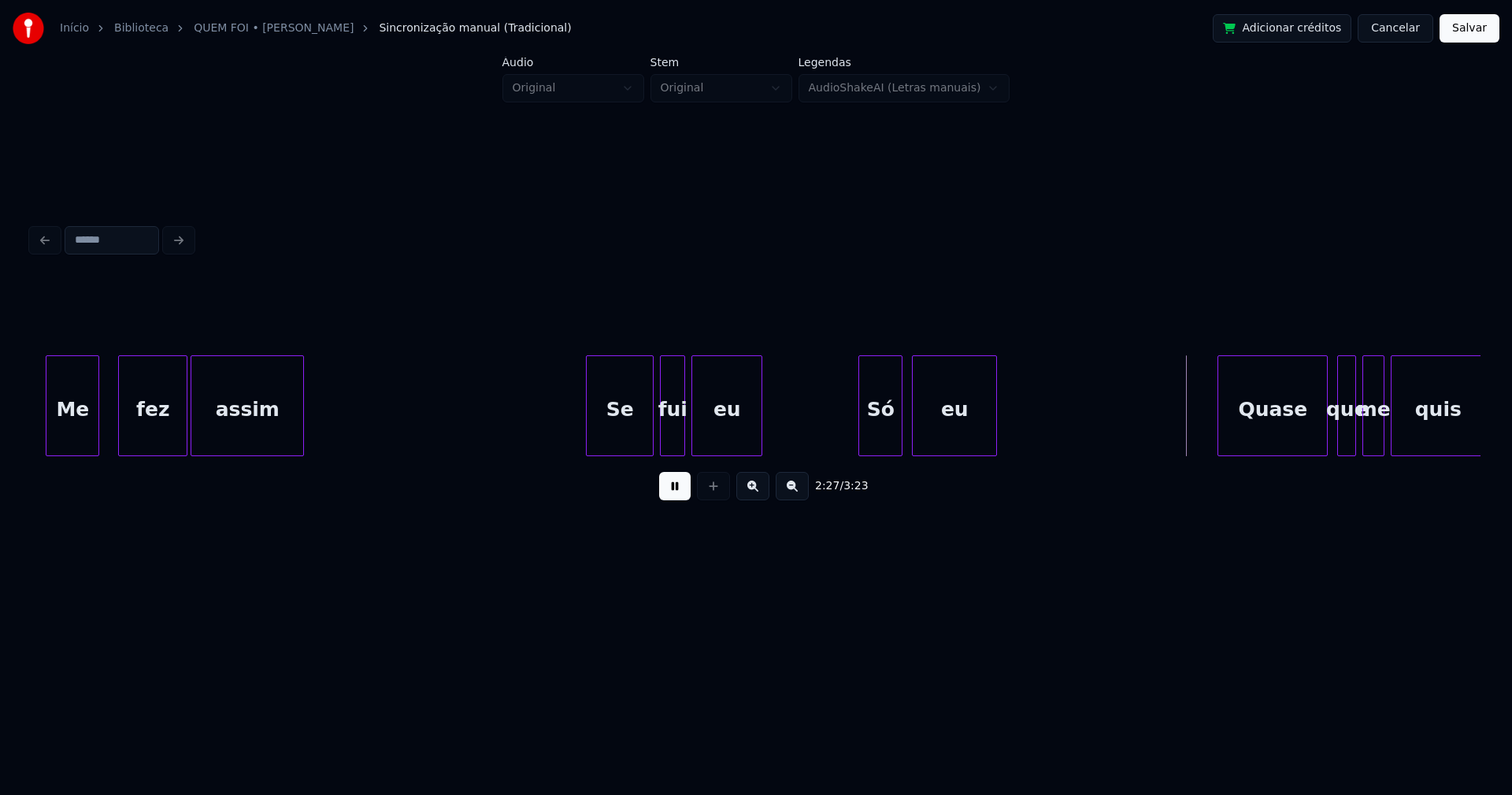
click at [761, 463] on div "2:27 / 3:23" at bounding box center [756, 396] width 1449 height 239
drag, startPoint x: 797, startPoint y: 434, endPoint x: 777, endPoint y: 444, distance: 22.4
click at [836, 452] on div "Me fez assim Se fui eu Só eu Quase que me quis" at bounding box center [756, 406] width 1449 height 101
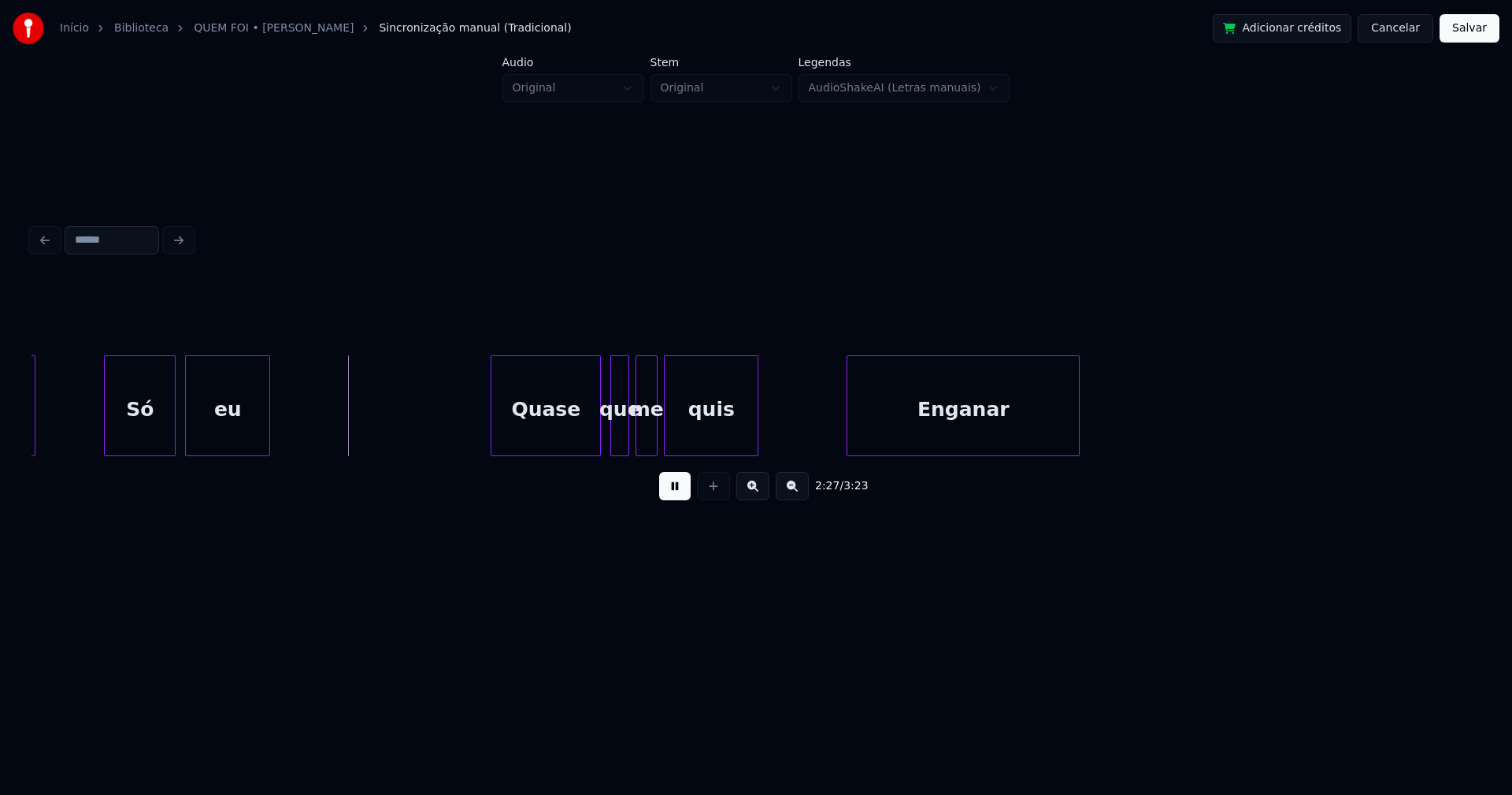
scroll to position [0, 22911]
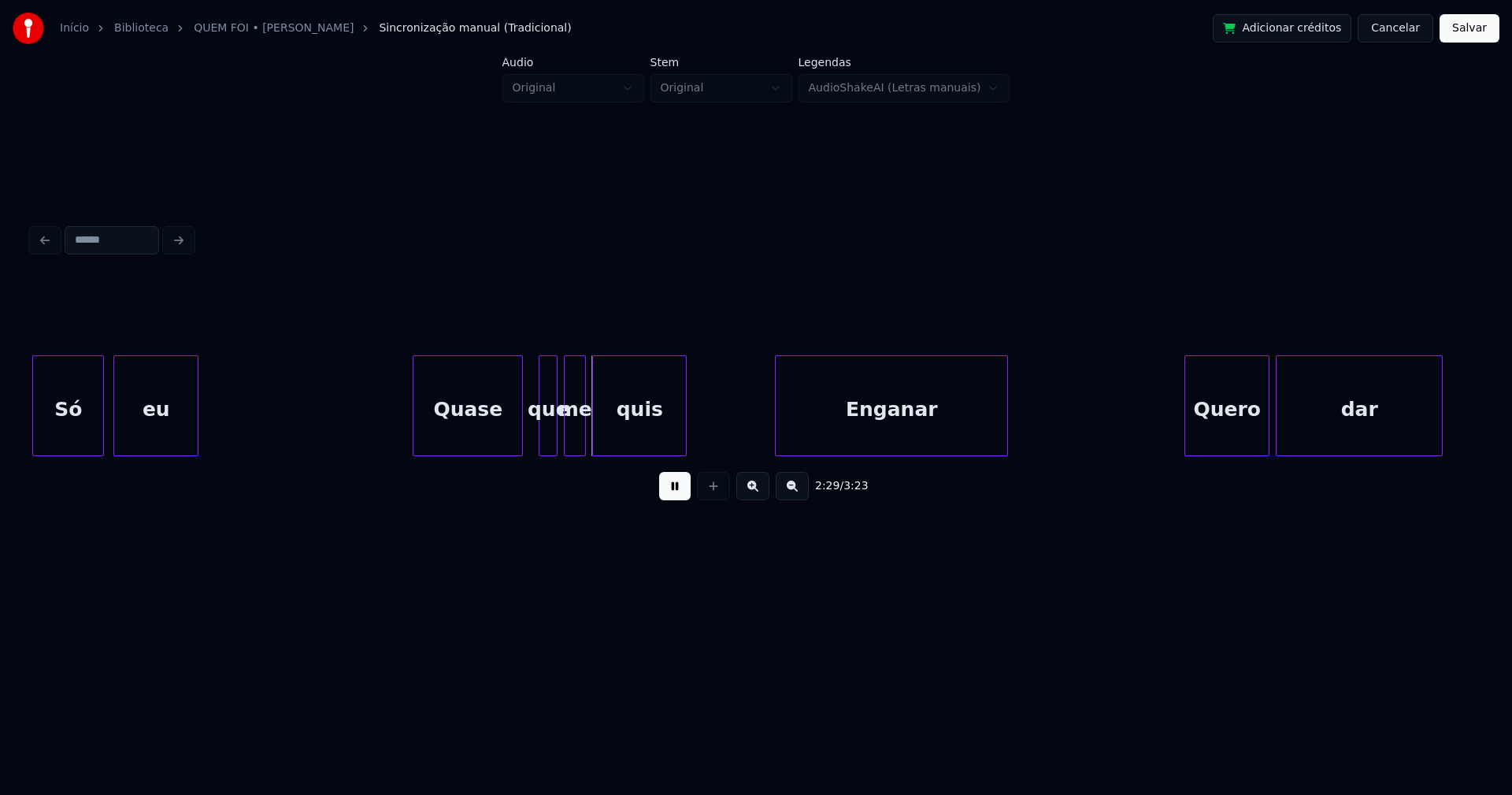
click at [471, 446] on div "Quase" at bounding box center [468, 410] width 109 height 107
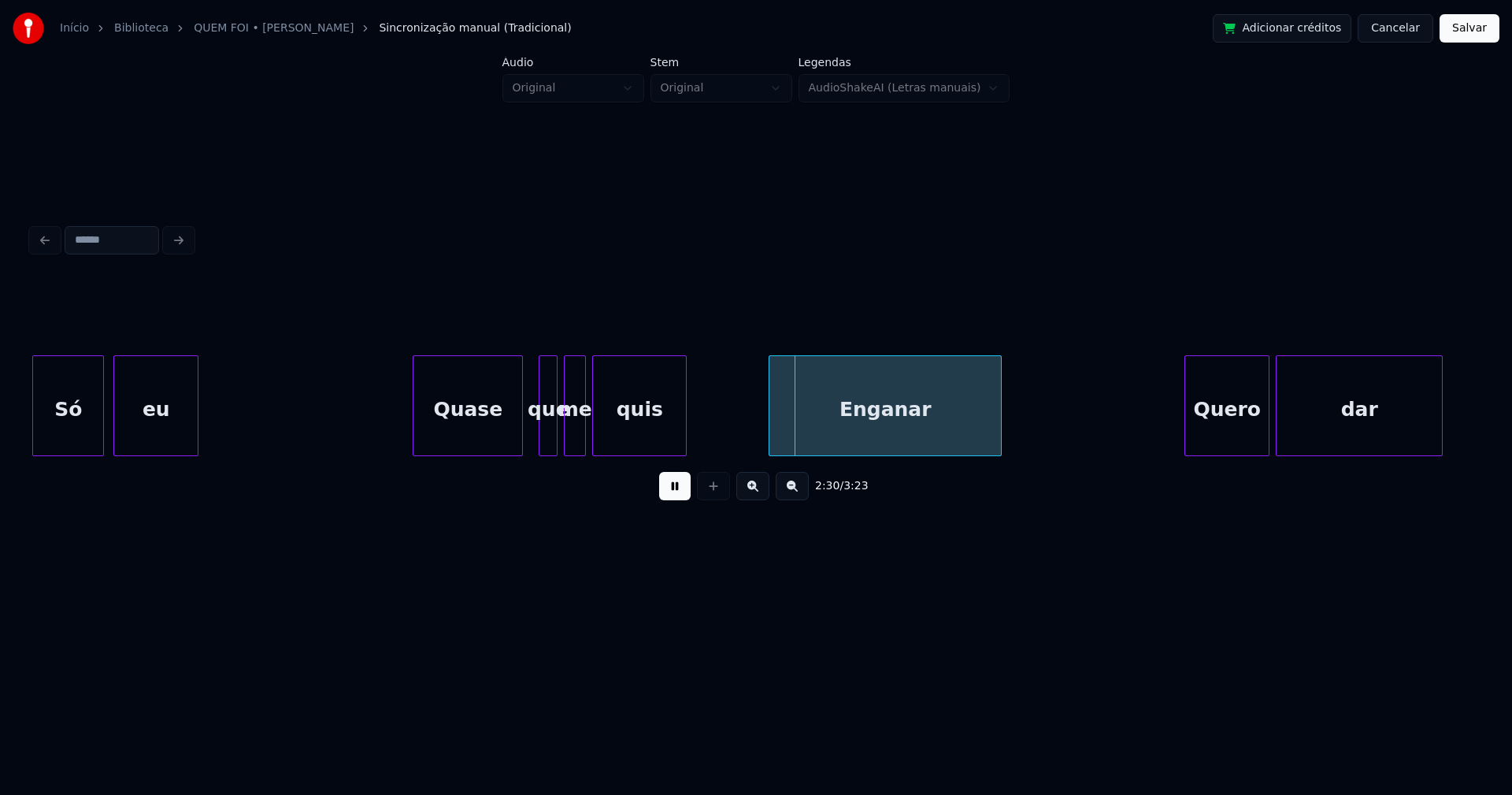
click at [858, 433] on div "Enganar" at bounding box center [885, 410] width 231 height 107
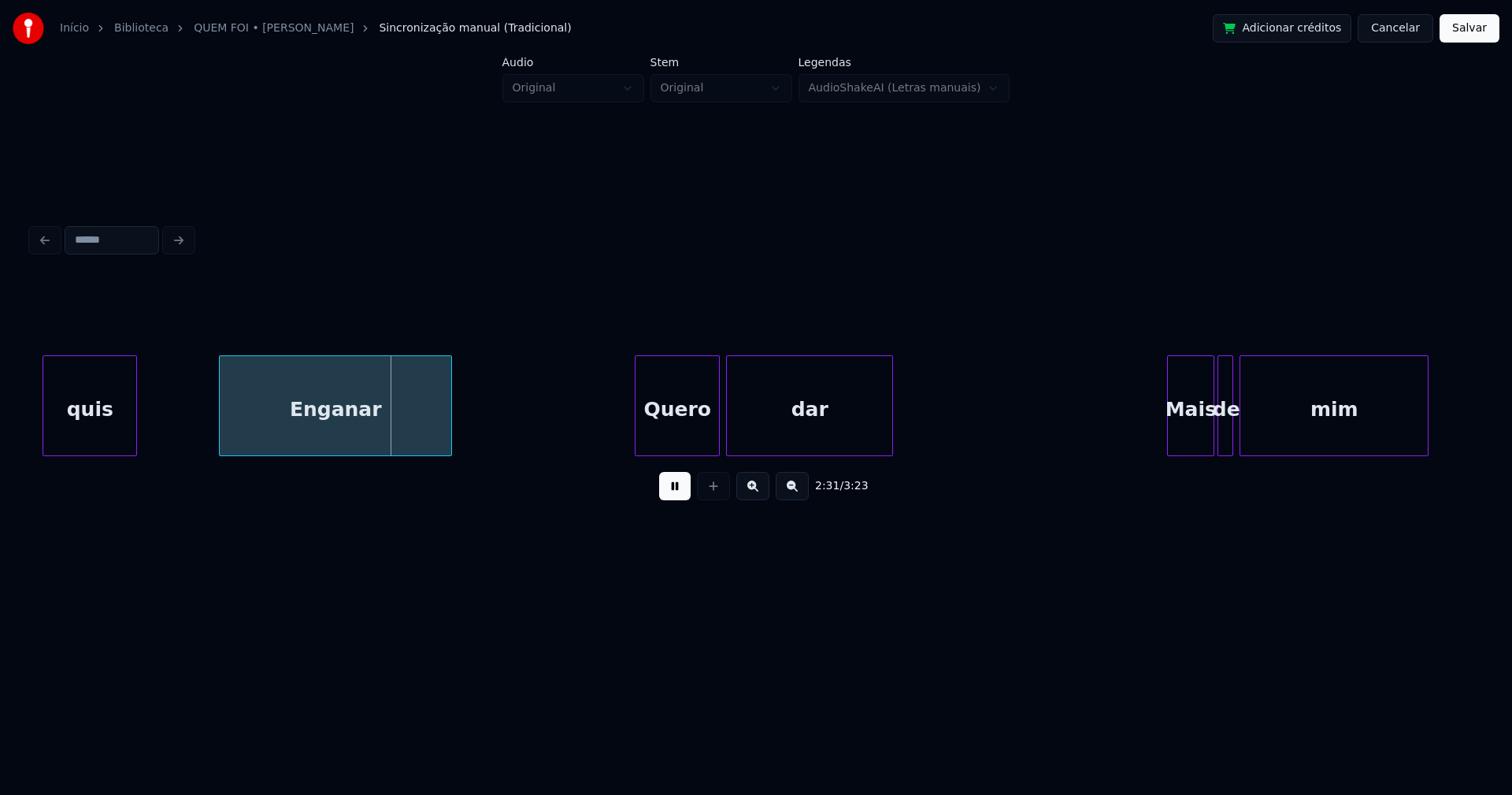
scroll to position [0, 23815]
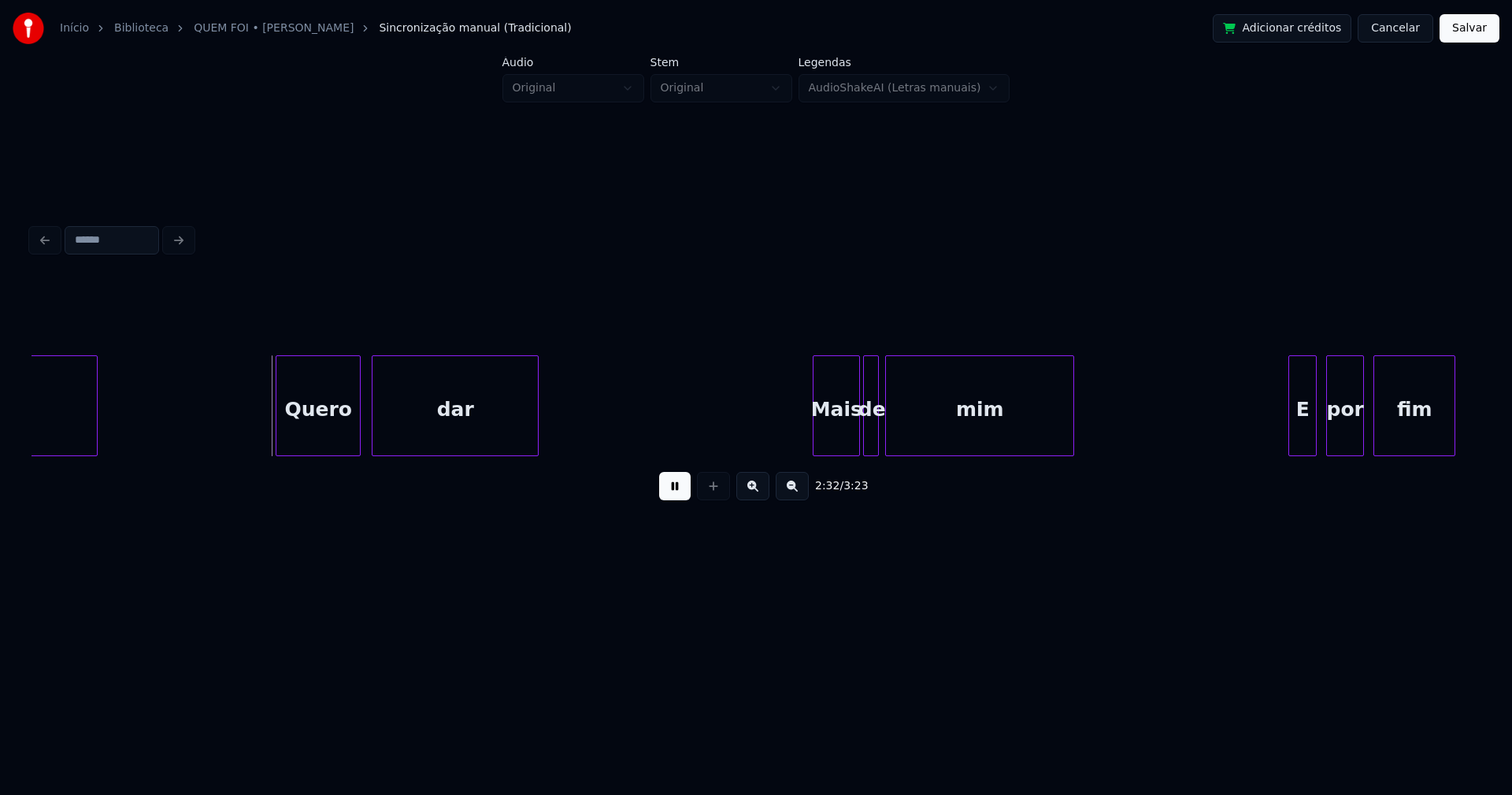
click at [309, 439] on div "Quero" at bounding box center [318, 410] width 84 height 107
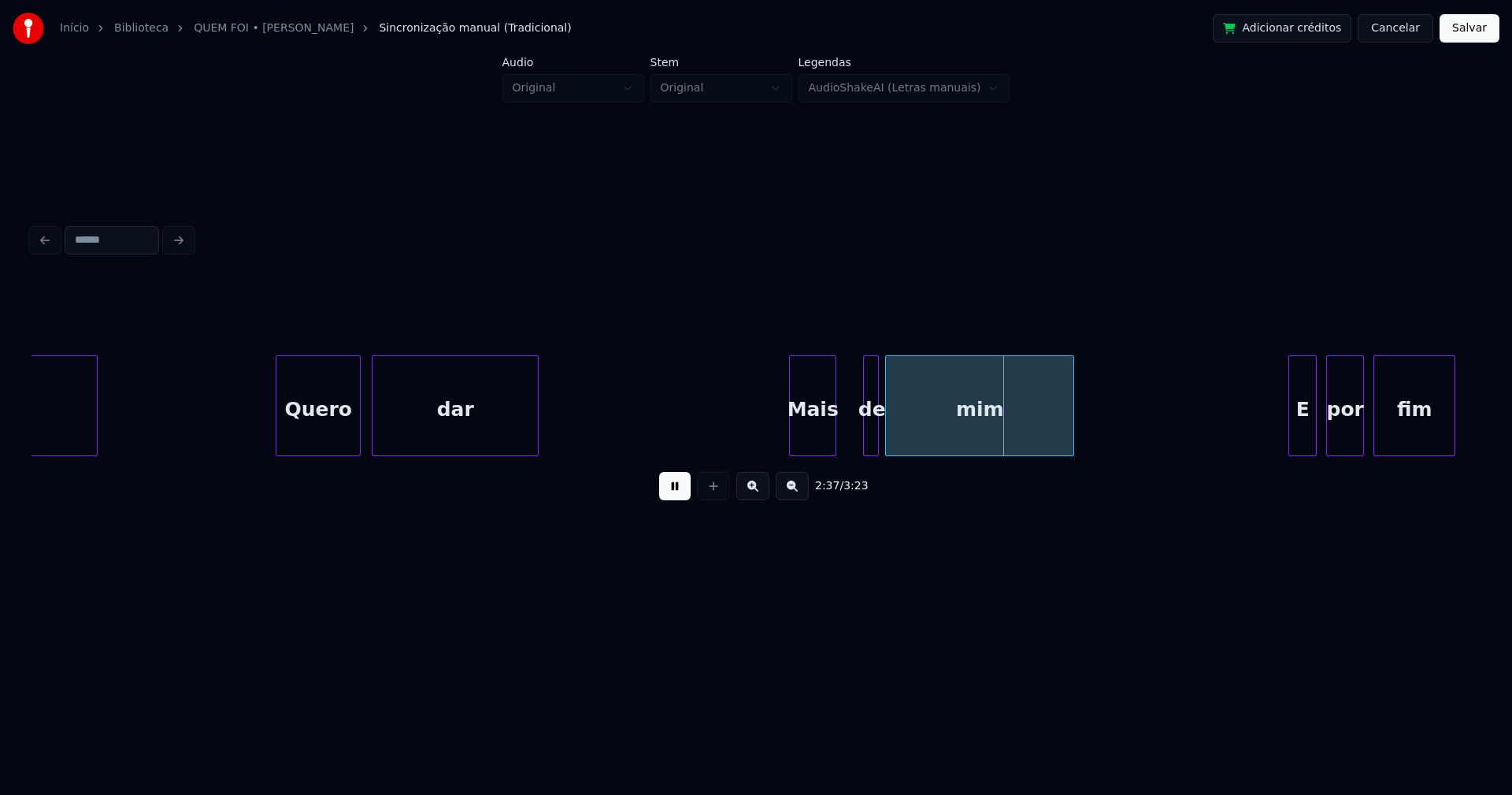
click at [819, 446] on div "Mais" at bounding box center [813, 410] width 46 height 107
click at [844, 429] on div at bounding box center [842, 406] width 5 height 99
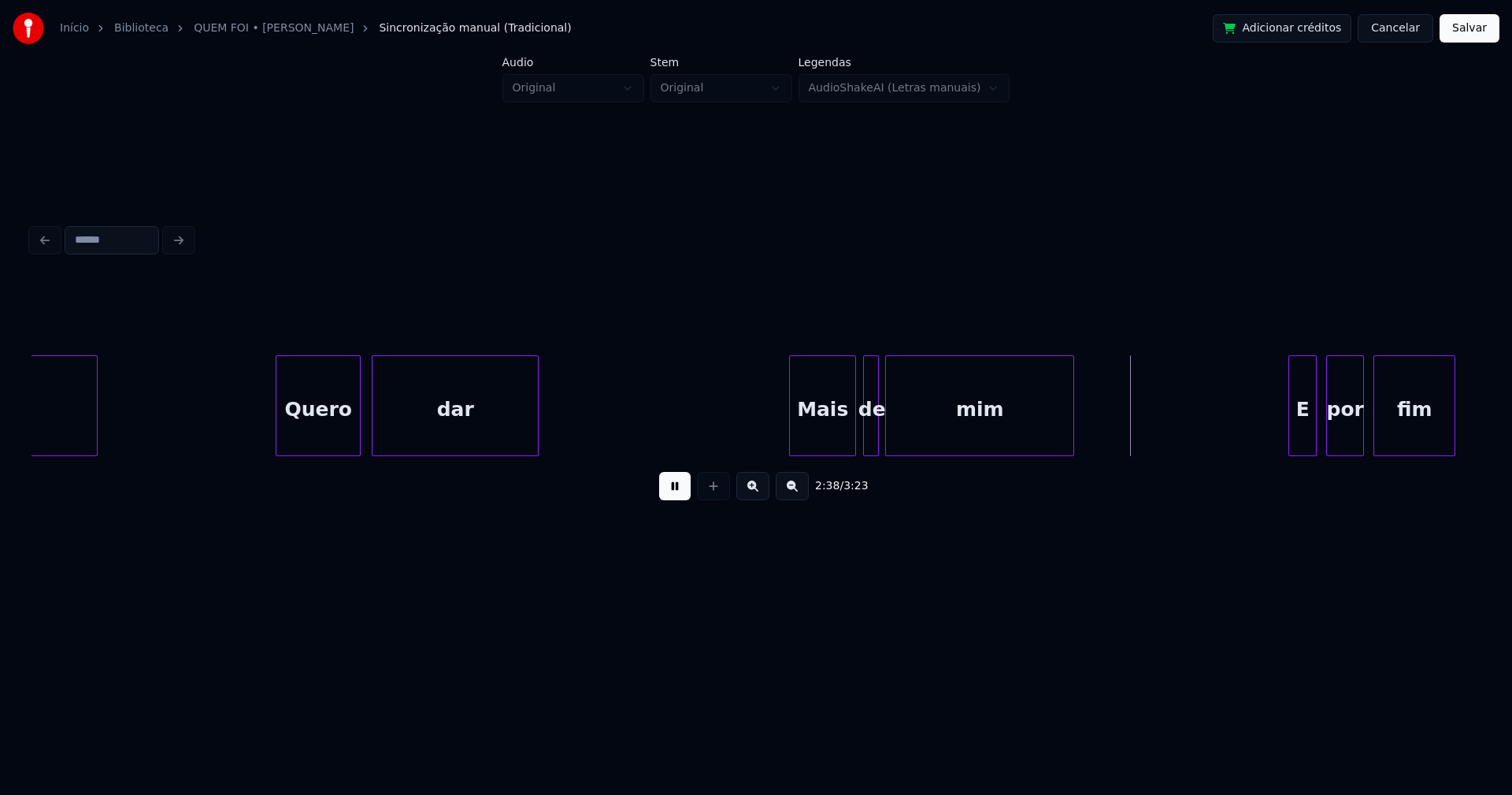
click at [855, 424] on div at bounding box center [853, 406] width 5 height 99
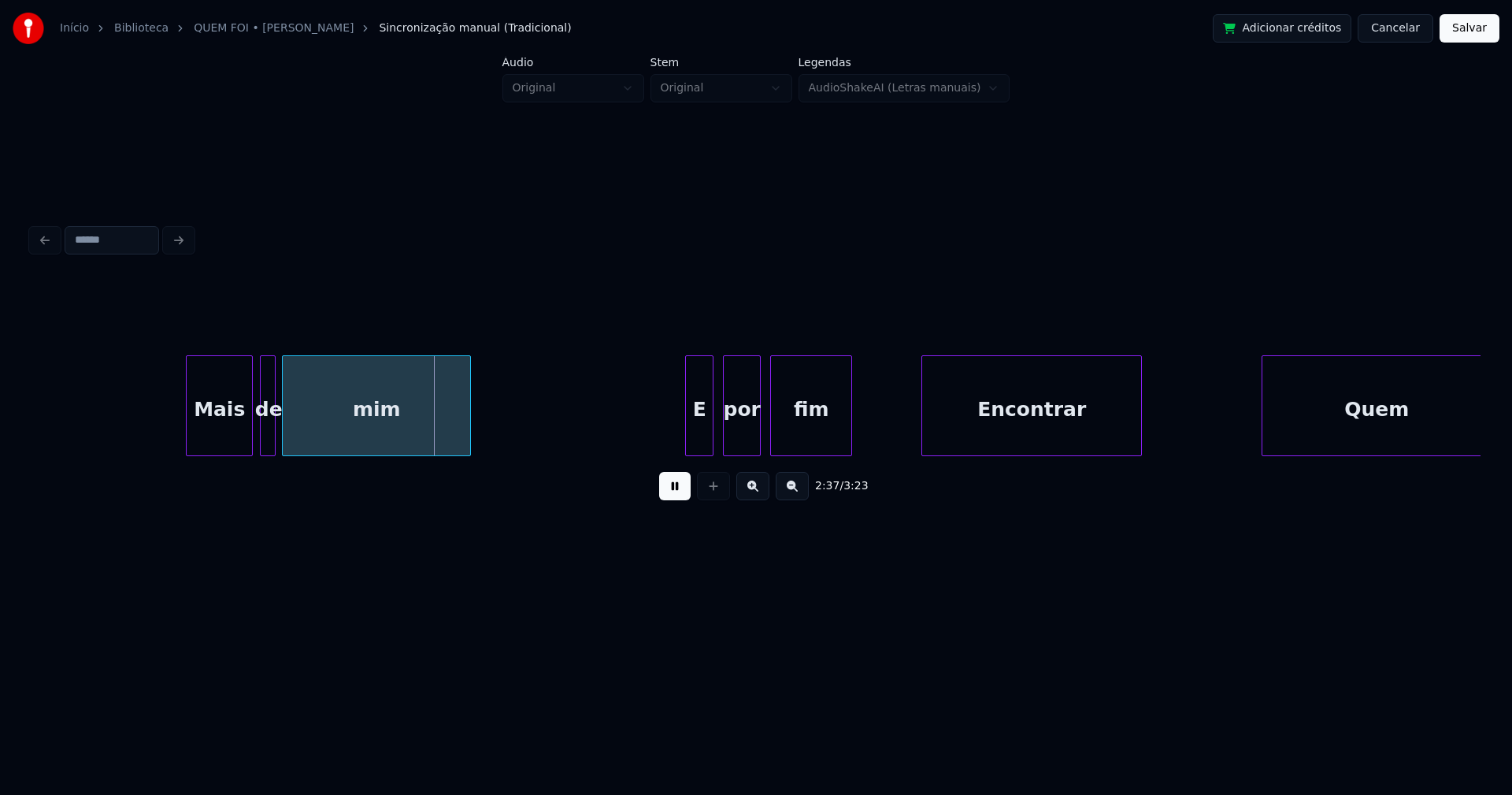
scroll to position [0, 24507]
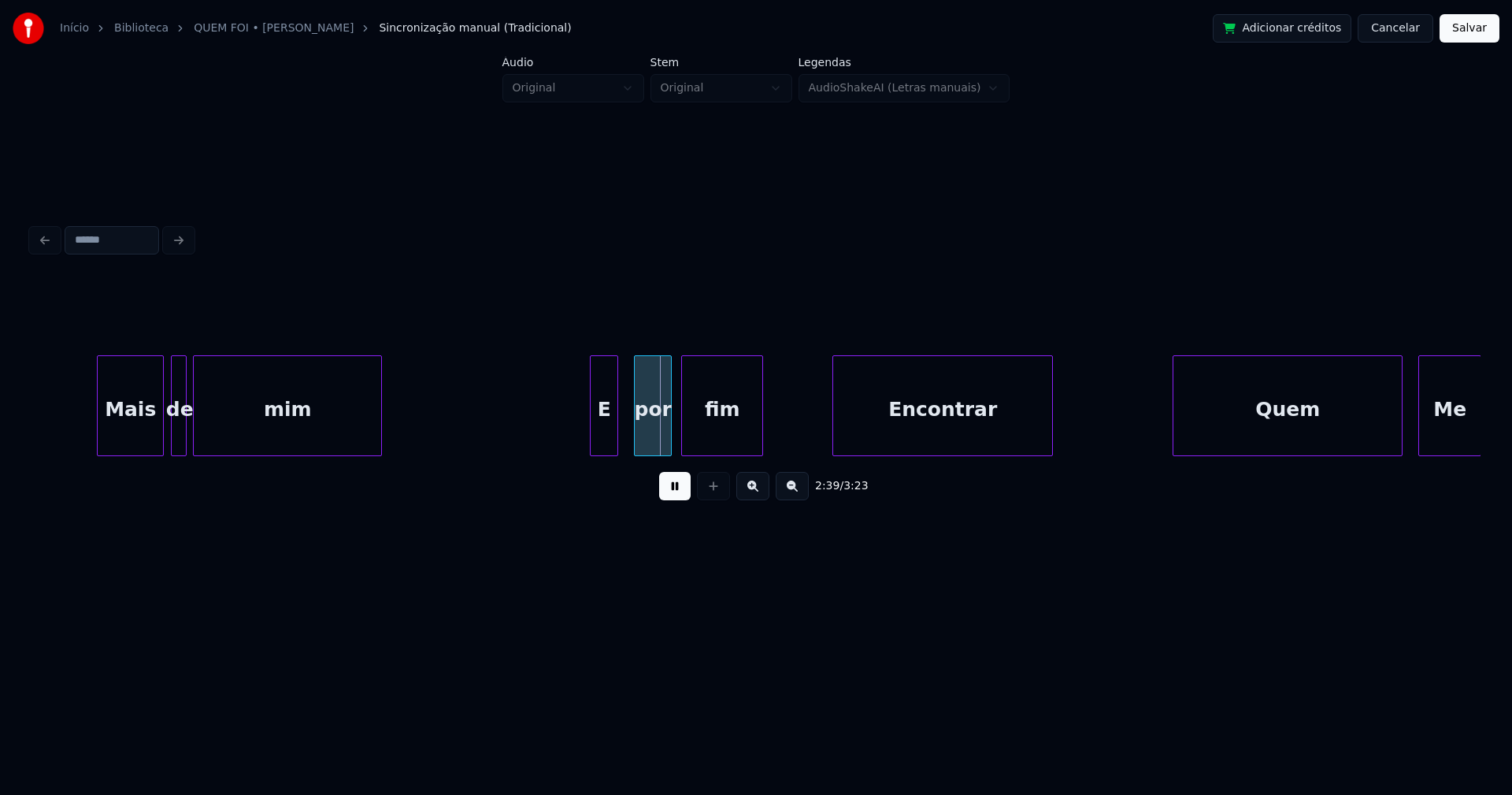
click at [608, 444] on div "E" at bounding box center [604, 410] width 27 height 107
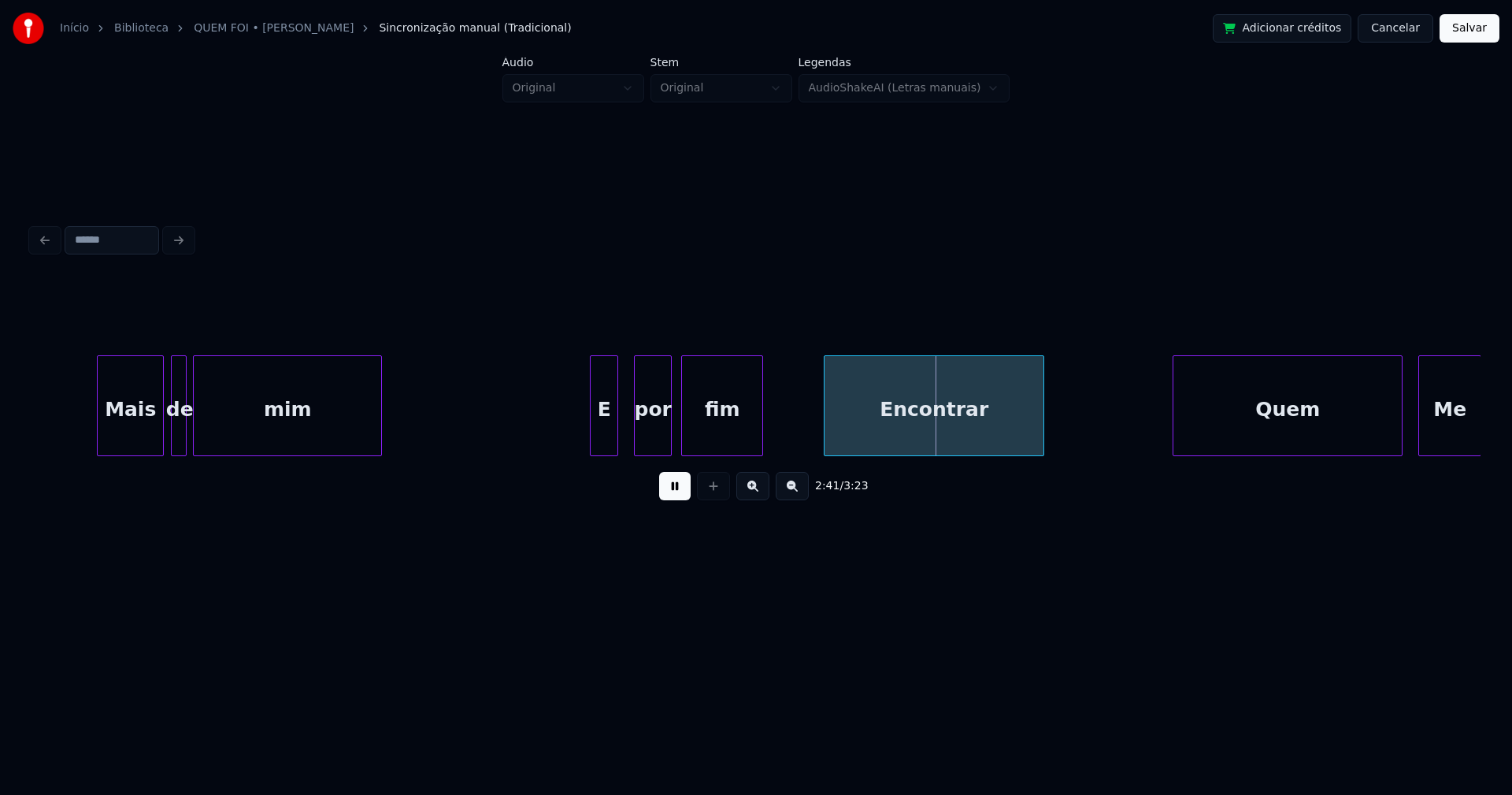
click at [895, 435] on div "Encontrar" at bounding box center [934, 410] width 219 height 107
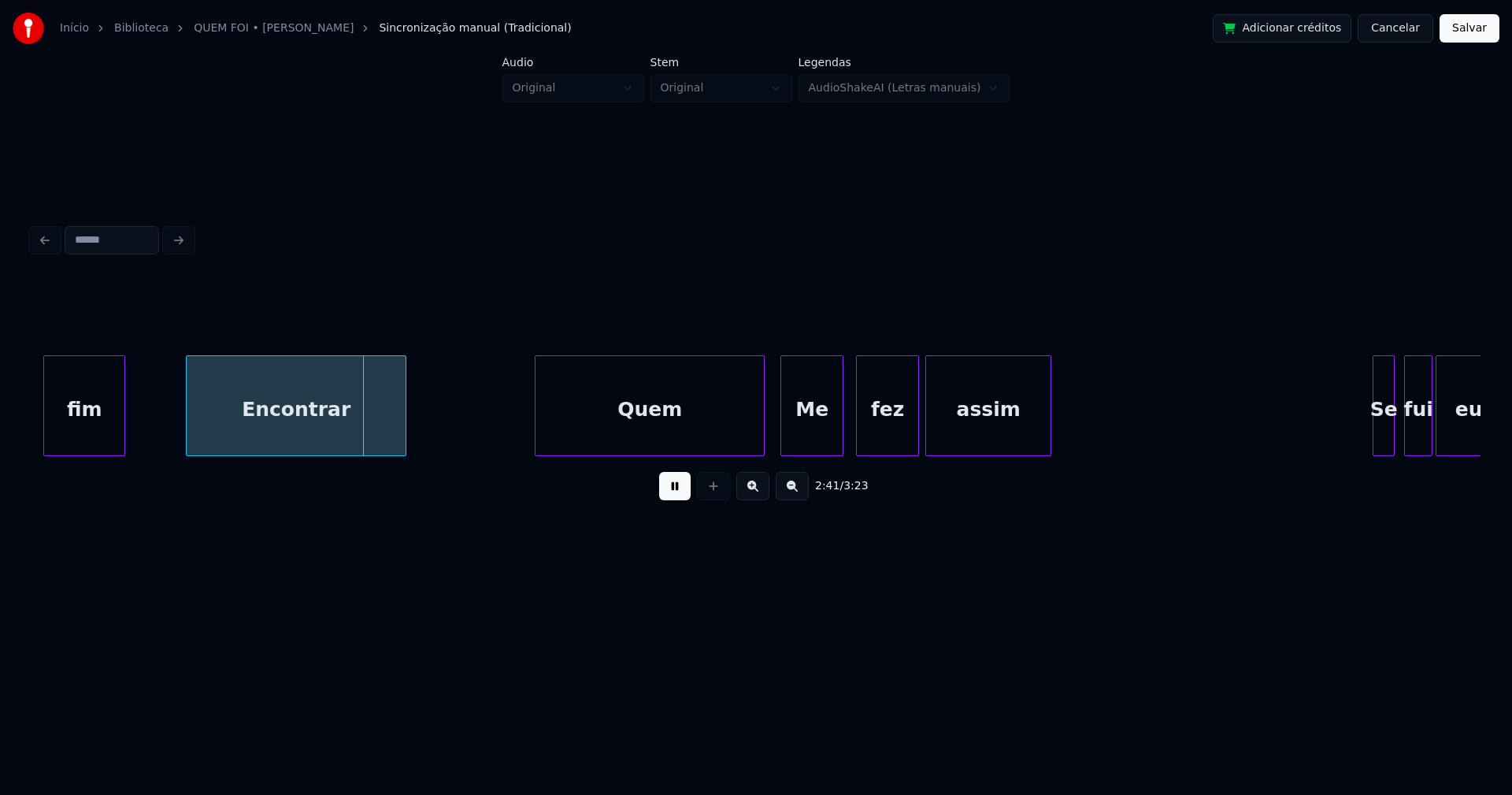
scroll to position [0, 25287]
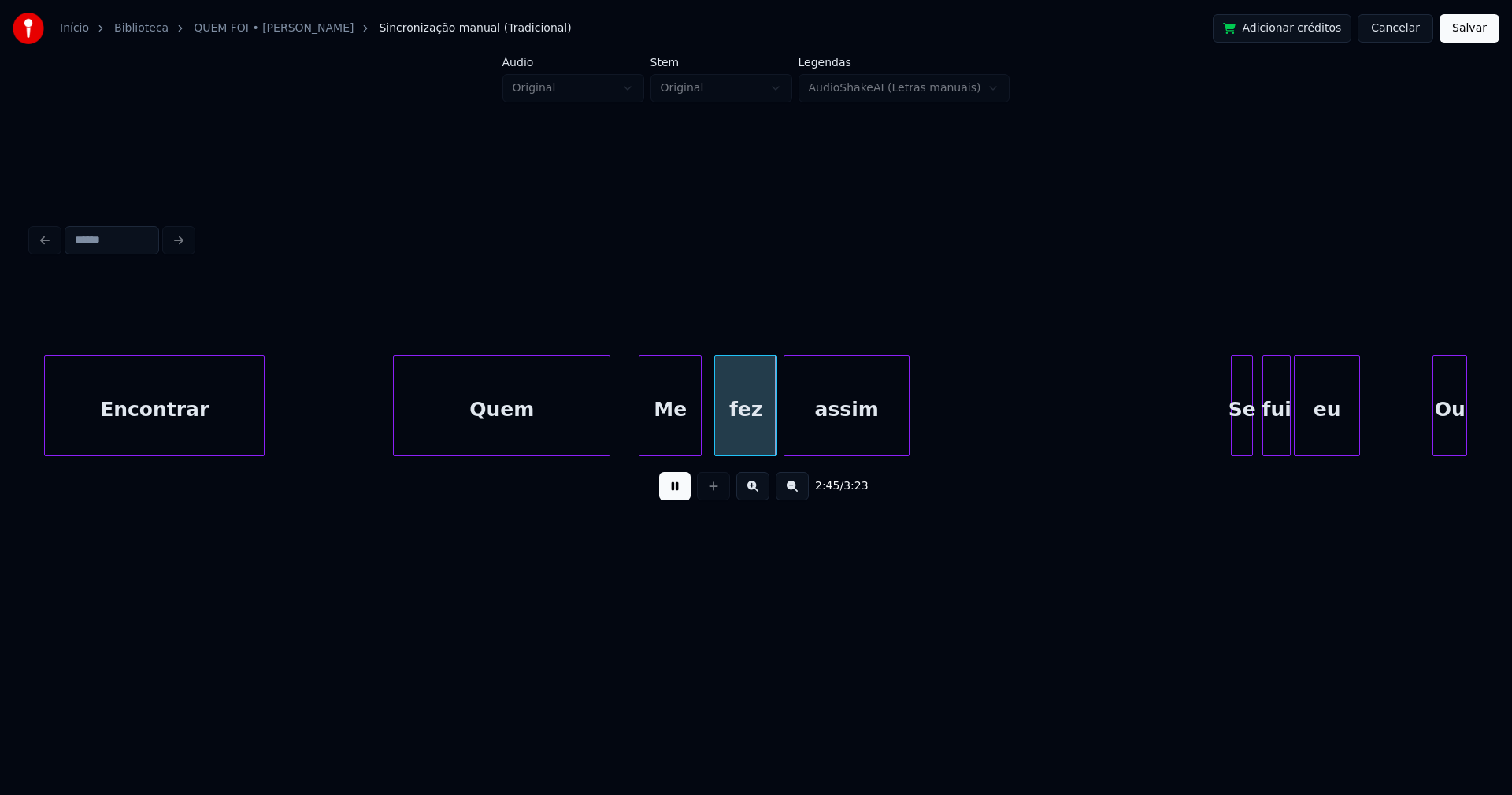
click at [608, 450] on div "Encontrar Quem Me fez assim Se fui eu Ou então" at bounding box center [756, 406] width 1449 height 101
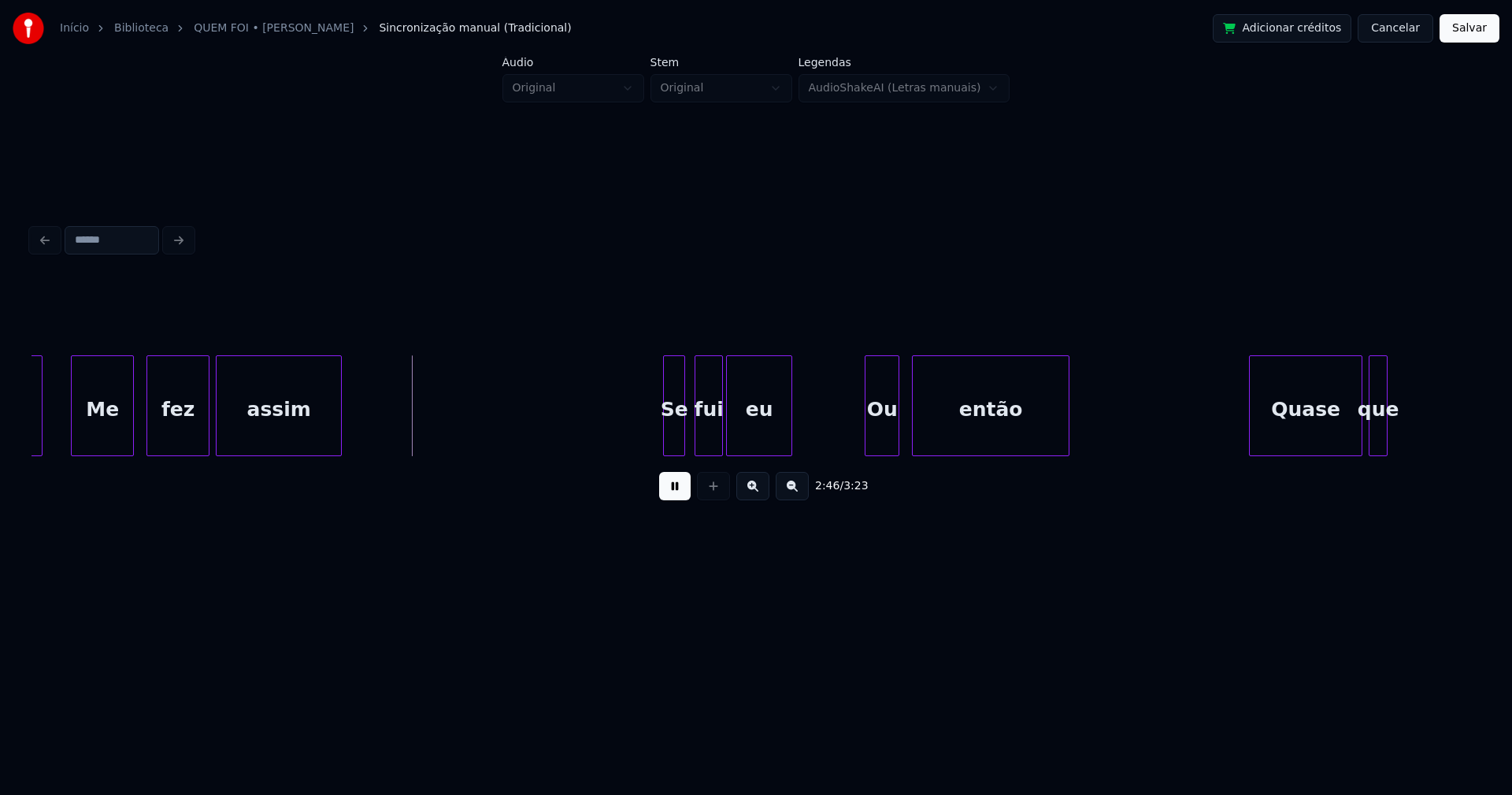
scroll to position [0, 25925]
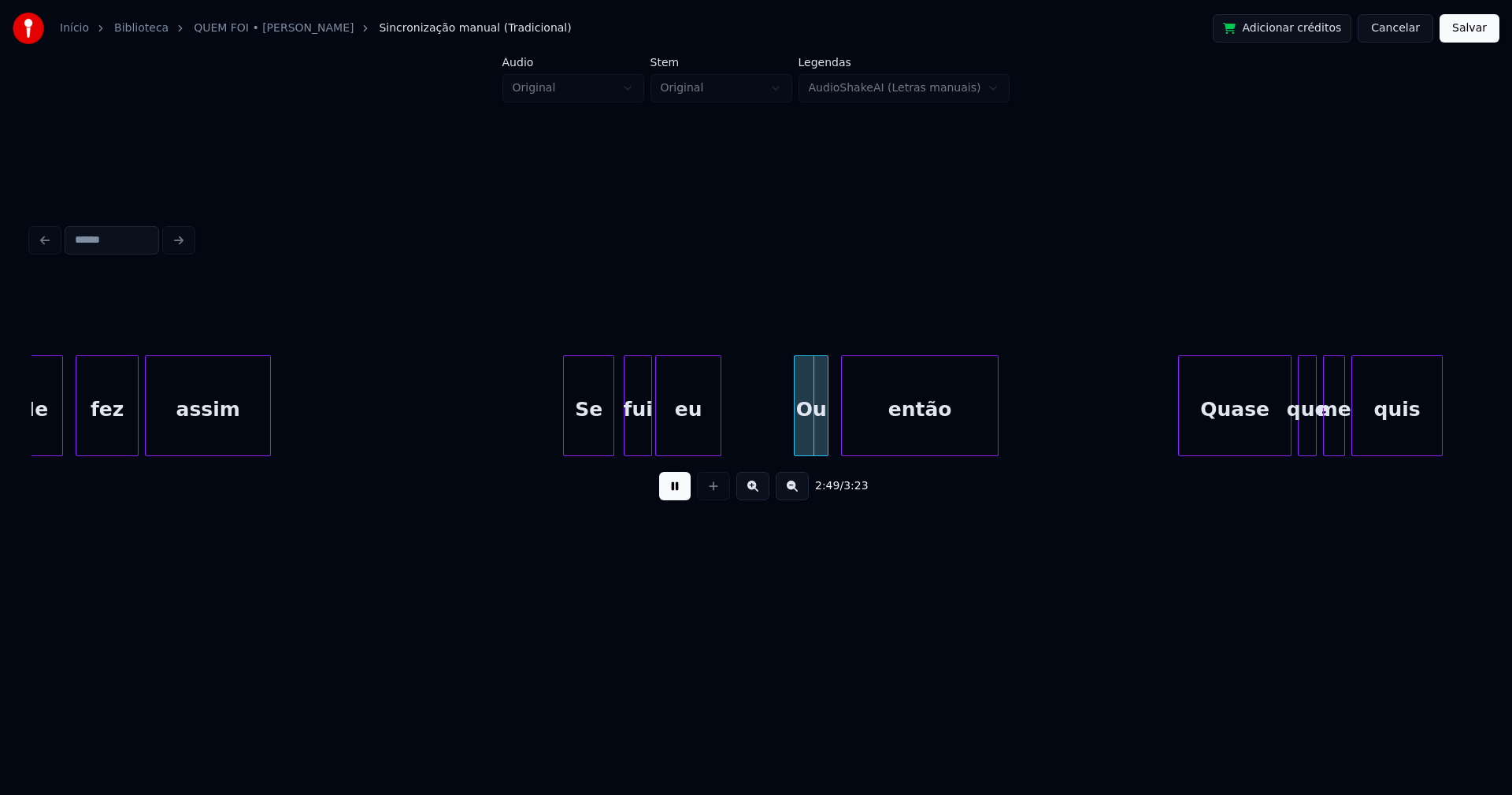
click at [565, 447] on div at bounding box center [566, 406] width 5 height 99
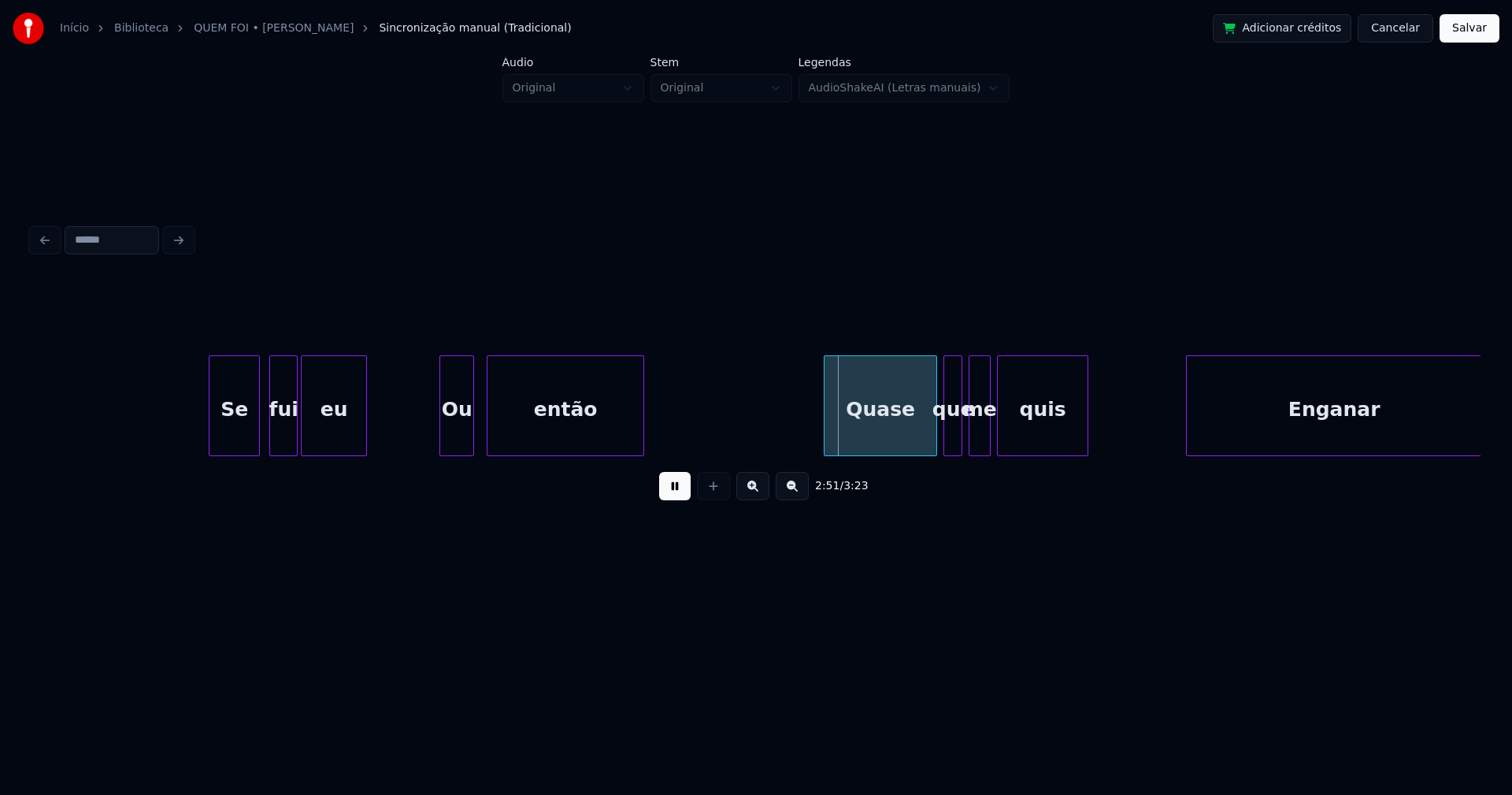
scroll to position [0, 26280]
click at [674, 422] on div at bounding box center [672, 406] width 5 height 99
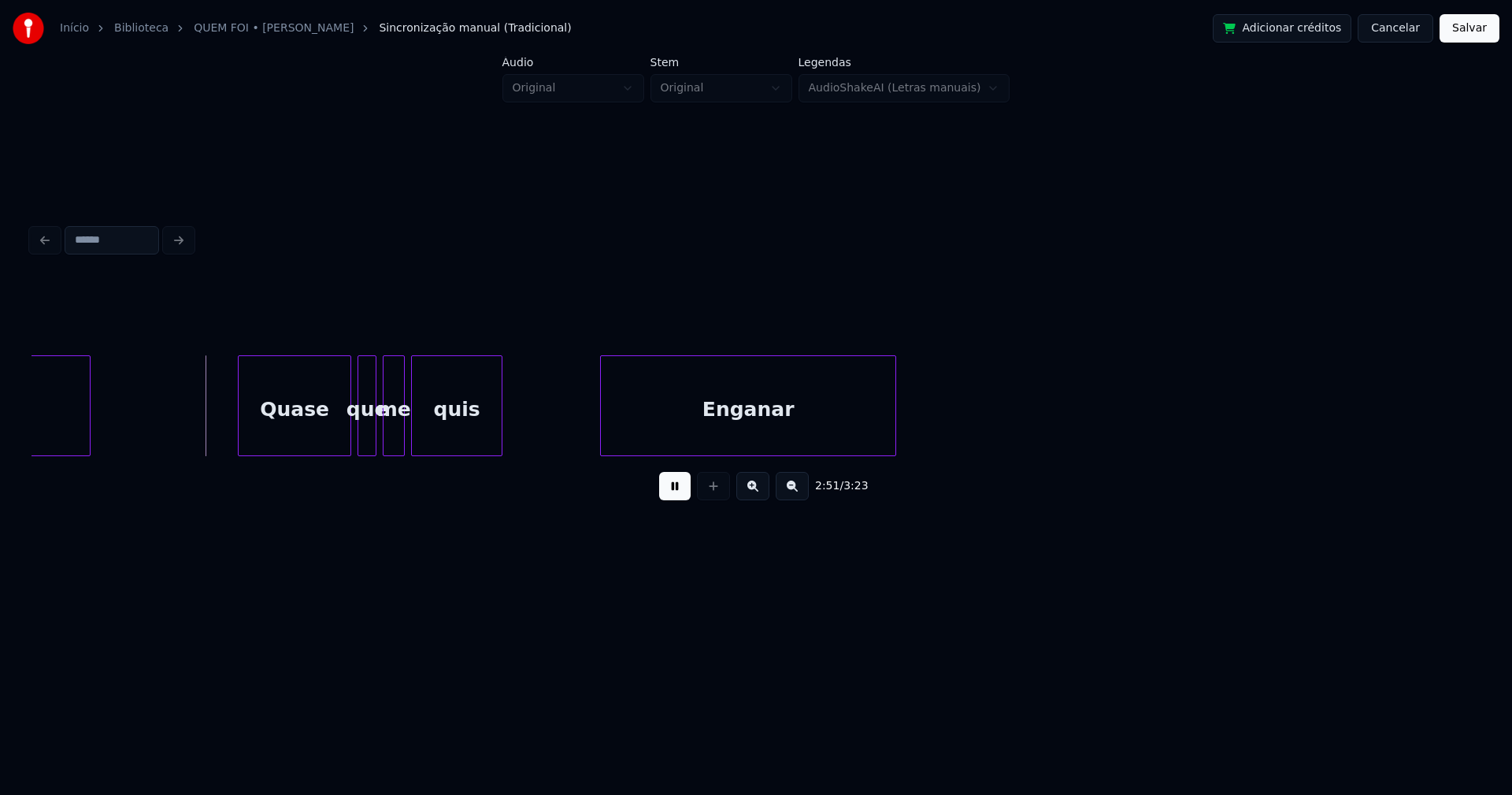
scroll to position [0, 26918]
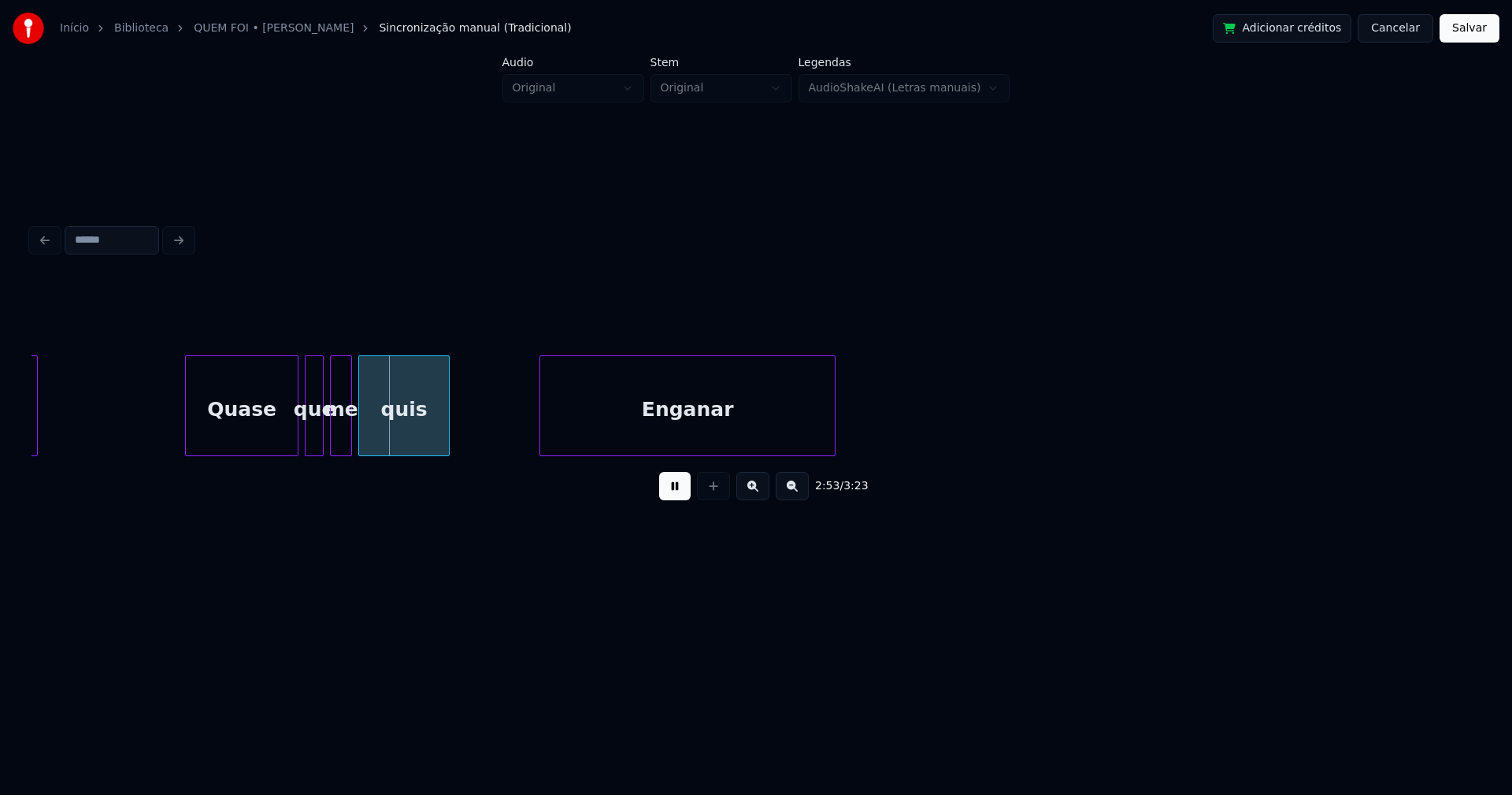
click at [714, 443] on div "Enganar" at bounding box center [687, 410] width 294 height 107
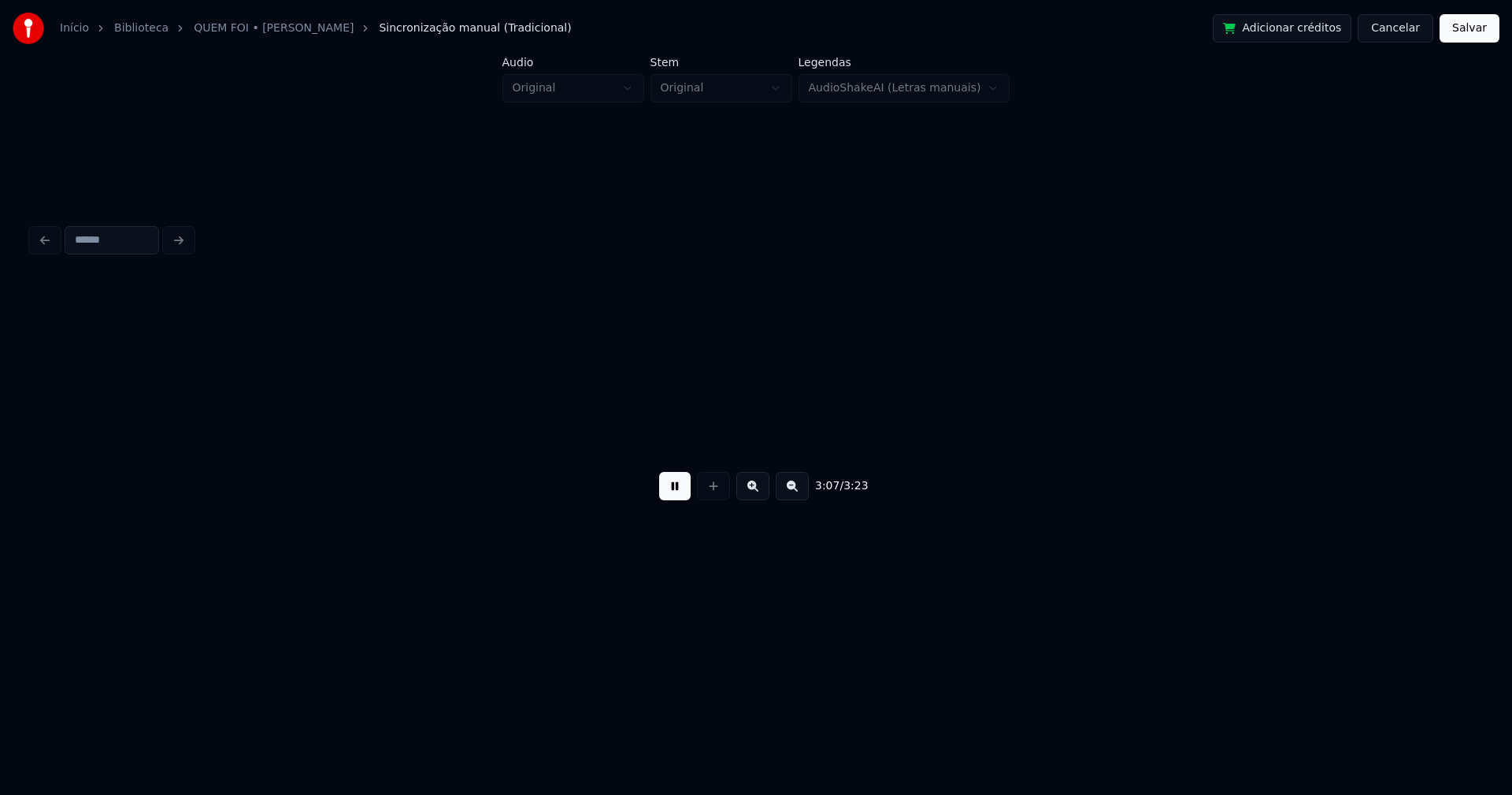
scroll to position [0, 29475]
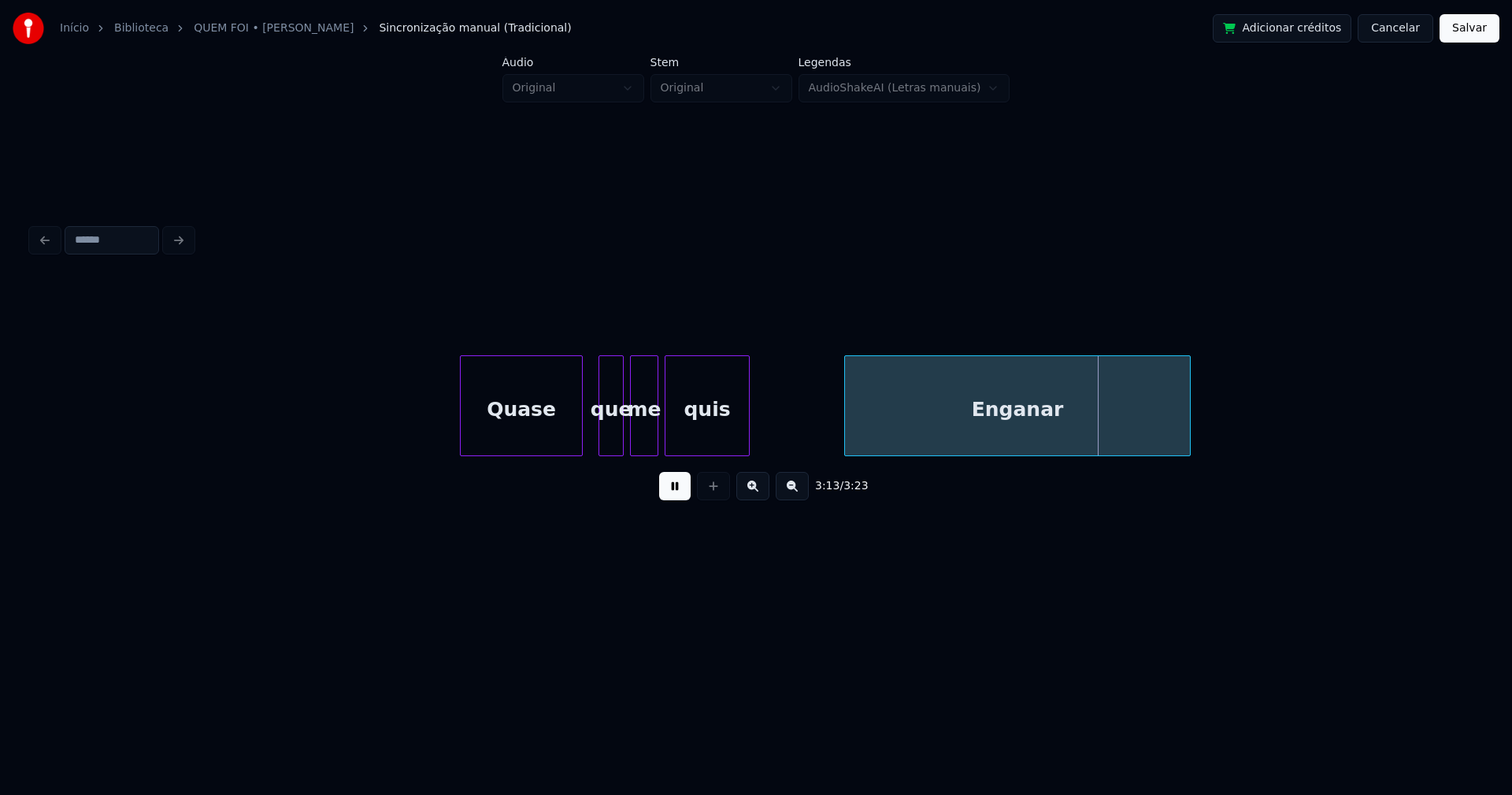
click at [1460, 31] on button "Salvar" at bounding box center [1469, 28] width 60 height 28
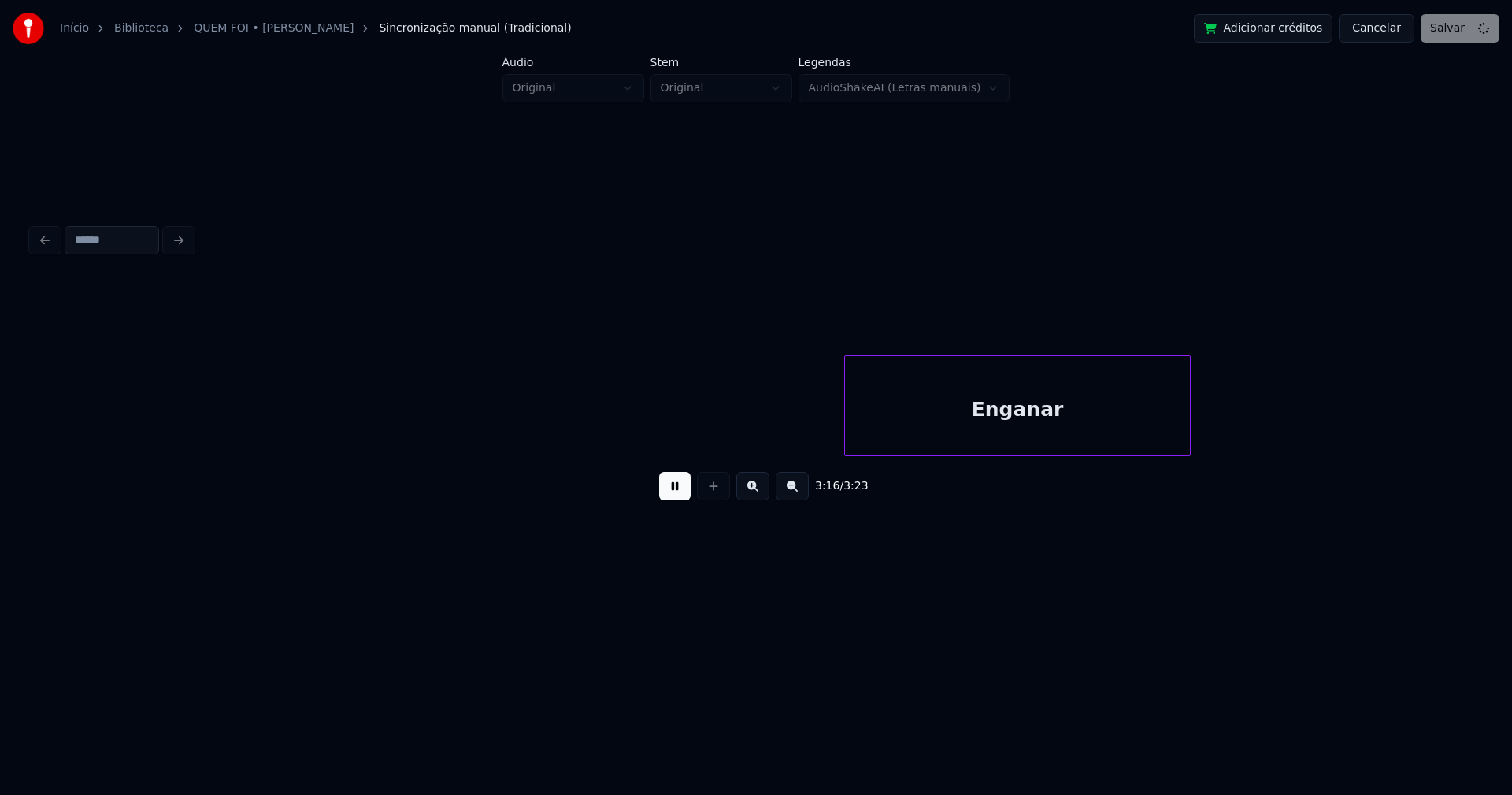
scroll to position [0, 30571]
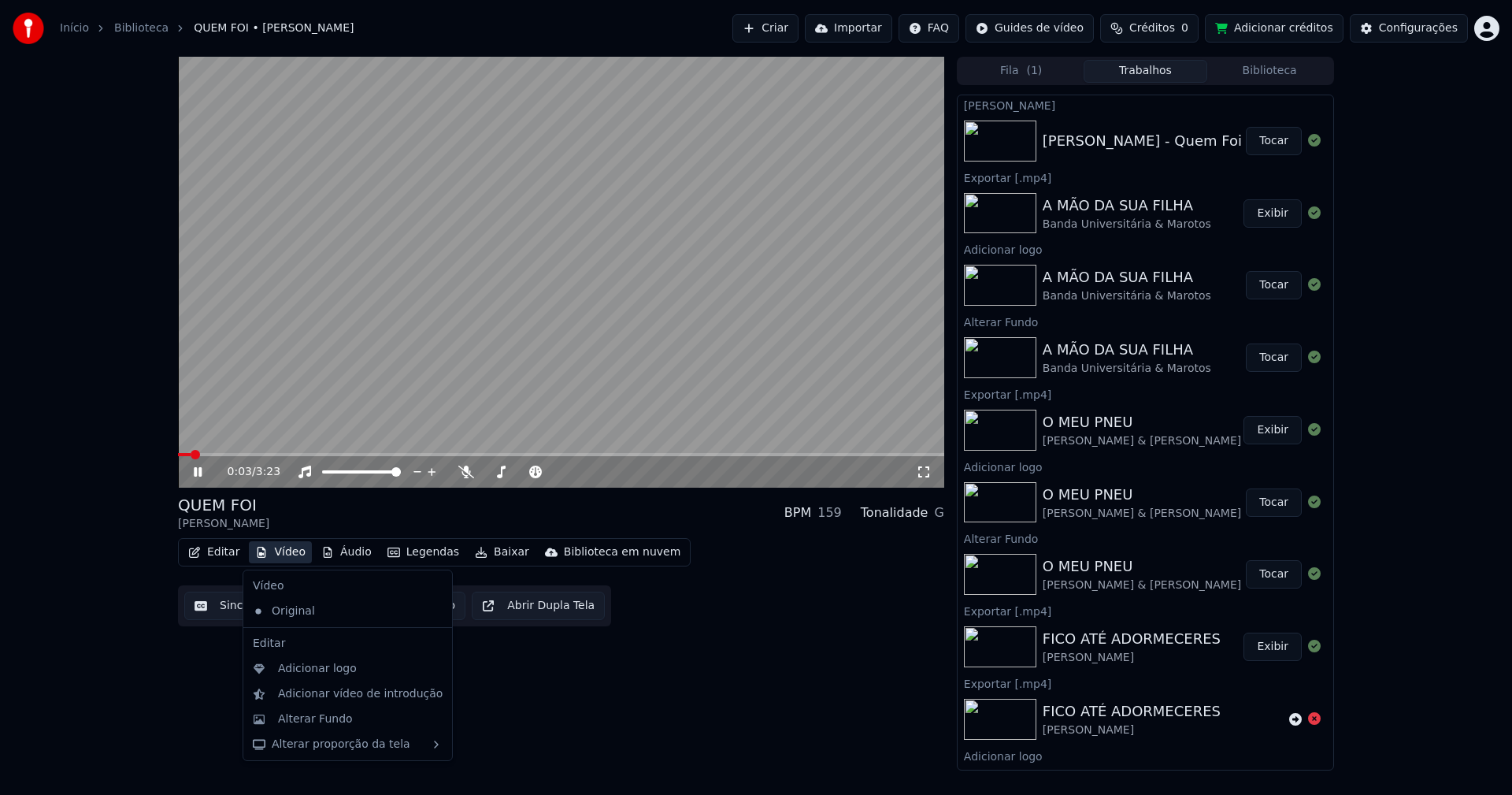
click at [277, 553] on button "Vídeo" at bounding box center [280, 553] width 63 height 22
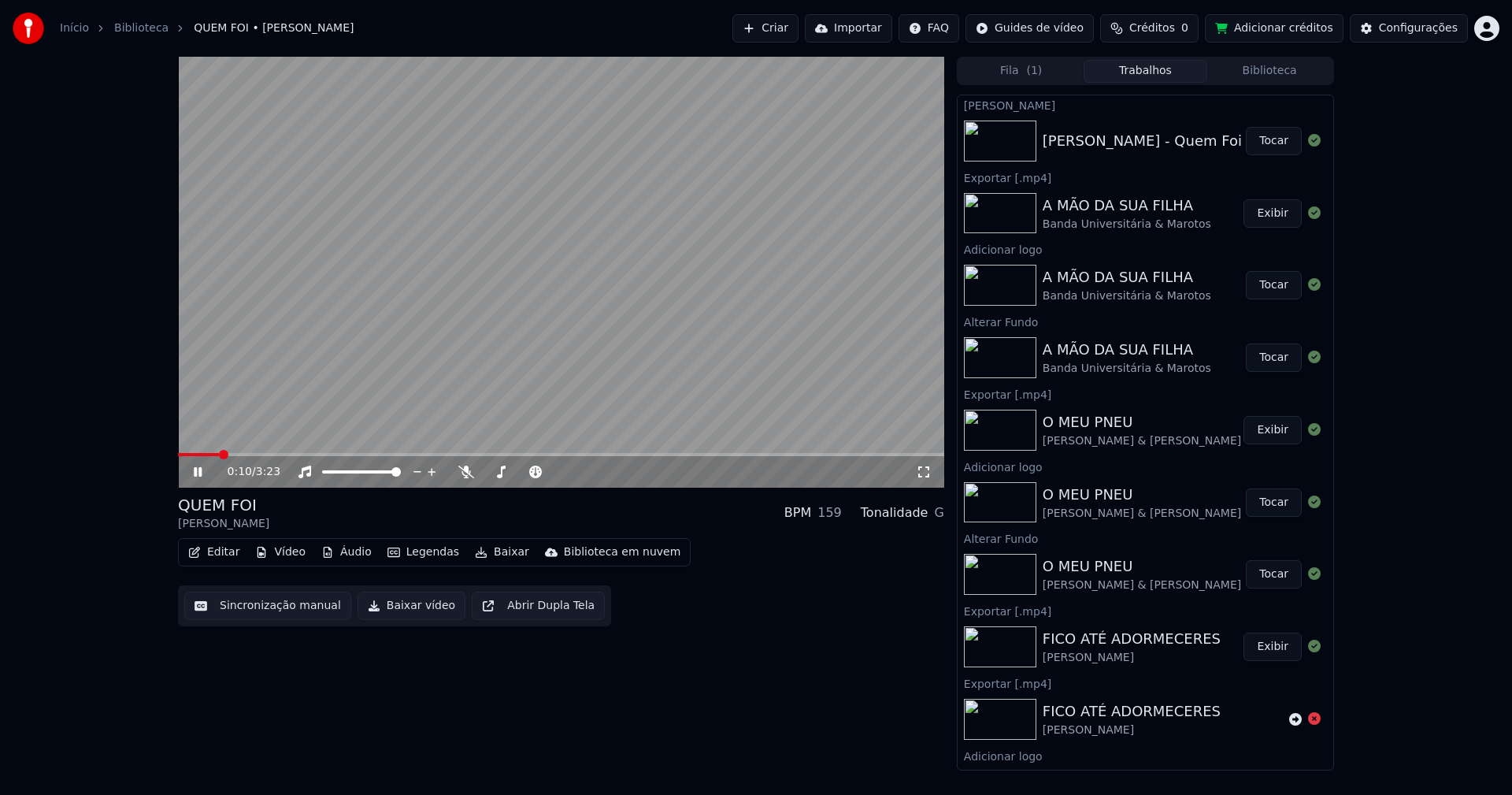
click at [871, 658] on div "0:10 / 3:23 QUEM FOI [PERSON_NAME] BPM 159 Tonalidade G Editar Vídeo Áudio Lege…" at bounding box center [561, 414] width 766 height 714
click at [191, 456] on span at bounding box center [185, 455] width 15 height 3
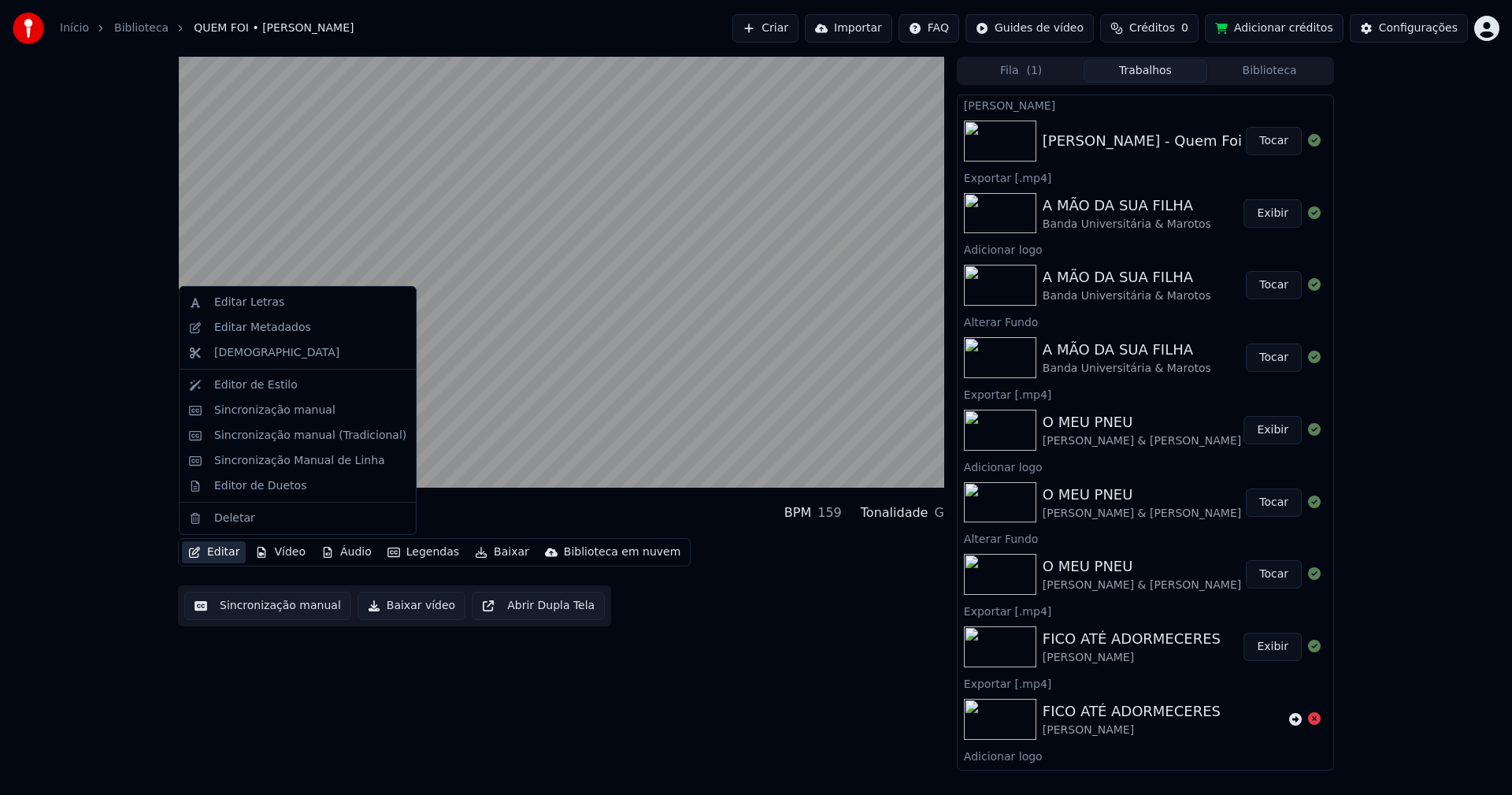
click at [218, 551] on button "Editar" at bounding box center [214, 553] width 64 height 22
click at [267, 433] on div "Sincronização manual (Tradicional)" at bounding box center [309, 436] width 192 height 16
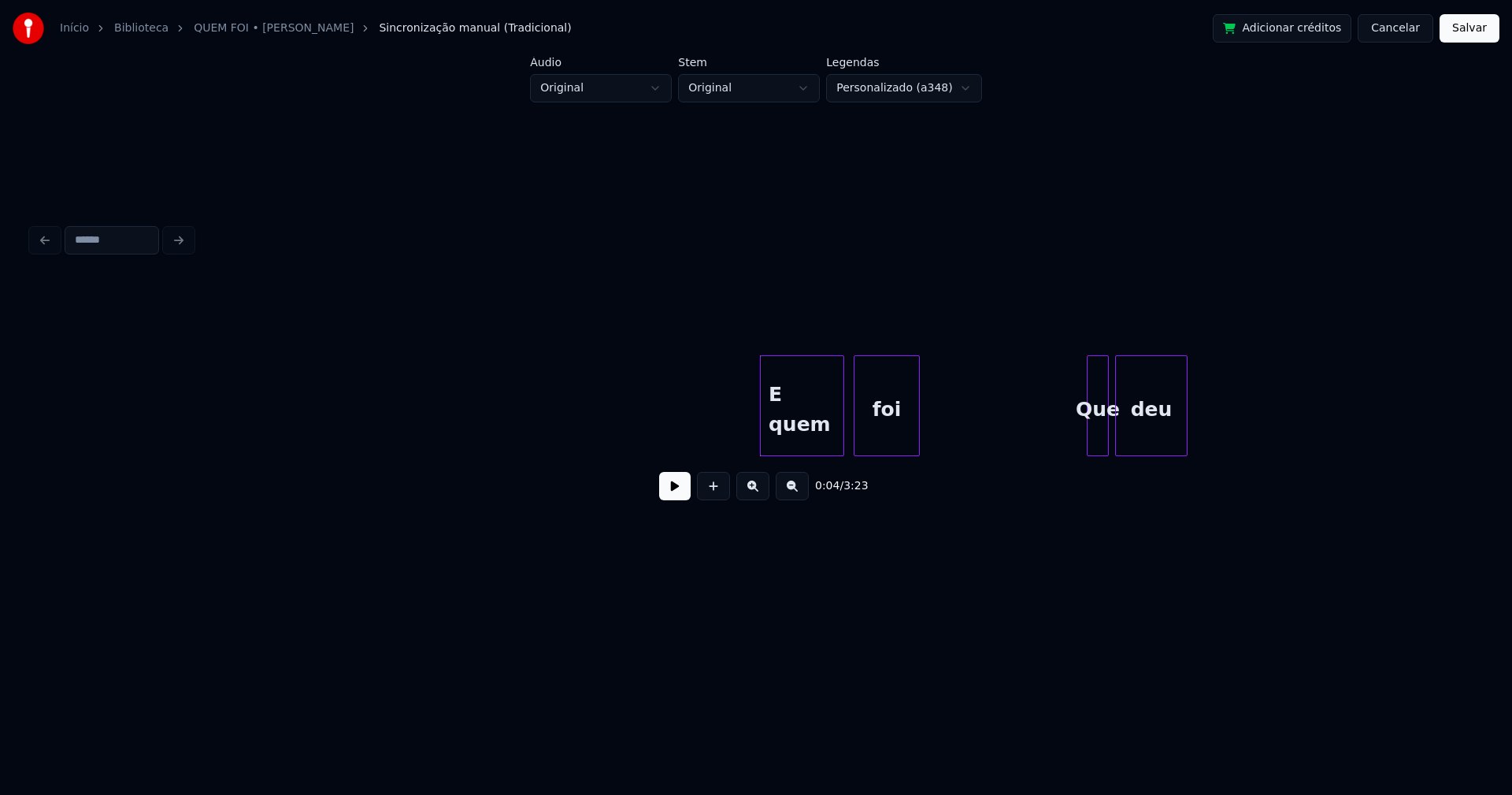
click at [807, 433] on div "E quem" at bounding box center [802, 410] width 83 height 107
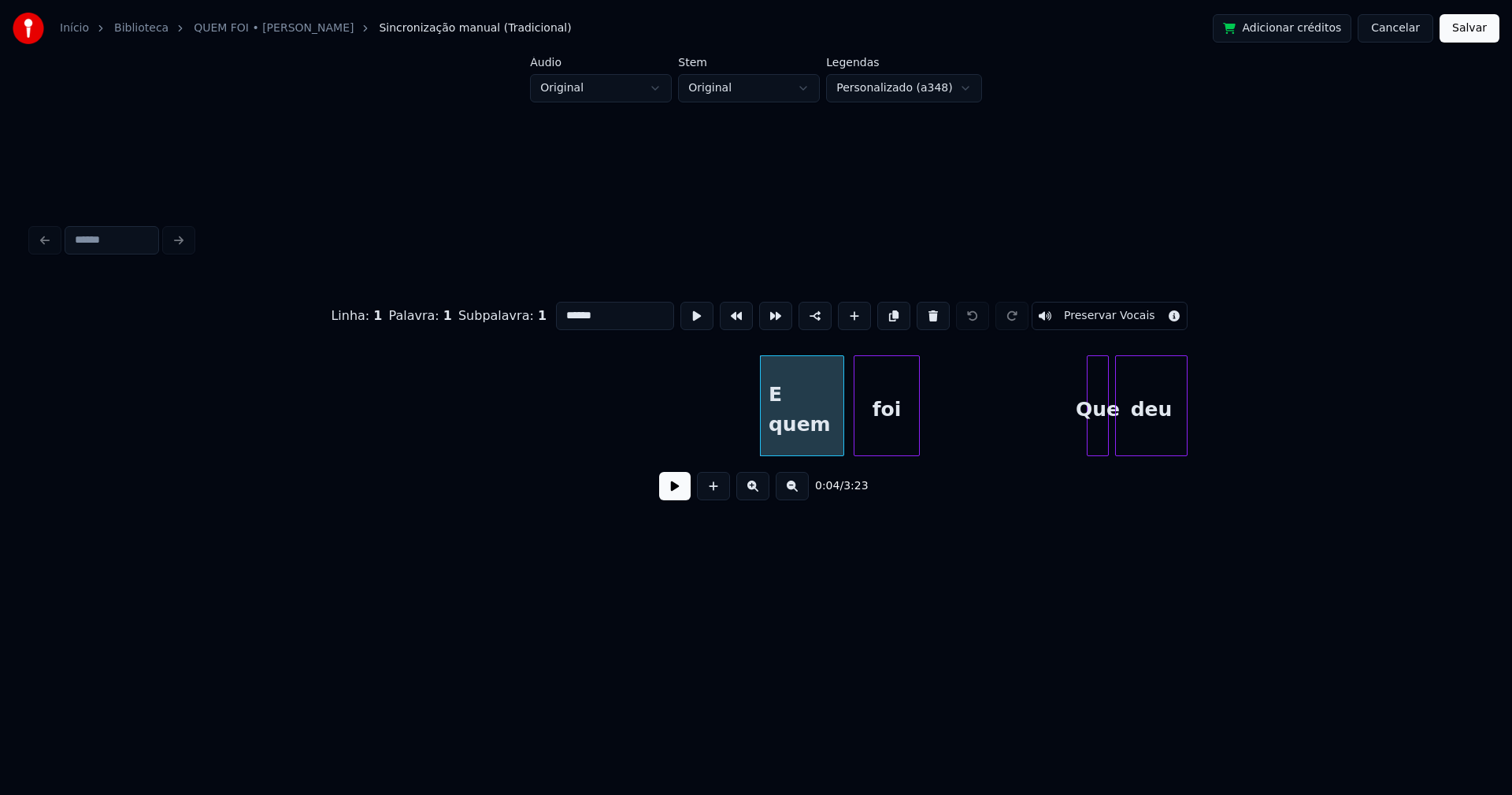
click at [562, 306] on input "******" at bounding box center [615, 316] width 118 height 28
type input "****"
click at [1475, 21] on button "Salvar" at bounding box center [1469, 28] width 60 height 28
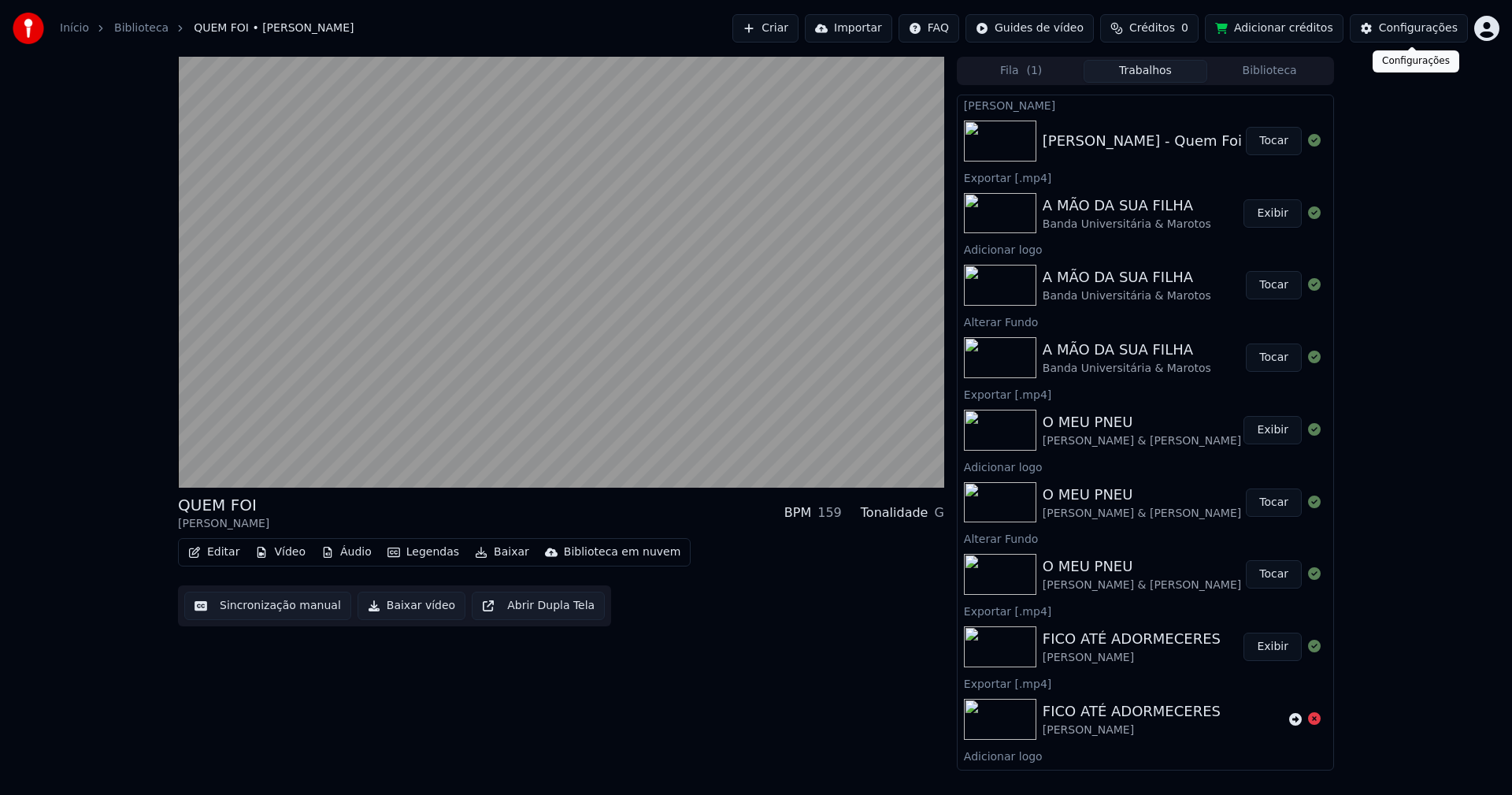
drag, startPoint x: 1421, startPoint y: 33, endPoint x: 1405, endPoint y: 32, distance: 16.0
click at [1405, 32] on div "Configurações" at bounding box center [1418, 28] width 79 height 16
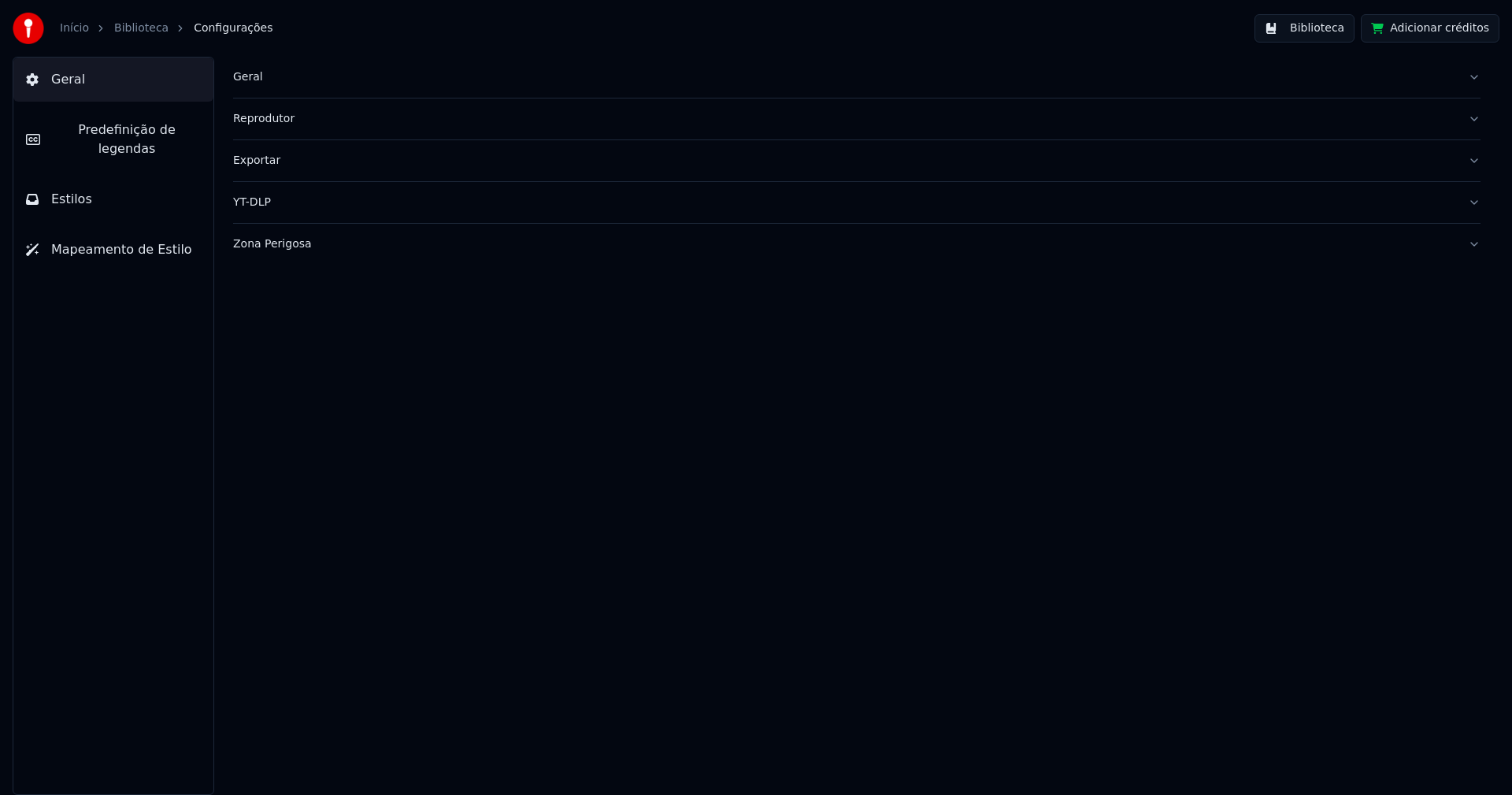
click at [125, 132] on span "Predefinição de legendas" at bounding box center [127, 140] width 148 height 38
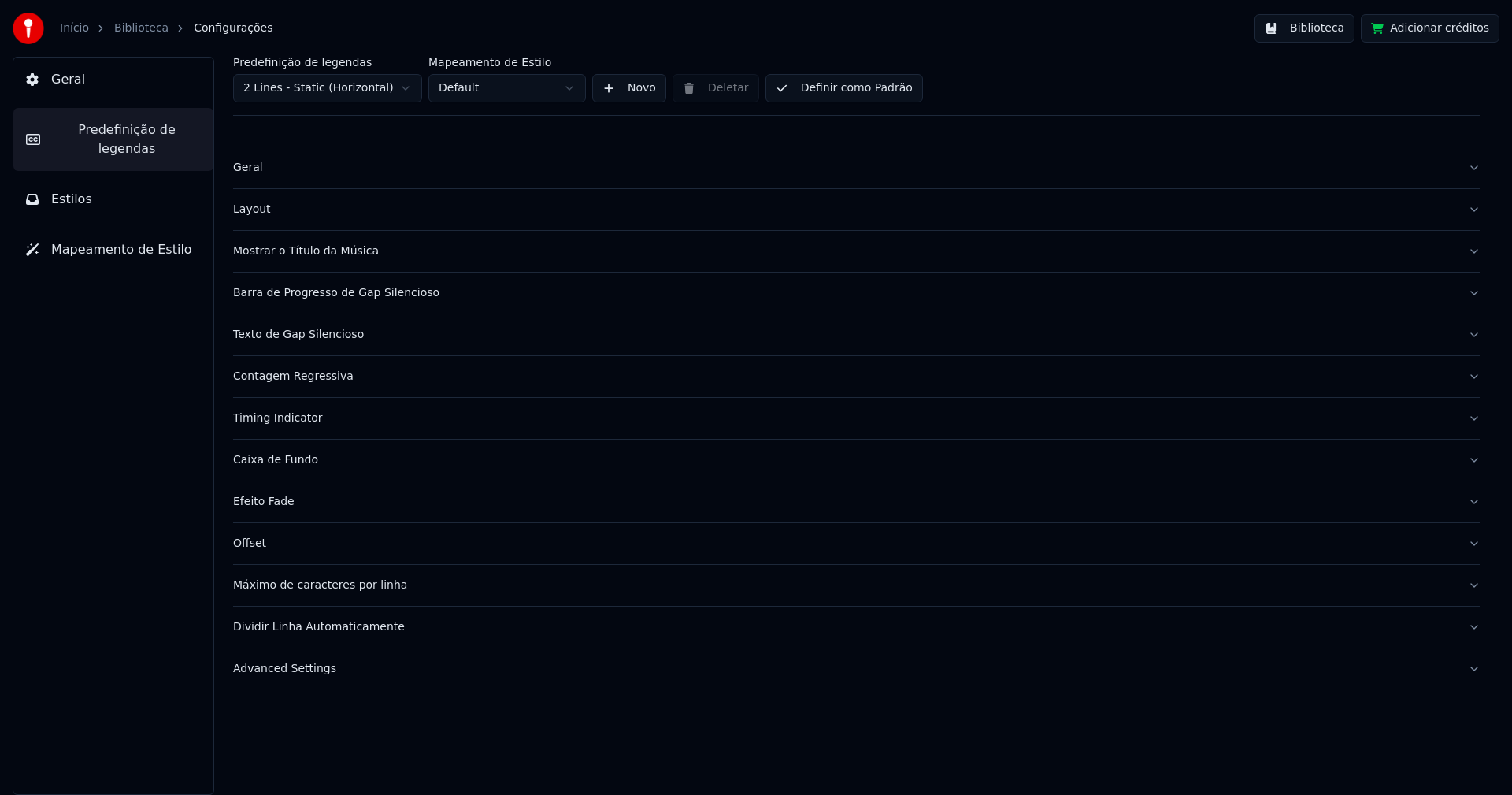
click at [328, 587] on div "Máximo de caracteres por linha" at bounding box center [844, 585] width 1222 height 16
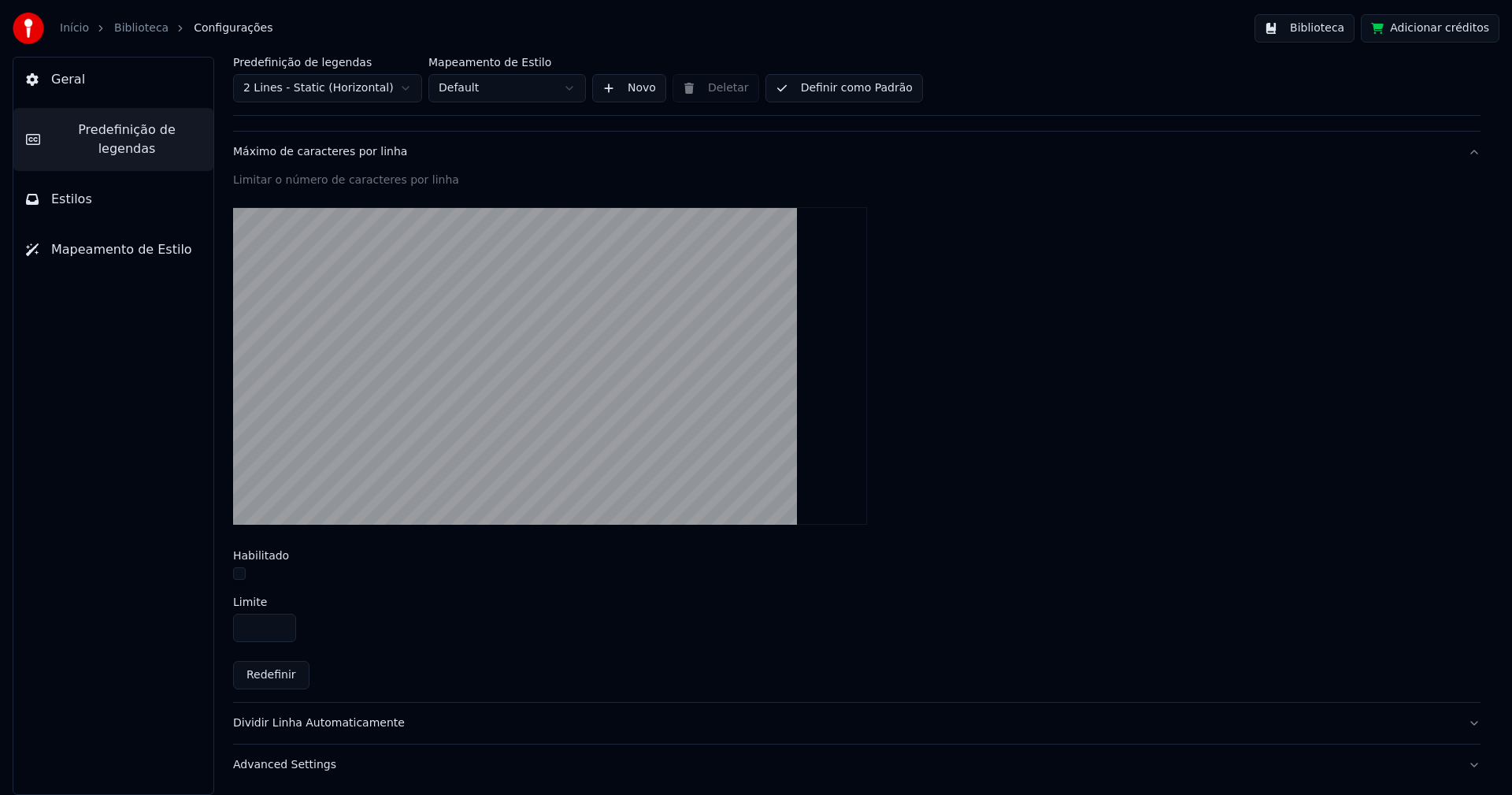
scroll to position [436, 0]
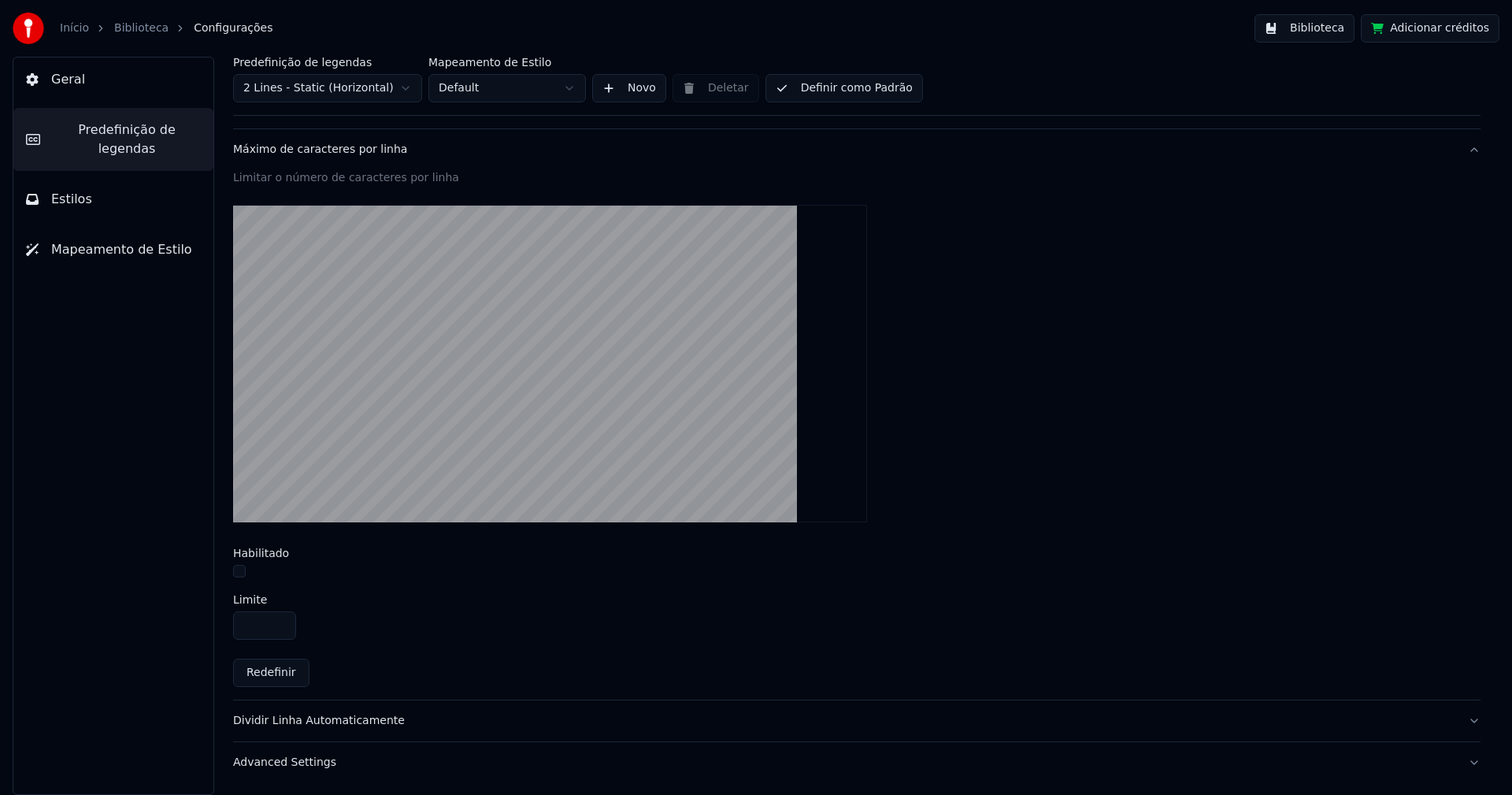
click at [342, 718] on div "Dividir Linha Automaticamente" at bounding box center [844, 721] width 1222 height 16
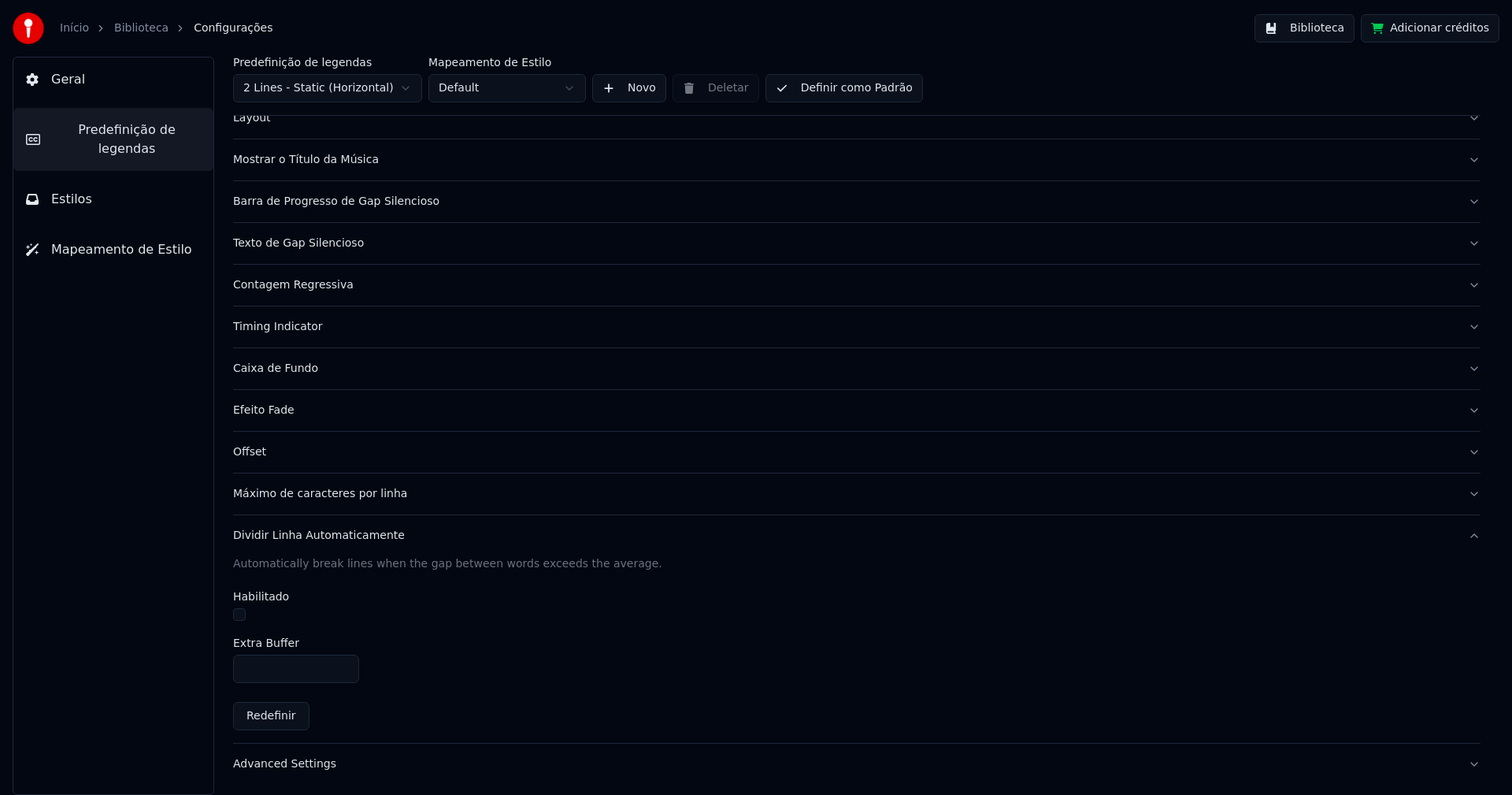
scroll to position [93, 0]
click at [1330, 25] on button "Biblioteca" at bounding box center [1304, 28] width 100 height 28
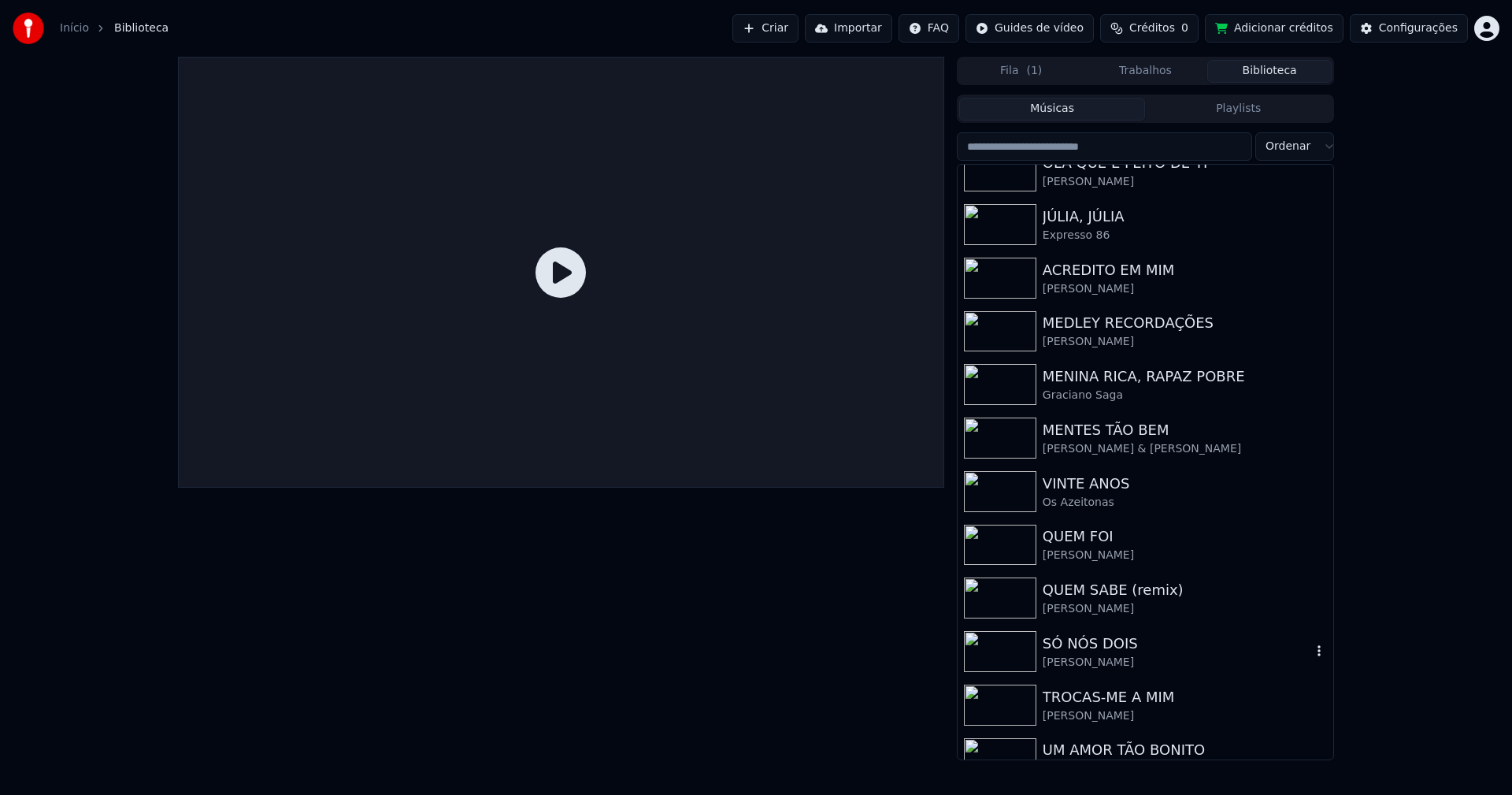
scroll to position [238, 0]
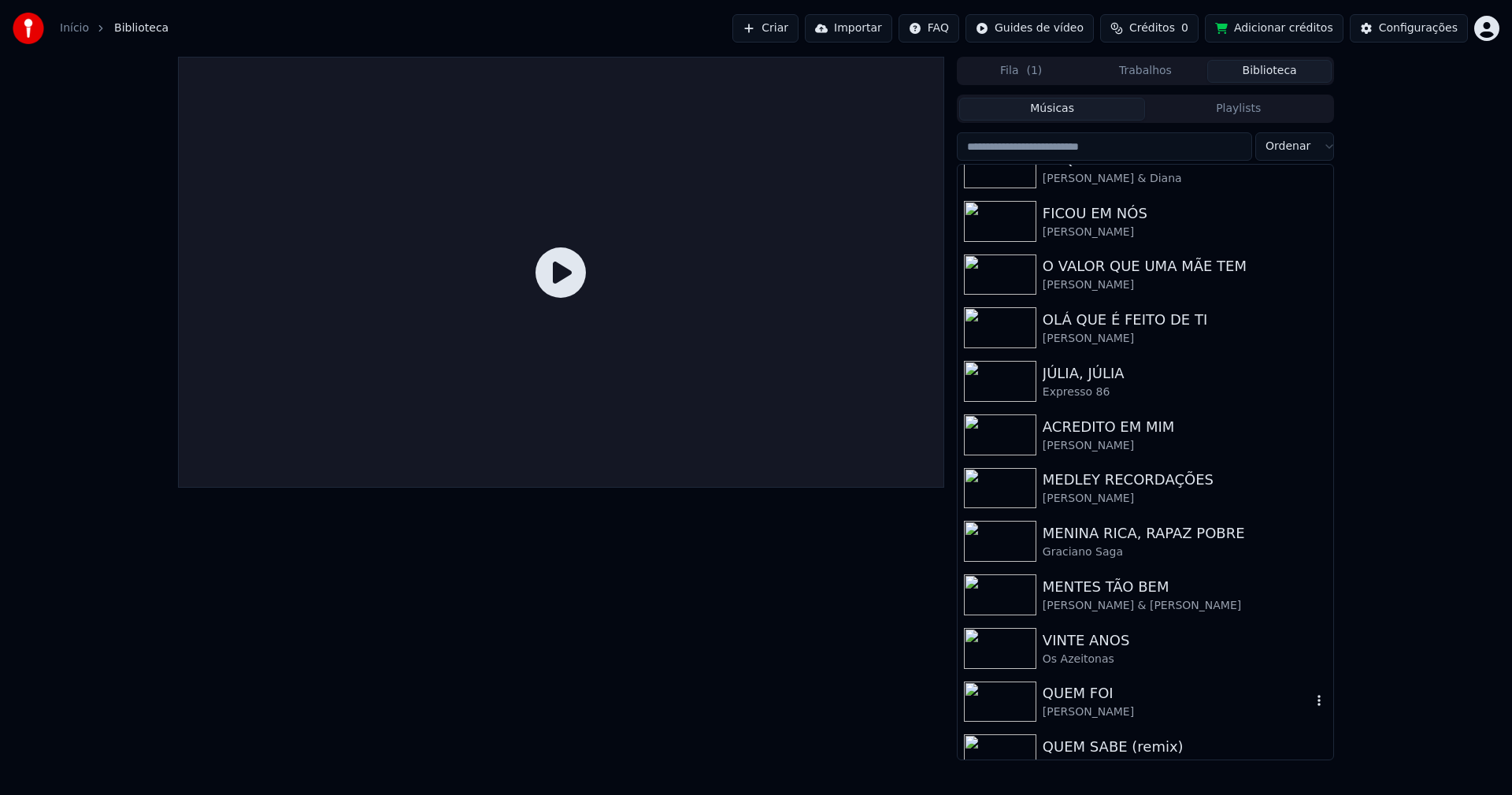
click at [1089, 699] on div "QUEM FOI" at bounding box center [1177, 693] width 268 height 22
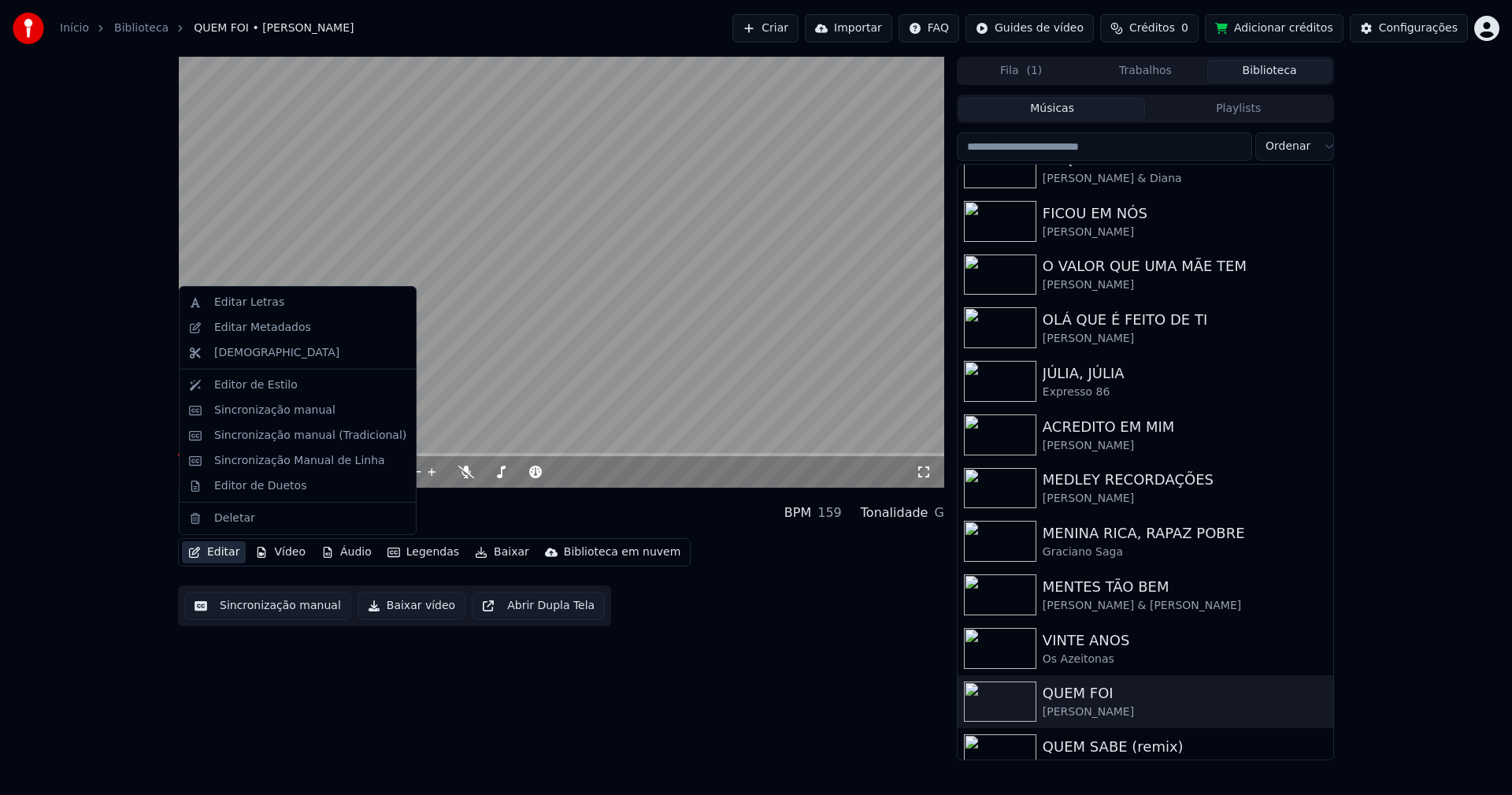
click at [223, 551] on button "Editar" at bounding box center [214, 553] width 64 height 22
click at [250, 305] on div "Editar Letras" at bounding box center [249, 302] width 70 height 16
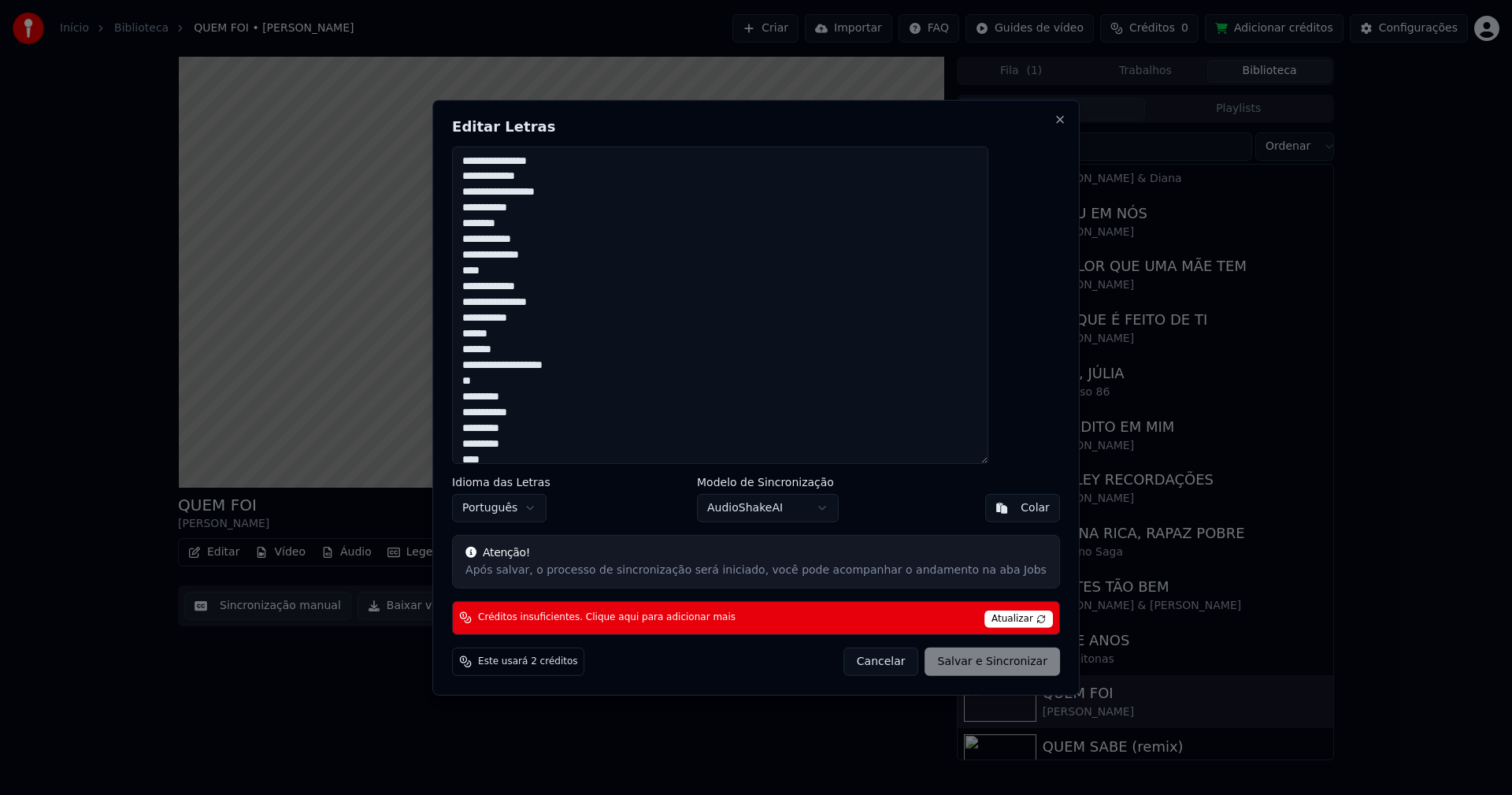
click at [861, 664] on button "Cancelar" at bounding box center [881, 662] width 76 height 28
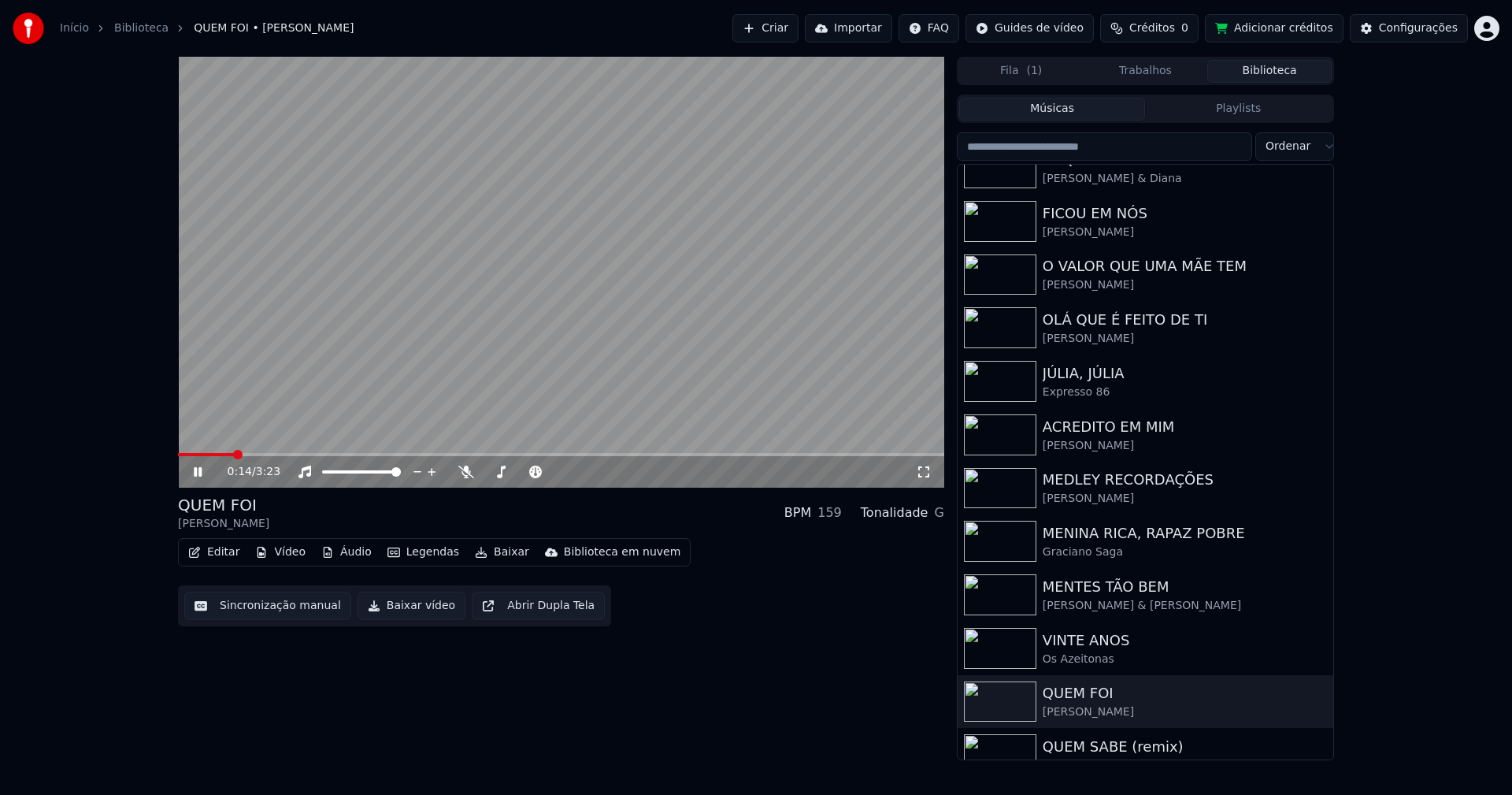
click at [190, 455] on span at bounding box center [206, 455] width 56 height 3
click at [197, 473] on icon at bounding box center [208, 472] width 37 height 13
click at [224, 553] on button "Editar" at bounding box center [214, 553] width 64 height 22
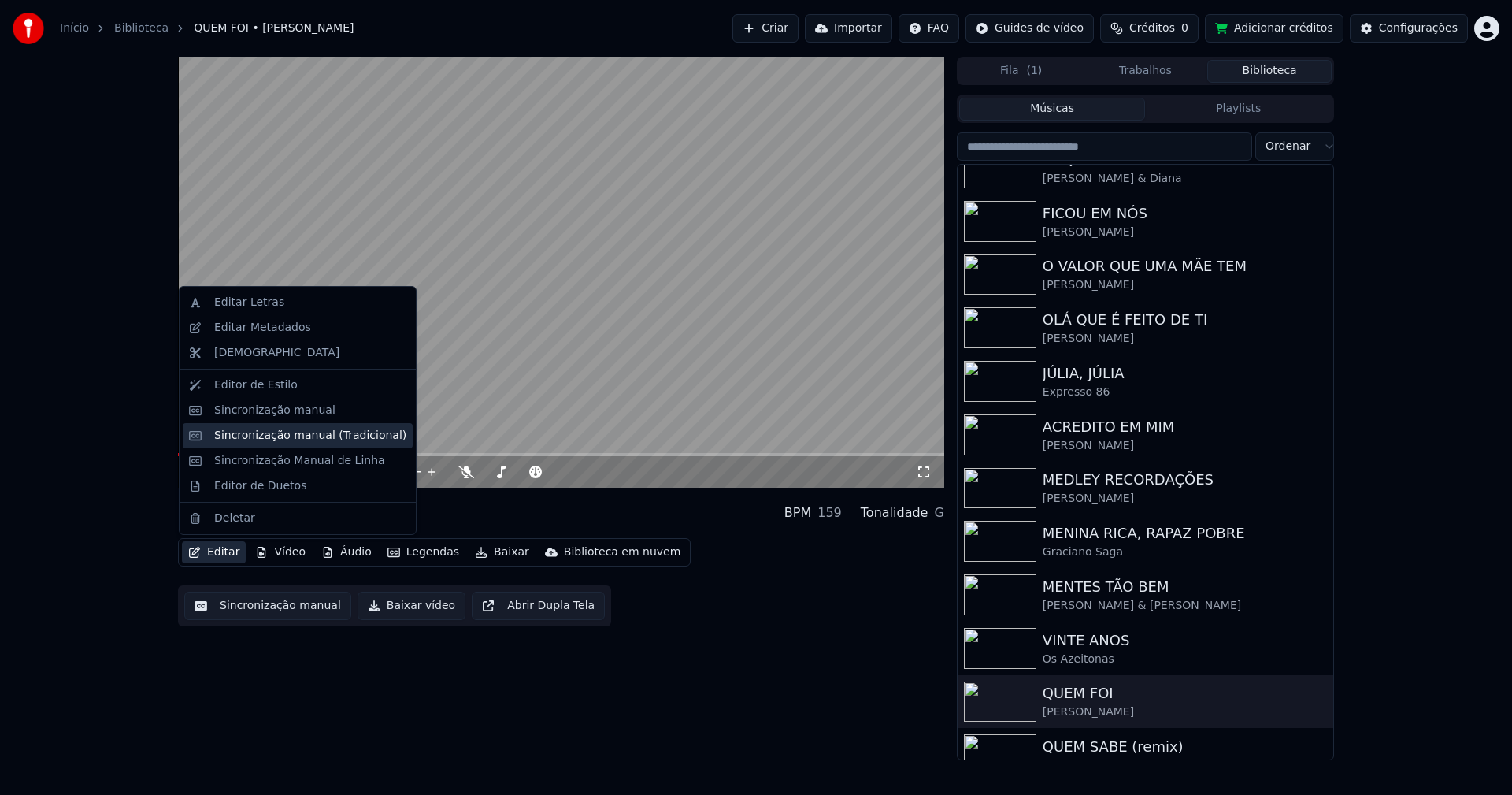
click at [275, 438] on div "Sincronização manual (Tradicional)" at bounding box center [309, 436] width 192 height 16
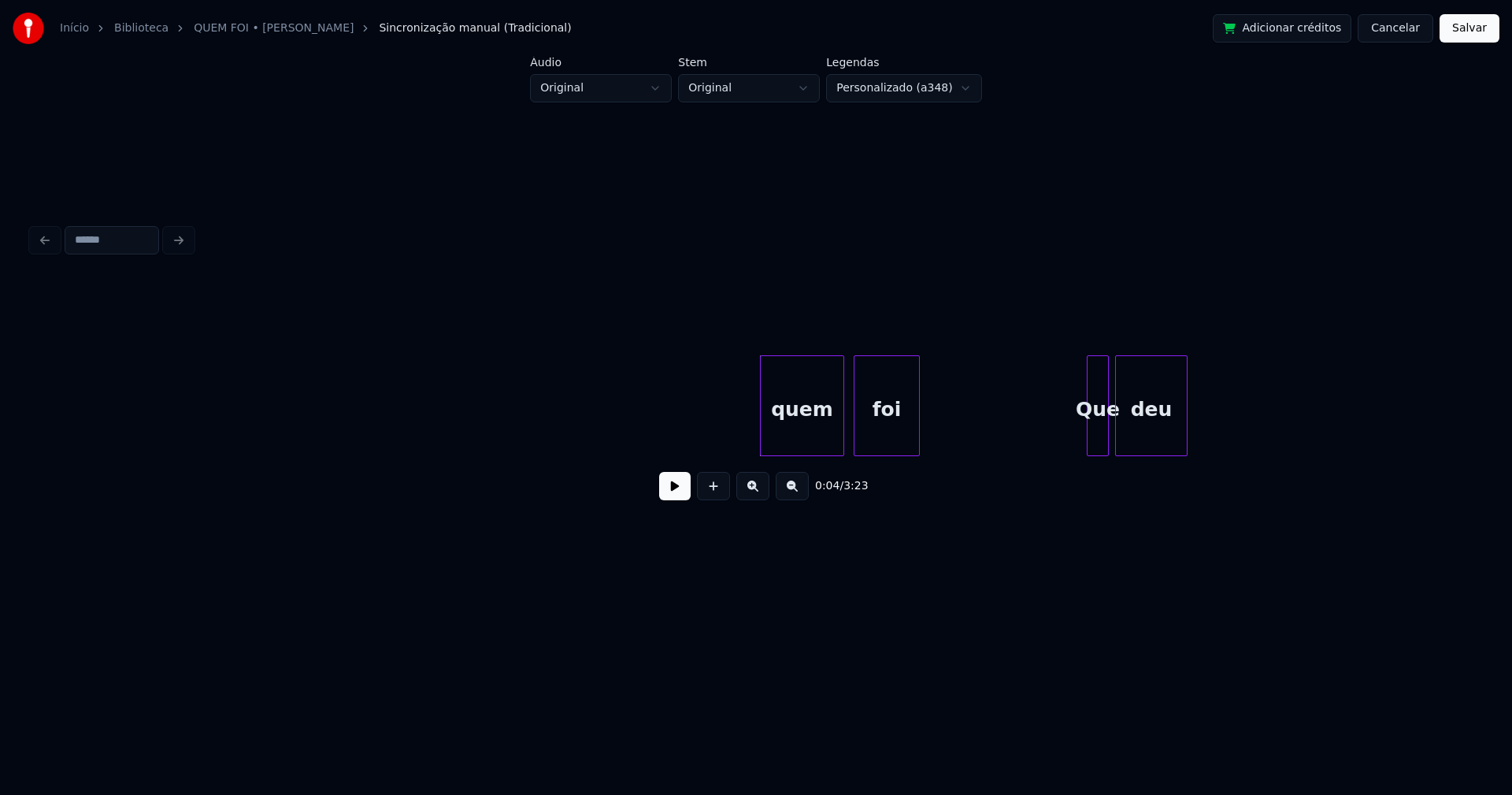
click at [799, 430] on div "quem" at bounding box center [802, 410] width 83 height 107
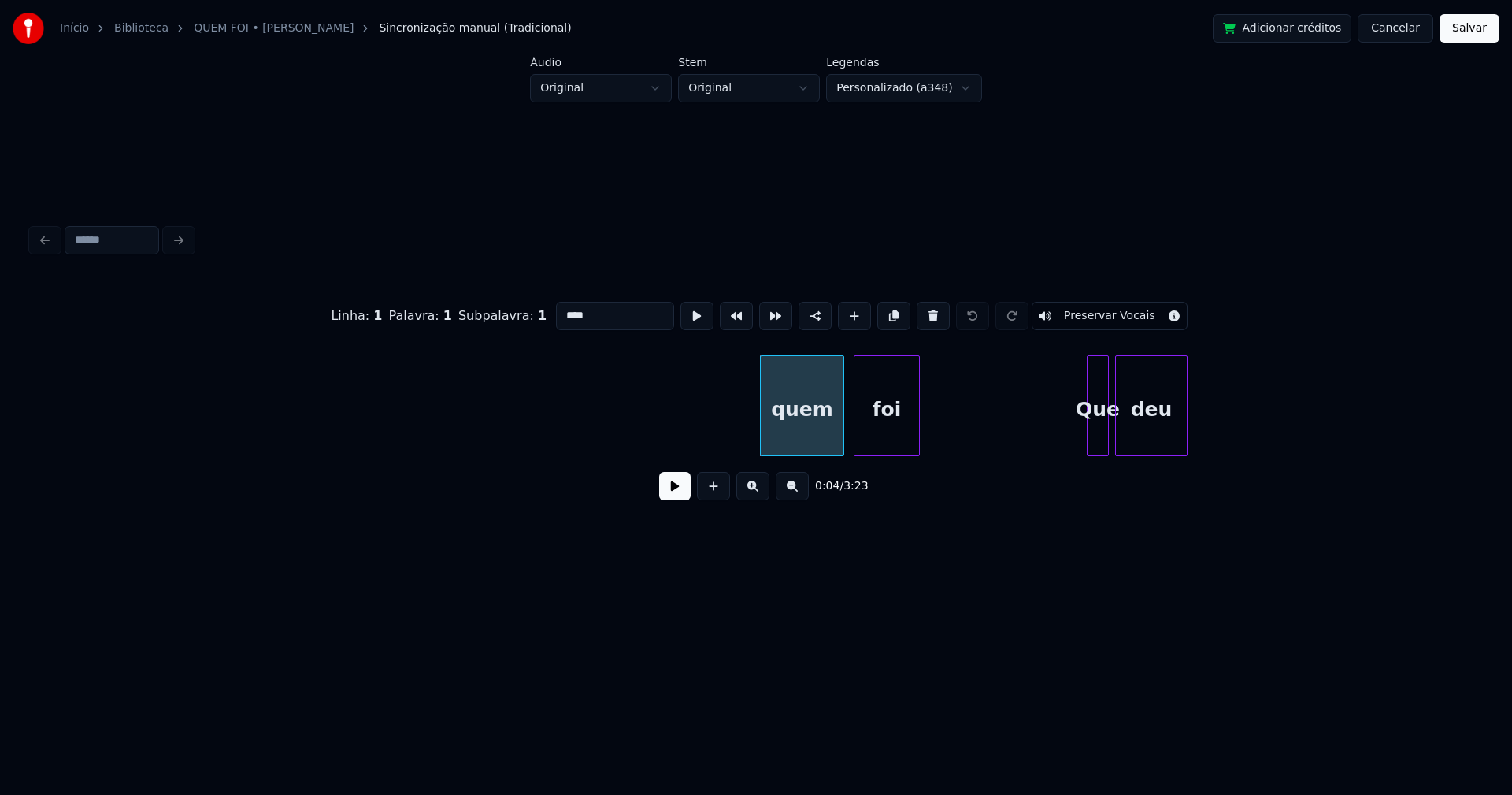
click at [556, 310] on input "****" at bounding box center [615, 316] width 118 height 28
click at [792, 420] on div "quem" at bounding box center [802, 410] width 83 height 107
type input "******"
click at [1474, 26] on button "Salvar" at bounding box center [1469, 28] width 60 height 28
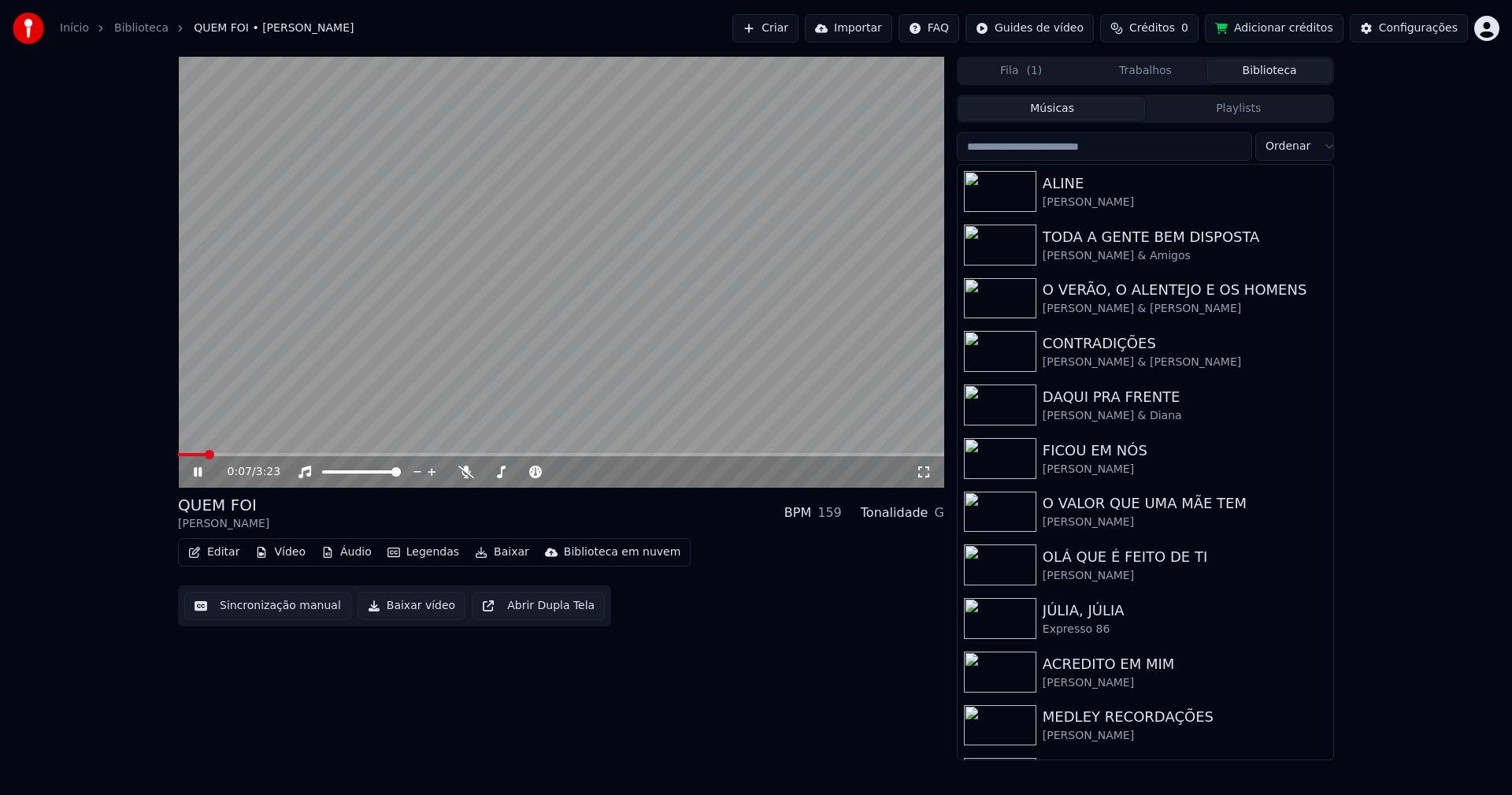
click at [196, 474] on icon at bounding box center [197, 472] width 8 height 9
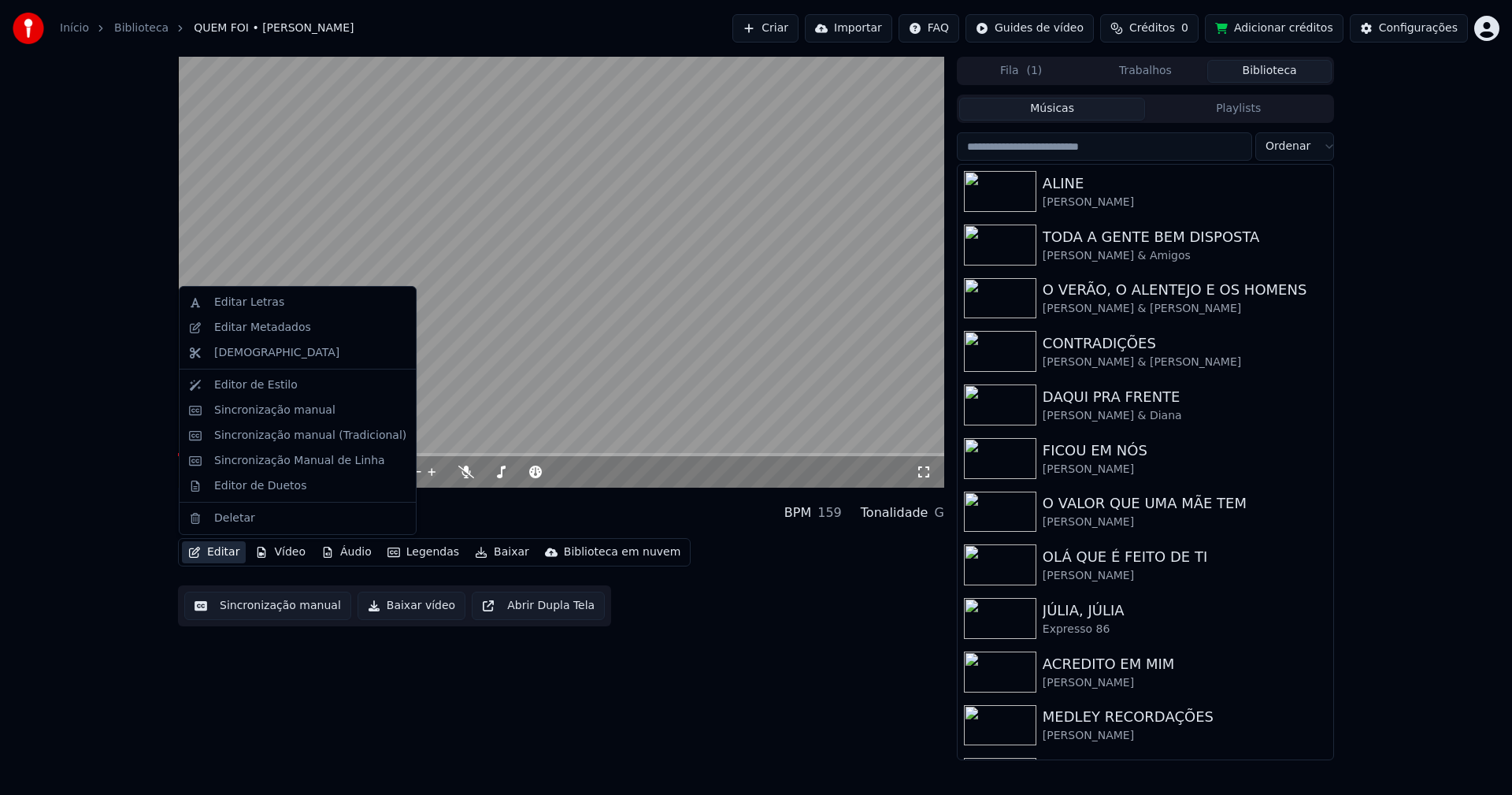
click at [224, 553] on button "Editar" at bounding box center [214, 553] width 64 height 22
click at [261, 302] on div "Editar Letras" at bounding box center [249, 302] width 70 height 16
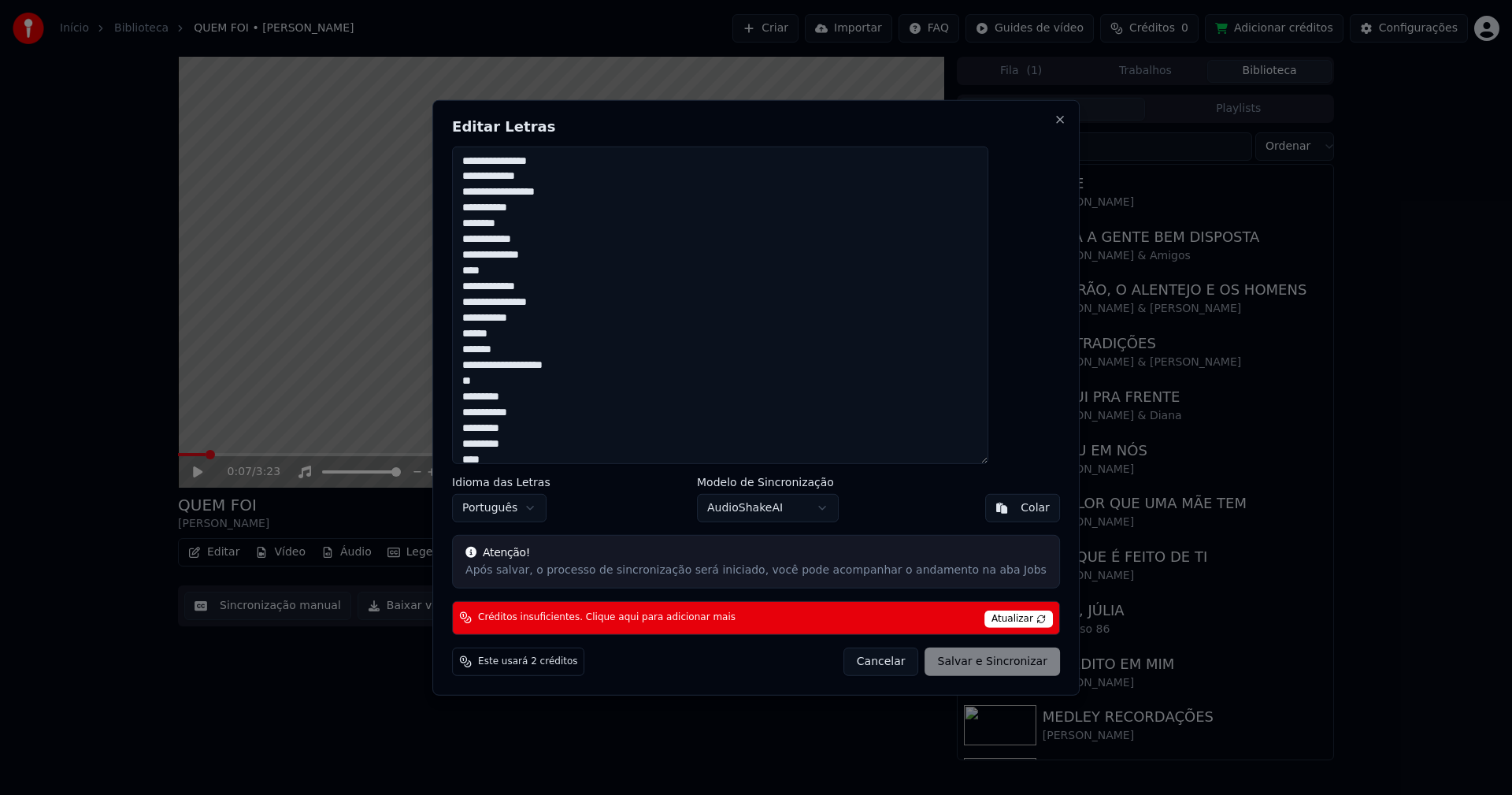
click at [546, 160] on textarea "**********" at bounding box center [720, 305] width 537 height 318
click at [507, 161] on textarea "**********" at bounding box center [720, 305] width 537 height 318
click at [503, 173] on textarea "**********" at bounding box center [720, 305] width 537 height 318
click at [957, 667] on div "Cancelar Salvar e Sincronizar" at bounding box center [952, 662] width 216 height 28
click at [989, 620] on span "Atualizar" at bounding box center [1018, 619] width 69 height 17
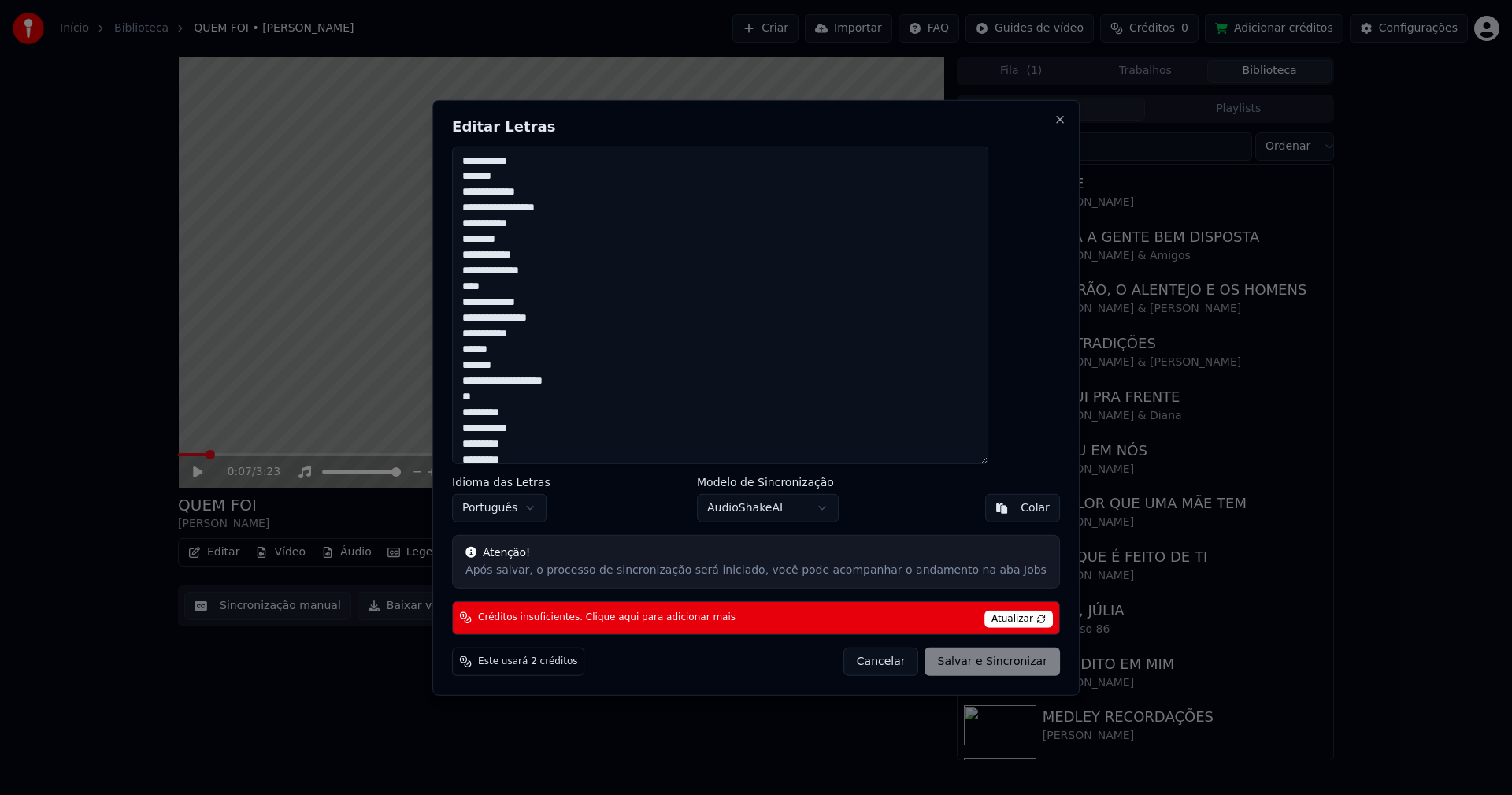
click at [994, 617] on span "Atualizar" at bounding box center [1018, 619] width 69 height 17
click at [867, 657] on button "Cancelar" at bounding box center [881, 662] width 76 height 28
type textarea "**********"
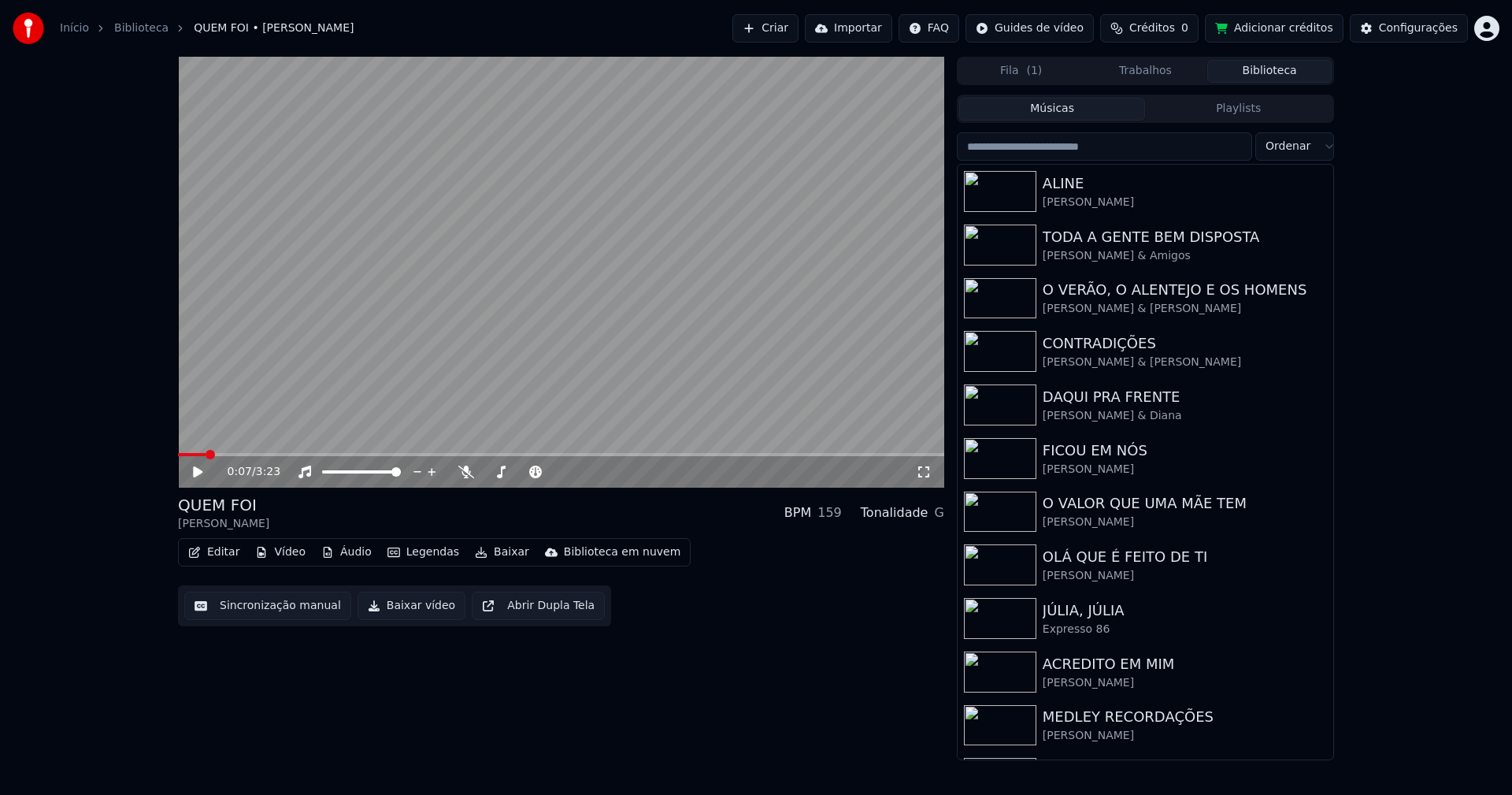
click at [1285, 21] on button "Adicionar créditos" at bounding box center [1274, 28] width 139 height 28
click at [1267, 30] on button "Adicionar créditos" at bounding box center [1274, 28] width 139 height 28
click at [1175, 30] on span "Créditos" at bounding box center [1152, 28] width 46 height 16
click at [1170, 116] on button "Atualizar" at bounding box center [1167, 118] width 88 height 28
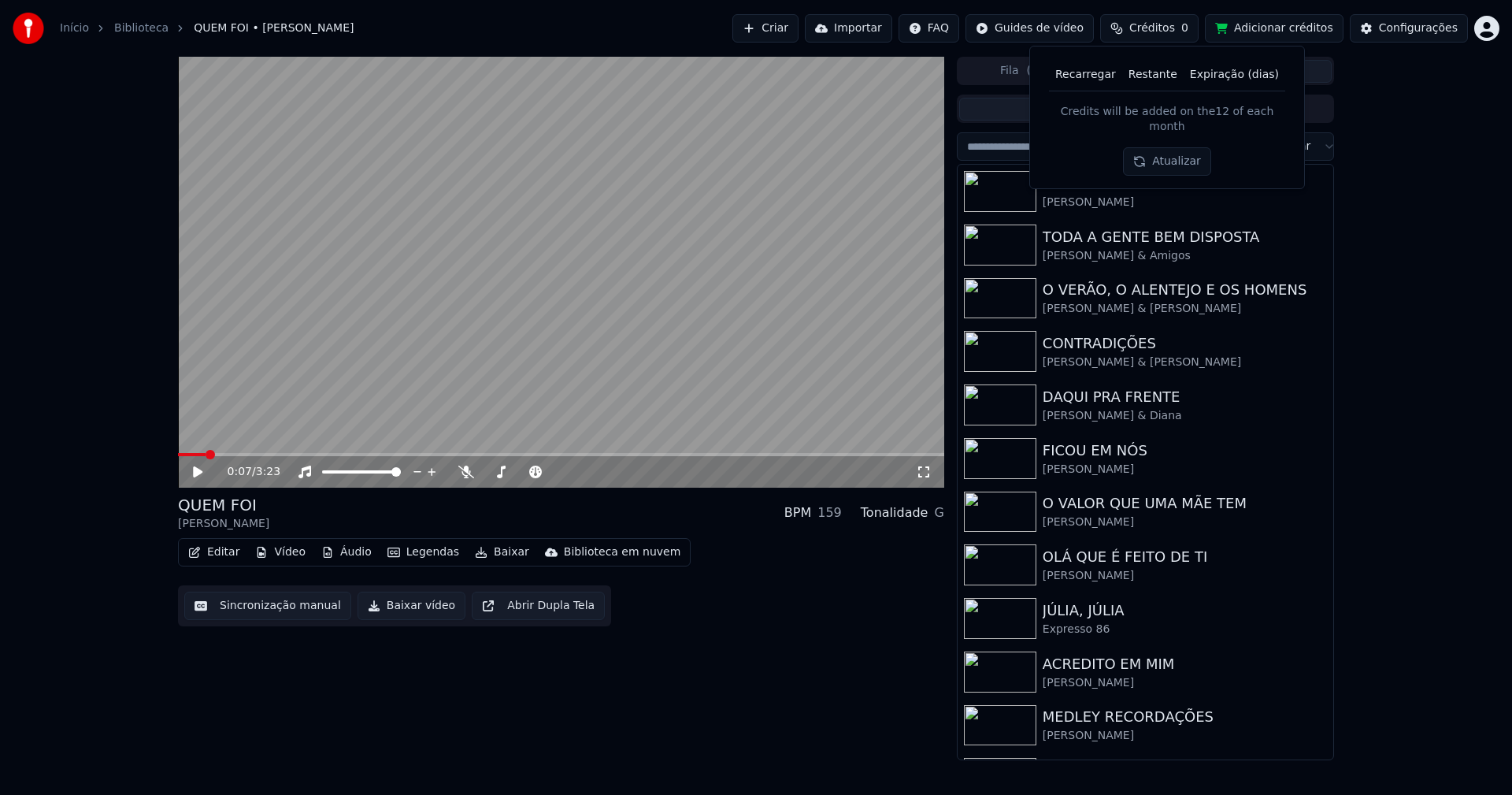
click at [1191, 148] on button "Atualizar" at bounding box center [1167, 162] width 88 height 28
click at [1309, 150] on html "Início Biblioteca QUEM FOI • [PERSON_NAME] Importar FAQ Guides de vídeo Crédito…" at bounding box center [756, 397] width 1512 height 795
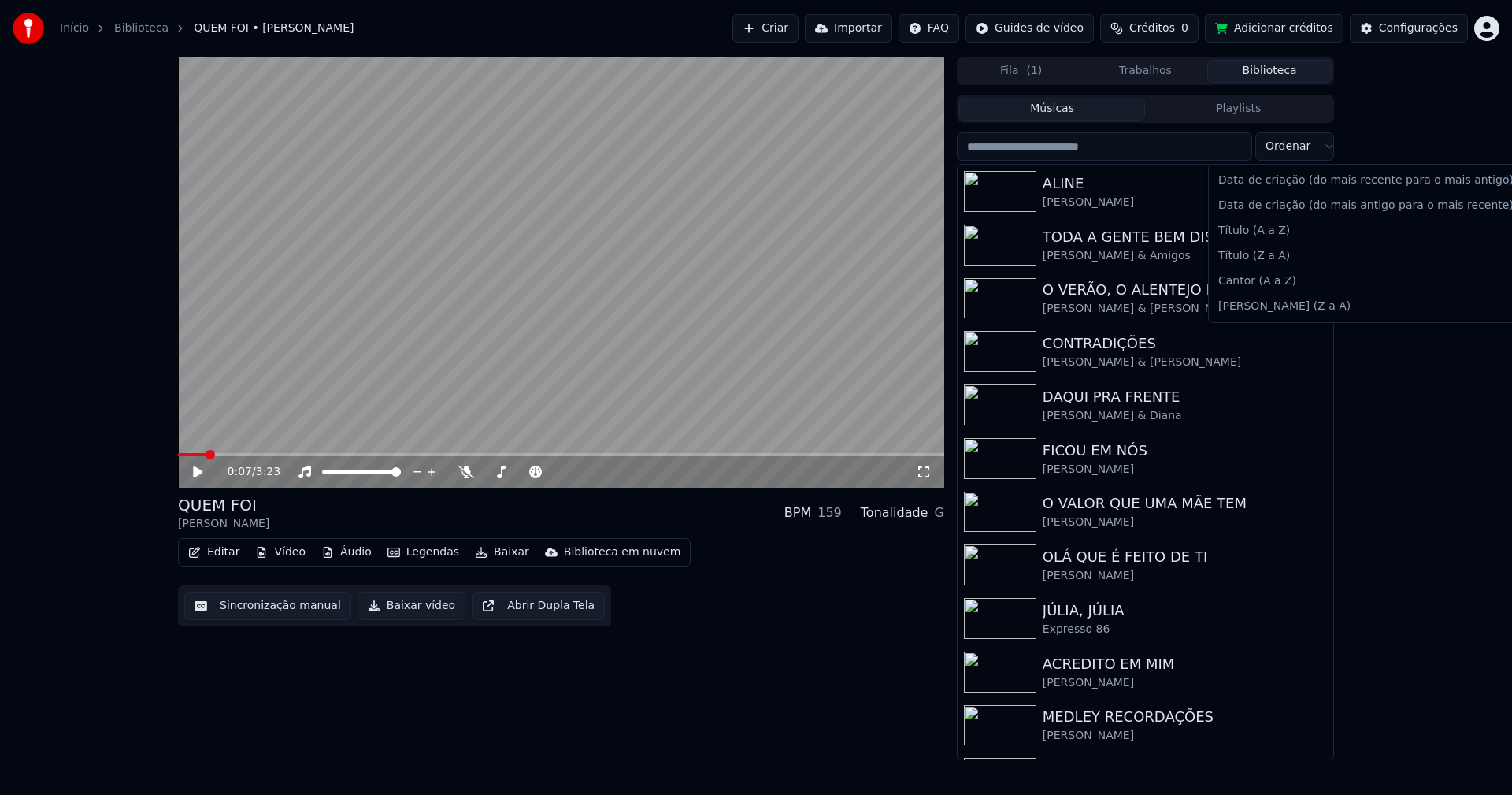
drag, startPoint x: 1425, startPoint y: 444, endPoint x: 1448, endPoint y: 328, distance: 118.3
click at [1426, 442] on html "Início Biblioteca QUEM FOI • [PERSON_NAME] Importar FAQ Guides de vídeo Crédito…" at bounding box center [756, 397] width 1512 height 795
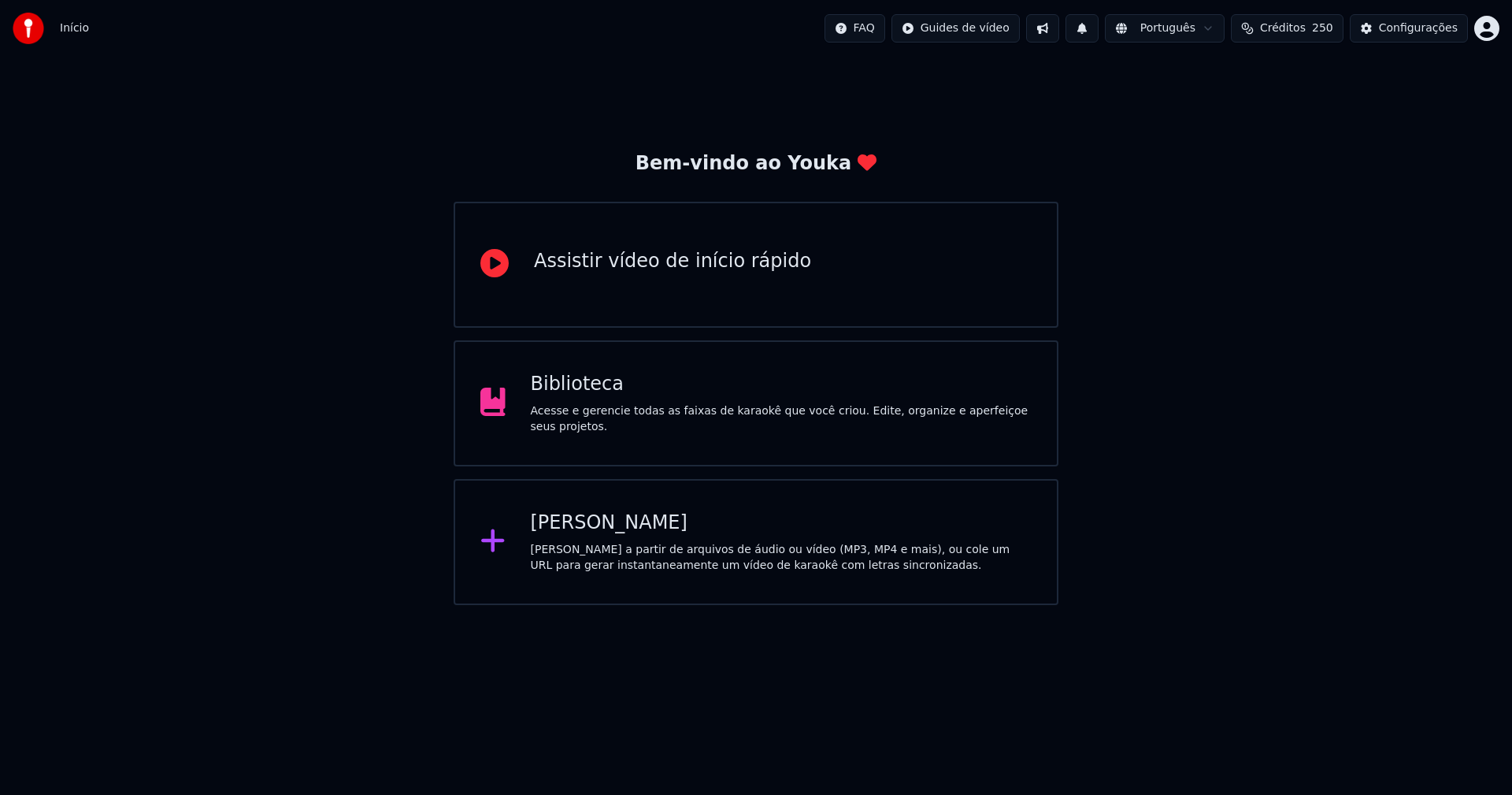
click at [561, 389] on div "Biblioteca" at bounding box center [782, 384] width 502 height 25
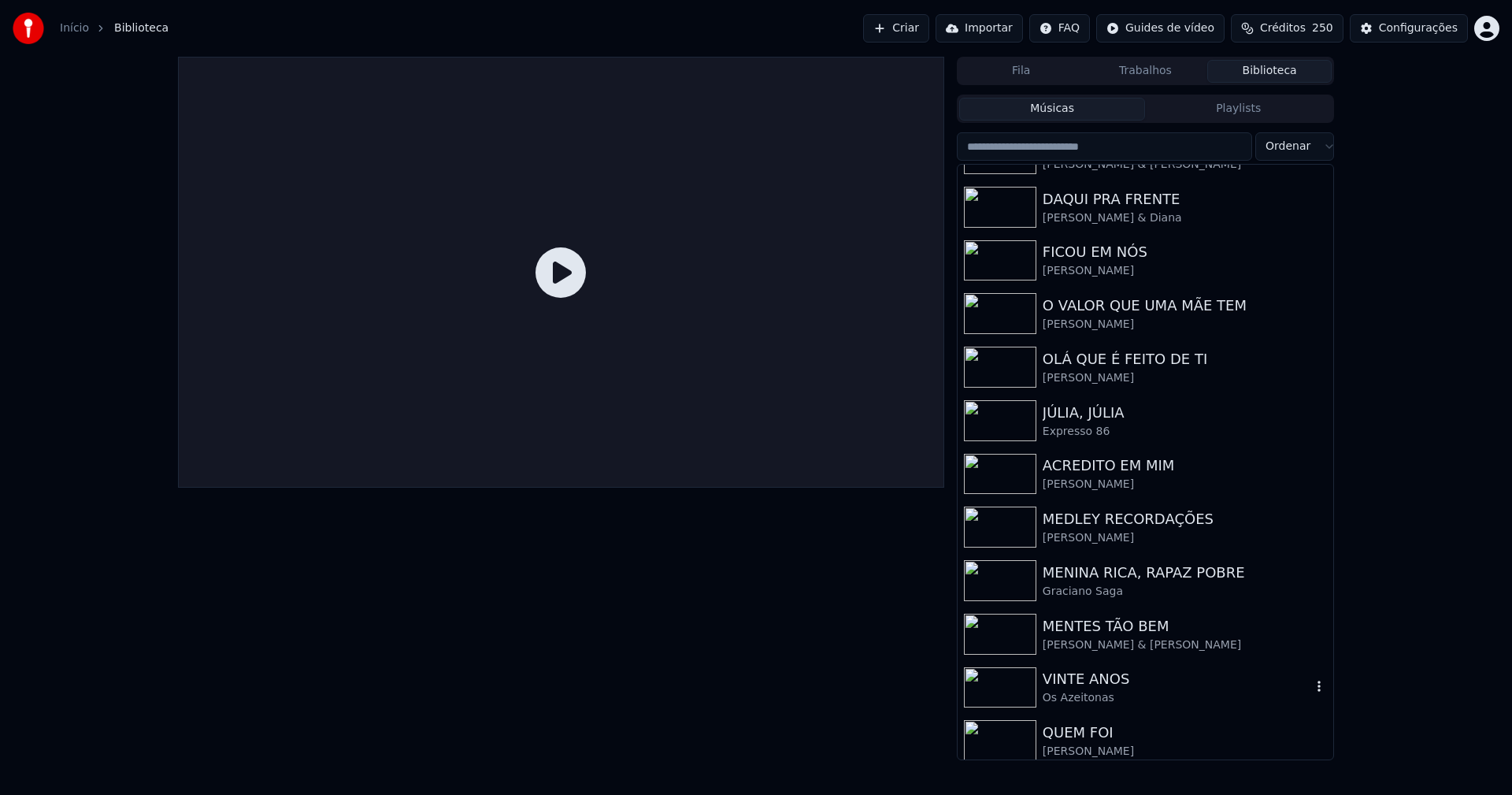
scroll to position [236, 0]
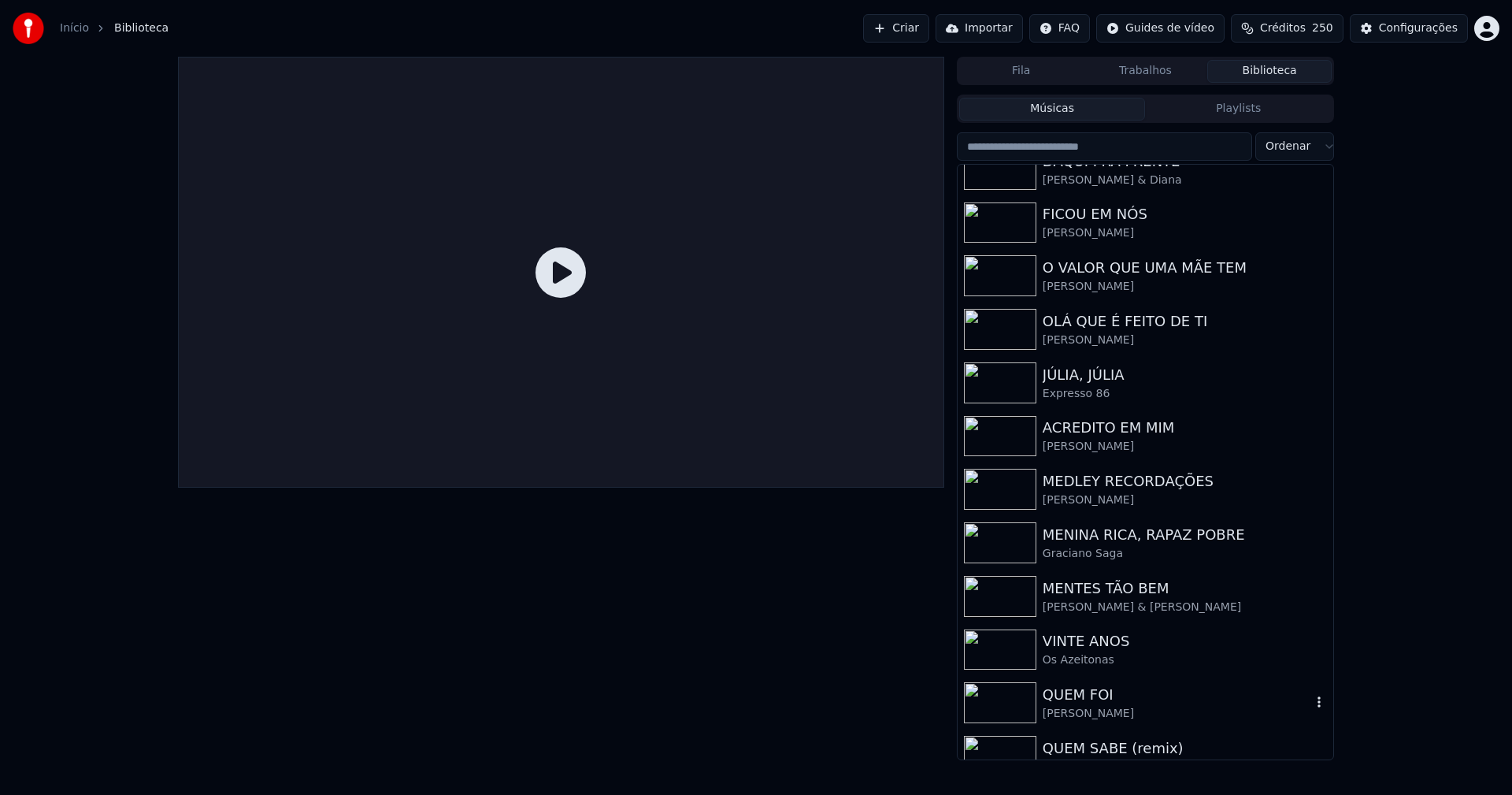
click at [1110, 689] on div "QUEM FOI" at bounding box center [1177, 695] width 268 height 22
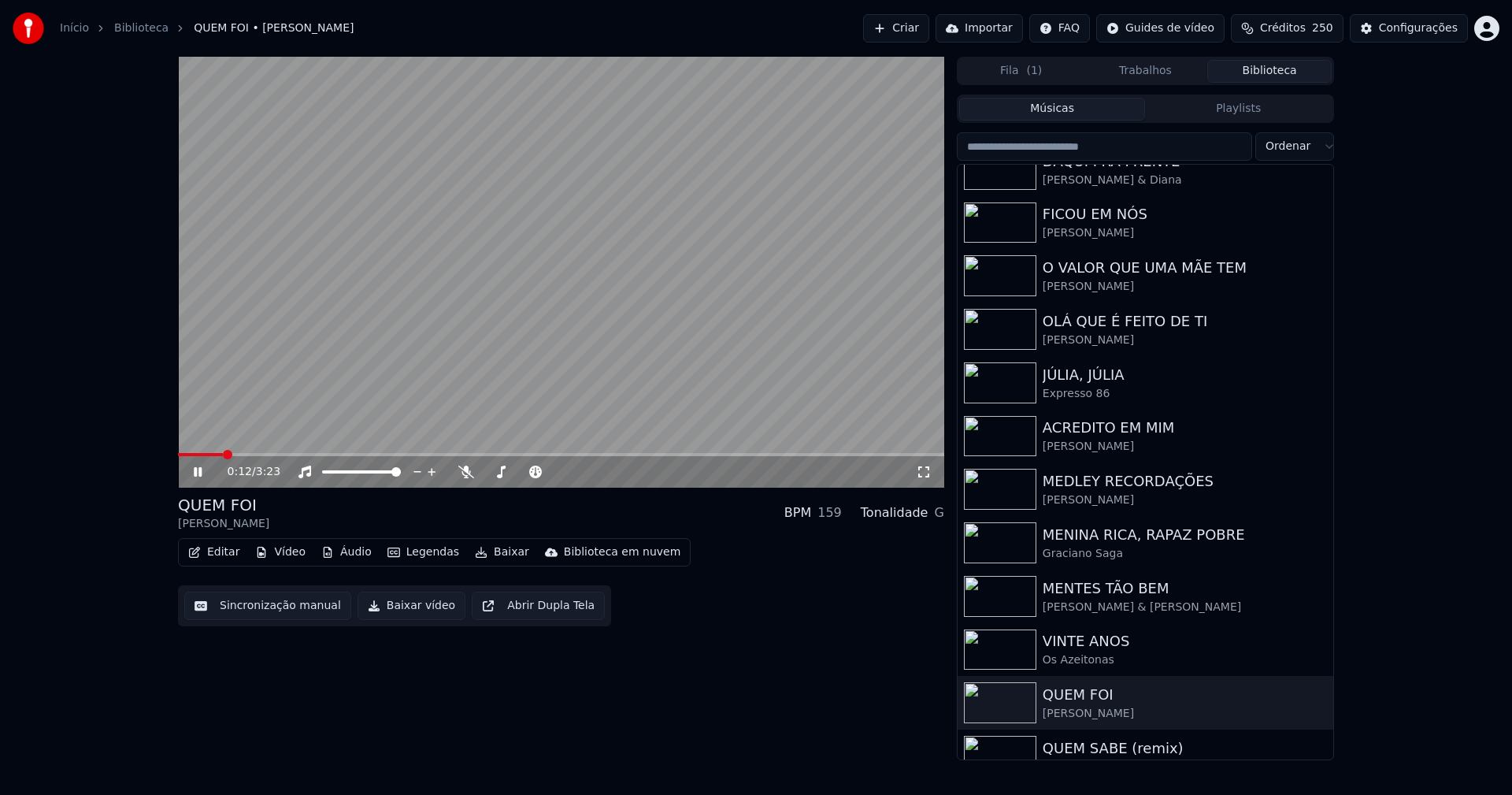
click at [224, 454] on span at bounding box center [561, 455] width 766 height 3
click at [213, 454] on span at bounding box center [203, 455] width 49 height 3
click at [200, 454] on span at bounding box center [197, 455] width 39 height 3
click at [185, 455] on span at bounding box center [195, 455] width 34 height 3
click at [199, 475] on icon at bounding box center [197, 472] width 8 height 9
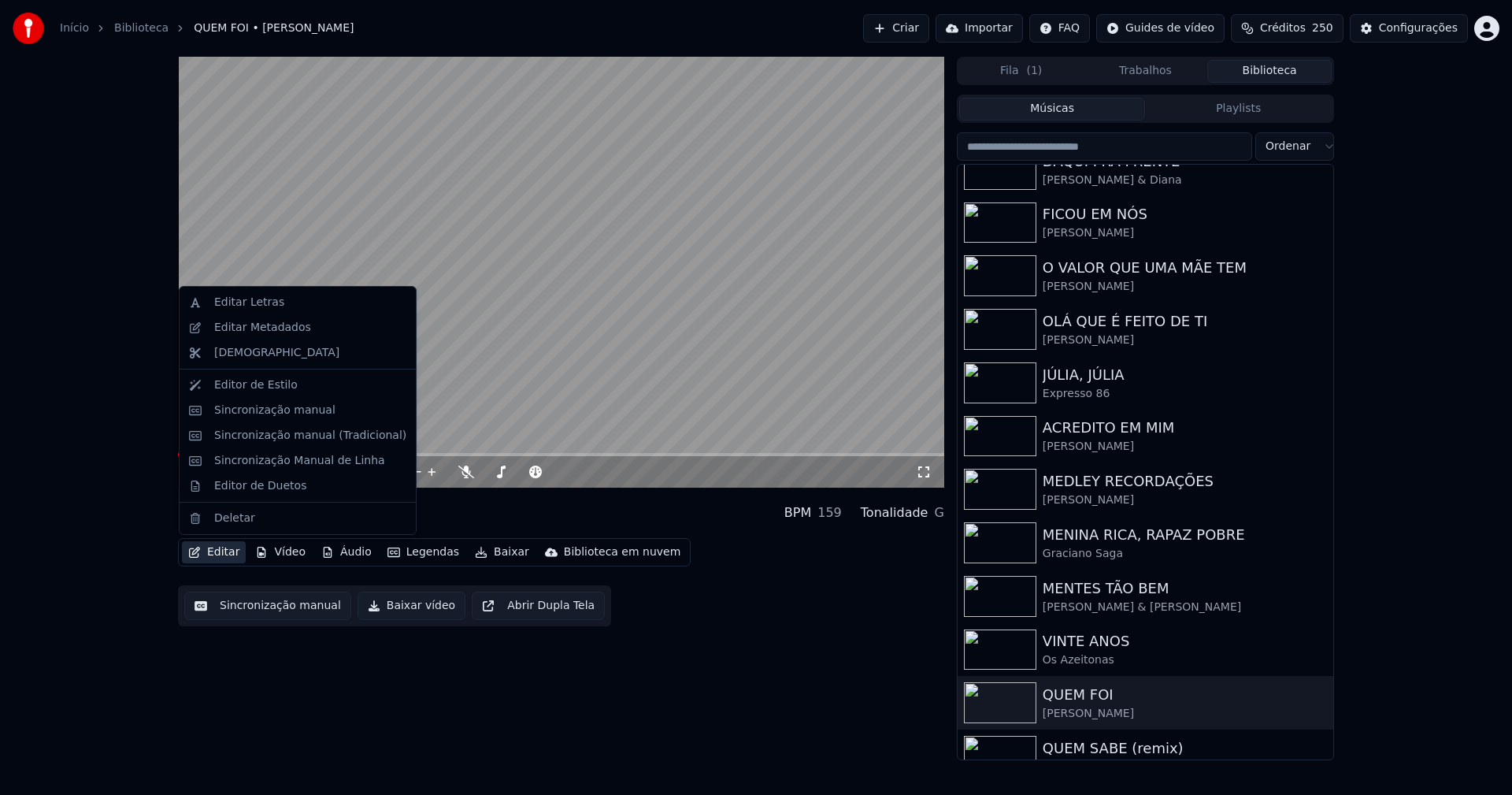
click at [222, 551] on button "Editar" at bounding box center [214, 553] width 64 height 22
click at [241, 309] on div "Editar Letras" at bounding box center [249, 302] width 70 height 16
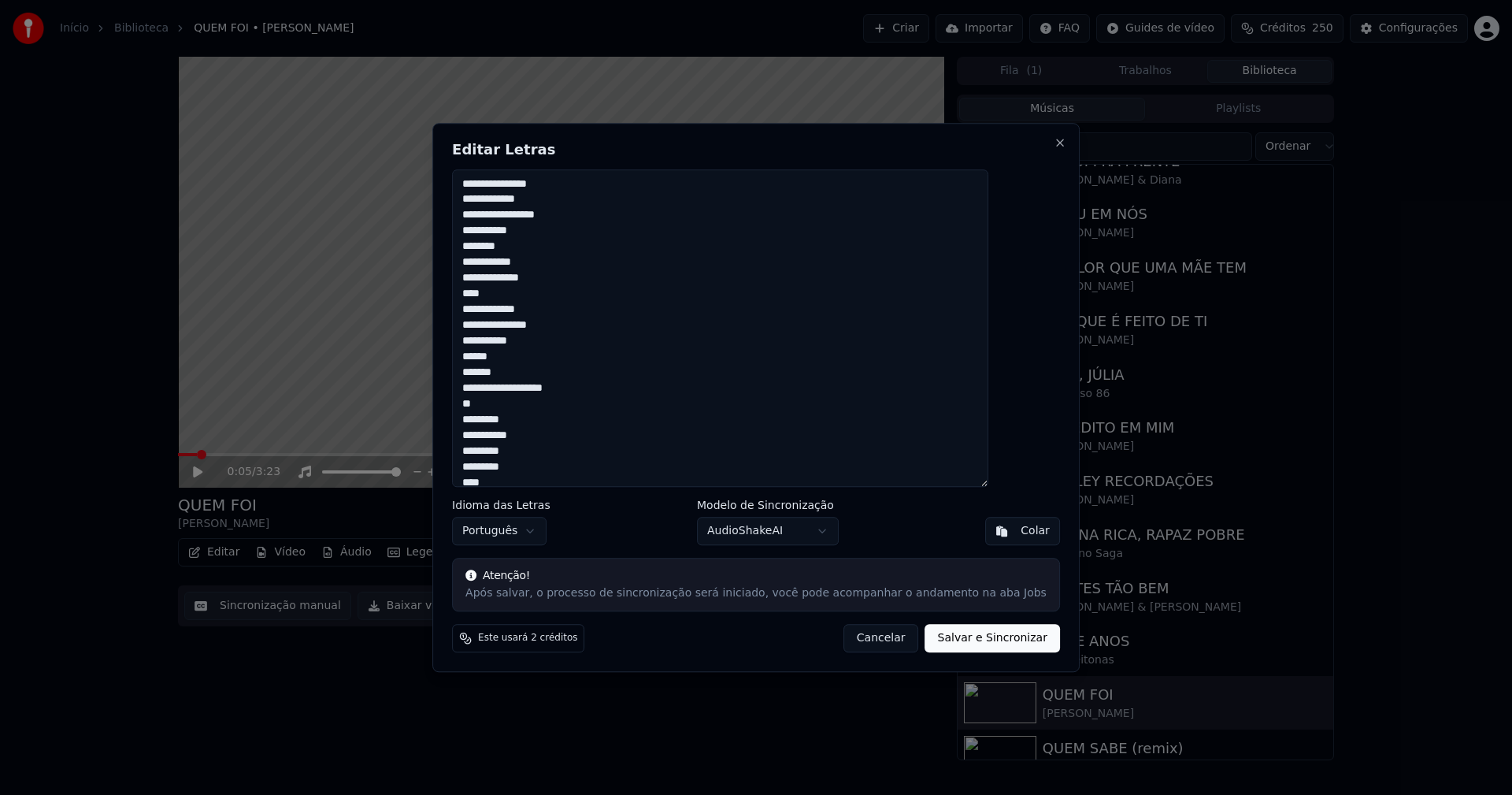
click at [545, 183] on textarea "**********" at bounding box center [720, 328] width 537 height 318
click at [507, 198] on textarea "**********" at bounding box center [720, 328] width 537 height 318
click at [506, 183] on textarea "**********" at bounding box center [720, 328] width 537 height 318
type textarea "**********"
click at [941, 640] on button "Salvar e Sincronizar" at bounding box center [992, 638] width 135 height 28
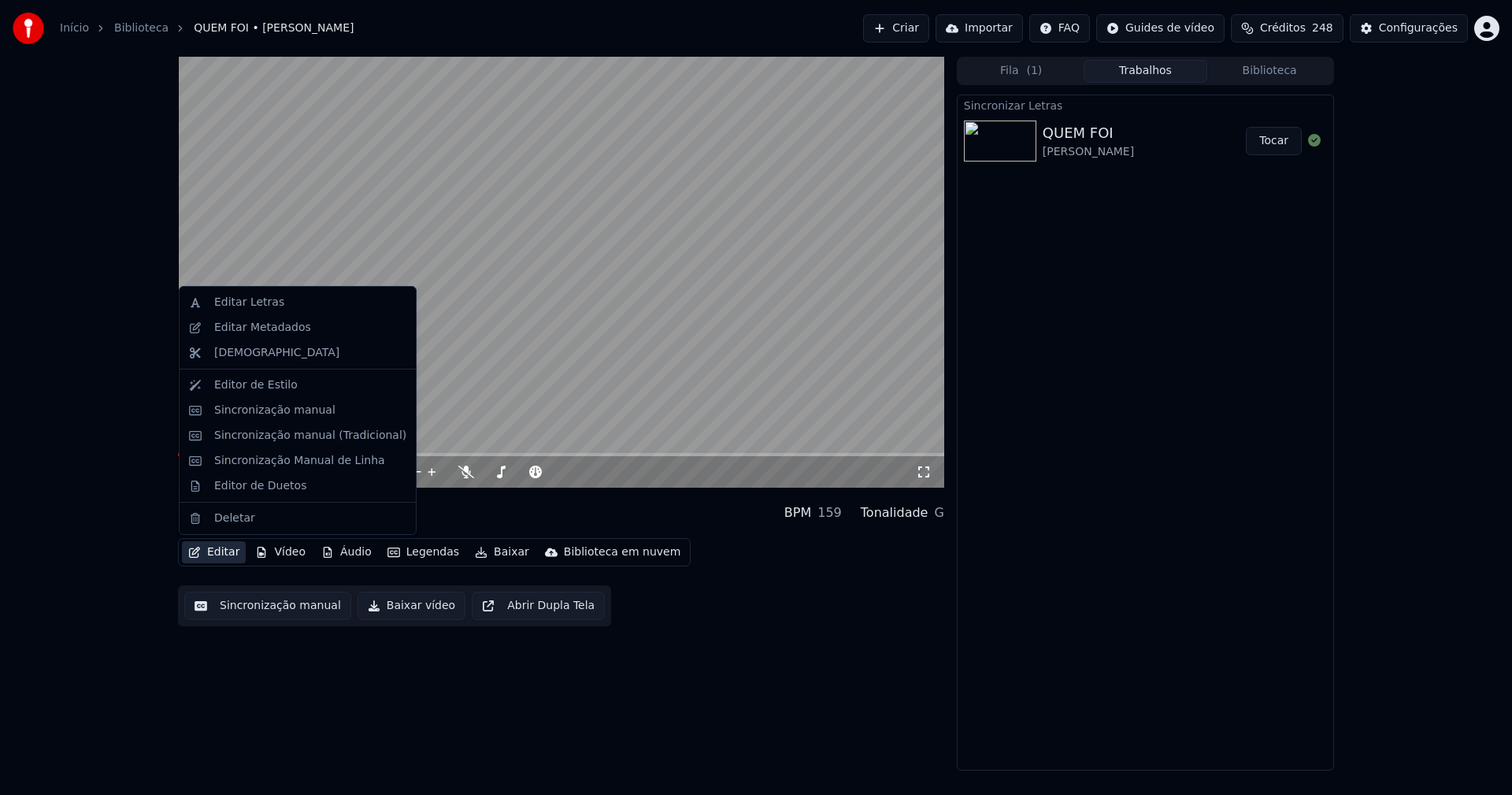
click at [218, 556] on button "Editar" at bounding box center [214, 553] width 64 height 22
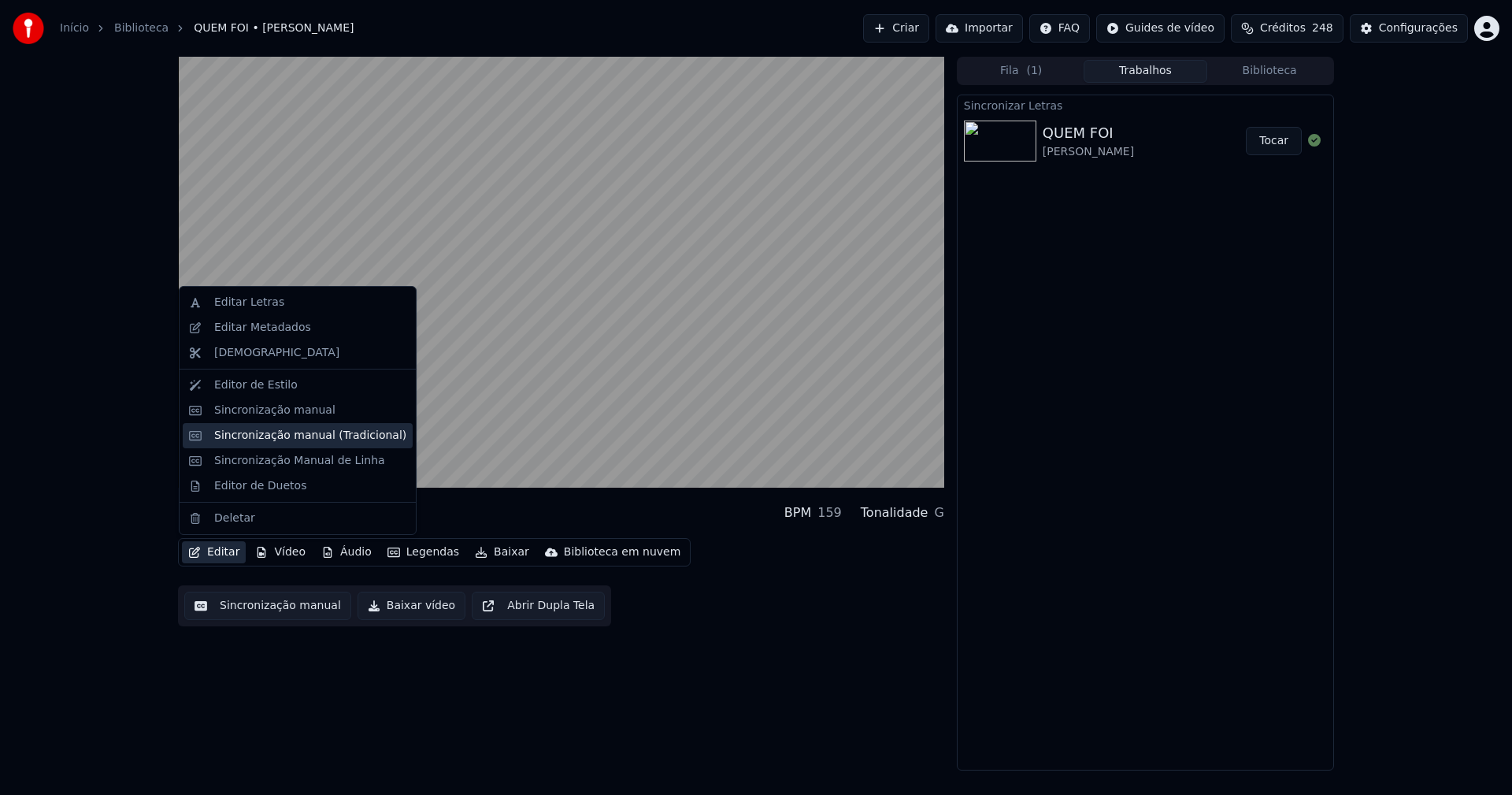
click at [291, 441] on div "Sincronização manual (Tradicional)" at bounding box center [309, 436] width 192 height 16
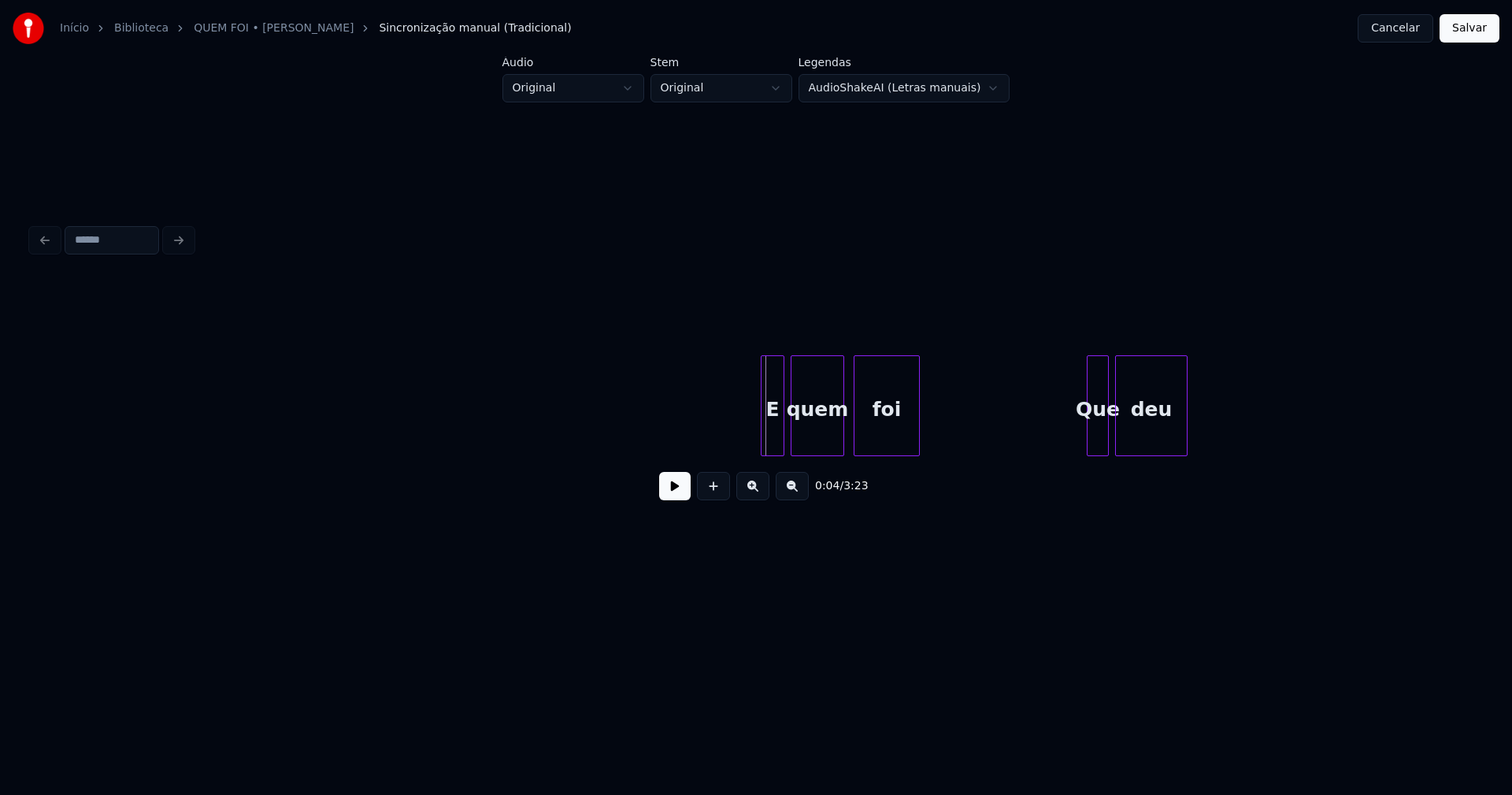
click at [765, 434] on div at bounding box center [764, 406] width 5 height 99
click at [674, 492] on button at bounding box center [675, 486] width 32 height 28
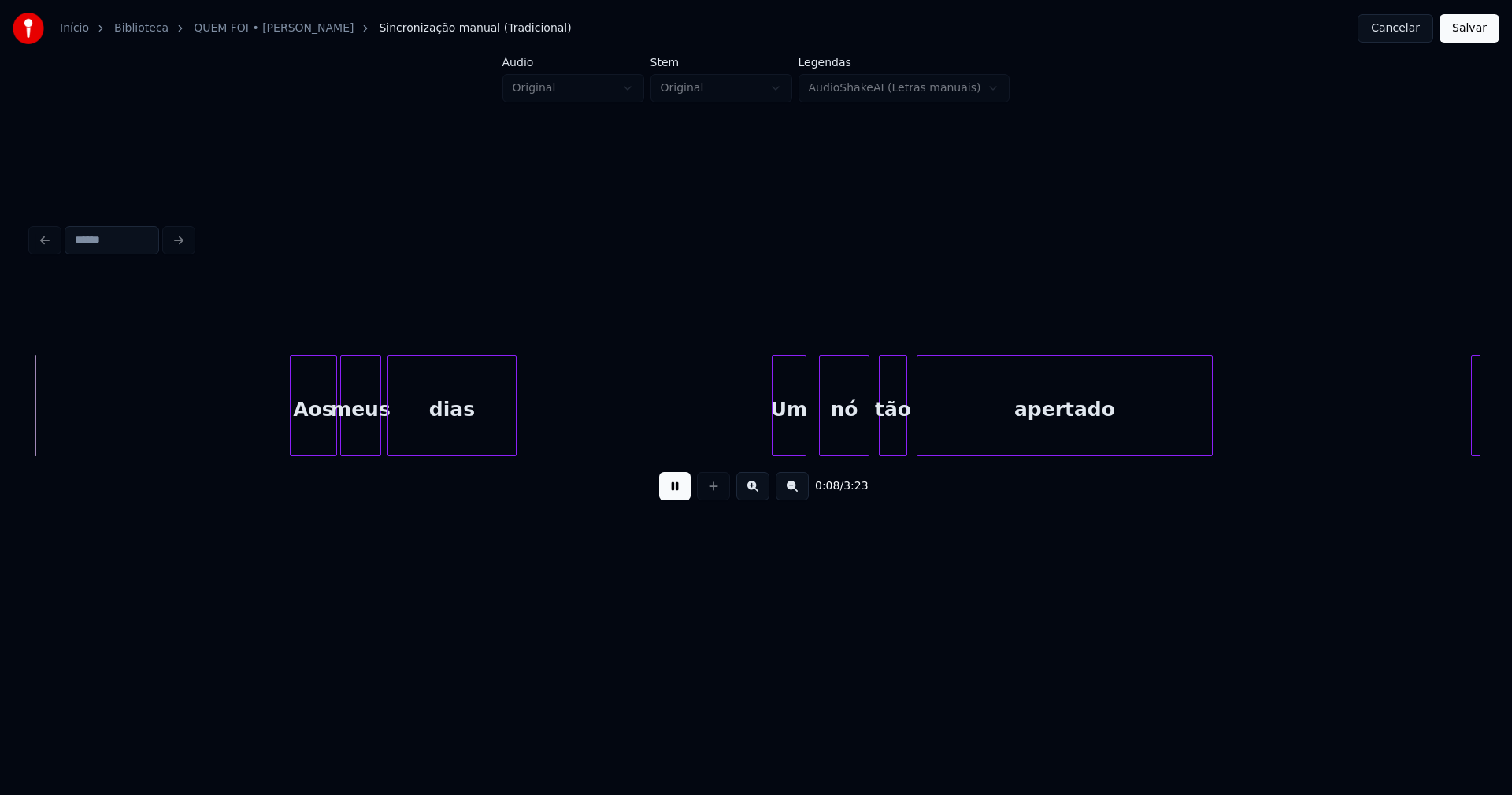
scroll to position [0, 1281]
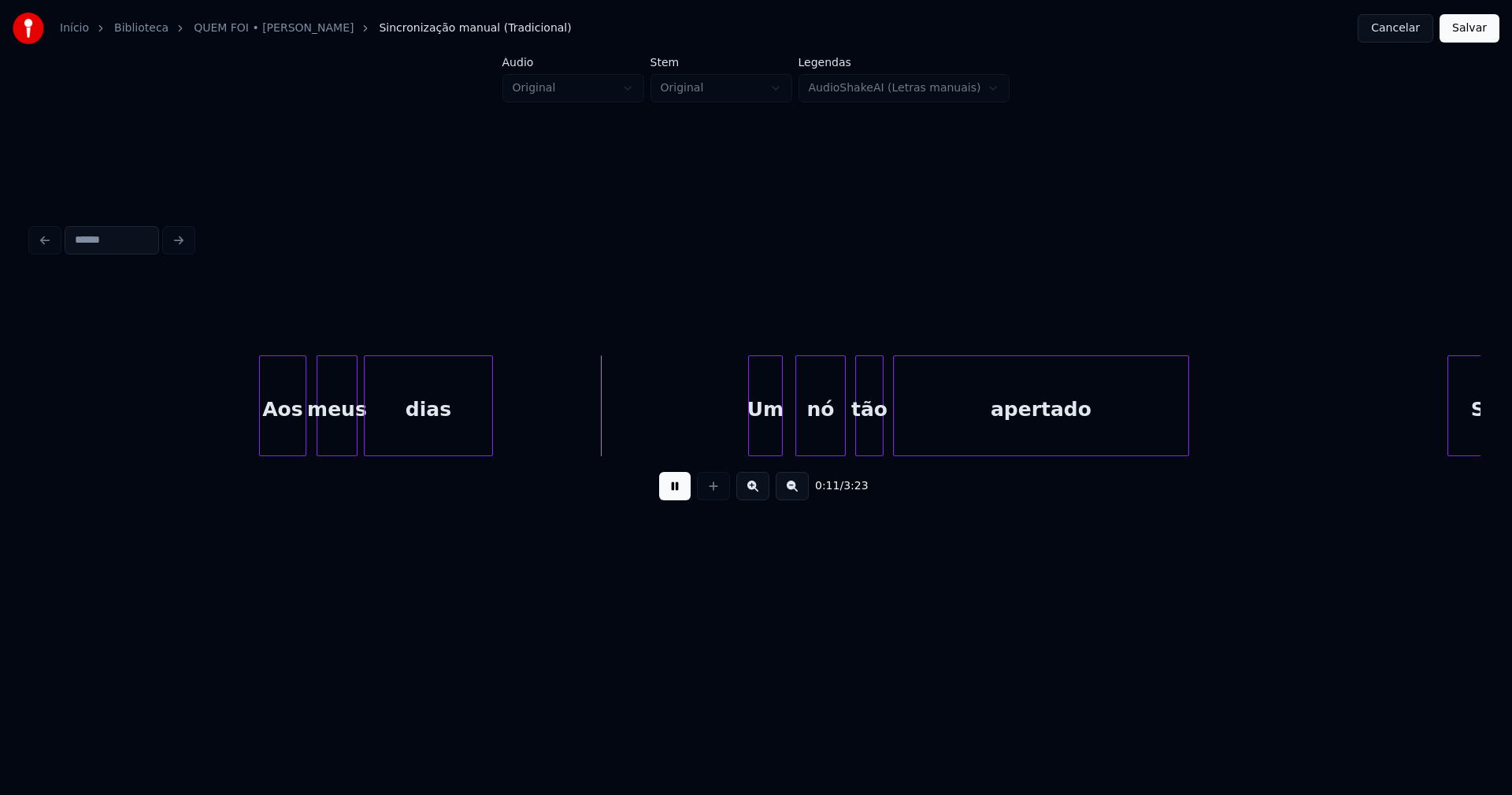
click at [284, 453] on div "Aos meus dias Um nó tão apertado Será" at bounding box center [756, 406] width 1449 height 101
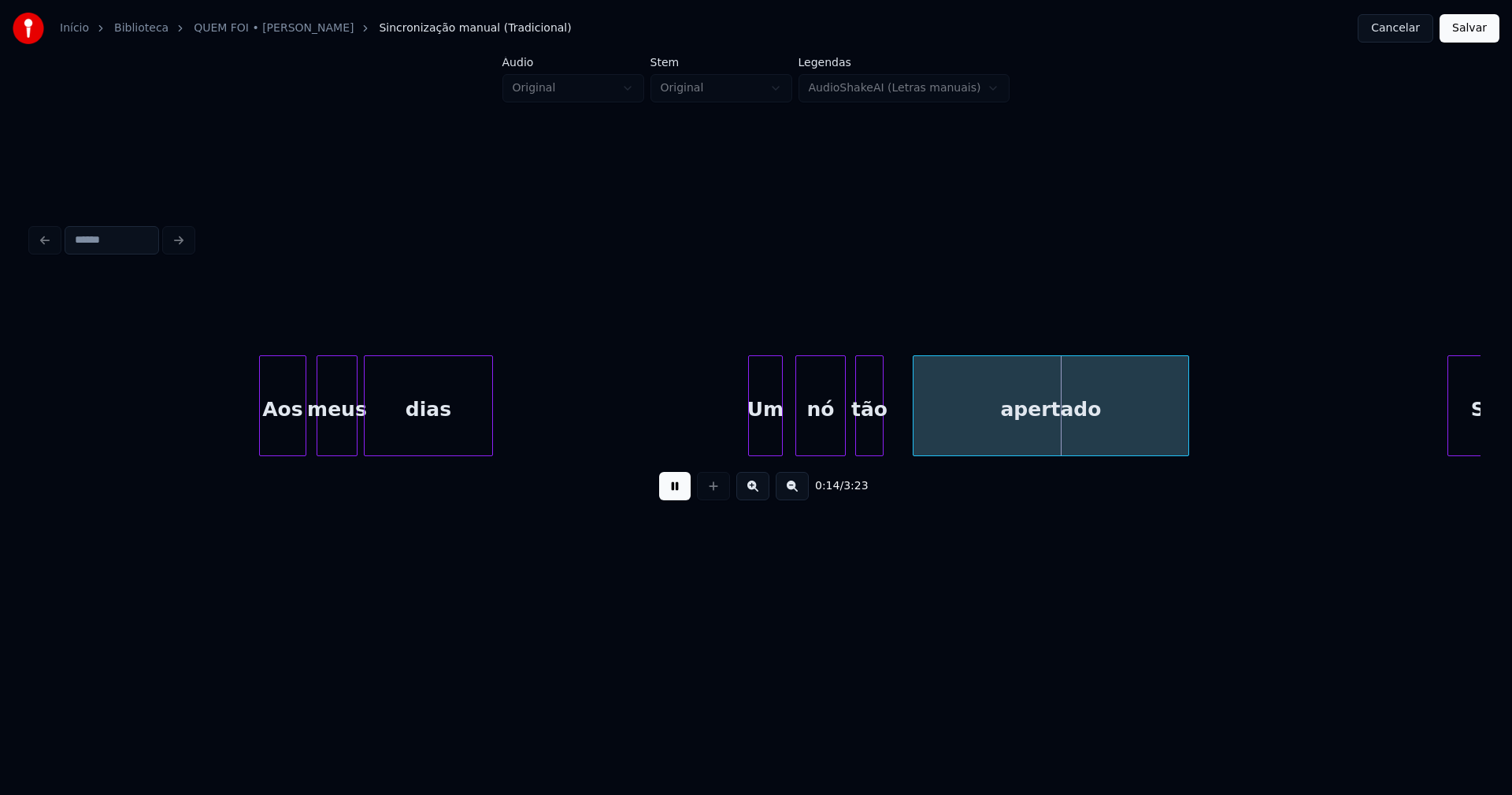
click at [915, 424] on div at bounding box center [916, 406] width 5 height 99
click at [901, 421] on div at bounding box center [901, 406] width 5 height 99
click at [675, 493] on button at bounding box center [675, 486] width 32 height 28
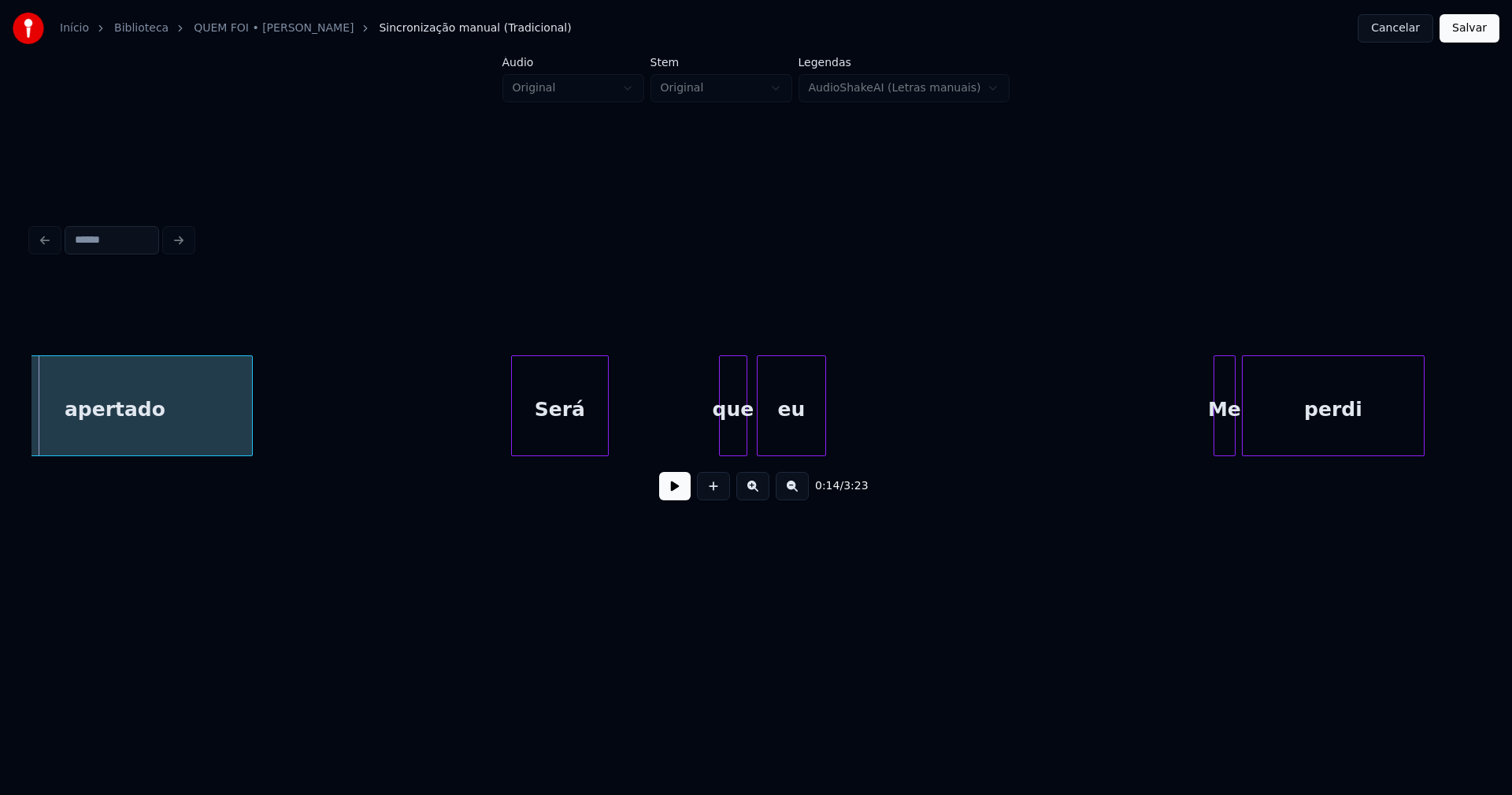
scroll to position [0, 2252]
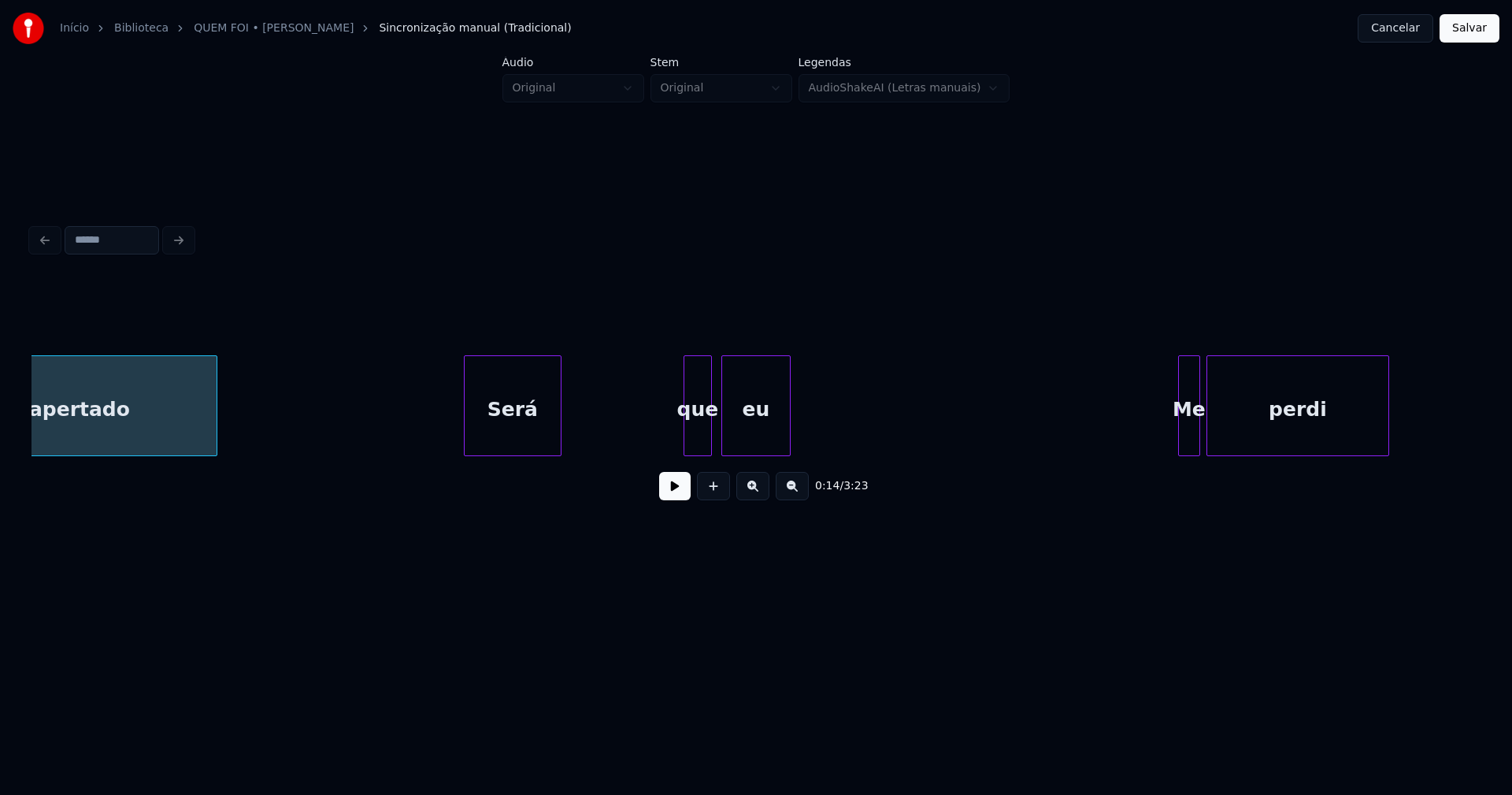
click at [518, 433] on div "Será" at bounding box center [513, 410] width 96 height 107
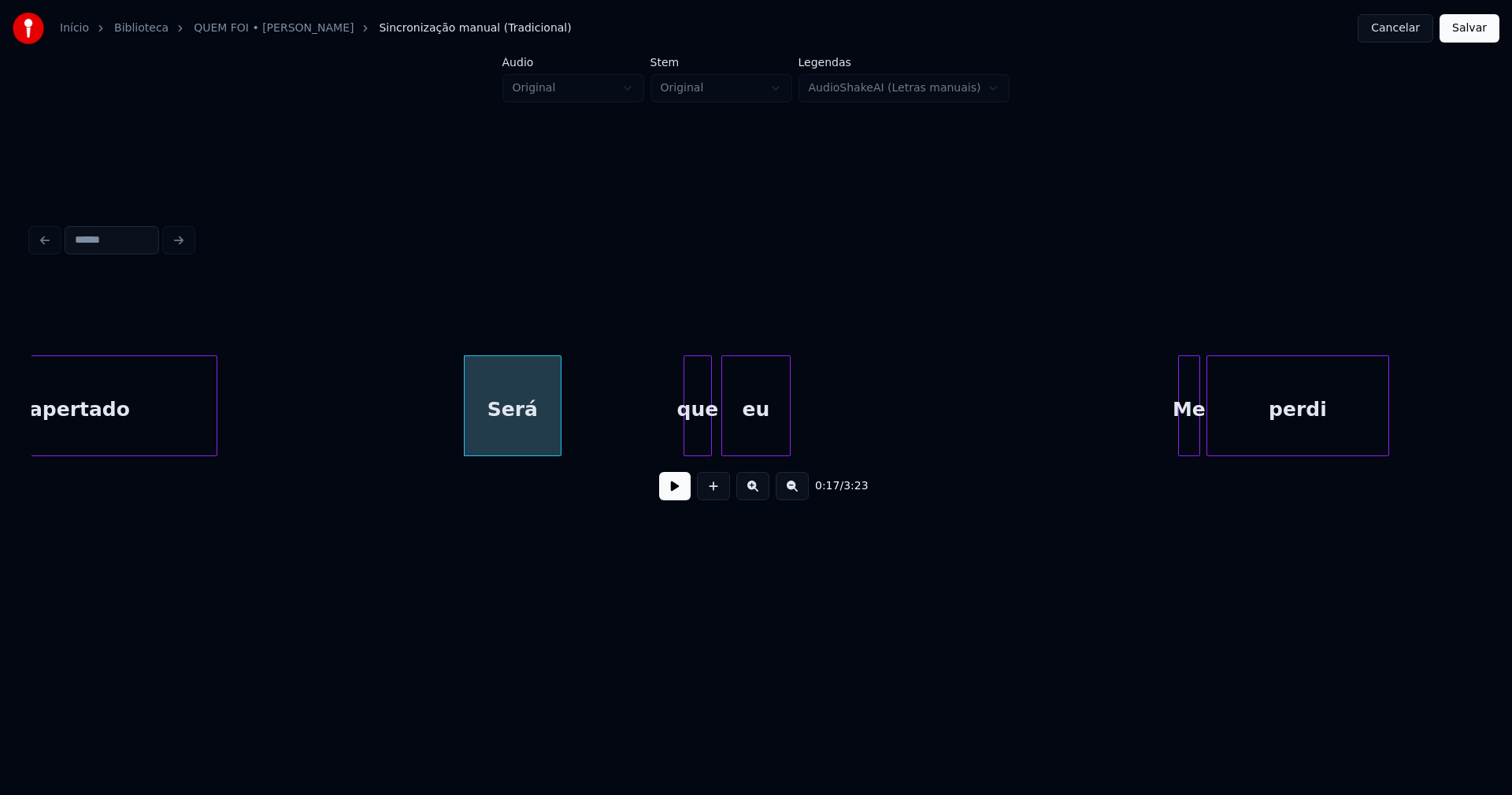
click at [674, 496] on button at bounding box center [675, 486] width 32 height 28
click at [652, 444] on div at bounding box center [651, 406] width 5 height 99
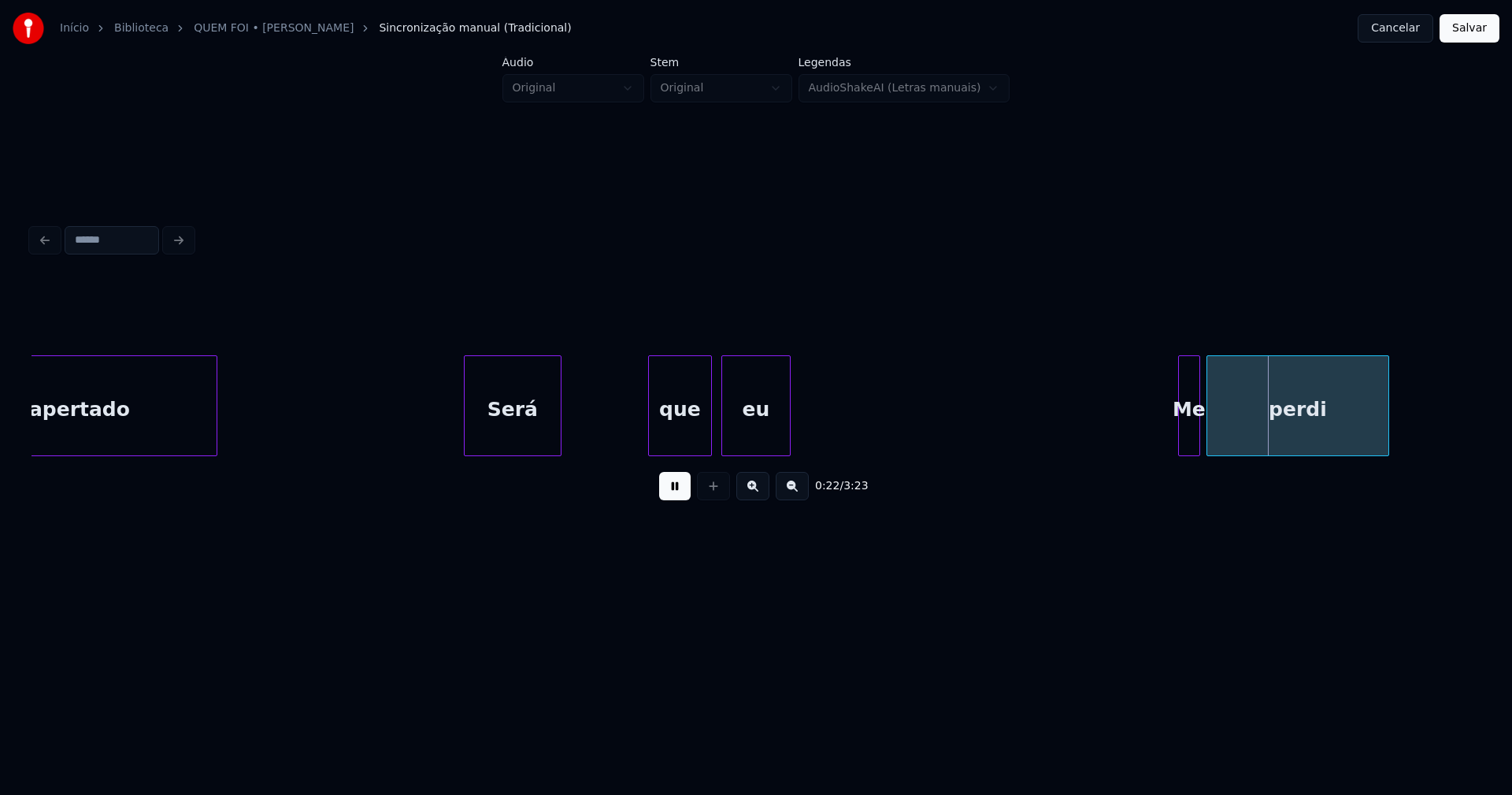
click at [678, 439] on div "que" at bounding box center [679, 410] width 62 height 107
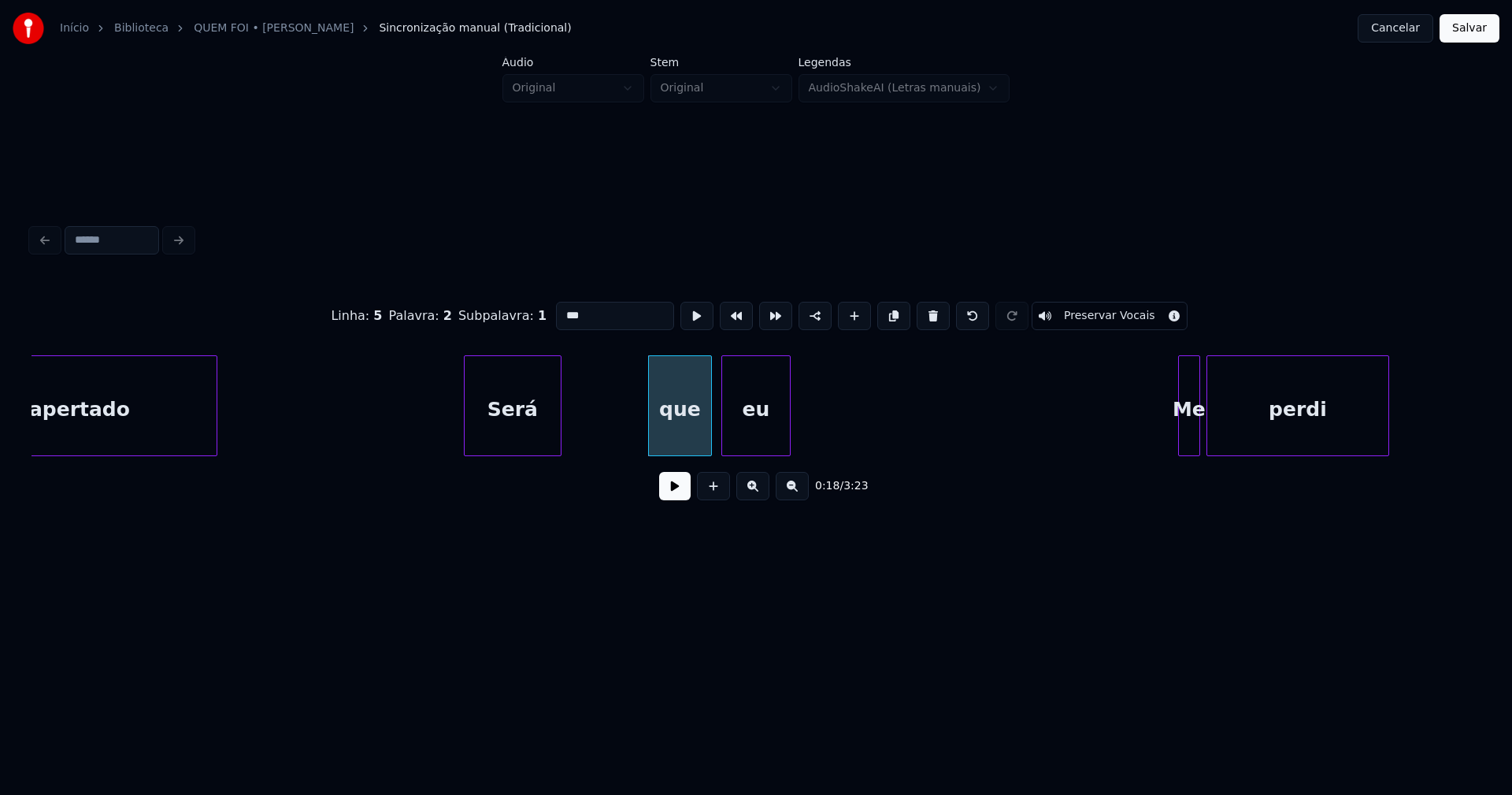
drag, startPoint x: 560, startPoint y: 308, endPoint x: 497, endPoint y: 325, distance: 65.3
click at [497, 325] on div "Linha : 5 Palavra : 2 Subpalavra : 1 *** Preservar Vocais" at bounding box center [756, 316] width 1449 height 79
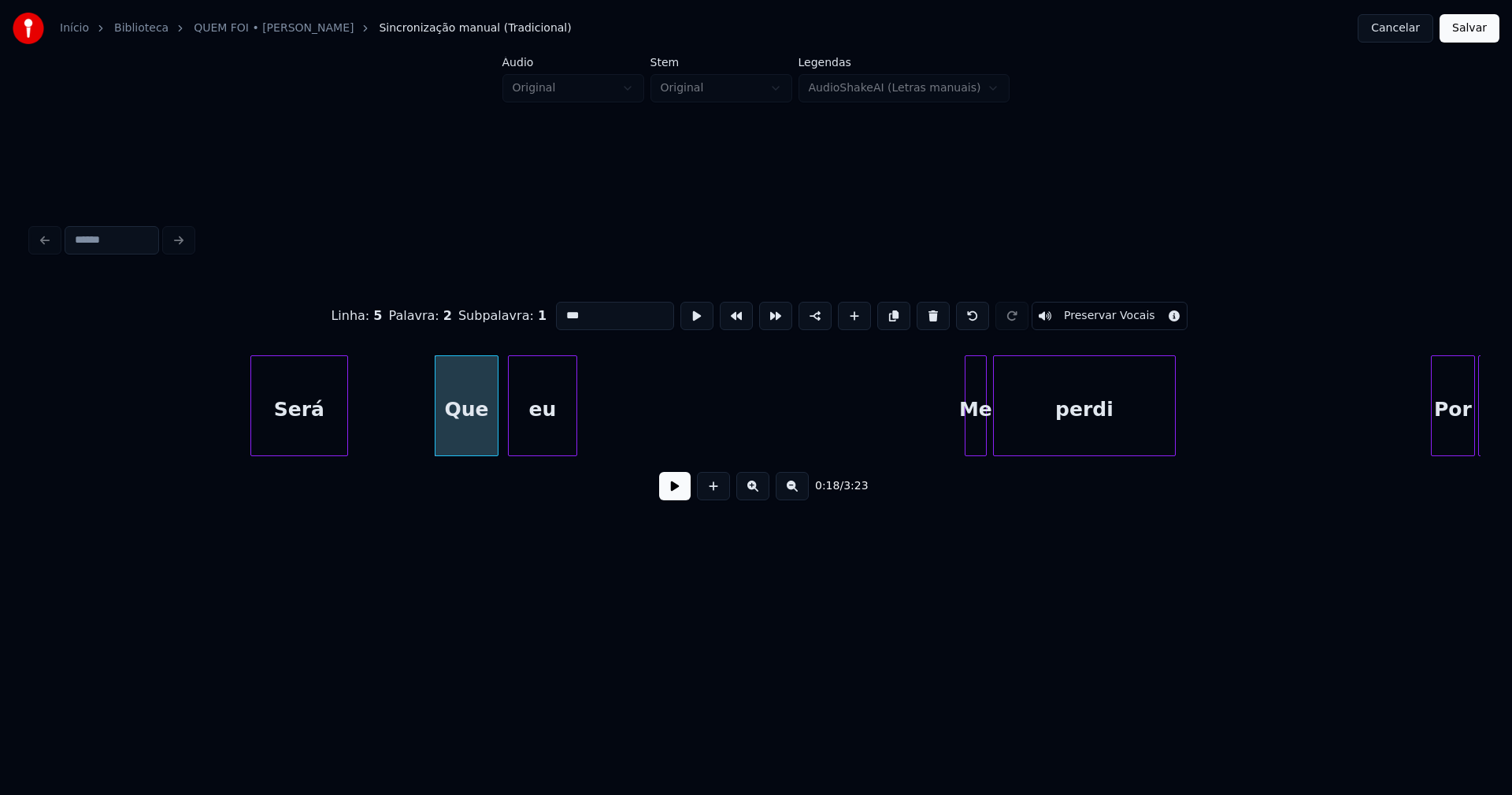
scroll to position [0, 2500]
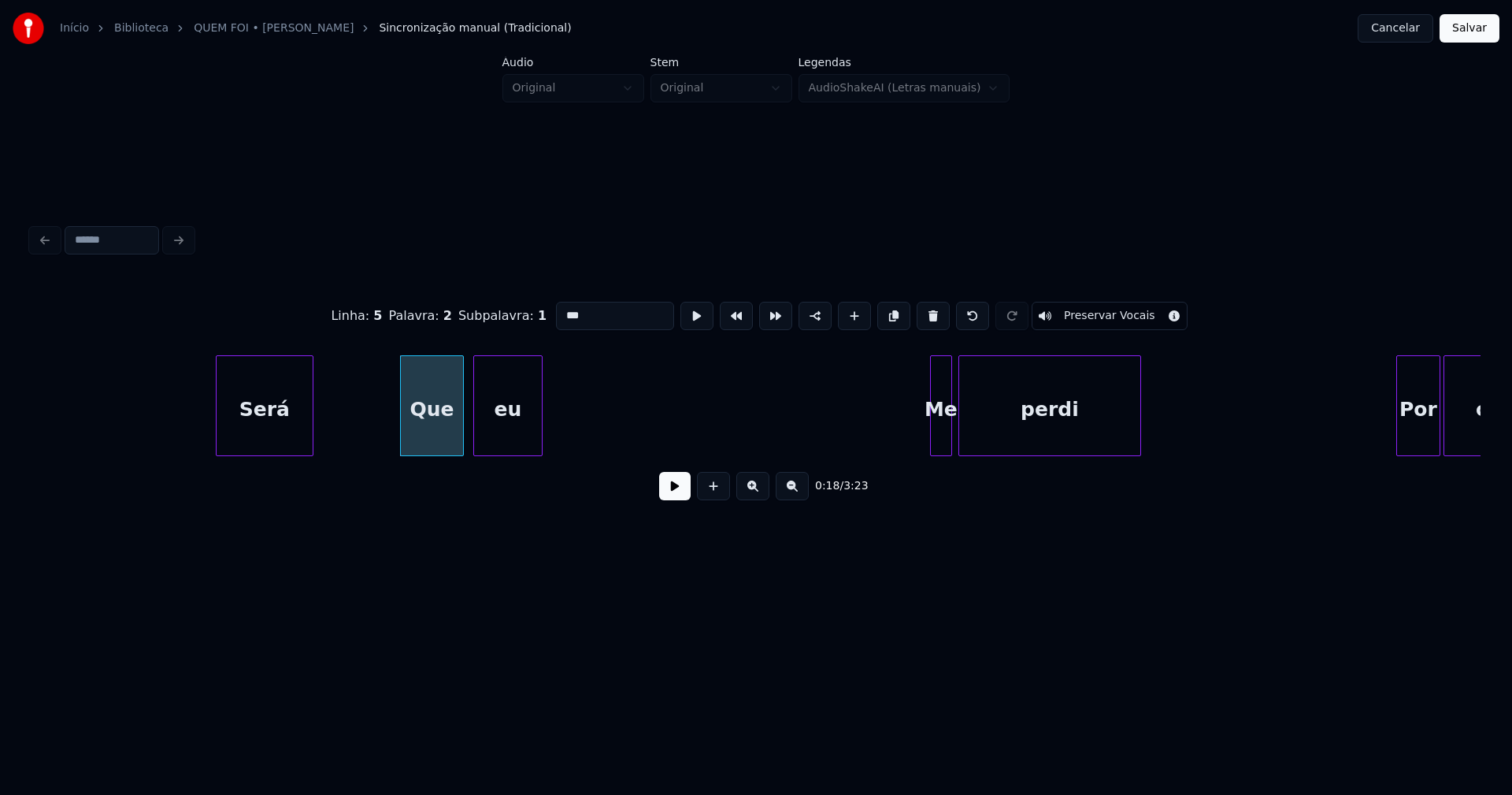
type input "***"
click at [1460, 32] on button "Salvar" at bounding box center [1469, 28] width 60 height 28
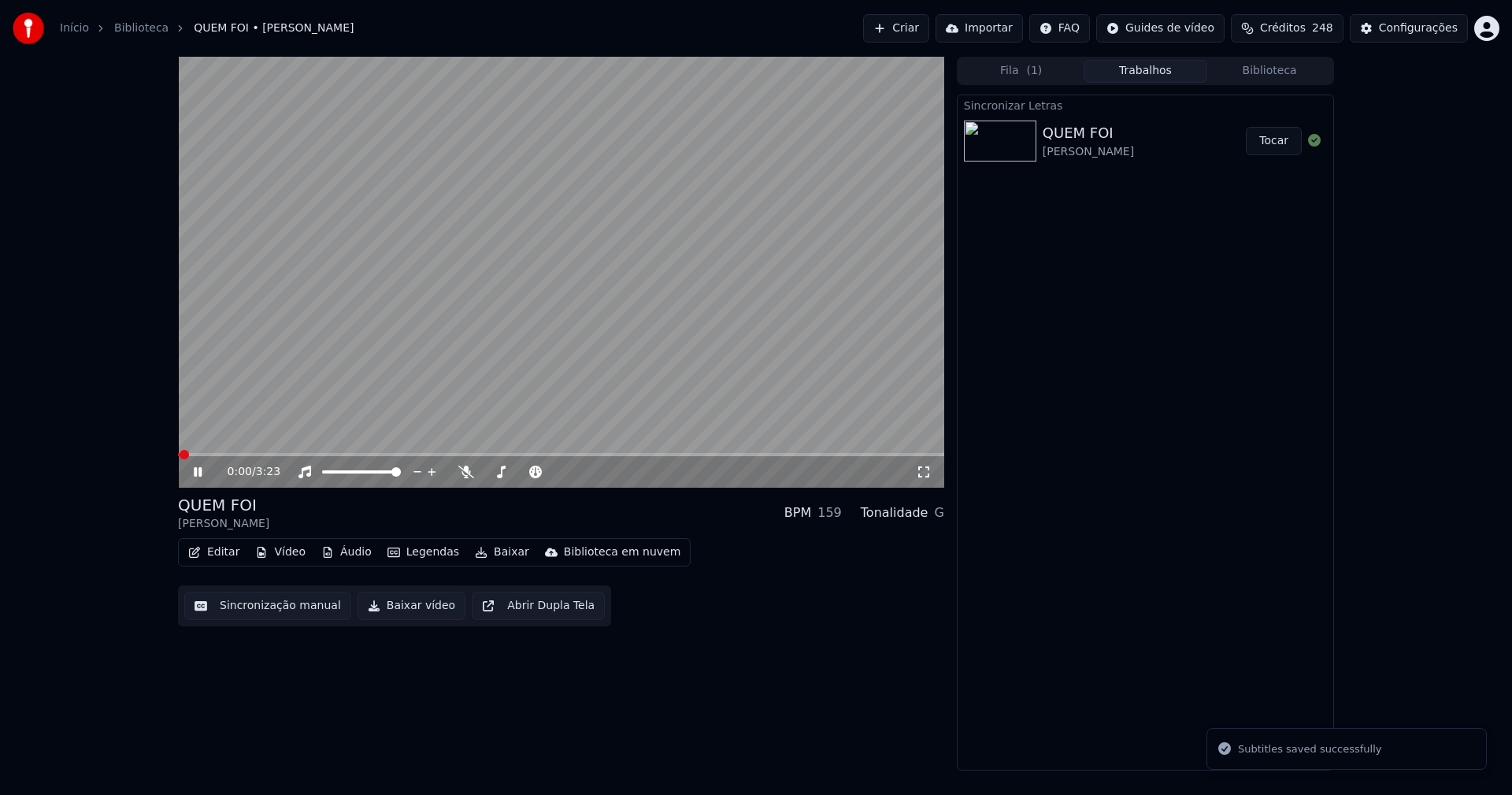
click at [210, 550] on button "Editar" at bounding box center [214, 553] width 64 height 22
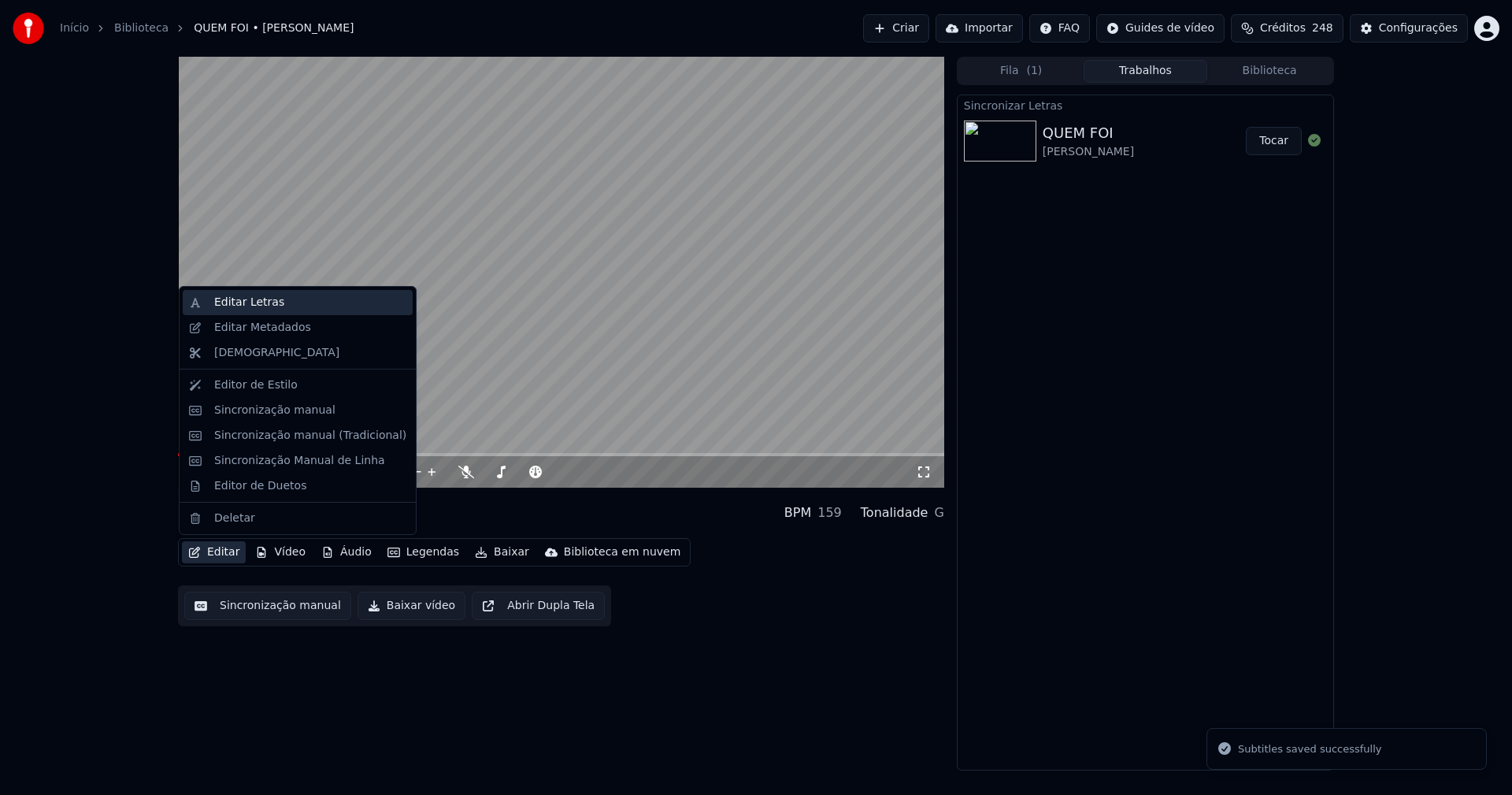
click at [241, 309] on div "Editar Letras" at bounding box center [249, 302] width 70 height 16
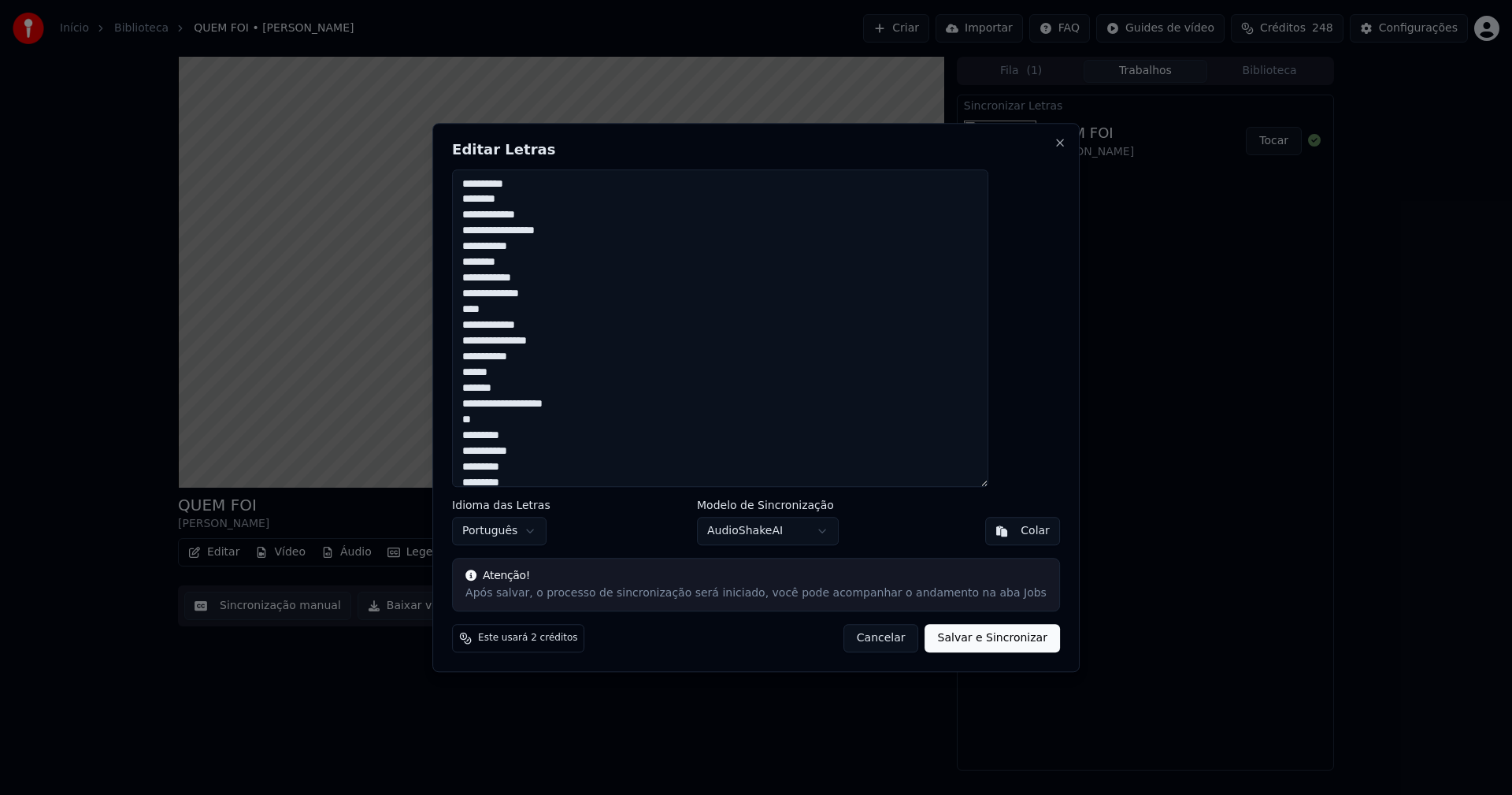
click at [859, 639] on button "Cancelar" at bounding box center [881, 638] width 76 height 28
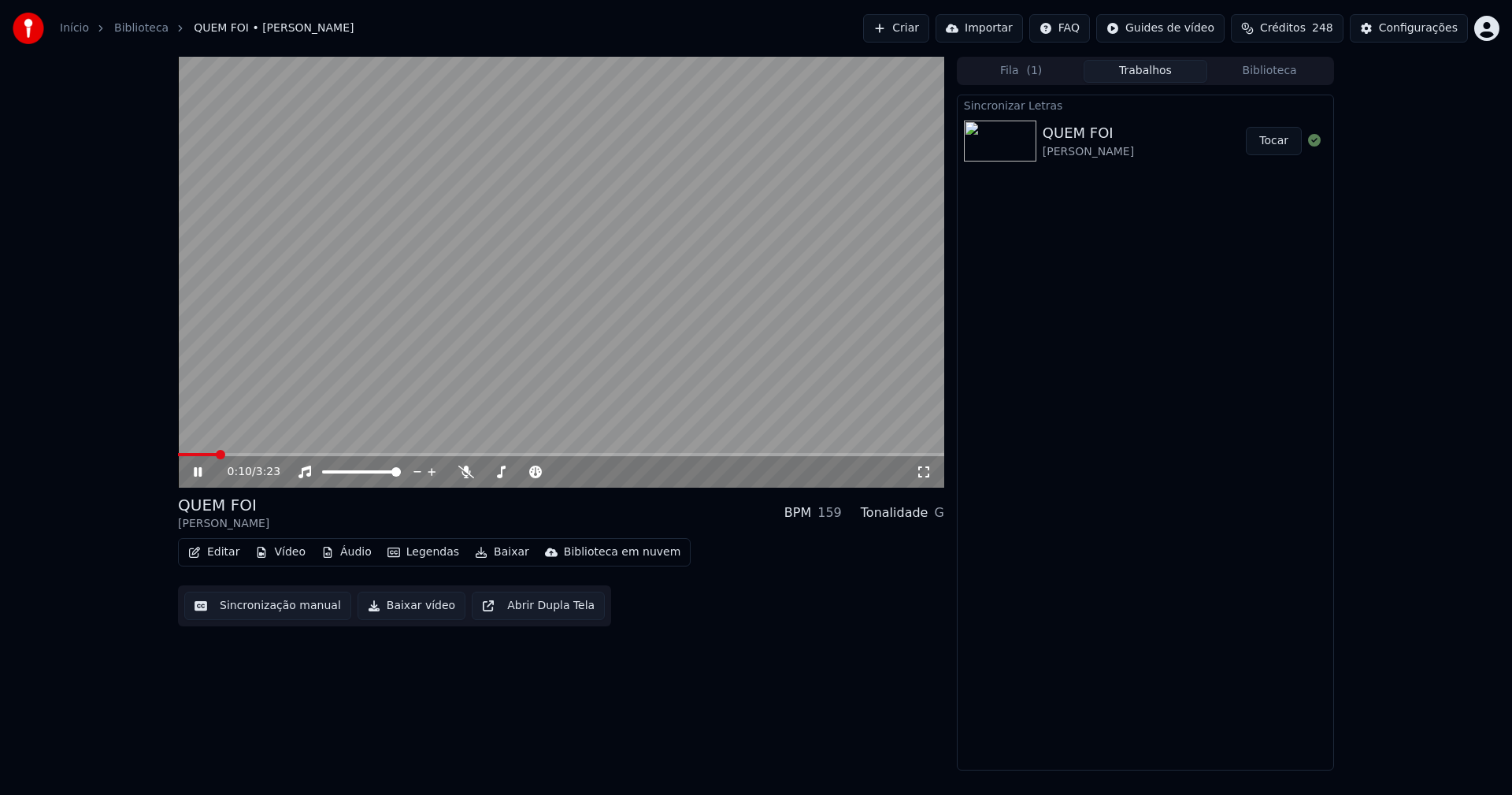
click at [222, 555] on button "Editar" at bounding box center [214, 553] width 64 height 22
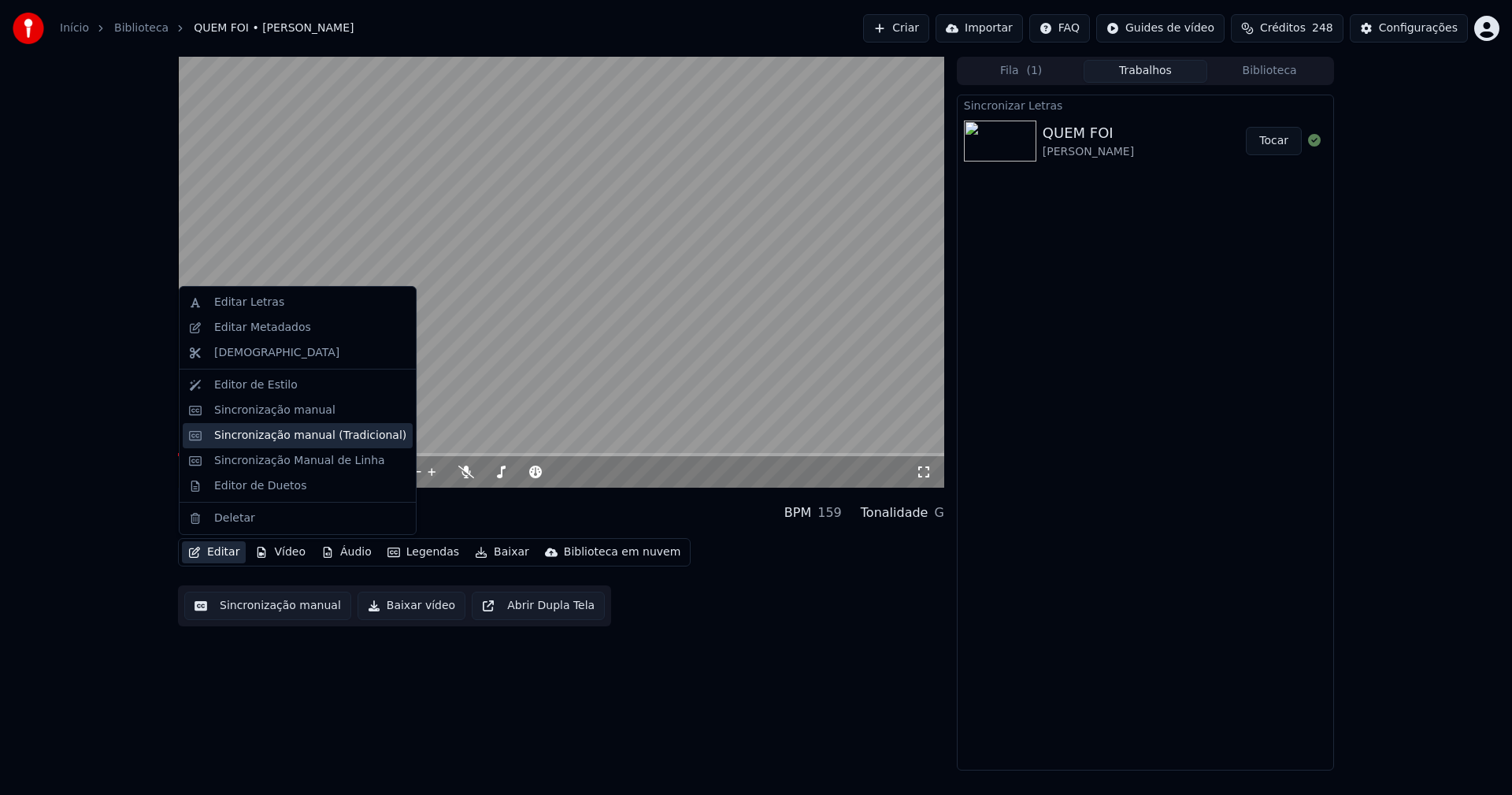
click at [276, 439] on div "Sincronização manual (Tradicional)" at bounding box center [309, 436] width 192 height 16
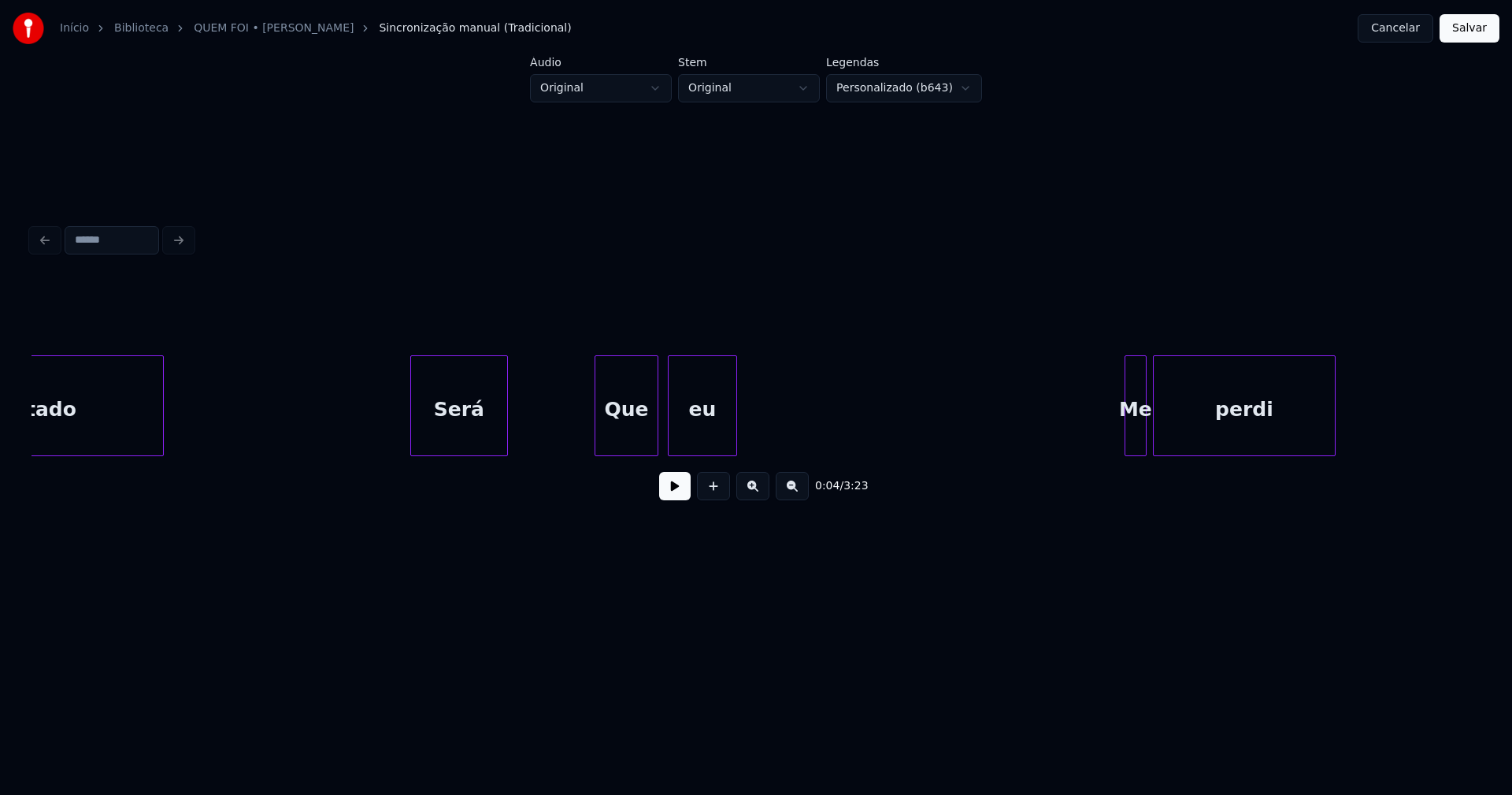
scroll to position [0, 2323]
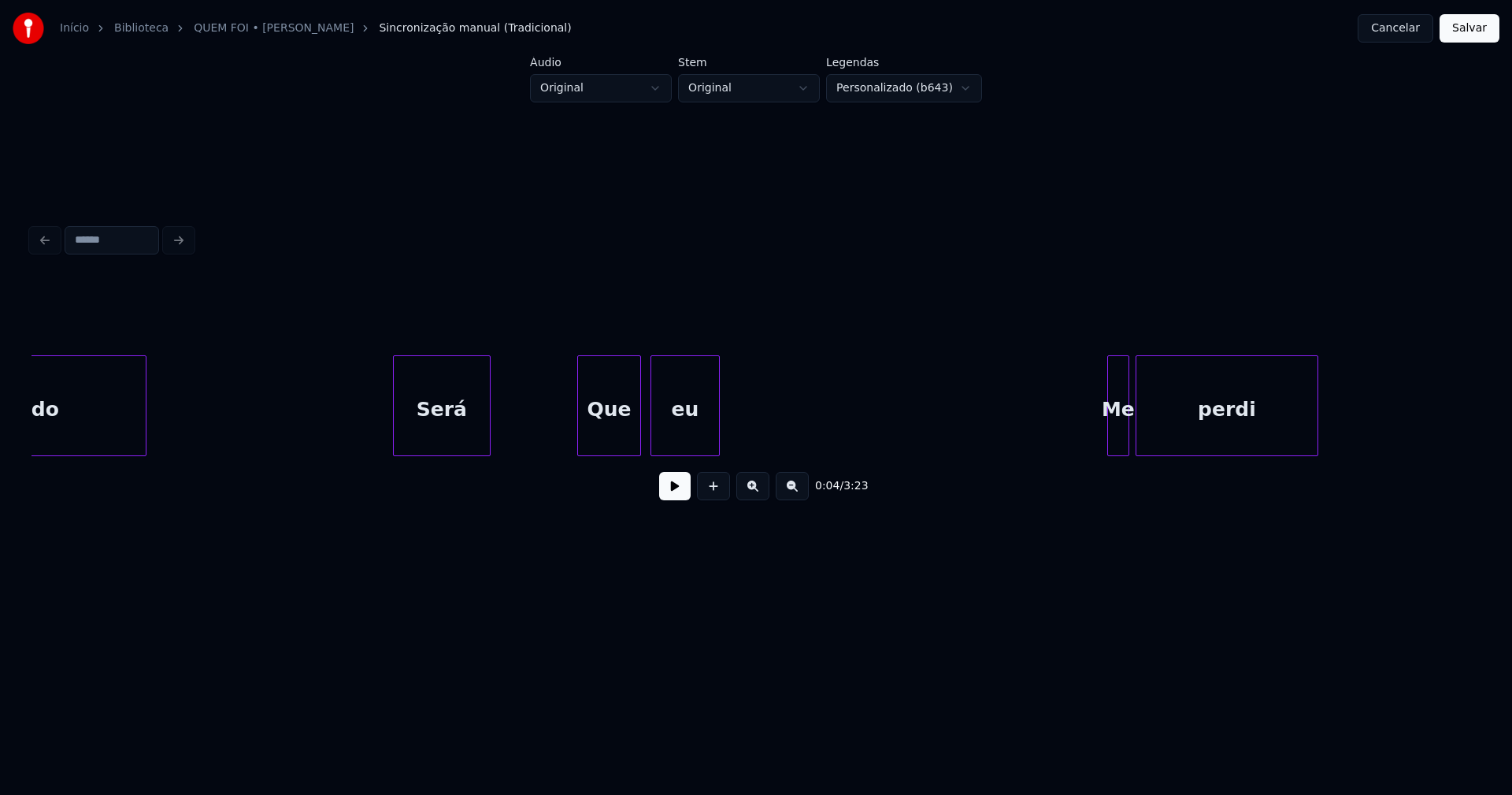
click at [607, 426] on div "Que" at bounding box center [608, 410] width 62 height 107
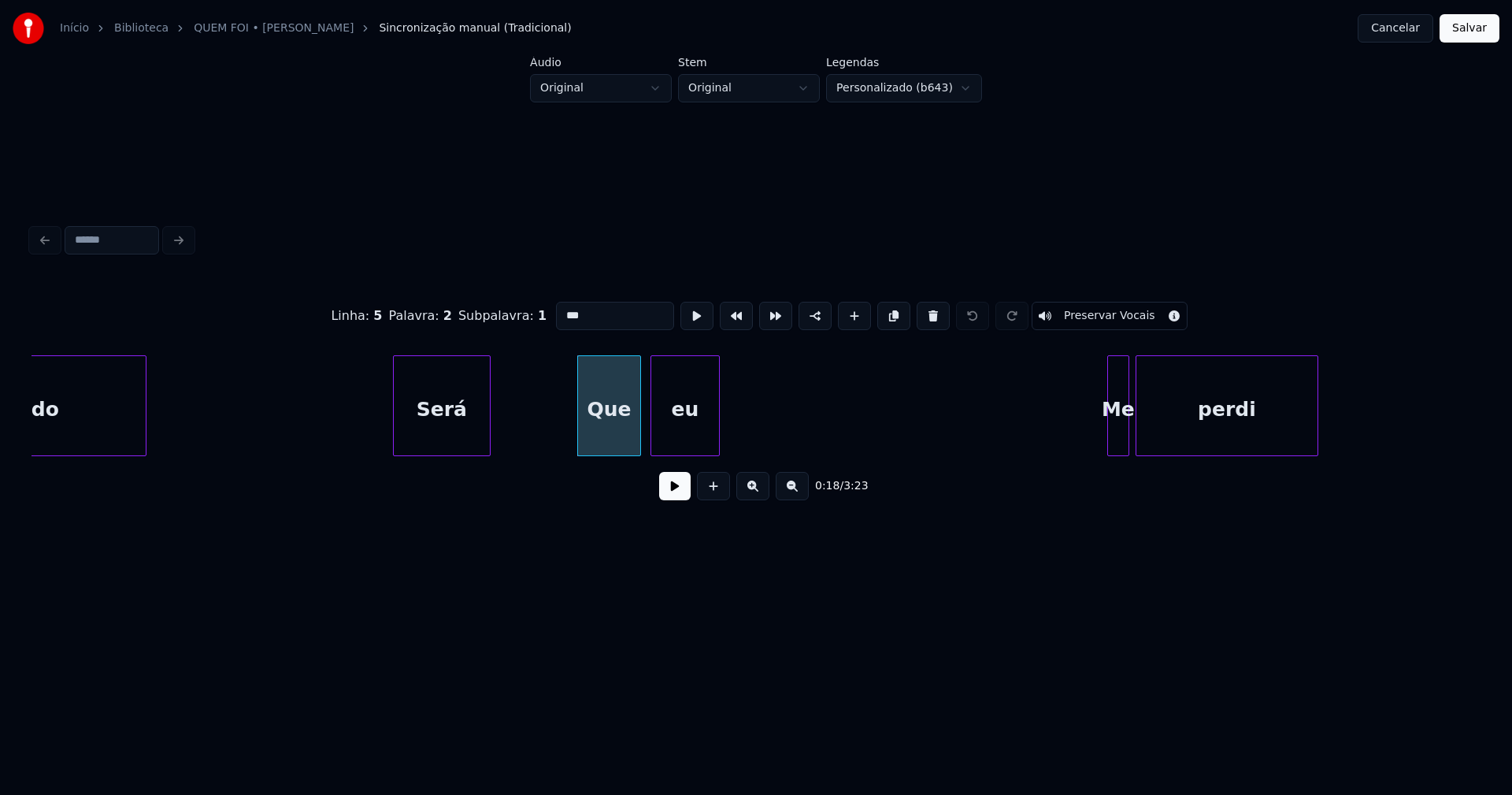
click at [562, 308] on input "***" at bounding box center [615, 316] width 118 height 28
click at [477, 428] on div "Será" at bounding box center [442, 410] width 96 height 107
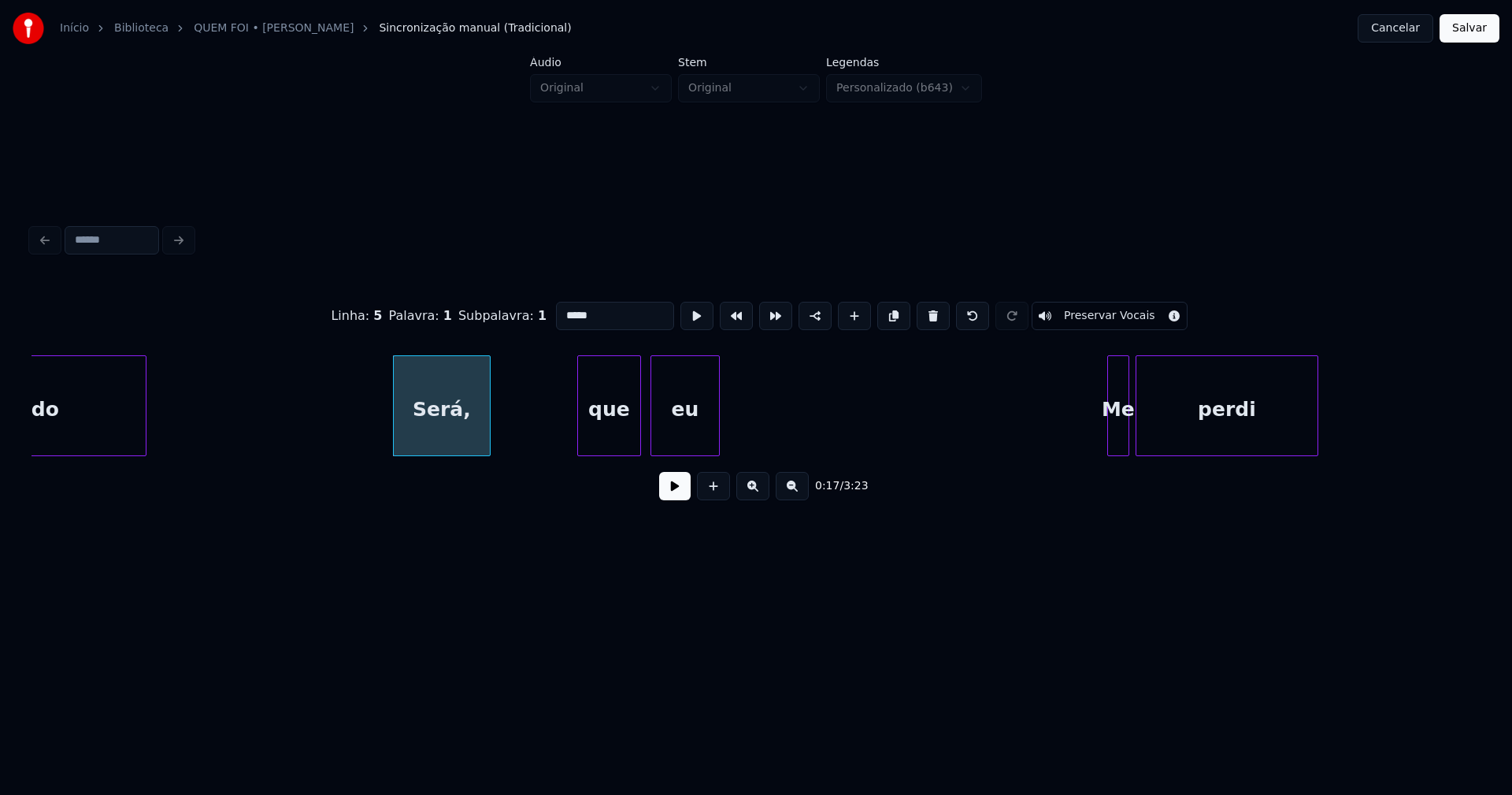
type input "*****"
click at [673, 496] on button at bounding box center [675, 486] width 32 height 28
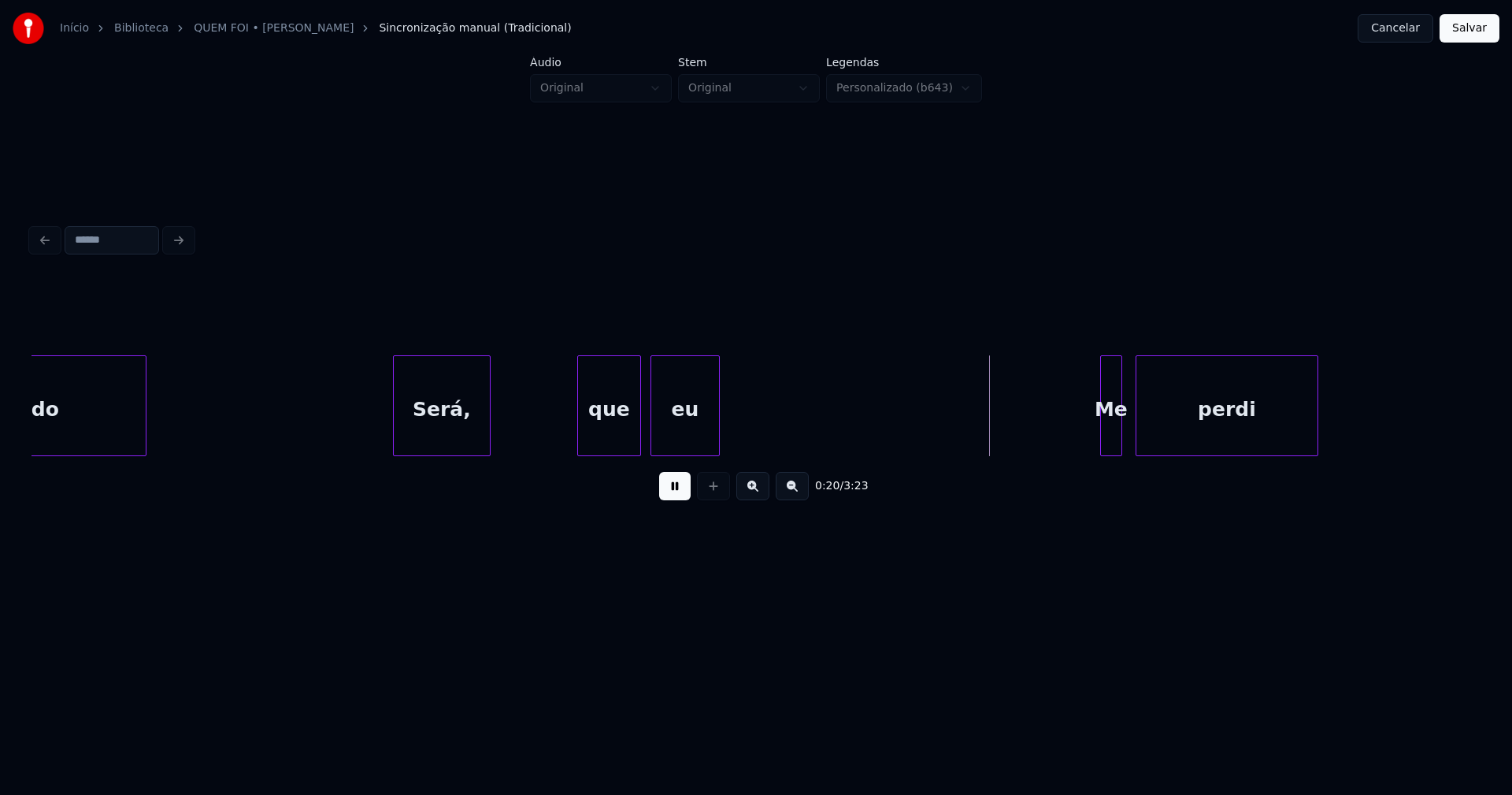
click at [1113, 438] on div "Me" at bounding box center [1111, 410] width 21 height 107
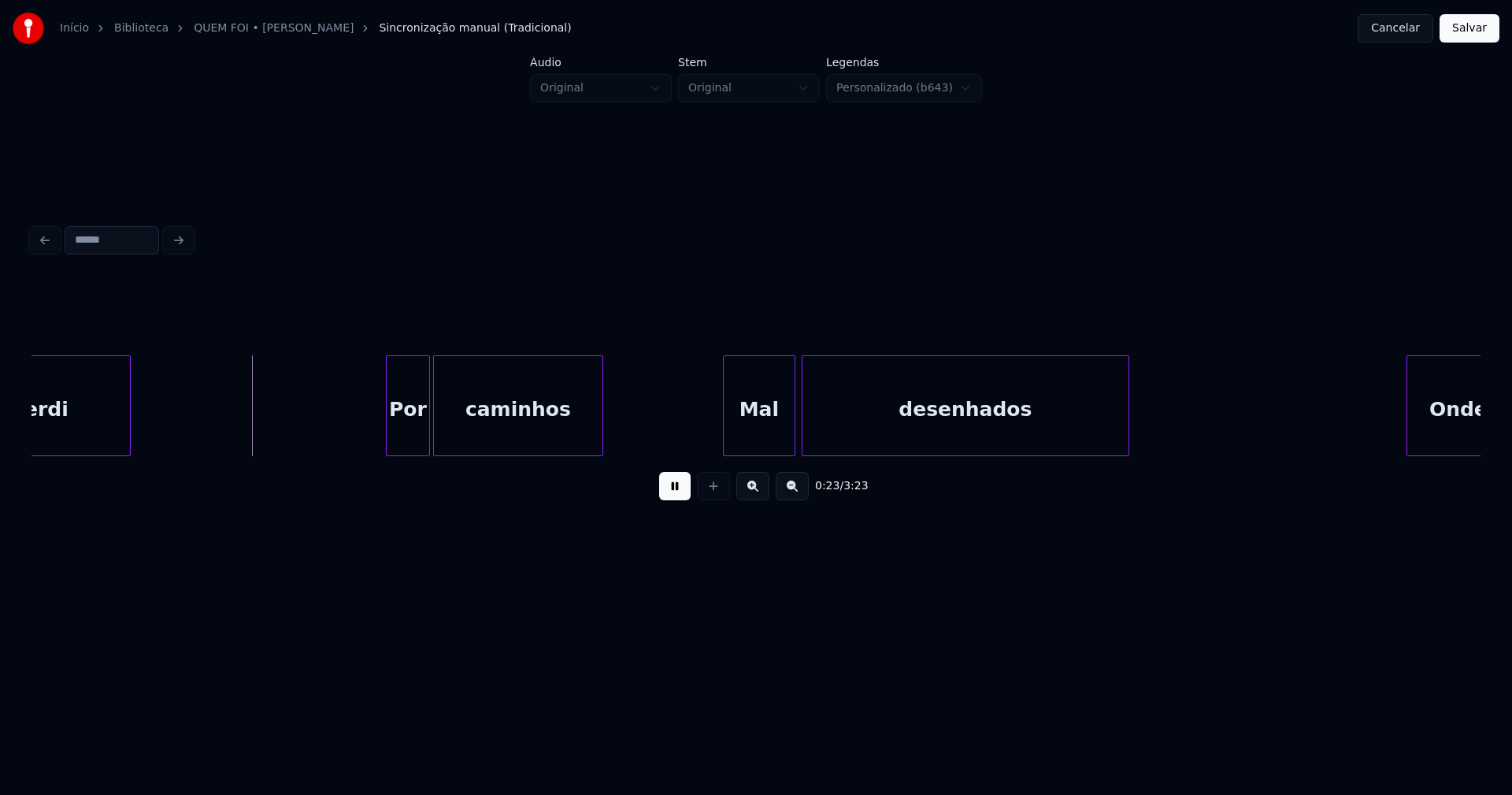
scroll to position [0, 3546]
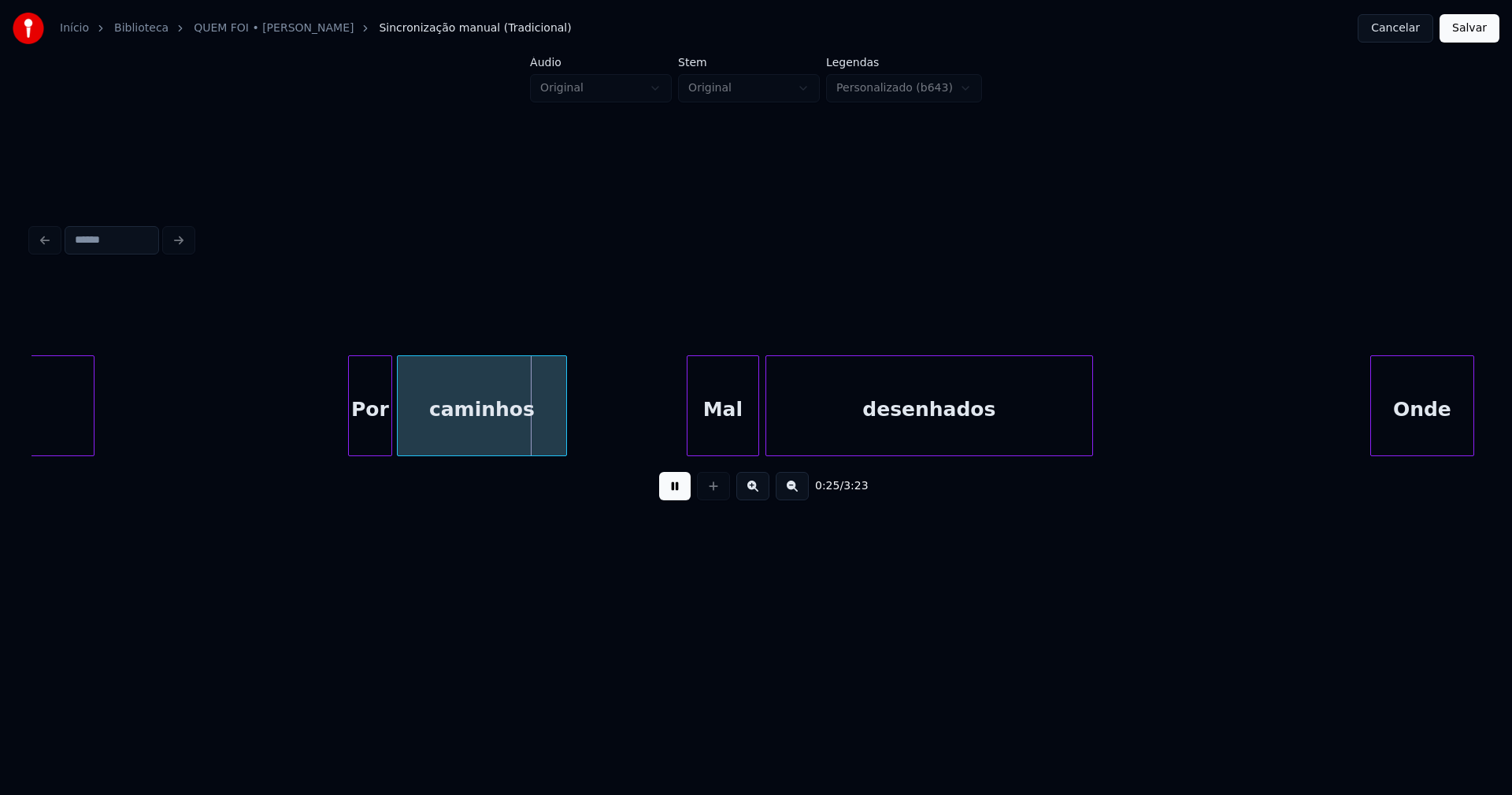
click at [376, 437] on div "Por" at bounding box center [370, 410] width 43 height 107
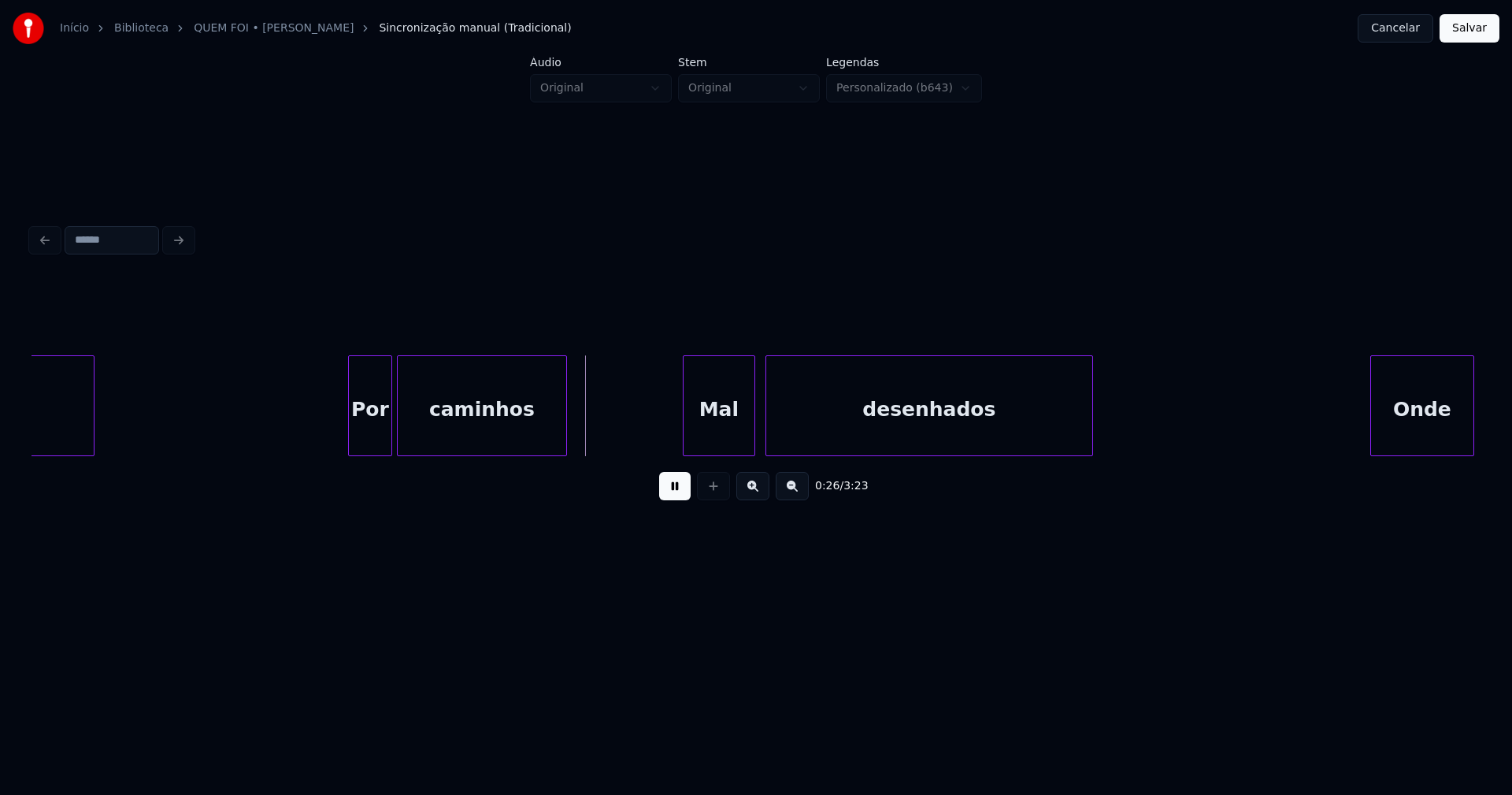
click at [718, 429] on div "Mal" at bounding box center [719, 410] width 71 height 107
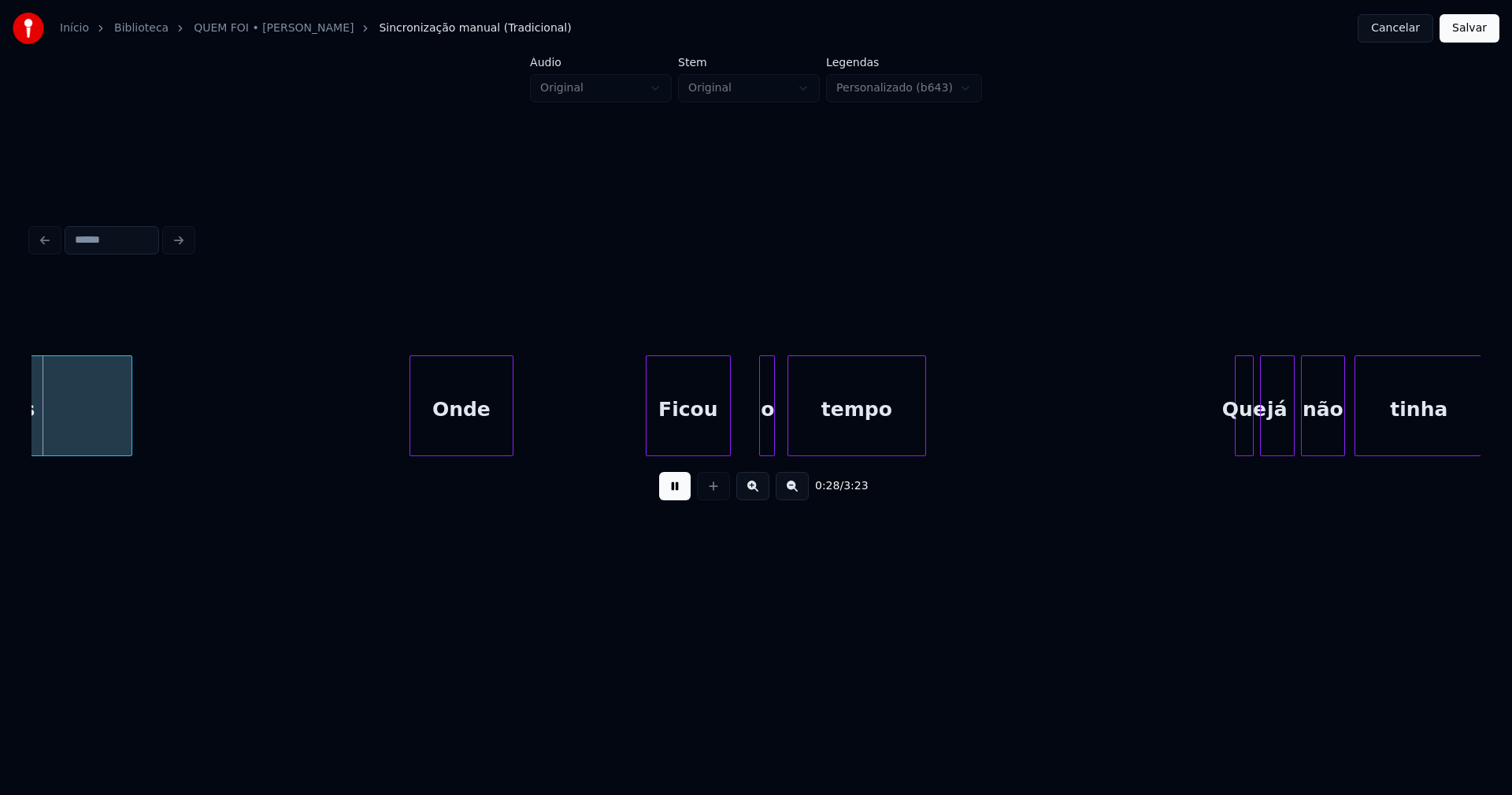
scroll to position [0, 4540]
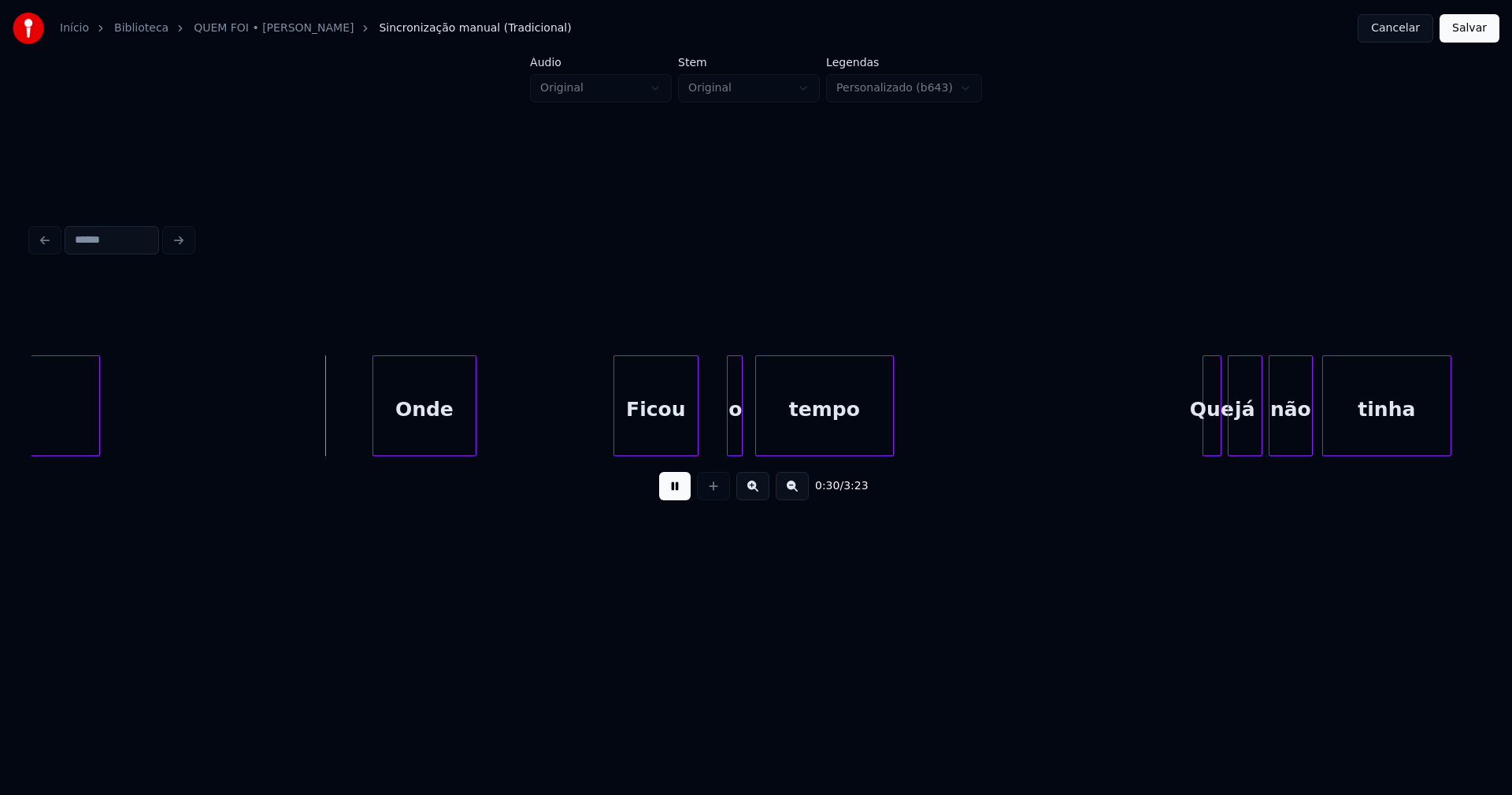
click at [425, 434] on div "Onde" at bounding box center [425, 410] width 103 height 107
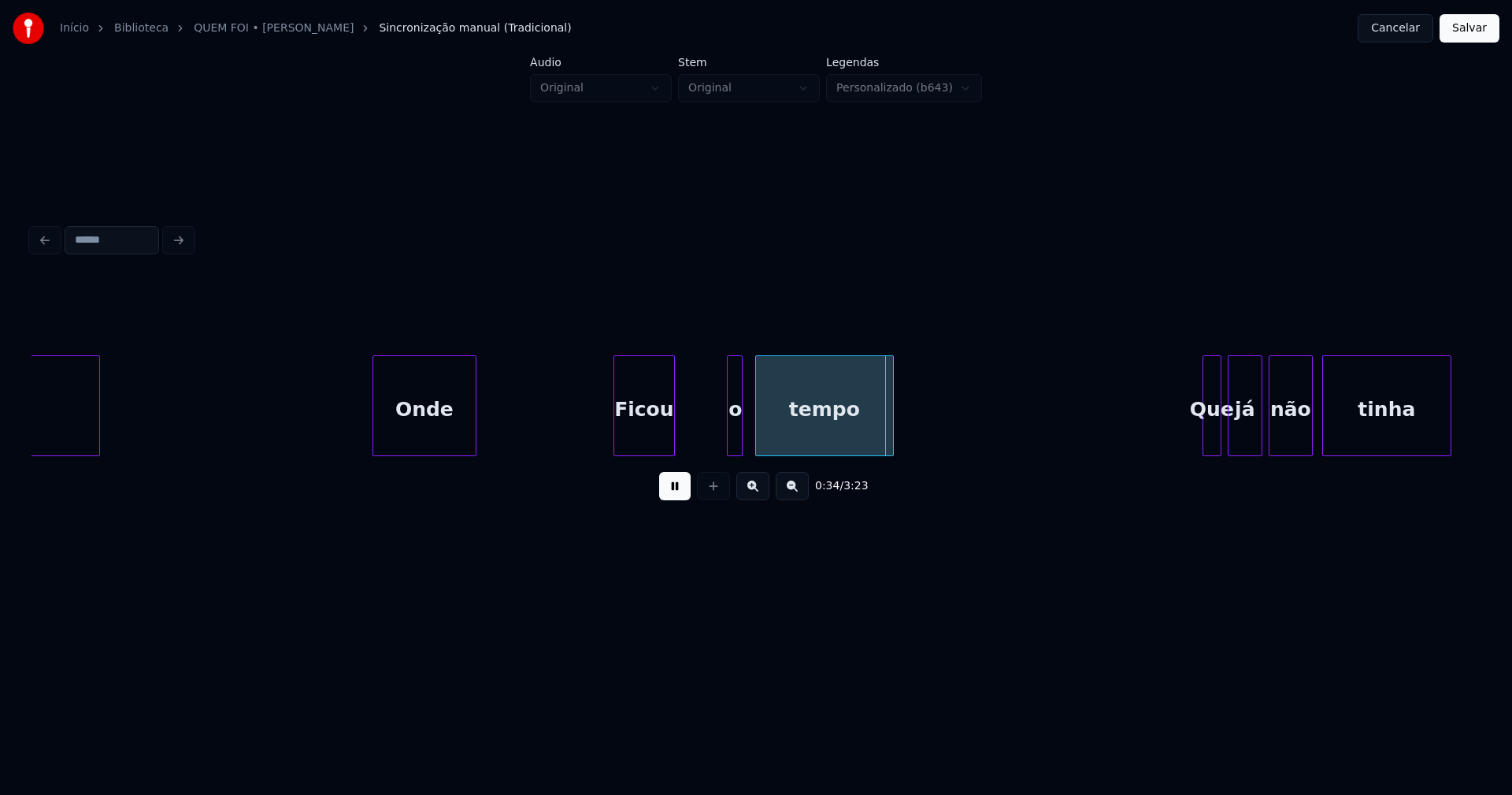
click at [669, 446] on div at bounding box center [672, 406] width 5 height 99
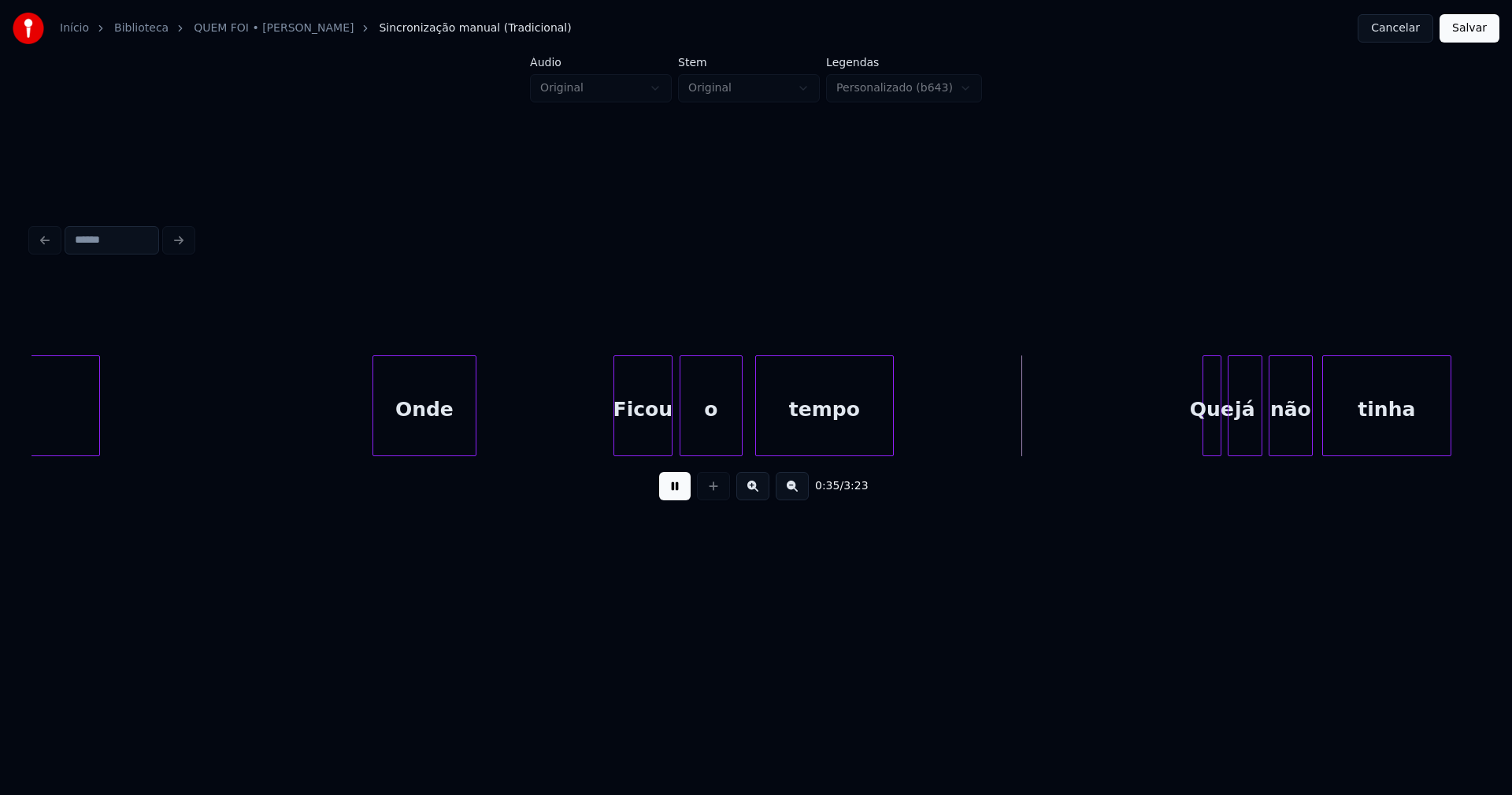
click at [680, 441] on div at bounding box center [683, 406] width 5 height 99
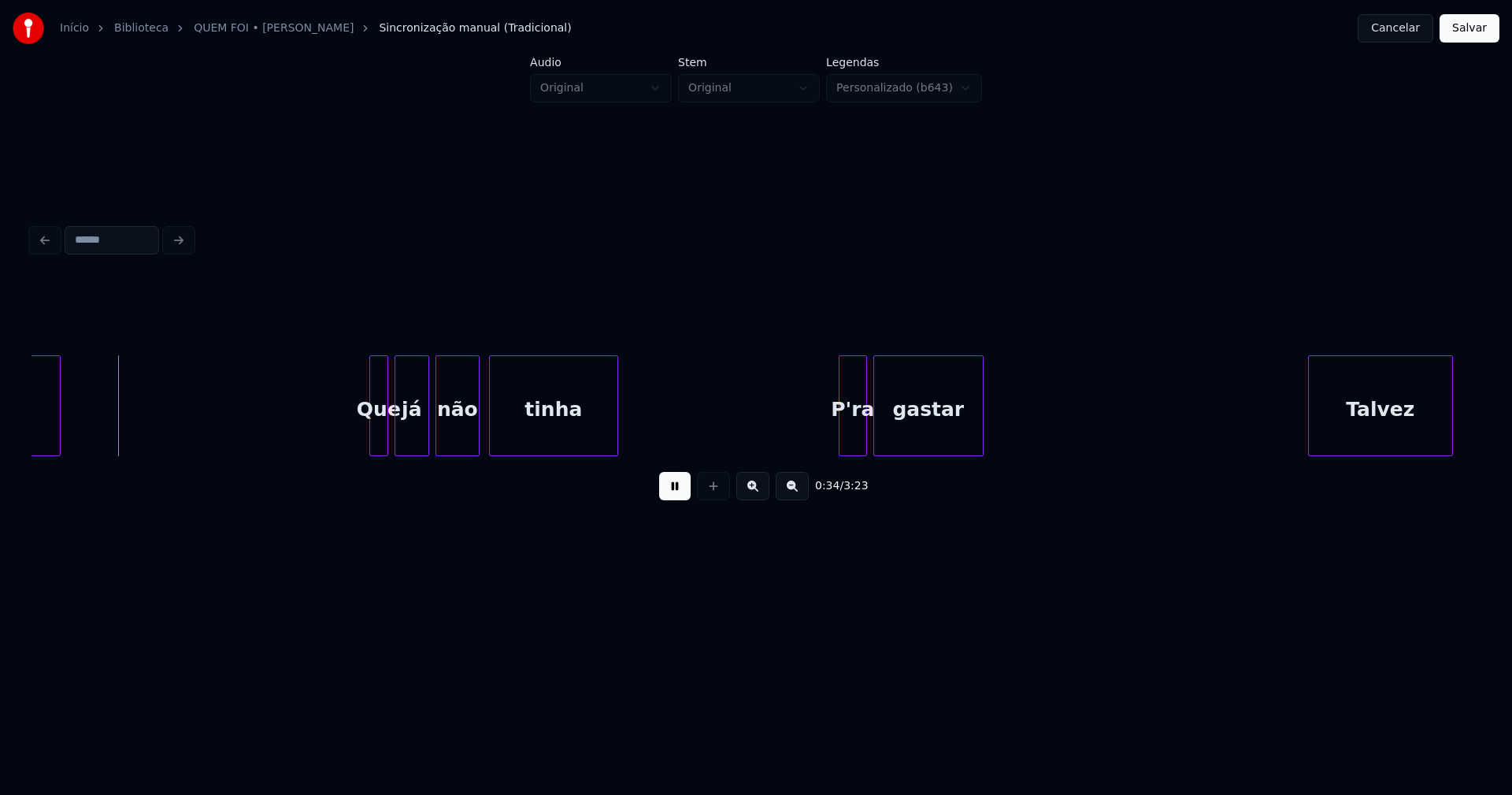
scroll to position [0, 5391]
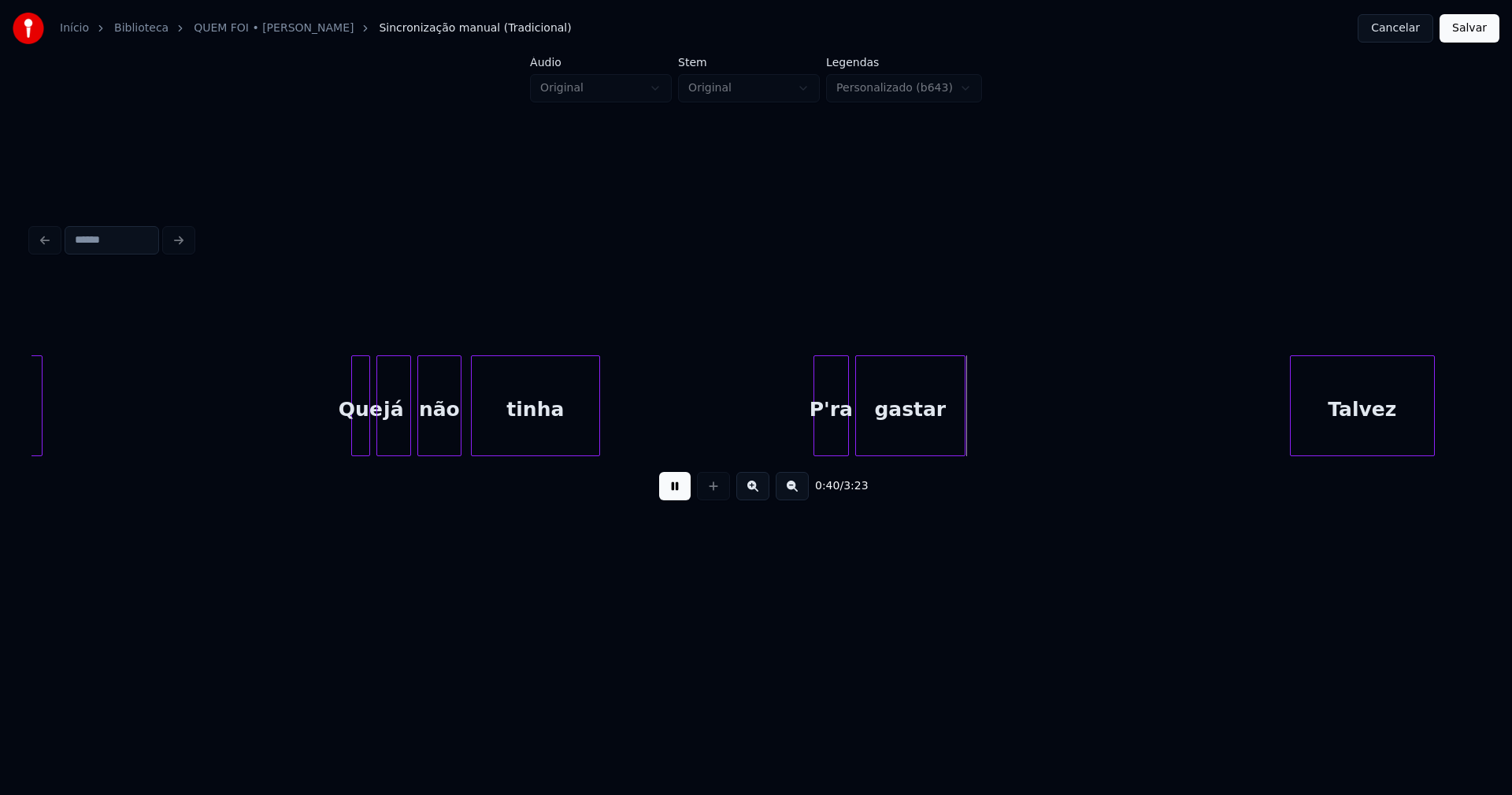
click at [816, 444] on div at bounding box center [817, 406] width 5 height 99
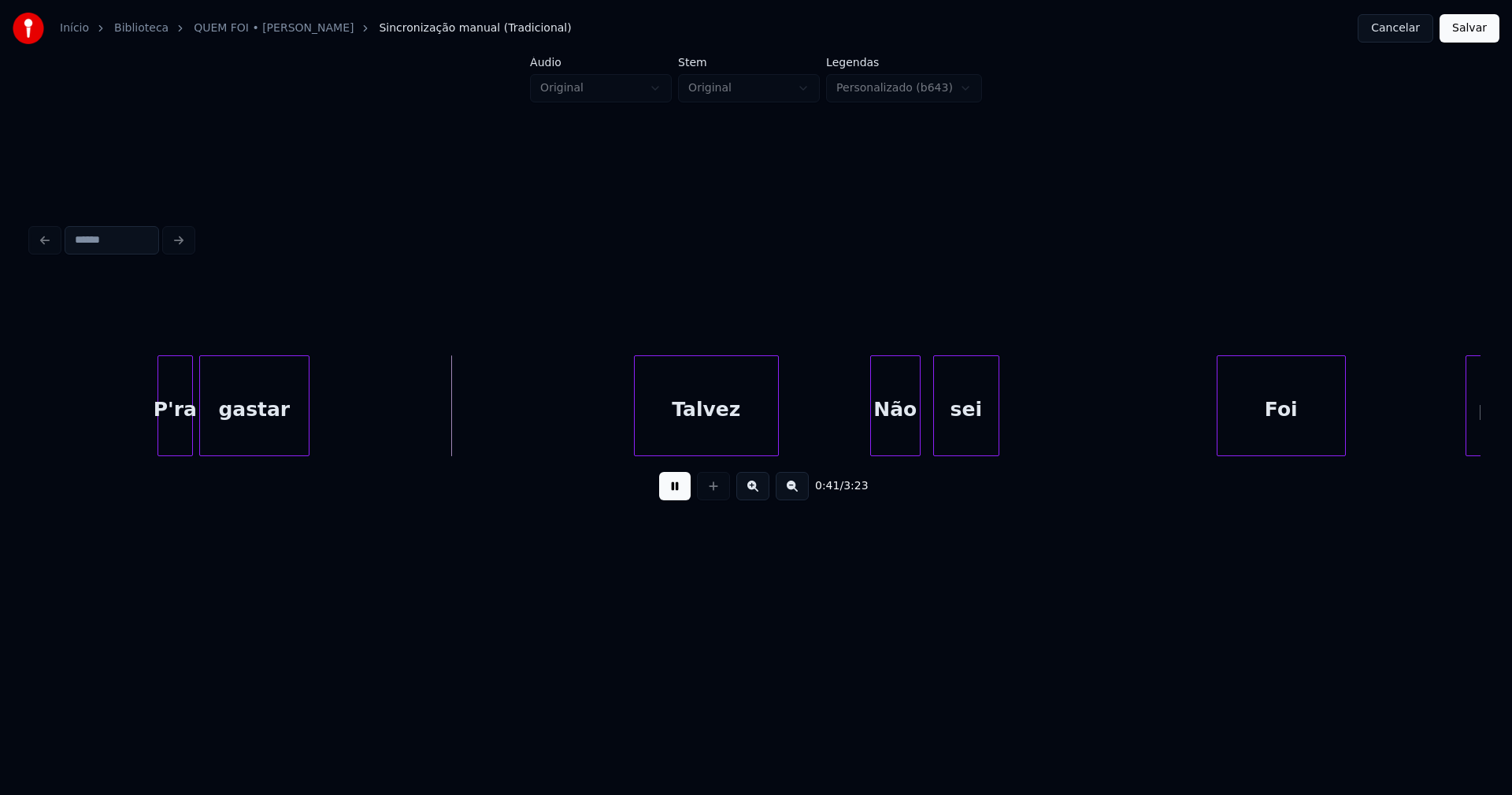
scroll to position [0, 6259]
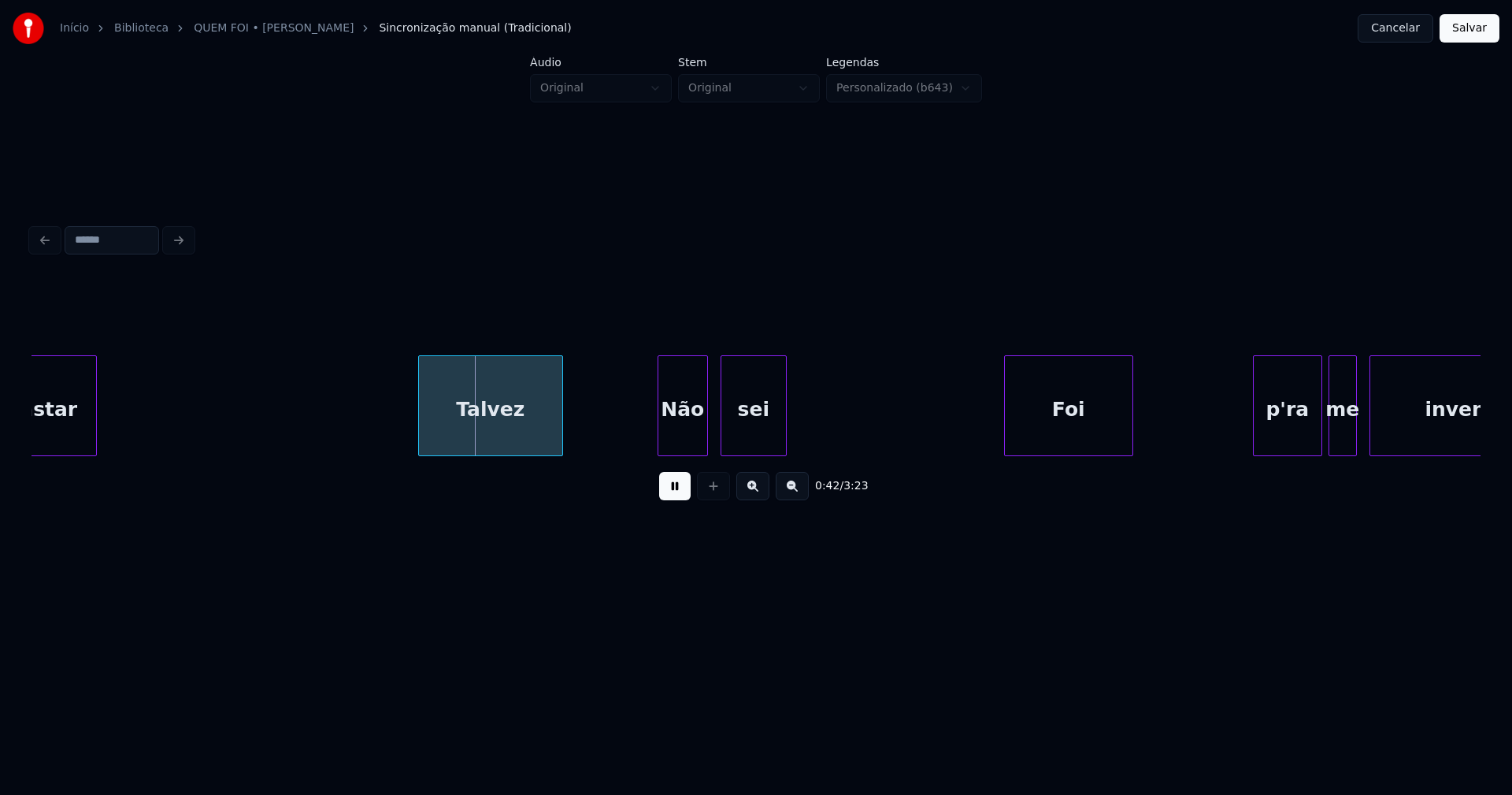
click at [500, 424] on div "Talvez" at bounding box center [491, 410] width 144 height 107
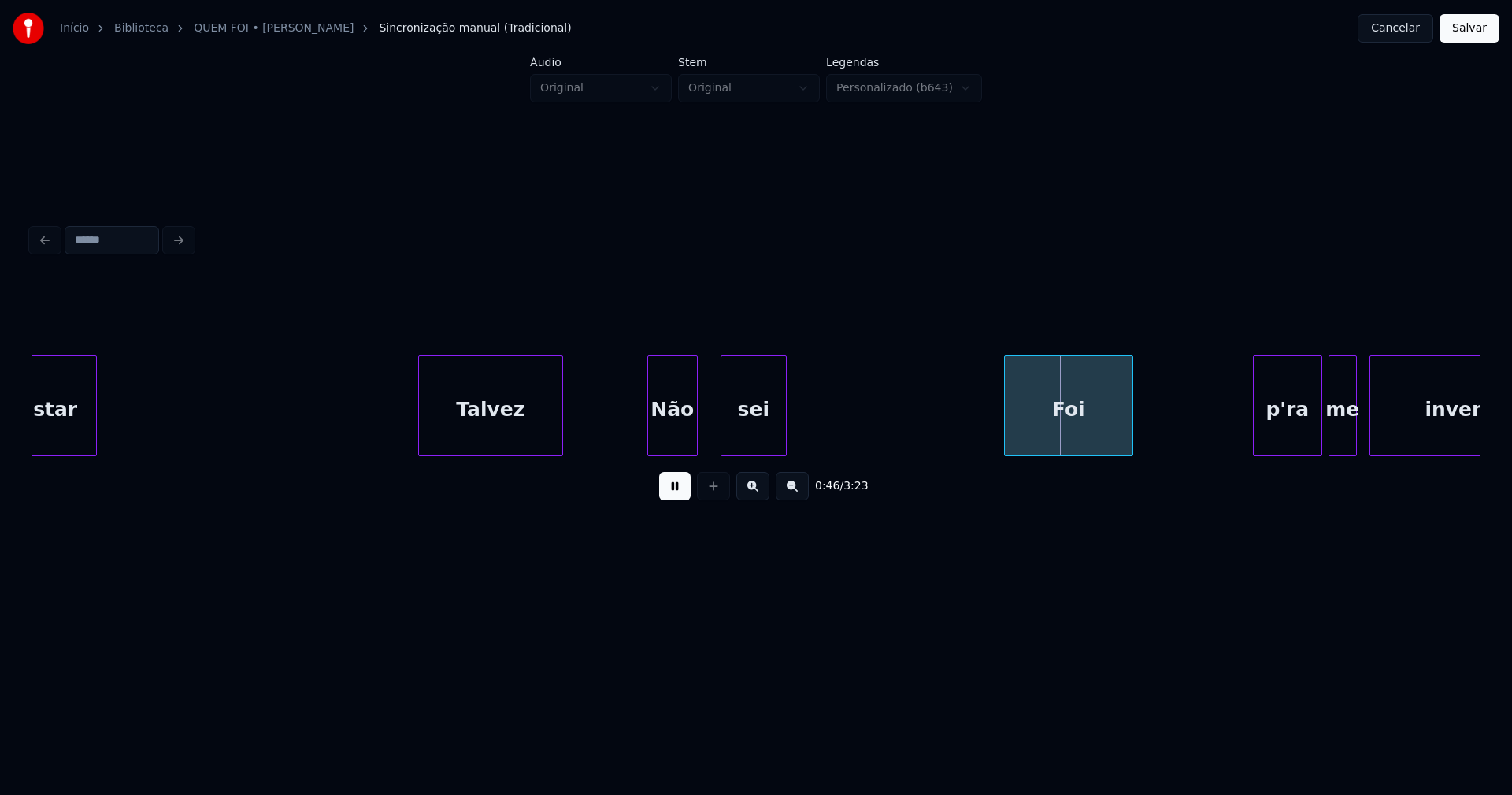
click at [679, 445] on div "Não" at bounding box center [672, 410] width 49 height 107
click at [713, 439] on div at bounding box center [713, 406] width 5 height 99
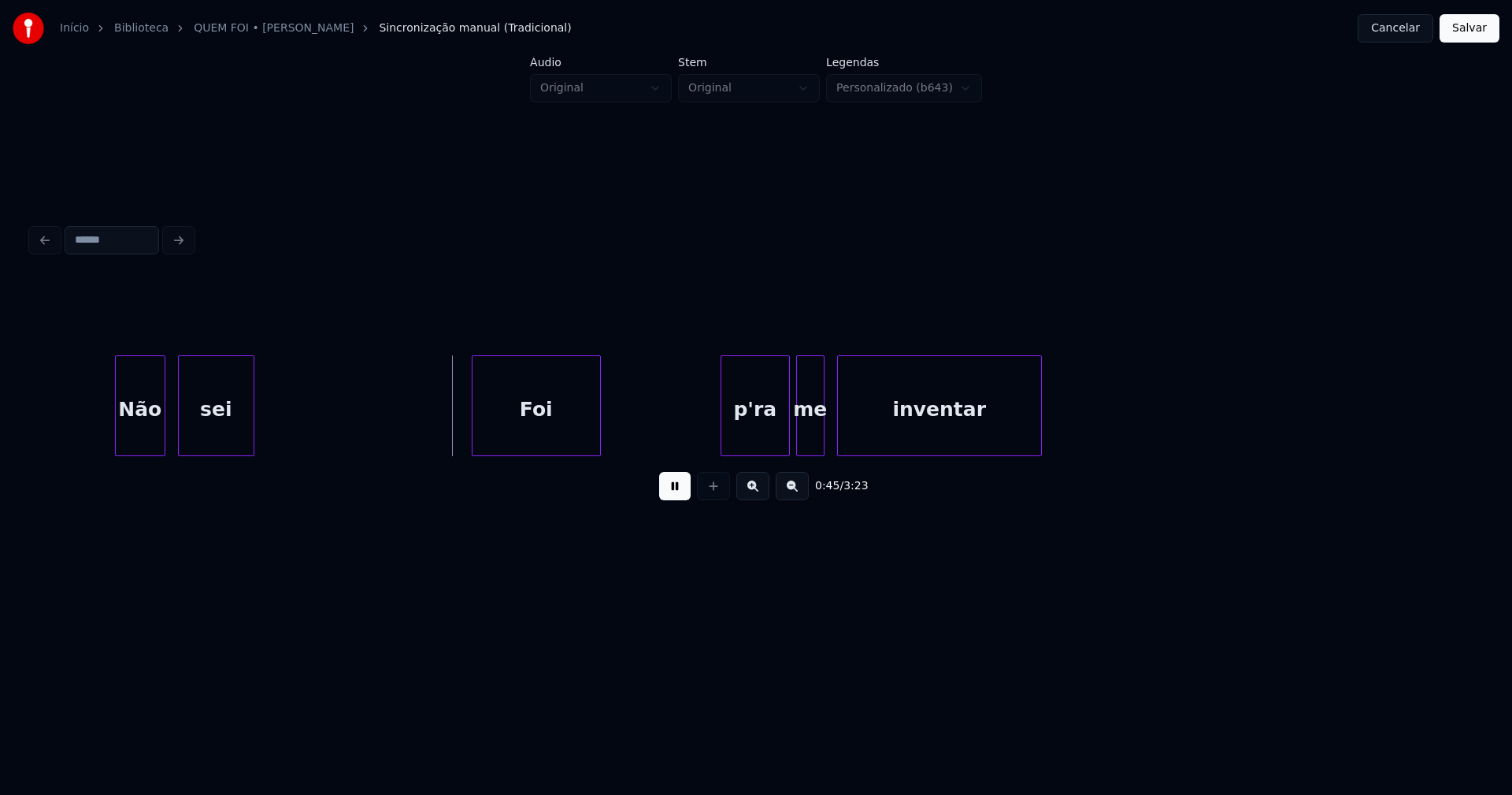
scroll to position [0, 6845]
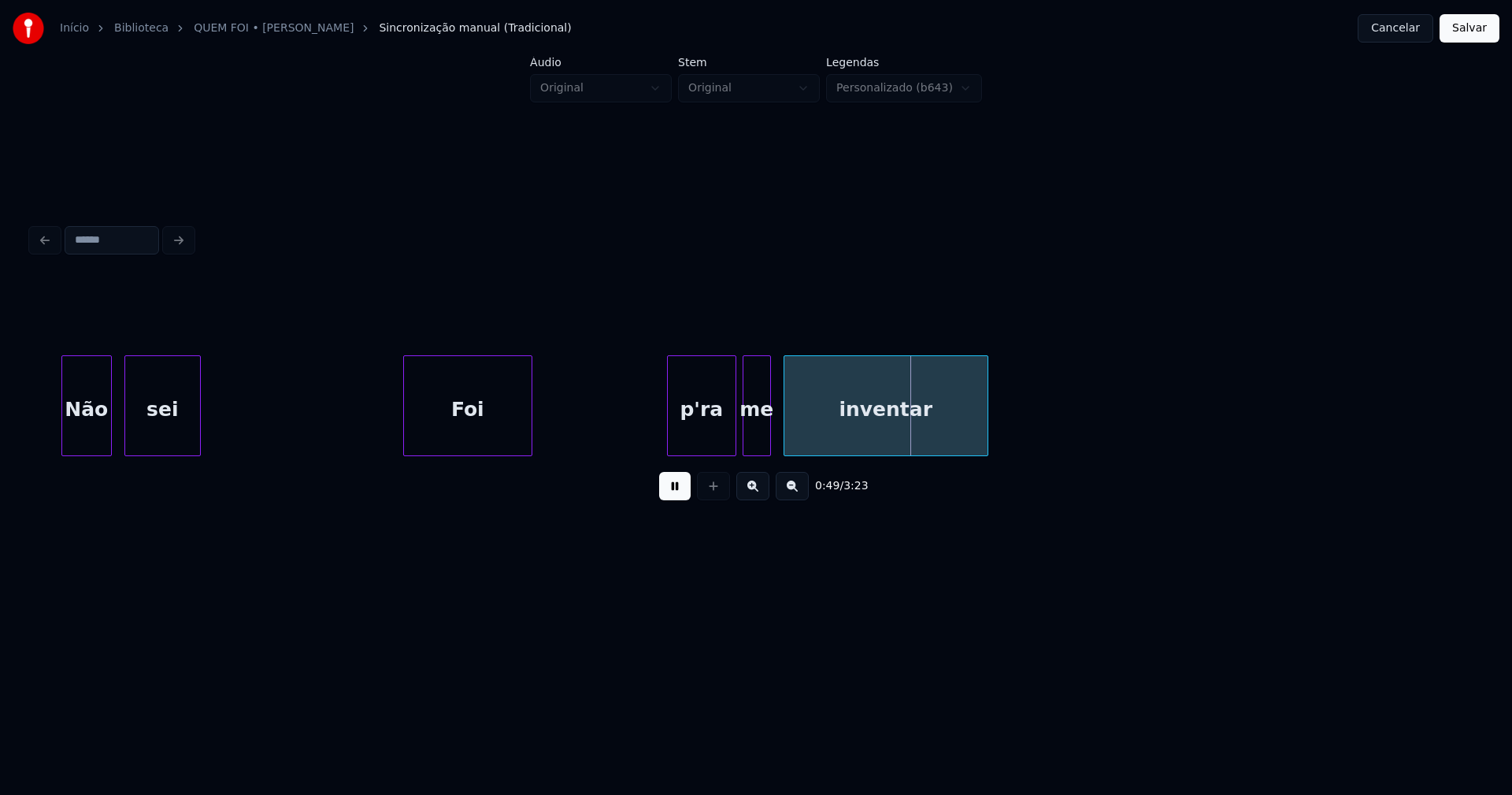
click at [475, 441] on div "Foi" at bounding box center [468, 410] width 128 height 107
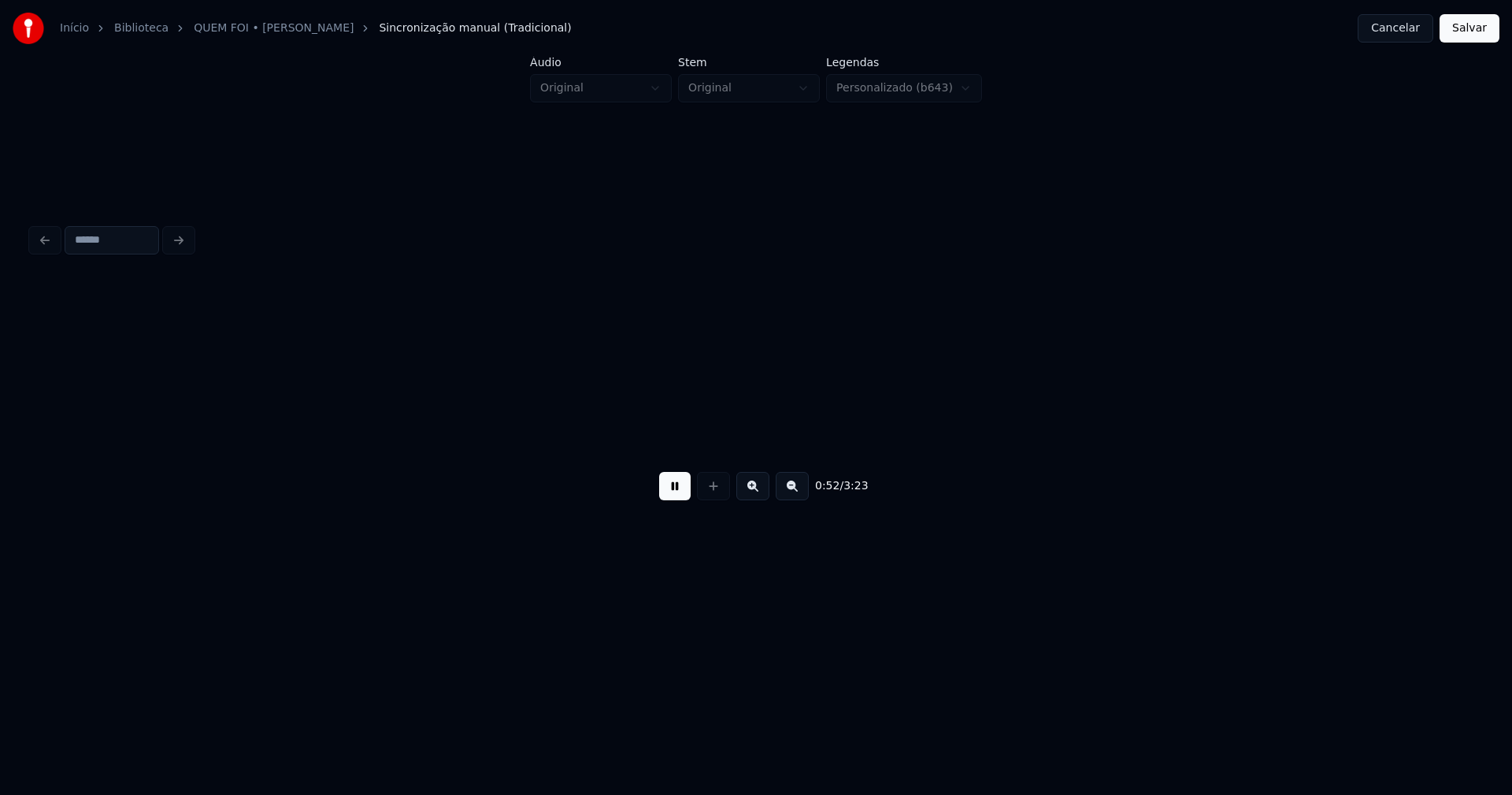
scroll to position [0, 8295]
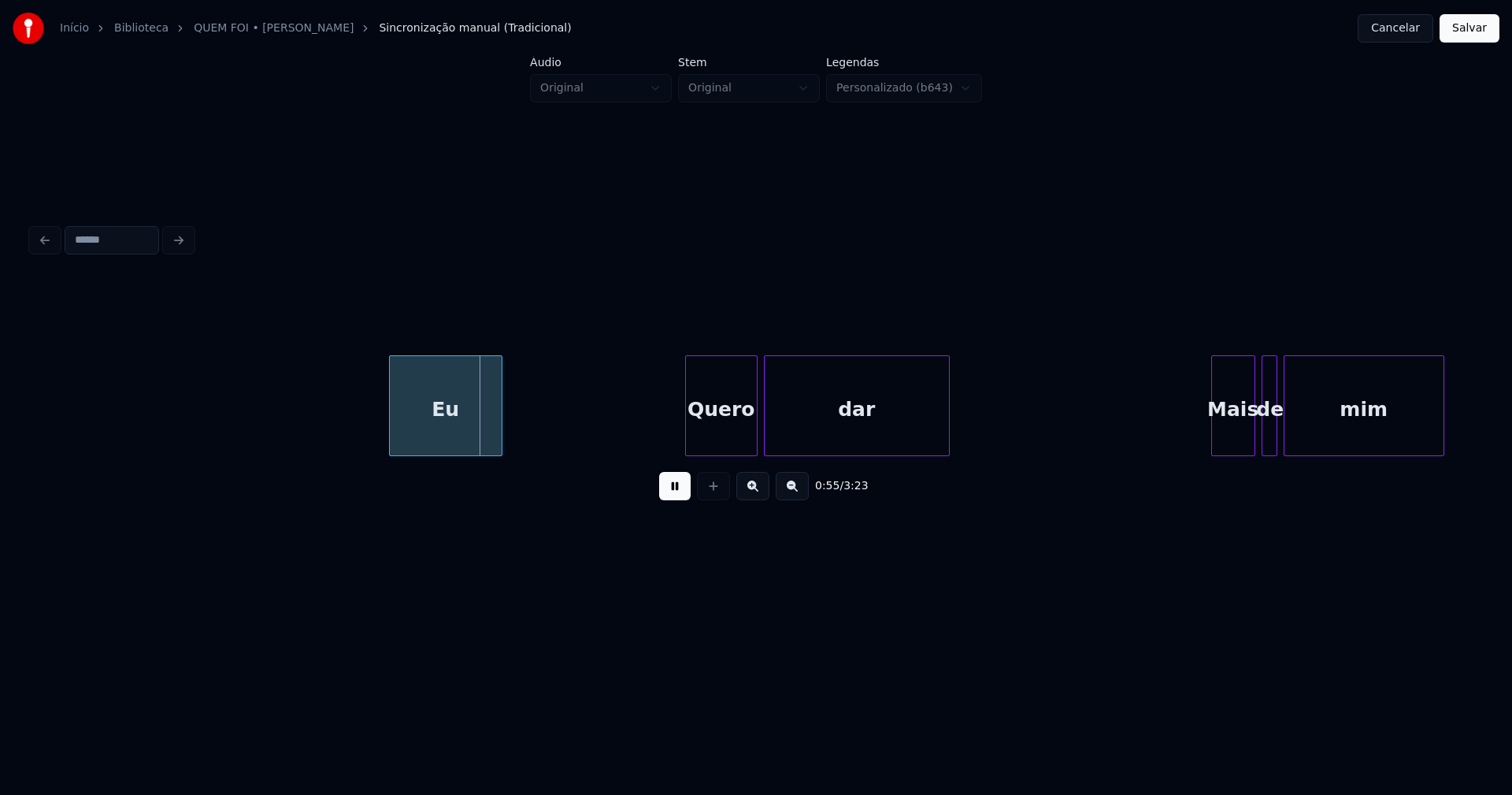
click at [447, 431] on div "Eu" at bounding box center [446, 410] width 112 height 107
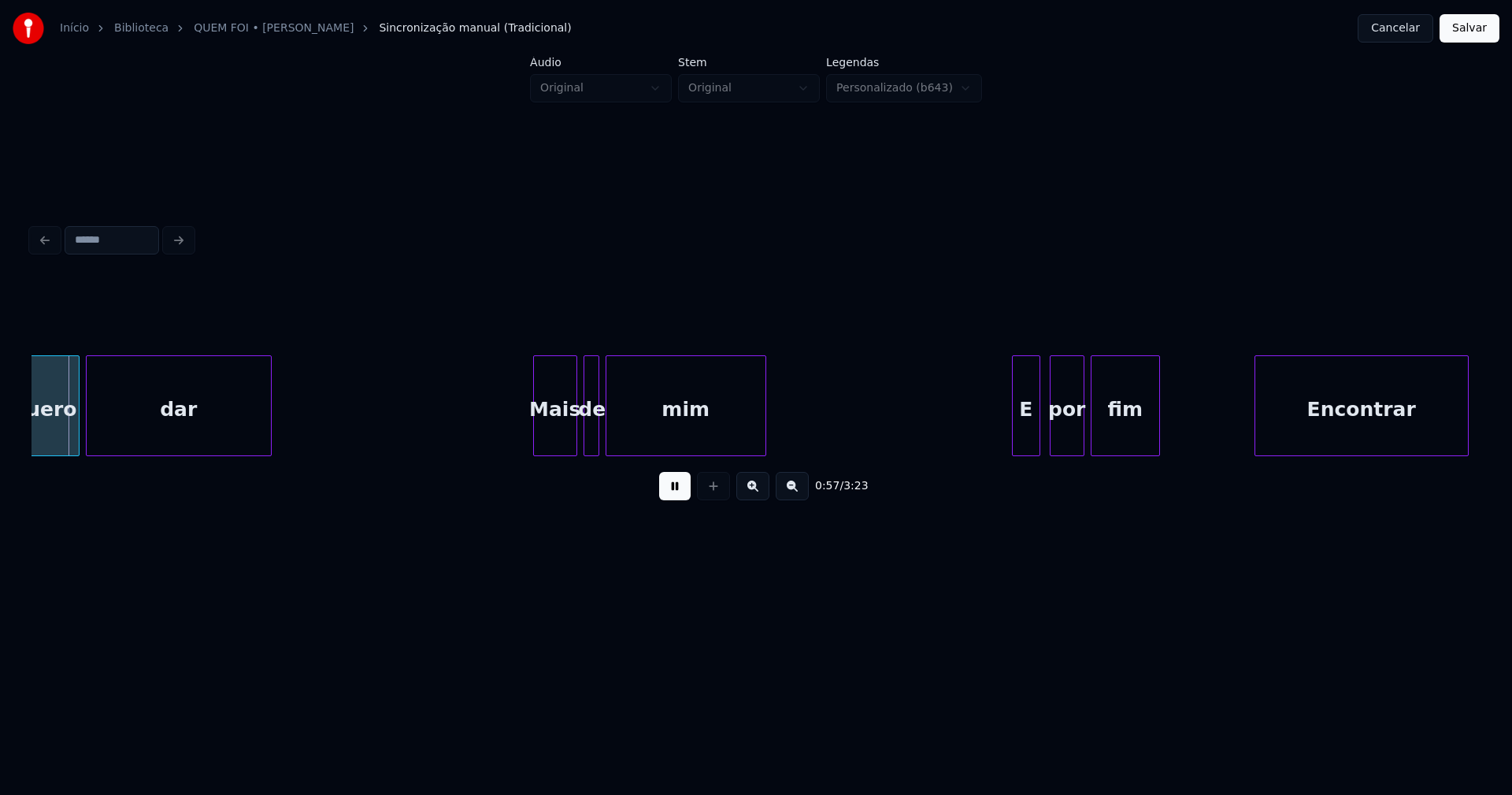
scroll to position [0, 8991]
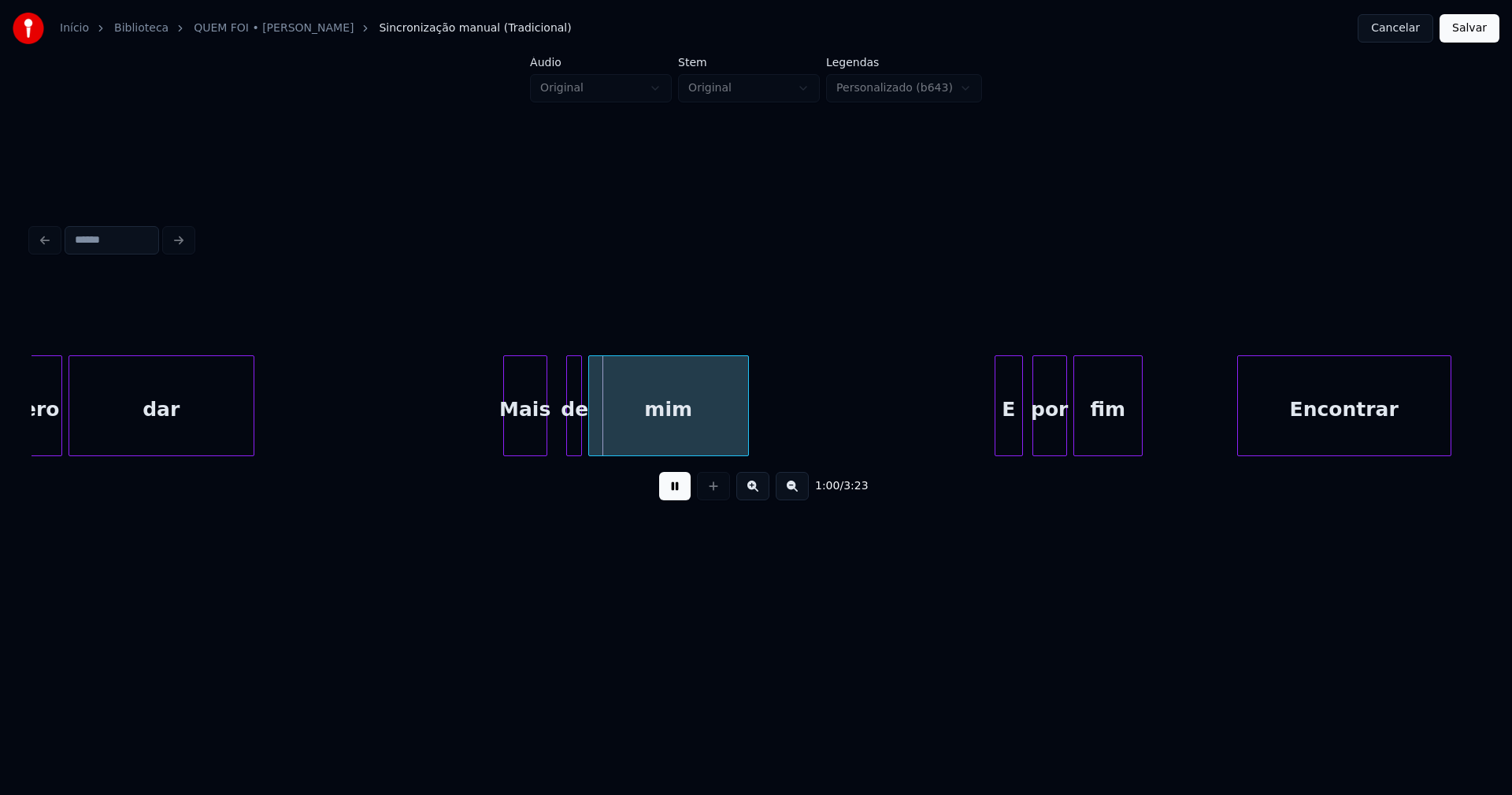
click at [528, 451] on div "Quero dar Mais de mim E por fim Encontrar" at bounding box center [756, 406] width 1449 height 101
click at [493, 442] on div at bounding box center [494, 406] width 5 height 99
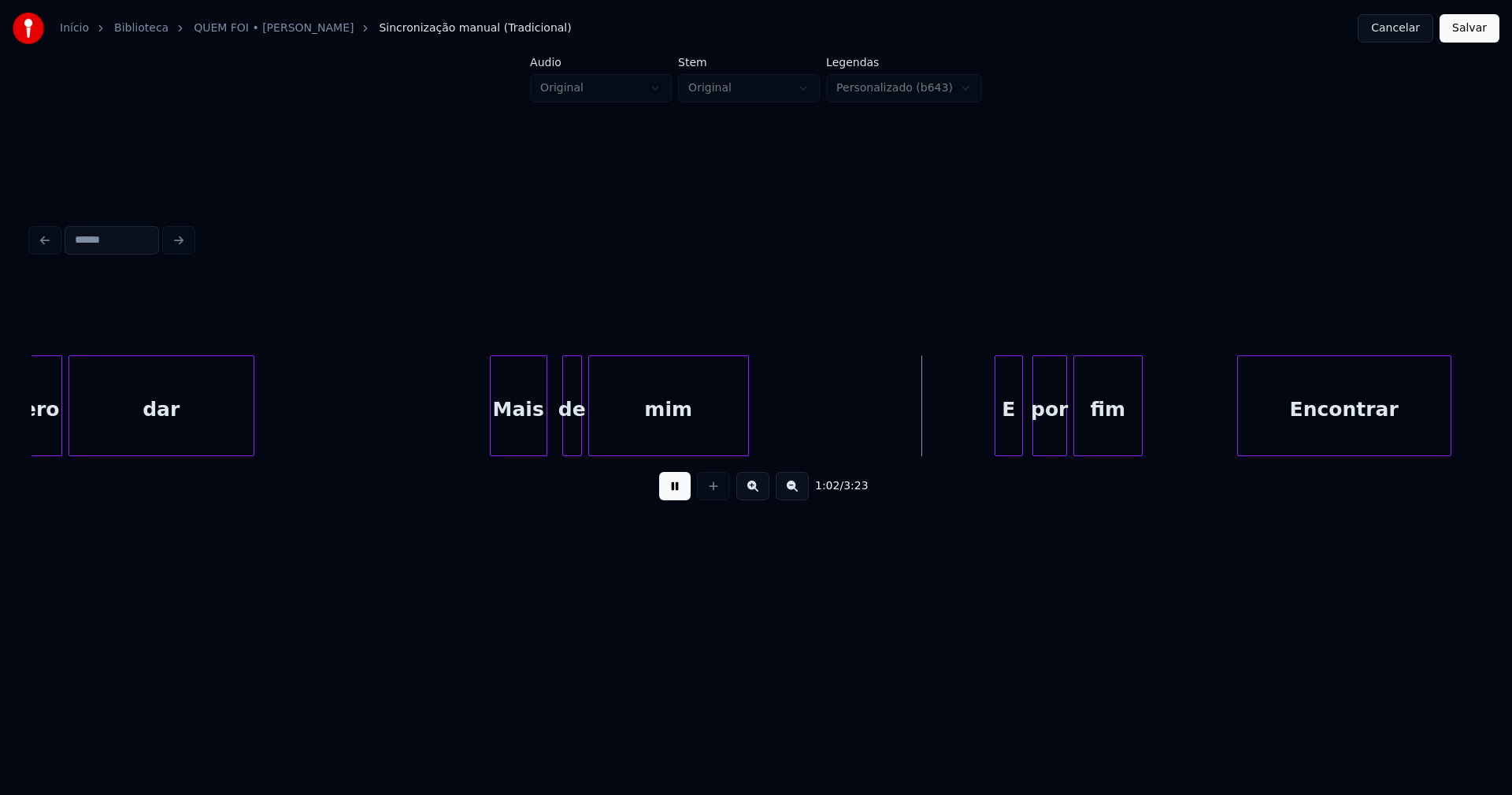
click at [563, 429] on div at bounding box center [565, 406] width 5 height 99
click at [552, 423] on div at bounding box center [553, 406] width 5 height 99
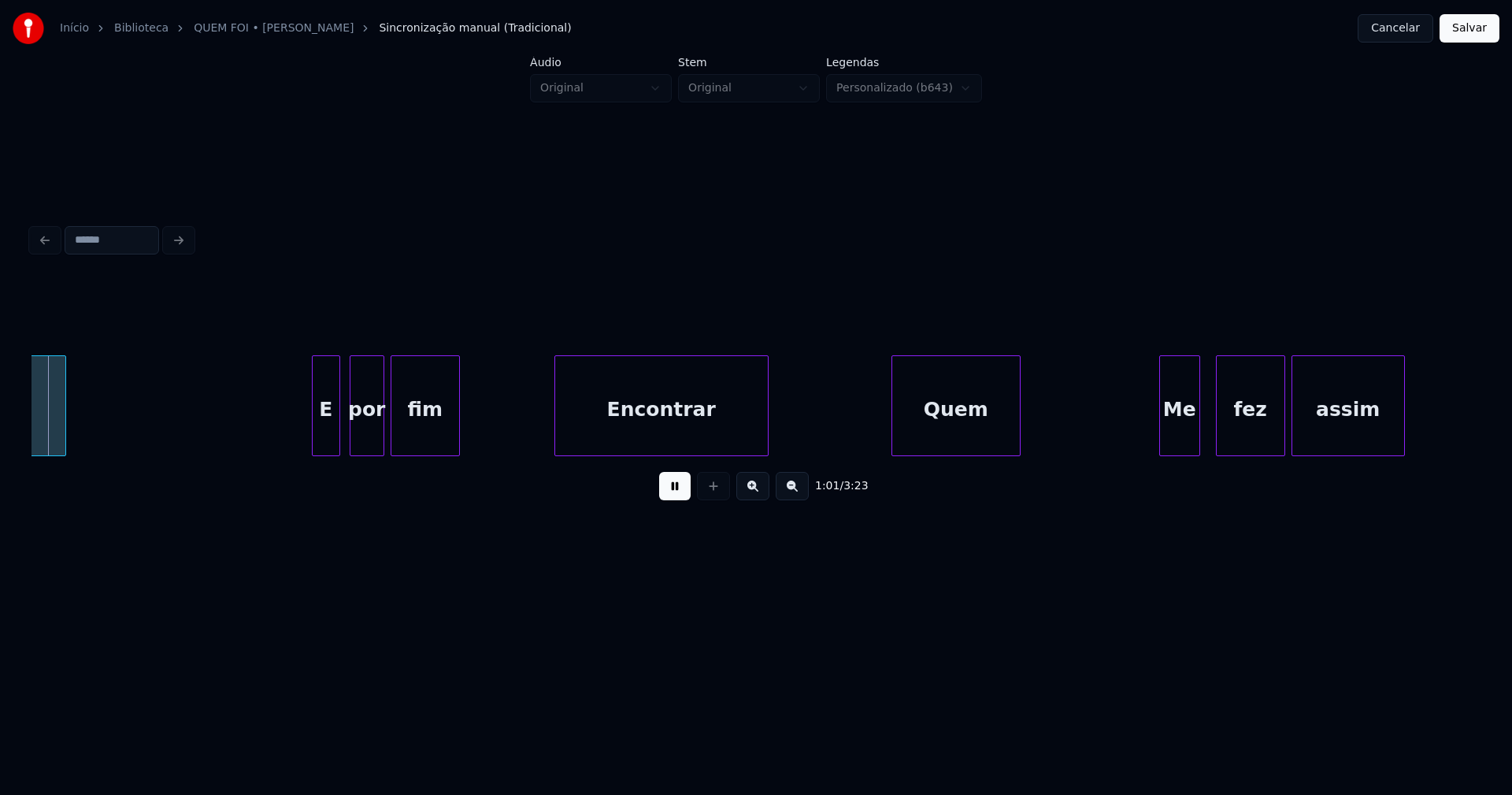
scroll to position [0, 9700]
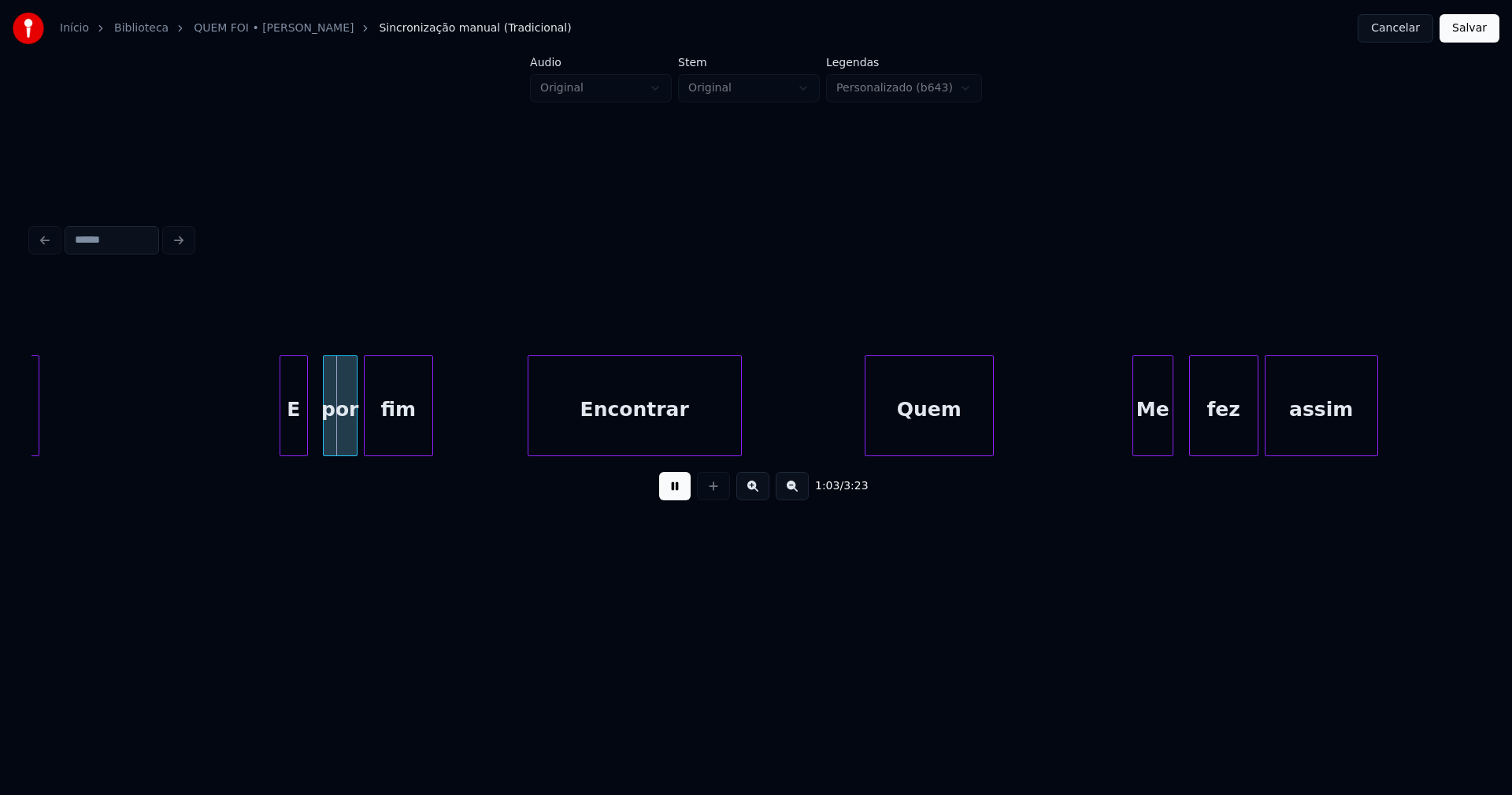
click at [293, 439] on div "E" at bounding box center [294, 410] width 27 height 107
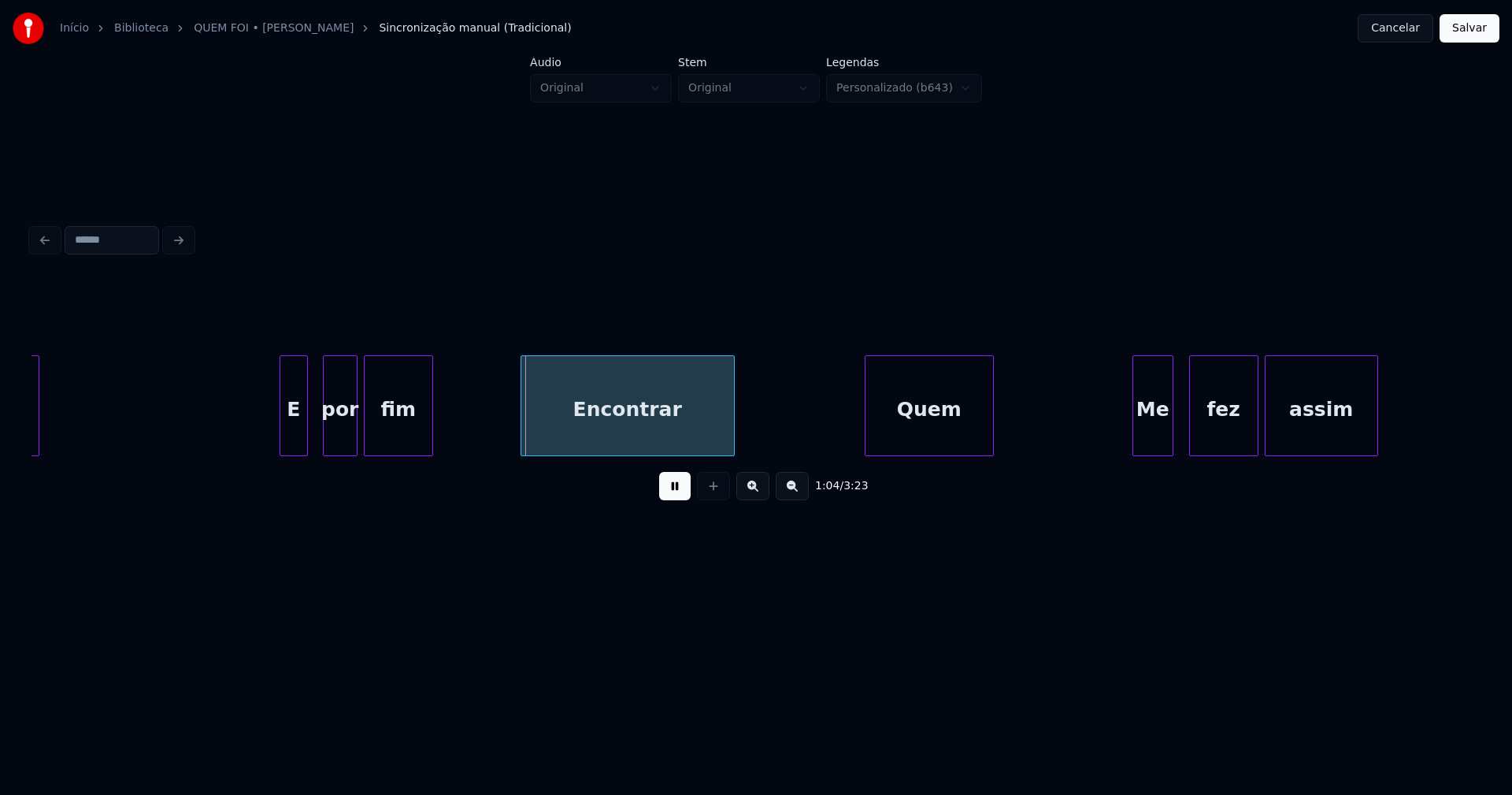
click at [598, 443] on div "Encontrar" at bounding box center [627, 410] width 212 height 107
click at [926, 444] on div "Quem" at bounding box center [923, 410] width 128 height 107
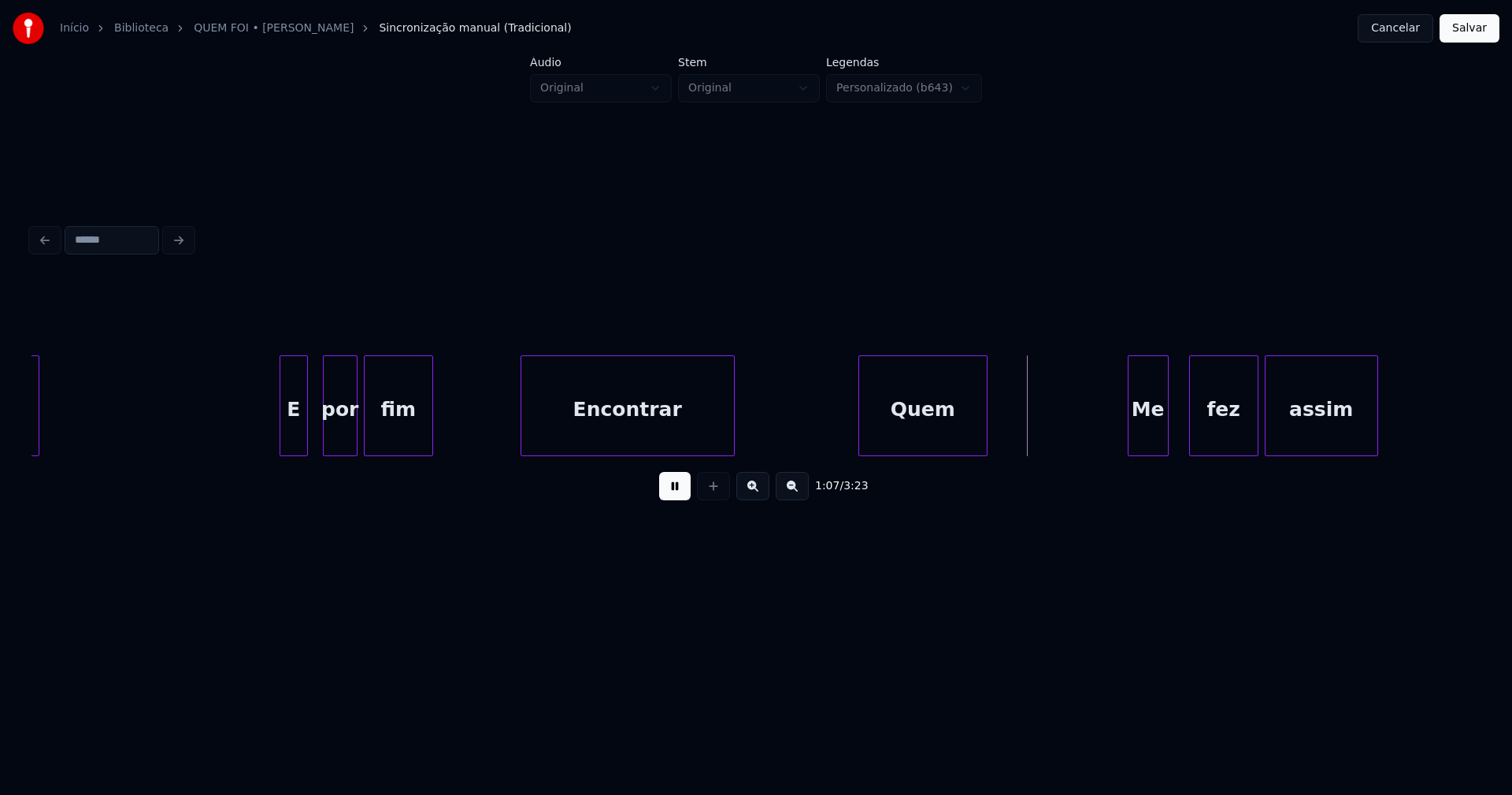
click at [1154, 437] on div "Me" at bounding box center [1148, 410] width 39 height 107
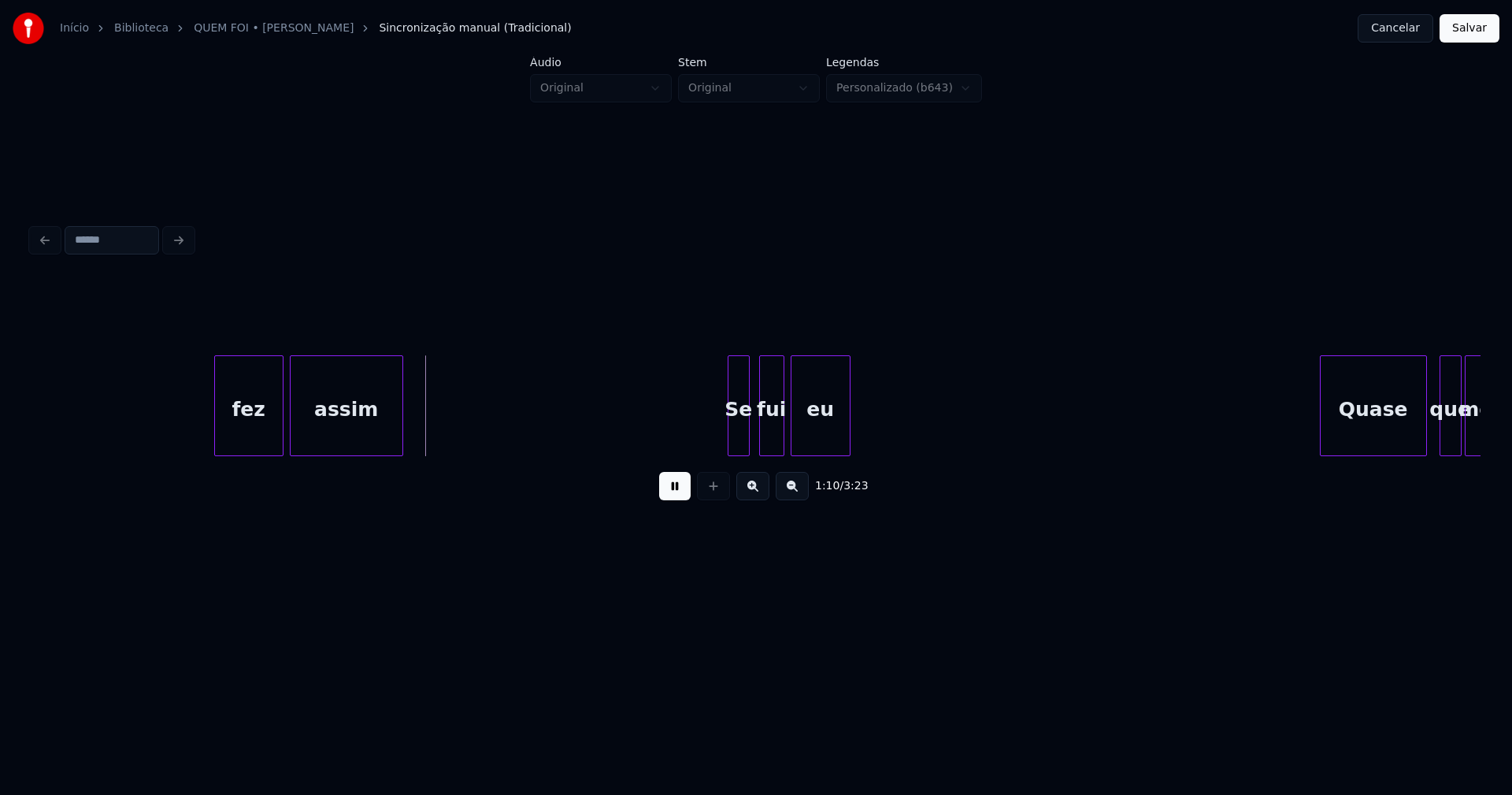
scroll to position [0, 10906]
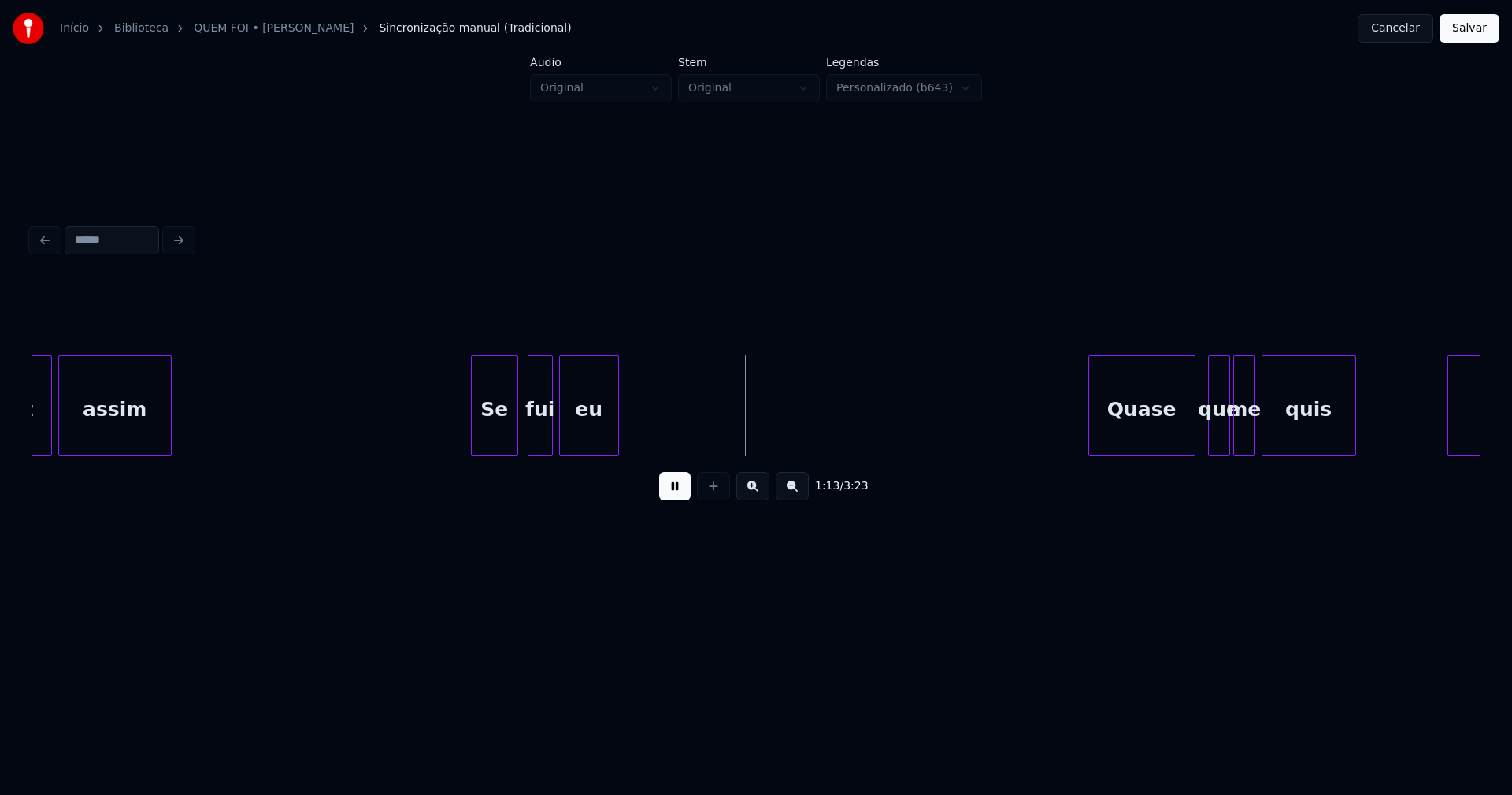
click at [476, 440] on div at bounding box center [474, 406] width 5 height 99
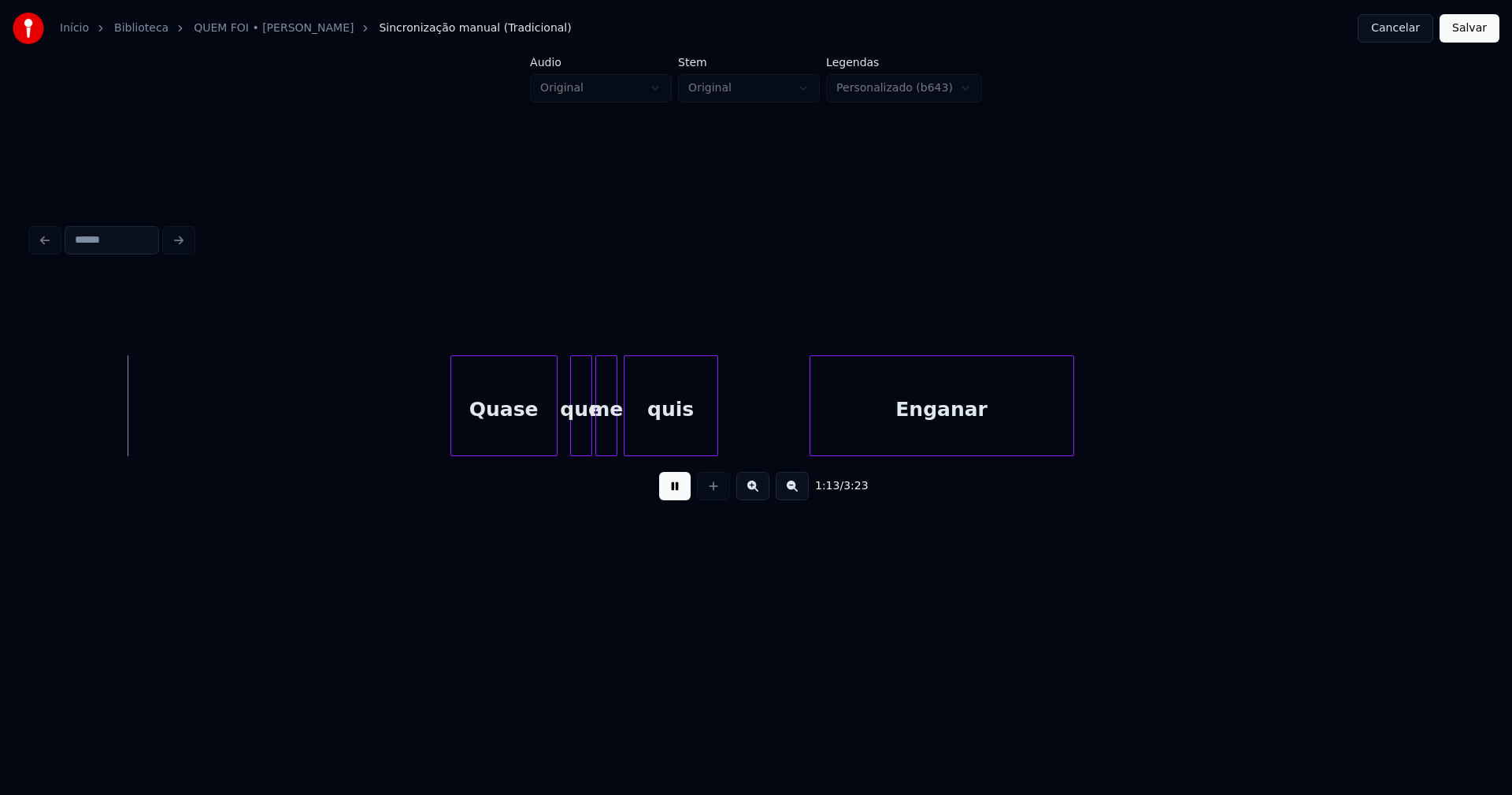
scroll to position [0, 11562]
click at [492, 436] on div "Quase" at bounding box center [482, 410] width 106 height 107
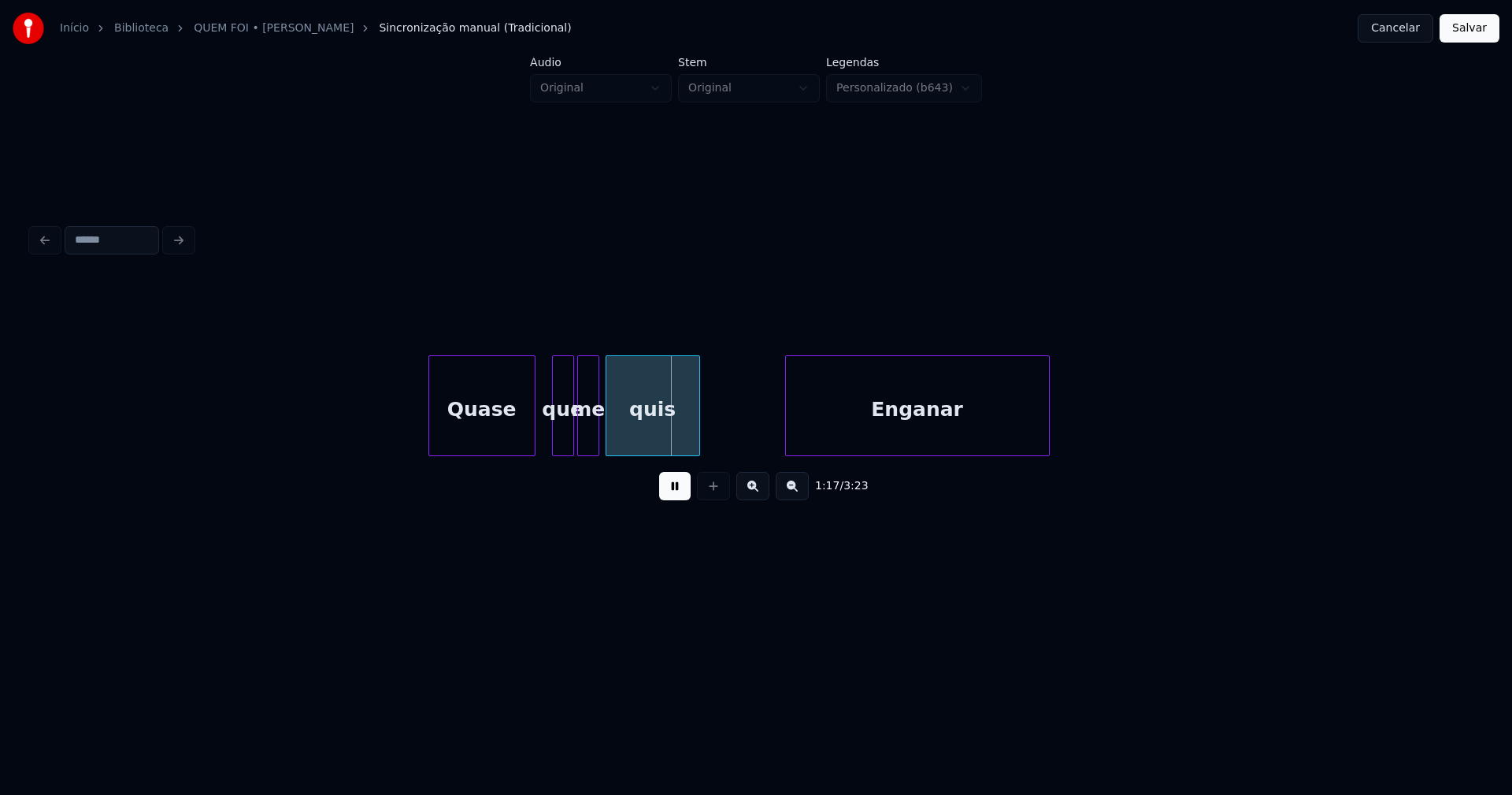
click at [847, 436] on div "Enganar" at bounding box center [917, 410] width 263 height 107
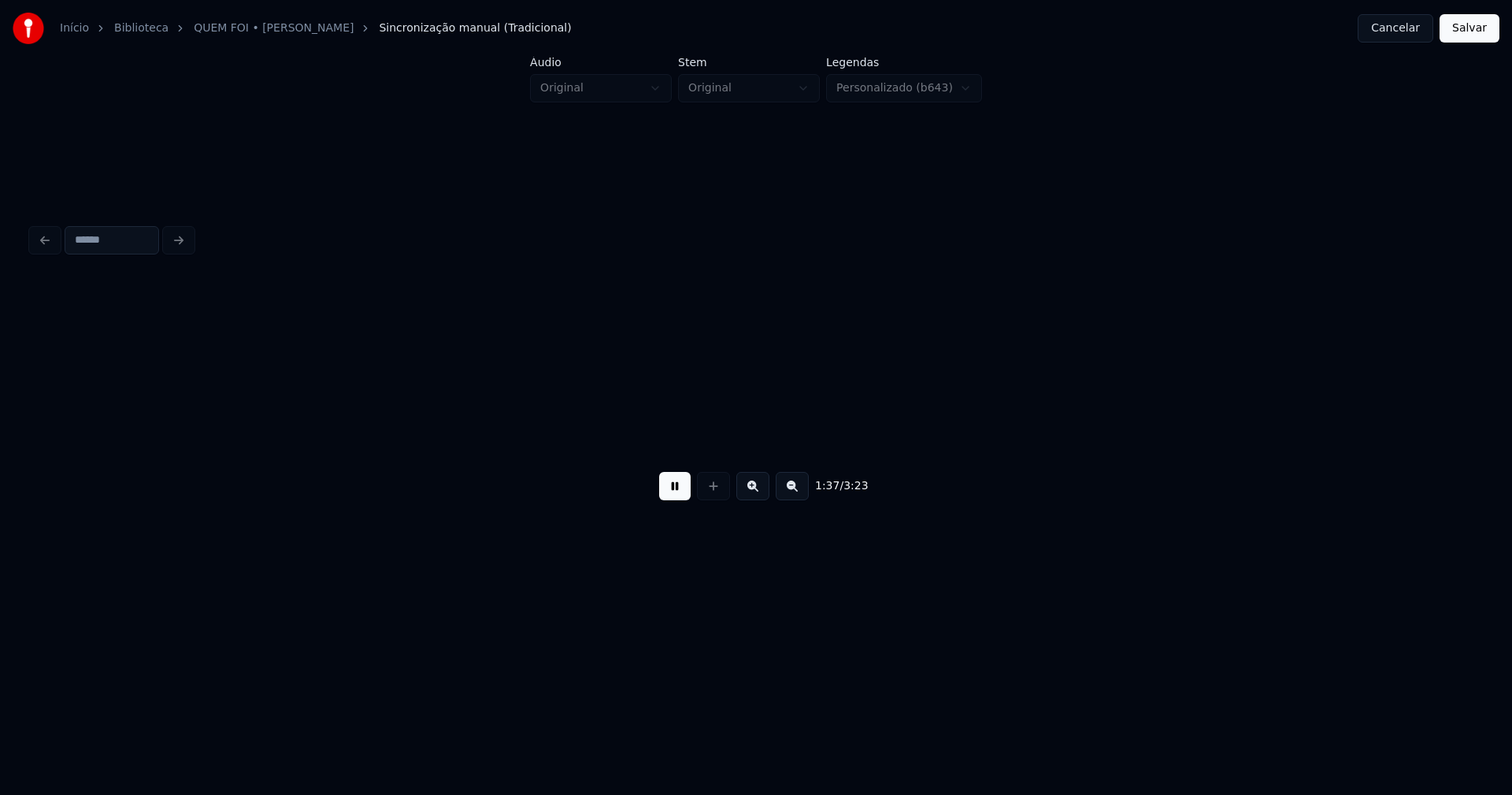
scroll to position [0, 15416]
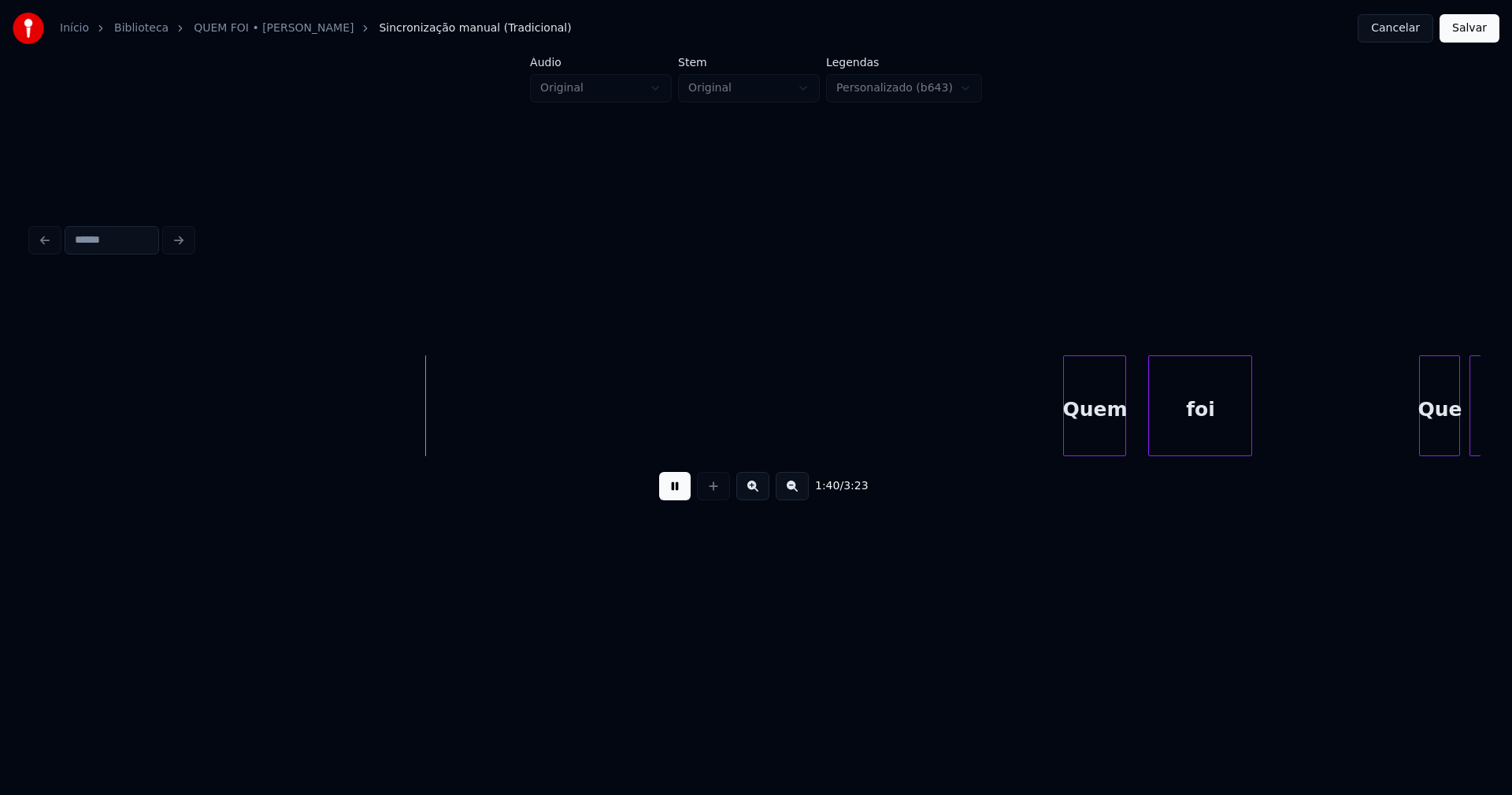
click at [1103, 442] on div "Quem" at bounding box center [1095, 410] width 62 height 107
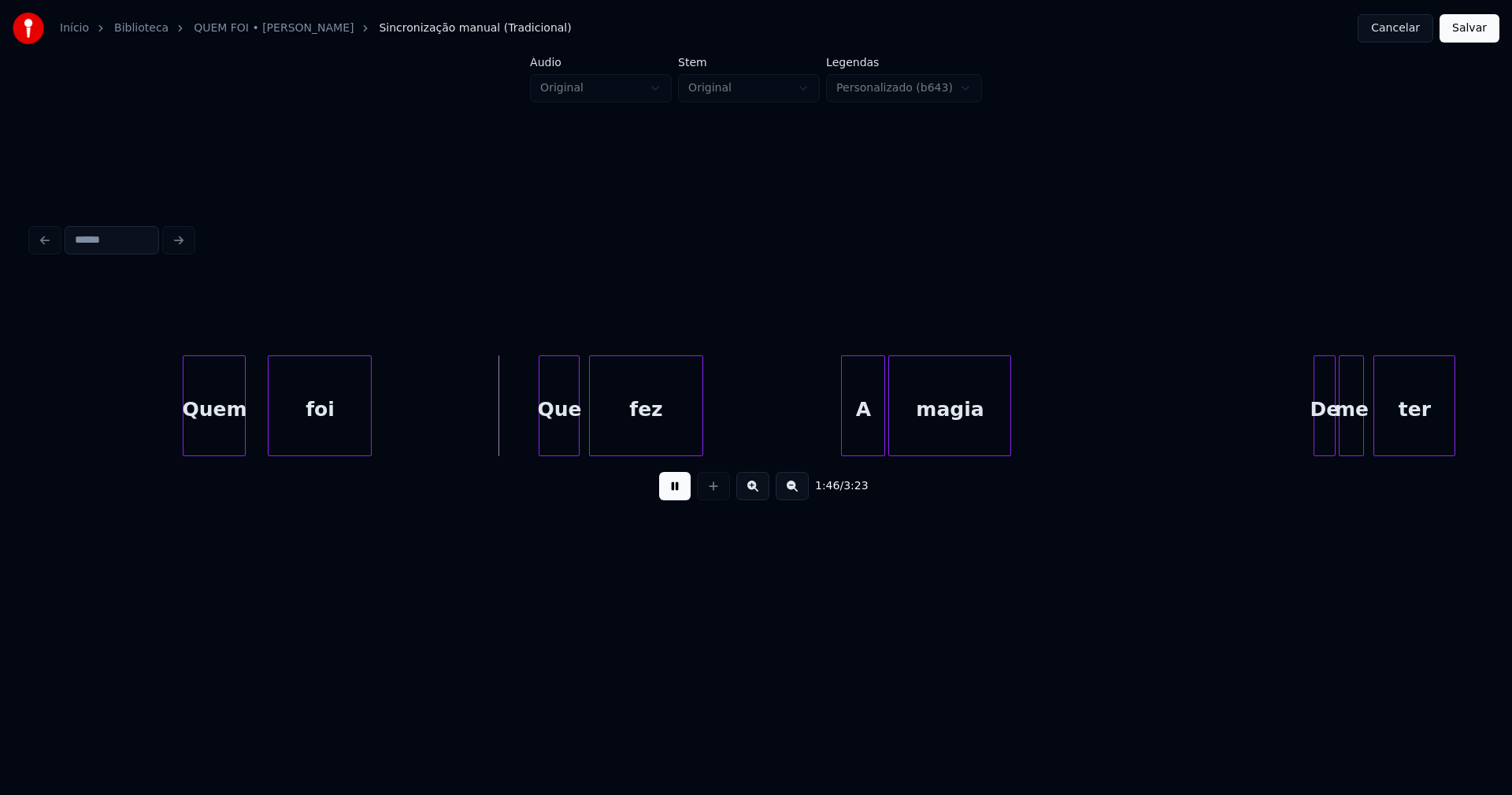
scroll to position [0, 16331]
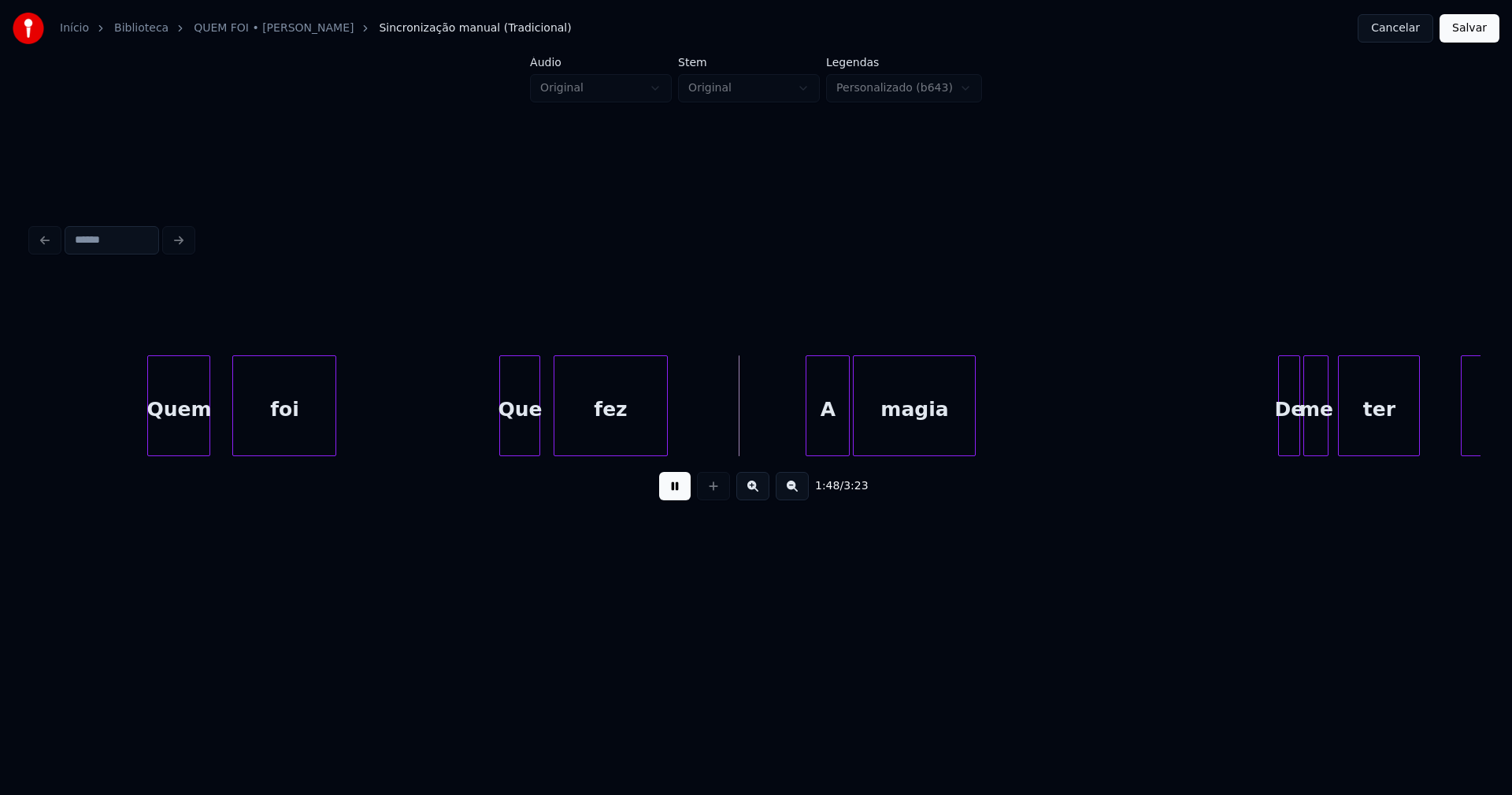
click at [523, 448] on div "Que" at bounding box center [520, 410] width 39 height 107
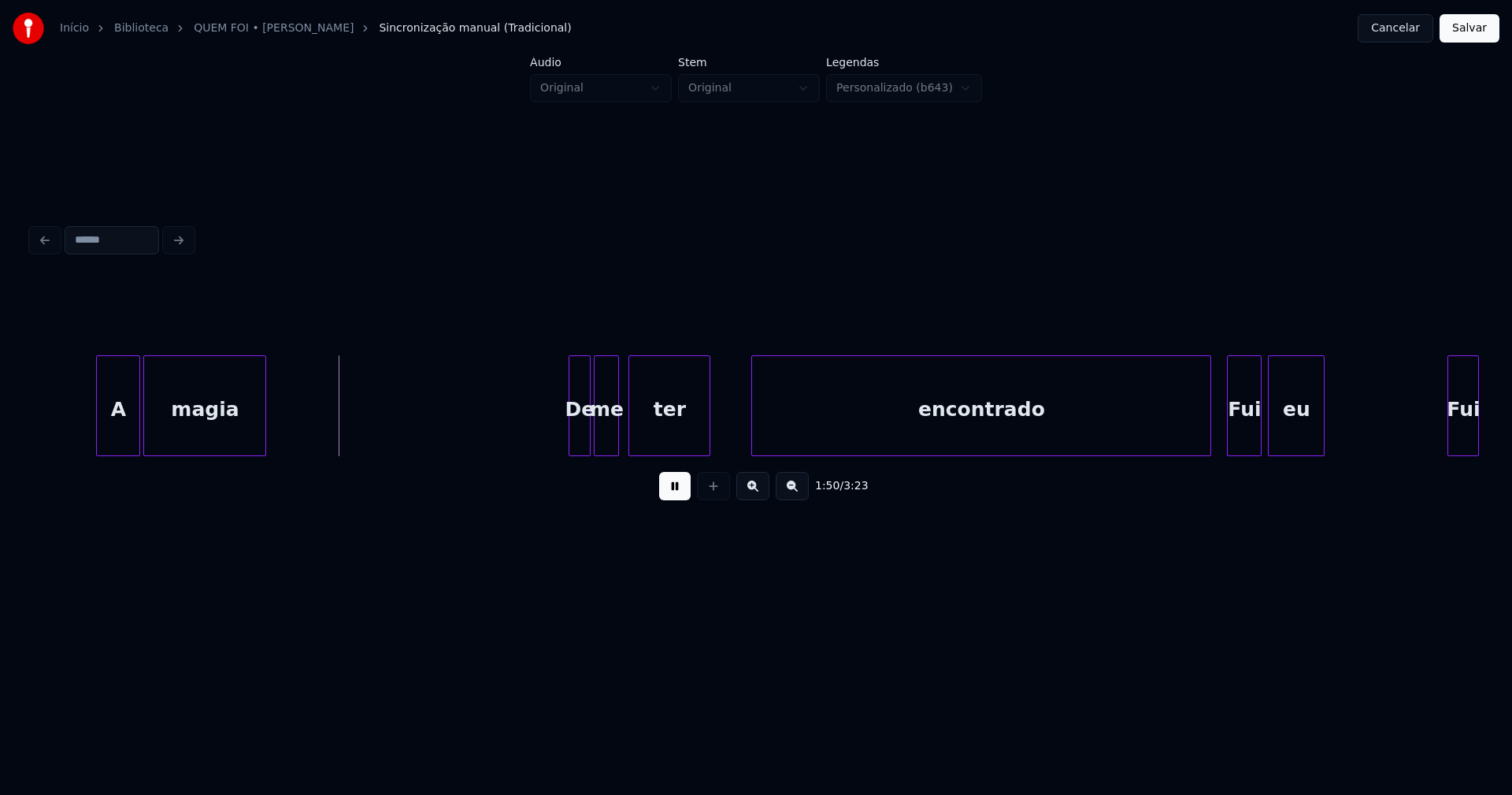
scroll to position [0, 17059]
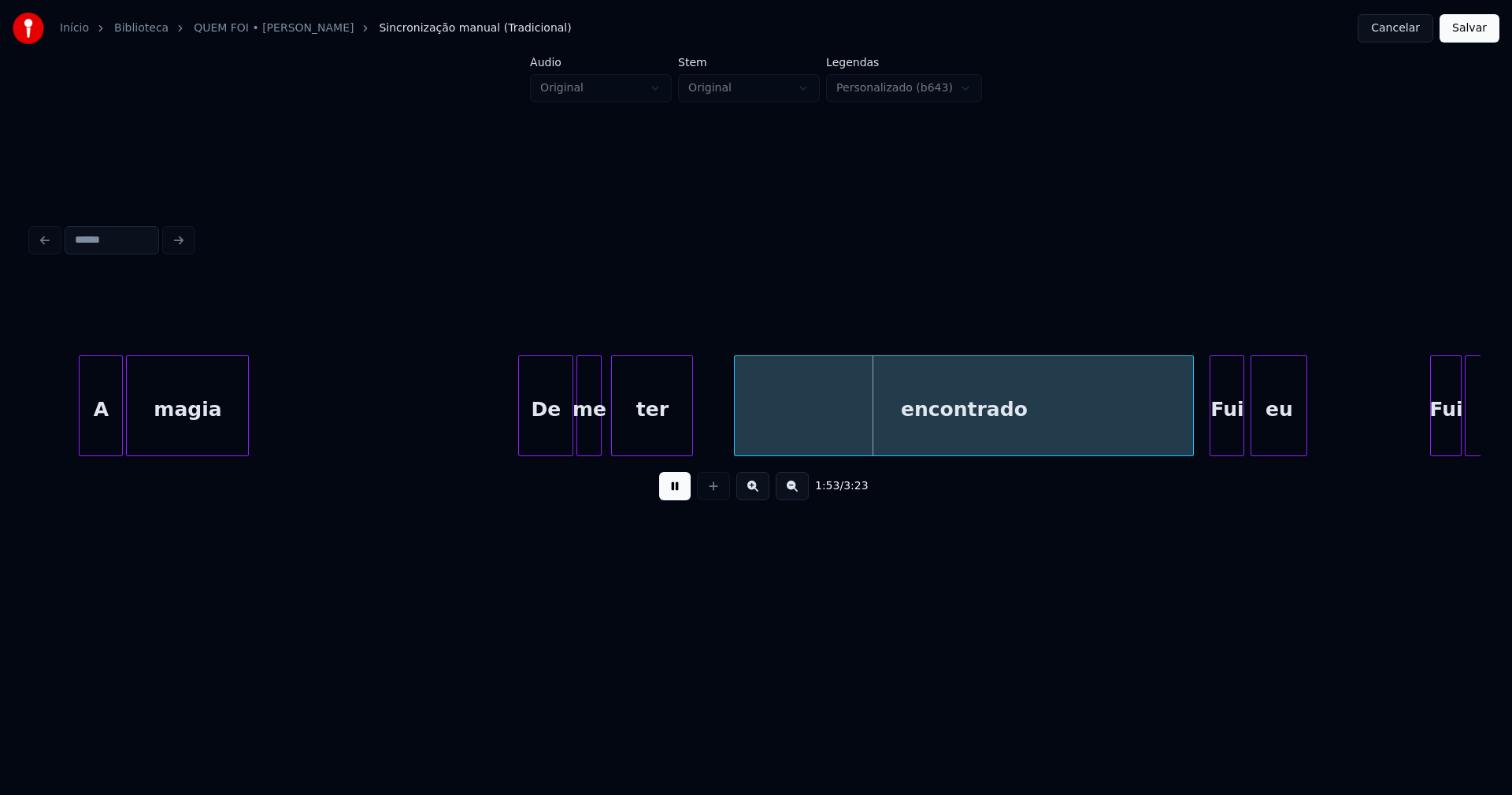
click at [521, 445] on div at bounding box center [522, 406] width 5 height 99
click at [749, 448] on div "encontrado" at bounding box center [930, 410] width 458 height 107
click at [1161, 419] on div "encontrado" at bounding box center [930, 406] width 460 height 101
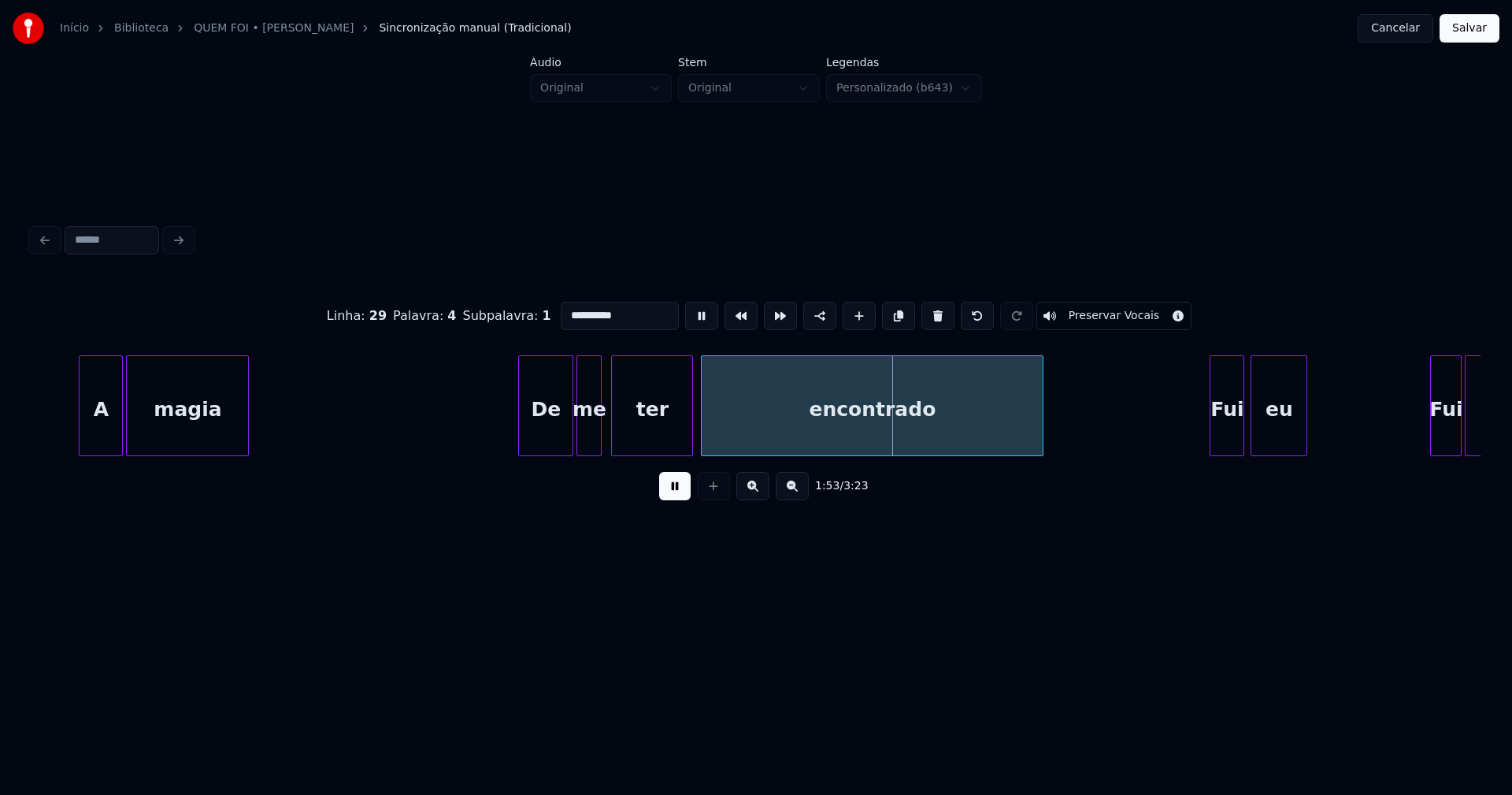
click at [1040, 469] on div "**********" at bounding box center [756, 396] width 1449 height 239
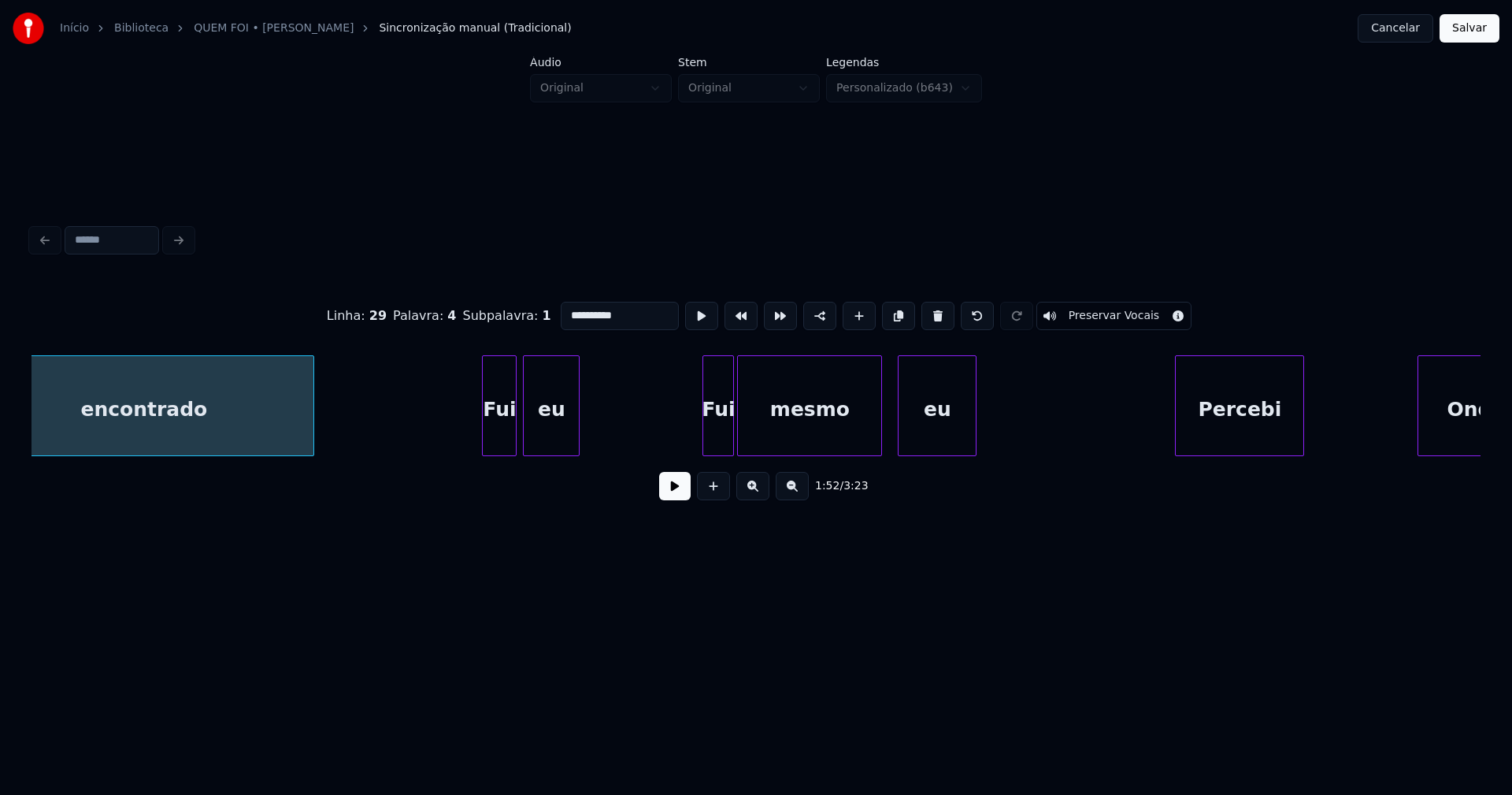
scroll to position [0, 17728]
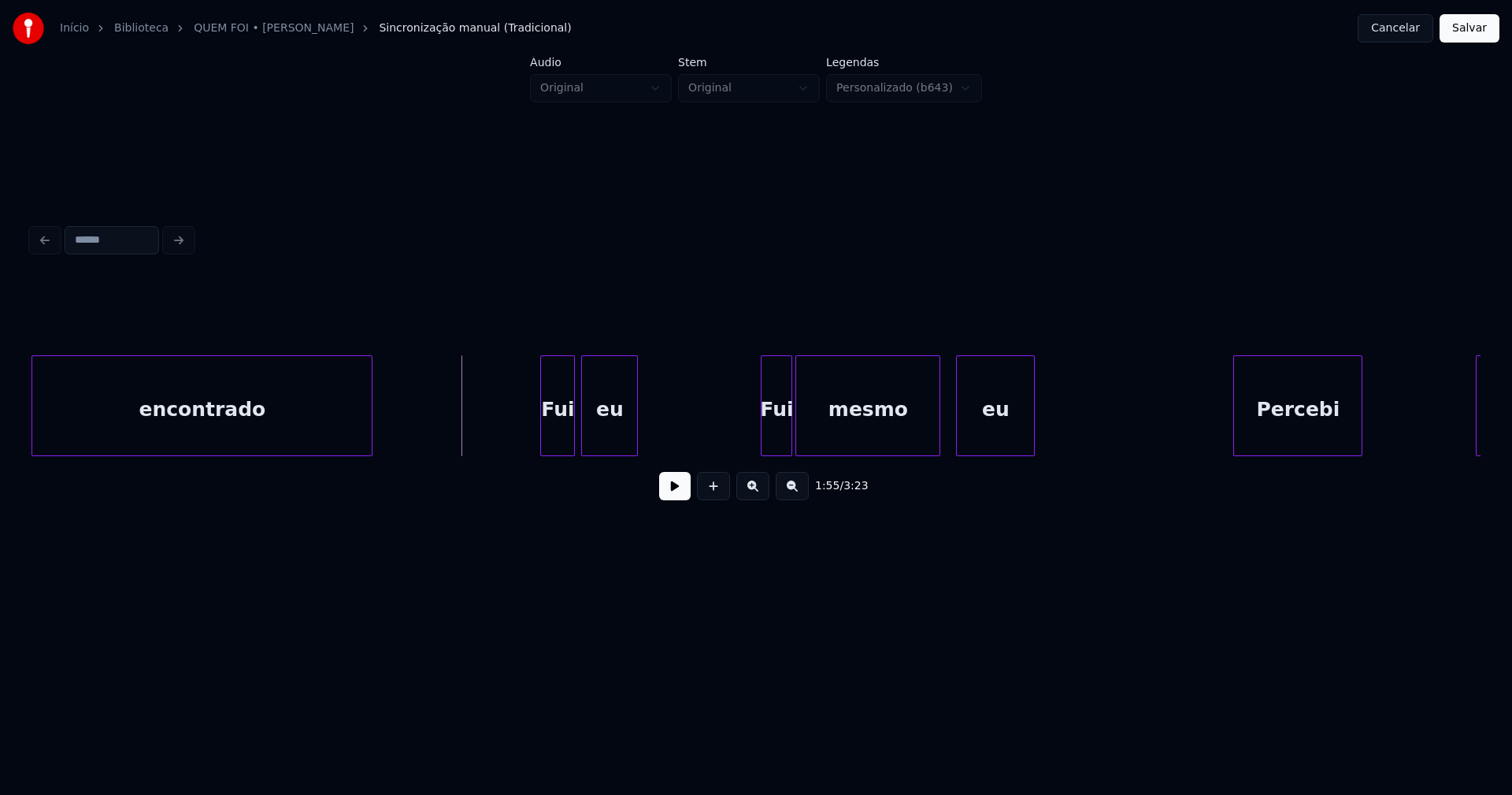
drag, startPoint x: 680, startPoint y: 493, endPoint x: 598, endPoint y: 452, distance: 91.7
click at [679, 493] on button at bounding box center [675, 486] width 32 height 28
click at [503, 448] on div at bounding box center [501, 406] width 5 height 99
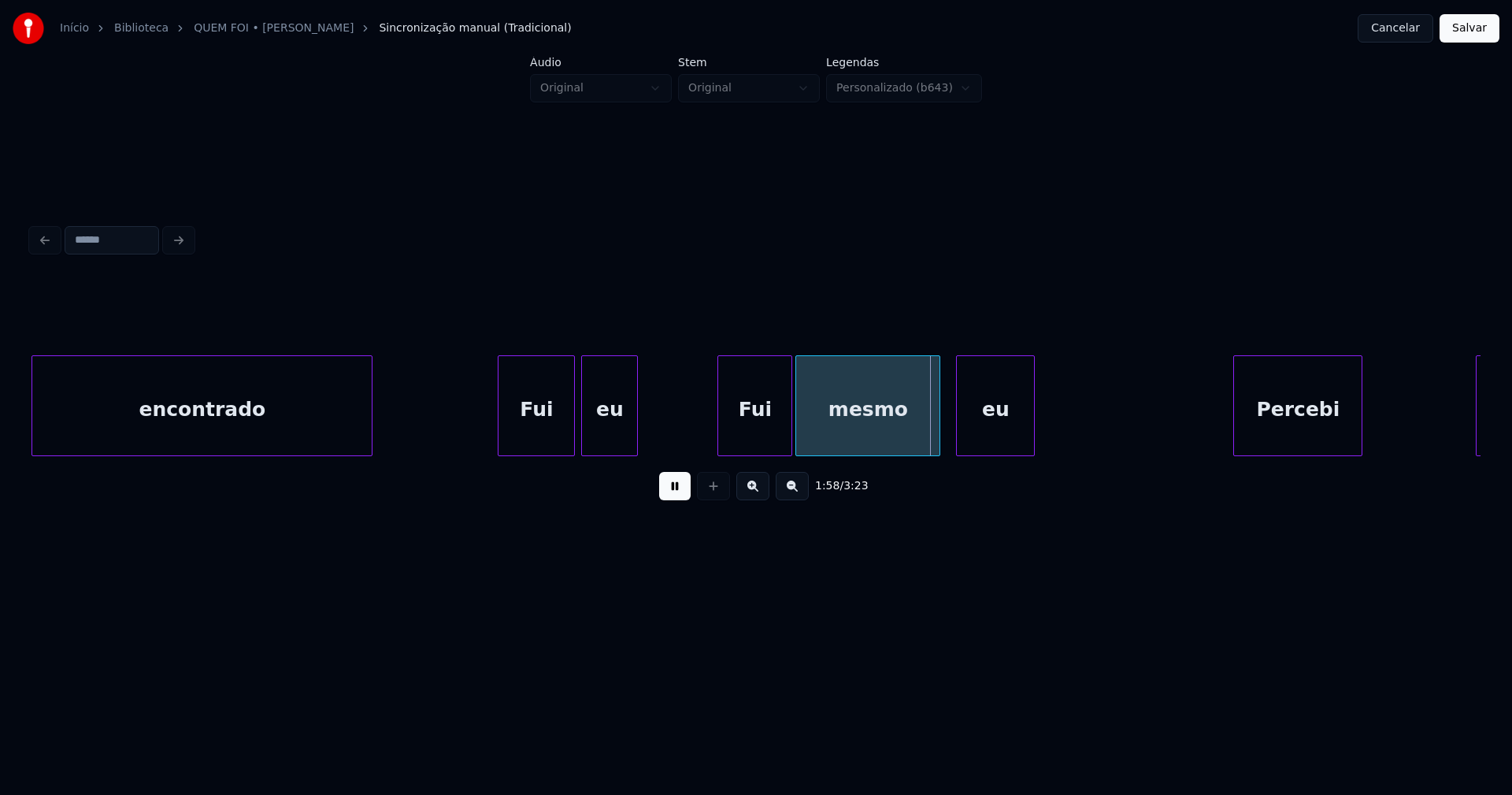
click at [722, 448] on div at bounding box center [720, 406] width 5 height 99
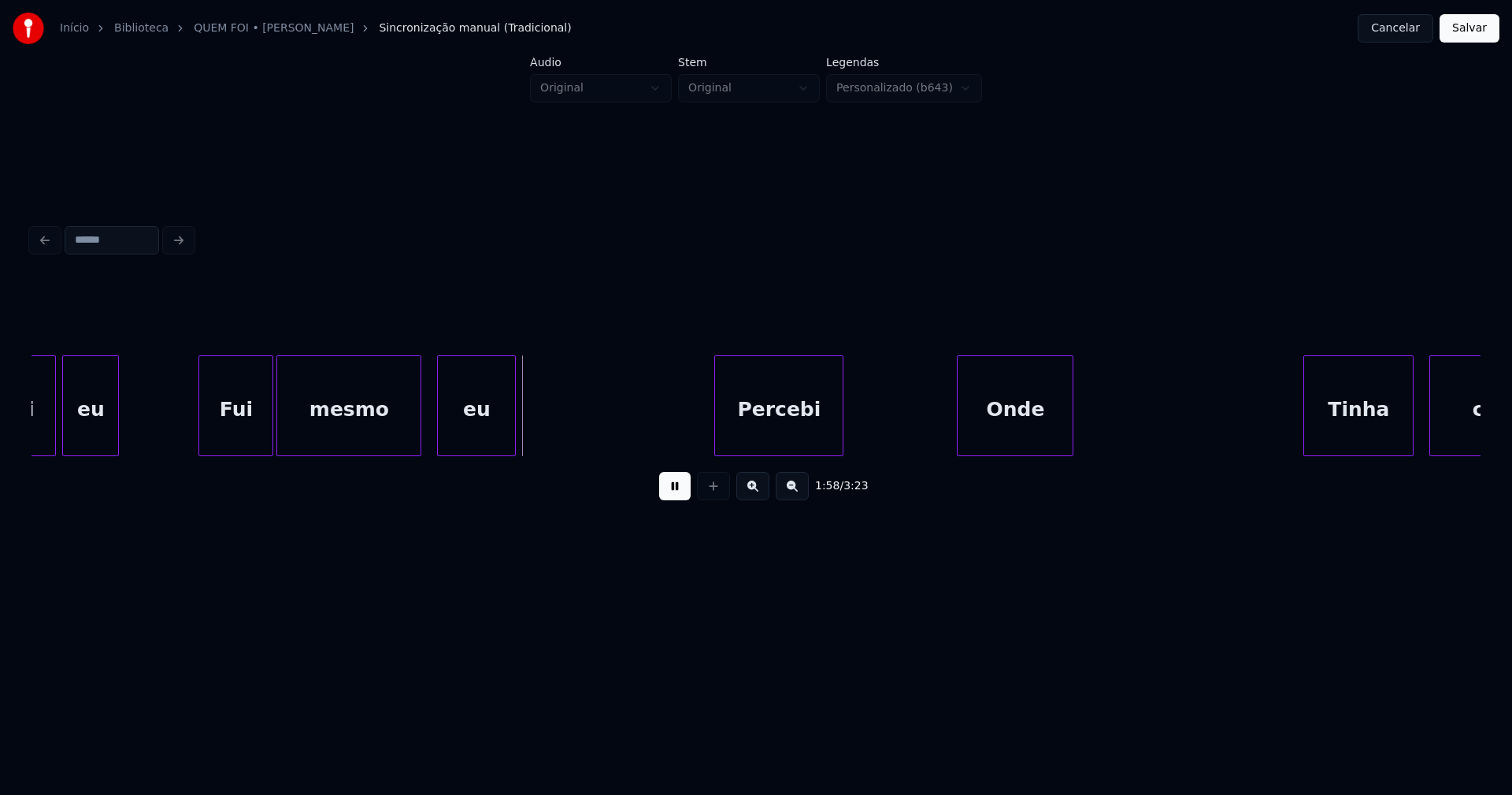
scroll to position [0, 18265]
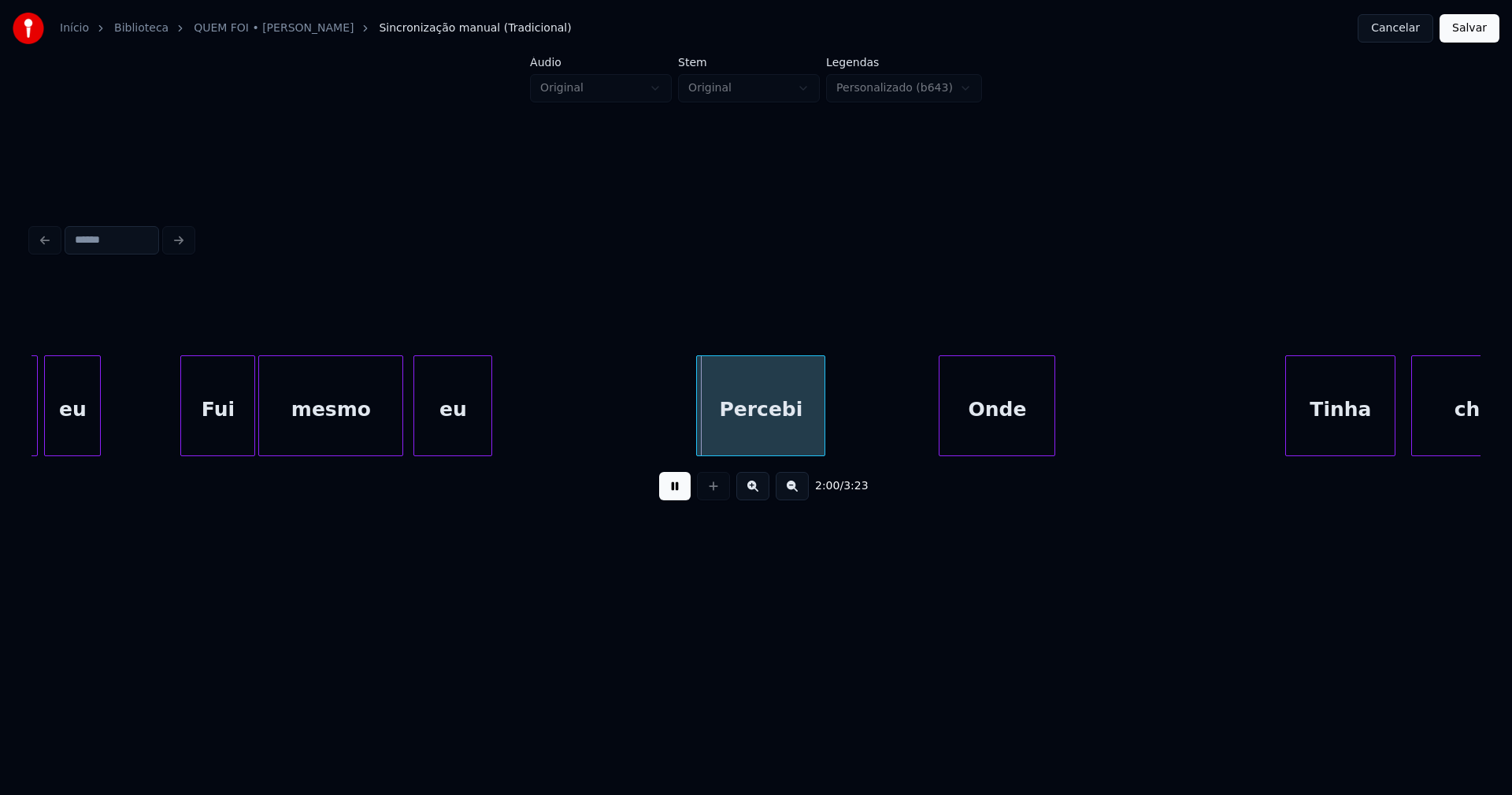
click at [470, 431] on div "eu" at bounding box center [453, 410] width 77 height 107
click at [971, 423] on div "Onde" at bounding box center [991, 410] width 115 height 107
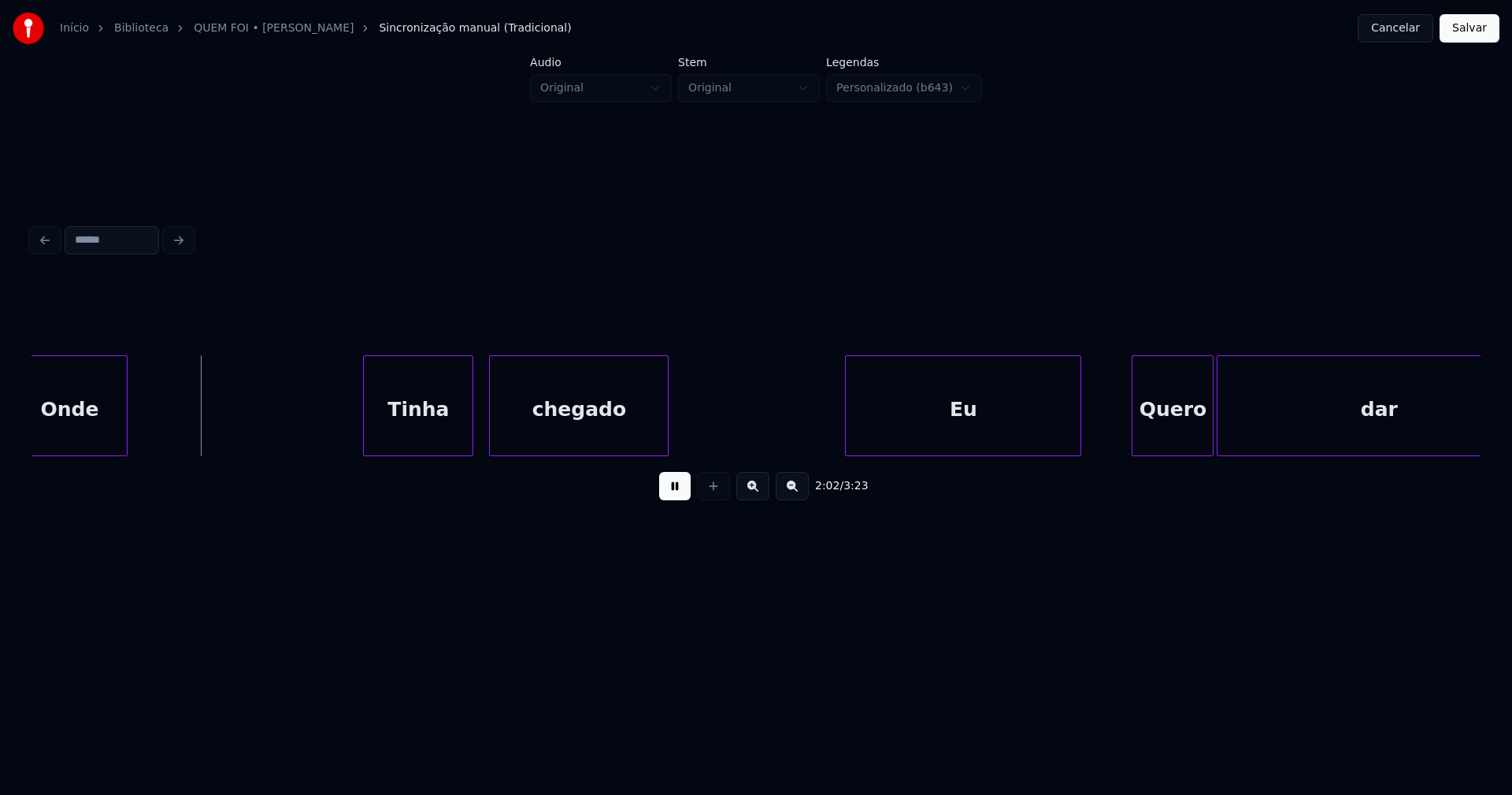
scroll to position [0, 19205]
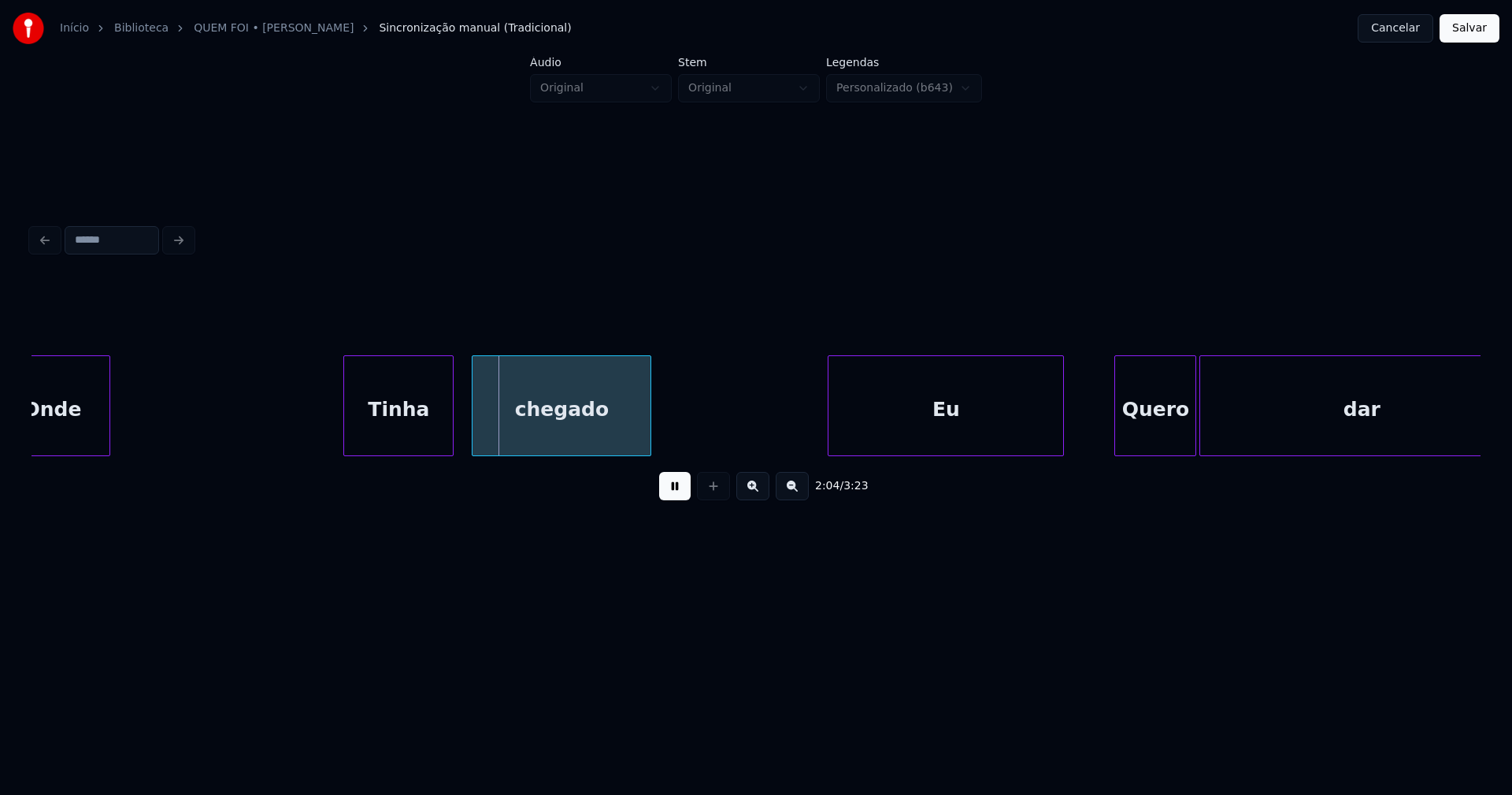
click at [407, 427] on div "Tinha" at bounding box center [399, 410] width 109 height 107
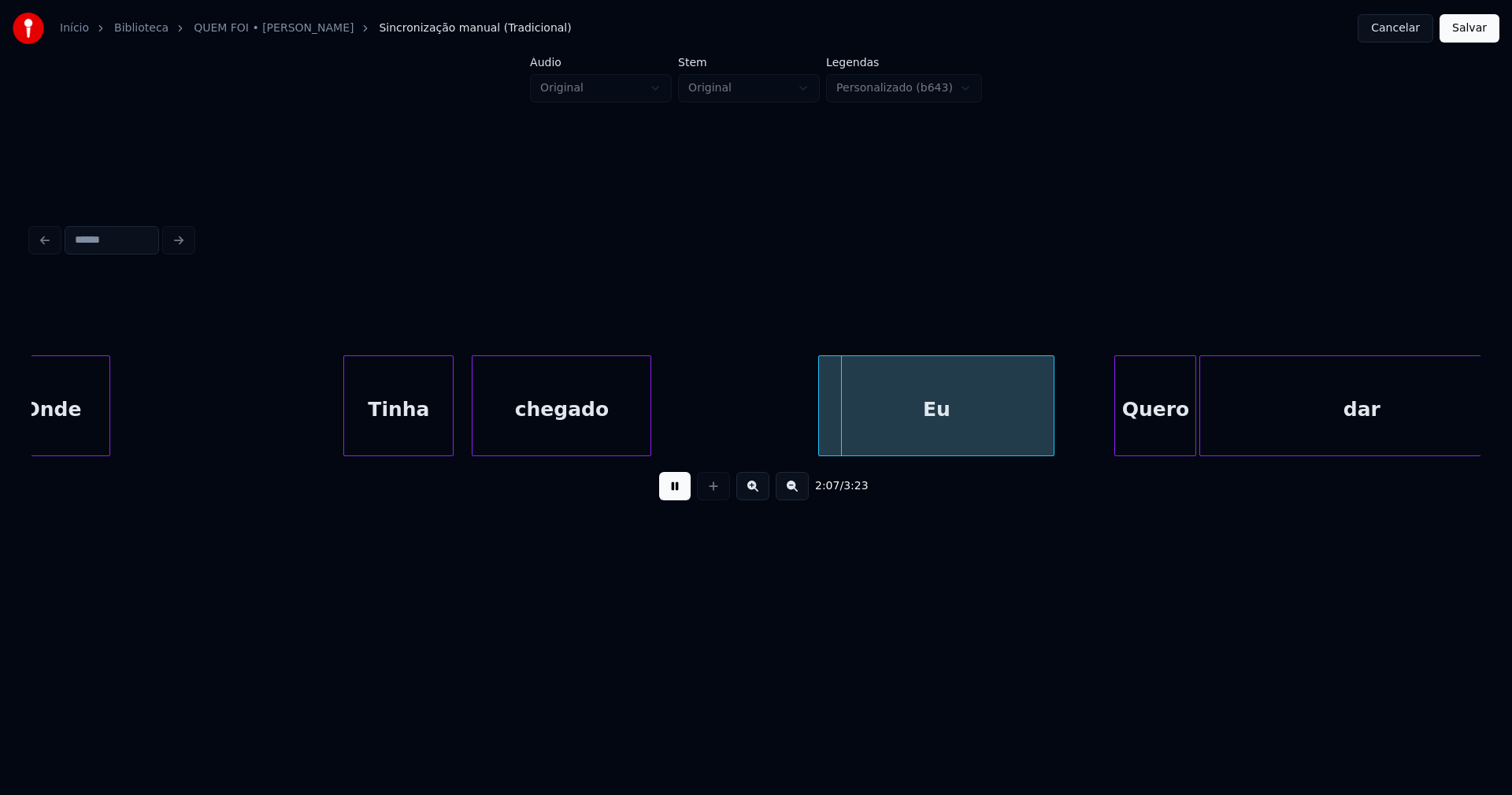
click at [911, 438] on div "Eu" at bounding box center [936, 410] width 234 height 107
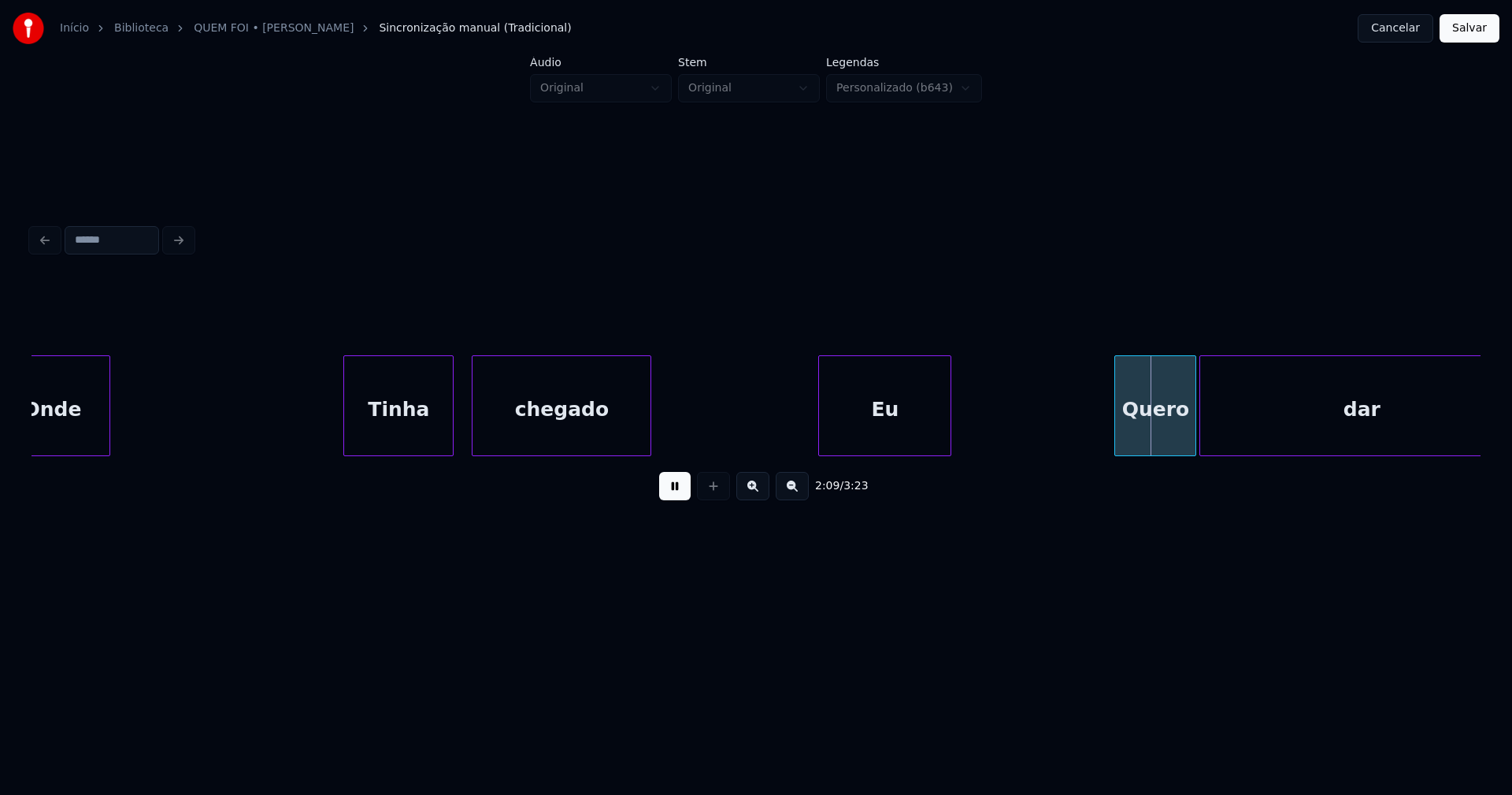
click at [950, 454] on div "Onde Tinha chegado Eu Quero dar" at bounding box center [756, 406] width 1449 height 101
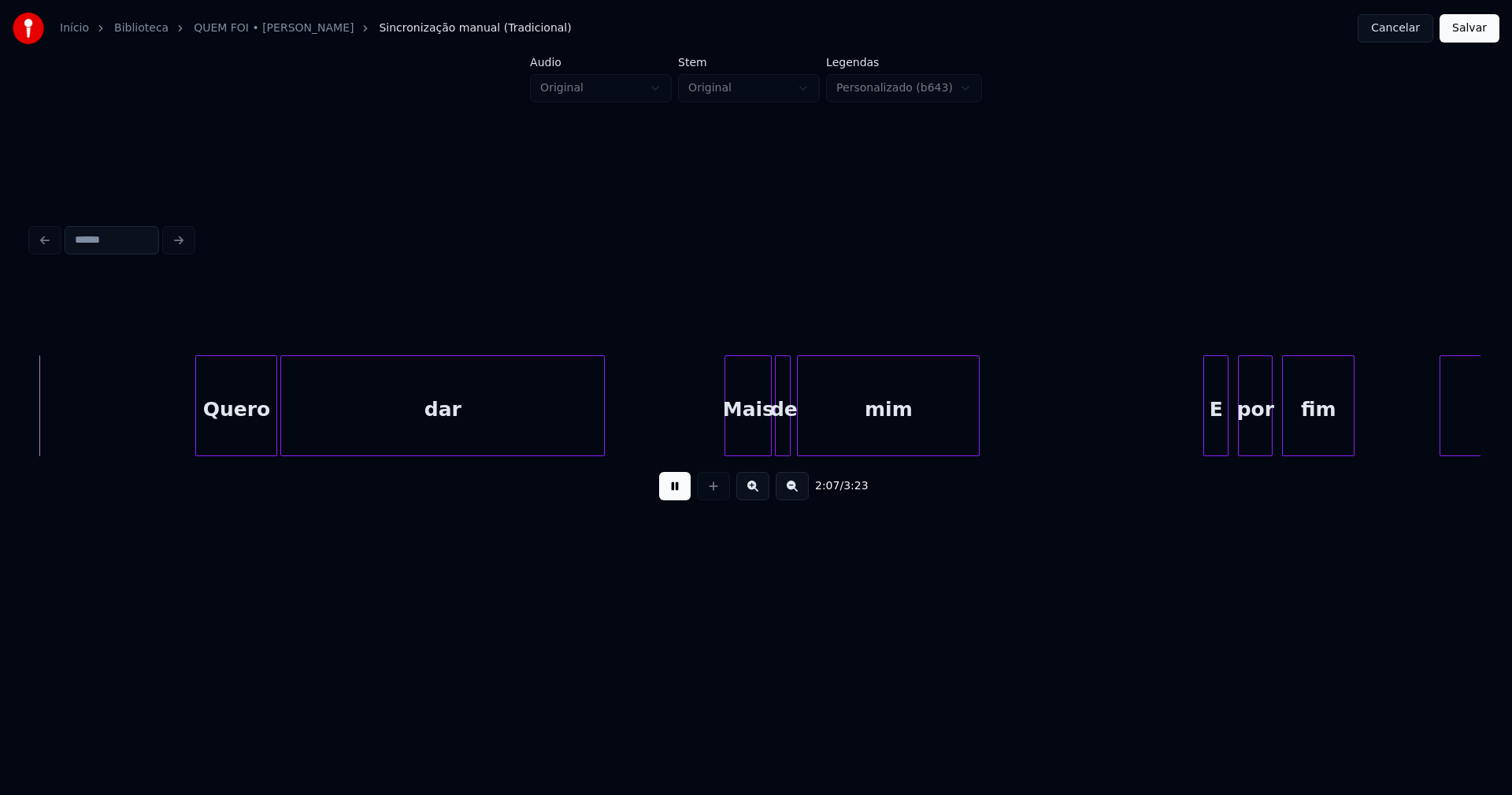
scroll to position [0, 20127]
click at [406, 456] on div "Quero dar Mais de mim E por fim Encontrar" at bounding box center [756, 406] width 1449 height 101
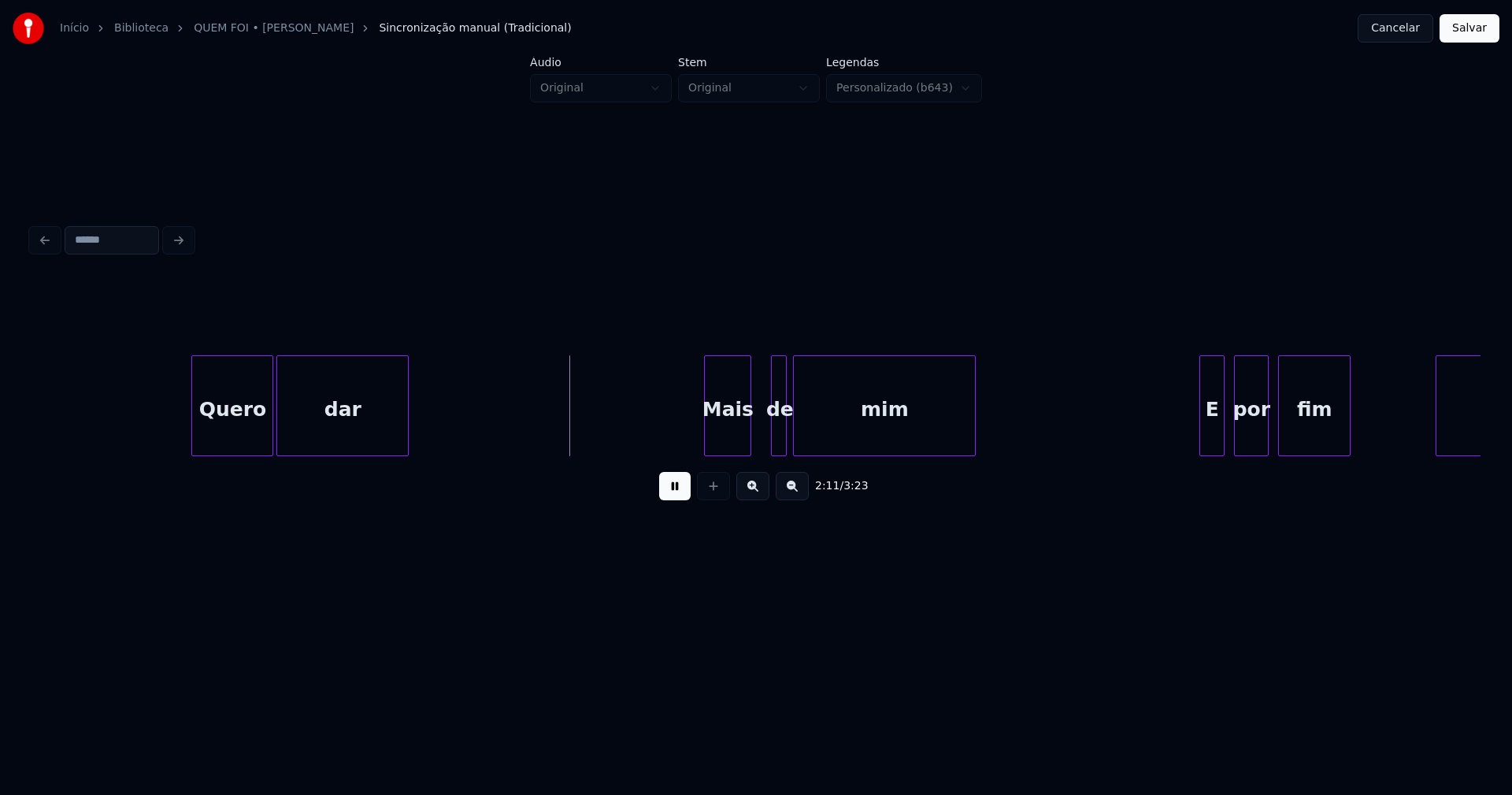
click at [722, 438] on div "Mais" at bounding box center [728, 410] width 46 height 107
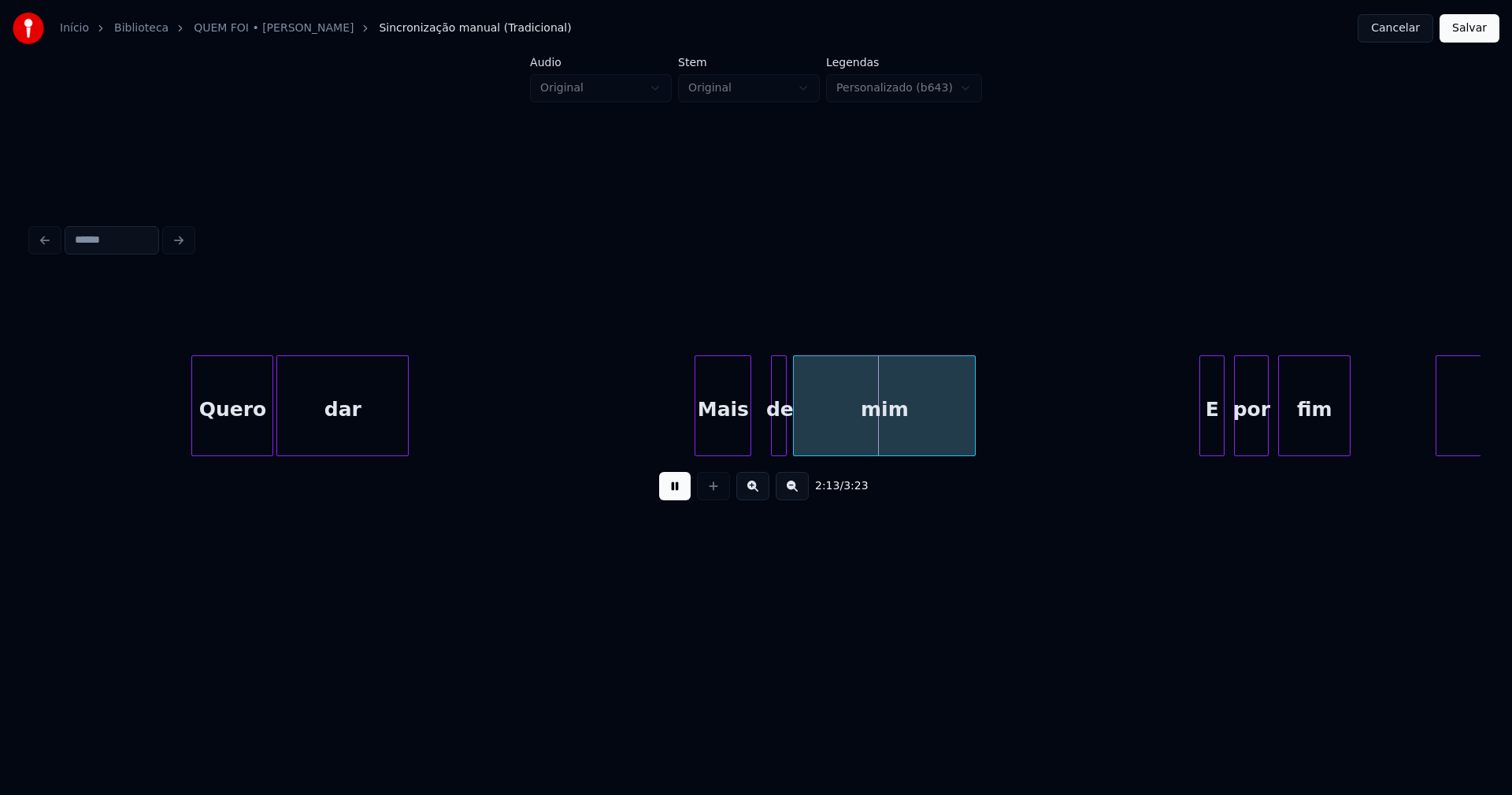
click at [698, 441] on div at bounding box center [698, 406] width 5 height 99
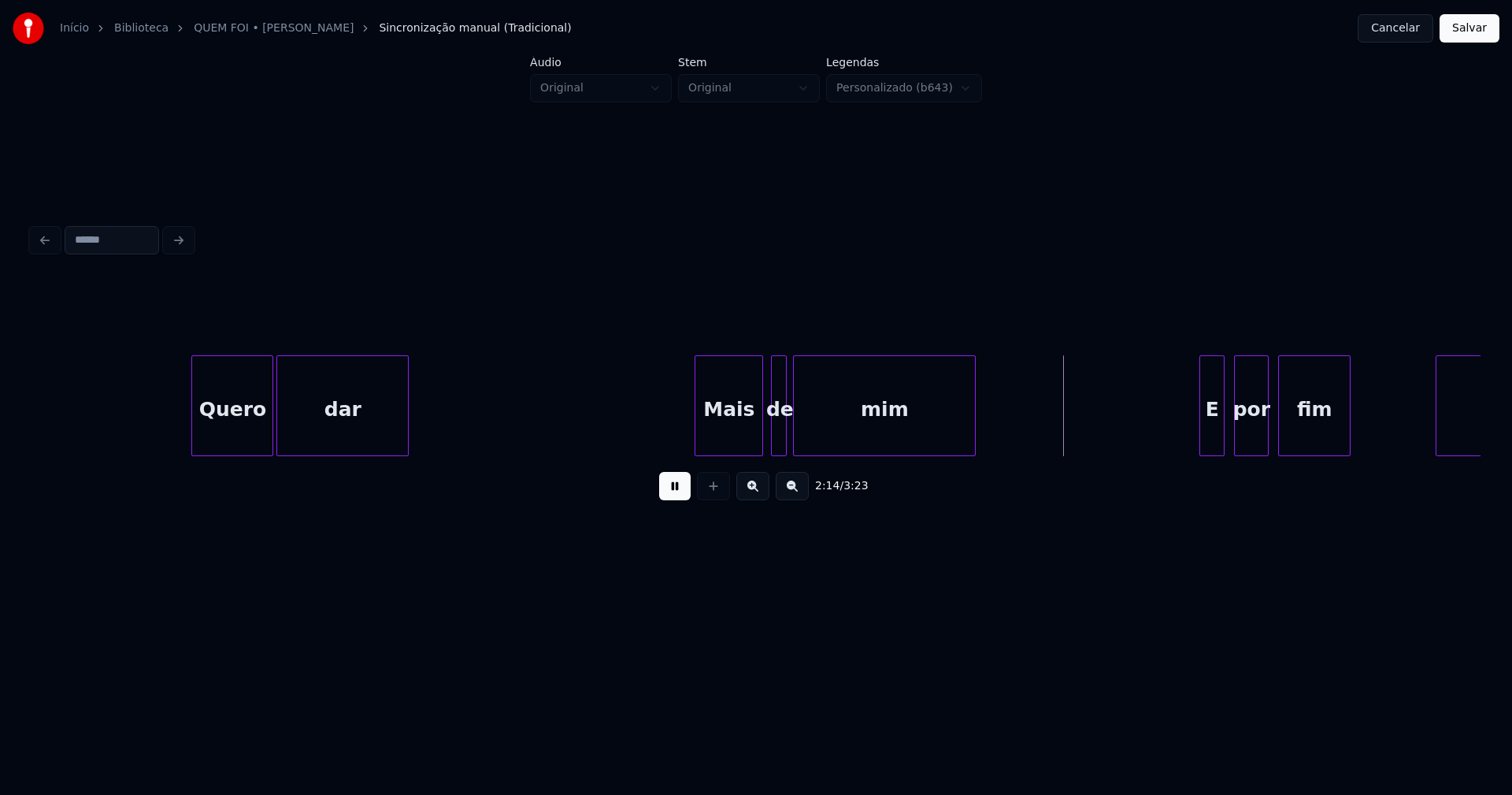
click at [762, 430] on div at bounding box center [760, 406] width 5 height 99
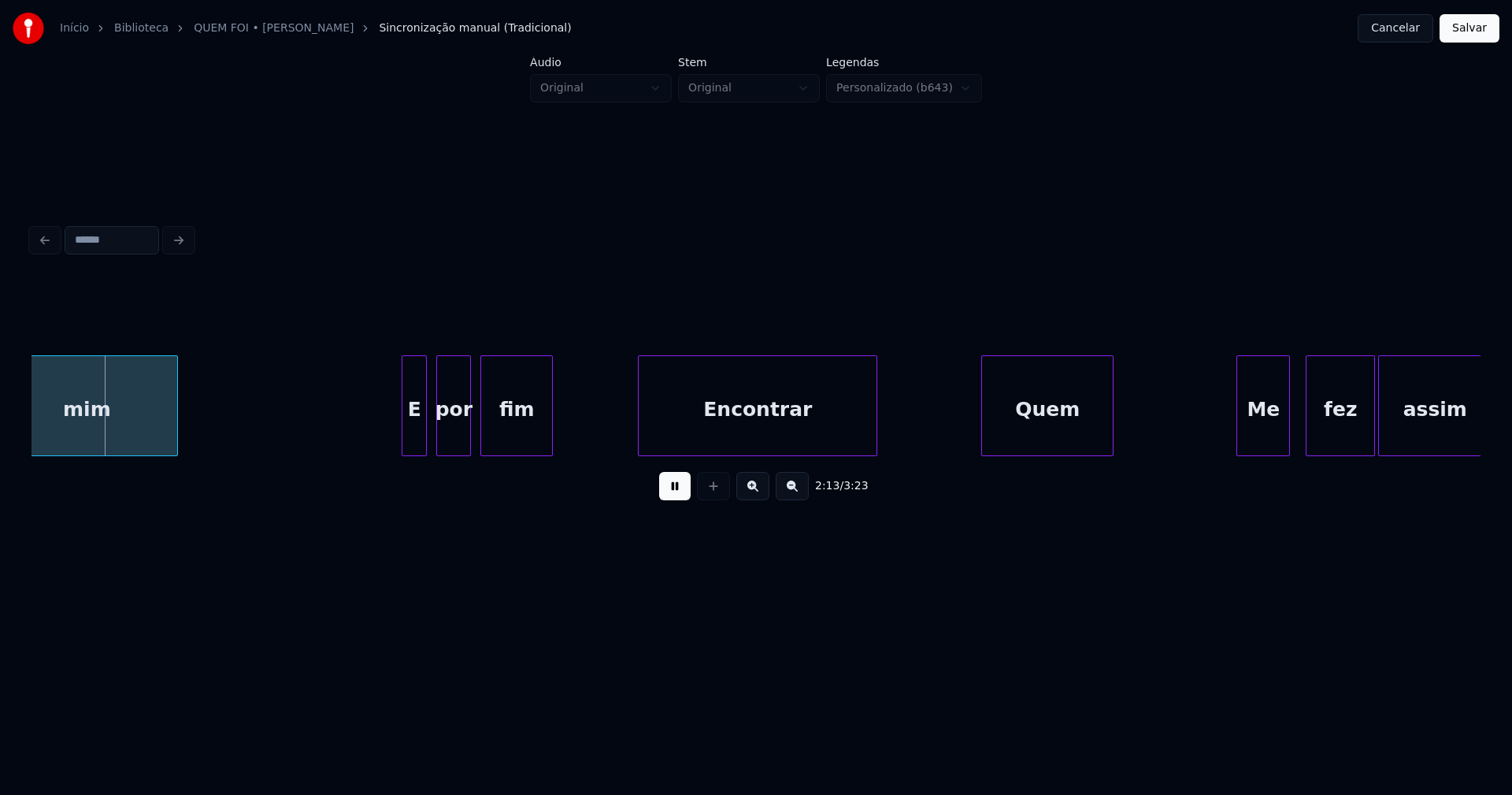
scroll to position [0, 20942]
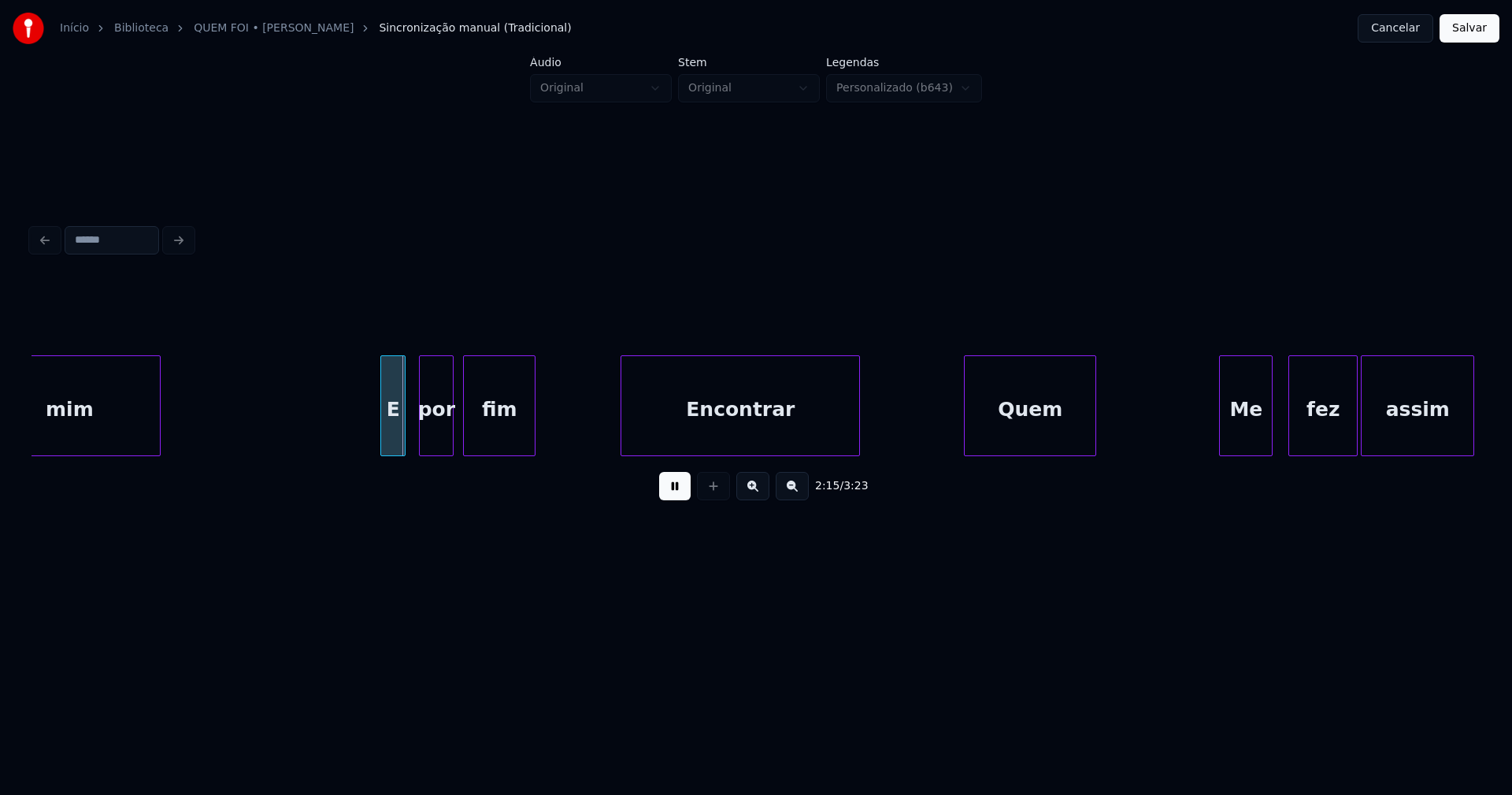
click at [394, 437] on div "E" at bounding box center [393, 410] width 24 height 107
click at [691, 412] on div "Encontrar" at bounding box center [733, 410] width 238 height 107
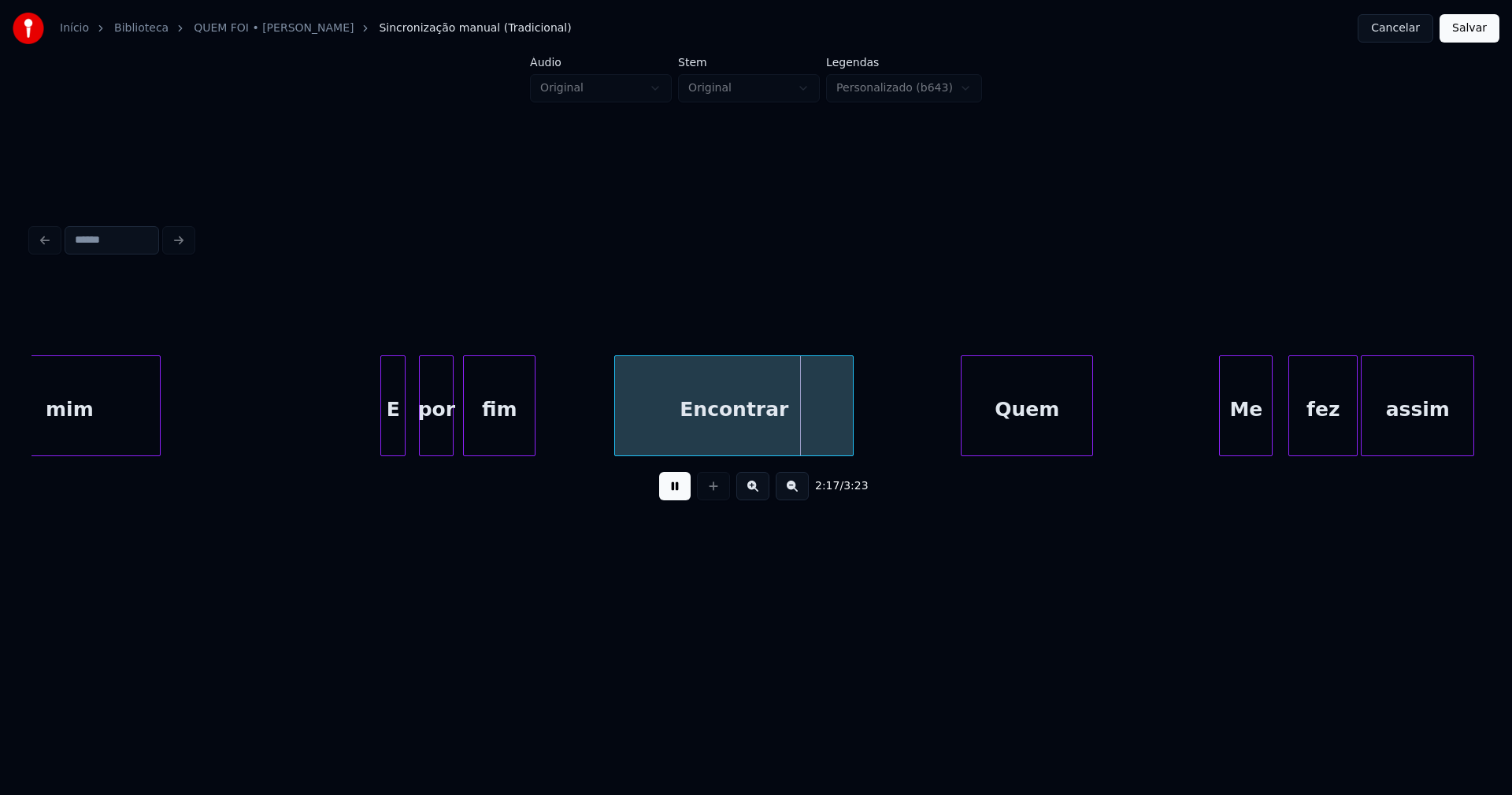
click at [996, 417] on div "Quem" at bounding box center [1027, 410] width 131 height 107
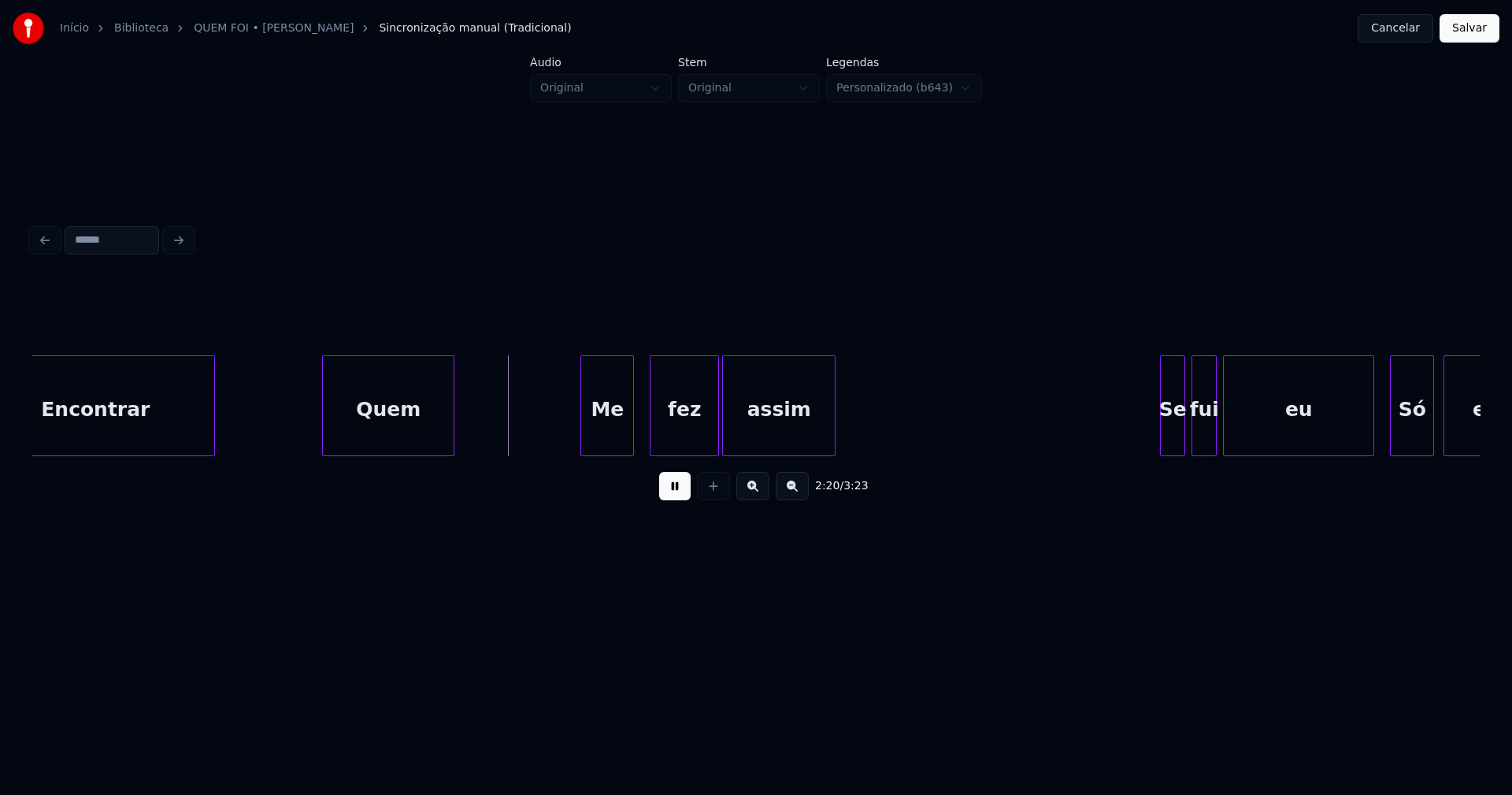
scroll to position [0, 21634]
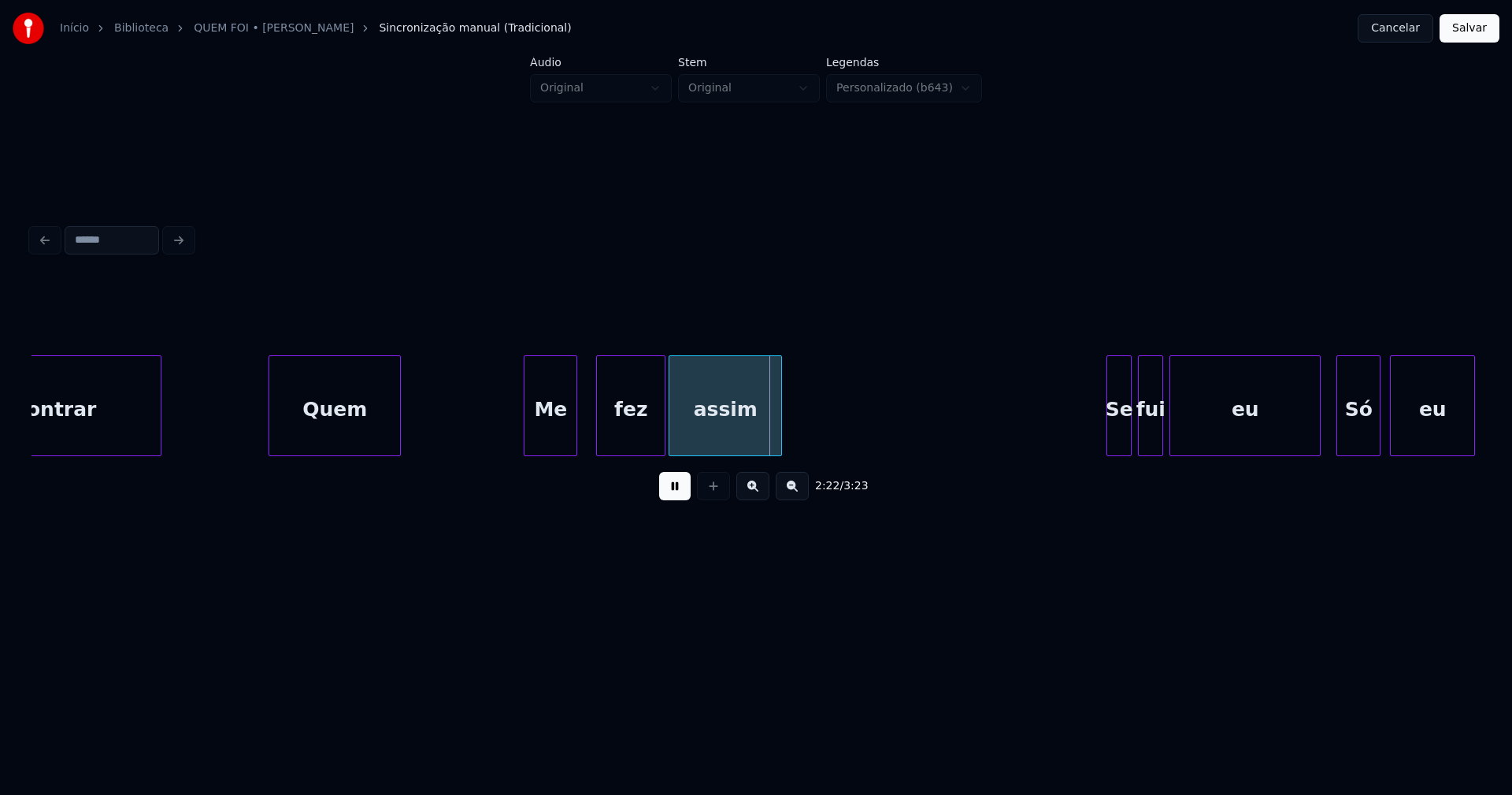
click at [550, 448] on div "Me" at bounding box center [551, 410] width 52 height 107
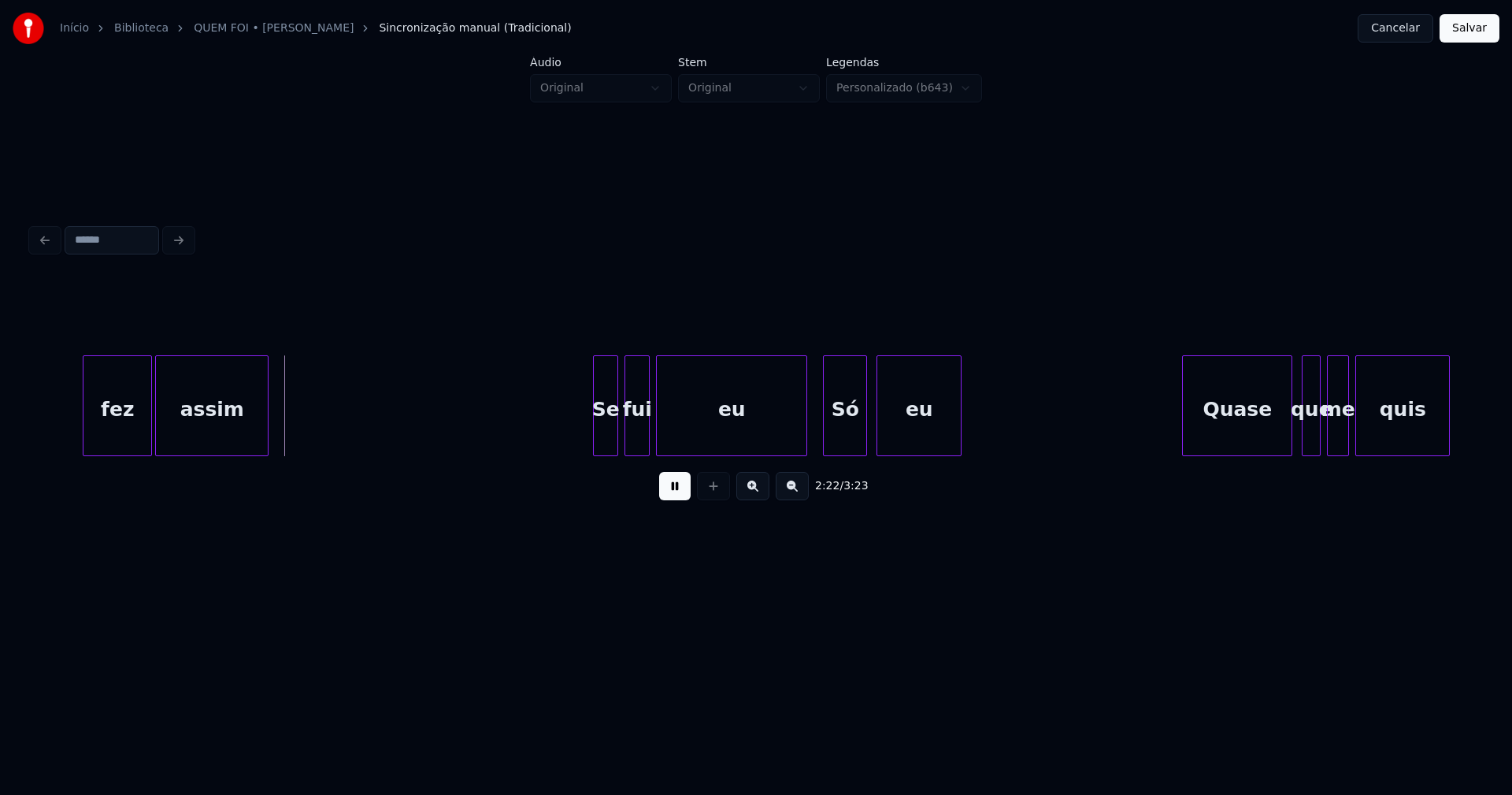
scroll to position [0, 22202]
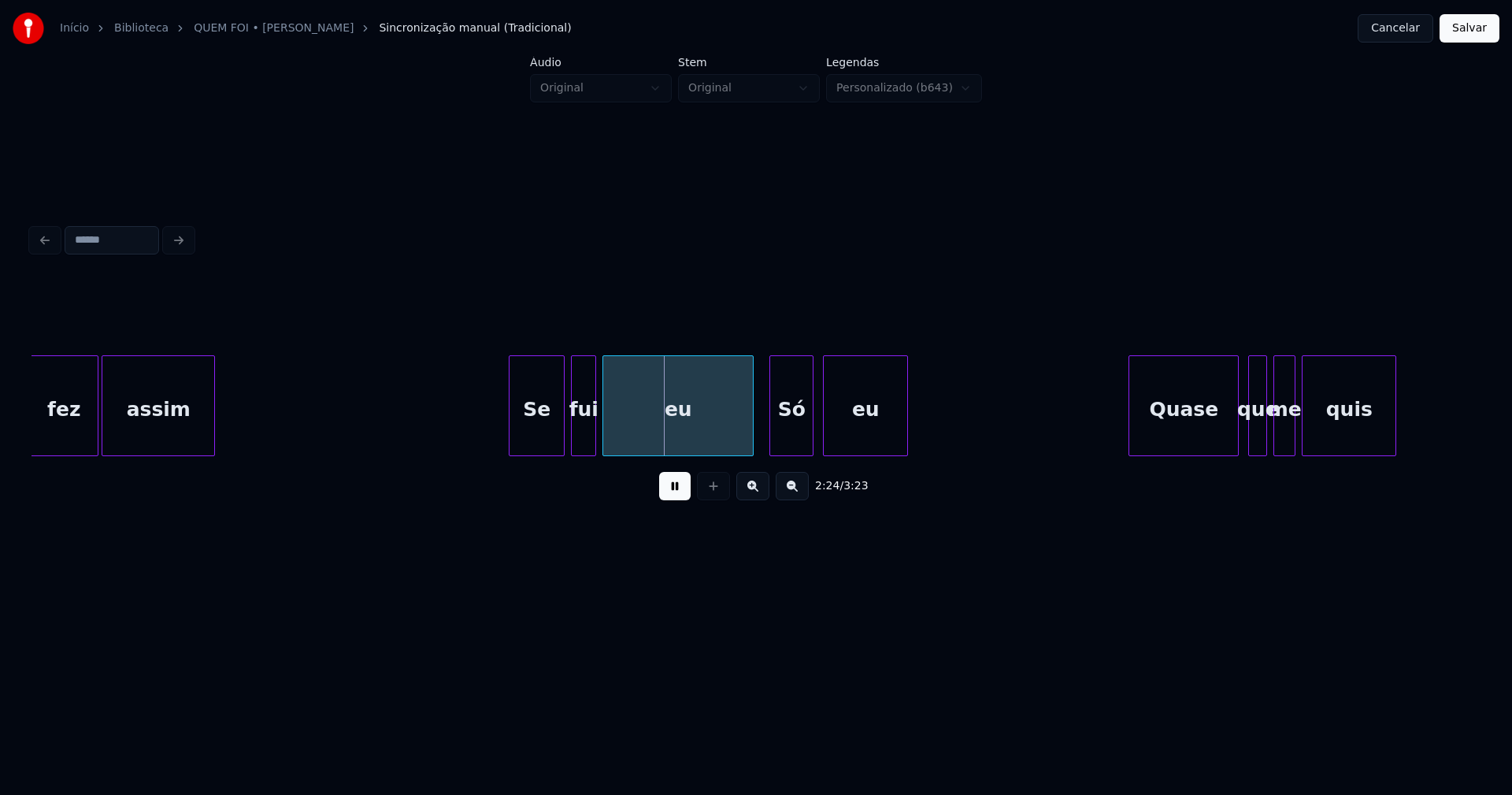
click at [513, 438] on div at bounding box center [512, 406] width 5 height 99
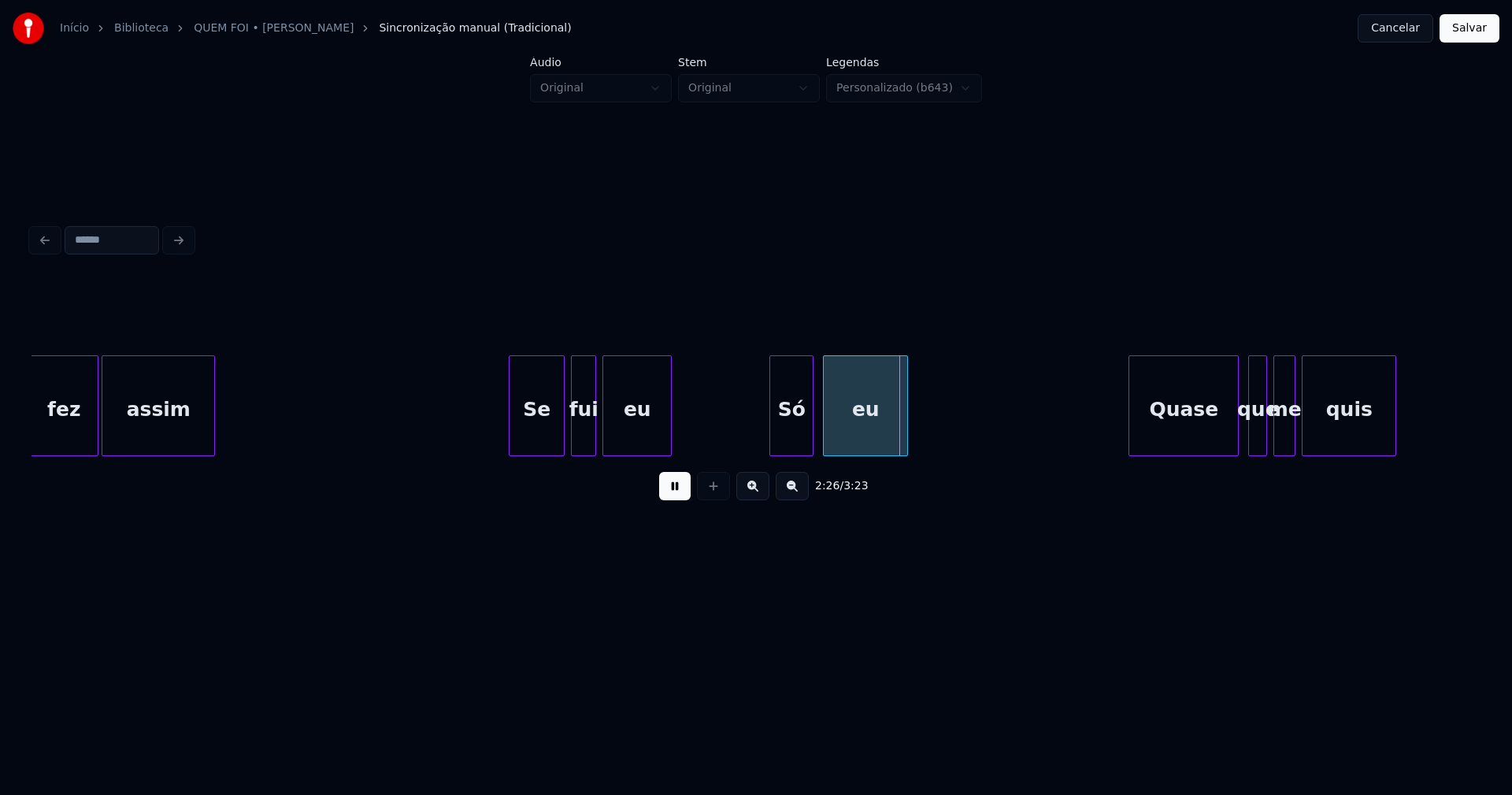
click at [669, 456] on div "fez assim Se fui eu Só eu Quase que me quis" at bounding box center [756, 406] width 1449 height 101
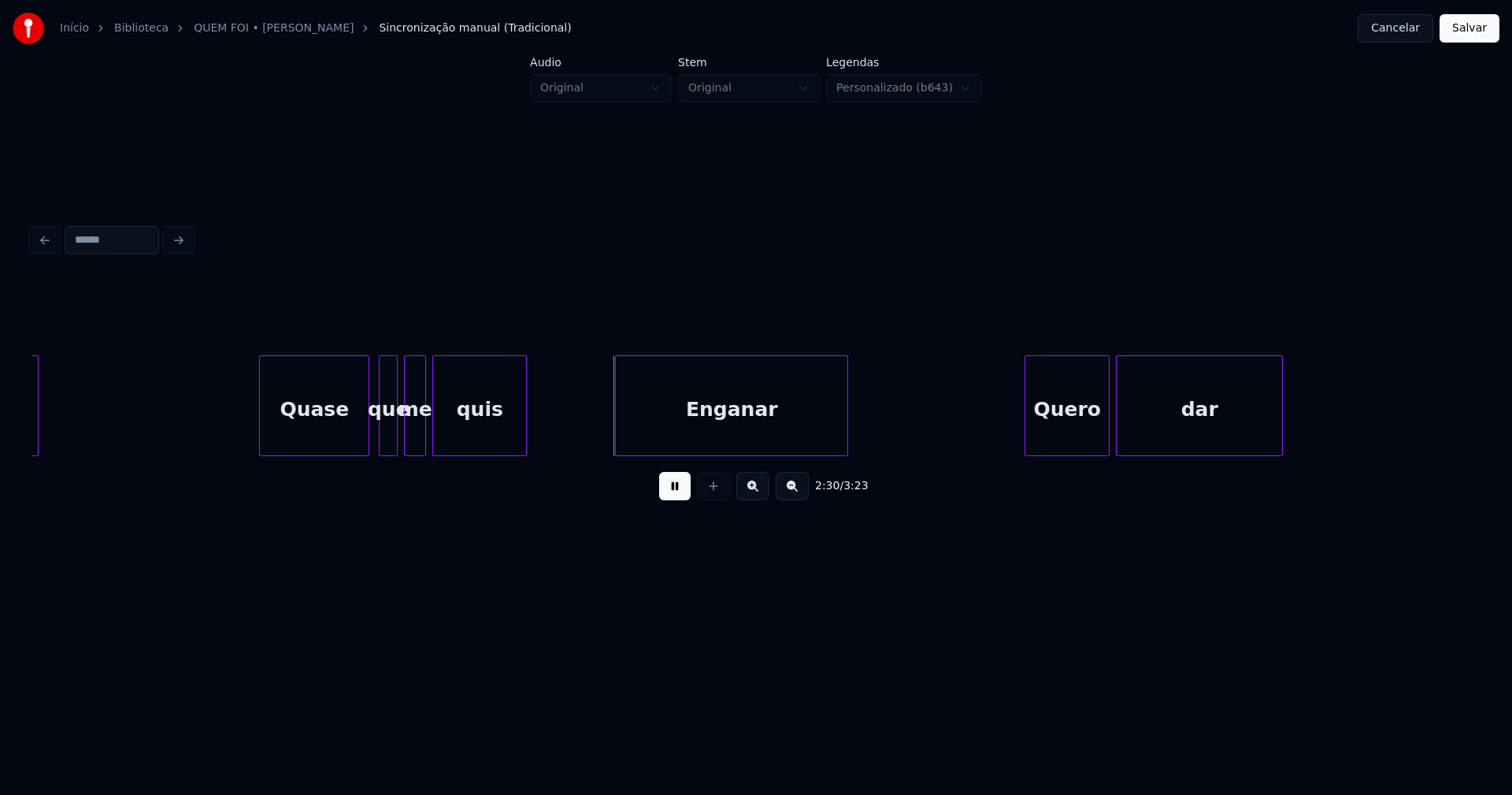
scroll to position [0, 23088]
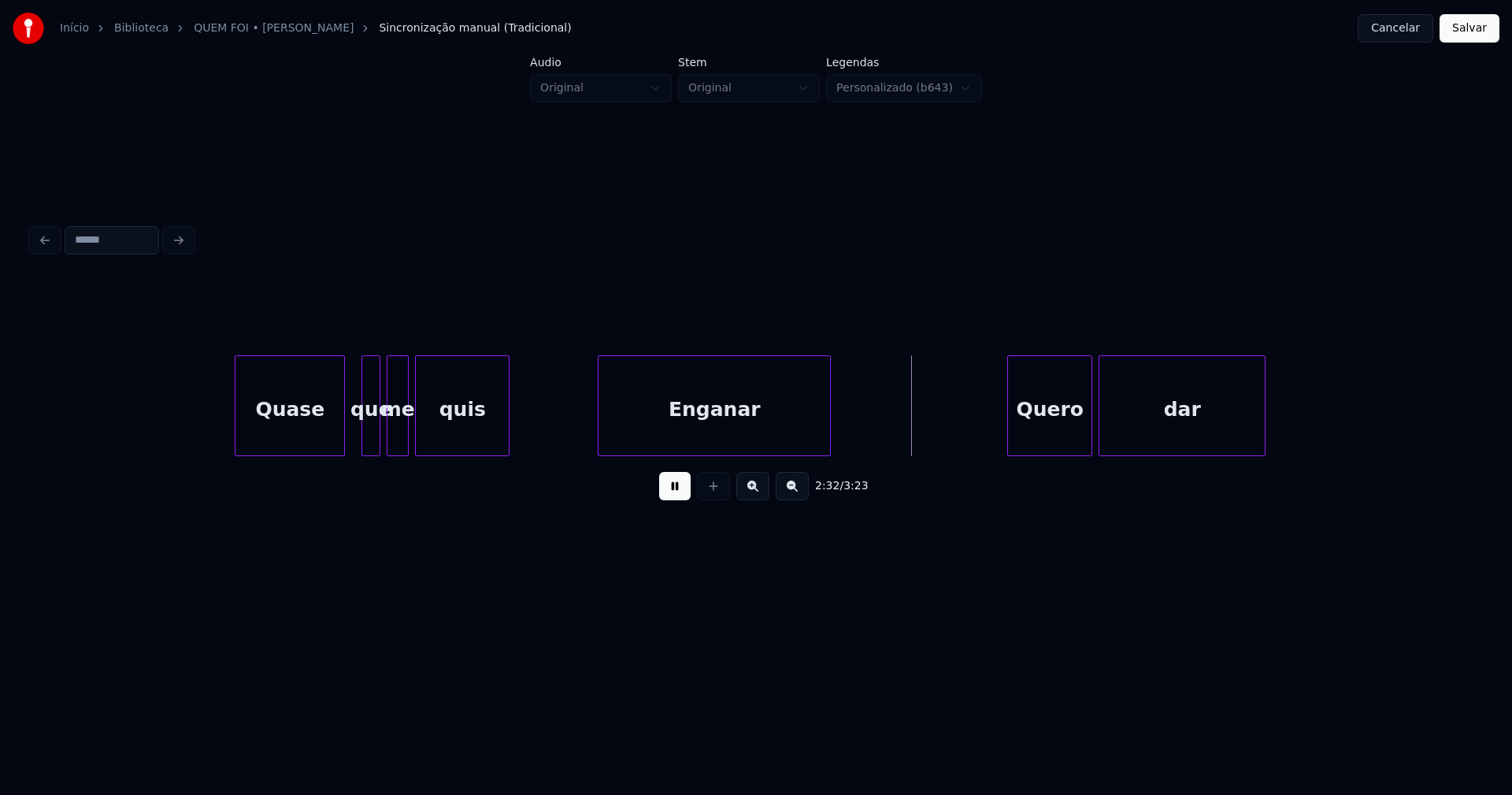
click at [321, 450] on div "Quase que me quis Enganar Quero dar" at bounding box center [756, 406] width 1449 height 101
click at [678, 439] on div "Enganar" at bounding box center [708, 410] width 231 height 107
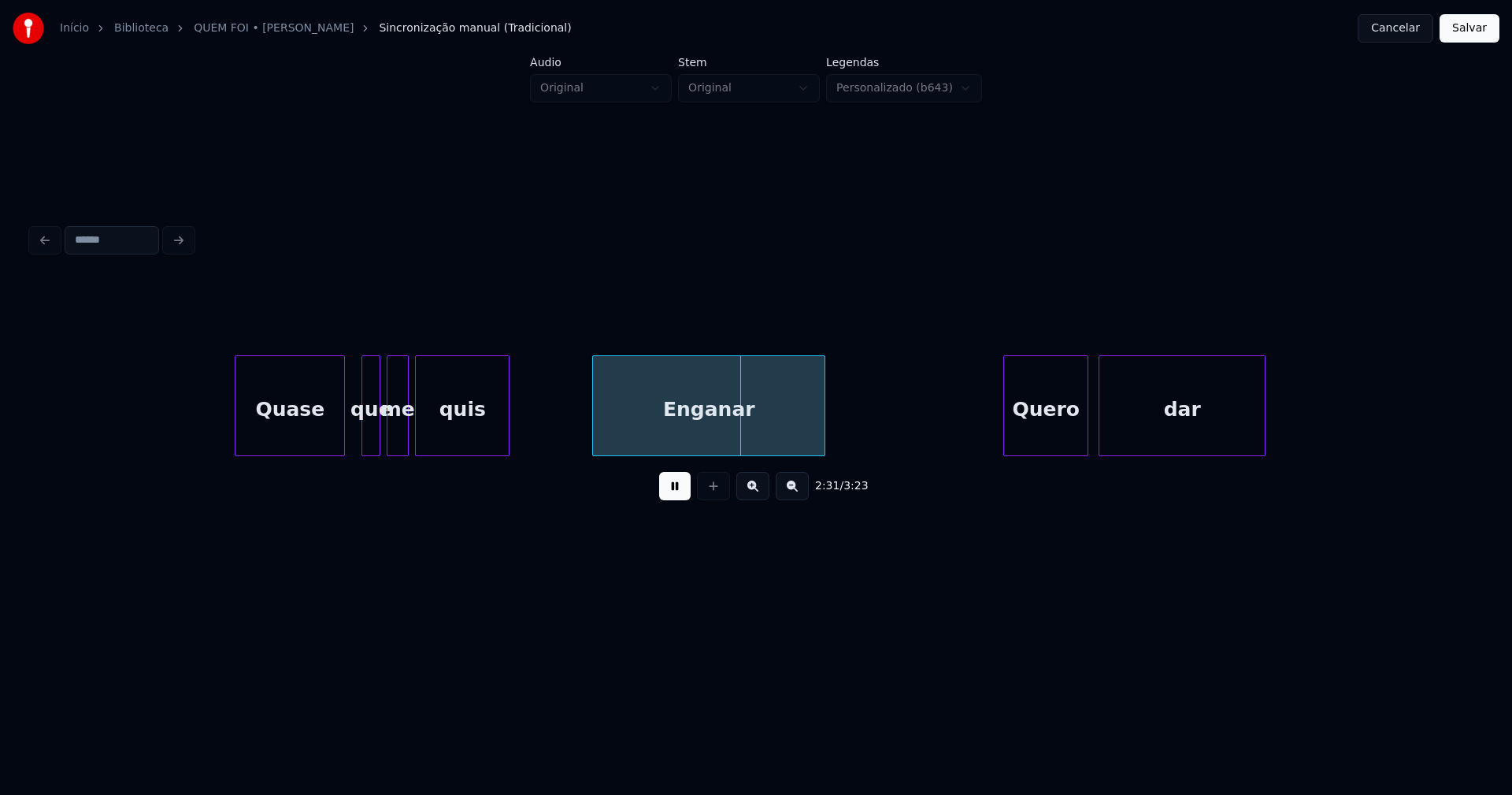
click at [1054, 434] on div "Quero" at bounding box center [1046, 410] width 84 height 107
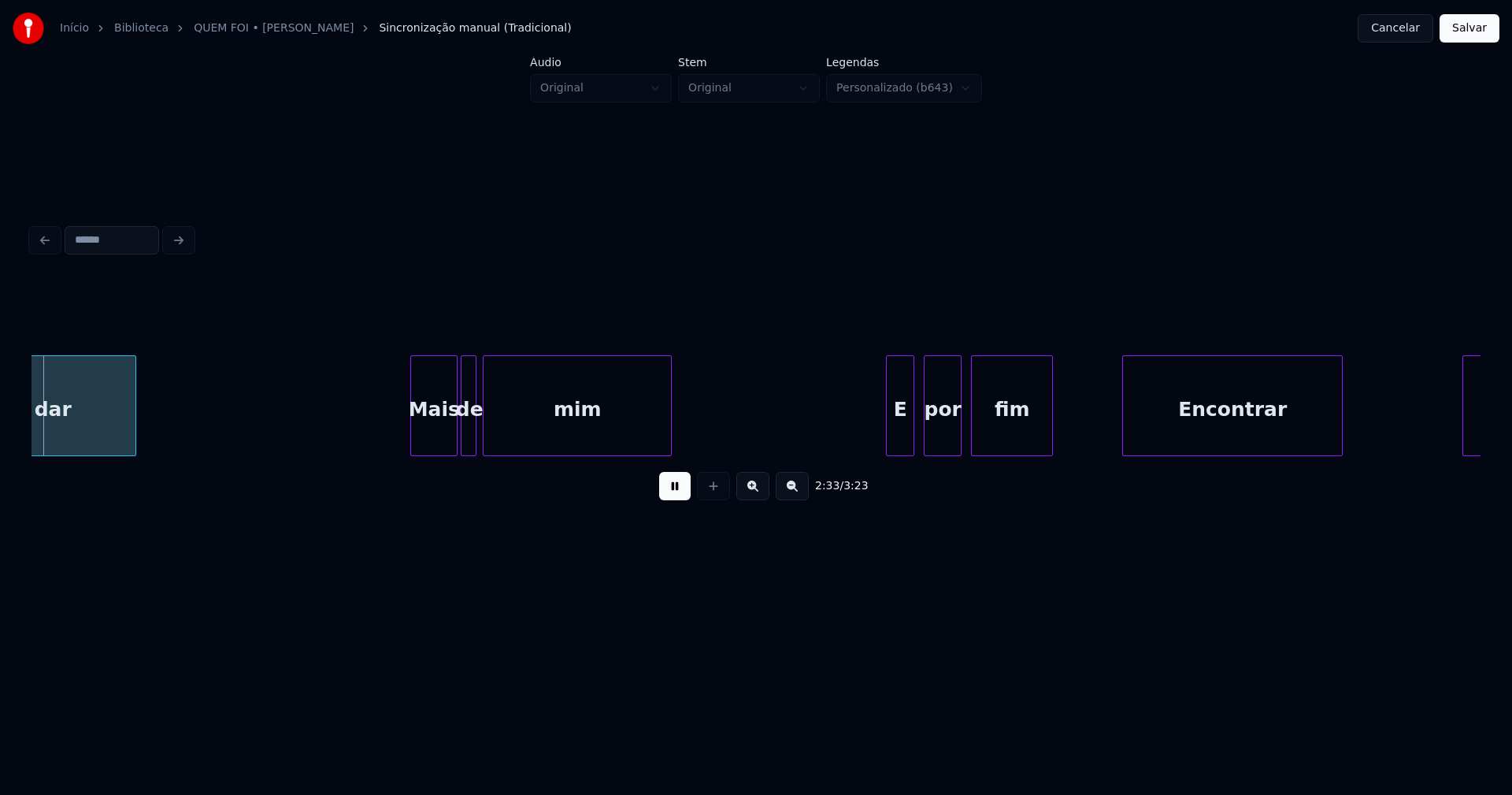
scroll to position [0, 24246]
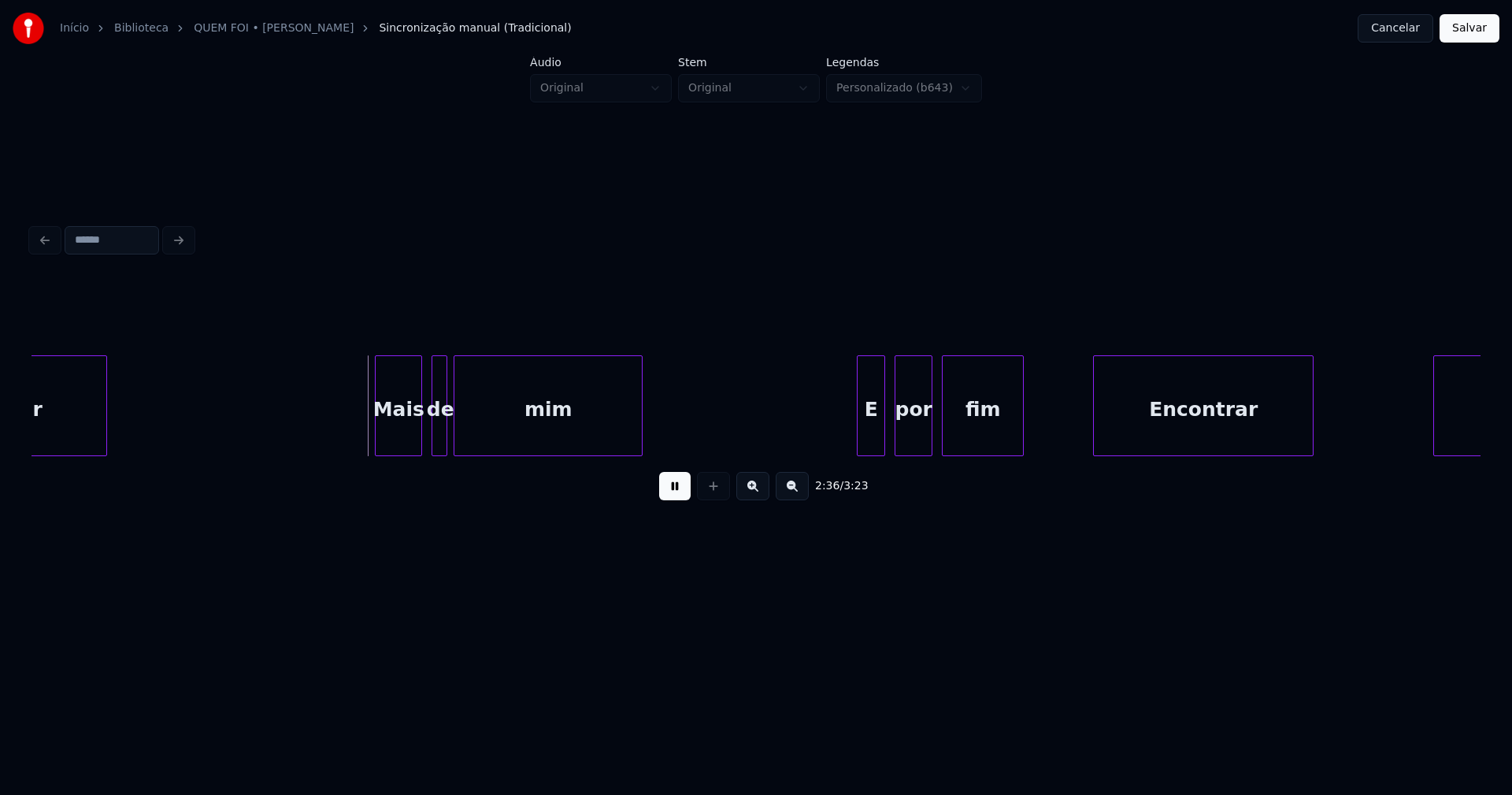
click at [397, 433] on div "Mais" at bounding box center [399, 410] width 46 height 107
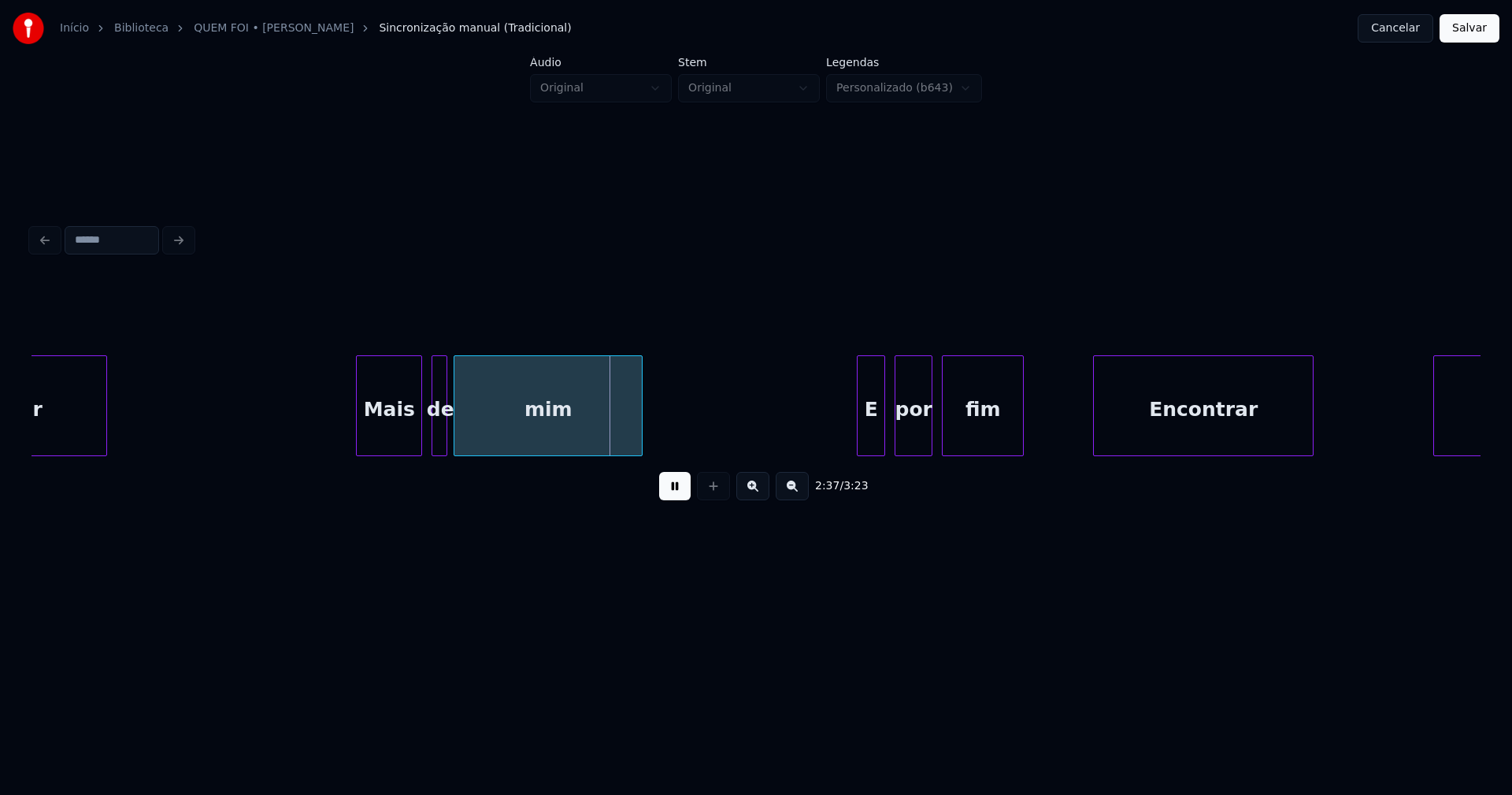
click at [357, 444] on div at bounding box center [359, 406] width 5 height 99
click at [866, 440] on div "E" at bounding box center [864, 410] width 27 height 107
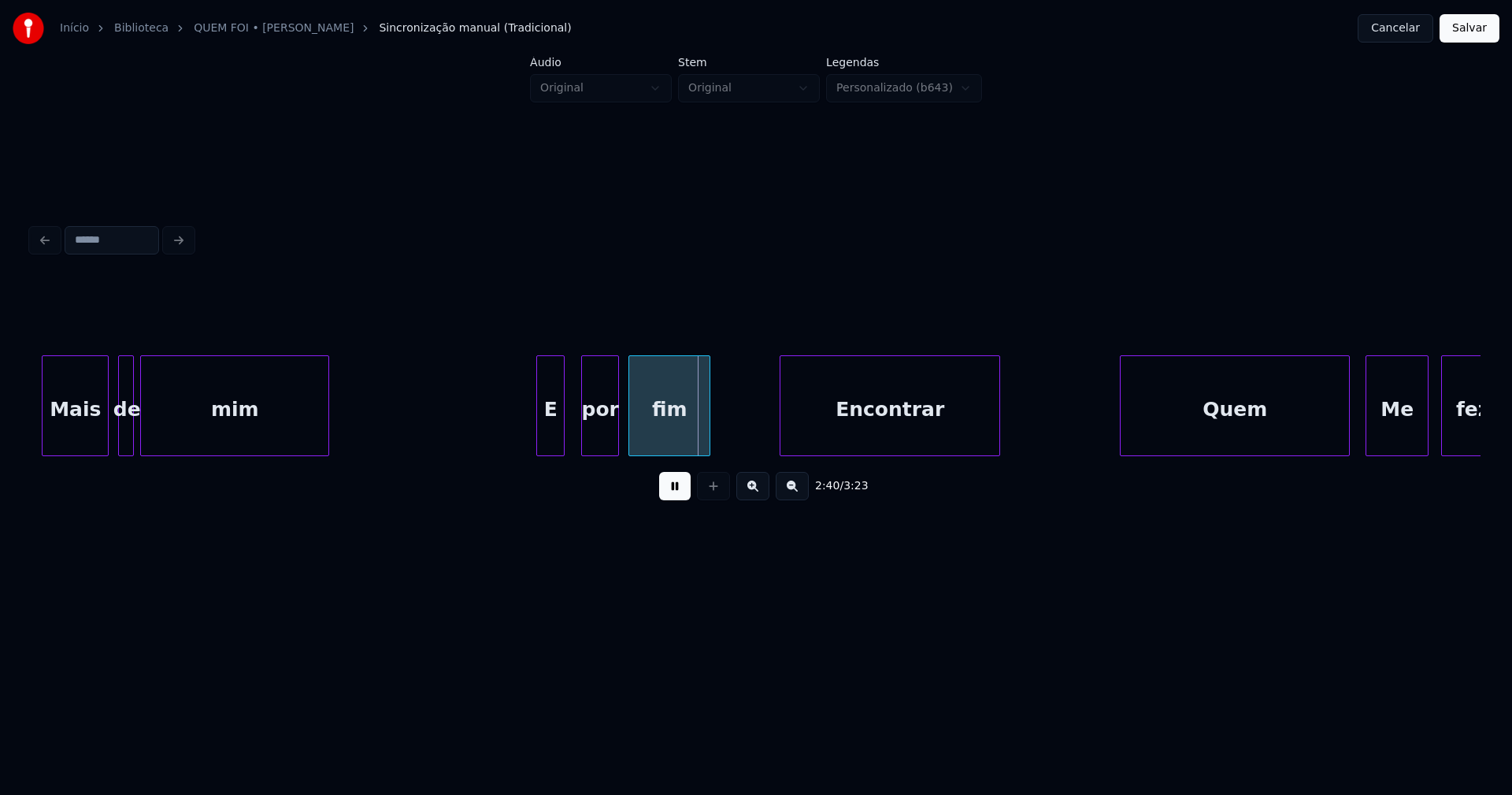
scroll to position [0, 24738]
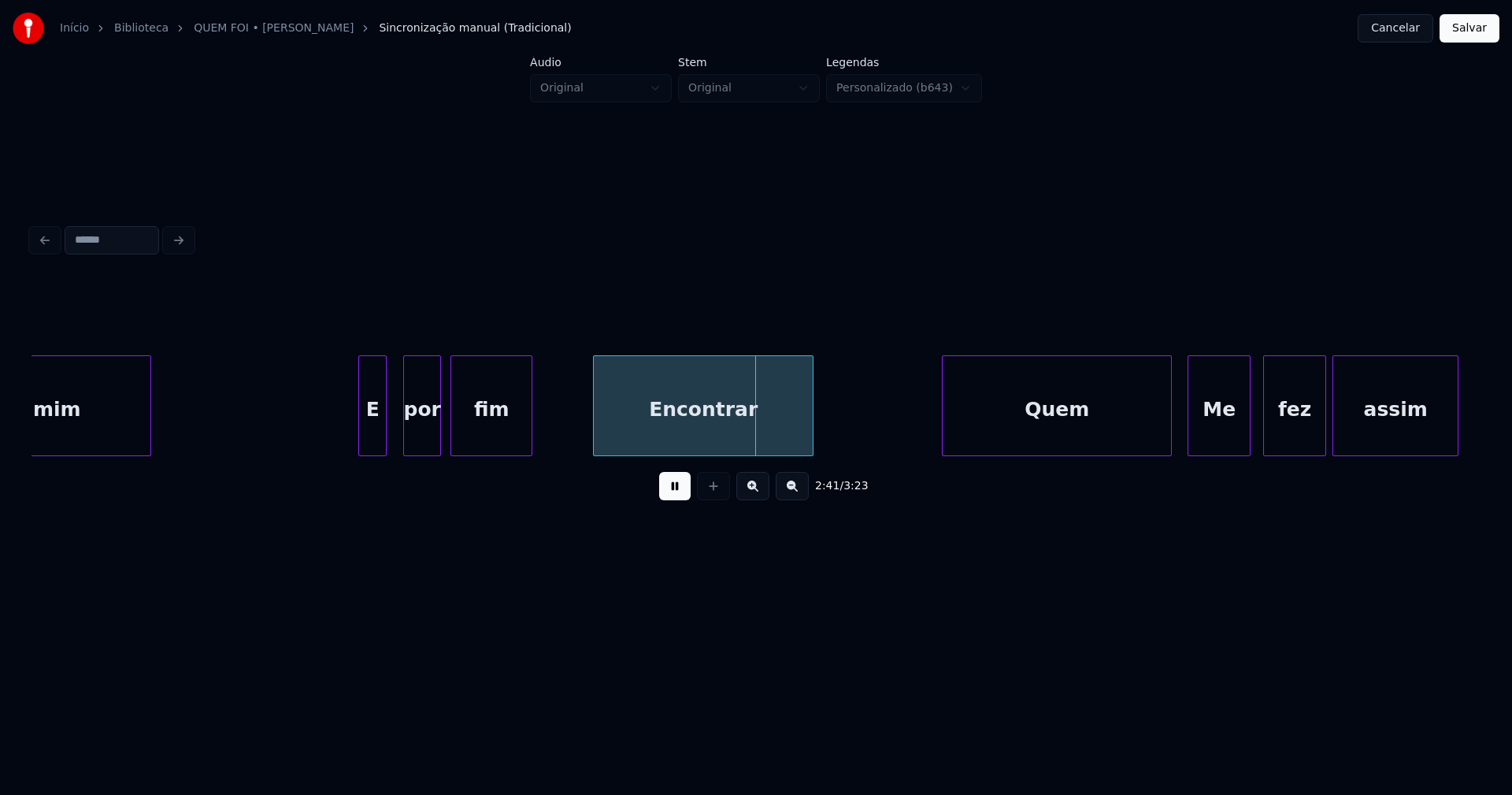
click at [672, 441] on div "Encontrar" at bounding box center [702, 410] width 219 height 107
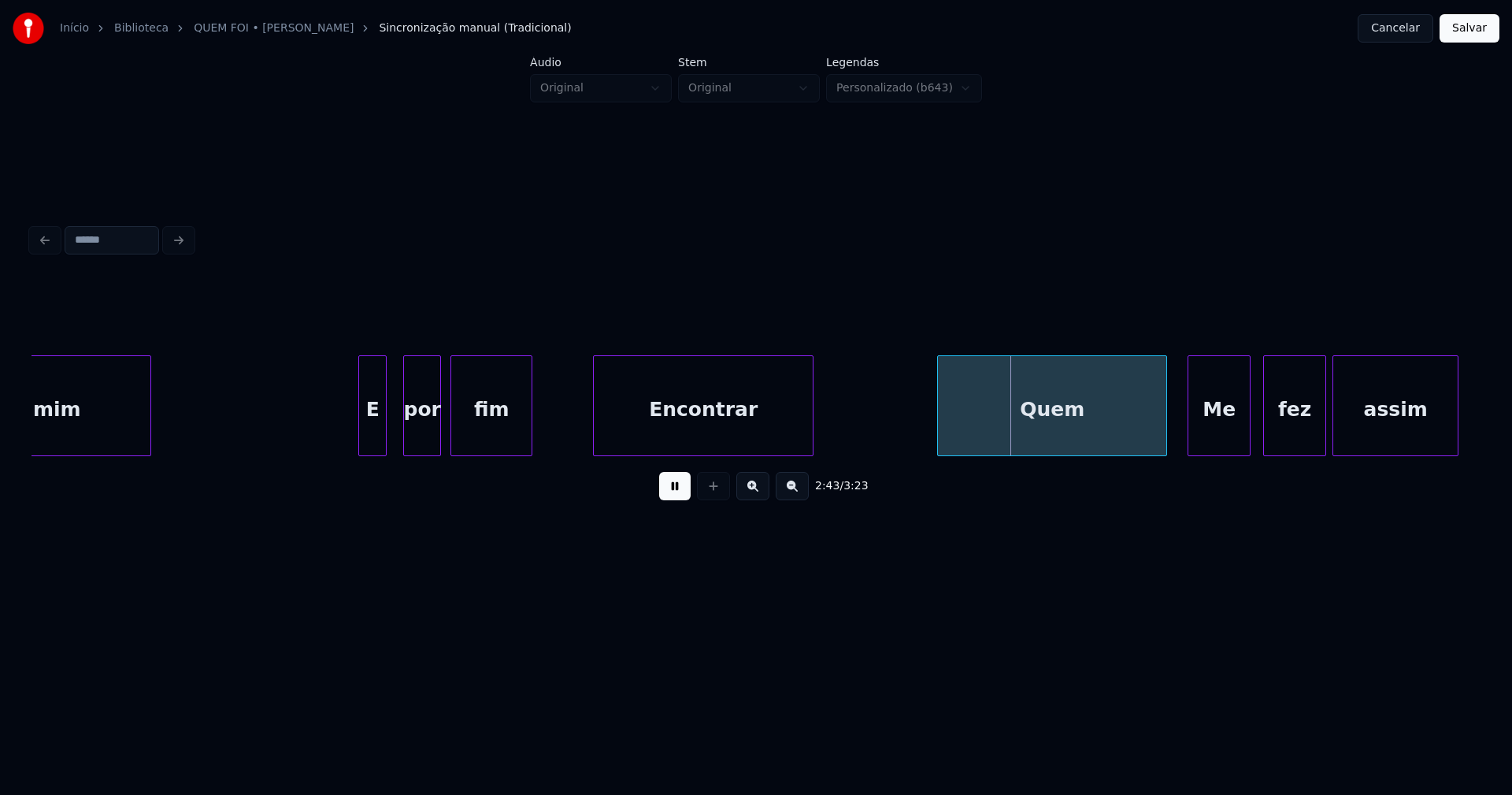
click at [1083, 423] on div "Quem" at bounding box center [1051, 410] width 228 height 107
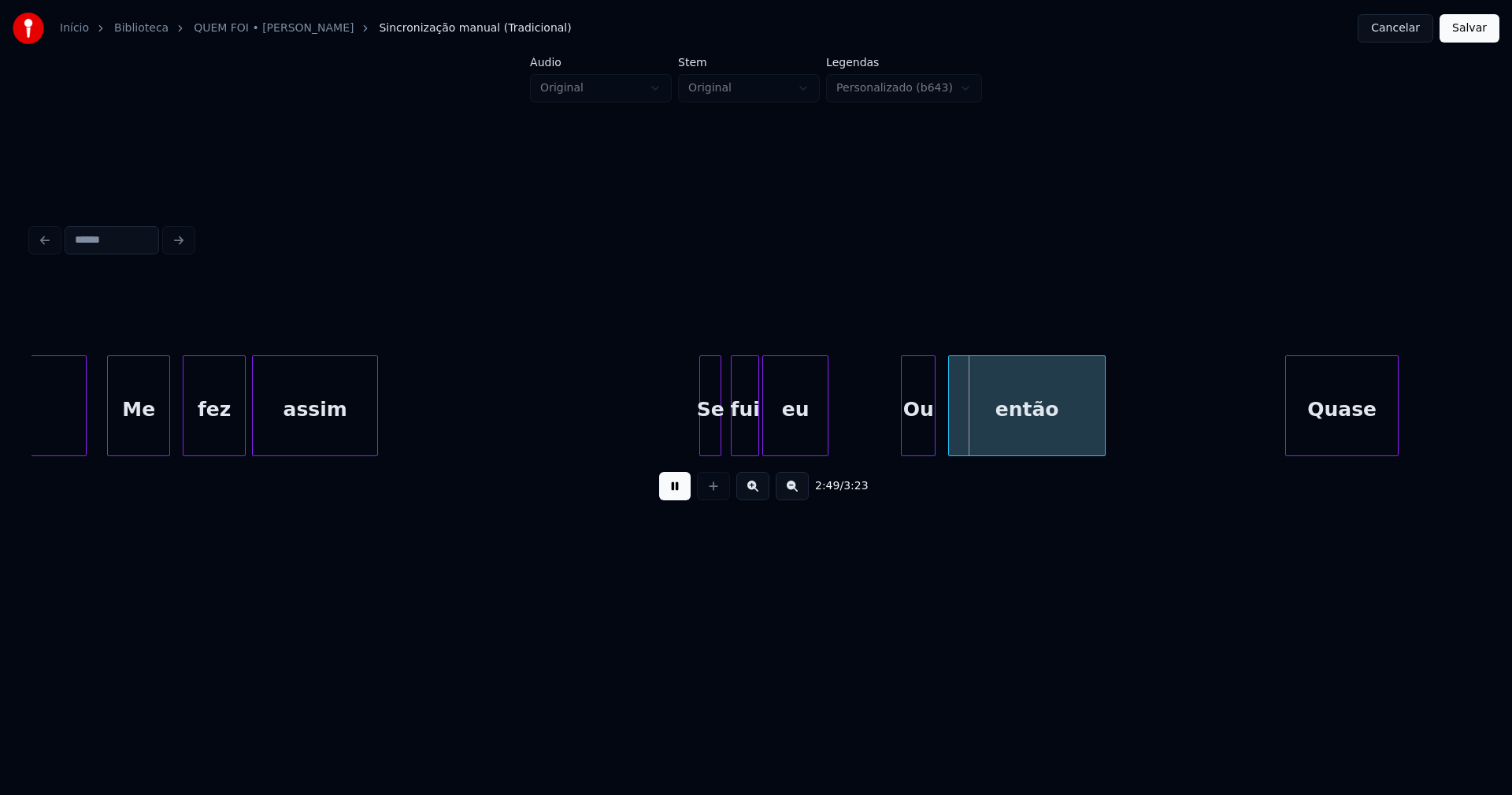
scroll to position [0, 25837]
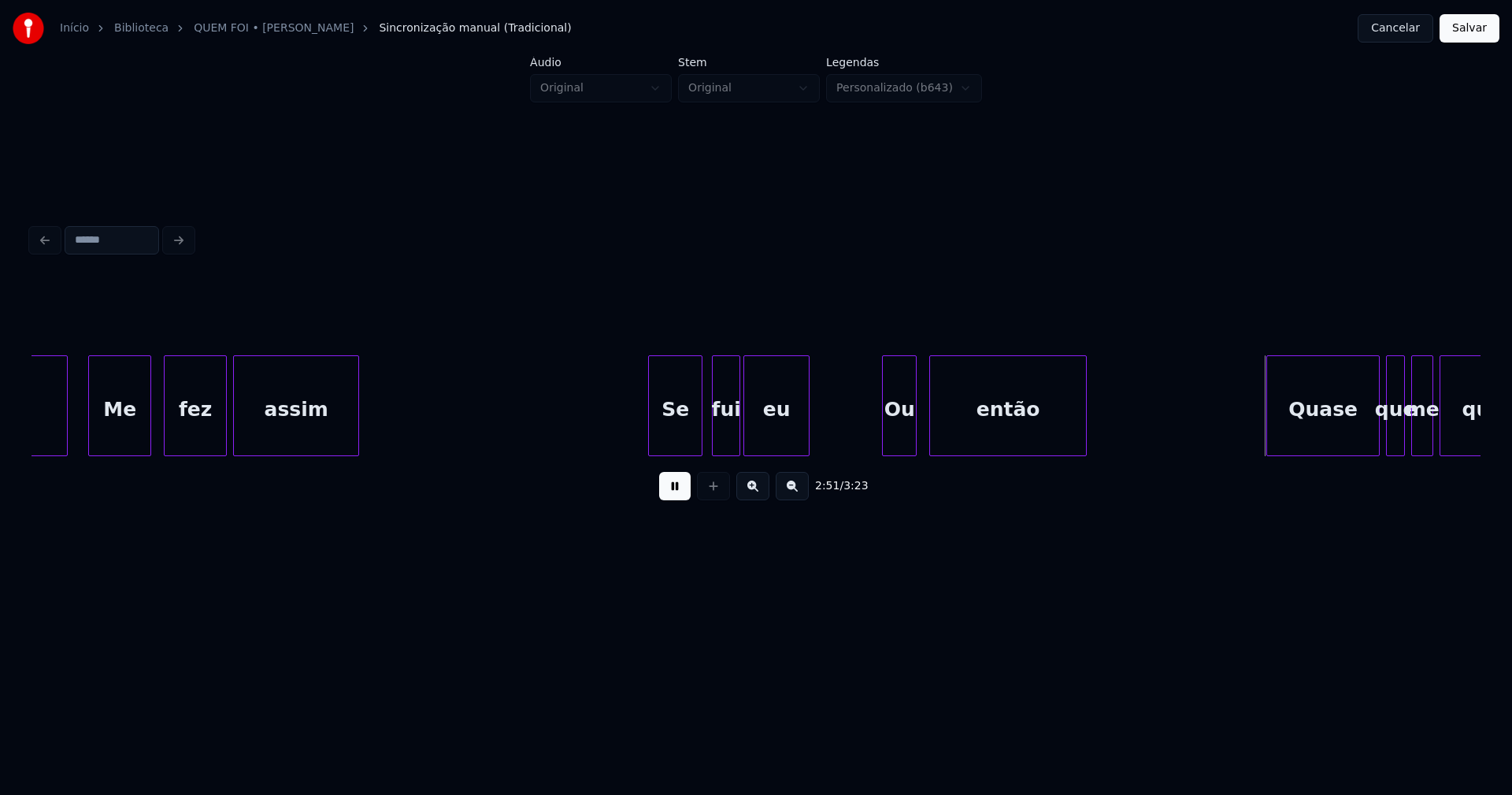
click at [651, 447] on div at bounding box center [651, 406] width 5 height 99
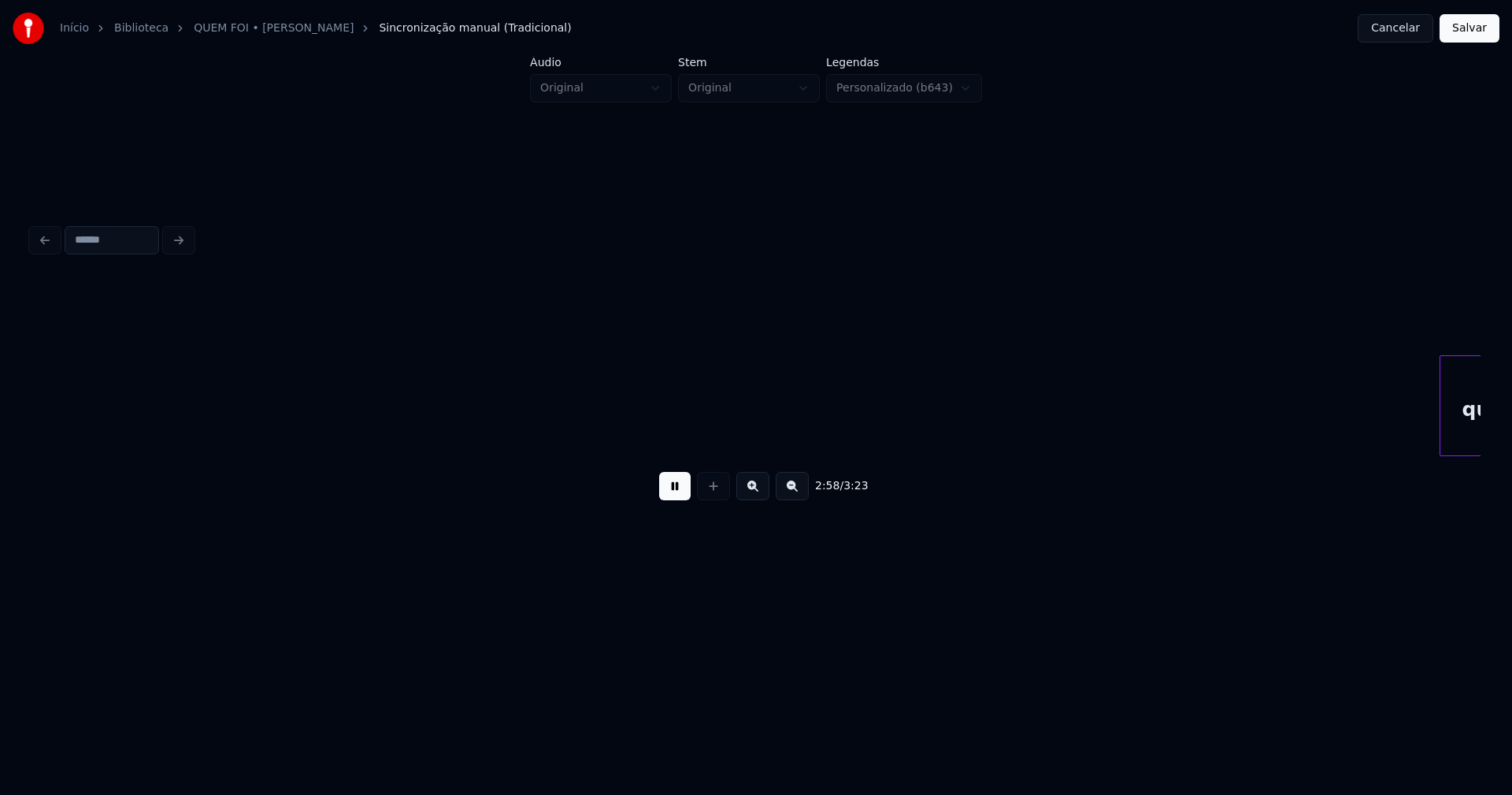
scroll to position [0, 27286]
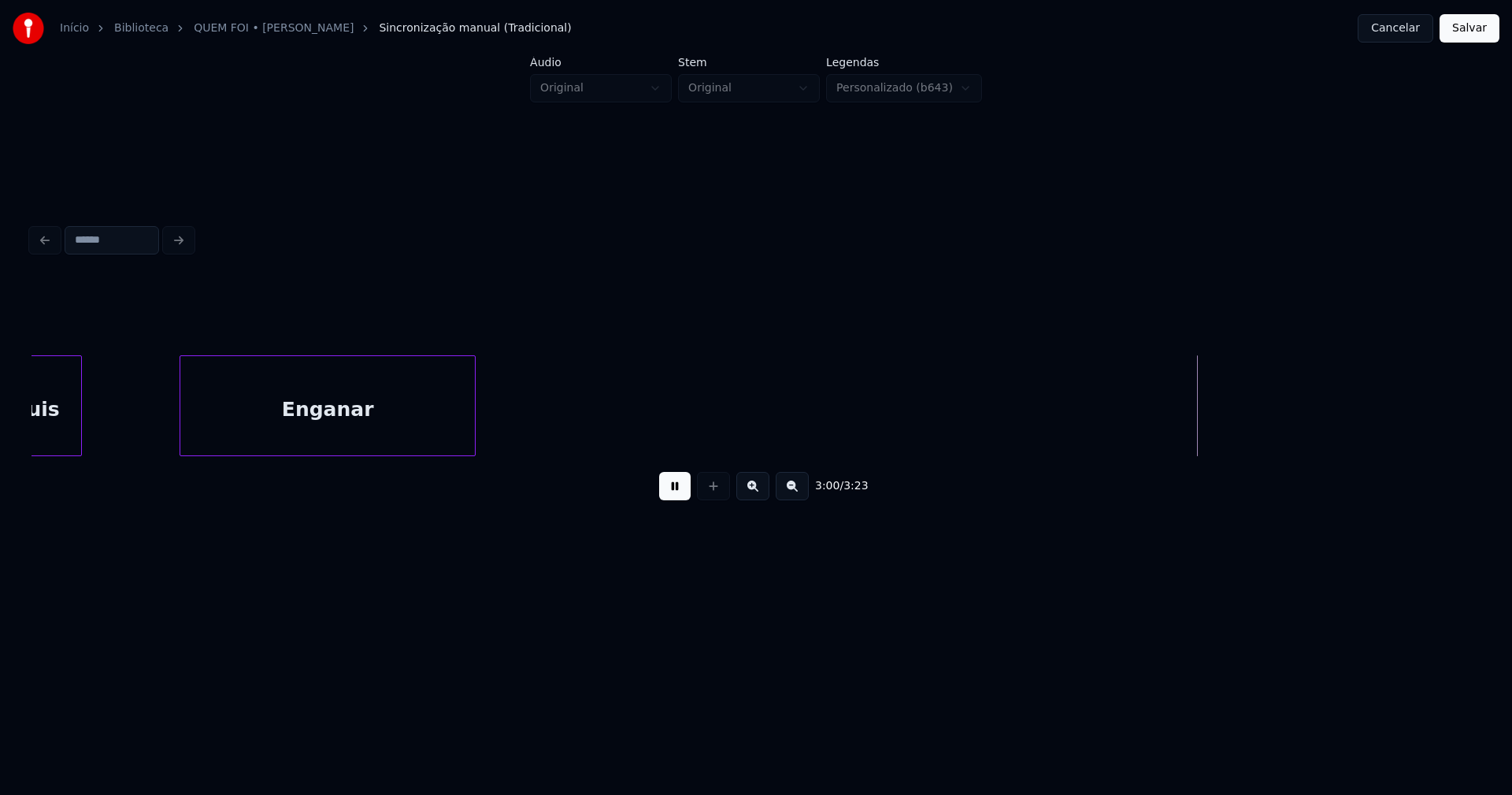
drag, startPoint x: 678, startPoint y: 490, endPoint x: 695, endPoint y: 483, distance: 18.4
click at [680, 489] on button at bounding box center [675, 486] width 32 height 28
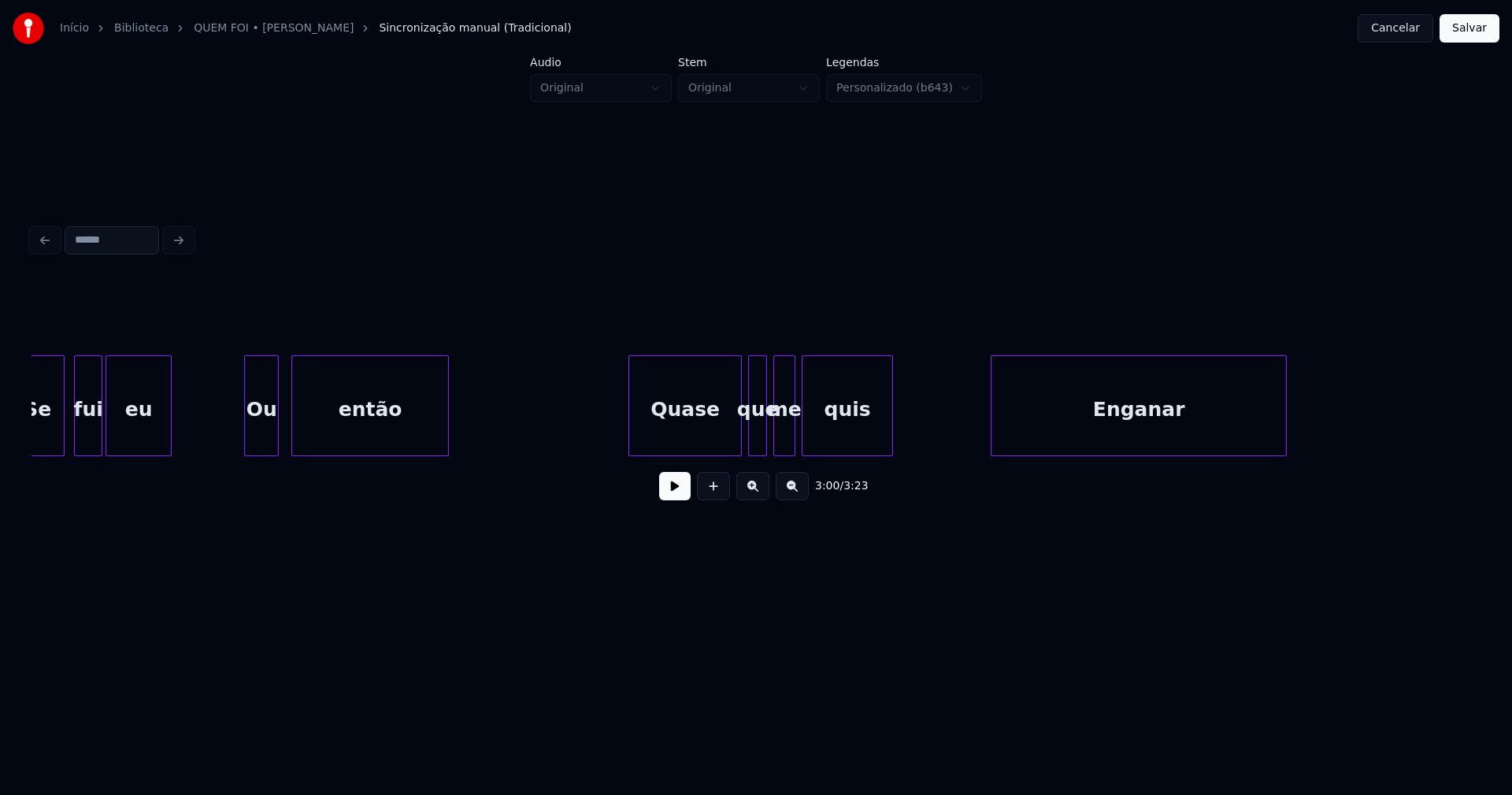
scroll to position [0, 26315]
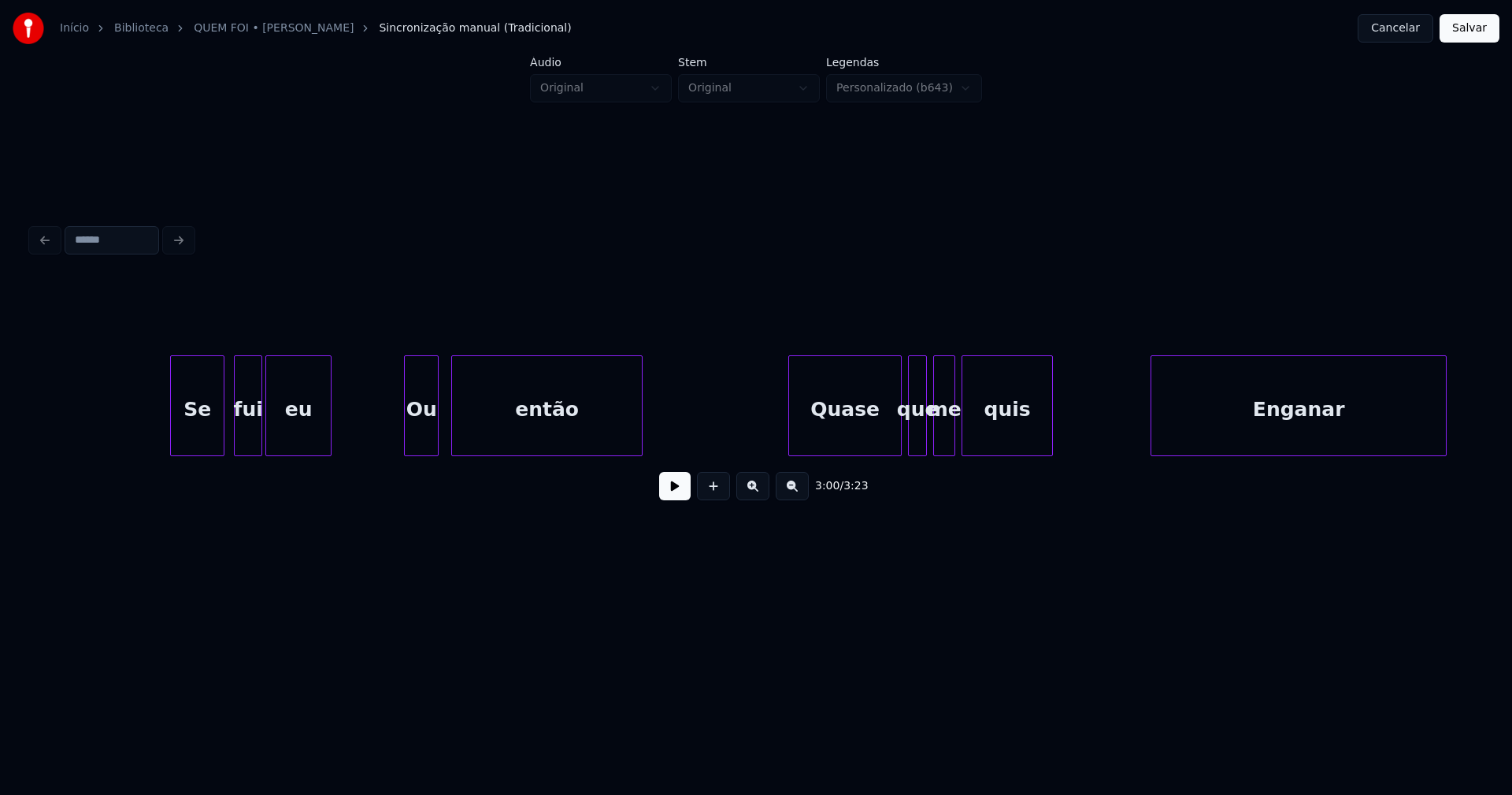
click at [638, 415] on div at bounding box center [639, 406] width 5 height 99
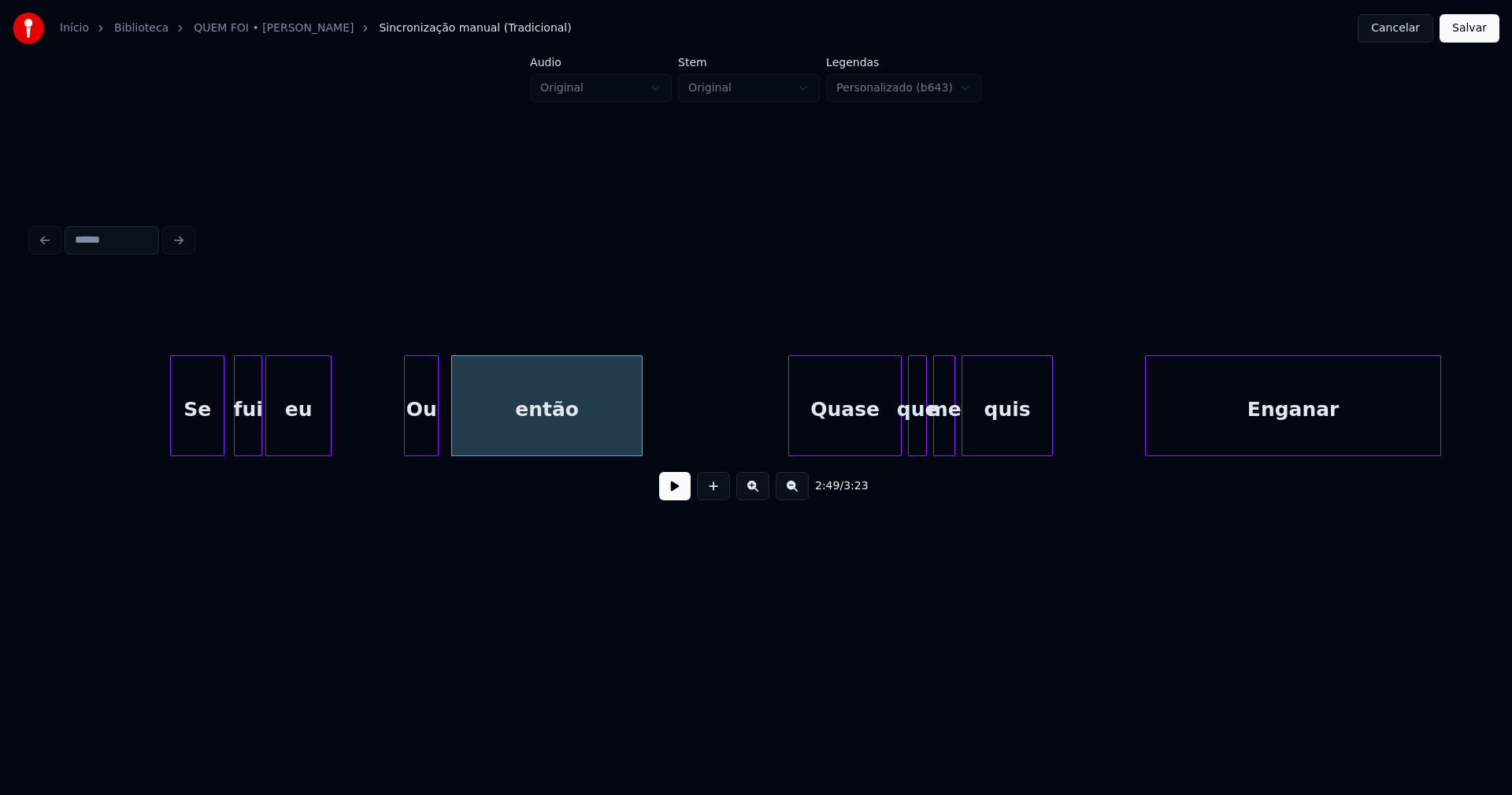
click at [1229, 421] on div "Enganar" at bounding box center [1293, 410] width 294 height 107
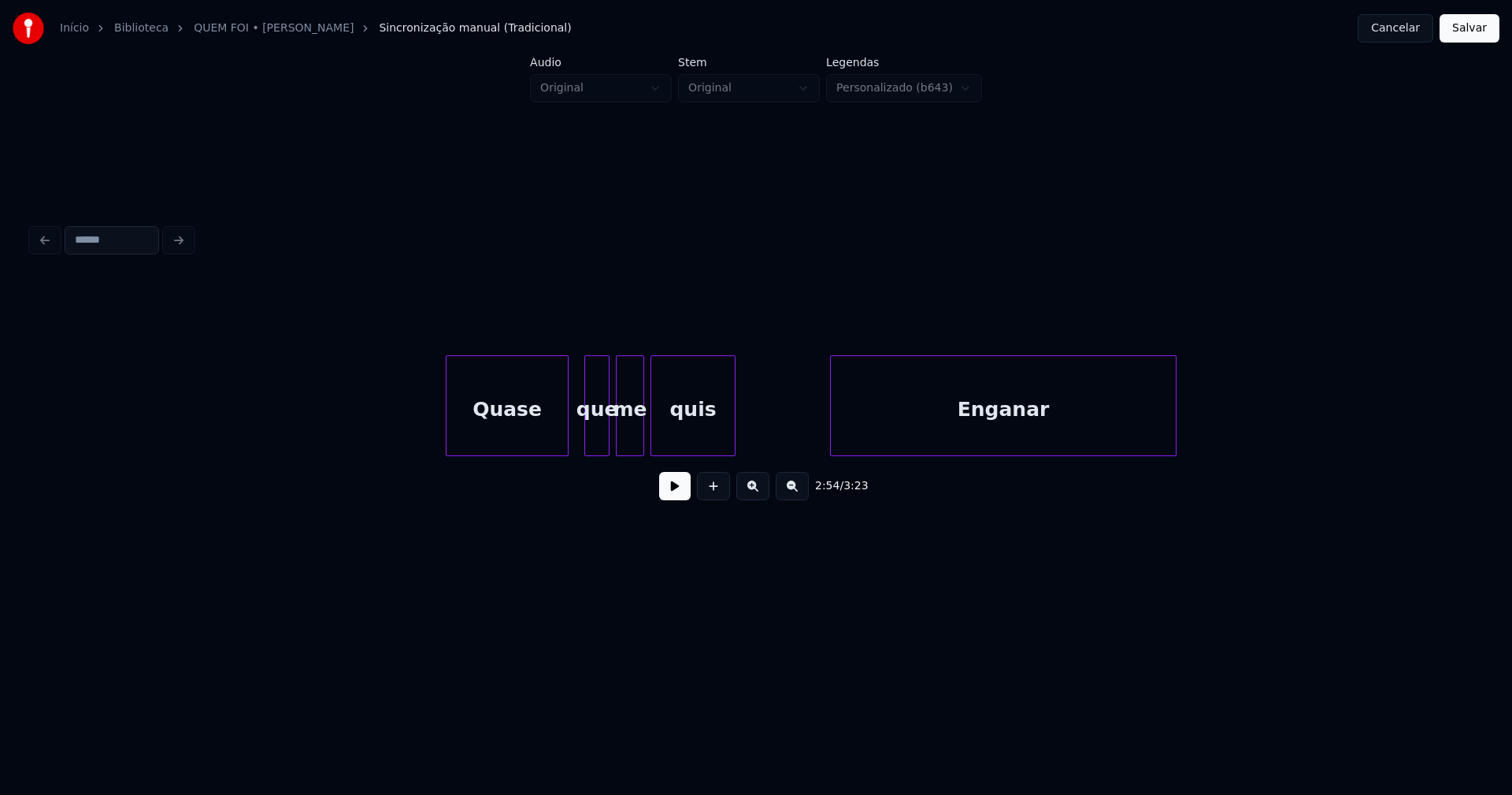
scroll to position [0, 29508]
click at [1462, 32] on button "Salvar" at bounding box center [1469, 28] width 60 height 28
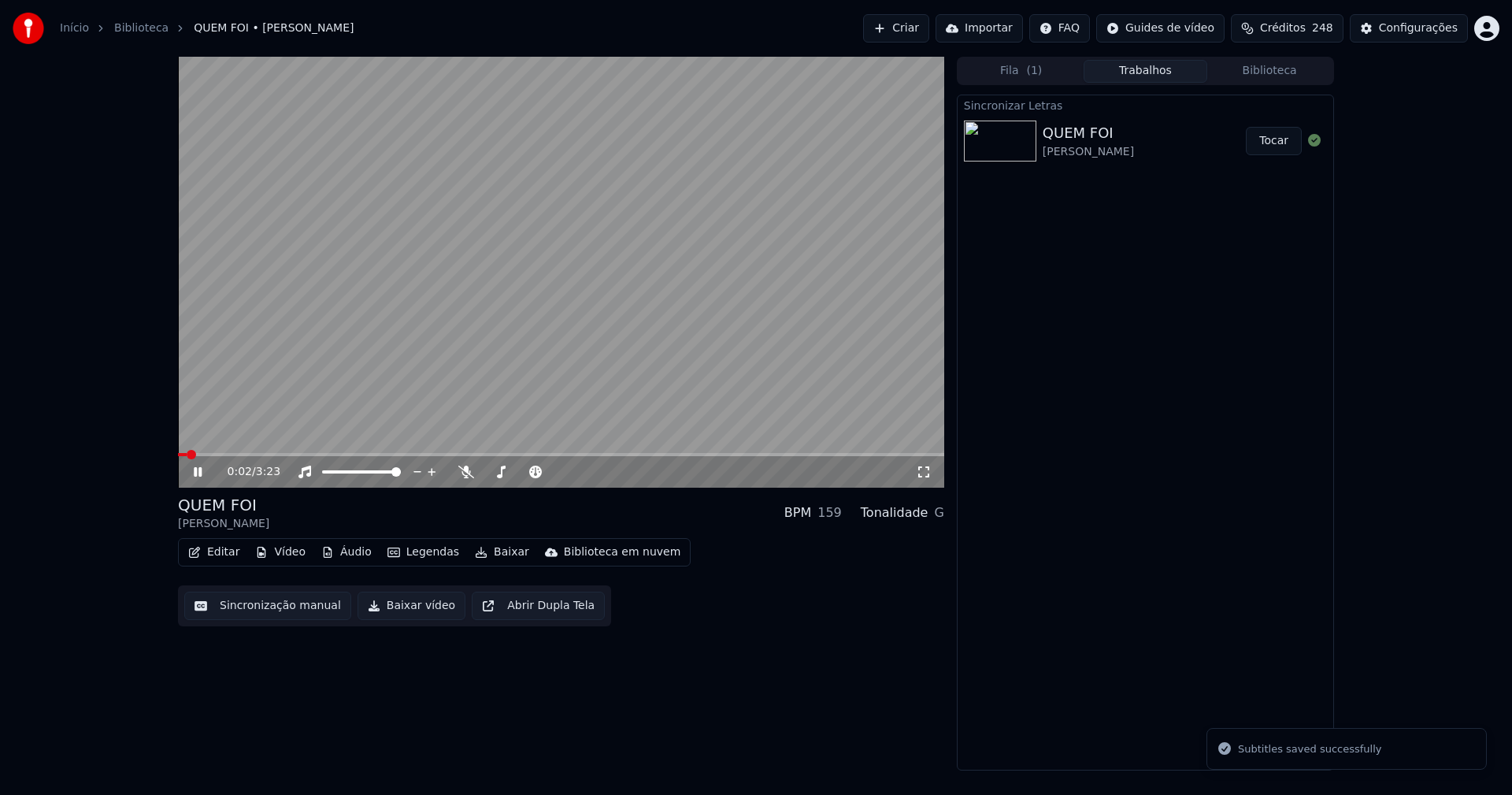
click at [283, 554] on button "Vídeo" at bounding box center [280, 553] width 63 height 22
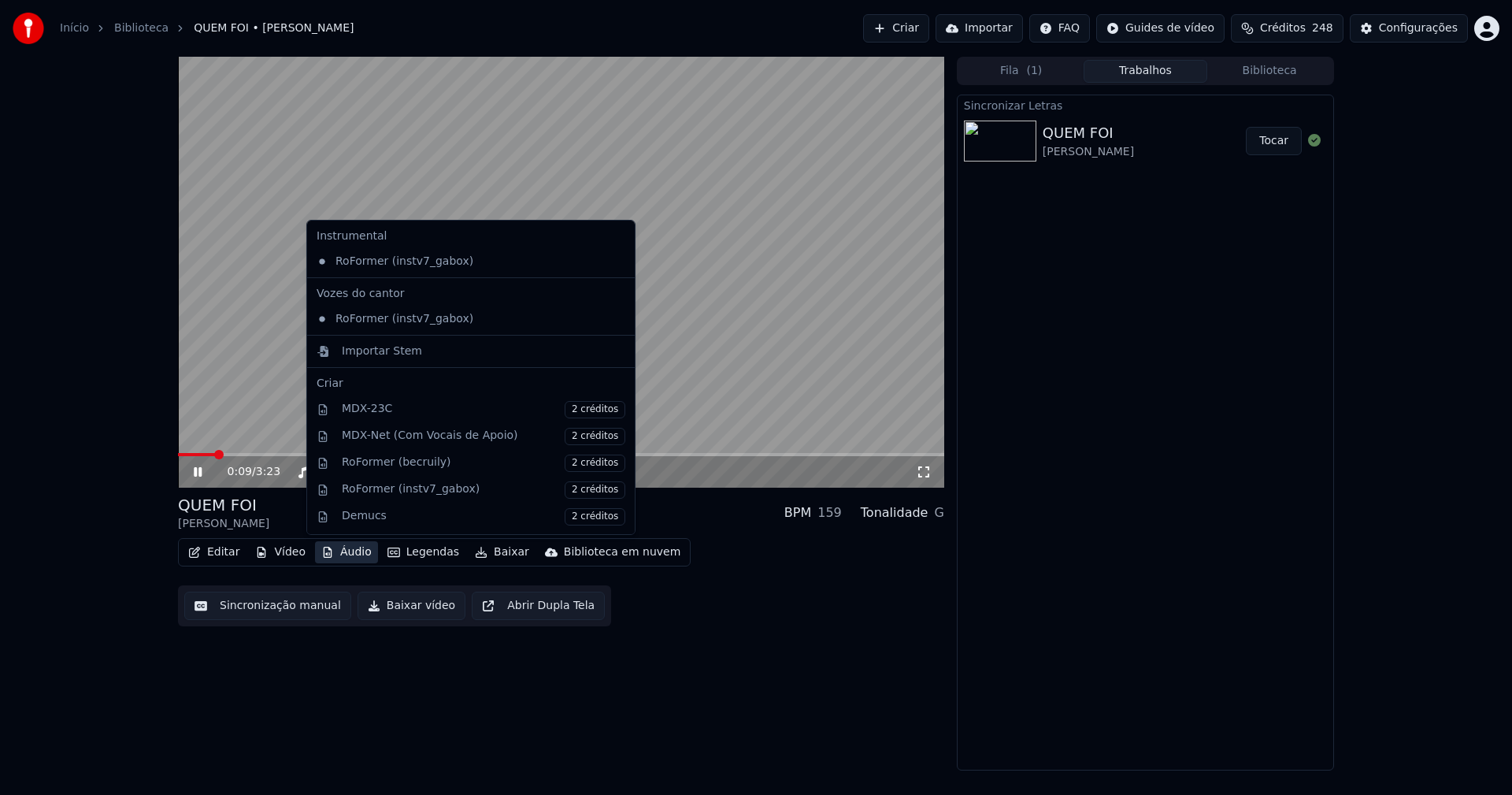
click at [923, 469] on icon at bounding box center [924, 472] width 16 height 13
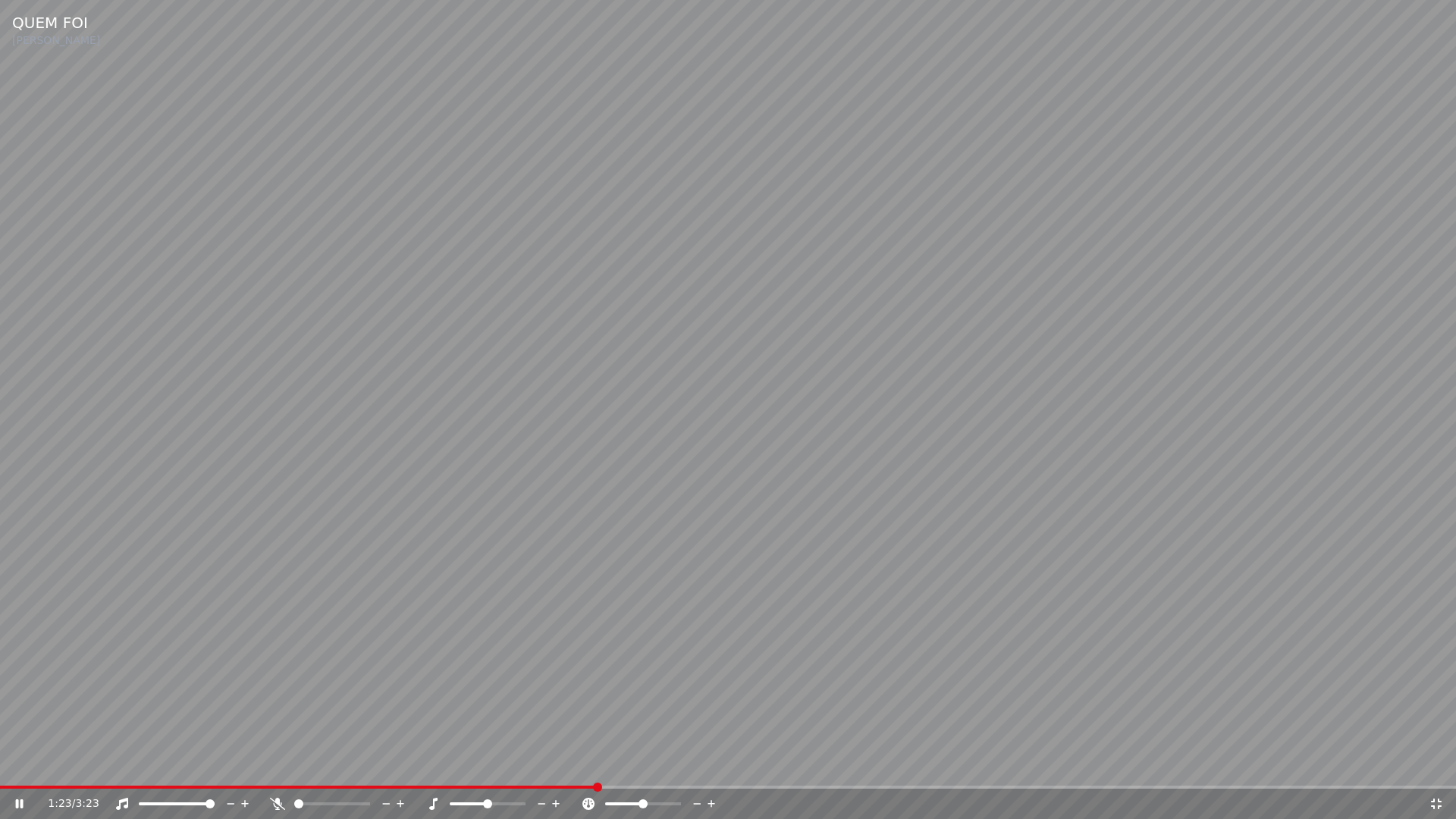
click at [1437, 764] on icon at bounding box center [1436, 804] width 15 height 12
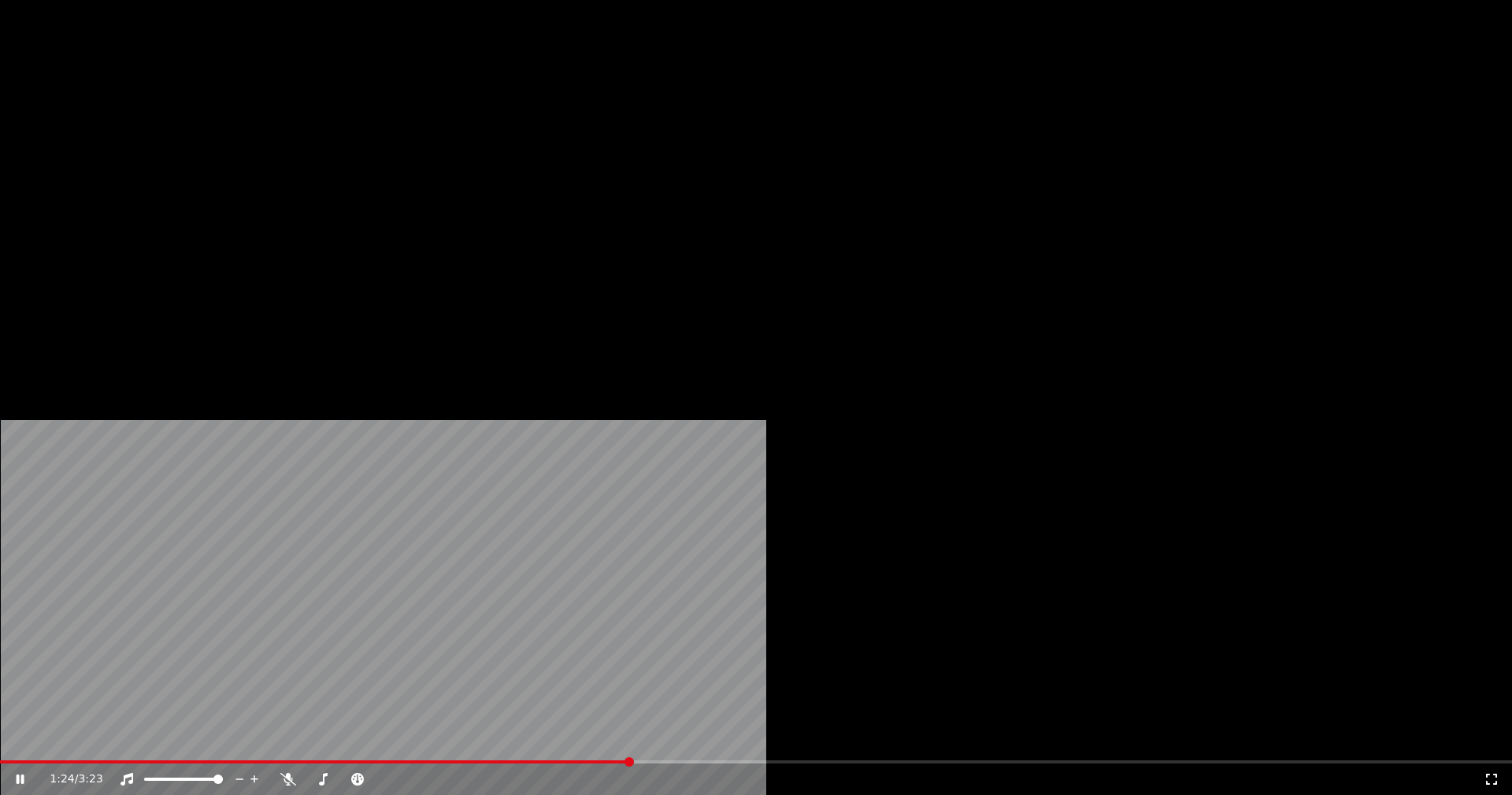
click at [353, 133] on button "Áudio" at bounding box center [346, 122] width 63 height 22
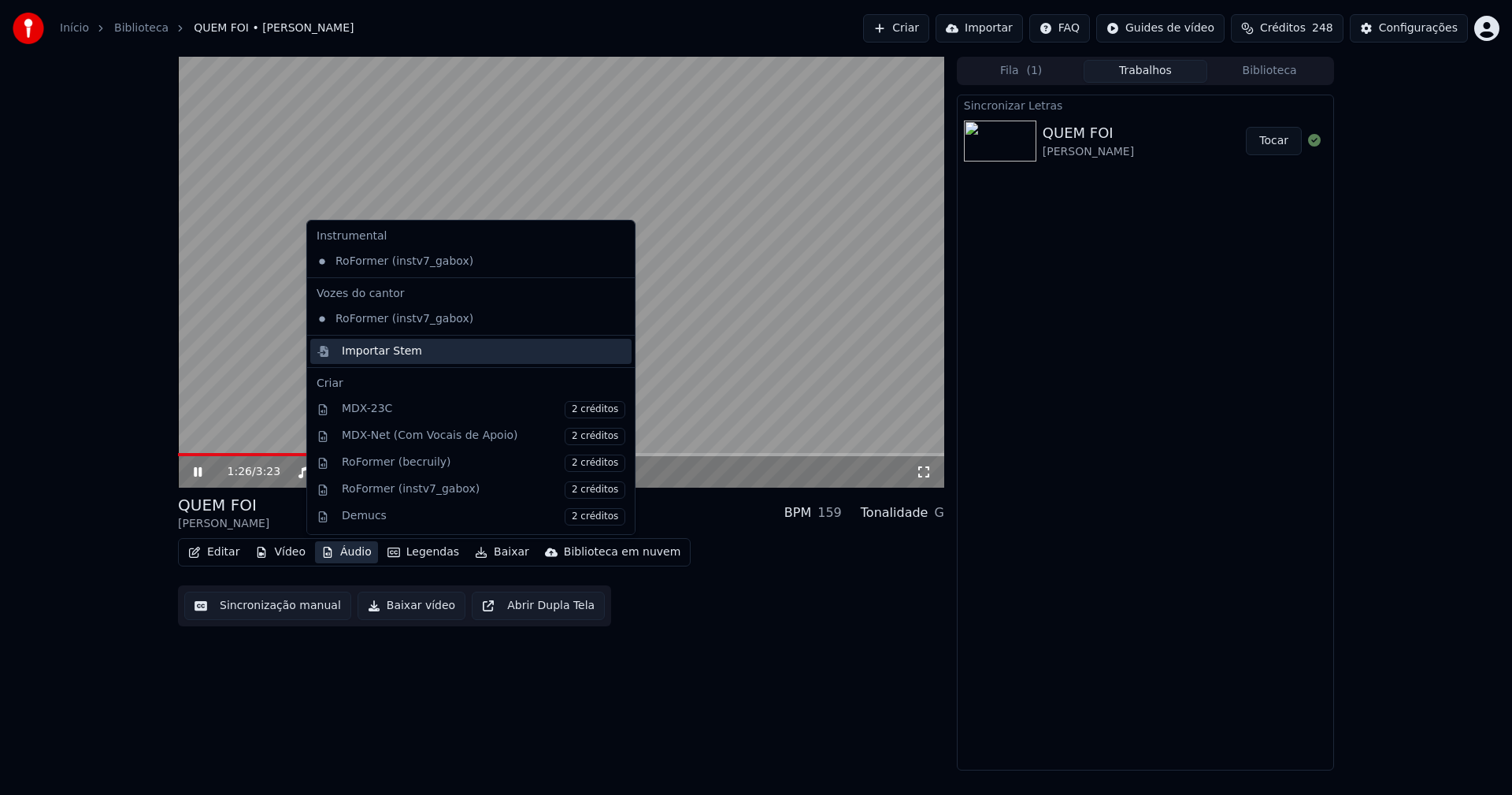
click at [365, 354] on div "Importar Stem" at bounding box center [382, 351] width 80 height 16
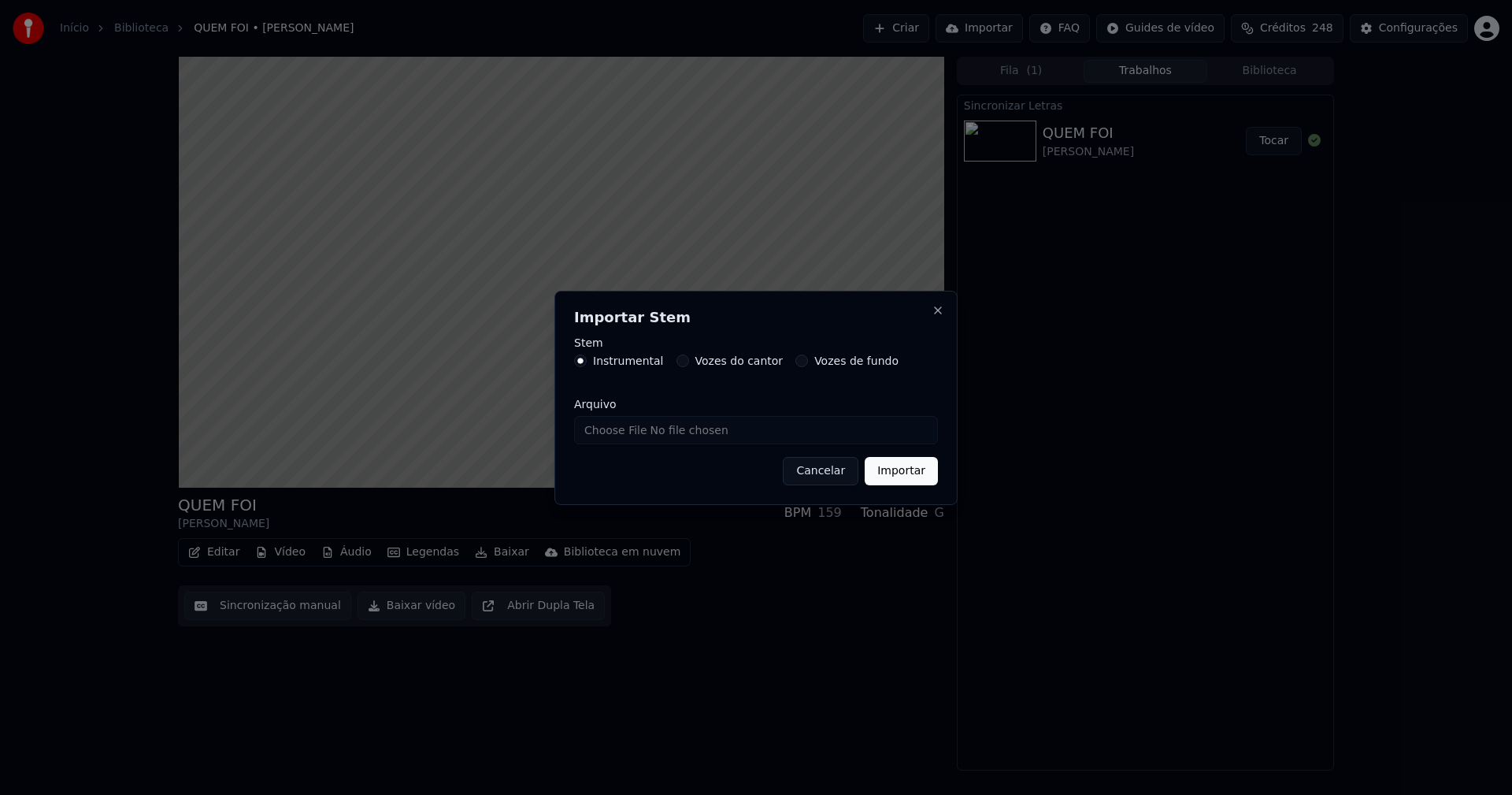
click at [623, 431] on input "Arquivo" at bounding box center [755, 430] width 364 height 28
type input "**********"
click at [911, 482] on button "Importar" at bounding box center [901, 471] width 73 height 28
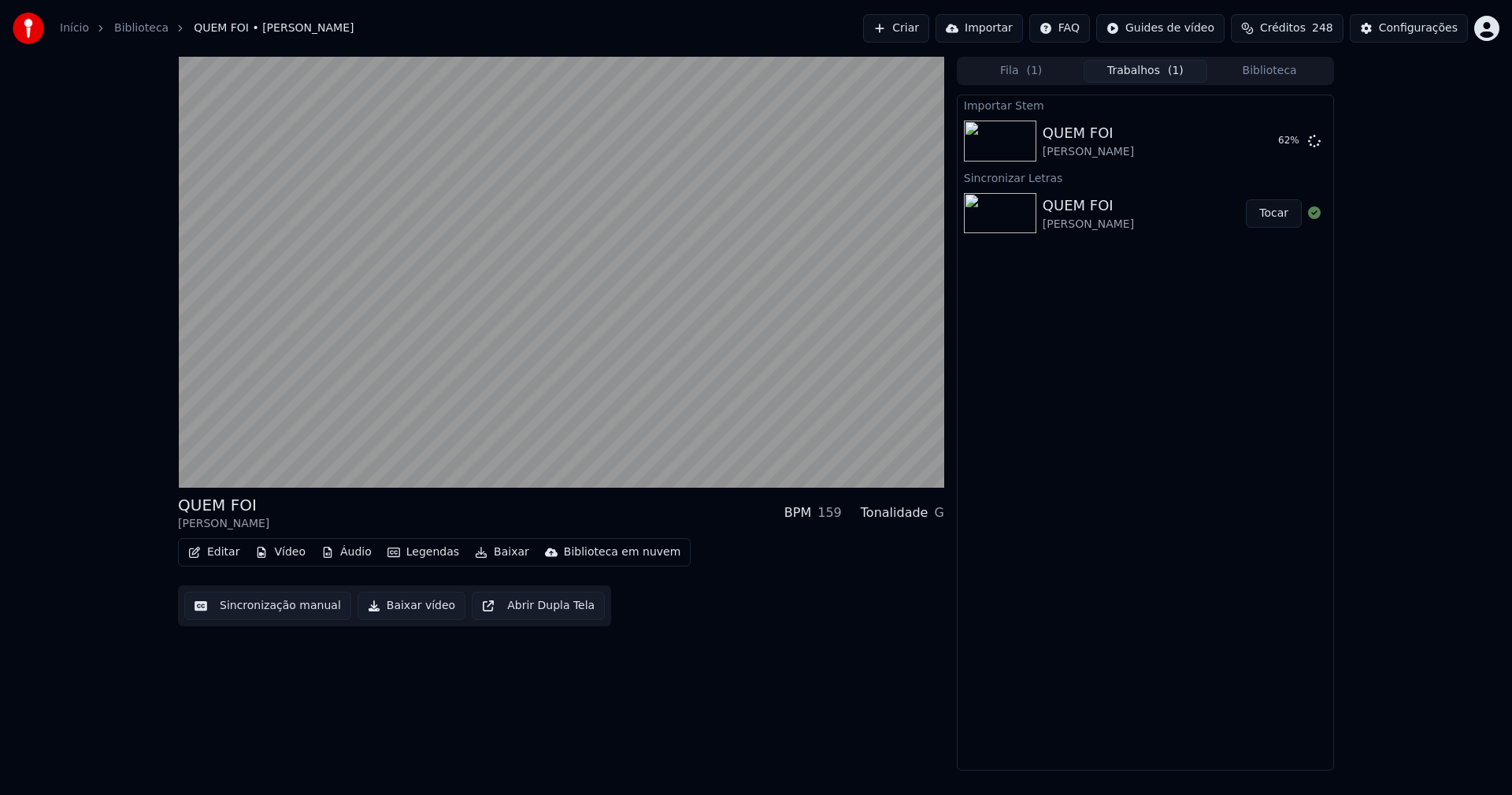
click at [334, 552] on button "Áudio" at bounding box center [346, 553] width 63 height 22
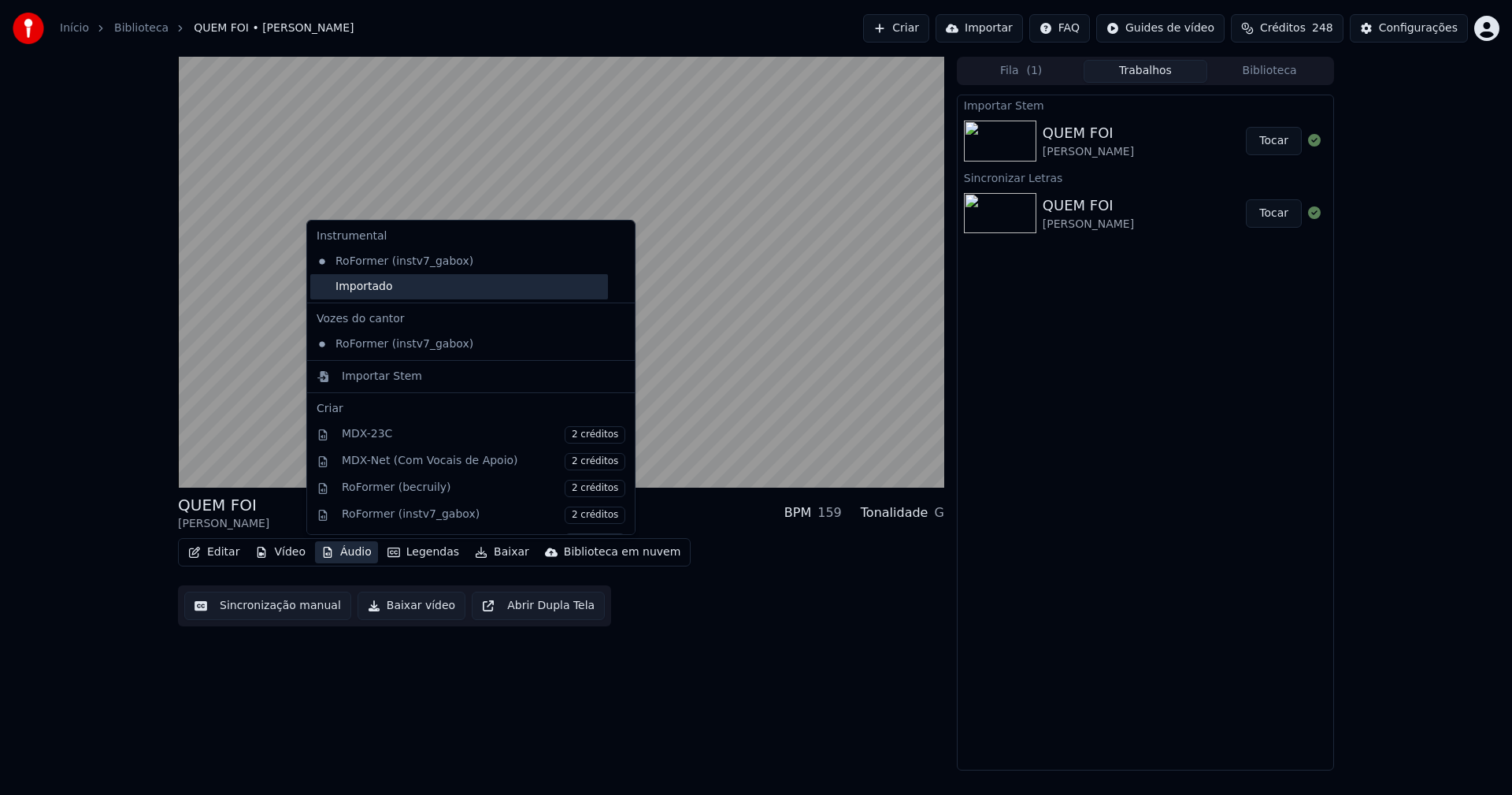
click at [348, 282] on div "Importado" at bounding box center [458, 287] width 298 height 25
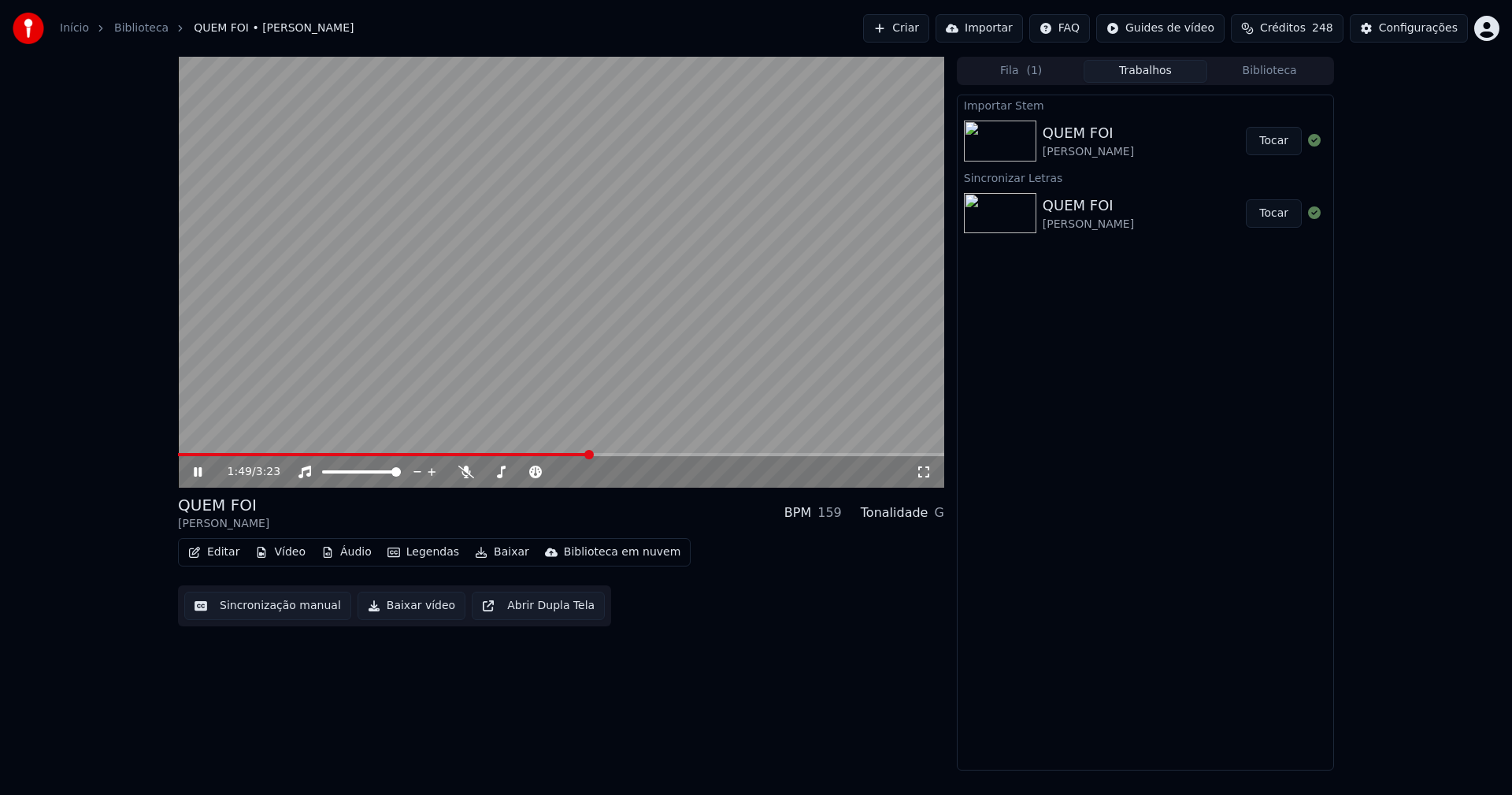
click at [926, 473] on icon at bounding box center [924, 472] width 16 height 13
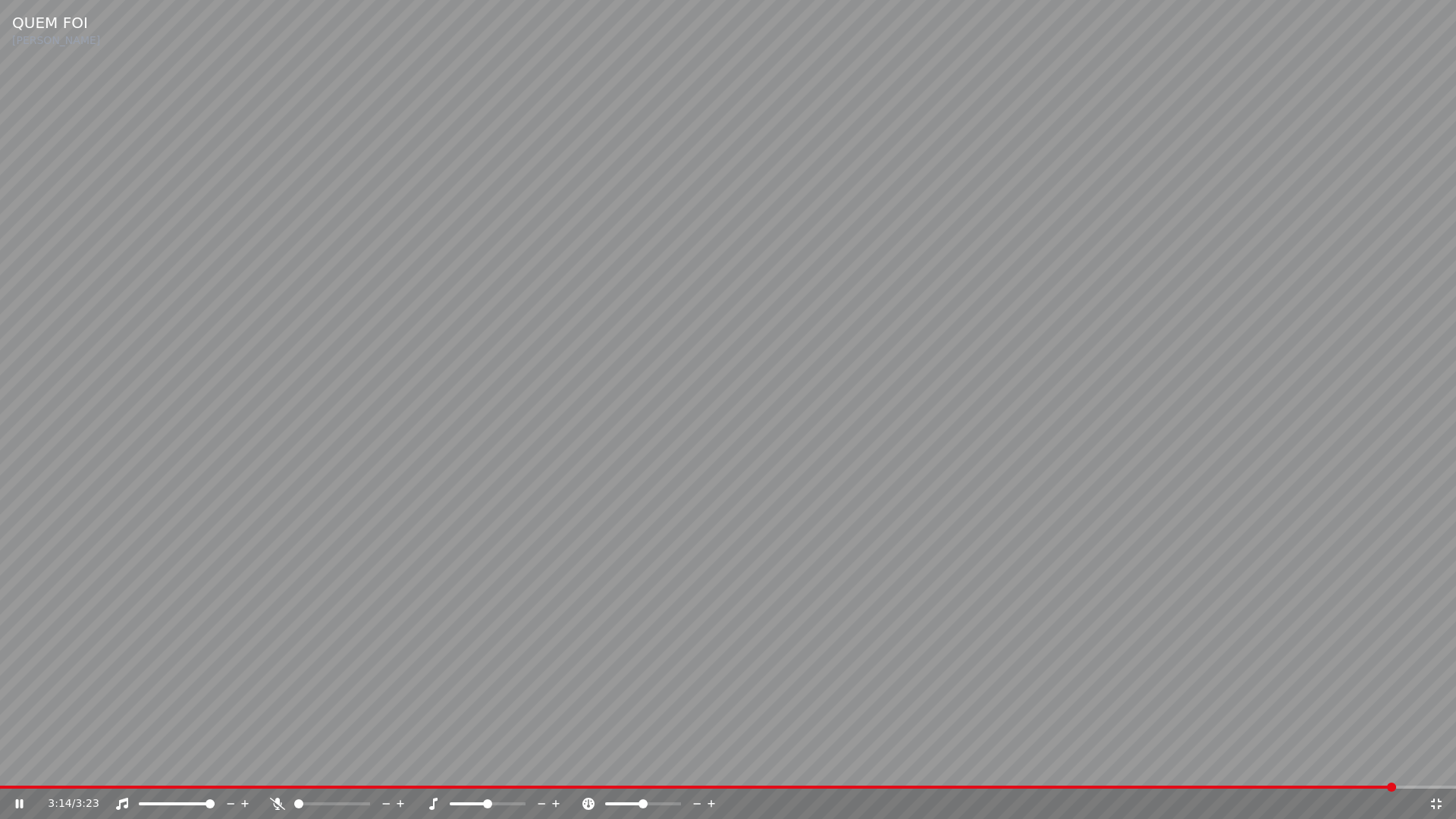
click at [1441, 764] on icon at bounding box center [1436, 804] width 11 height 11
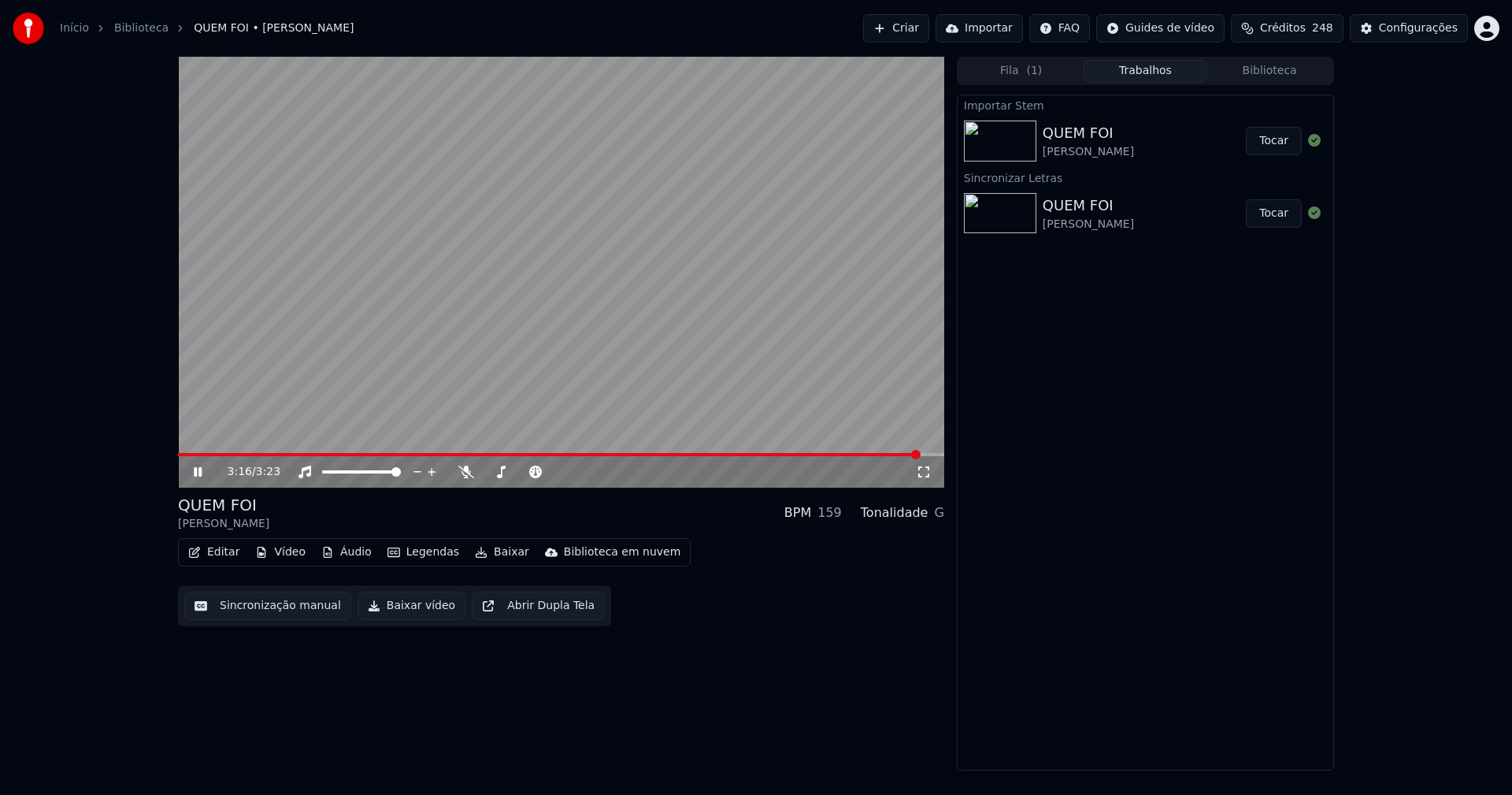
click at [199, 474] on icon at bounding box center [197, 472] width 8 height 9
click at [1438, 30] on div "Configurações" at bounding box center [1418, 28] width 79 height 16
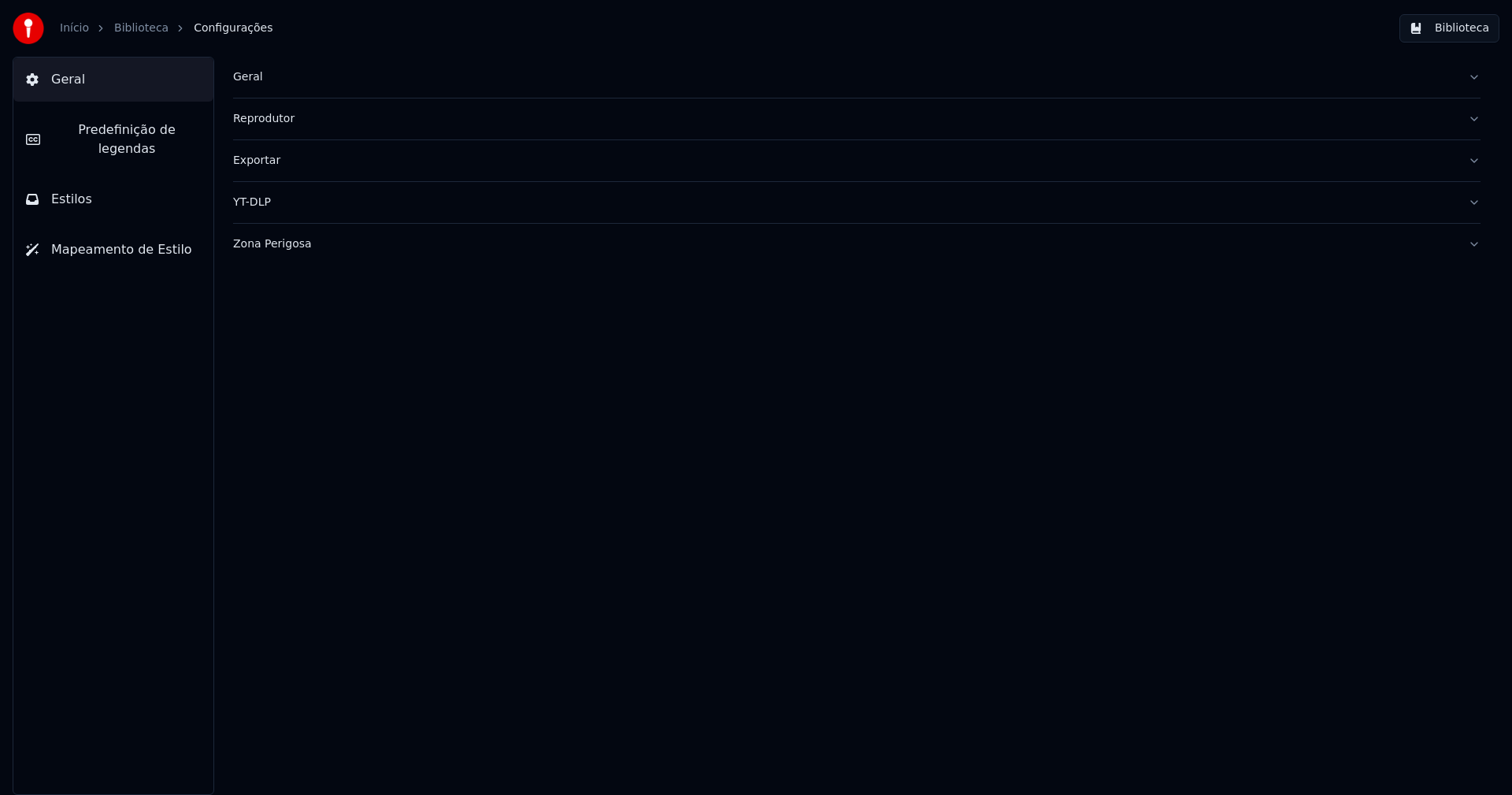
click at [172, 129] on span "Predefinição de legendas" at bounding box center [127, 140] width 148 height 38
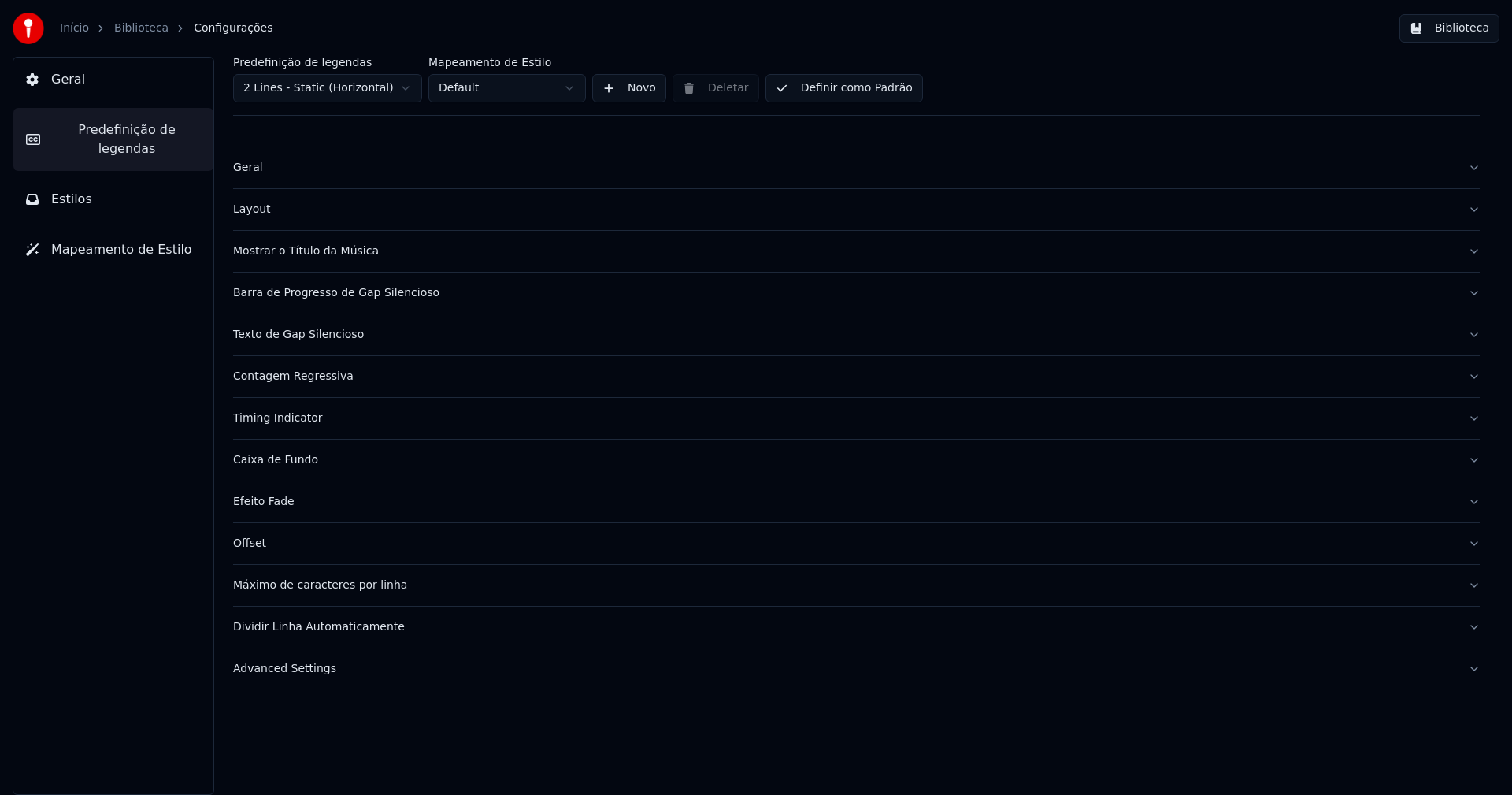
click at [283, 666] on div "Advanced Settings" at bounding box center [844, 669] width 1222 height 16
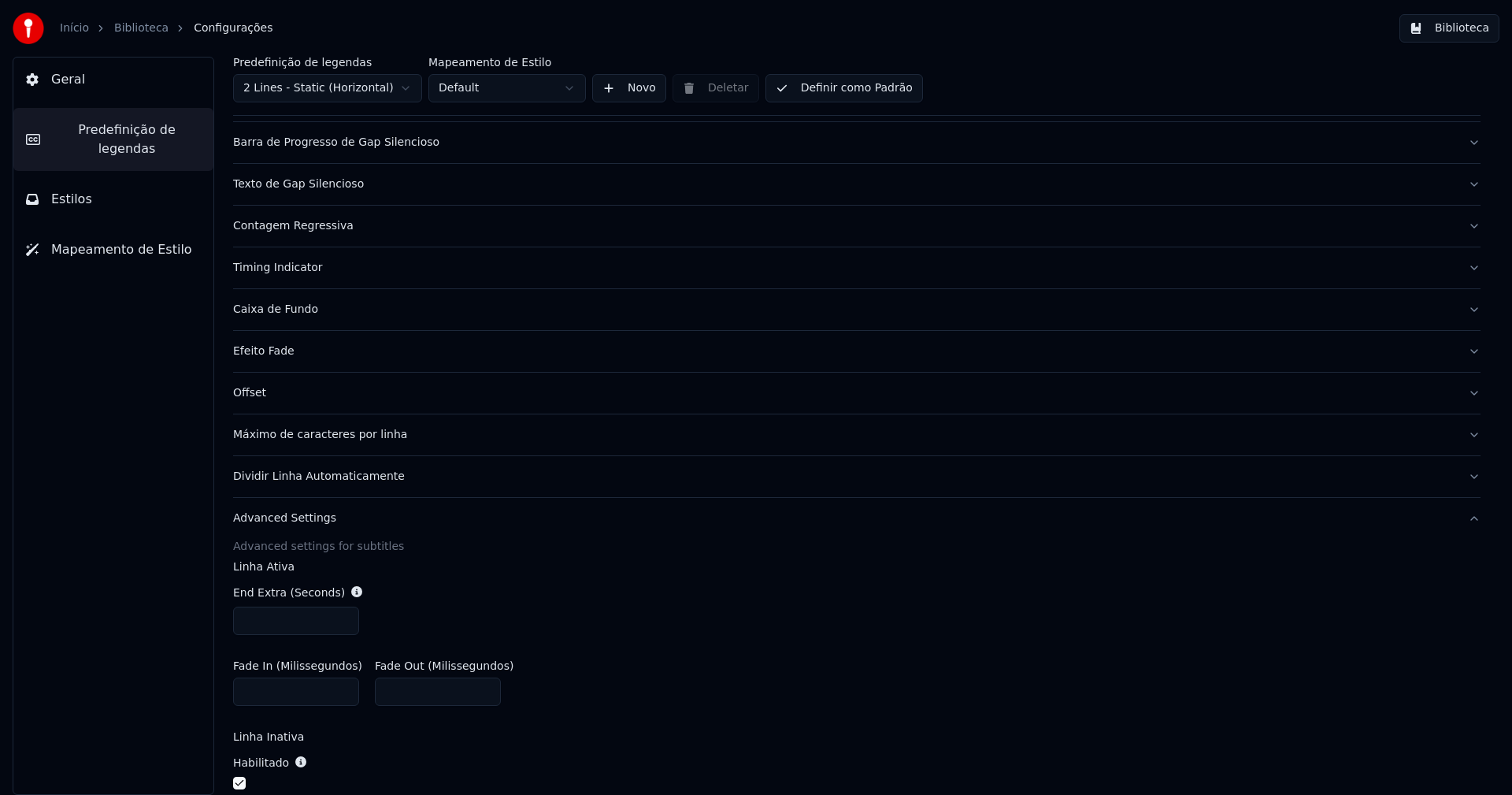
scroll to position [158, 0]
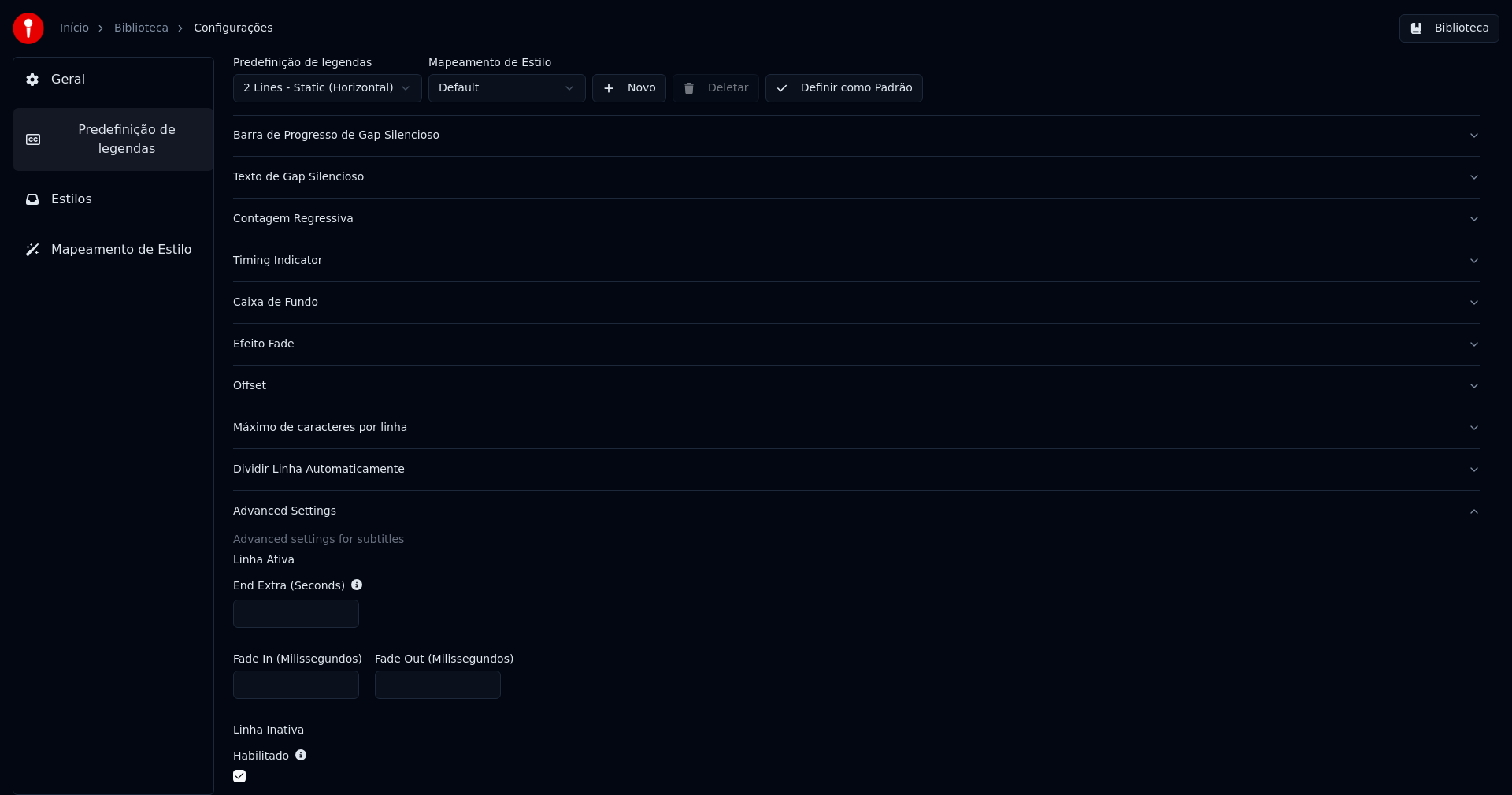
click at [1463, 27] on button "Biblioteca" at bounding box center [1449, 28] width 100 height 28
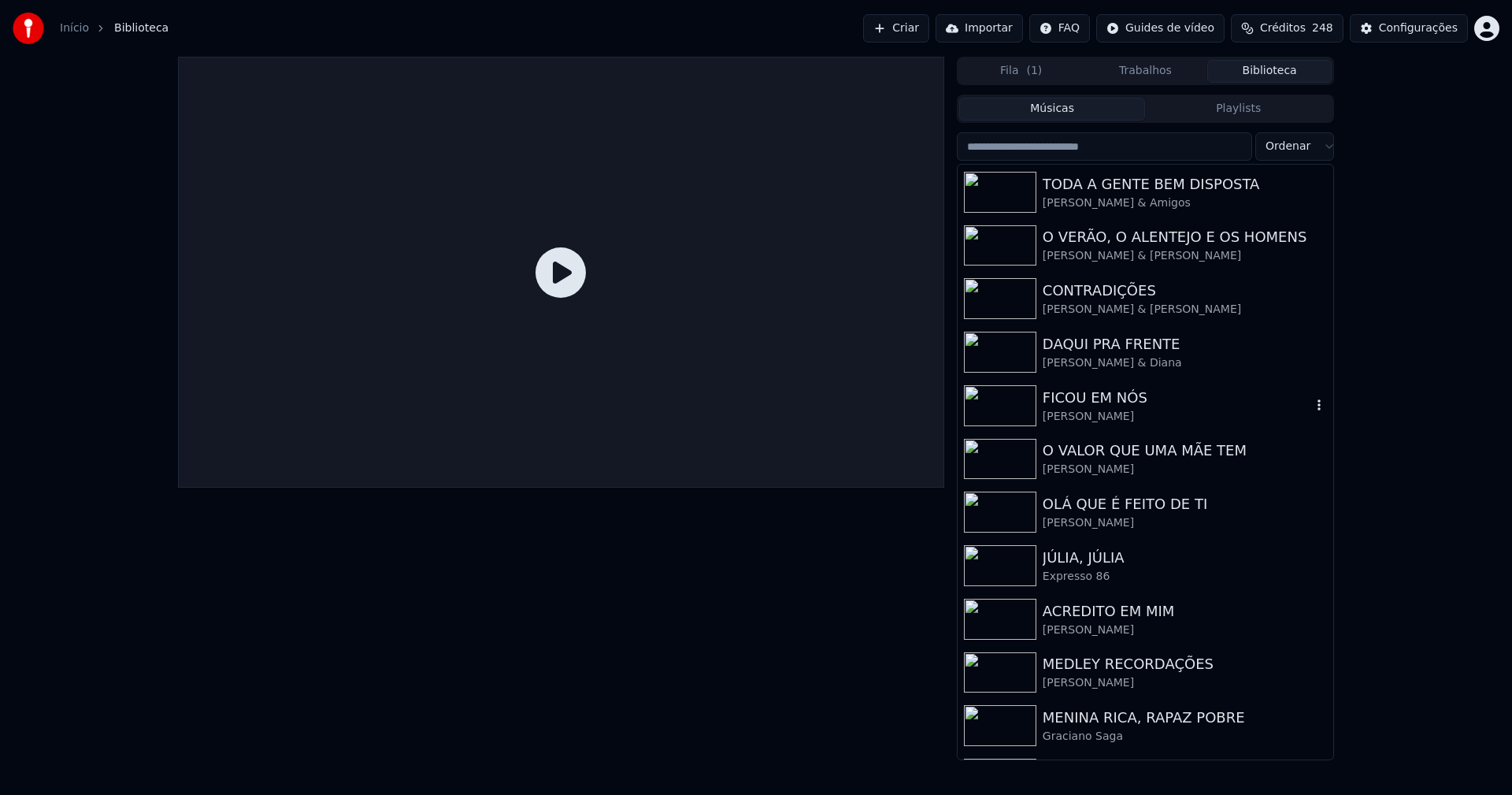
scroll to position [315, 0]
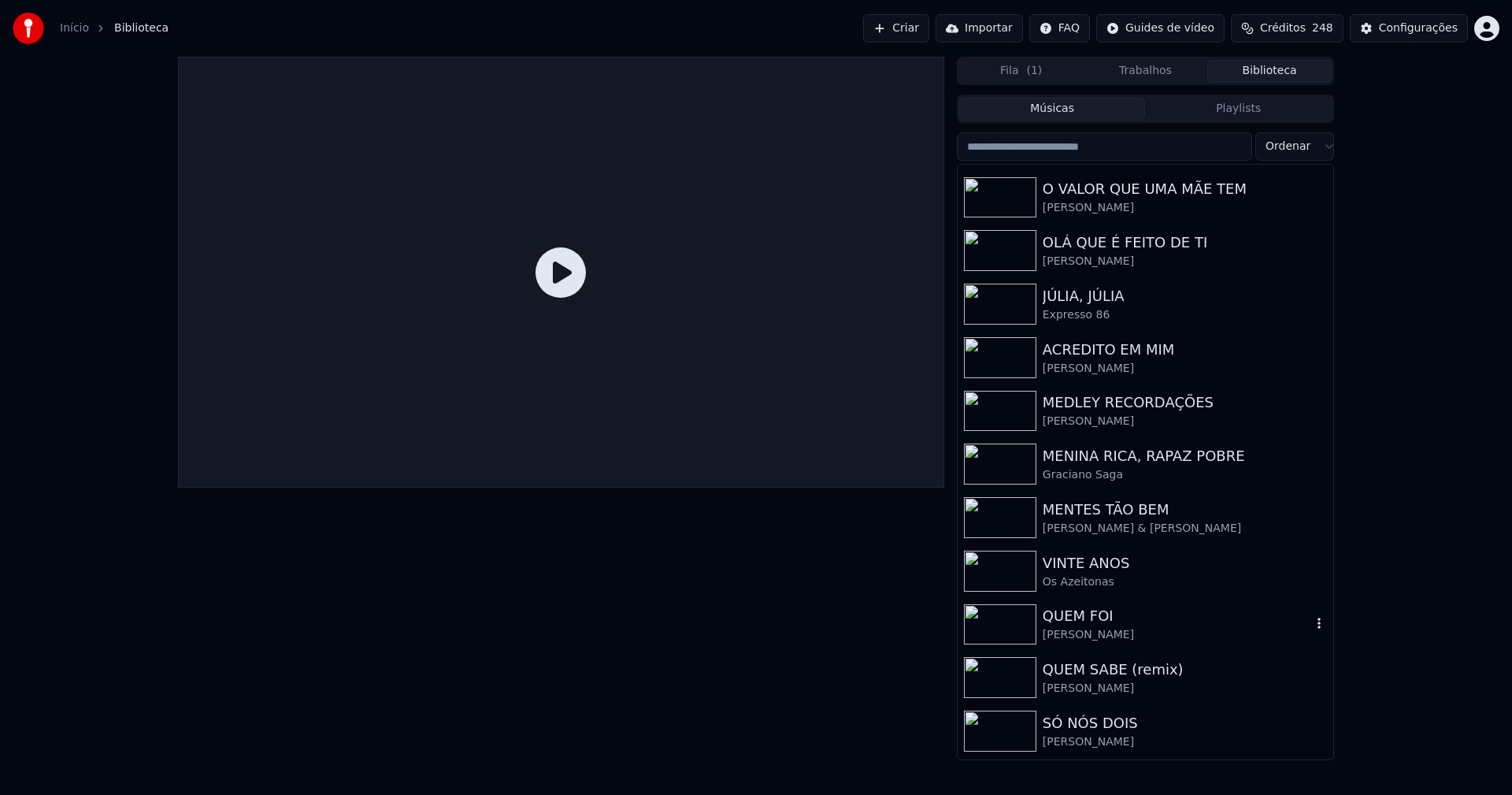
click at [1102, 619] on div "QUEM FOI" at bounding box center [1177, 616] width 268 height 22
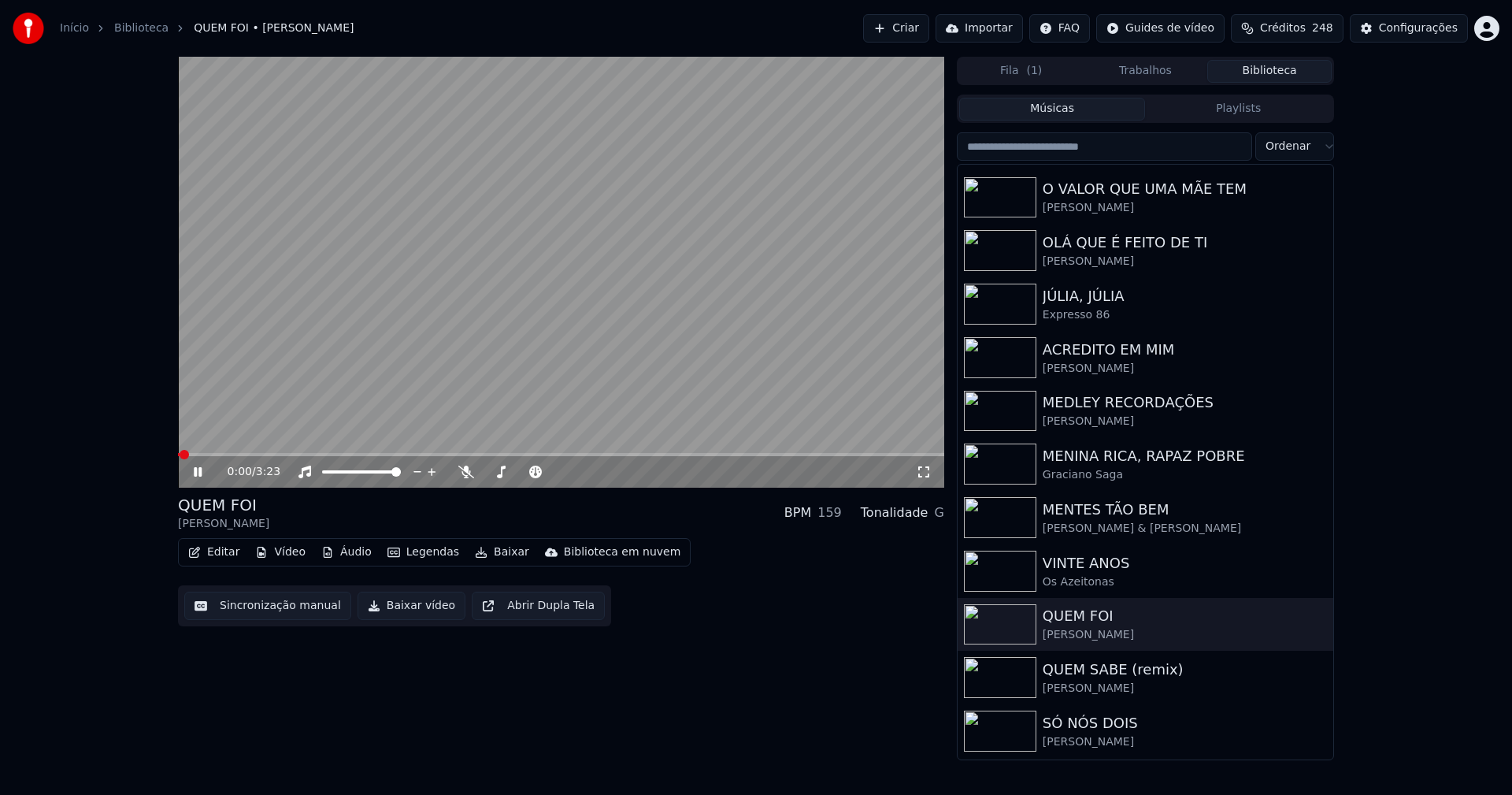
click at [290, 554] on button "Vídeo" at bounding box center [280, 553] width 63 height 22
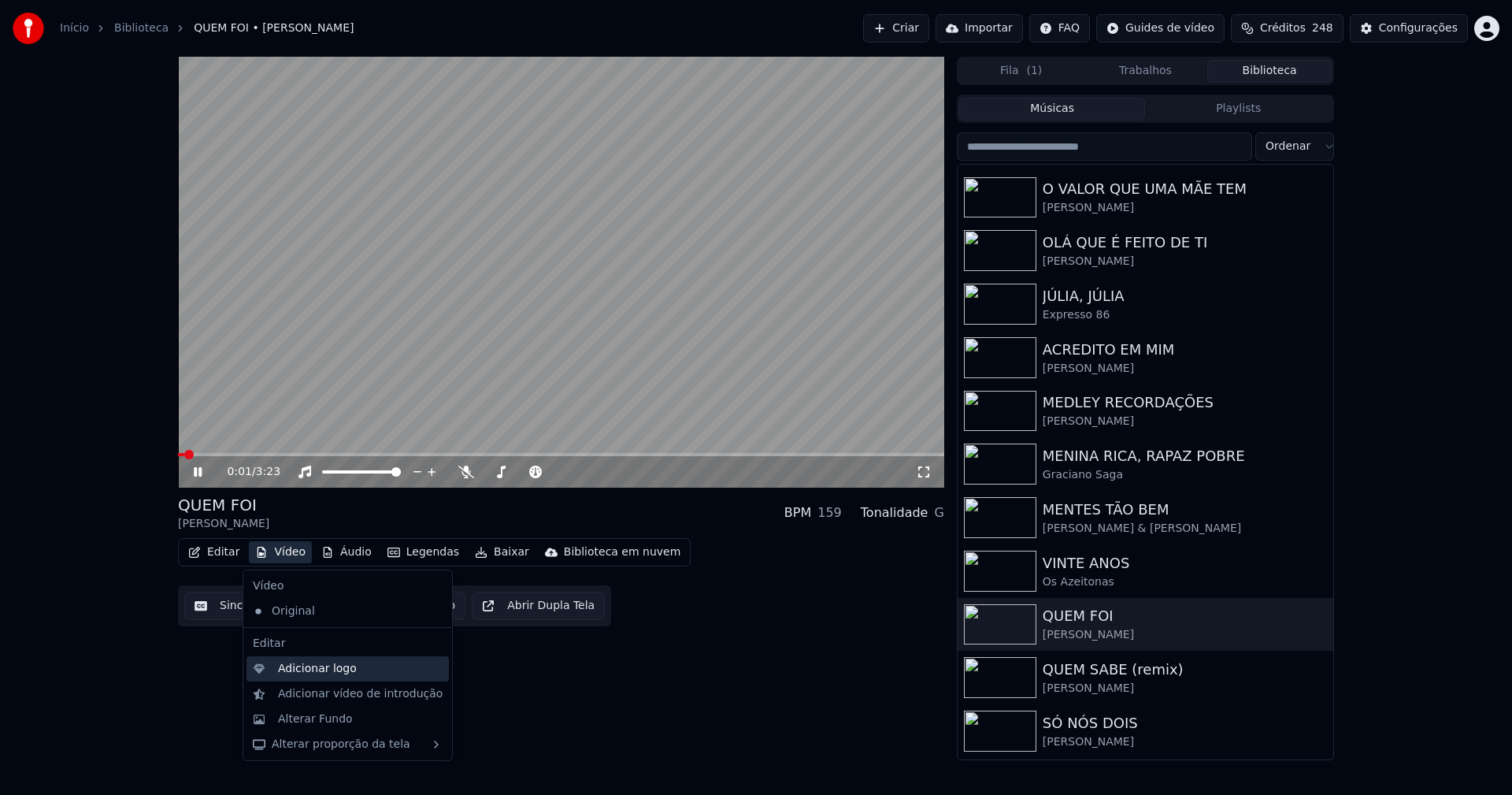
click at [313, 674] on div "Adicionar logo" at bounding box center [317, 669] width 79 height 16
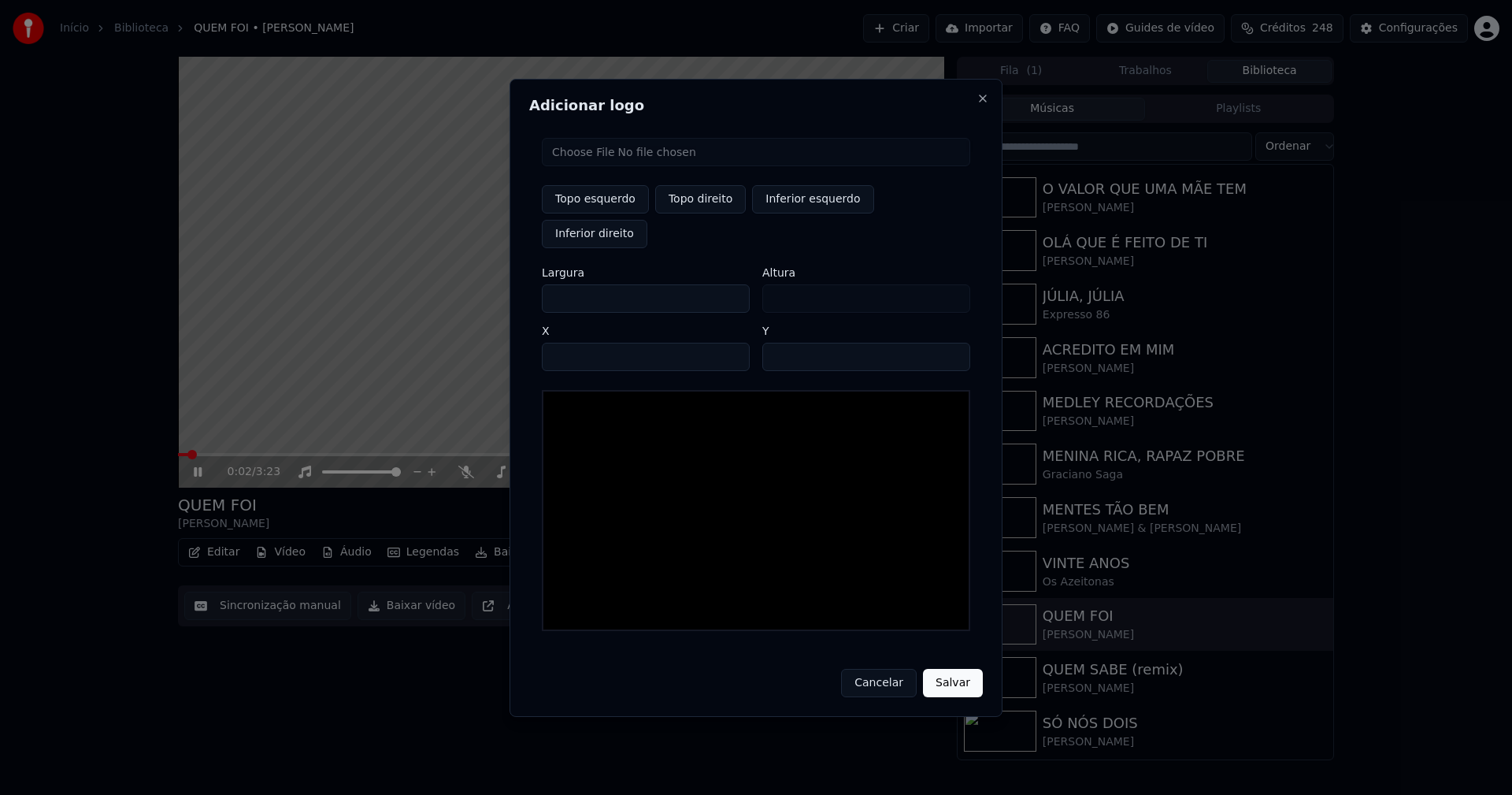
click at [612, 167] on input "file" at bounding box center [756, 152] width 429 height 28
type input "**********"
type input "***"
drag, startPoint x: 713, startPoint y: 216, endPoint x: 581, endPoint y: 309, distance: 161.5
click at [711, 213] on button "Topo direito" at bounding box center [700, 199] width 91 height 28
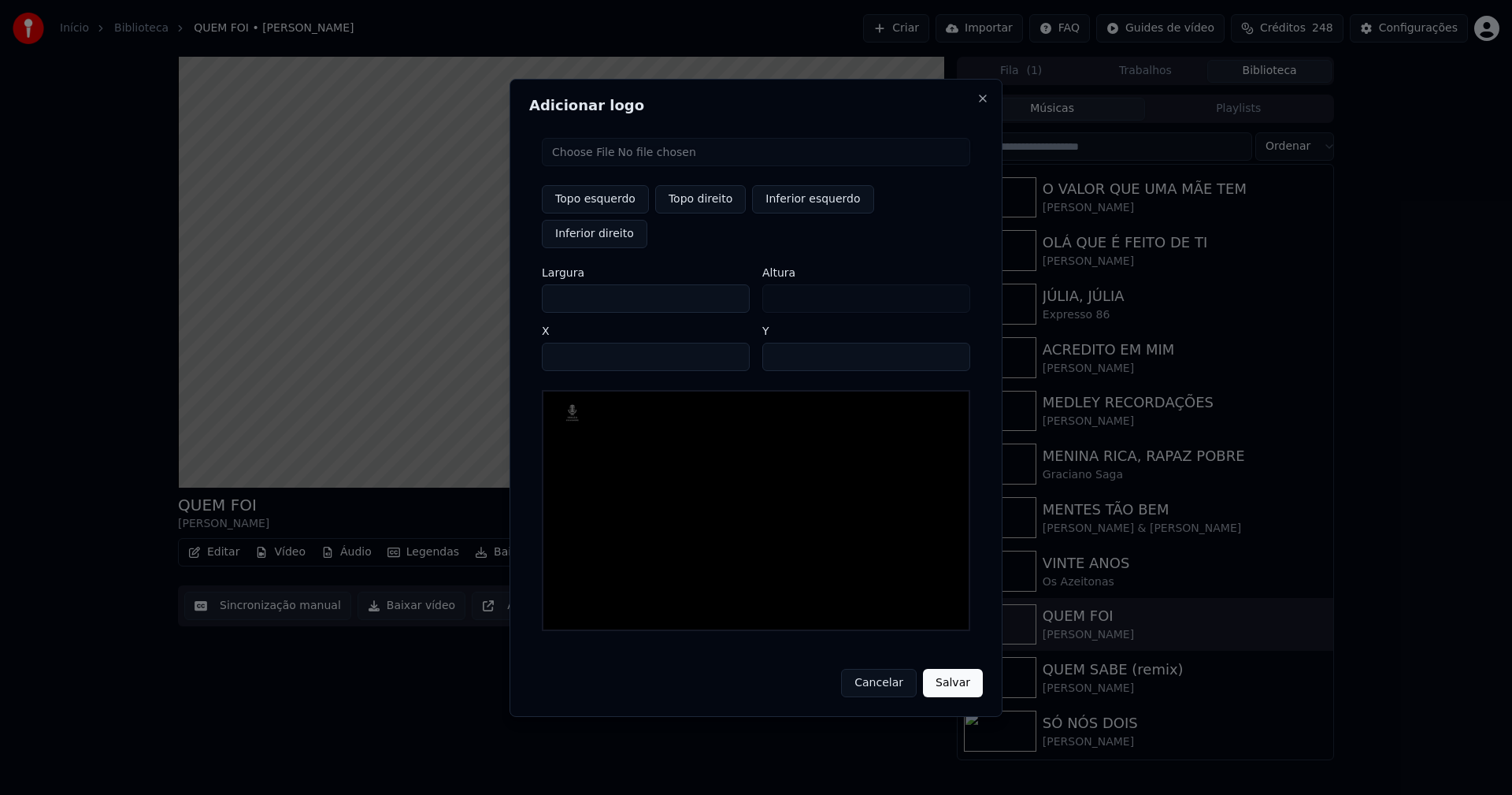
type input "****"
drag, startPoint x: 567, startPoint y: 281, endPoint x: 526, endPoint y: 287, distance: 41.4
click at [526, 287] on div "Adicionar logo Topo esquerdo Topo direito Inferior esquerdo Inferior direito La…" at bounding box center [756, 398] width 493 height 638
type input "**"
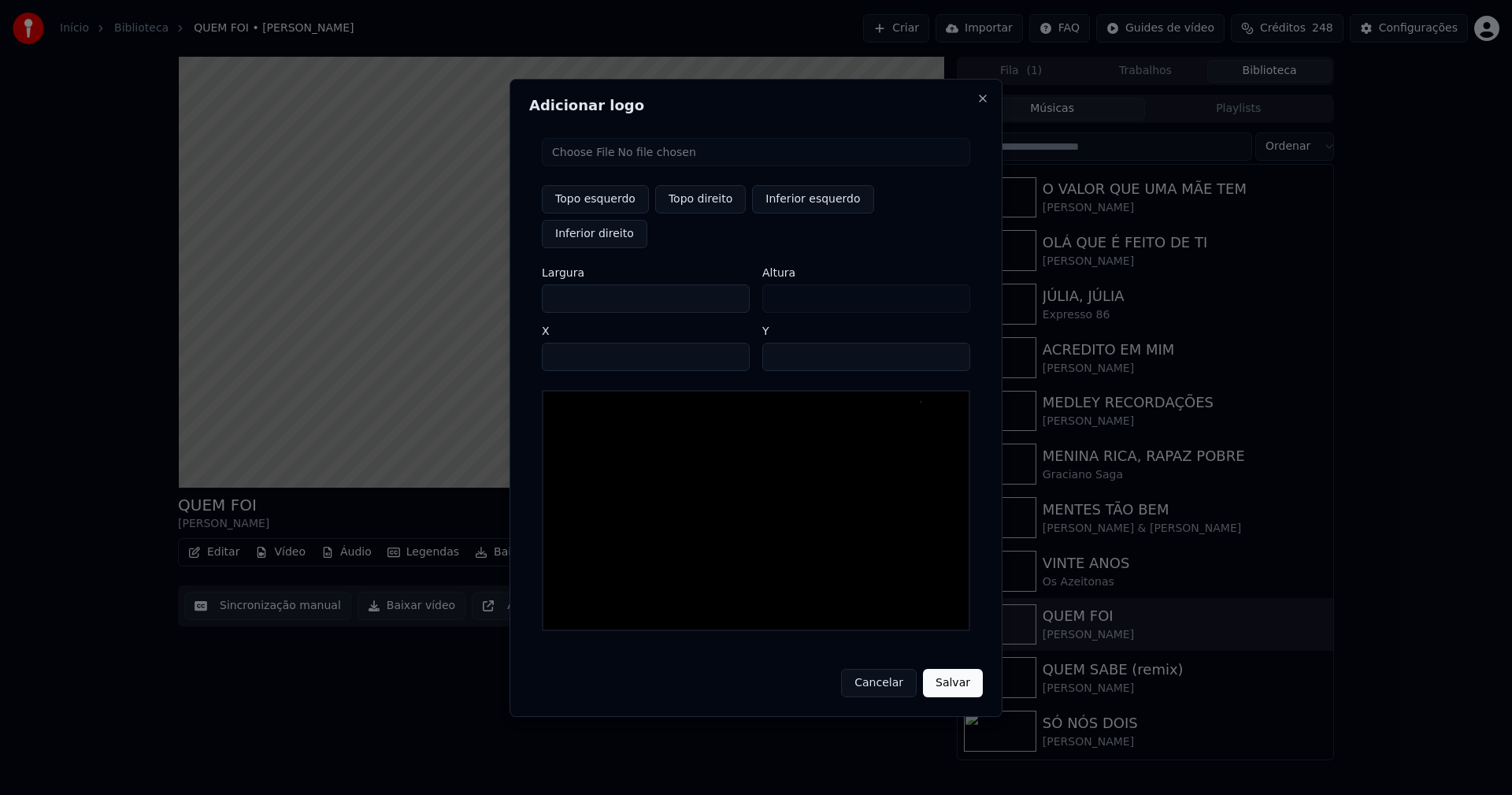
type input "***"
click at [573, 343] on input "****" at bounding box center [646, 357] width 208 height 28
type input "****"
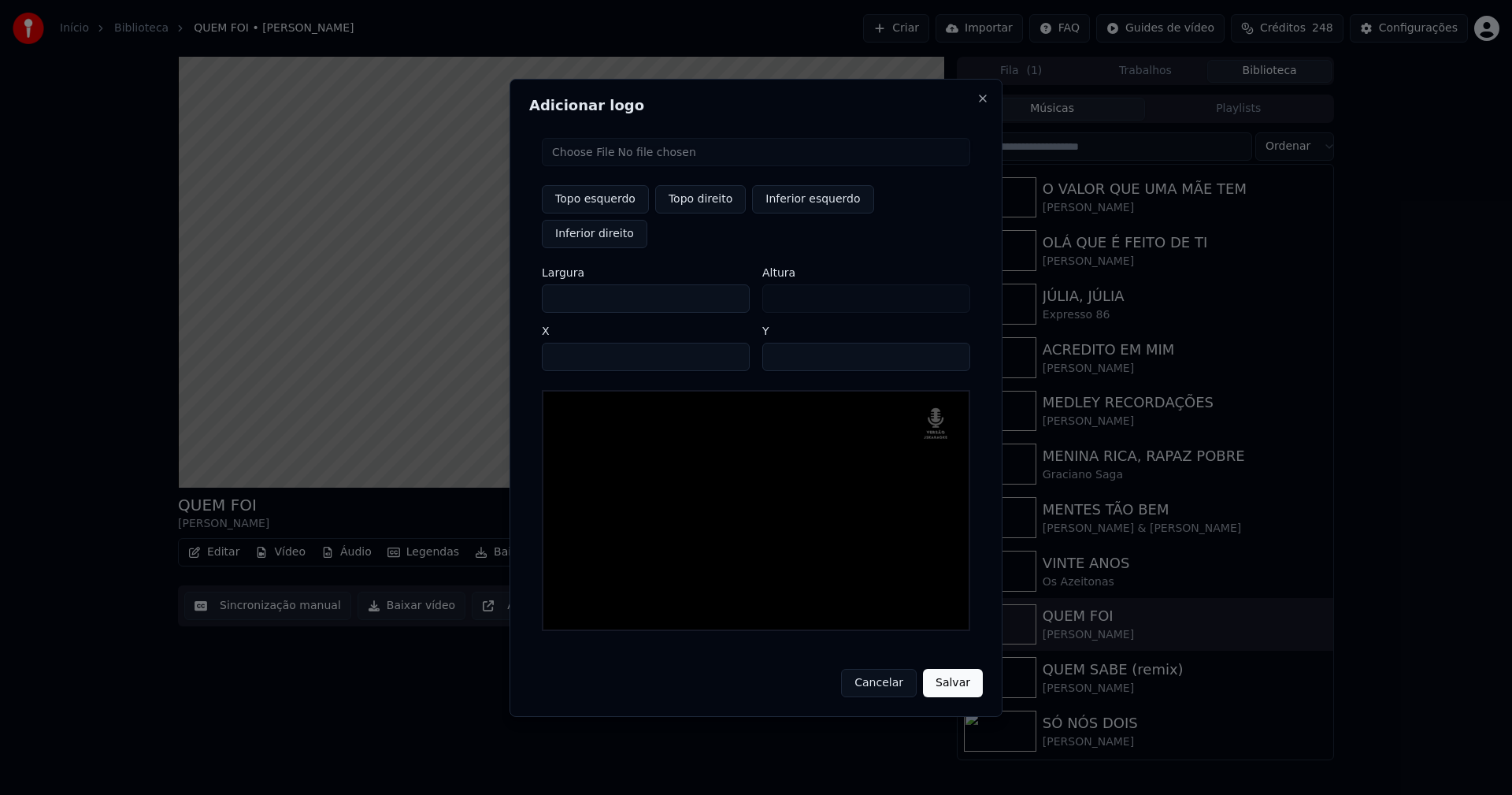
click at [949, 344] on input "**" at bounding box center [866, 357] width 208 height 28
click at [949, 343] on input "**" at bounding box center [866, 357] width 208 height 28
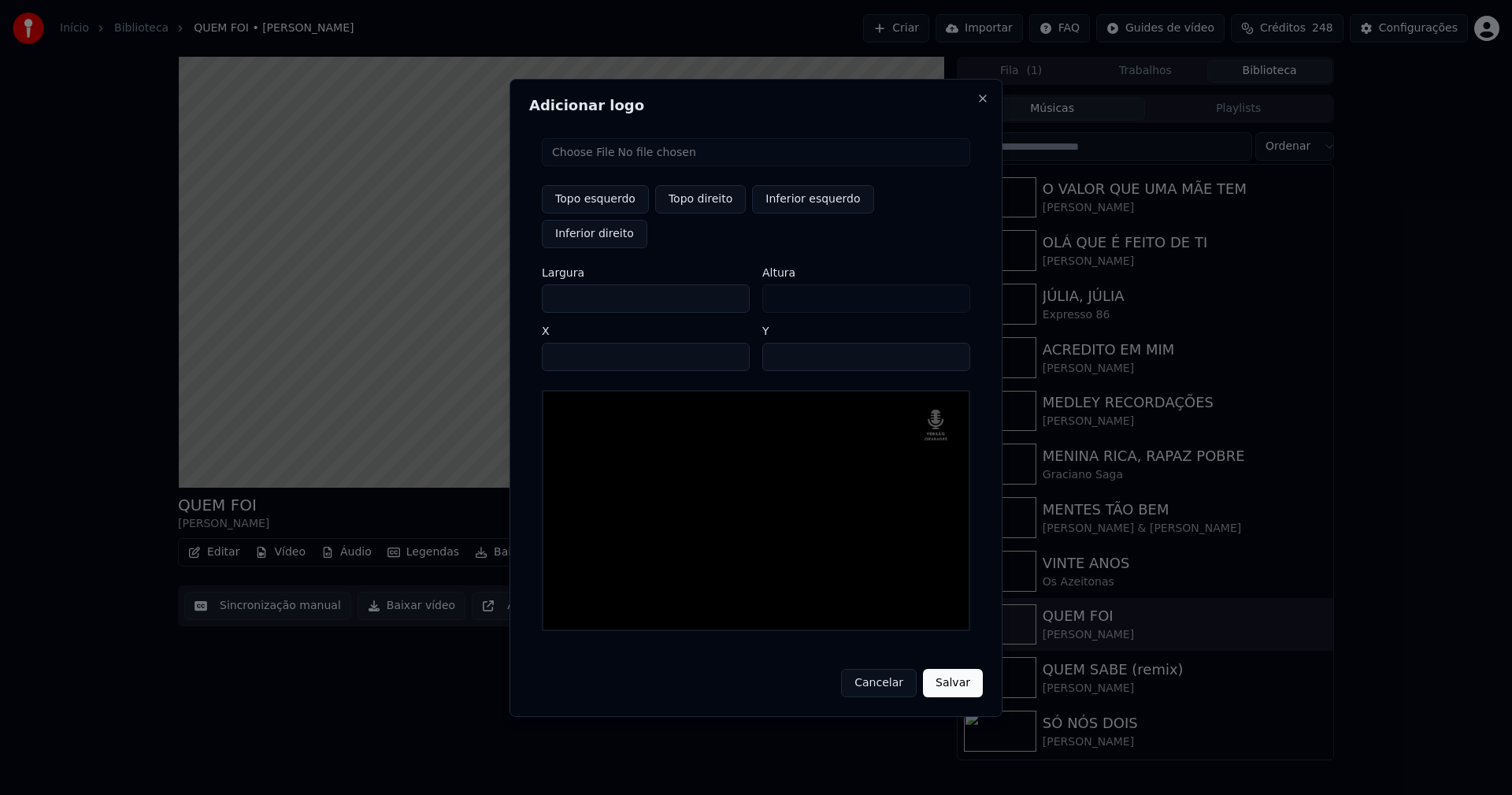
click at [949, 343] on input "**" at bounding box center [866, 357] width 208 height 28
type input "**"
click at [949, 343] on input "**" at bounding box center [866, 357] width 208 height 28
click at [952, 669] on button "Salvar" at bounding box center [952, 683] width 60 height 28
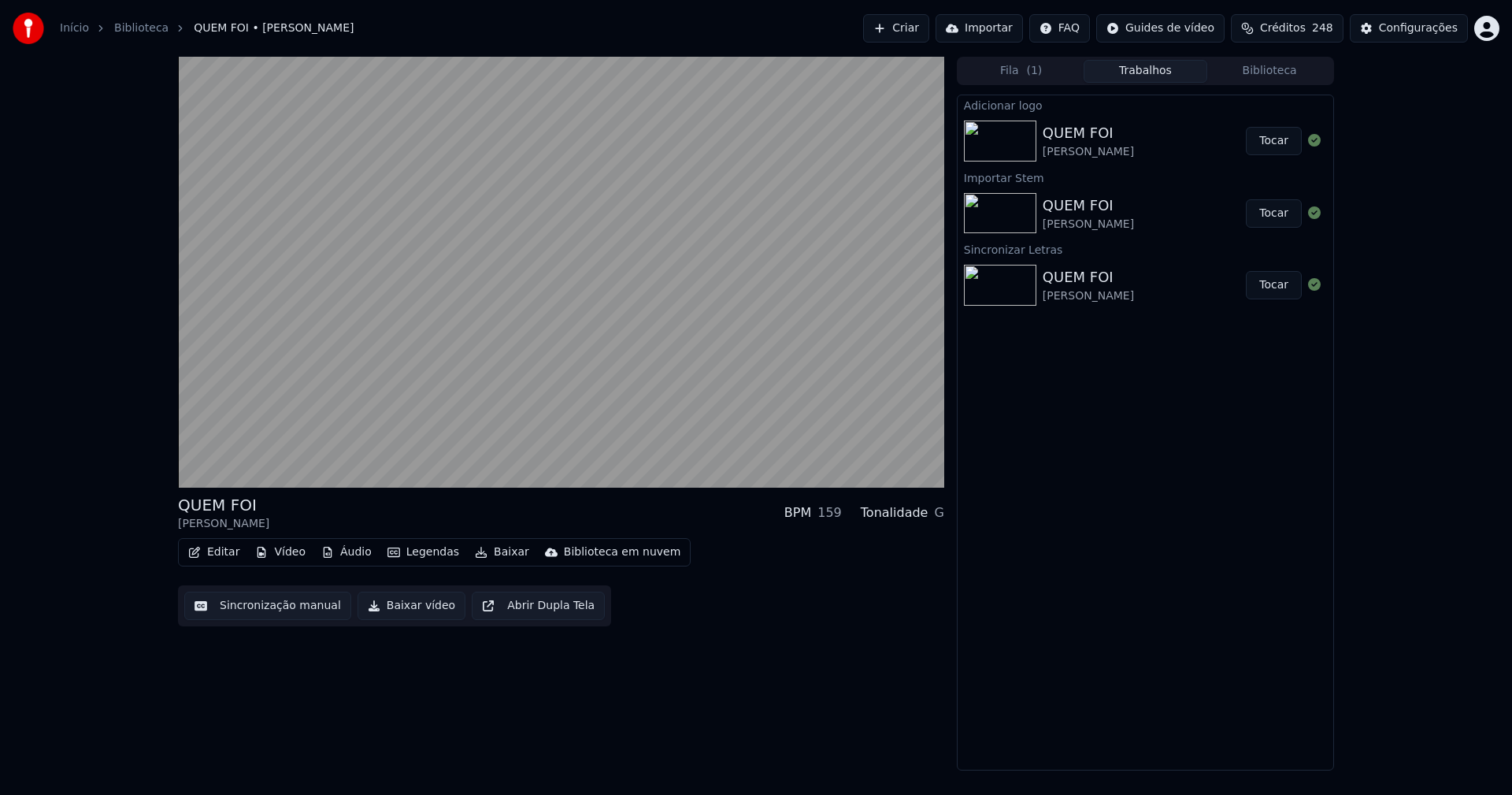
click at [1276, 142] on button "Tocar" at bounding box center [1274, 141] width 56 height 28
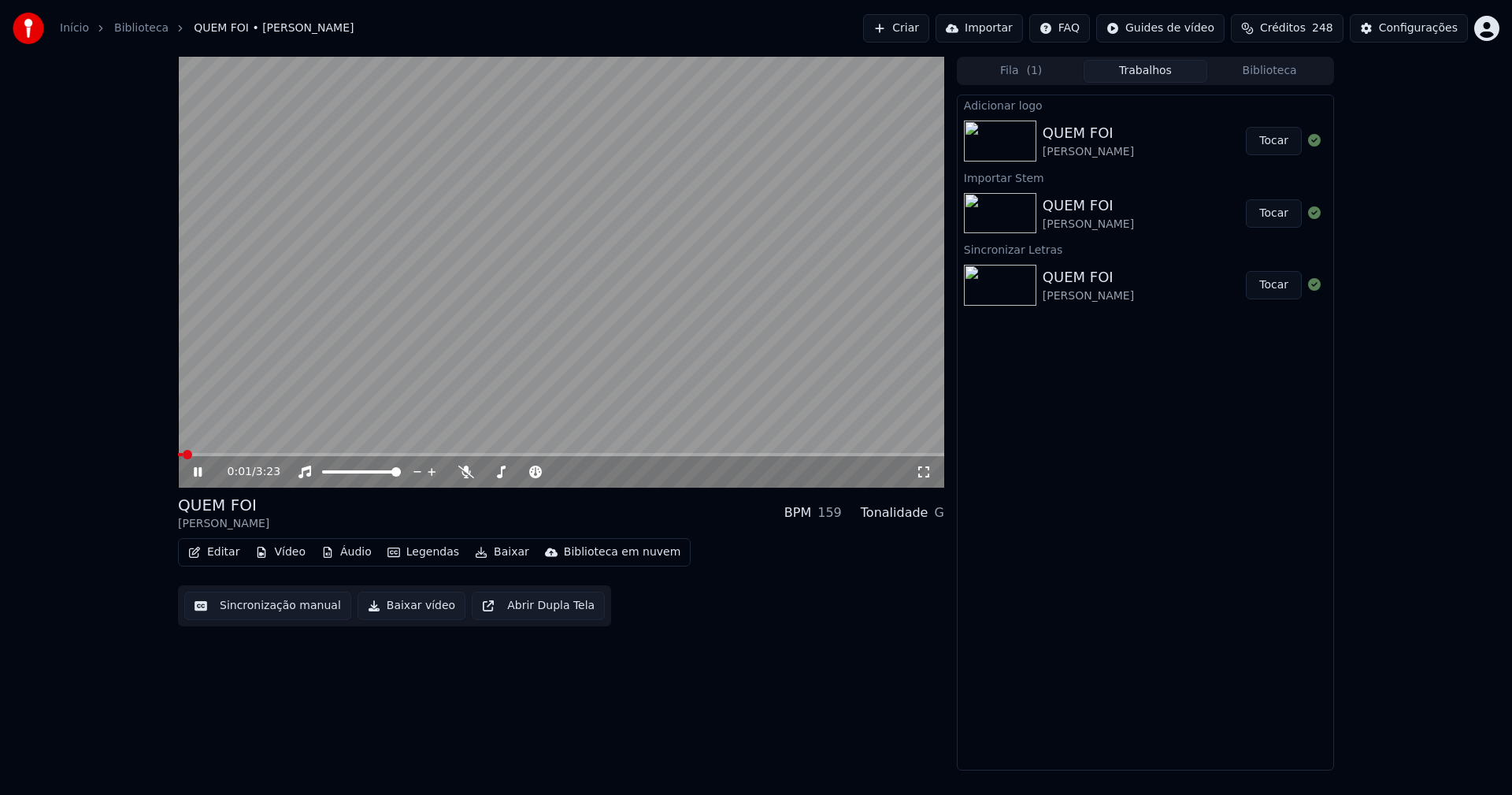
click at [196, 472] on icon at bounding box center [197, 472] width 8 height 9
click at [406, 609] on button "Baixar vídeo" at bounding box center [411, 606] width 108 height 28
click at [289, 555] on button "Vídeo" at bounding box center [280, 553] width 63 height 22
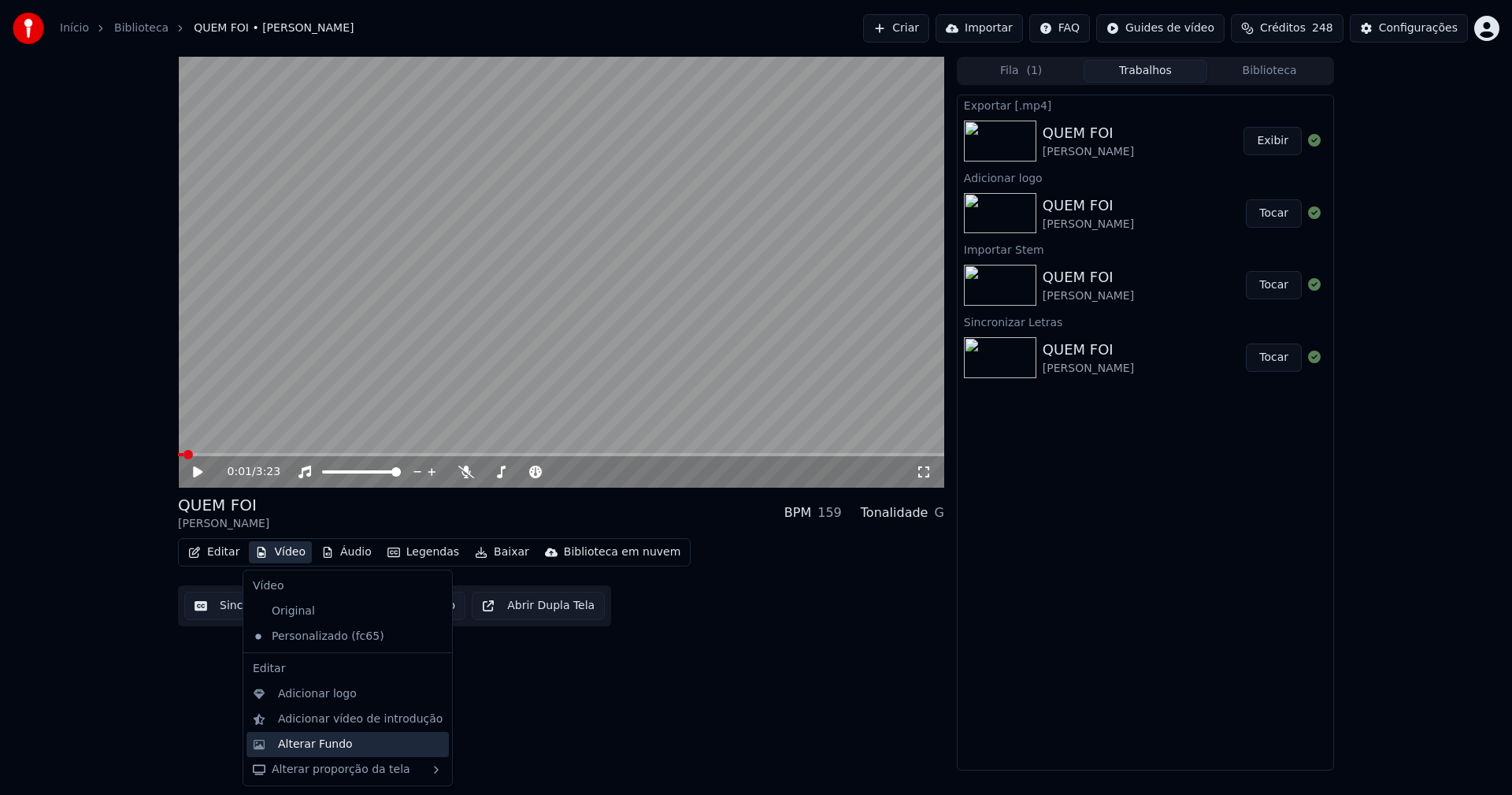
click at [324, 744] on div "Alterar Fundo" at bounding box center [315, 744] width 75 height 16
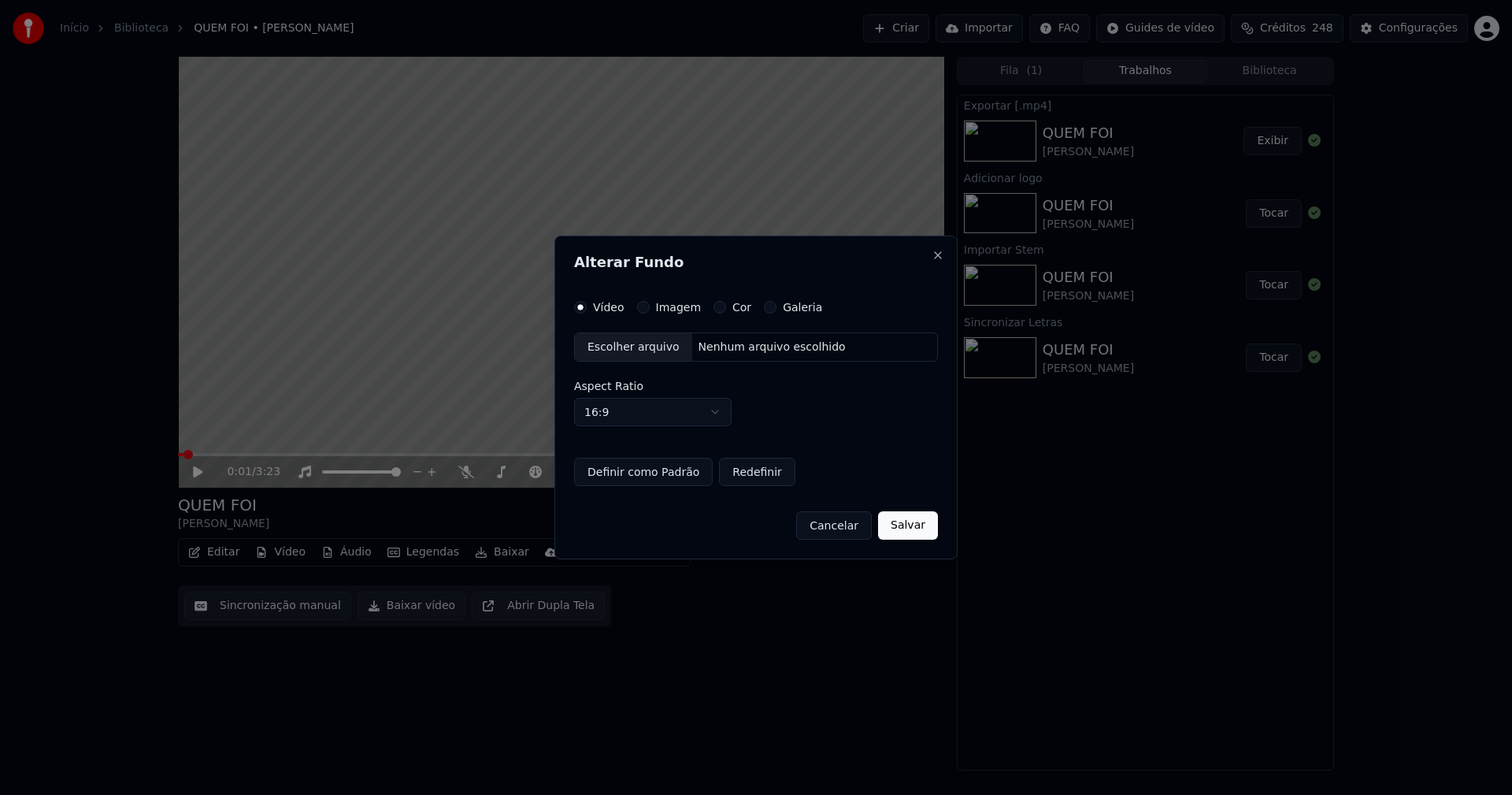
click at [631, 351] on div "Escolher arquivo" at bounding box center [633, 347] width 118 height 28
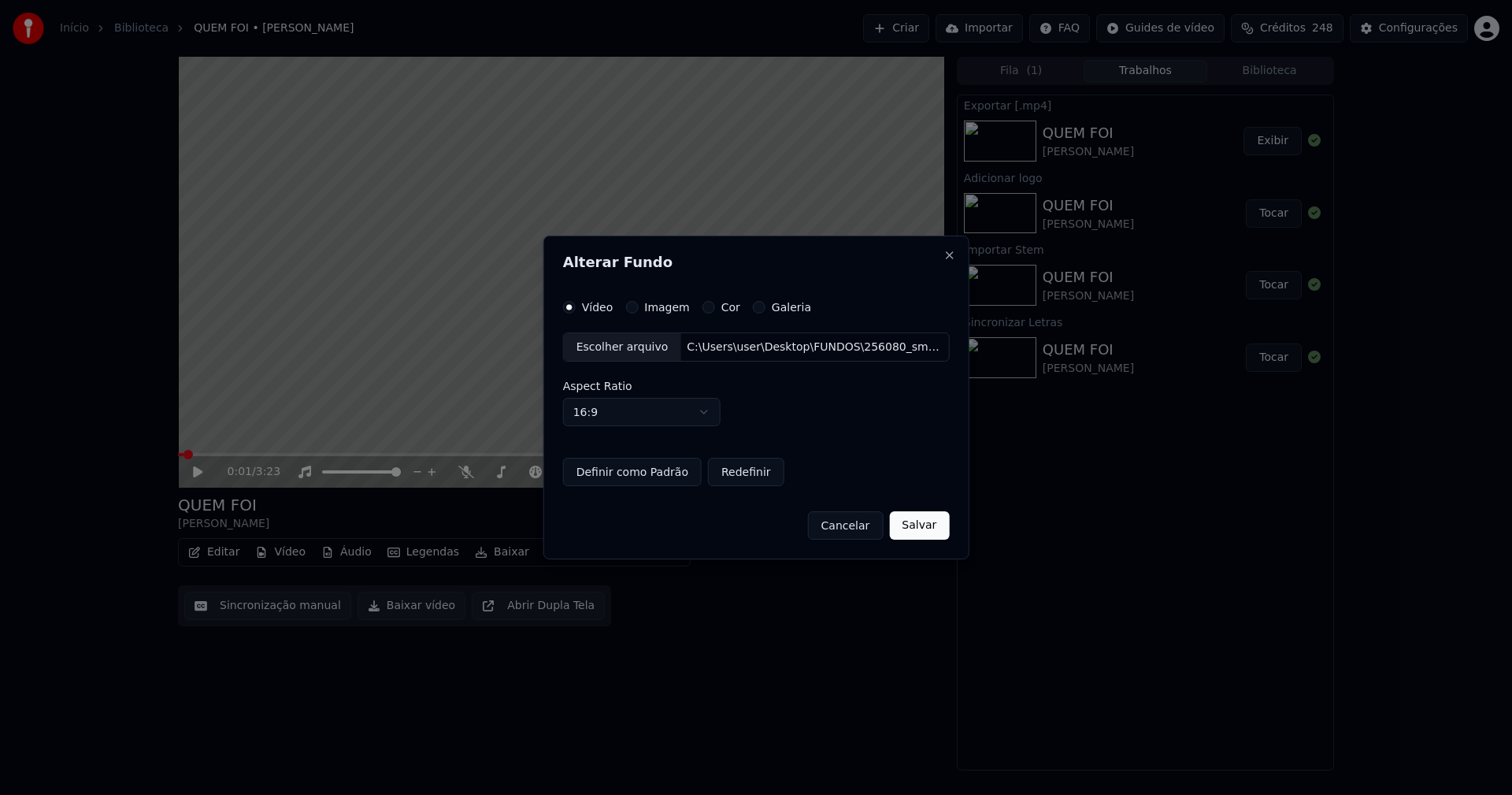
click at [911, 534] on button "Salvar" at bounding box center [919, 526] width 60 height 28
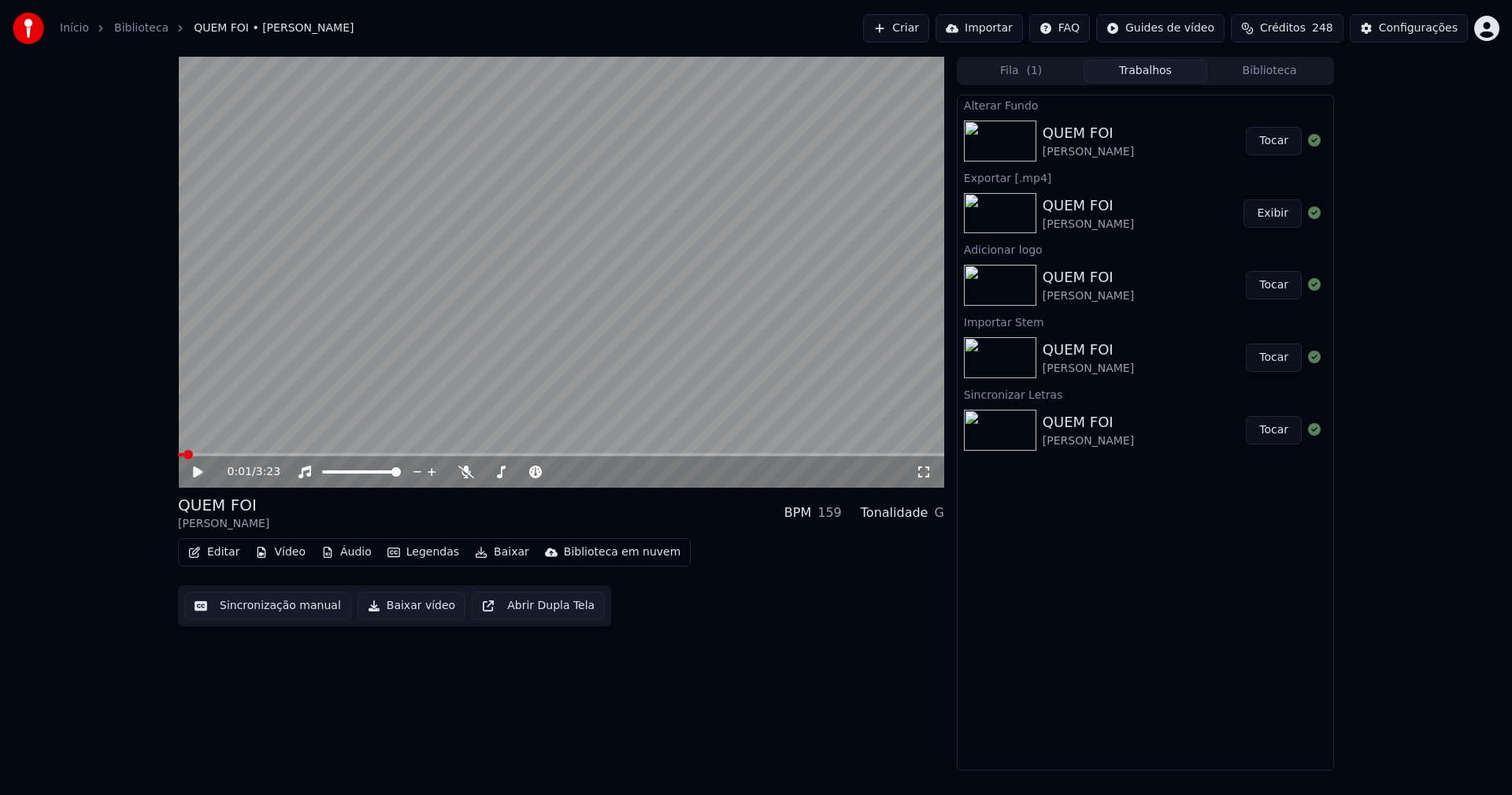
click at [1283, 138] on button "Tocar" at bounding box center [1274, 141] width 56 height 28
click at [189, 467] on div "0:00 / 3:25" at bounding box center [560, 472] width 754 height 16
click at [397, 604] on button "Baixar vídeo" at bounding box center [411, 606] width 108 height 28
click at [199, 473] on icon at bounding box center [197, 472] width 8 height 9
click at [286, 553] on button "Vídeo" at bounding box center [280, 553] width 63 height 22
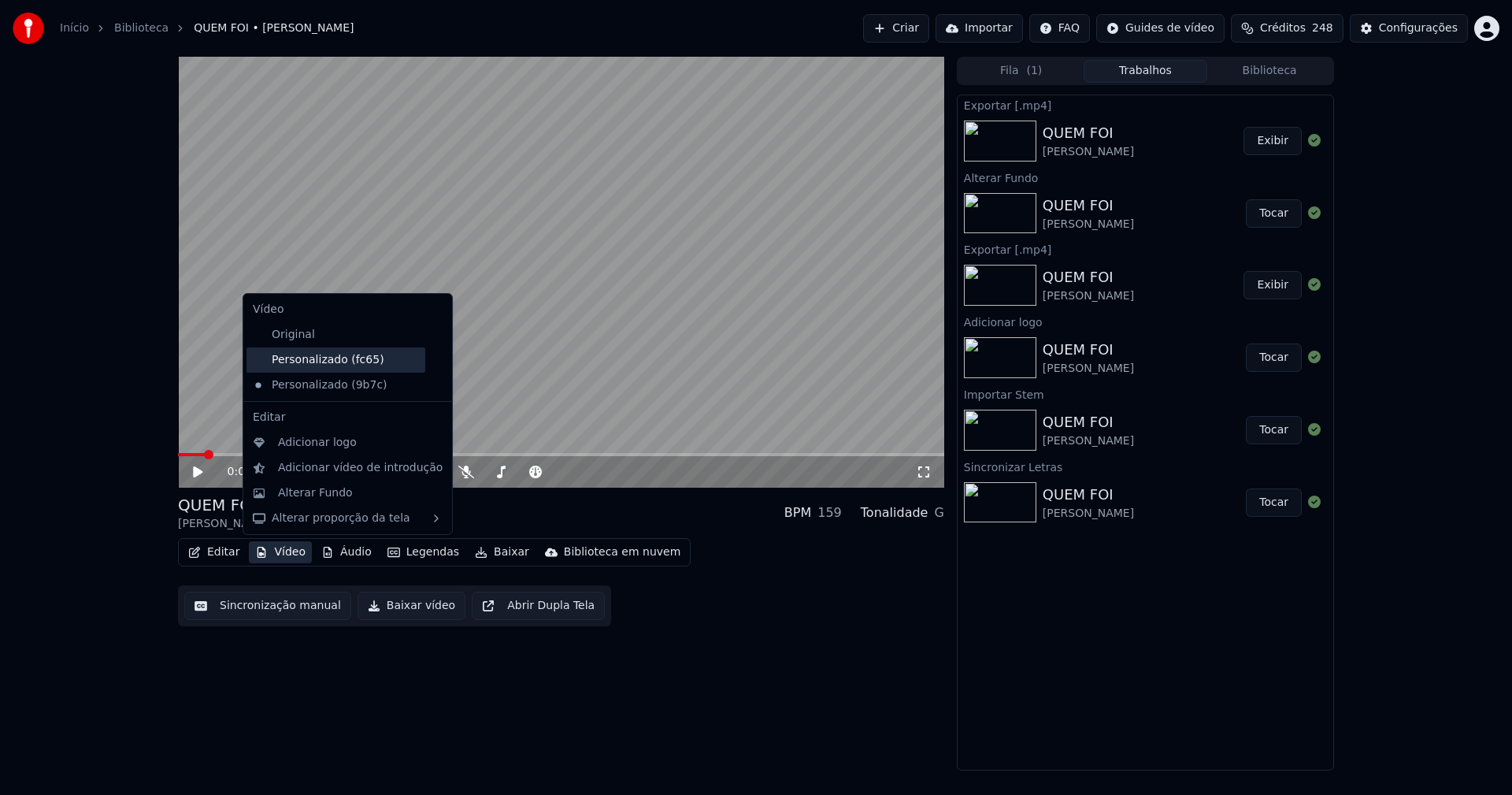
click at [320, 358] on div "Personalizado (fc65)" at bounding box center [335, 360] width 179 height 25
